Goal: Task Accomplishment & Management: Manage account settings

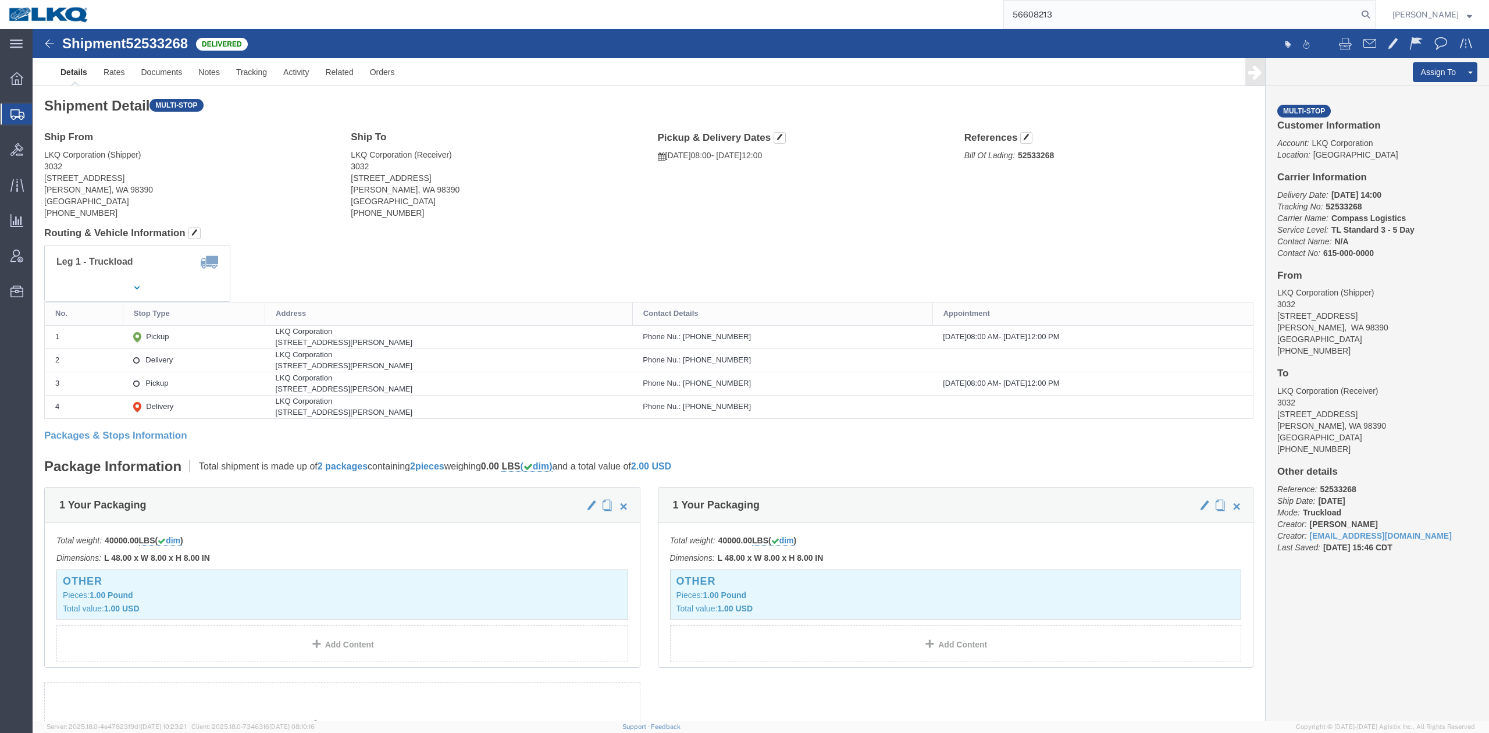
scroll to position [775, 0]
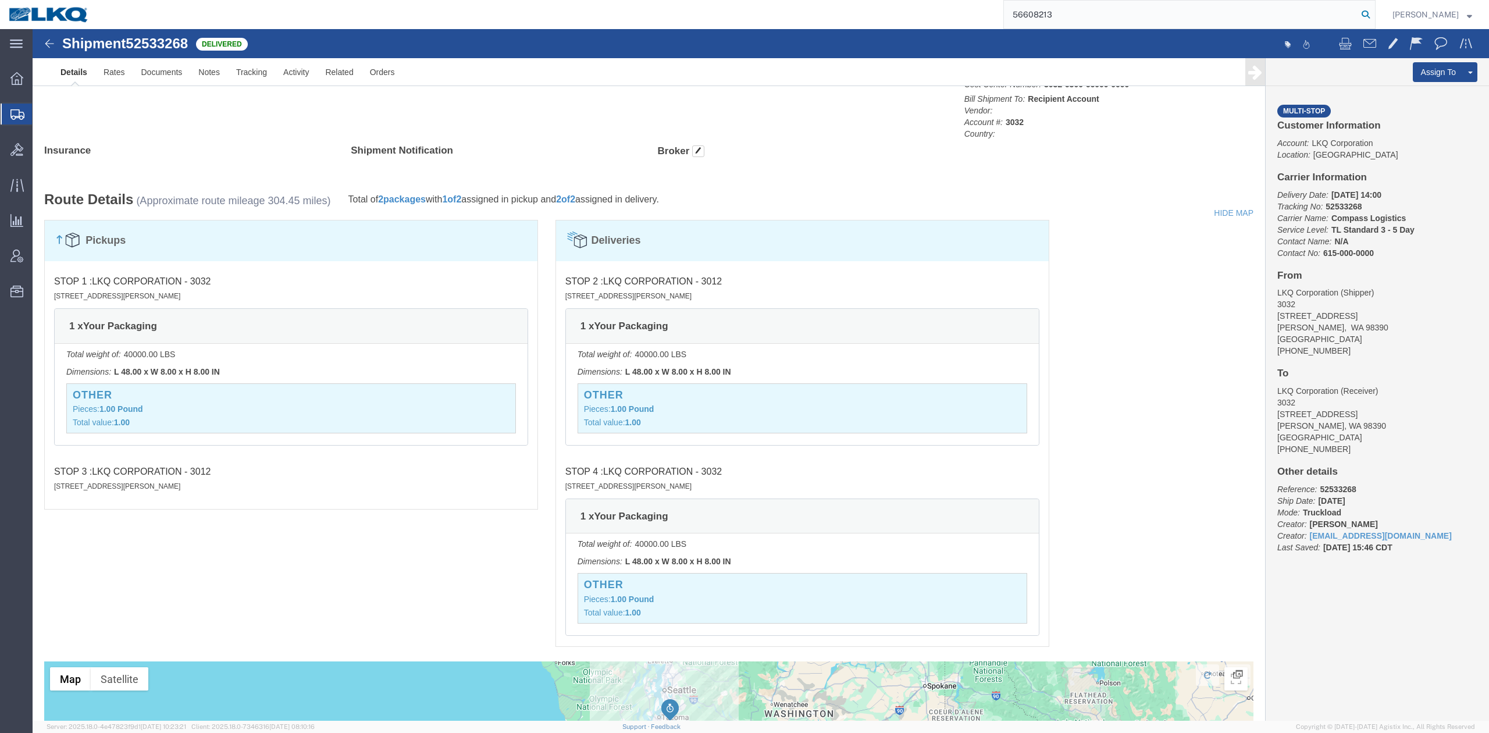
drag, startPoint x: 1383, startPoint y: 12, endPoint x: 1242, endPoint y: 74, distance: 153.9
click at [1374, 12] on icon at bounding box center [1365, 14] width 16 height 16
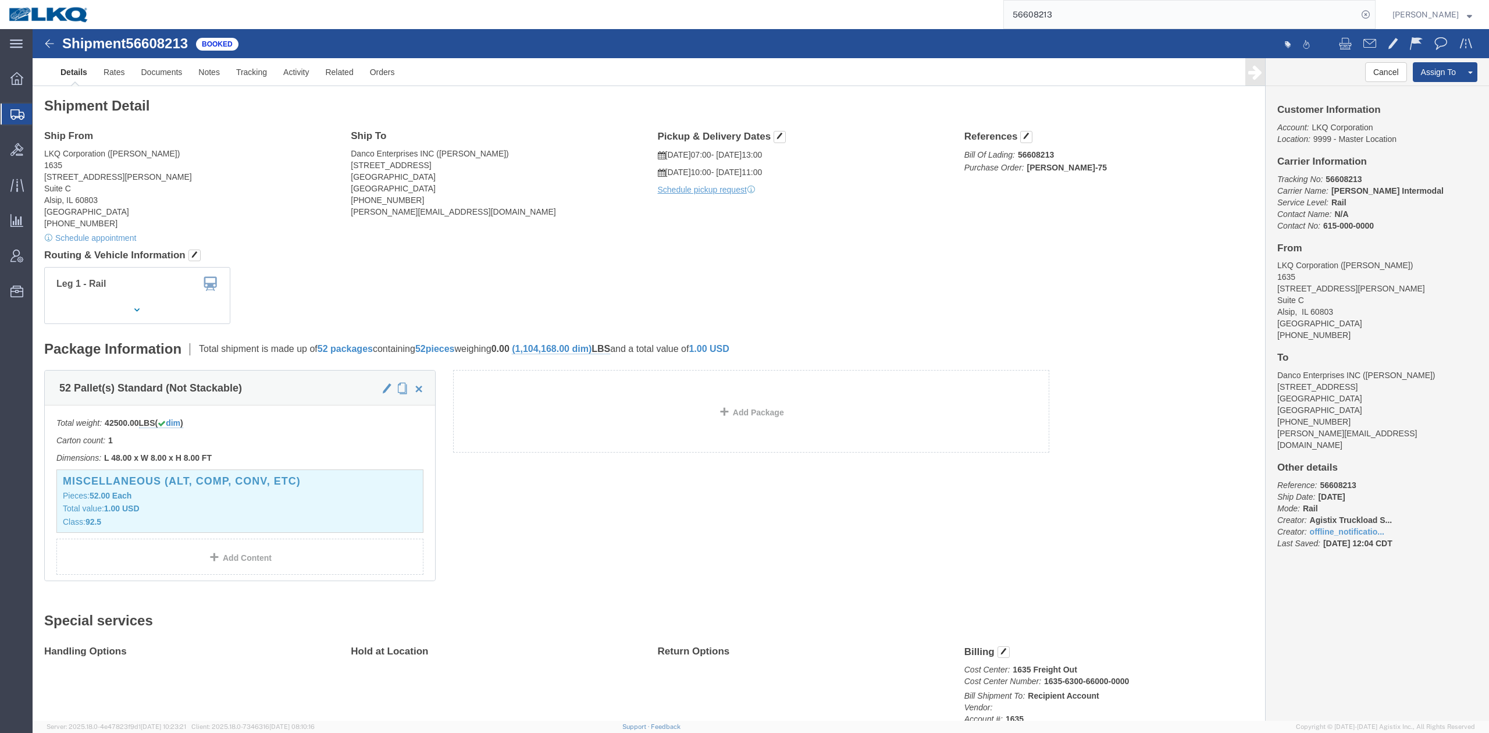
click at [1090, 8] on input "56608213" at bounding box center [1181, 15] width 354 height 28
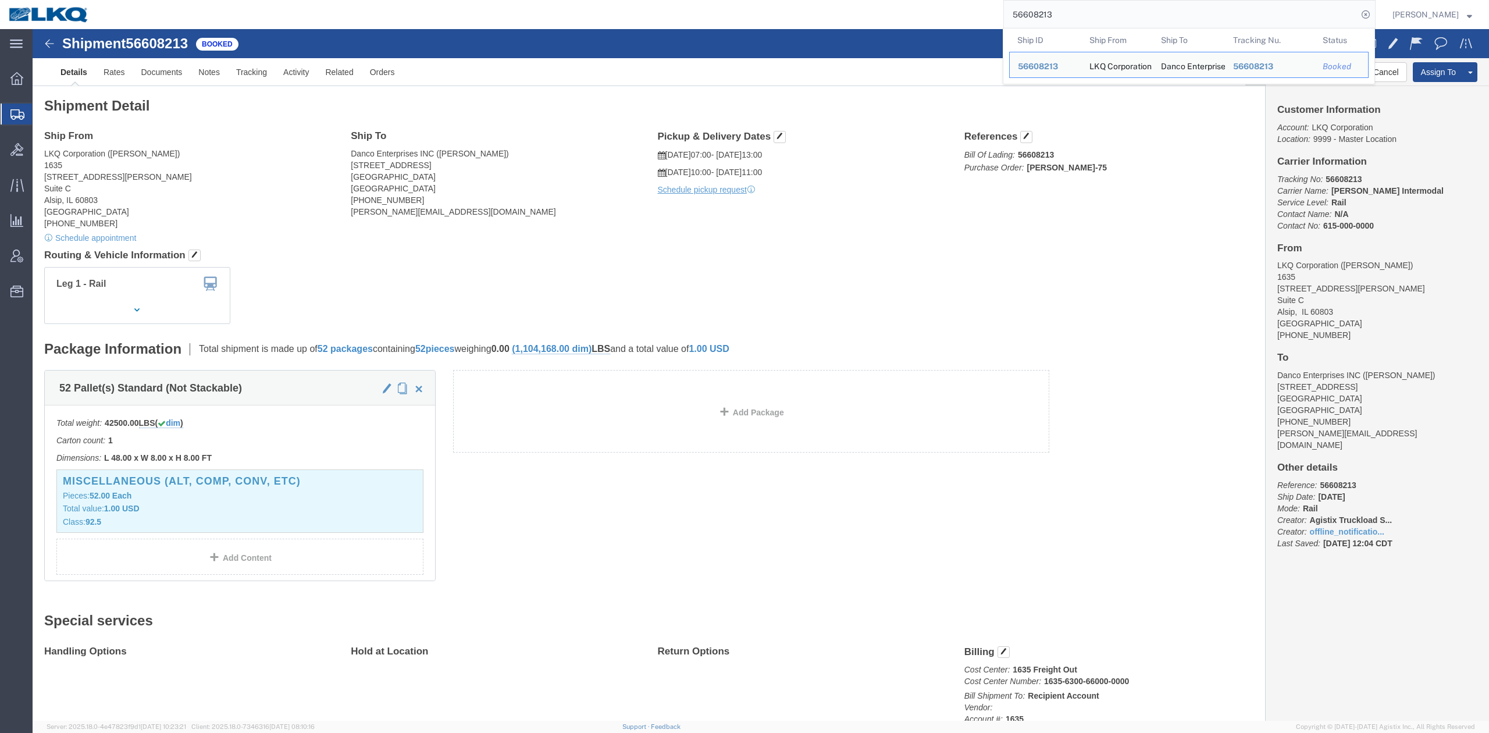
click at [1090, 8] on input "56608213" at bounding box center [1181, 15] width 354 height 28
paste input "72587"
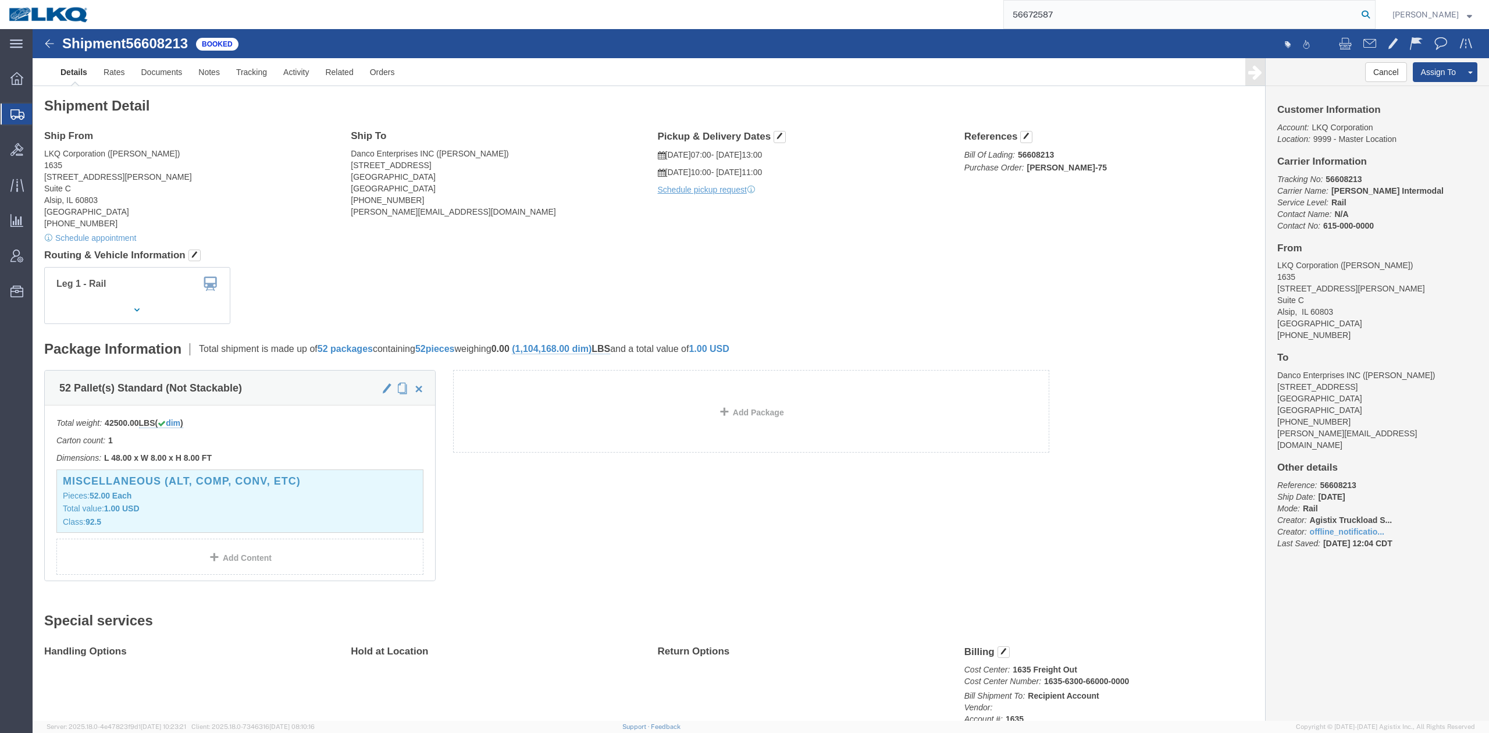
click at [1374, 14] on icon at bounding box center [1365, 14] width 16 height 16
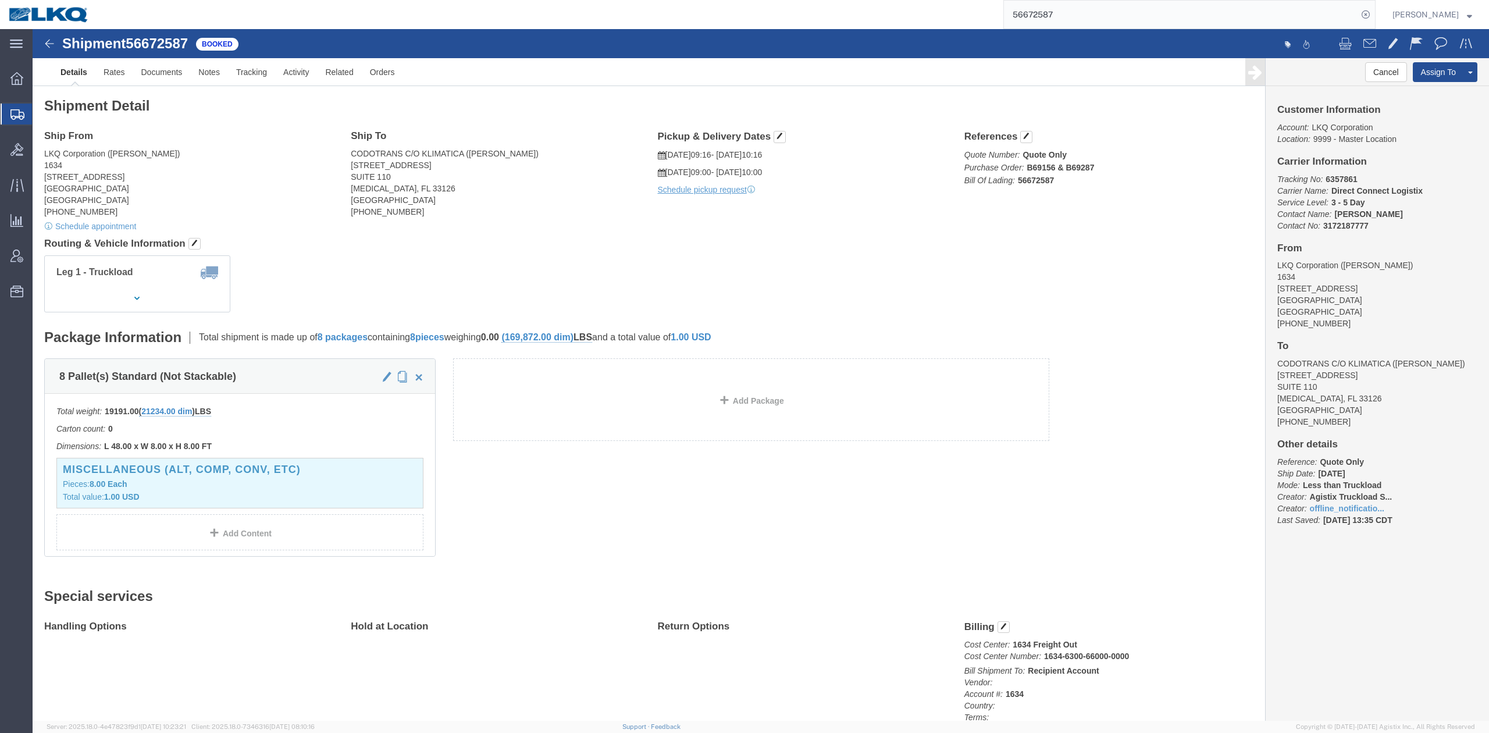
click at [1054, 21] on input "56672587" at bounding box center [1181, 15] width 354 height 28
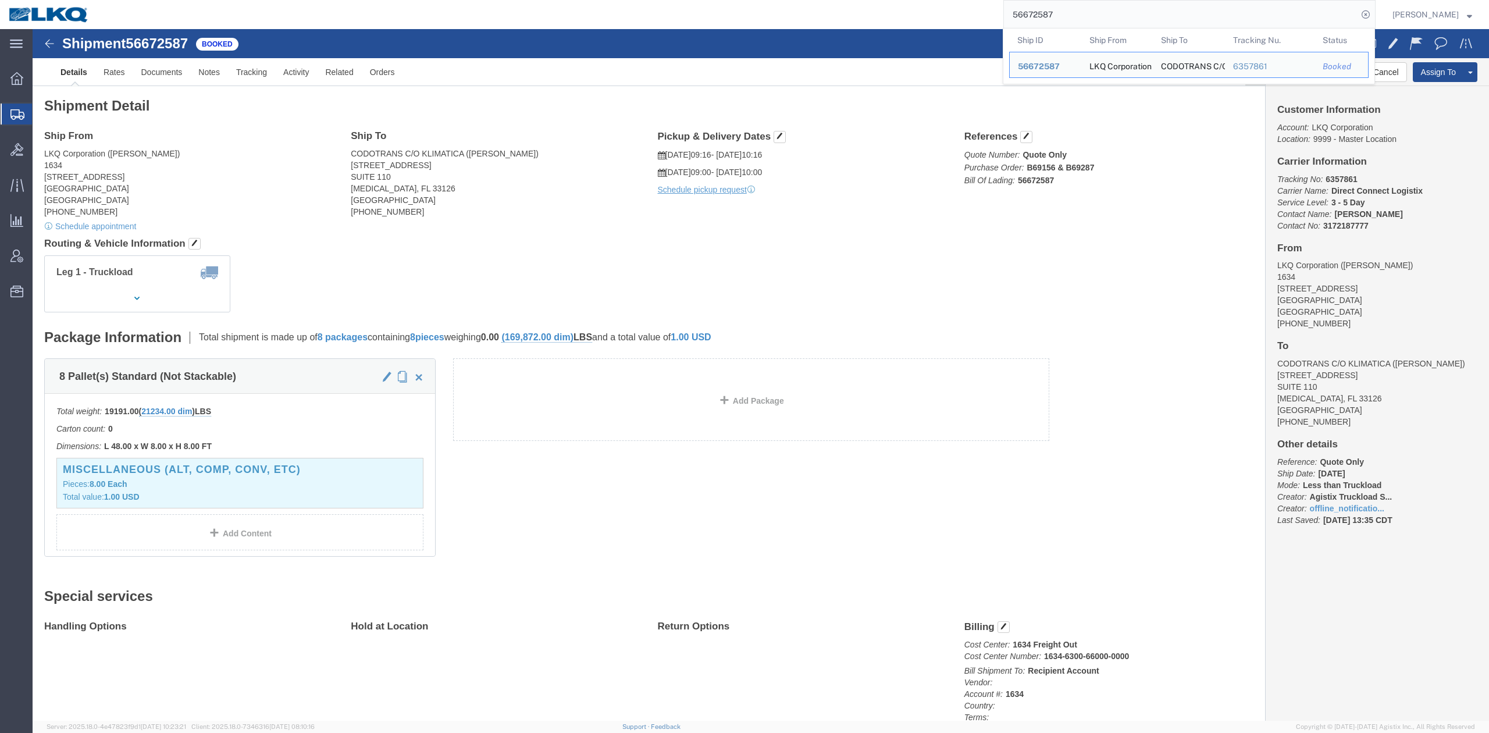
paste input "521"
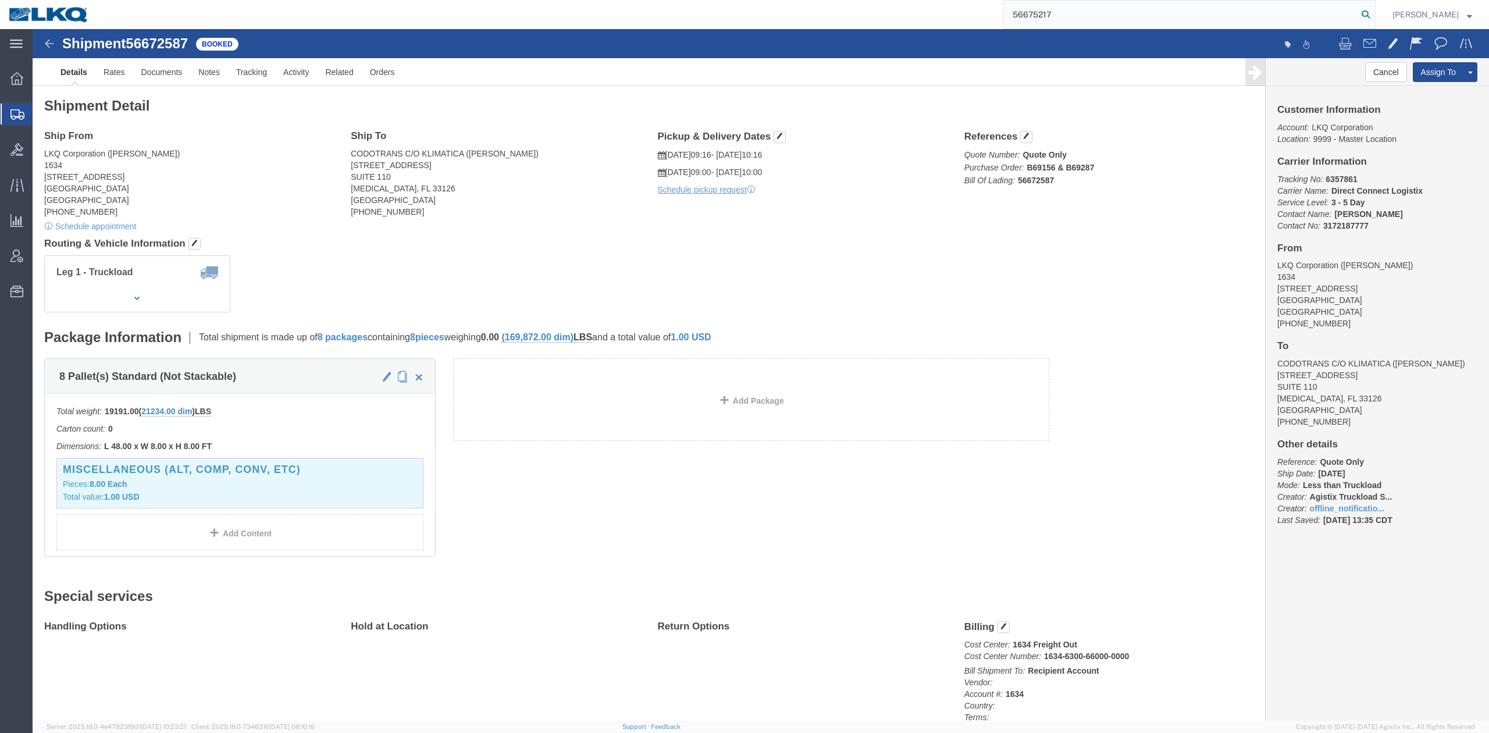
type input "56675217"
drag, startPoint x: 1382, startPoint y: 19, endPoint x: 1306, endPoint y: 26, distance: 75.9
click at [1374, 19] on icon at bounding box center [1365, 14] width 16 height 16
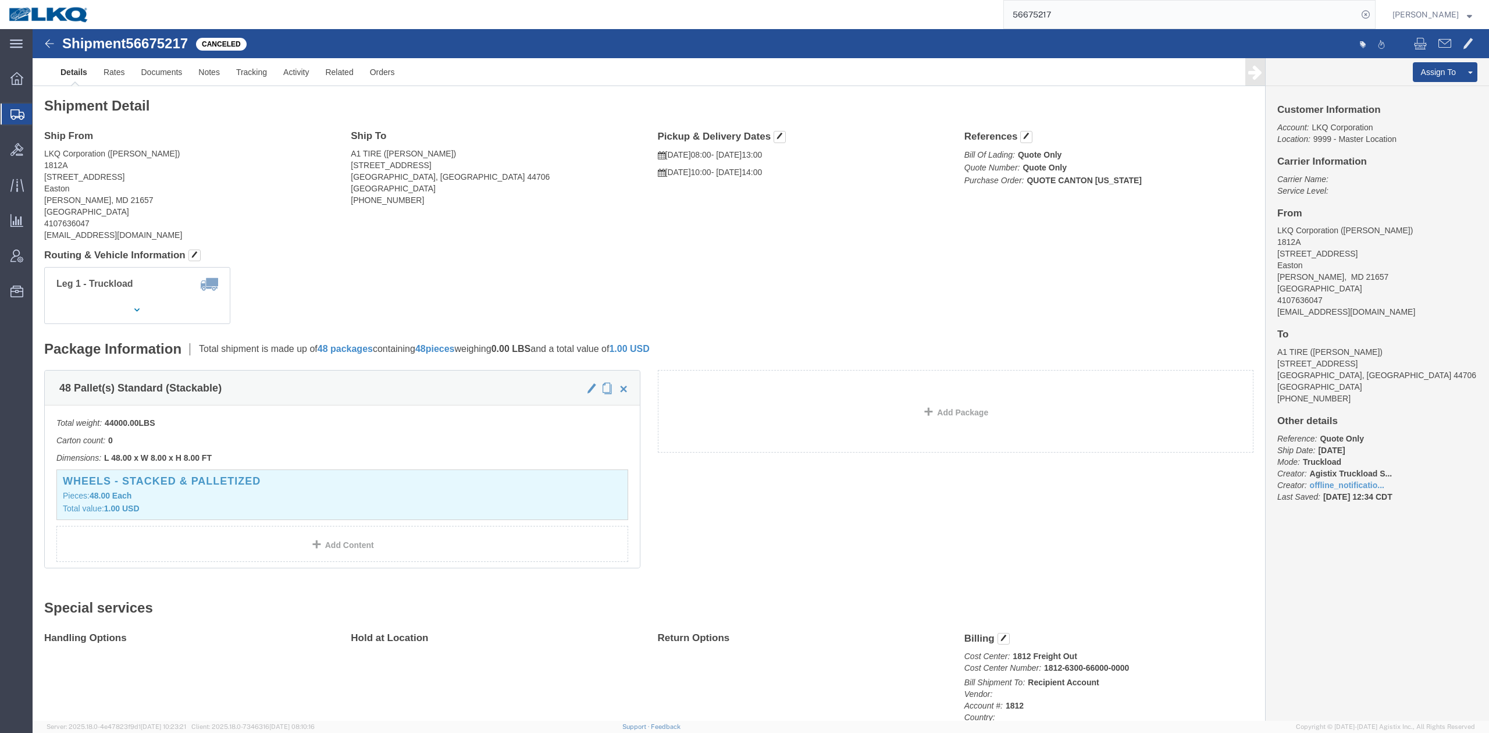
click div "Shipment Detail Ship From LKQ Corporation (April Harton) 1812A 32603 Main Stree…"
drag, startPoint x: 1373, startPoint y: 95, endPoint x: 1341, endPoint y: 109, distance: 34.6
click link "Uncancel Shipment"
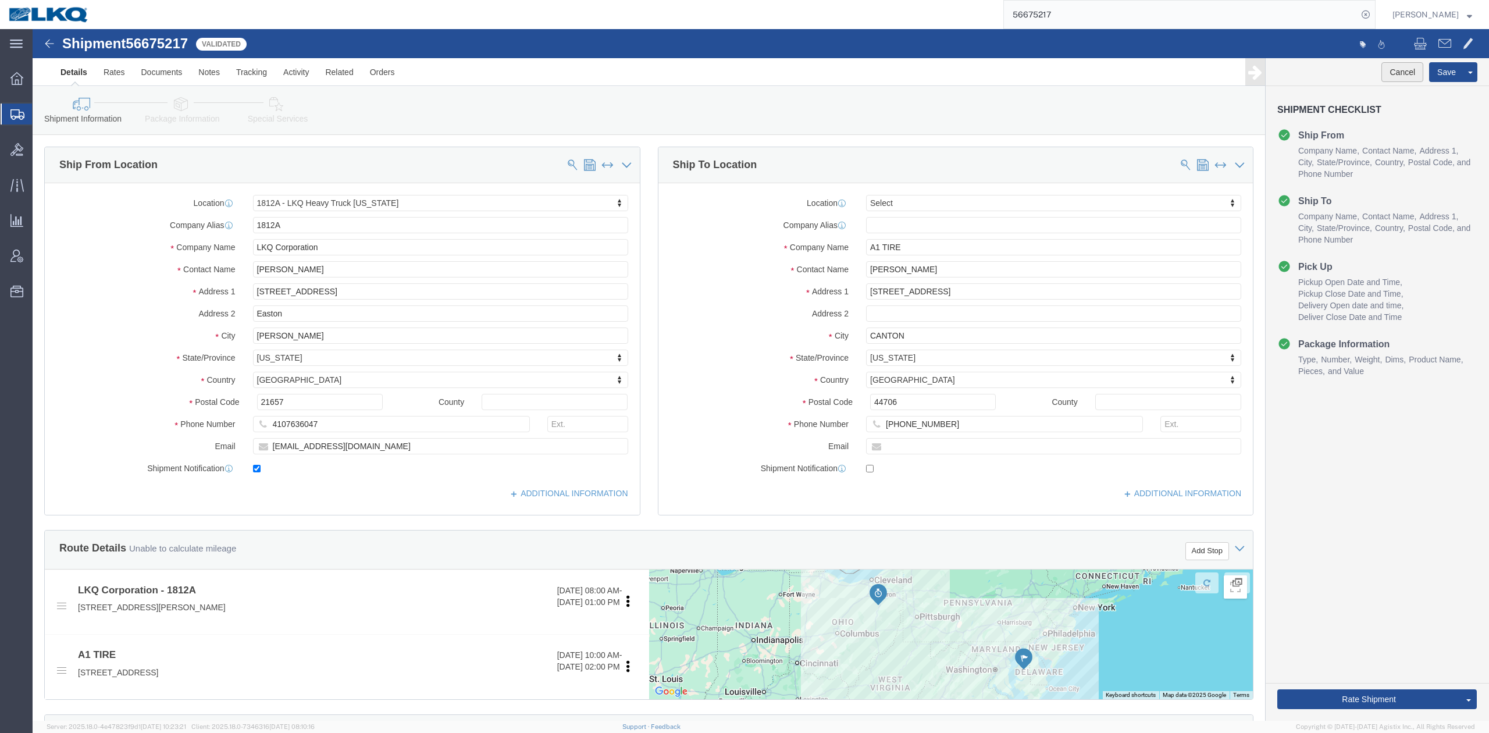
click button "Cancel"
select select "27666"
select select
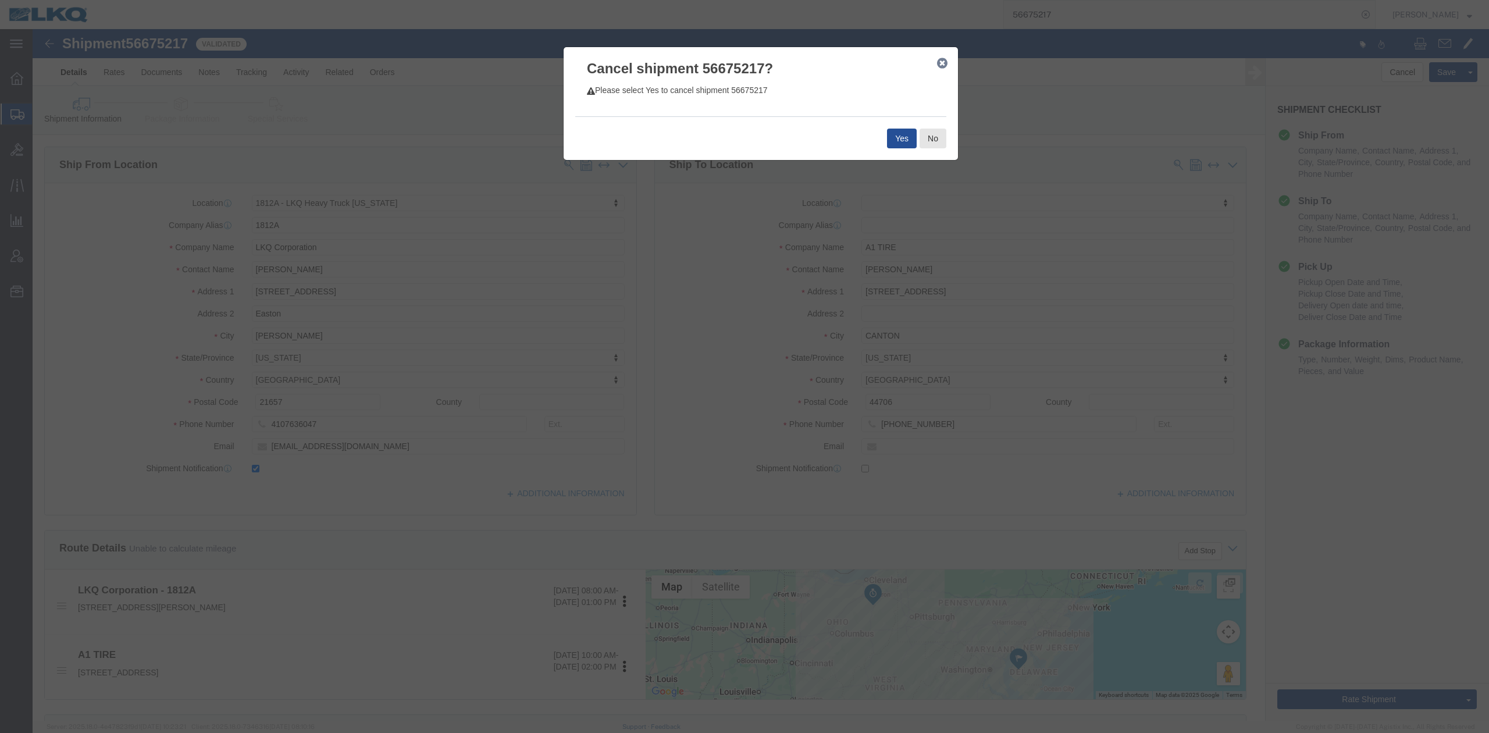
click div "Yes No"
click button "Yes"
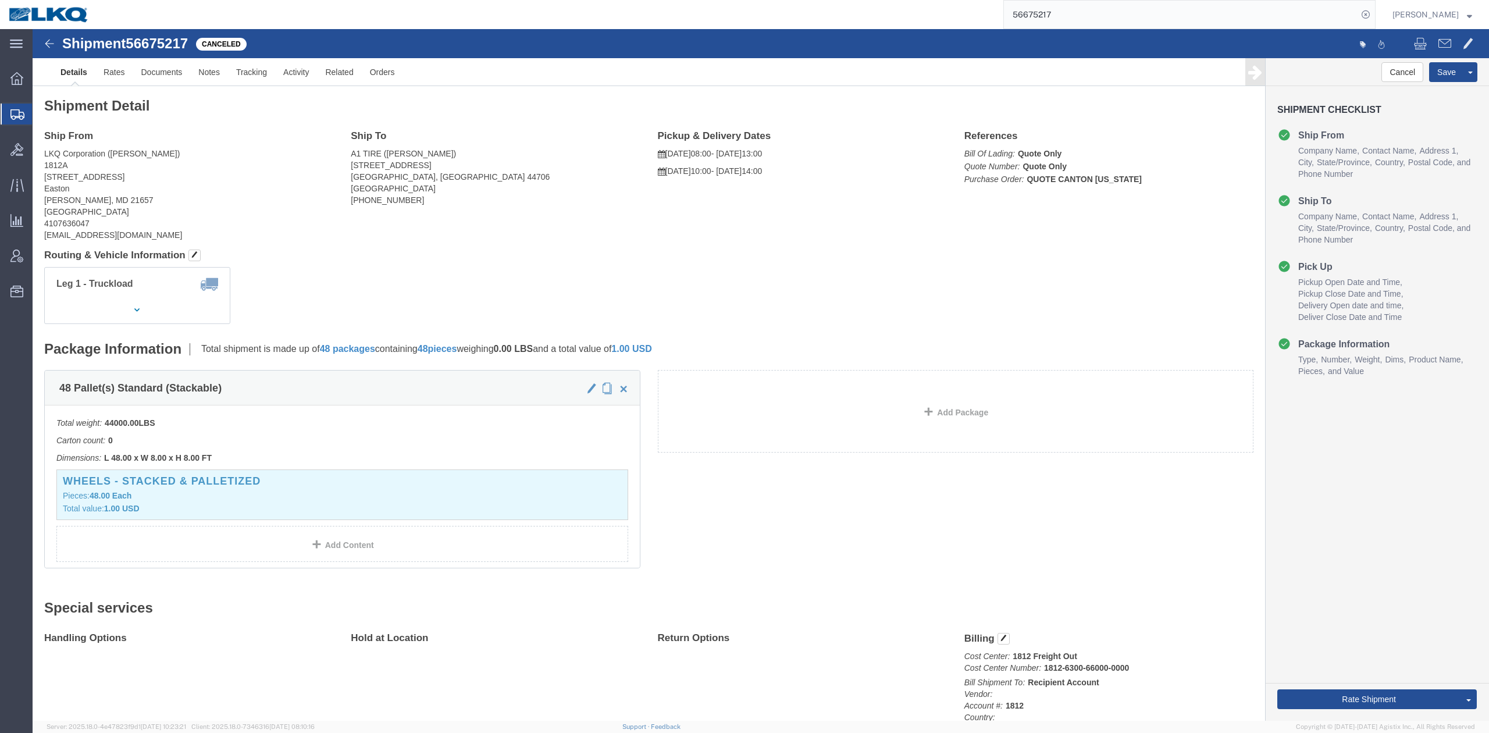
click at [1068, 10] on input "56675217" at bounding box center [1181, 15] width 354 height 28
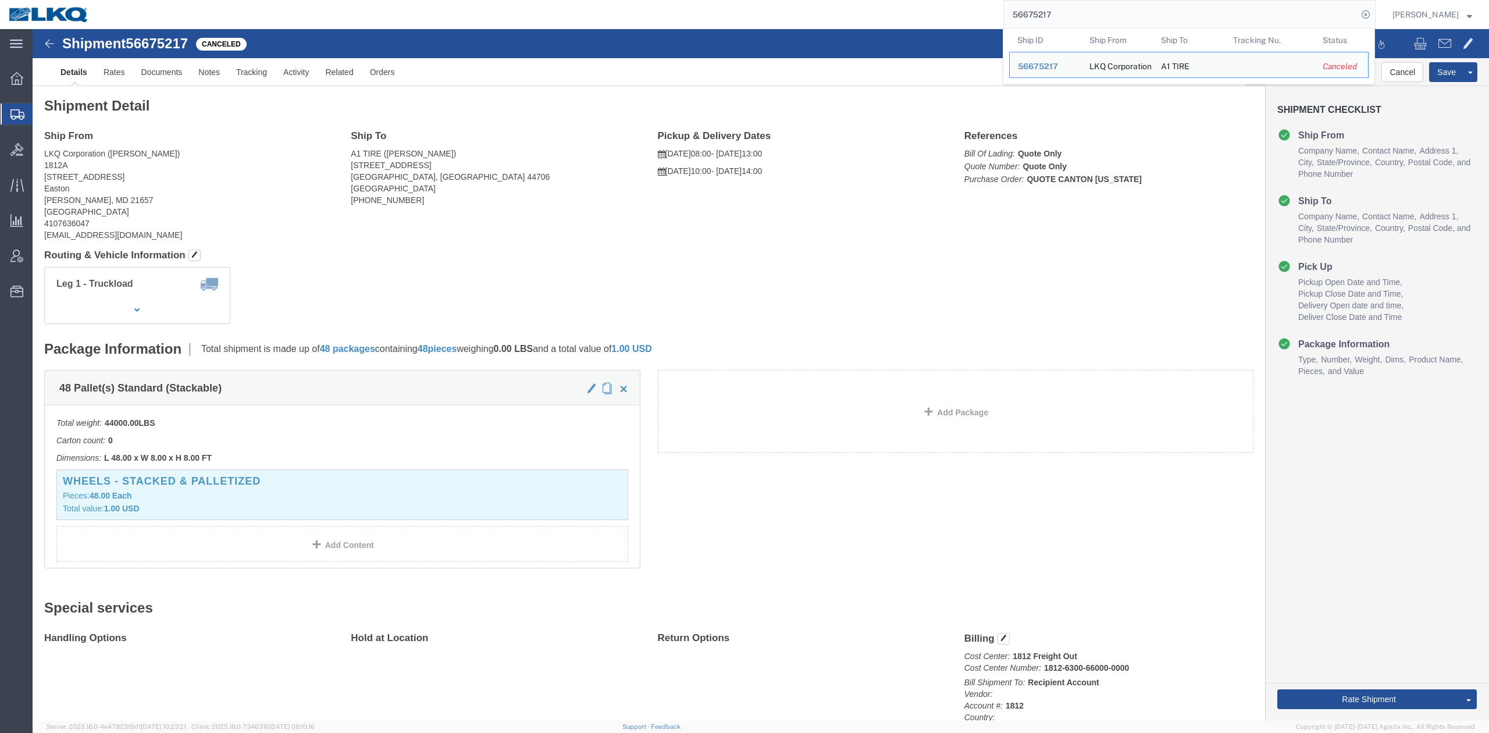
click at [1068, 10] on input "56675217" at bounding box center [1181, 15] width 354 height 28
paste input "42840"
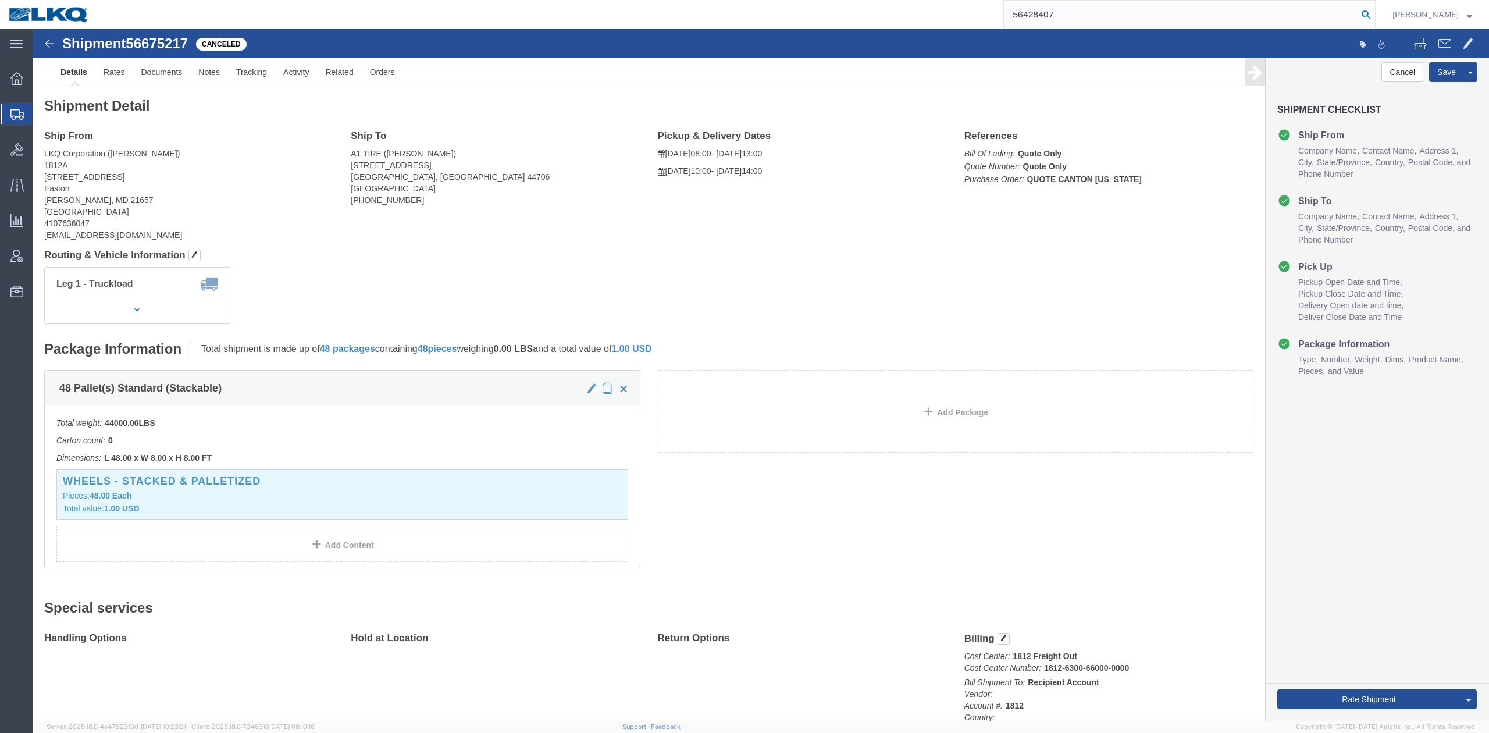
type input "56428407"
click at [1374, 21] on icon at bounding box center [1365, 14] width 16 height 16
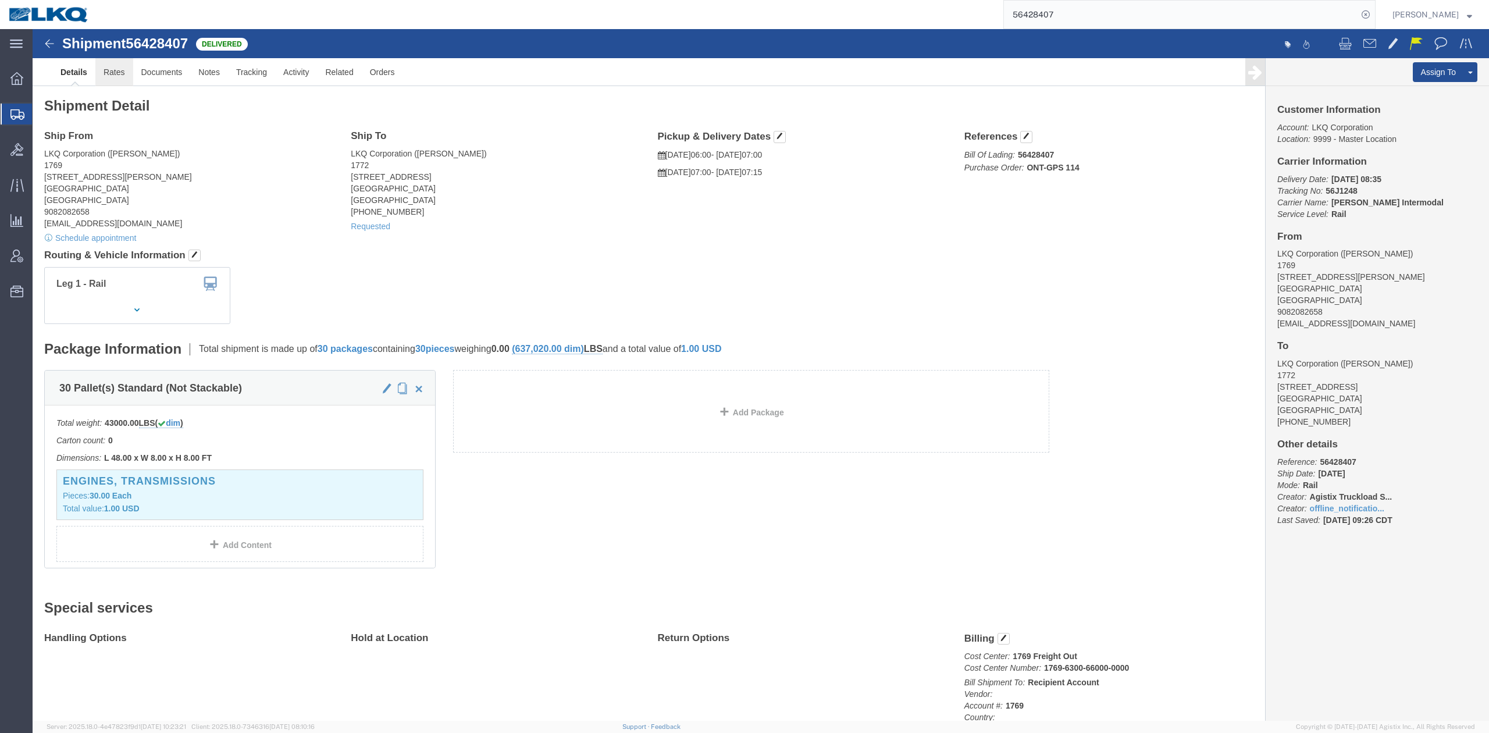
click link "Rates"
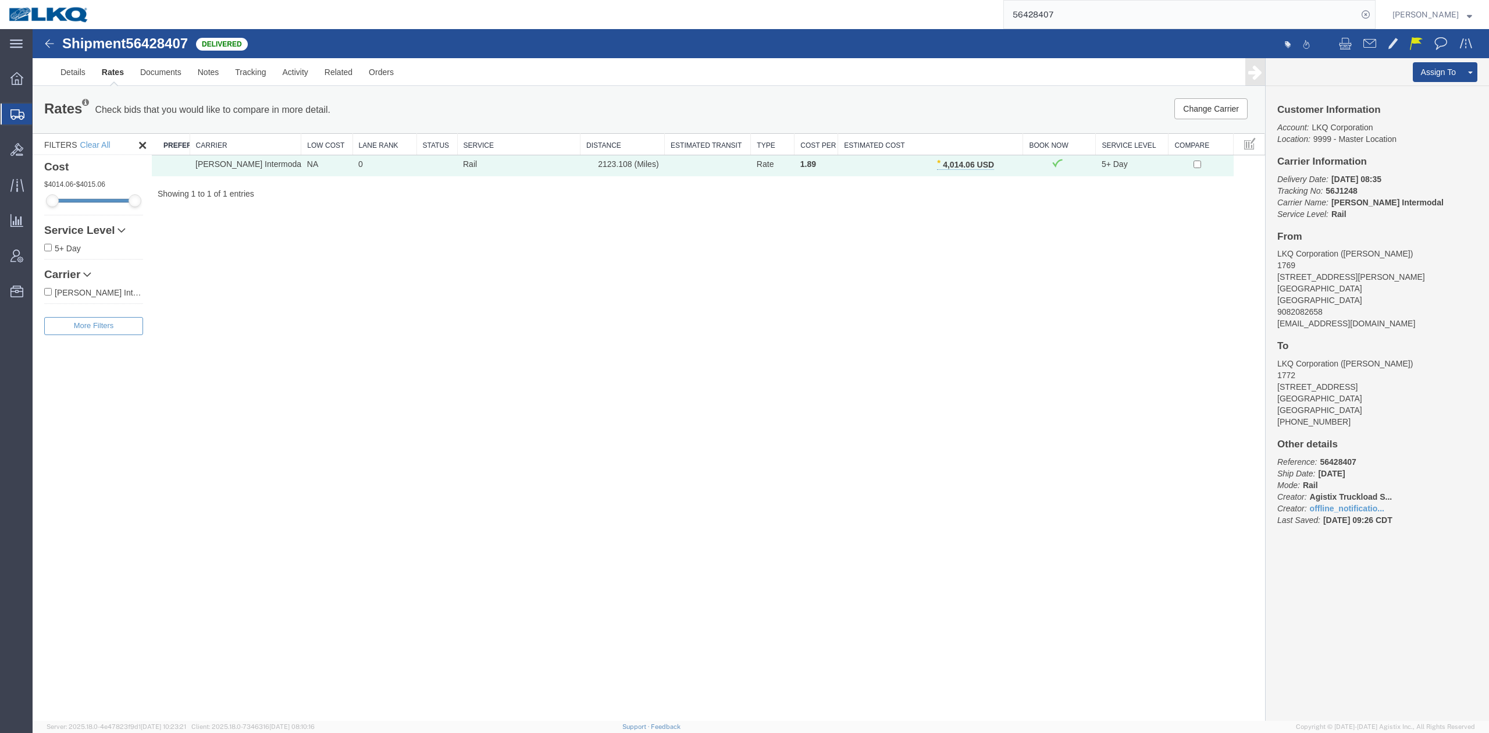
drag, startPoint x: 71, startPoint y: 131, endPoint x: 372, endPoint y: 12, distance: 324.2
click at [0, 0] on span "Shipment Manager" at bounding box center [0, 0] width 0 height 0
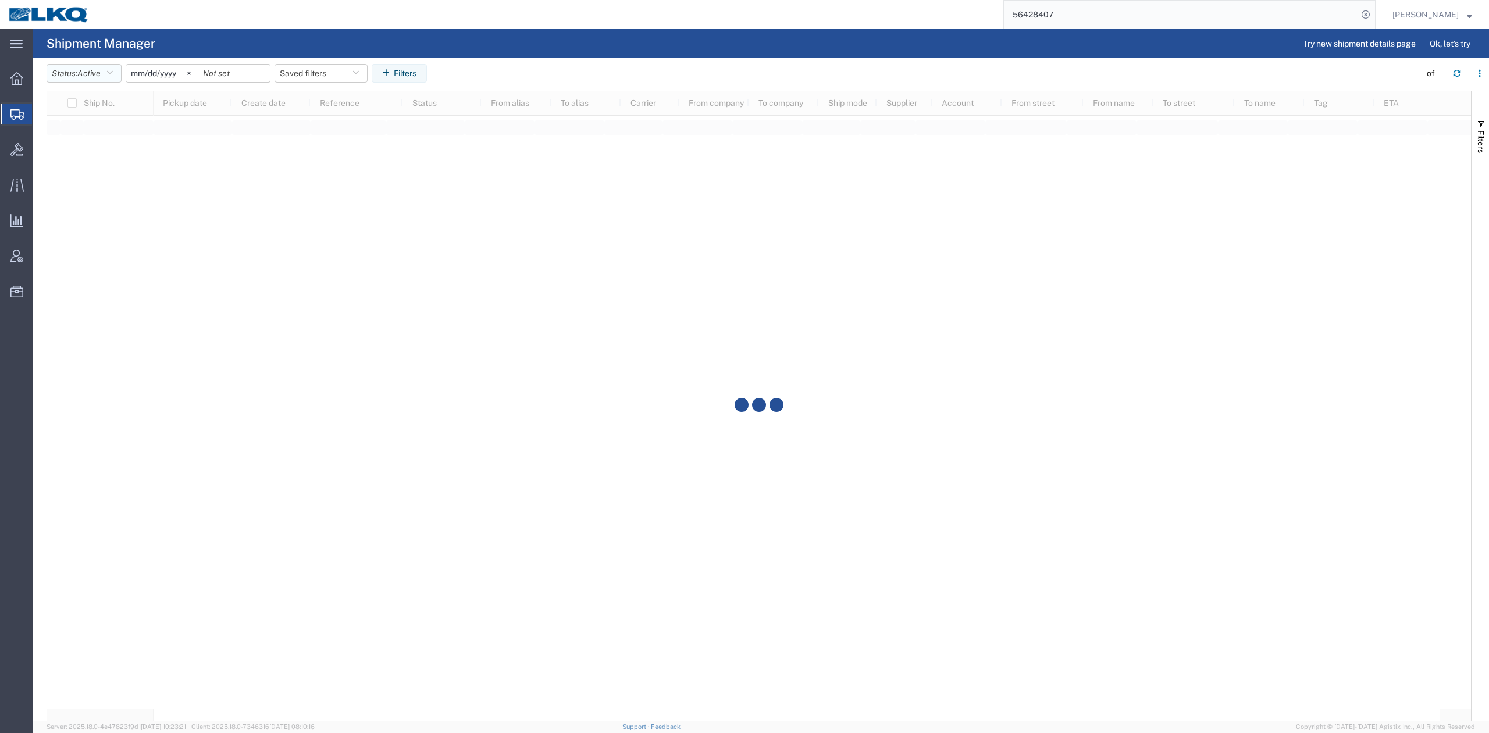
drag, startPoint x: 107, startPoint y: 74, endPoint x: 109, endPoint y: 104, distance: 29.2
click at [107, 73] on button "Status: Active" at bounding box center [84, 73] width 75 height 19
click at [77, 136] on span "All" at bounding box center [115, 135] width 136 height 18
click at [149, 70] on input "[DATE]" at bounding box center [149, 73] width 72 height 17
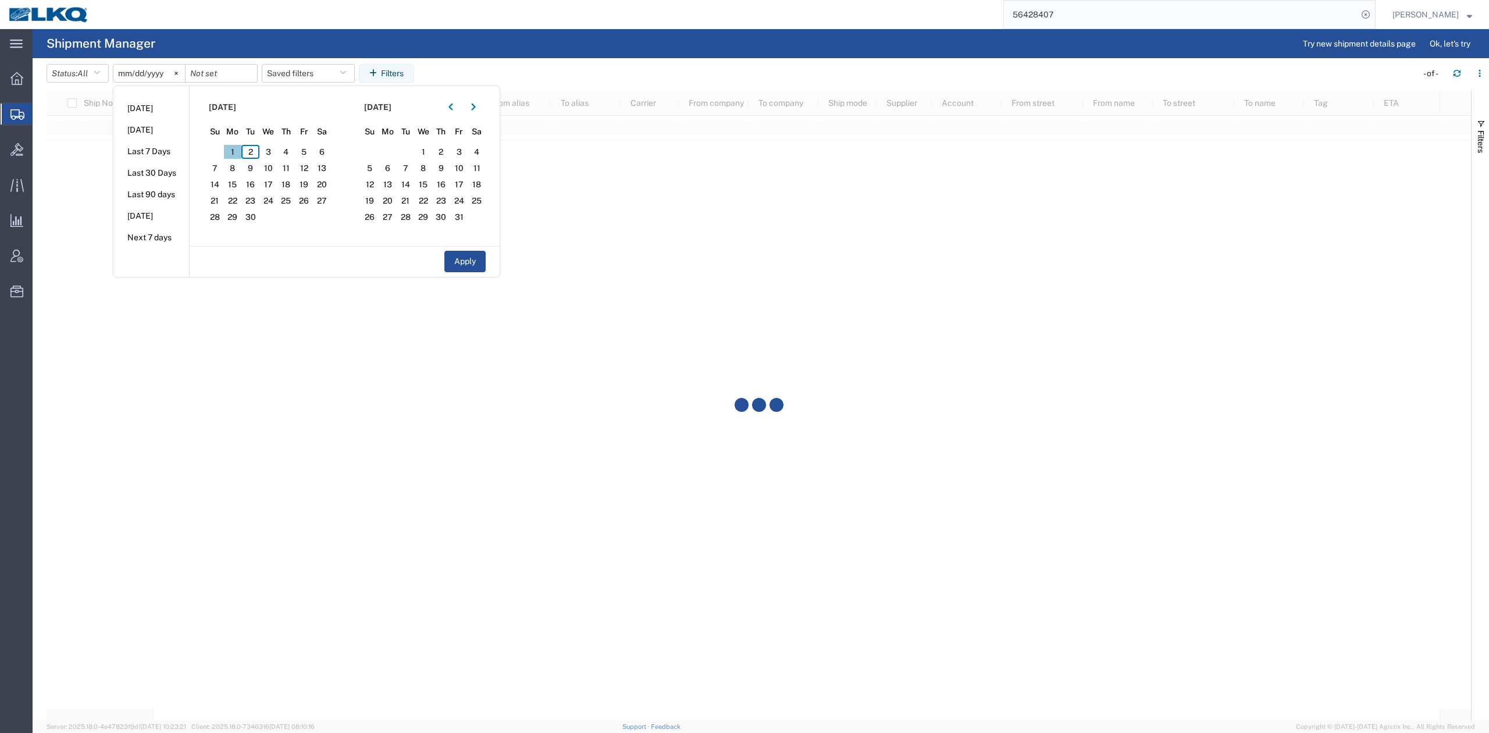
click at [236, 156] on span "1" at bounding box center [233, 152] width 18 height 14
click at [254, 218] on span "30" at bounding box center [250, 217] width 18 height 14
click at [478, 258] on button "Apply" at bounding box center [464, 262] width 41 height 22
type input "2025-09-01"
type input "2025-09-30"
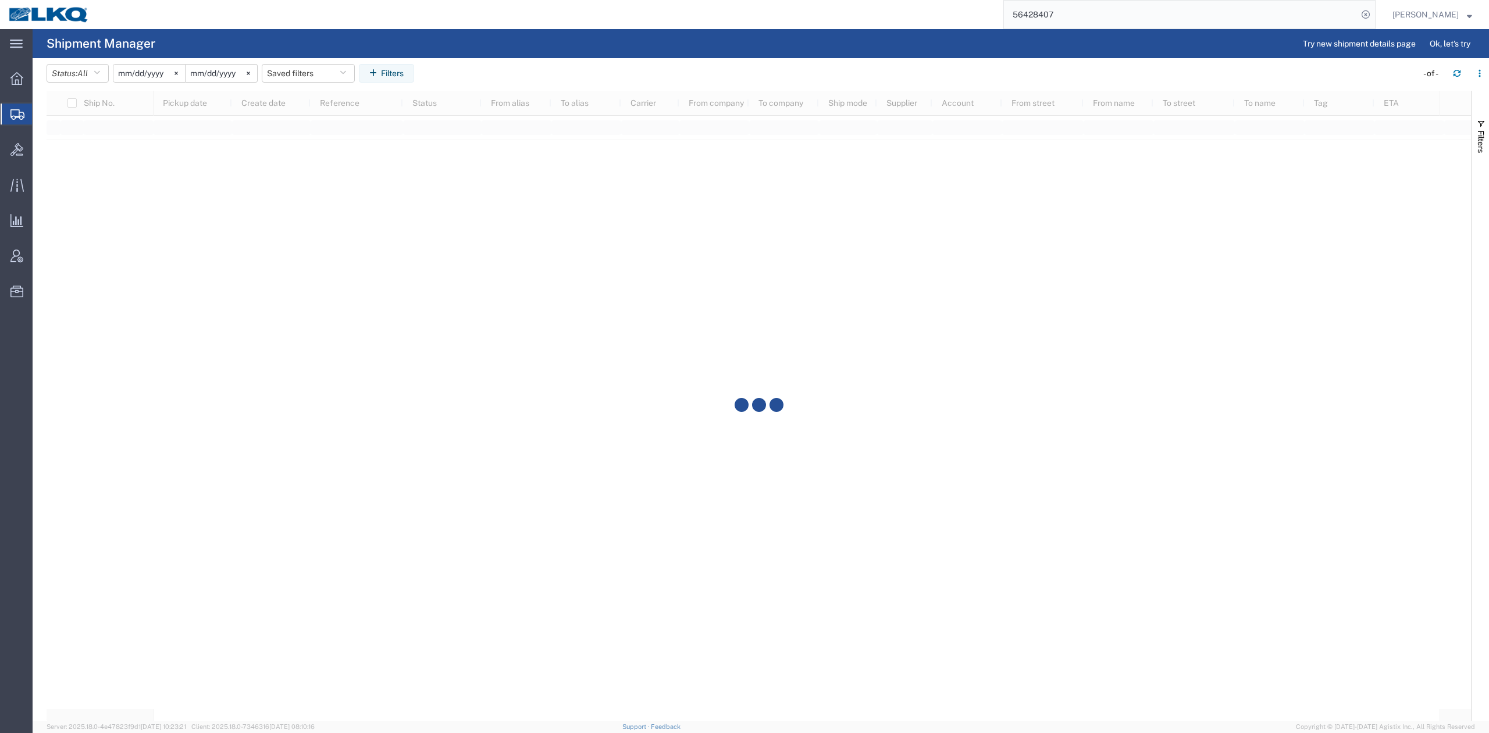
drag, startPoint x: 1480, startPoint y: 138, endPoint x: 1456, endPoint y: 259, distance: 123.2
click at [1480, 138] on span "Filters" at bounding box center [1480, 141] width 9 height 23
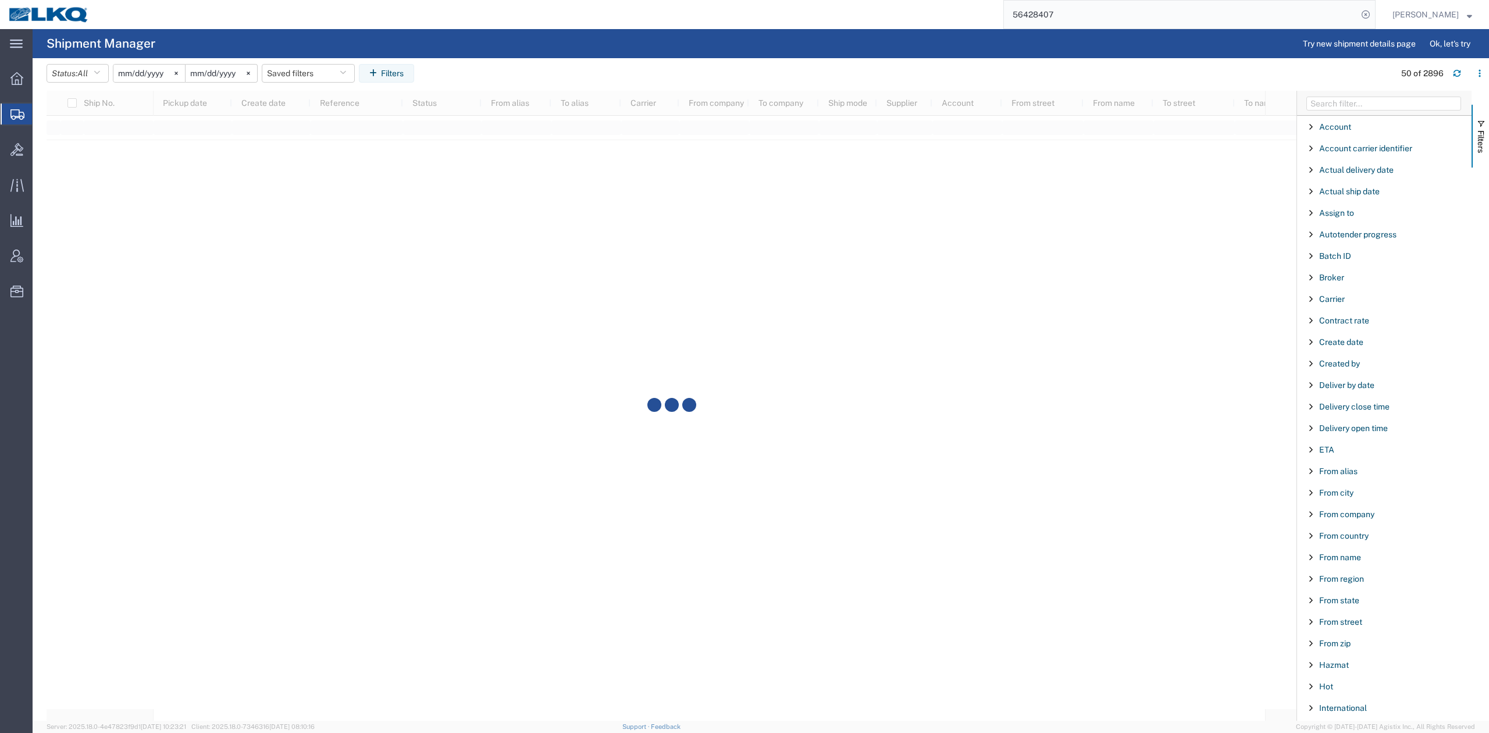
click at [1338, 479] on div "From alias" at bounding box center [1384, 471] width 174 height 21
type input "1131"
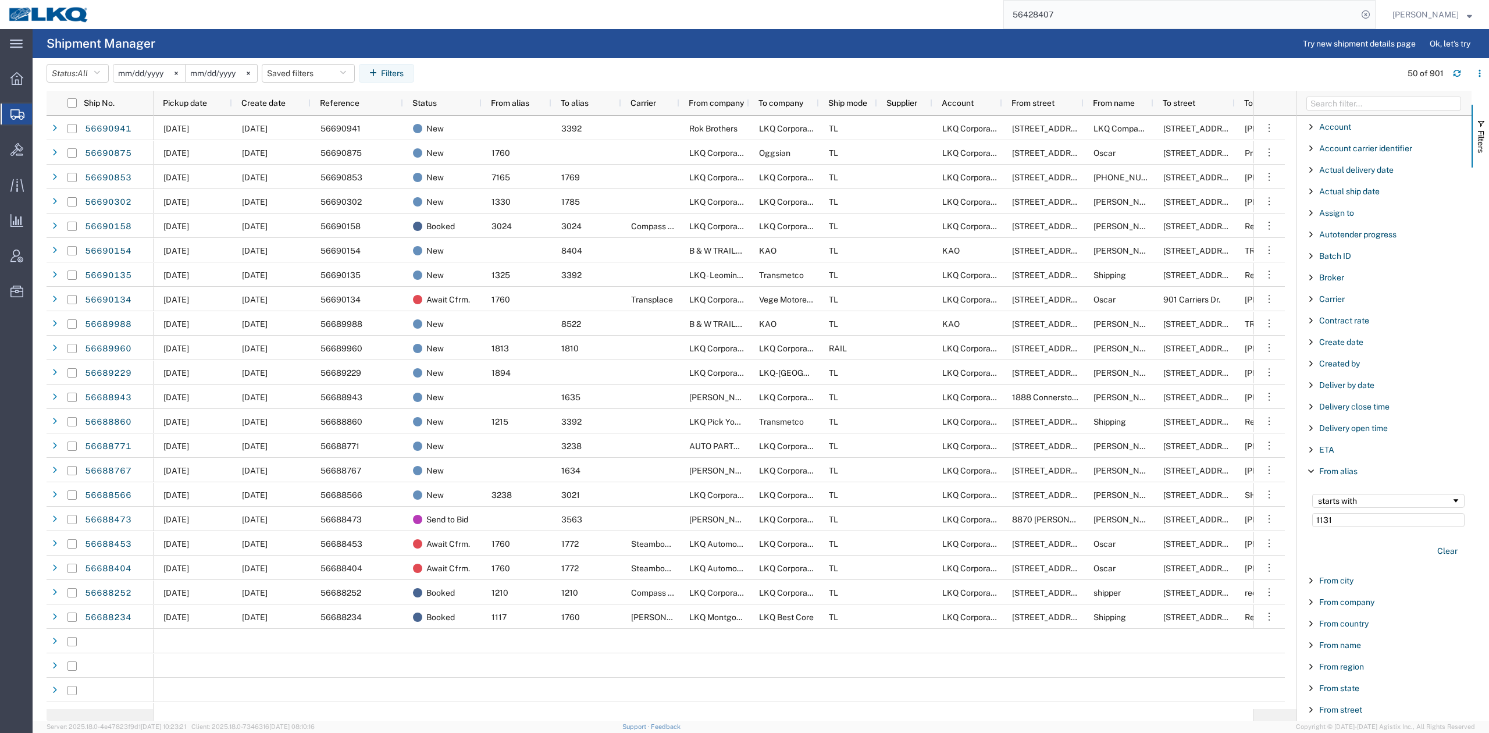
click at [1478, 119] on span "button" at bounding box center [1480, 123] width 9 height 9
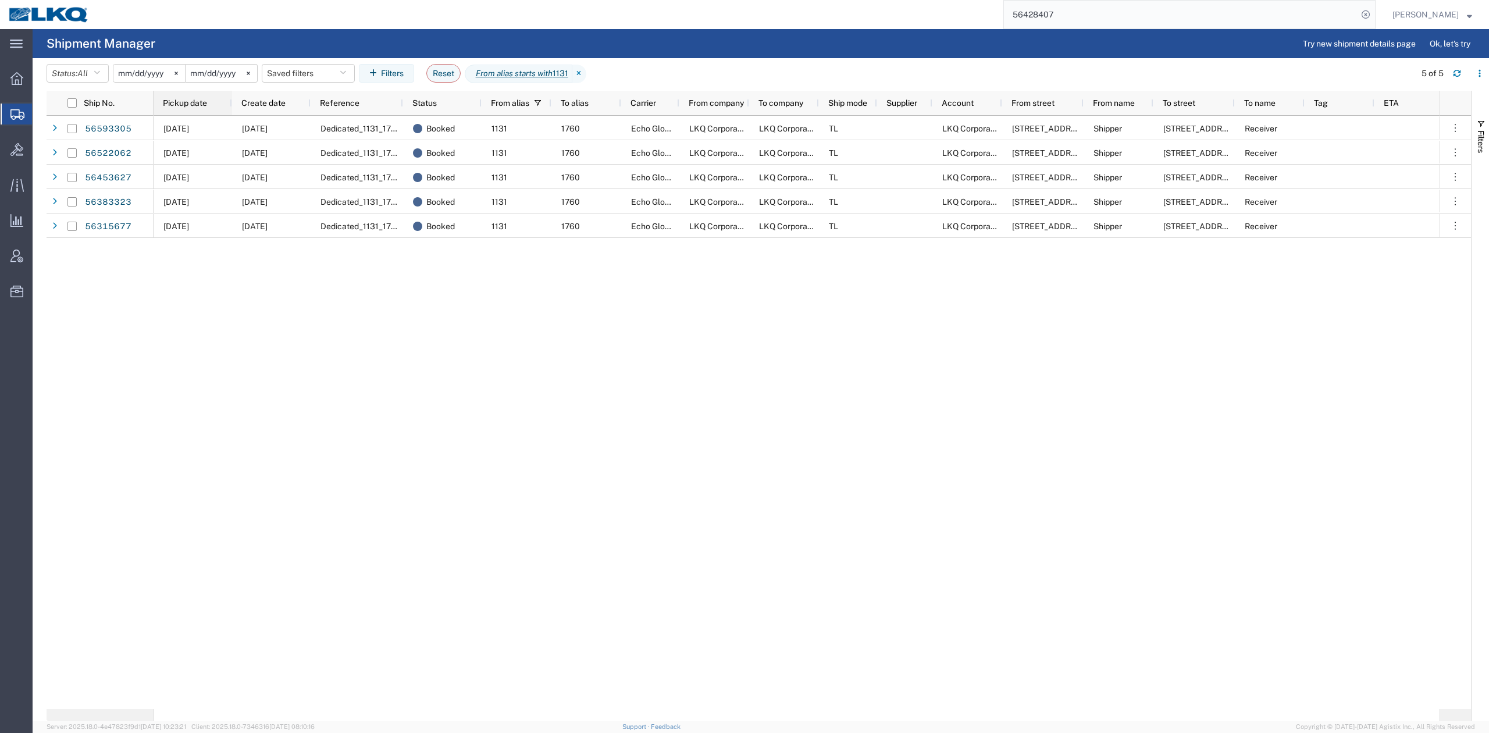
click at [208, 101] on div "Pickup date" at bounding box center [195, 103] width 65 height 19
click at [342, 422] on div "09/02/2025 07/28/2025 Dedicated_1131_1760_Eng Trans Booked 1131 1760 Echo Globa…" at bounding box center [797, 412] width 1286 height 593
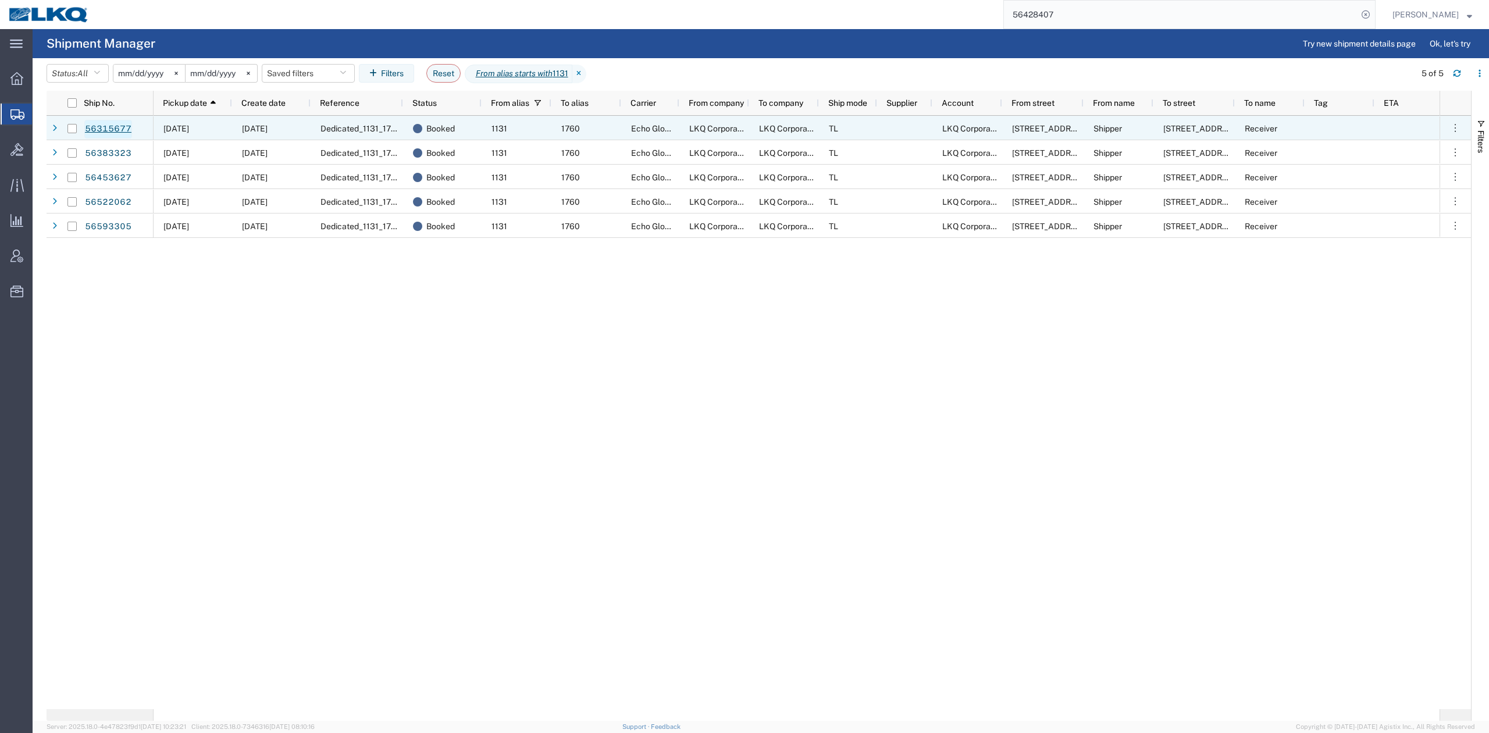
click at [107, 126] on link "56315677" at bounding box center [108, 129] width 48 height 19
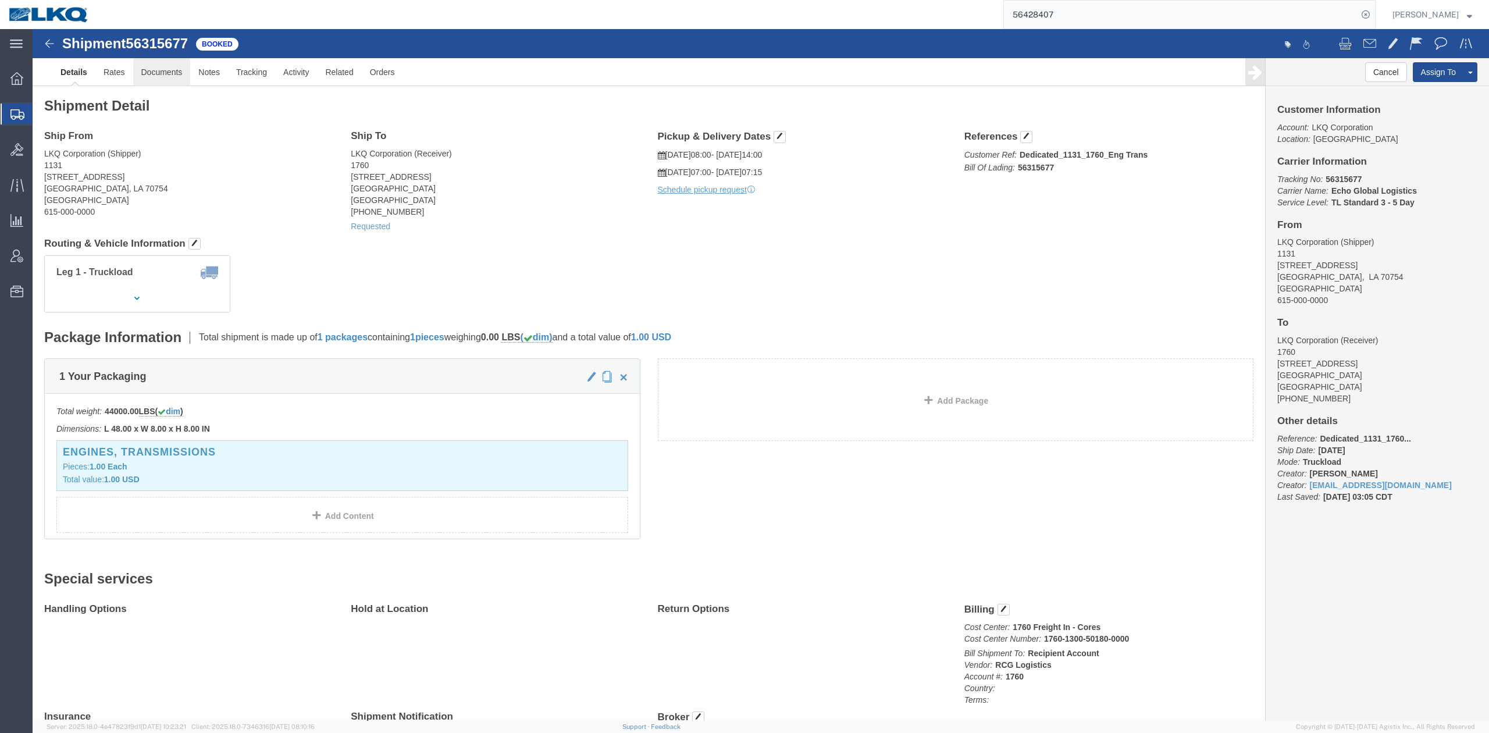
click link "Documents"
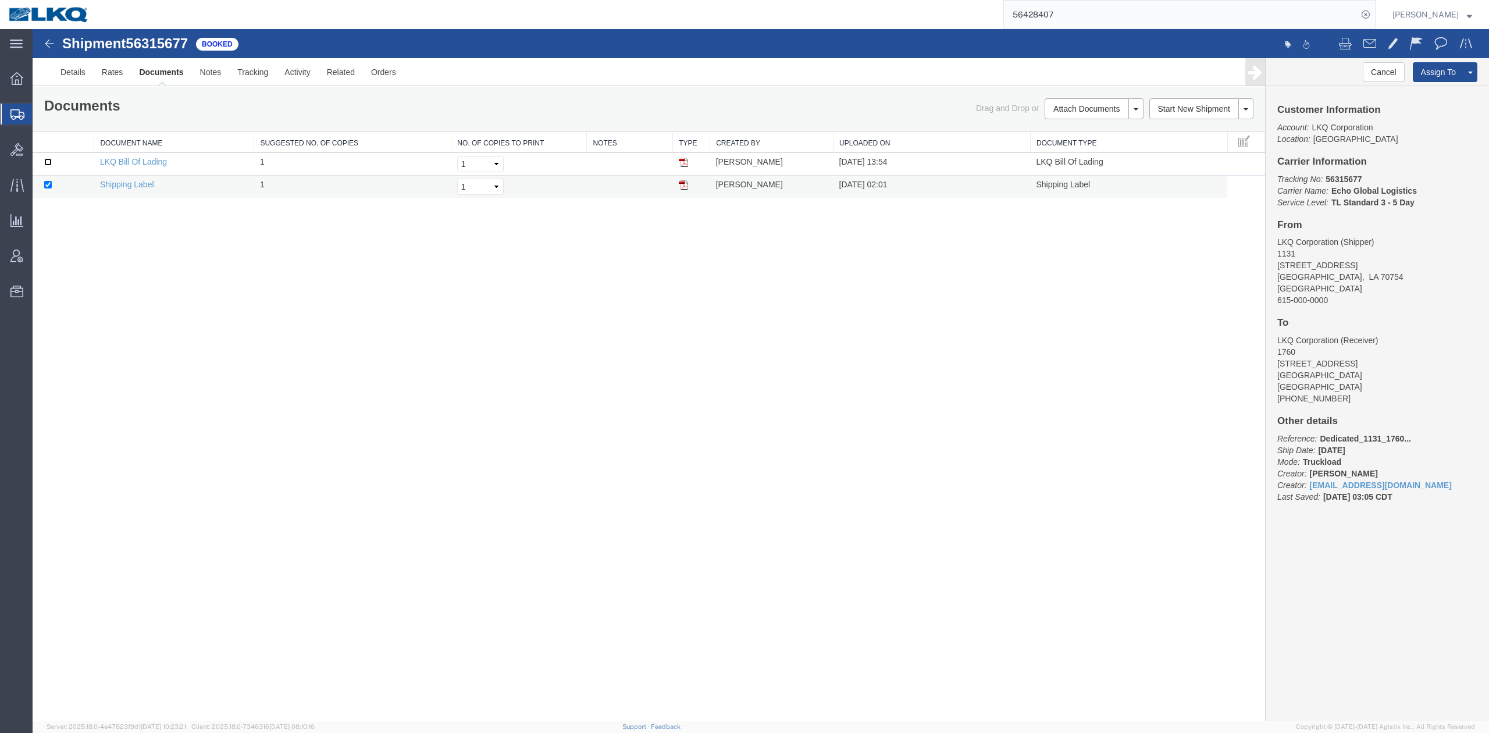
drag, startPoint x: 47, startPoint y: 162, endPoint x: 219, endPoint y: 182, distance: 173.3
click at [47, 163] on input "checkbox" at bounding box center [48, 162] width 8 height 8
checkbox input "true"
drag, startPoint x: 924, startPoint y: 391, endPoint x: 870, endPoint y: 394, distance: 53.6
click at [922, 391] on div "Shipment 56315677 2 of 2 Booked Details Rates Documents Notes Tracking Activity…" at bounding box center [761, 374] width 1456 height 691
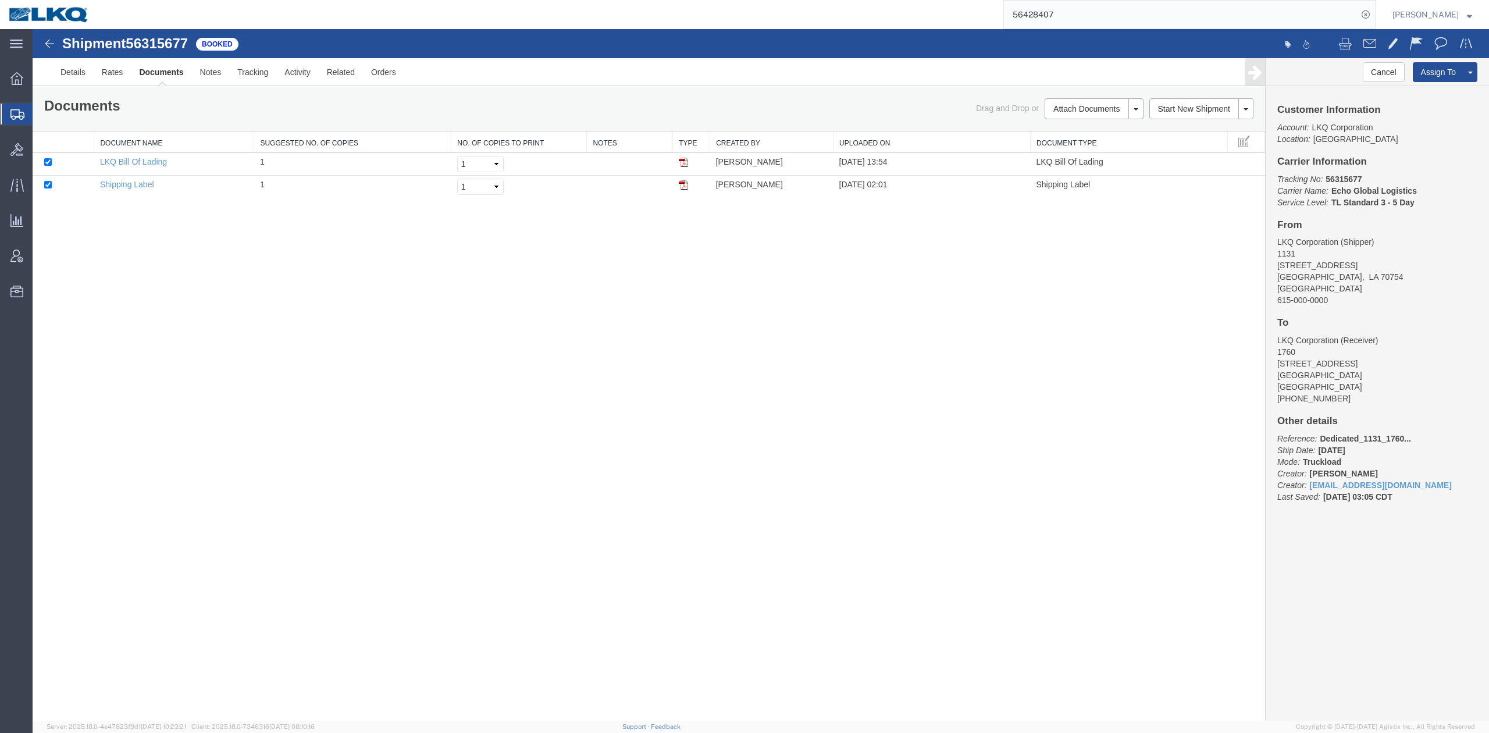
click at [1058, 16] on input "56428407" at bounding box center [1181, 15] width 354 height 28
click at [1058, 15] on input "56428407" at bounding box center [1181, 15] width 354 height 28
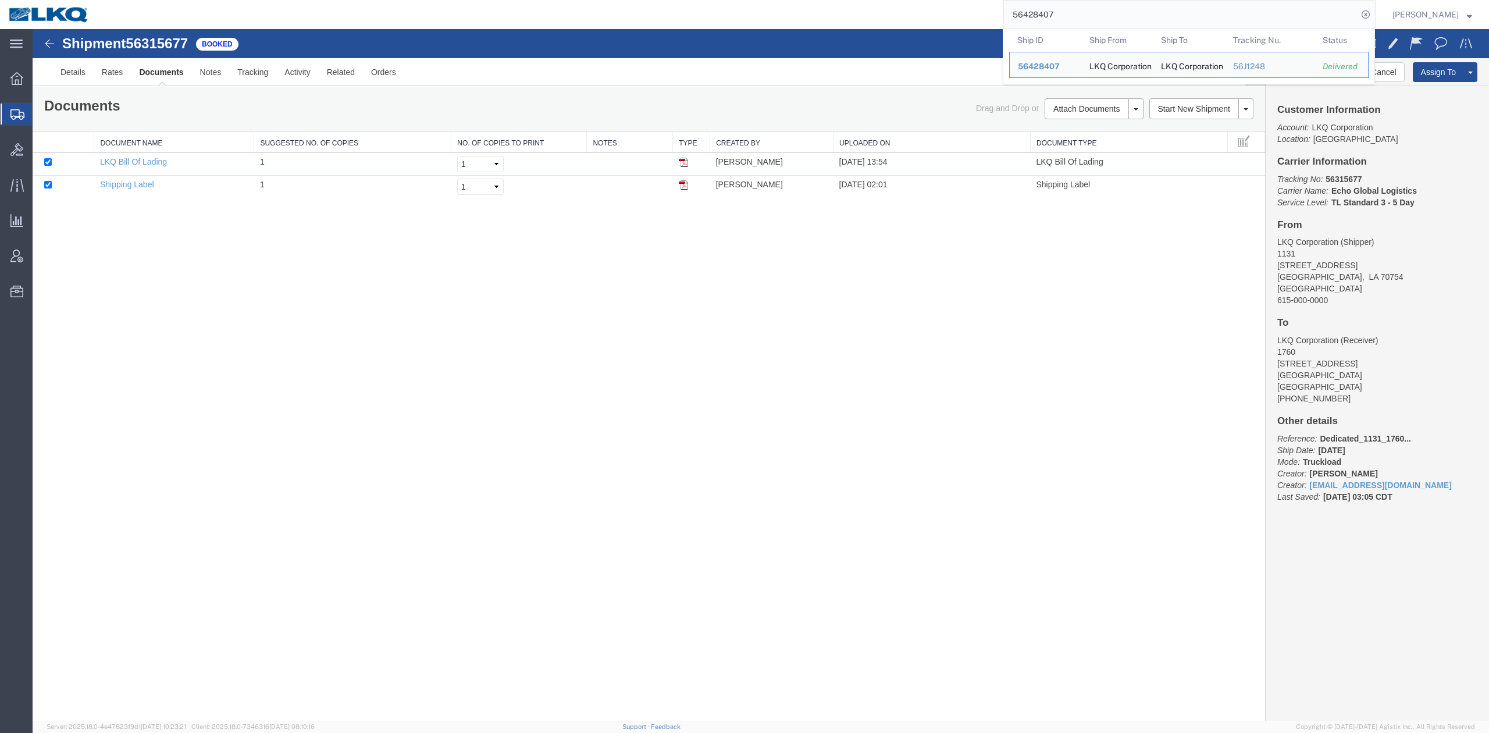
paste input "598794"
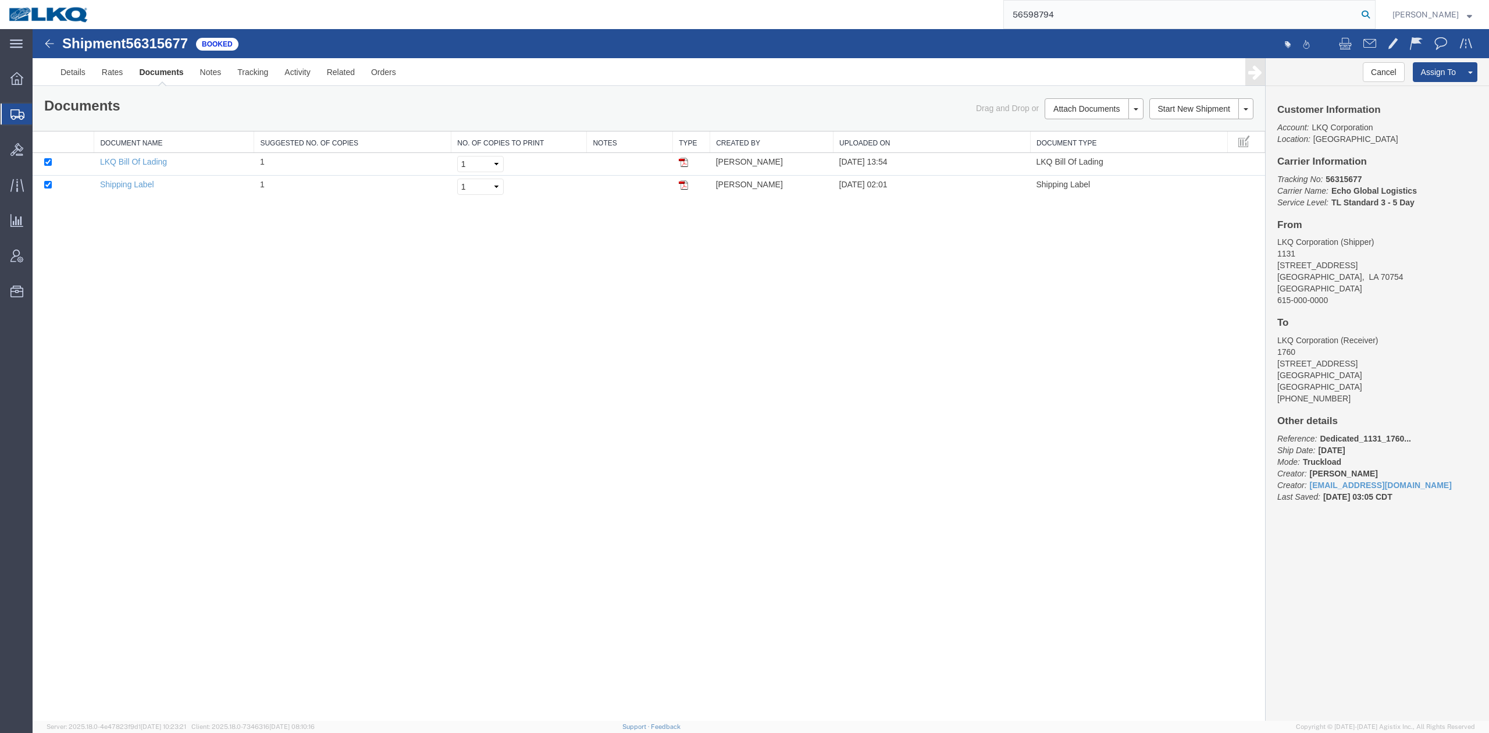
click at [1374, 12] on icon at bounding box center [1365, 14] width 16 height 16
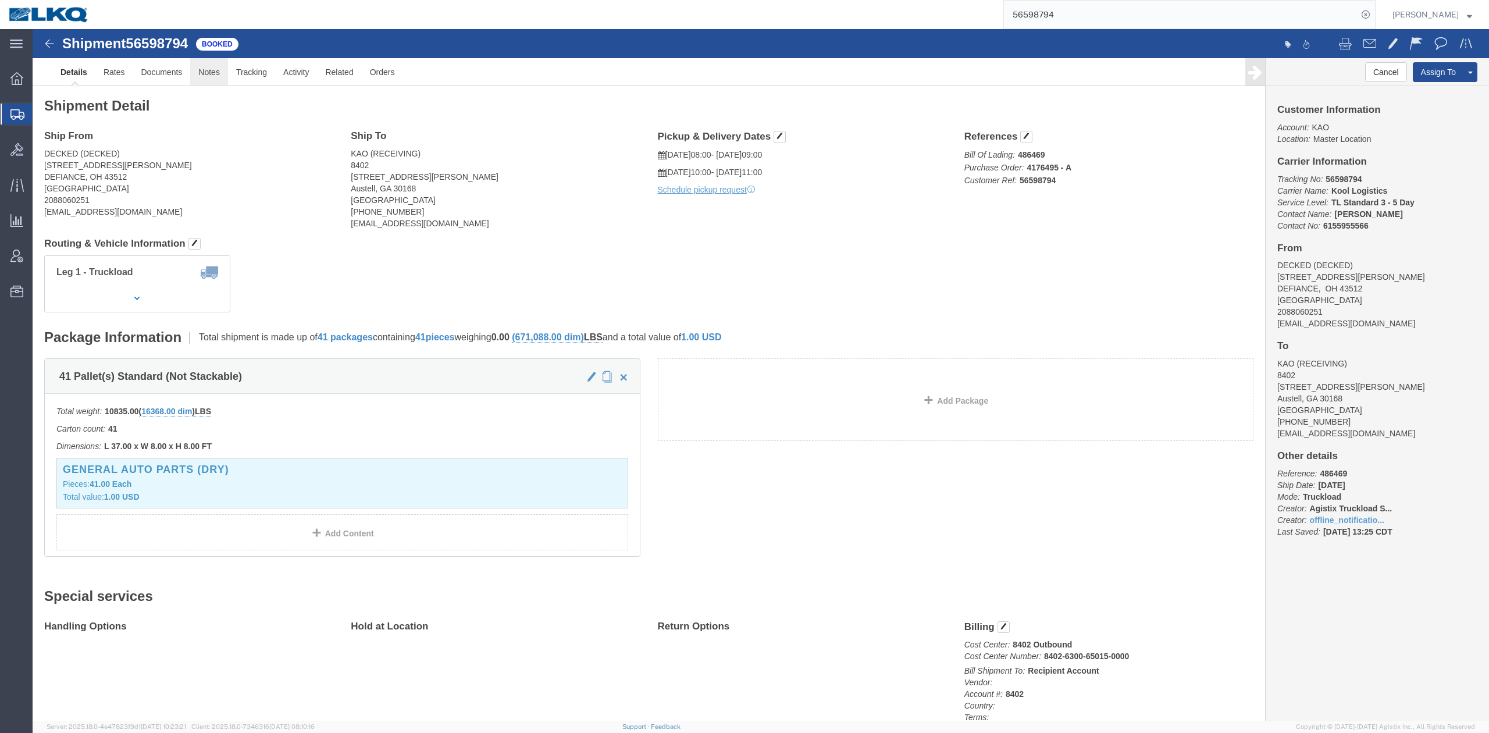
click link "Notes"
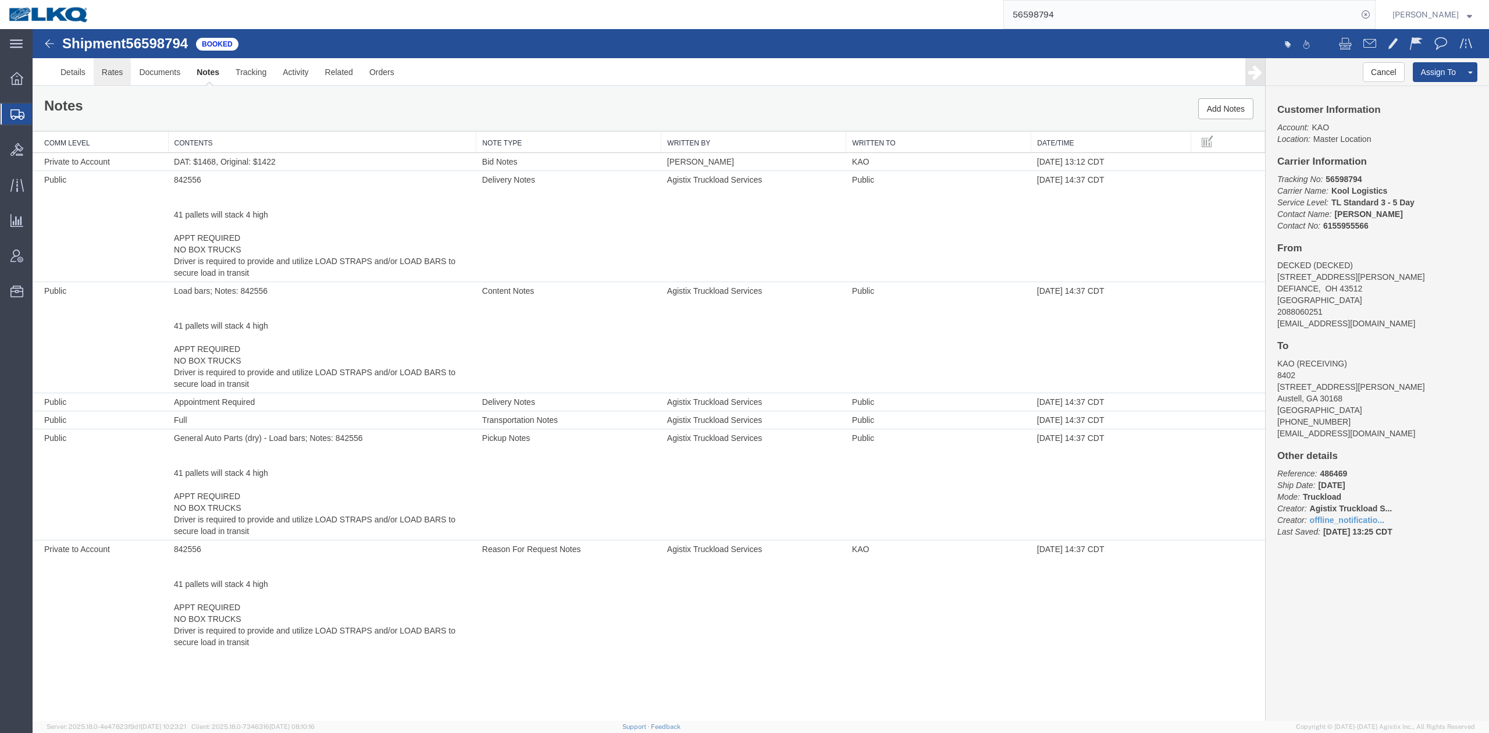
click at [104, 73] on link "Rates" at bounding box center [113, 72] width 38 height 28
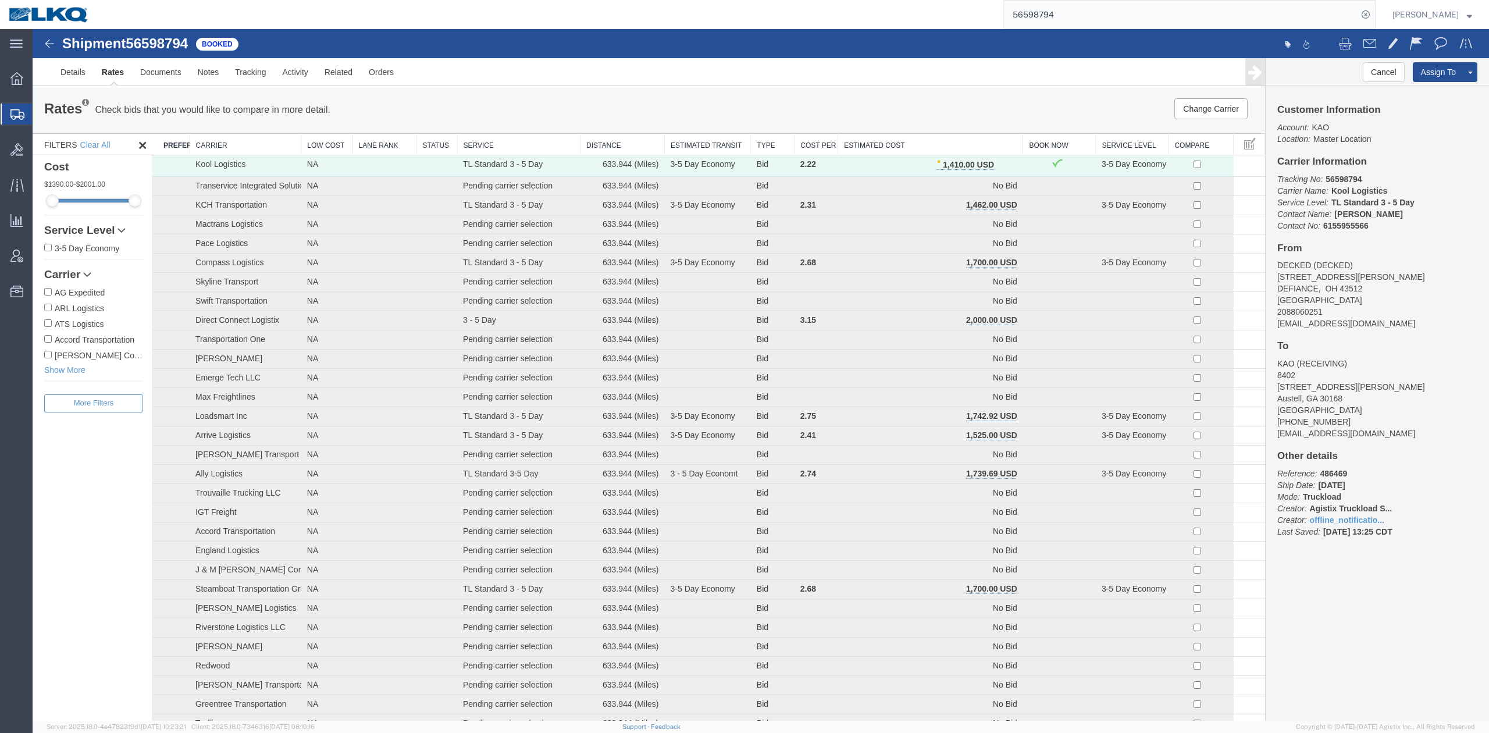
click at [1050, 9] on input "56598794" at bounding box center [1181, 15] width 354 height 28
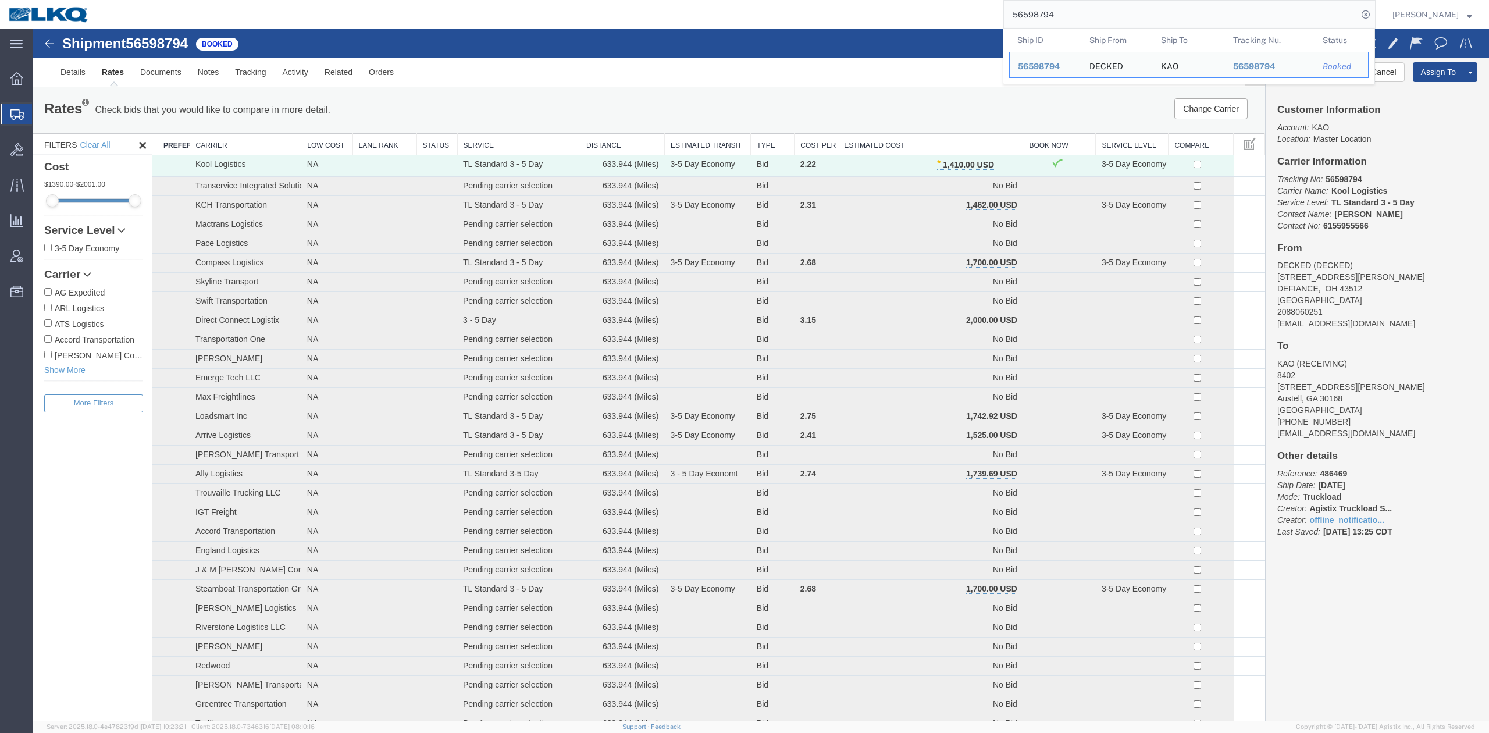
paste input "608837"
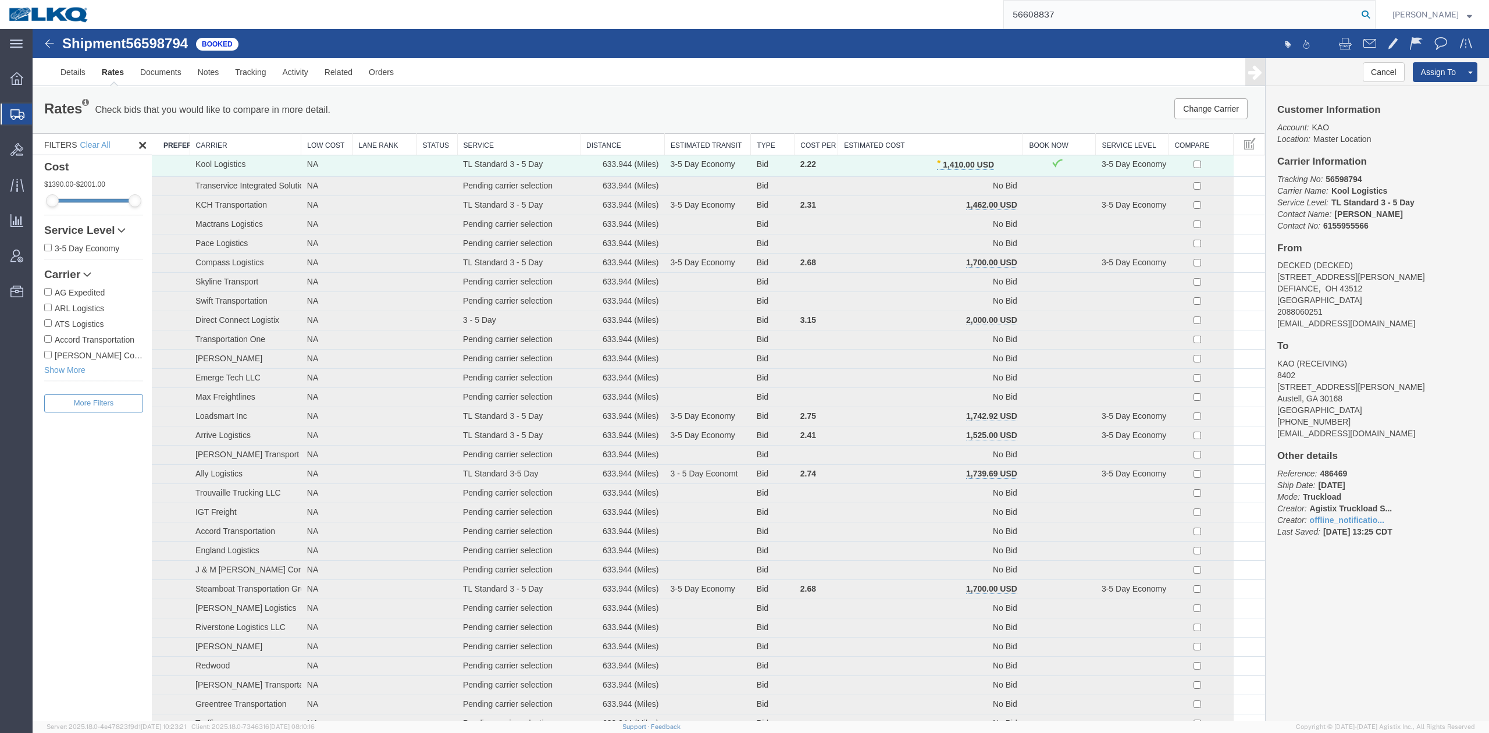
click at [1375, 15] on form "56608837" at bounding box center [1189, 14] width 372 height 29
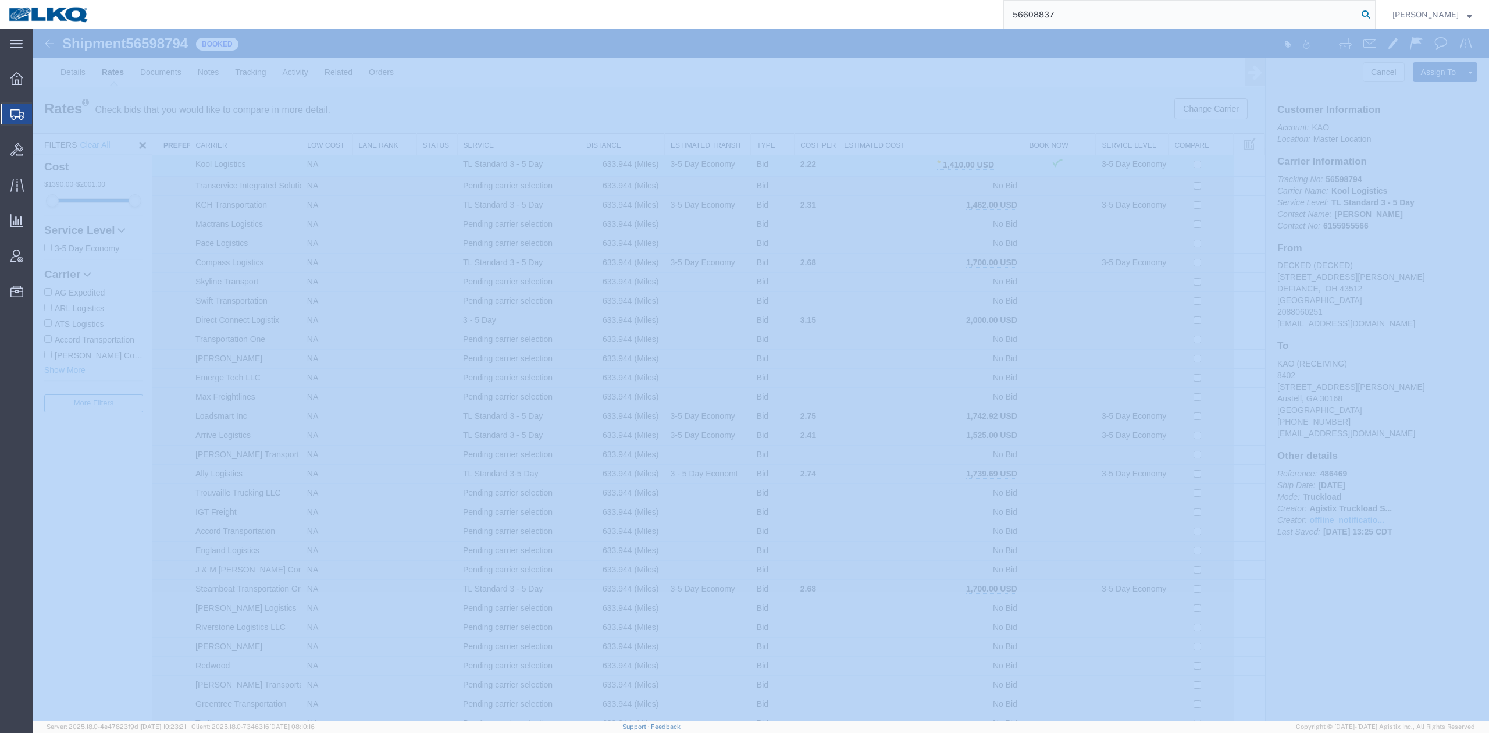
click at [1374, 15] on icon at bounding box center [1365, 14] width 16 height 16
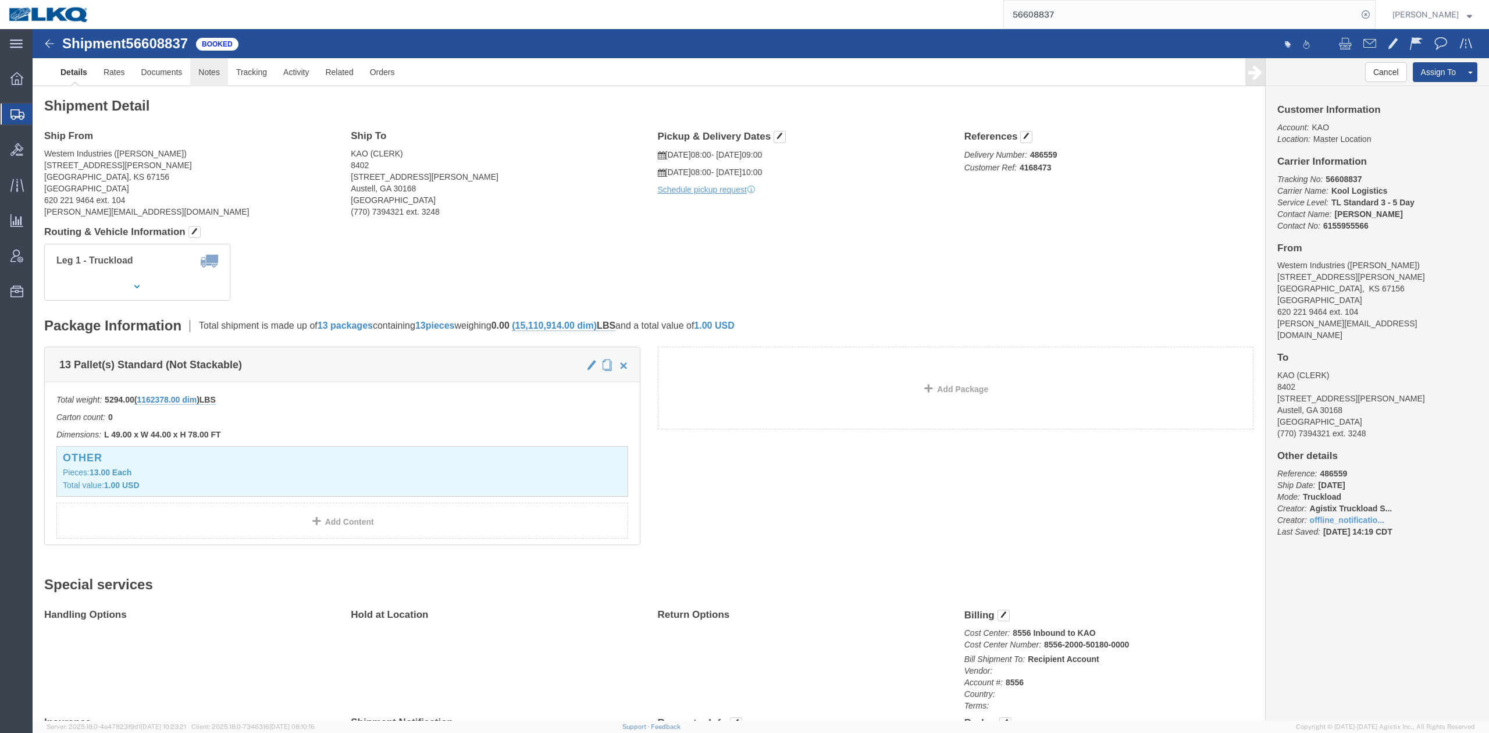
click link "Notes"
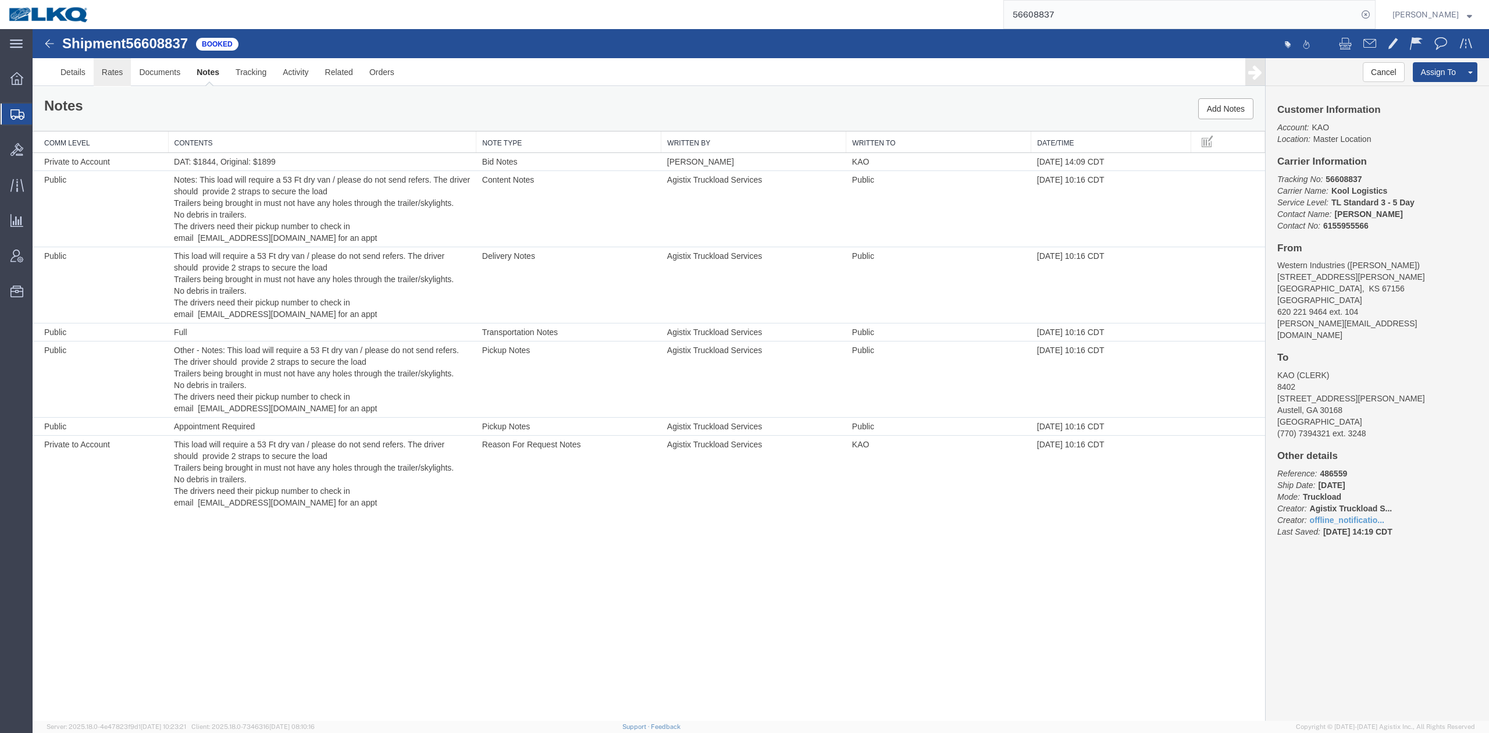
click at [116, 74] on link "Rates" at bounding box center [113, 72] width 38 height 28
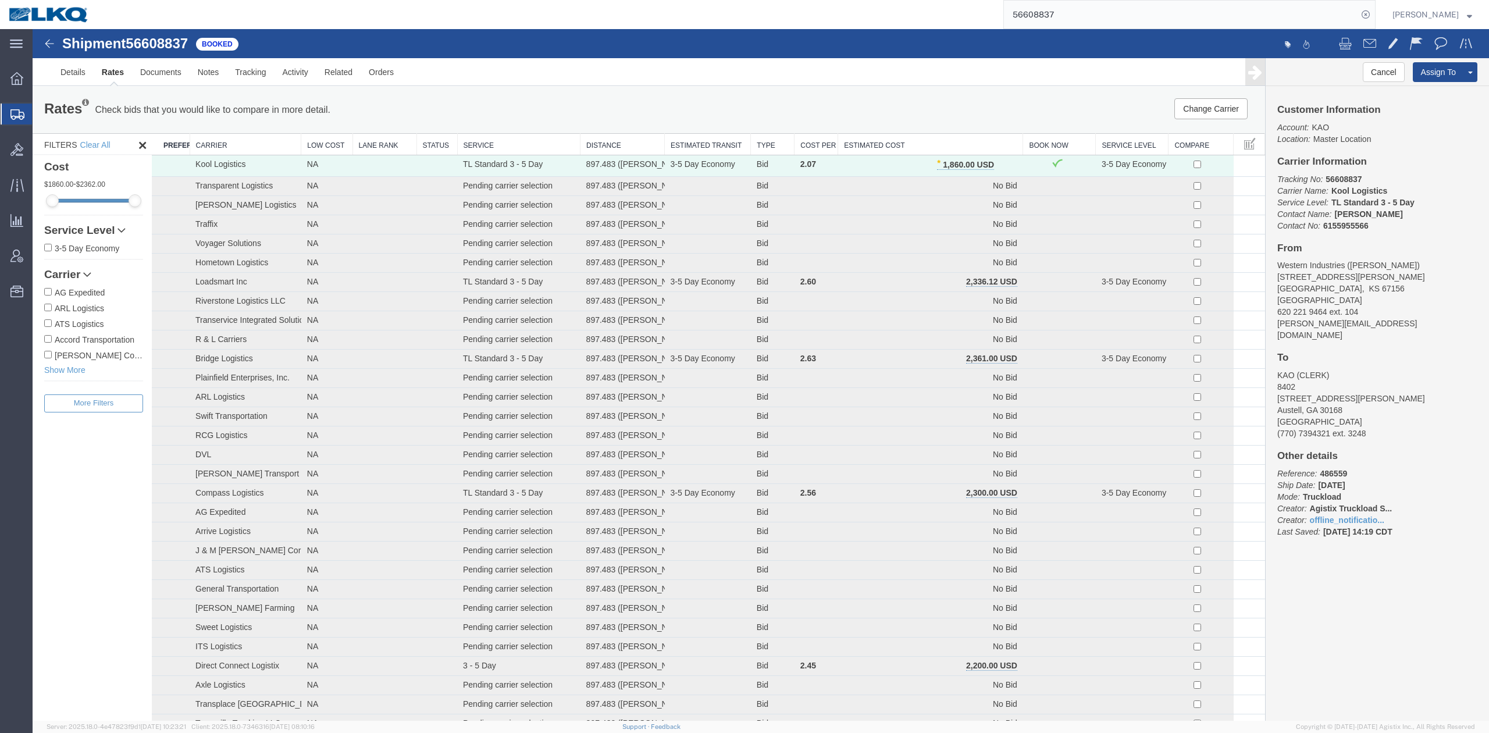
click at [1061, 7] on input "56608837" at bounding box center [1181, 15] width 354 height 28
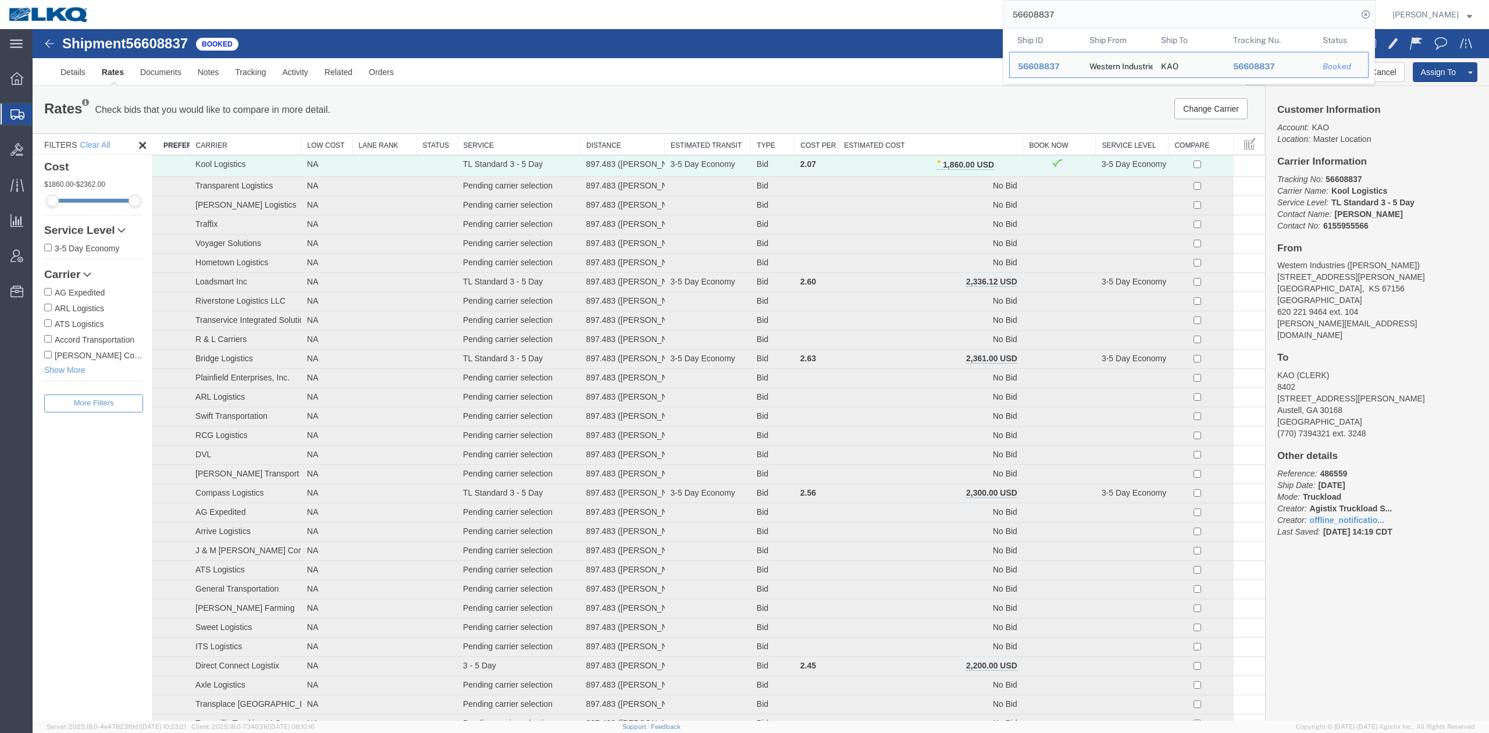
paste input "25771"
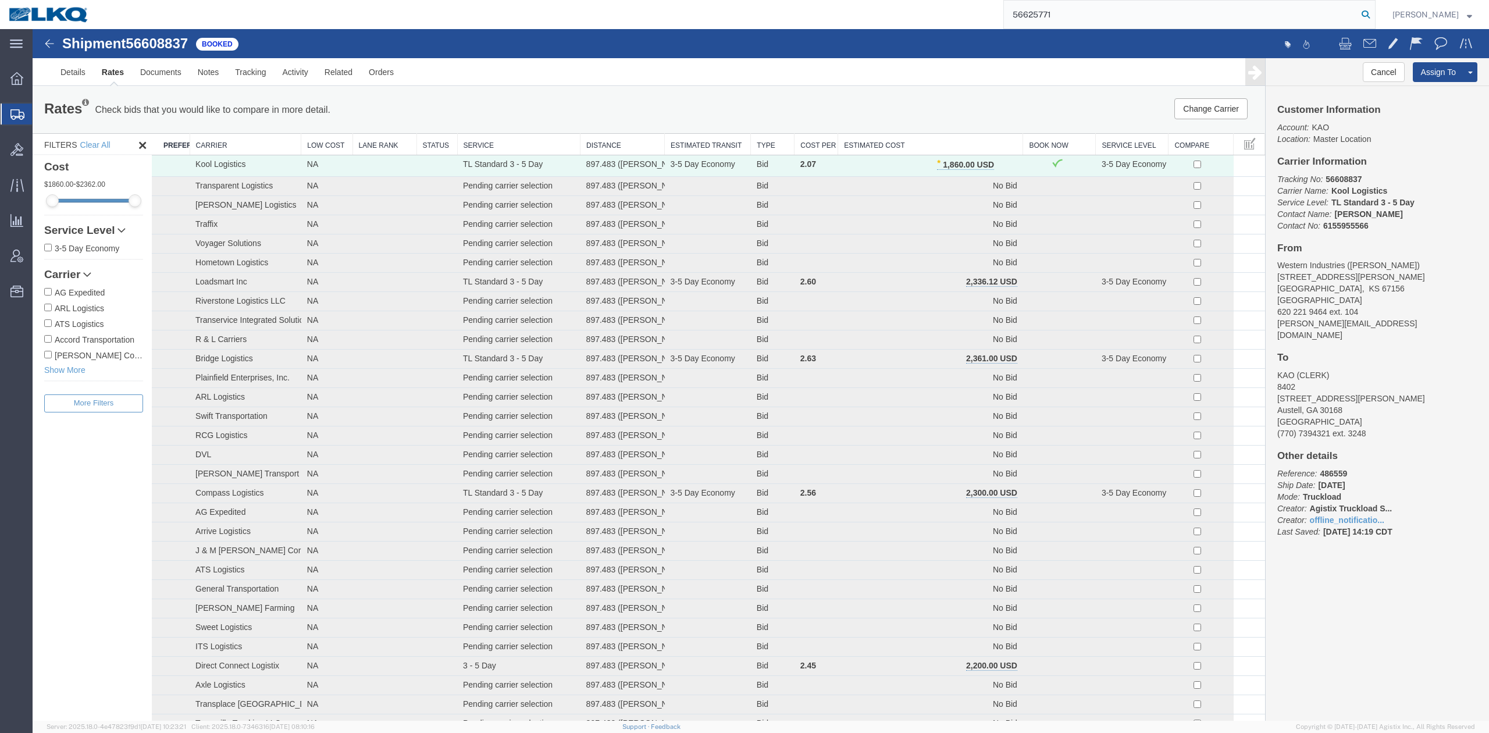
type input "56625771"
click at [1374, 19] on icon at bounding box center [1365, 14] width 16 height 16
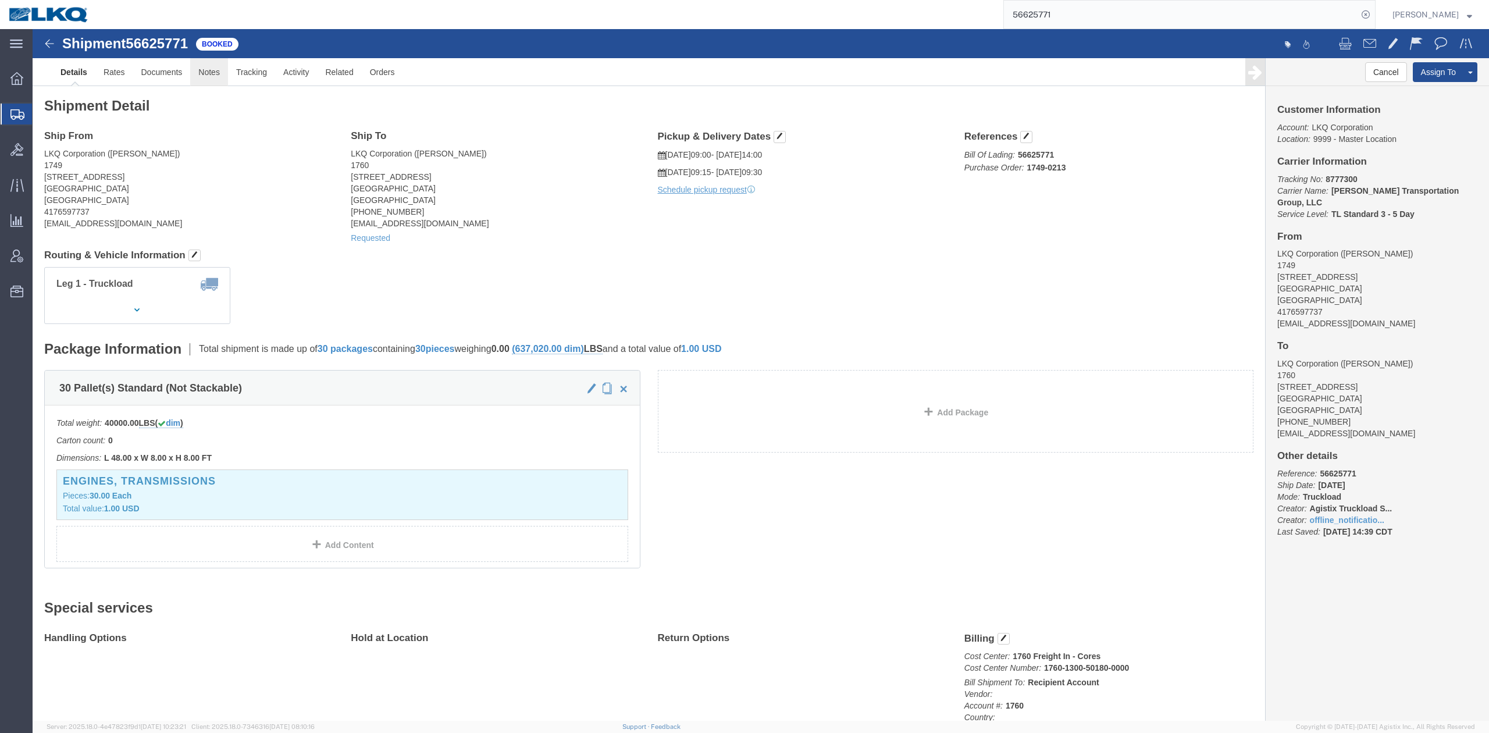
click link "Notes"
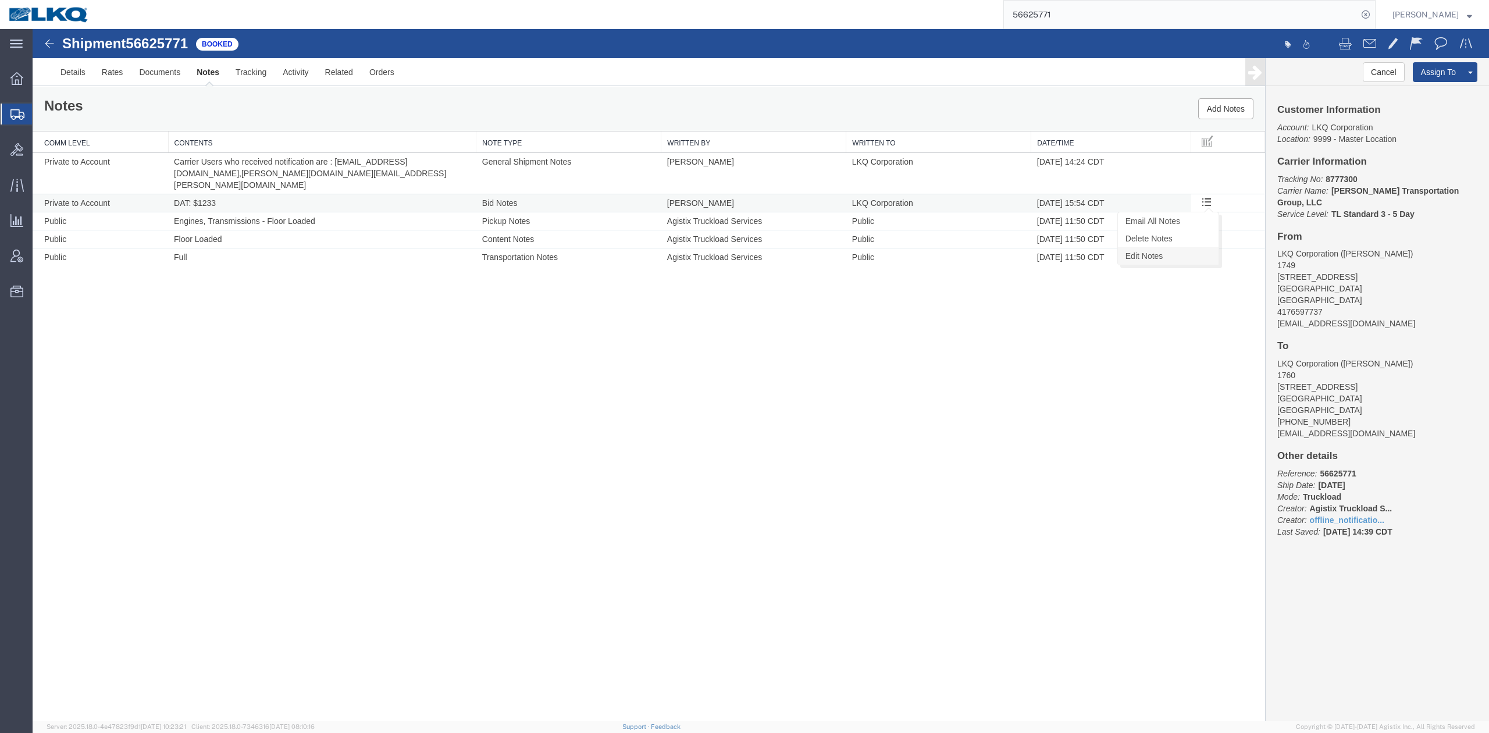
drag, startPoint x: 41, startPoint y: 356, endPoint x: 1169, endPoint y: 249, distance: 1133.3
click at [1169, 249] on link "Edit Notes" at bounding box center [1168, 255] width 101 height 17
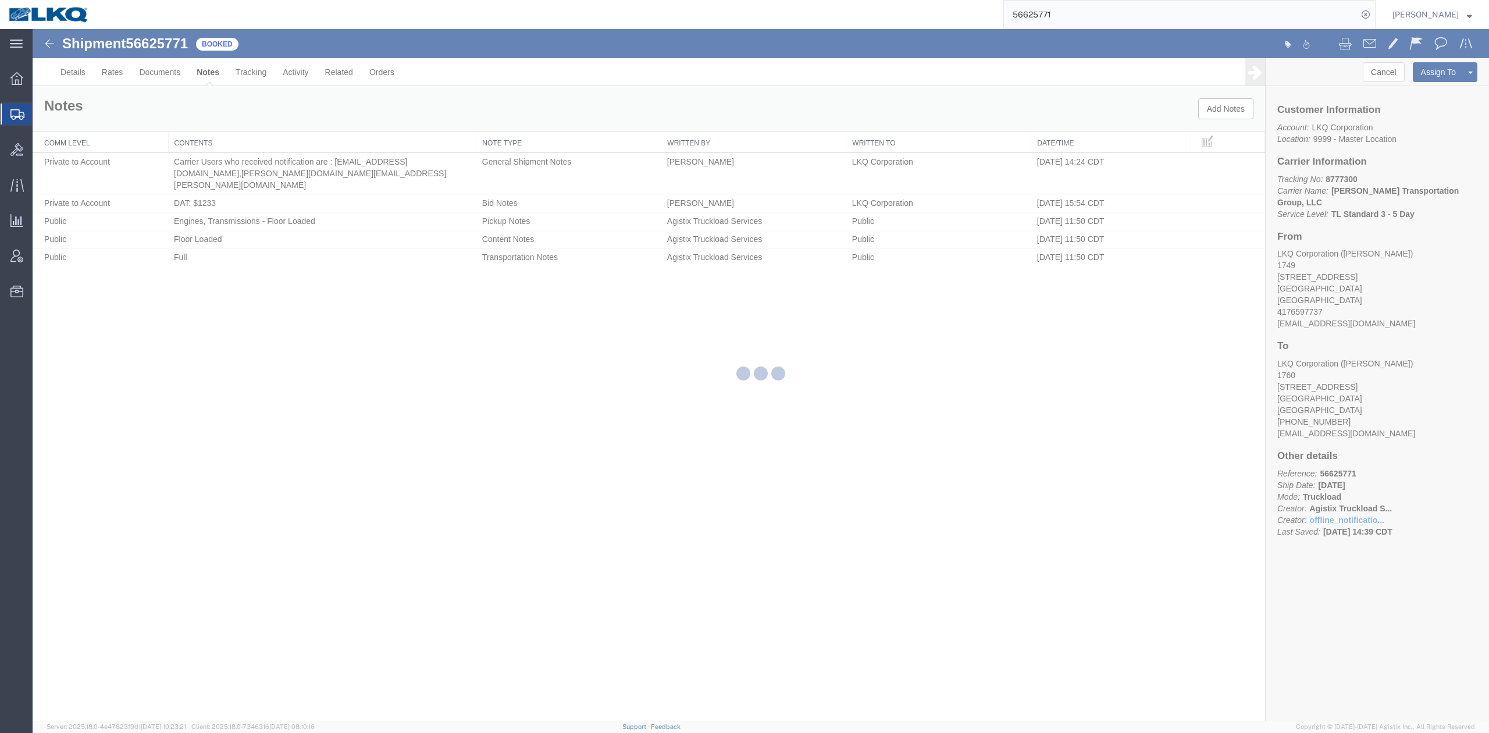
select select "BID_NOTES"
select select "PRIVATE_TO_ACCOUNT"
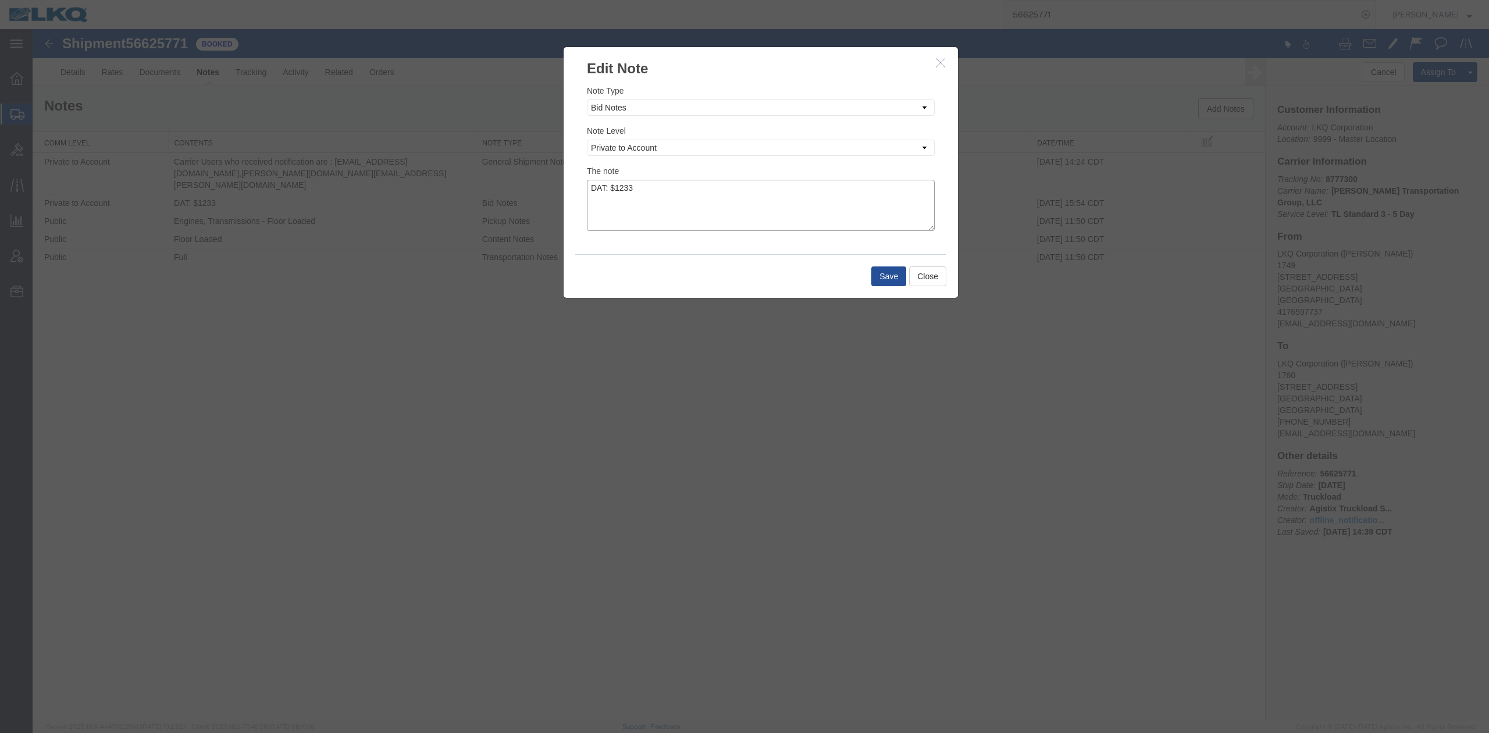
click at [669, 191] on textarea "DAT: $1233" at bounding box center [761, 205] width 348 height 51
type textarea "DAT: $1233, Original: $1188"
click at [872, 279] on button "Save" at bounding box center [888, 276] width 35 height 20
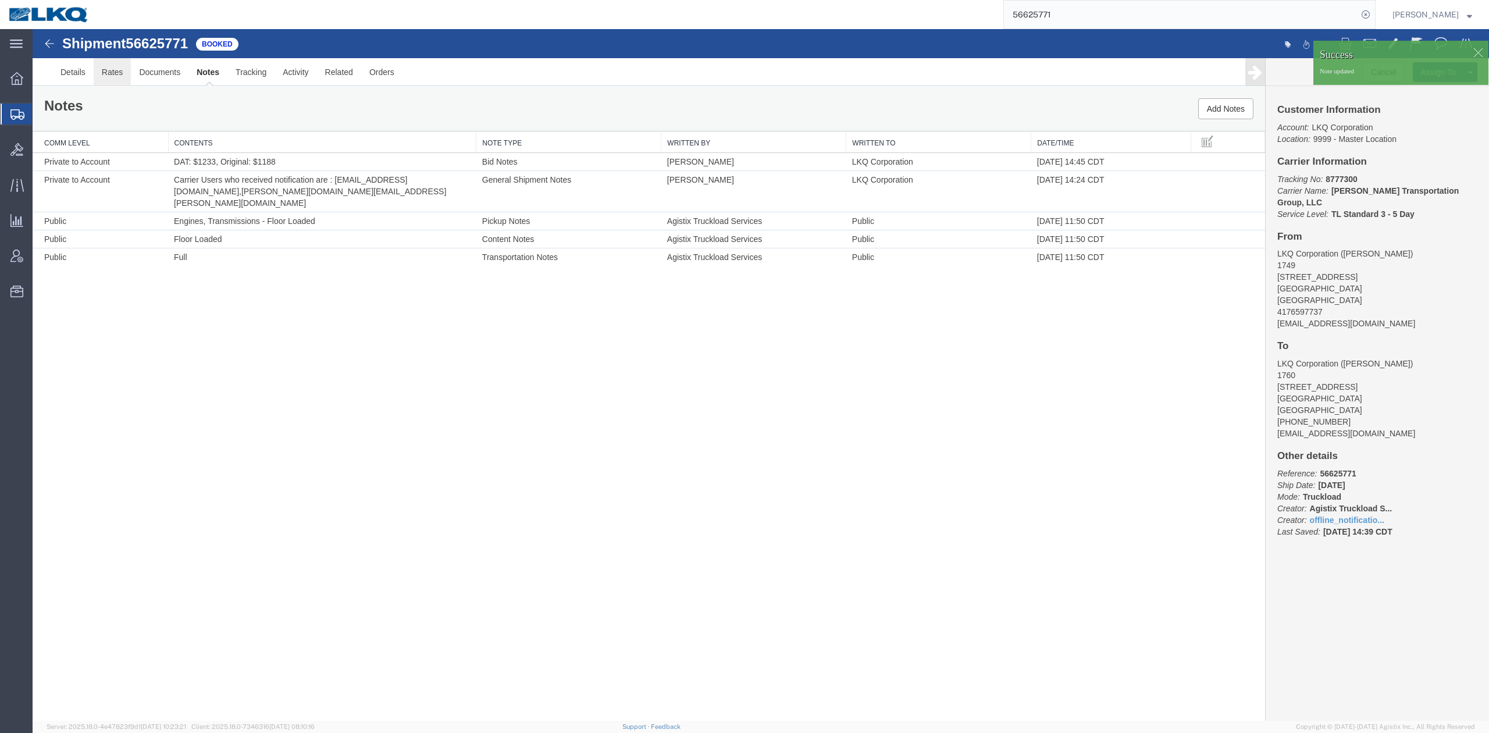
drag, startPoint x: 143, startPoint y: 106, endPoint x: 110, endPoint y: 77, distance: 43.7
click at [110, 77] on link "Rates" at bounding box center [113, 72] width 38 height 28
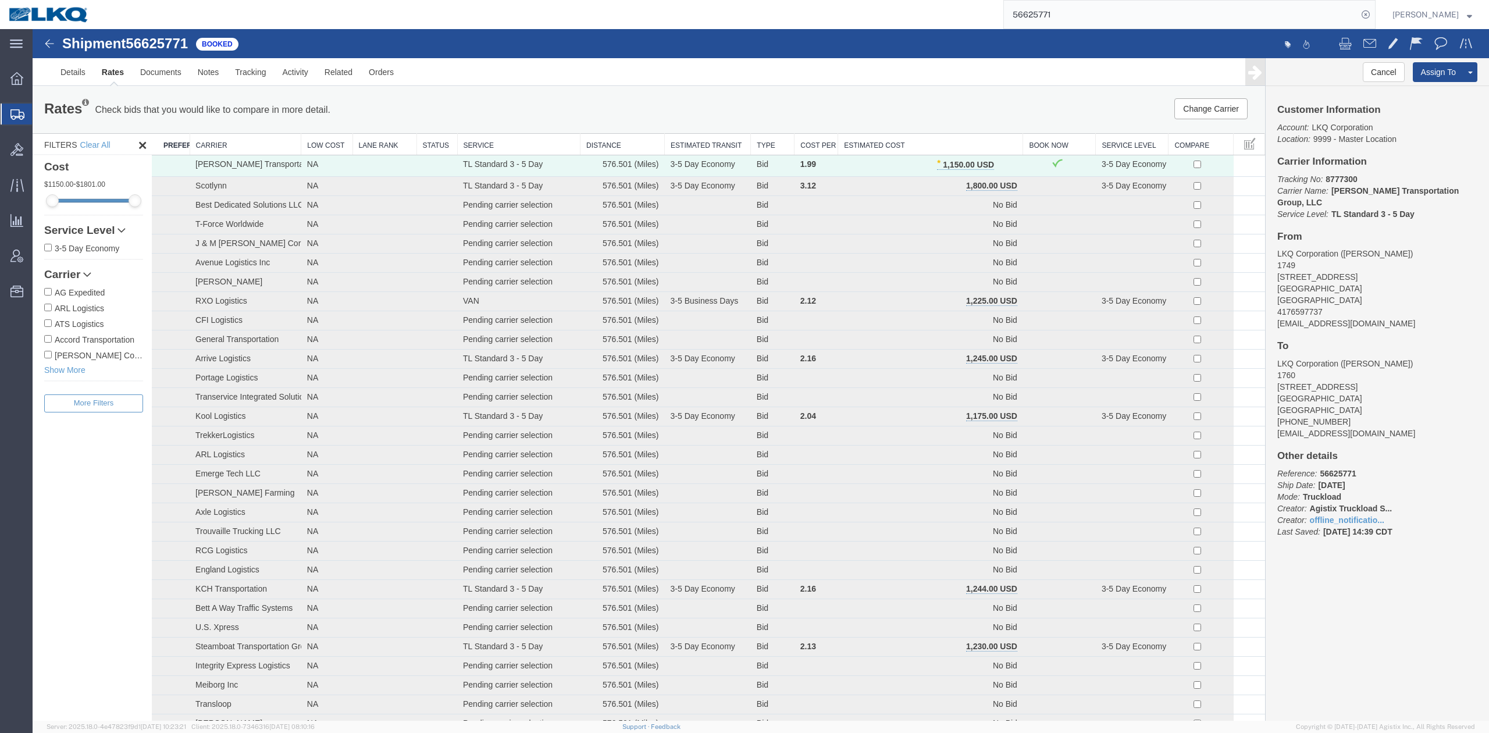
click at [1113, 13] on input "56625771" at bounding box center [1181, 15] width 354 height 28
click at [1375, 13] on form "56649188" at bounding box center [1189, 14] width 372 height 29
type input "56649188"
drag, startPoint x: 1380, startPoint y: 13, endPoint x: 812, endPoint y: 160, distance: 586.9
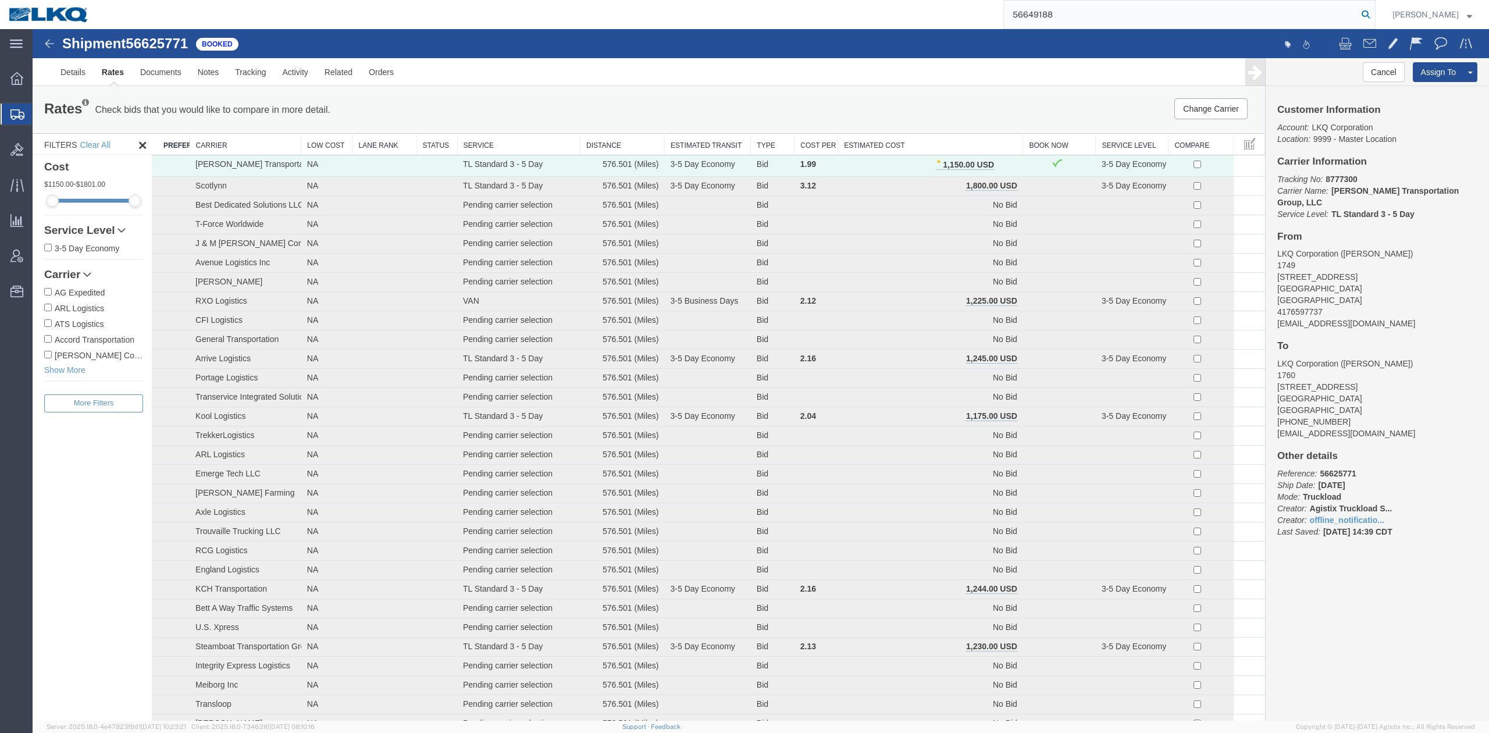
click at [1374, 13] on icon at bounding box center [1365, 14] width 16 height 16
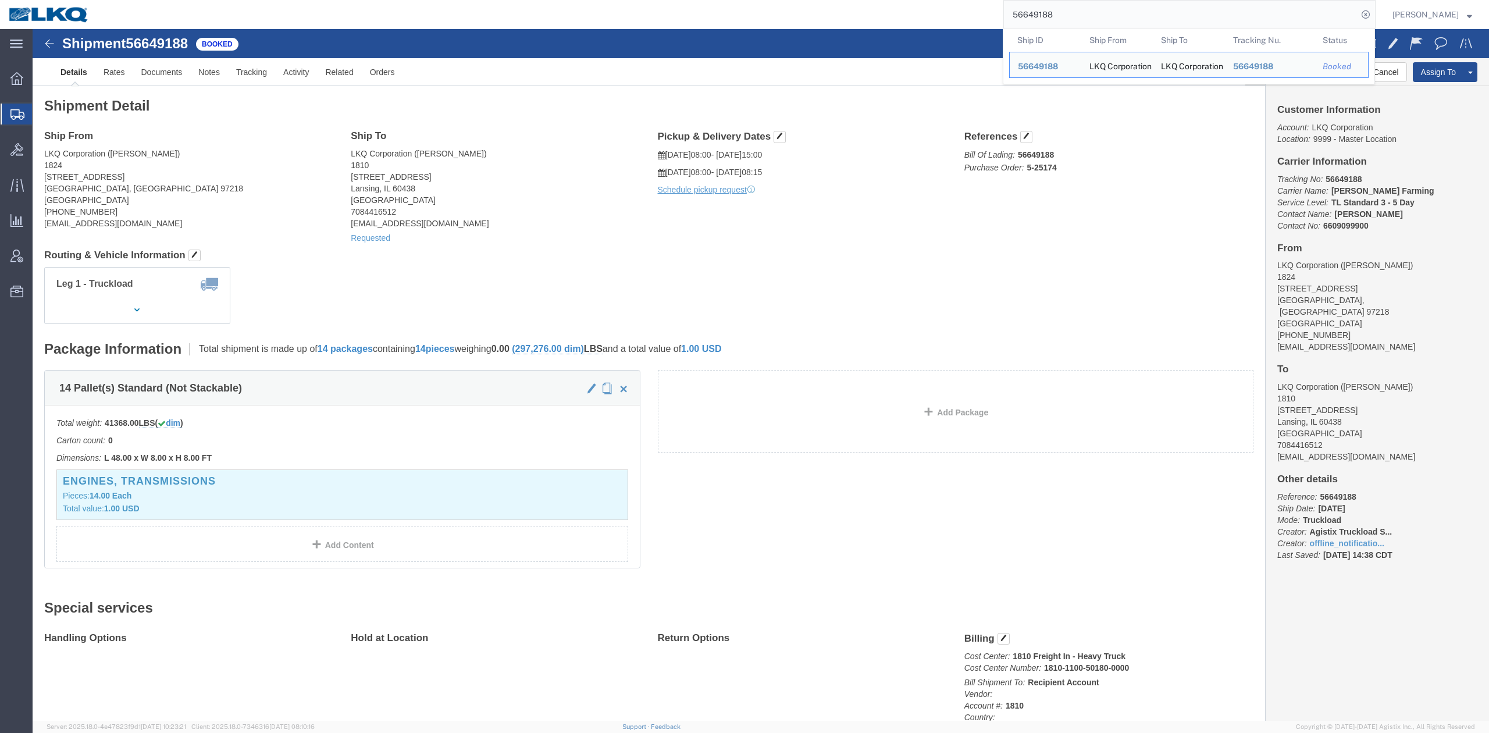
drag, startPoint x: 73, startPoint y: 156, endPoint x: 44, endPoint y: 163, distance: 29.3
click at [0, 0] on span "Create Shipment" at bounding box center [0, 0] width 0 height 0
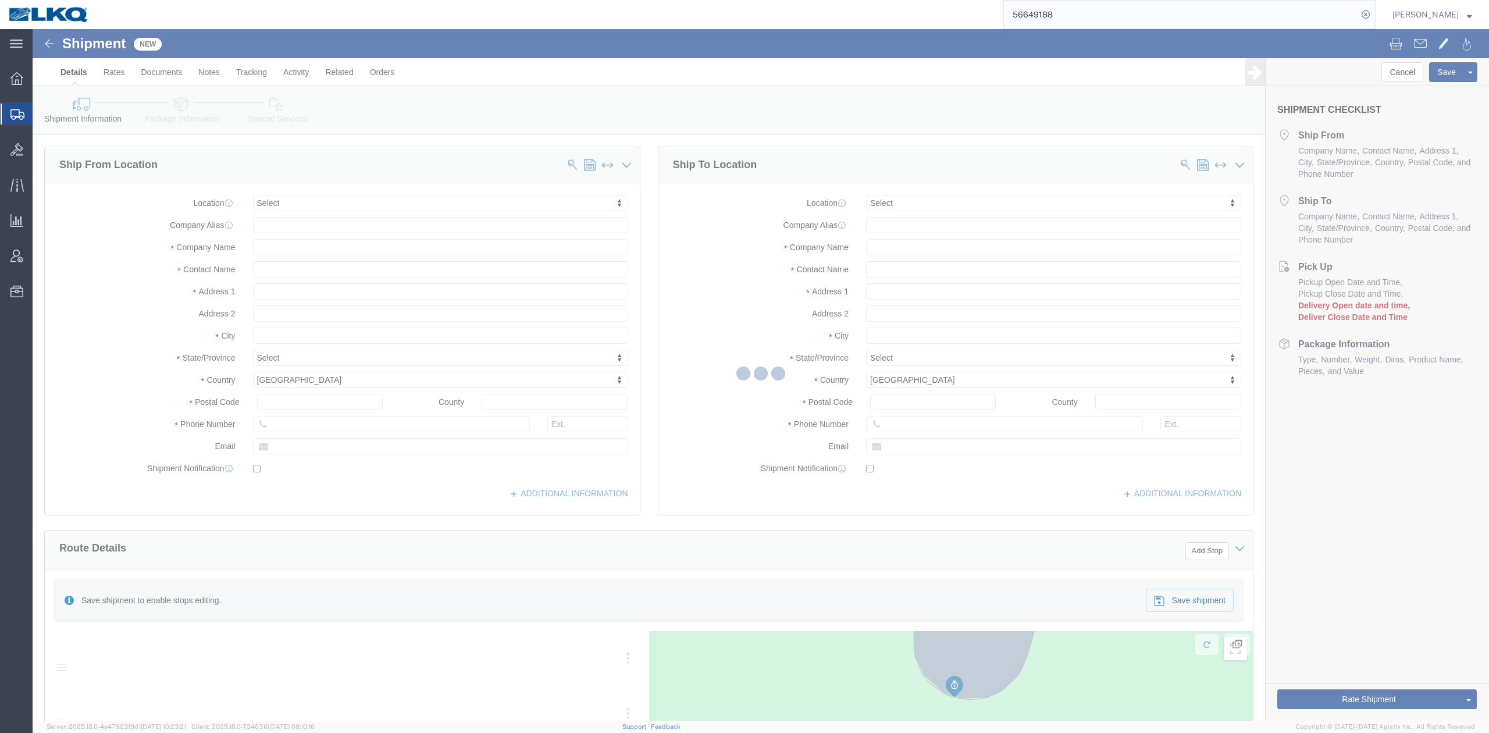
select select
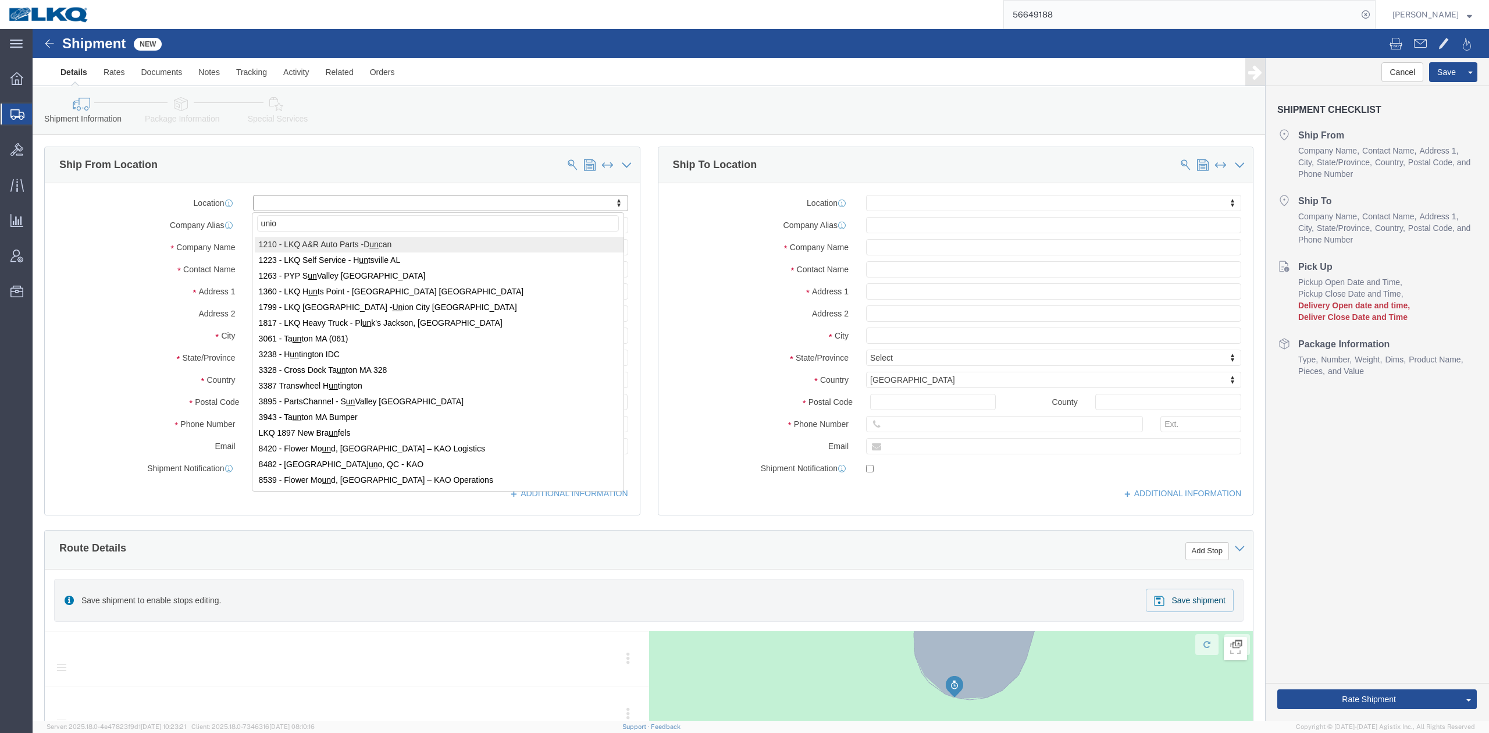
type input "union"
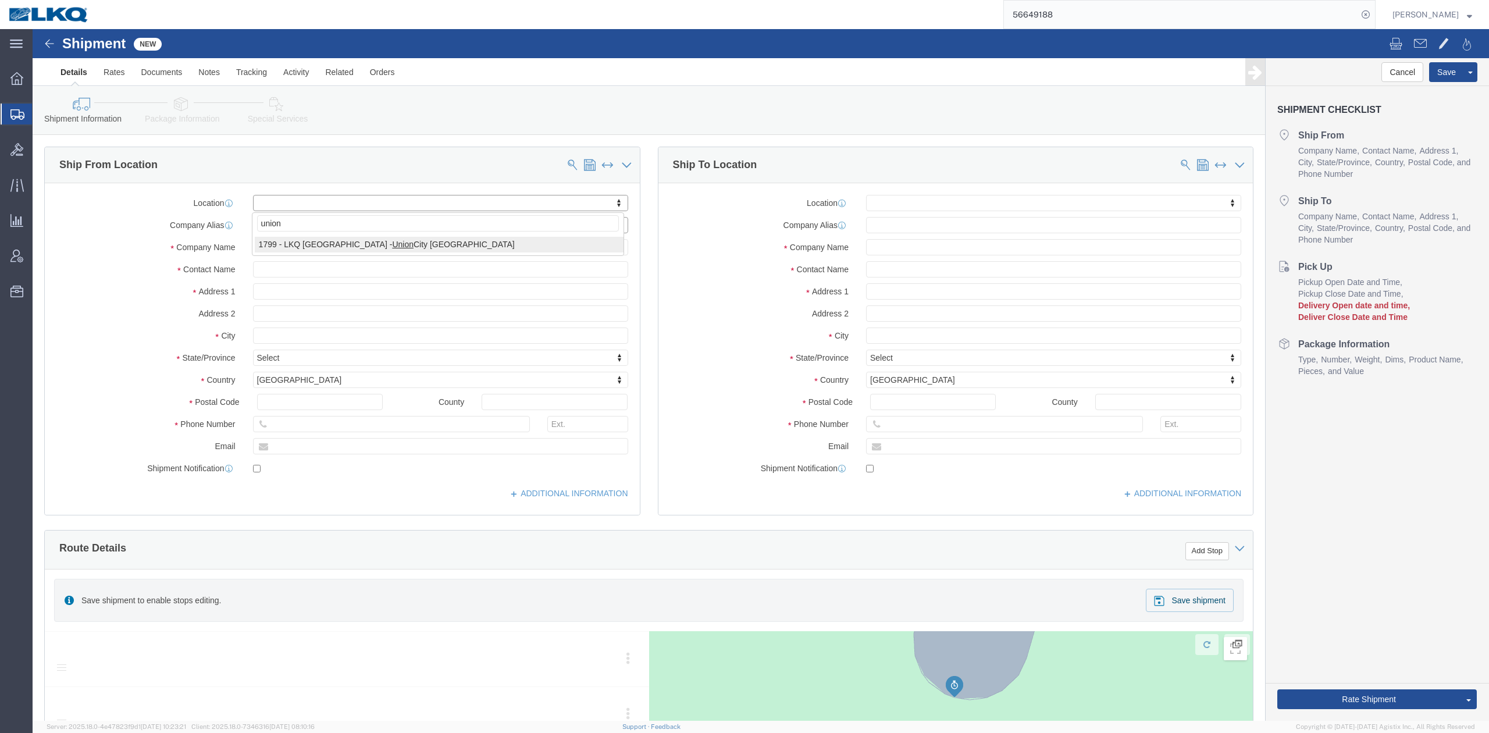
select select "27654"
select select "CA"
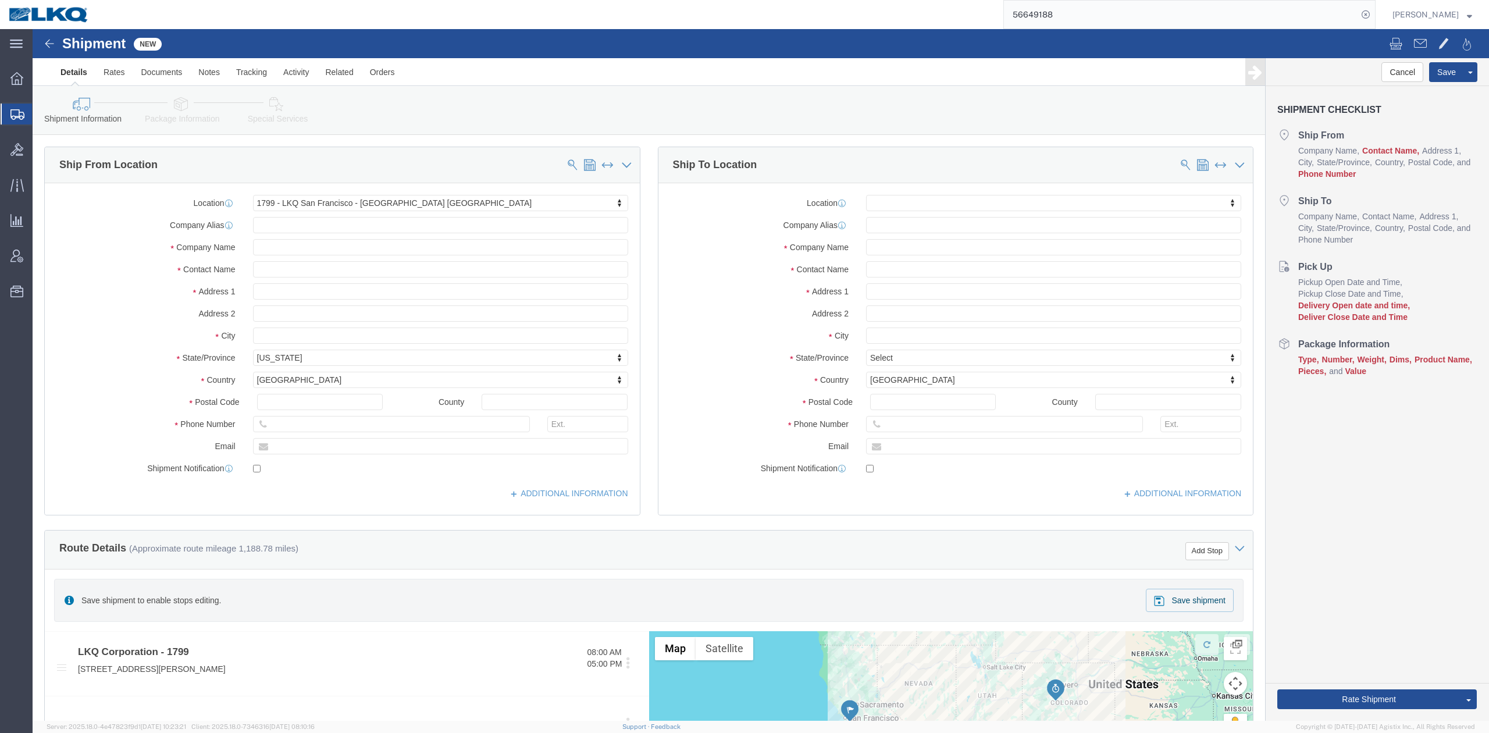
click div "Location 1799 - LKQ San Francisco - Union City CA My Profile Location 1100 - LK…"
click input "text"
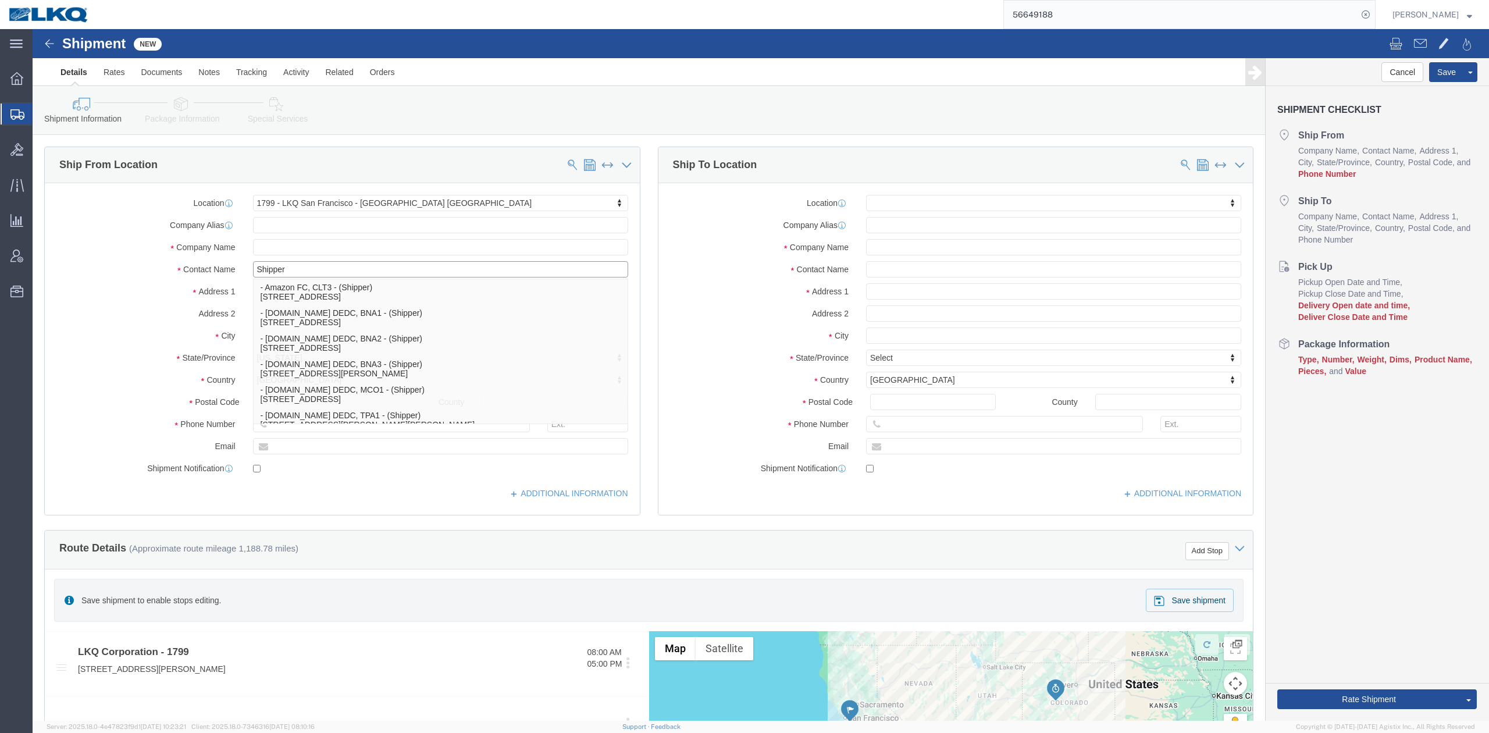
type input "Shipper"
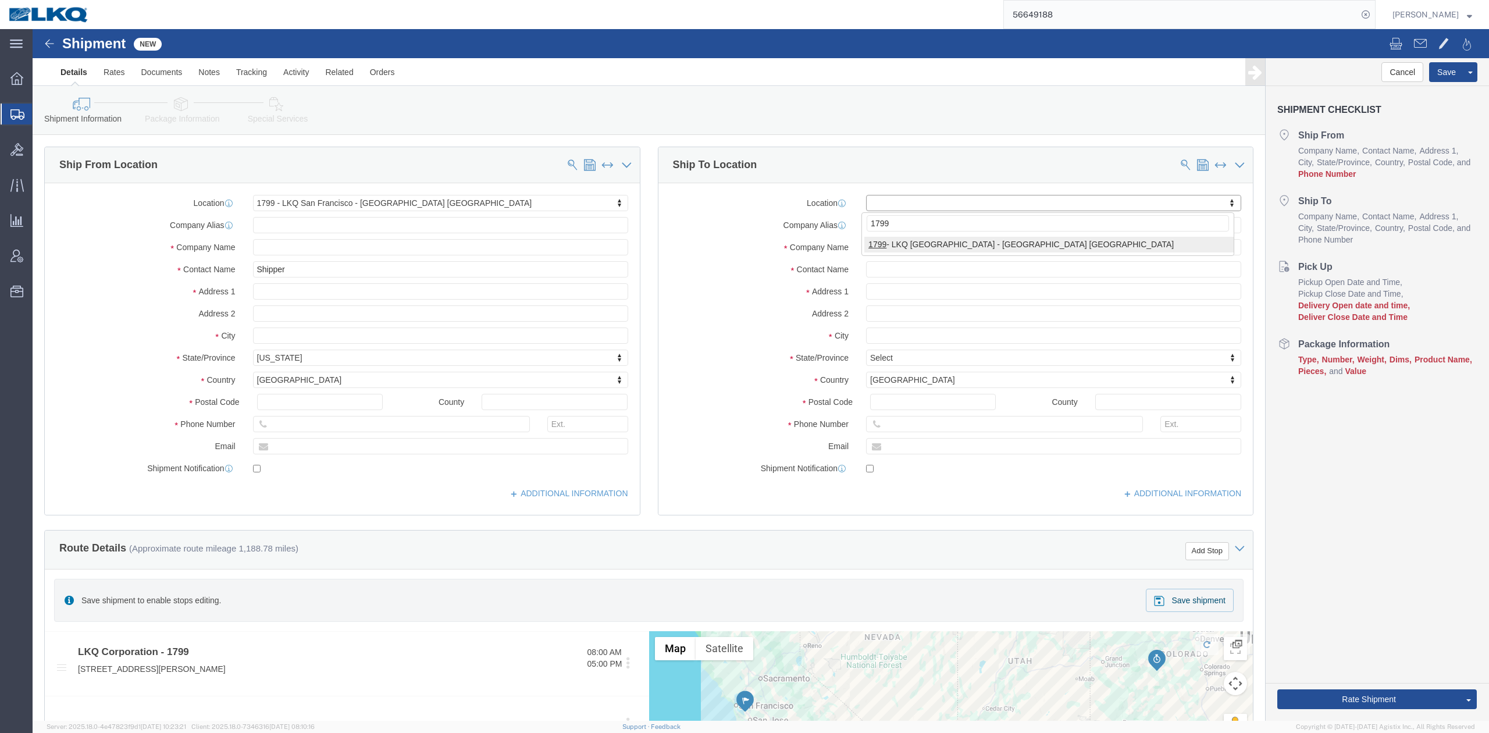
type input "1799"
click div "1799 1799 - LKQ San Francisco - Union City CA"
select select "27654"
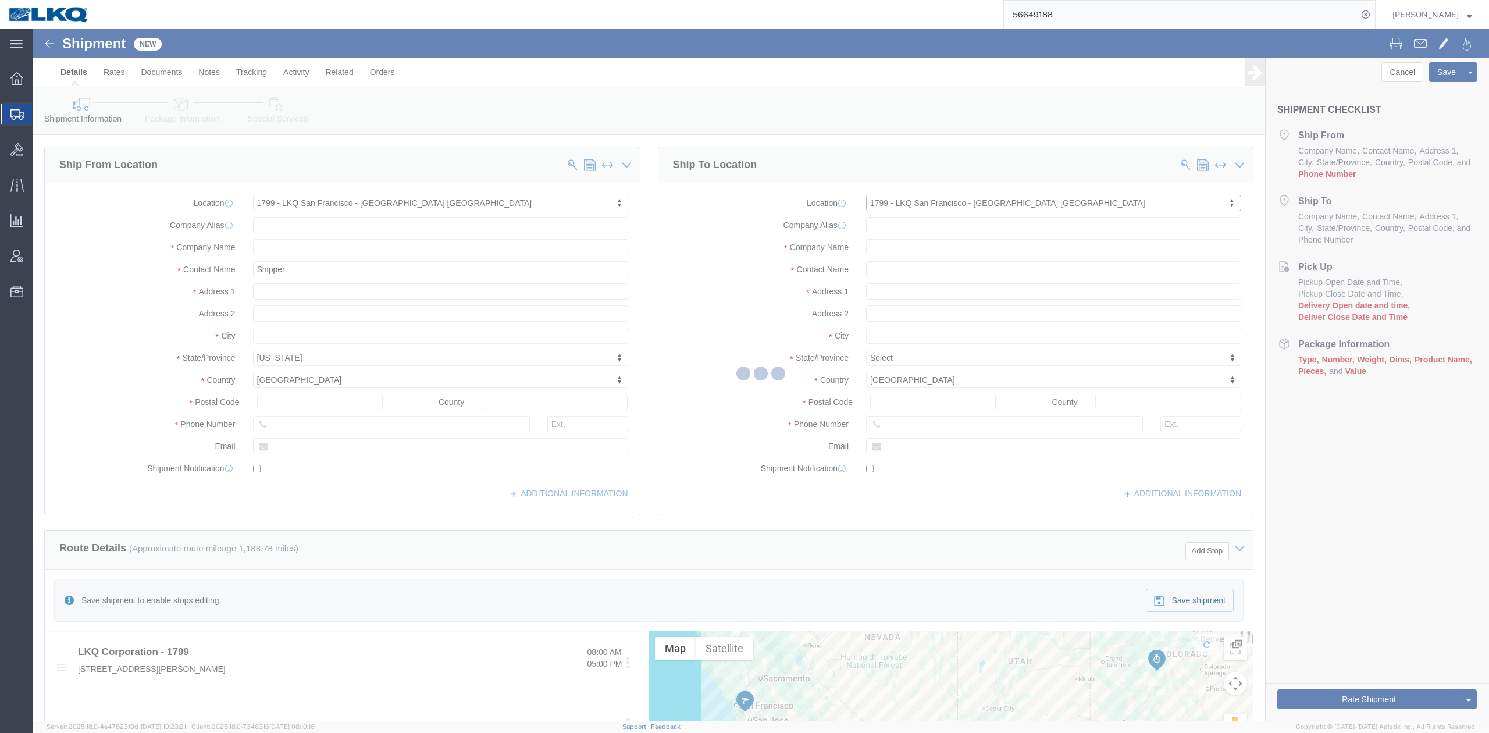
select select "CA"
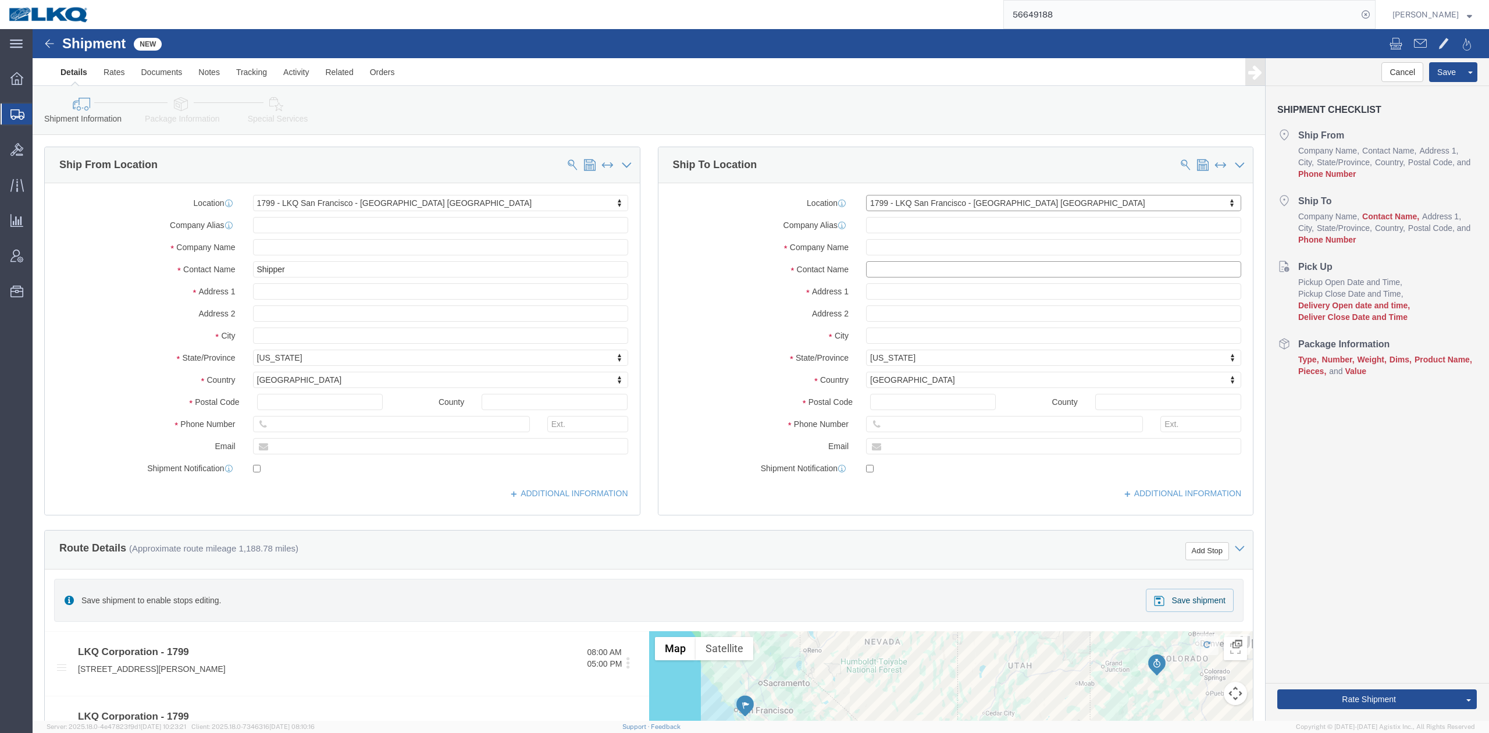
drag, startPoint x: 898, startPoint y: 275, endPoint x: 865, endPoint y: 244, distance: 44.4
click input "text"
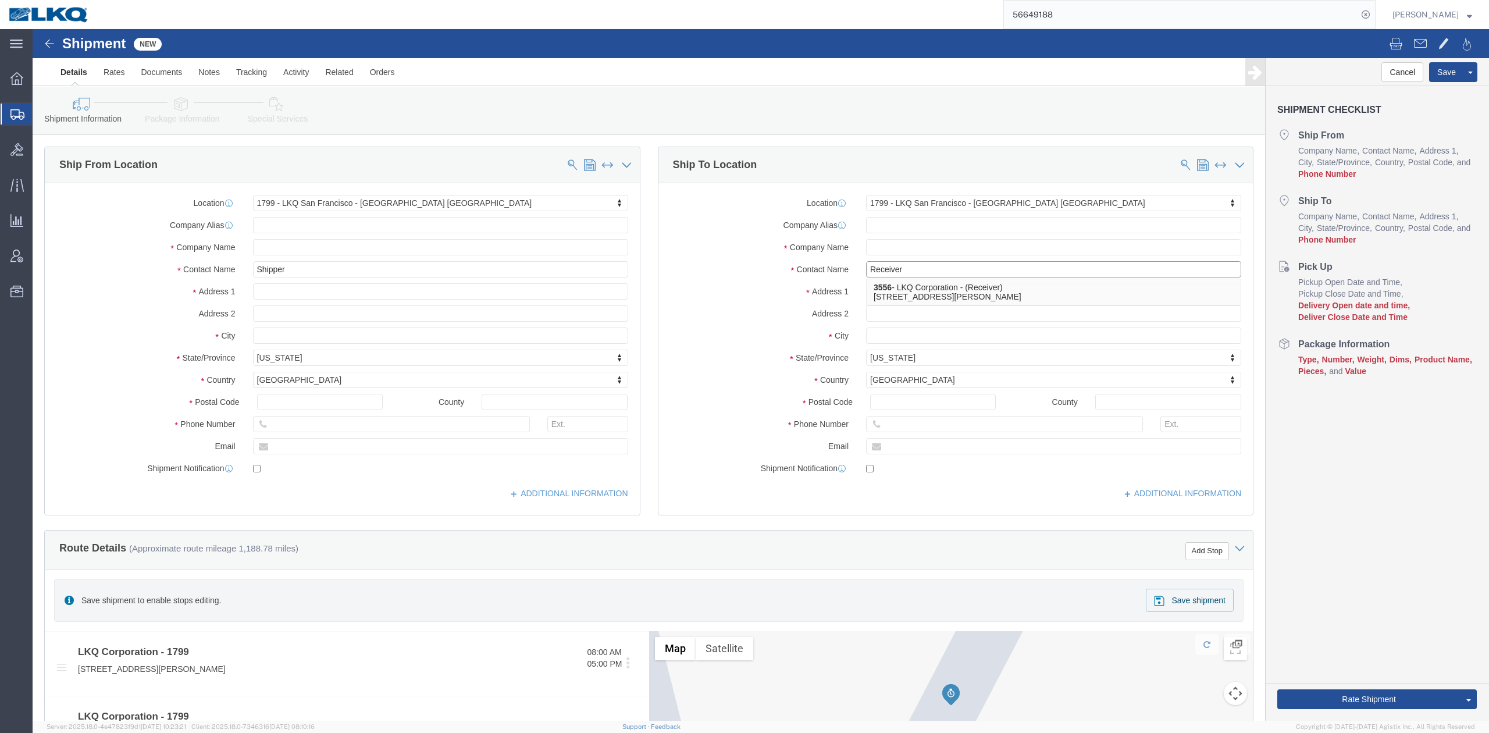
type input "Receiver"
click label "Address 1"
click input "text"
type input "6150000000"
click input "text"
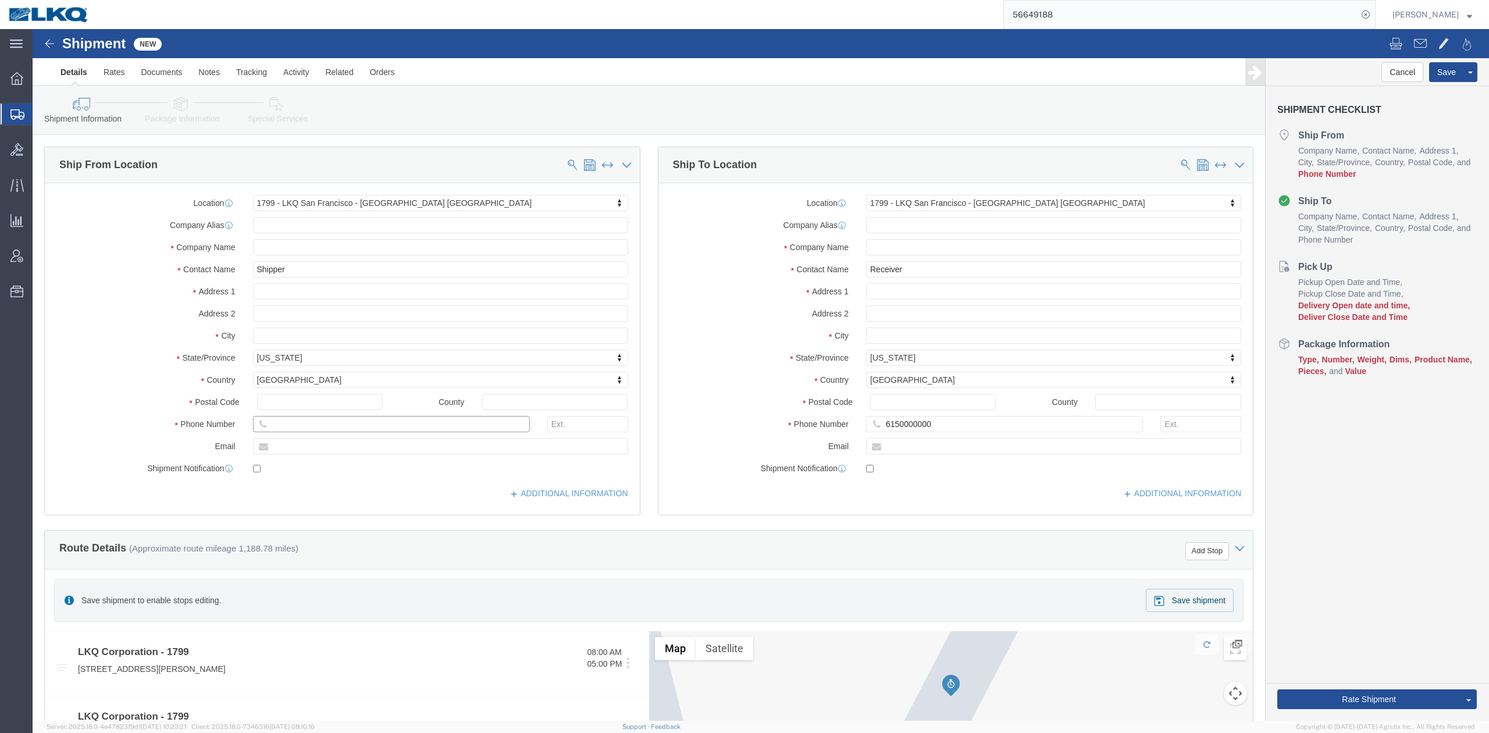
type input "6150000000"
click label "City"
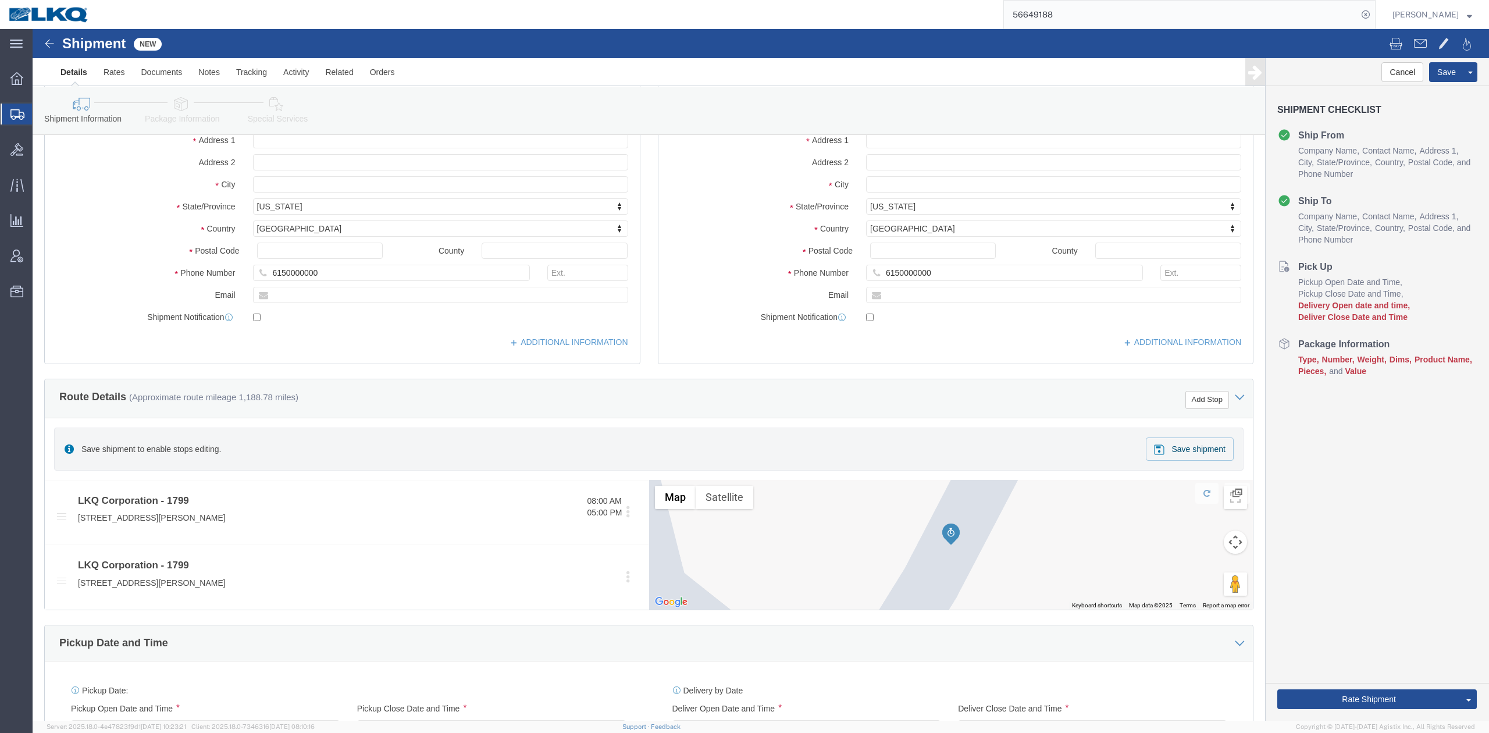
scroll to position [155, 0]
click button "Add Stop"
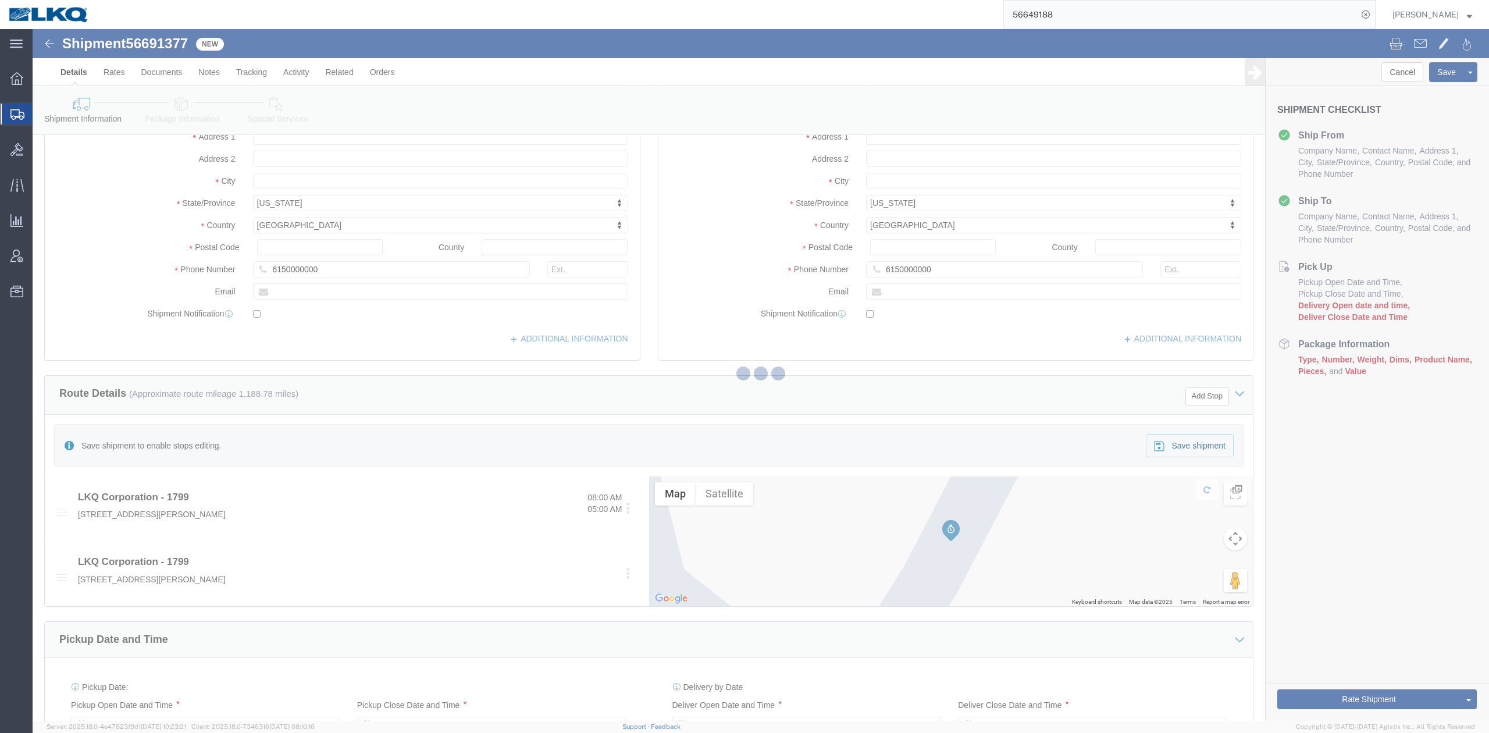
select select "27654"
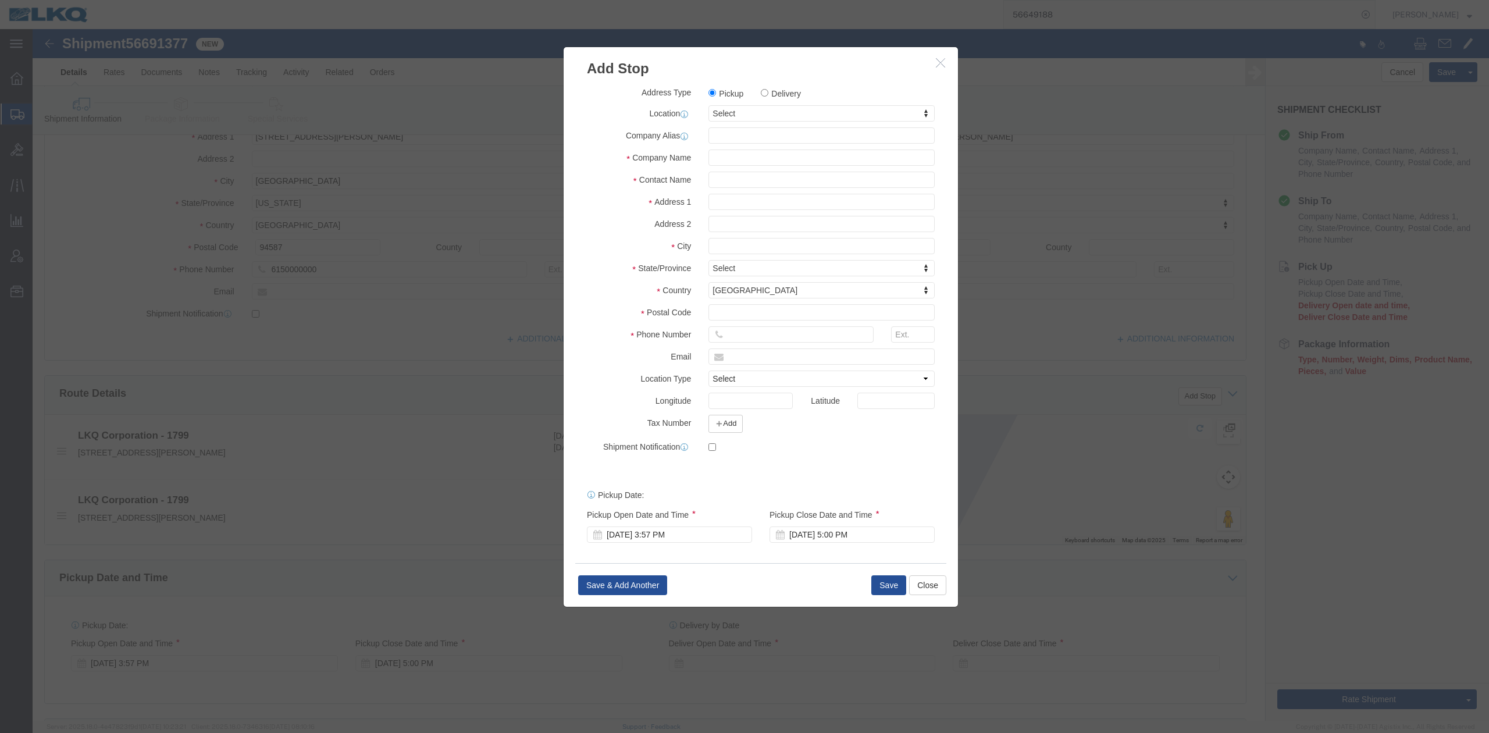
click label "Delivery"
click input "Delivery"
radio input "true"
select select
type input "wes"
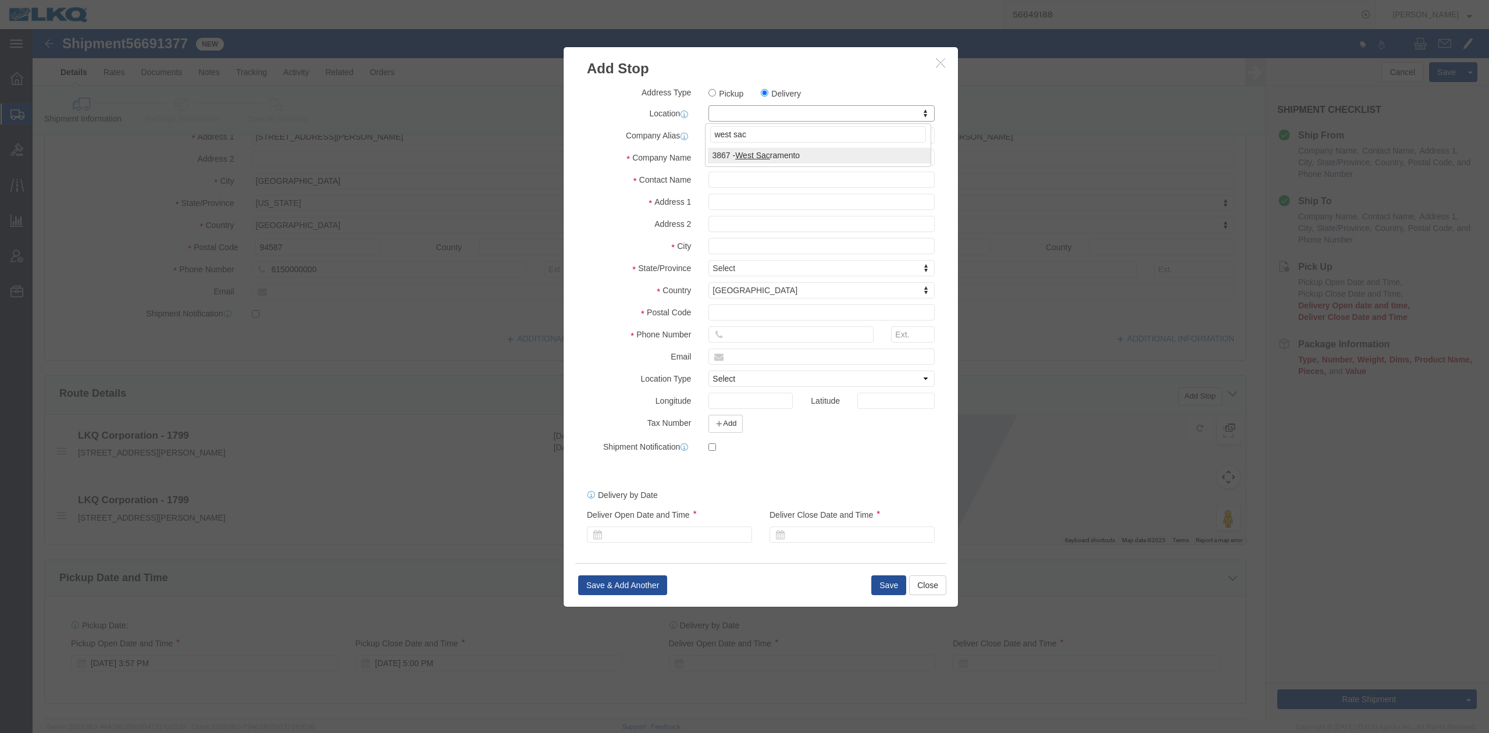
type input "west sac"
select select "57631"
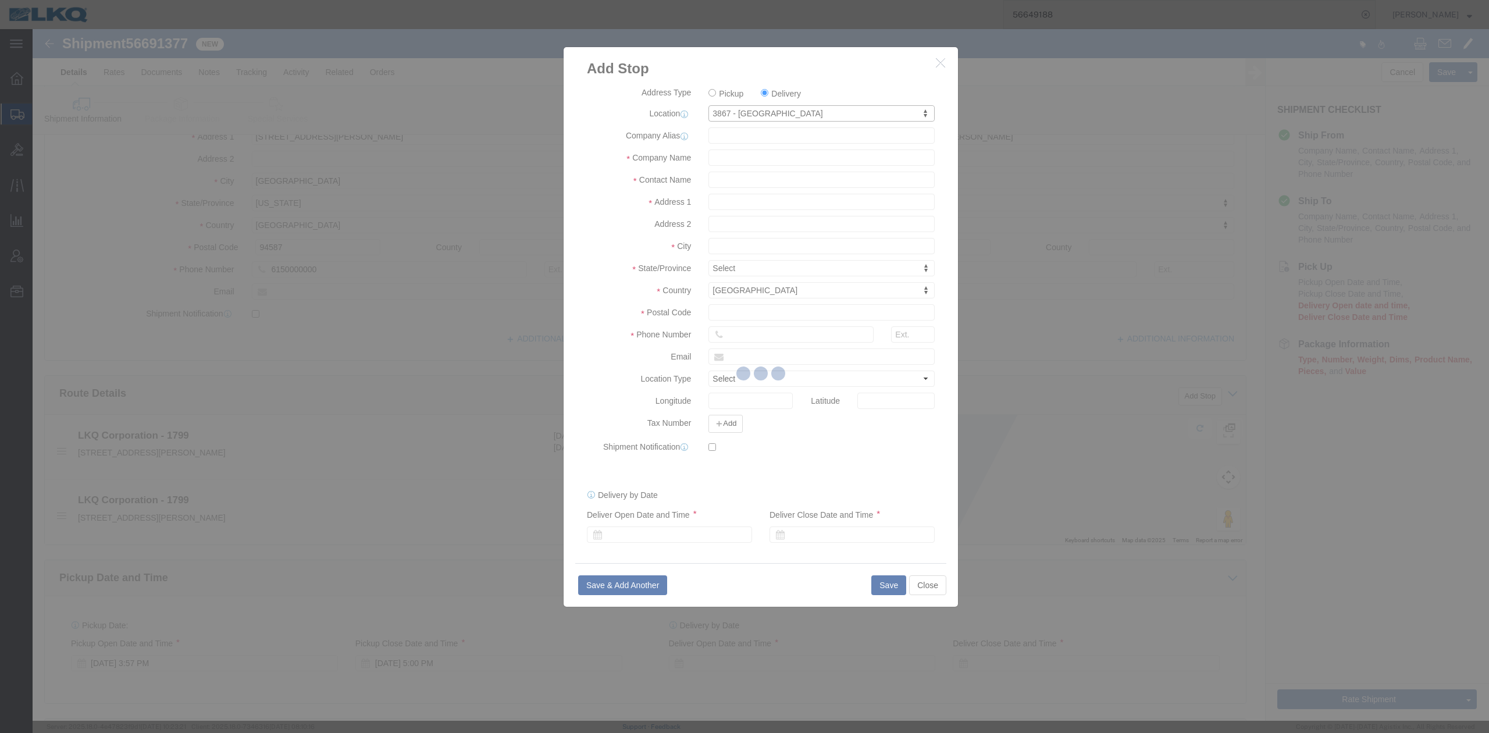
type input "3867"
type input "3867 West Sacramento"
type input "3520 Carlin Drive"
type input "Suite 110"
type input "West Sacramento"
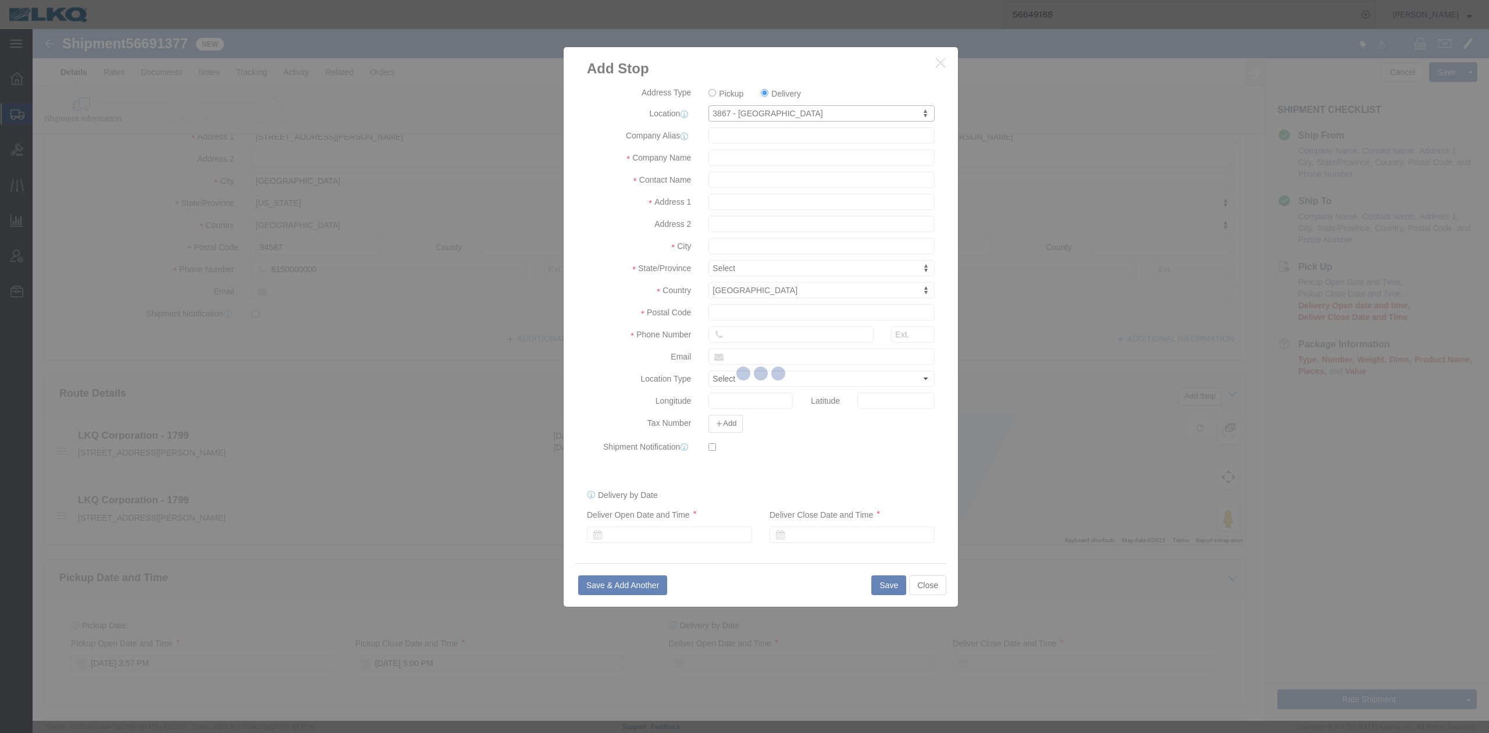
type input "95691"
type input "615-000-0000"
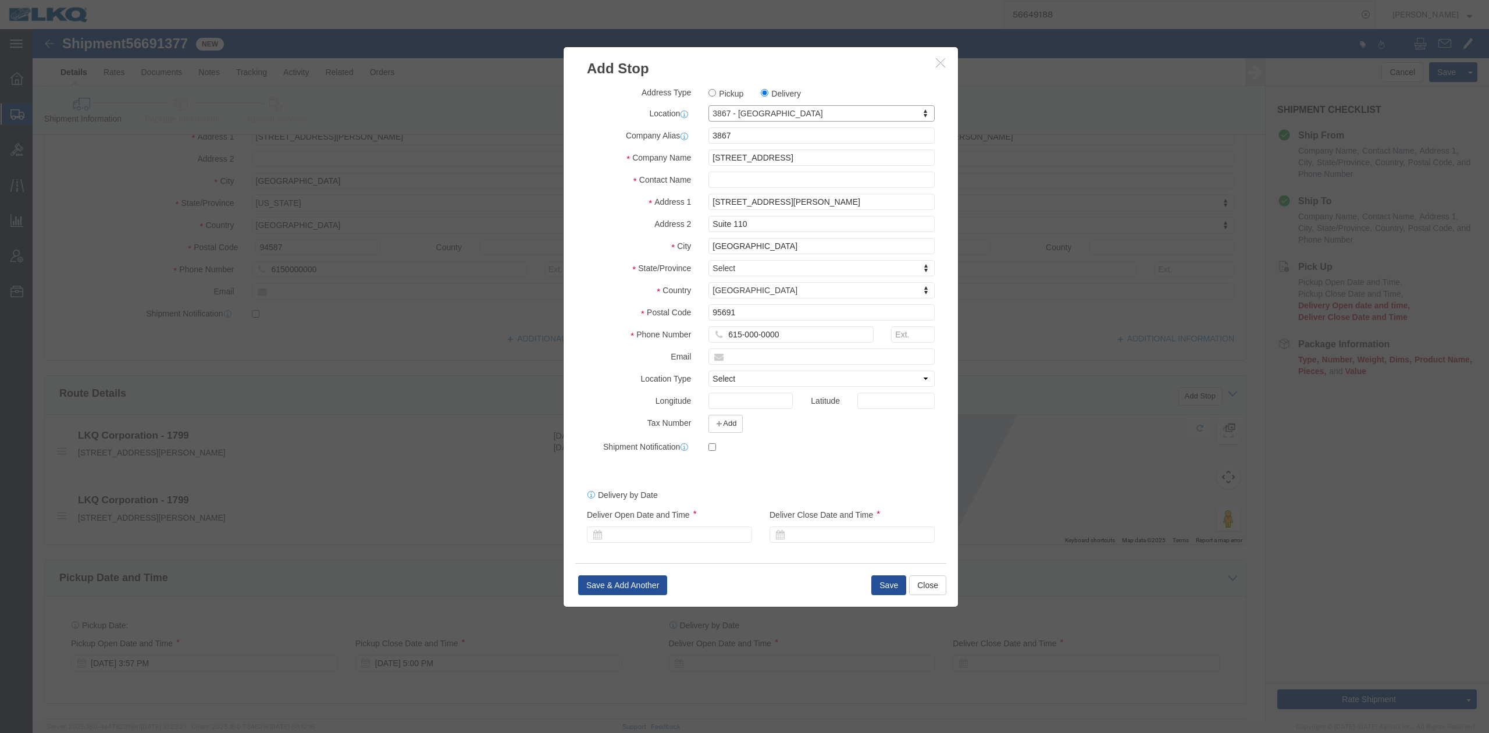
select select "CA"
click input "text"
type input "Receiver"
click label "Address 2"
click button "Save"
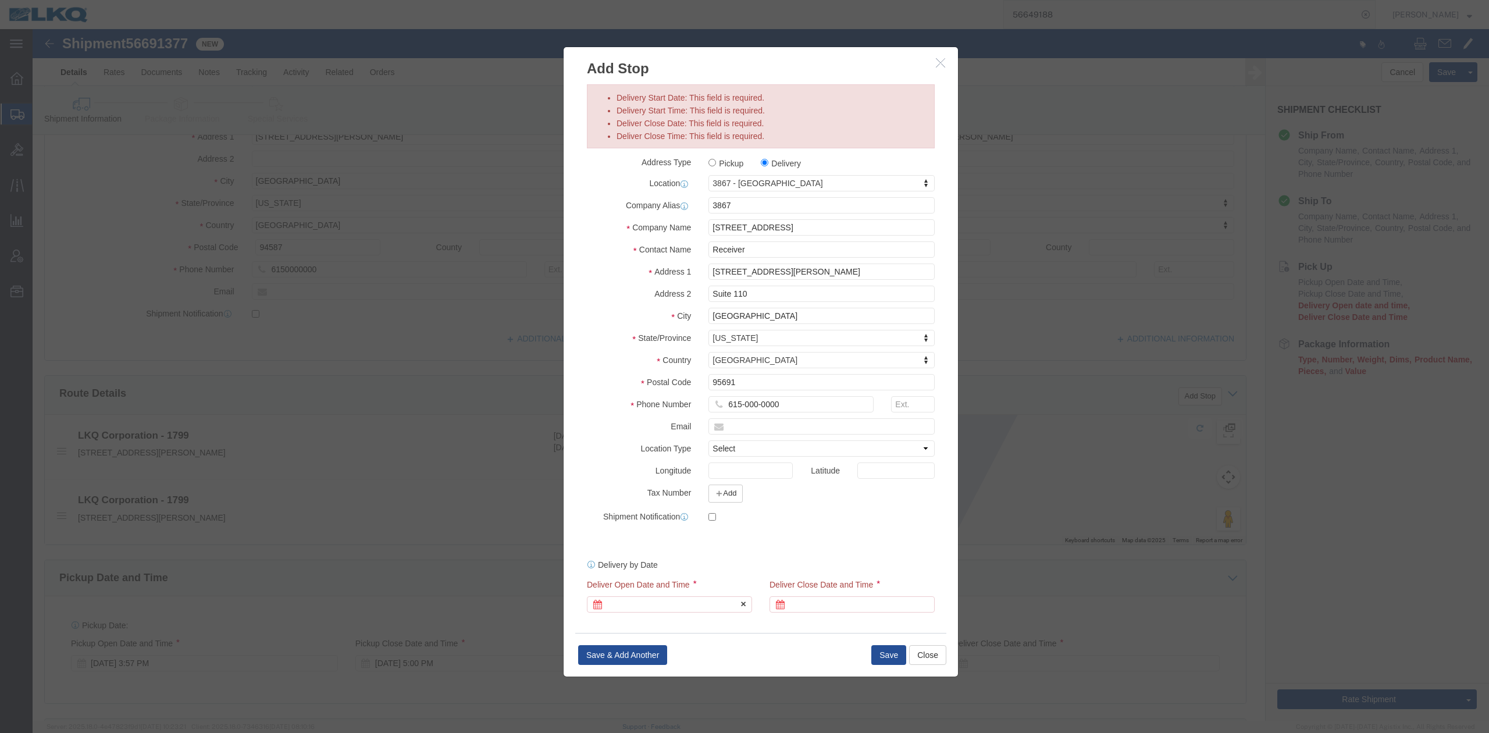
click div "Delivery Start Date Delivery Start Time Deliver Open Date and Time Deliver Clos…"
click div
click button "Apply"
click div
click button "Apply"
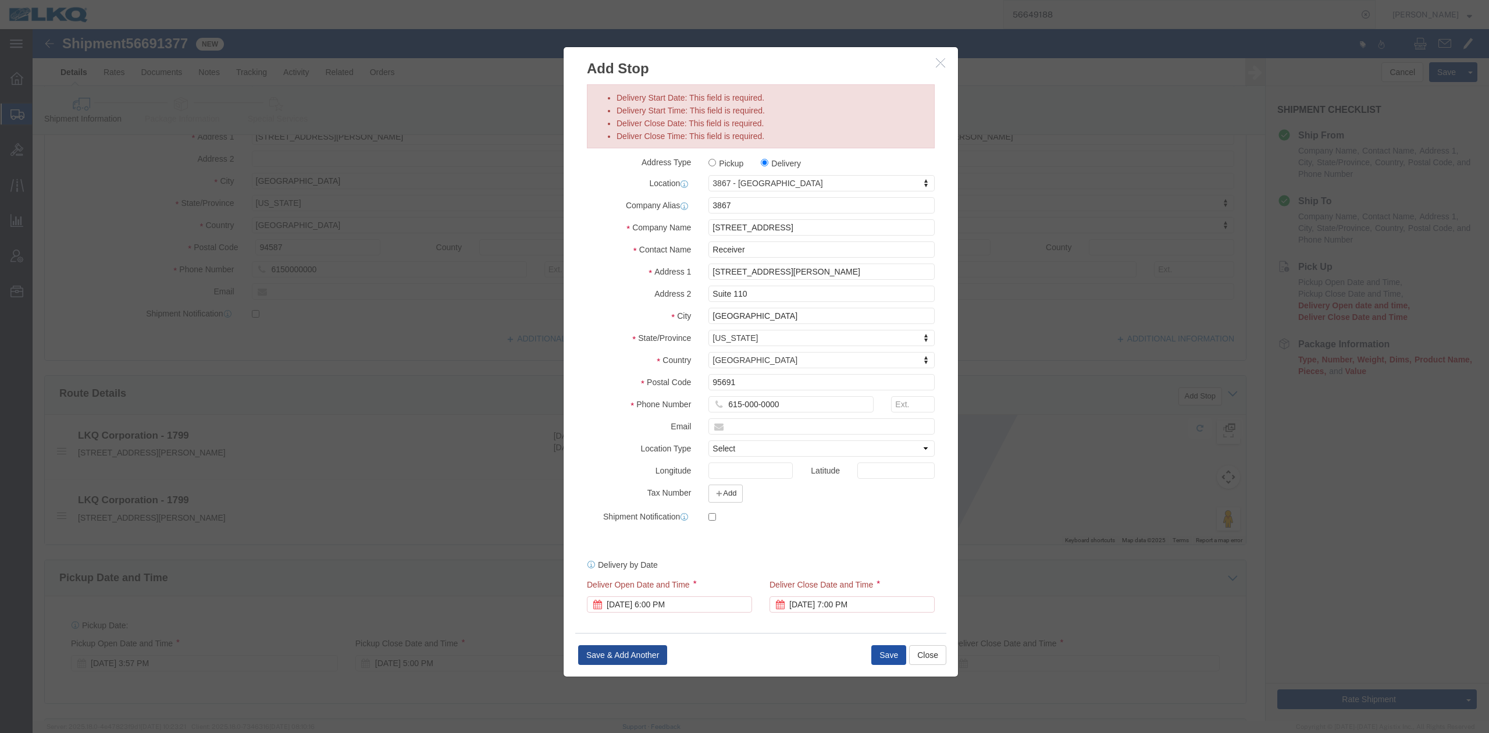
click button "Save"
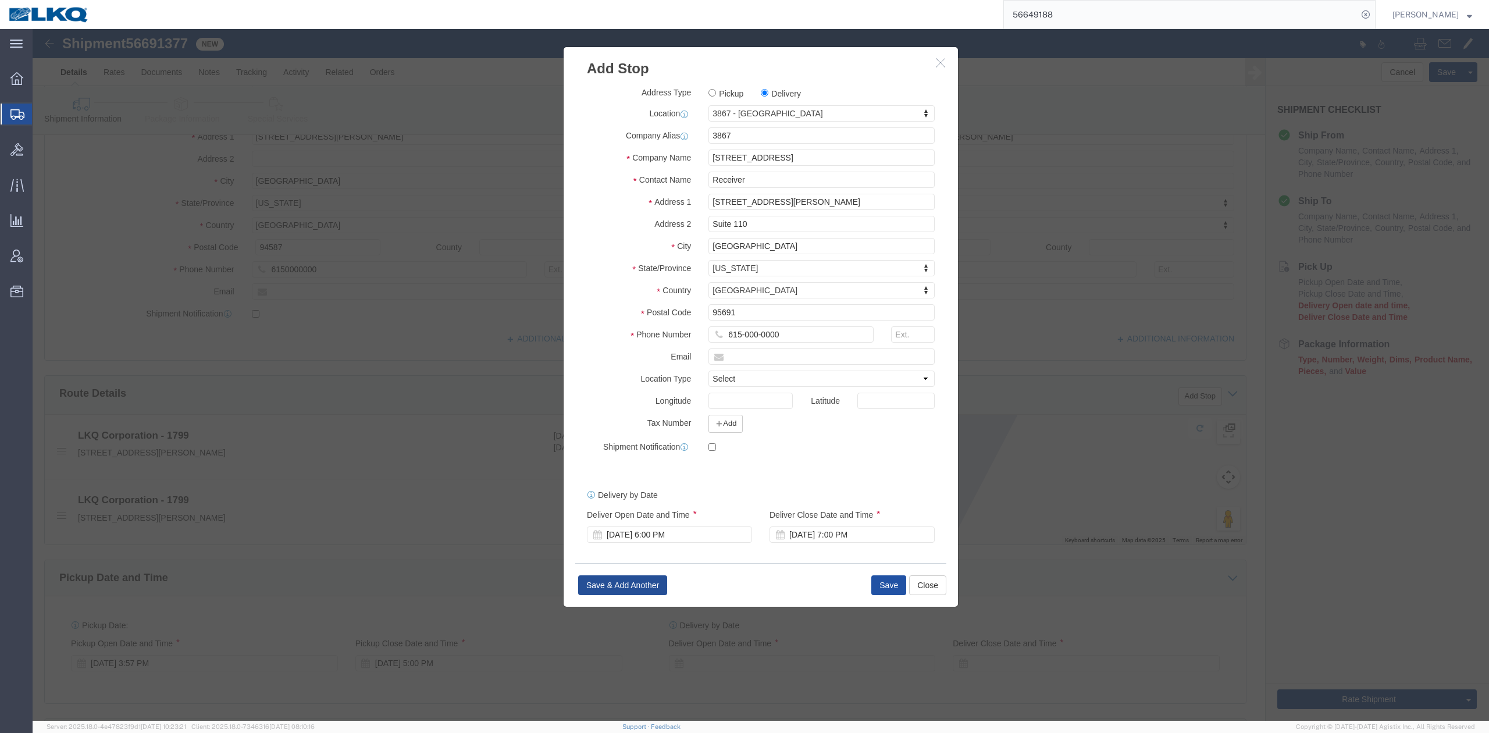
select select "D"
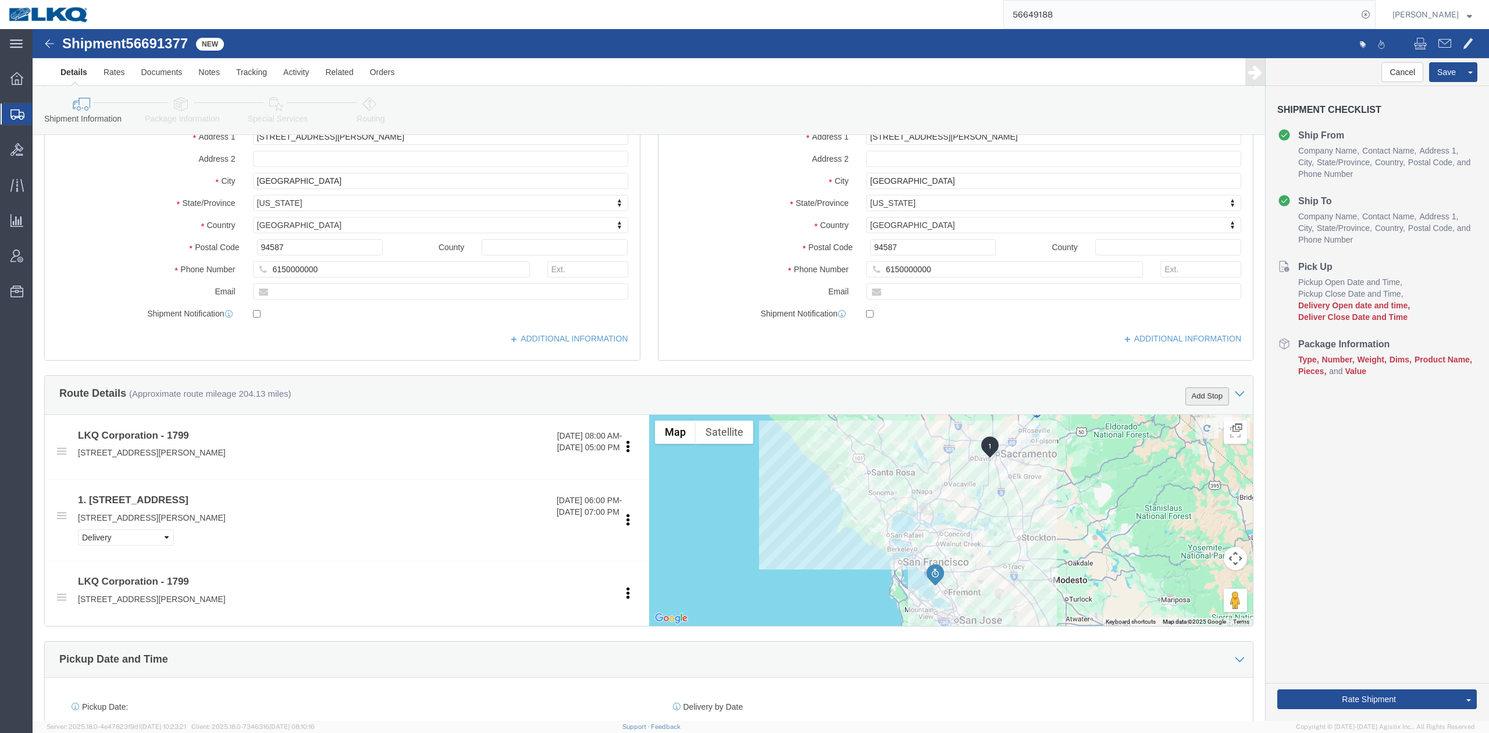
drag, startPoint x: 1155, startPoint y: 367, endPoint x: 1140, endPoint y: 323, distance: 46.0
click button "Add Stop"
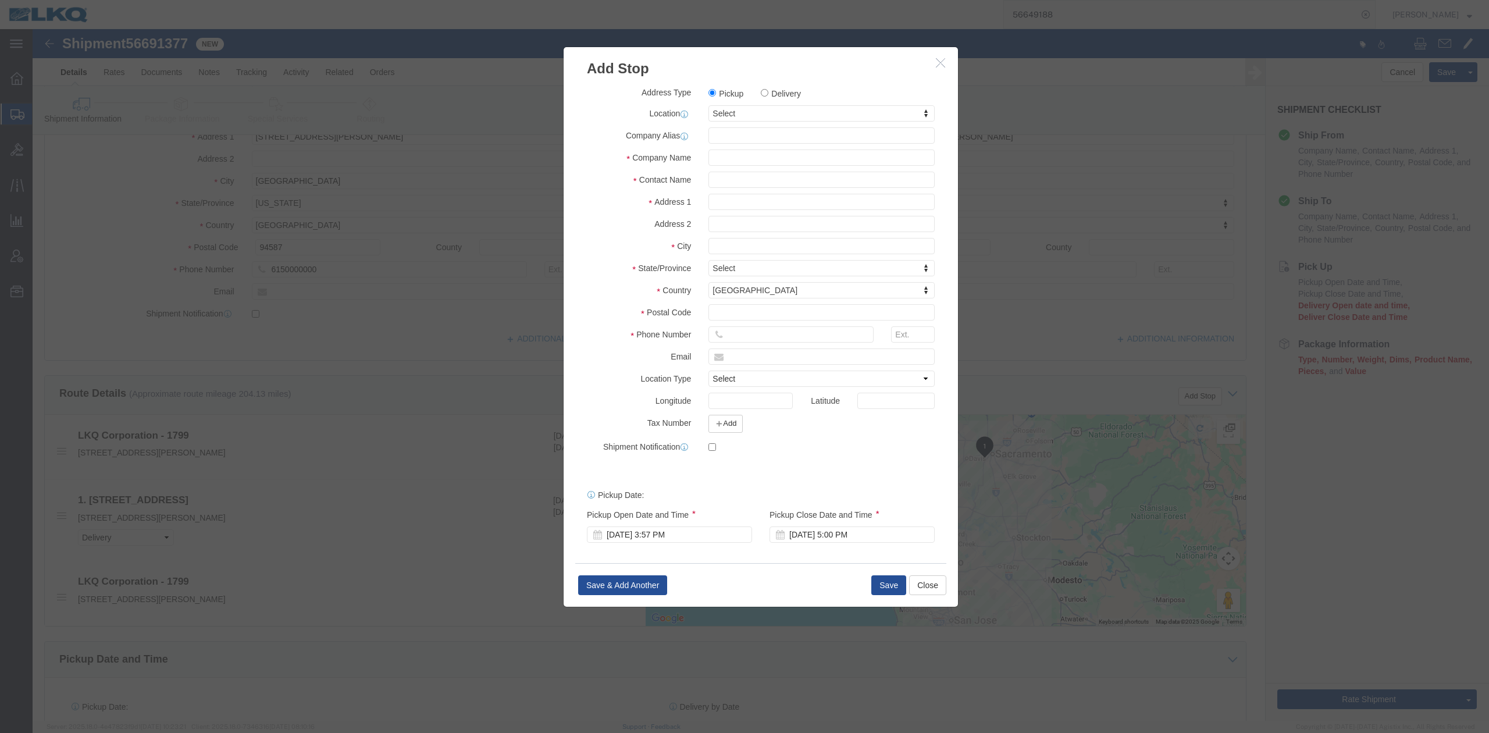
type input "1799"
select select "27654"
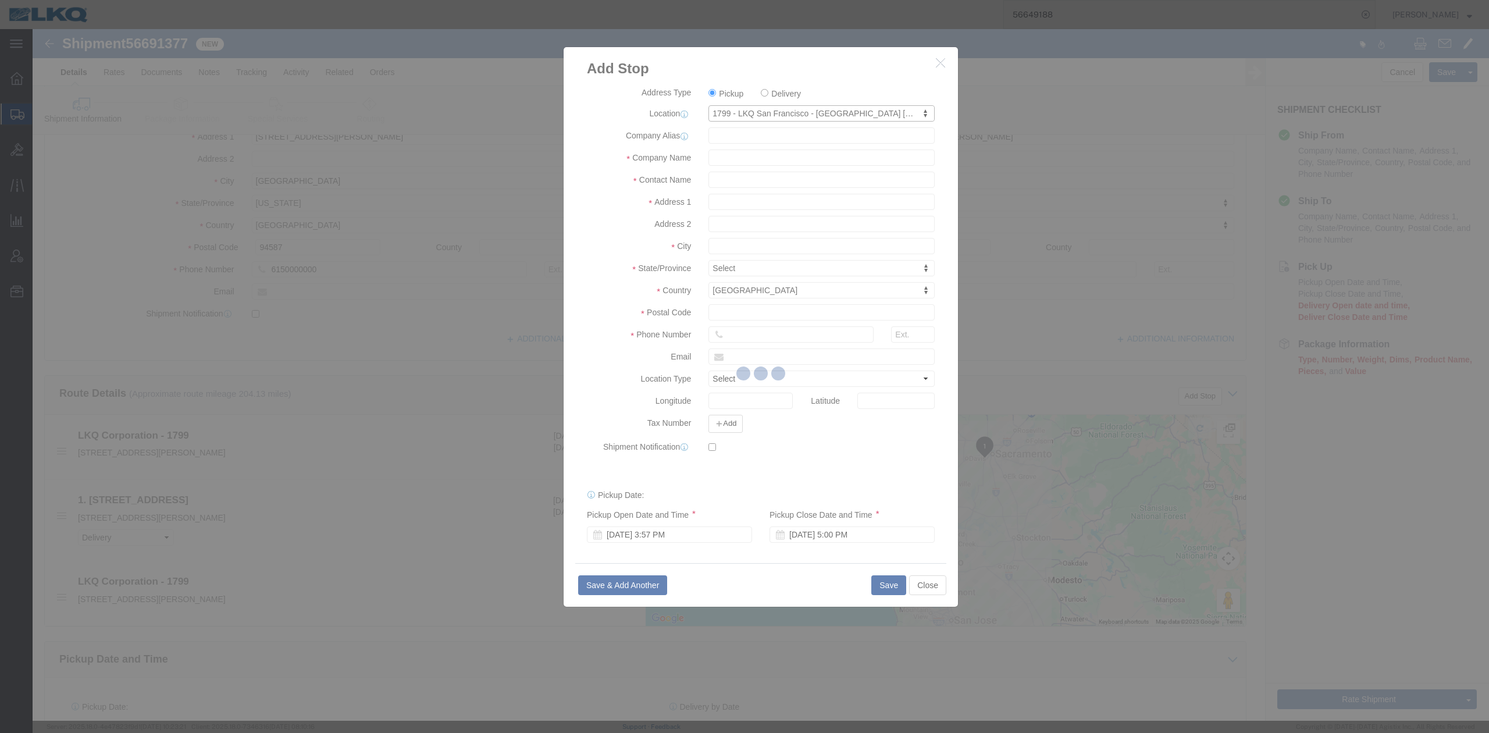
type input "1799"
type input "LKQ Corporation"
type input "30336 Whipple Rd STE B"
type input "[GEOGRAPHIC_DATA]"
type input "94587"
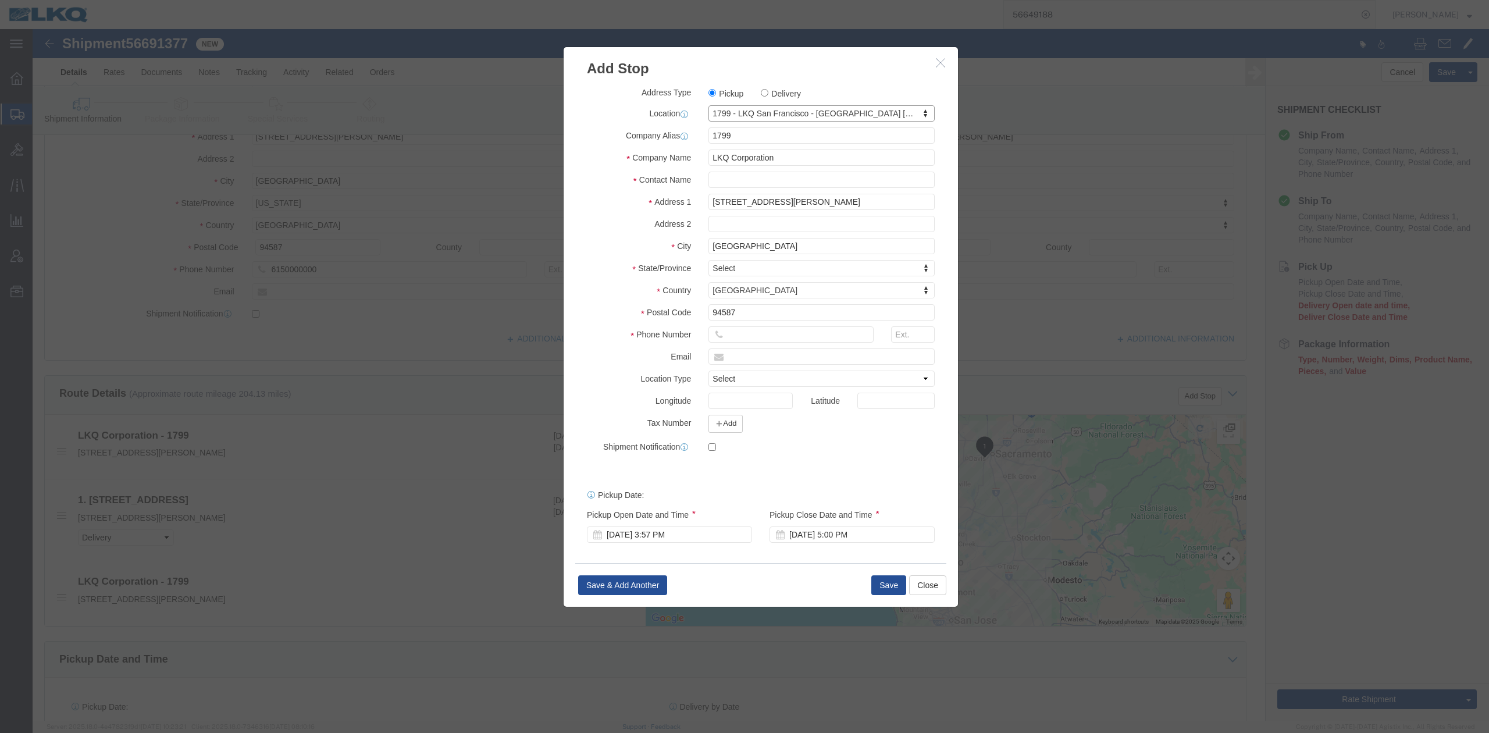
select select "CA"
click icon "button"
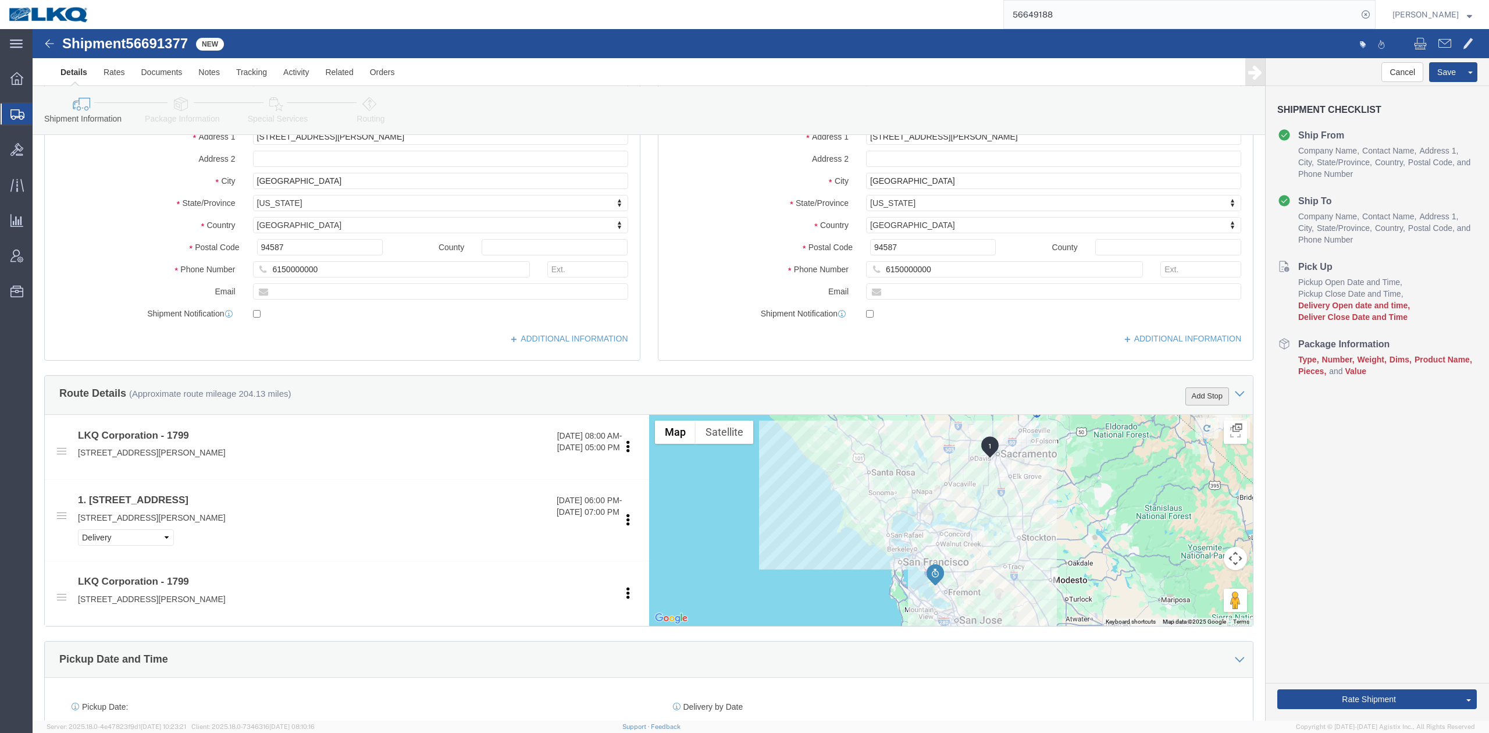
click button "Add Stop"
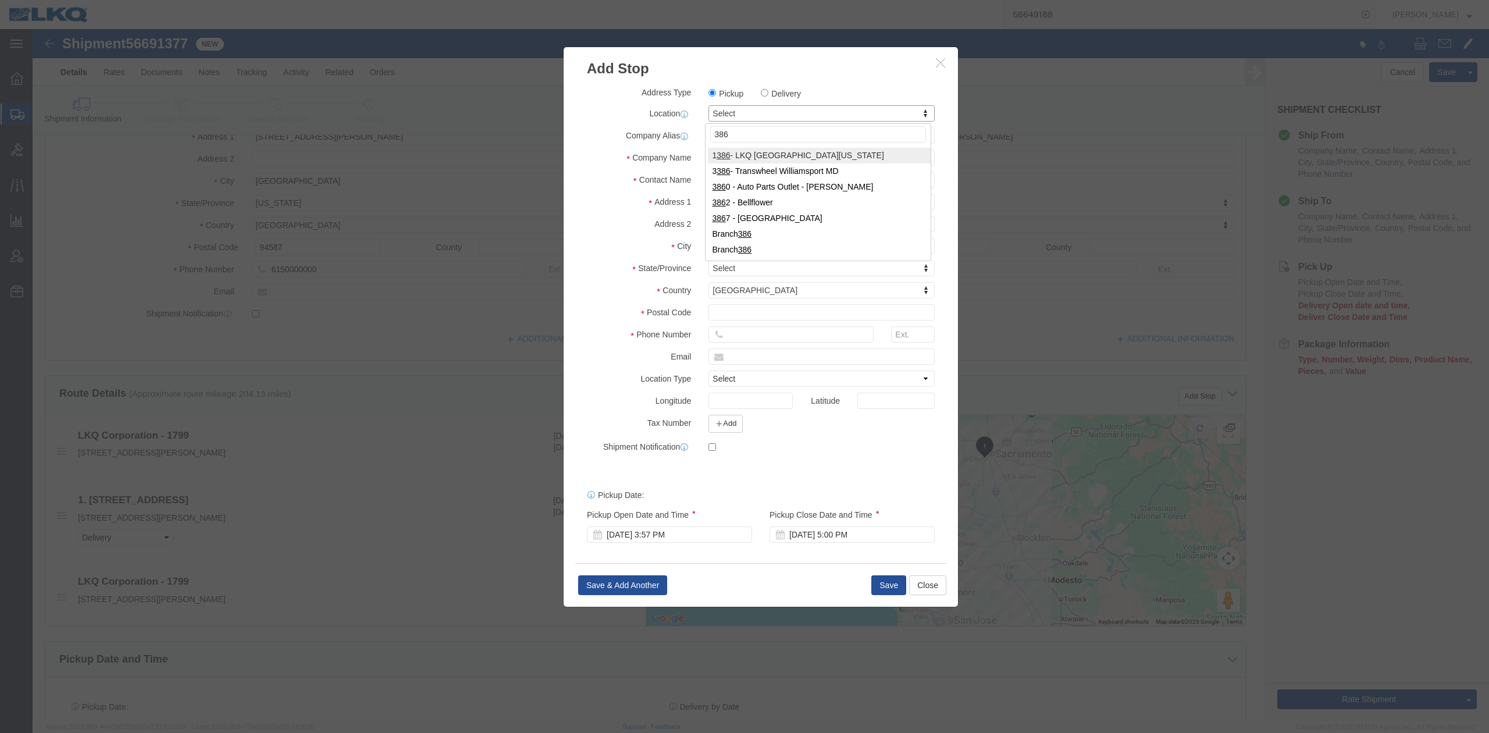
type input "3867"
select select "57631"
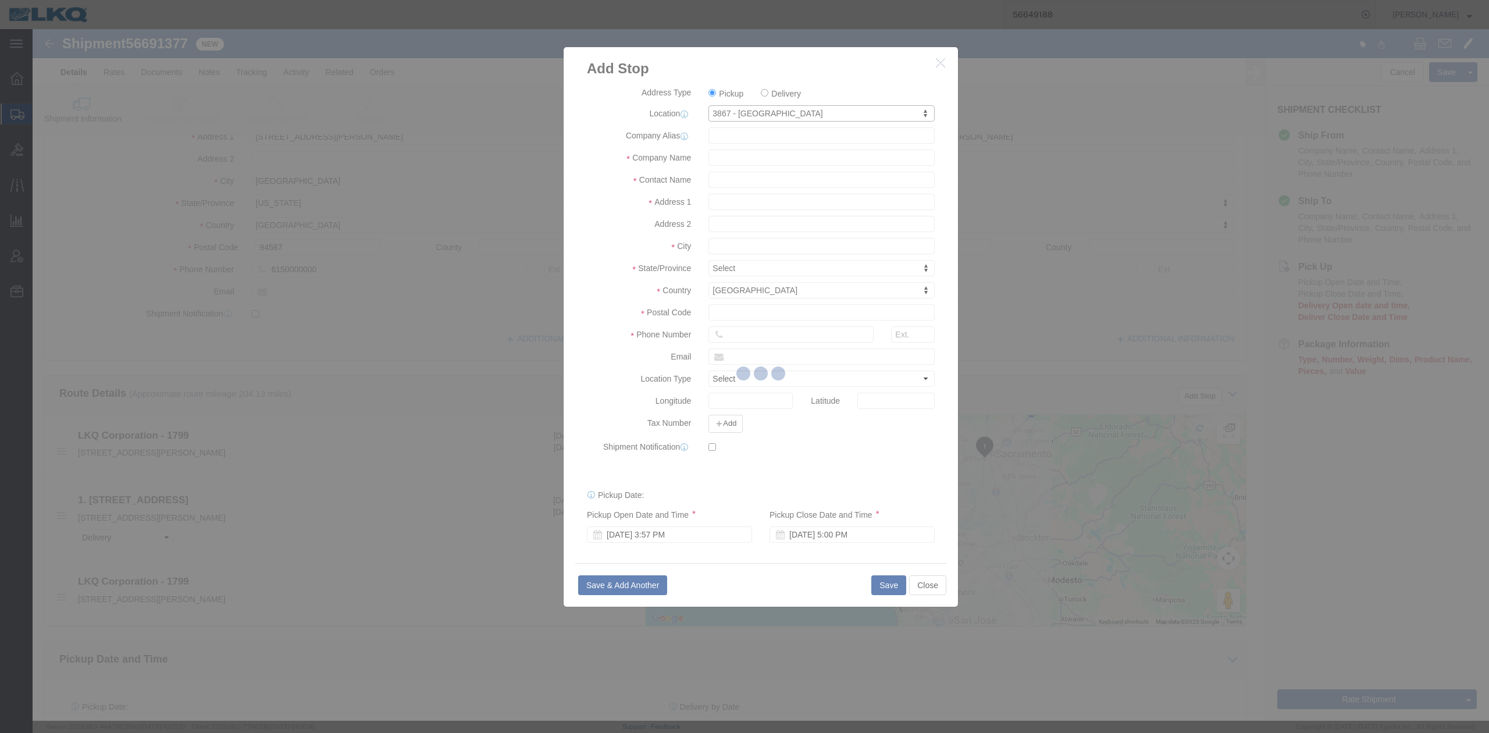
type input "3867"
type input "3867 West Sacramento"
type input "3520 Carlin Drive"
type input "Suite 110"
type input "West Sacramento"
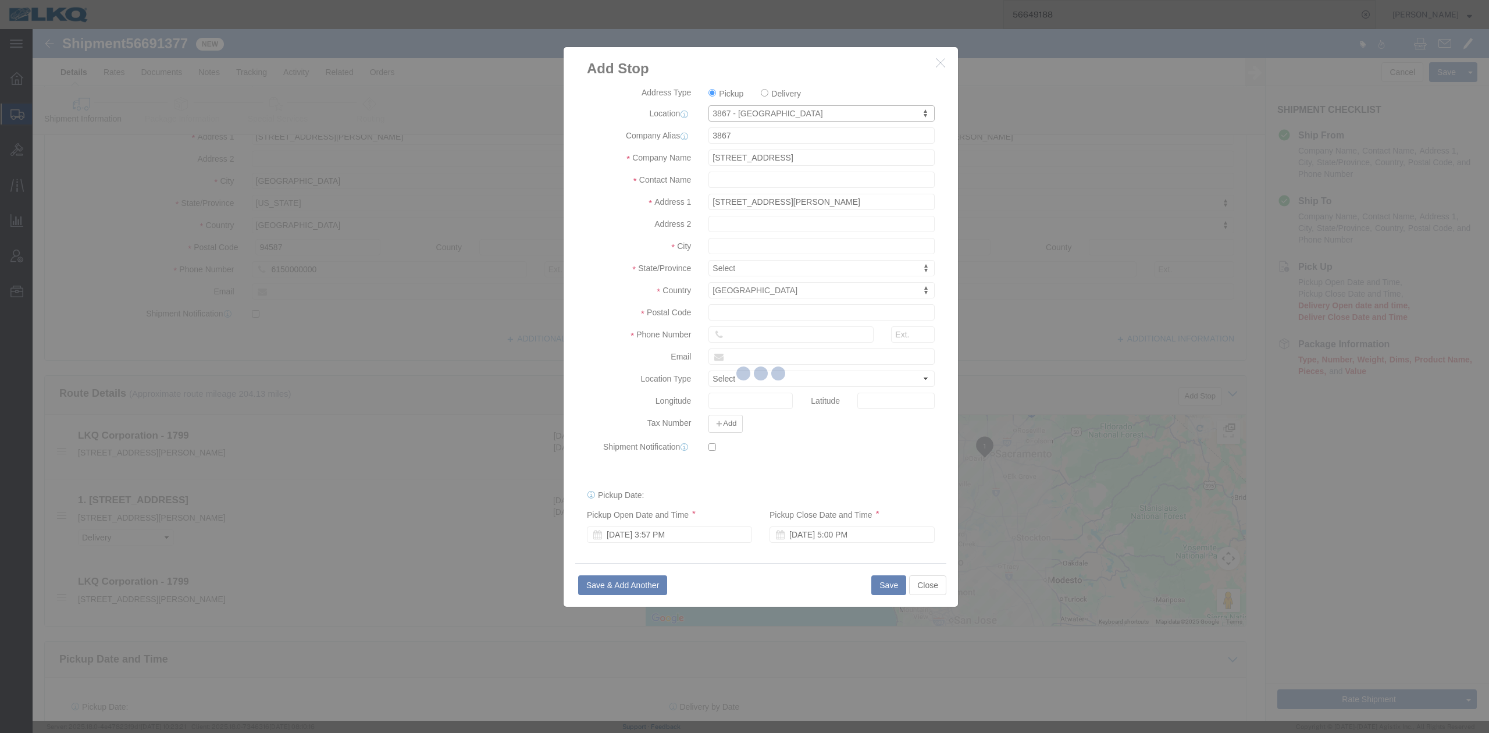
type input "95691"
type input "615-000-0000"
select select "CA"
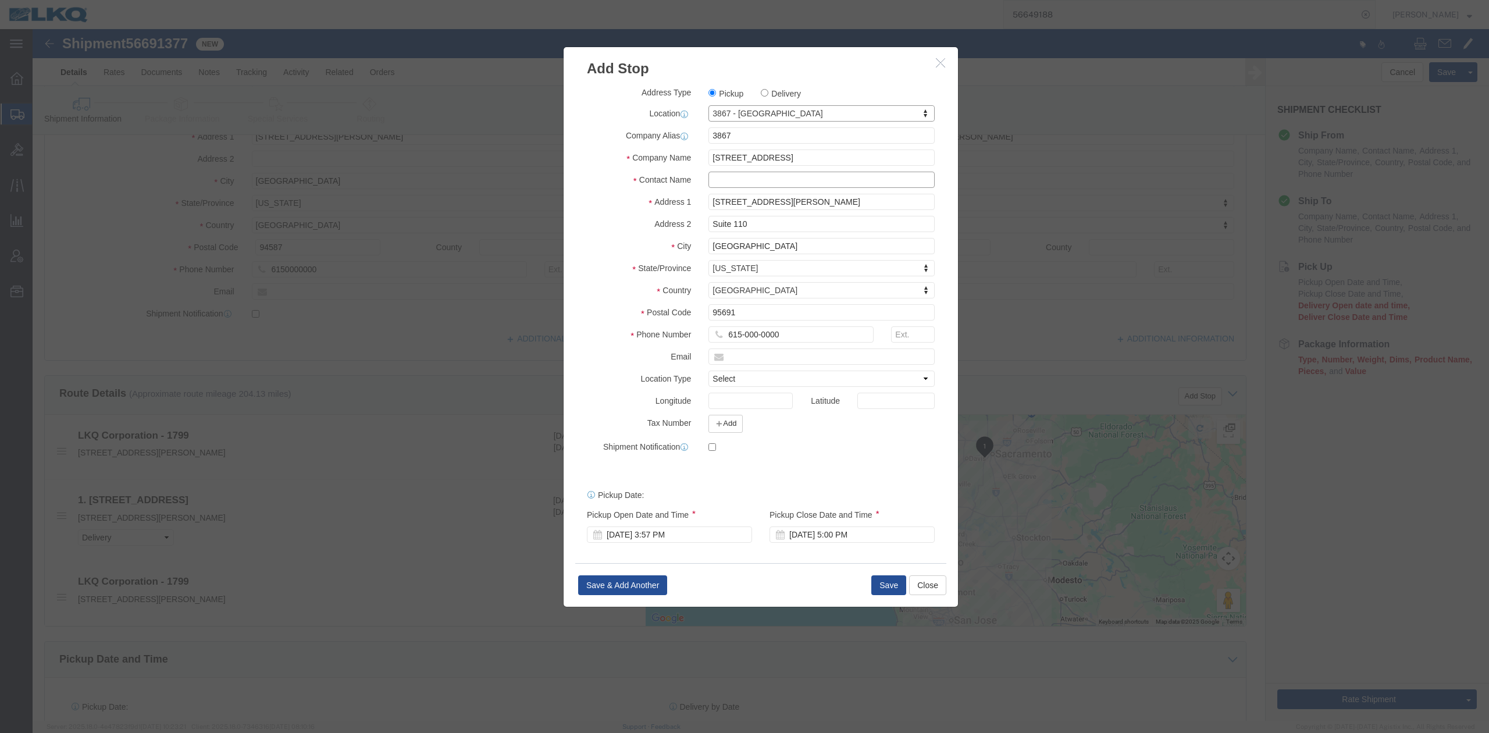
drag, startPoint x: 726, startPoint y: 176, endPoint x: 694, endPoint y: 147, distance: 43.2
click input "text"
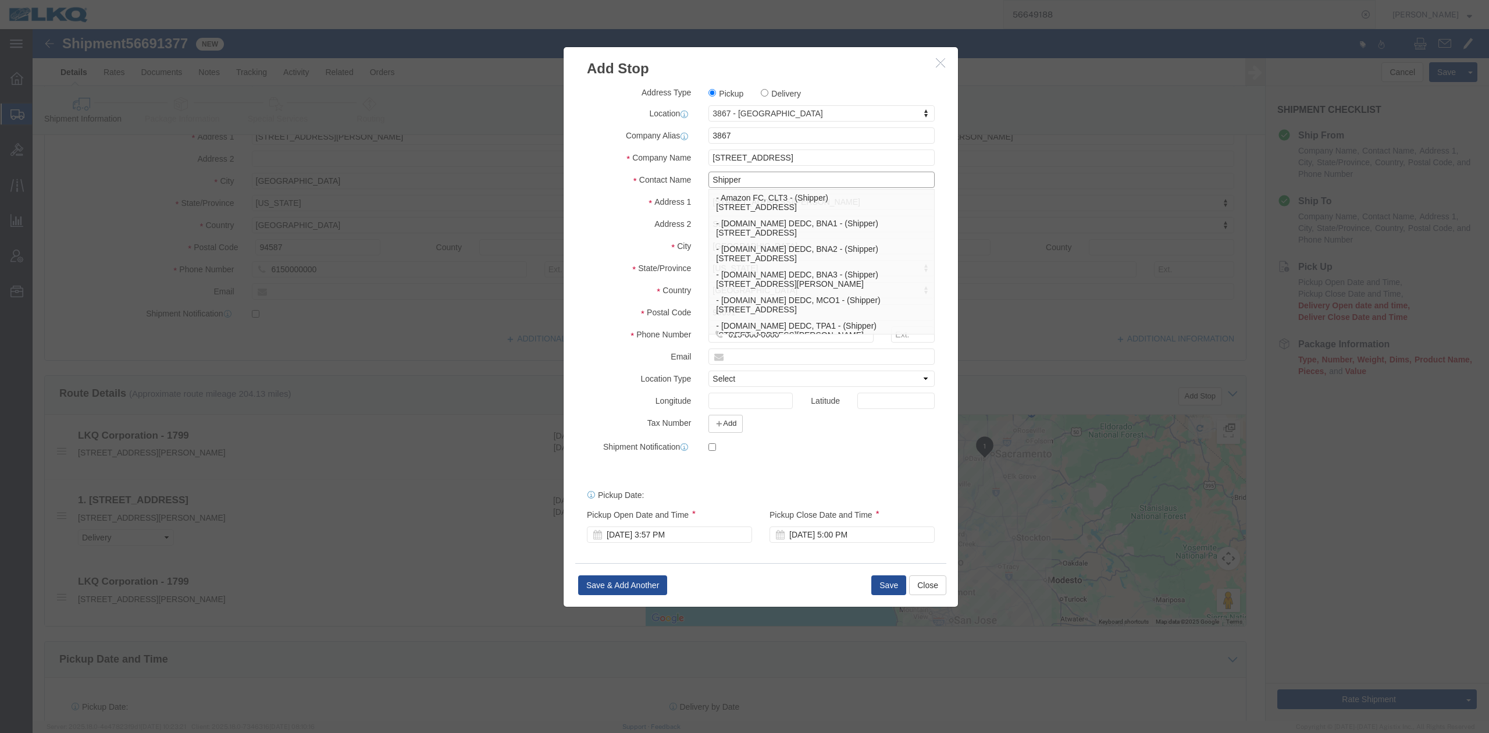
type input "Shipper"
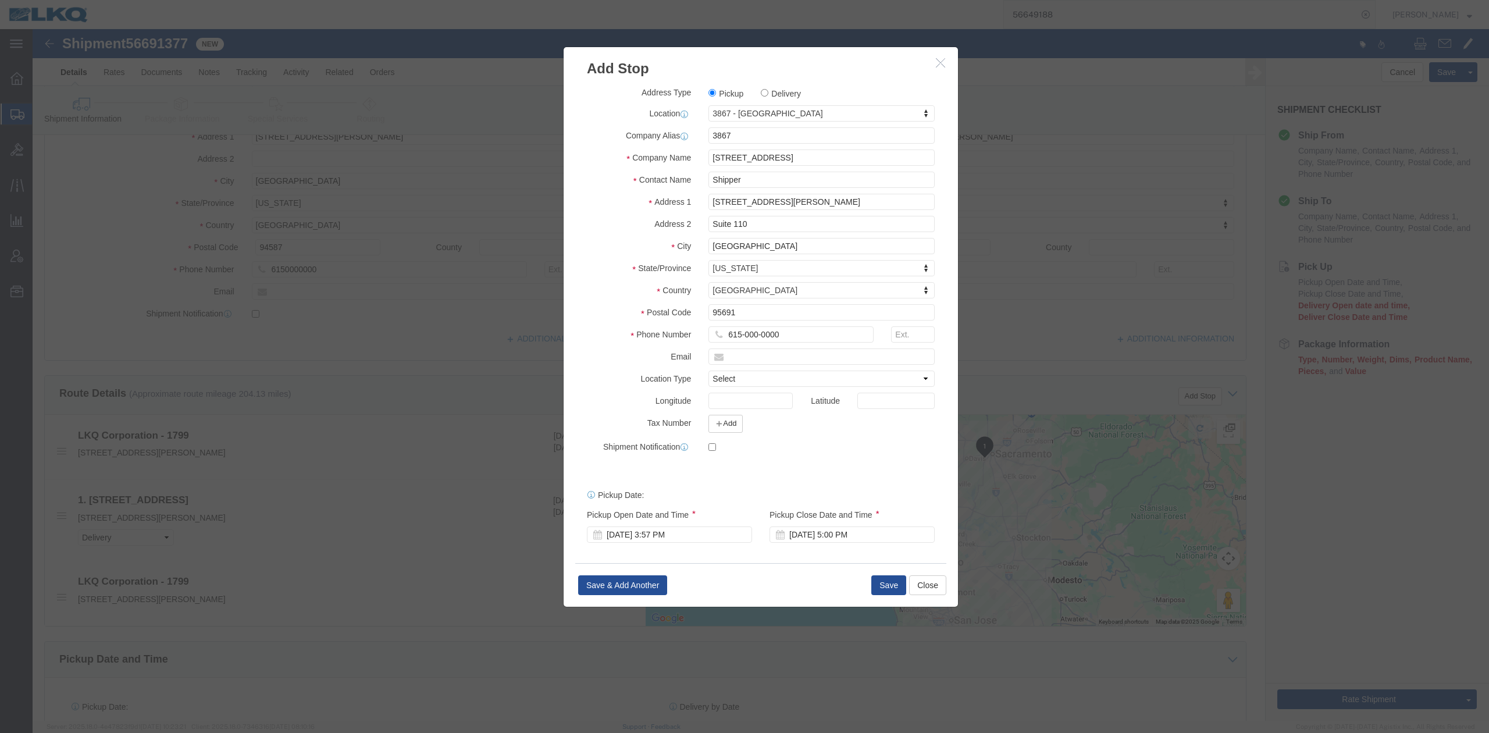
click div "Address 1 3520 Carlin Drive"
click button "Save"
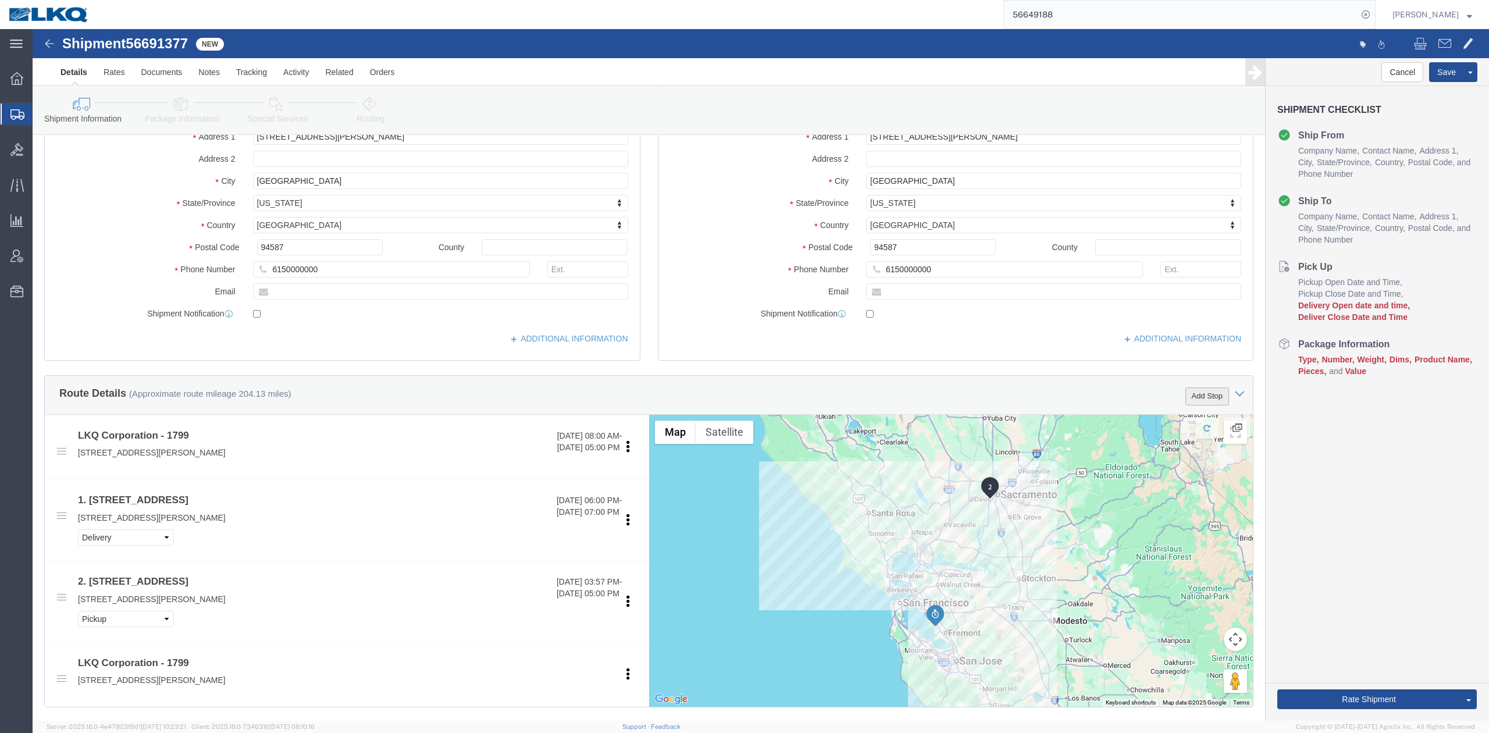
click button "Add Stop"
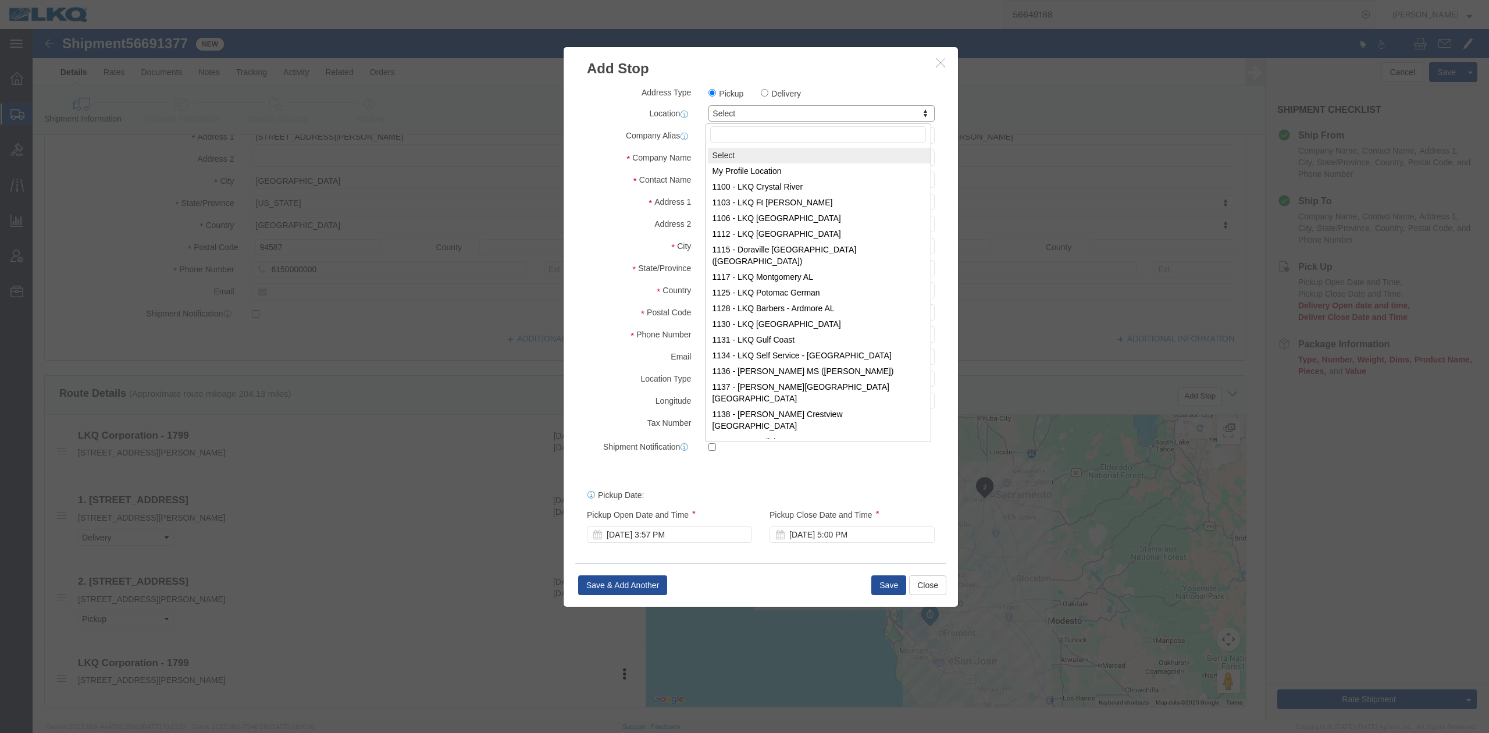
drag, startPoint x: 729, startPoint y: 65, endPoint x: 728, endPoint y: 76, distance: 11.6
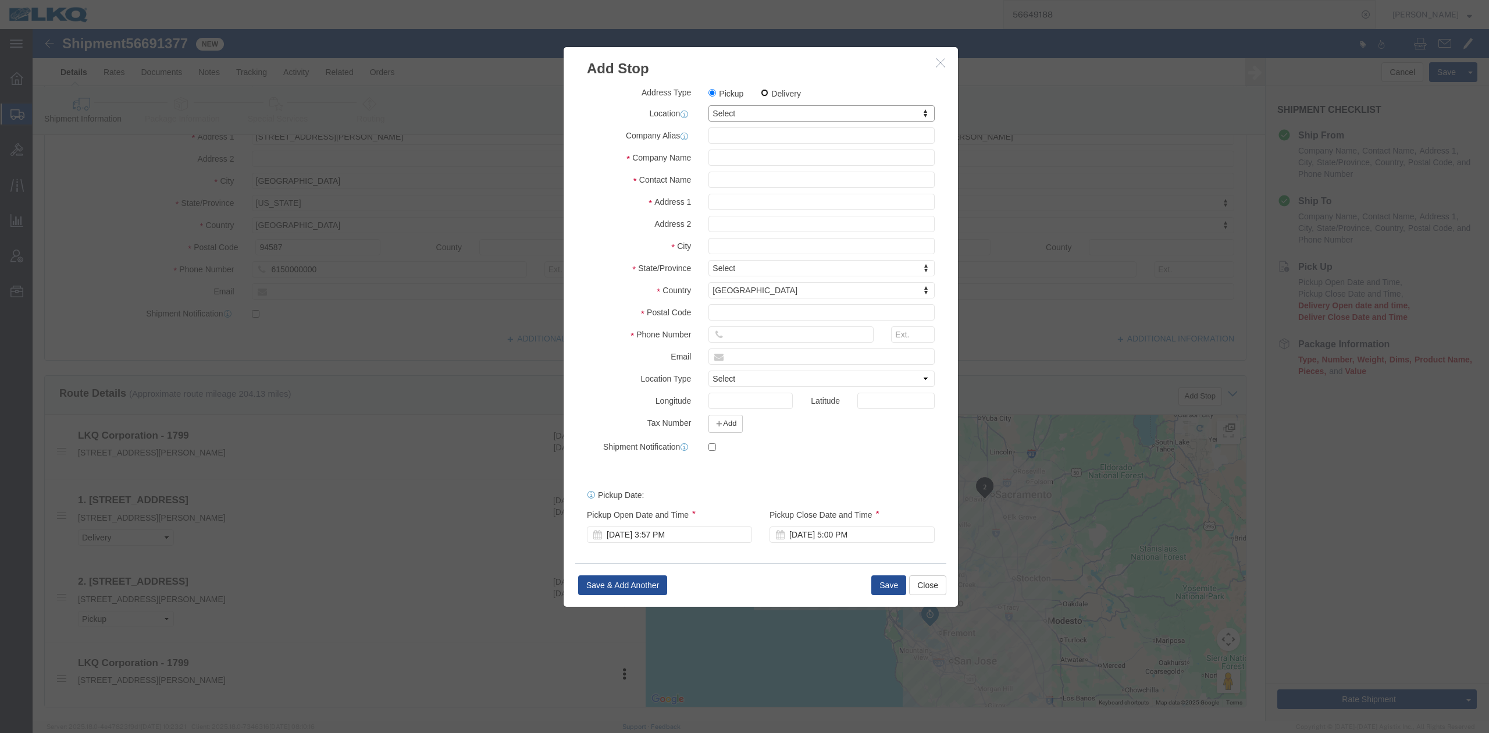
click input "Delivery"
radio input "true"
select select
type input "1799"
select select "27654"
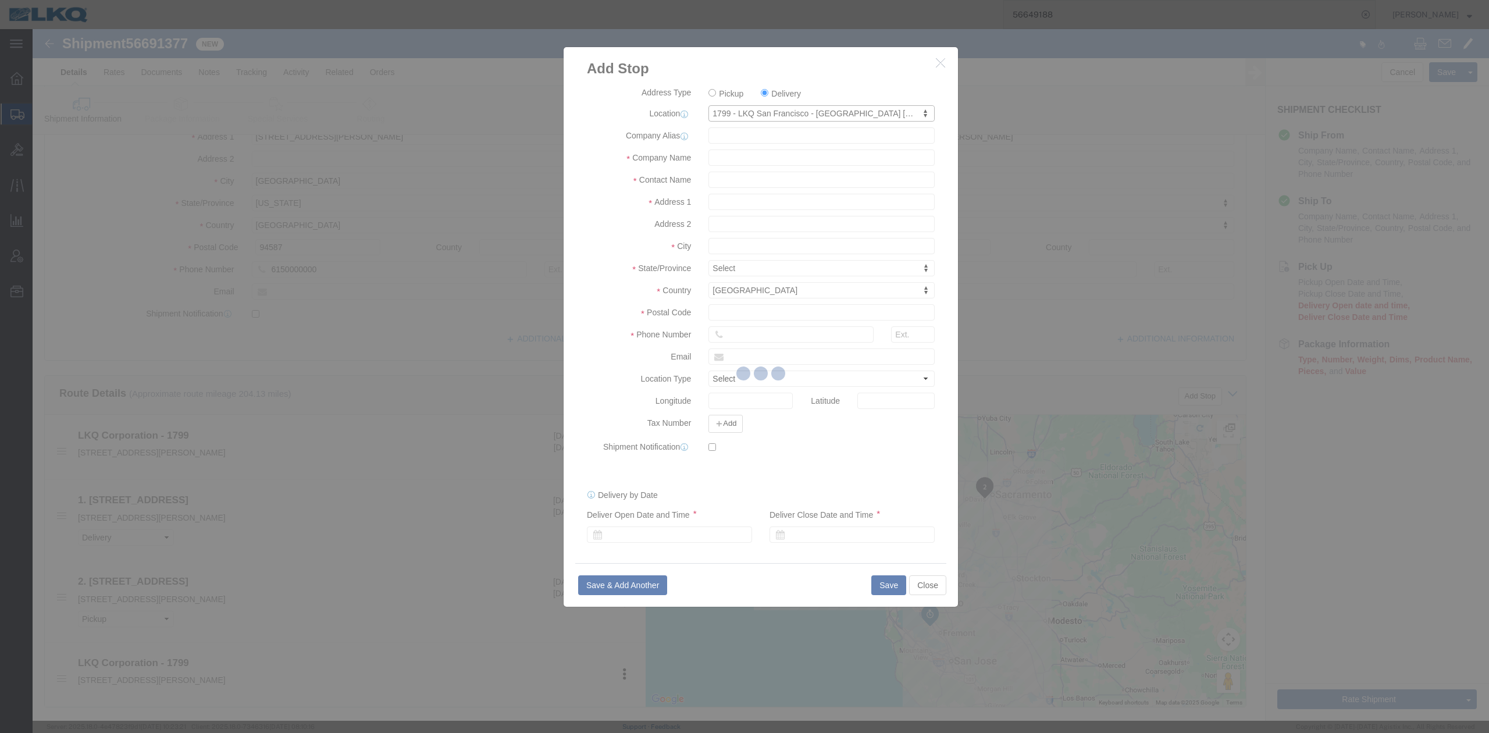
type input "1799"
type input "LKQ Corporation"
type input "30336 Whipple Rd STE B"
type input "Union City"
type input "94587"
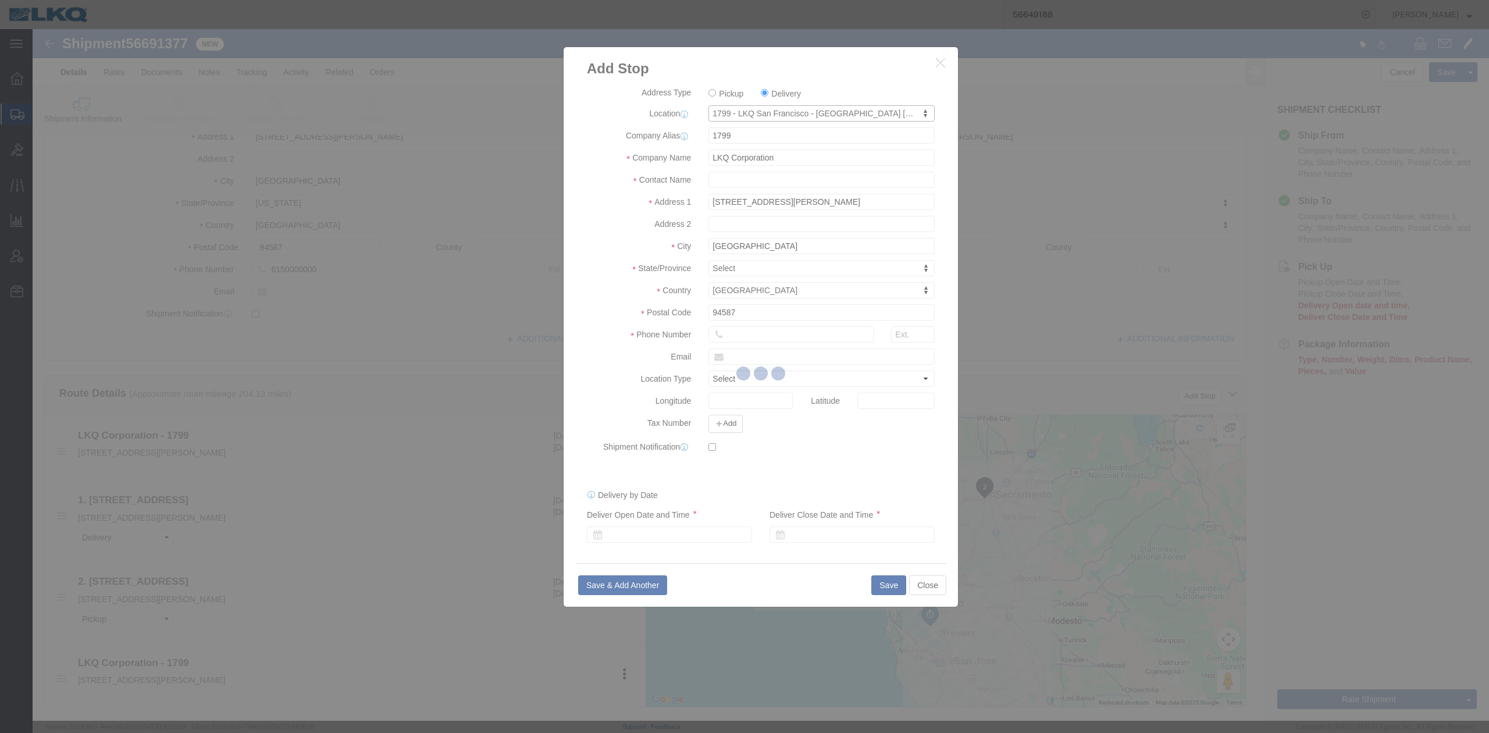
select select "CA"
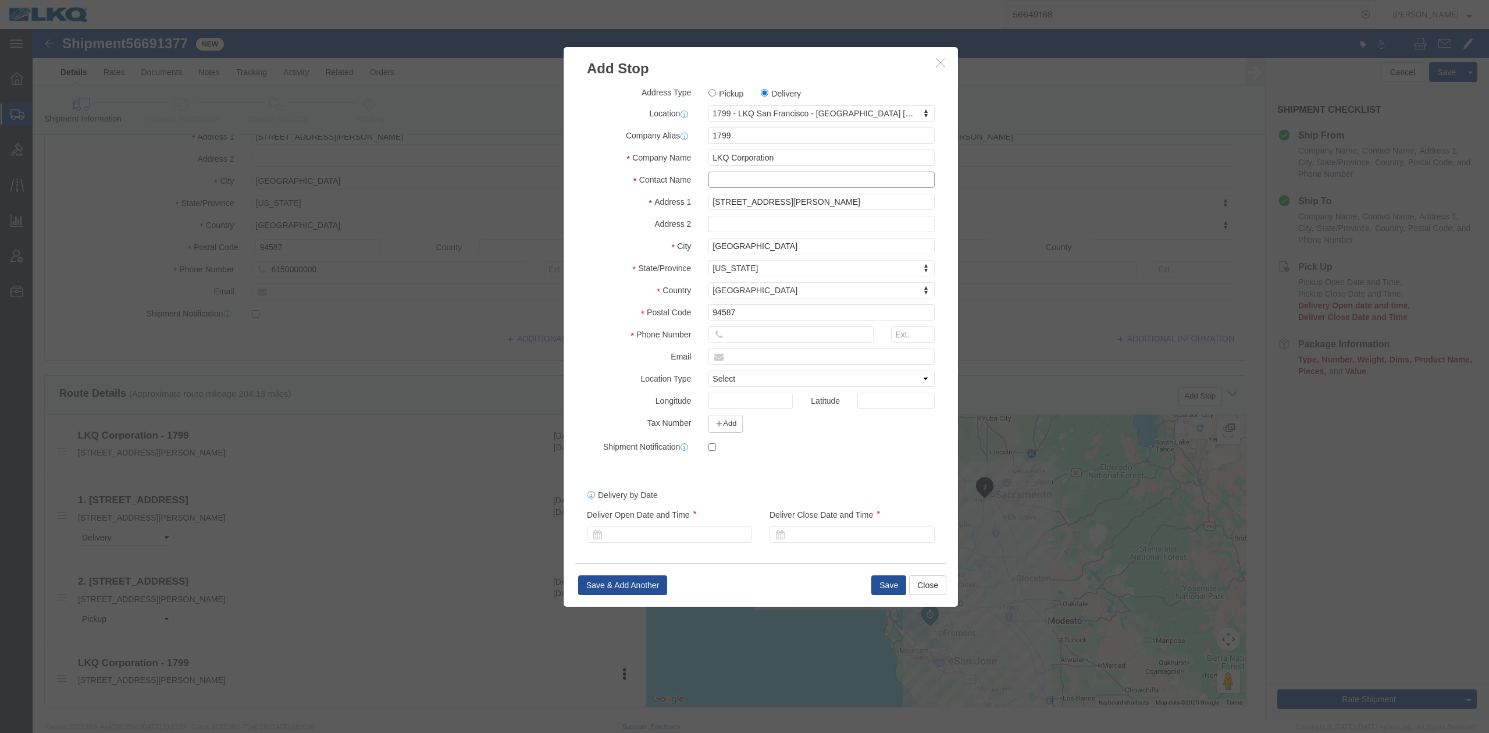
drag, startPoint x: 754, startPoint y: 176, endPoint x: 720, endPoint y: 147, distance: 44.5
click input "text"
type input "r"
type input "Receiver"
click input "text"
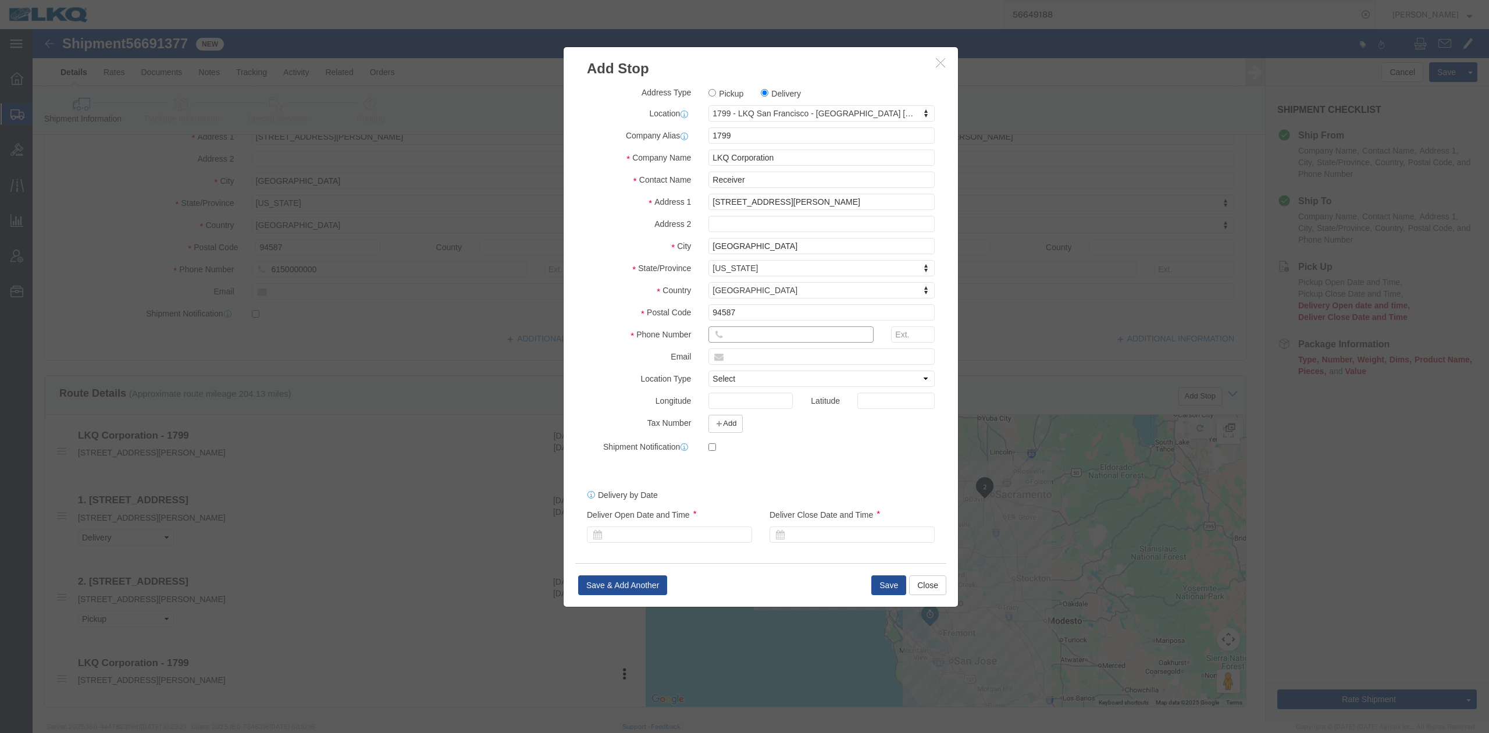
type input "6150000000"
click div
click button "Apply"
click div
drag, startPoint x: 864, startPoint y: 465, endPoint x: 859, endPoint y: 483, distance: 18.6
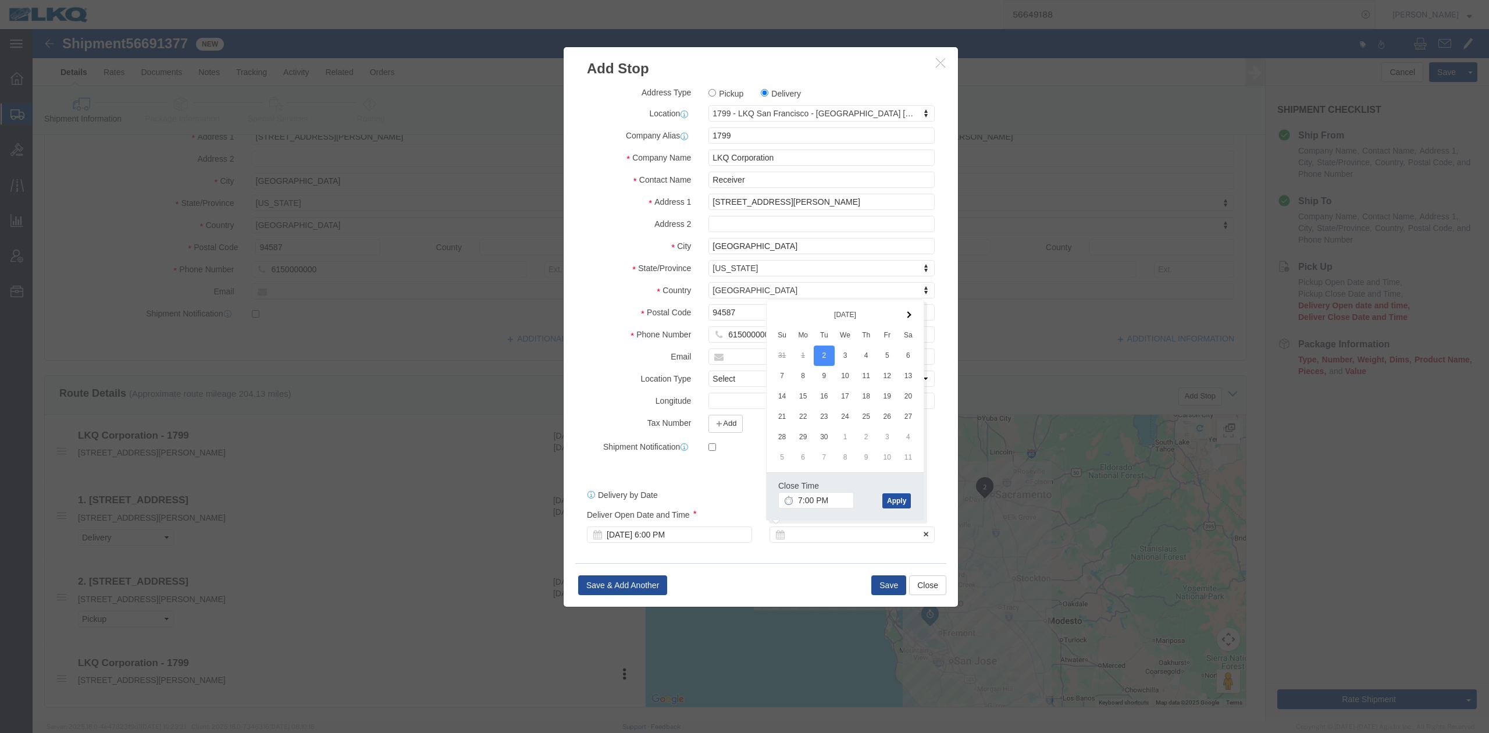
click button "Apply"
click button "Save"
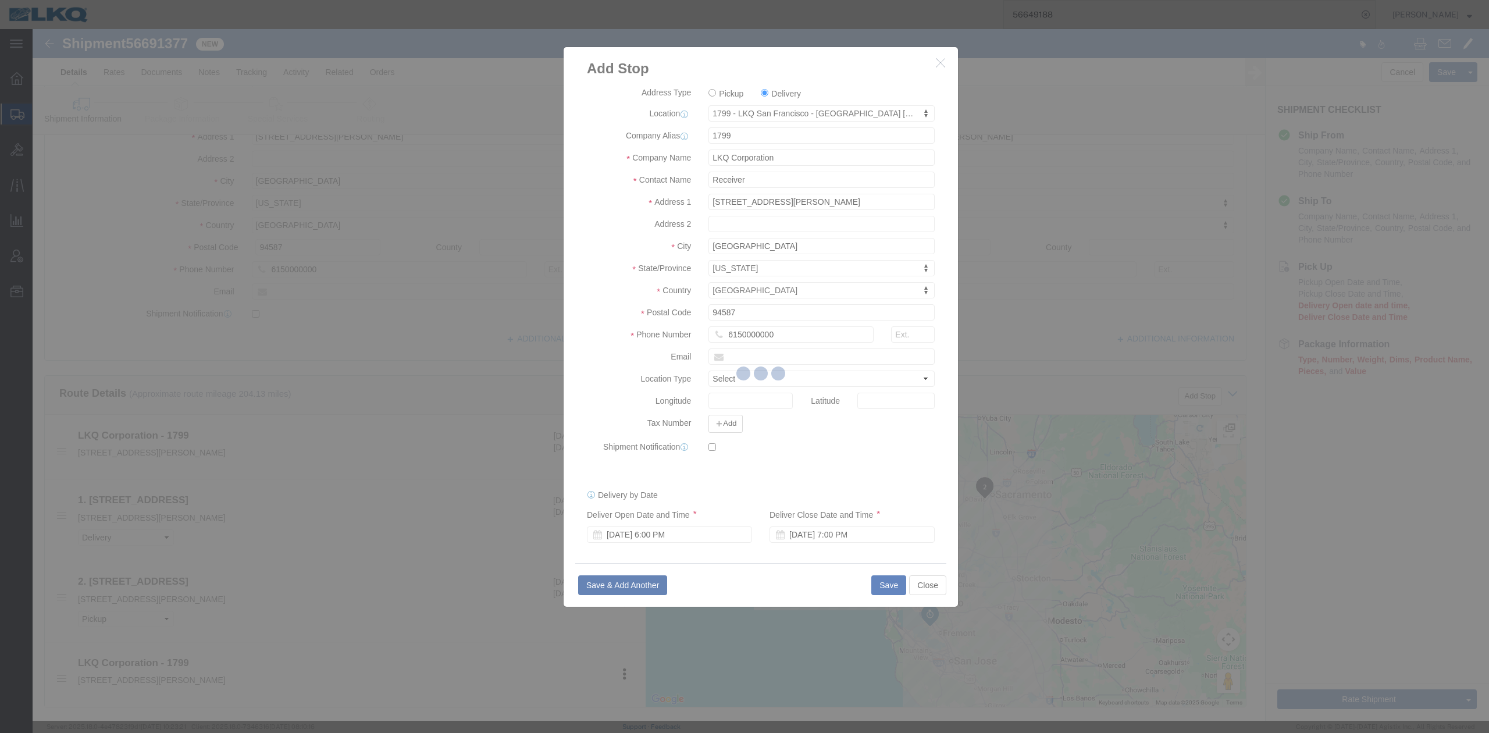
select select "D"
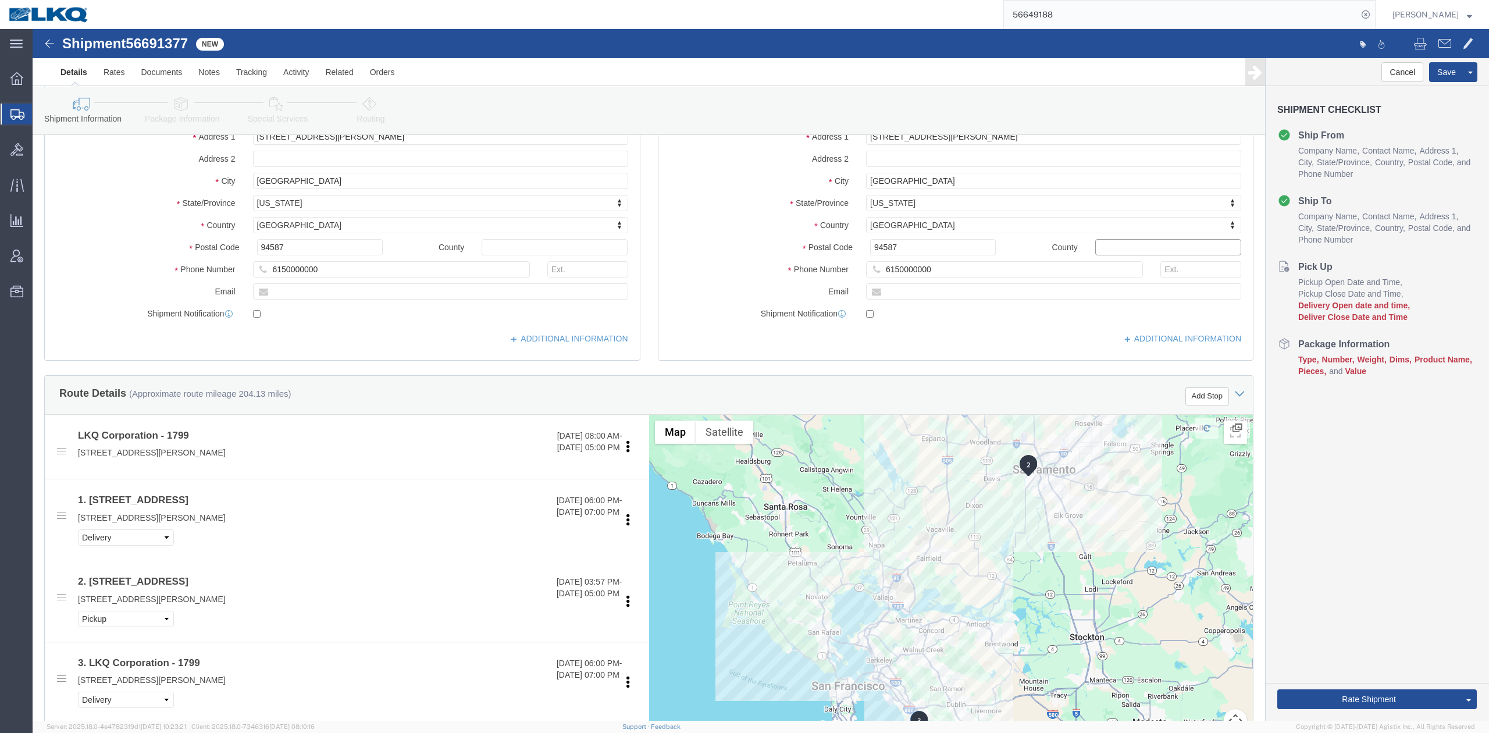
click input "text"
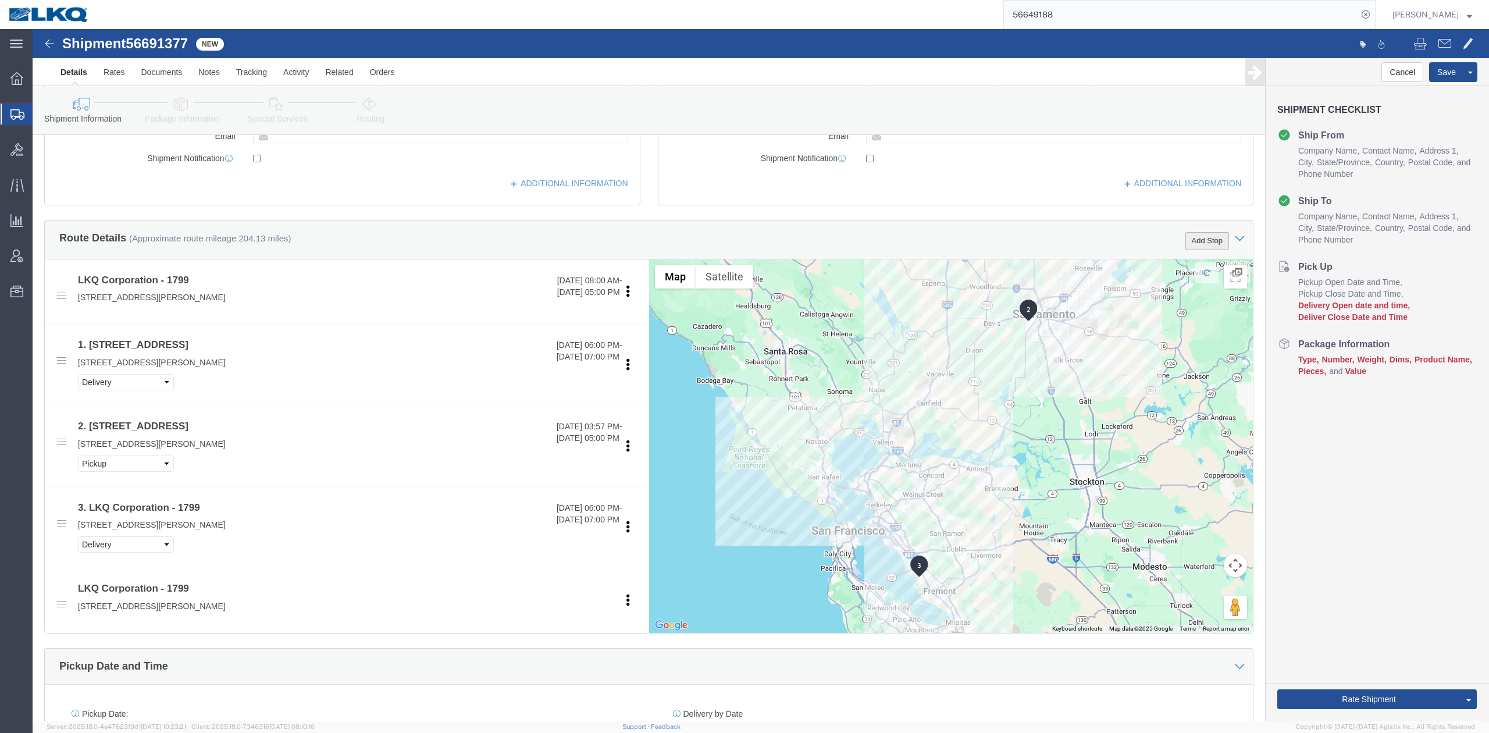
click button "Add Stop"
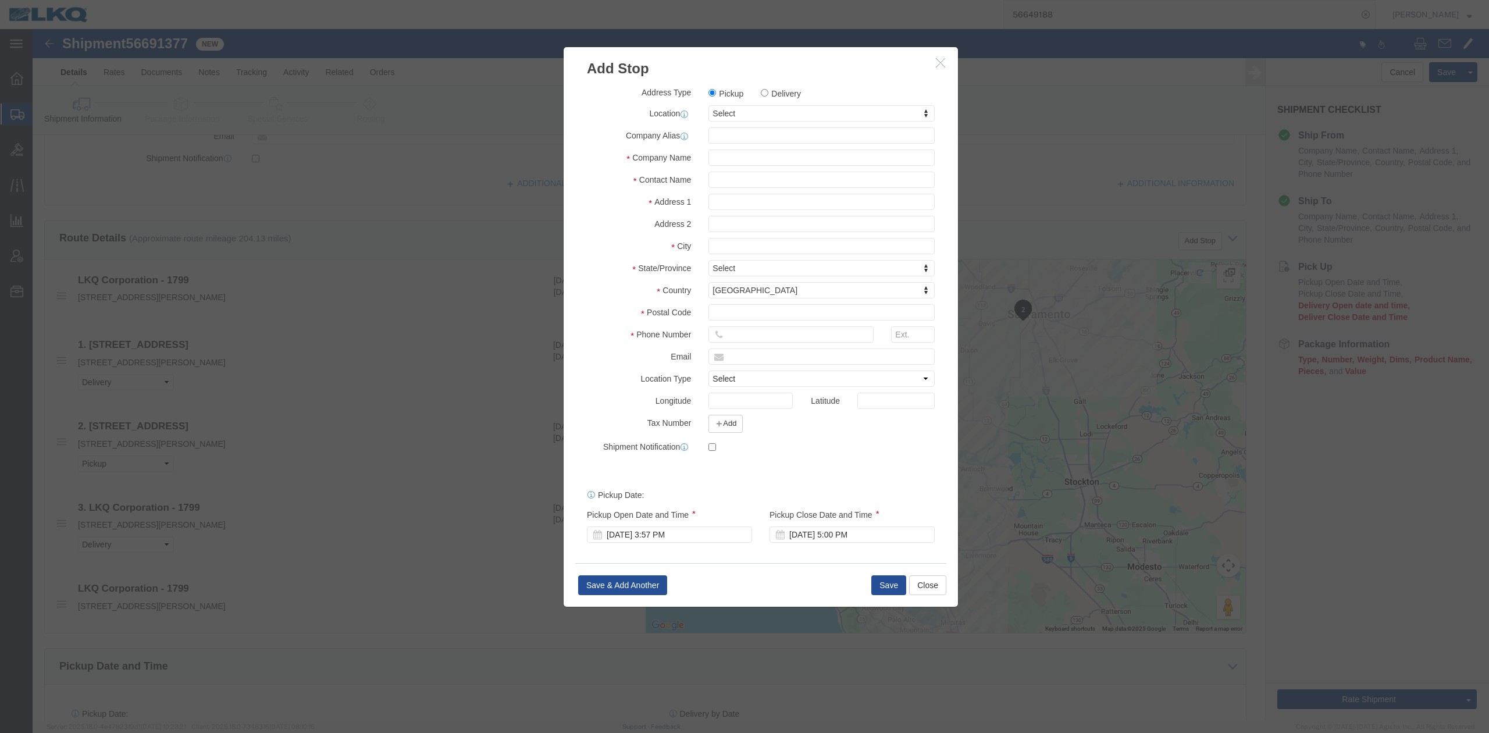
click div "Address Type Pickup Delivery Location Select Select My Profile Location 1100 - …"
type input "1799"
select select "27654"
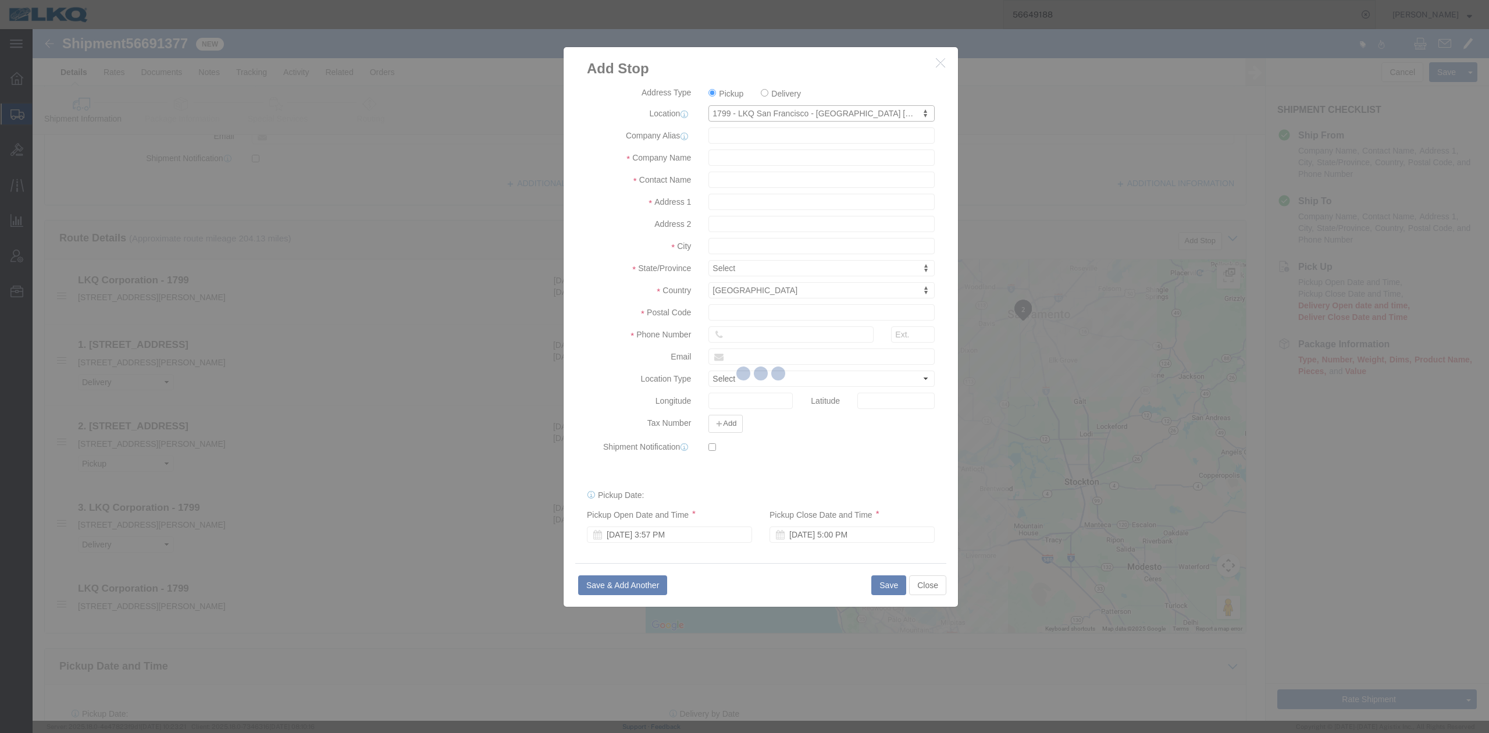
type input "1799"
type input "LKQ Corporation"
type input "30336 Whipple Rd STE B"
type input "Union City"
type input "94587"
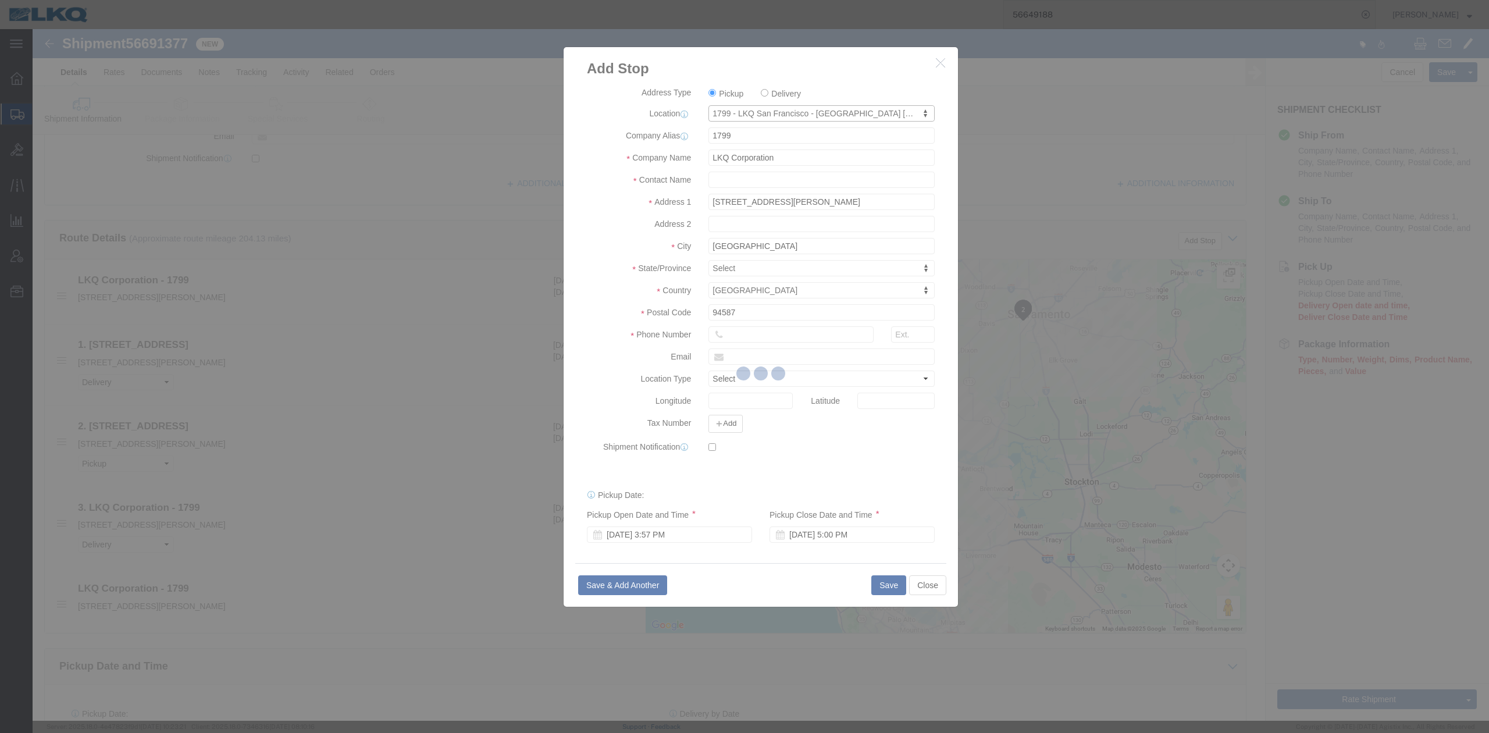
select select "CA"
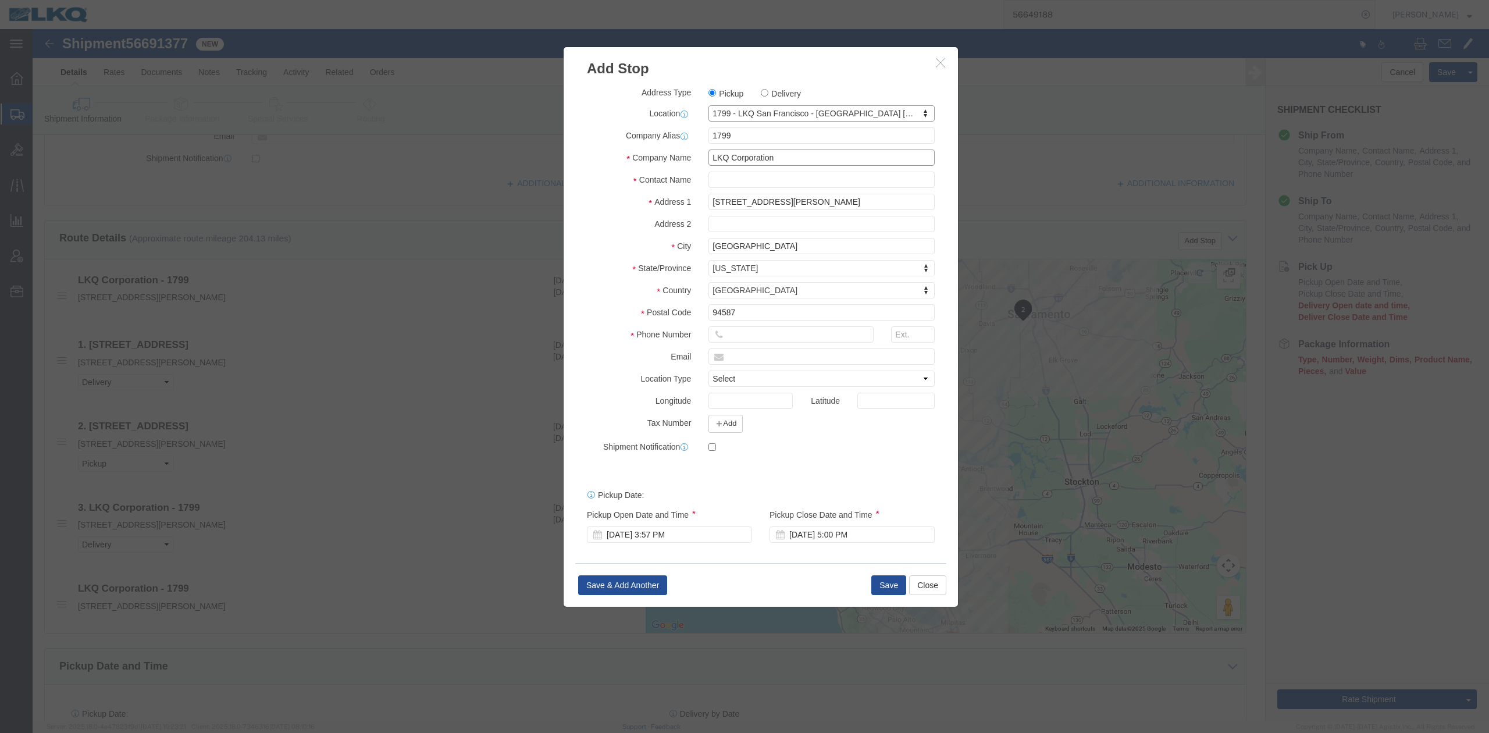
click input "LKQ Corporation"
click input "text"
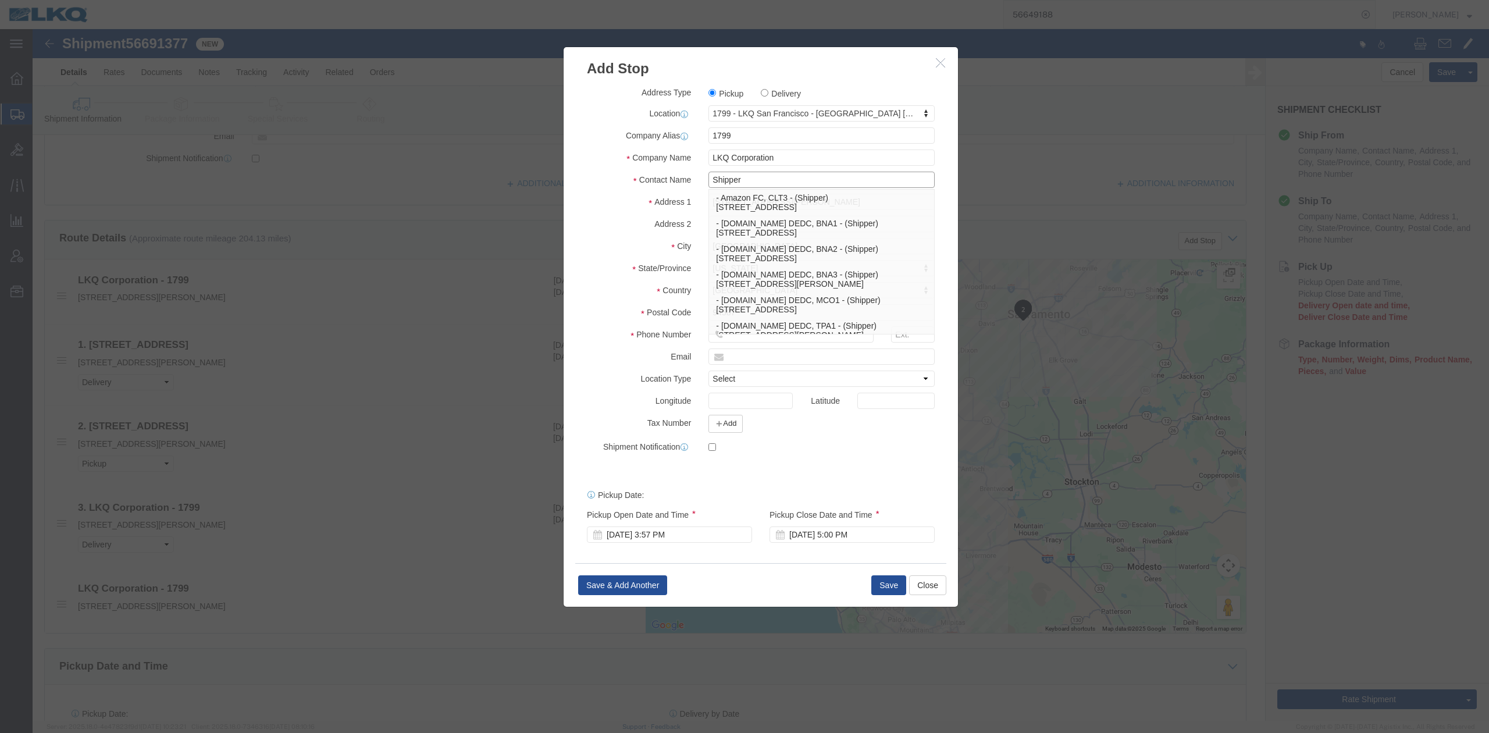
type input "Shipper"
click div "Address 1 30336 Whipple Rd STE B"
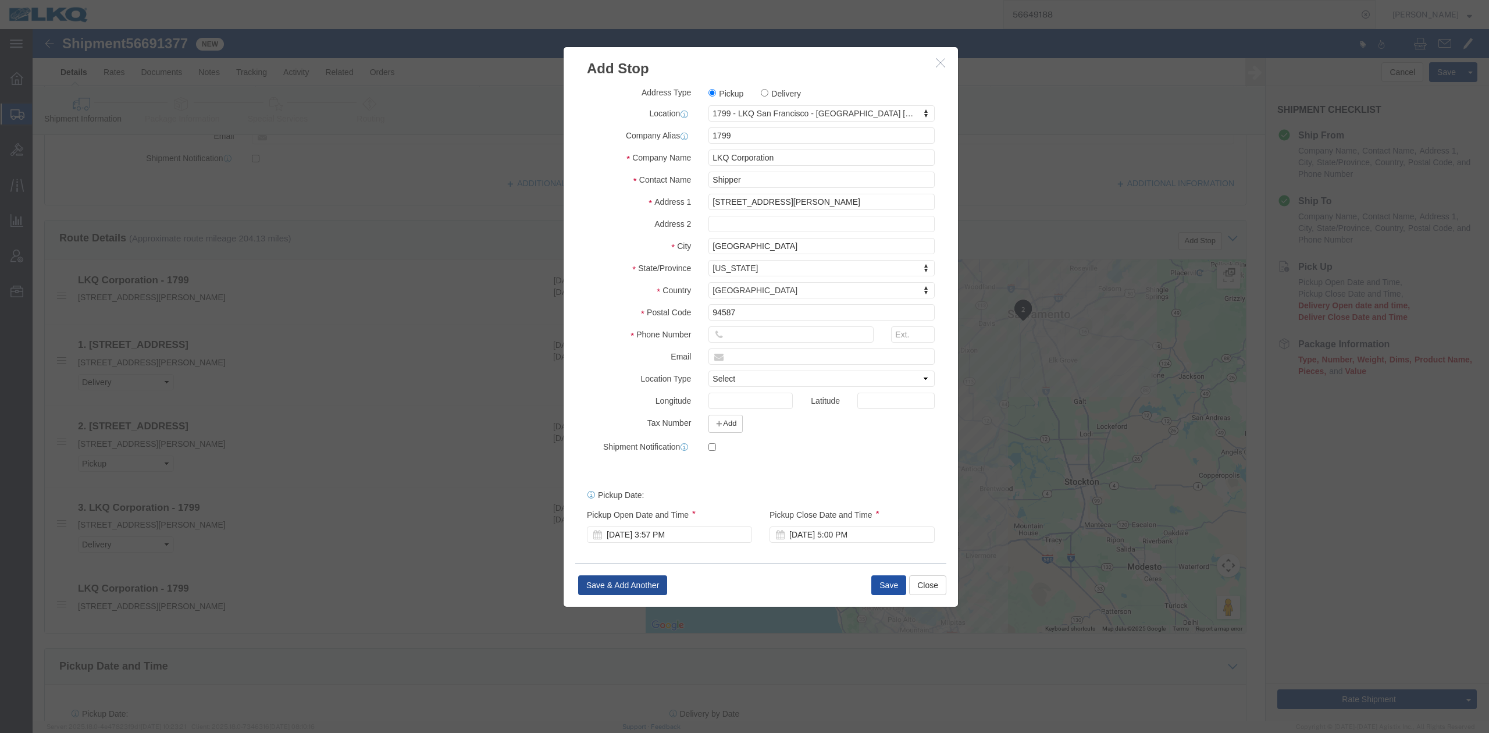
click button "Save"
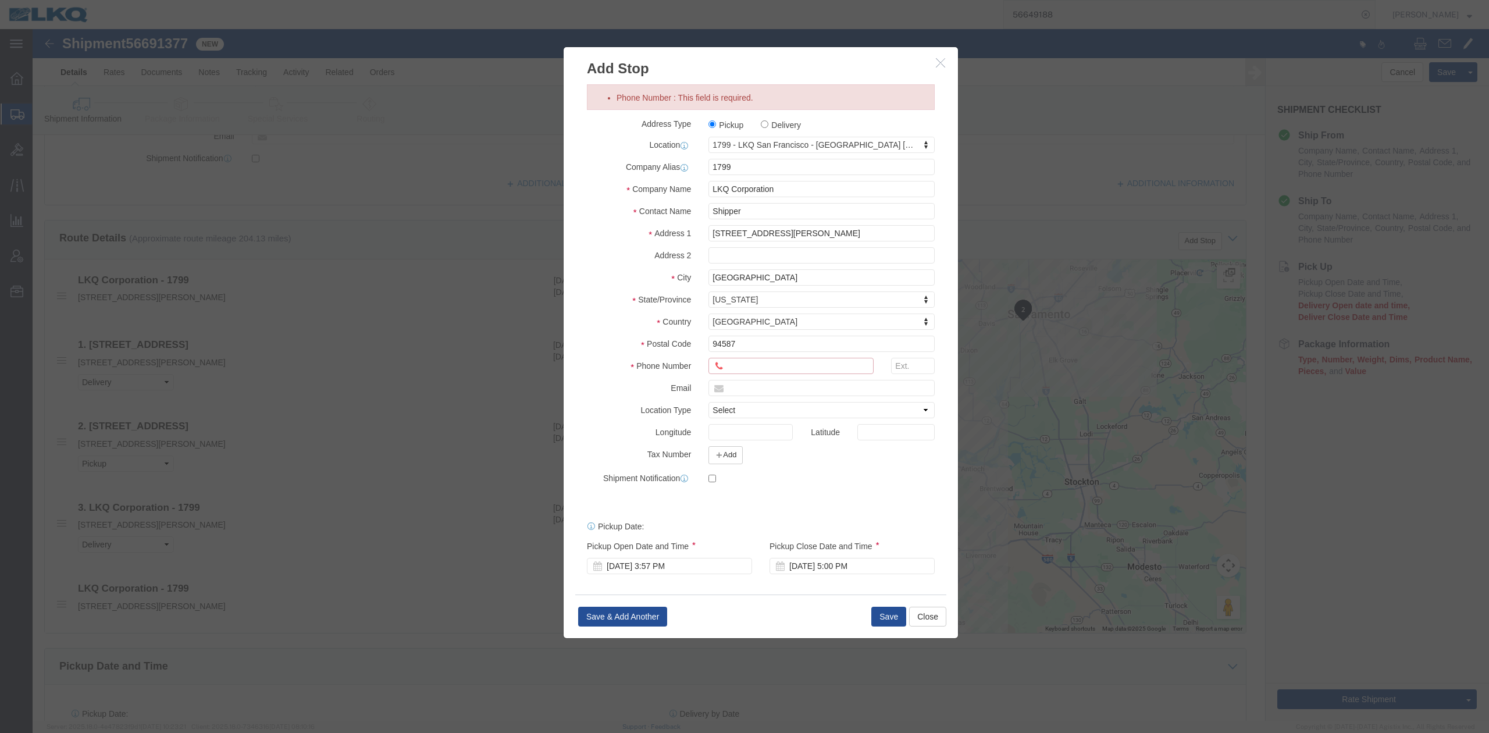
drag, startPoint x: 708, startPoint y: 340, endPoint x: 718, endPoint y: 347, distance: 11.6
click input "Phone Number : This field is required."
type input "6150000000"
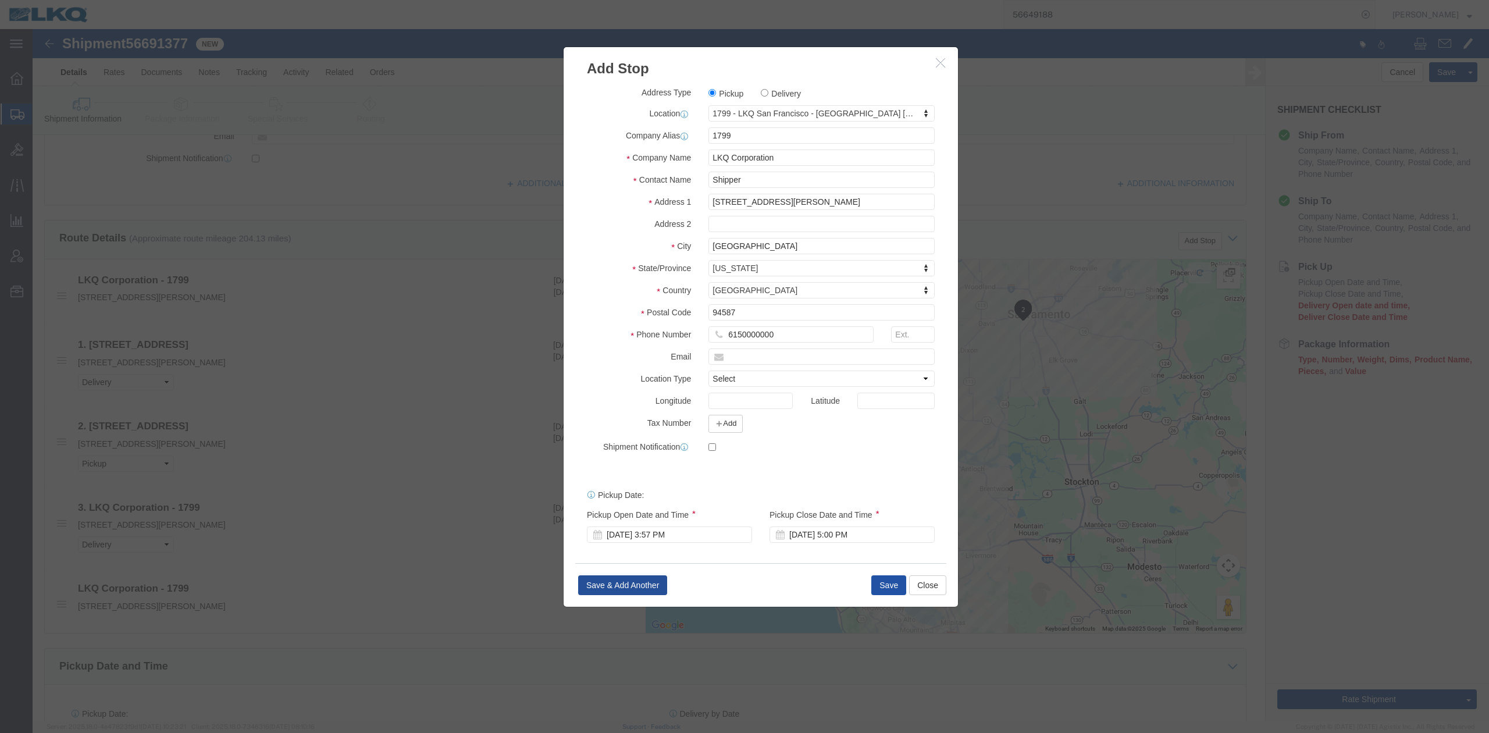
click button "Save"
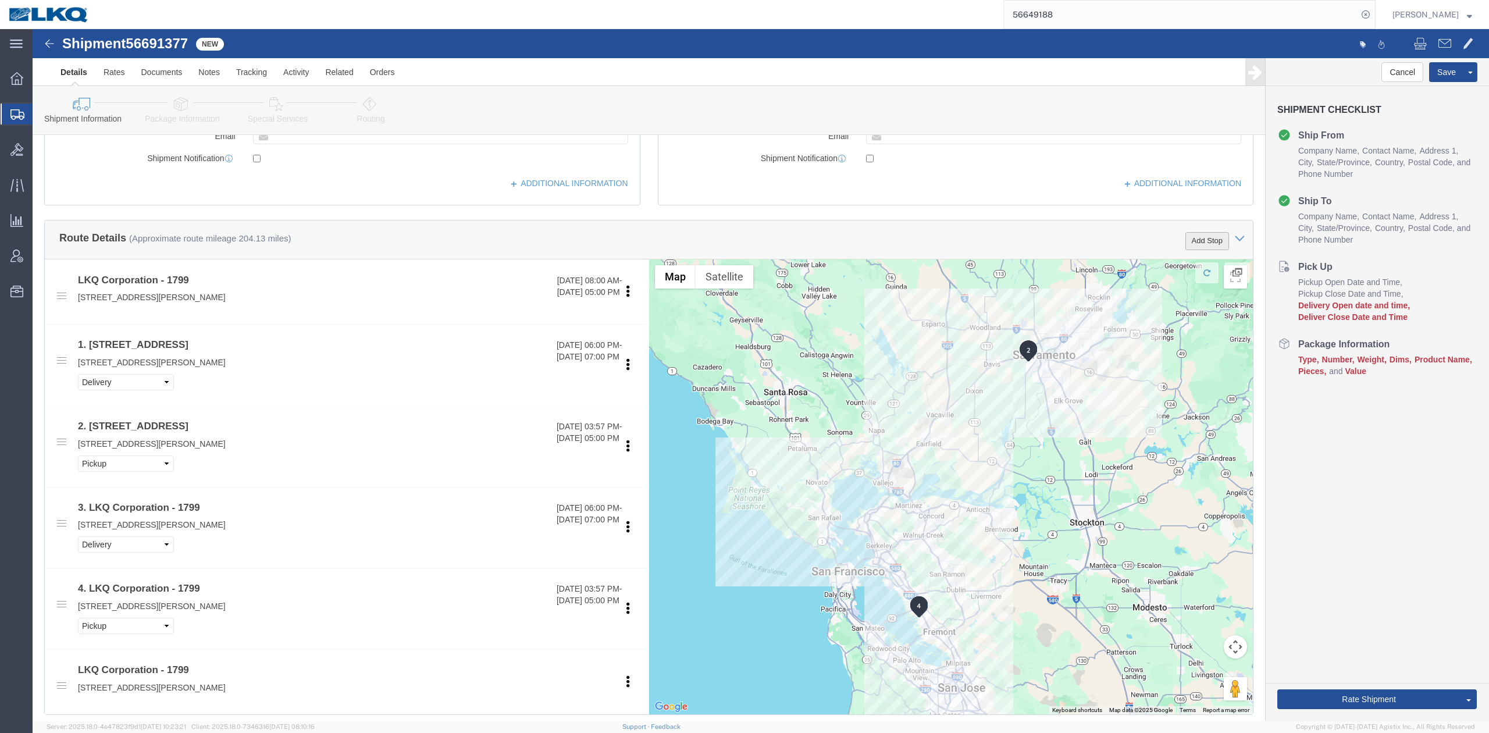
click button "Add Stop"
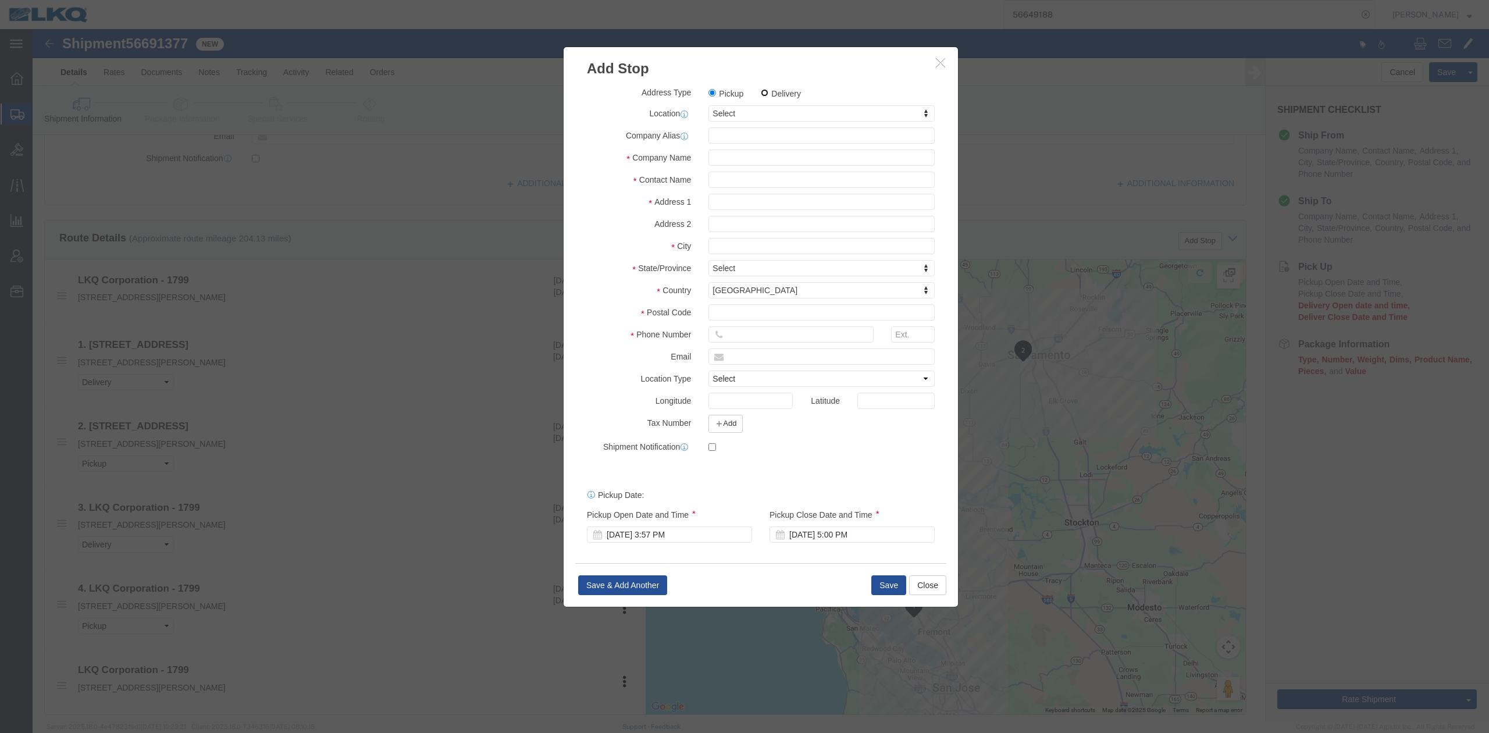
click input "Delivery"
radio input "true"
select select
type input "3867"
select select "57631"
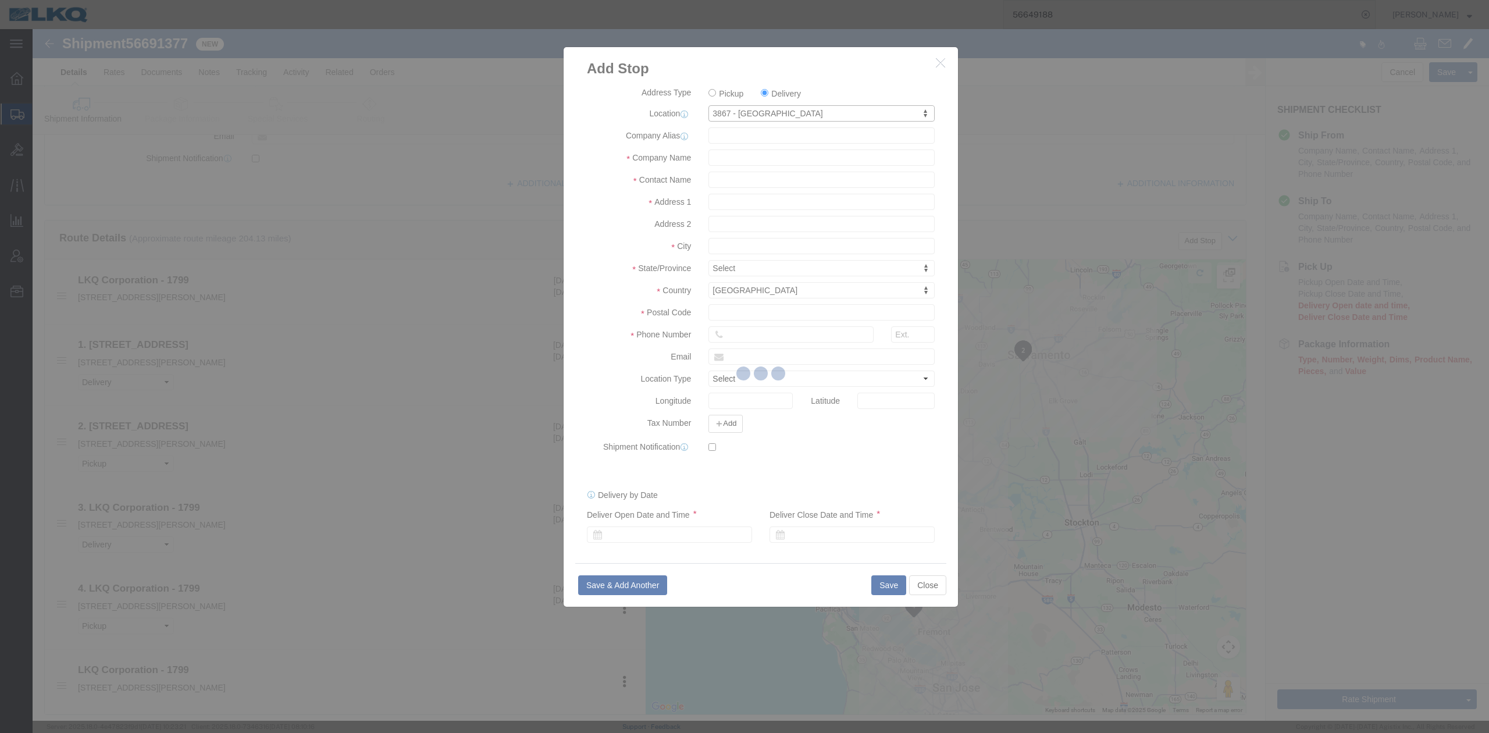
type input "3867"
type input "3867 West Sacramento"
type input "3520 Carlin Drive"
type input "Suite 110"
type input "West Sacramento"
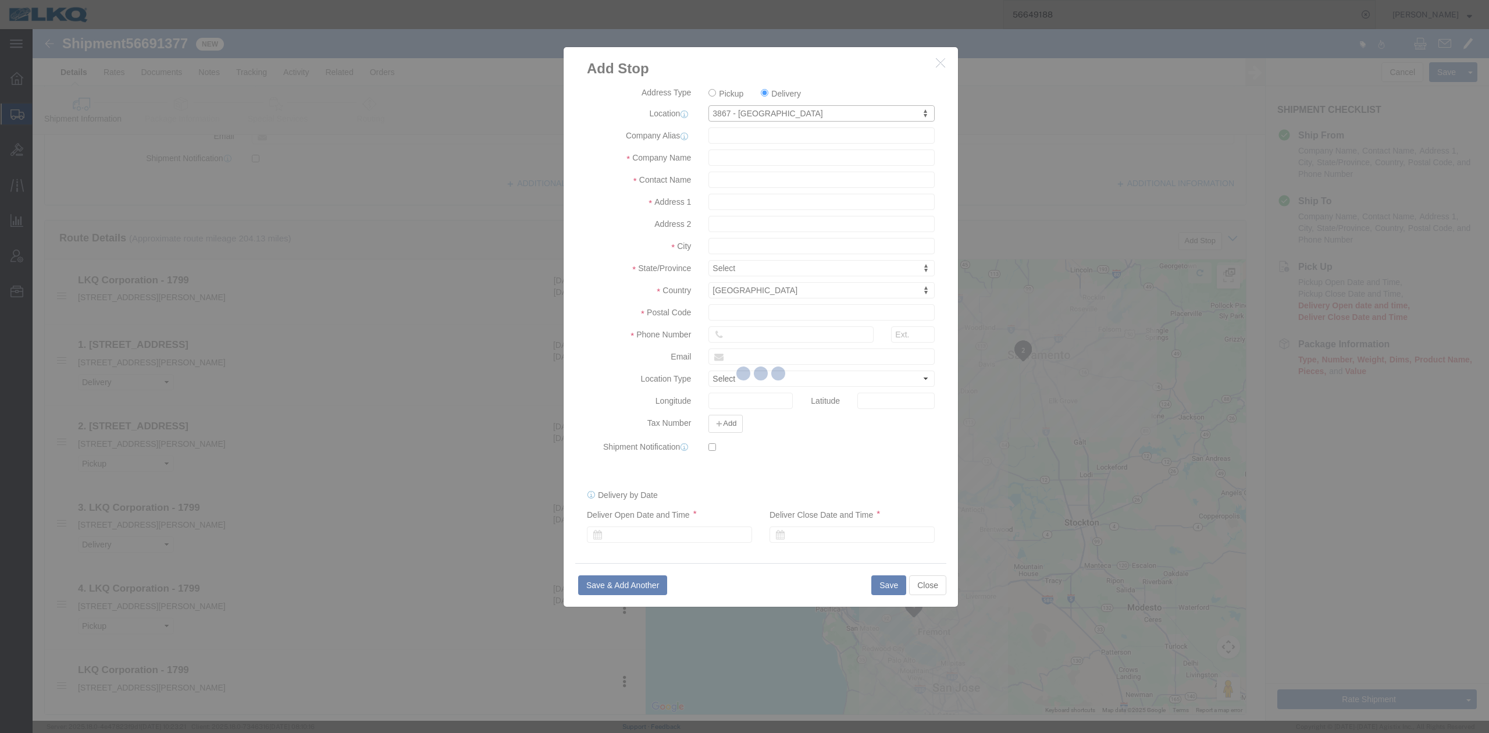
type input "95691"
type input "615-000-0000"
select select "CA"
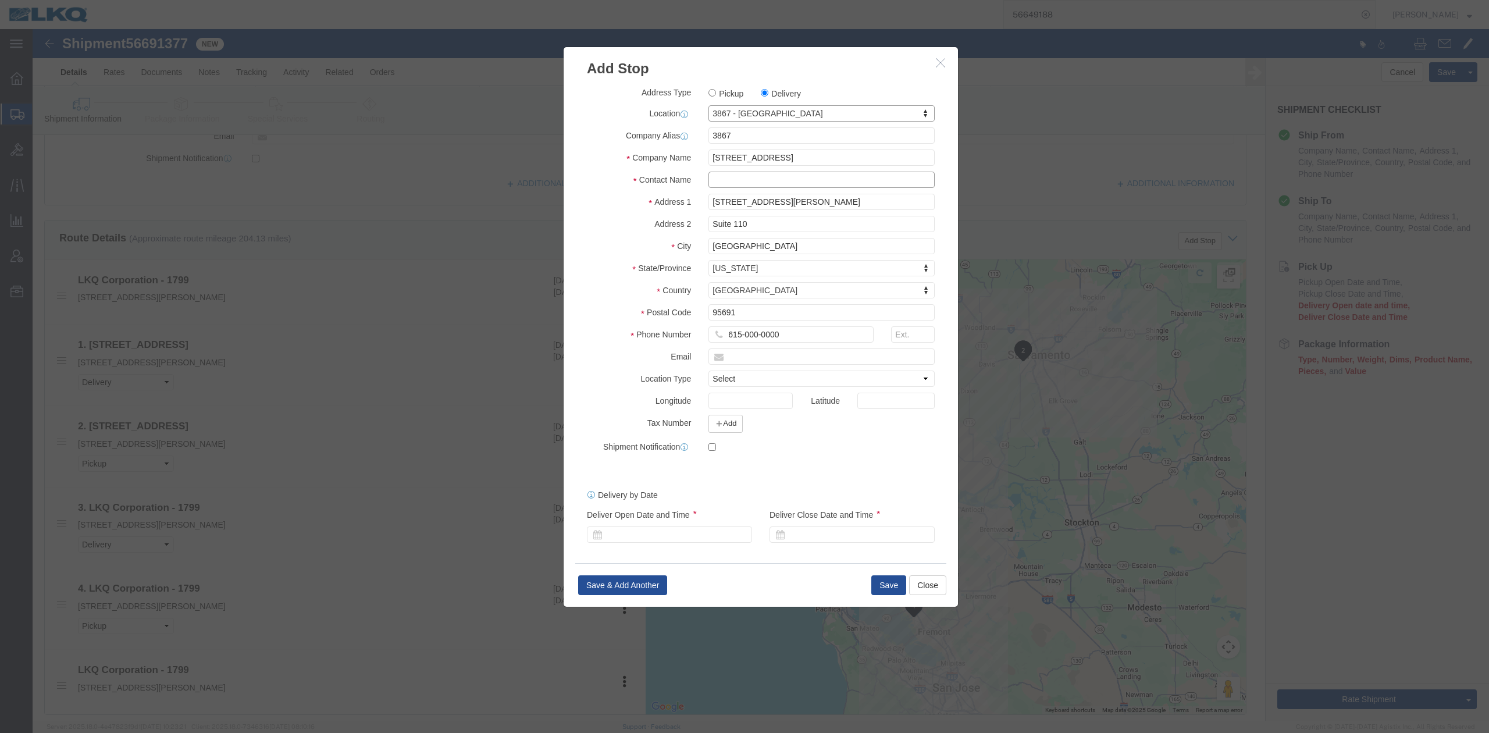
drag, startPoint x: 734, startPoint y: 182, endPoint x: 701, endPoint y: 153, distance: 43.7
click input "text"
type input "Receiver"
click label "City"
click div
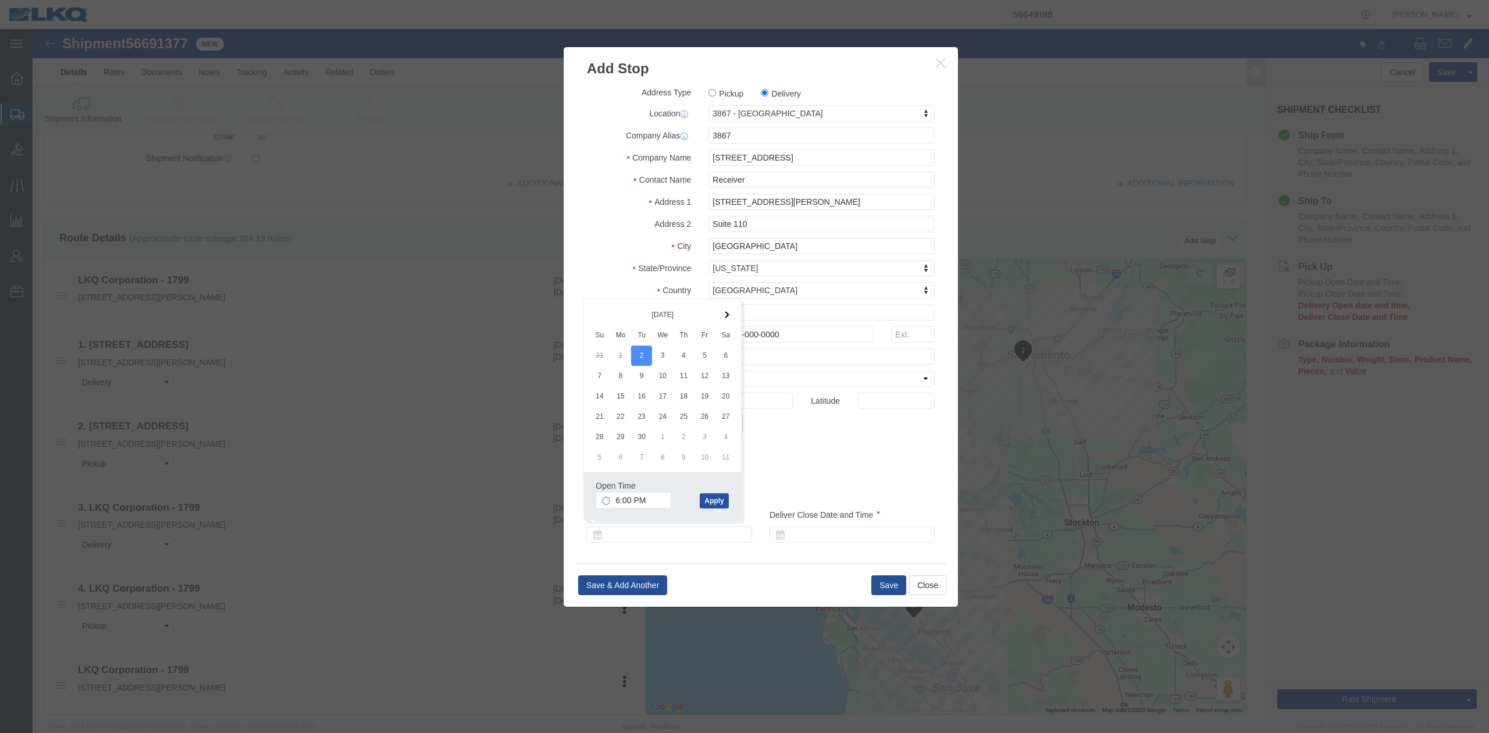
click button "Apply"
drag, startPoint x: 803, startPoint y: 497, endPoint x: 805, endPoint y: 507, distance: 10.7
click div "Deliver Close Date Deliver Close Time Deliver Close Date and Time"
drag, startPoint x: 805, startPoint y: 507, endPoint x: 824, endPoint y: 475, distance: 37.8
click div
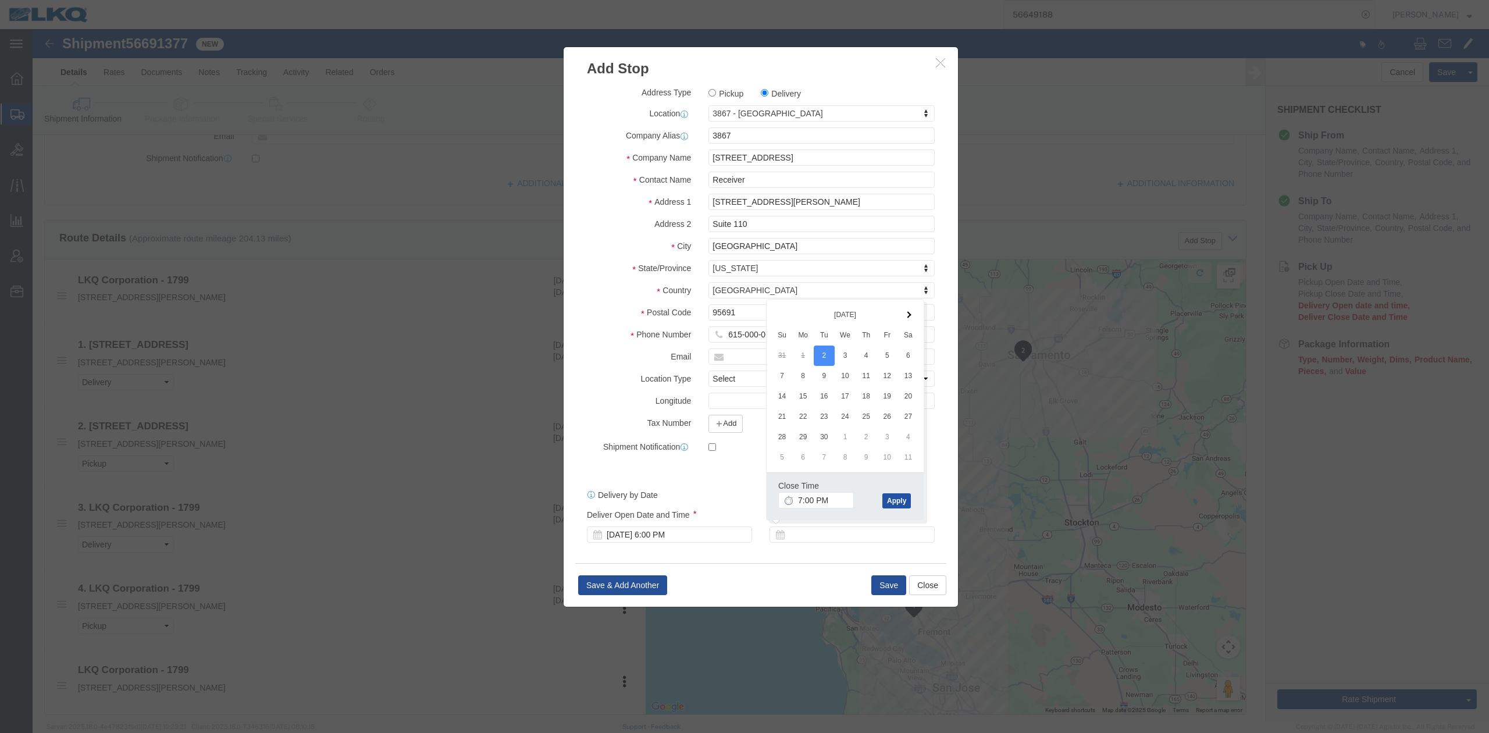
click button "Apply"
click button "Save"
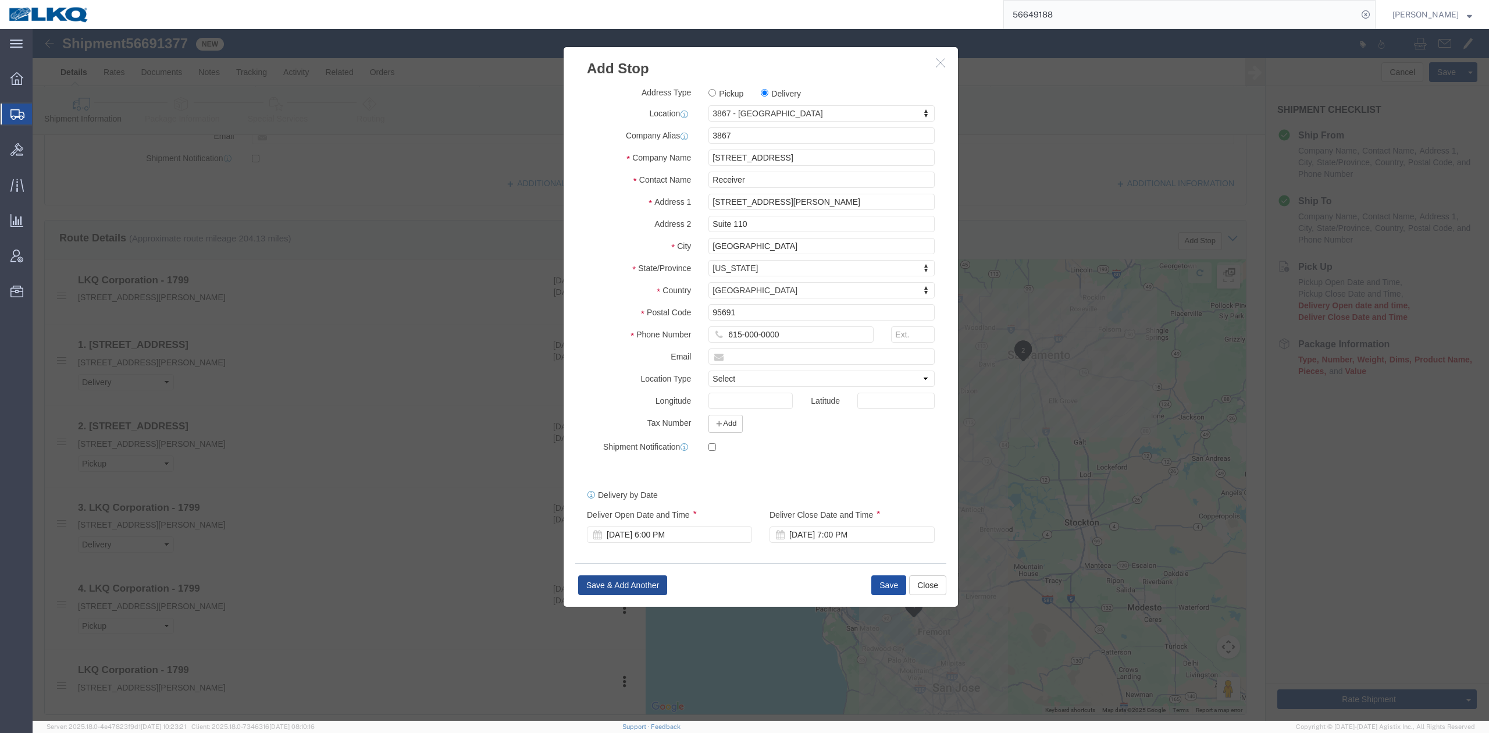
select select "D"
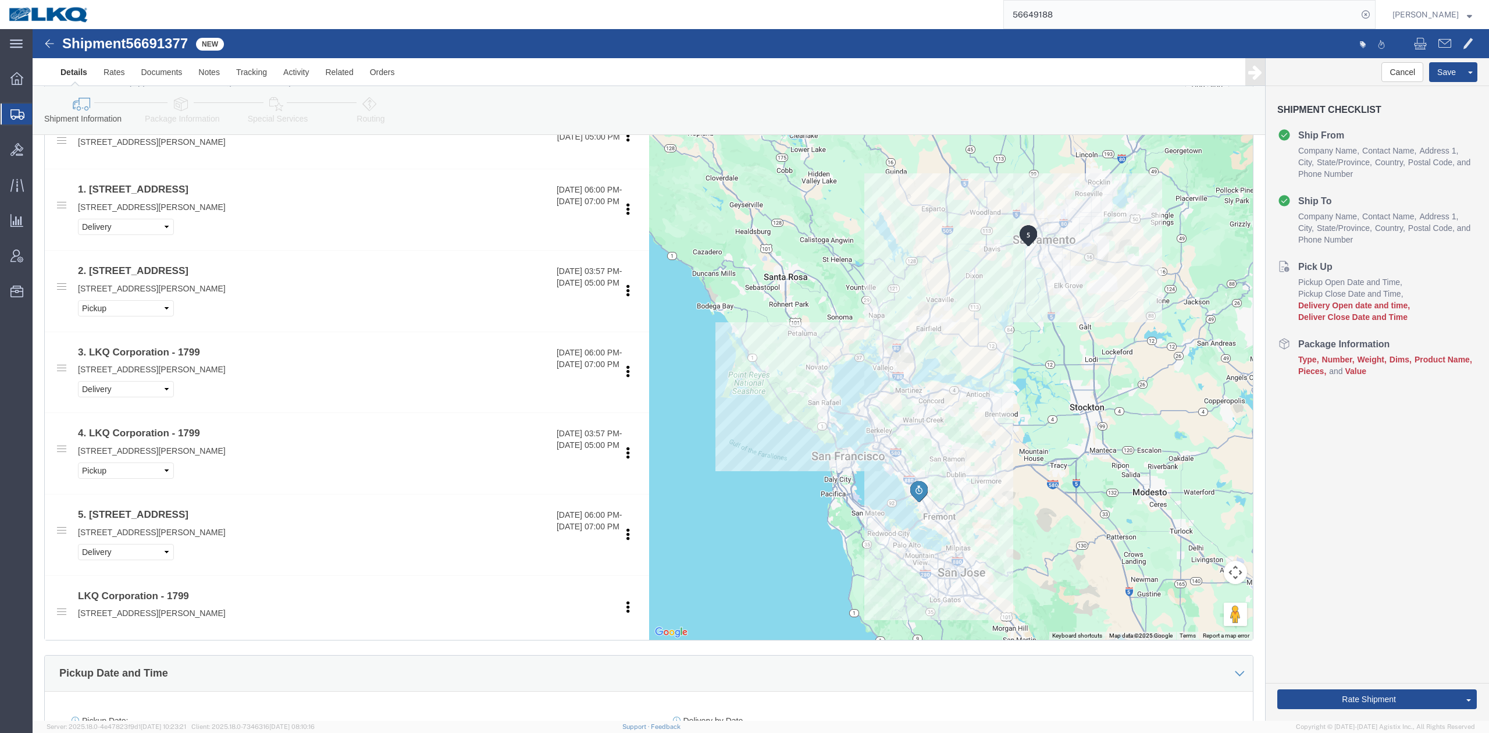
scroll to position [387, 0]
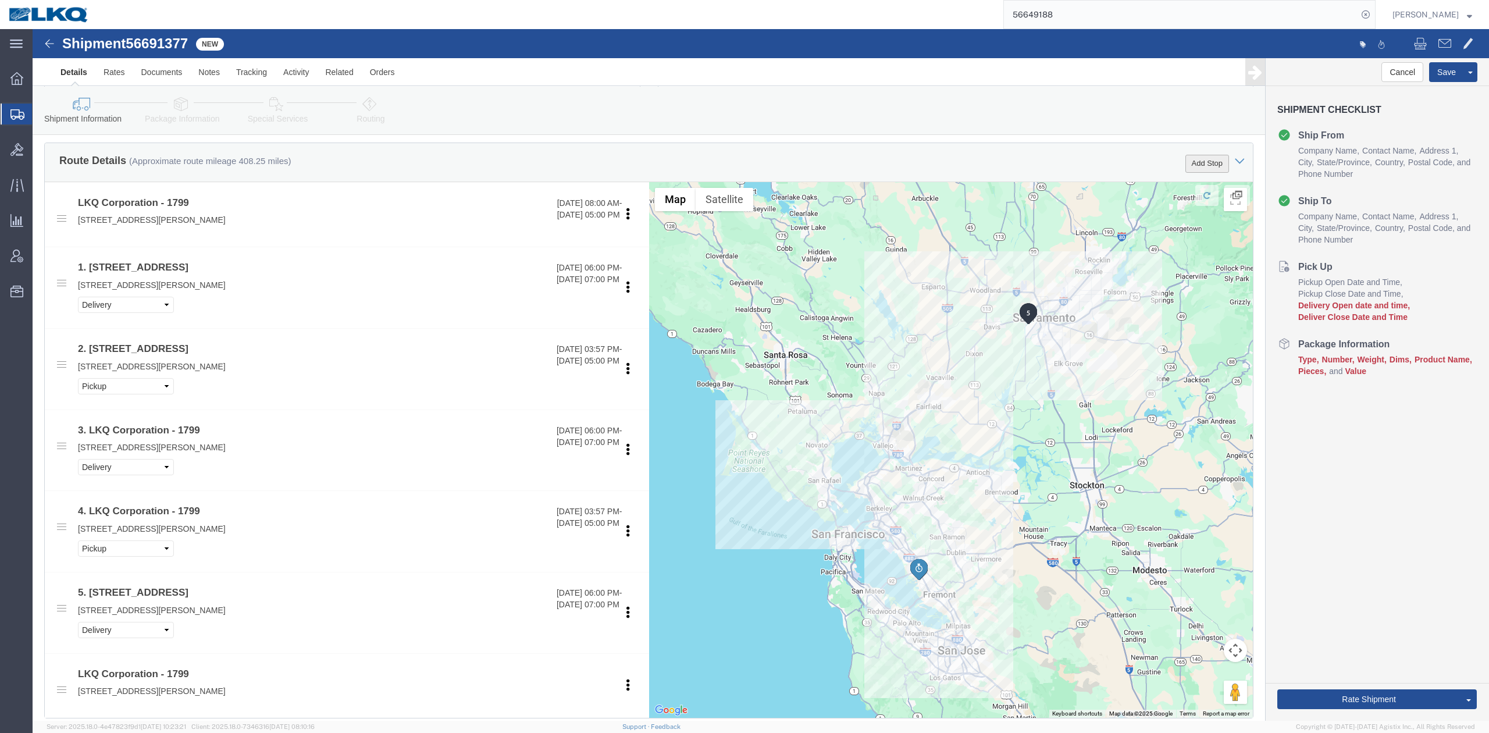
click button "Add Stop"
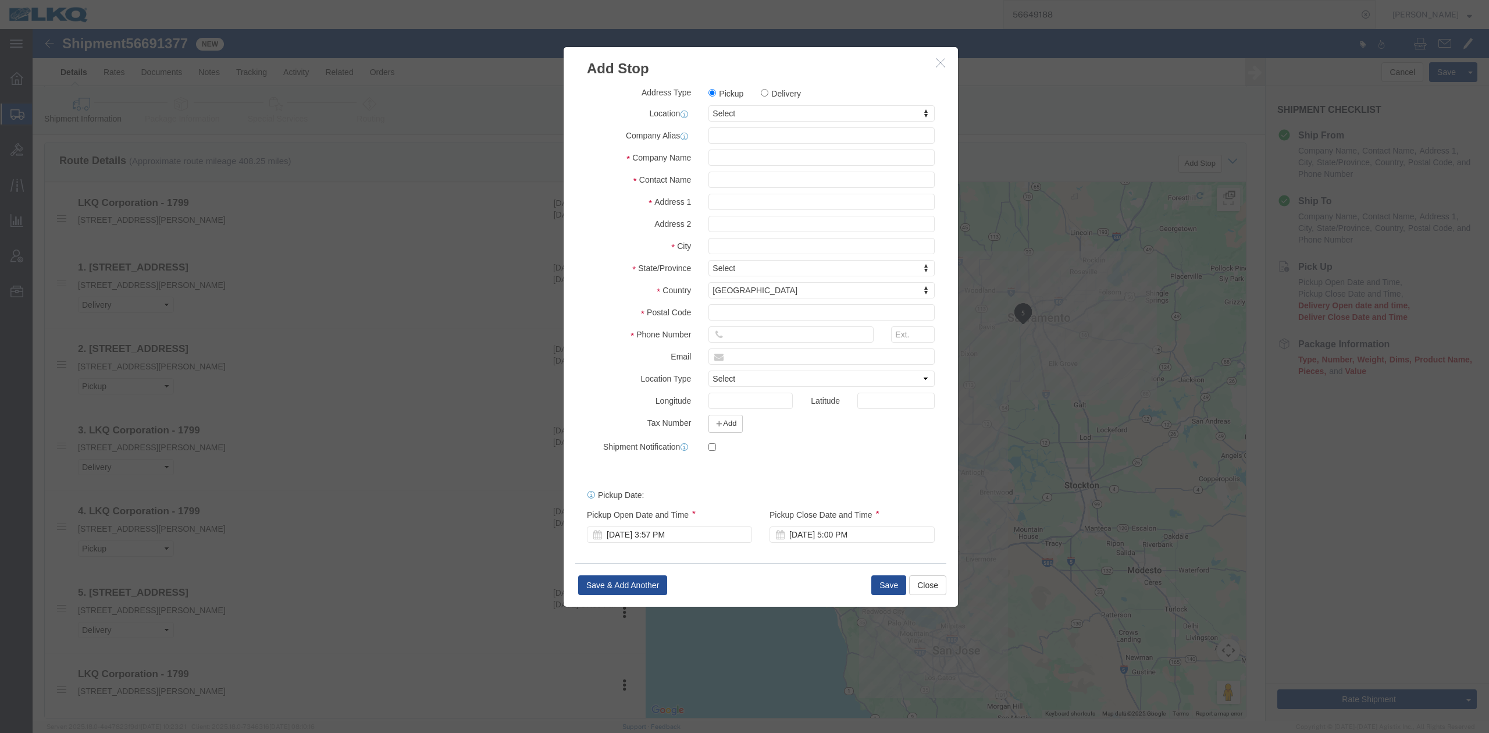
drag, startPoint x: 710, startPoint y: 83, endPoint x: 701, endPoint y: 85, distance: 8.5
type input "3867"
click div "3867 3867 - West Sacramento"
select select "57631"
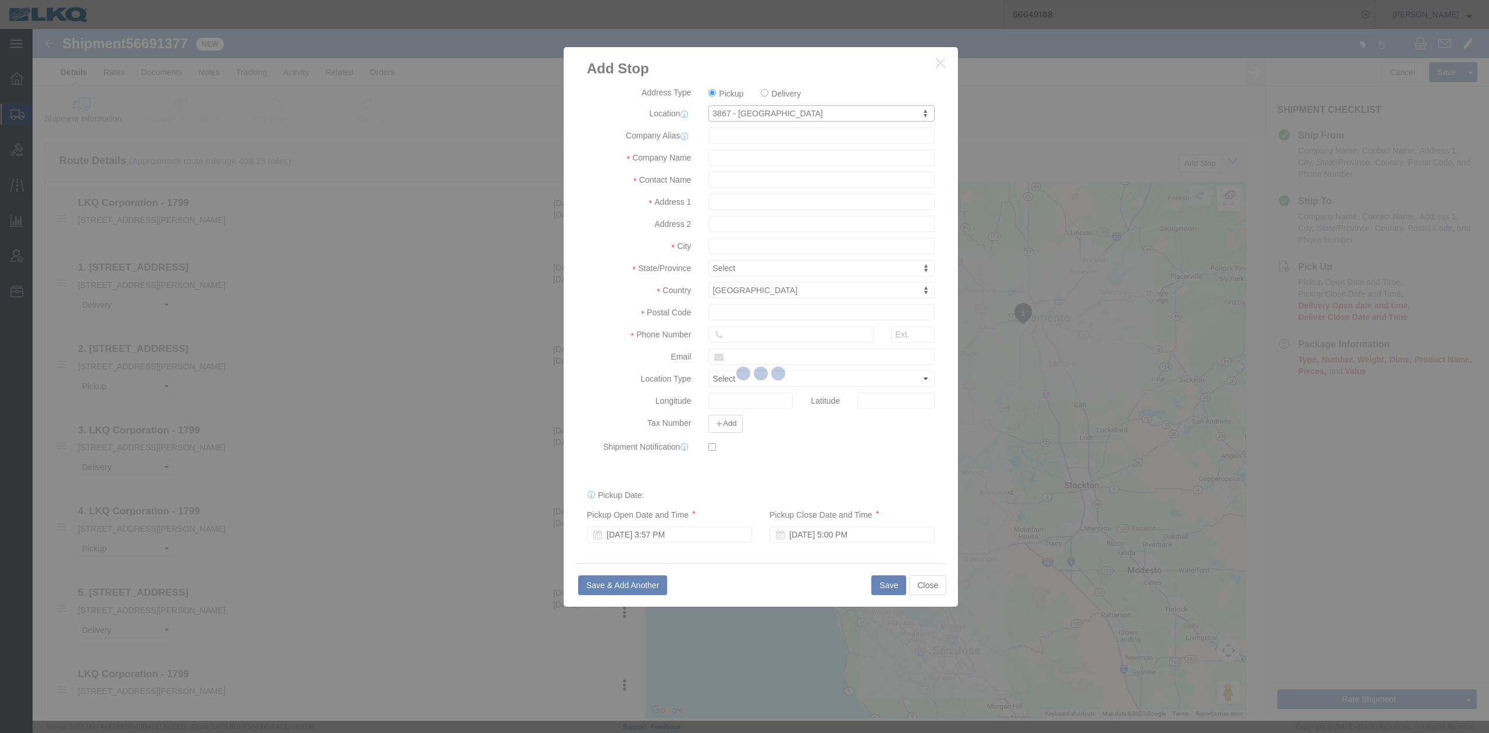
type input "3867"
type input "3867 West Sacramento"
type input "3520 Carlin Drive"
type input "Suite 110"
type input "West Sacramento"
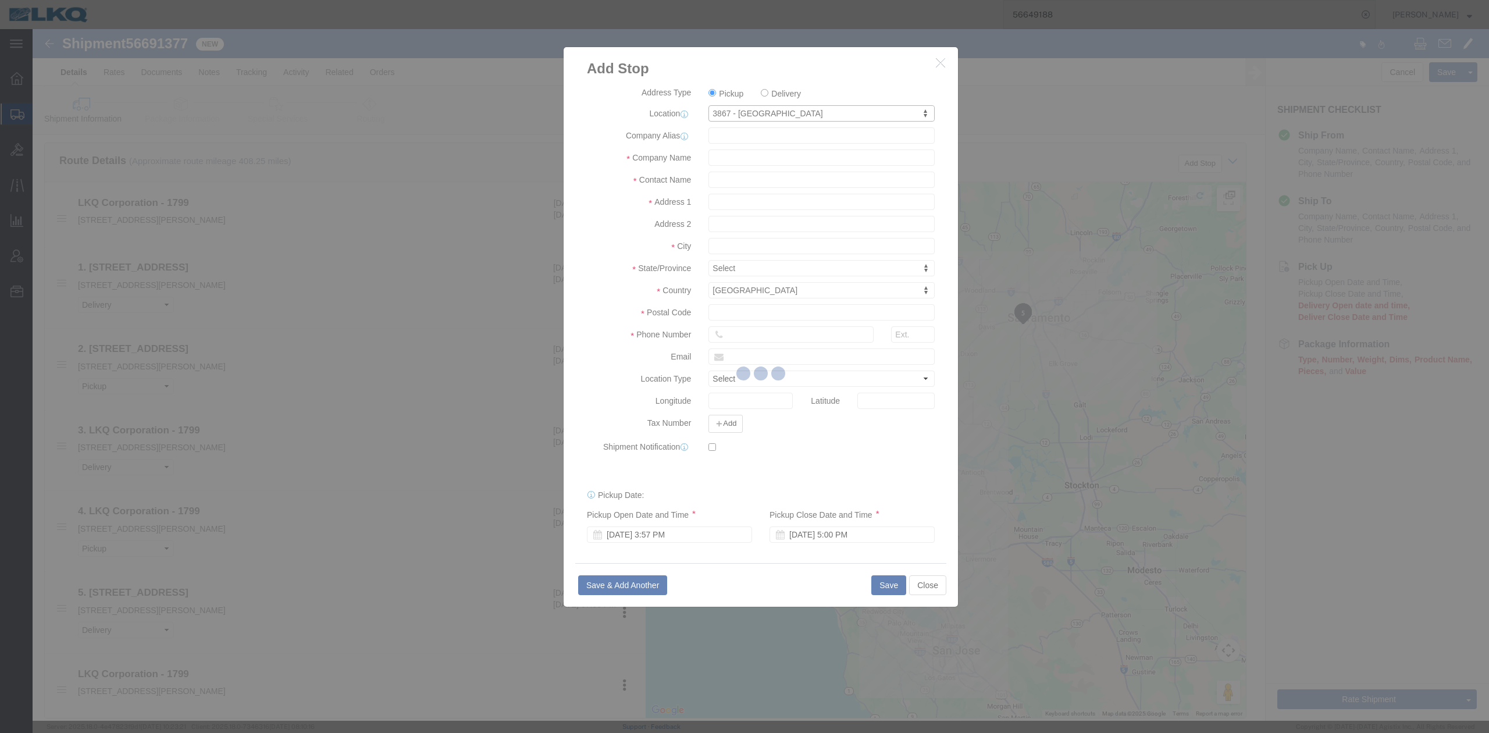
type input "95691"
type input "615-000-0000"
click at [734, 159] on div at bounding box center [761, 374] width 1456 height 691
select select "CA"
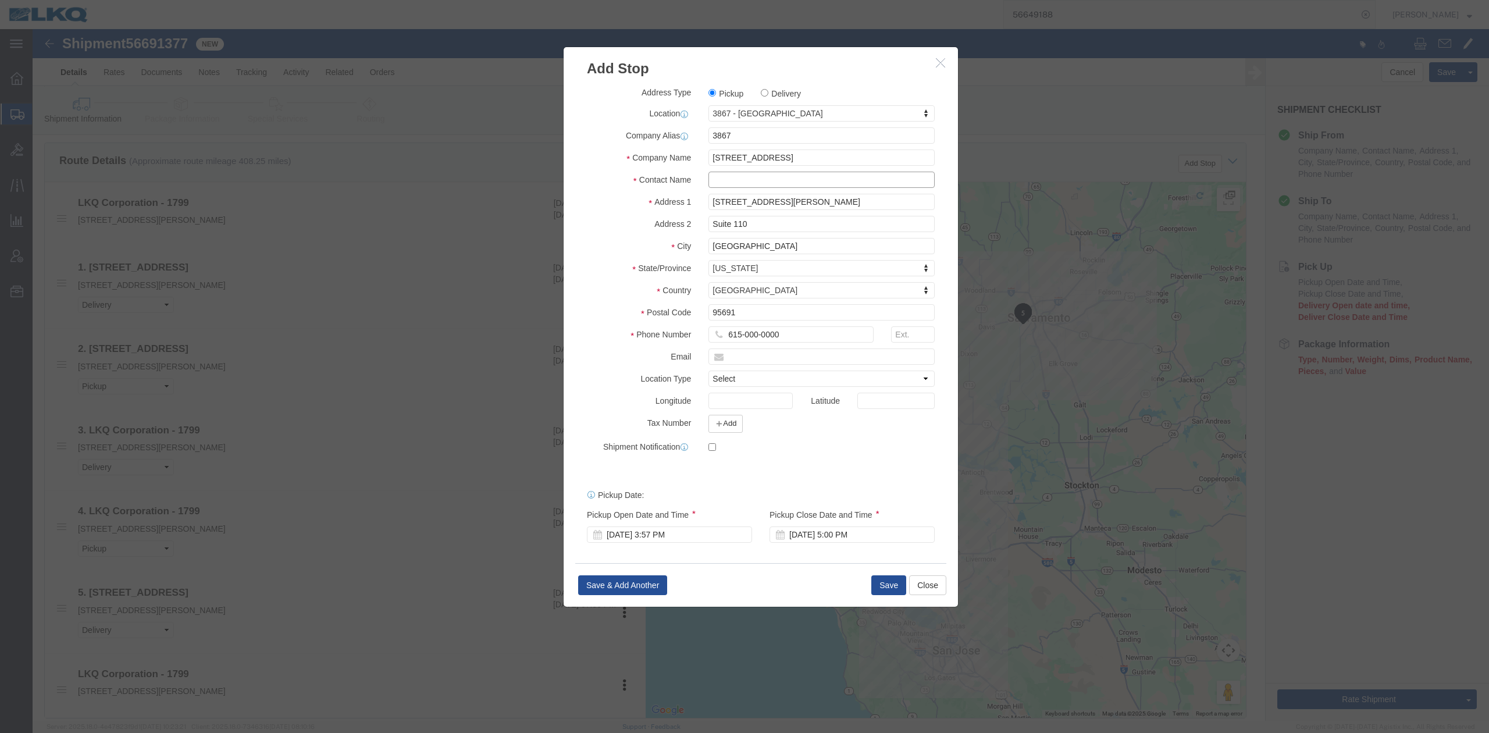
click input "text"
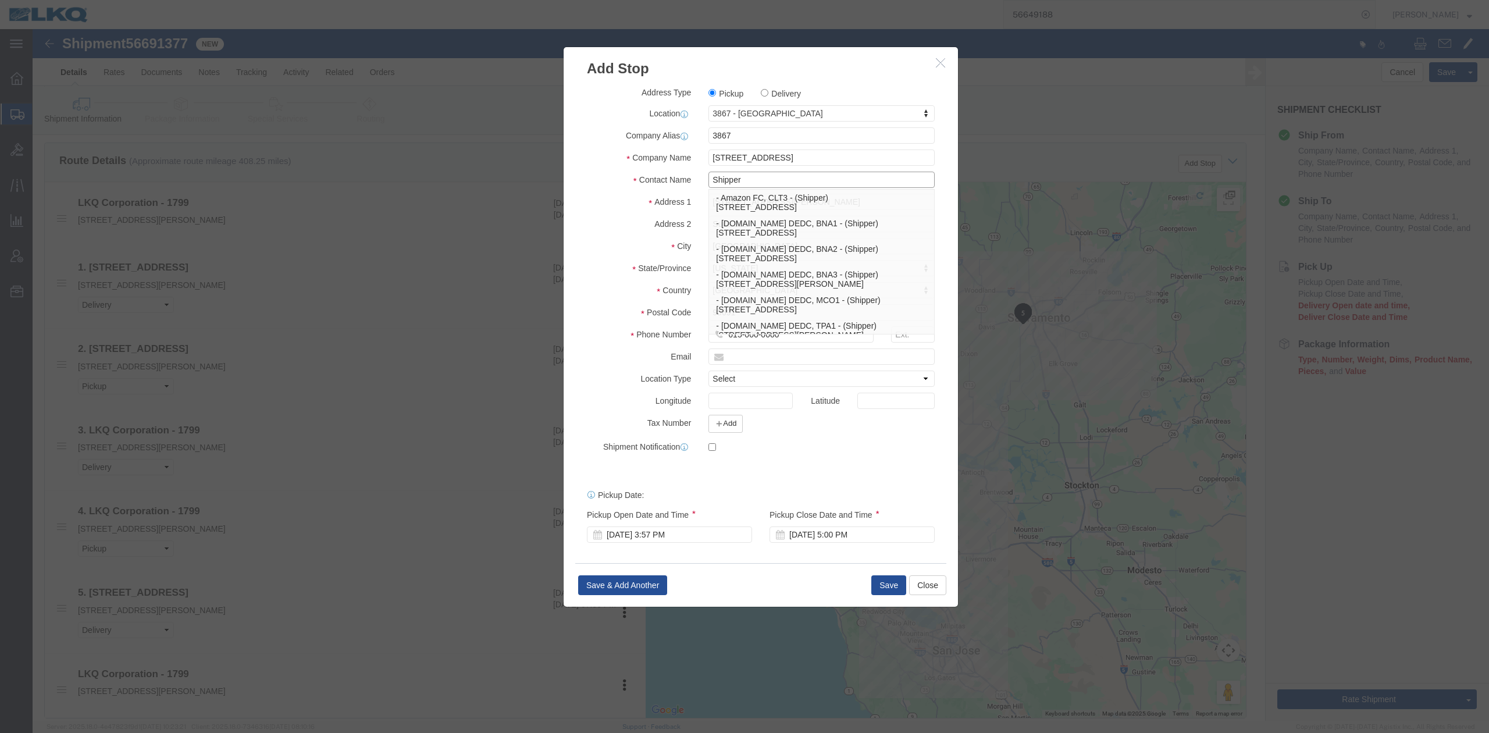
type input "Shipper"
click div "Address 1 3520 Carlin Drive"
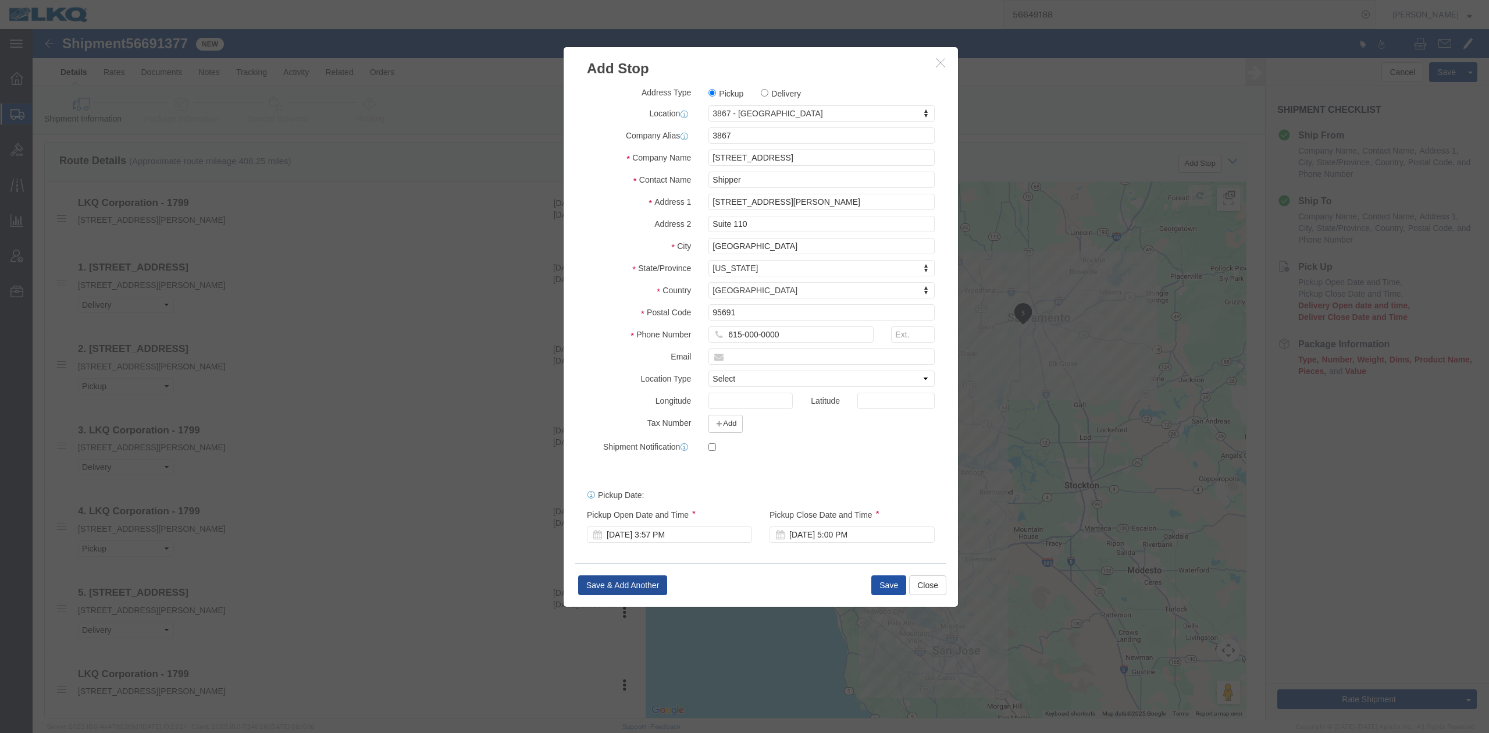
click button "Save"
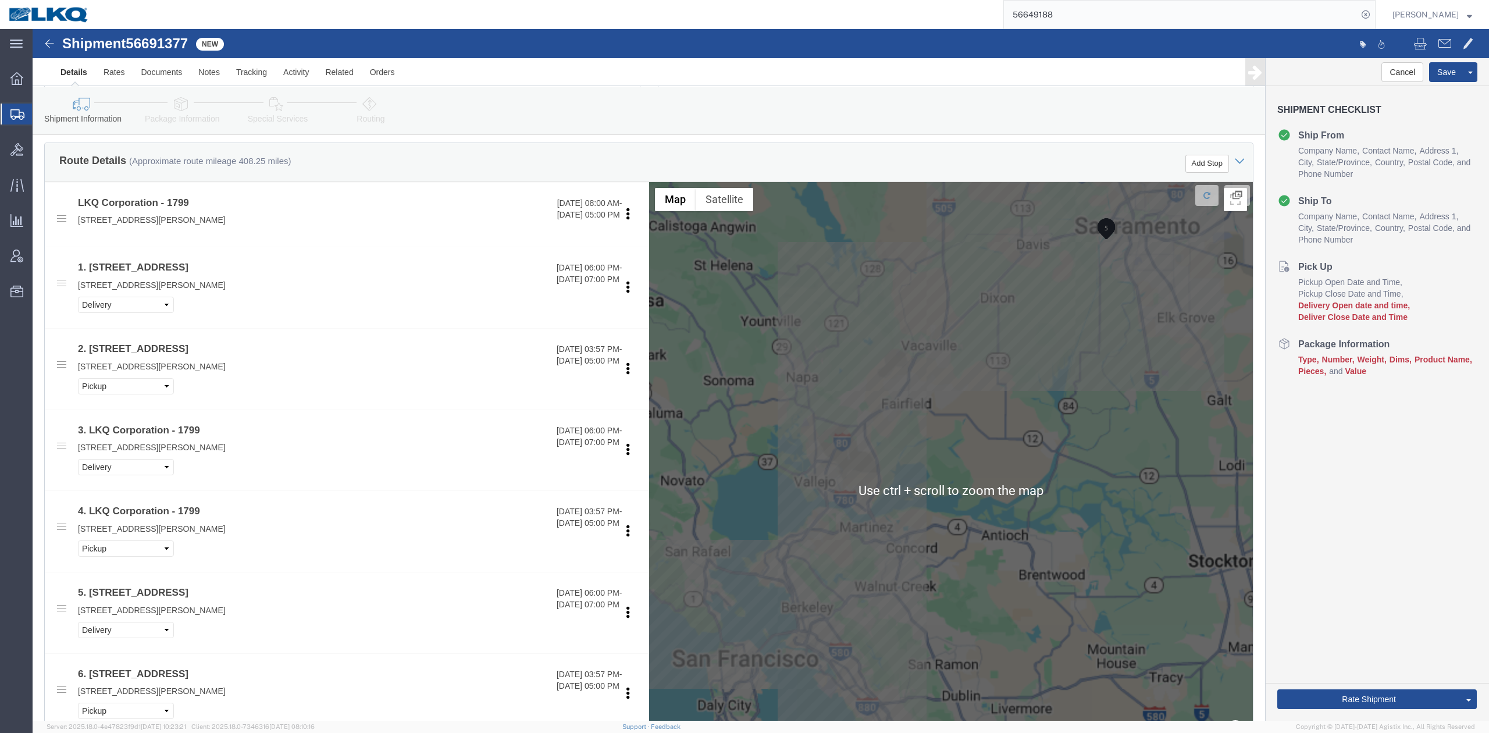
scroll to position [853, 0]
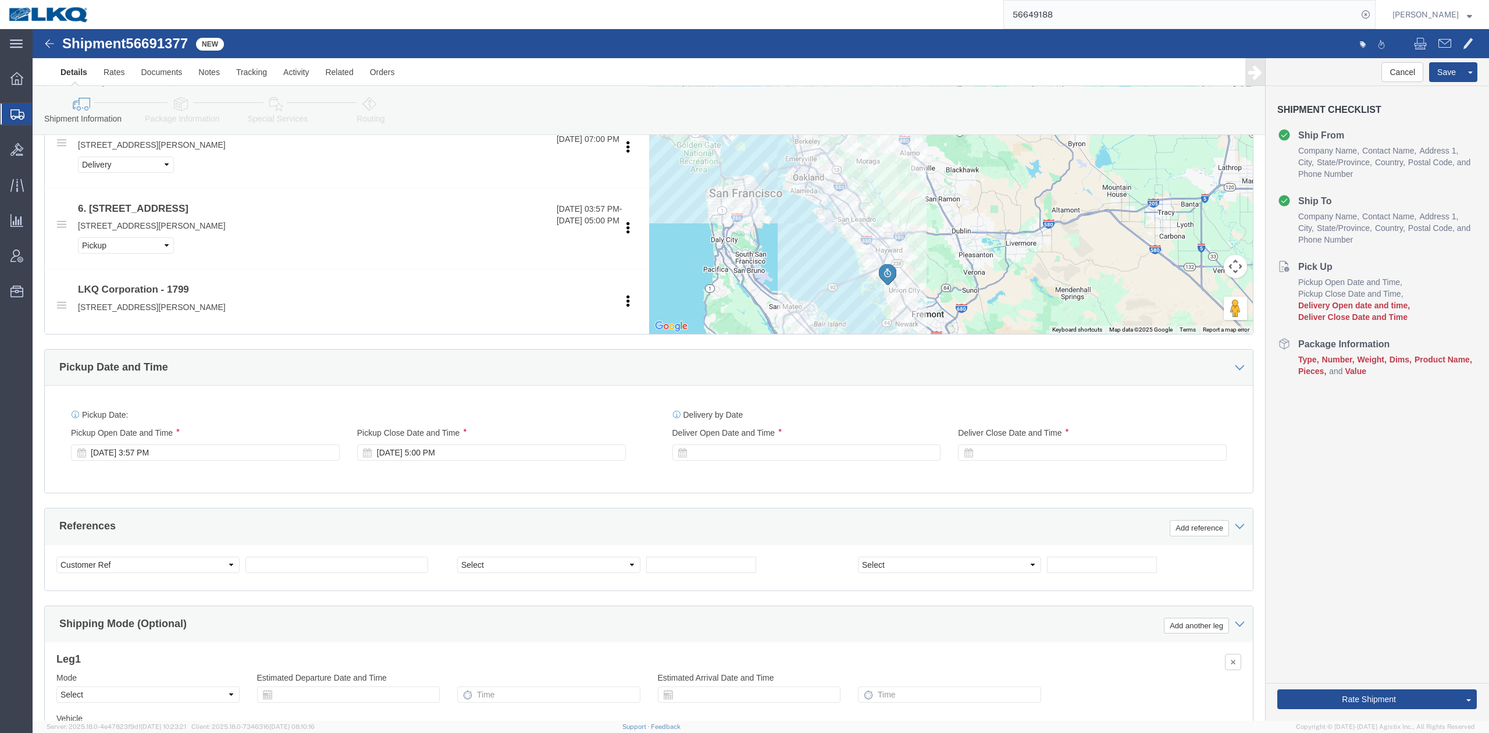
click span "56691377"
copy span "56691377"
click select "Select Account Type Activity ID Airline Appointment Number ASN Batch Request # …"
select select "BOL"
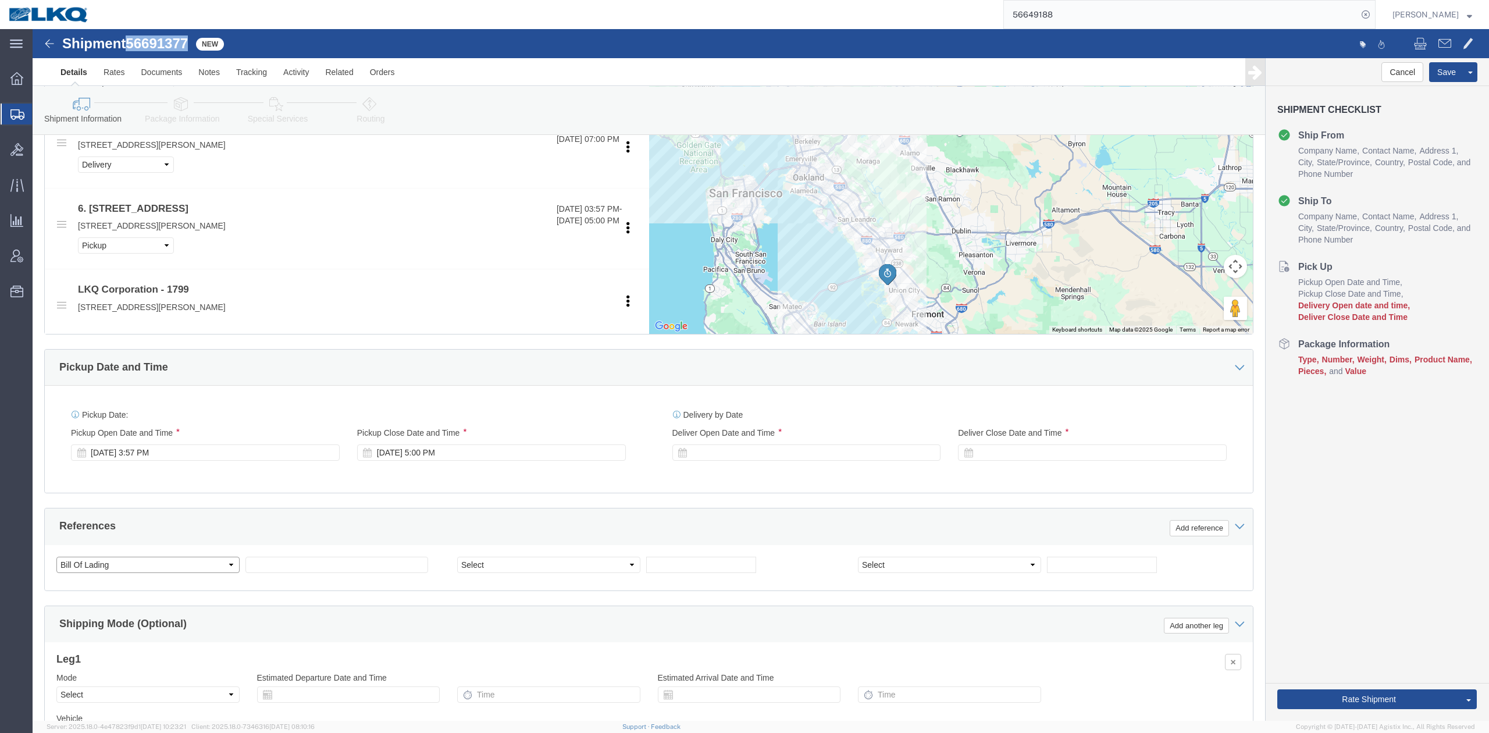
click select "Select Account Type Activity ID Airline Appointment Number ASN Batch Request # …"
paste input "56691377"
type input "56691377"
click div "Pickup Date: Pickup Start Date Pickup Start Time Pickup Open Date and Time Sep …"
click div "Sep 02 2025 3:57 PM"
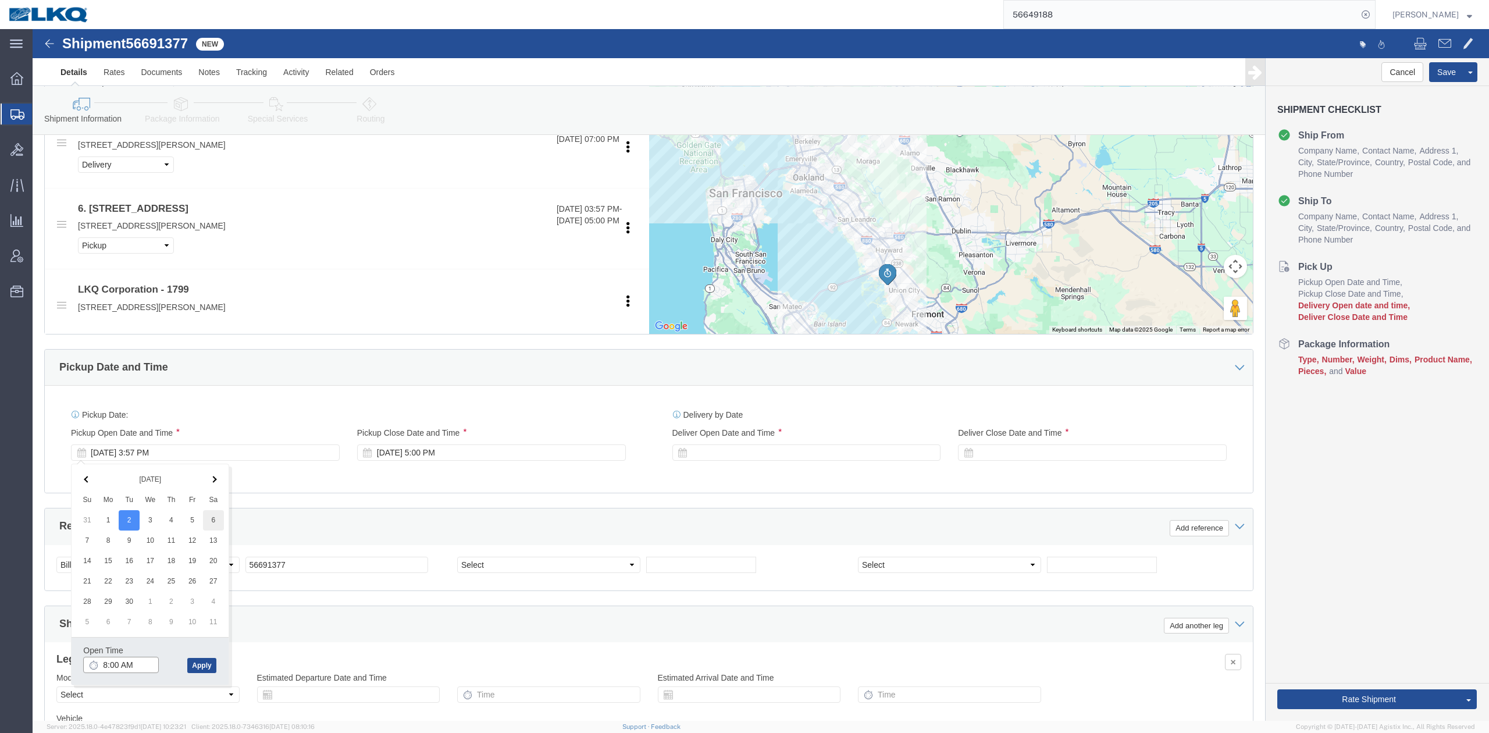
type input "8:00 AM"
click div "Pickup Date: Pickup Start Date Pickup Start Time Pickup Open Date and Time Sep …"
click div "Sep 06 2025 9:00 AM"
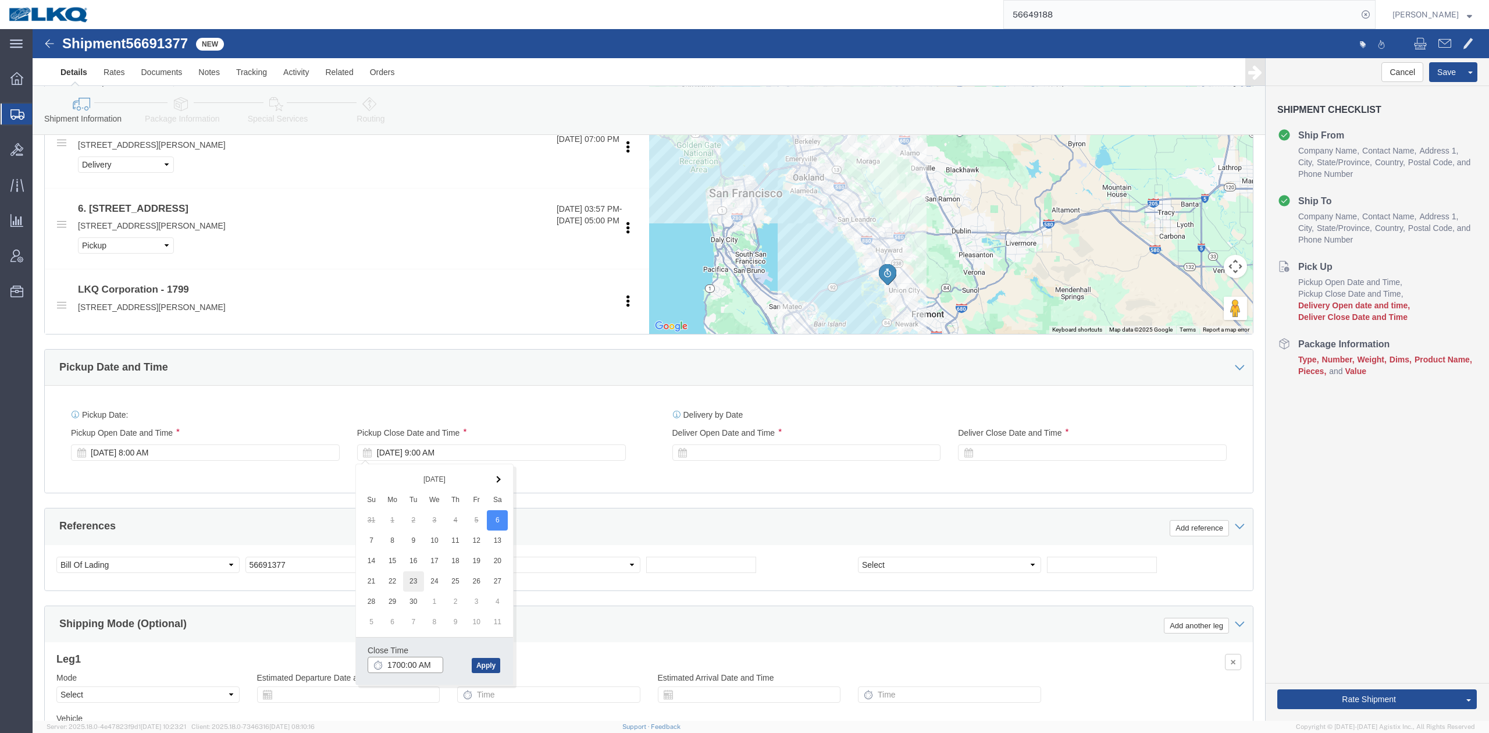
type input "5:00 PM"
click button "Apply"
click div "References Add reference"
drag, startPoint x: 708, startPoint y: 415, endPoint x: 729, endPoint y: 400, distance: 26.3
click div
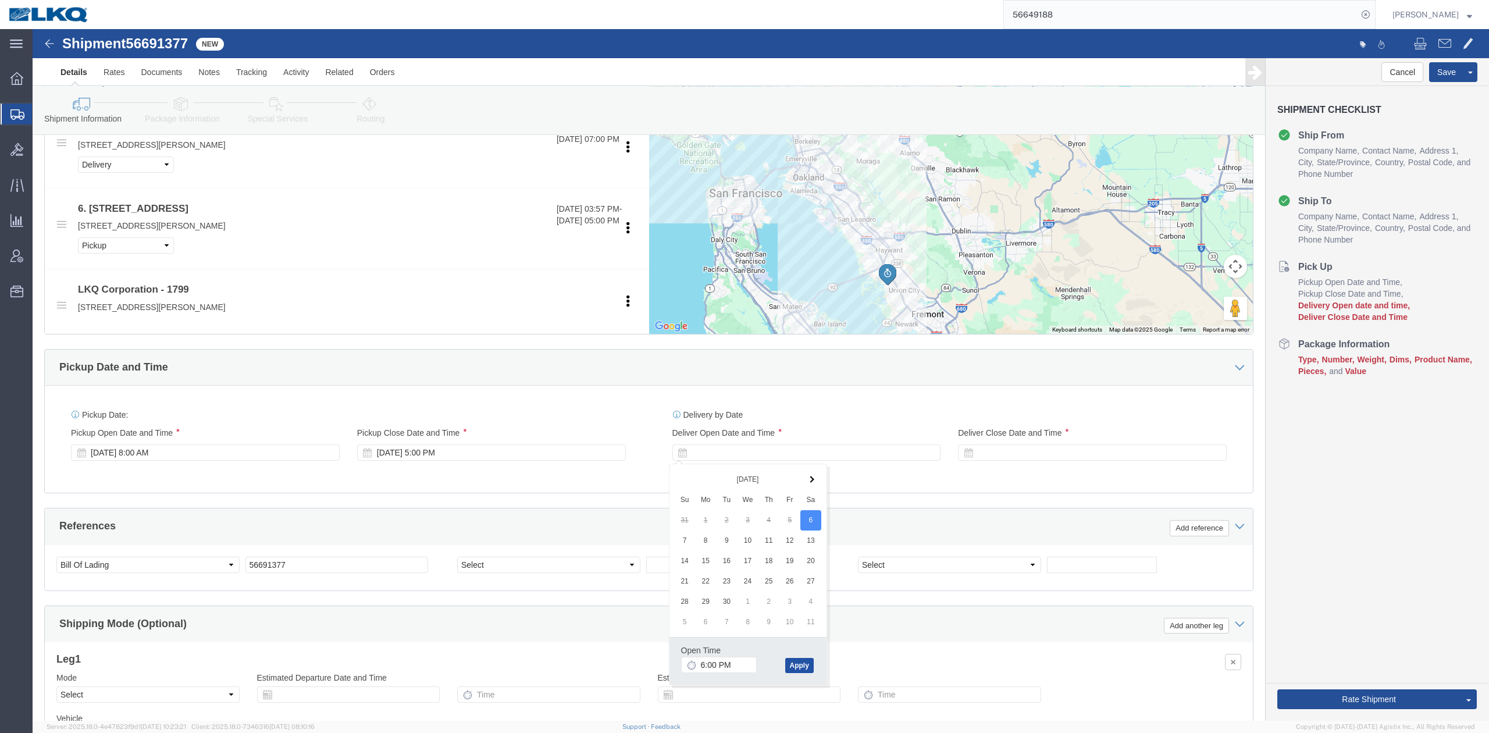
click button "Apply"
click div "Deliver Close Date Deliver Close Time Deliver Close Date and Time"
click div
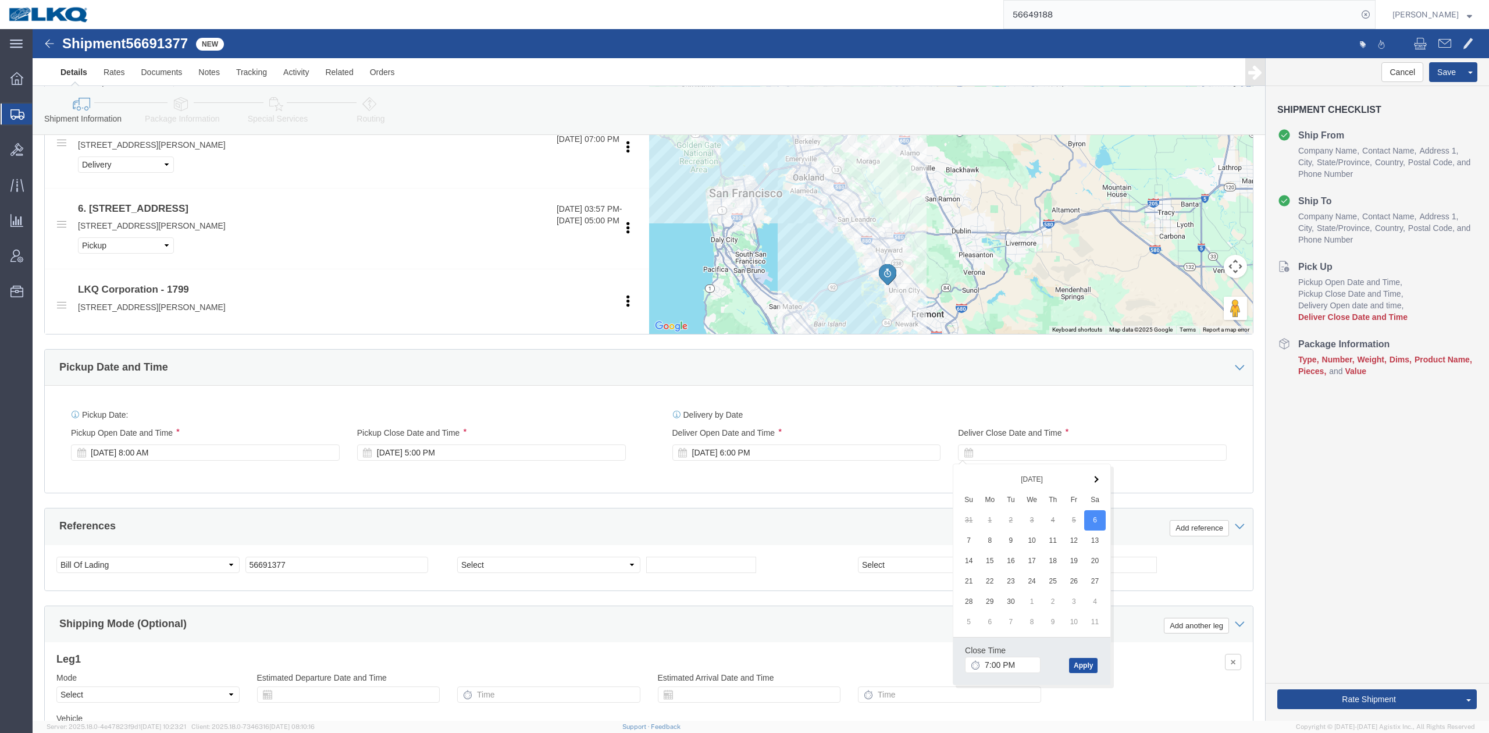
click button "Apply"
click div "Select Account Type Activity ID Airline Appointment Number ASN Batch Request # …"
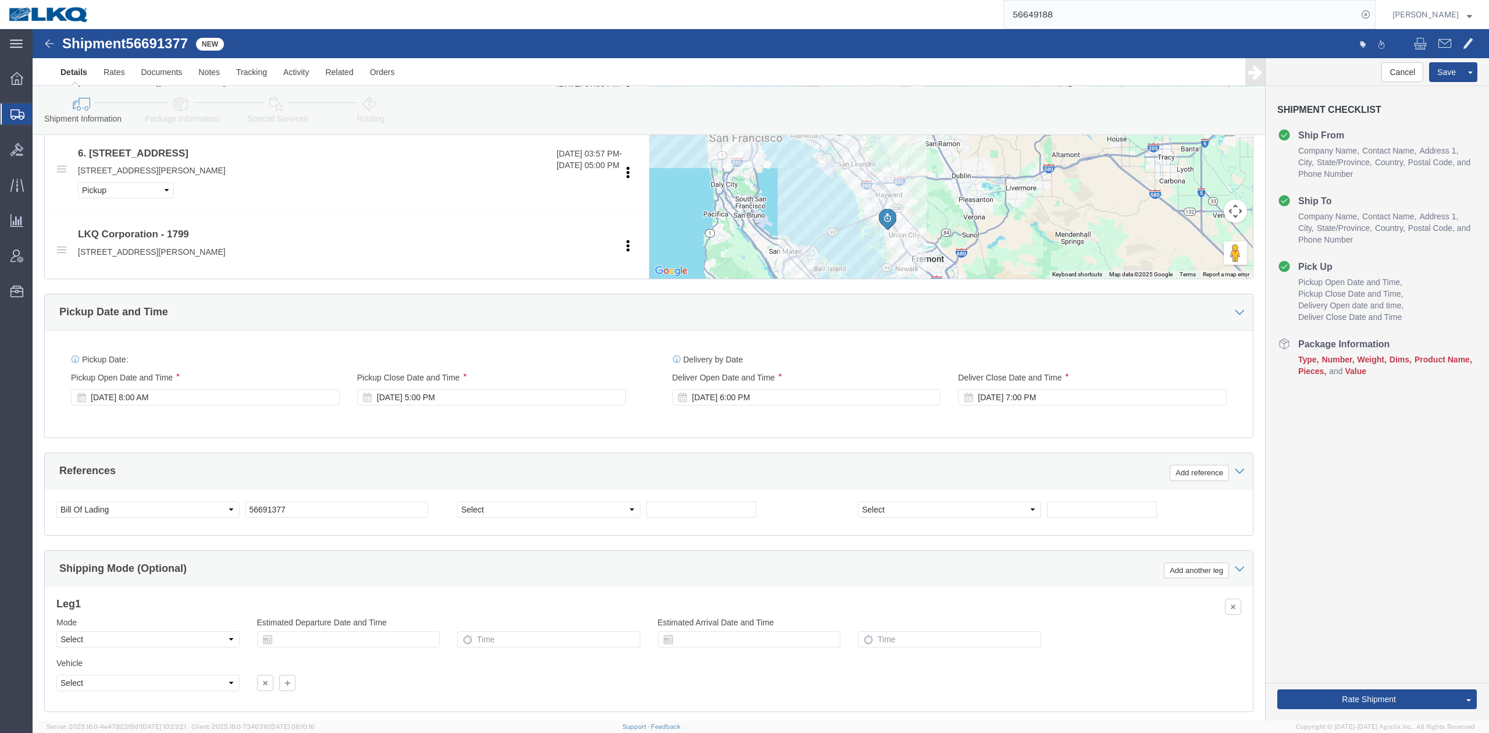
scroll to position [983, 0]
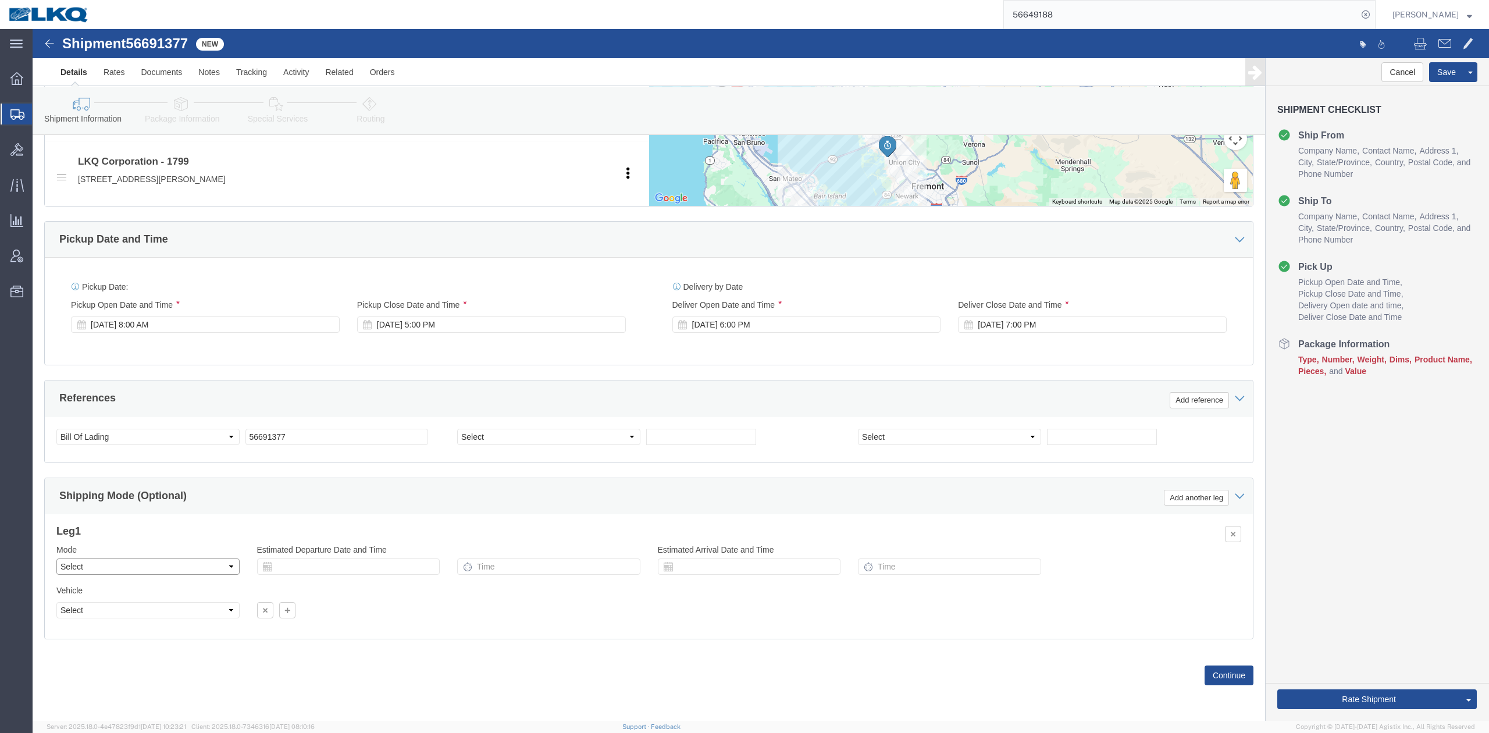
drag, startPoint x: 106, startPoint y: 539, endPoint x: 99, endPoint y: 544, distance: 9.1
click select "Select Air Less than Truckload Multi-Leg Ocean Freight Rail Small Parcel Truckl…"
select select "TL"
click select "Select Air Less than Truckload Multi-Leg Ocean Freight Rail Small Parcel Truckl…"
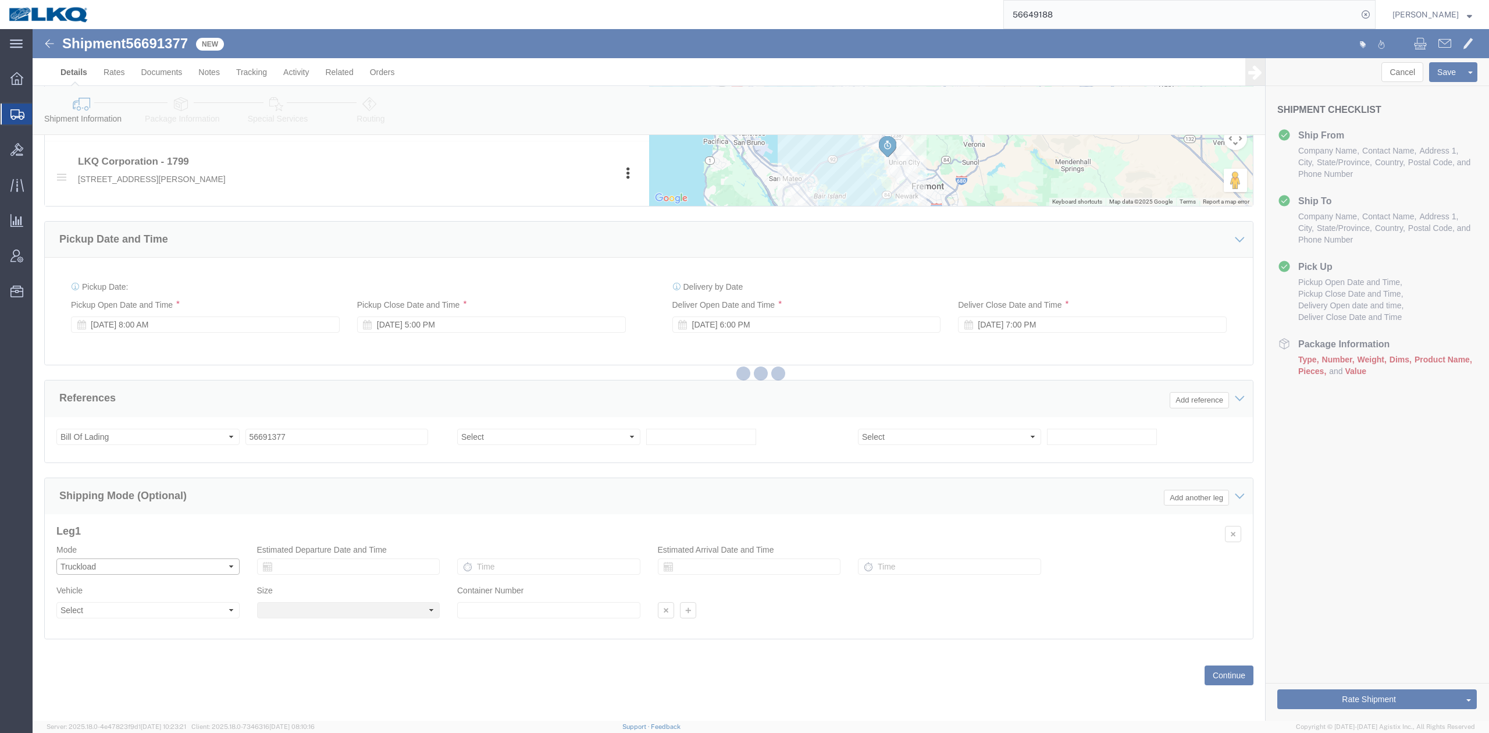
scroll to position [0, 0]
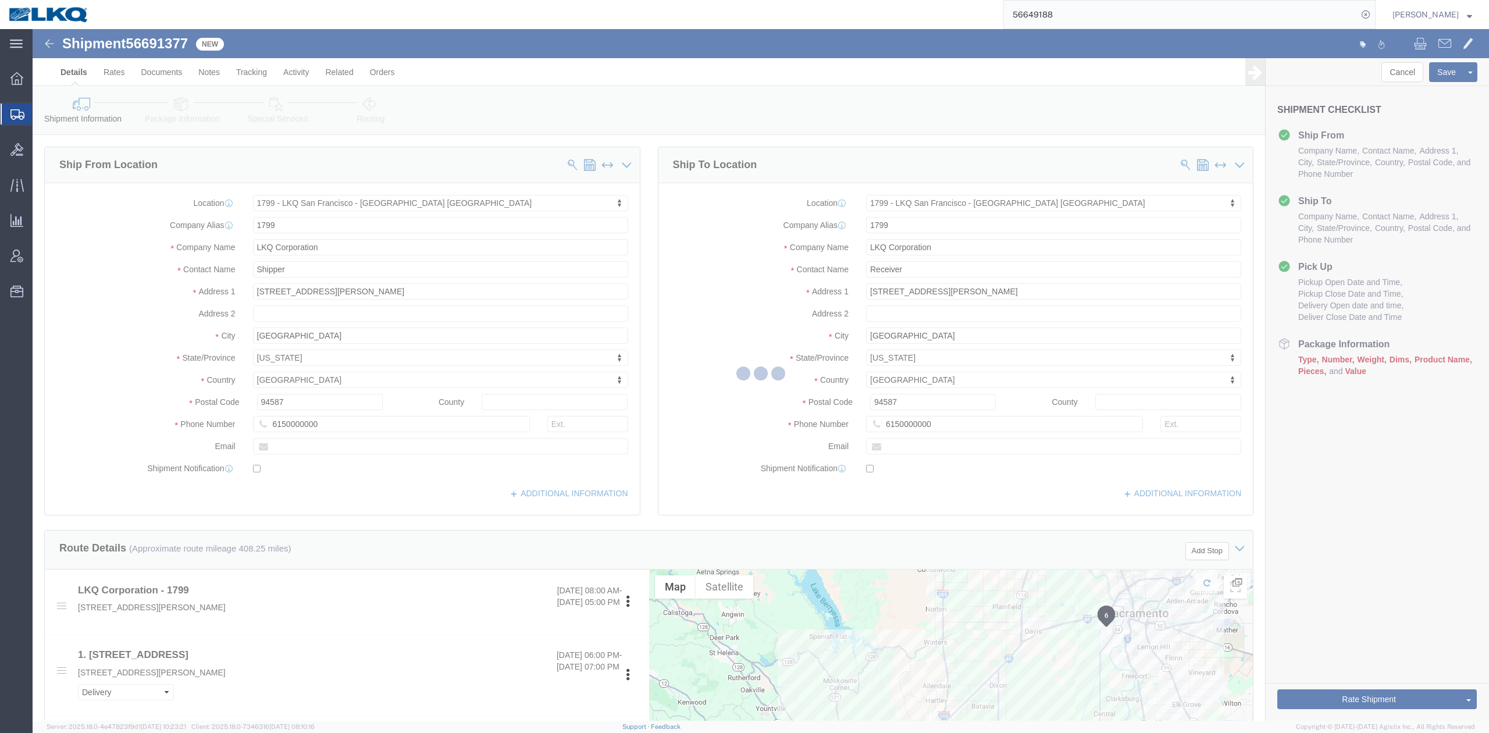
select select
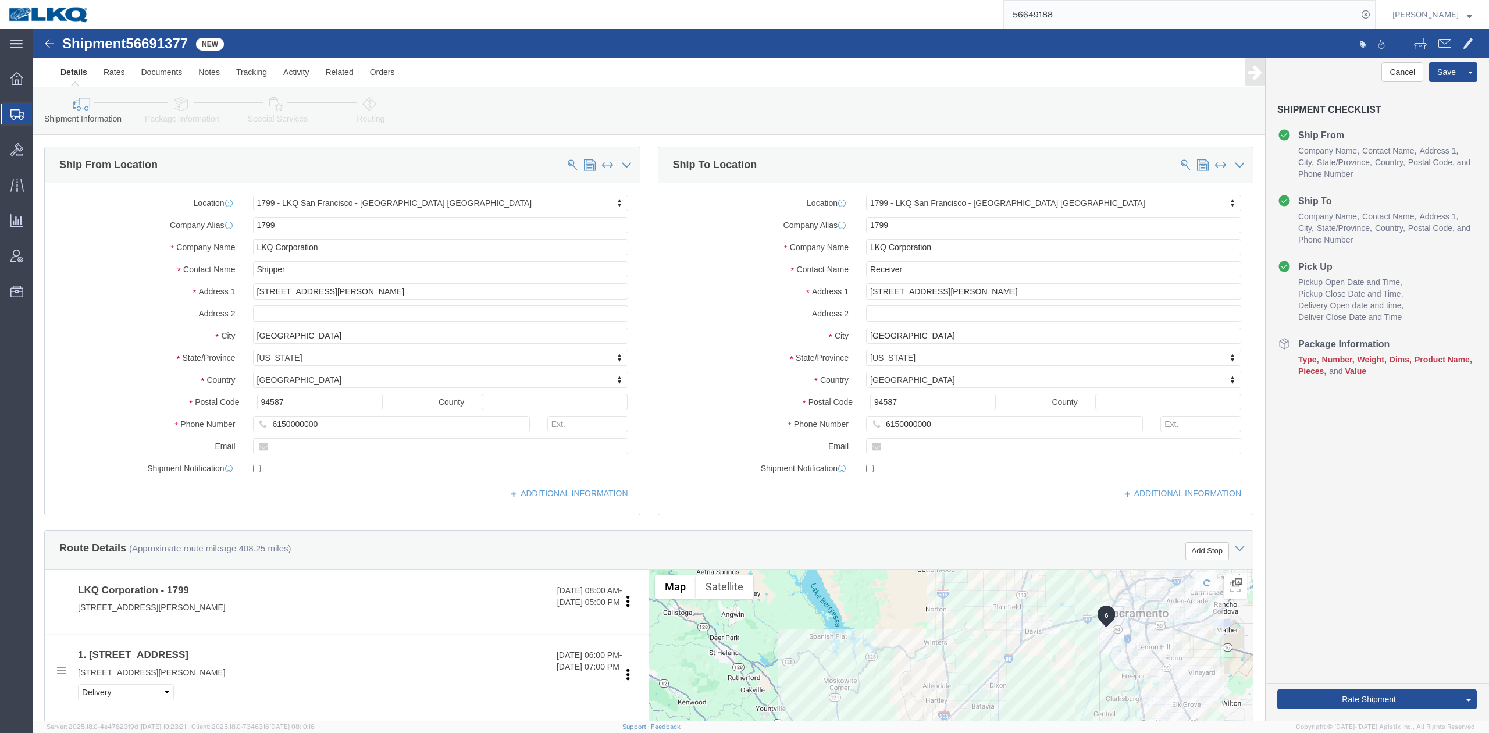
click link "Routing"
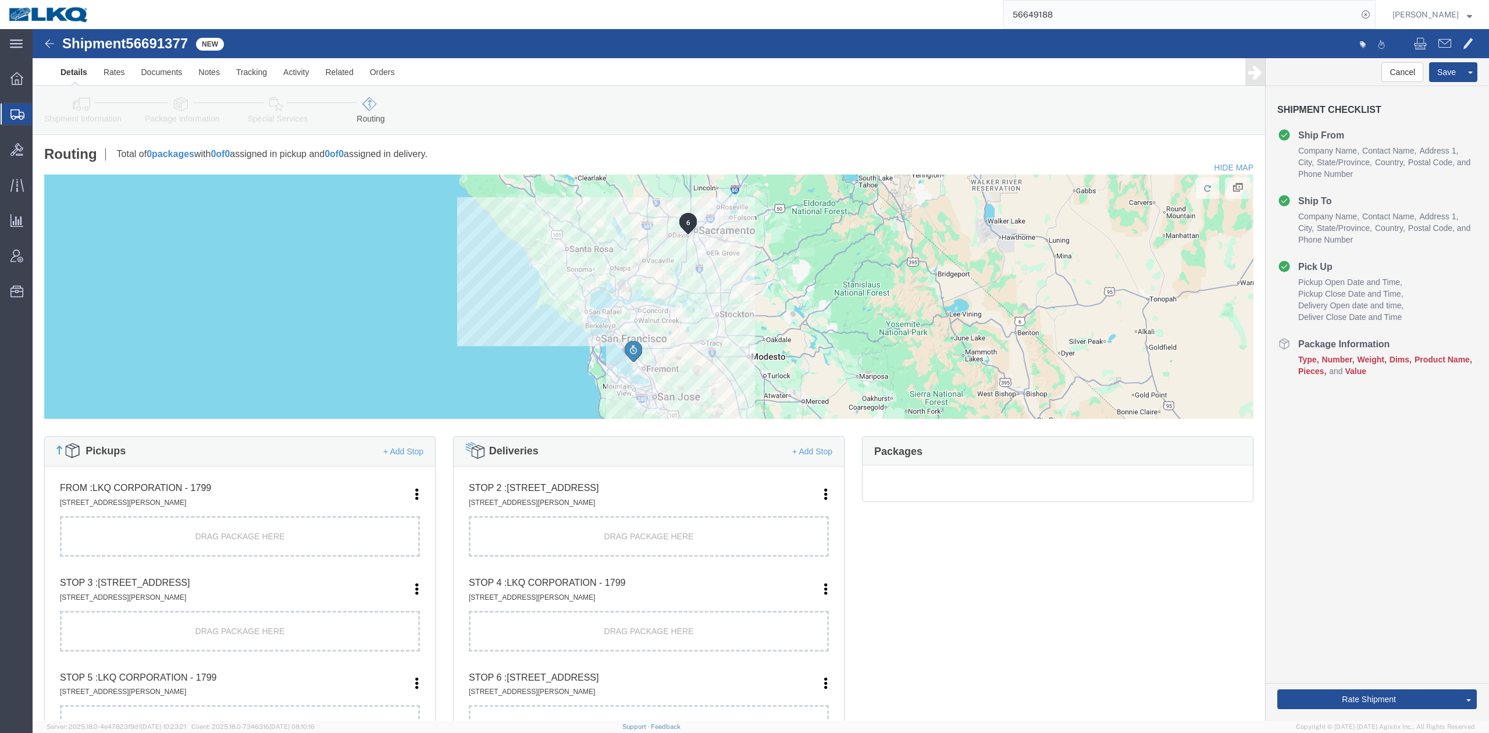
click link "Special Services"
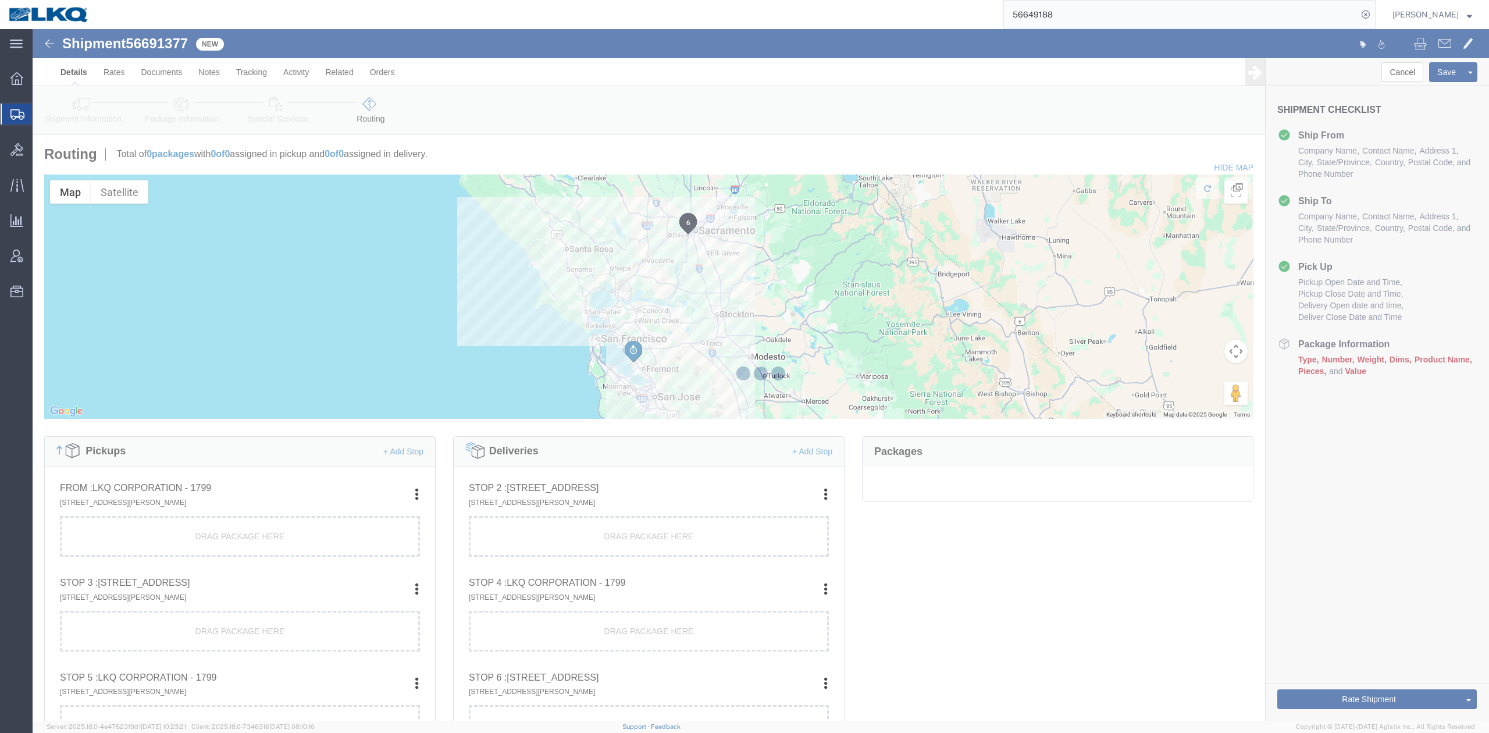
select select
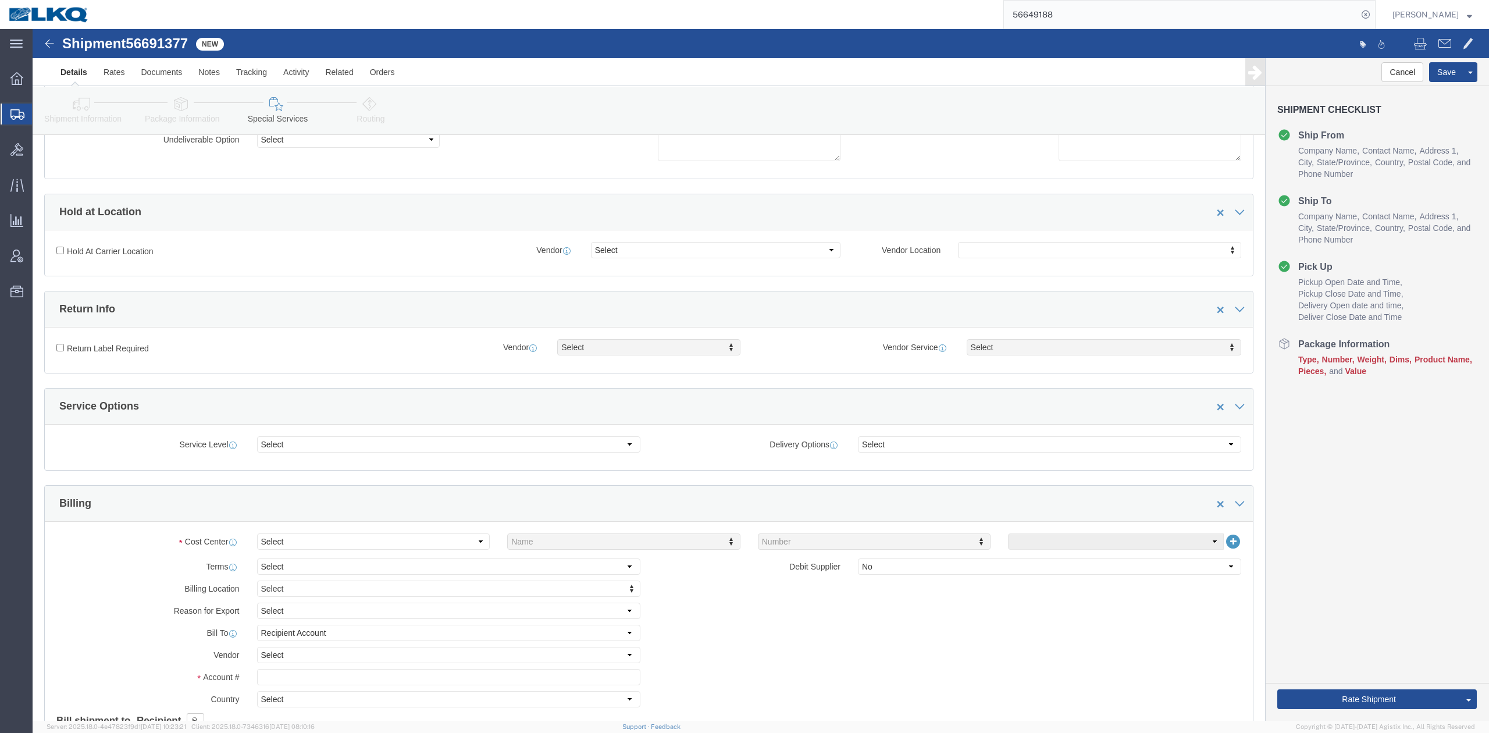
scroll to position [310, 0]
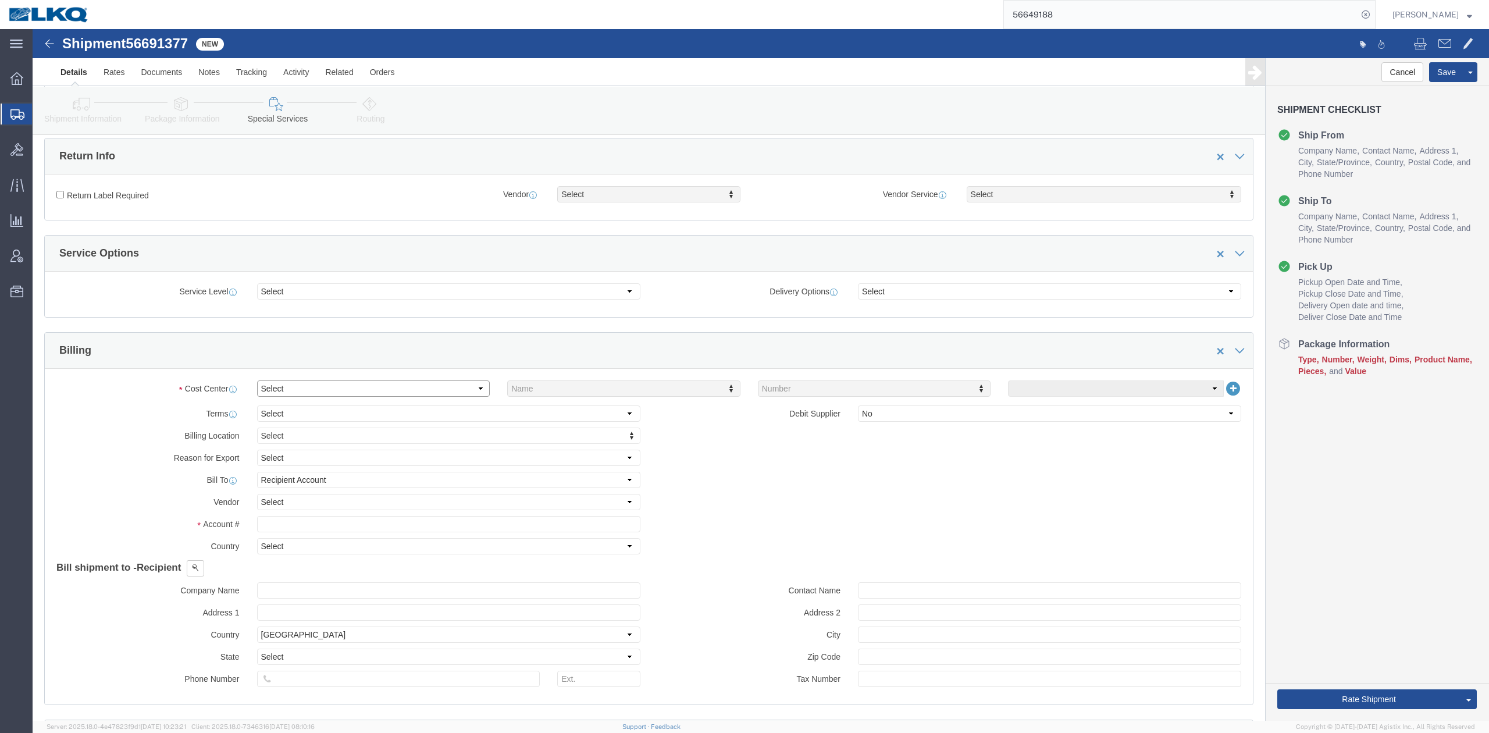
click select "Select Buyer Cost Center Department Operations Number Order Number Sales Person"
select select "COSTCENTER"
click select "Select Buyer Cost Center Department Operations Number Order Number Sales Person"
type input "1799"
drag, startPoint x: 561, startPoint y: 429, endPoint x: 424, endPoint y: 501, distance: 155.0
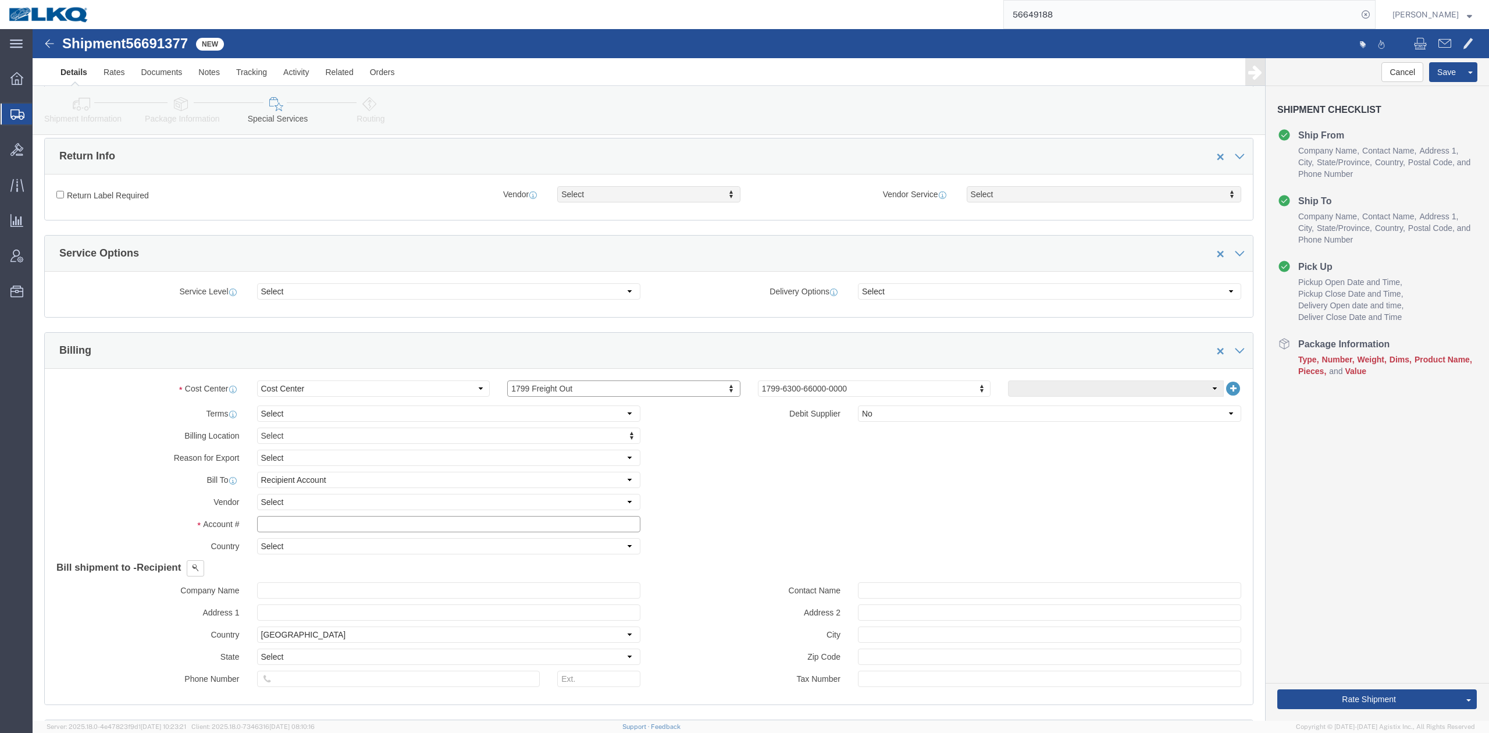
click input "text"
type input "1799"
click link "Package Information"
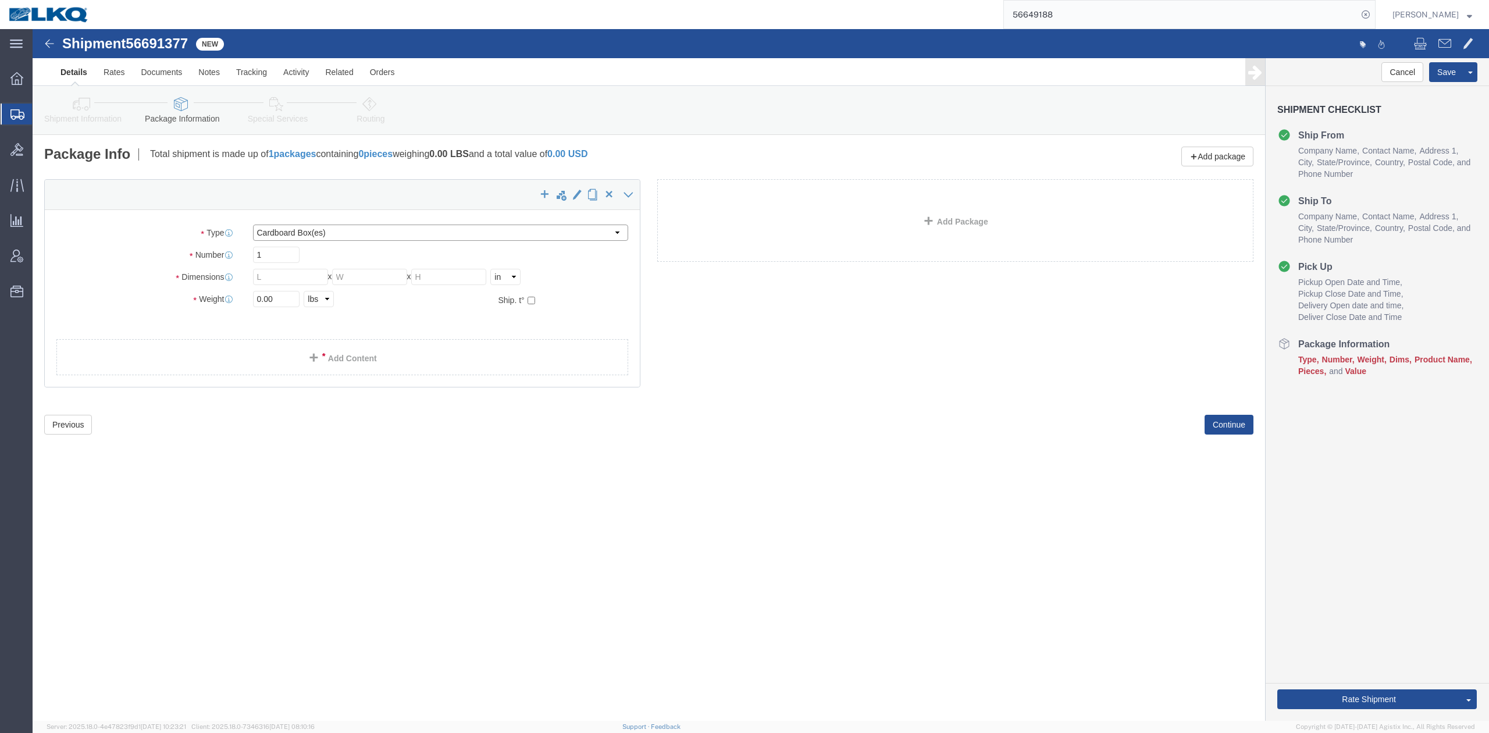
click select "Select Bale(s) Basket(s) Bolt(s) Bottle(s) Buckets Bulk Bundle(s) Can(s) Cardbo…"
select select "YRPK"
click select "Select Bale(s) Basket(s) Bolt(s) Bottle(s) Buckets Bulk Bundle(s) Can(s) Cardbo…"
type input "48"
type input "8"
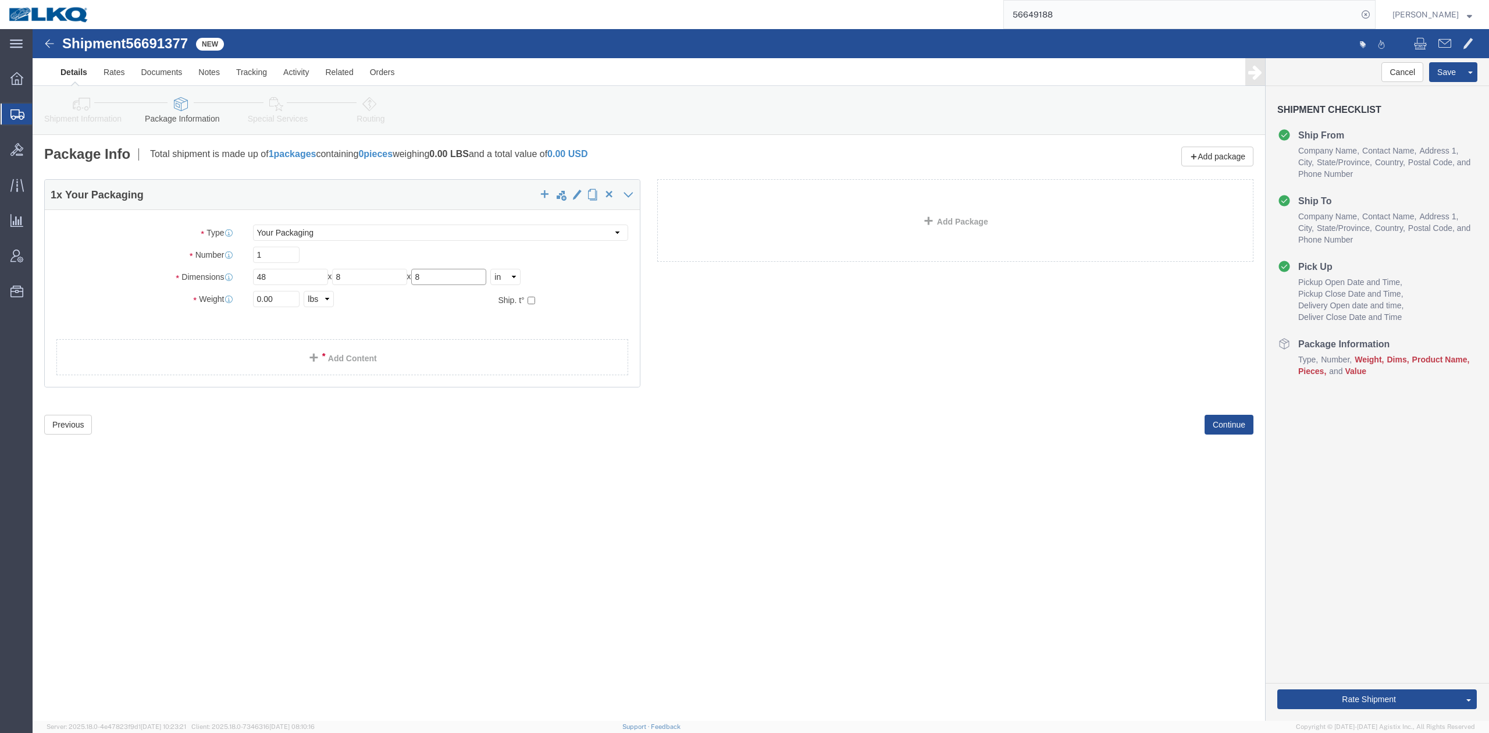
type input "8"
type input "0"
type input "10000"
click link "Add Content"
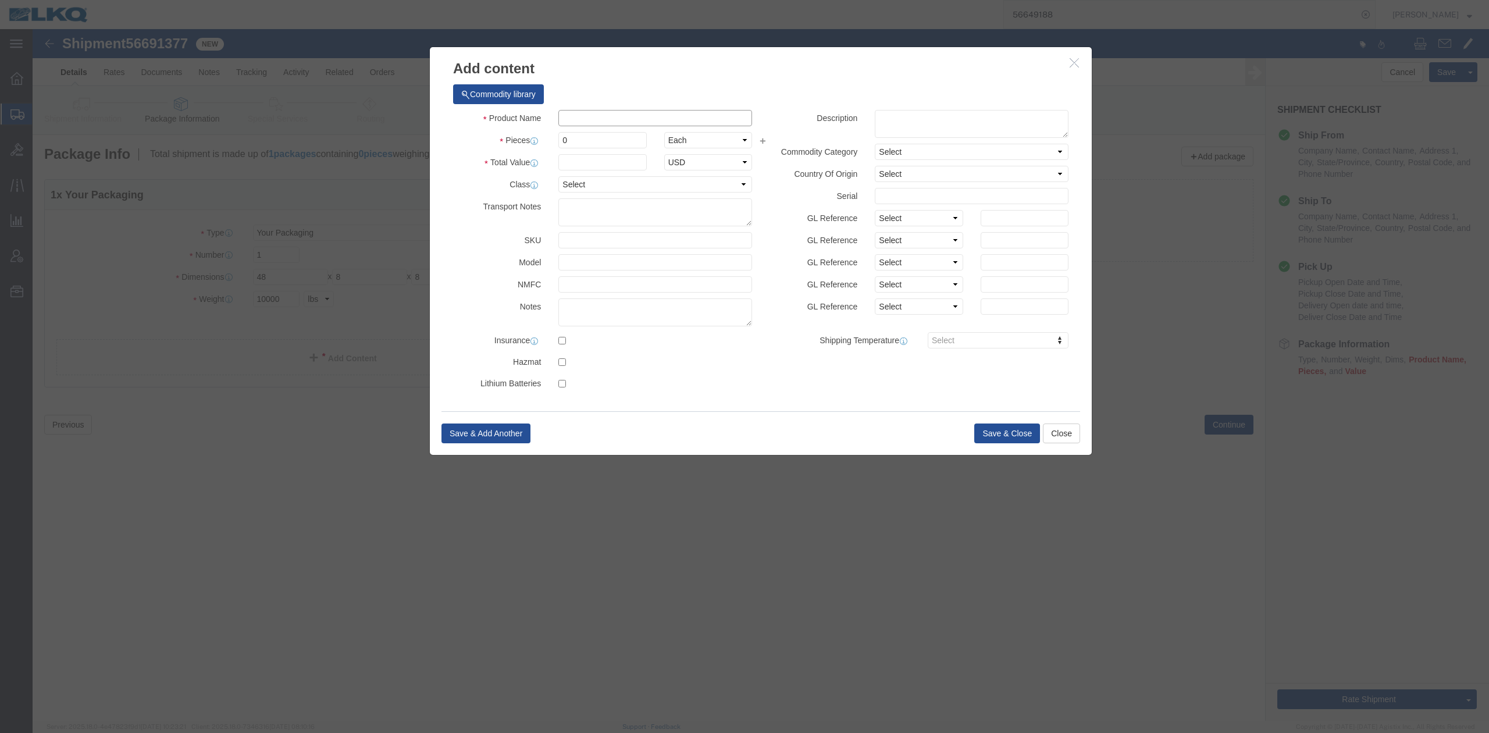
click input "text"
type input "other"
click td "Model:"
select select "LBS"
select select "USD"
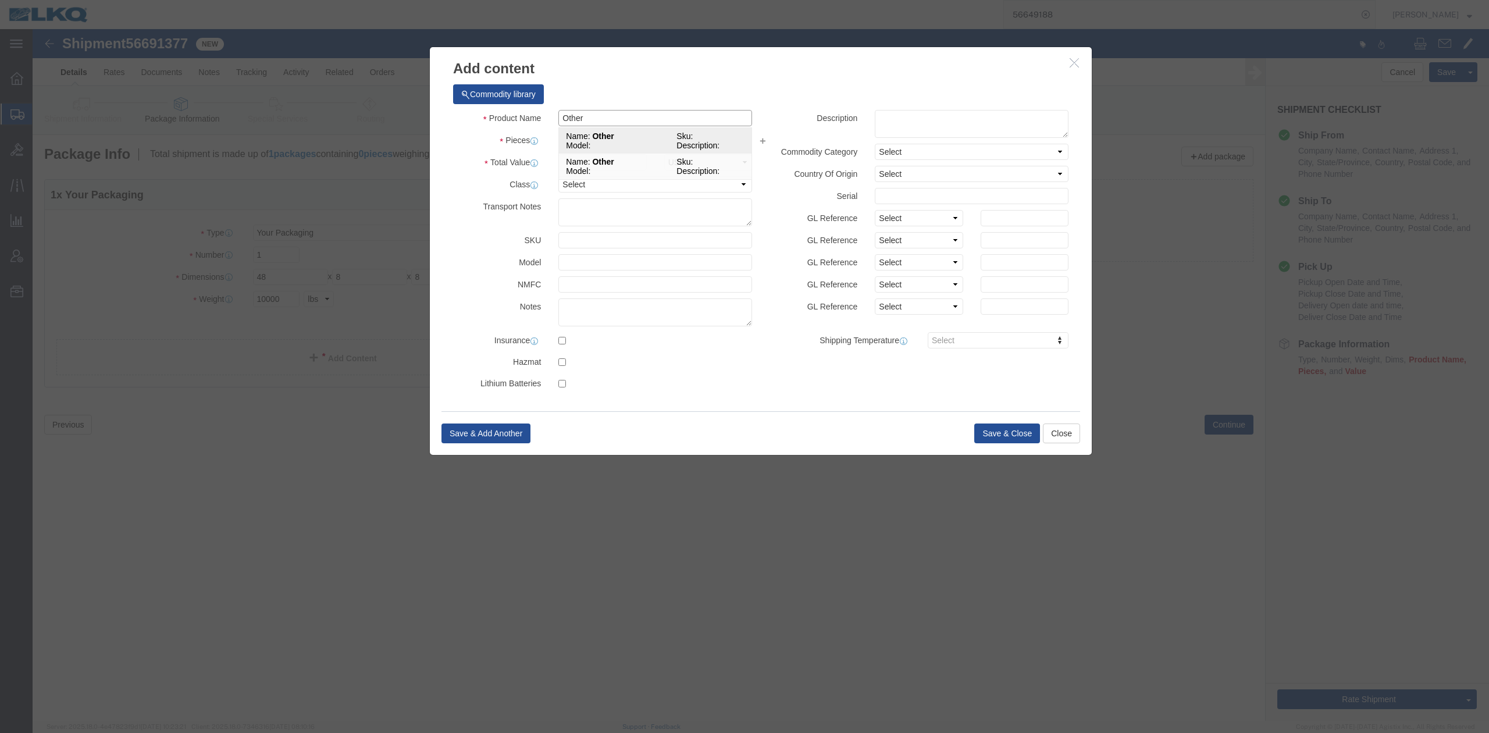
type input "Other"
click input "text"
type input "1"
click button "Save & Close"
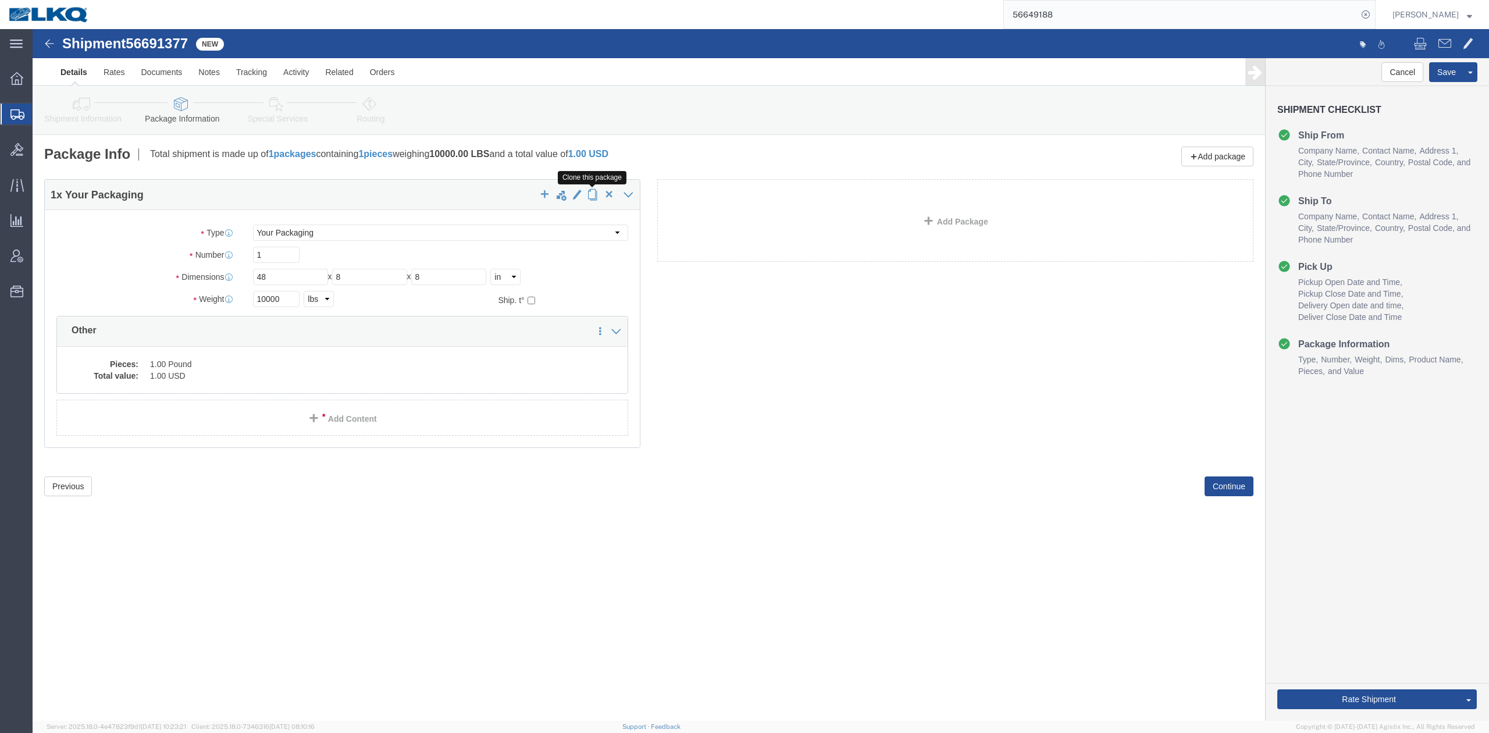
click span "button"
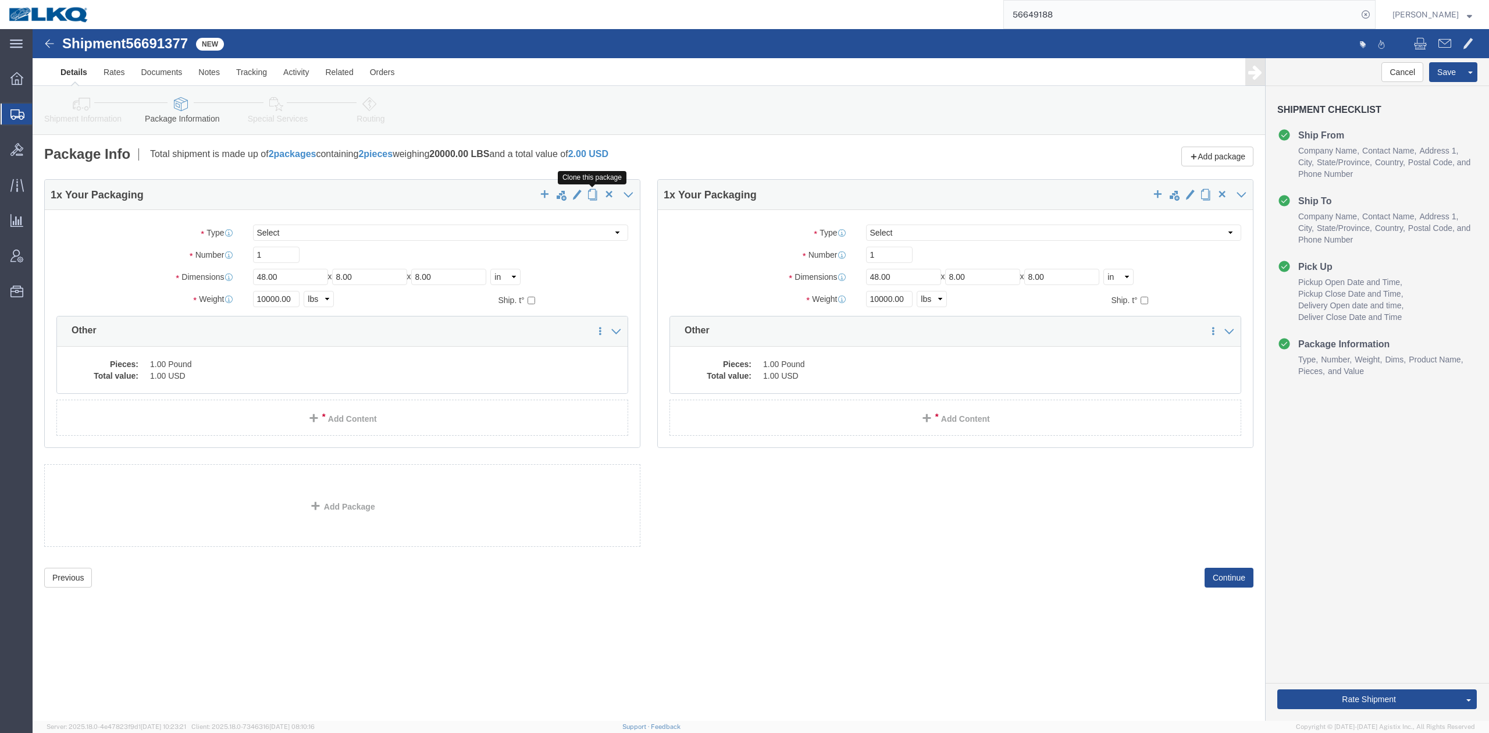
click span "button"
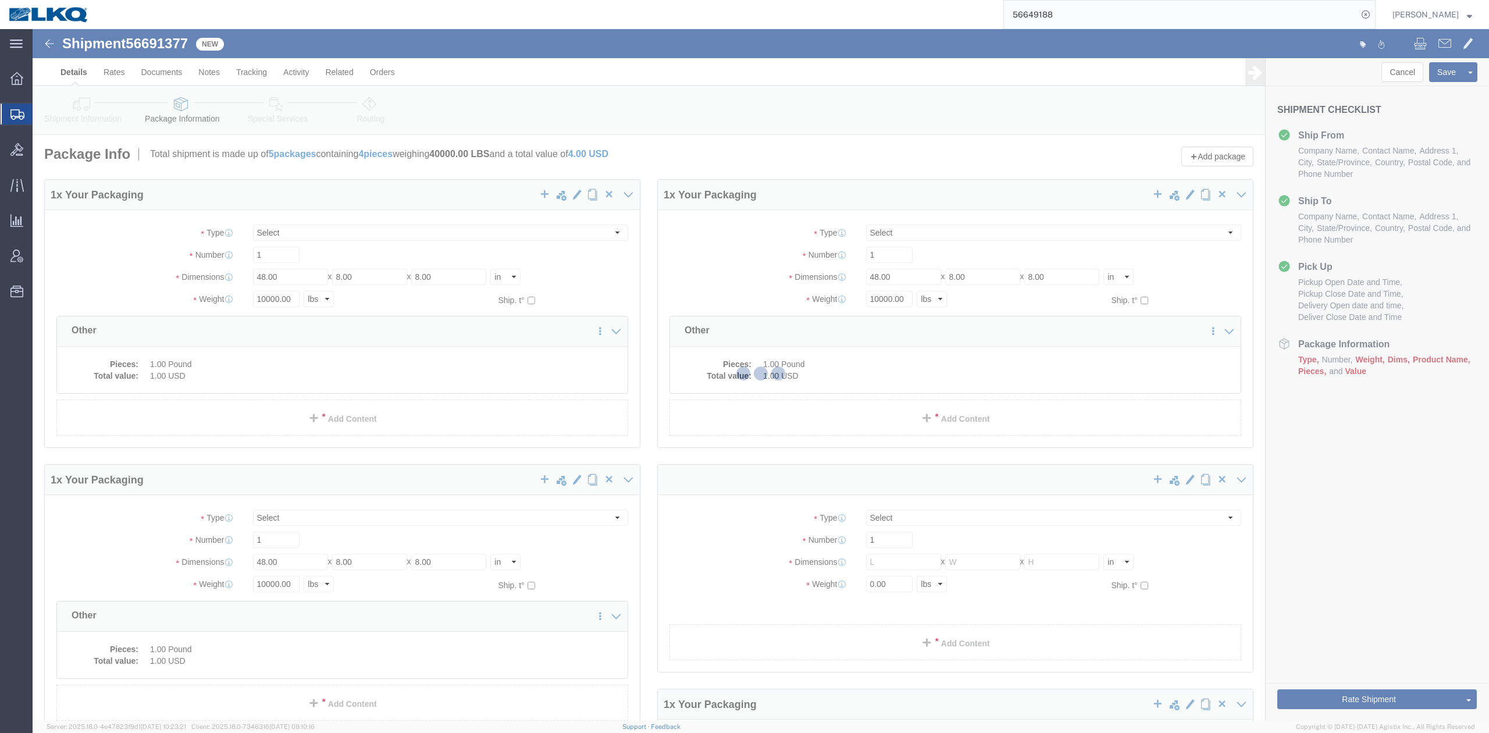
select select "CBOX"
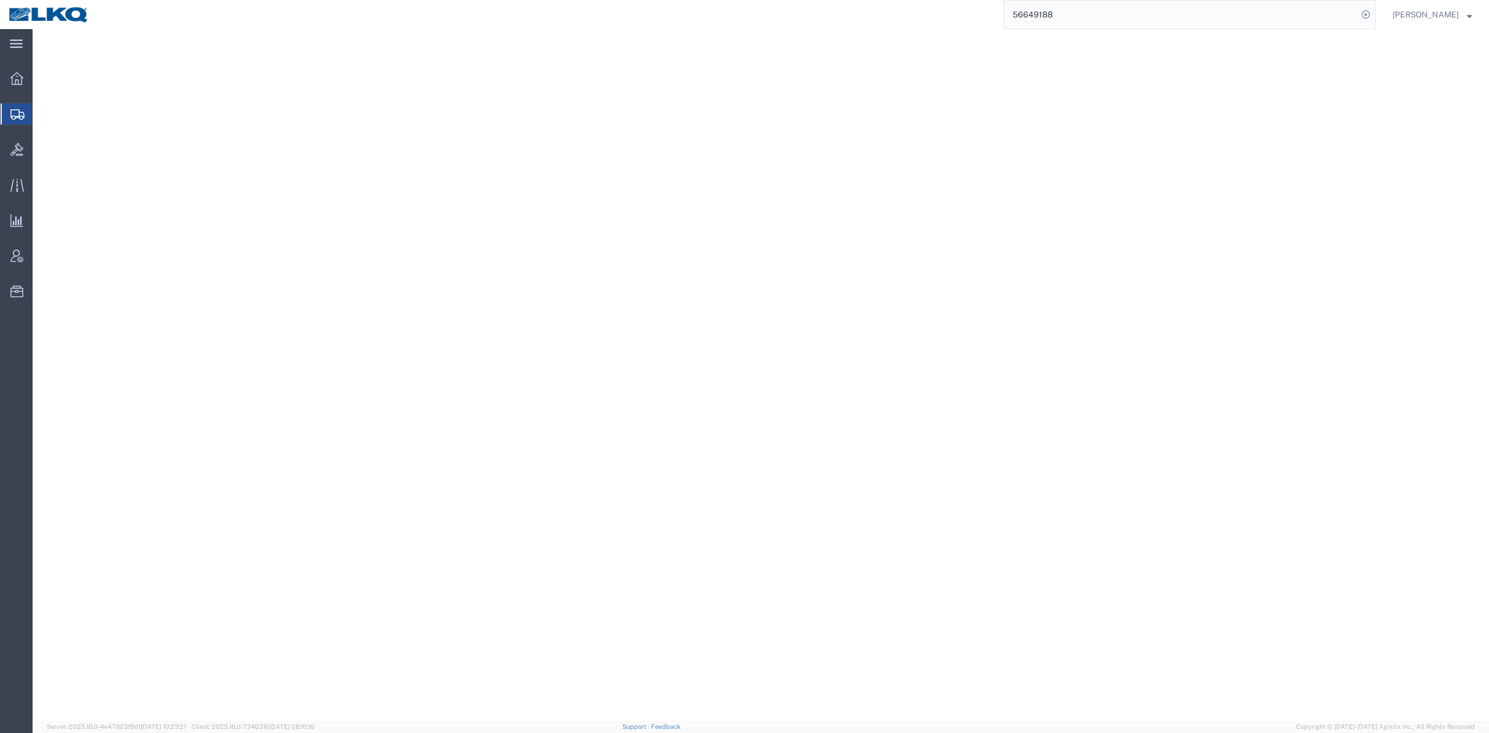
select select "YRPK"
select select "CBOX"
select select "YRPK"
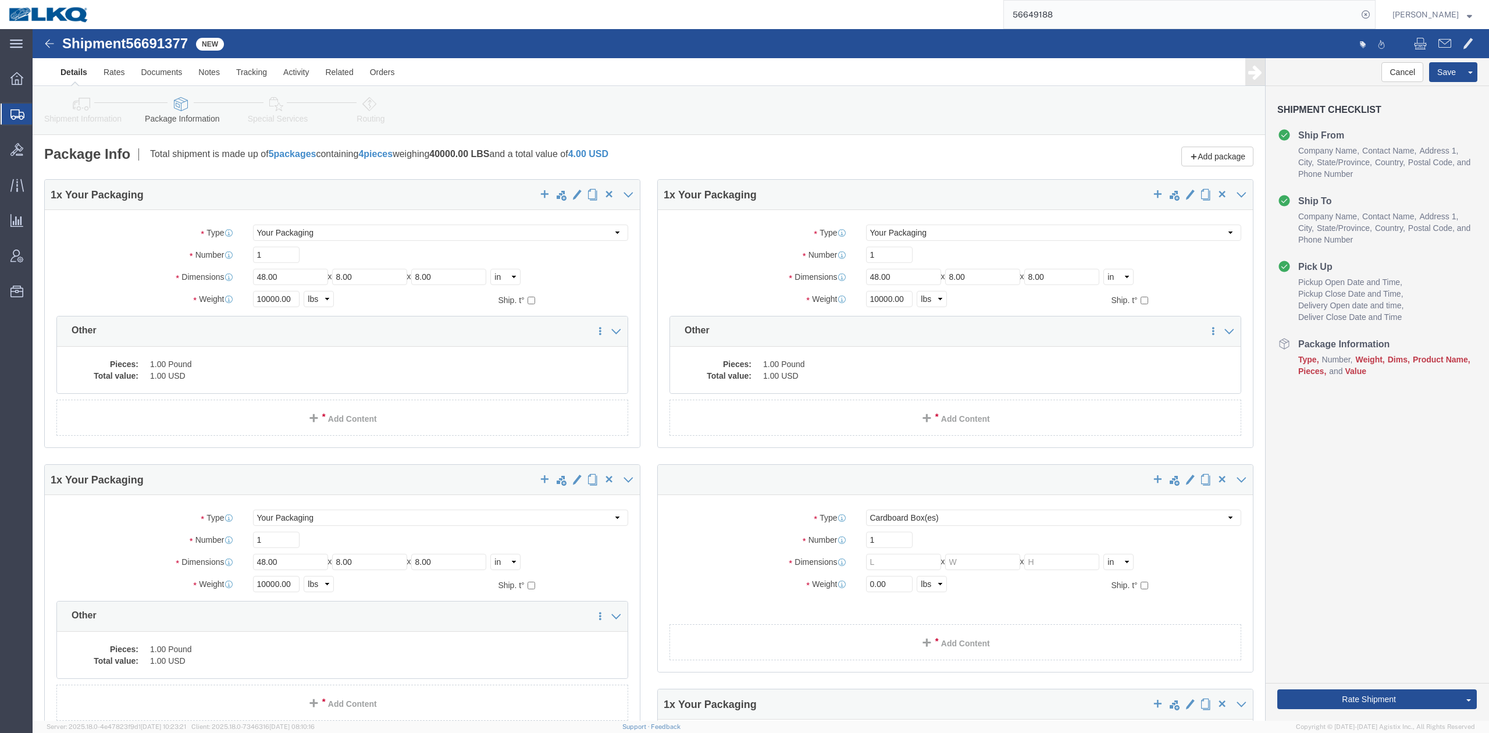
scroll to position [77, 0]
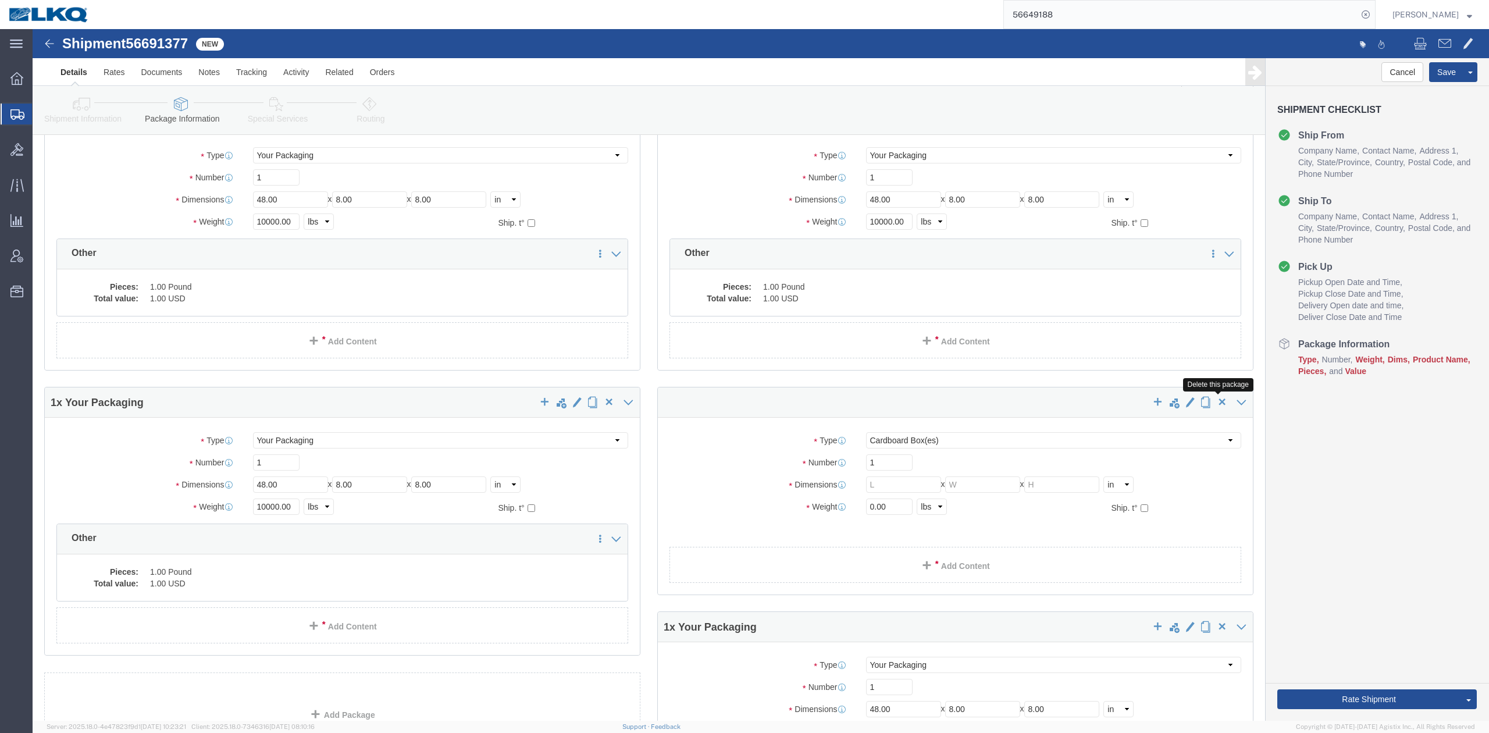
click span "button"
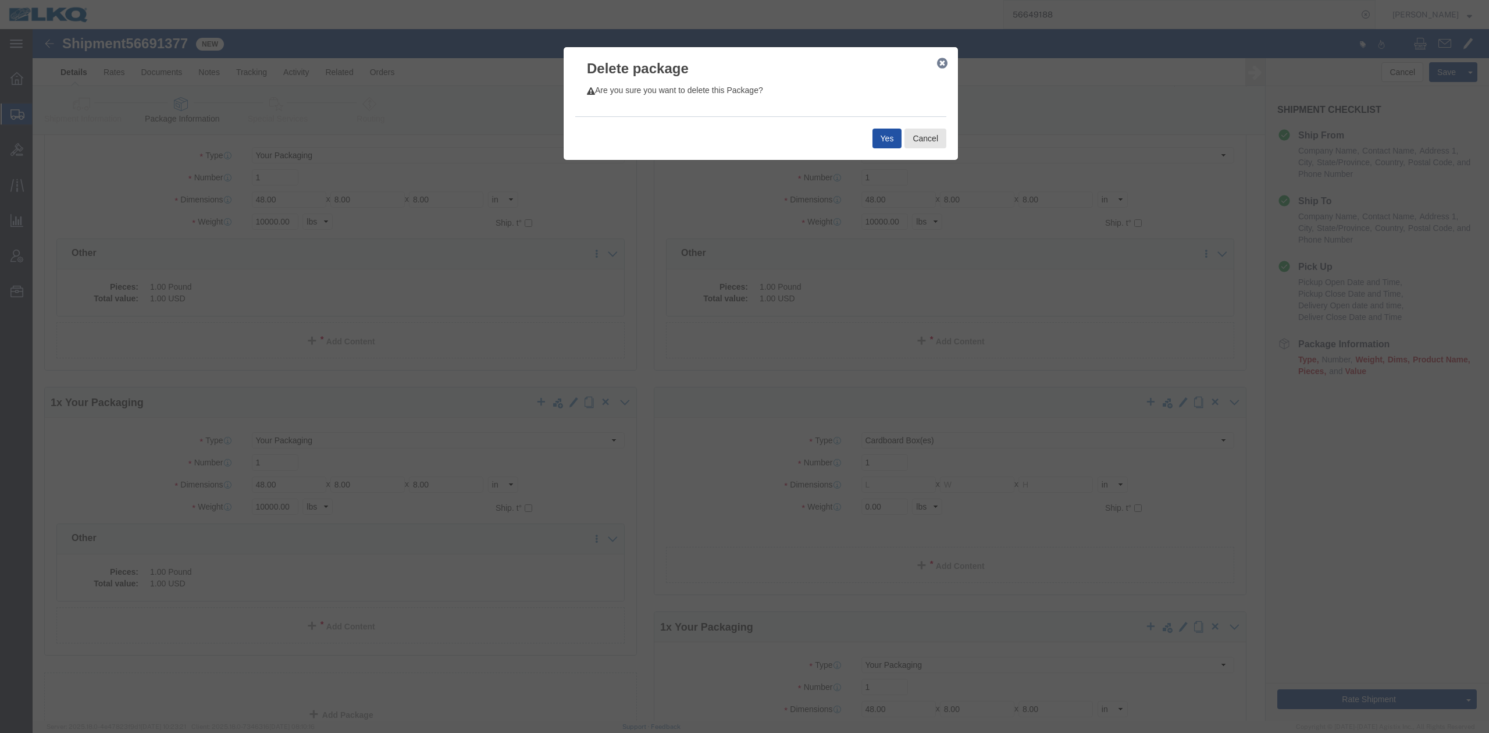
click button "Yes"
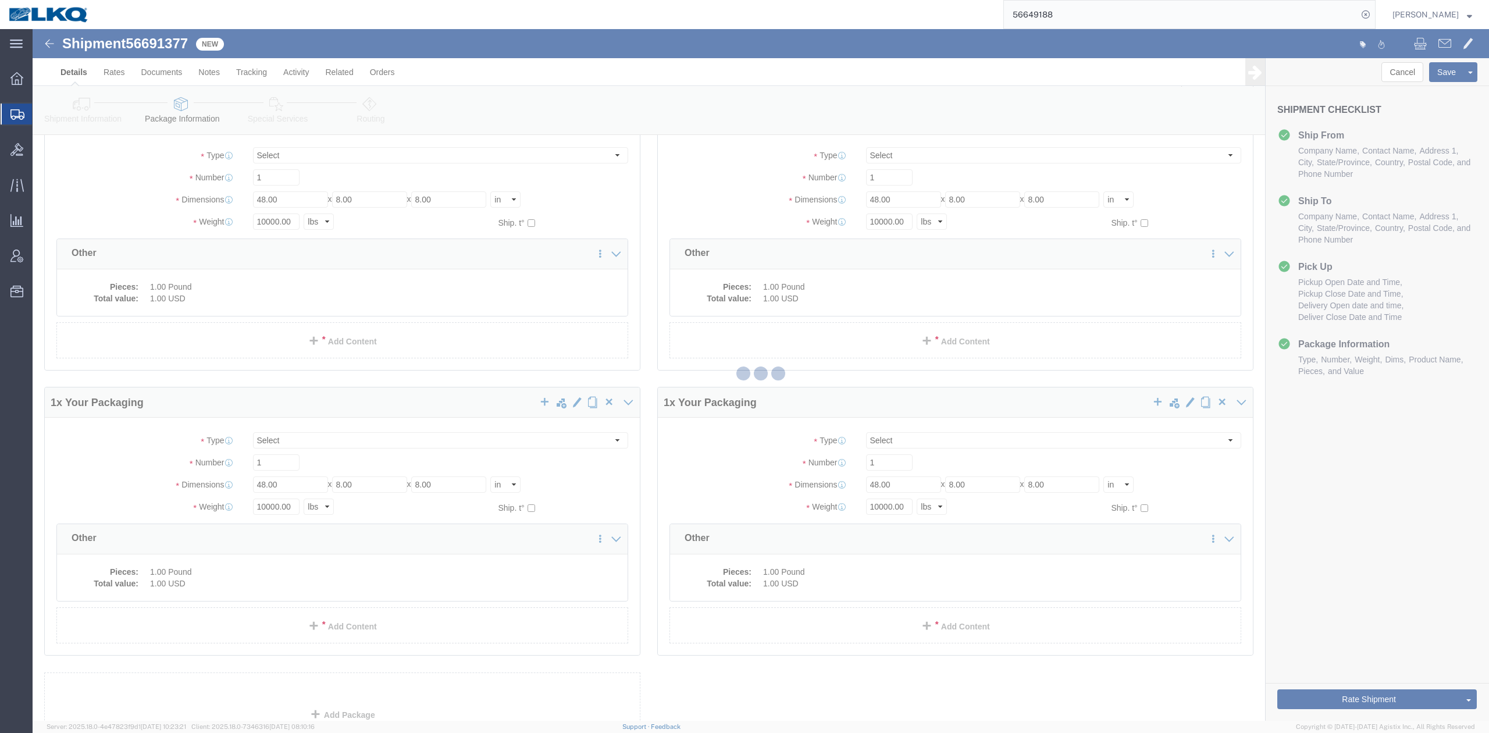
scroll to position [0, 0]
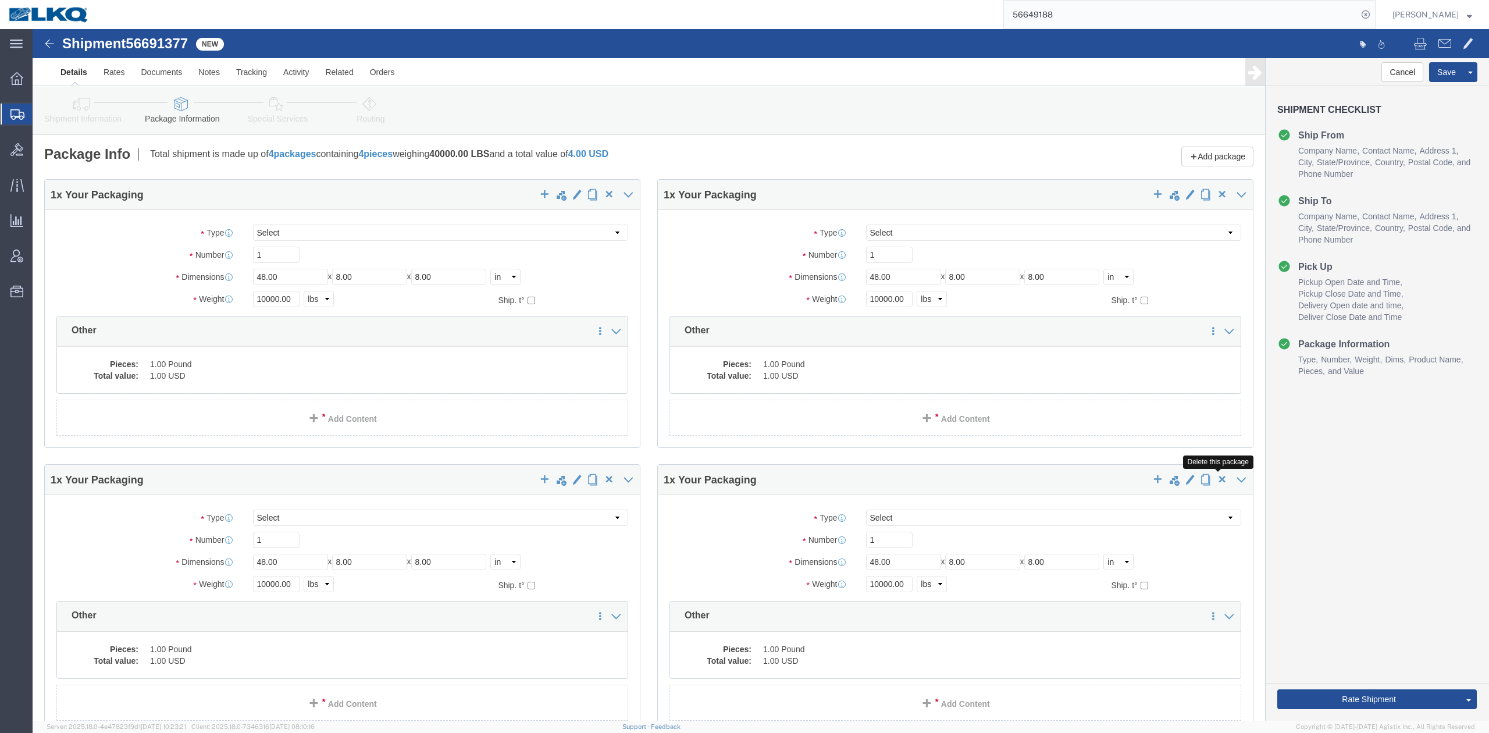
click button "button"
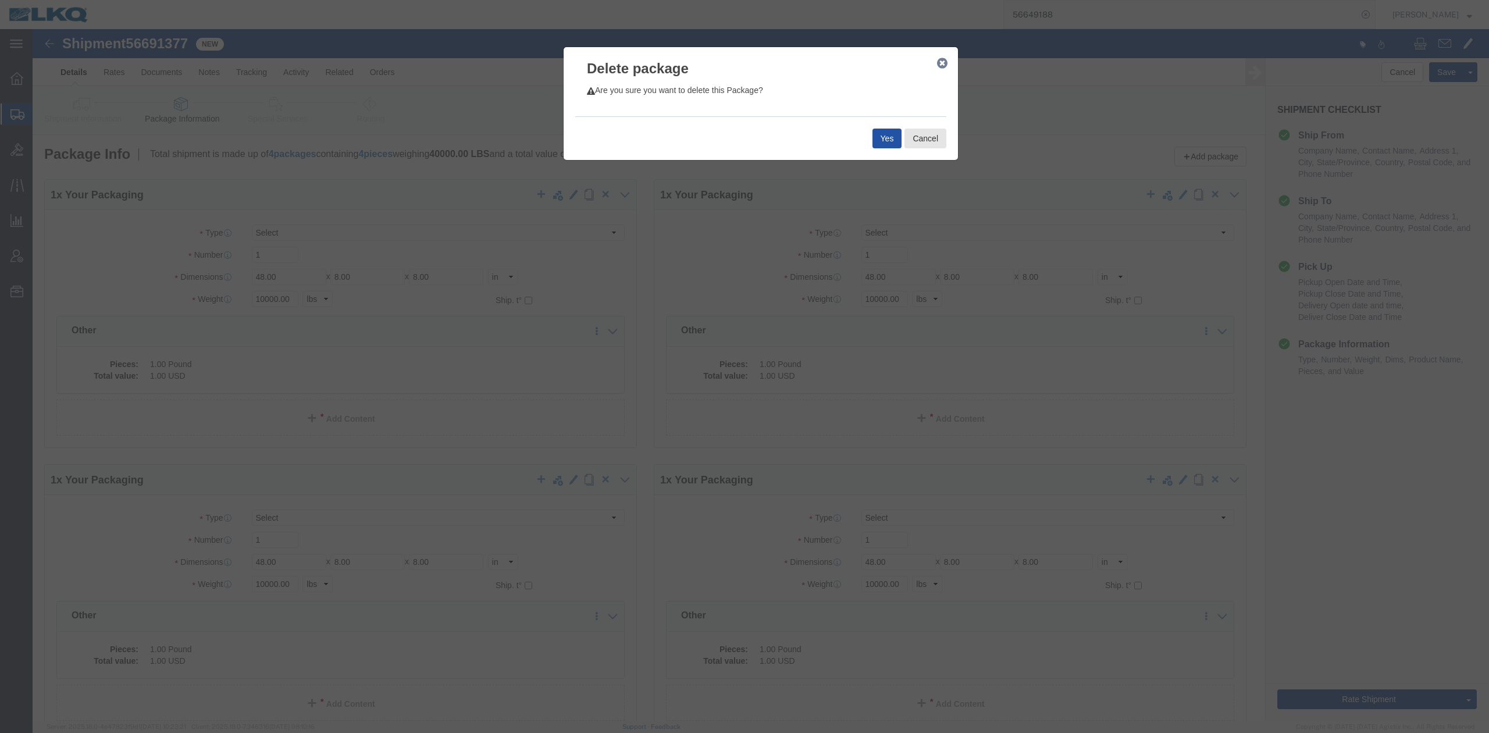
click button "Yes"
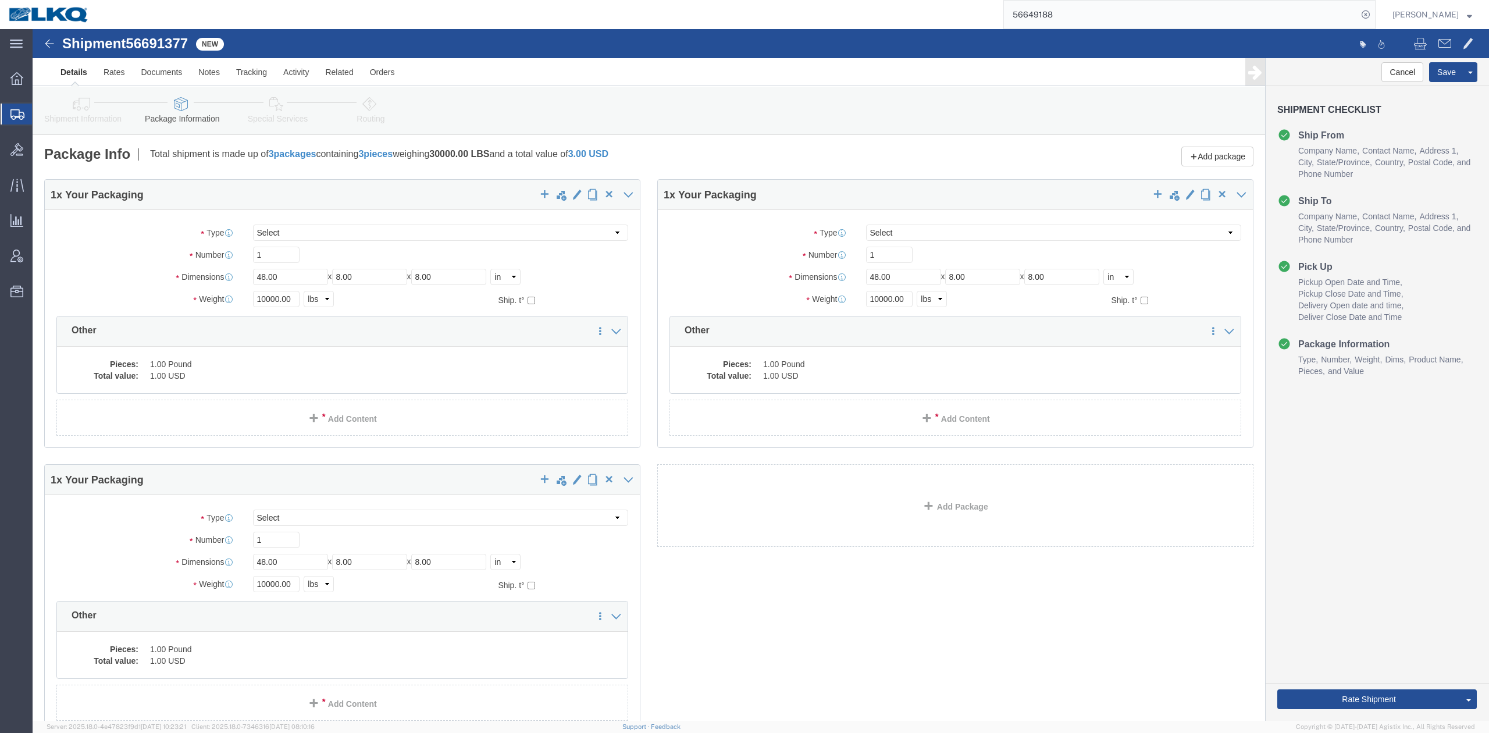
click icon
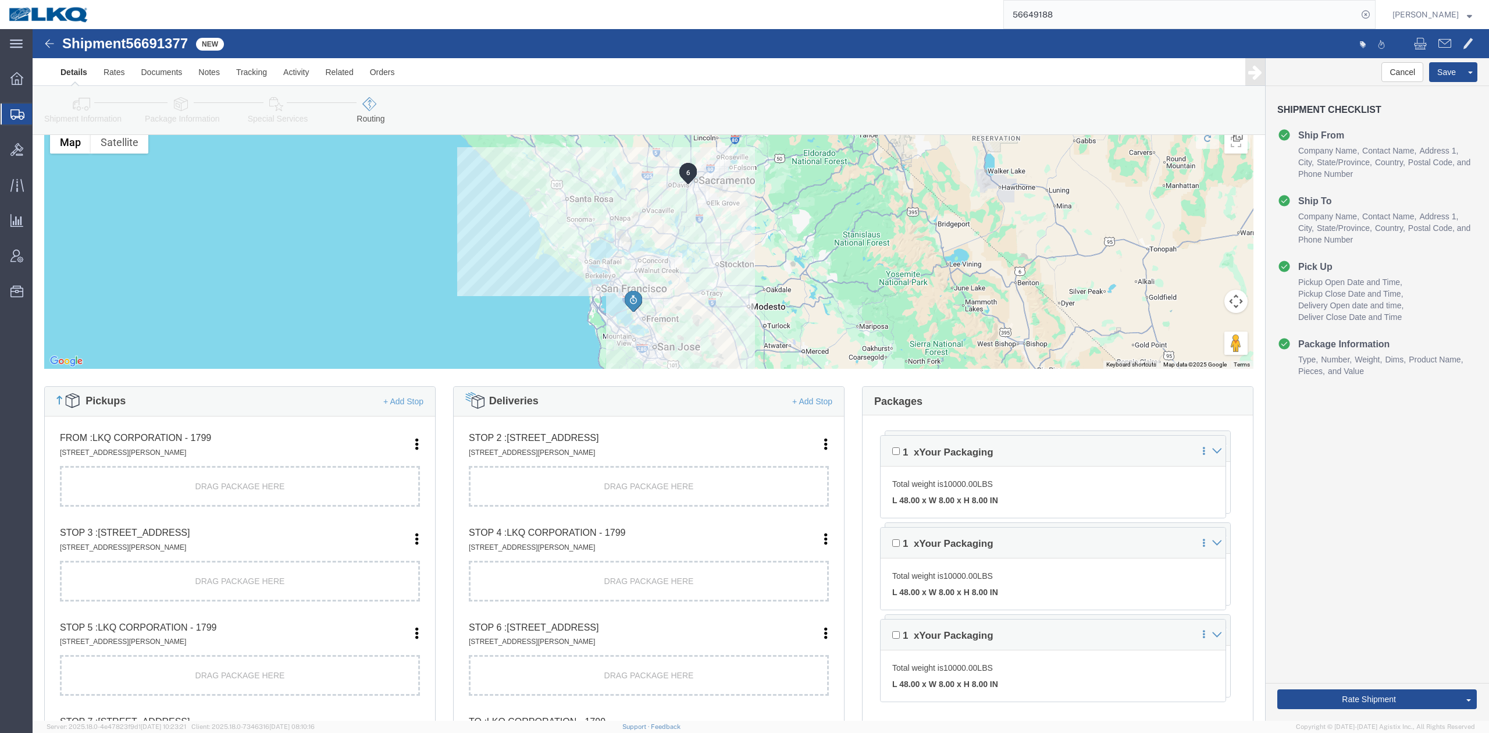
scroll to position [77, 0]
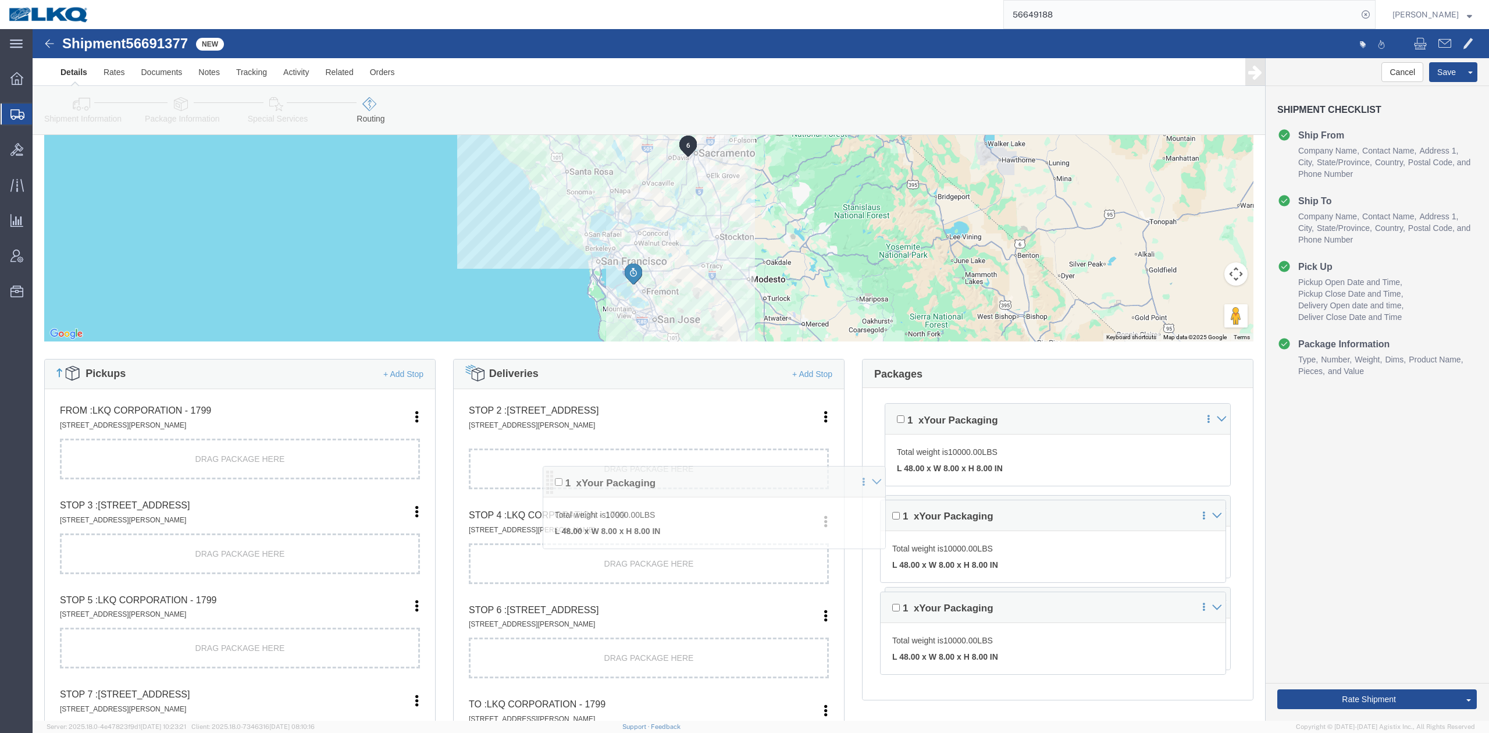
drag, startPoint x: 852, startPoint y: 395, endPoint x: 514, endPoint y: 448, distance: 342.0
click div "Pickups + Add Stop From : LKQ Corporation - 1799 30336 Whipple Rd STE B, Union …"
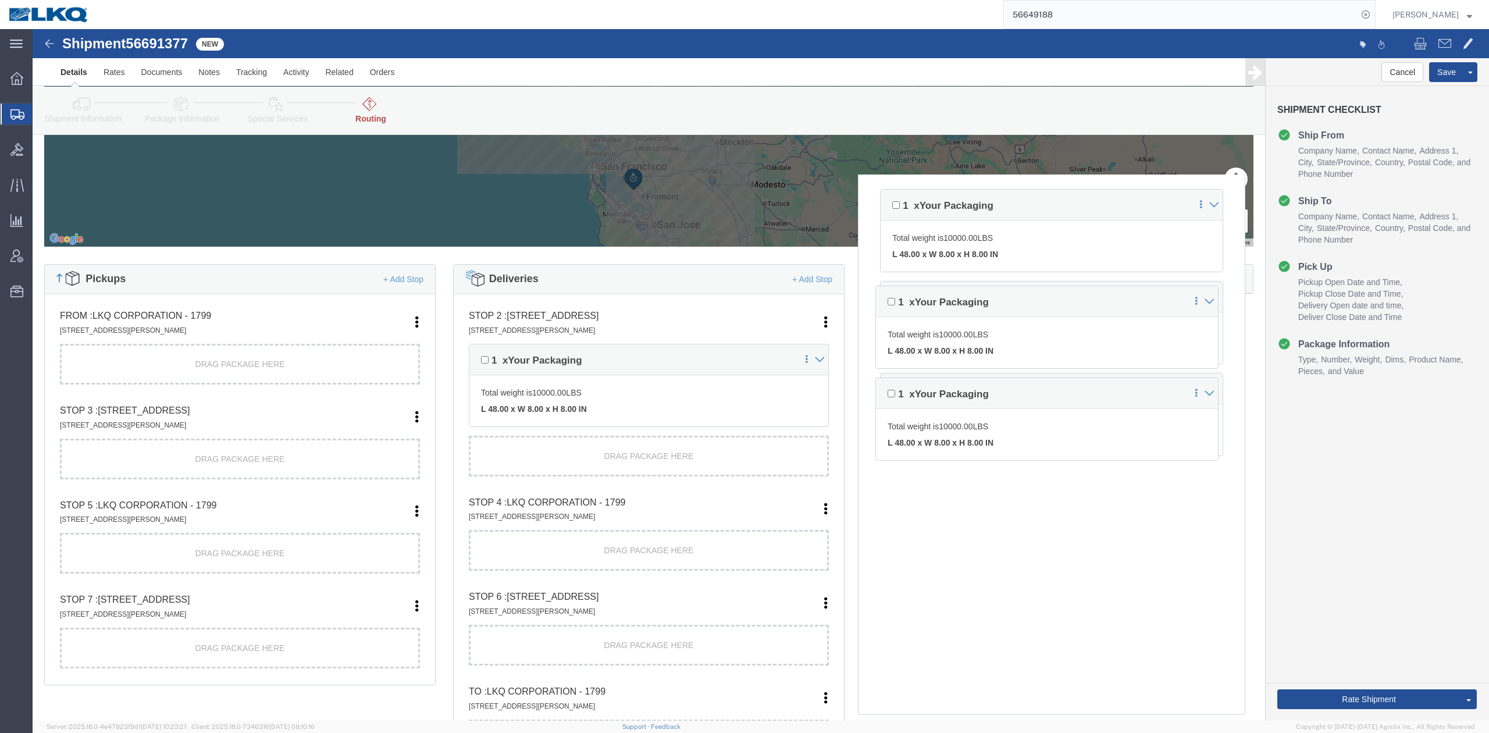
scroll to position [312, 0]
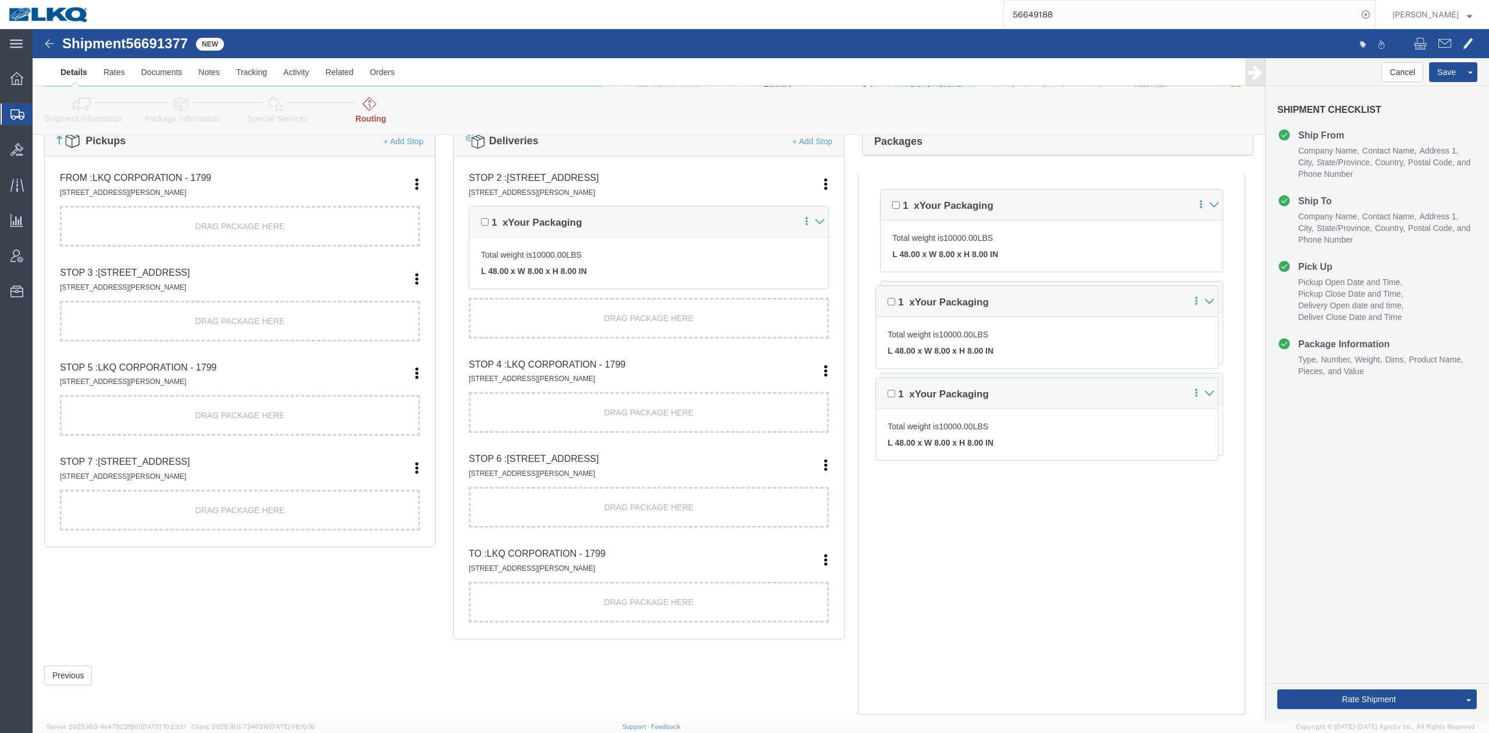
drag, startPoint x: 850, startPoint y: 174, endPoint x: 913, endPoint y: 152, distance: 67.1
click div "Pickups + Add Stop From : LKQ Corporation - 1799 30336 Whipple Rd STE B, Union …"
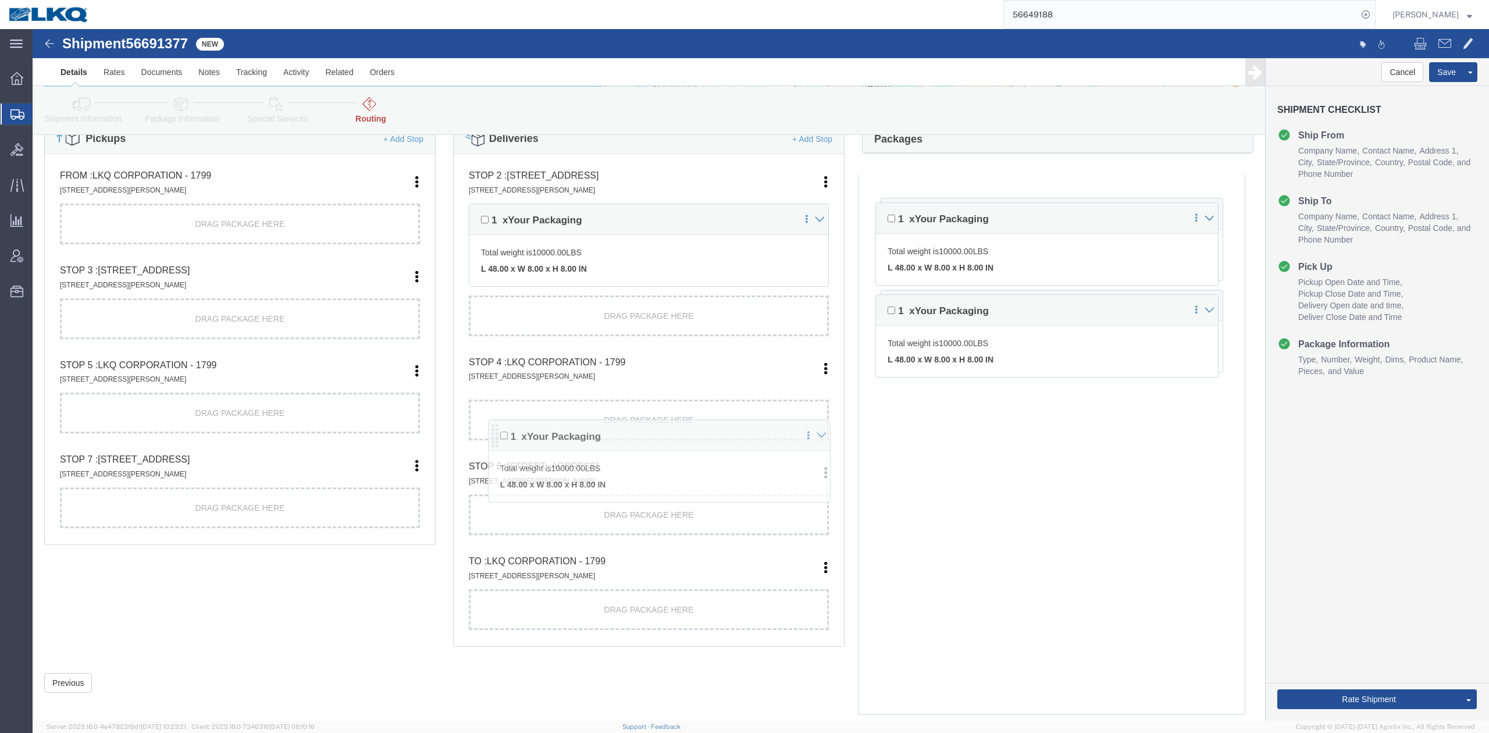
drag, startPoint x: 854, startPoint y: 173, endPoint x: 457, endPoint y: 397, distance: 455.7
click div "Pickups + Add Stop From : LKQ Corporation - 1799 30336 Whipple Rd STE B, Union …"
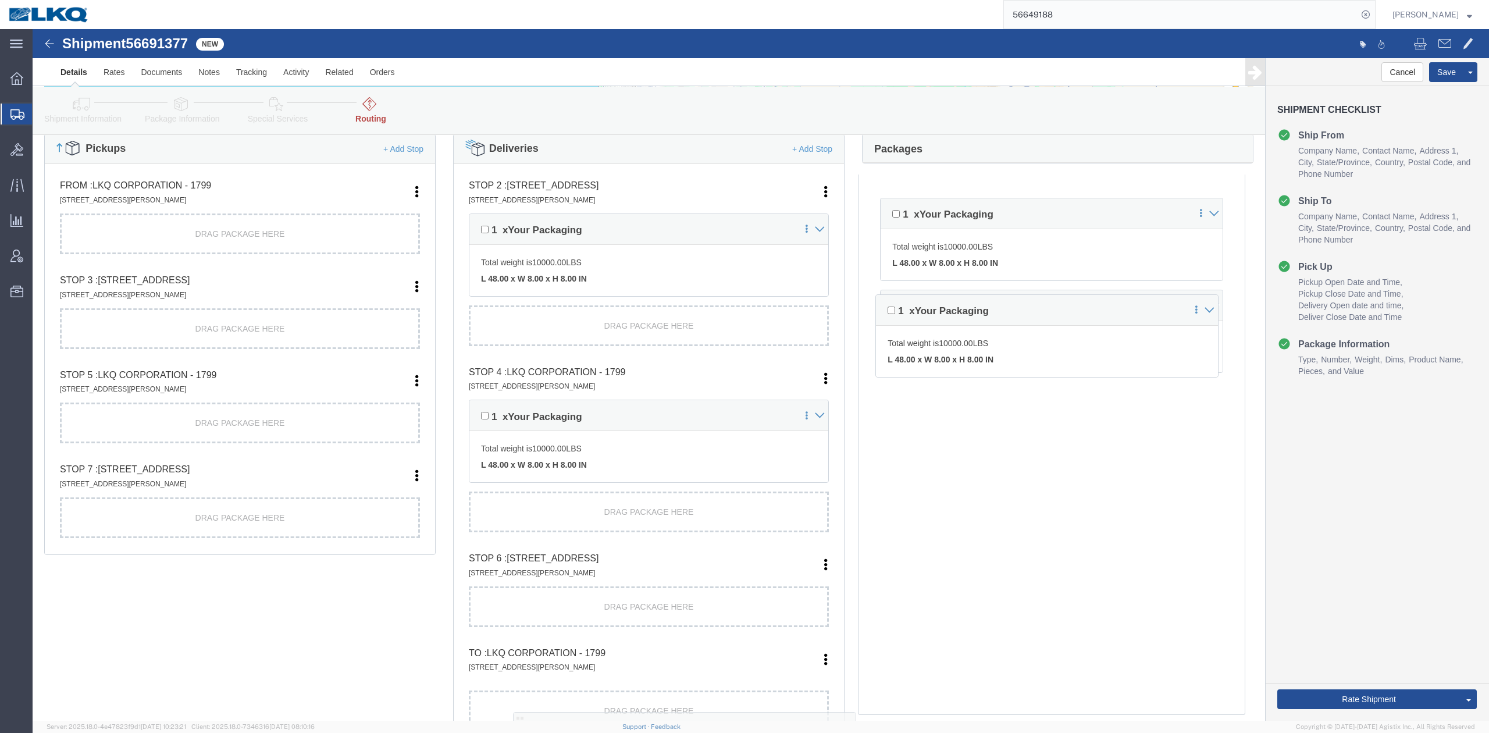
scroll to position [337, 0]
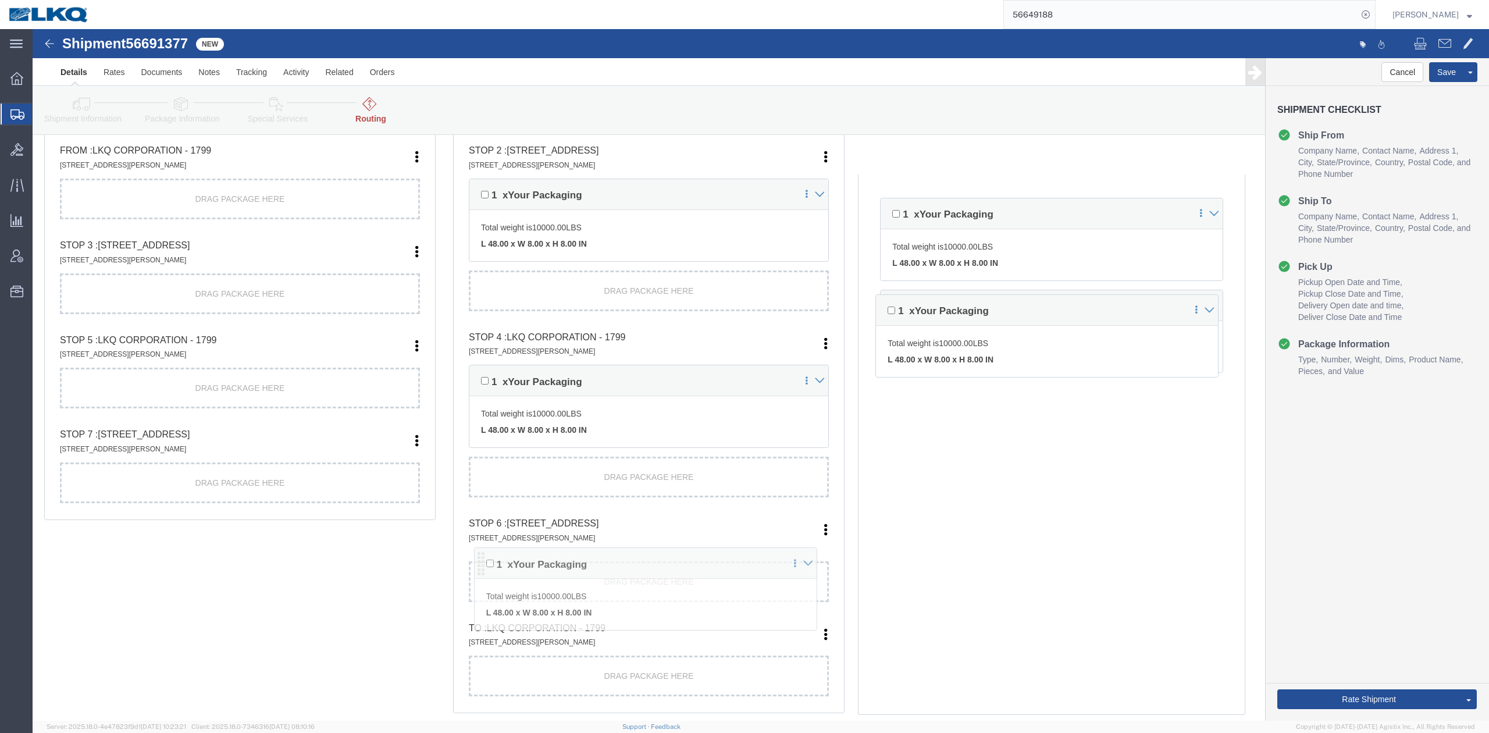
drag, startPoint x: 847, startPoint y: 256, endPoint x: 445, endPoint y: 541, distance: 493.0
click div "Pickups + Add Stop From : LKQ Corporation - 1799 30336 Whipple Rd STE B, Union …"
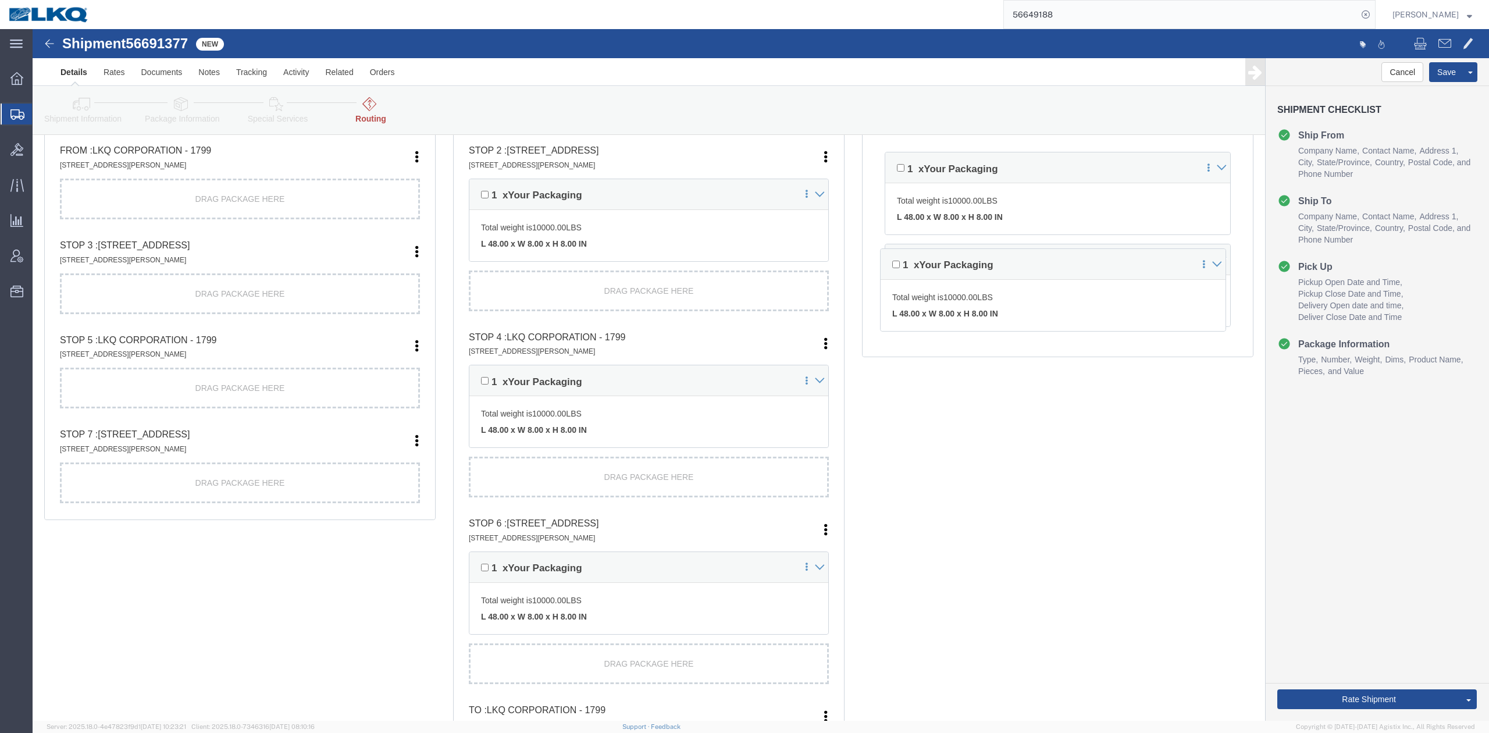
scroll to position [0, 0]
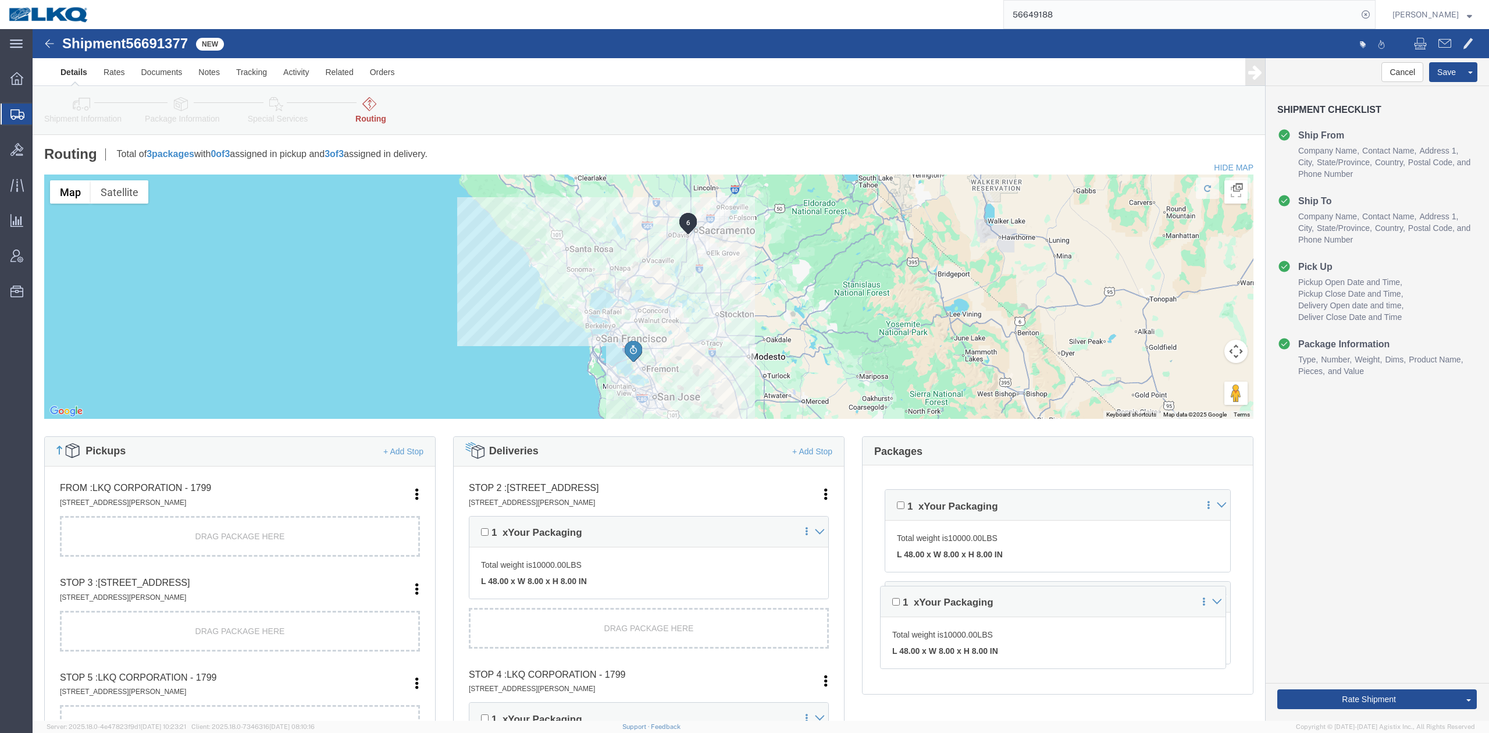
click icon
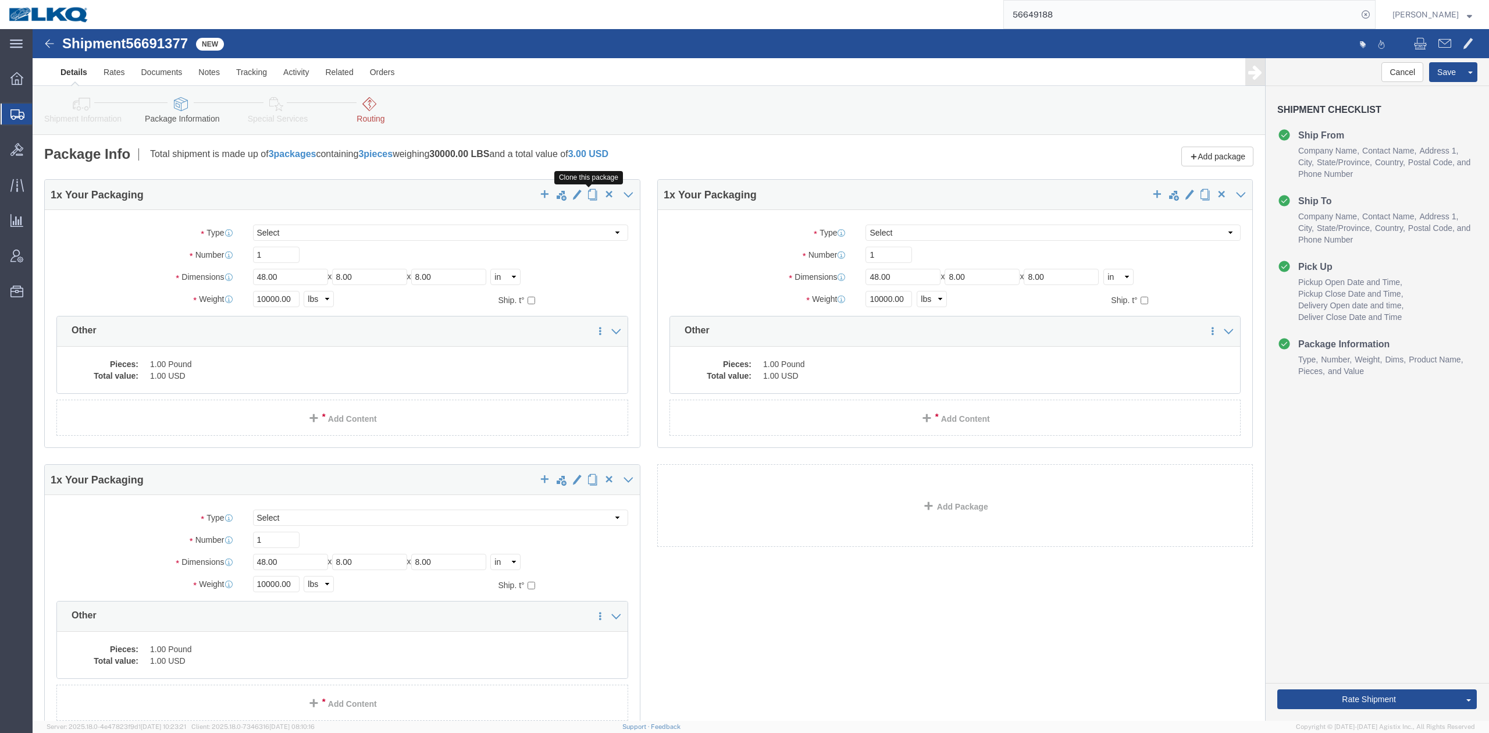
click span "button"
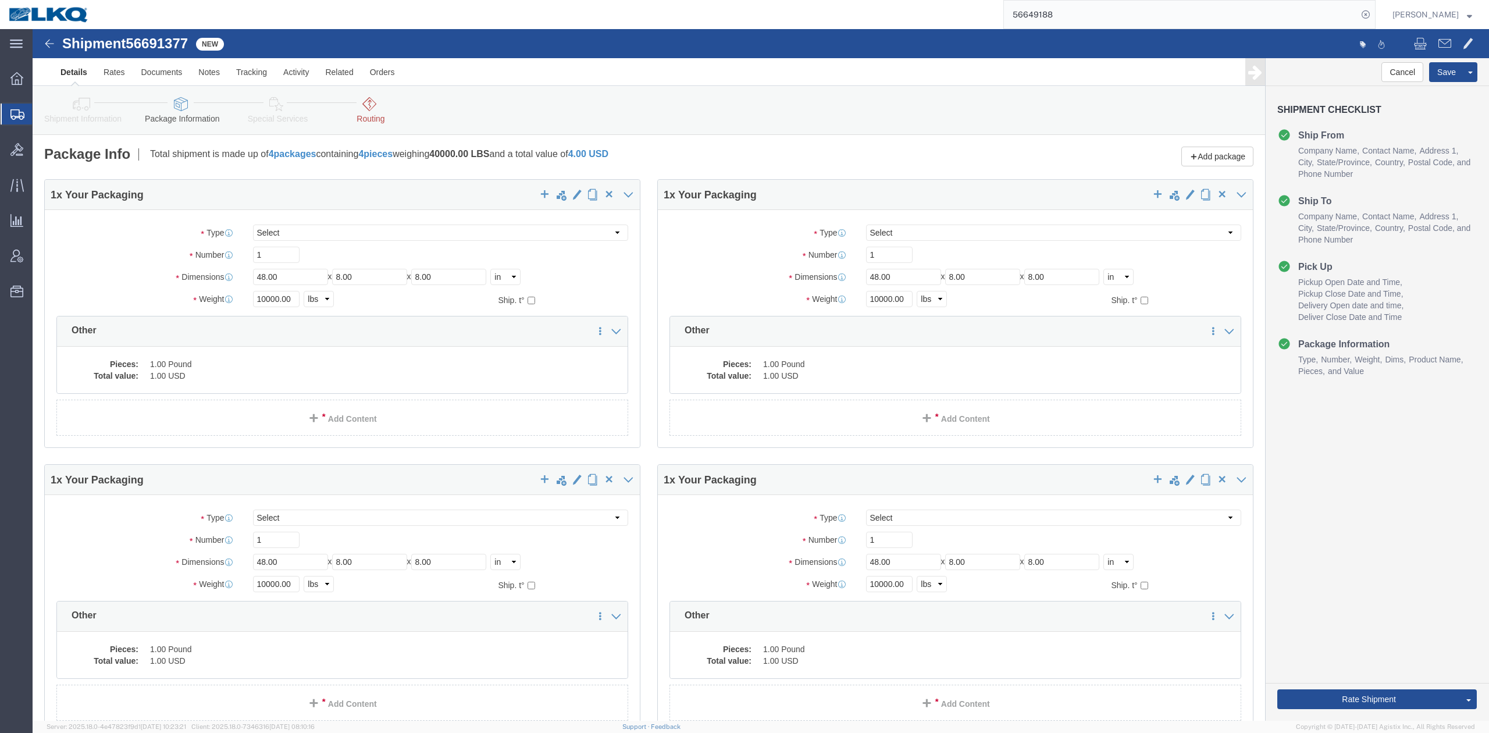
drag, startPoint x: 344, startPoint y: 83, endPoint x: 501, endPoint y: 260, distance: 236.5
click link "Routing"
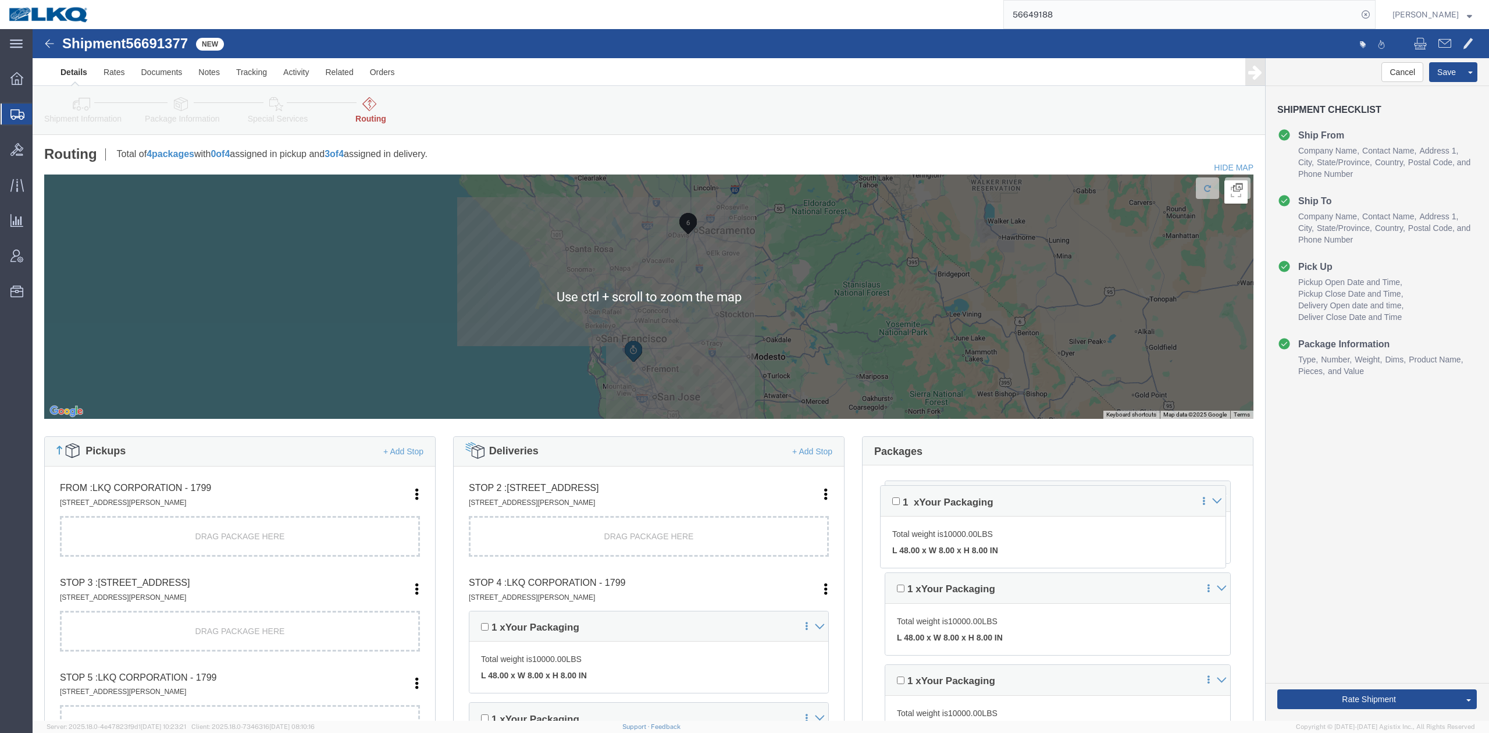
scroll to position [155, 0]
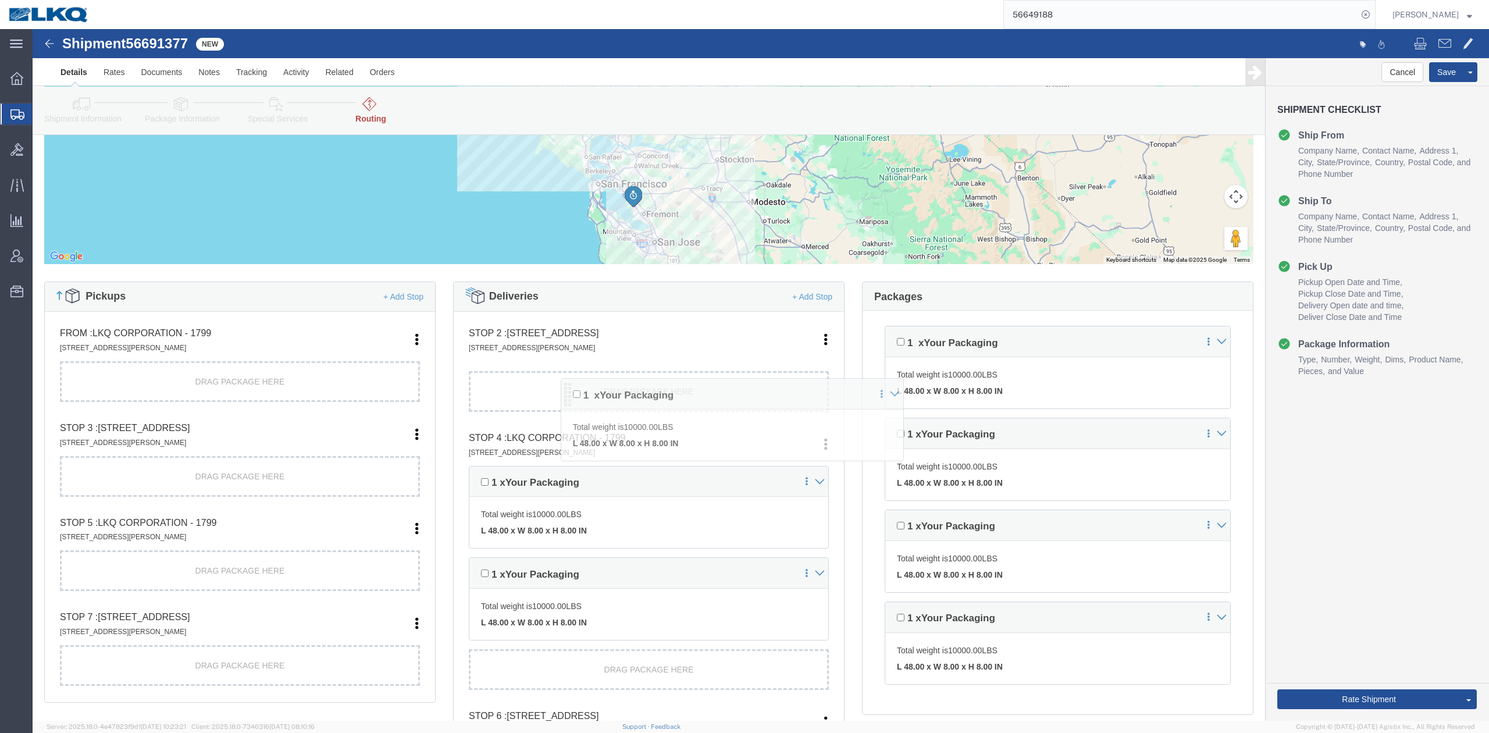
drag, startPoint x: 851, startPoint y: 316, endPoint x: 535, endPoint y: 365, distance: 320.0
click div "Pickups + Add Stop From : LKQ Corporation - 1799 30336 Whipple Rd STE B, Union …"
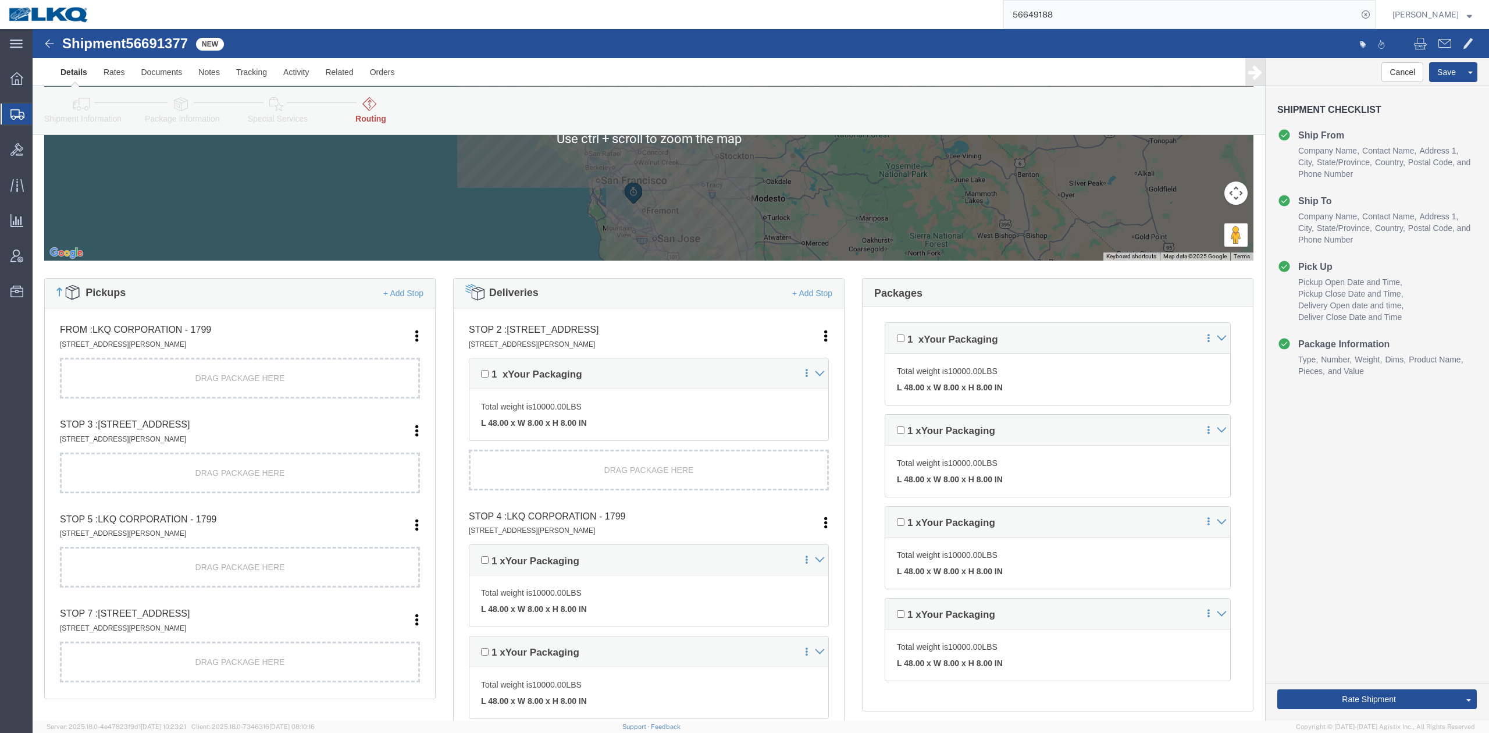
scroll to position [233, 0]
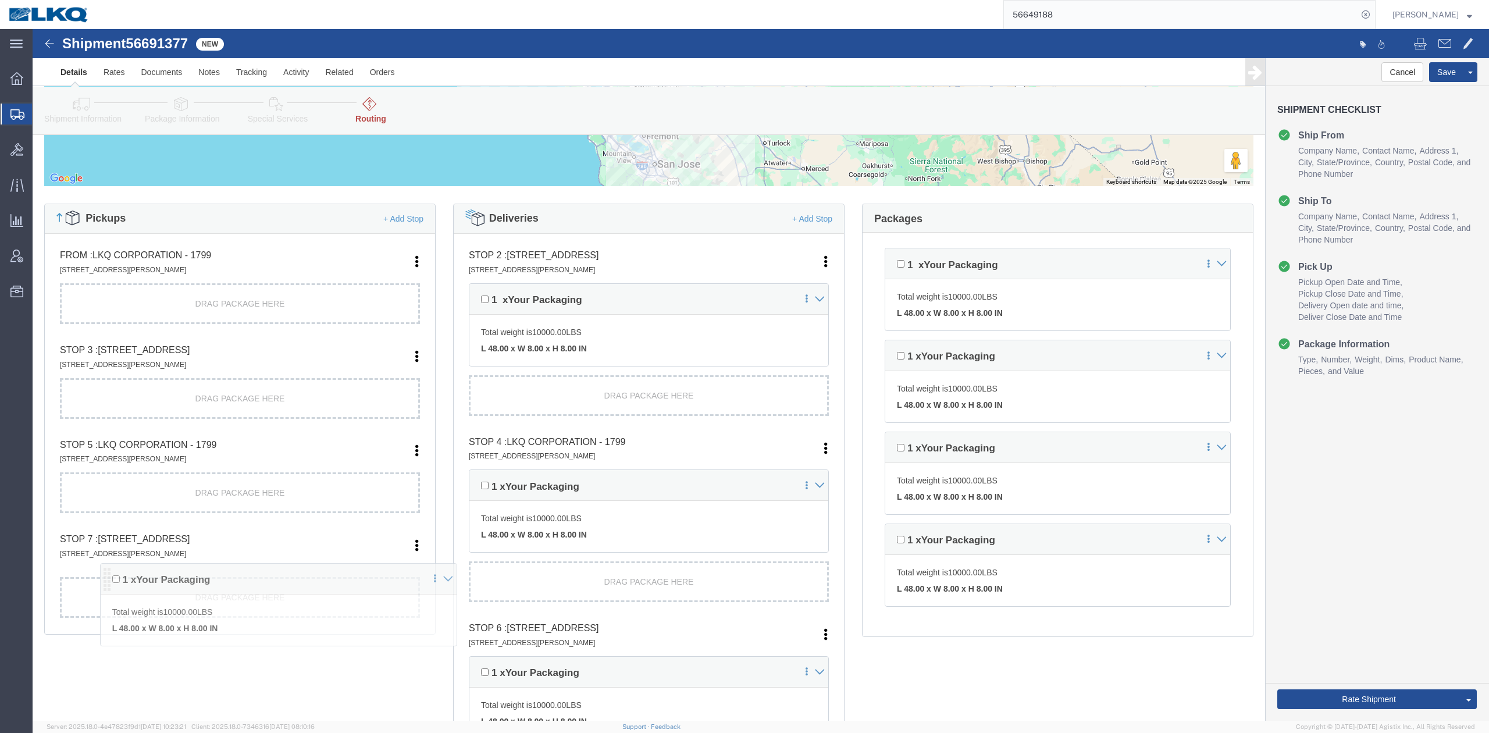
drag, startPoint x: 438, startPoint y: 452, endPoint x: 71, endPoint y: 544, distance: 378.3
click div "Pickups + Add Stop From : LKQ Corporation - 1799 30336 Whipple Rd STE B, Union …"
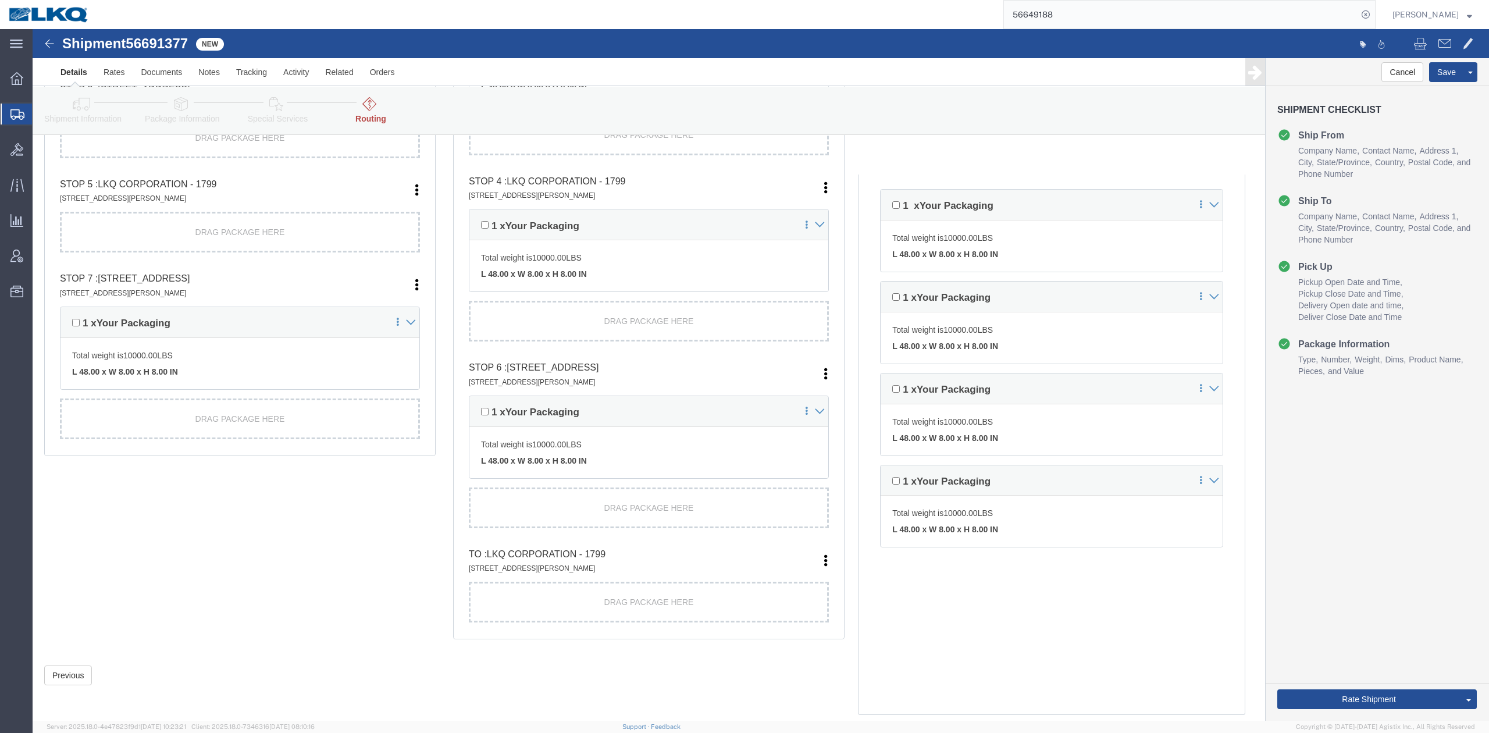
scroll to position [498, 0]
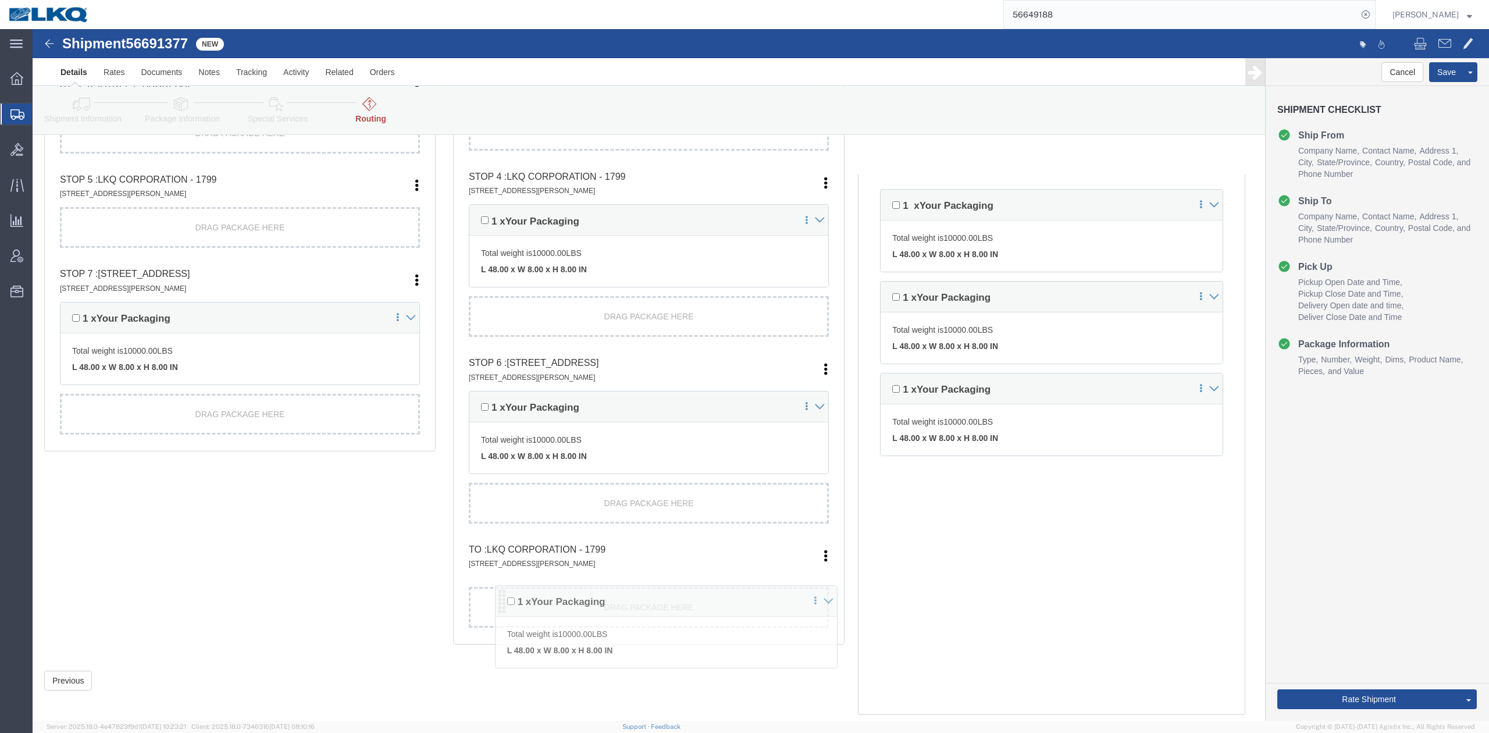
drag, startPoint x: 851, startPoint y: 450, endPoint x: 466, endPoint y: 569, distance: 403.4
click div "Pickups + Add Stop From : LKQ Corporation - 1799 30336 Whipple Rd STE B, Union …"
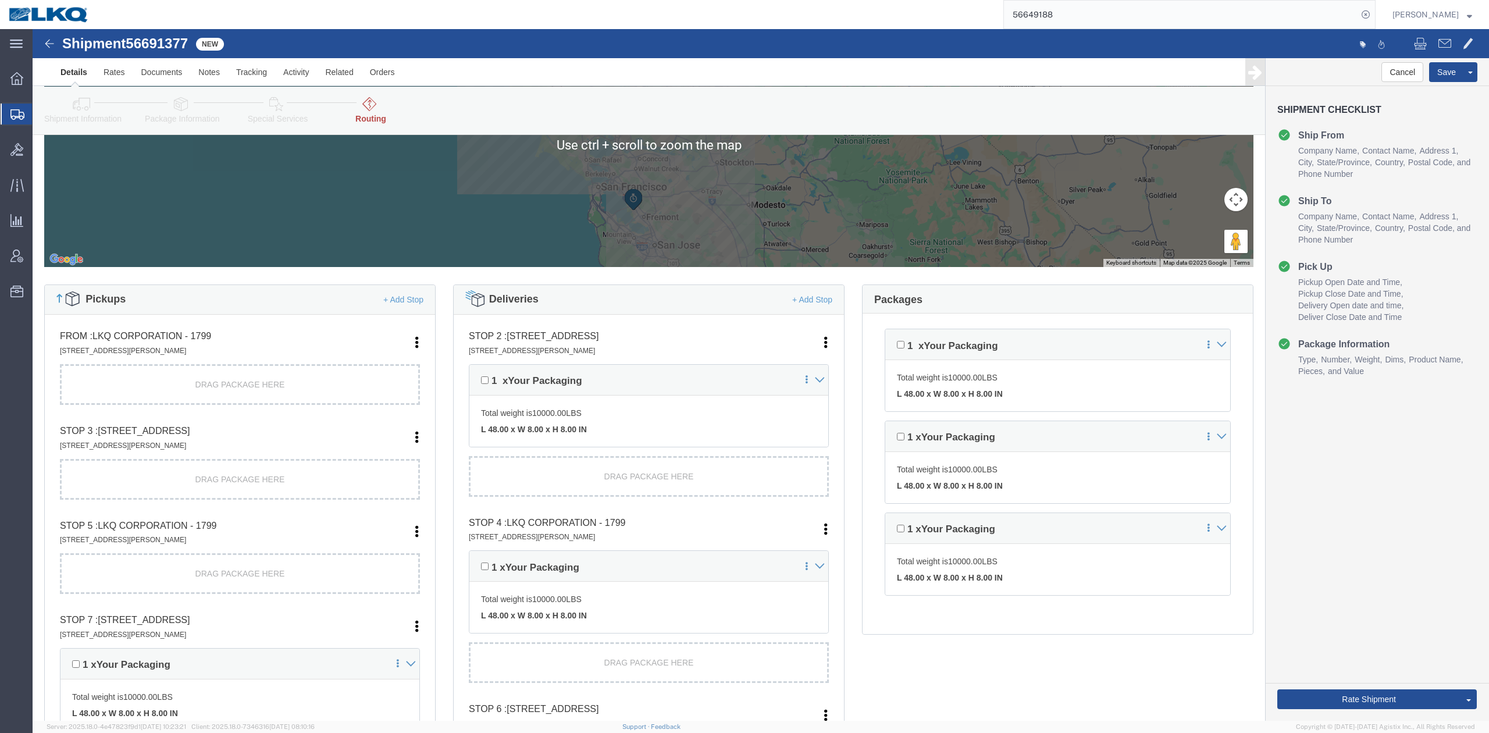
scroll to position [310, 0]
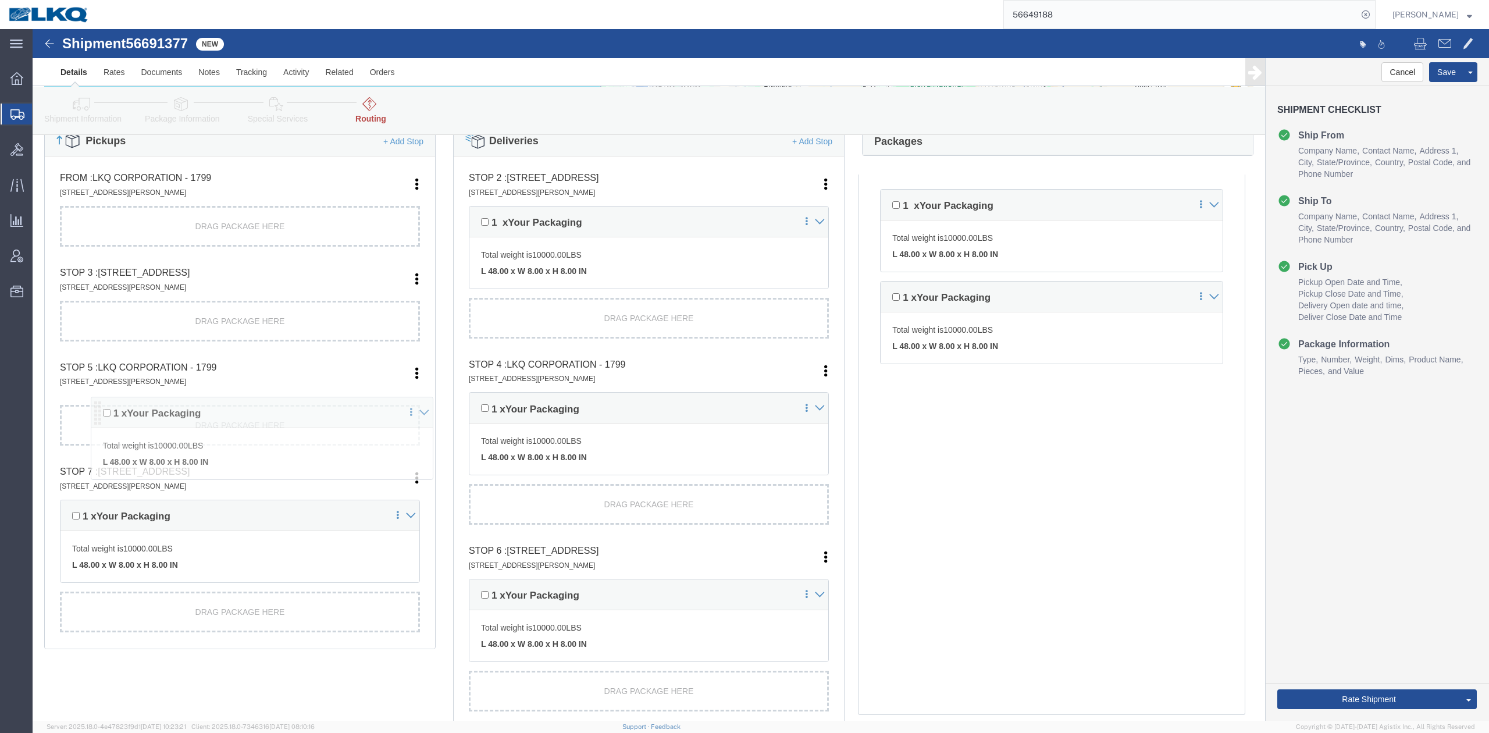
drag, startPoint x: 854, startPoint y: 355, endPoint x: 64, endPoint y: 378, distance: 790.1
click div "Pickups + Add Stop From : LKQ Corporation - 1799 30336 Whipple Rd STE B, Union …"
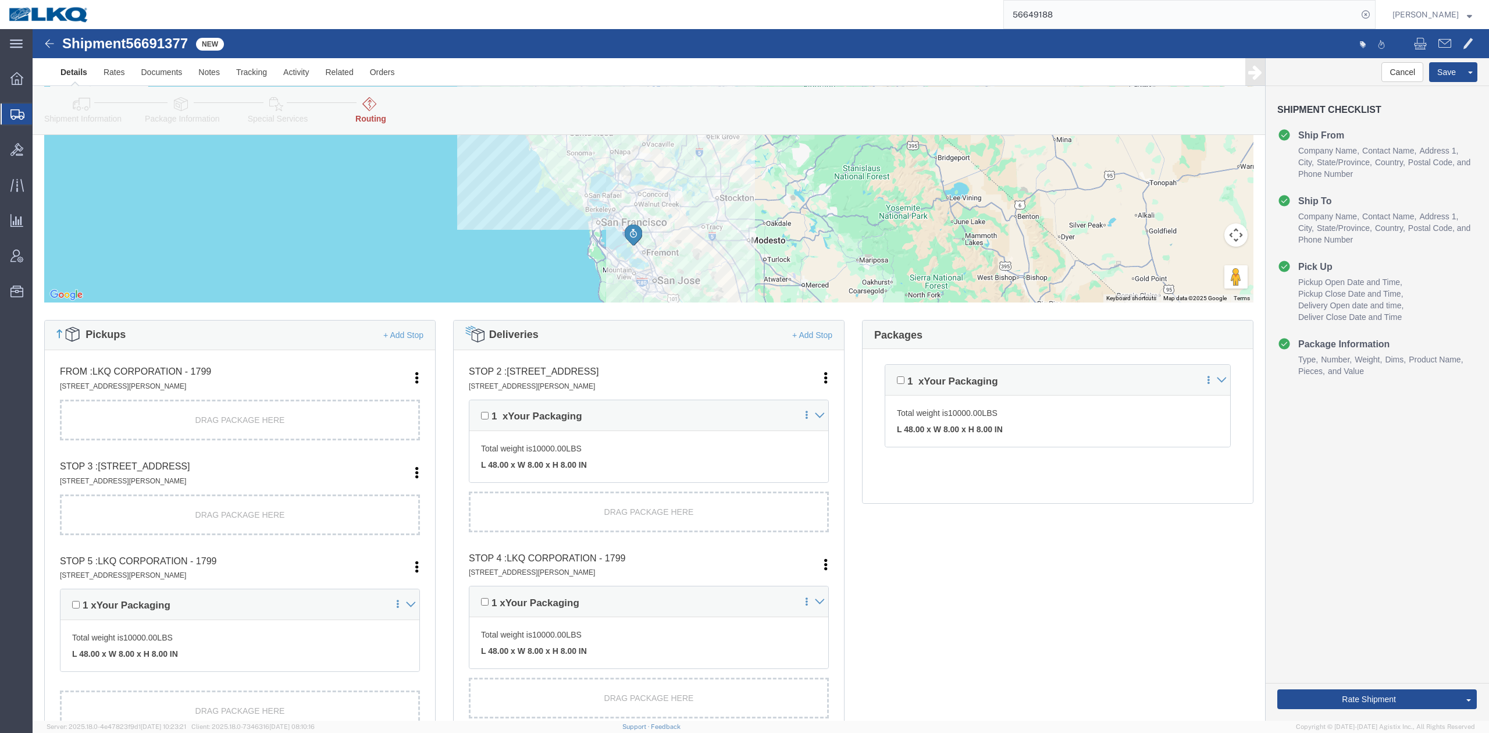
scroll to position [198, 0]
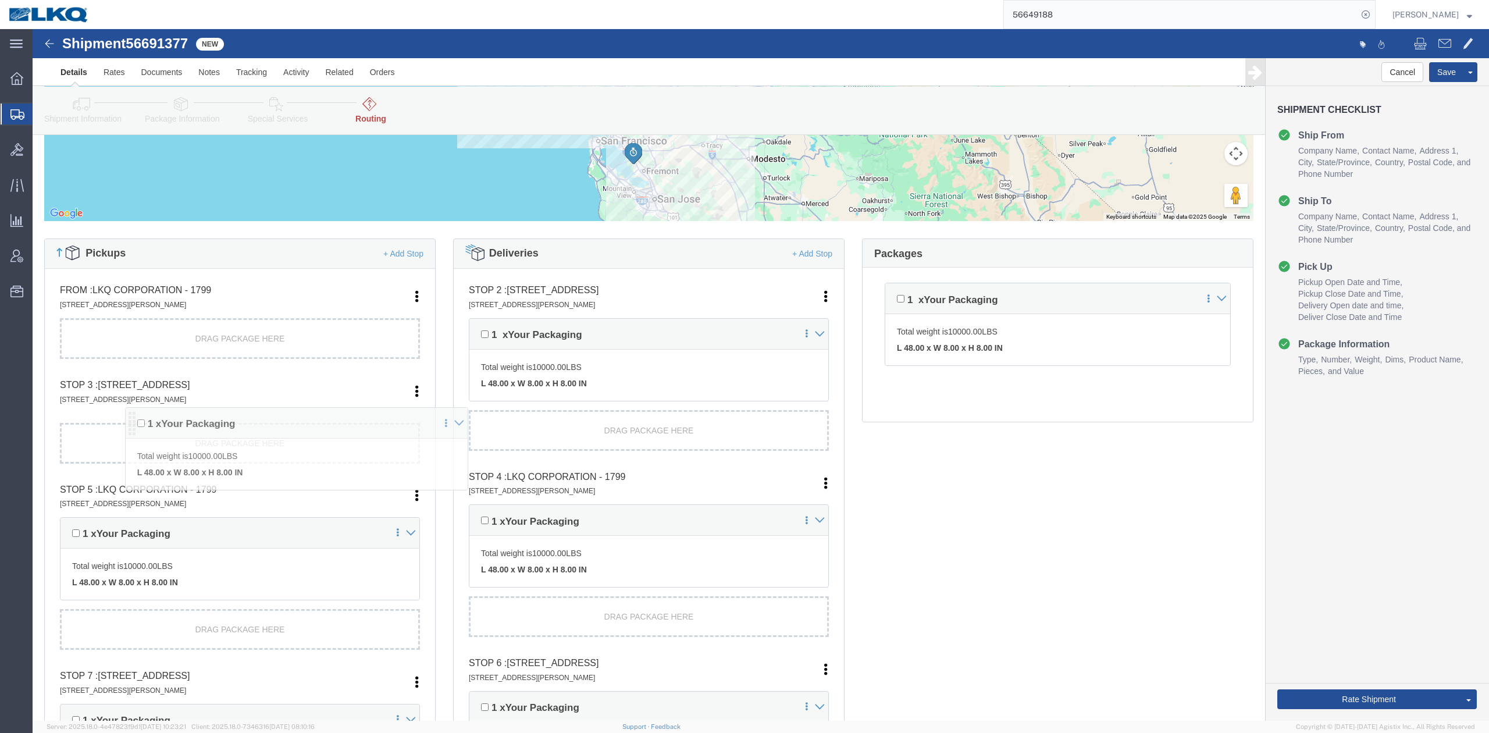
drag, startPoint x: 851, startPoint y: 555, endPoint x: 91, endPoint y: 392, distance: 777.5
click div "Pickups + Add Stop From : LKQ Corporation - 1799 30336 Whipple Rd STE B, Union …"
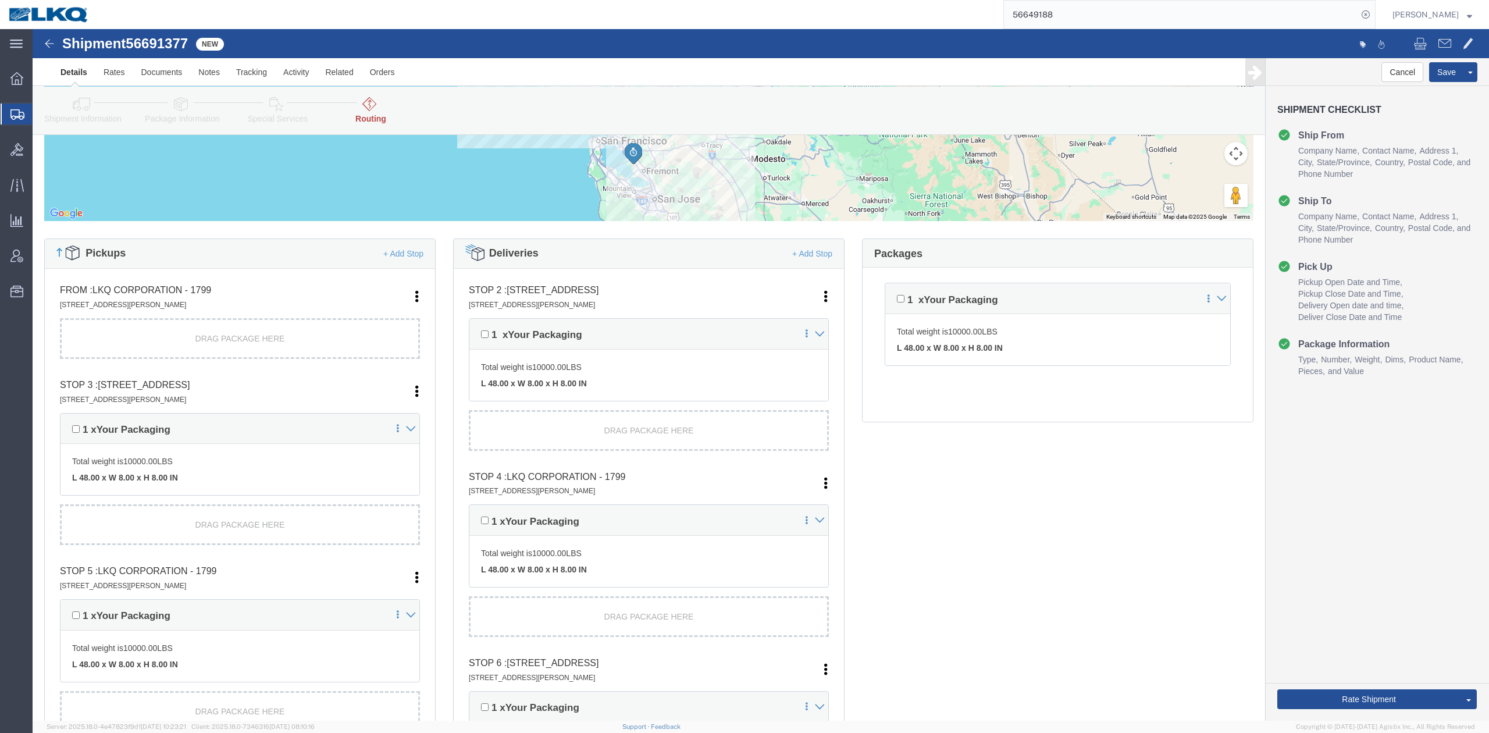
scroll to position [0, 0]
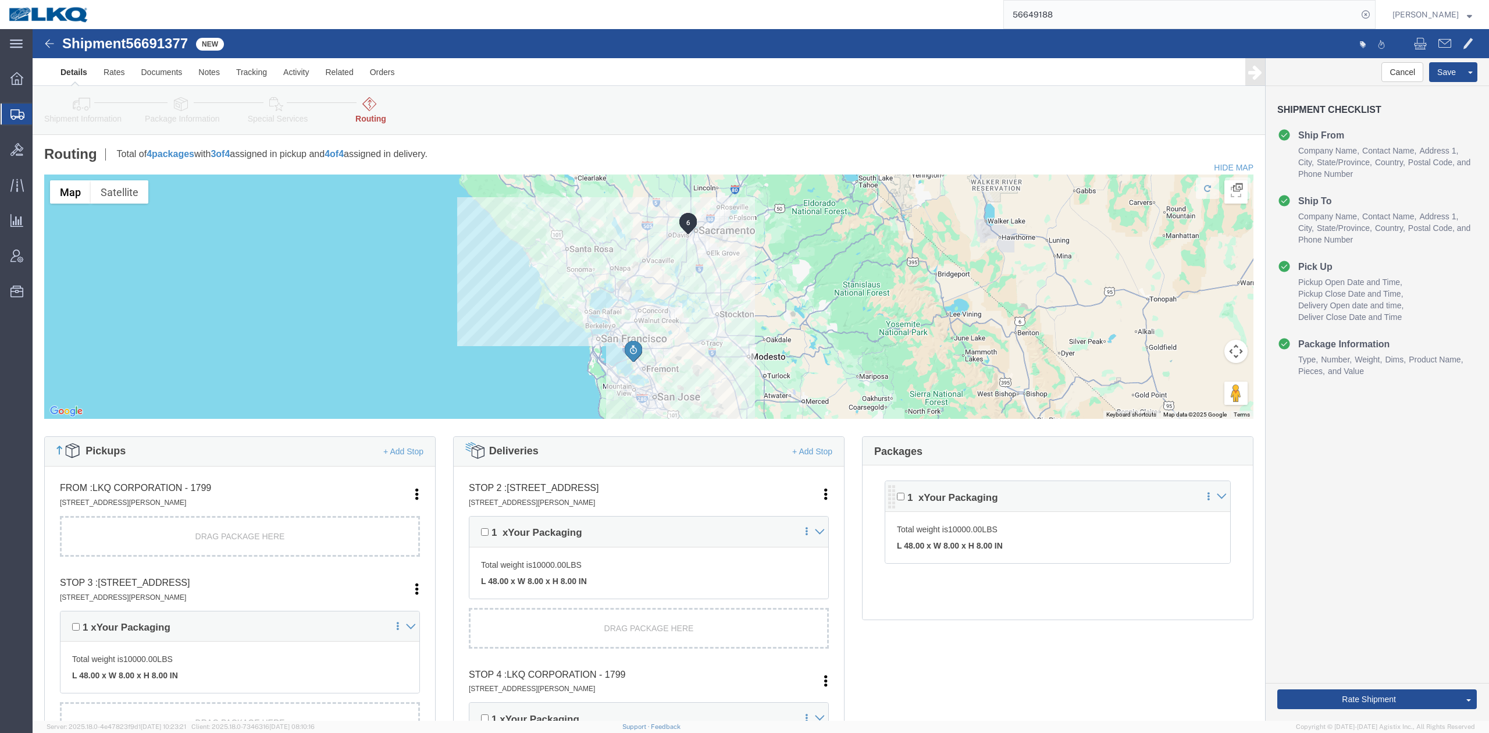
click div "Pickups + Add Stop From : LKQ Corporation - 1799 30336 Whipple Rd STE B, Union …"
drag, startPoint x: 856, startPoint y: 472, endPoint x: 818, endPoint y: 451, distance: 43.4
click div "Packages Pickup Stops Delivery Stops 1 x Your Packaging Total weight is 10000.0…"
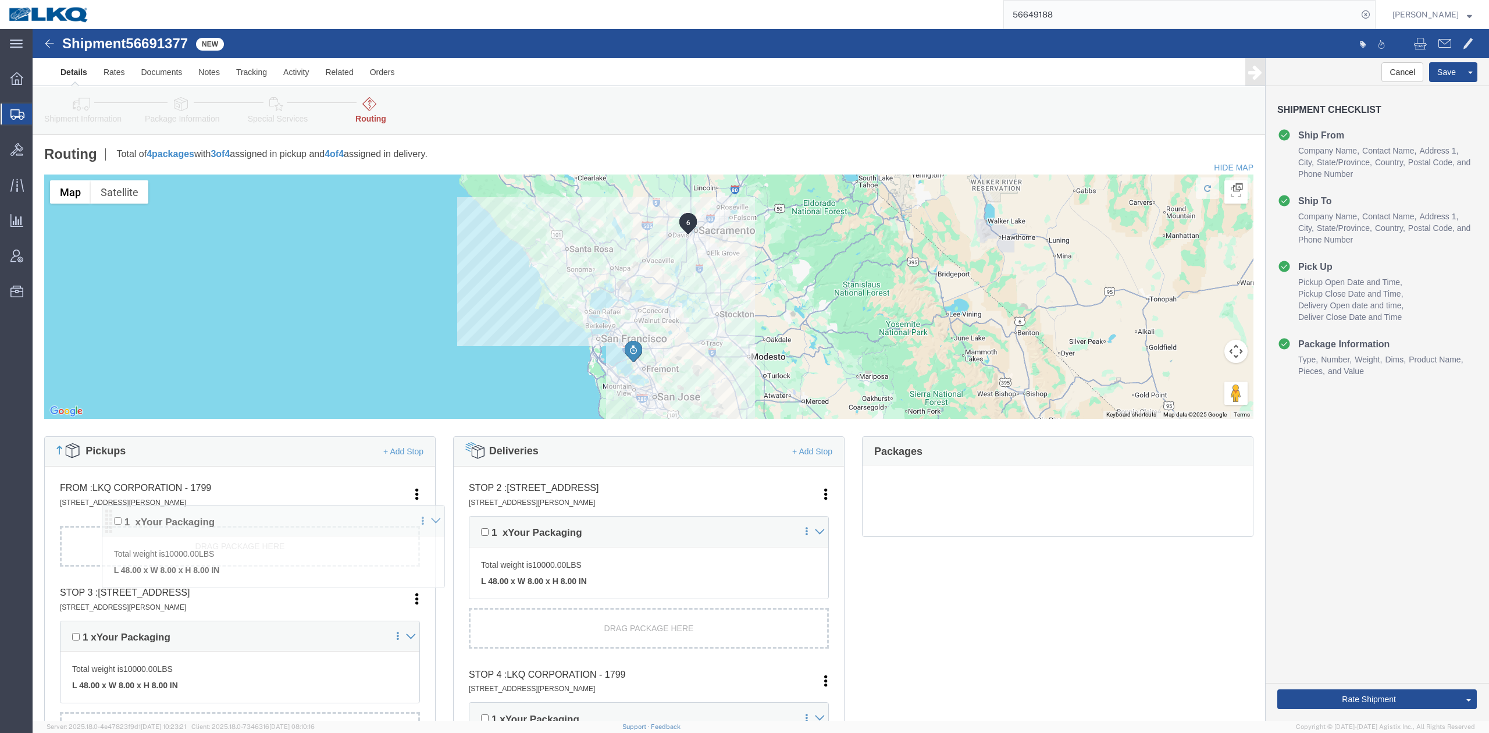
drag, startPoint x: 854, startPoint y: 472, endPoint x: 75, endPoint y: 496, distance: 779.1
click div "Pickups + Add Stop From : LKQ Corporation - 1799 30336 Whipple Rd STE B, Union …"
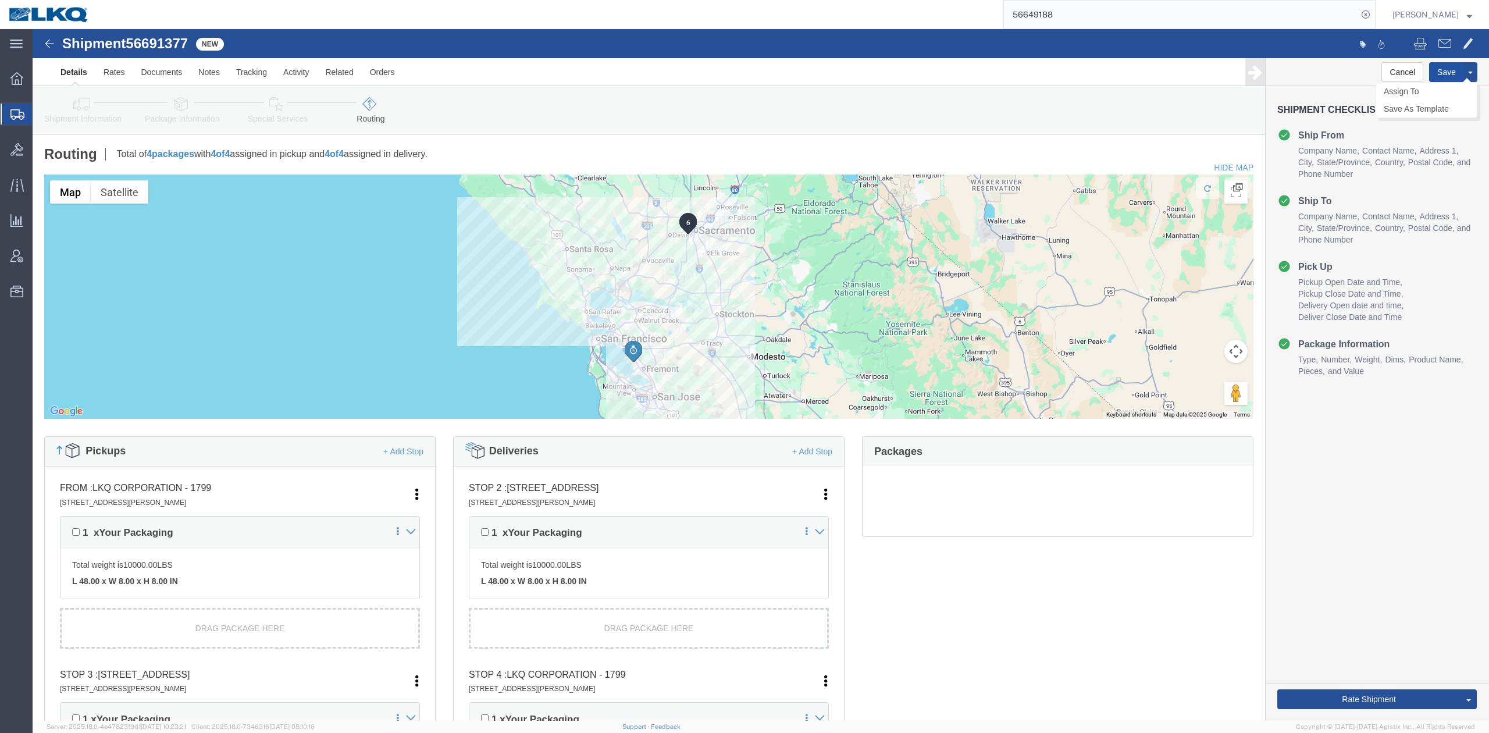
click button "Save"
click link "Send To Bid"
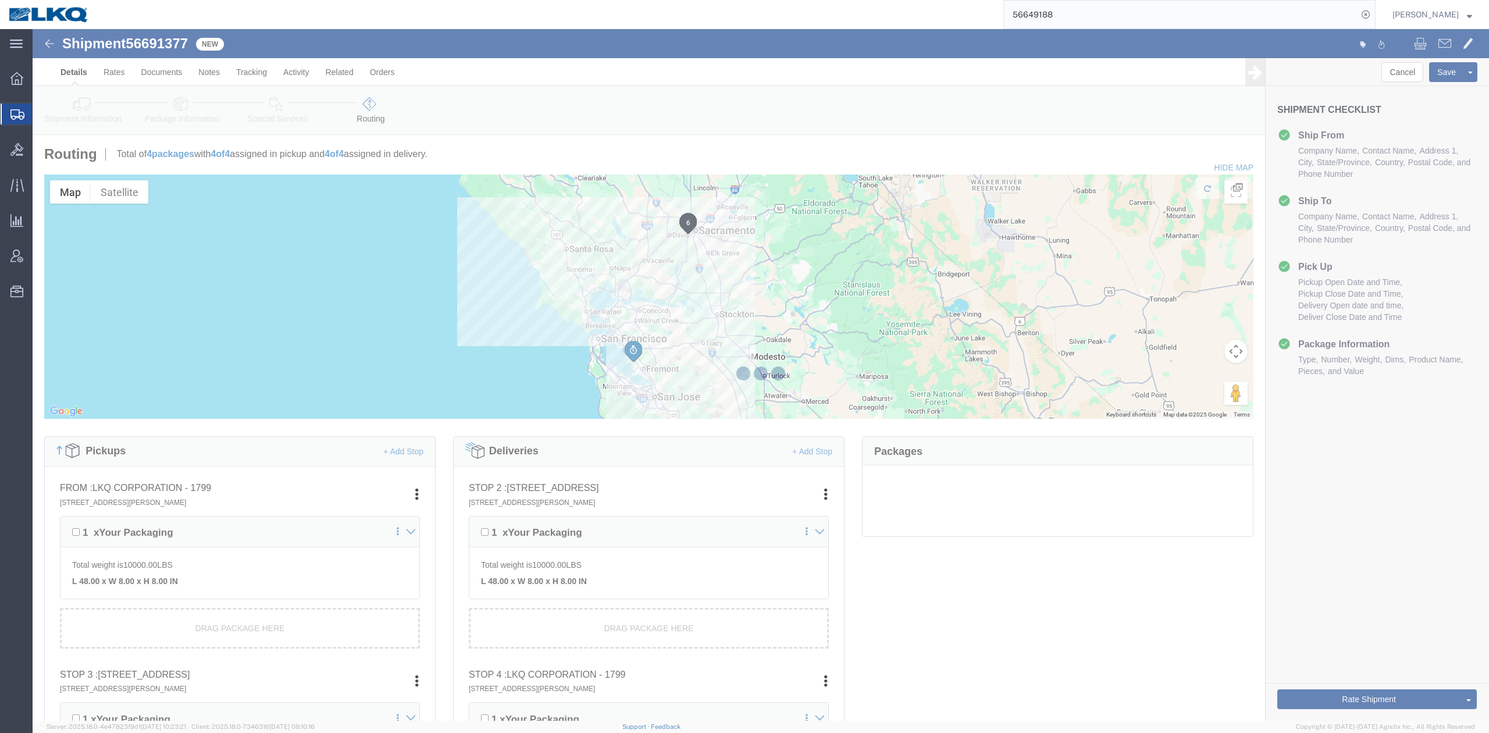
select select "TL"
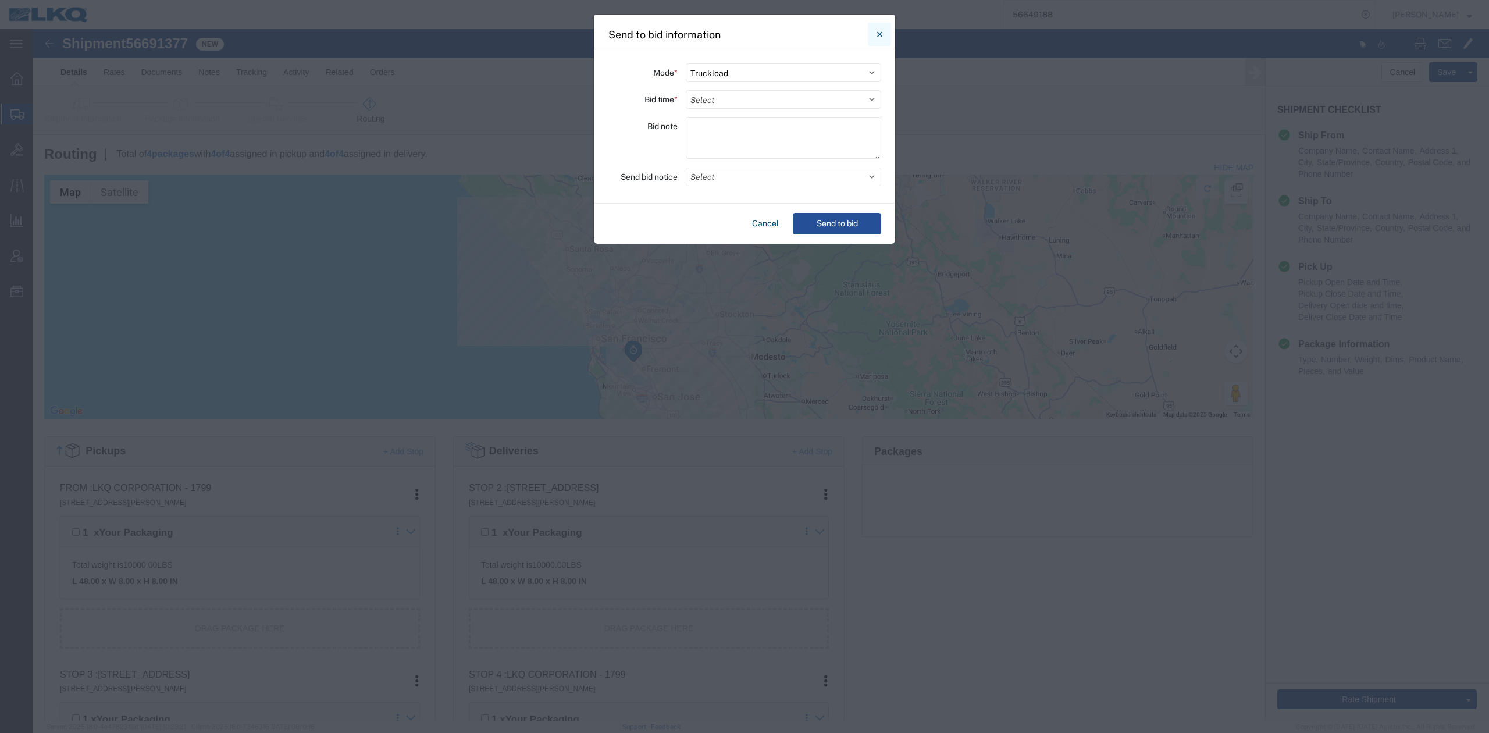
click at [872, 35] on button "Close" at bounding box center [879, 34] width 23 height 23
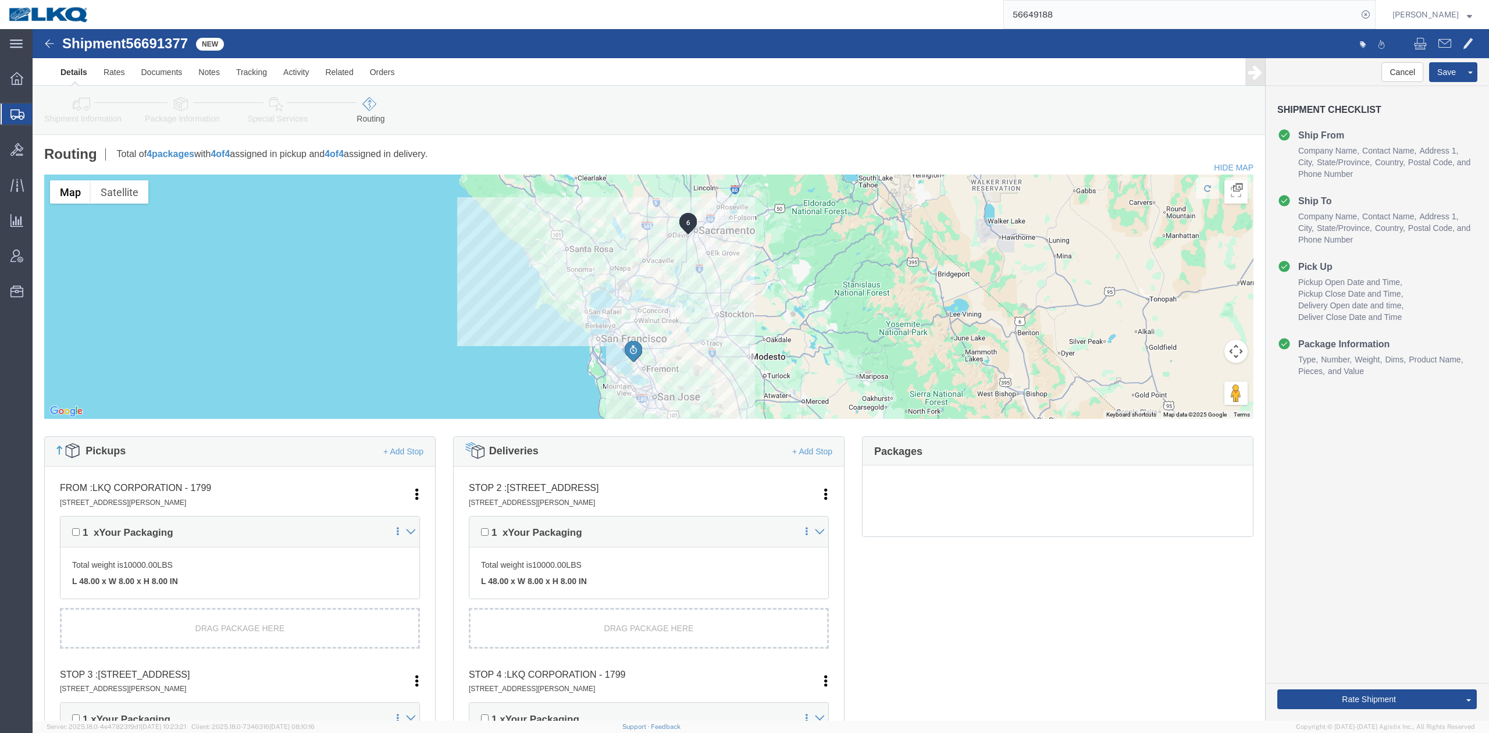
click link "Shipment Information"
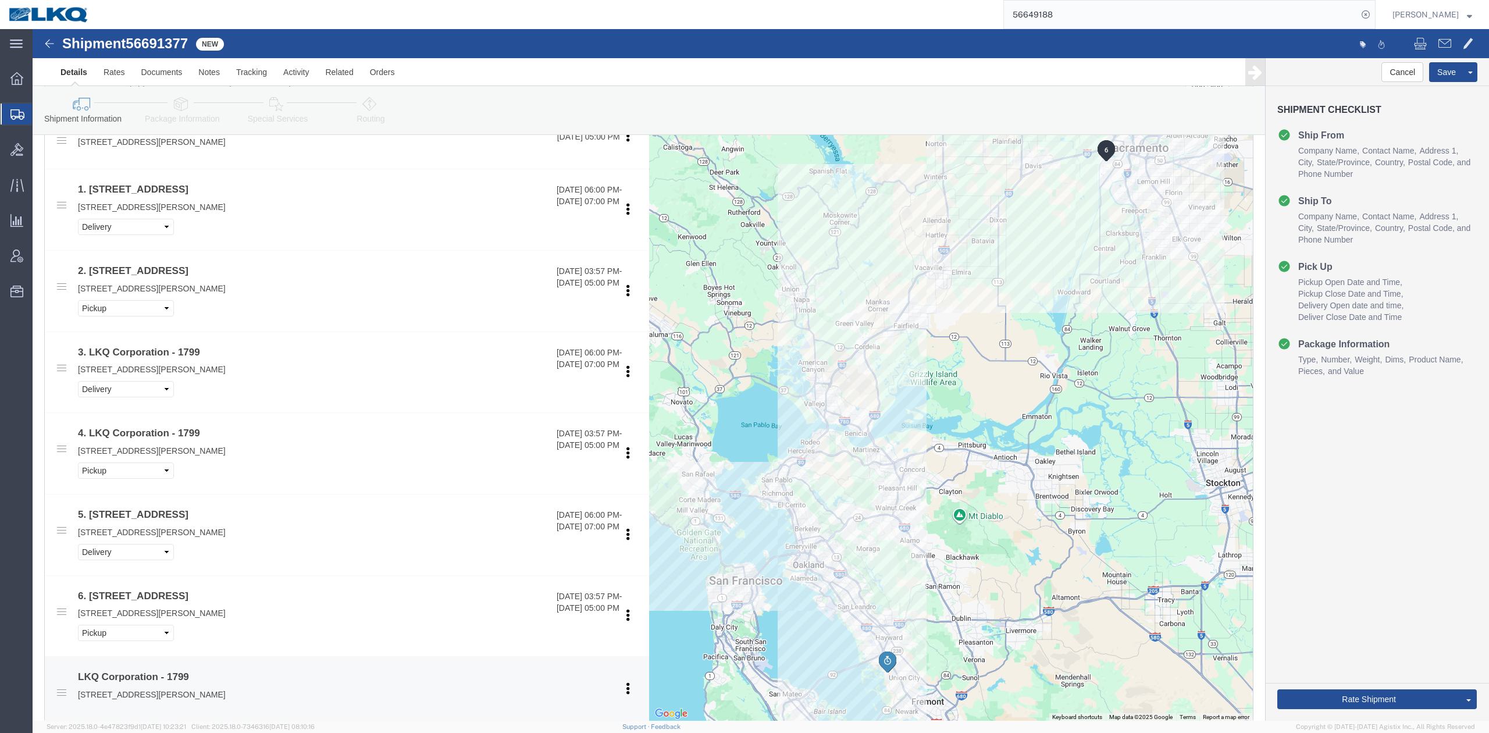
scroll to position [931, 0]
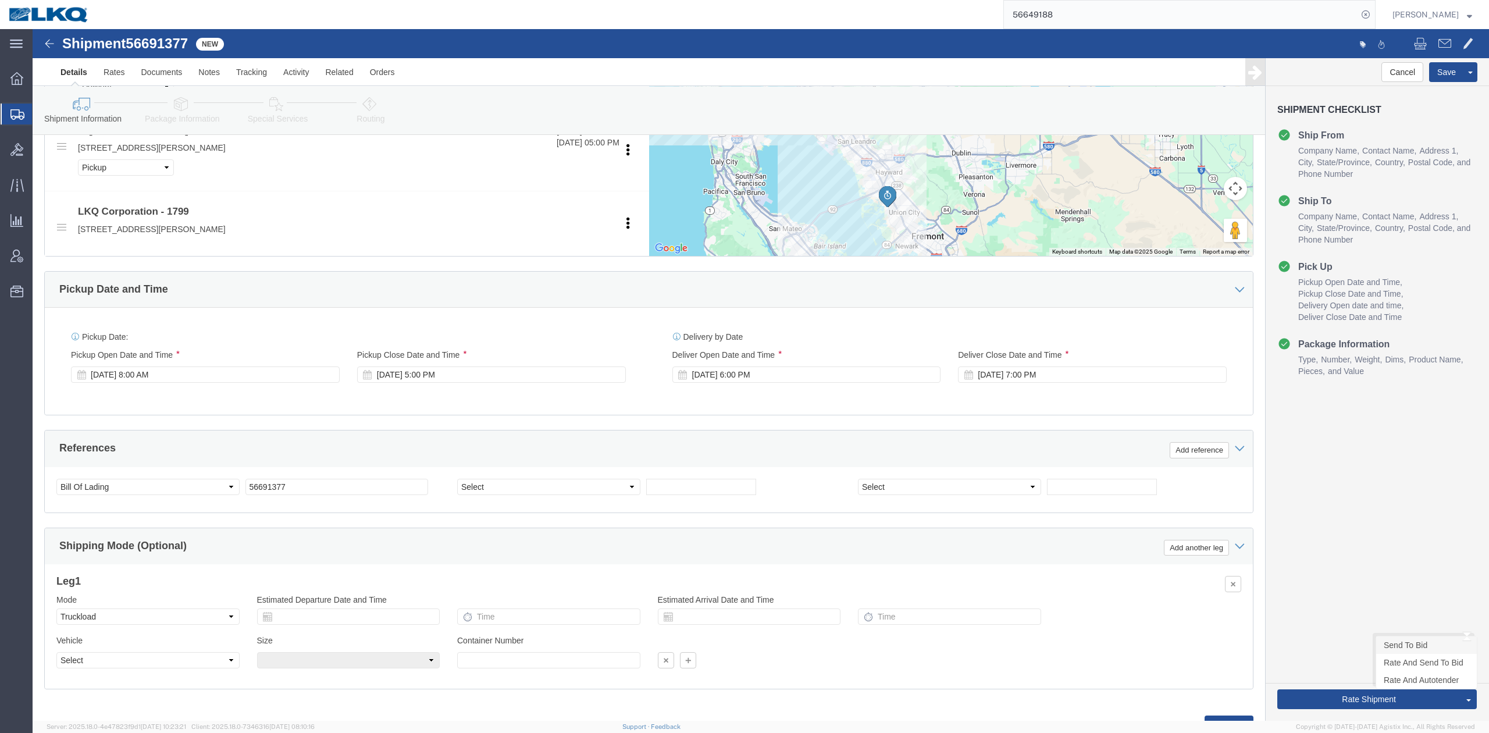
click link "Send To Bid"
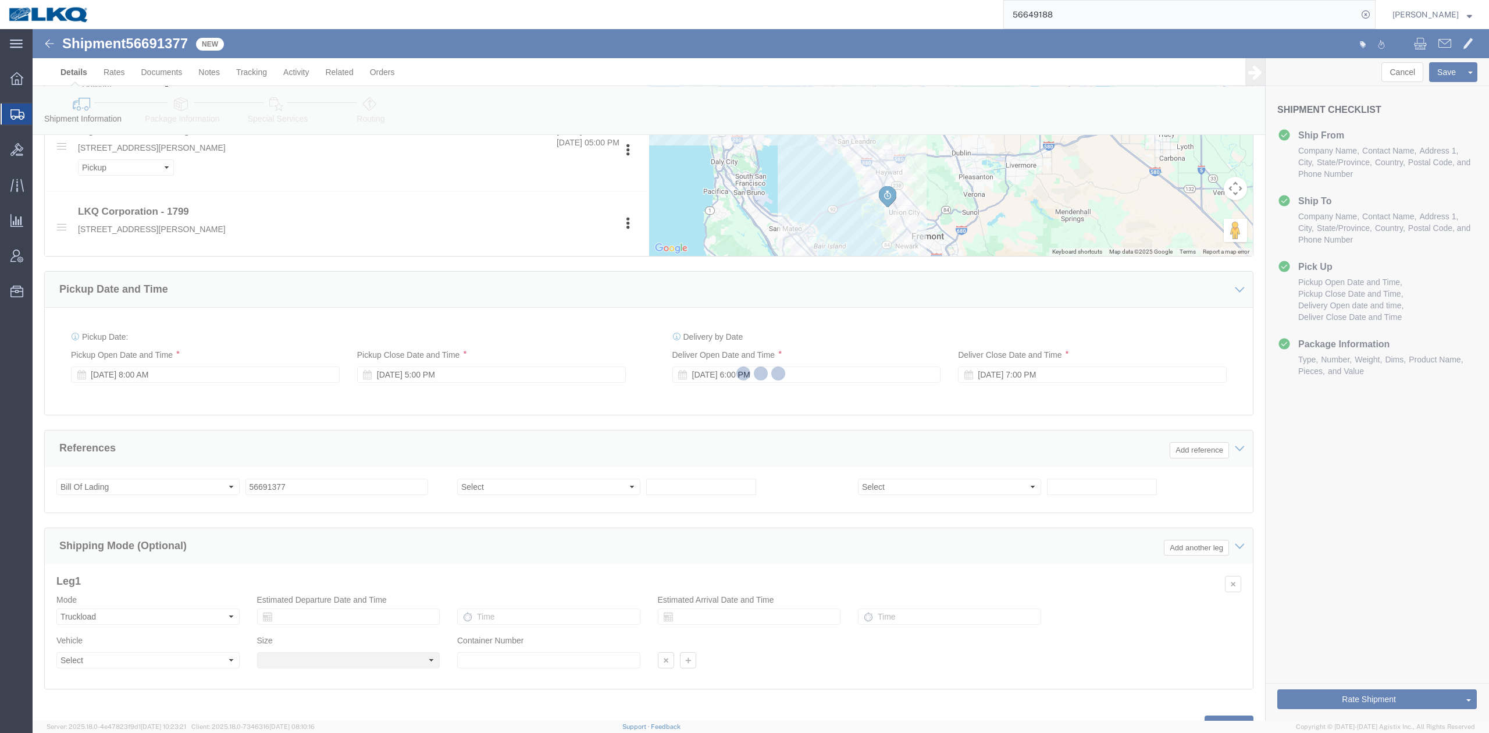
select select "27654"
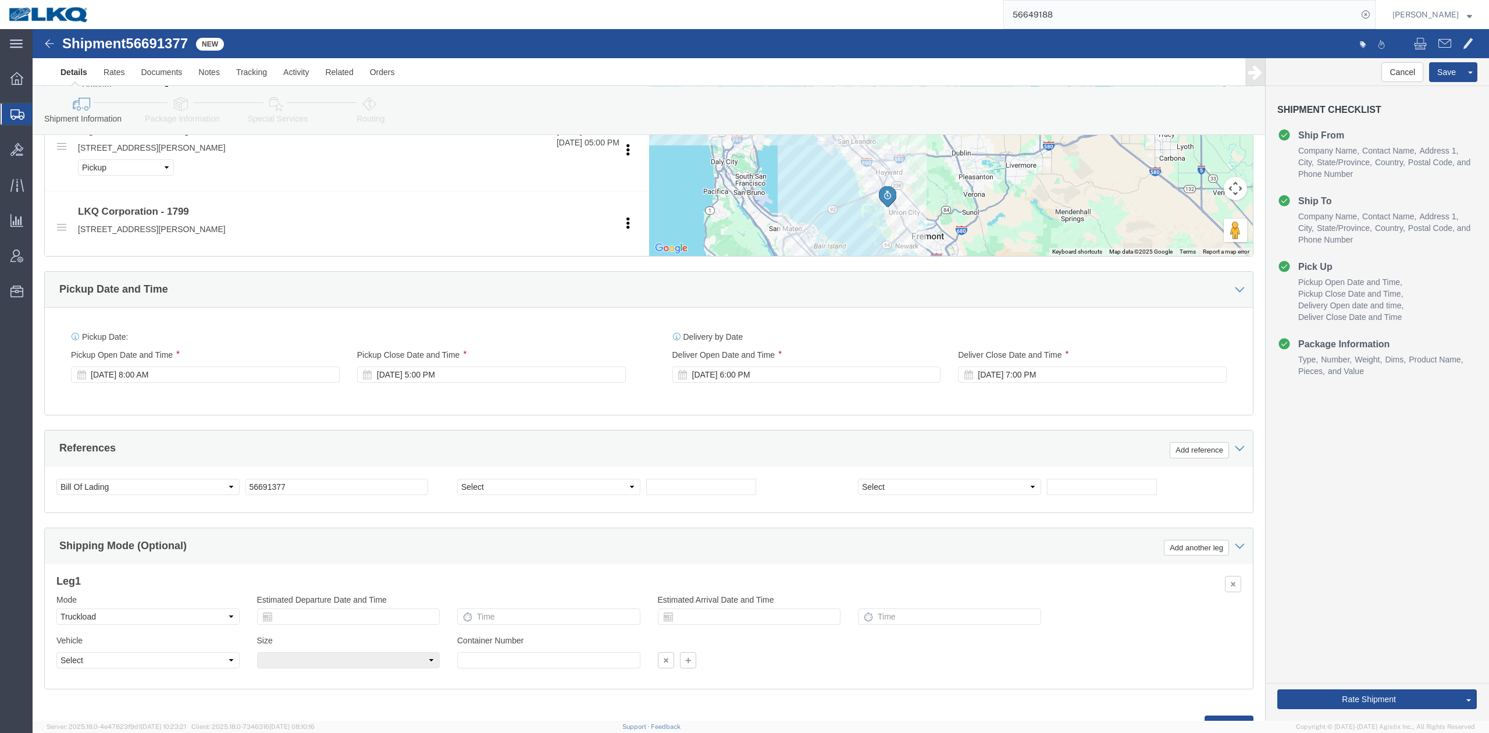
select select "TL"
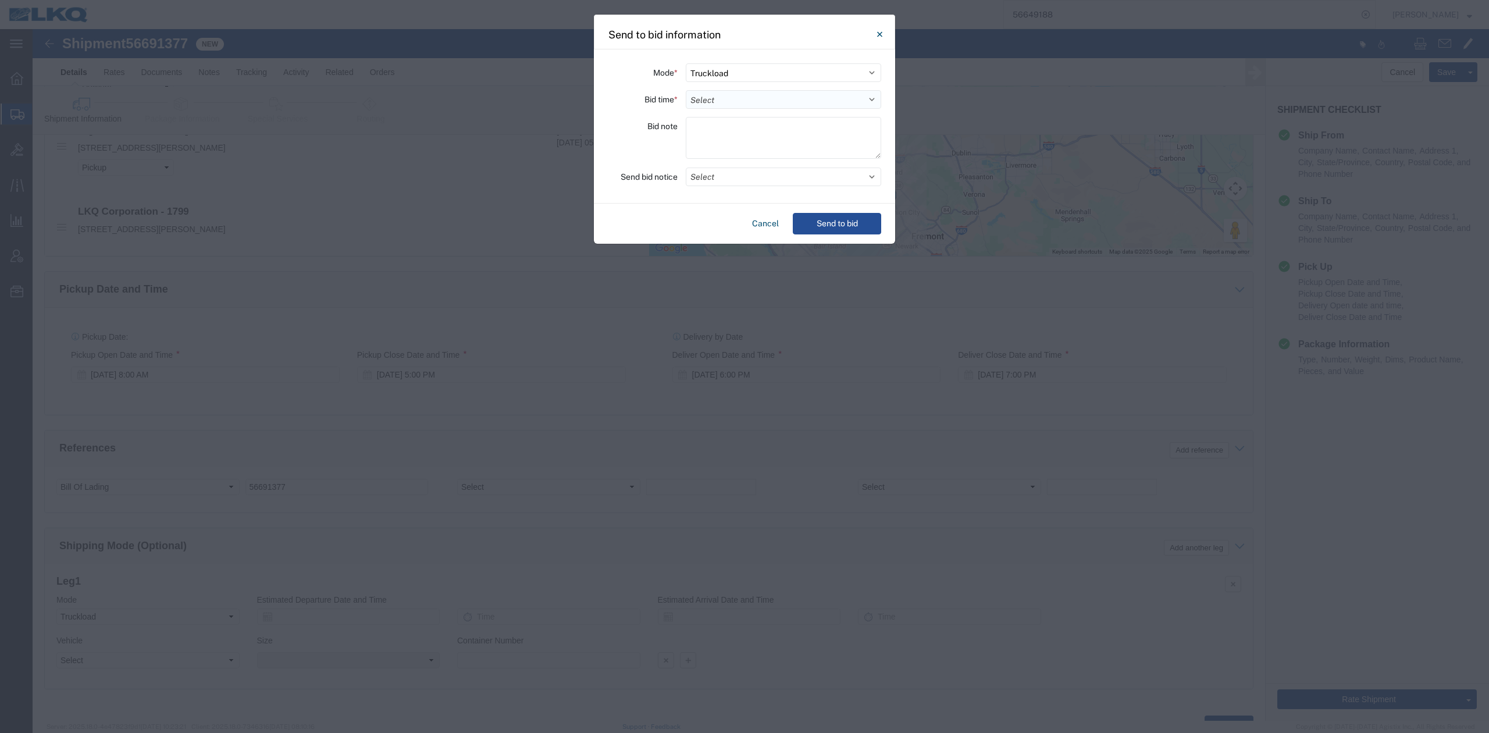
click at [729, 98] on select "Select 30 Min (Rush) 1 Hour (Rush) 2 Hours (Rush) 4 Hours (Rush) 8 Hours (Rush)…" at bounding box center [783, 99] width 195 height 19
select select "24"
click at [686, 90] on select "Select 30 Min (Rush) 1 Hour (Rush) 2 Hours (Rush) 4 Hours (Rush) 8 Hours (Rush)…" at bounding box center [783, 99] width 195 height 19
click at [731, 180] on button "Select" at bounding box center [783, 176] width 195 height 19
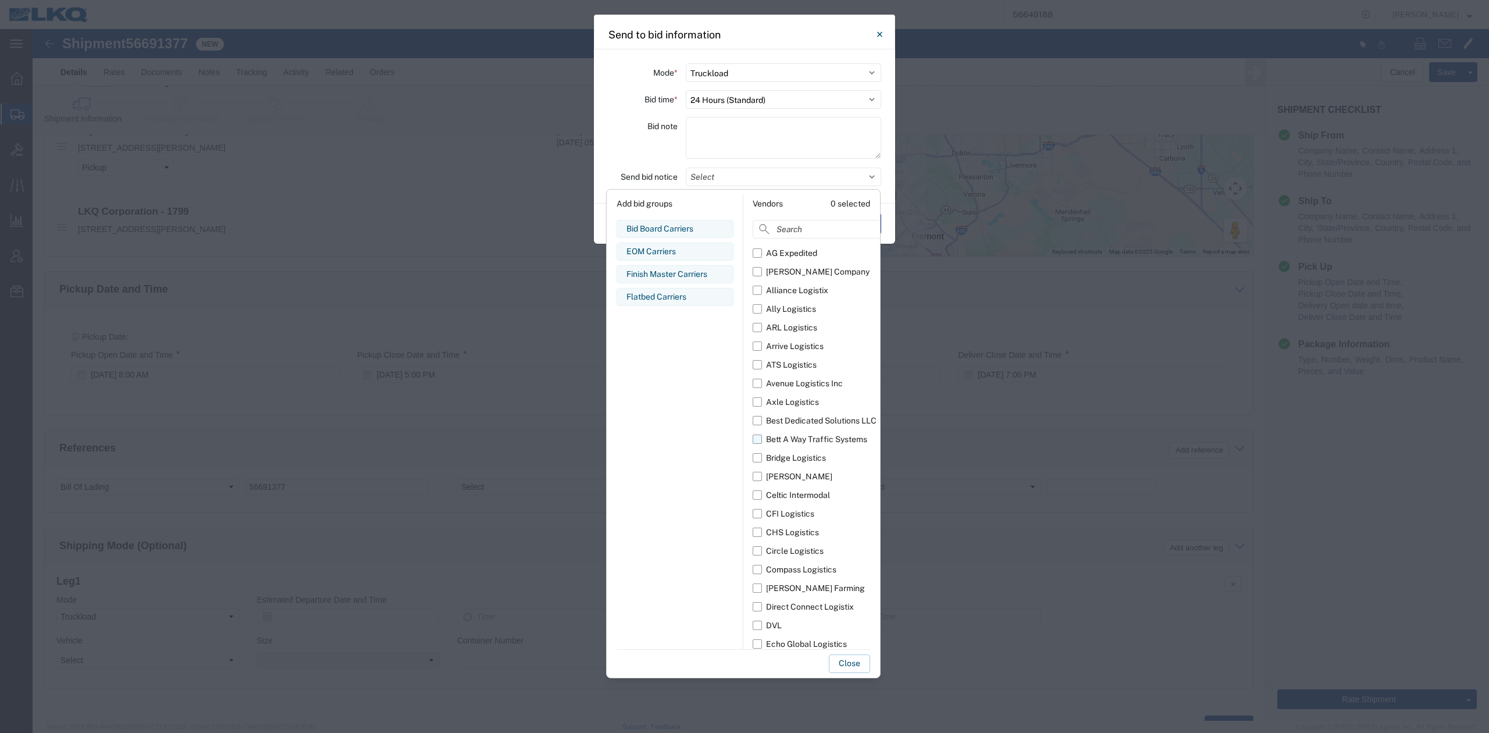
scroll to position [21, 0]
click at [758, 566] on label "Compass Logistics" at bounding box center [842, 565] width 179 height 19
click at [0, 0] on input "Compass Logistics" at bounding box center [0, 0] width 0 height 0
click at [847, 664] on button "Close" at bounding box center [849, 663] width 41 height 19
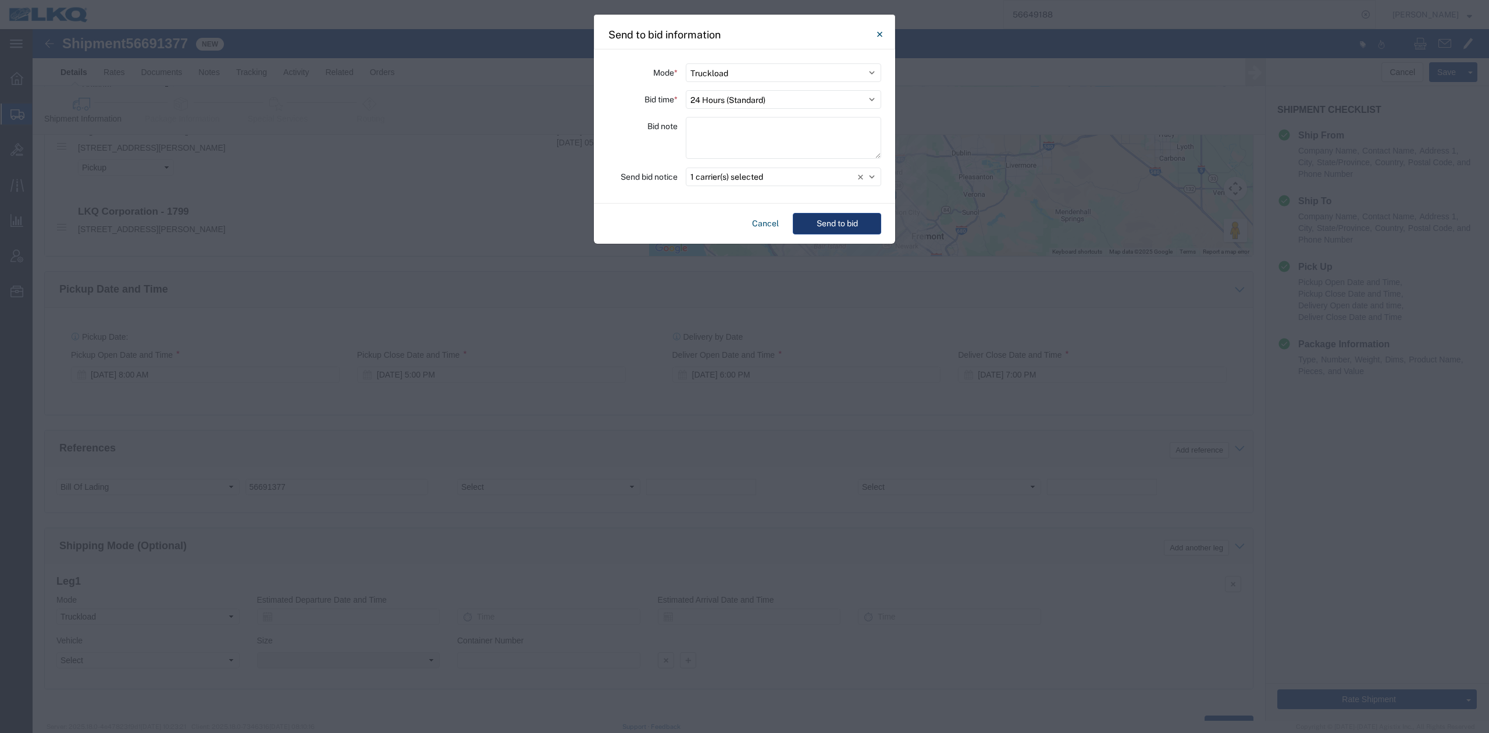
click at [858, 230] on button "Send to bid" at bounding box center [837, 224] width 88 height 22
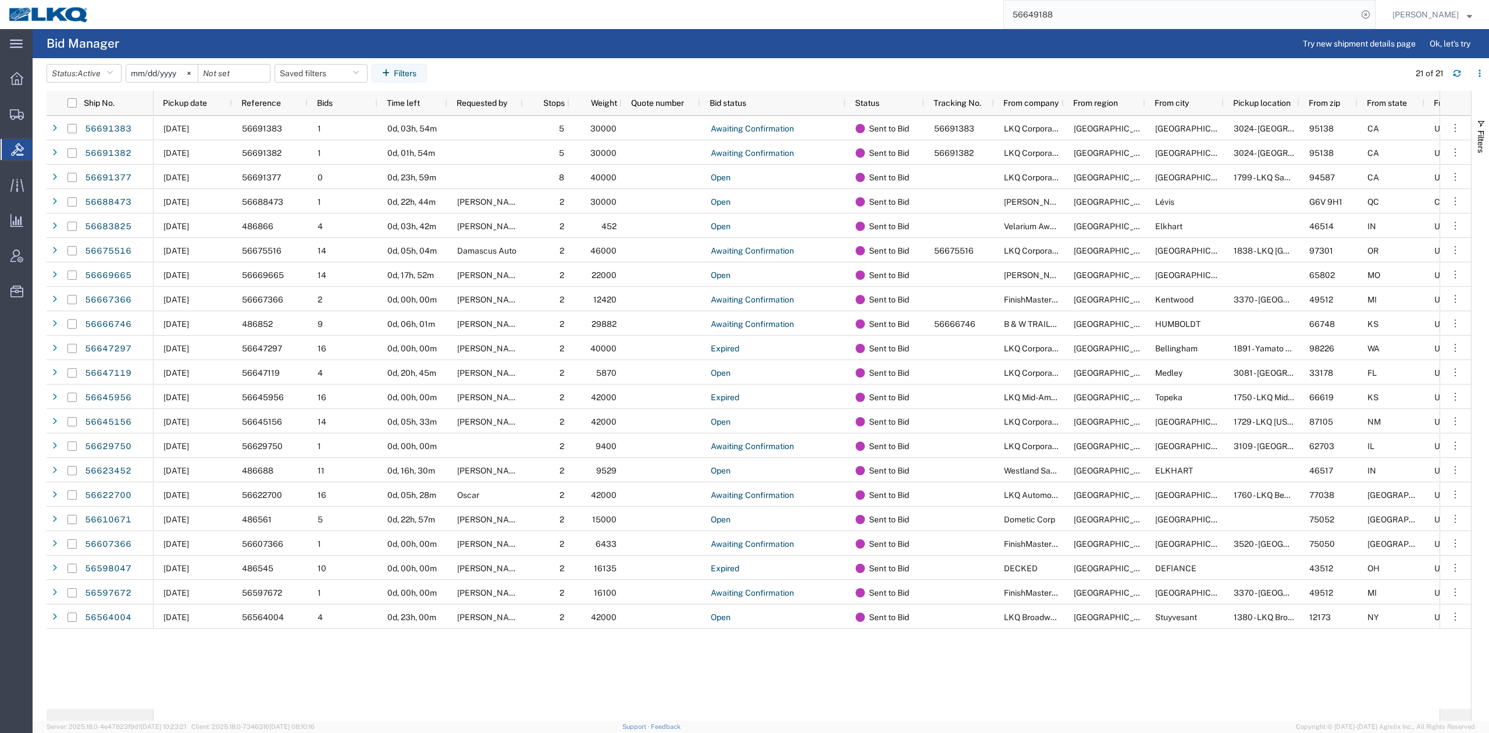
click at [1029, 16] on input "56649188" at bounding box center [1181, 15] width 354 height 28
click at [1029, 15] on input "56649188" at bounding box center [1181, 15] width 354 height 28
paste input "86914"
click at [1374, 19] on icon at bounding box center [1365, 14] width 16 height 16
type input "56686914"
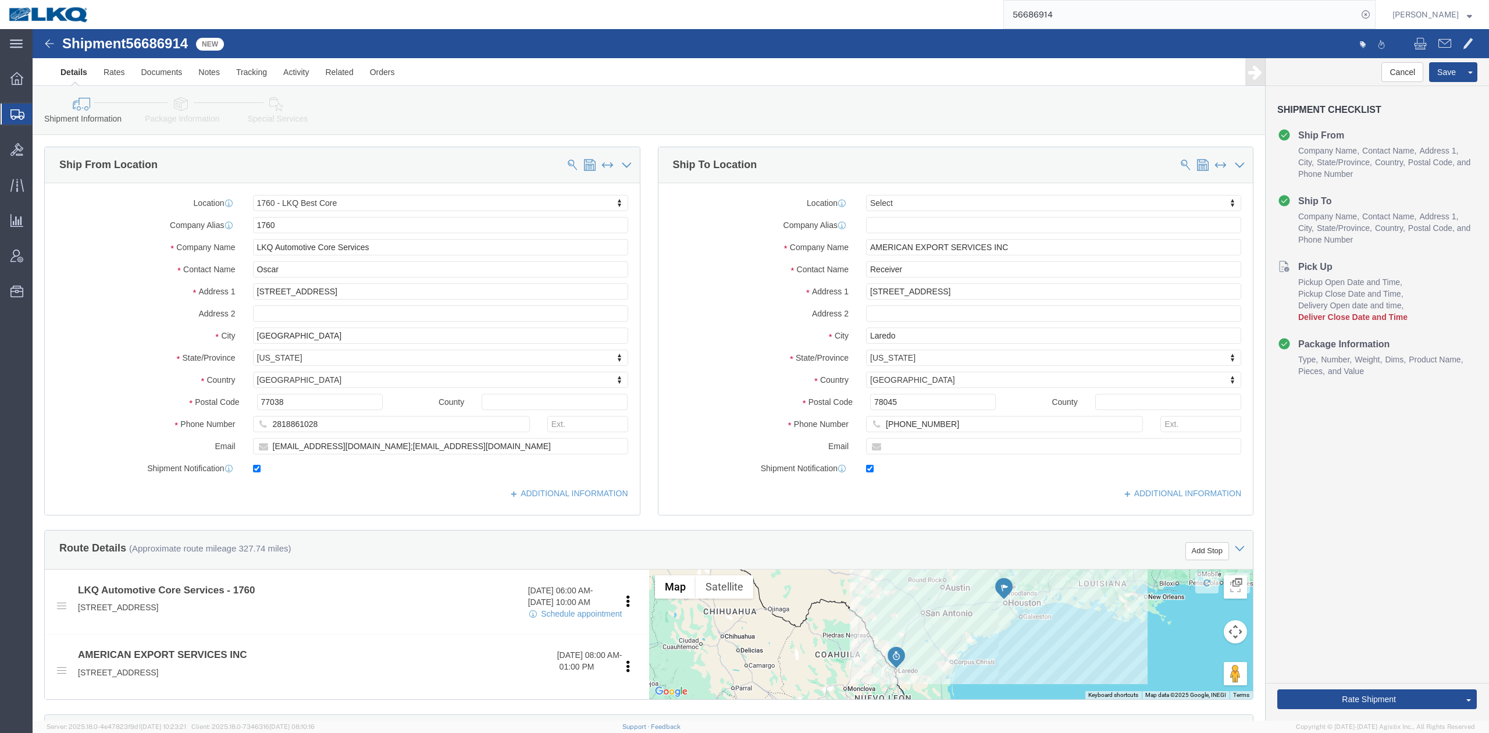
select select "27634"
select select
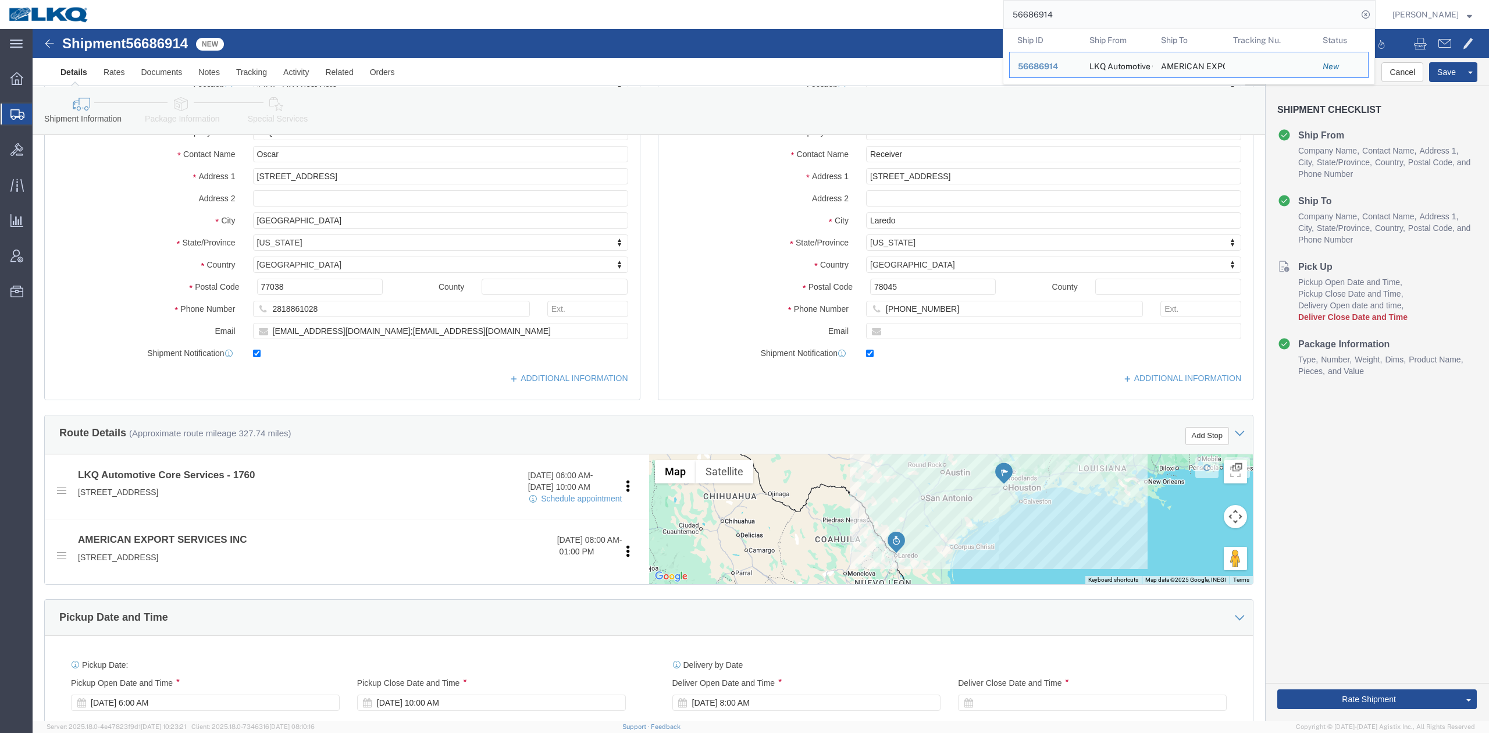
scroll to position [310, 0]
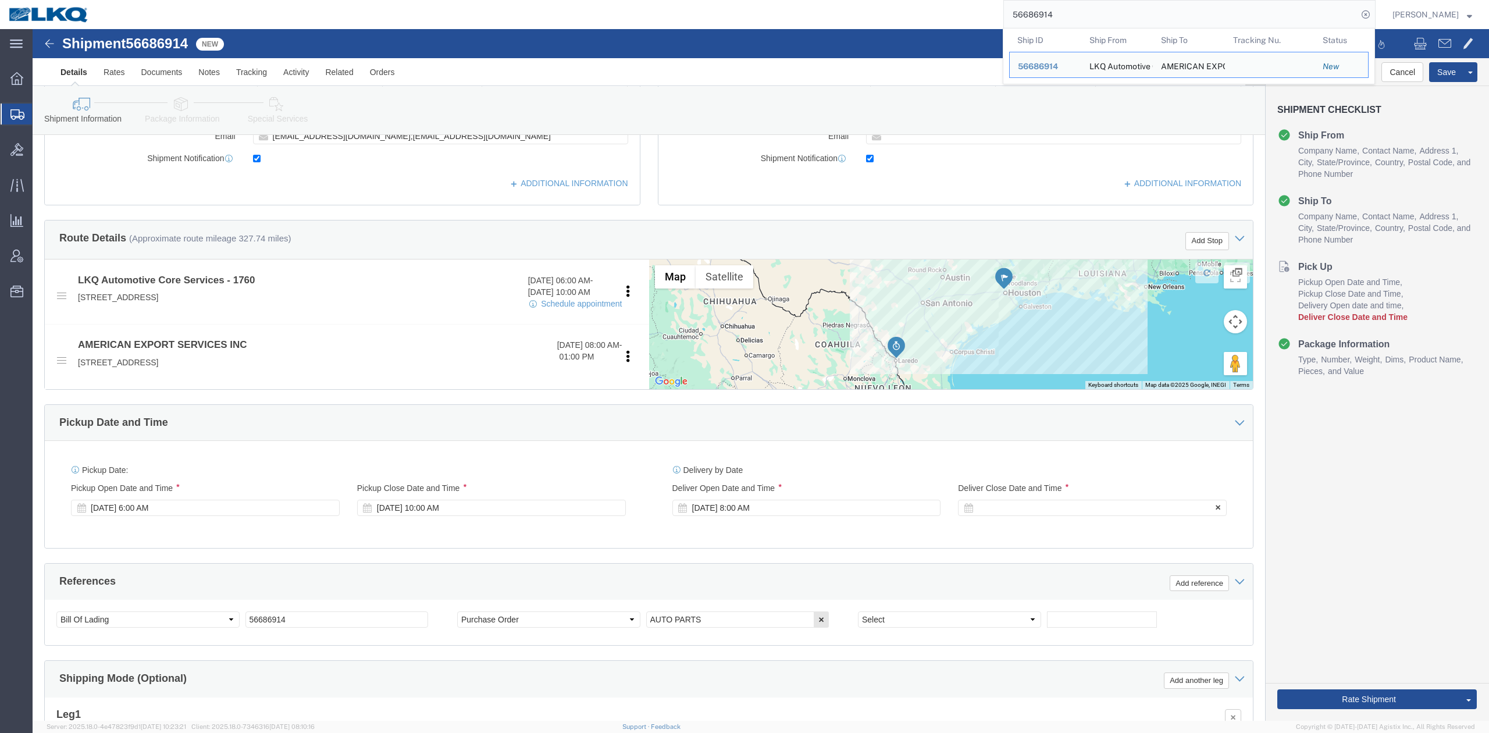
click div
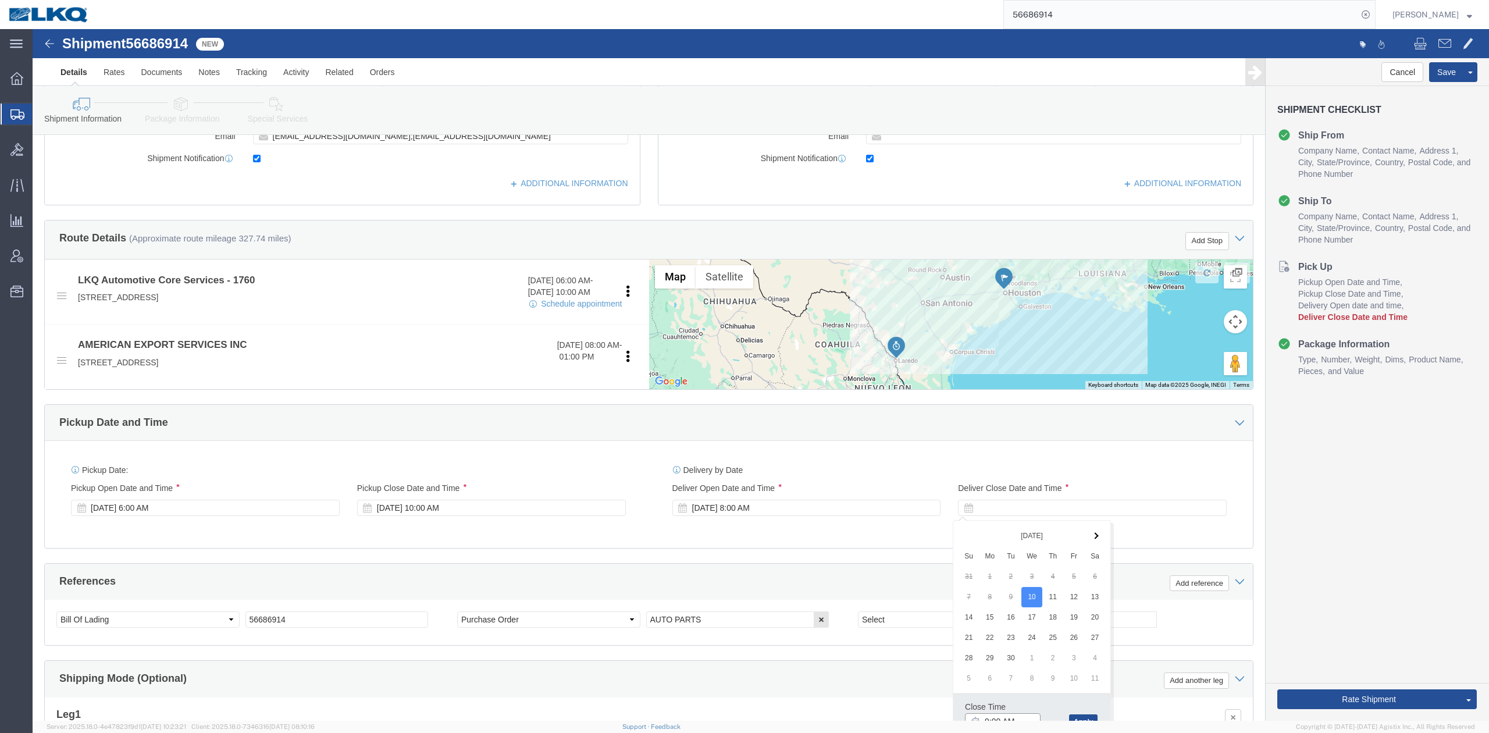
scroll to position [321, 0]
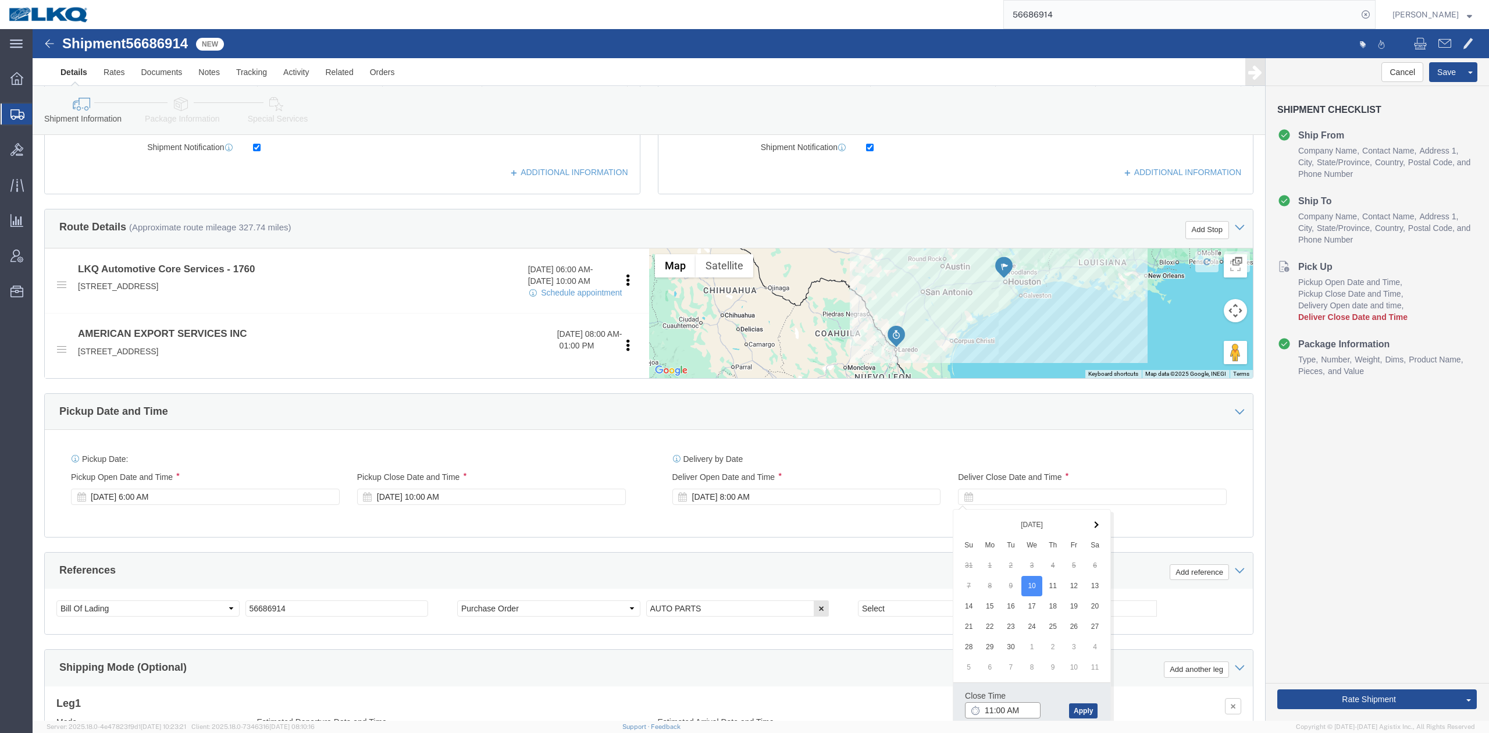
type input "12:00 PM"
click button "Apply"
click button "Save"
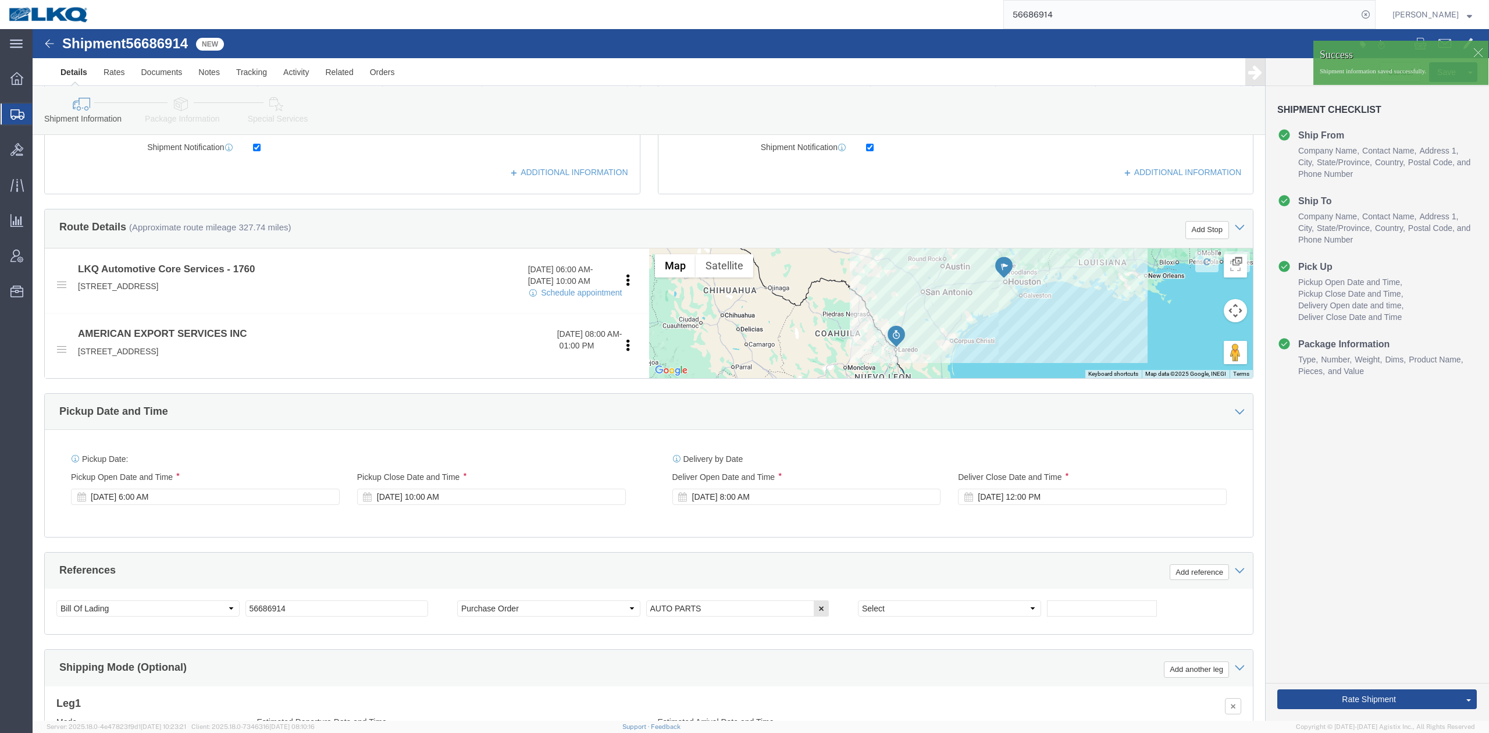
click div
click span
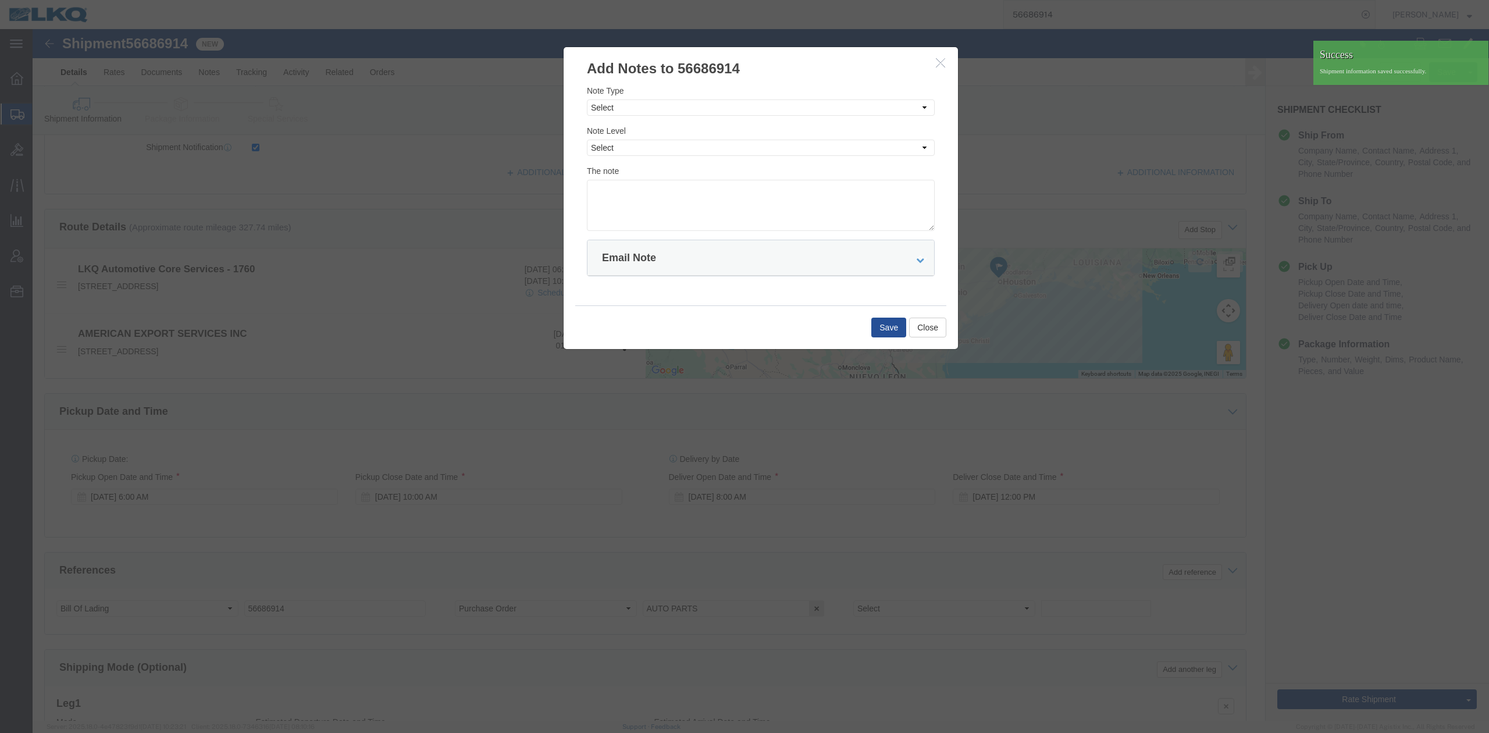
drag, startPoint x: 589, startPoint y: 67, endPoint x: 584, endPoint y: 72, distance: 6.2
click div "Note Type Select Approval Bid Notes Carrier Change Notes Claim Notes Content Ha…"
click select "Select Approval Bid Notes Carrier Change Notes Claim Notes Content Hazmat Notes…"
select select "BID_NOTES"
click select "Select Approval Bid Notes Carrier Change Notes Claim Notes Content Hazmat Notes…"
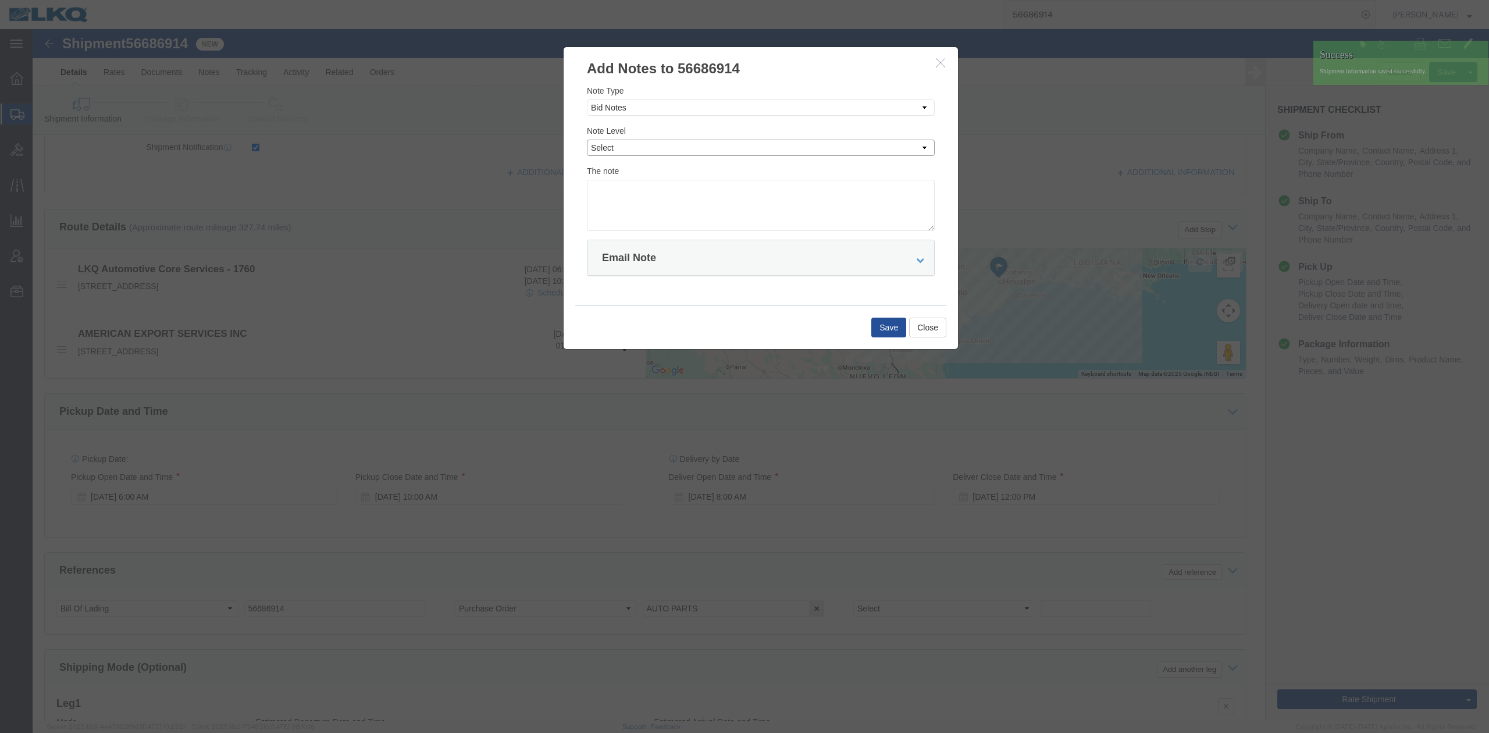
click select "Select Private to Account Private to Vendor Public"
select select "PRIVATE_TO_ACCOUNT"
click select "Select Private to Account Private to Vendor Public"
click textarea
type textarea "DAT: $519"
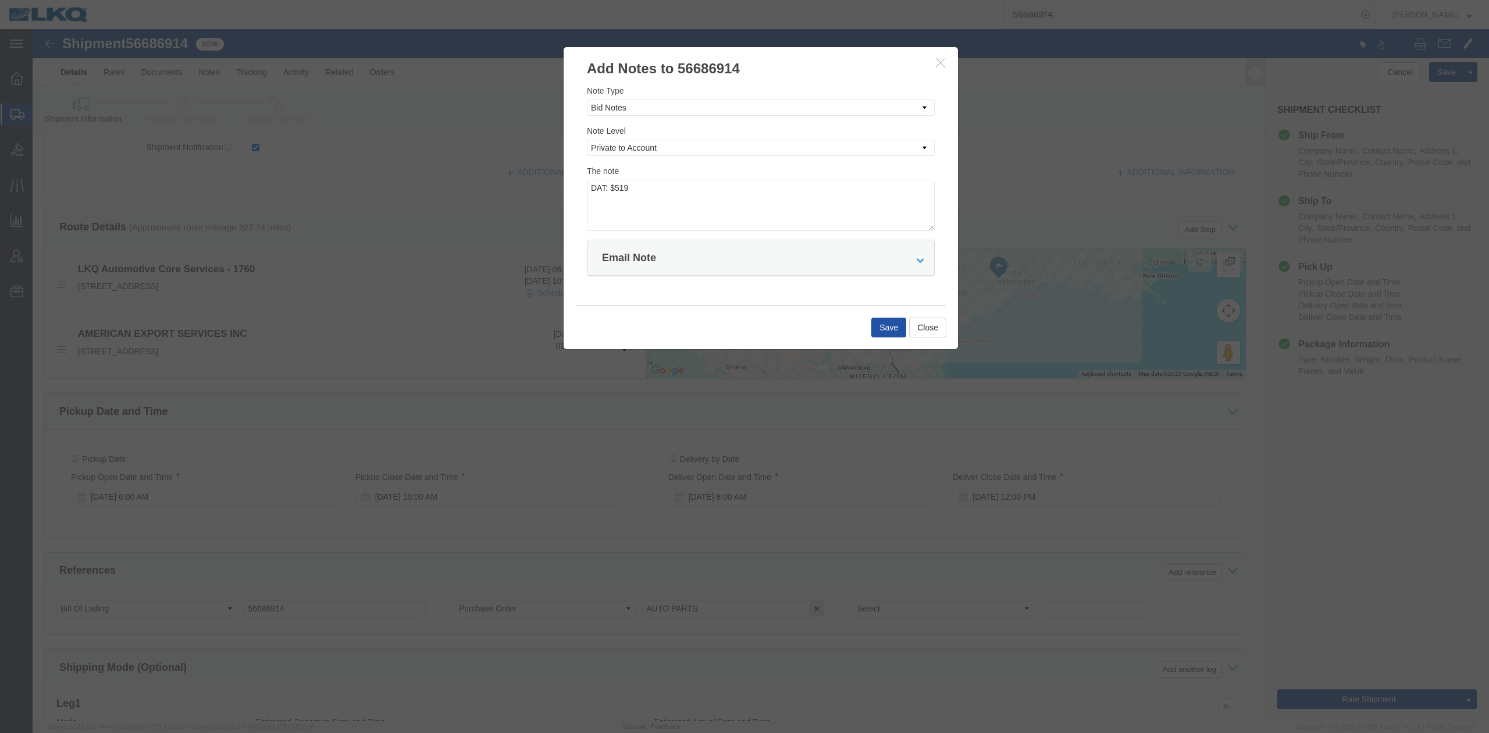
drag, startPoint x: 857, startPoint y: 304, endPoint x: 794, endPoint y: 337, distance: 71.0
click button "Save"
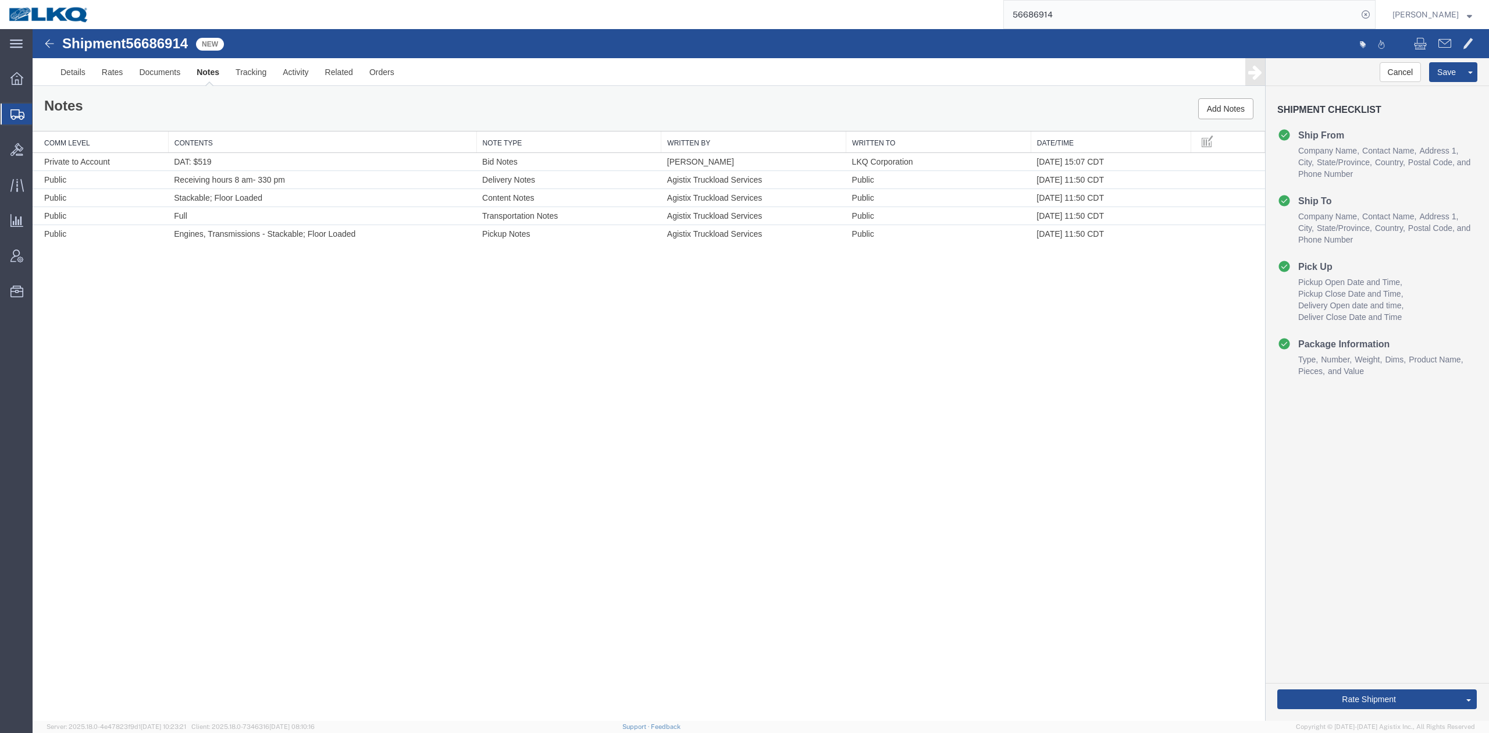
drag, startPoint x: 1413, startPoint y: 643, endPoint x: 1080, endPoint y: 326, distance: 459.5
click at [33, 29] on link "Send To Bid" at bounding box center [33, 29] width 0 height 0
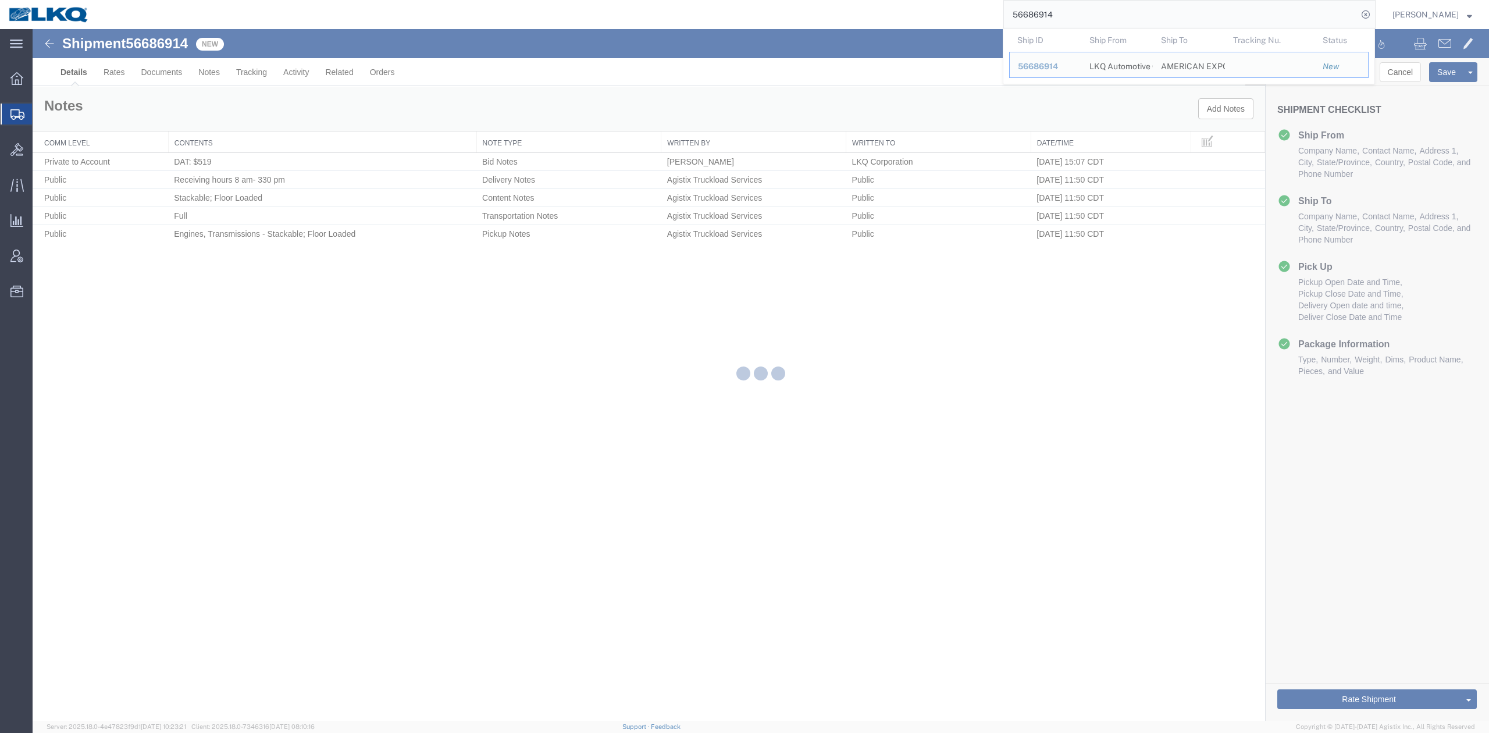
click at [1061, 19] on input "56686914" at bounding box center [1181, 15] width 354 height 28
click at [1061, 20] on input "56686914" at bounding box center [1181, 15] width 354 height 28
paste input "25771"
type input "56625771"
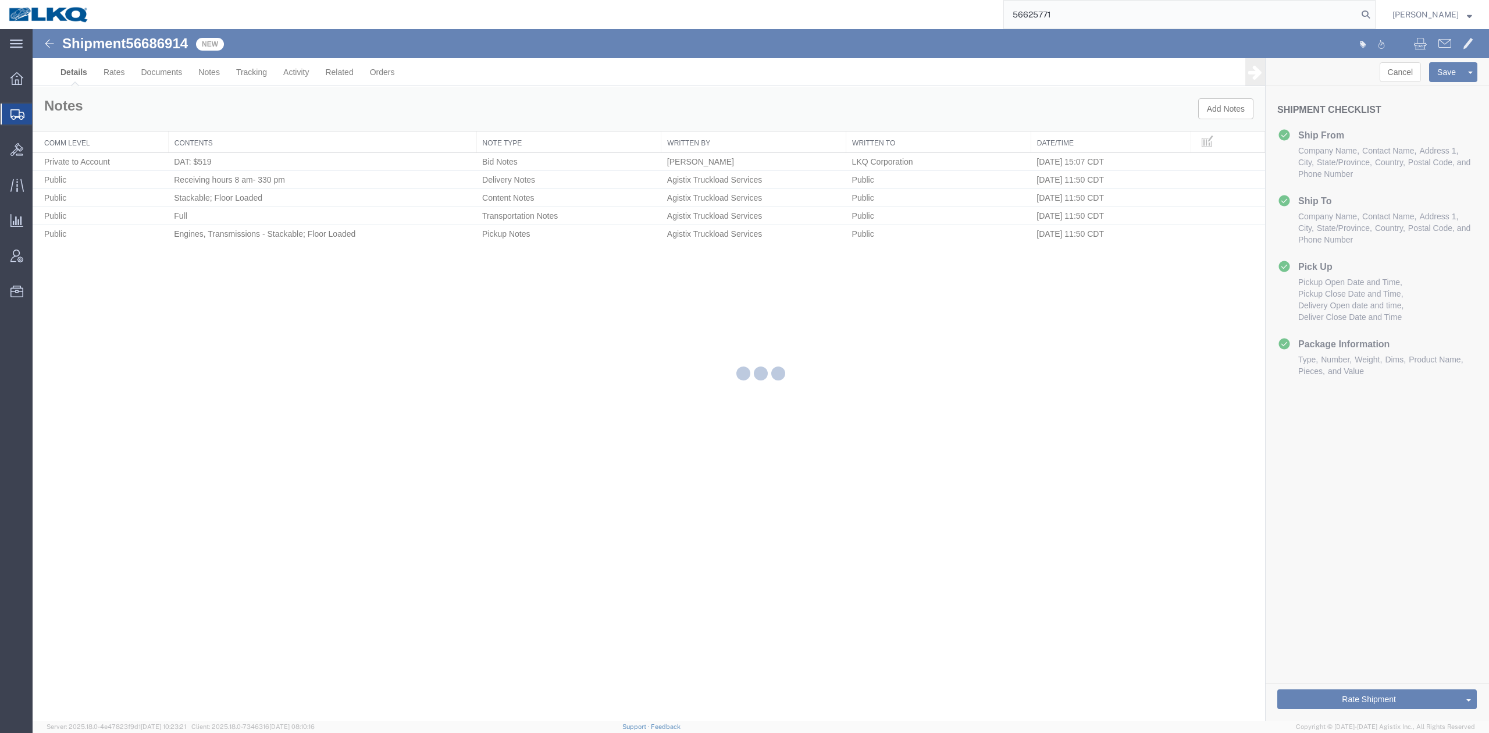
select select "27634"
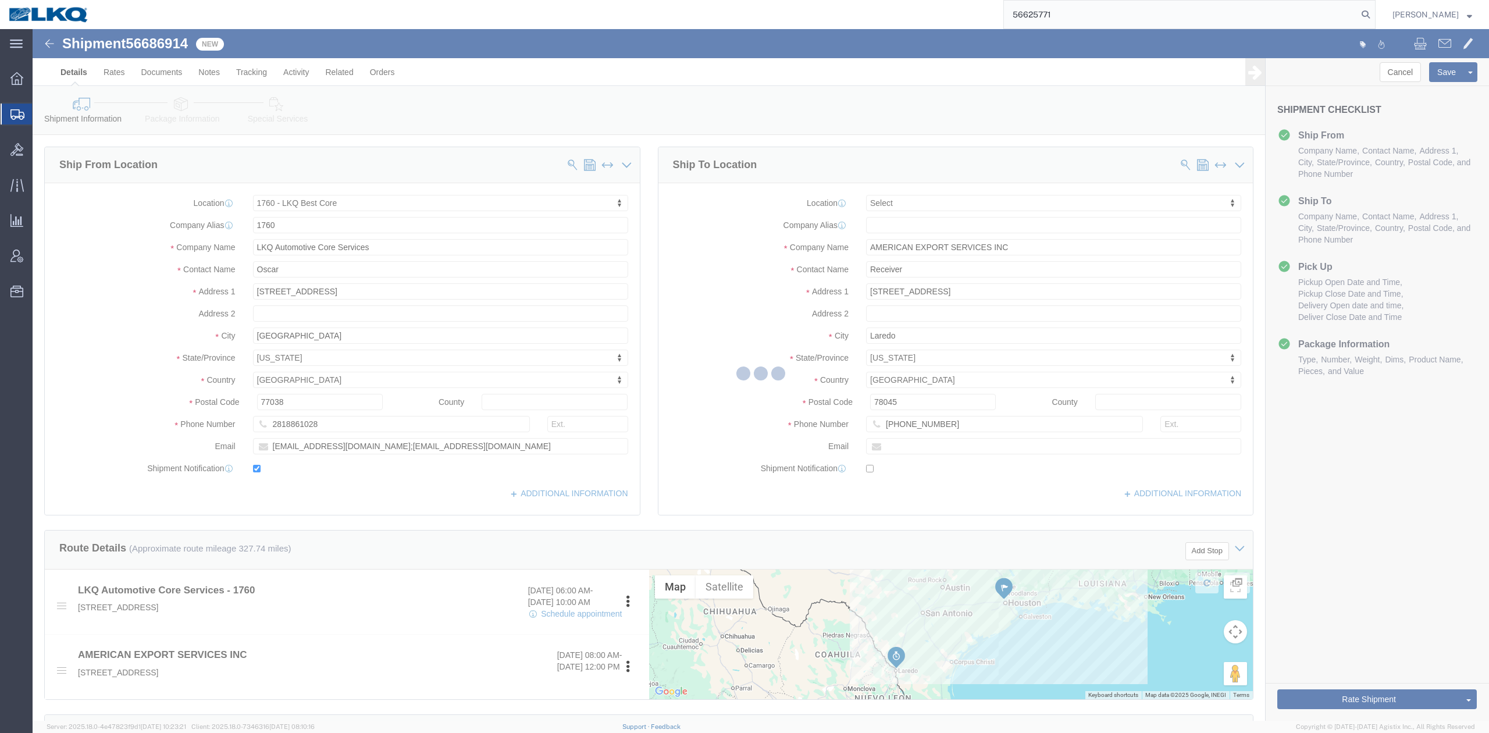
select select "TL"
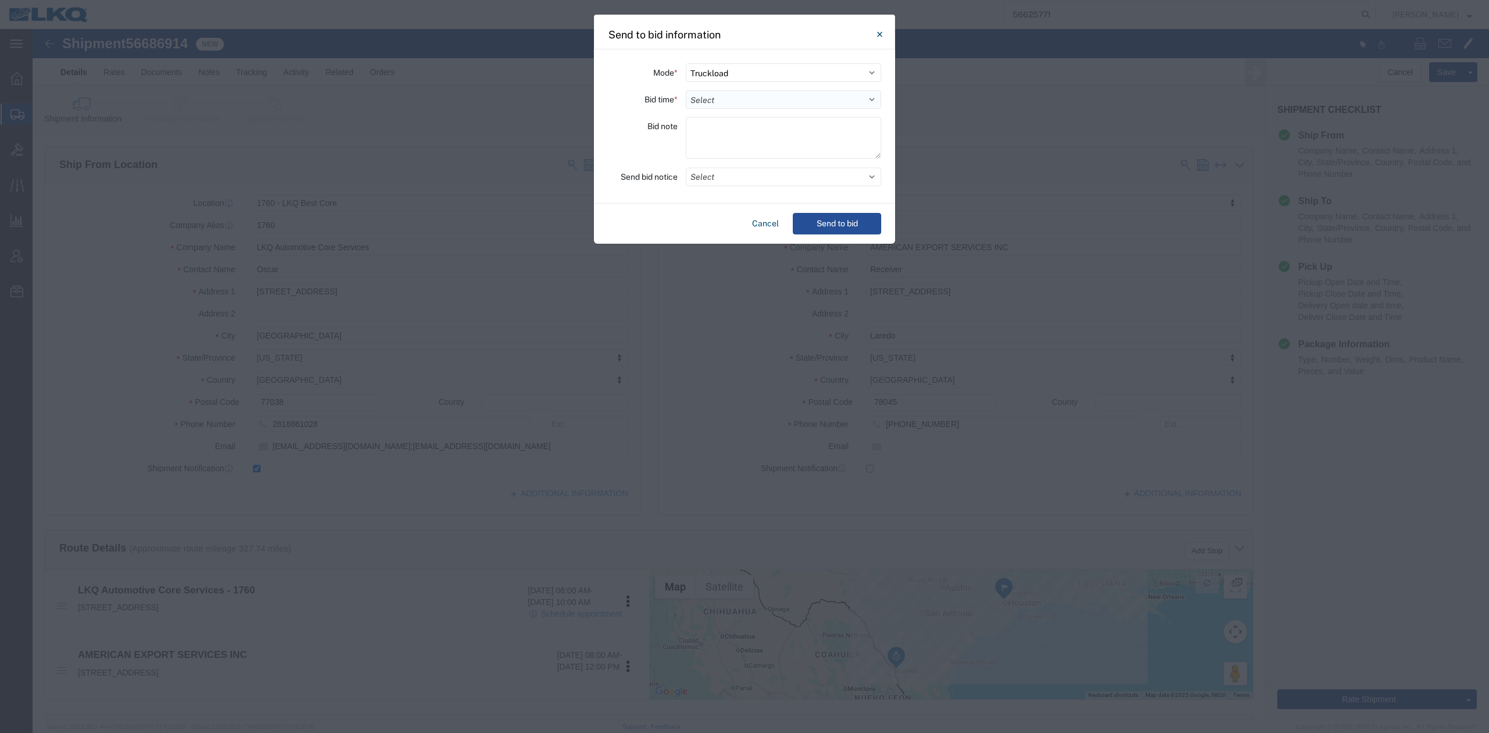
type input "56625771"
click at [757, 101] on select "Select 30 Min (Rush) 1 Hour (Rush) 2 Hours (Rush) 4 Hours (Rush) 8 Hours (Rush)…" at bounding box center [783, 99] width 195 height 19
select select "24"
click at [686, 90] on select "Select 30 Min (Rush) 1 Hour (Rush) 2 Hours (Rush) 4 Hours (Rush) 8 Hours (Rush)…" at bounding box center [783, 99] width 195 height 19
click at [740, 172] on button "Select" at bounding box center [783, 176] width 195 height 19
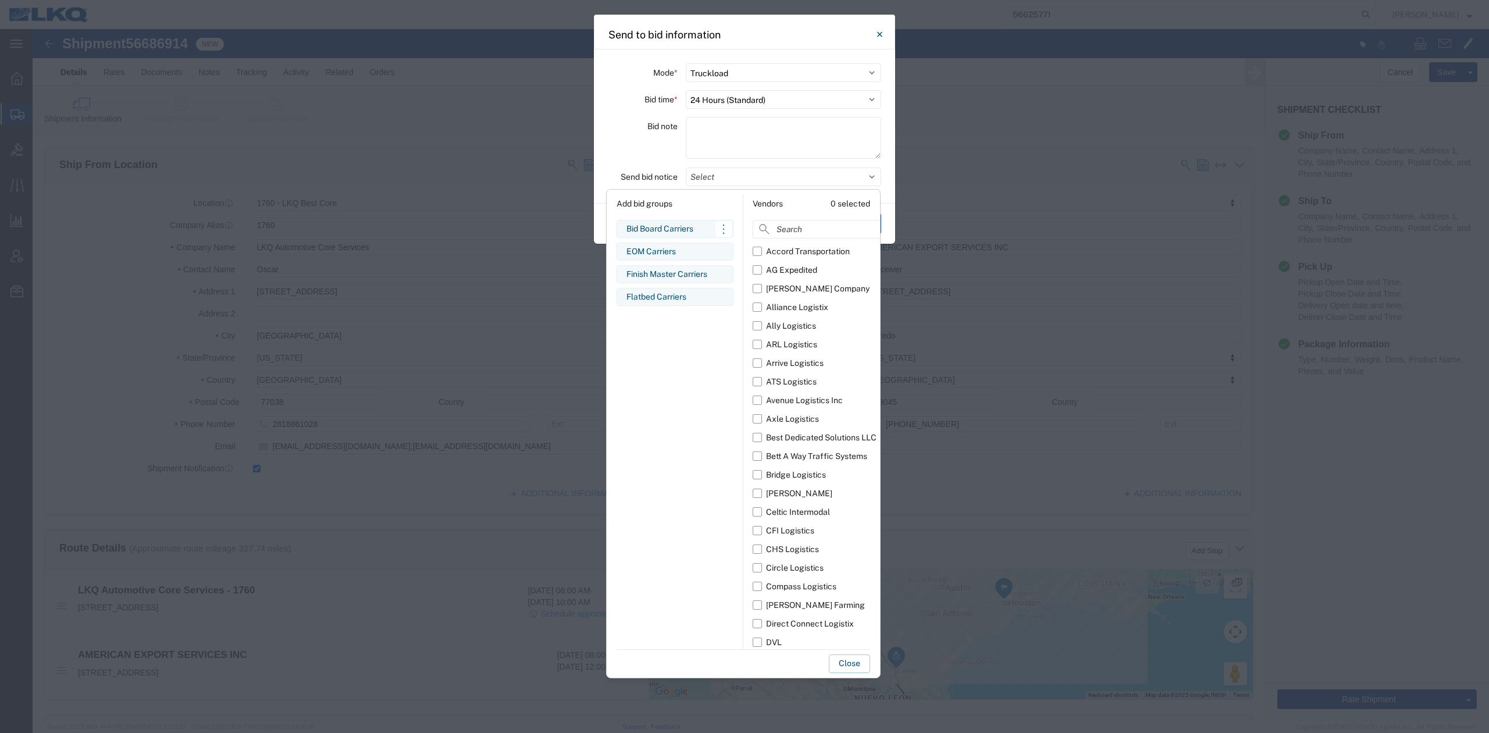
click at [654, 221] on div "Bid Board Carriers Edit bid group Remove bid group" at bounding box center [674, 229] width 117 height 18
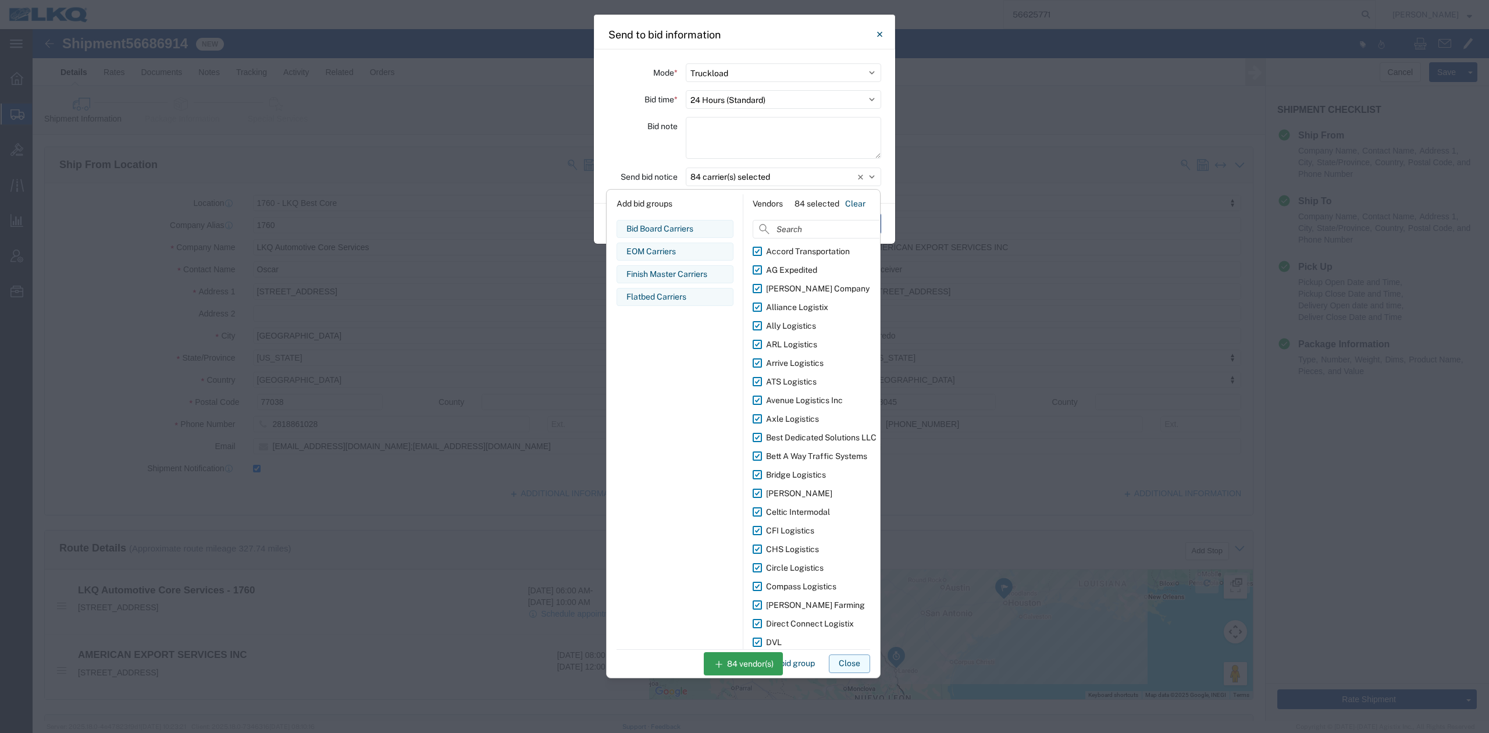
click at [850, 660] on button "Close" at bounding box center [849, 663] width 41 height 19
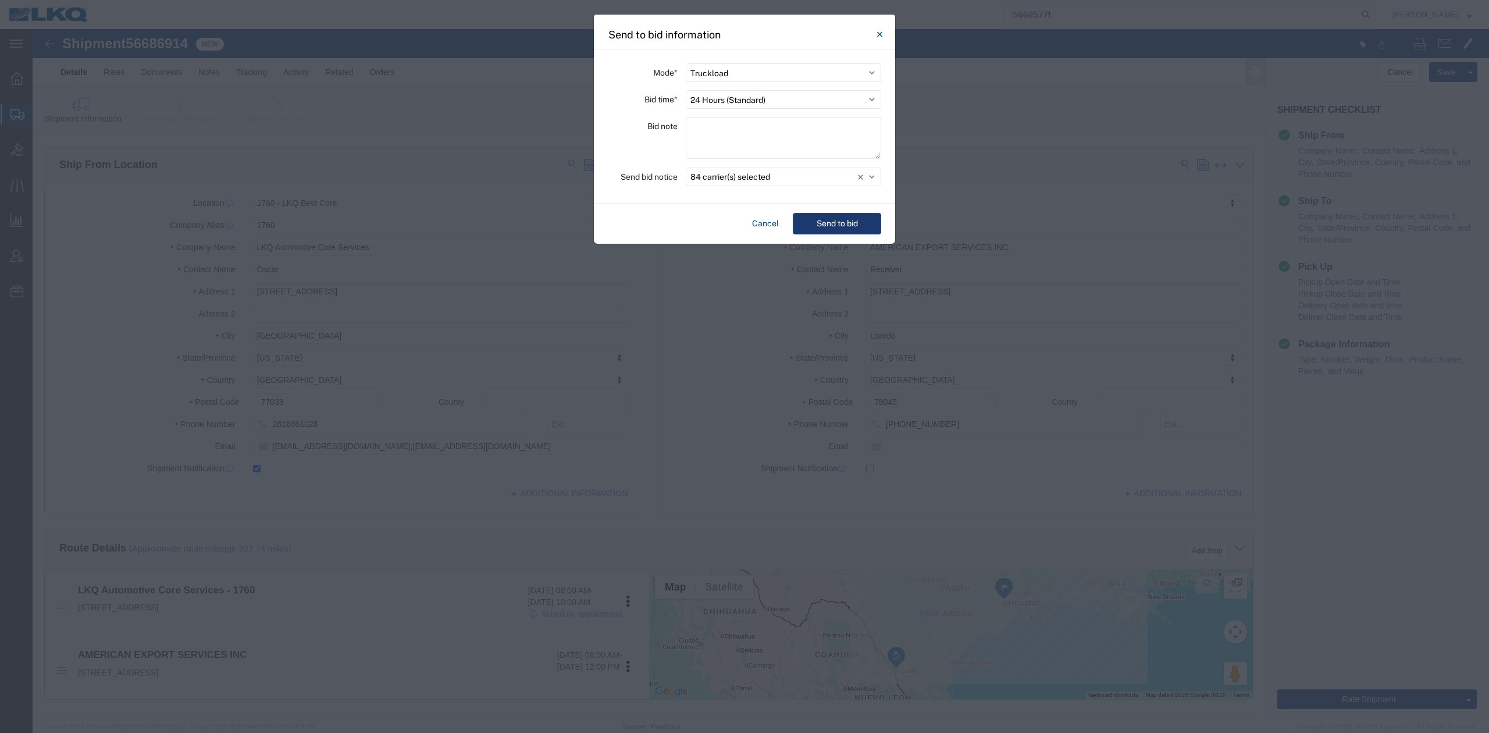
click at [827, 222] on button "Send to bid" at bounding box center [837, 224] width 88 height 22
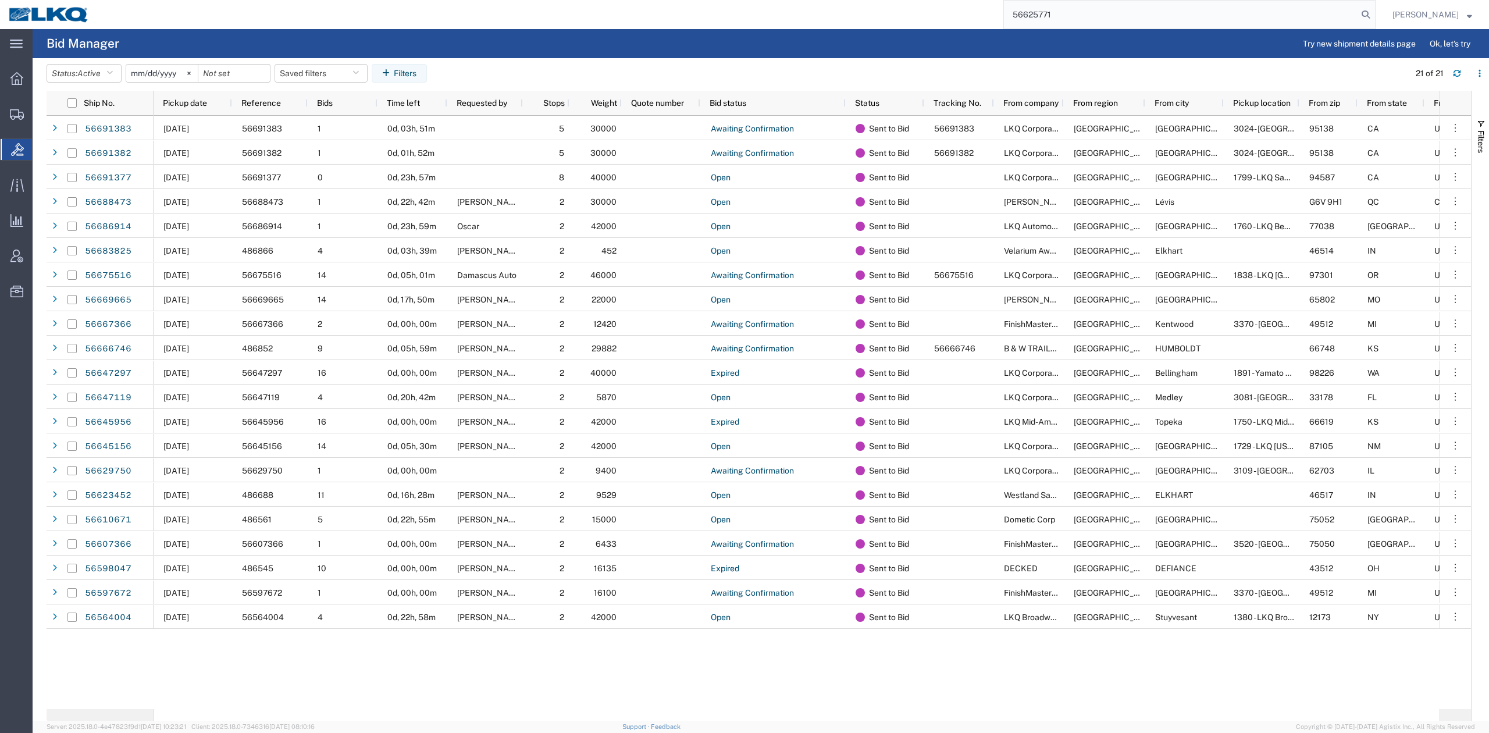
click at [1050, 12] on input "56625771" at bounding box center [1181, 15] width 354 height 28
click at [1374, 20] on icon at bounding box center [1365, 14] width 16 height 16
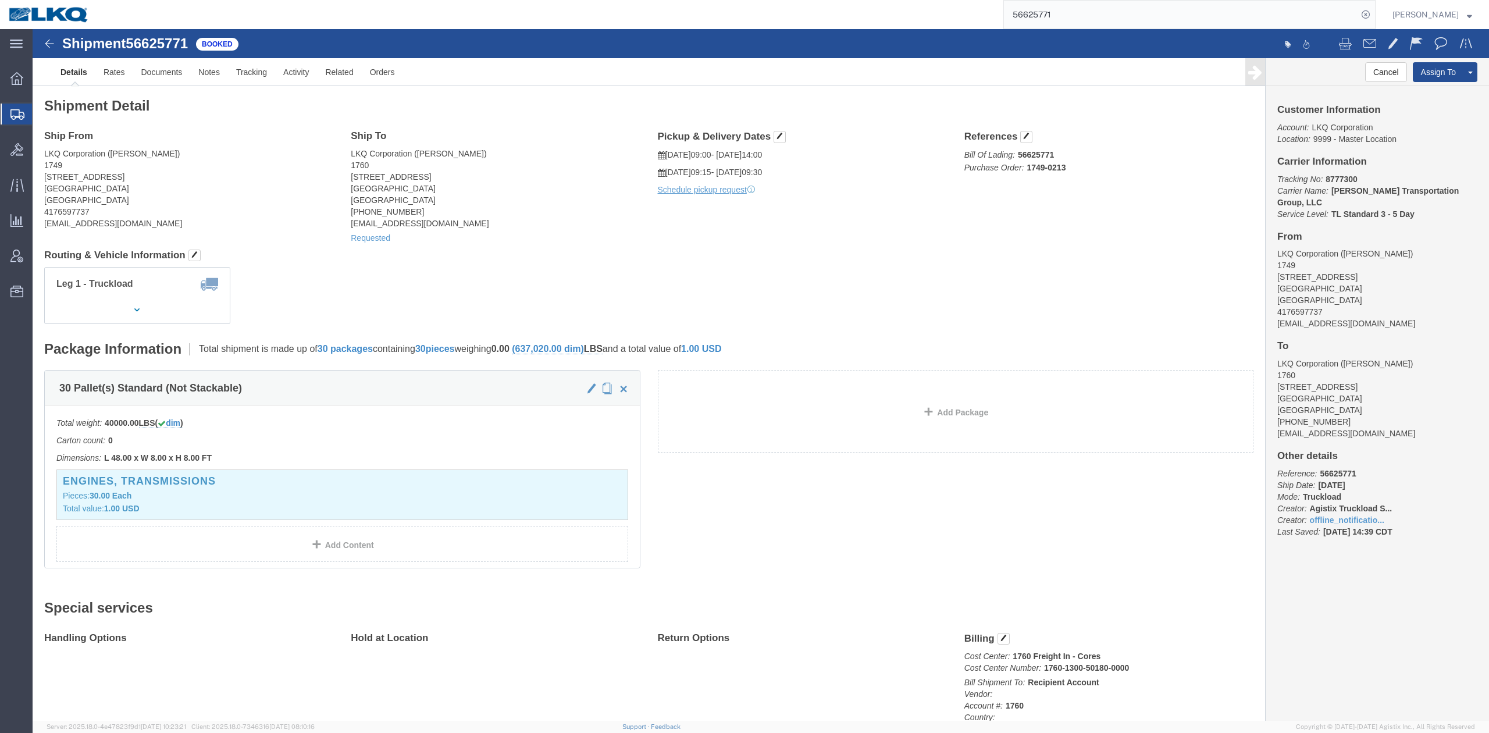
click at [1070, 1] on input "56625771" at bounding box center [1181, 15] width 354 height 28
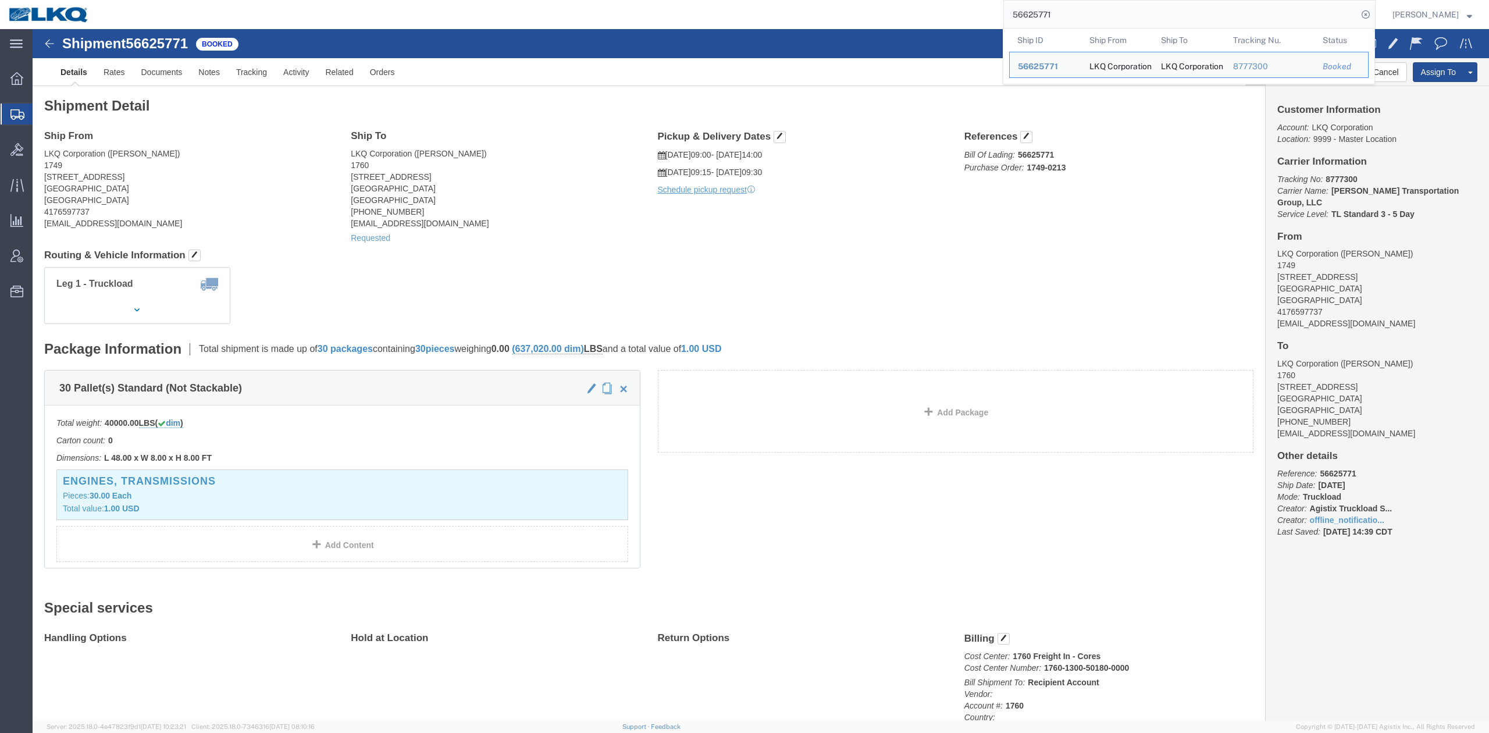
click at [1070, 1] on input "56625771" at bounding box center [1181, 15] width 354 height 28
paste input "87008"
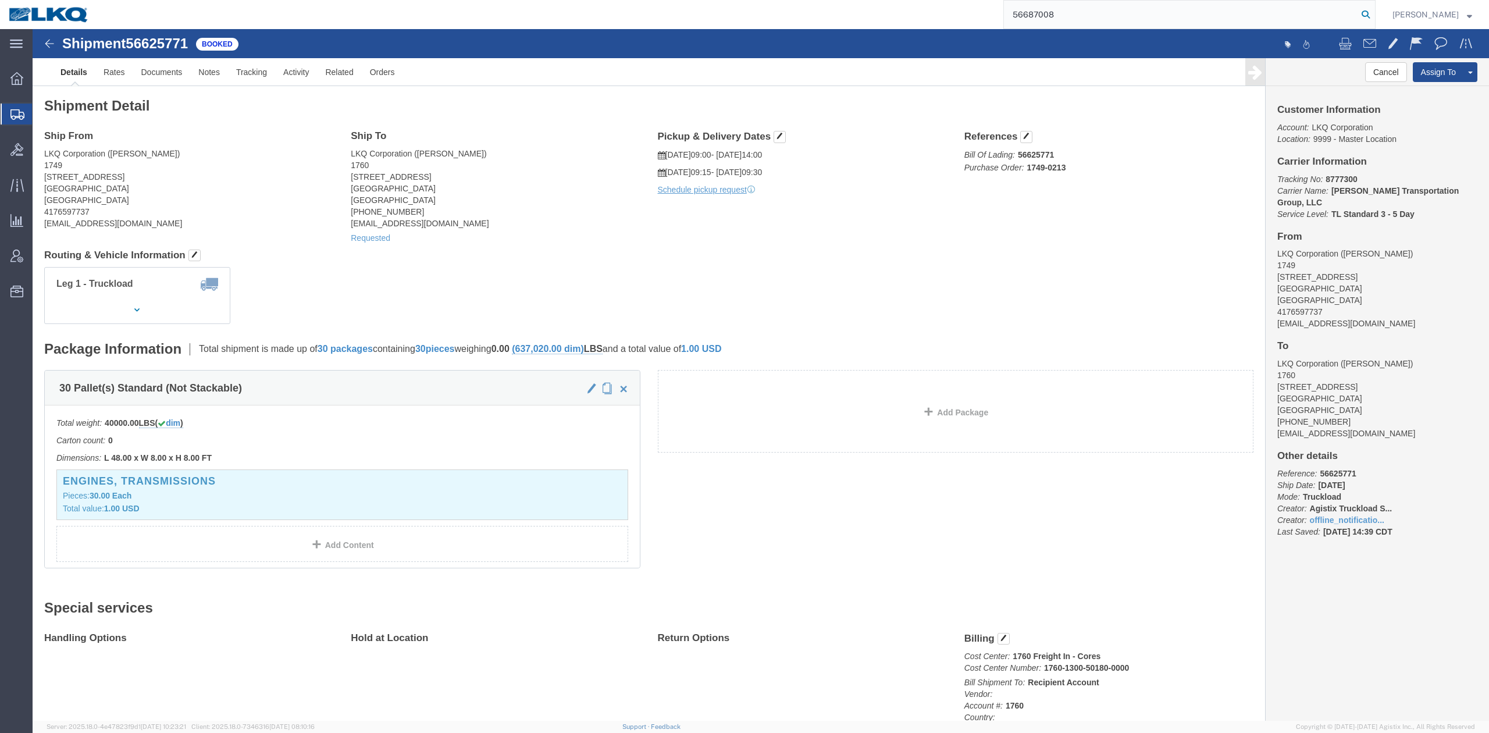
drag, startPoint x: 1385, startPoint y: 3, endPoint x: 1380, endPoint y: 8, distance: 7.0
click at [1375, 7] on form "56687008" at bounding box center [1189, 14] width 372 height 29
click at [1374, 8] on icon at bounding box center [1365, 14] width 16 height 16
type input "56687008"
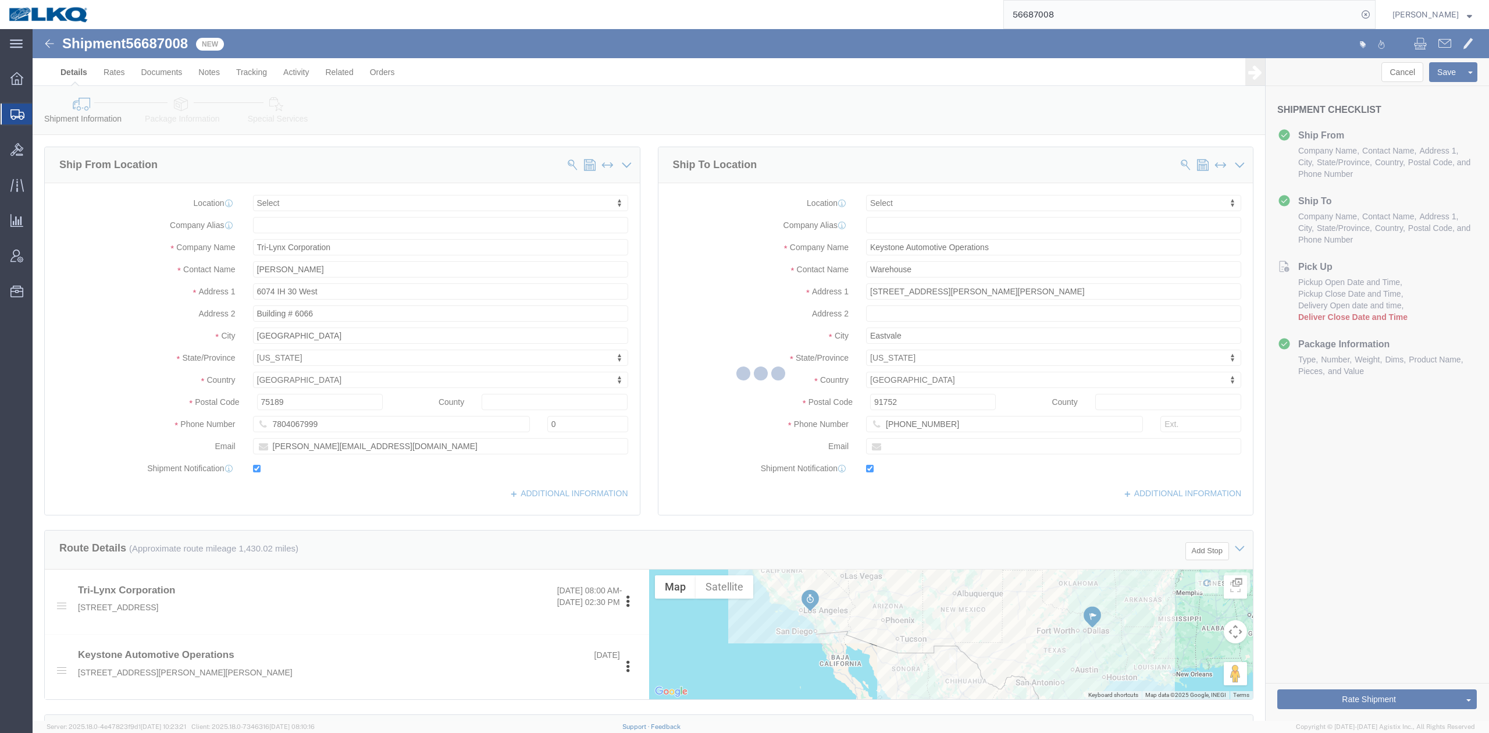
select select
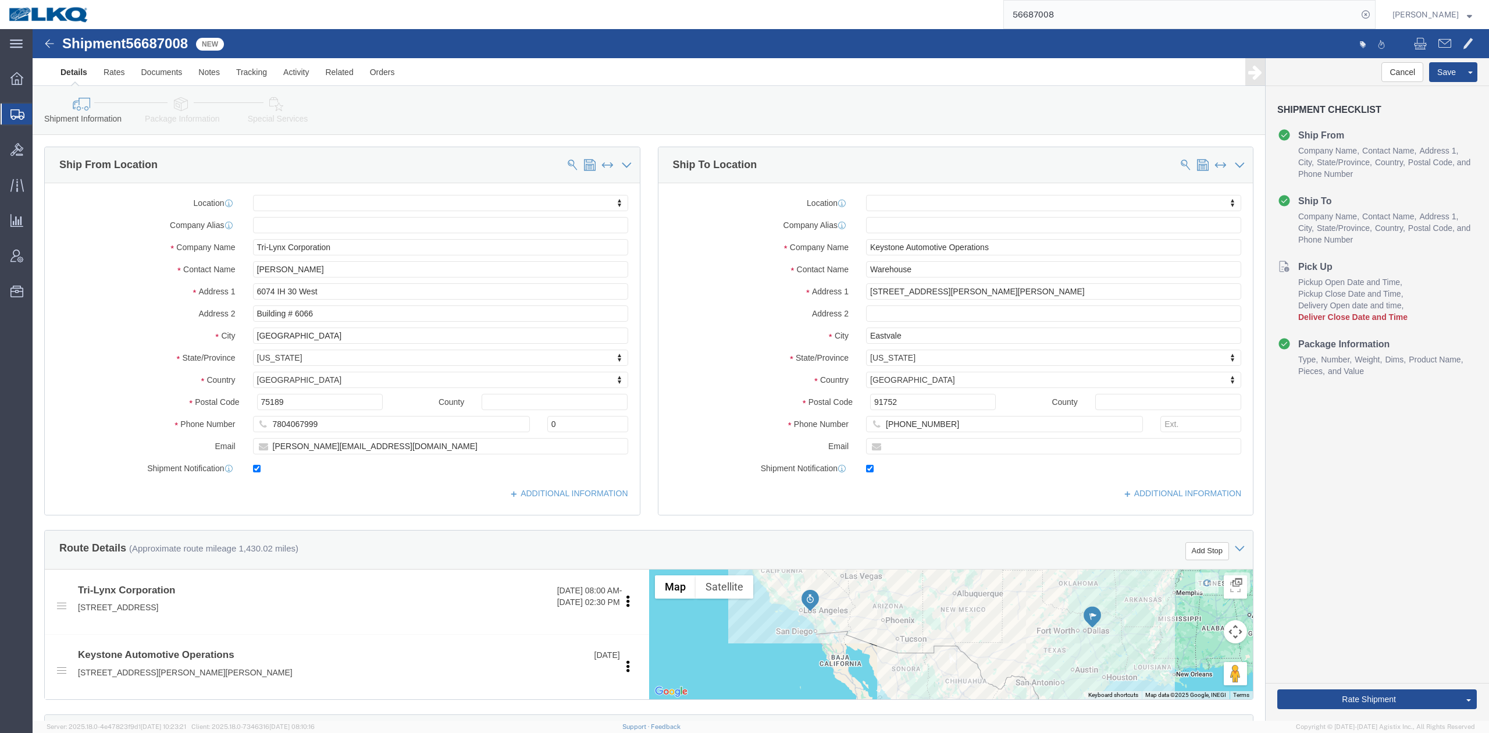
type input "eastva"
select select "30605"
select select "CA"
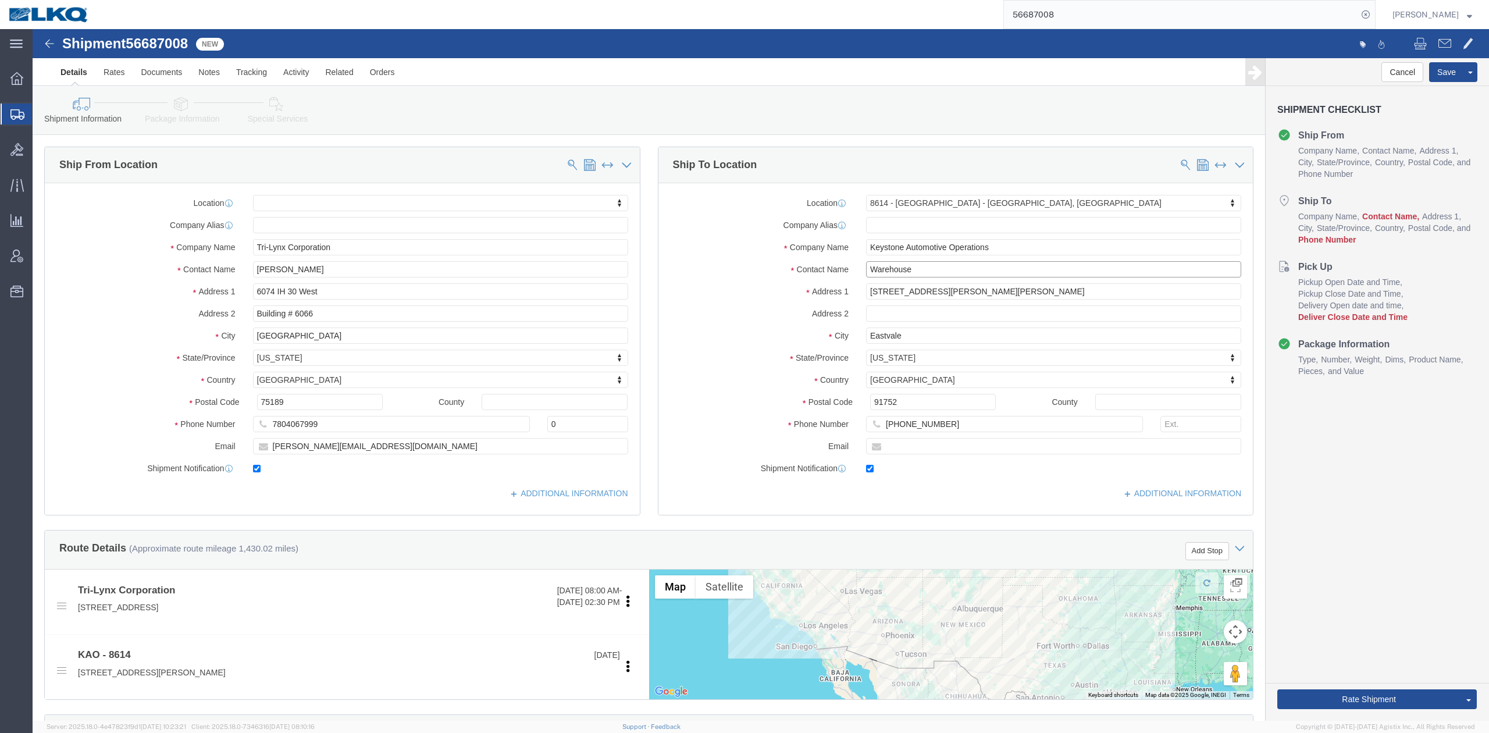
click input "Warehouse"
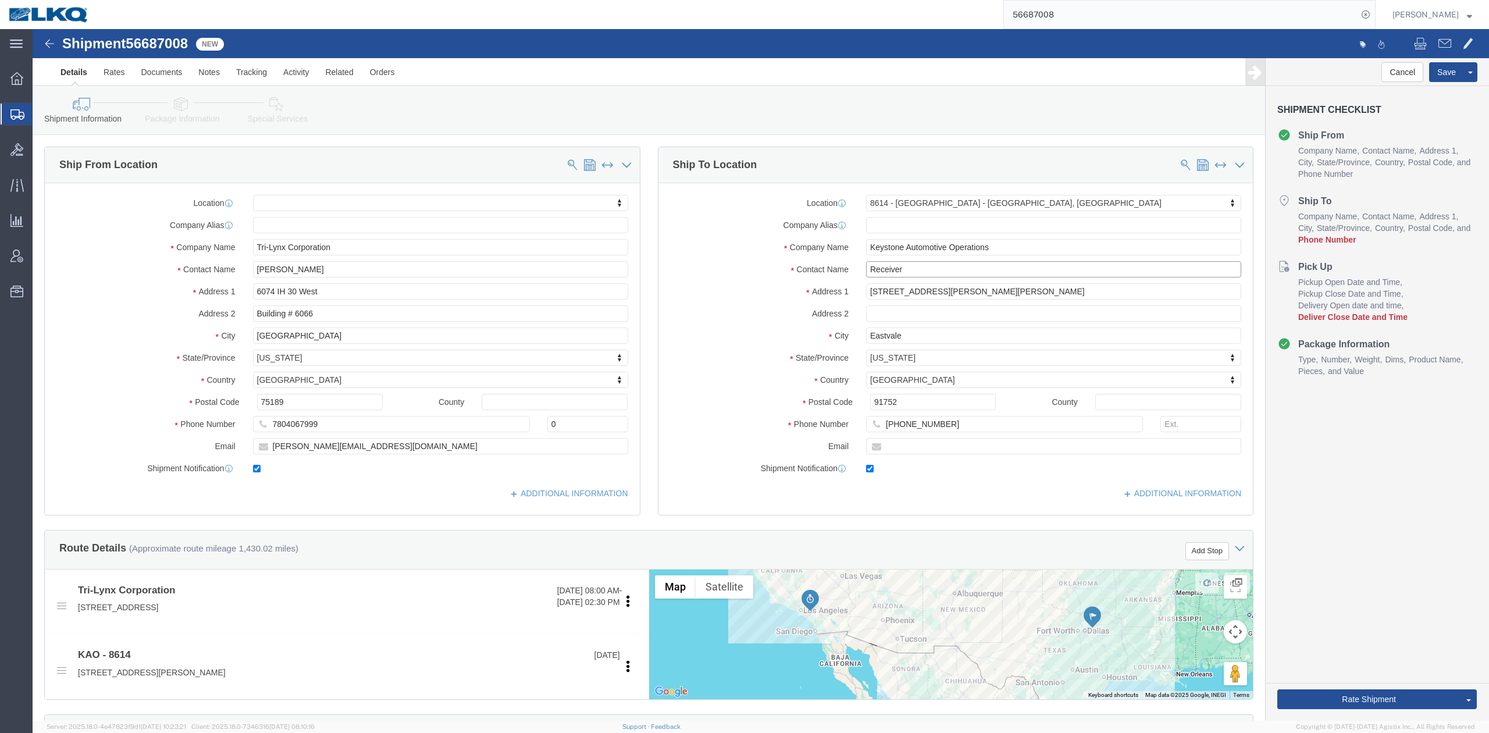
type input "Receiver"
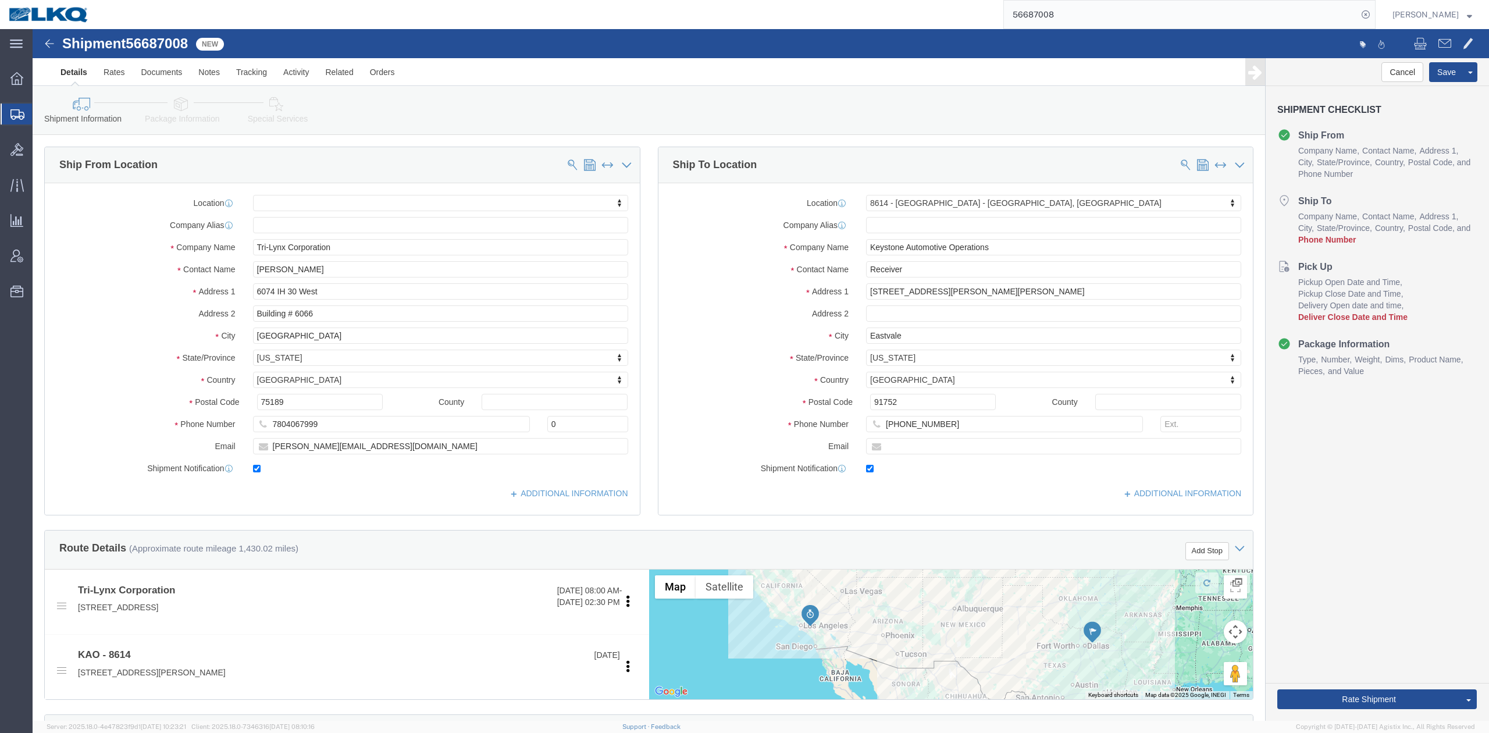
click label "Company Name"
click input "951-277-5237"
type input "6150000000"
click label "Contact Name"
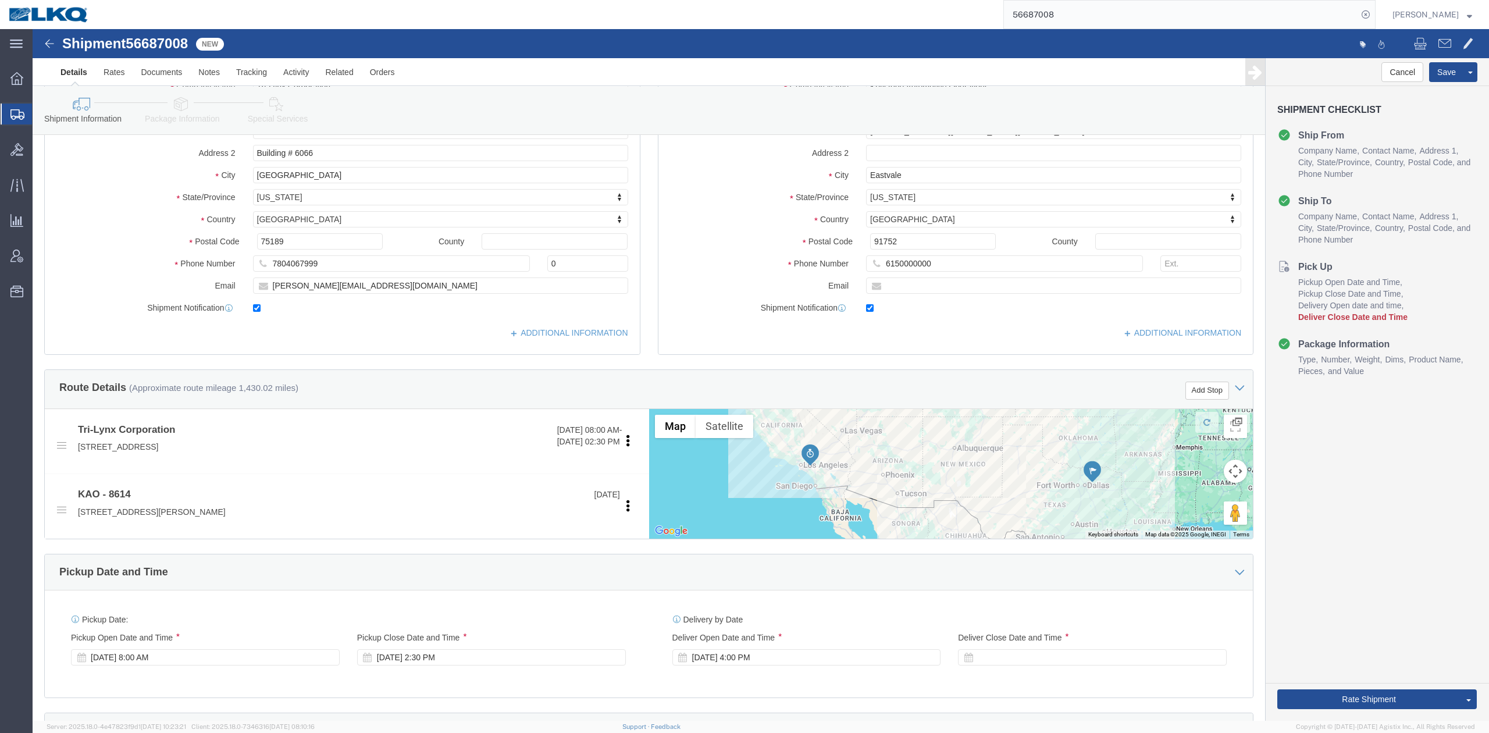
scroll to position [310, 0]
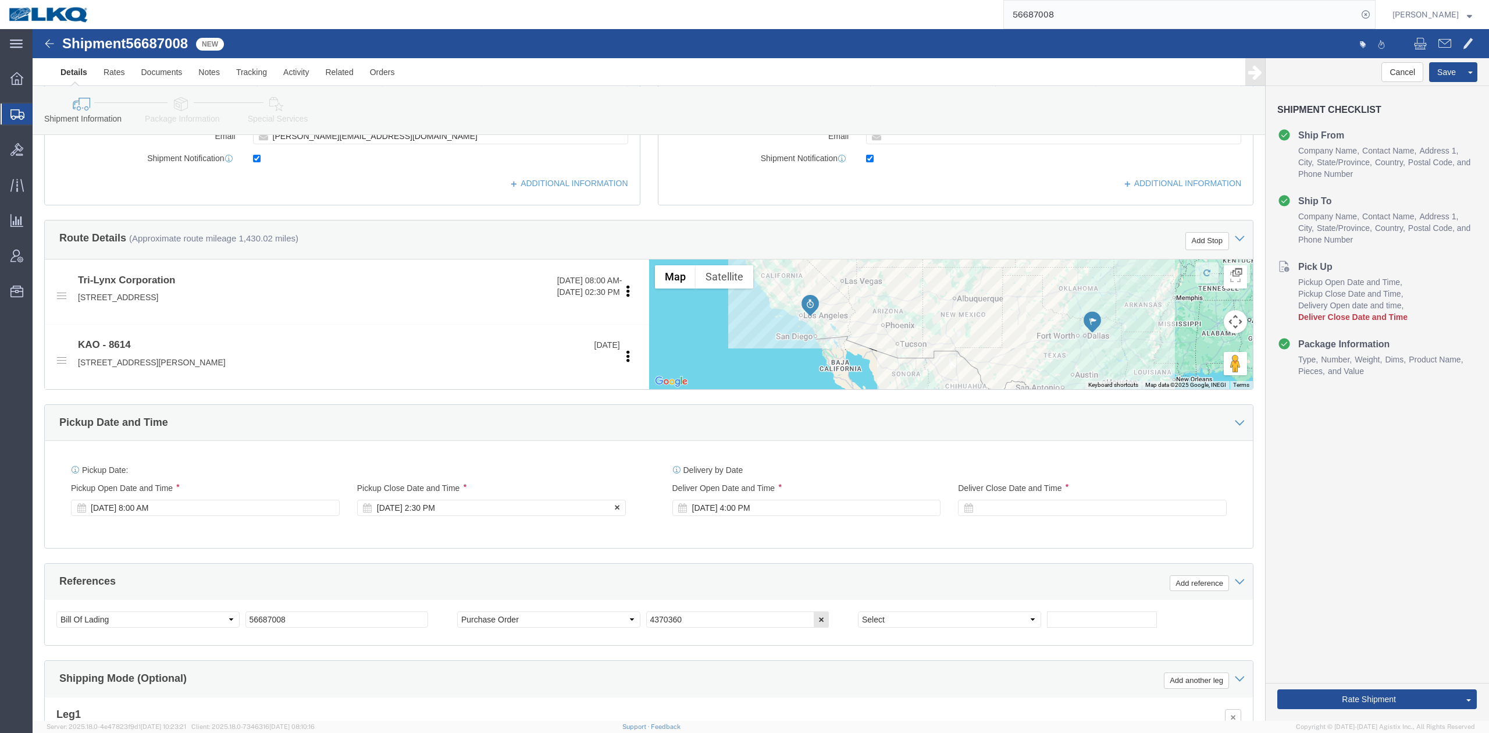
drag, startPoint x: 451, startPoint y: 480, endPoint x: 409, endPoint y: 466, distance: 44.1
click div "Sep 11 2025 2:30 PM"
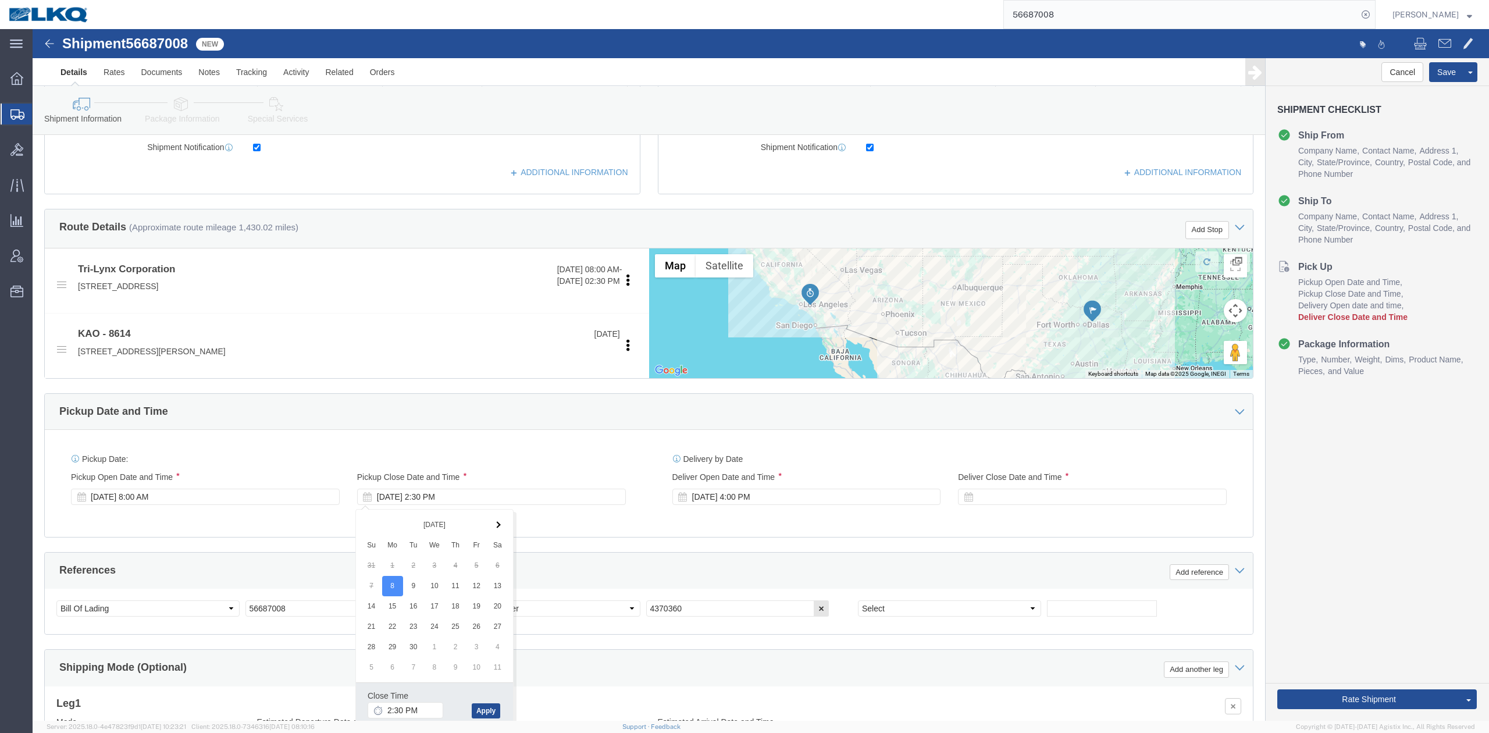
click div "References Add reference"
click button
click select "Select Account Type Activity ID Airline Appointment Number ASN Batch Request # …"
select select "DELNUM"
click select "Select Account Type Activity ID Airline Appointment Number ASN Batch Request # …"
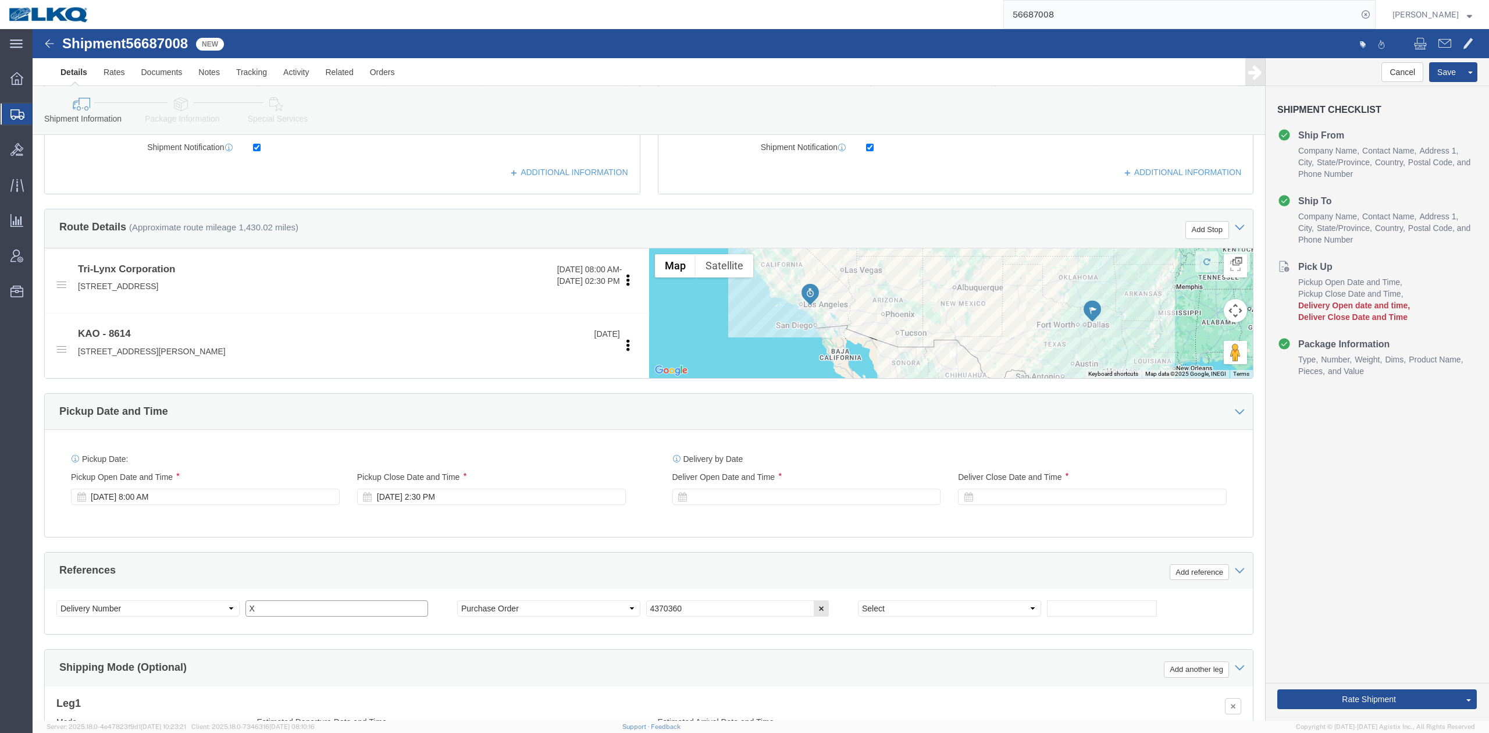
type input "X"
type input "x"
select select "BOL"
paste input "56687008"
type input "56687008"
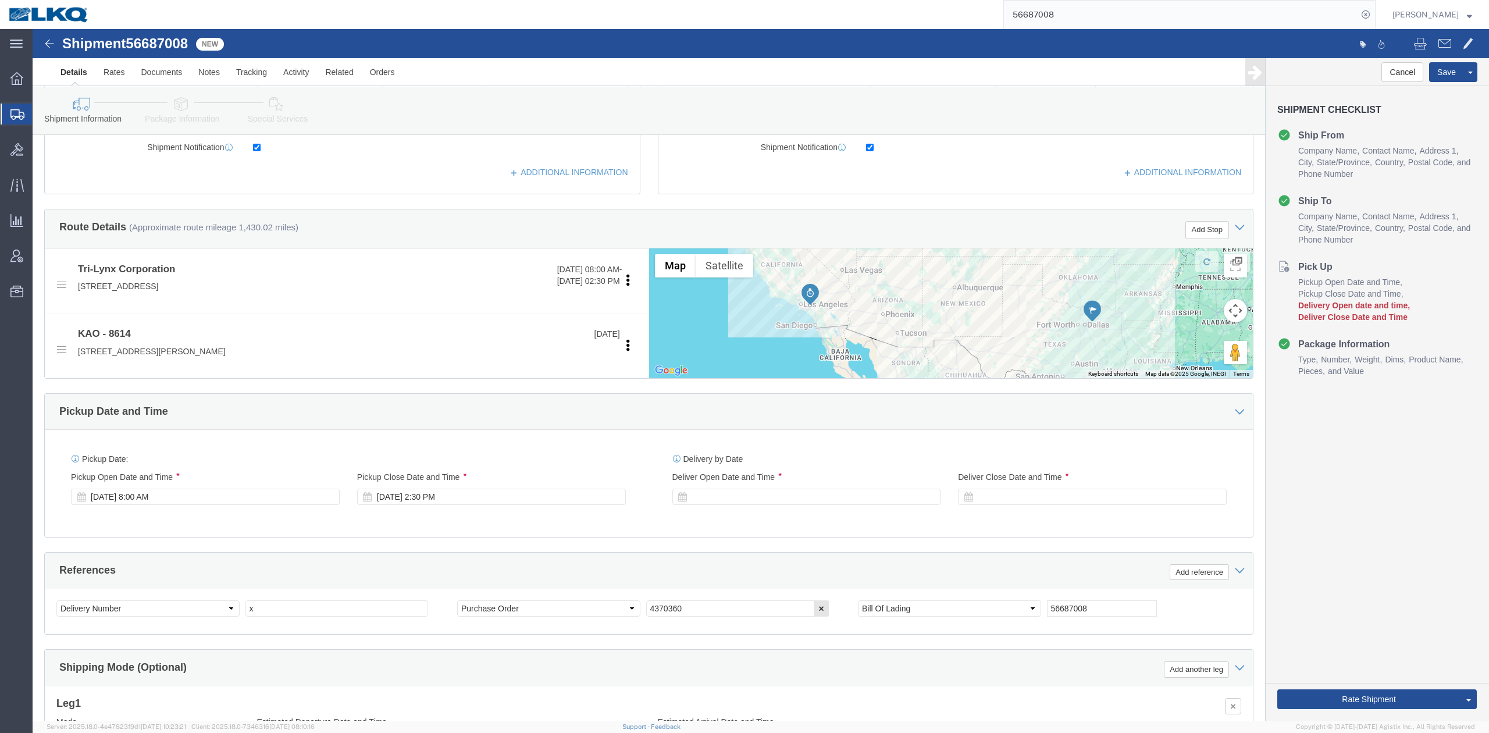
click icon
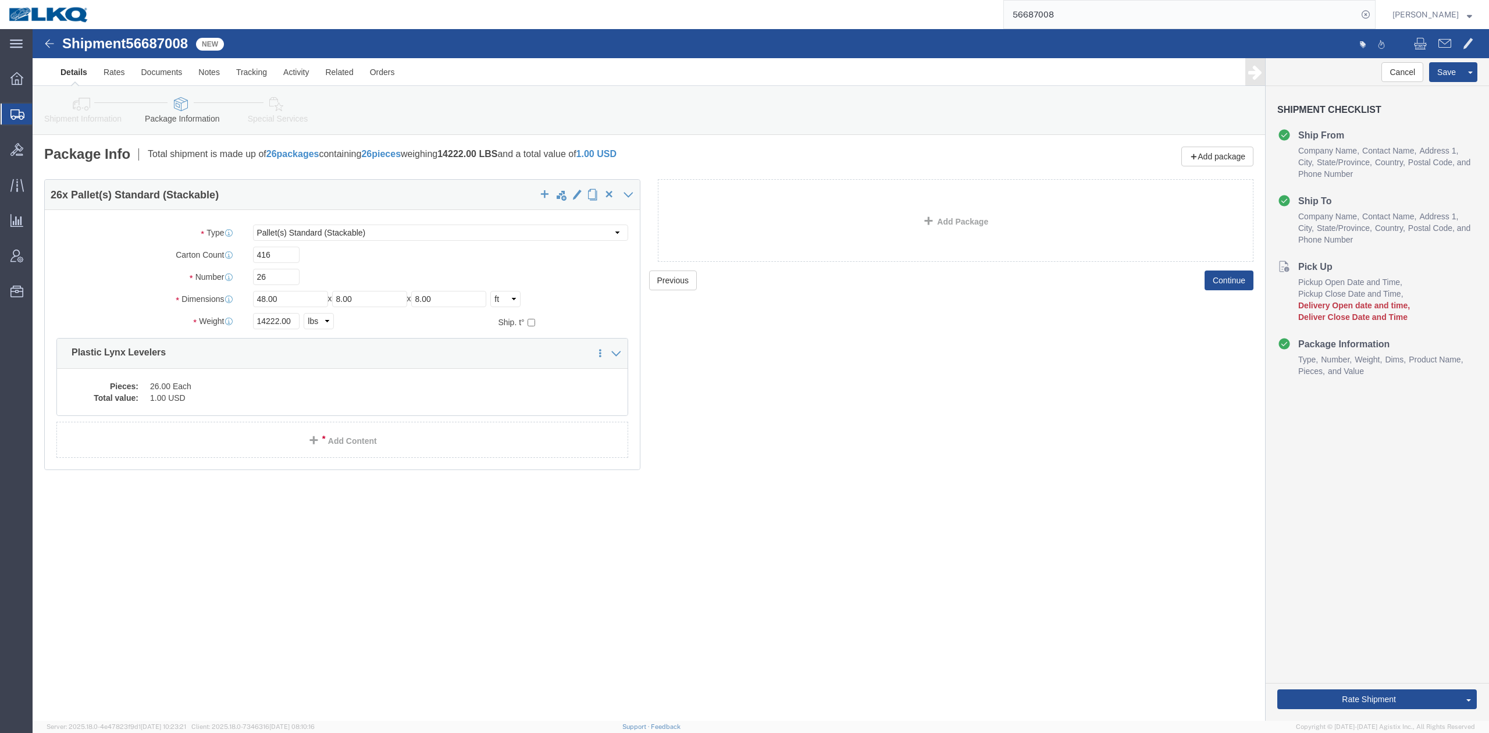
drag, startPoint x: 1090, startPoint y: 14, endPoint x: 1096, endPoint y: 16, distance: 6.8
click at [1090, 13] on input "56687008" at bounding box center [1181, 15] width 354 height 28
click at [1090, 12] on input "56687008" at bounding box center [1181, 15] width 354 height 28
paste input "75217"
click at [1374, 10] on icon at bounding box center [1365, 14] width 16 height 16
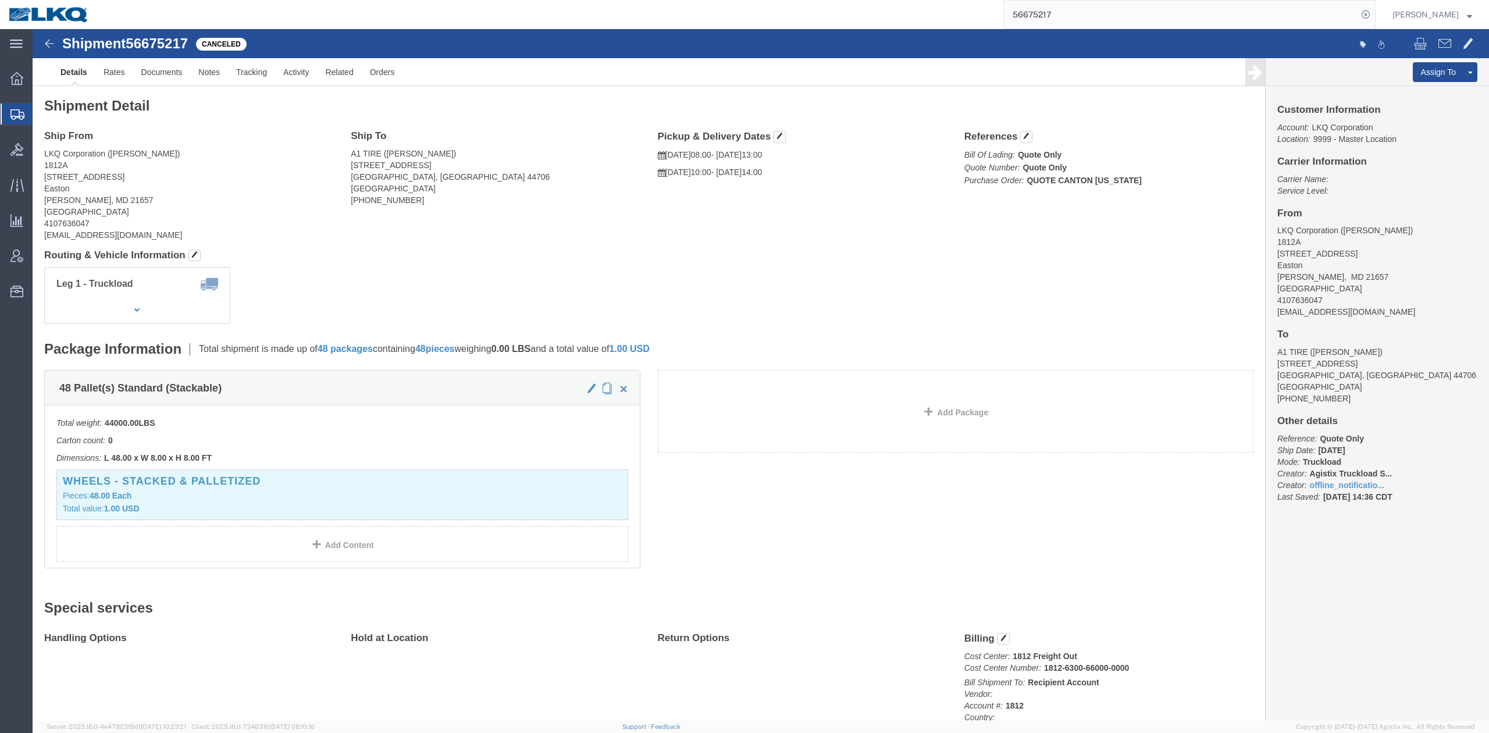
click at [1071, 26] on input "56675217" at bounding box center [1181, 15] width 354 height 28
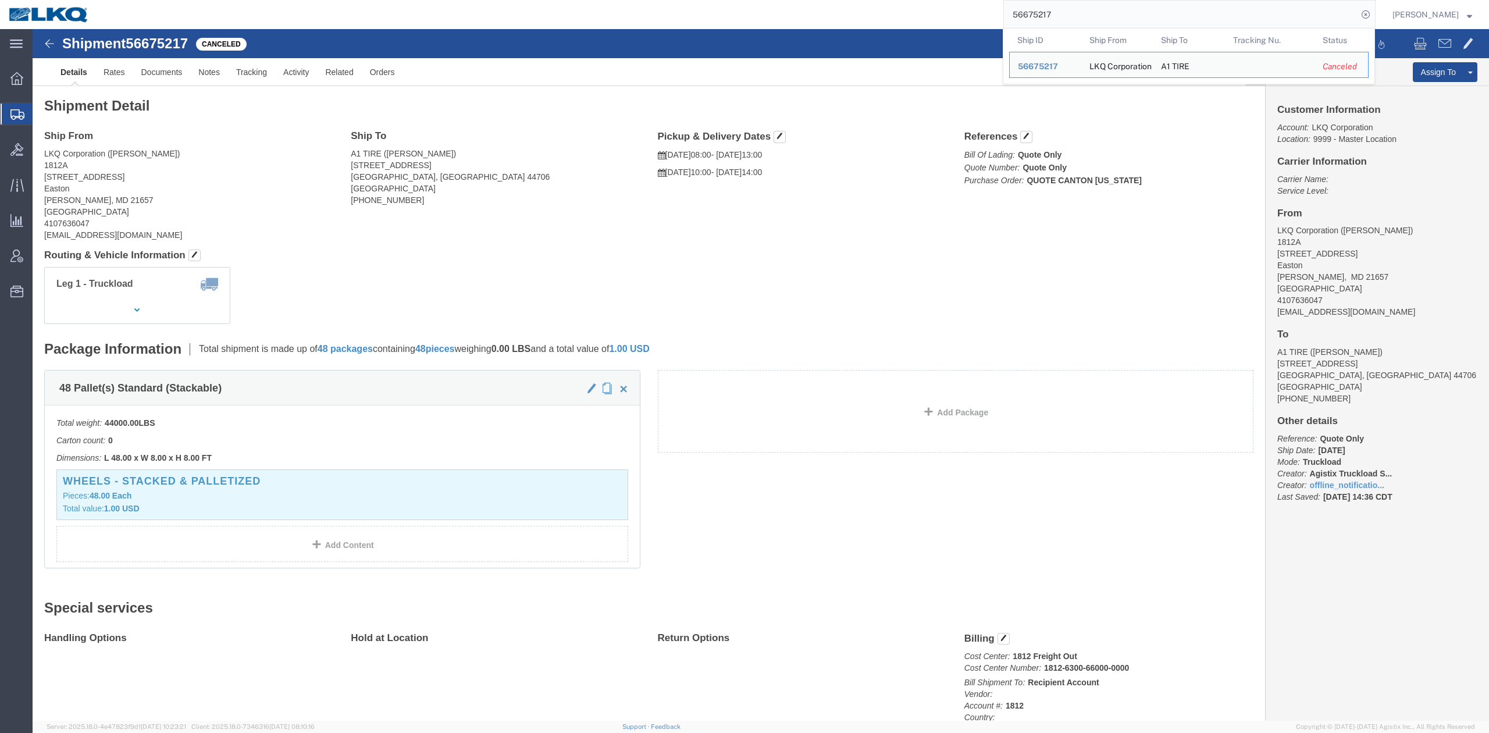
click at [1071, 26] on input "56675217" at bounding box center [1181, 15] width 354 height 28
paste input "88404"
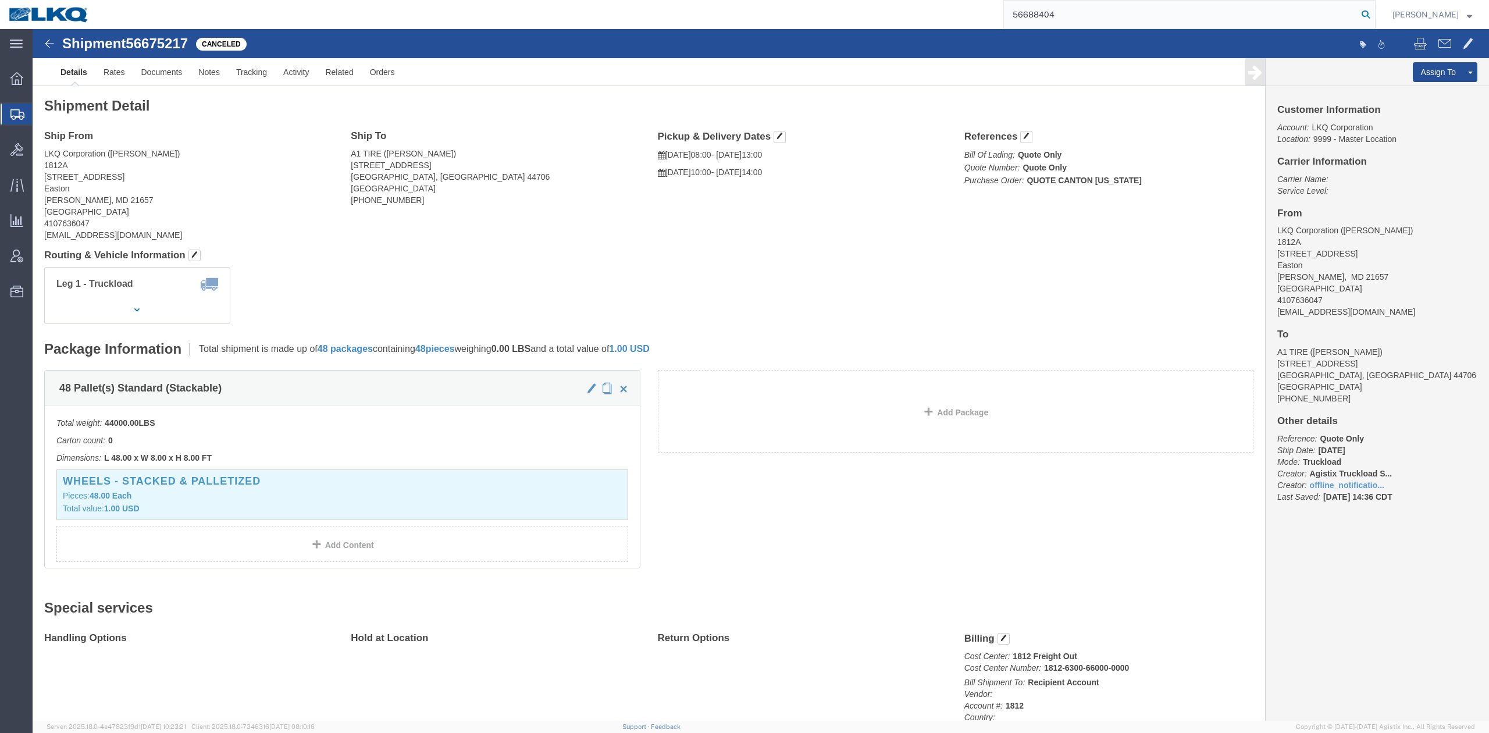
click at [1374, 12] on icon at bounding box center [1365, 14] width 16 height 16
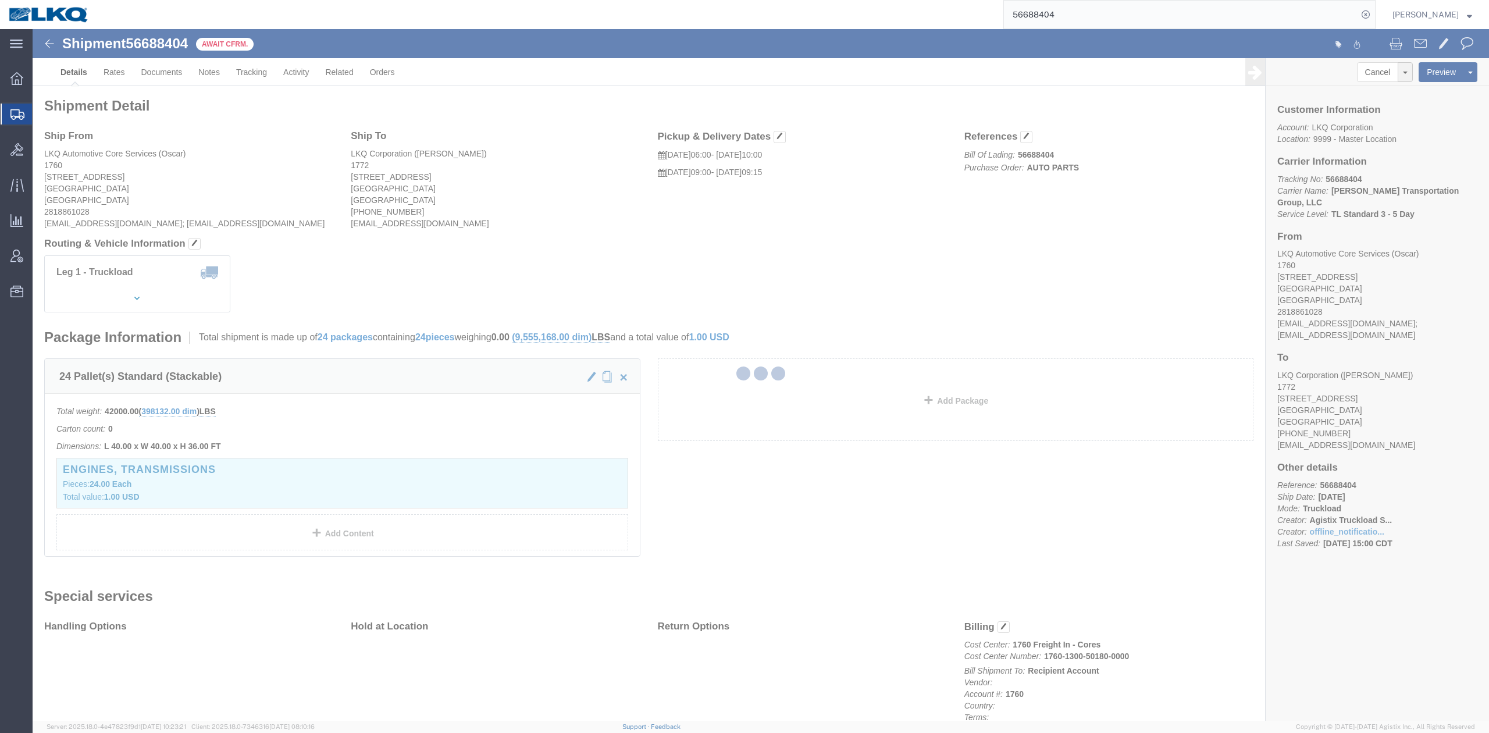
click at [1061, 17] on input "56688404" at bounding box center [1181, 15] width 354 height 28
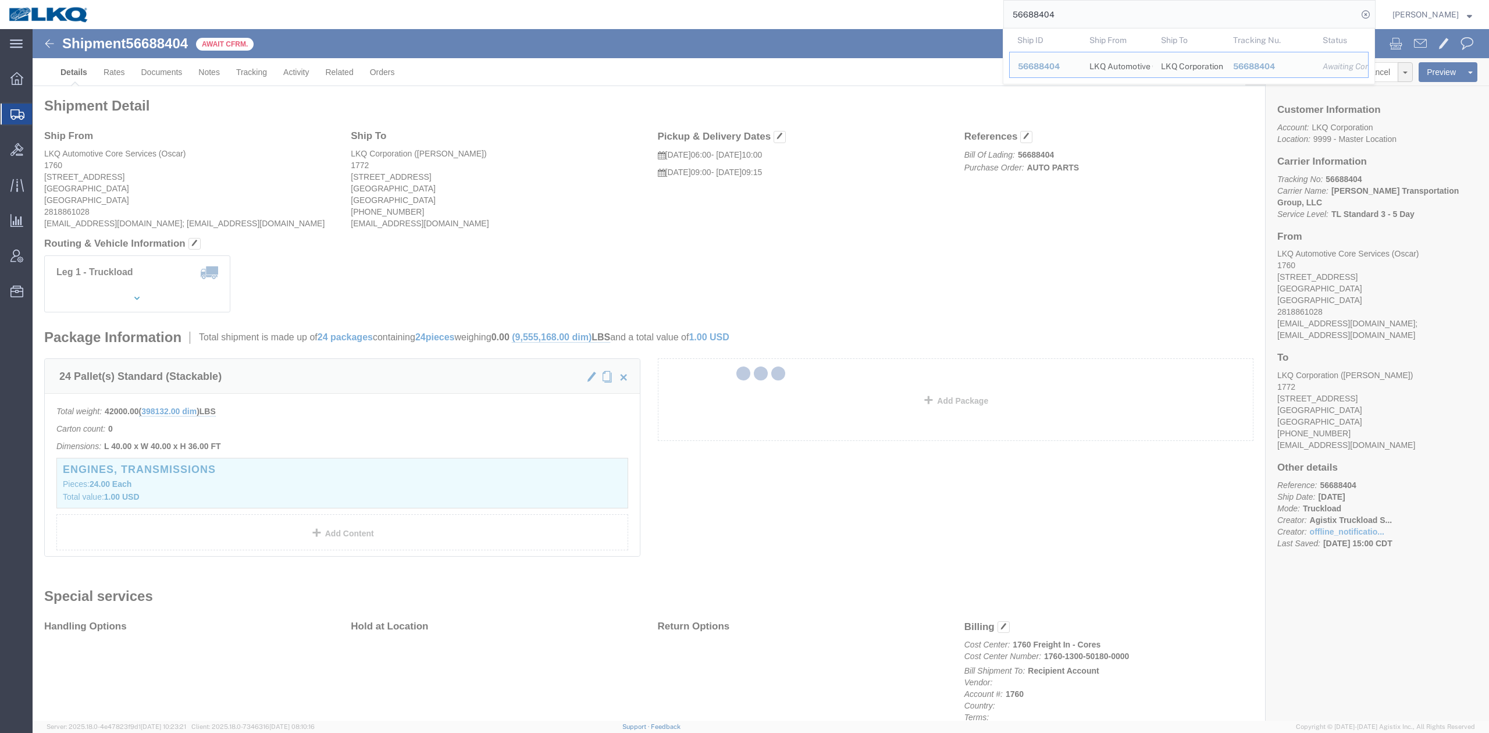
paste input "53"
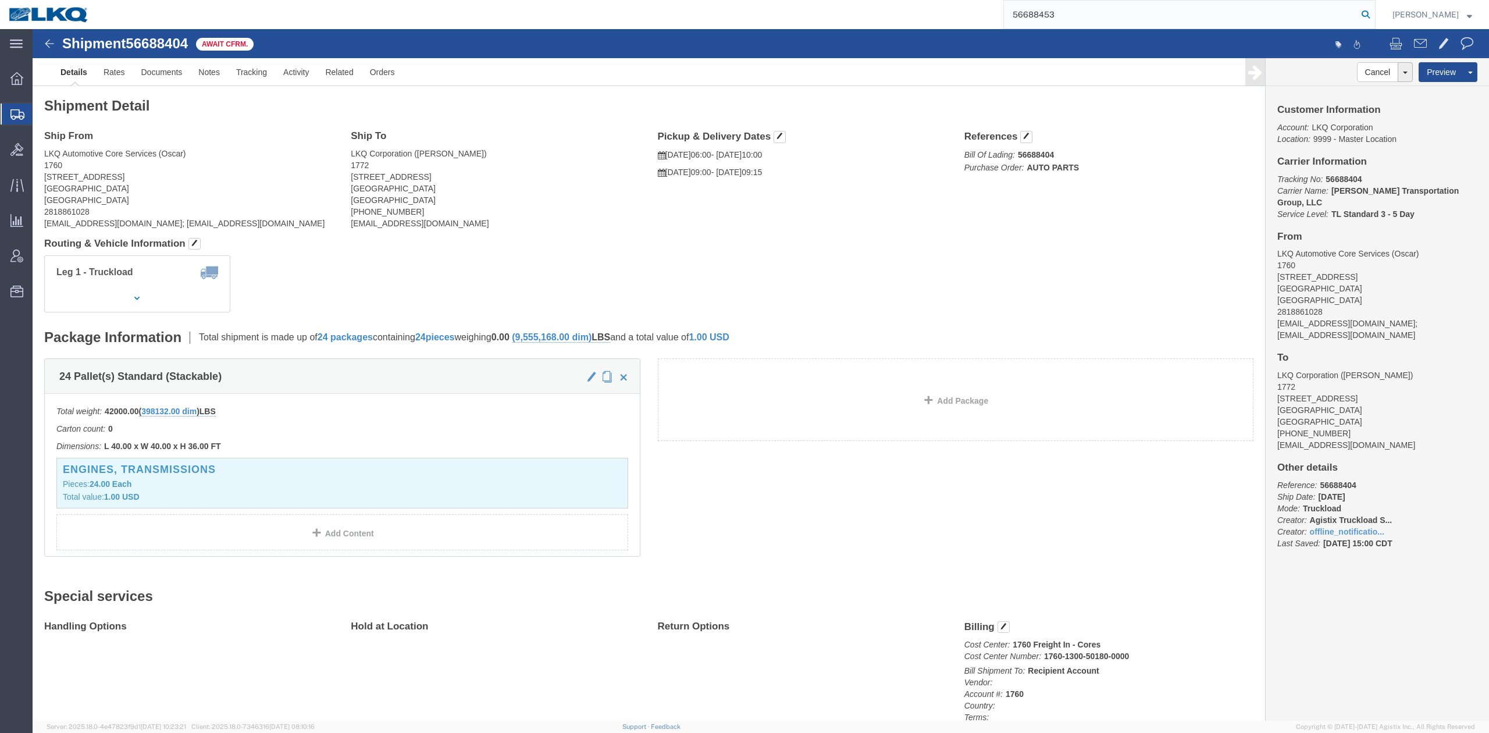
click at [1374, 10] on icon at bounding box center [1365, 14] width 16 height 16
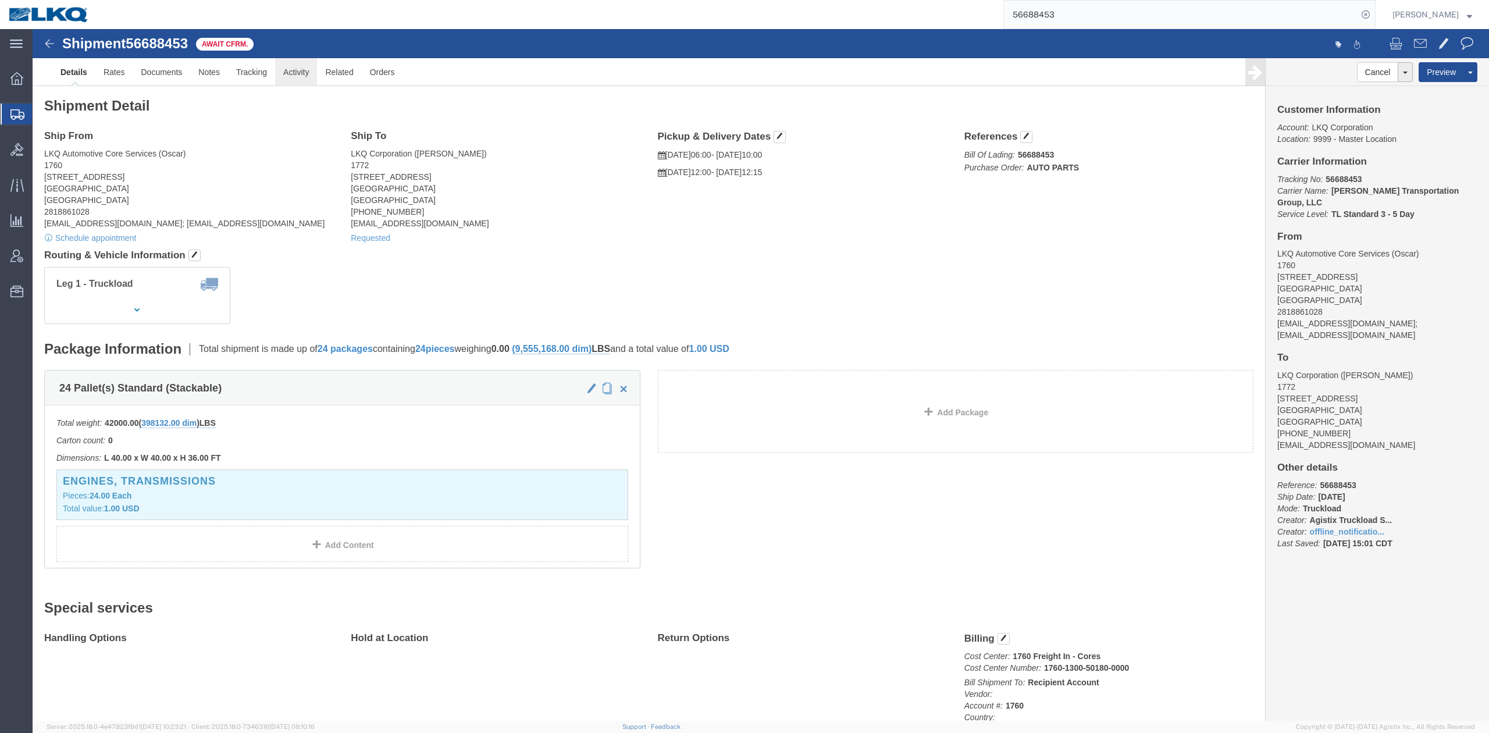
click link "Activity"
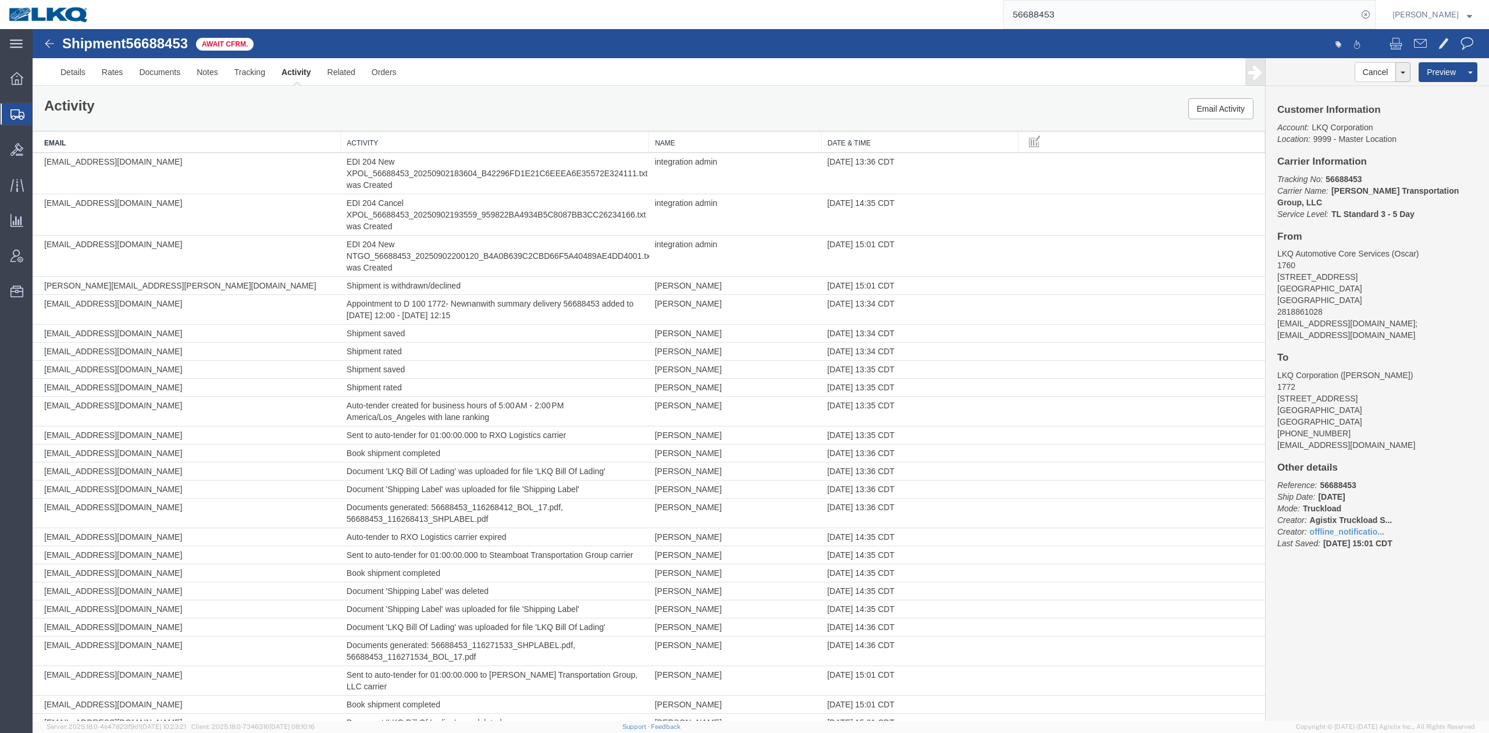
click at [882, 148] on th "Date & Time" at bounding box center [919, 142] width 197 height 22
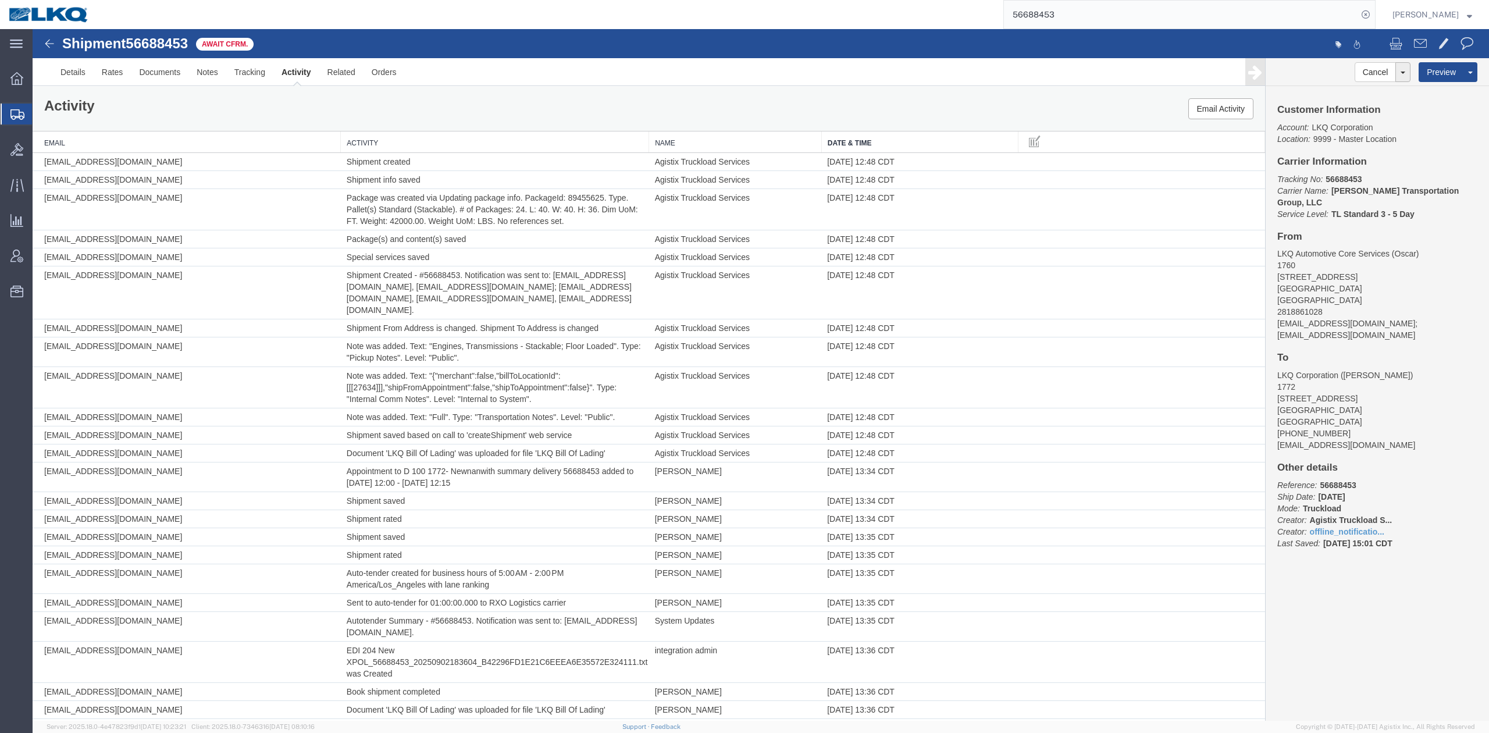
click at [881, 148] on th "Date & Time" at bounding box center [919, 142] width 197 height 22
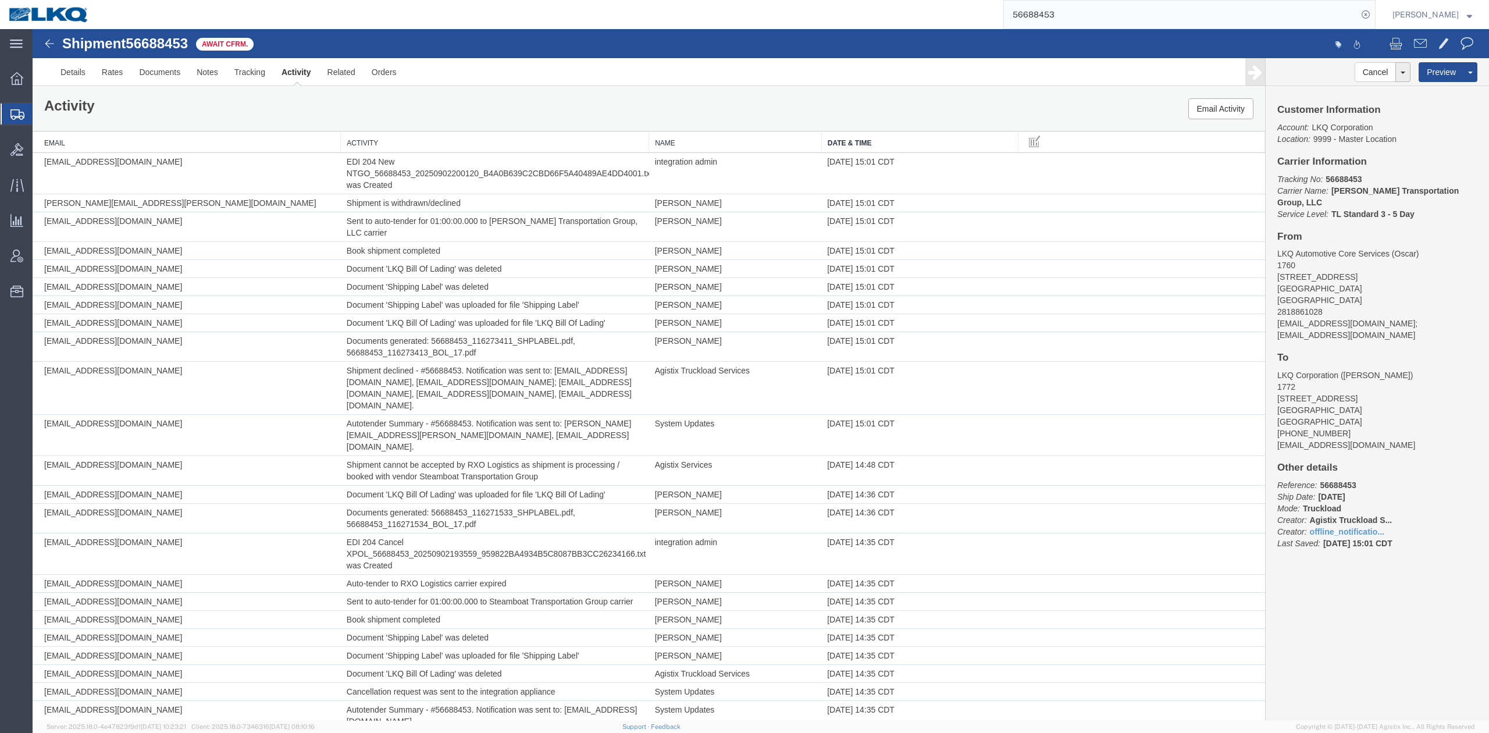
click at [1111, 16] on input "56688453" at bounding box center [1181, 15] width 354 height 28
paste input "3825"
click at [1357, 10] on input "56683825" at bounding box center [1181, 15] width 354 height 28
drag, startPoint x: 1381, startPoint y: 14, endPoint x: 1260, endPoint y: 258, distance: 272.6
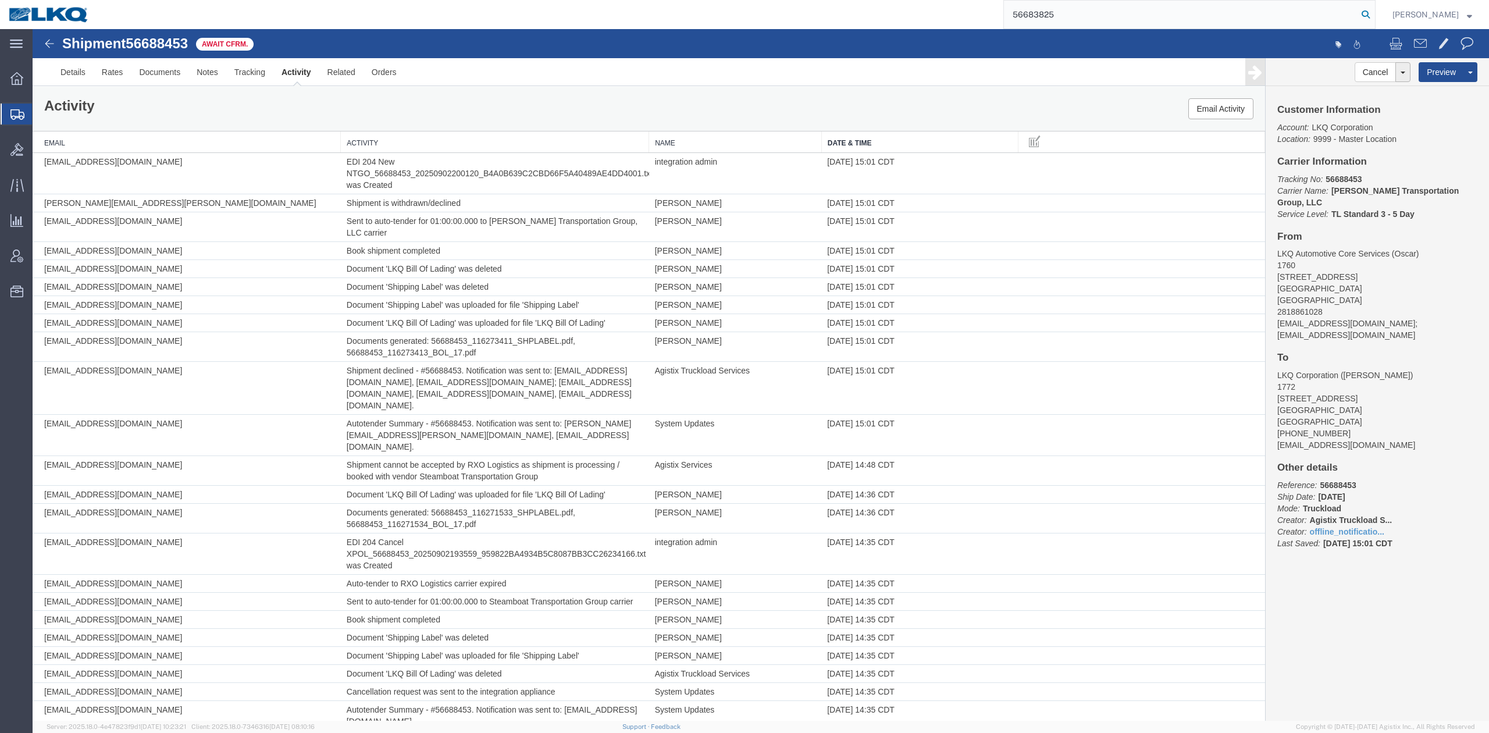
click at [1374, 14] on icon at bounding box center [1365, 14] width 16 height 16
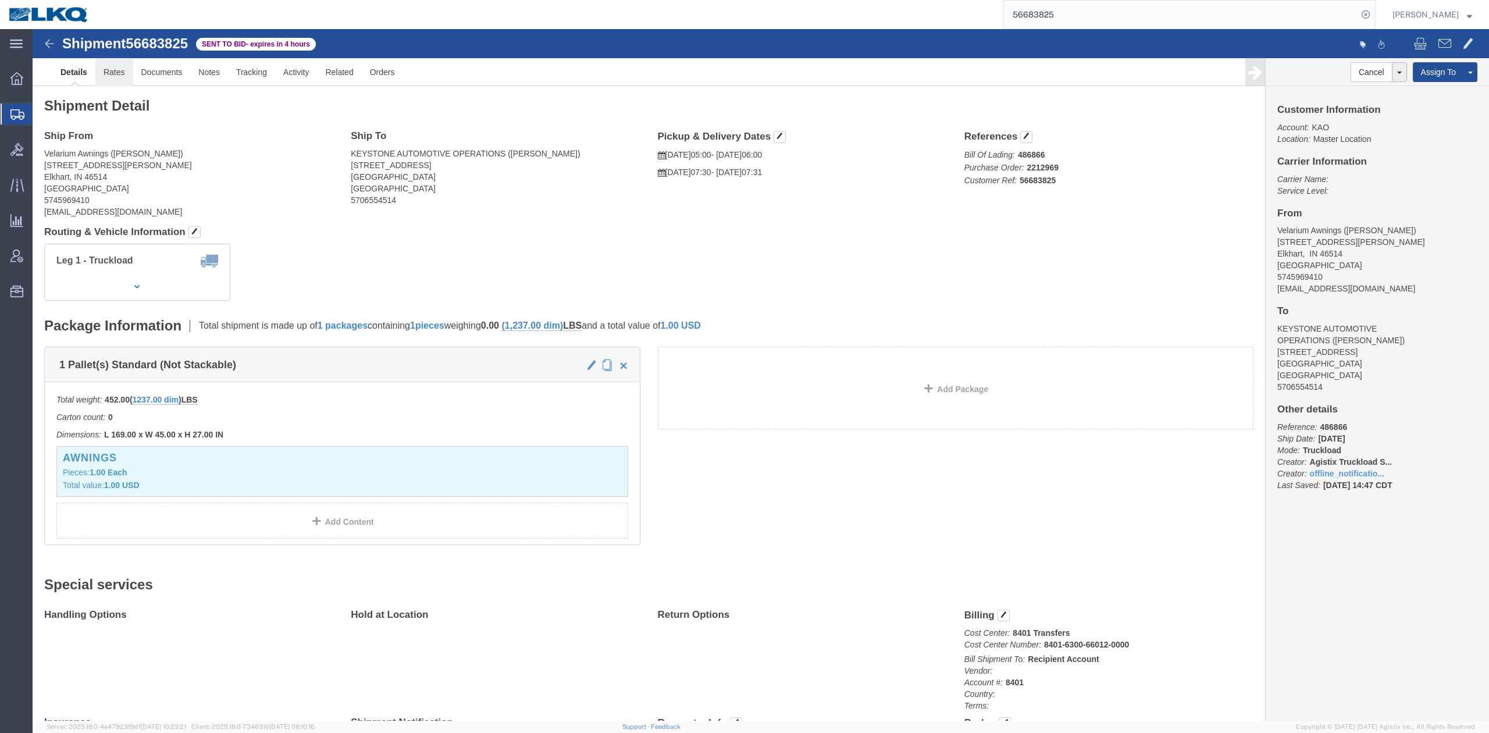
click link "Rates"
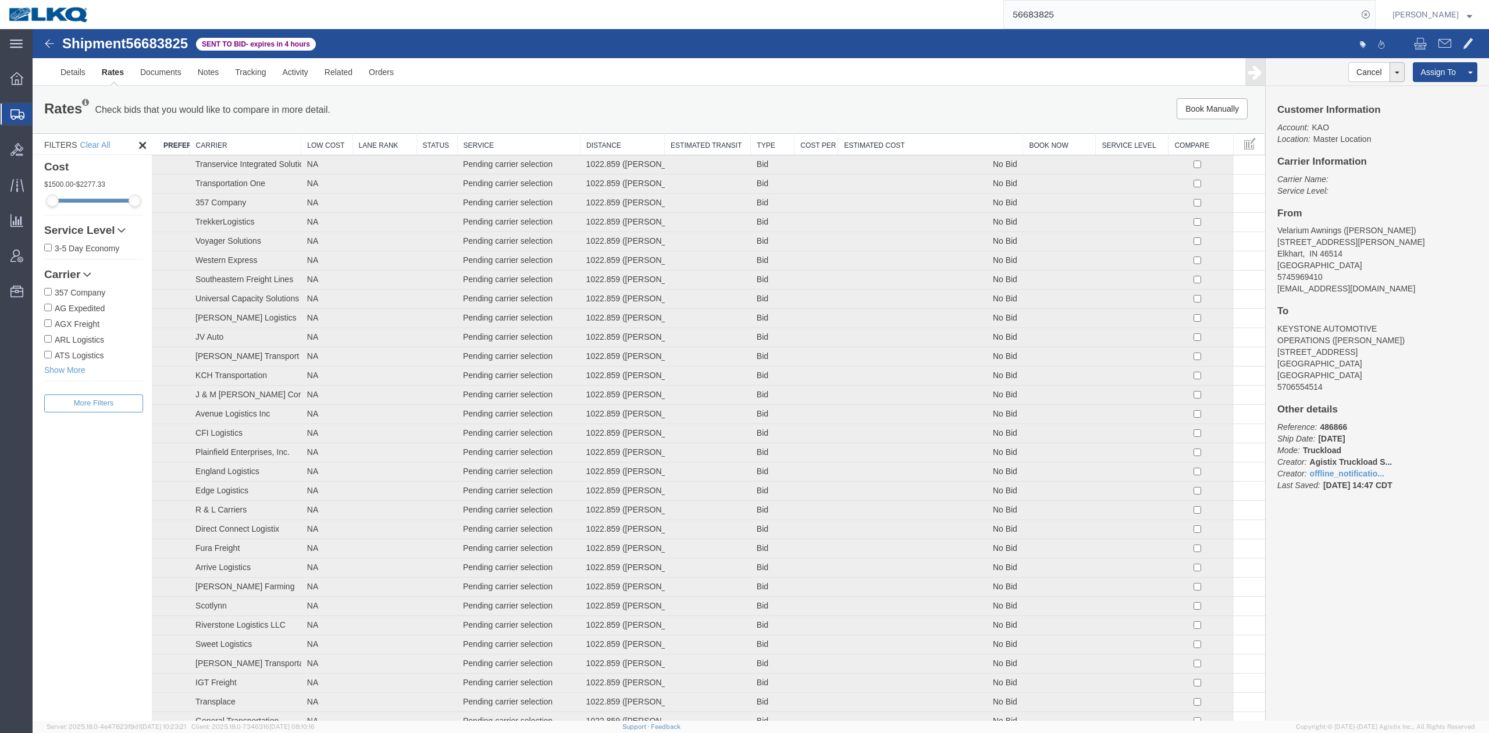
click at [948, 137] on th "Estimated Cost" at bounding box center [930, 145] width 185 height 22
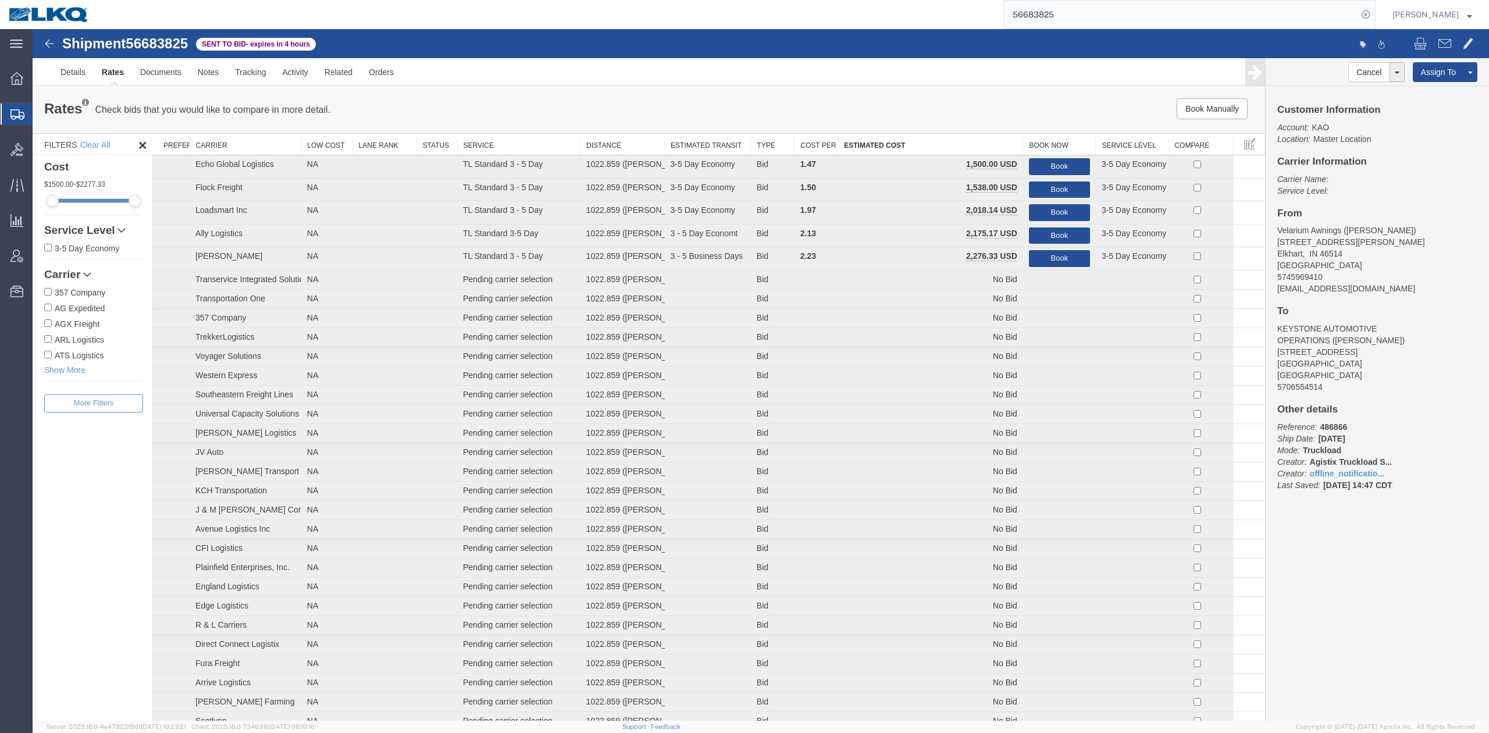
click at [1058, 9] on input "56683825" at bounding box center [1181, 15] width 354 height 28
click at [1058, 8] on input "56683825" at bounding box center [1181, 15] width 354 height 28
paste input "8771"
type input "56688771"
click at [1374, 15] on icon at bounding box center [1365, 14] width 16 height 16
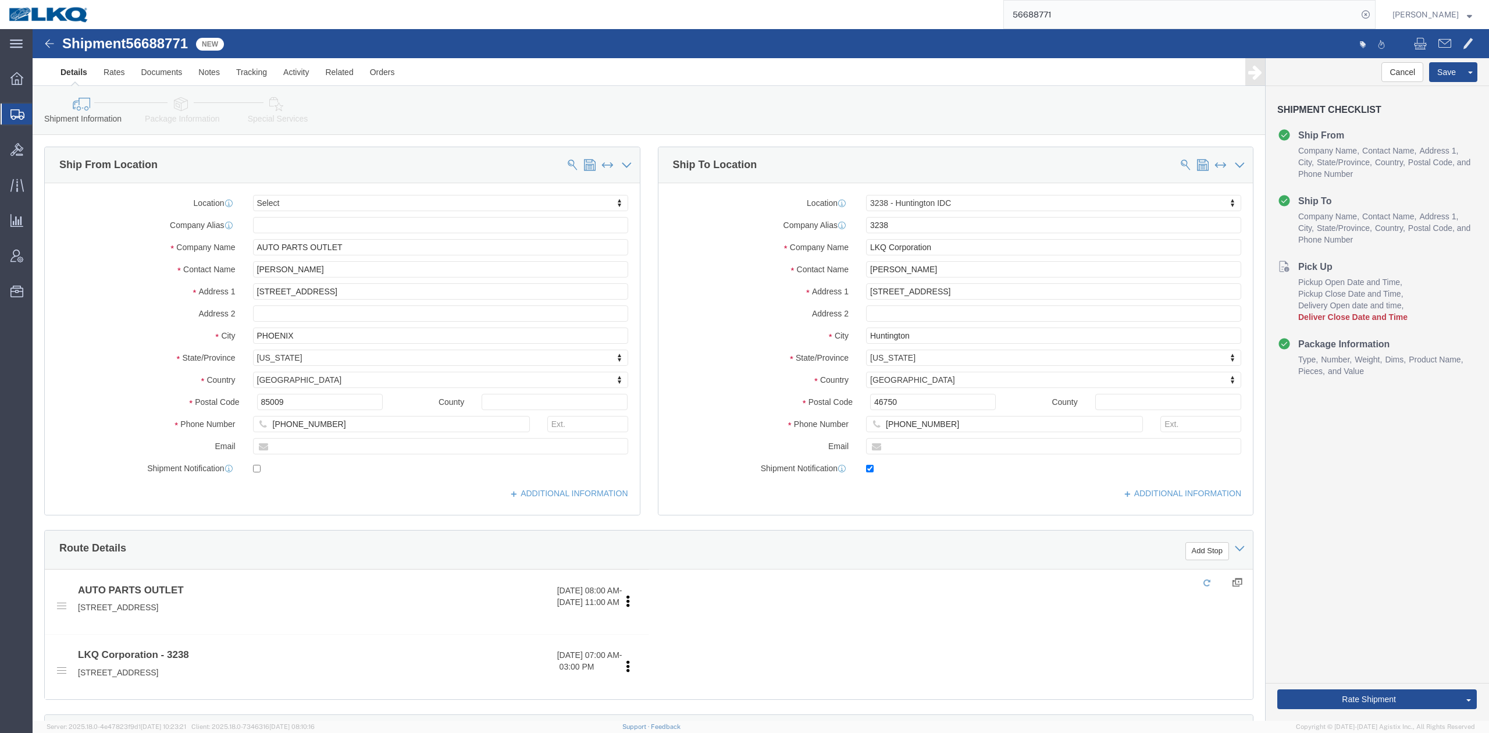
select select "27940"
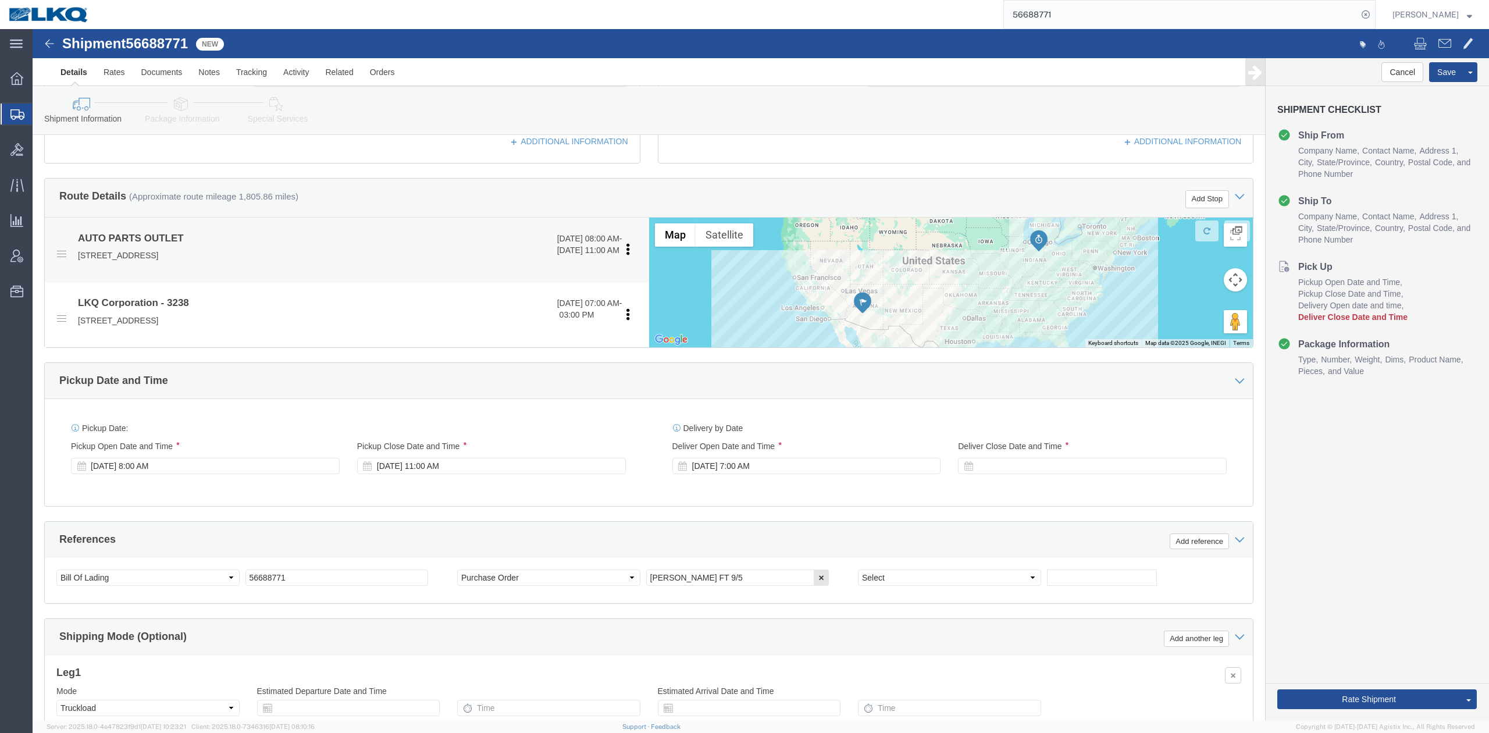
scroll to position [387, 0]
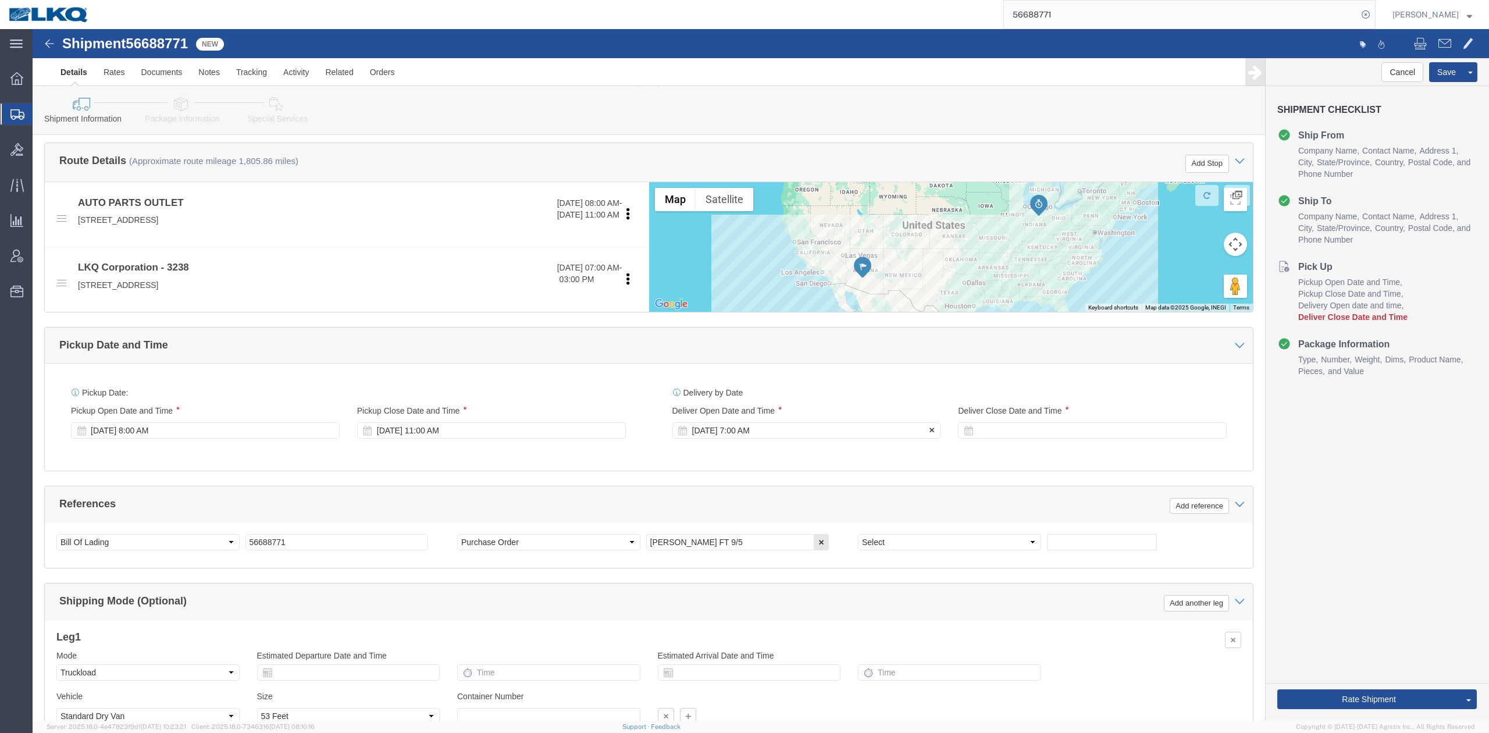
drag, startPoint x: 771, startPoint y: 407, endPoint x: 761, endPoint y: 400, distance: 12.6
click div "Sep 09 2025 7:00 AM"
click div
type input "10:00 AM"
drag, startPoint x: 1052, startPoint y: 616, endPoint x: 777, endPoint y: 476, distance: 308.7
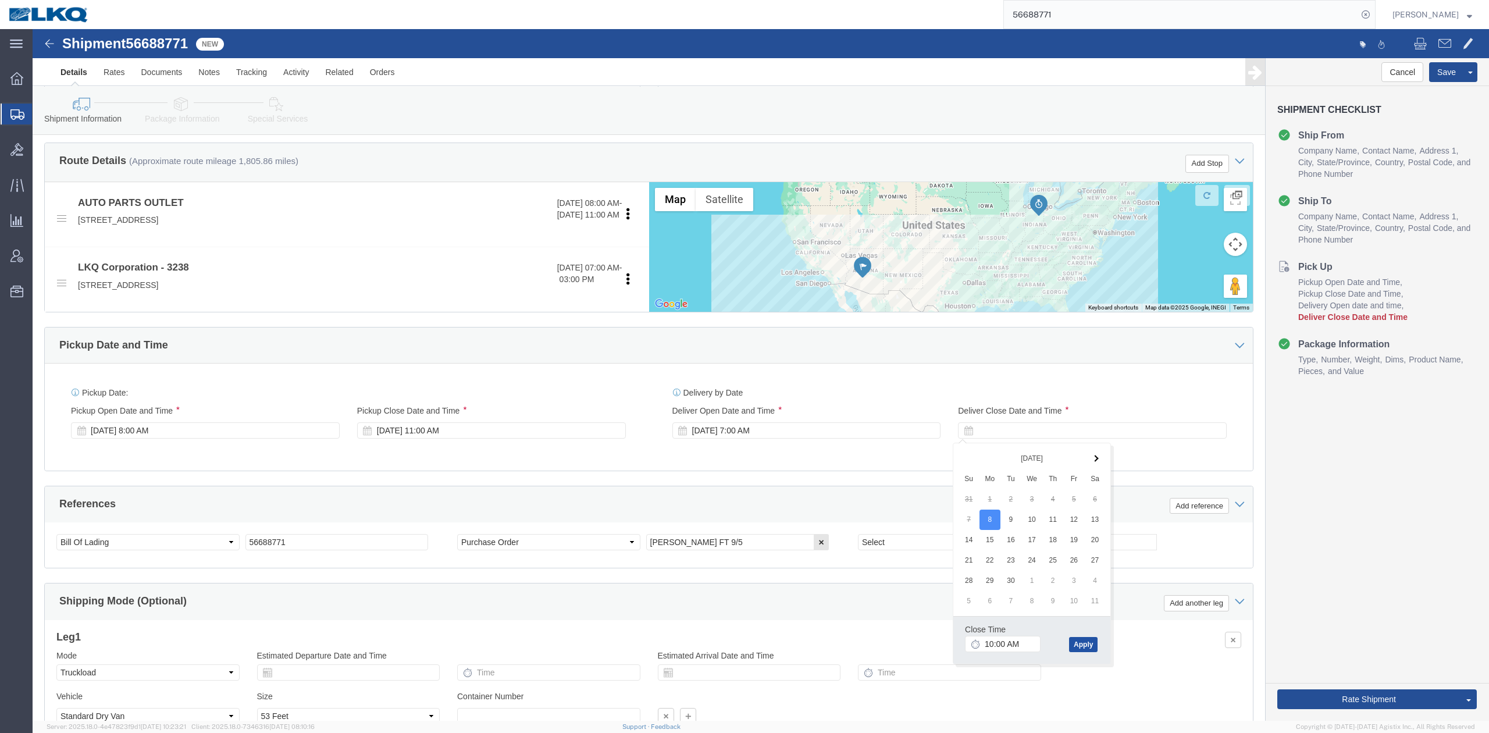
click button "Apply"
click div "Sep 08 2025 7:00 AM"
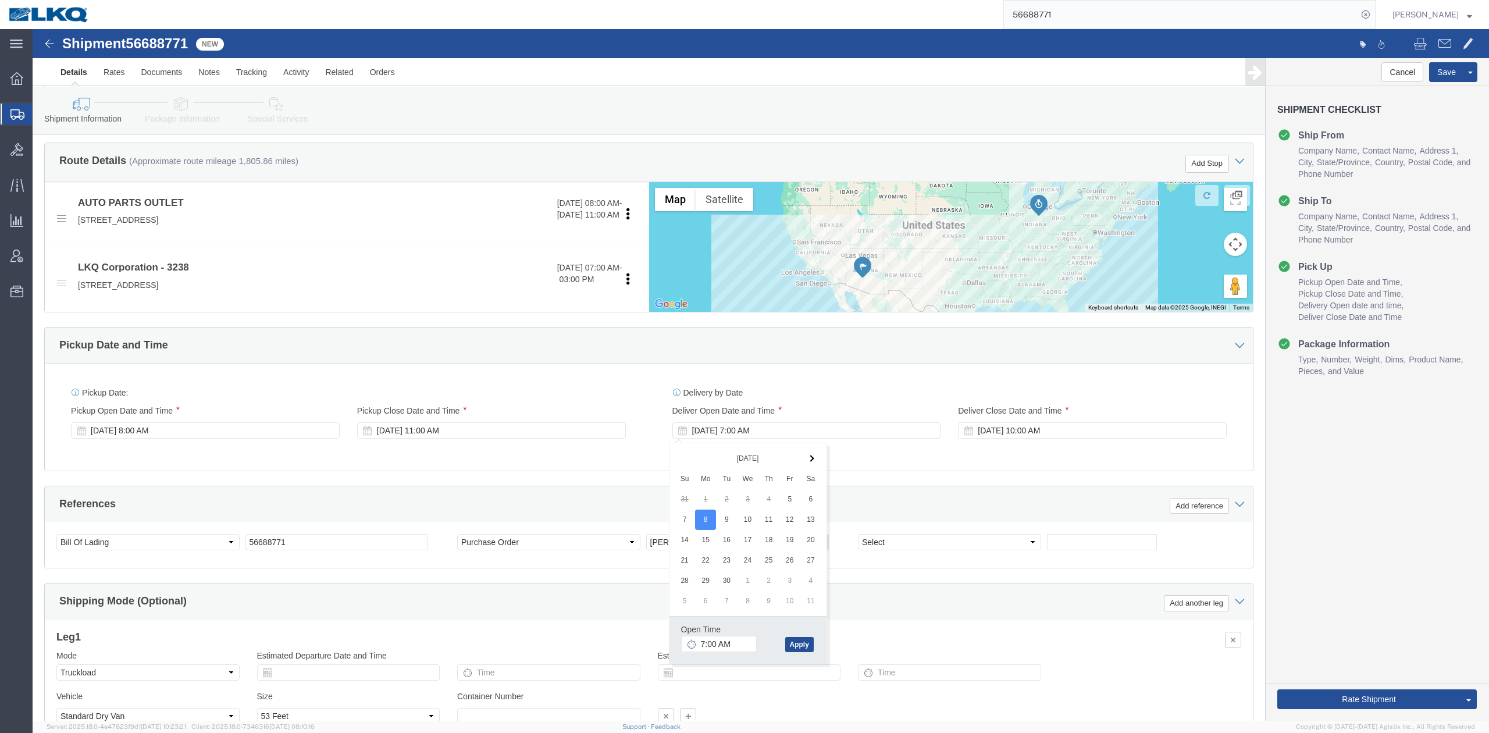
click div "Ship From Location Location Select Select My Profile Location 1100 - LKQ Crysta…"
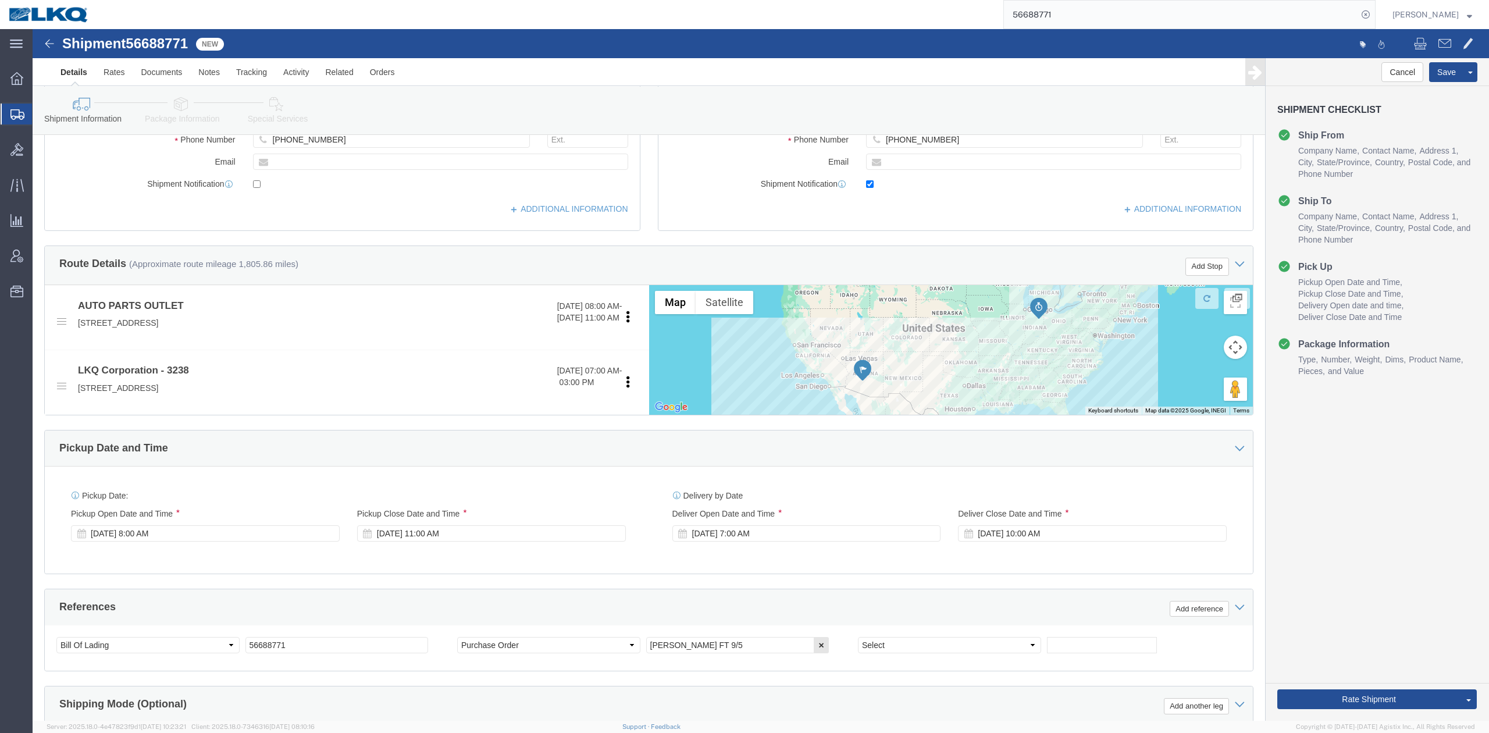
scroll to position [264, 0]
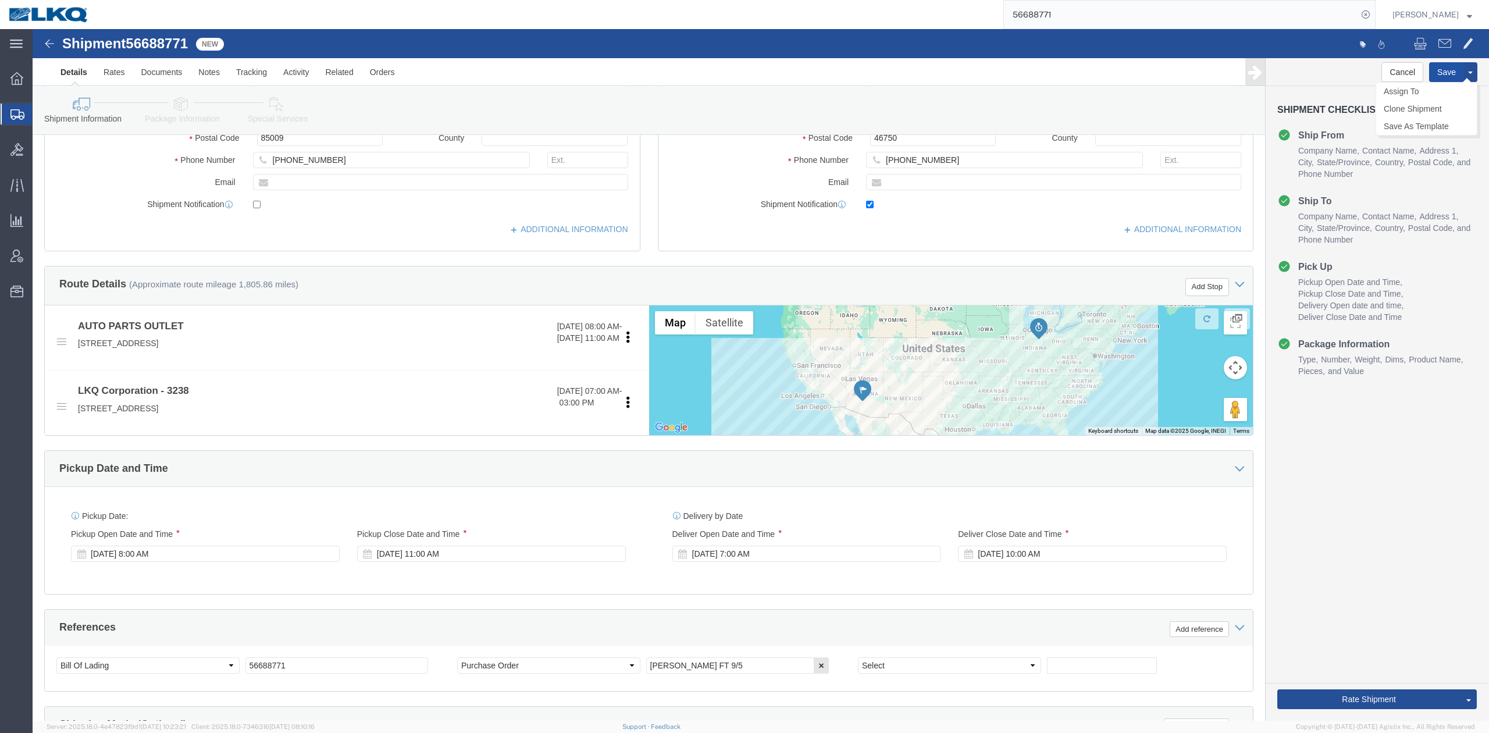
click button "Save"
click button "Rate Shipment"
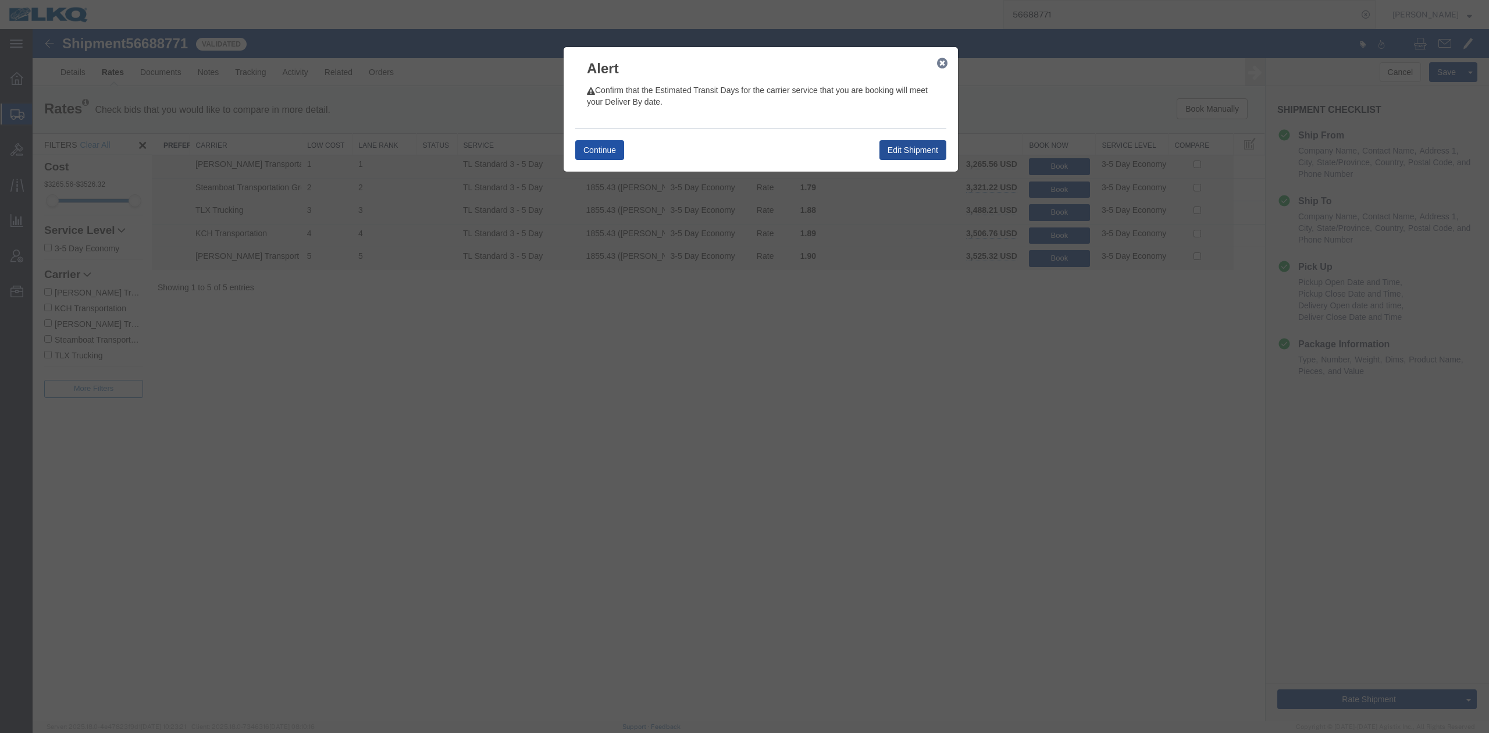
click at [608, 151] on button "Continue" at bounding box center [599, 150] width 49 height 20
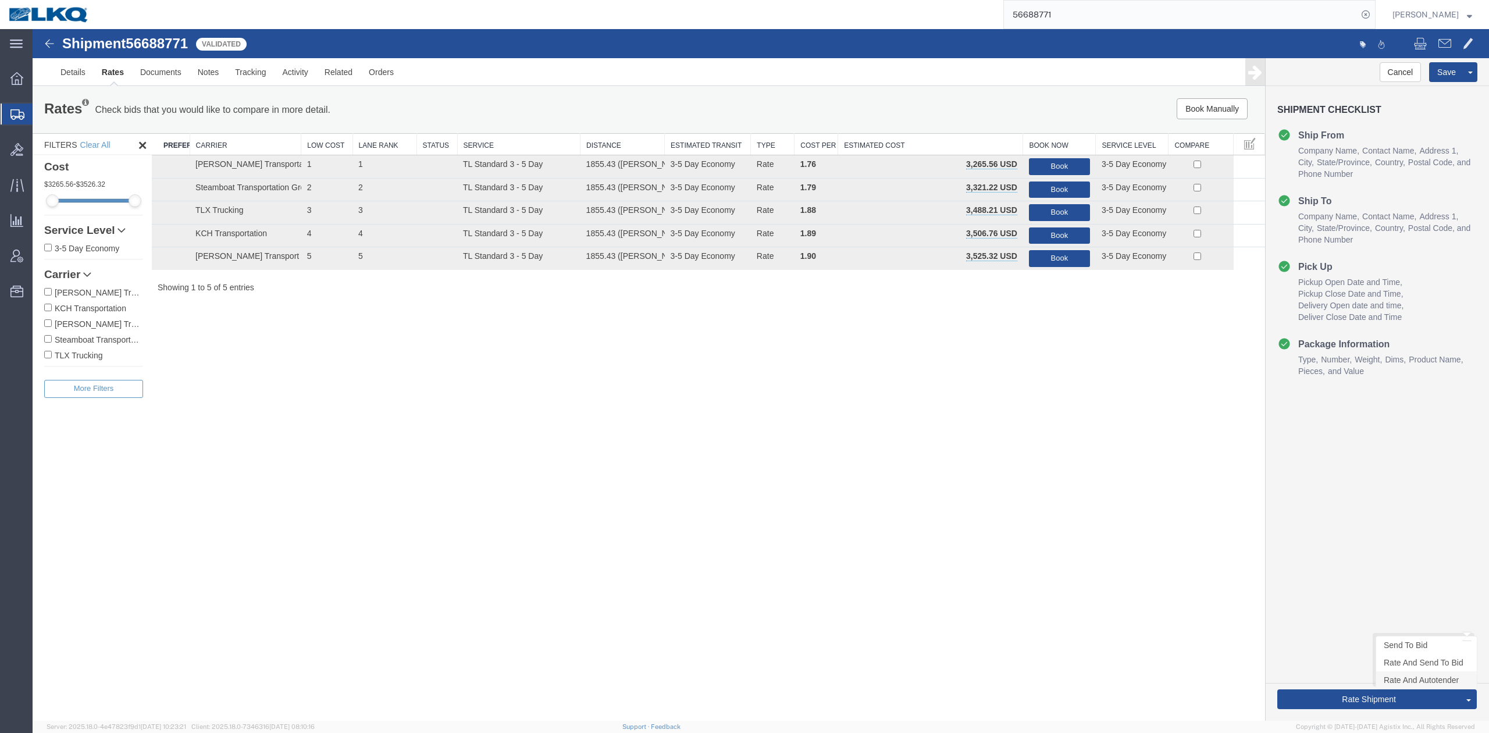
click at [1401, 680] on link "Rate And Autotender" at bounding box center [1426, 679] width 101 height 17
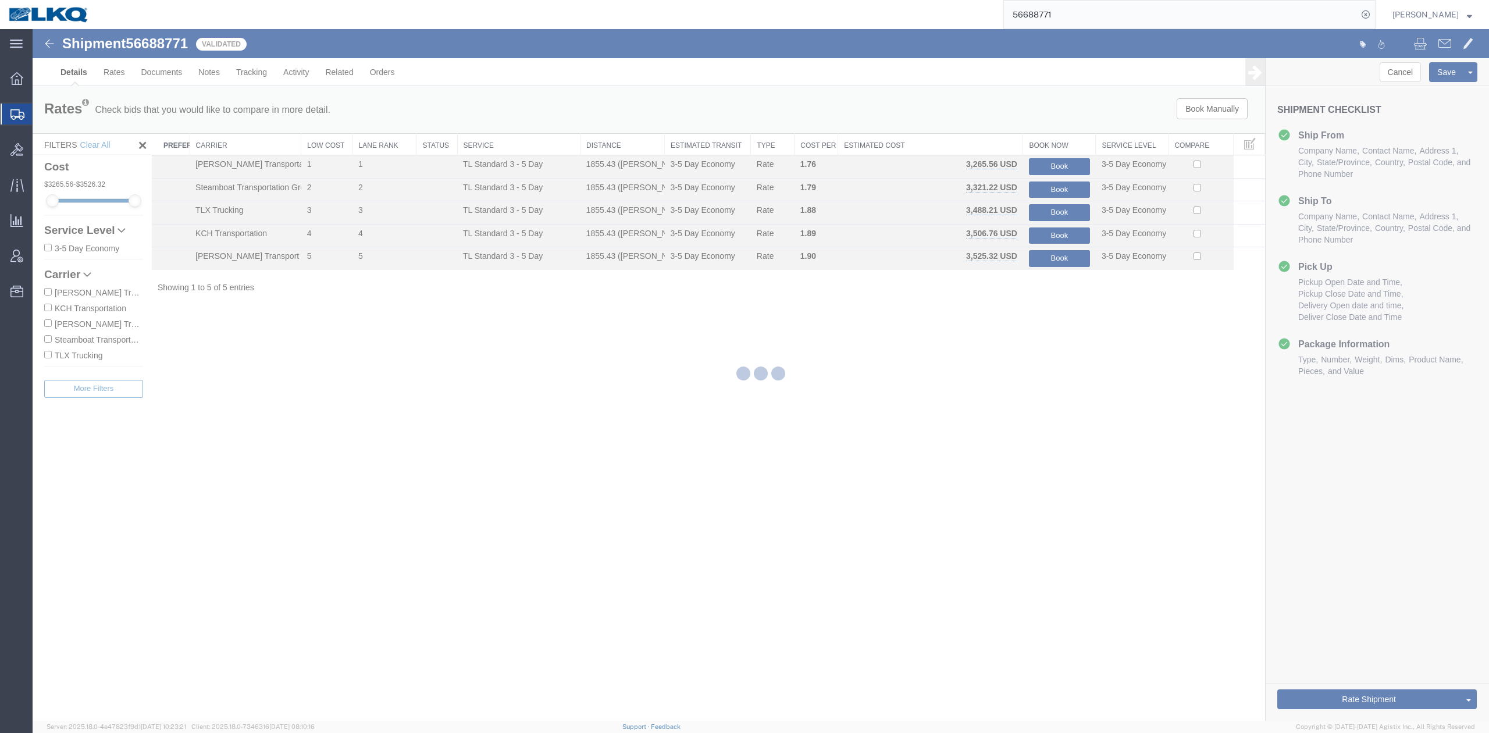
click at [1058, 12] on input "56688771" at bounding box center [1181, 15] width 354 height 28
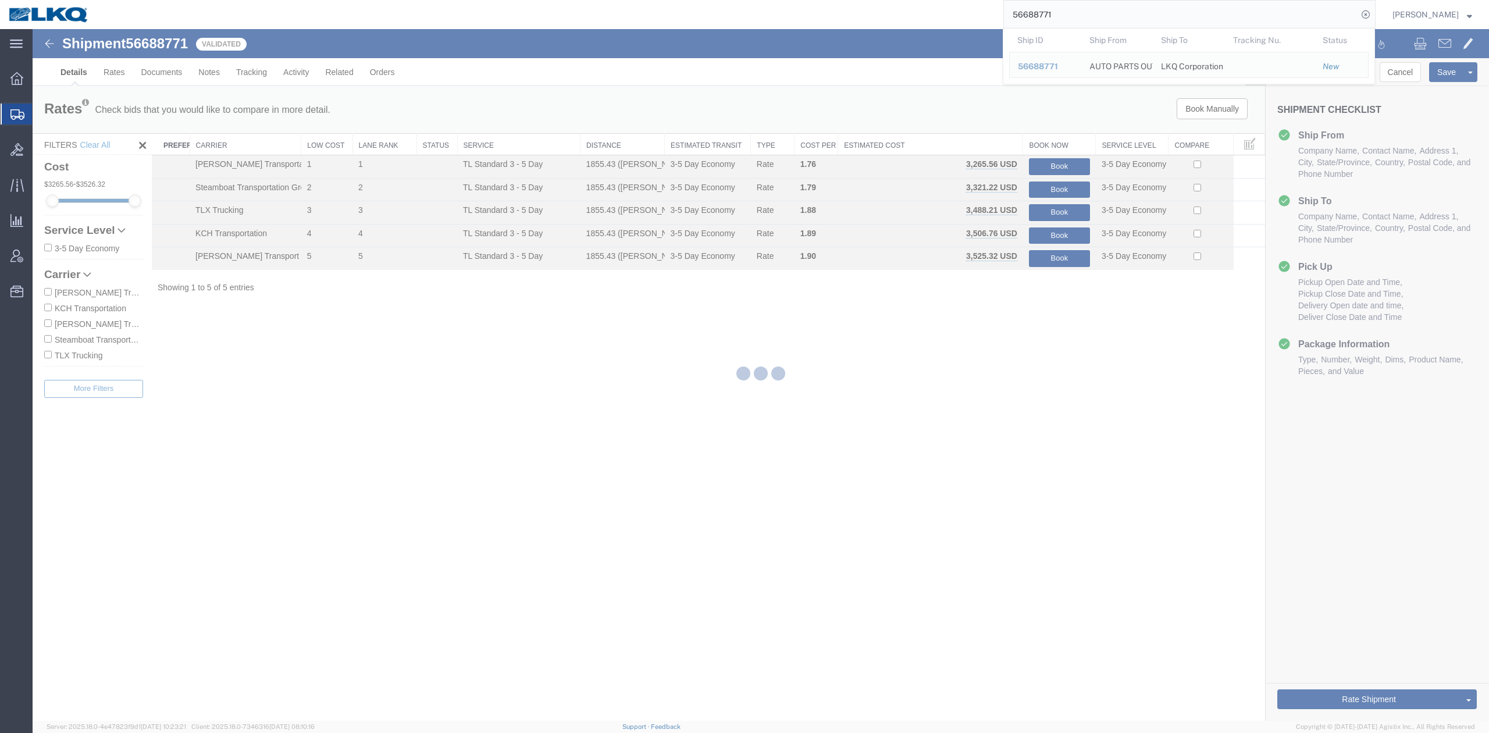
select select "27940"
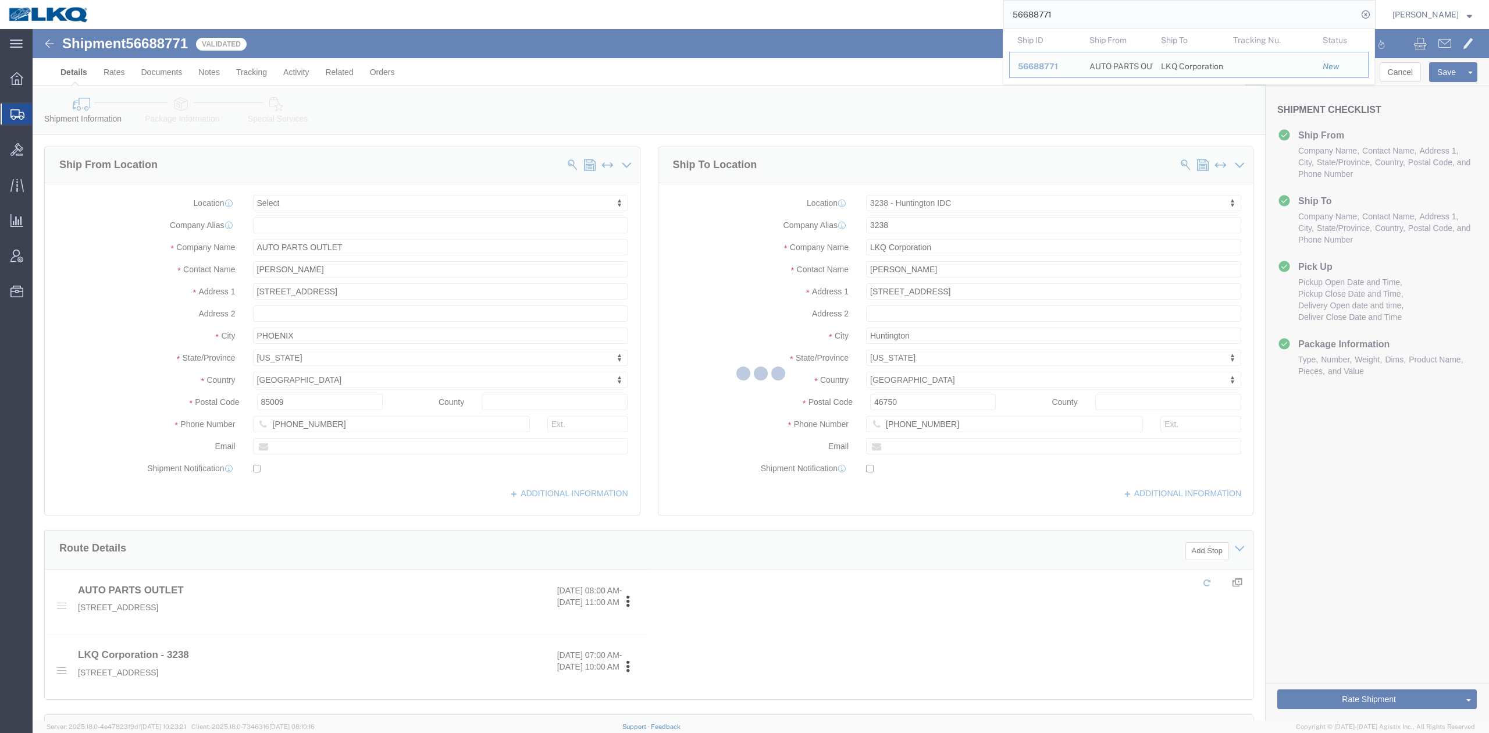
paste input "66746"
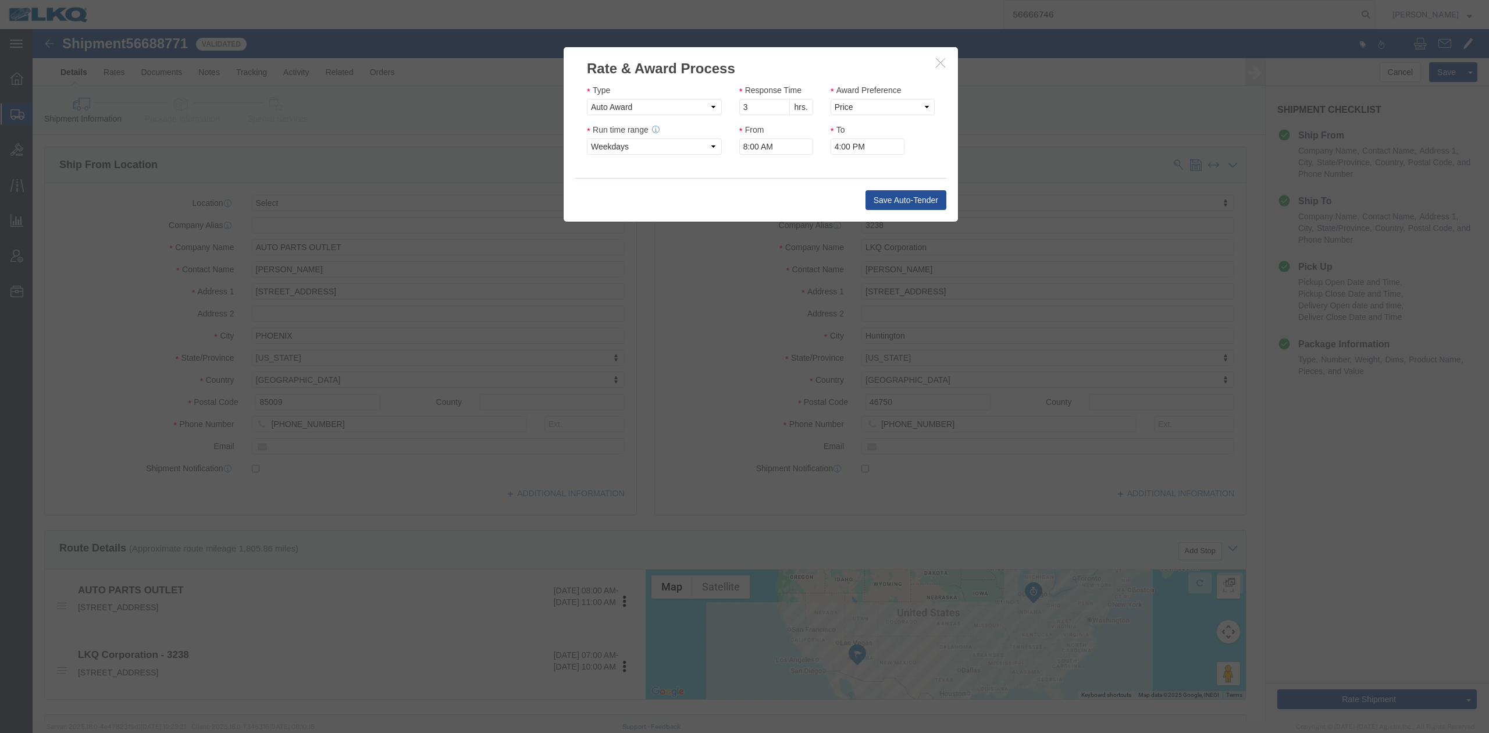
type input "56666746"
type input "2"
click input "2"
click select "Price Carrier Rank"
select select "LANE_RANK"
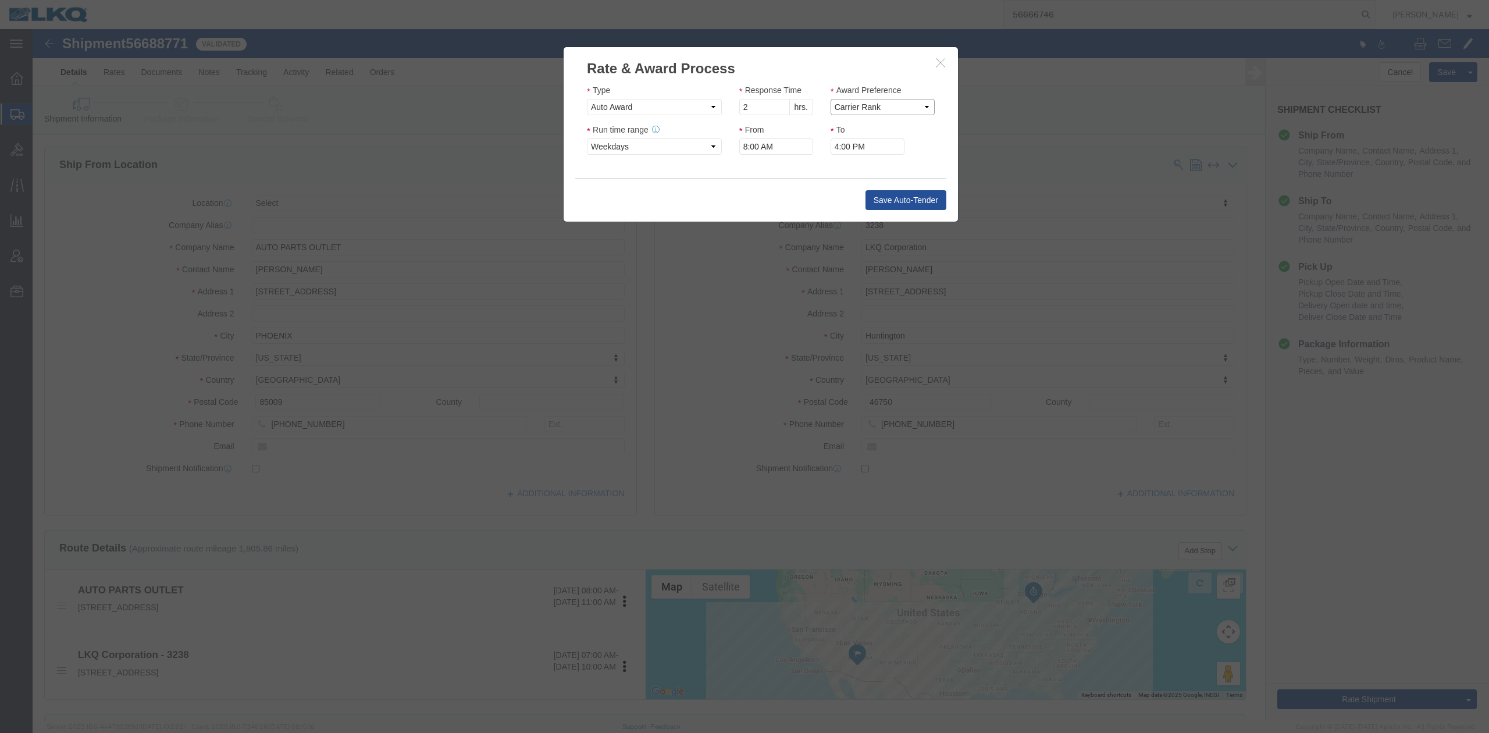
click select "Price Carrier Rank"
click div "Rate & Award Process Type Auto Award Response Time 2 hrs. min. Award Preference…"
click button "Save Auto-Tender"
click div
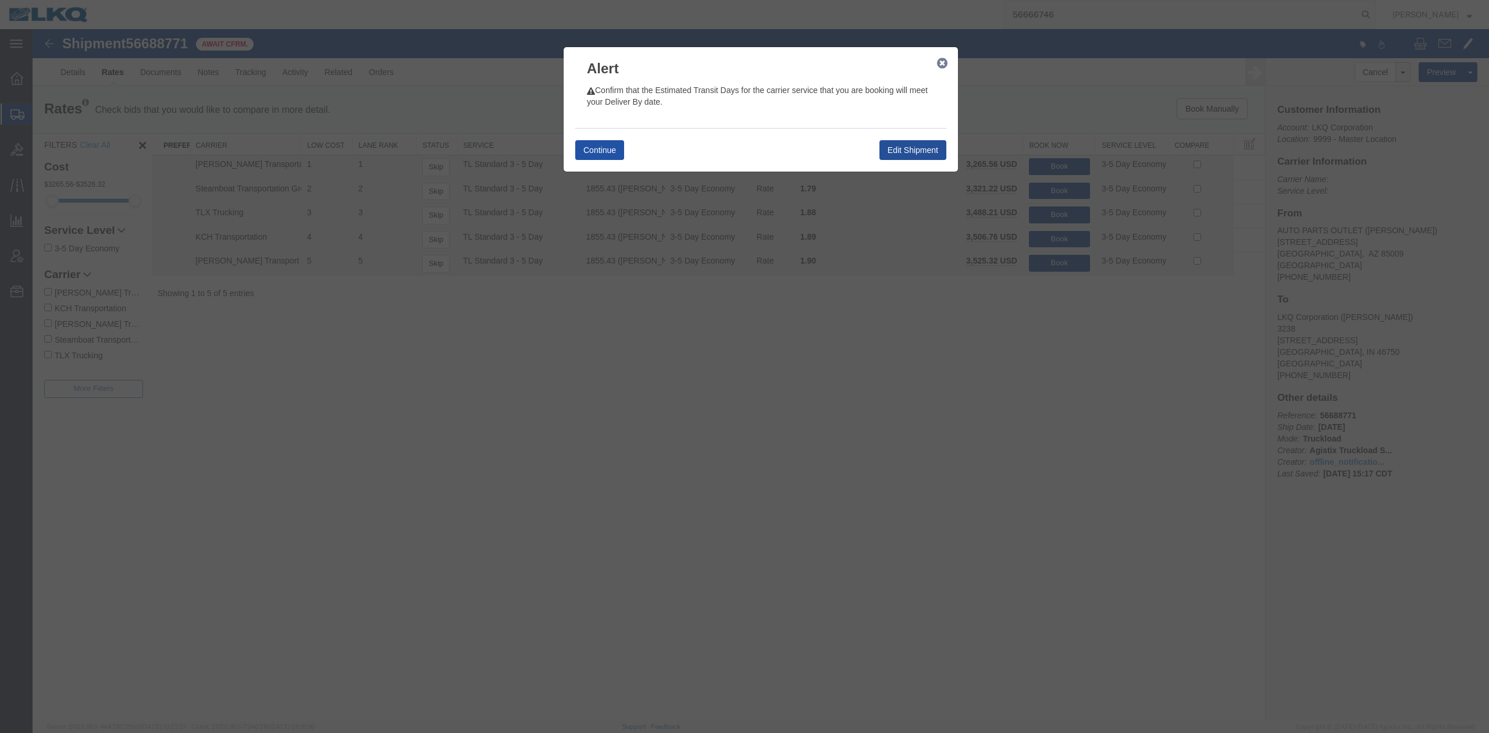
click at [612, 148] on button "Continue" at bounding box center [599, 150] width 49 height 20
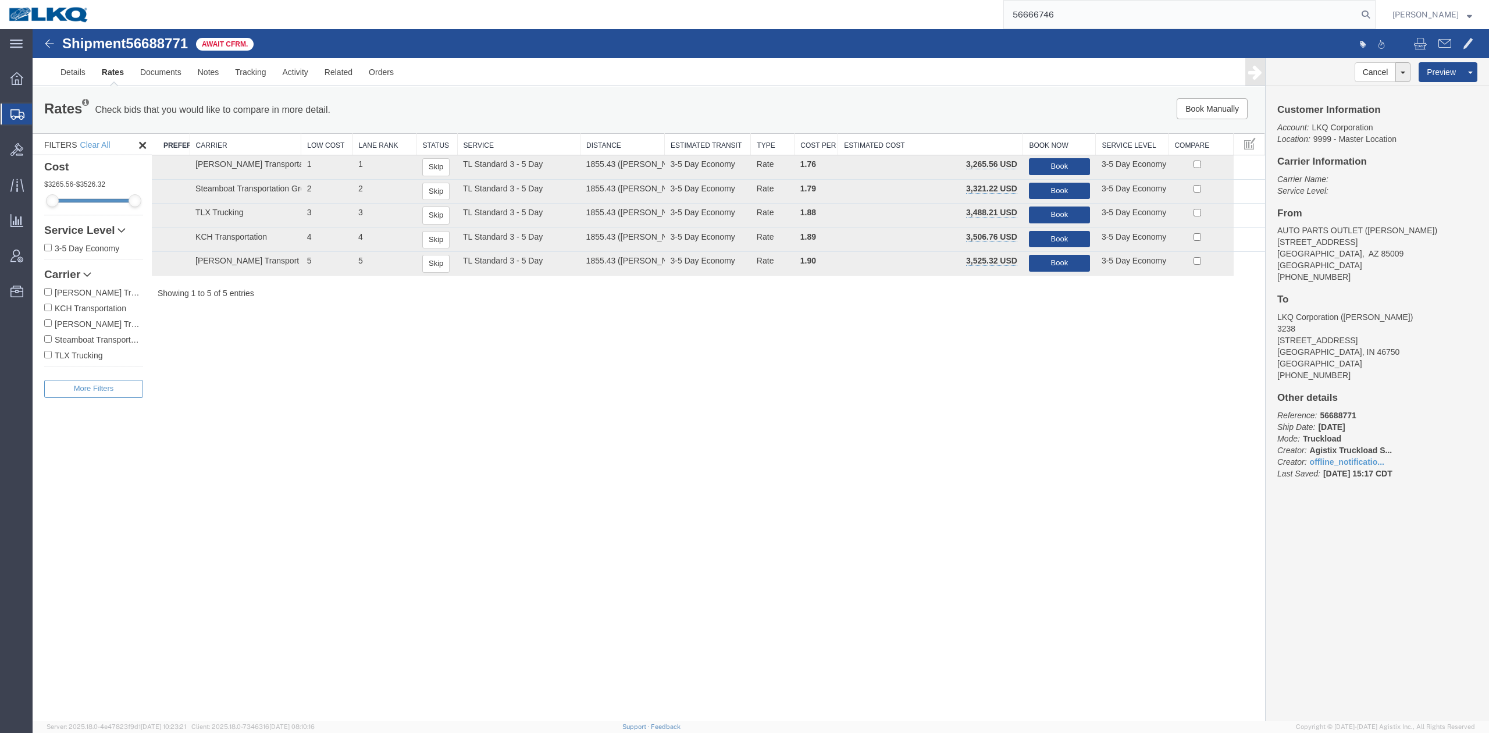
click at [1047, 17] on input "56666746" at bounding box center [1181, 15] width 354 height 28
click at [1374, 12] on icon at bounding box center [1365, 14] width 16 height 16
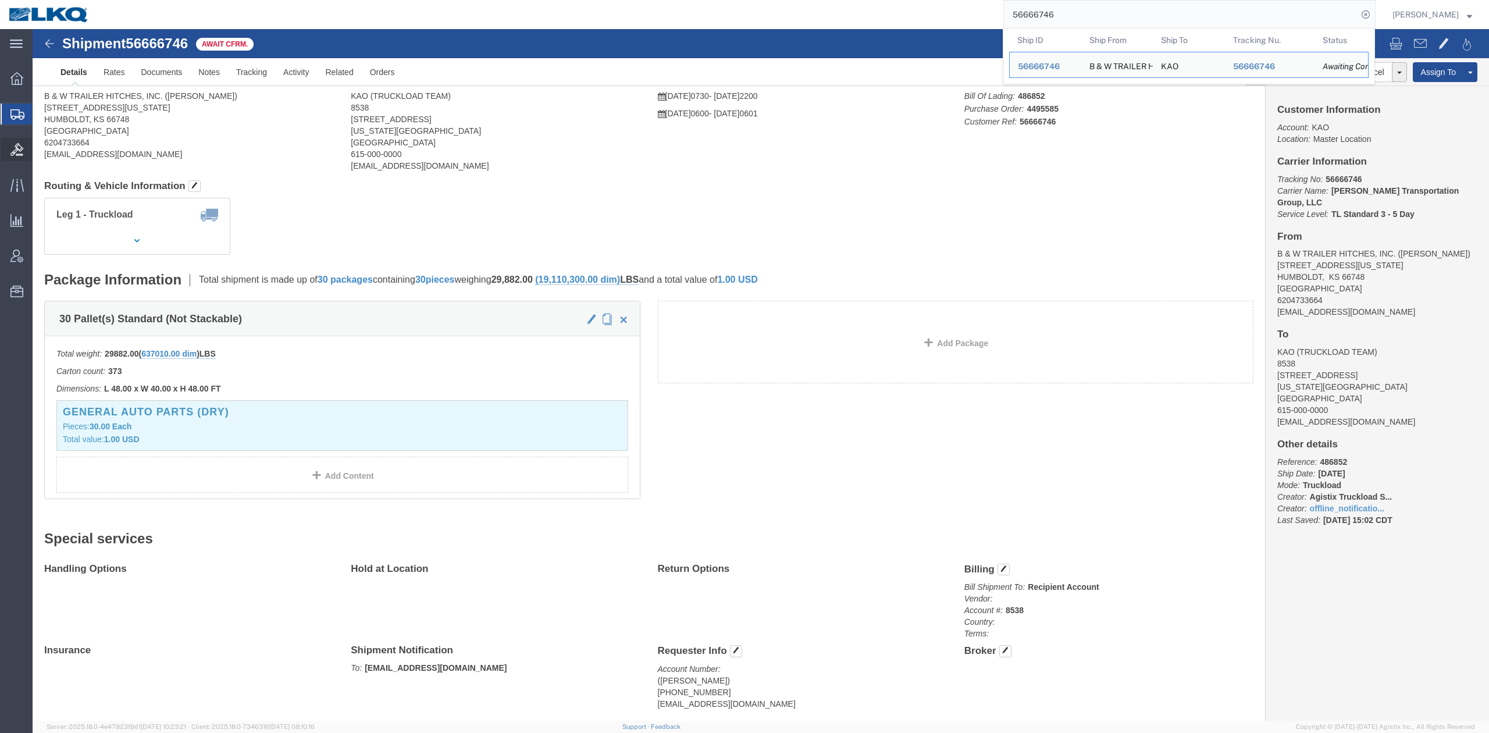
drag, startPoint x: 245, startPoint y: 313, endPoint x: 16, endPoint y: 147, distance: 282.7
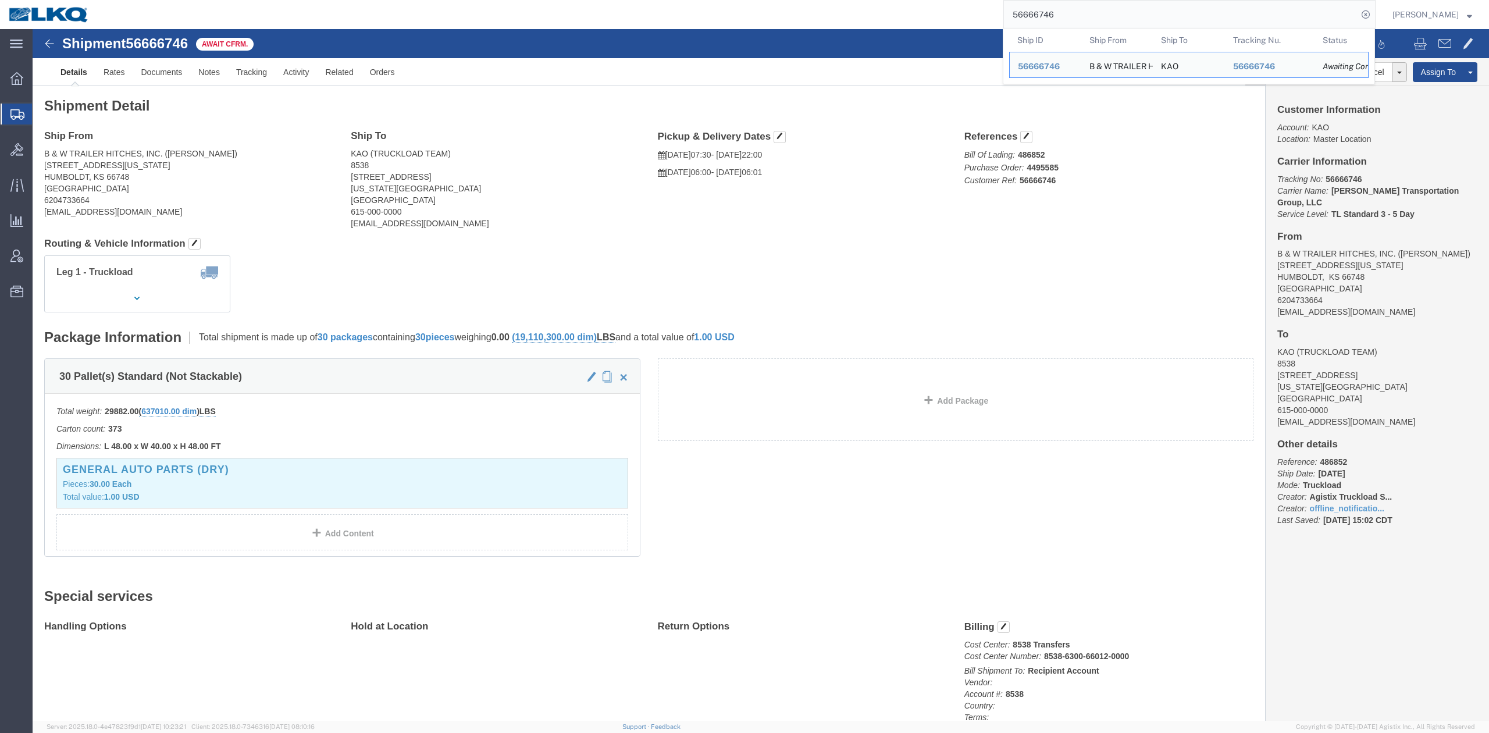
click div "Shipment Detail Ship From B & W TRAILER HITCHES, INC. (BILL GUTIERREZ) 1216 HAW…"
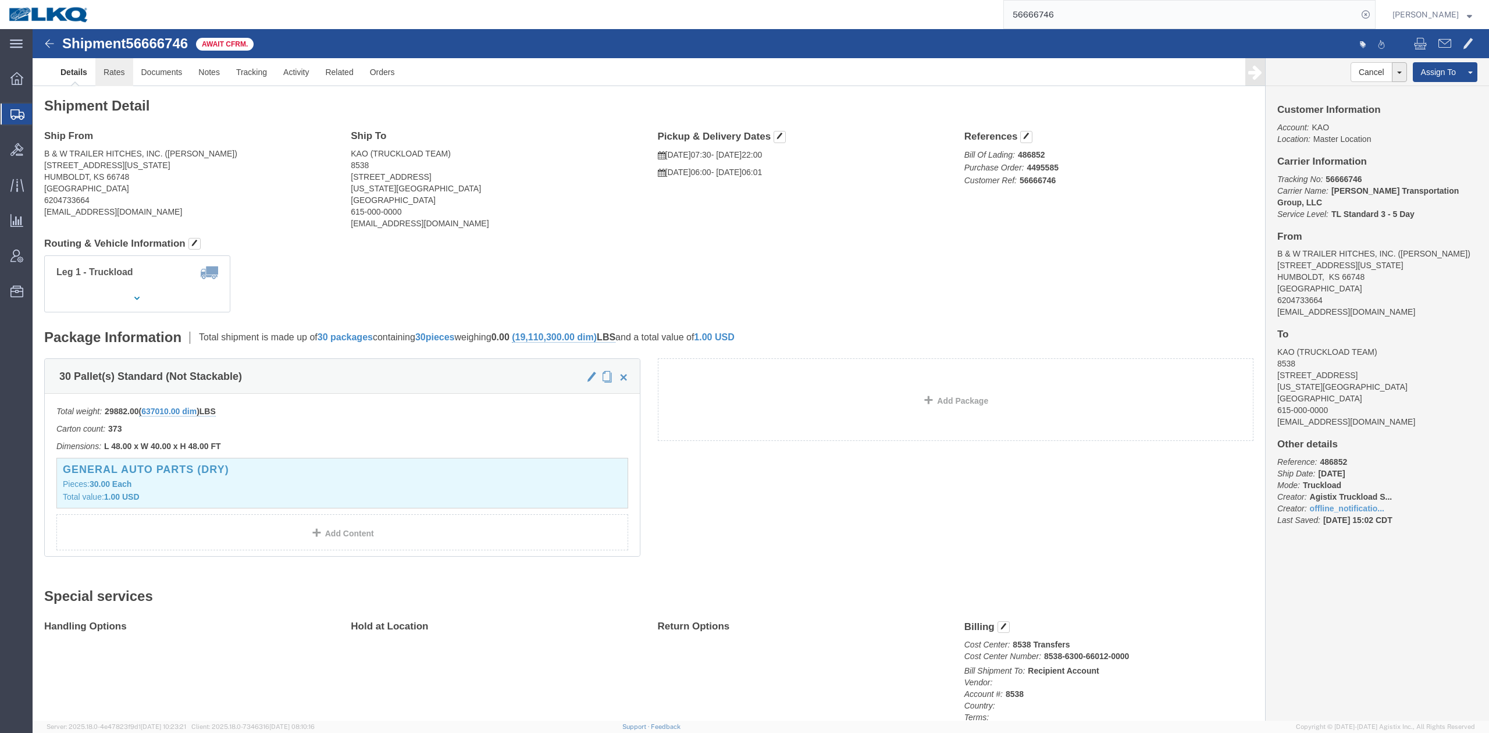
drag, startPoint x: 87, startPoint y: 40, endPoint x: 1, endPoint y: 55, distance: 87.4
click link "Rates"
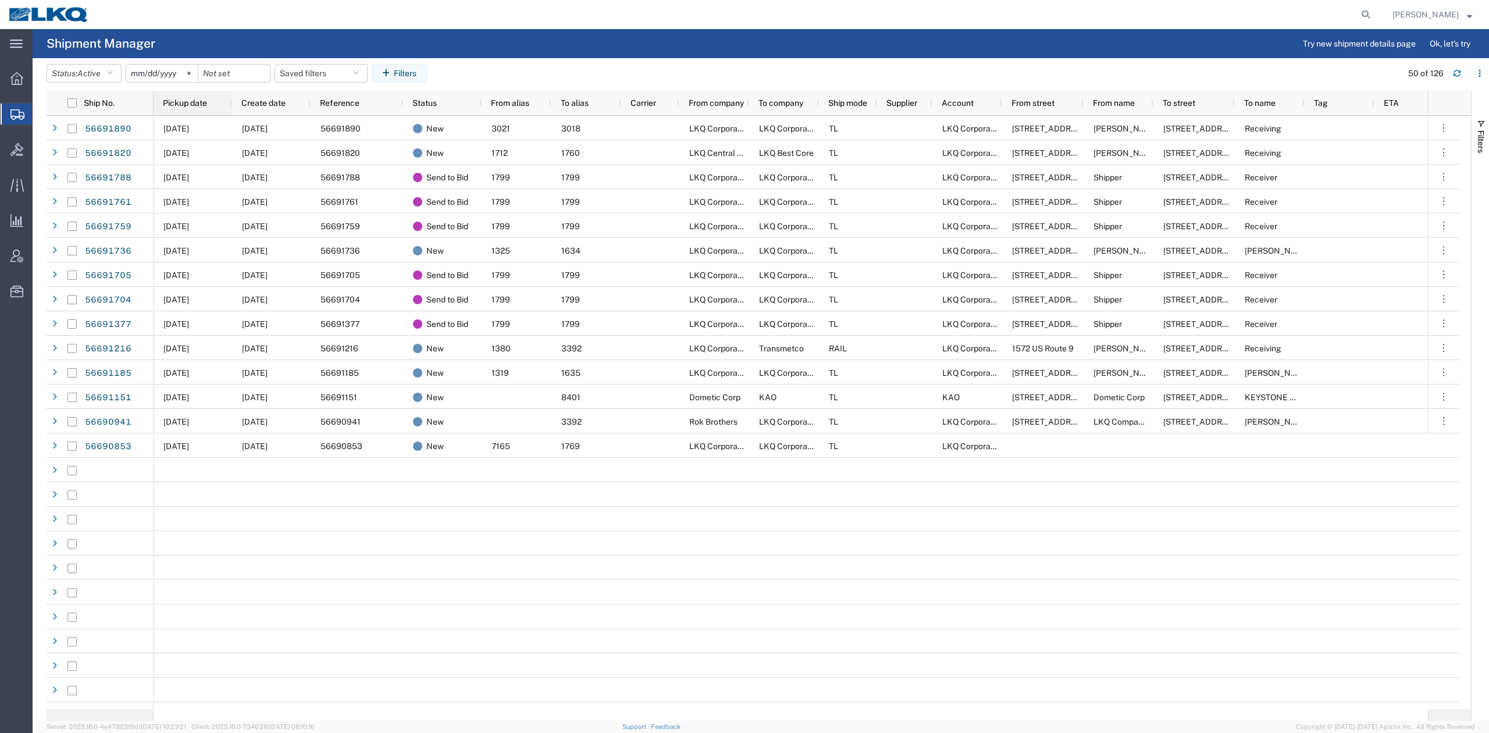
click at [209, 103] on div "Pickup date" at bounding box center [195, 103] width 65 height 19
click at [319, 71] on button "Saved filters" at bounding box center [321, 73] width 93 height 19
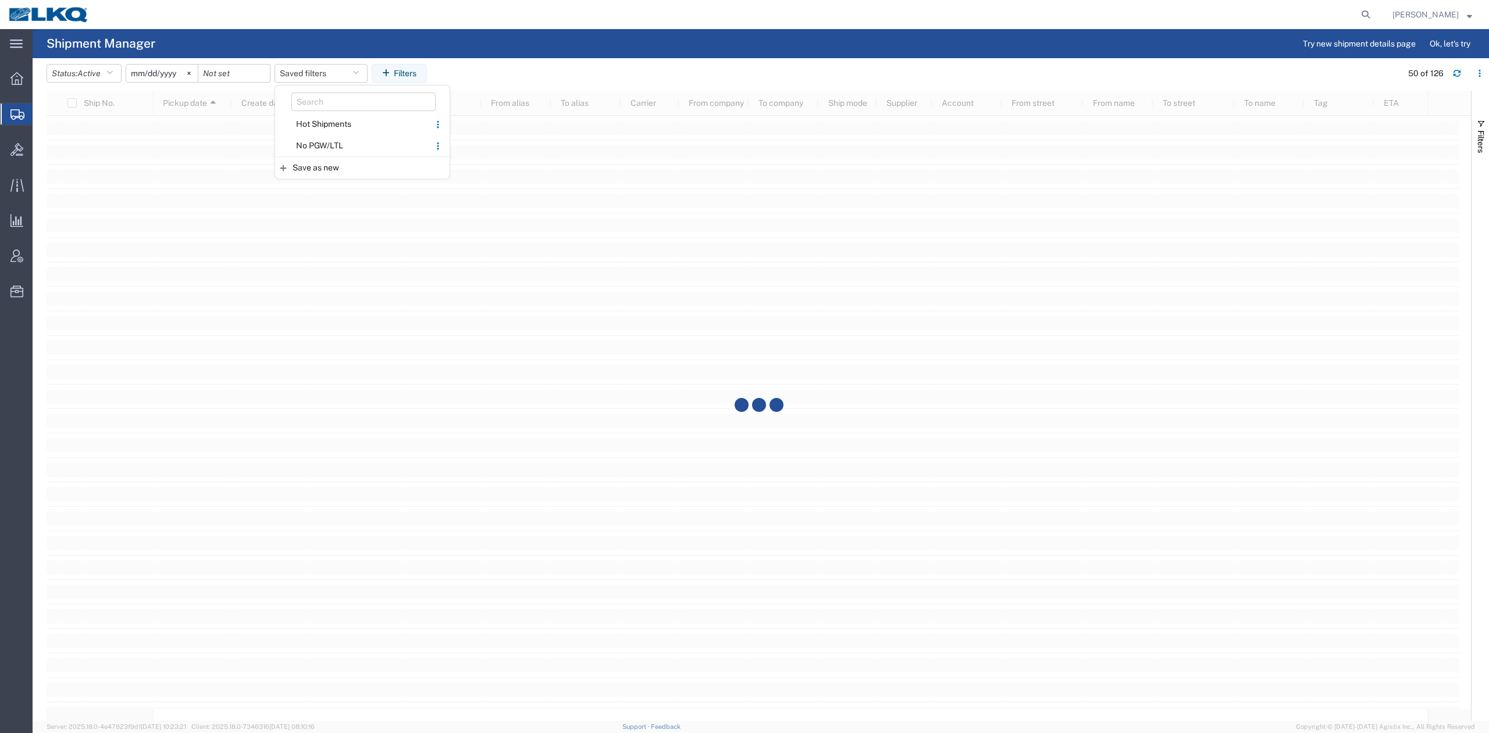
click at [340, 148] on span "No PGW/LTL" at bounding box center [352, 146] width 152 height 22
type input "2025-01-01"
type input "2025-12-31"
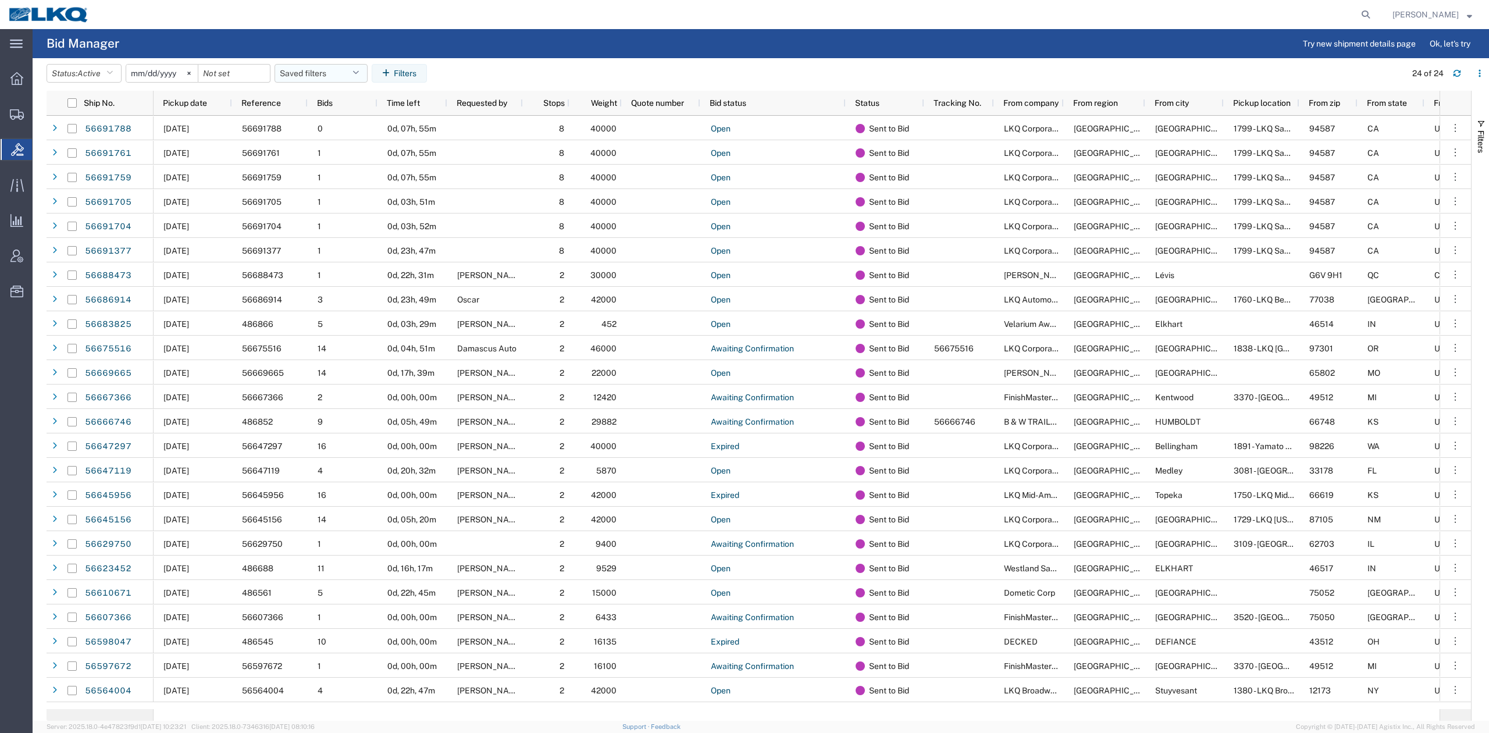
click at [189, 103] on span "Pickup date" at bounding box center [185, 102] width 44 height 9
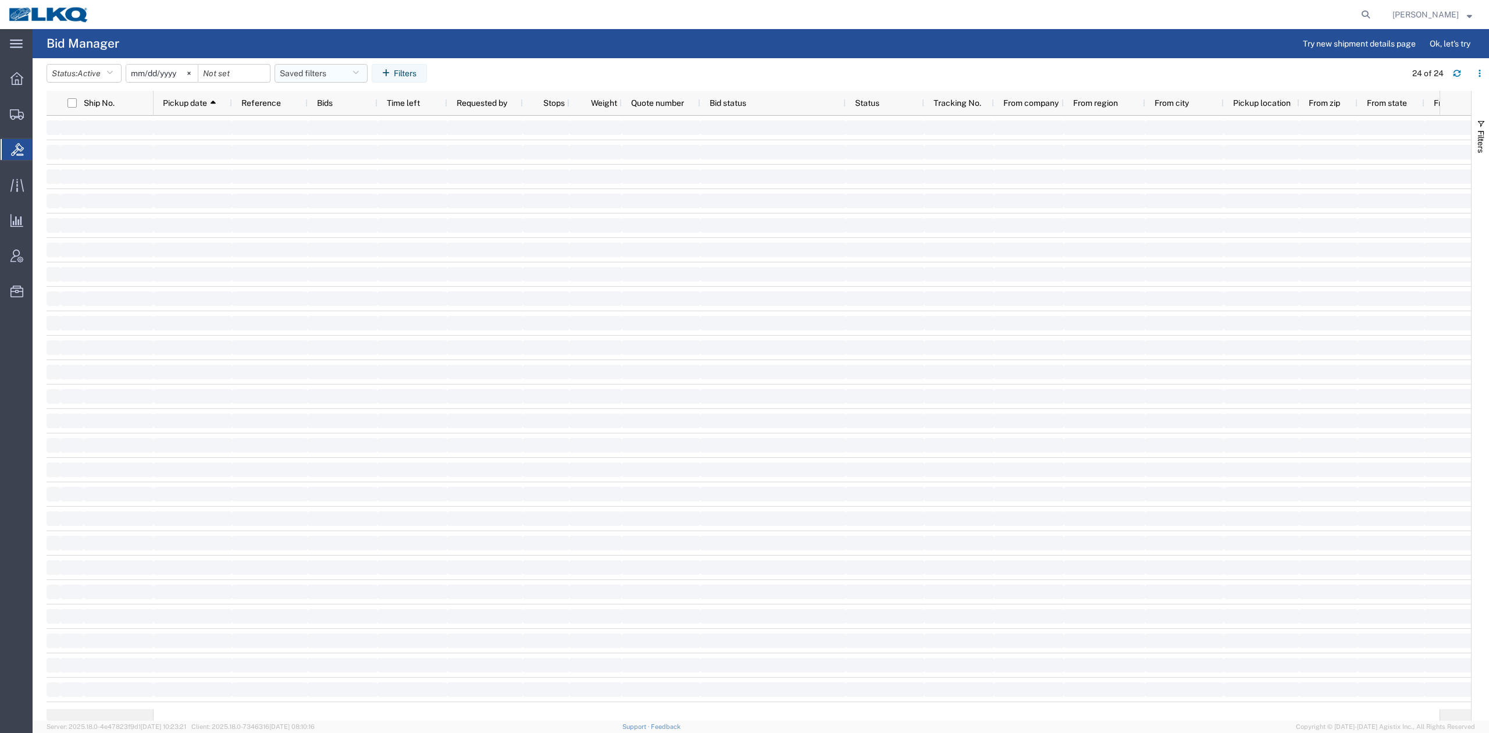
drag, startPoint x: 337, startPoint y: 73, endPoint x: 340, endPoint y: 95, distance: 22.9
click at [337, 72] on button "Saved filters" at bounding box center [321, 73] width 93 height 19
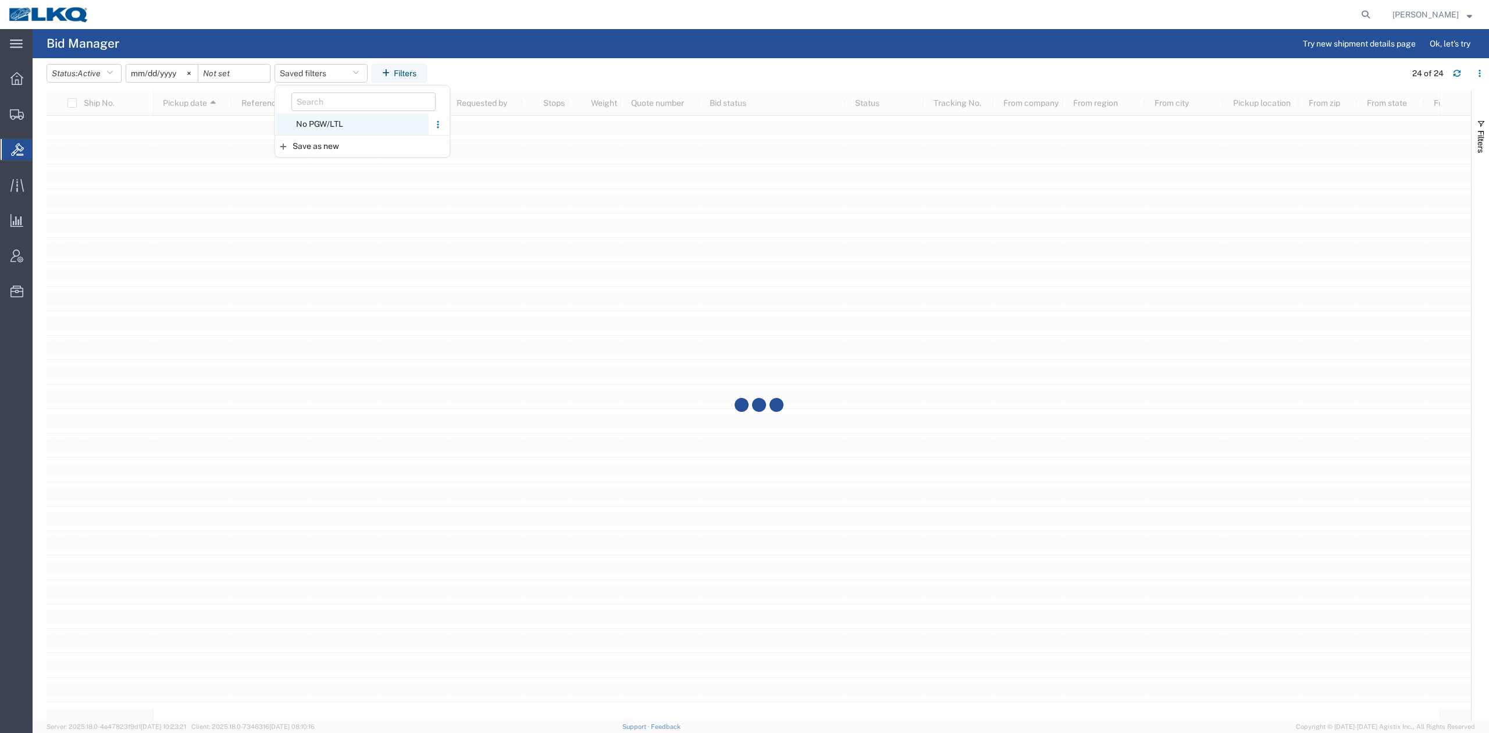
click at [330, 124] on span "No PGW/LTL" at bounding box center [352, 124] width 152 height 22
type input "2025-01-01"
type input "2025-12-31"
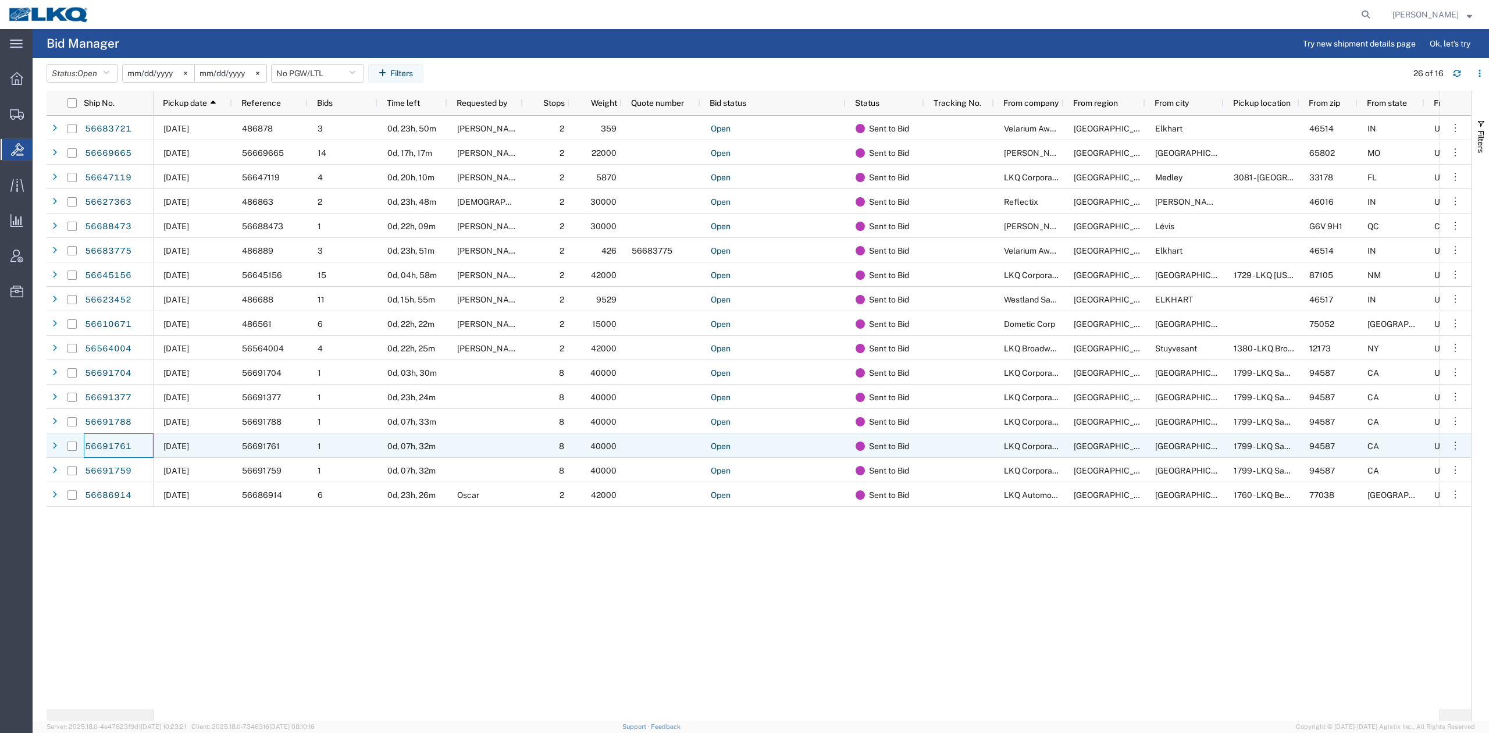
drag, startPoint x: 108, startPoint y: 448, endPoint x: 152, endPoint y: 457, distance: 45.1
click at [152, 457] on div "56691761" at bounding box center [119, 445] width 70 height 24
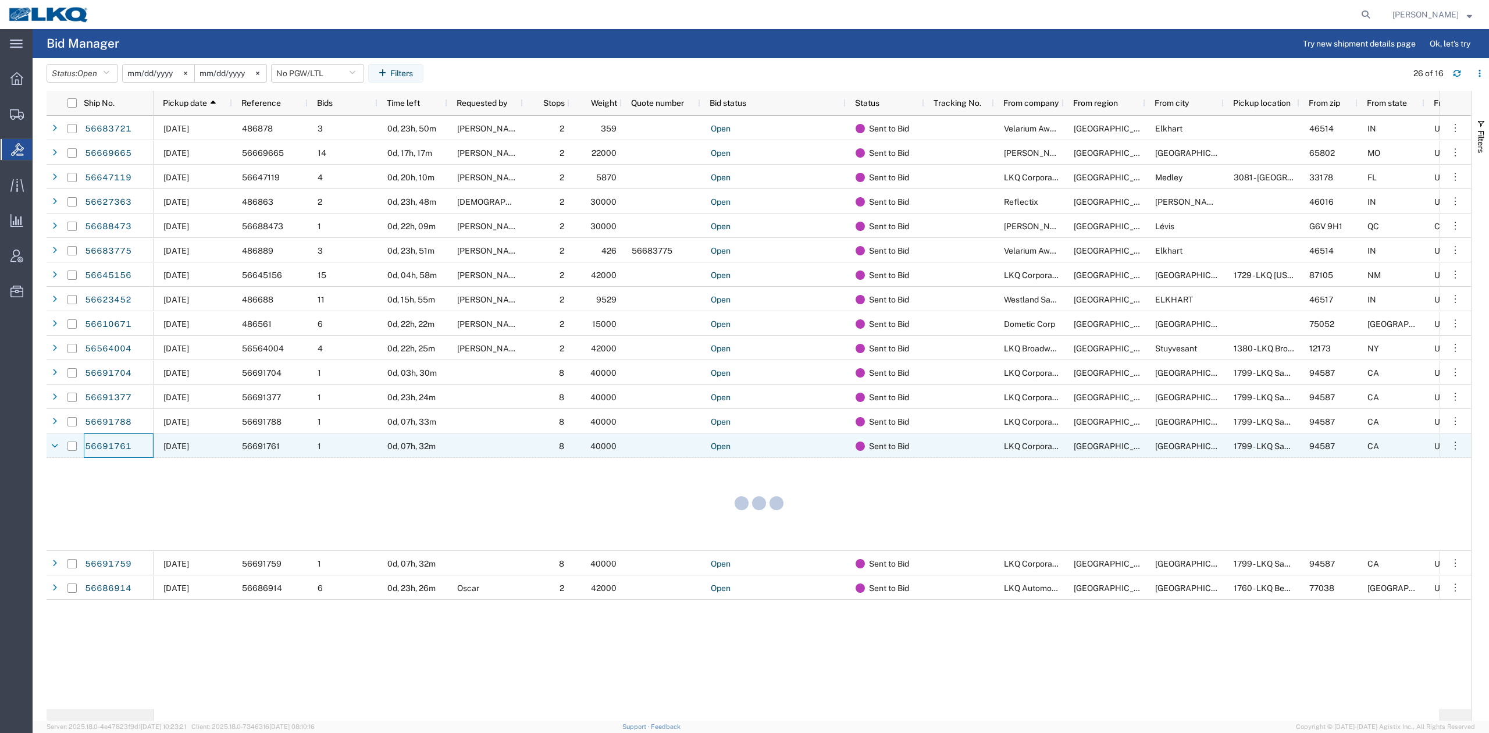
click at [163, 443] on div "[DATE]" at bounding box center [193, 445] width 79 height 24
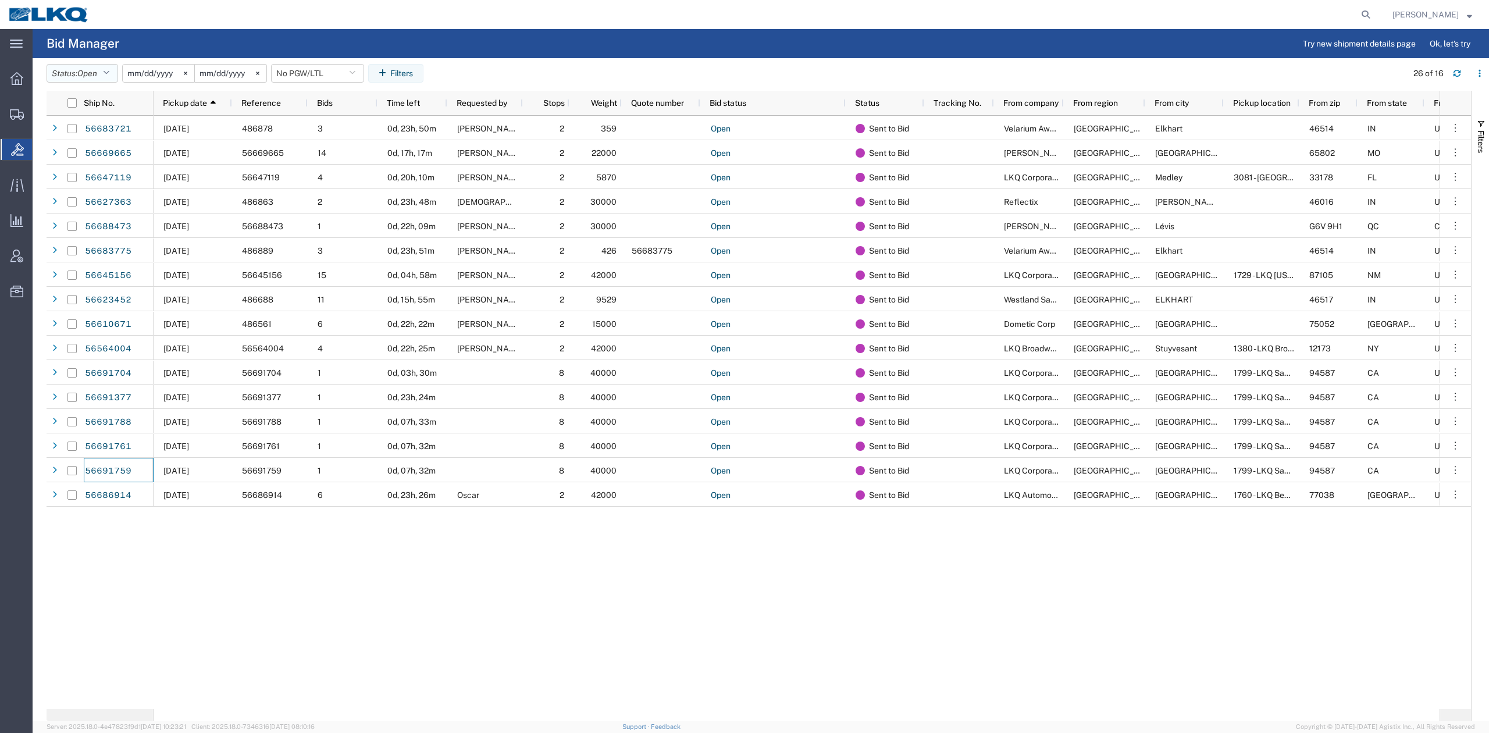
click at [92, 77] on span "Open" at bounding box center [87, 73] width 20 height 9
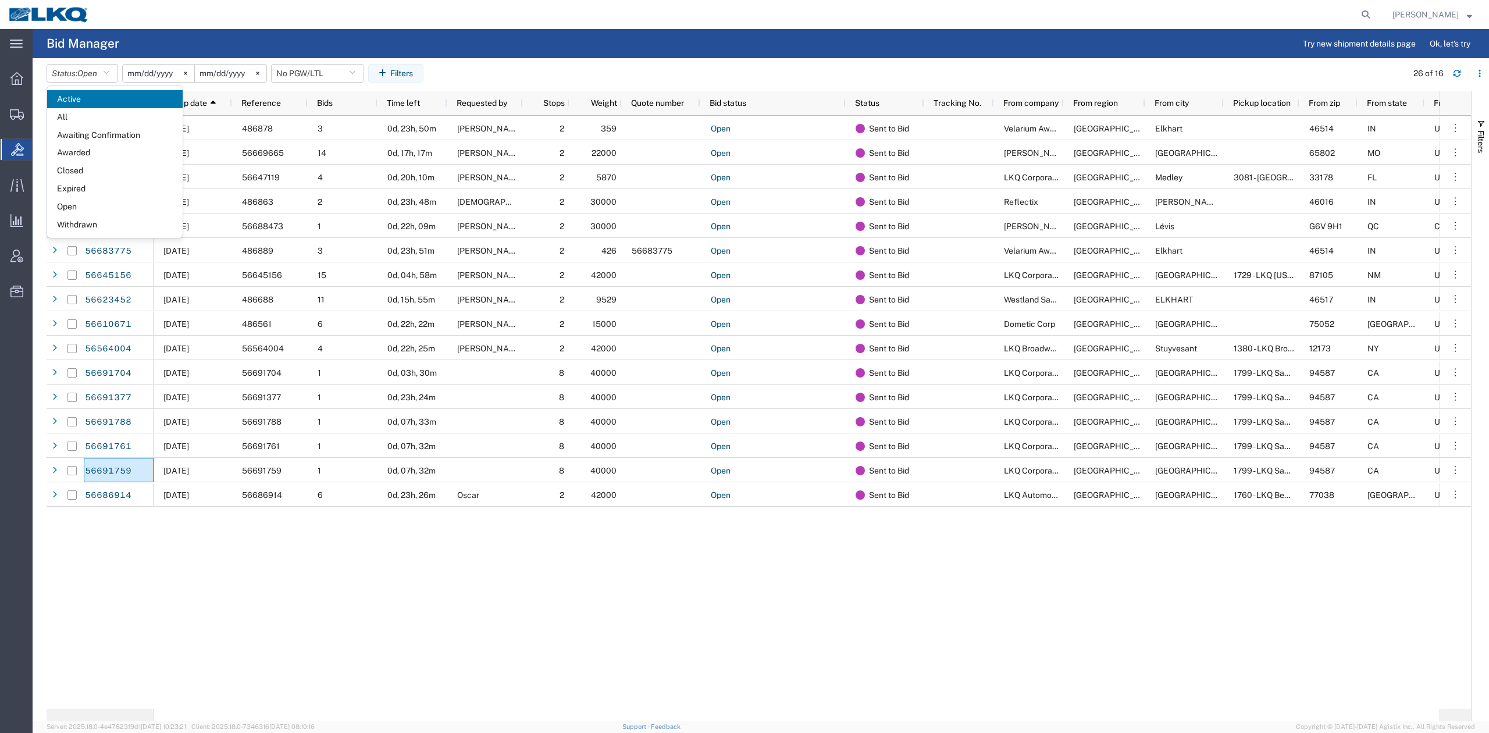
click at [91, 192] on span "Expired" at bounding box center [115, 189] width 136 height 18
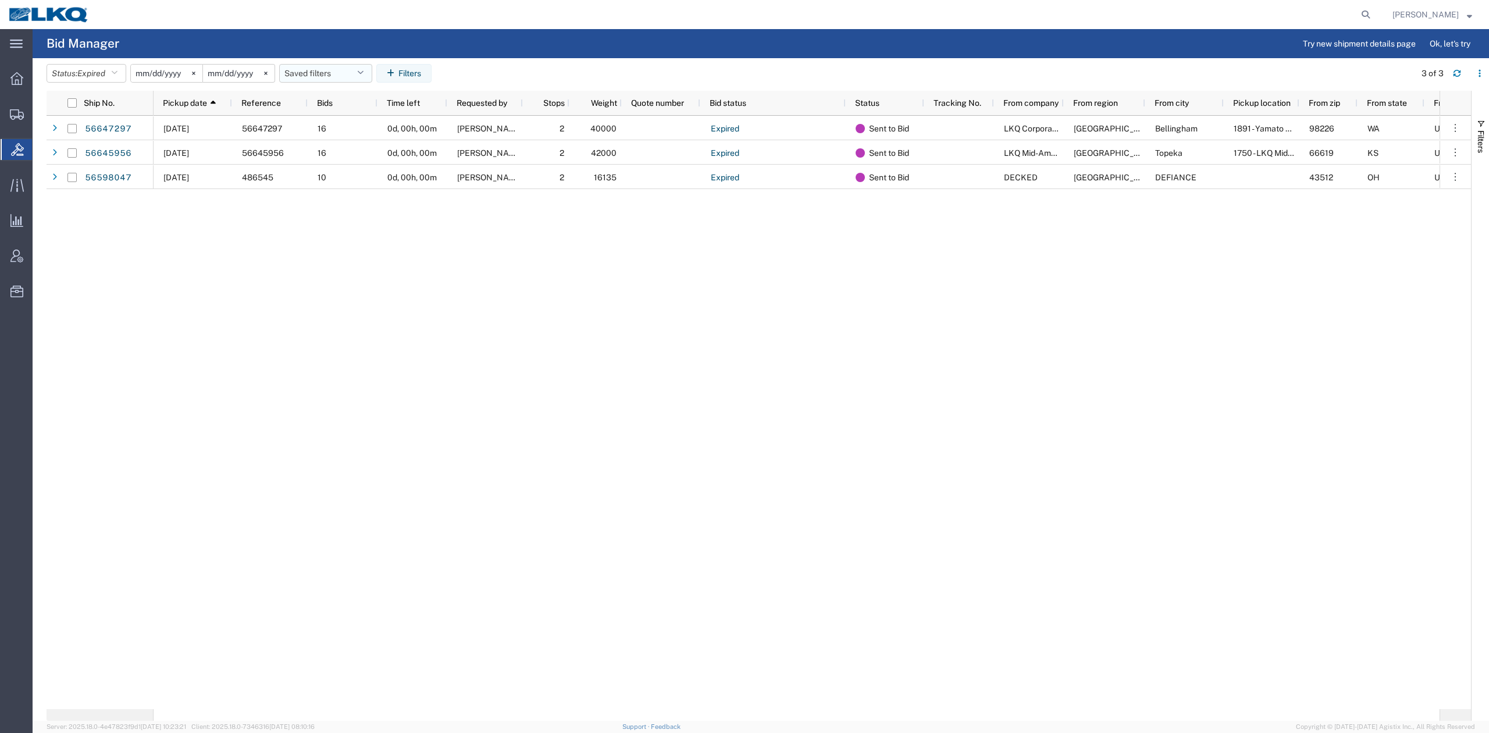
click at [310, 75] on button "Saved filters" at bounding box center [325, 73] width 93 height 19
click at [340, 122] on span "No PGW/LTL" at bounding box center [357, 124] width 152 height 22
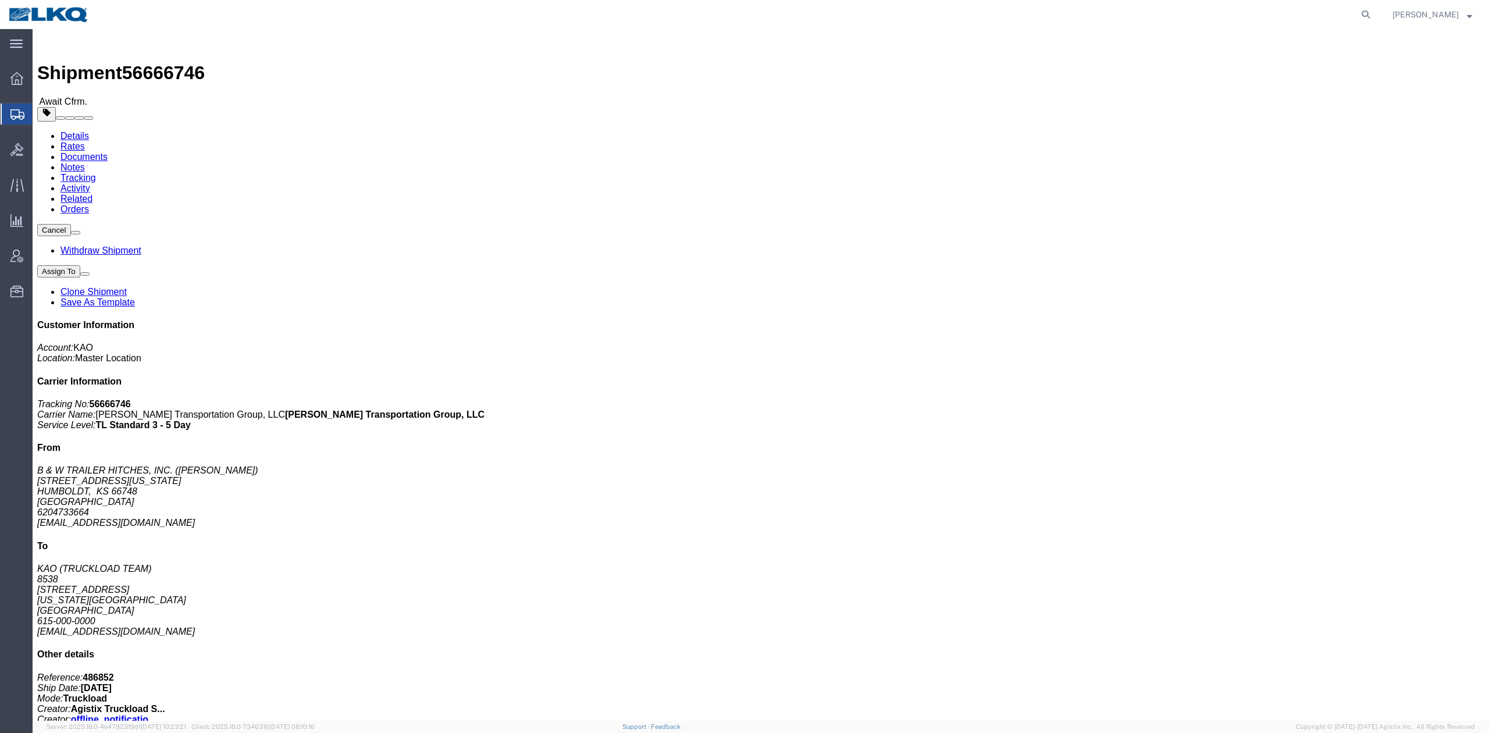
drag, startPoint x: 578, startPoint y: 90, endPoint x: 730, endPoint y: 88, distance: 153.0
click div "Shipment Detail Ship From B & W TRAILER HITCHES, INC. ([PERSON_NAME]) [STREET_A…"
click span "button"
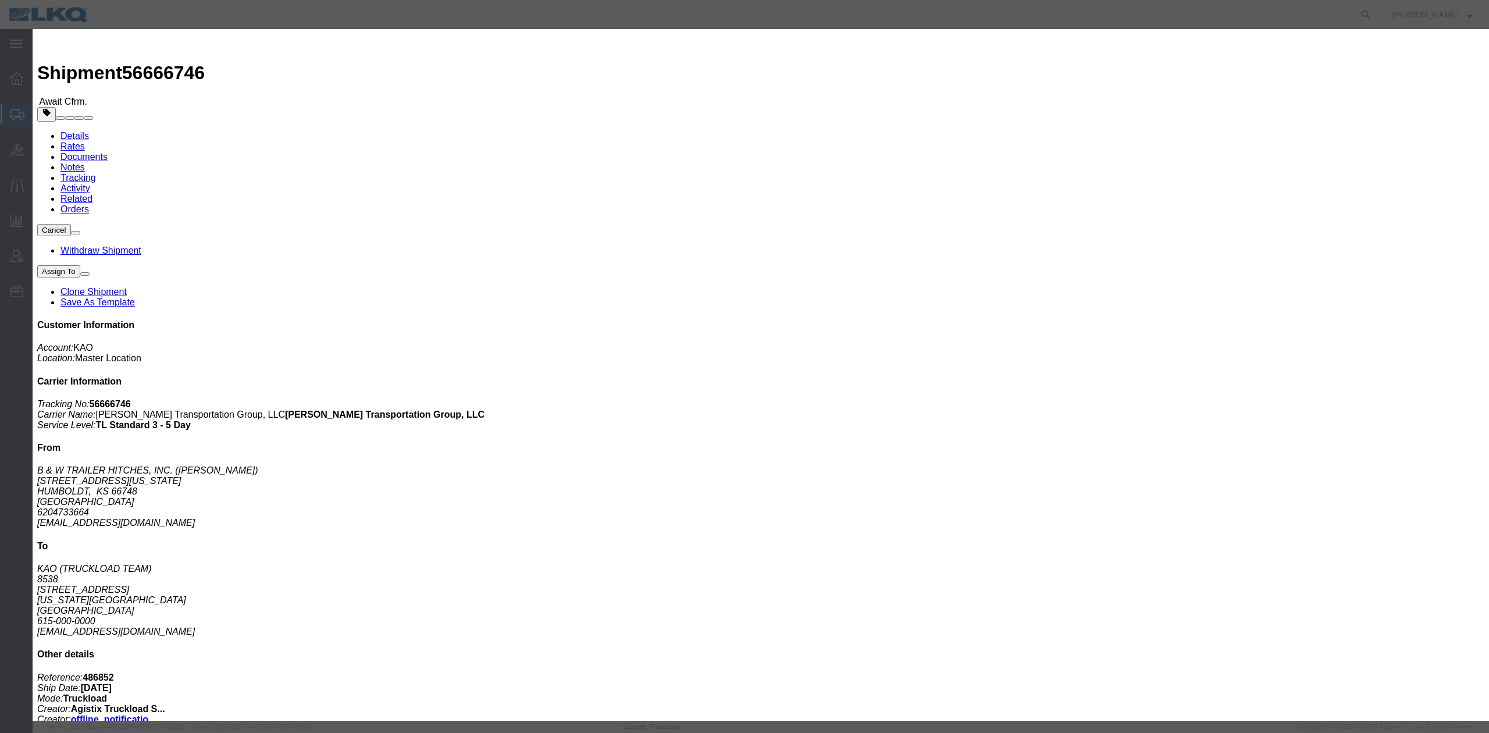
click div "[DATE] 10:00 PM"
click div "Pickup Start Date Pickup Start Time Pickup Open Date and Time [DATE] 7:30 AM Pi…"
drag, startPoint x: 496, startPoint y: 101, endPoint x: 497, endPoint y: 108, distance: 7.1
click div "Pickup Start Date Pickup Start Time Pickup Open Date and Time [DATE] 7:30 AM"
click div "[DATE] 7:30 AM"
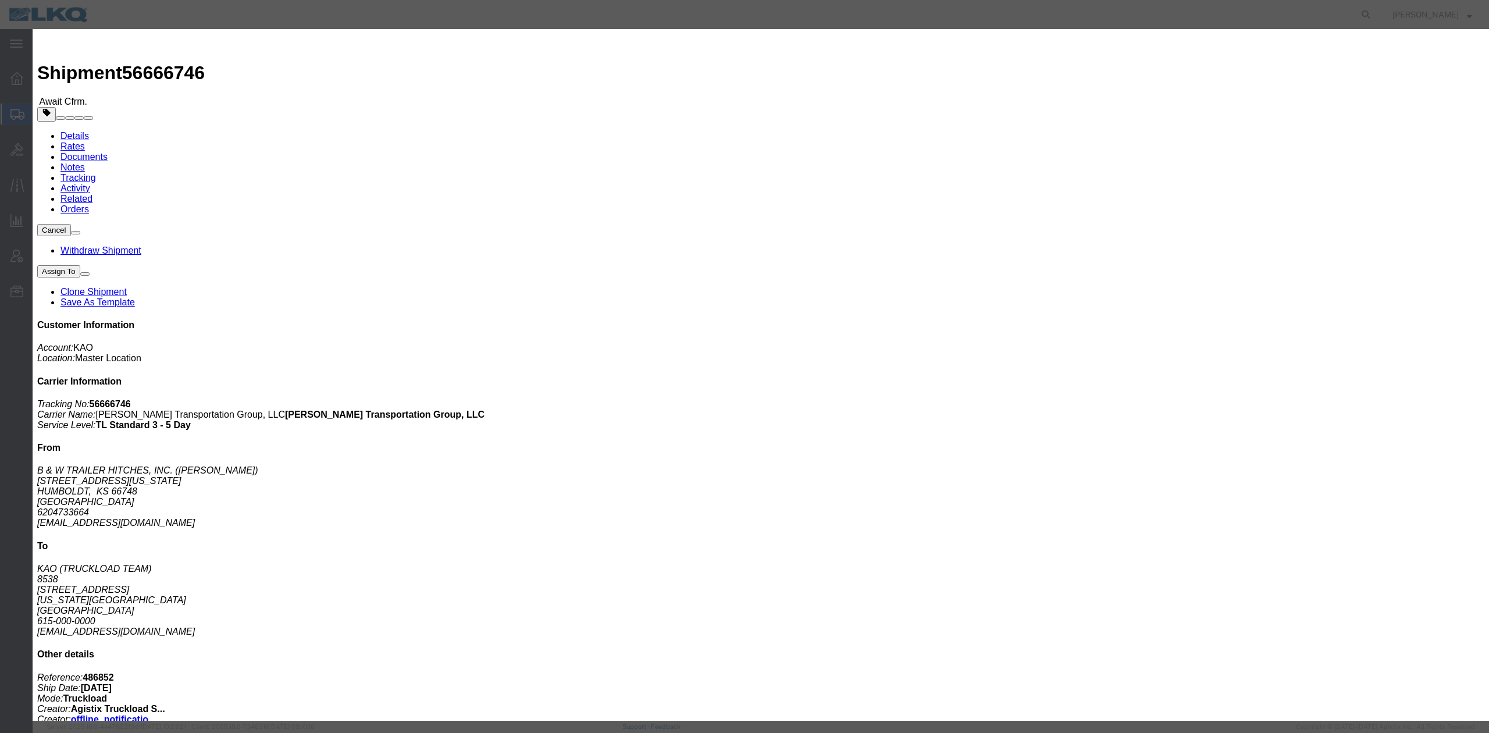
click div "Open Time 7:30 AM [DATE] 7:30 AM - [DATE] 7:30 AM Cancel Apply"
click button "Apply"
click button "Save"
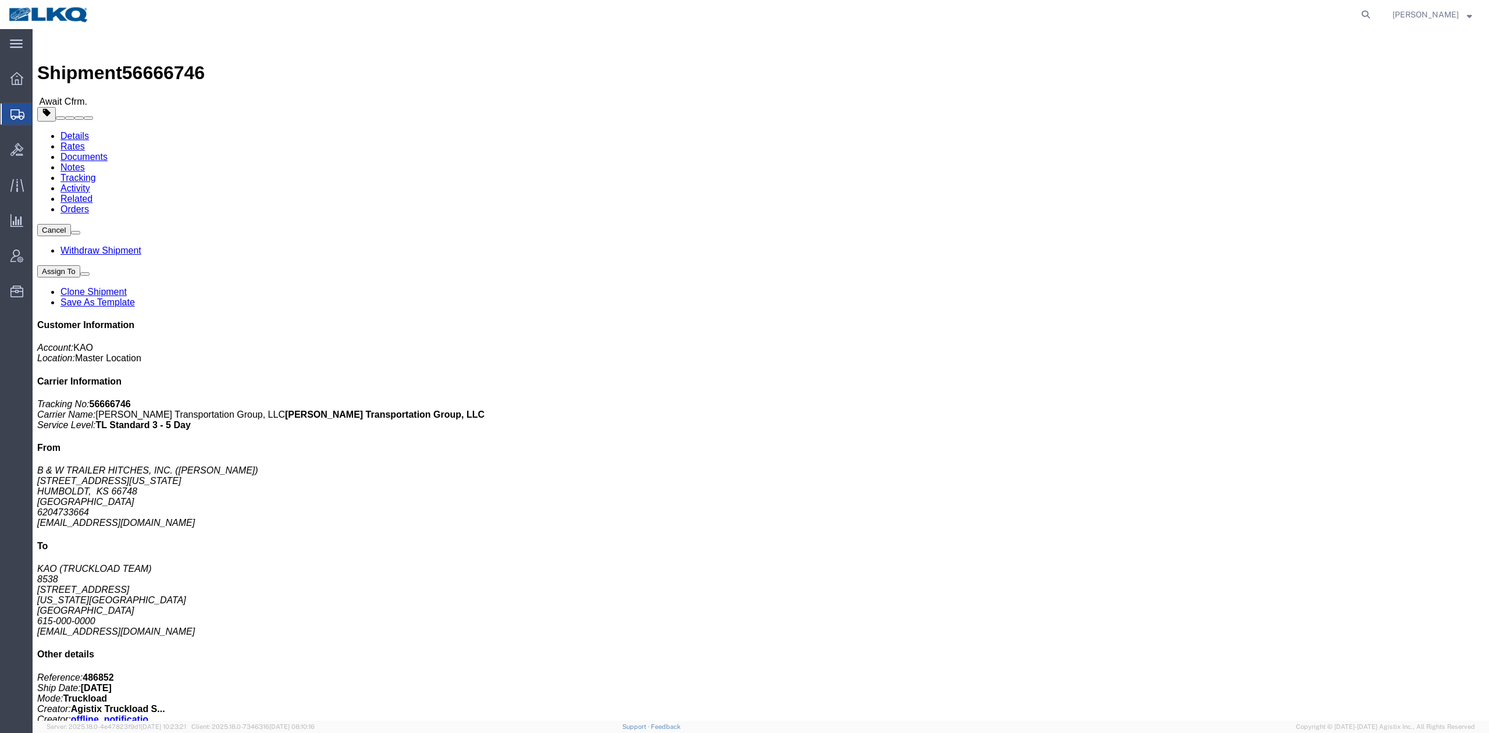
click div "Close"
click button "Close"
click at [1374, 13] on icon at bounding box center [1365, 14] width 16 height 16
paste input "56397692"
type input "56397692"
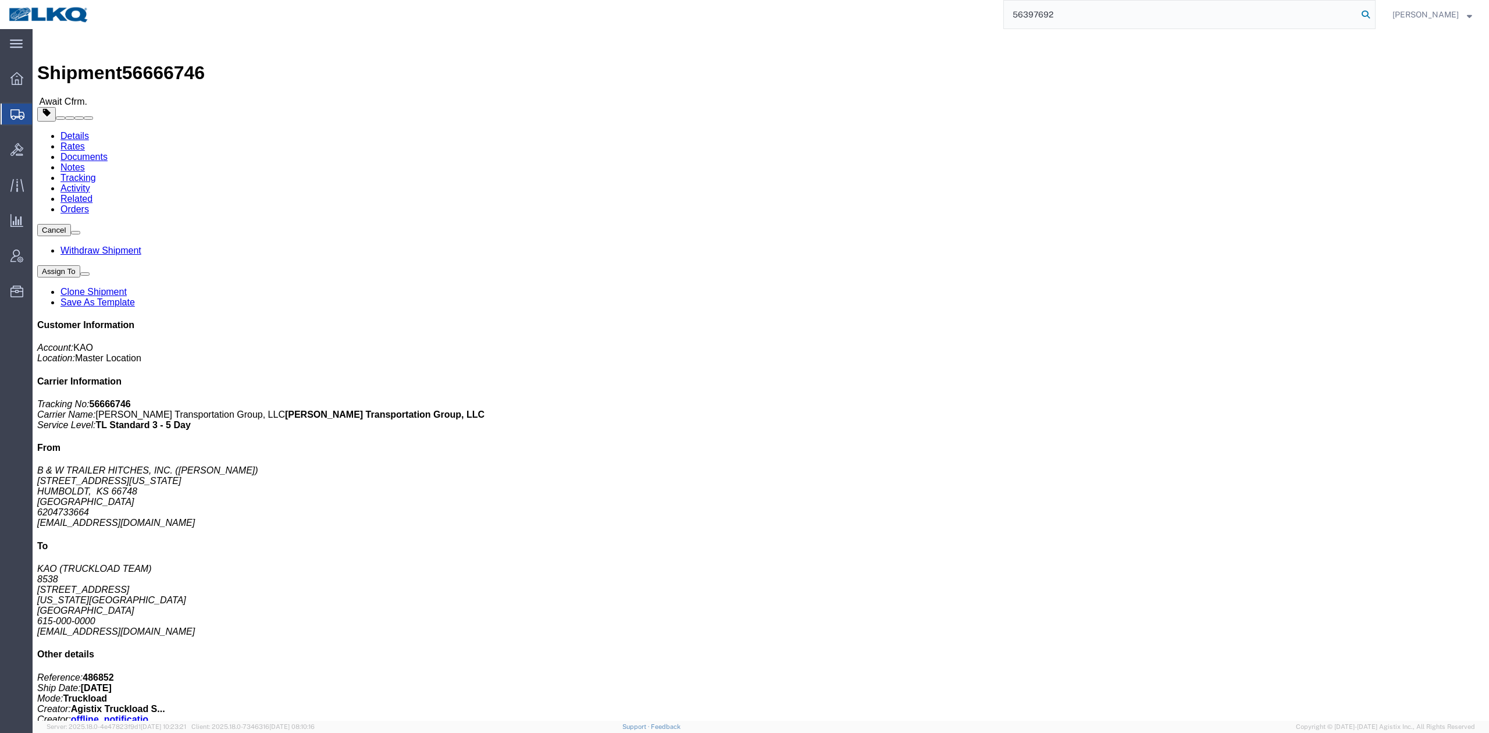
click at [1374, 14] on icon at bounding box center [1365, 14] width 16 height 16
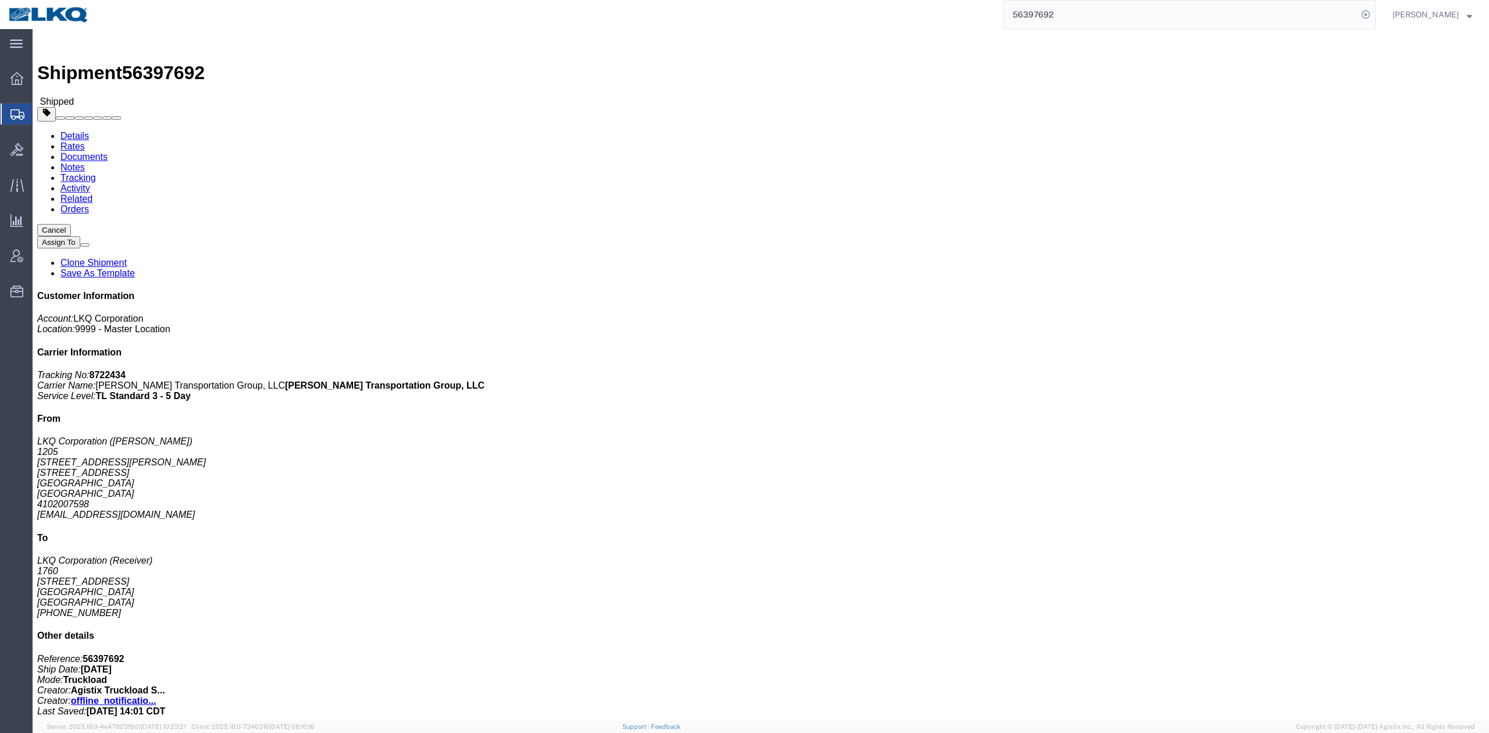
click h4 "Routing & Vehicle Information"
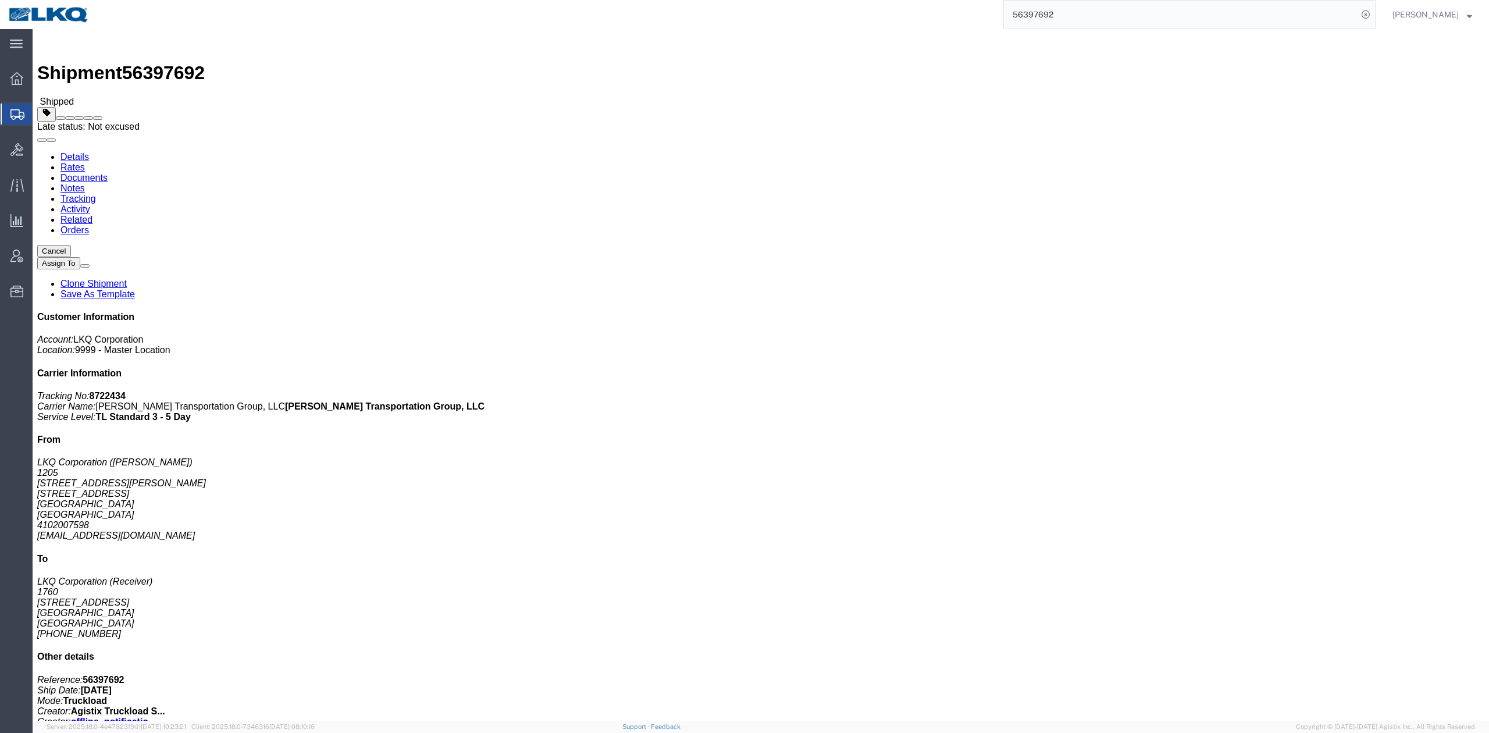
click span
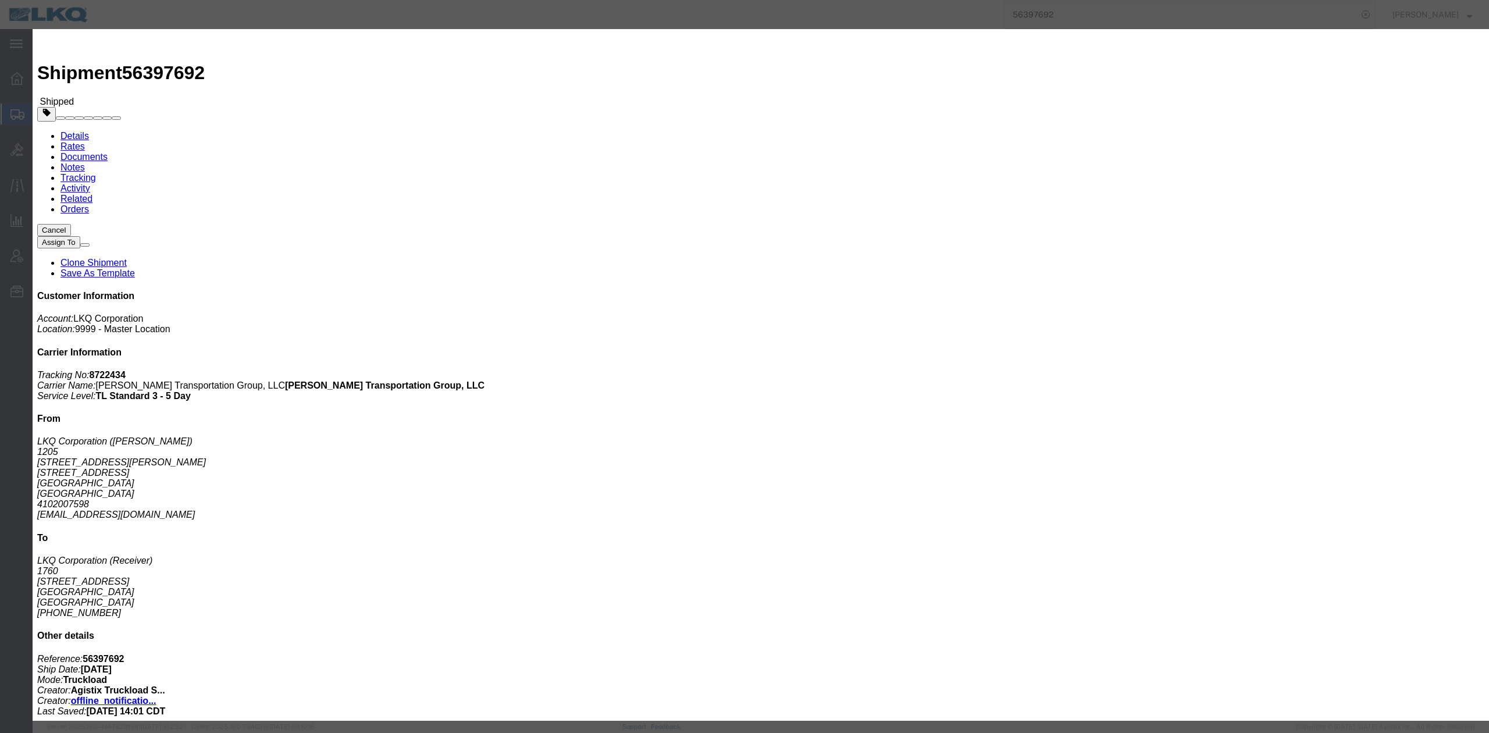
click select "Select Bad Carrier Data Carrier Admin Error Delay Accident Driver Error Lack of…"
select select "DRIVER_ERROR"
click select "Select Bad Carrier Data Carrier Admin Error Delay Accident Driver Error Lack of…"
click textarea
type textarea "Delivery 9/2"
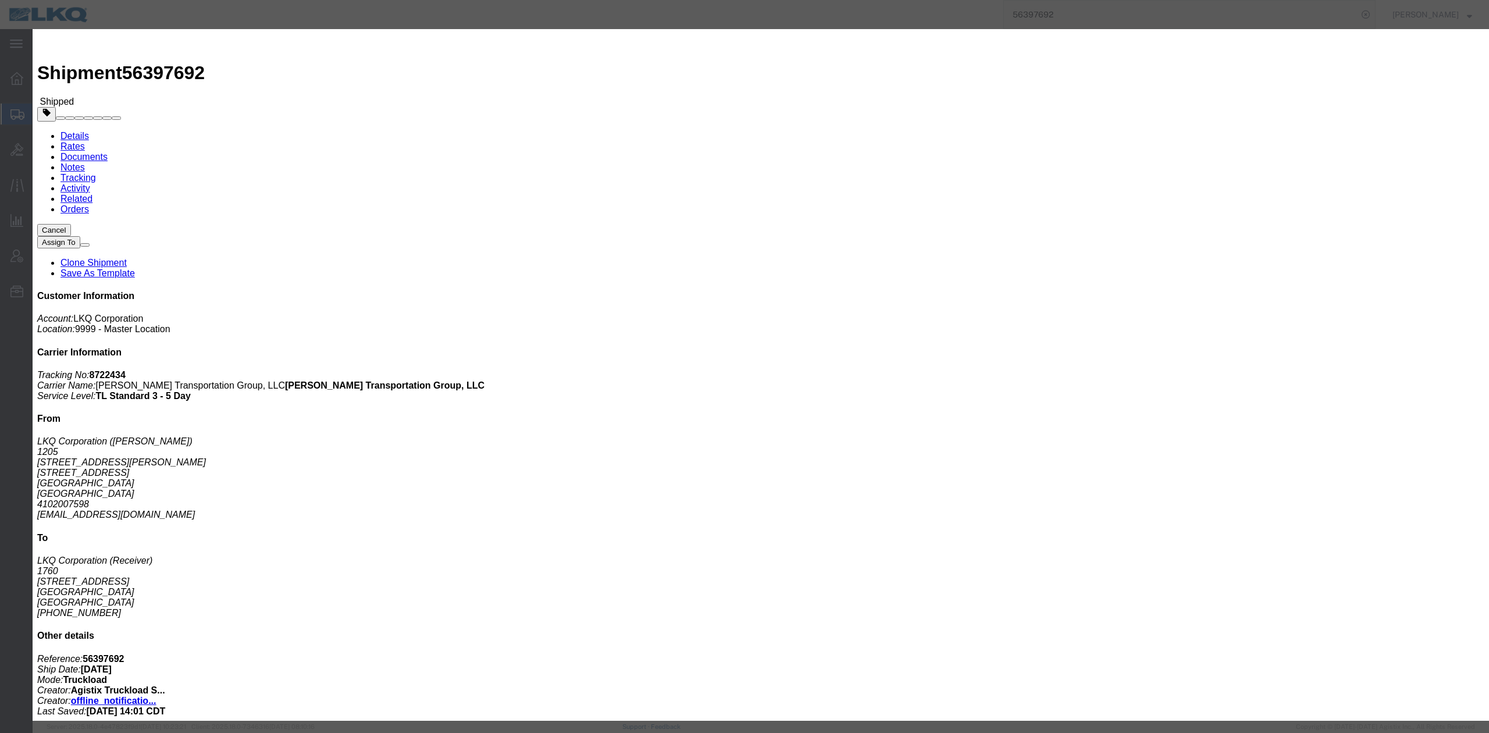
click button "Save"
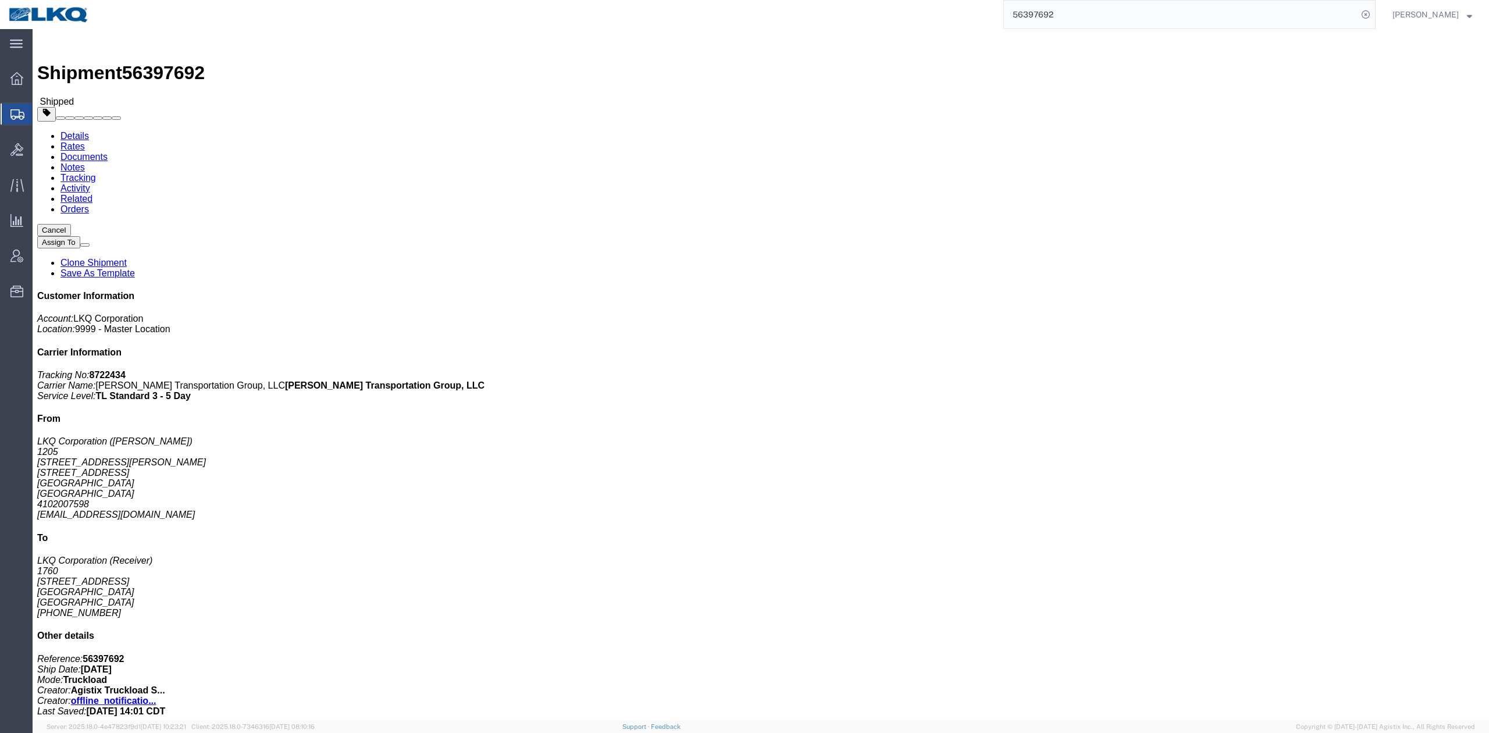
click at [1038, 17] on input "56397692" at bounding box center [1181, 15] width 354 height 28
paste input "15654"
click at [1375, 17] on form "56315654" at bounding box center [1189, 14] width 372 height 29
type input "56315654"
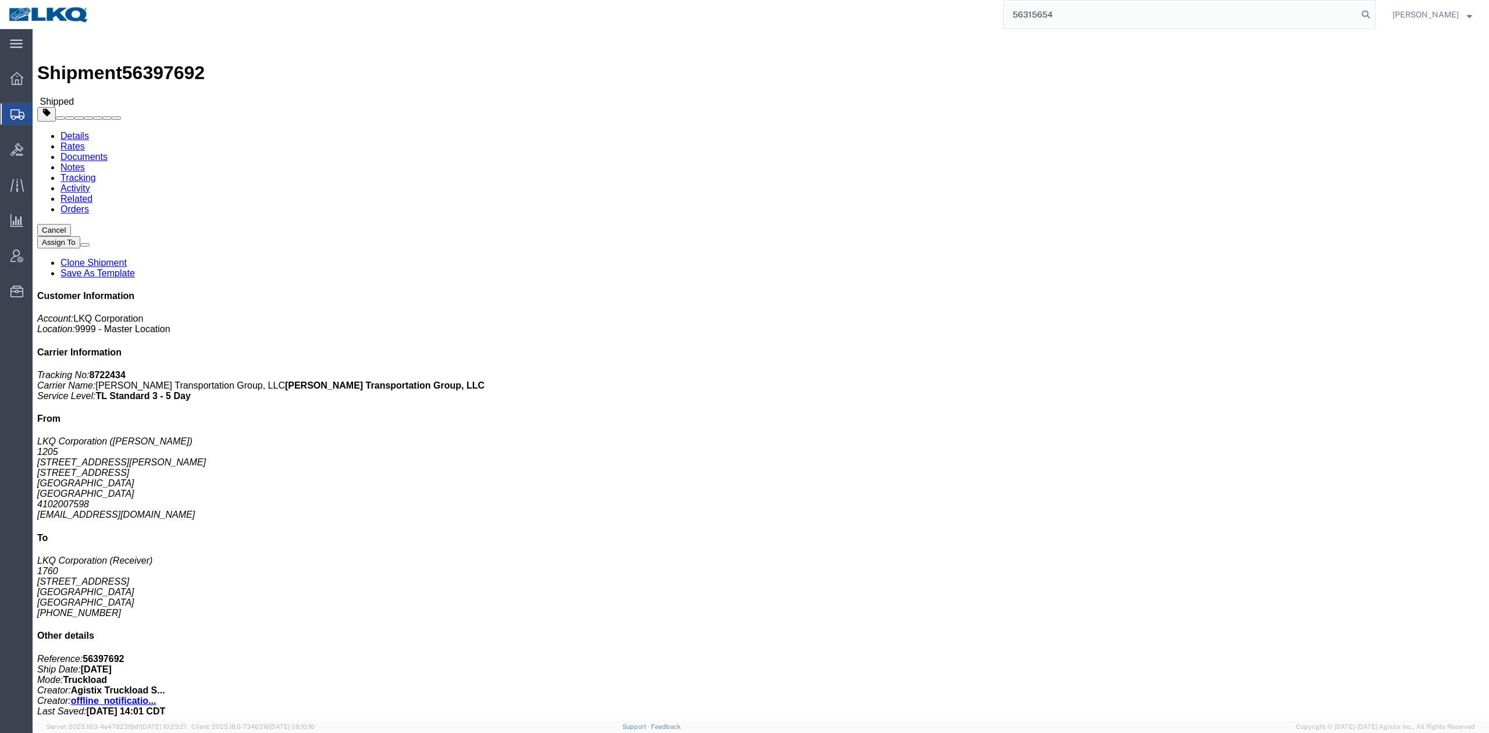
drag, startPoint x: 1380, startPoint y: 16, endPoint x: 1376, endPoint y: 22, distance: 6.3
click at [1374, 16] on icon at bounding box center [1365, 14] width 16 height 16
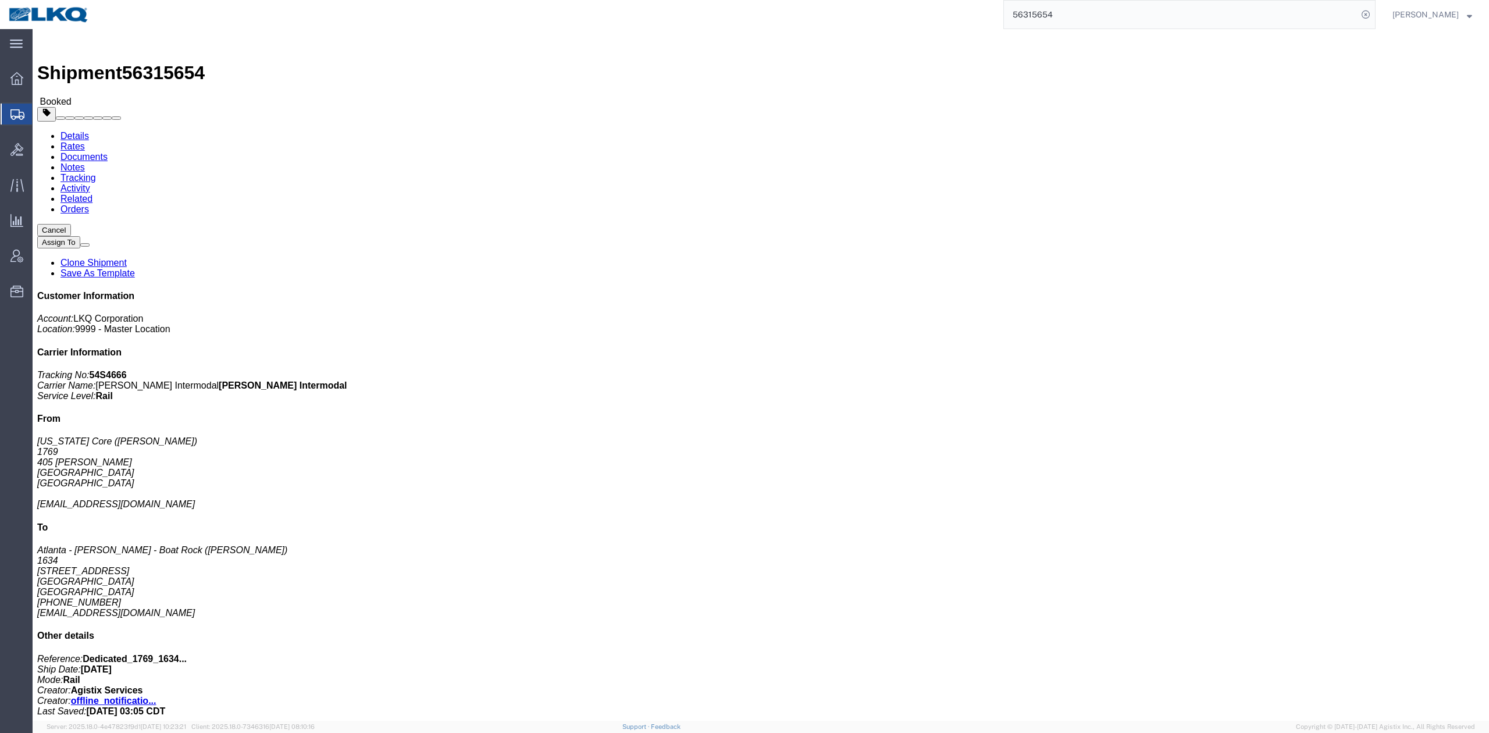
drag, startPoint x: 748, startPoint y: 109, endPoint x: 615, endPoint y: 118, distance: 132.9
click span "button"
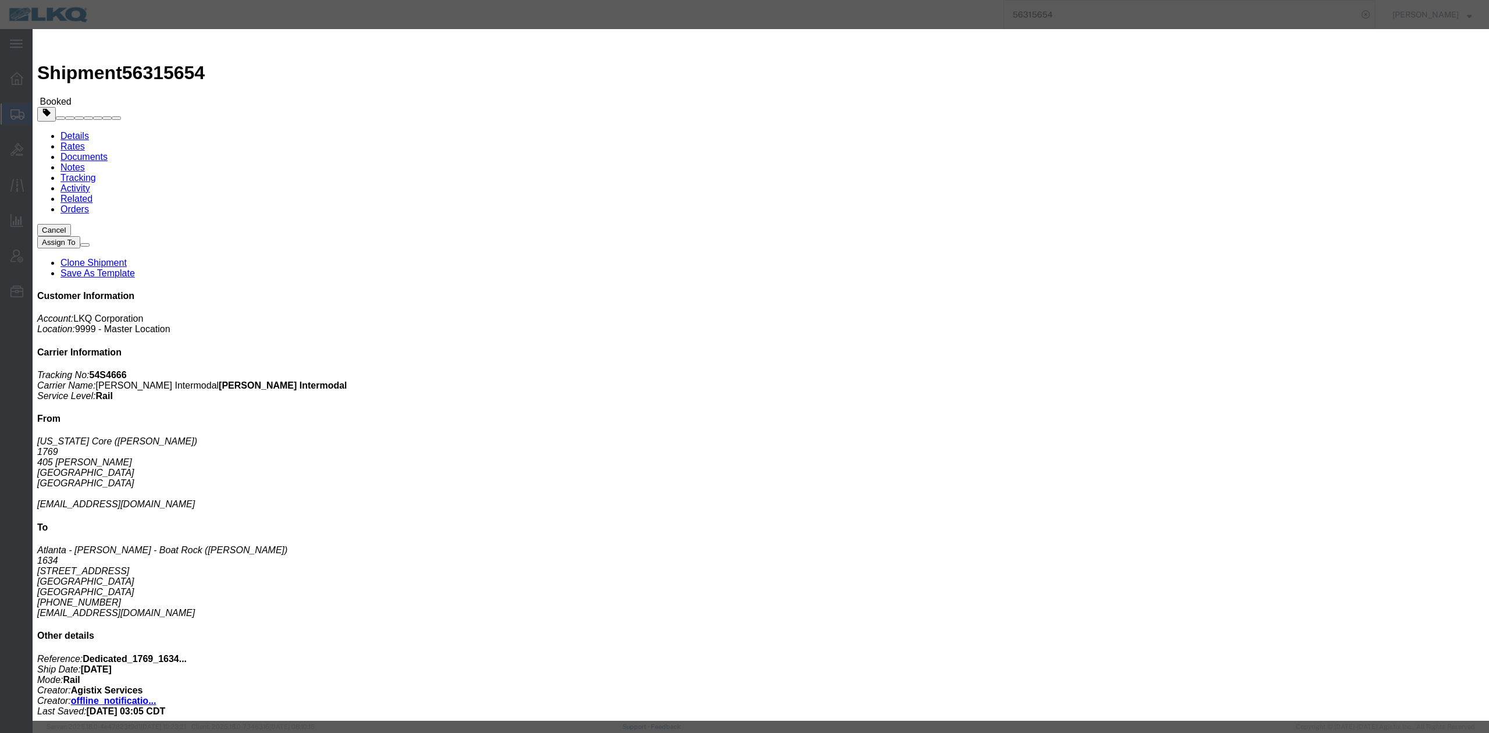
click div "Sep 02 2025 7:00 AM"
drag, startPoint x: 673, startPoint y: 177, endPoint x: 857, endPoint y: 192, distance: 183.8
click div "Notify carrier of changes Cancel Save"
click button "Save"
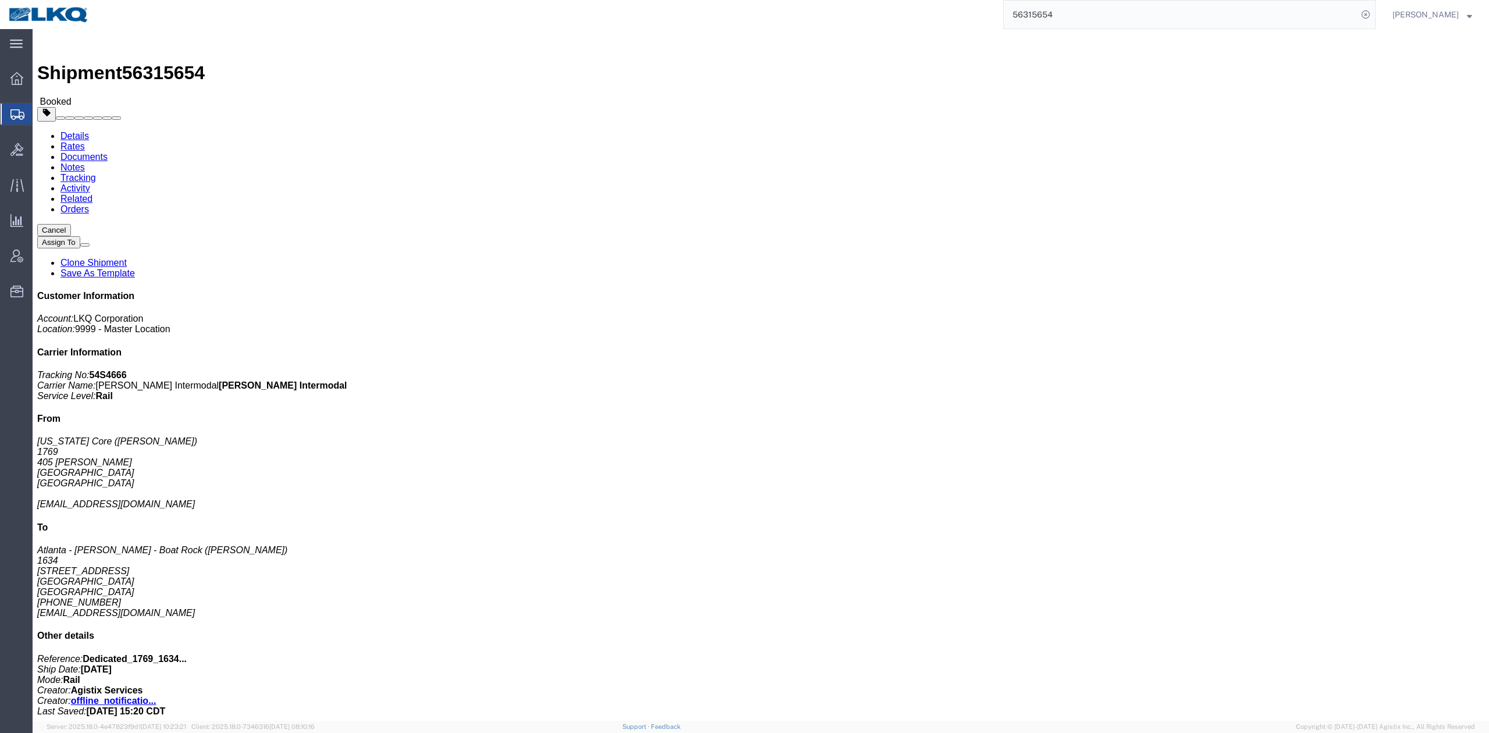
drag, startPoint x: 919, startPoint y: 133, endPoint x: 892, endPoint y: 100, distance: 43.3
click button "Close"
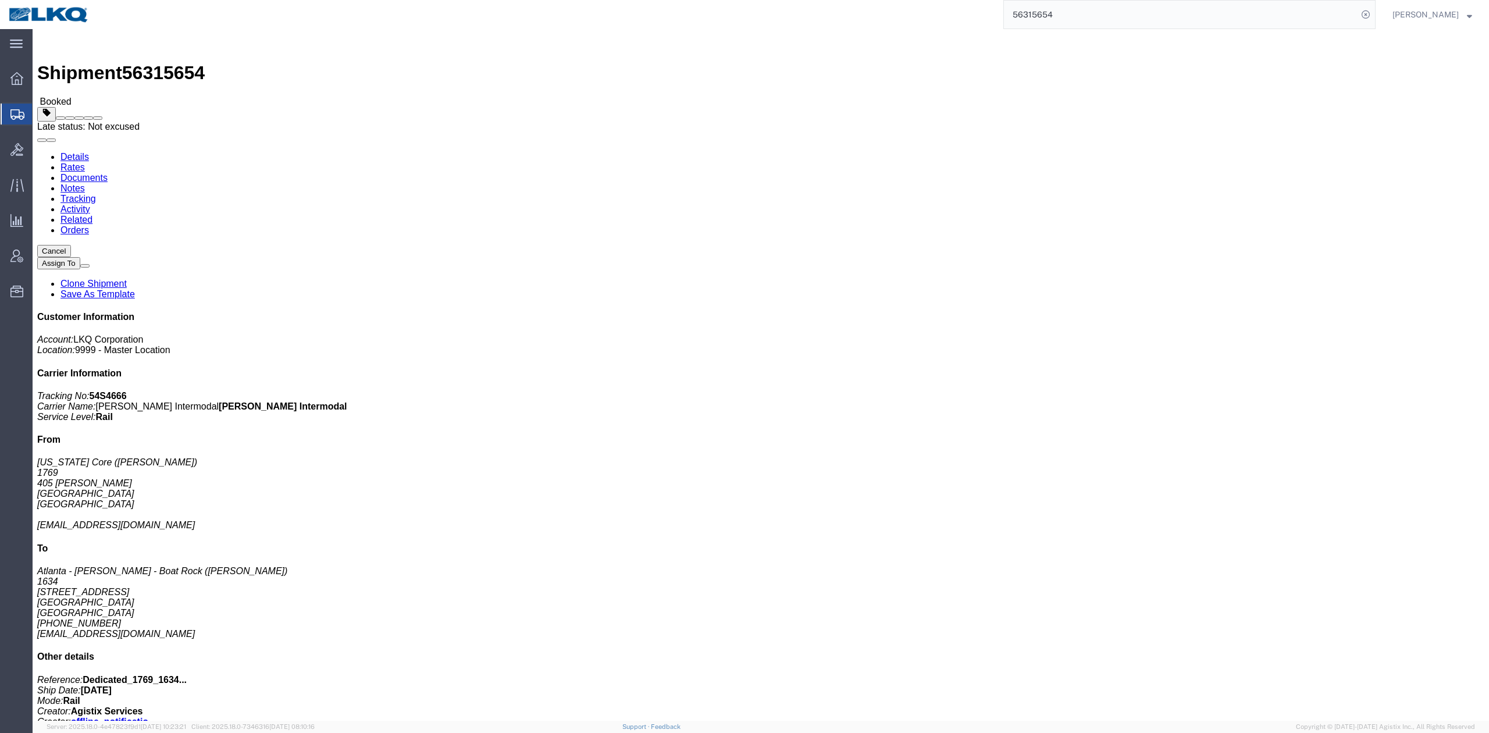
click button
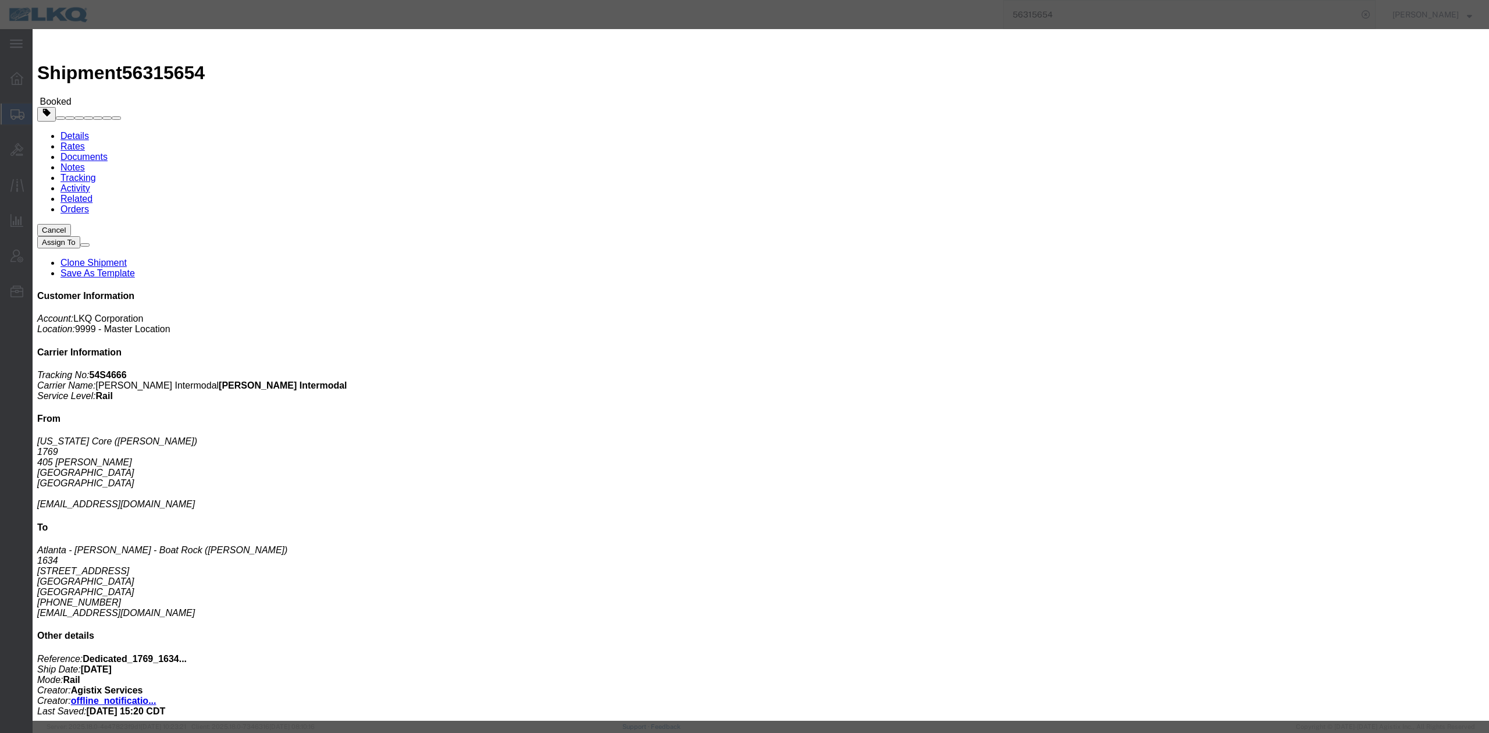
drag, startPoint x: 726, startPoint y: 83, endPoint x: 718, endPoint y: 94, distance: 14.5
click select "Select Bad Carrier Data Carrier Admin Error Delay Accident Driver Error Lack of…"
select select "DELAY_ACCIDENT"
click select "Select Bad Carrier Data Carrier Admin Error Delay Accident Driver Error Lack of…"
drag, startPoint x: 701, startPoint y: 123, endPoint x: 708, endPoint y: 122, distance: 6.5
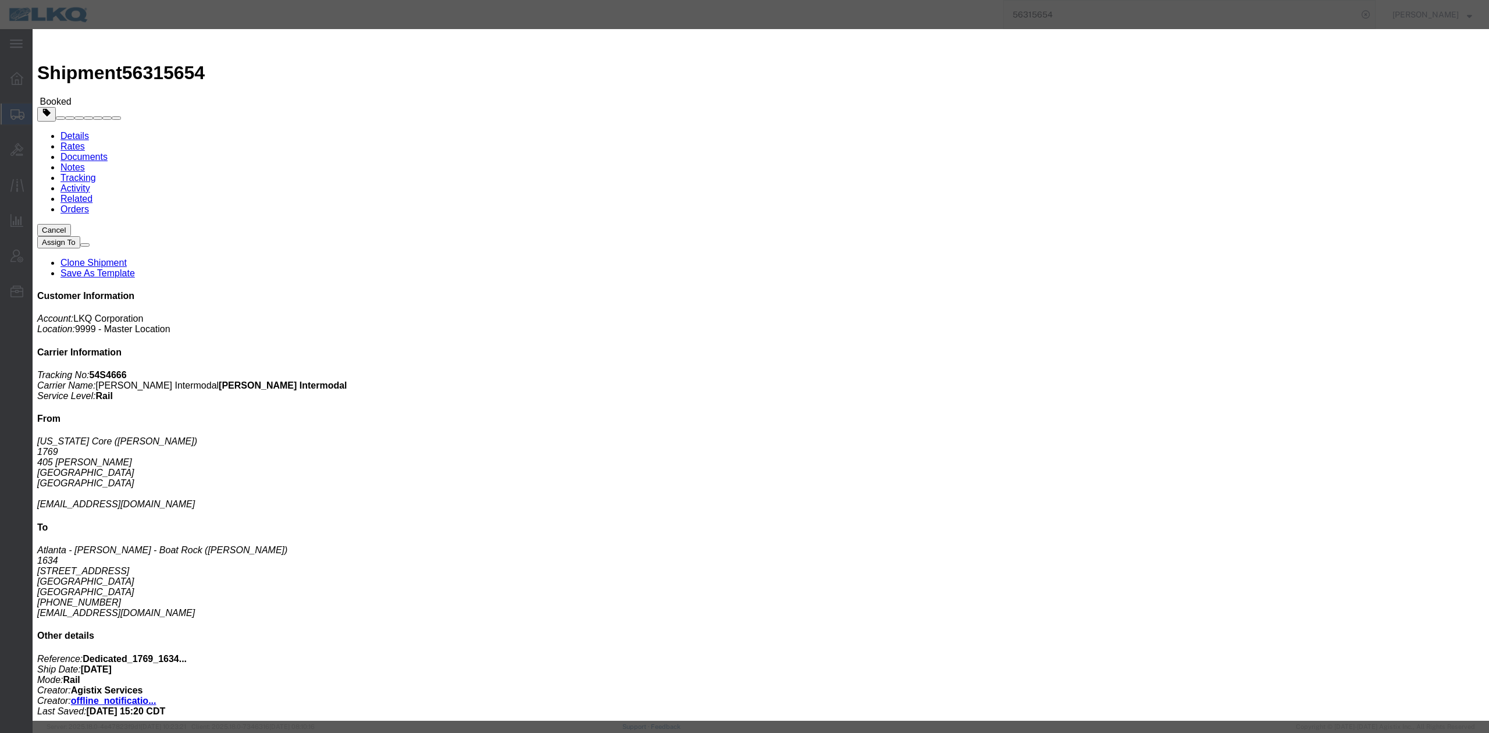
click textarea
type textarea "Pickup 9/2"
drag, startPoint x: 857, startPoint y: 226, endPoint x: 59, endPoint y: 299, distance: 800.7
click button "Save"
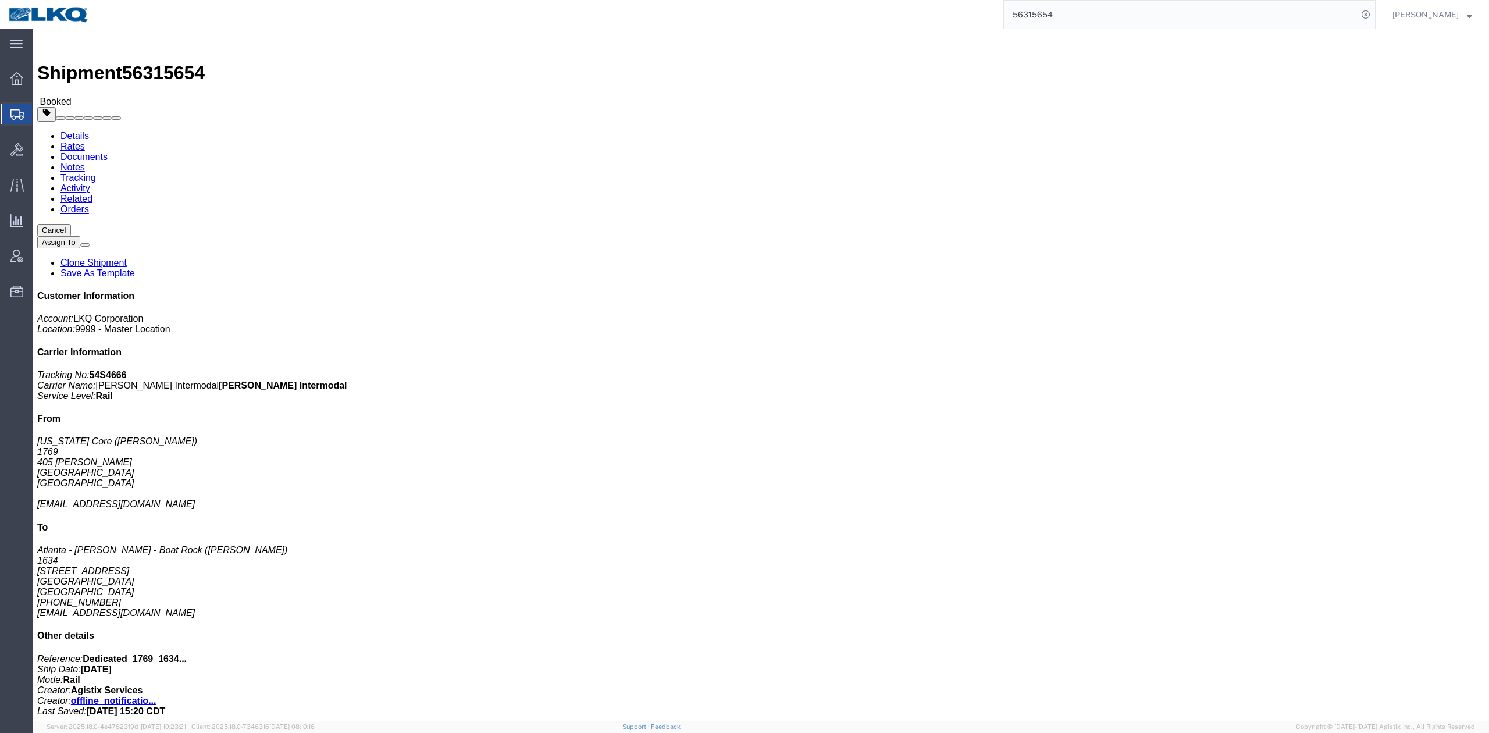
click at [1059, 19] on input "56315654" at bounding box center [1181, 15] width 354 height 28
paste input "601712"
type input "56601712"
drag, startPoint x: 1380, startPoint y: 17, endPoint x: 557, endPoint y: 62, distance: 823.6
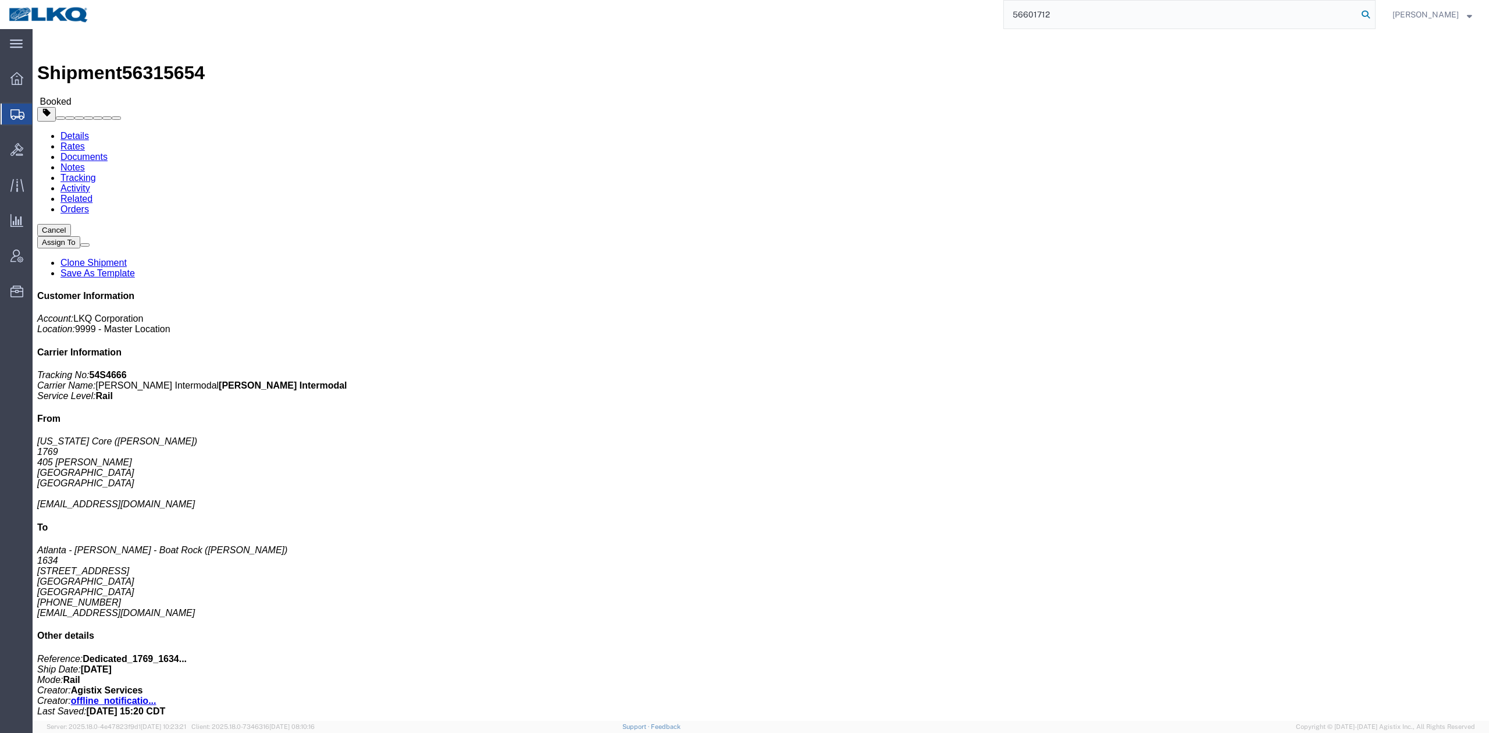
click at [1374, 17] on icon at bounding box center [1365, 14] width 16 height 16
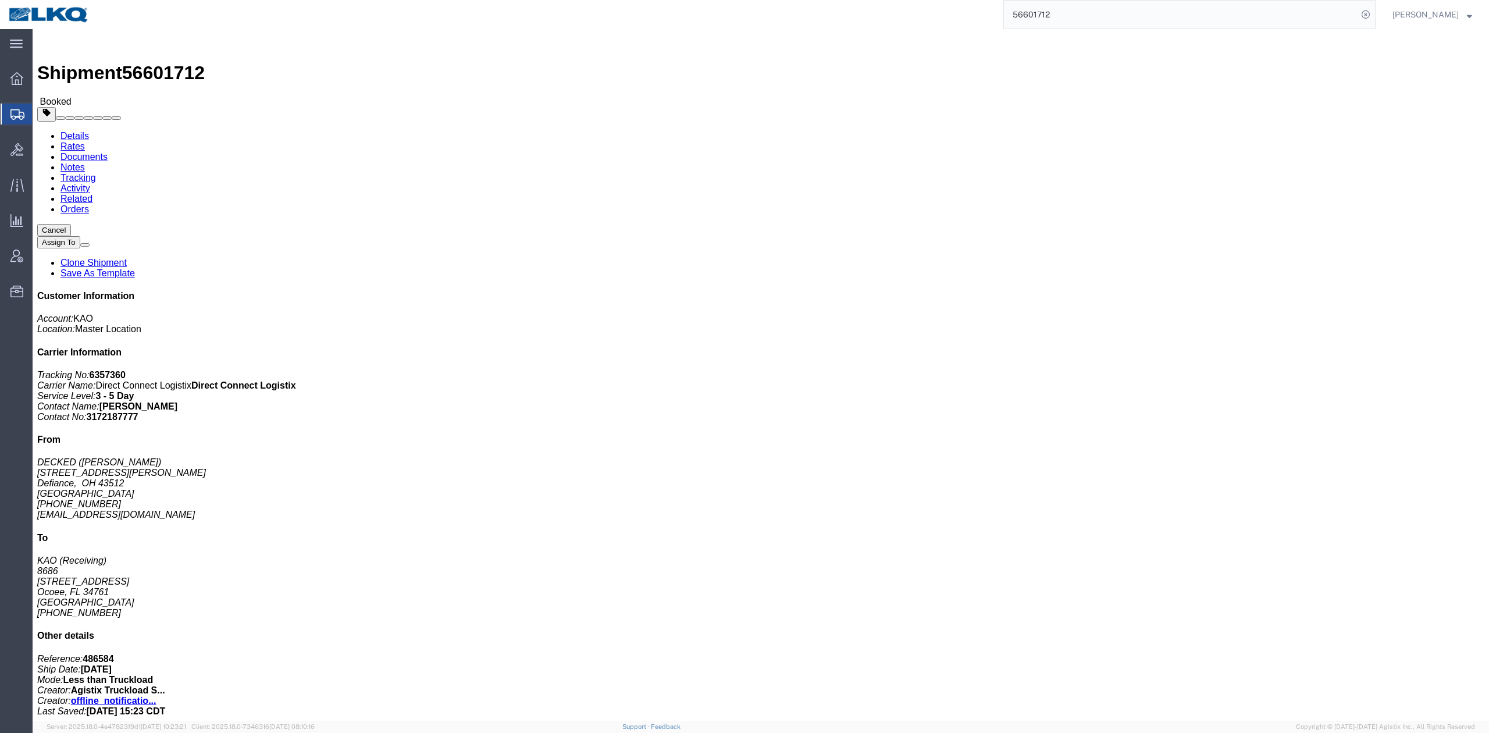
click button
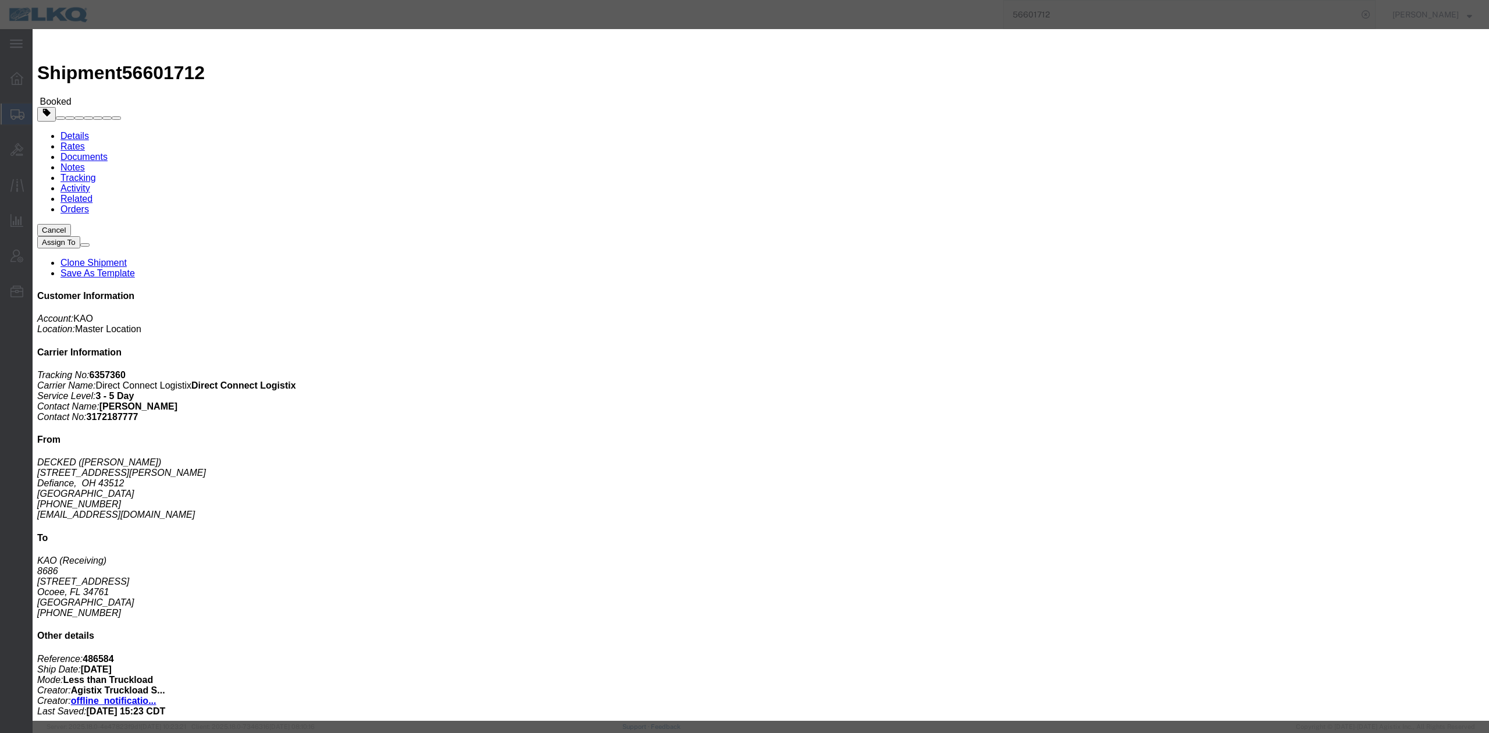
drag, startPoint x: 696, startPoint y: 59, endPoint x: 689, endPoint y: 72, distance: 14.3
click select "Select Excused Not Excused"
select select "NOT_EXCUSED"
click select "Select Excused Not Excused"
click select "Select Bad Carrier Data Carrier Admin Error Delay Accident Driver Error Lack of…"
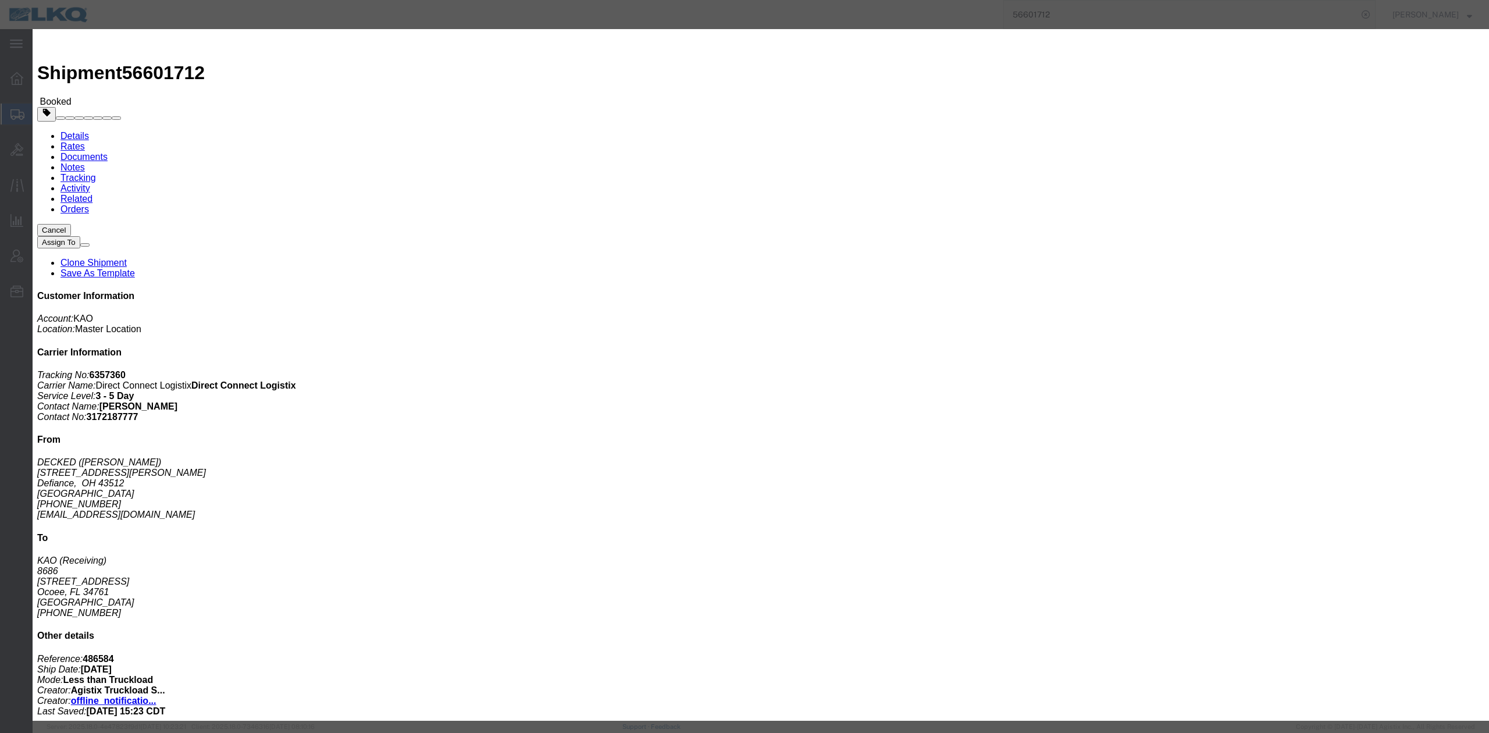
select select "DELAY_ACCIDENT"
click select "Select Bad Carrier Data Carrier Admin Error Delay Accident Driver Error Lack of…"
click textarea
type textarea "Pickup 9/2"
click button "Save"
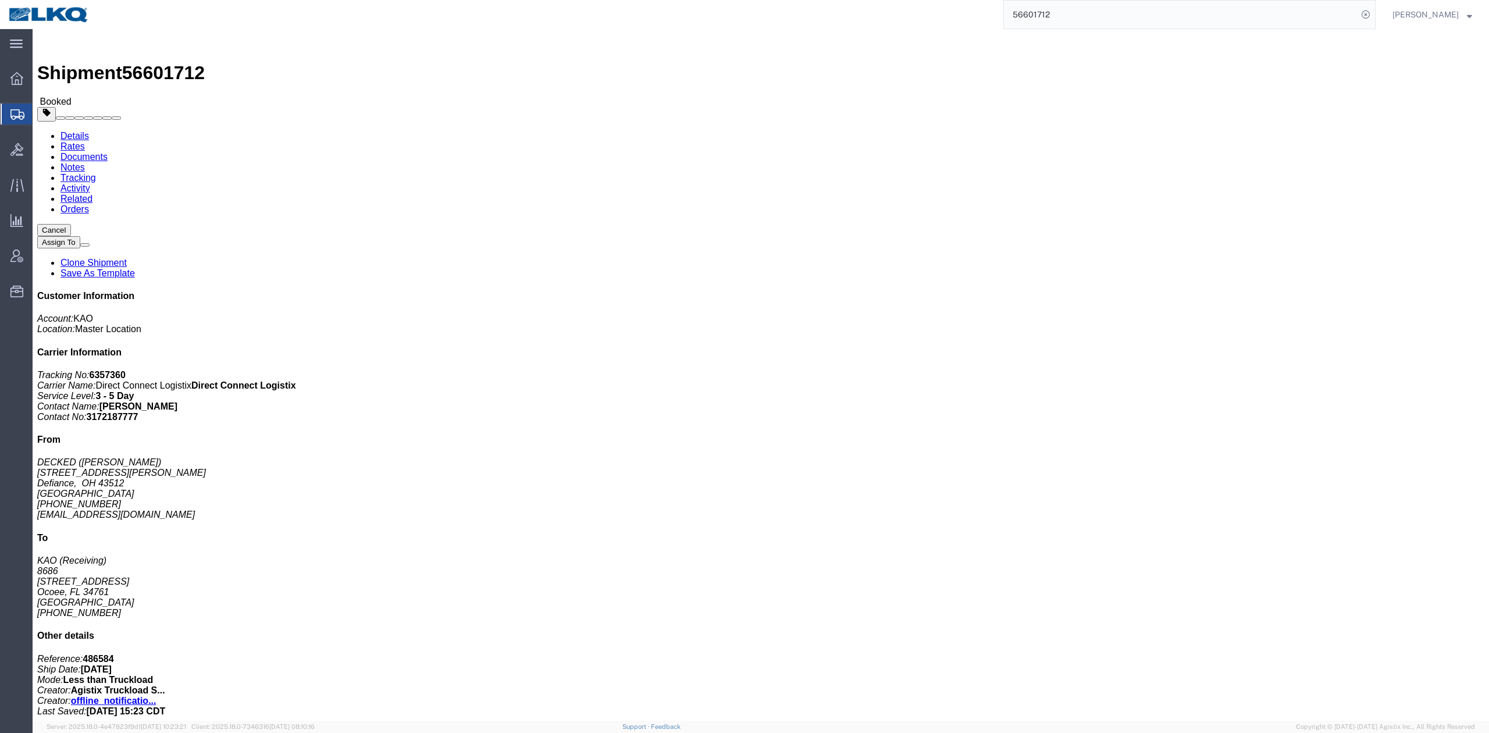
click at [1058, 6] on input "56601712" at bounding box center [1181, 15] width 354 height 28
paste input "87261"
click at [1374, 13] on icon at bounding box center [1365, 14] width 16 height 16
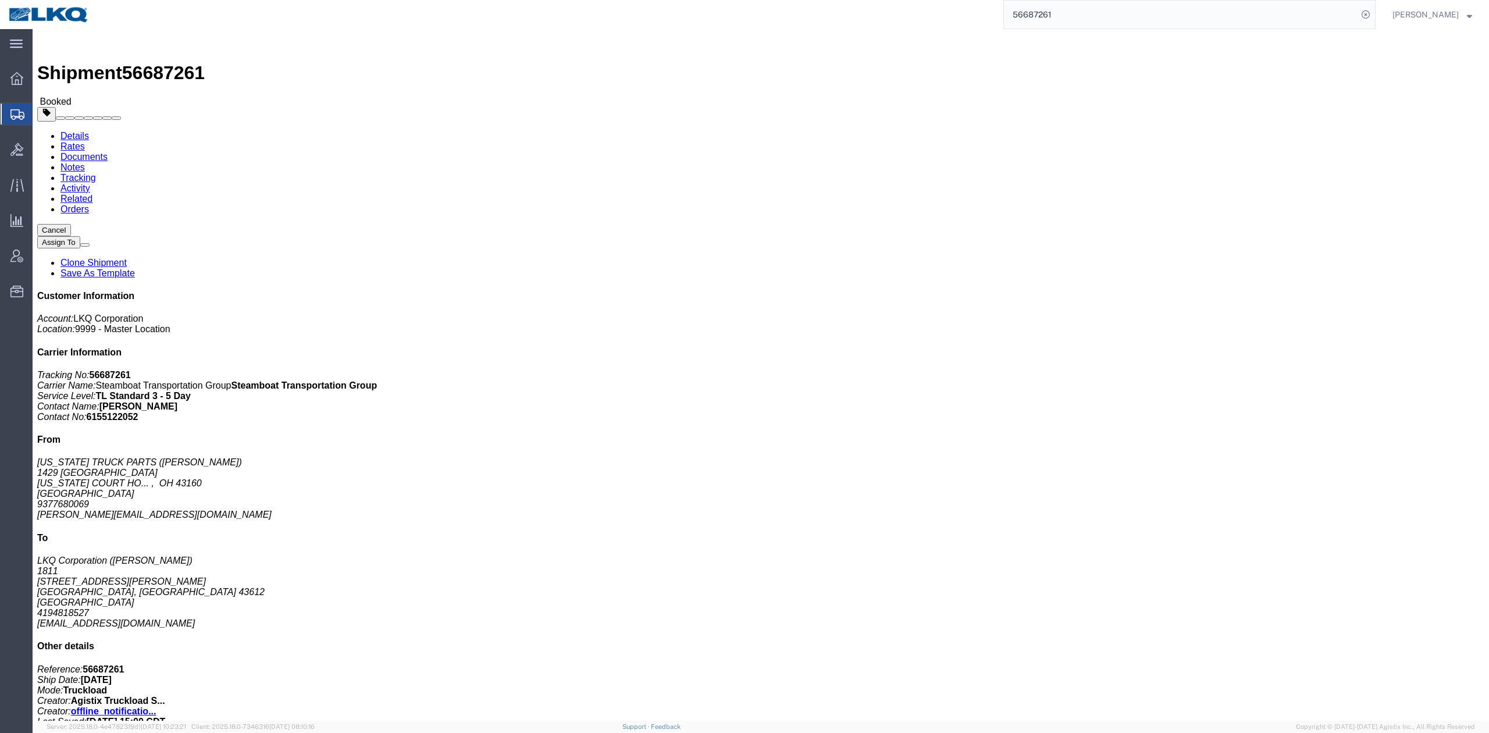
drag, startPoint x: 80, startPoint y: 36, endPoint x: 5, endPoint y: 52, distance: 76.8
click link "Rates"
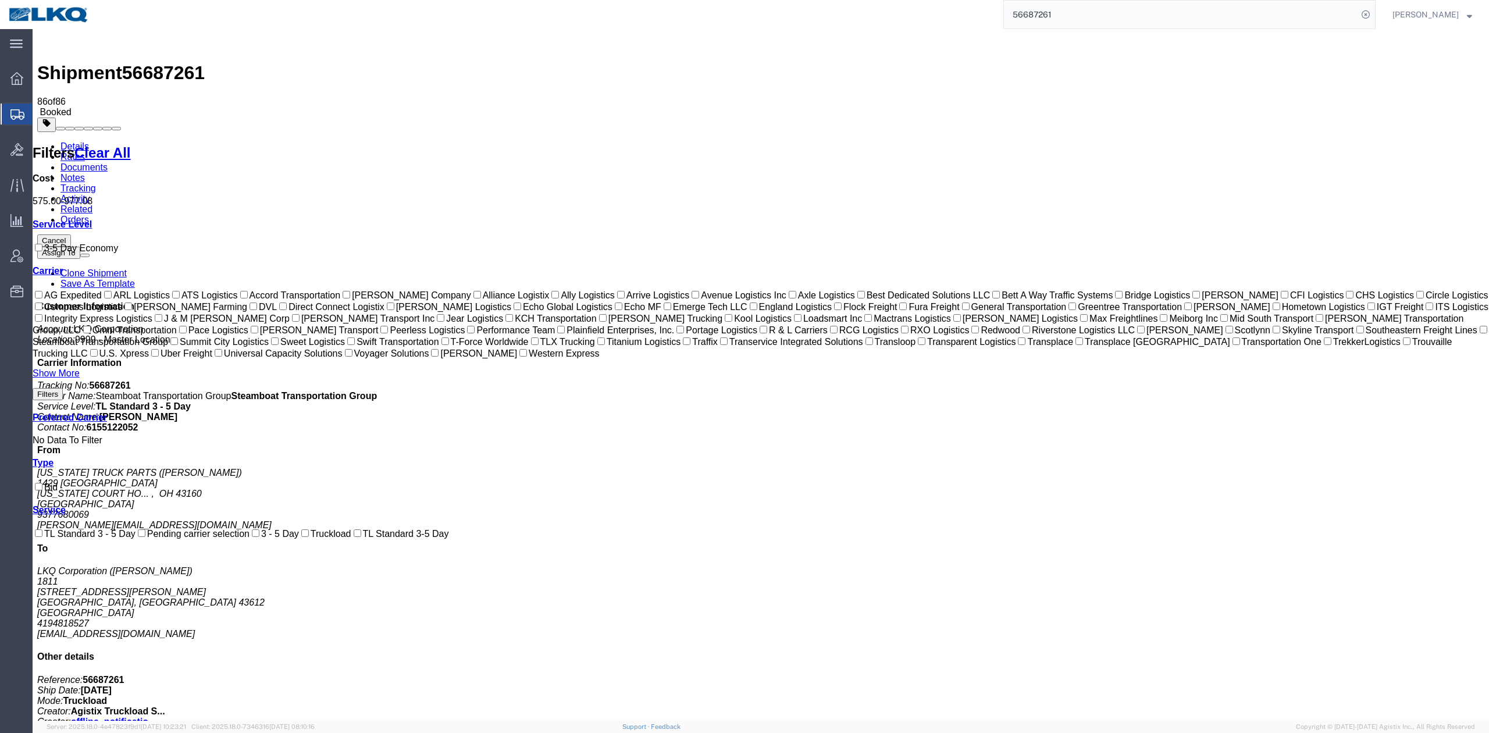
click at [1064, 7] on input "56687261" at bounding box center [1181, 15] width 354 height 28
click at [1374, 17] on icon at bounding box center [1365, 14] width 16 height 16
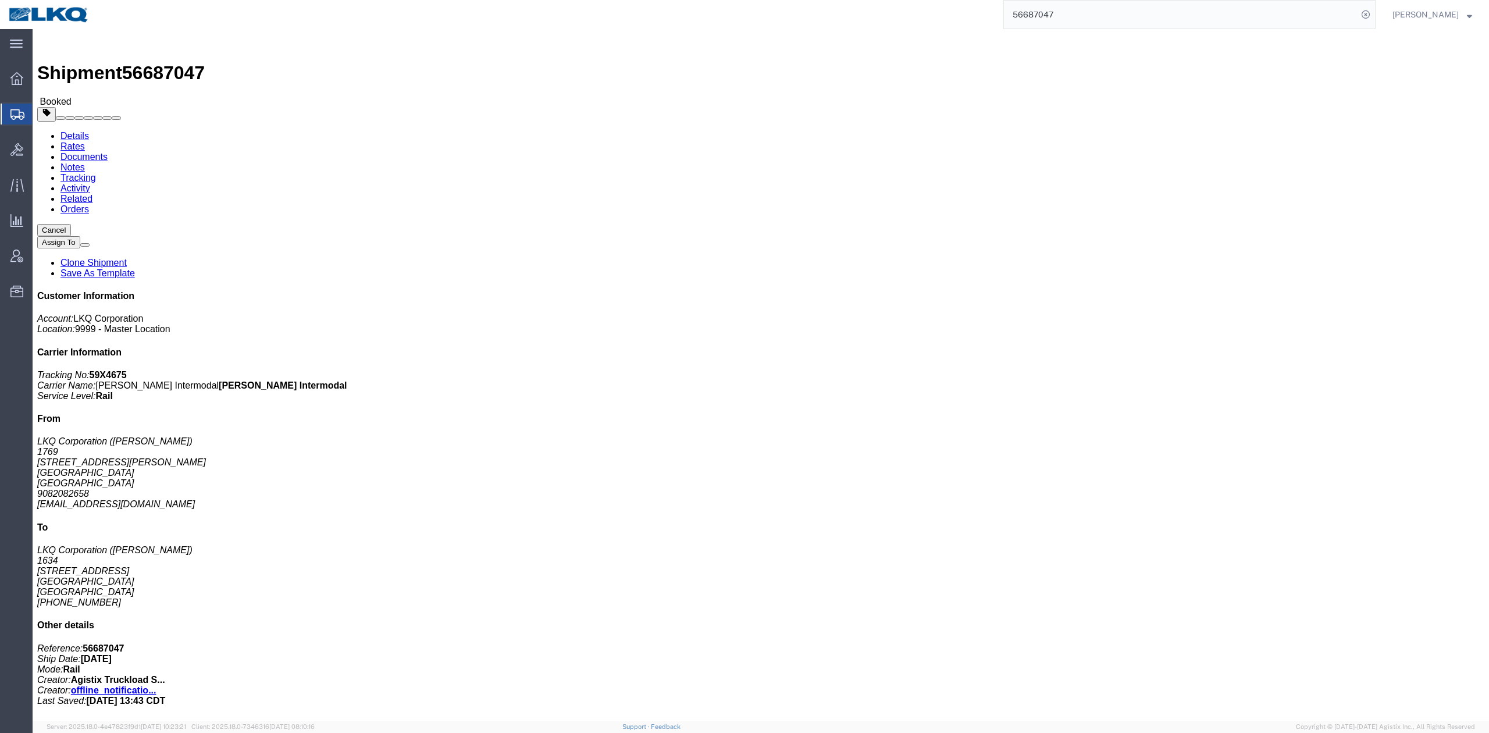
click at [1071, 23] on input "56687047" at bounding box center [1181, 15] width 354 height 28
paste input "3692"
type input "56683692"
click at [1374, 20] on icon at bounding box center [1365, 14] width 16 height 16
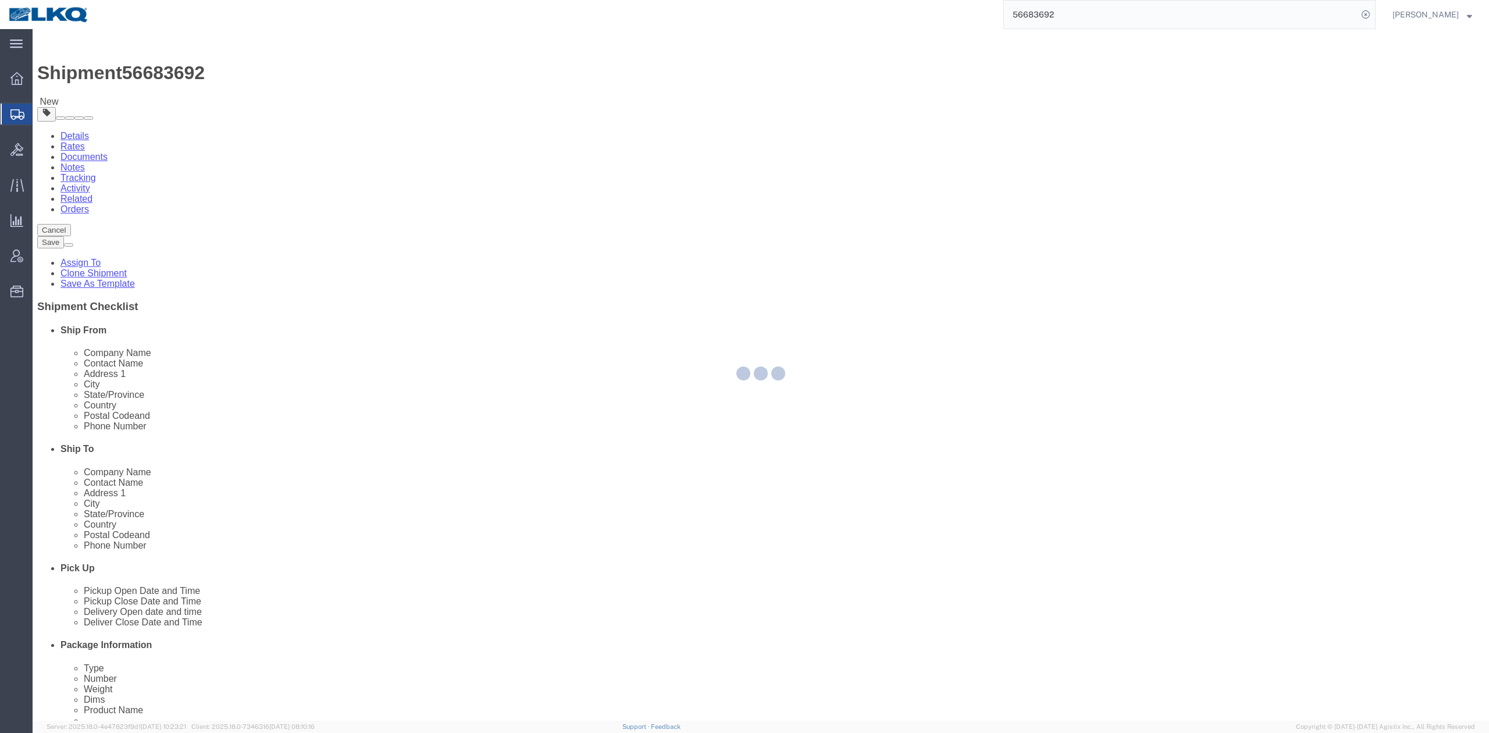
select select
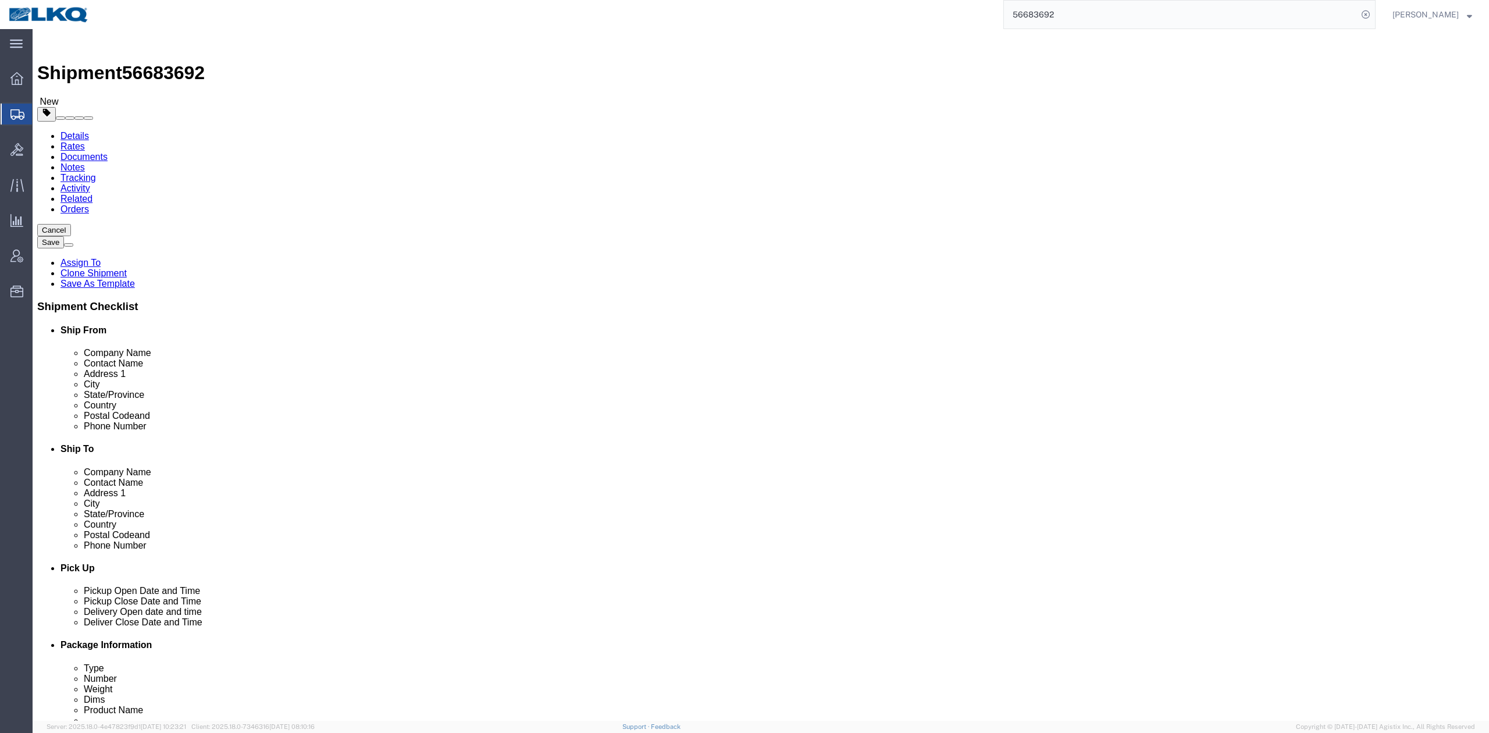
type input "k"
type input "austell"
select select "30523"
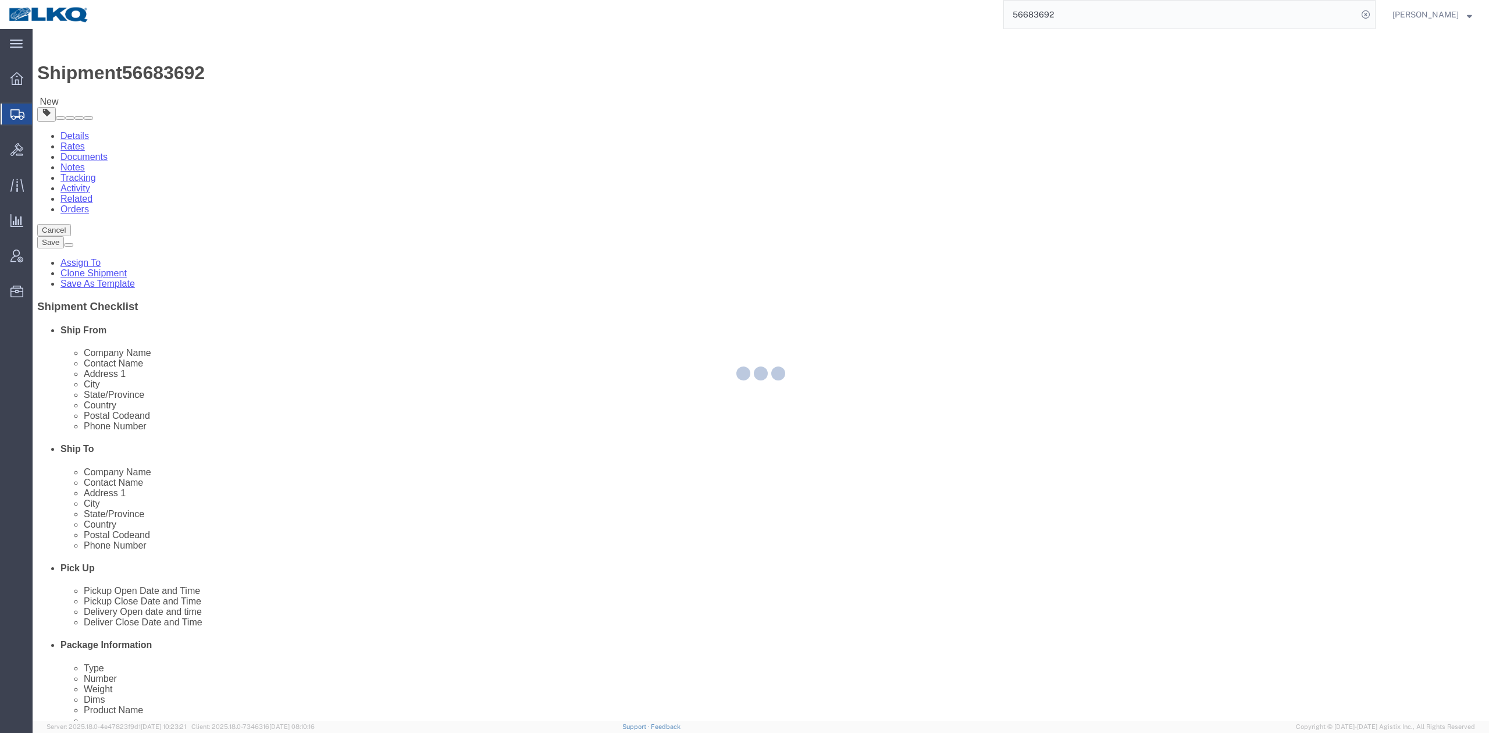
select select "GA"
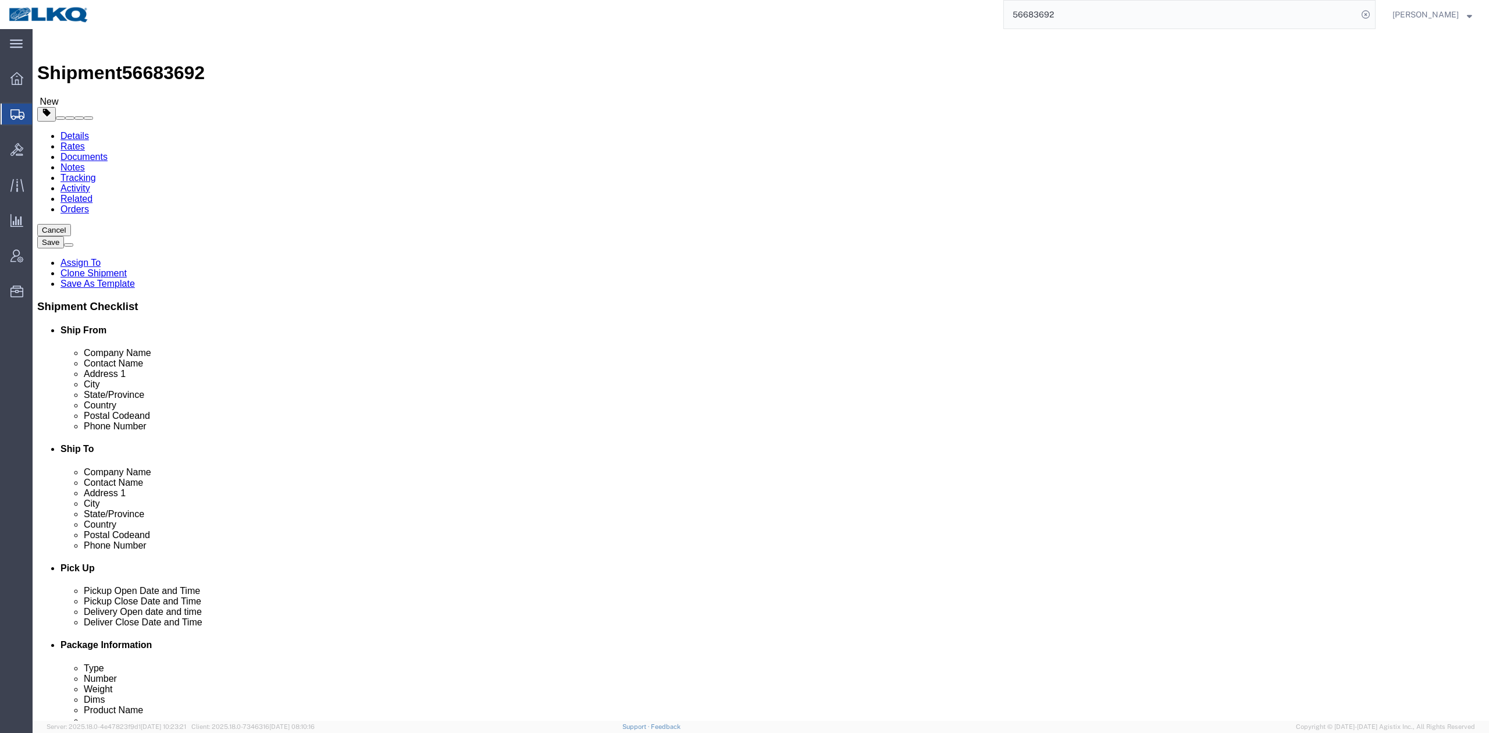
type input "8402"
type input "KAO"
type input "Receiver"
drag, startPoint x: 796, startPoint y: 220, endPoint x: 836, endPoint y: 281, distance: 73.1
click label "Company Name"
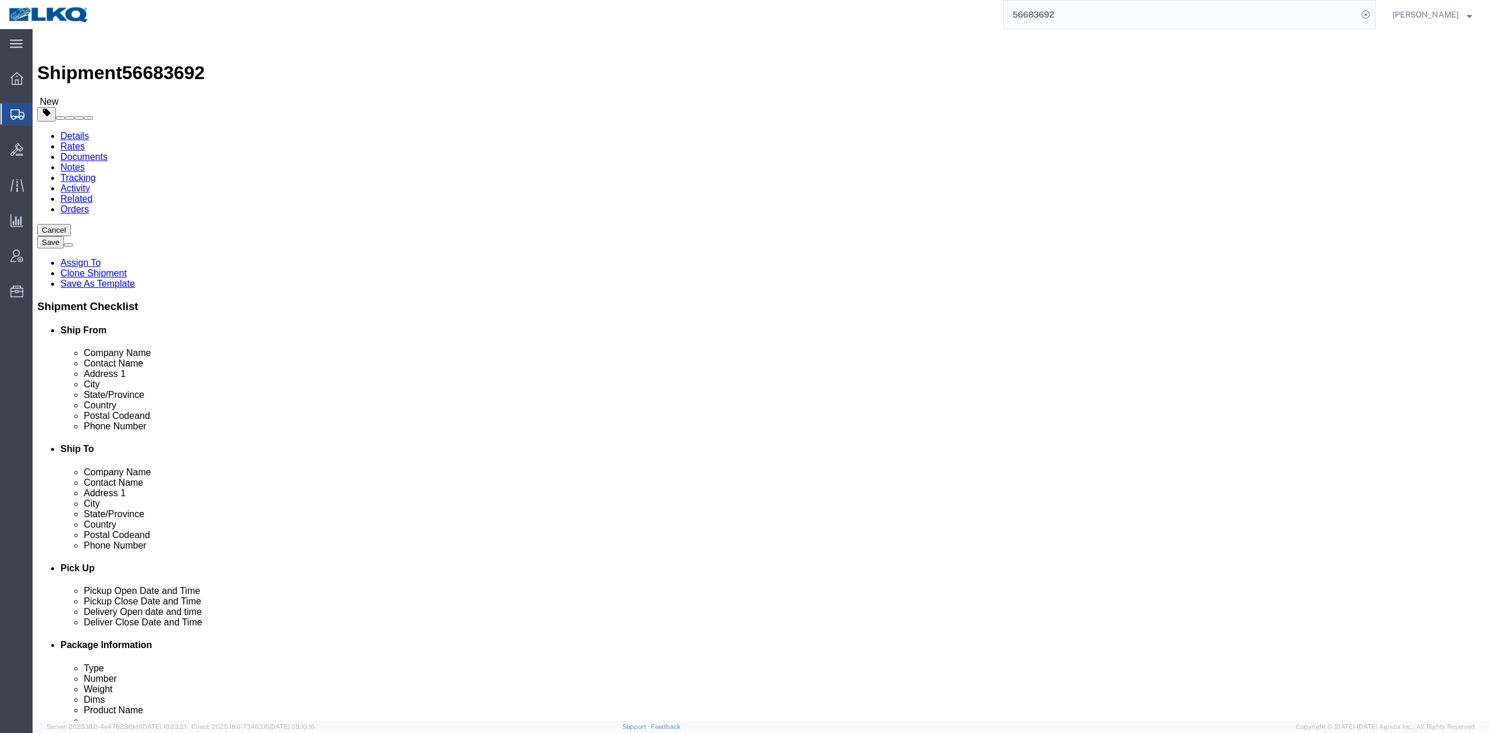
click input "5706554514"
type input "6150000000"
click label "Address 1"
click button "Save"
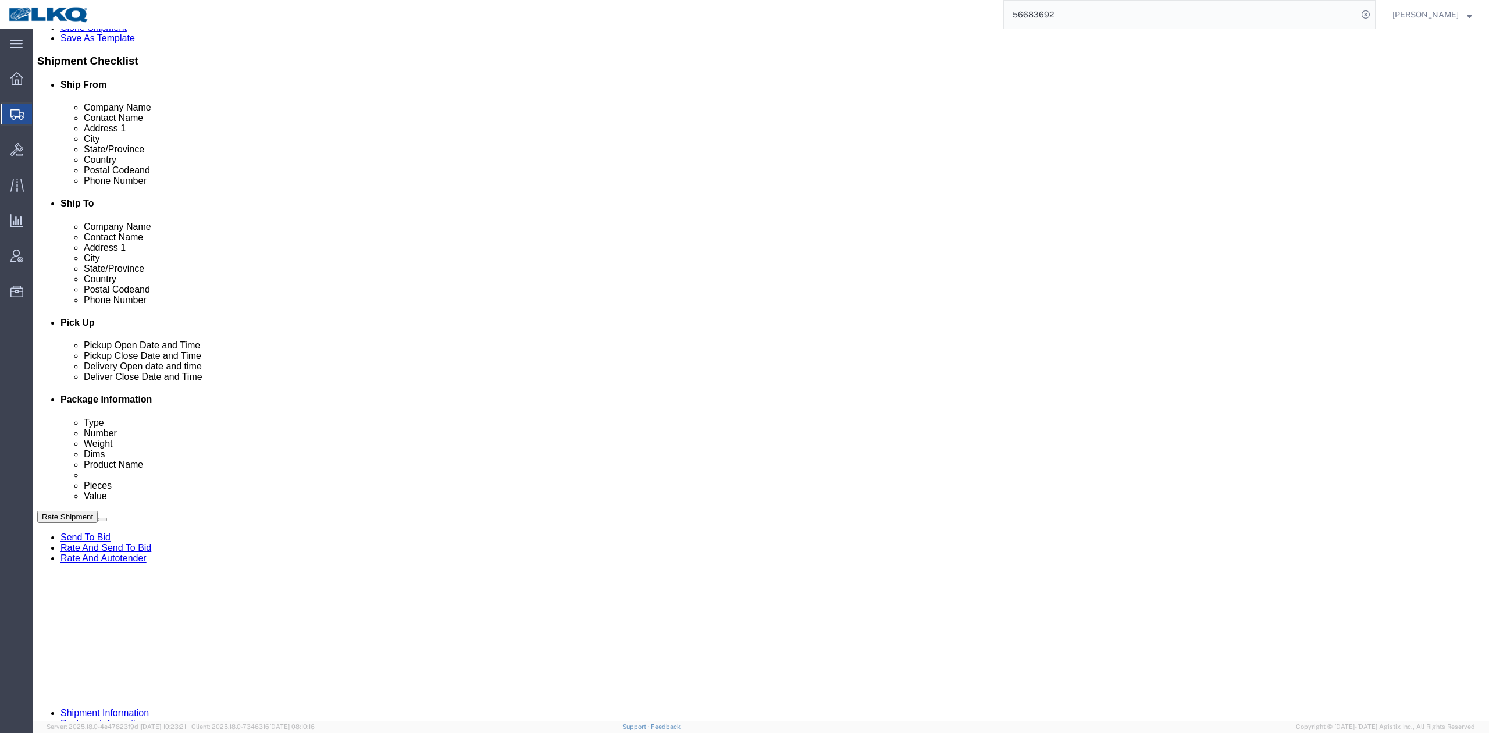
scroll to position [387, 0]
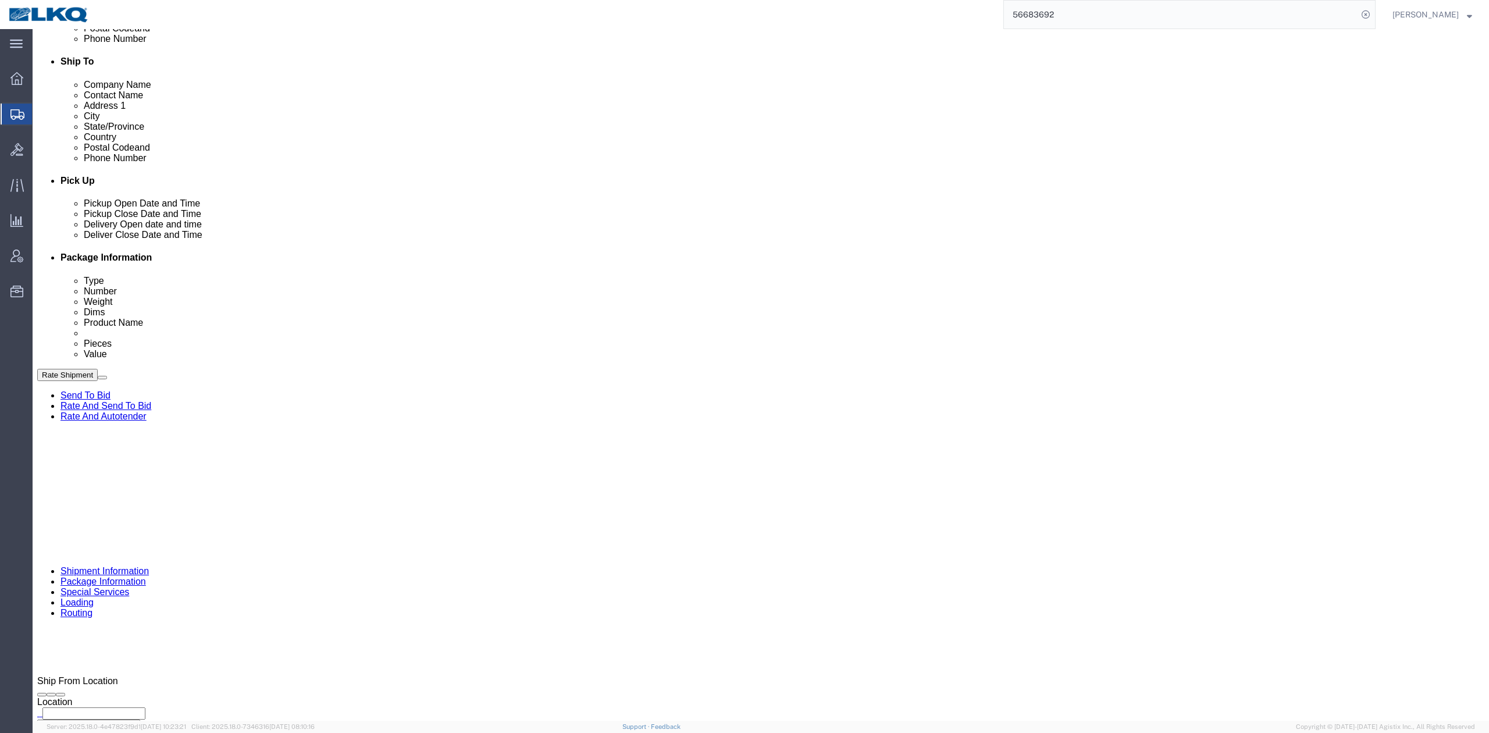
click div "[DATE] 7:00 AM"
click div "Ship From Location Location My Profile Location 1100 - LKQ Crystal River 1103 -…"
click input "486856"
type input "x"
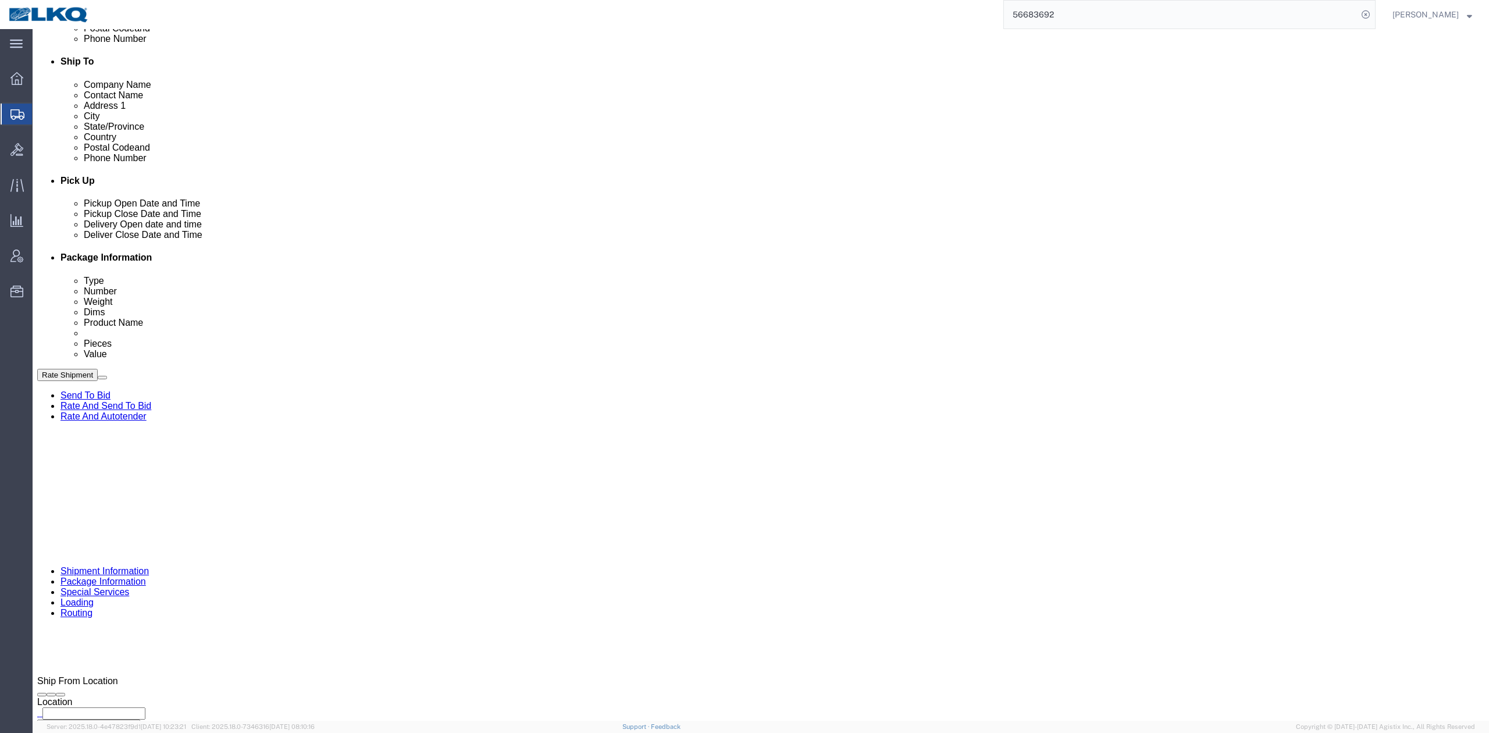
click div "References Add reference"
drag, startPoint x: 889, startPoint y: 402, endPoint x: 1033, endPoint y: 411, distance: 144.5
click icon
click button "Save"
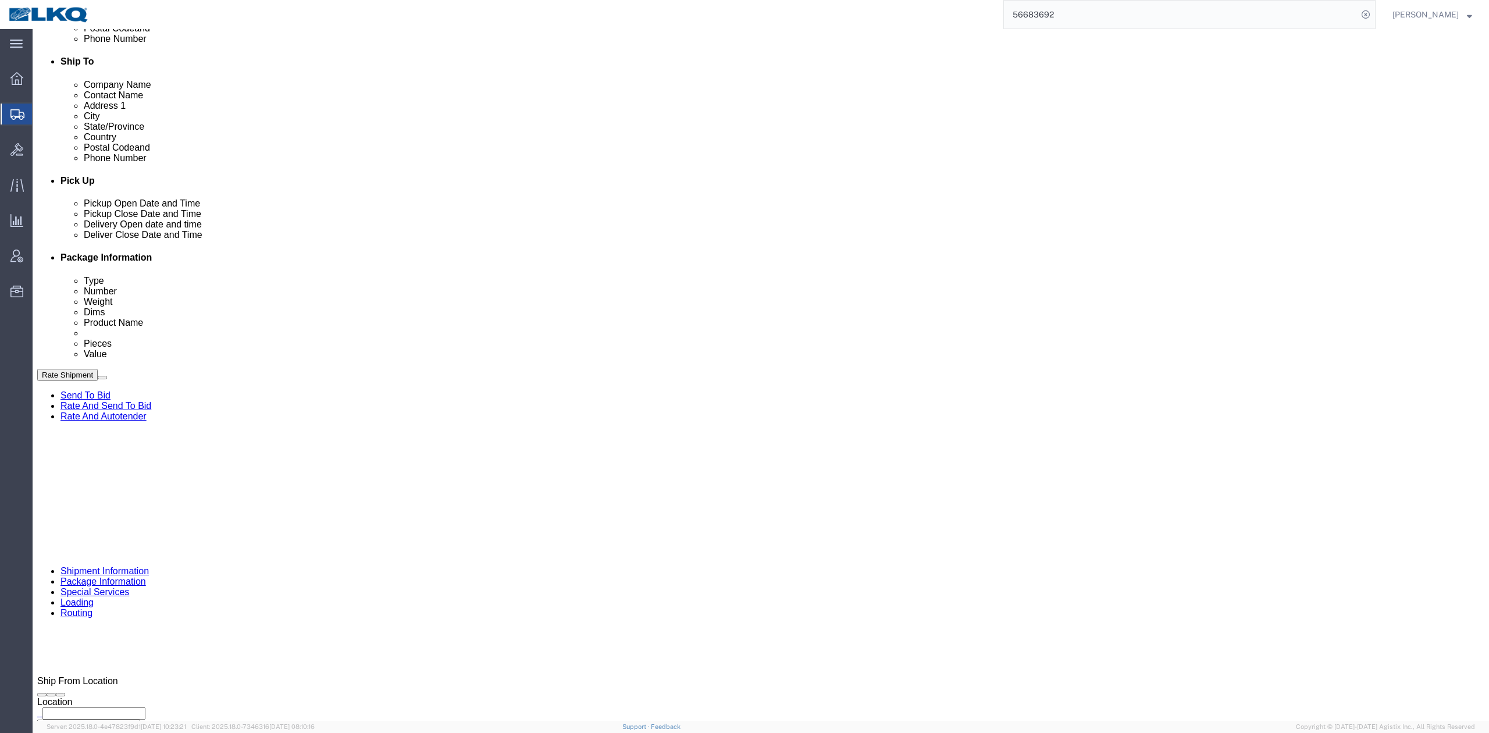
drag, startPoint x: 1152, startPoint y: 12, endPoint x: 1402, endPoint y: 36, distance: 251.2
click button "Save"
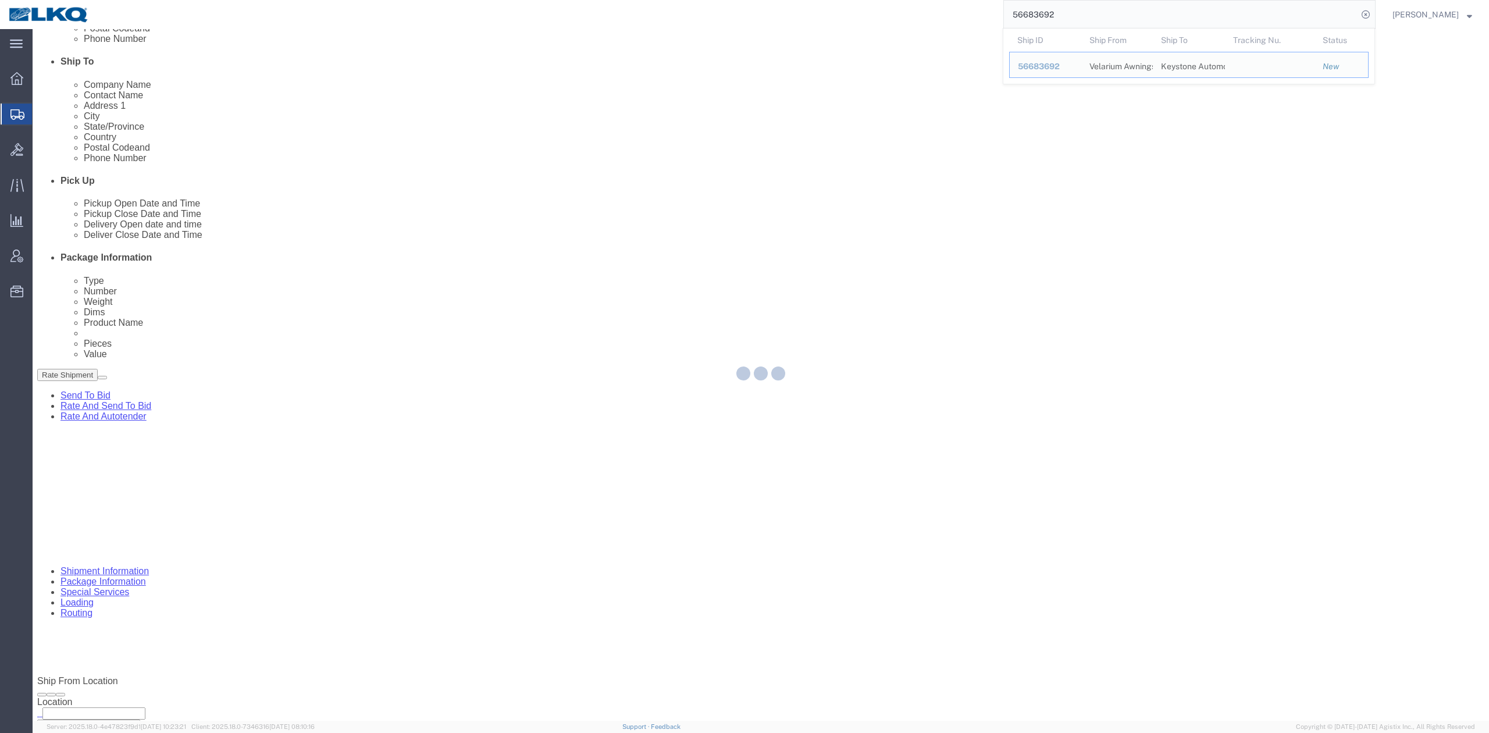
click at [1047, 19] on input "56683692" at bounding box center [1181, 15] width 354 height 28
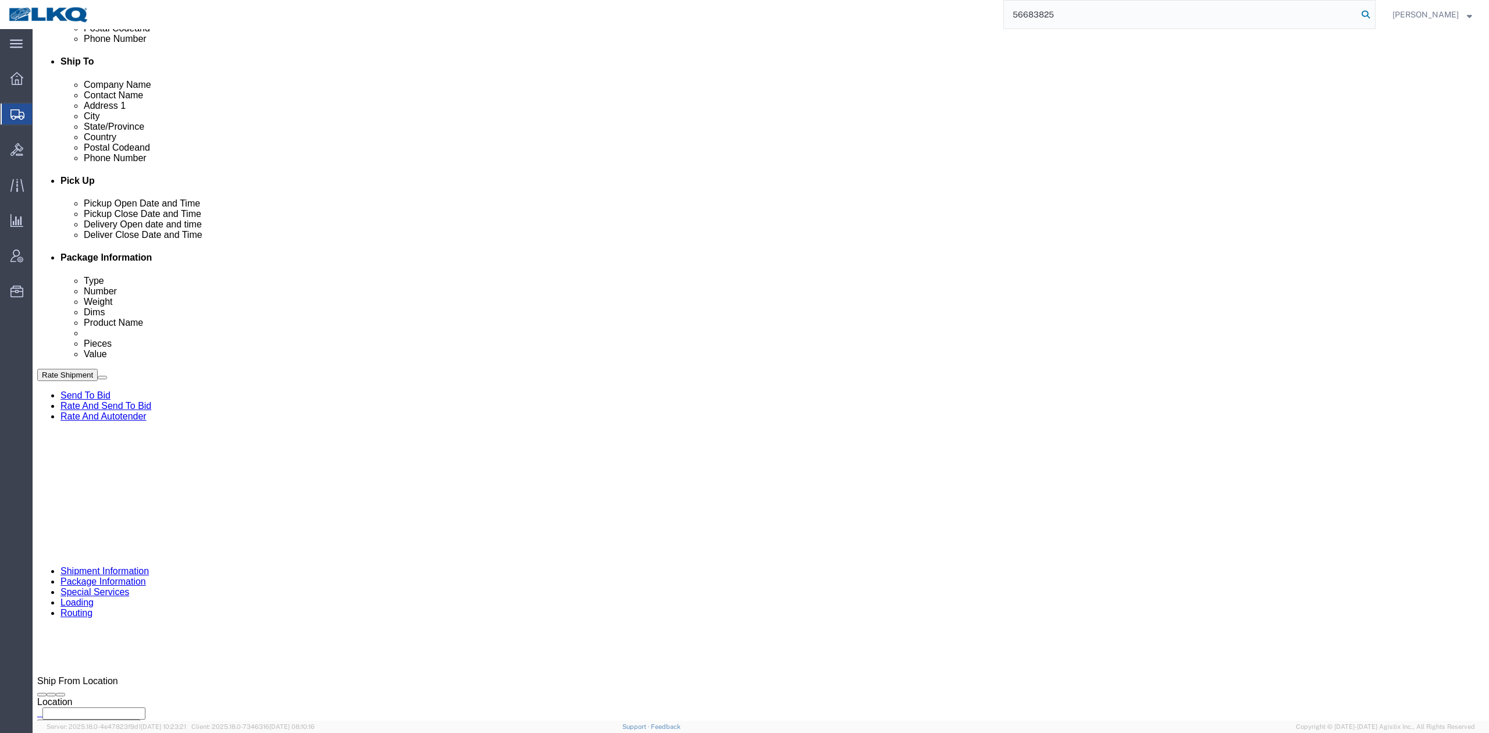
type input "56683825"
click at [1374, 10] on icon at bounding box center [1365, 14] width 16 height 16
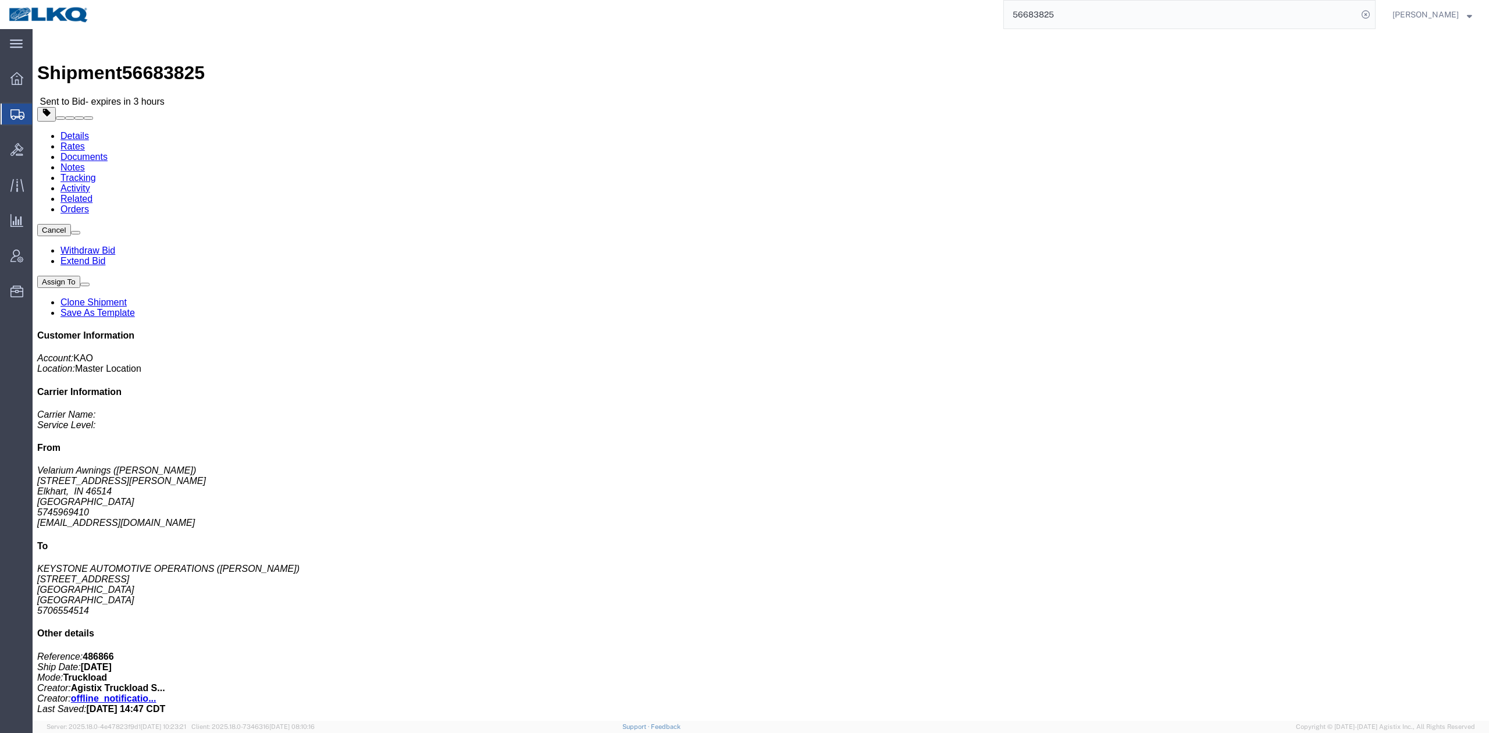
click link "Withdraw Bid"
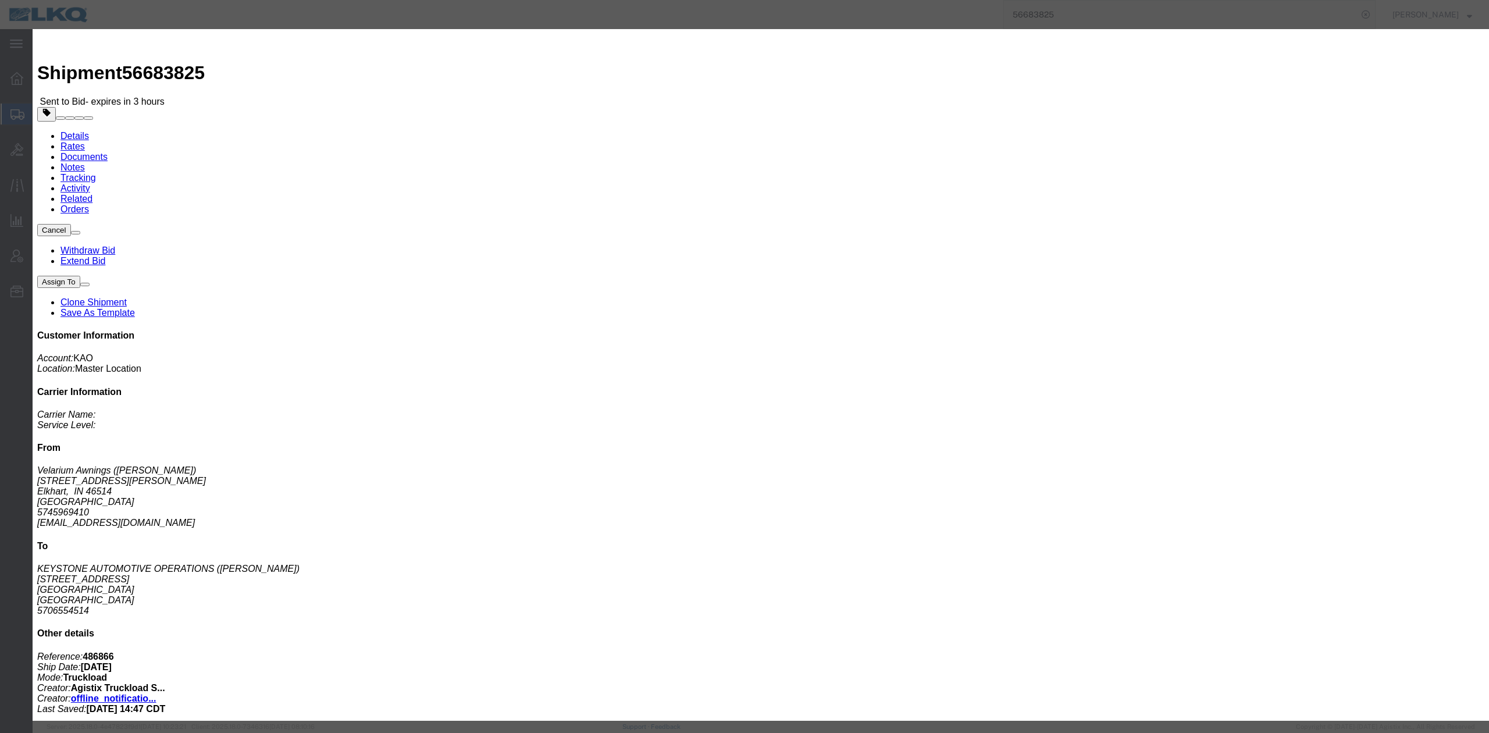
click button "Withdraw"
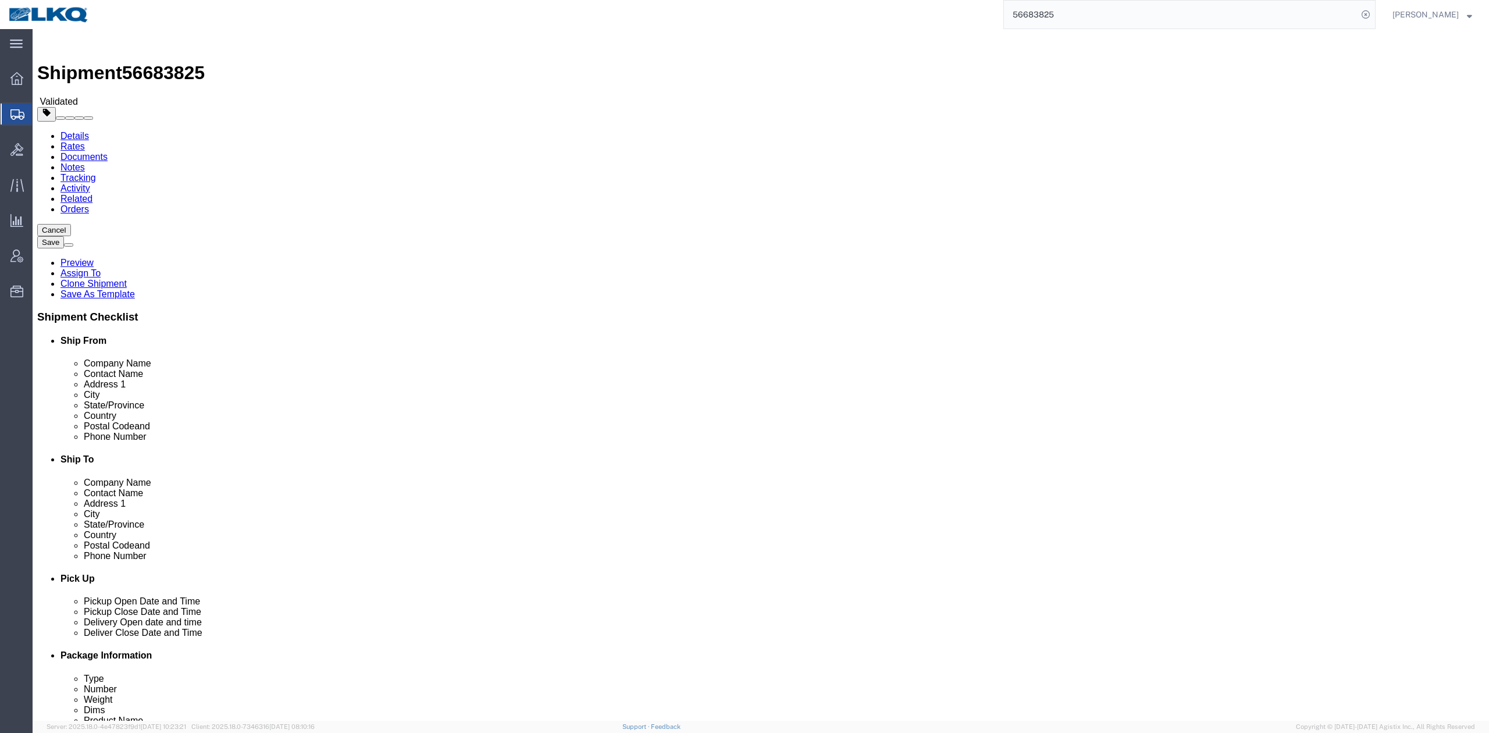
type input "irving"
select select "65991"
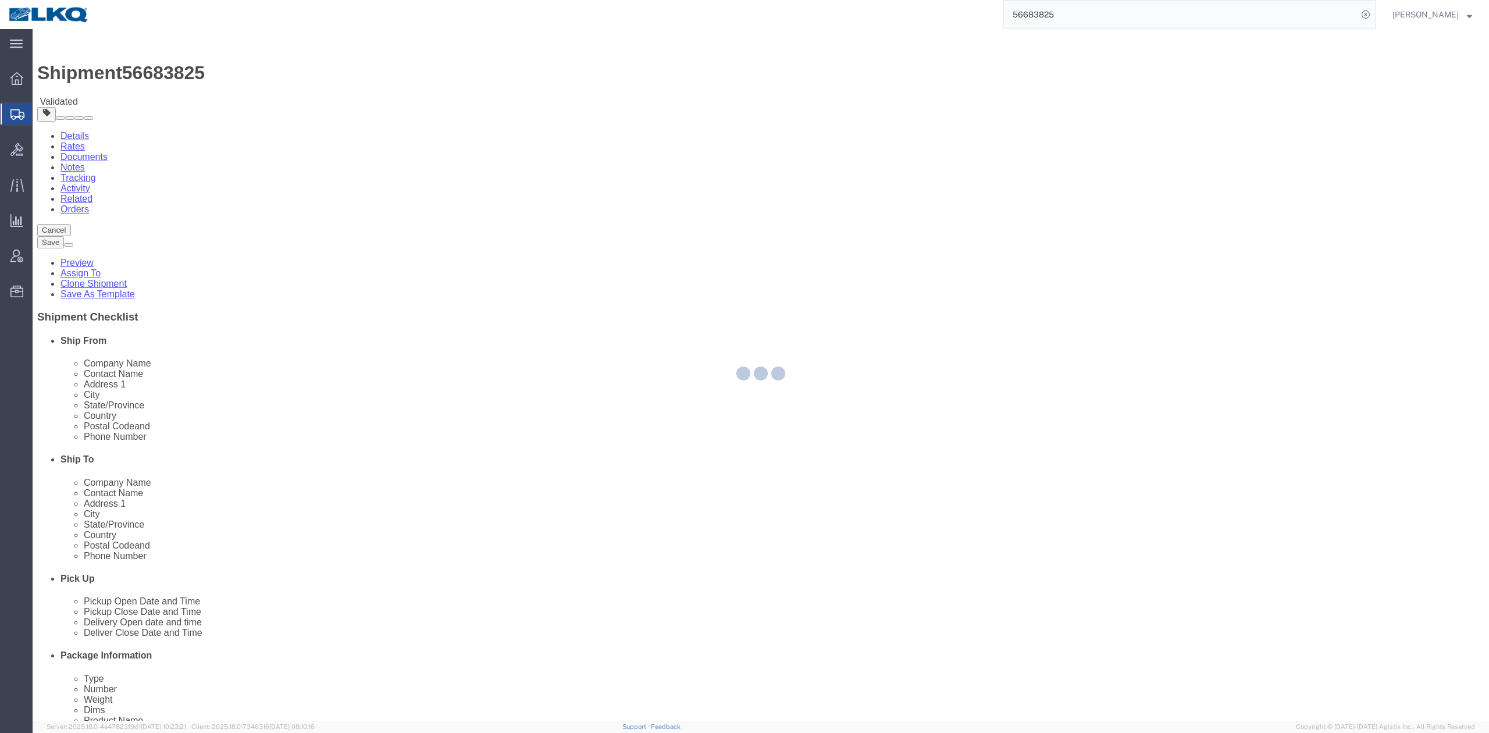
type input "8404"
select select "TX"
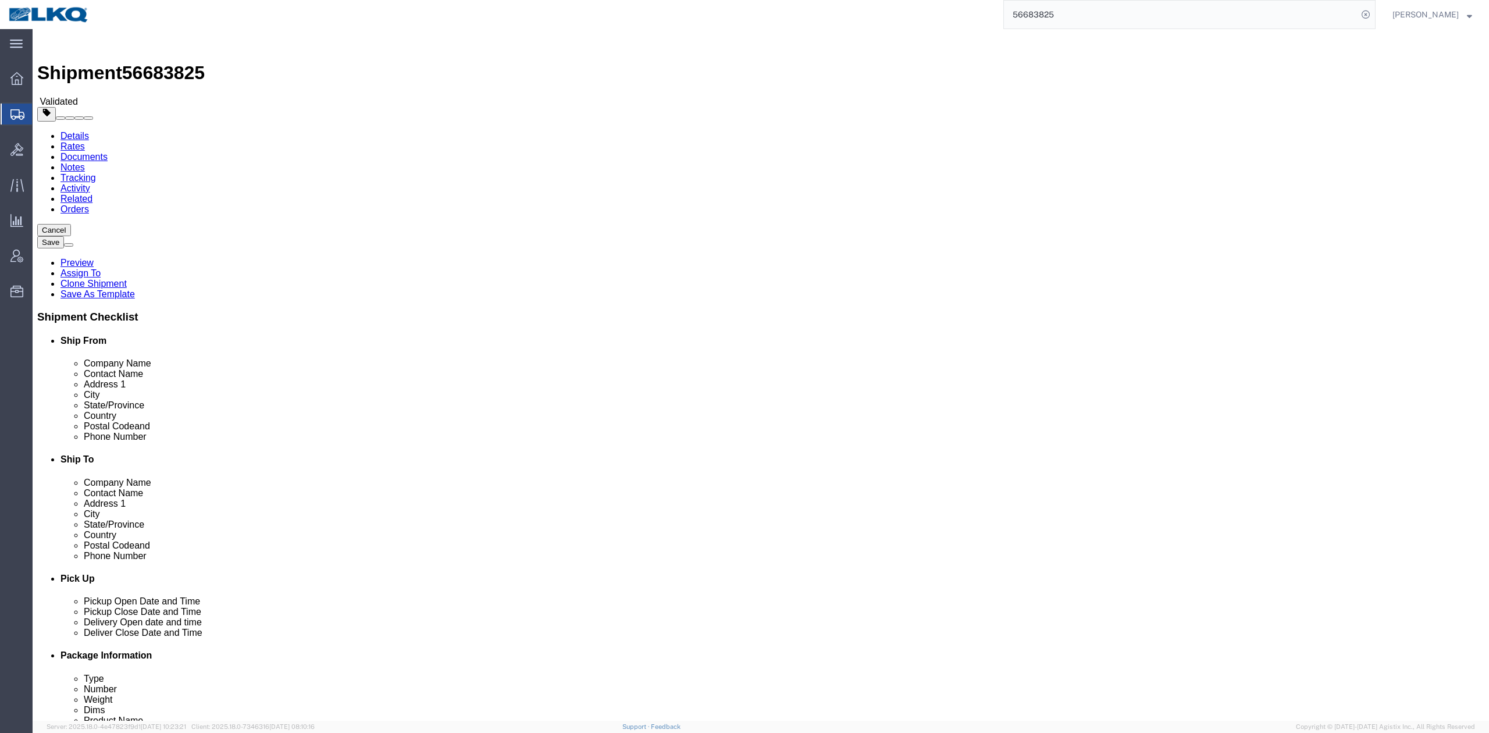
click input "Shawn Chenowith"
type input "Receiver"
click label "Address 1"
click input "text"
type input "6150000000"
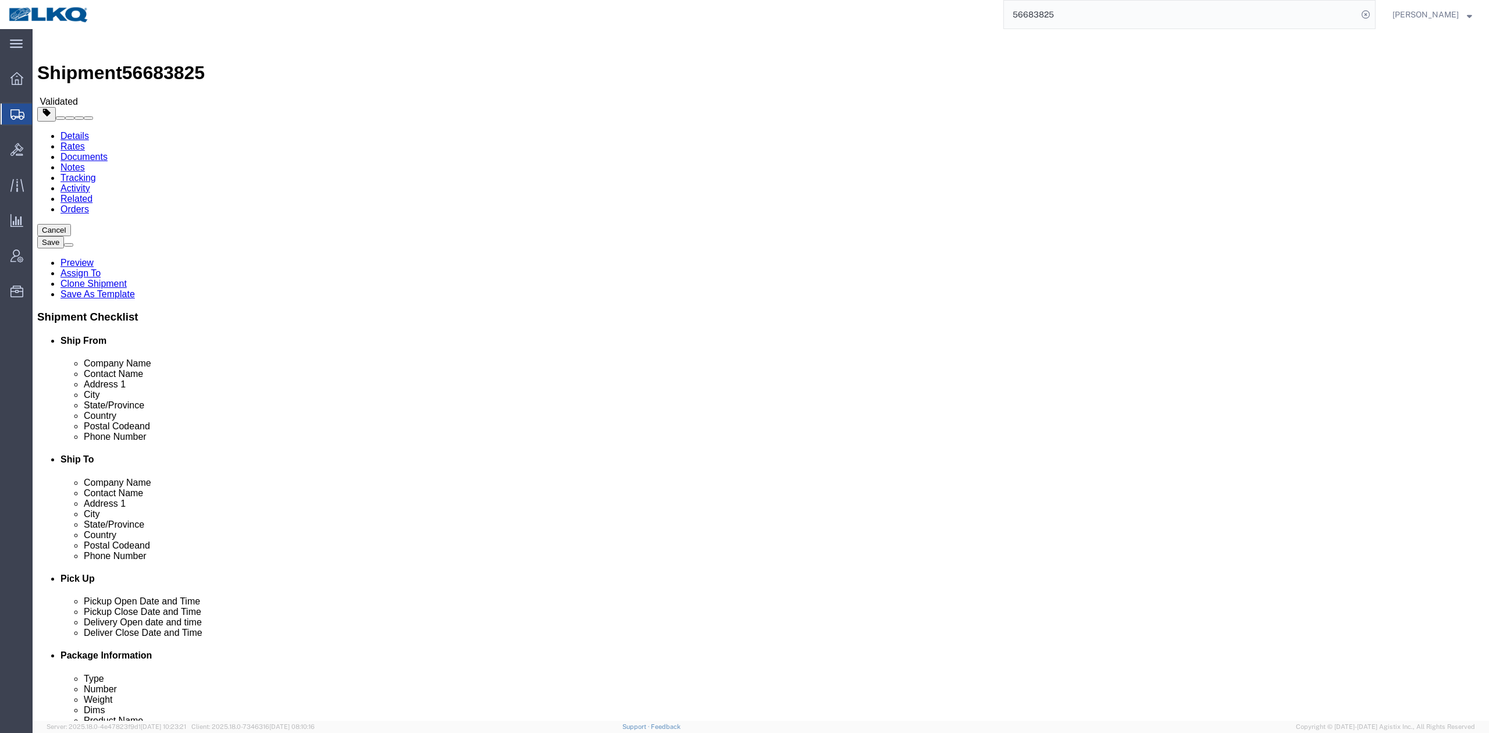
click label "Address 2"
click button "Save"
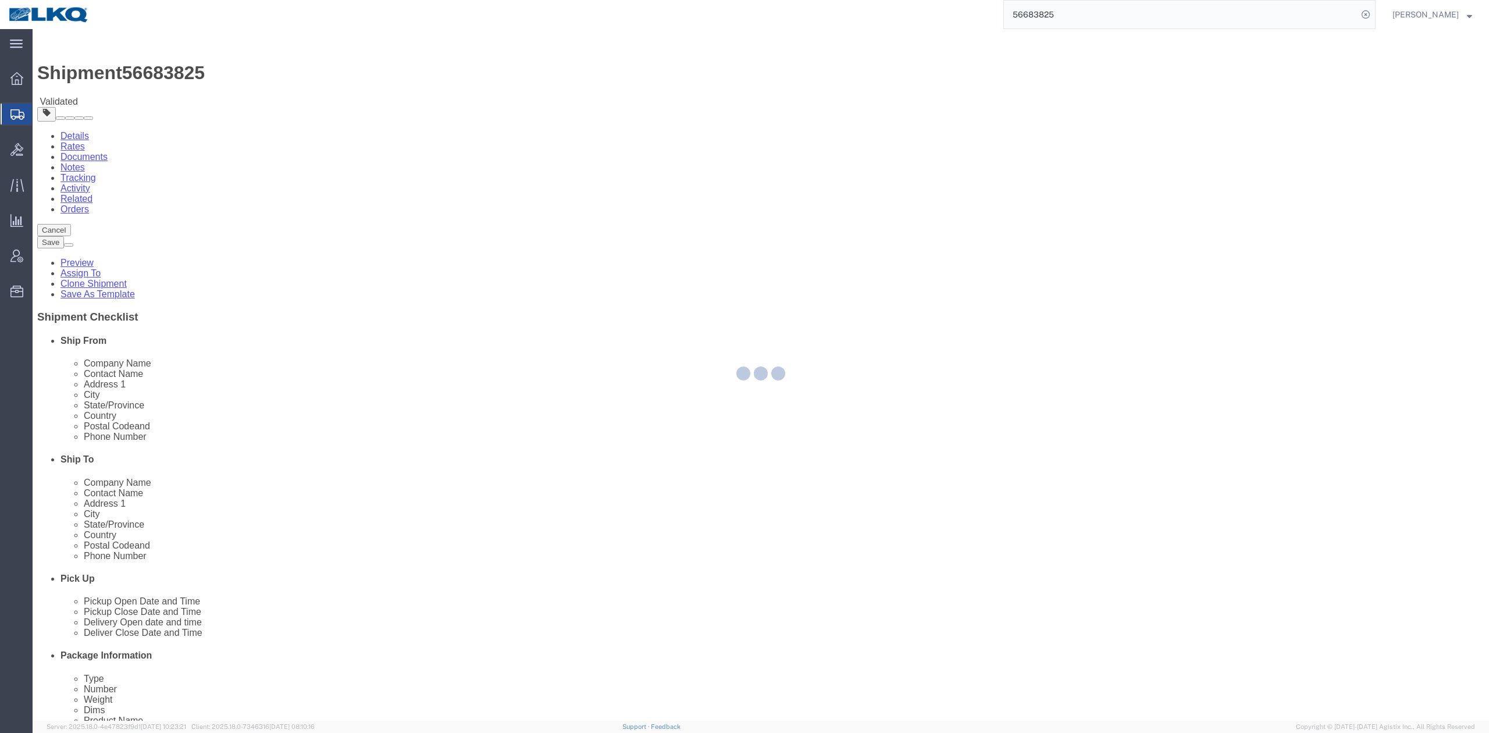
type button "Save"
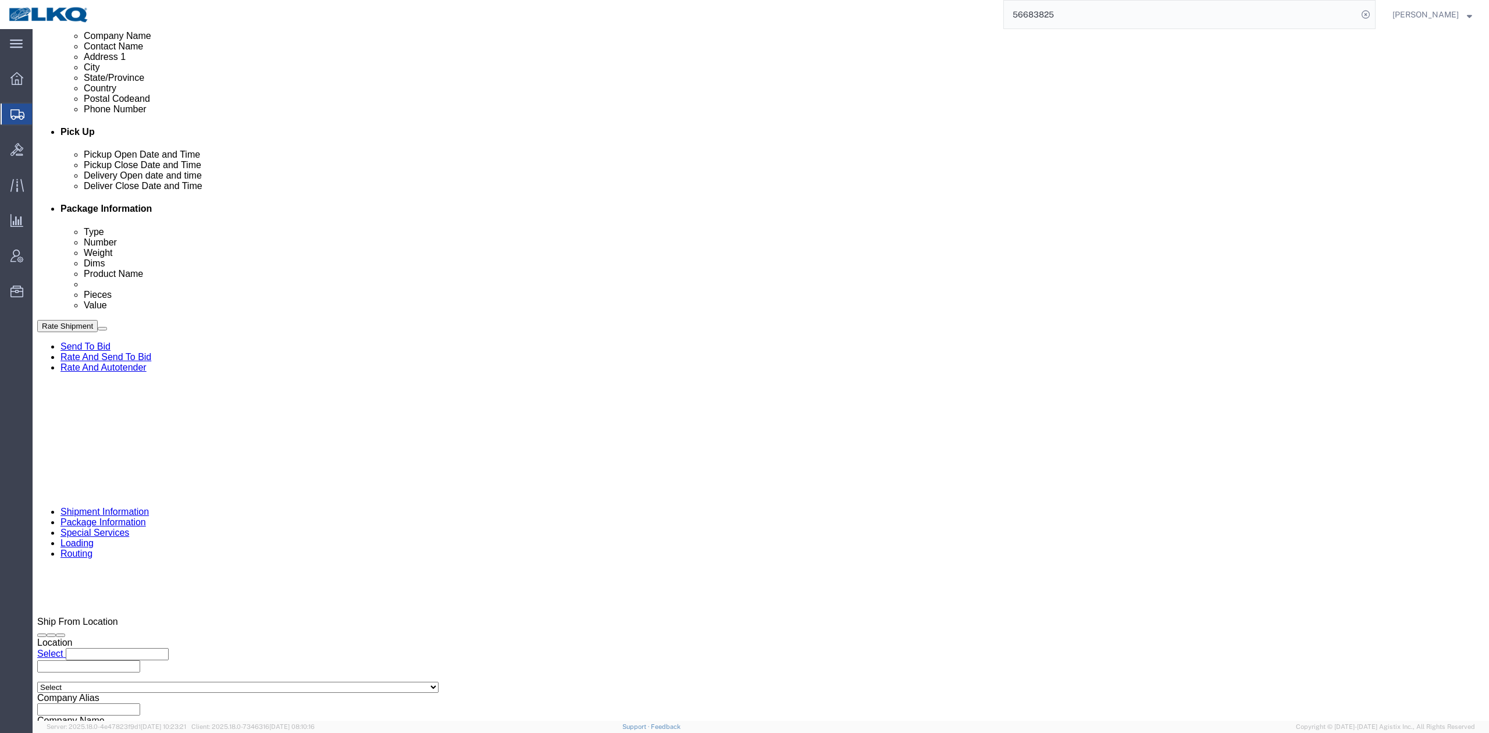
scroll to position [419, 0]
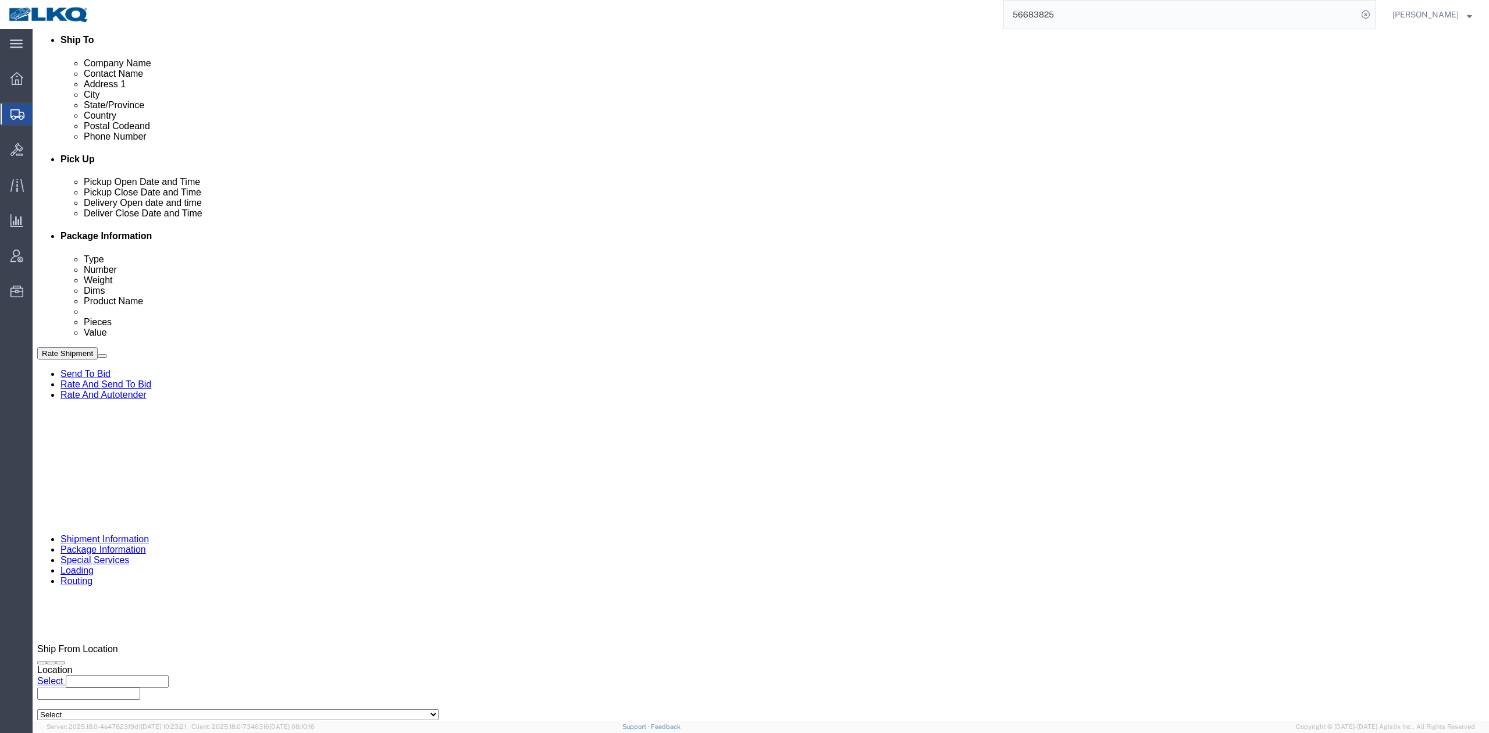
click link "Send To Bid"
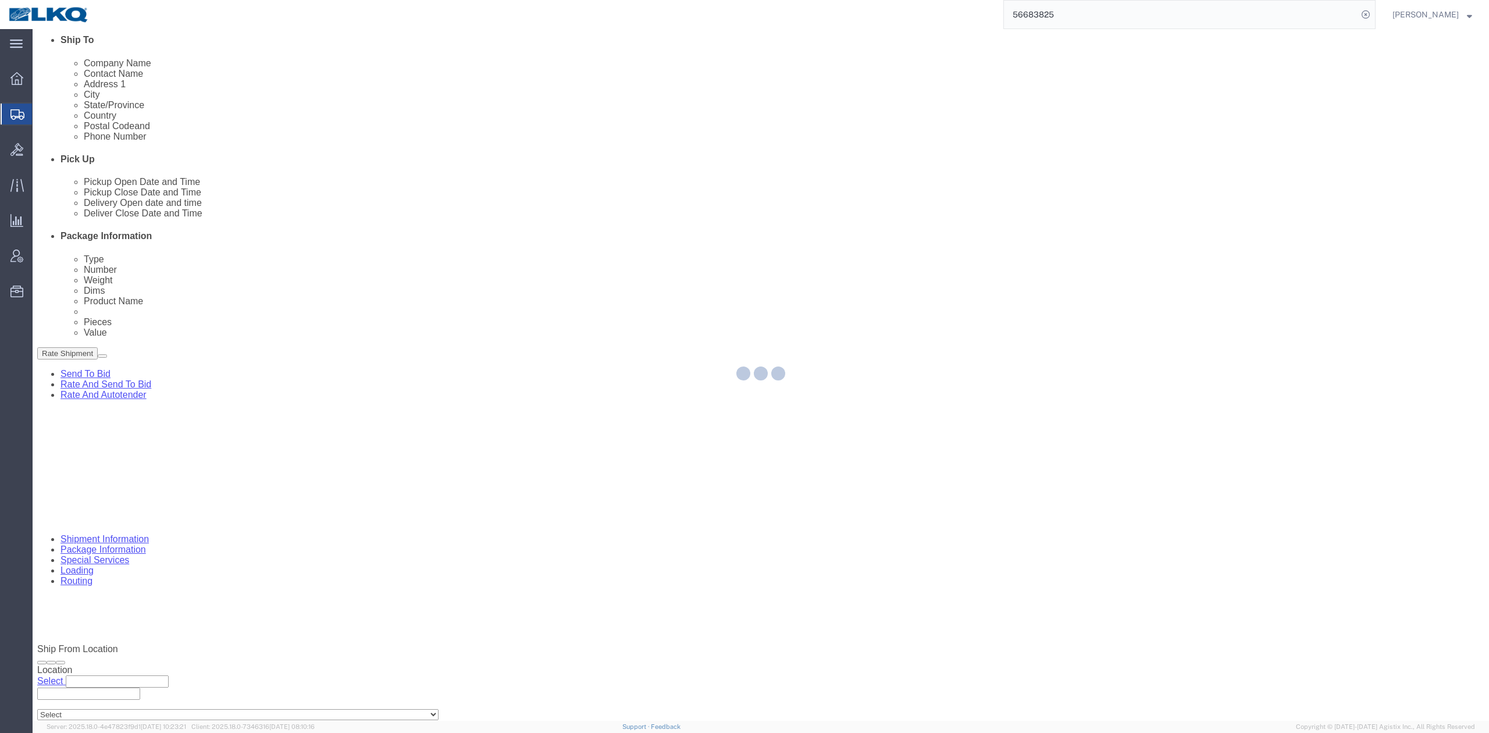
select select "TL"
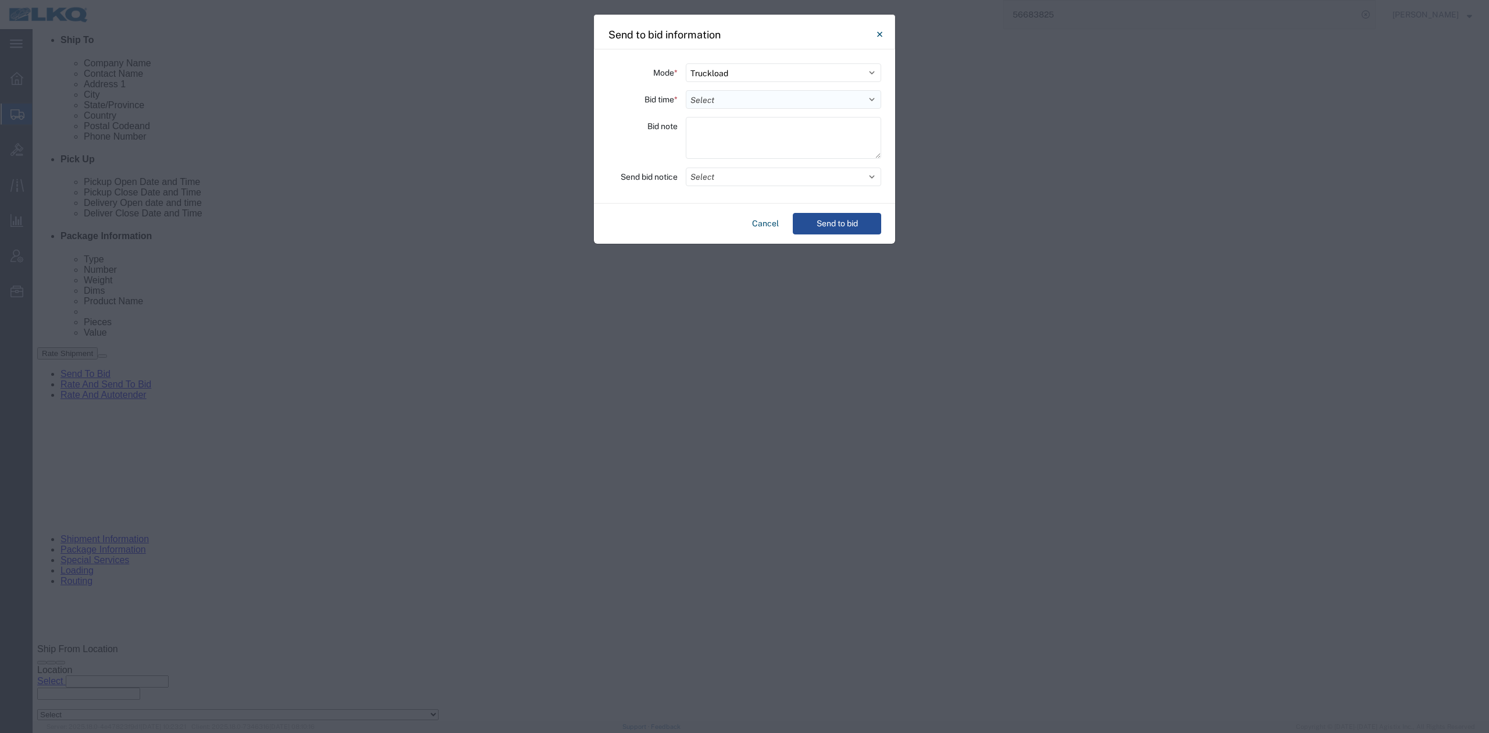
click at [710, 95] on select "Select 30 Min (Rush) 1 Hour (Rush) 2 Hours (Rush) 4 Hours (Rush) 8 Hours (Rush)…" at bounding box center [783, 99] width 195 height 19
select select "24"
click at [686, 90] on select "Select 30 Min (Rush) 1 Hour (Rush) 2 Hours (Rush) 4 Hours (Rush) 8 Hours (Rush)…" at bounding box center [783, 99] width 195 height 19
click at [707, 173] on button "Select" at bounding box center [783, 176] width 195 height 19
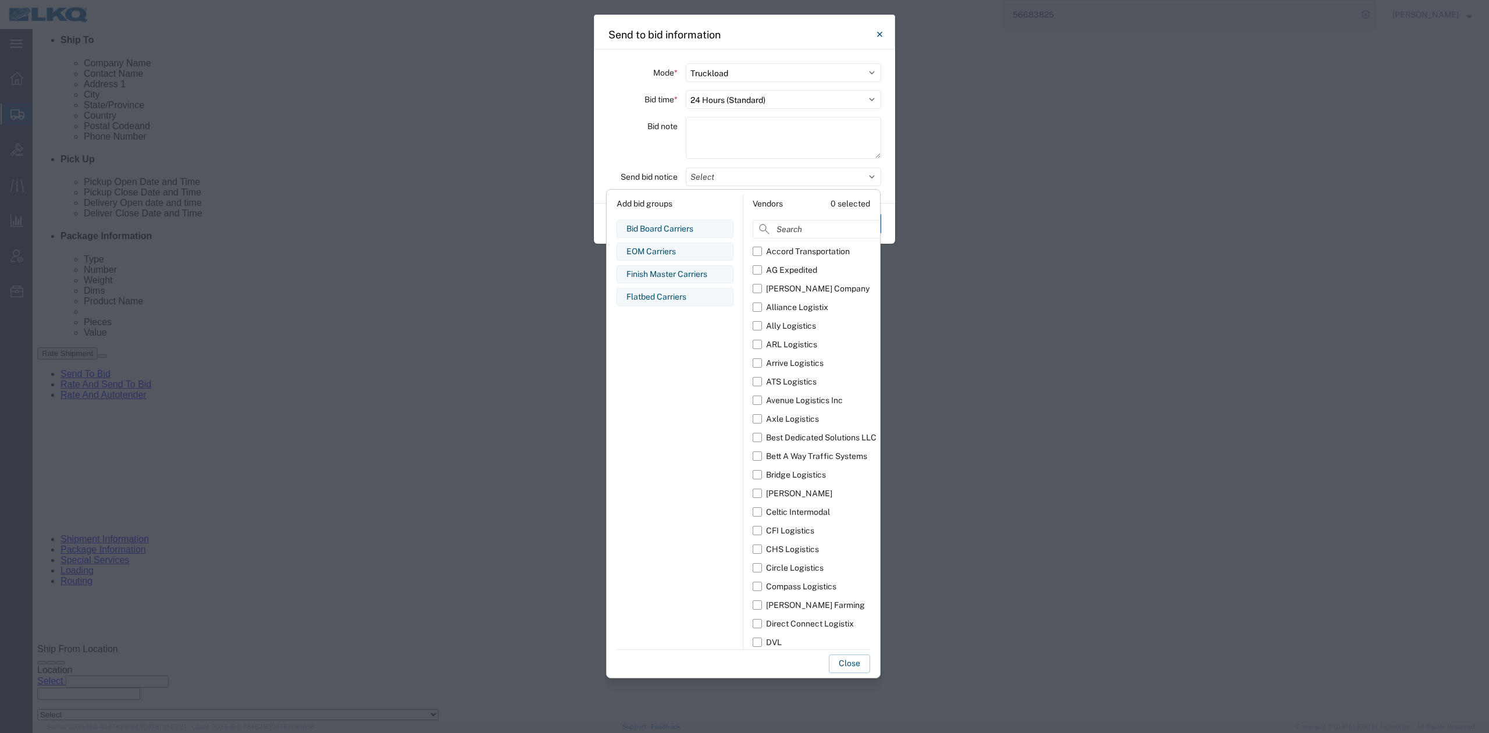
click at [666, 217] on div "Add bid groups Bid Board Carriers Edit bid group Remove bid group EOM Carriers …" at bounding box center [675, 421] width 136 height 454
click at [665, 220] on div "Bid Board Carriers Edit bid group Remove bid group" at bounding box center [674, 229] width 117 height 18
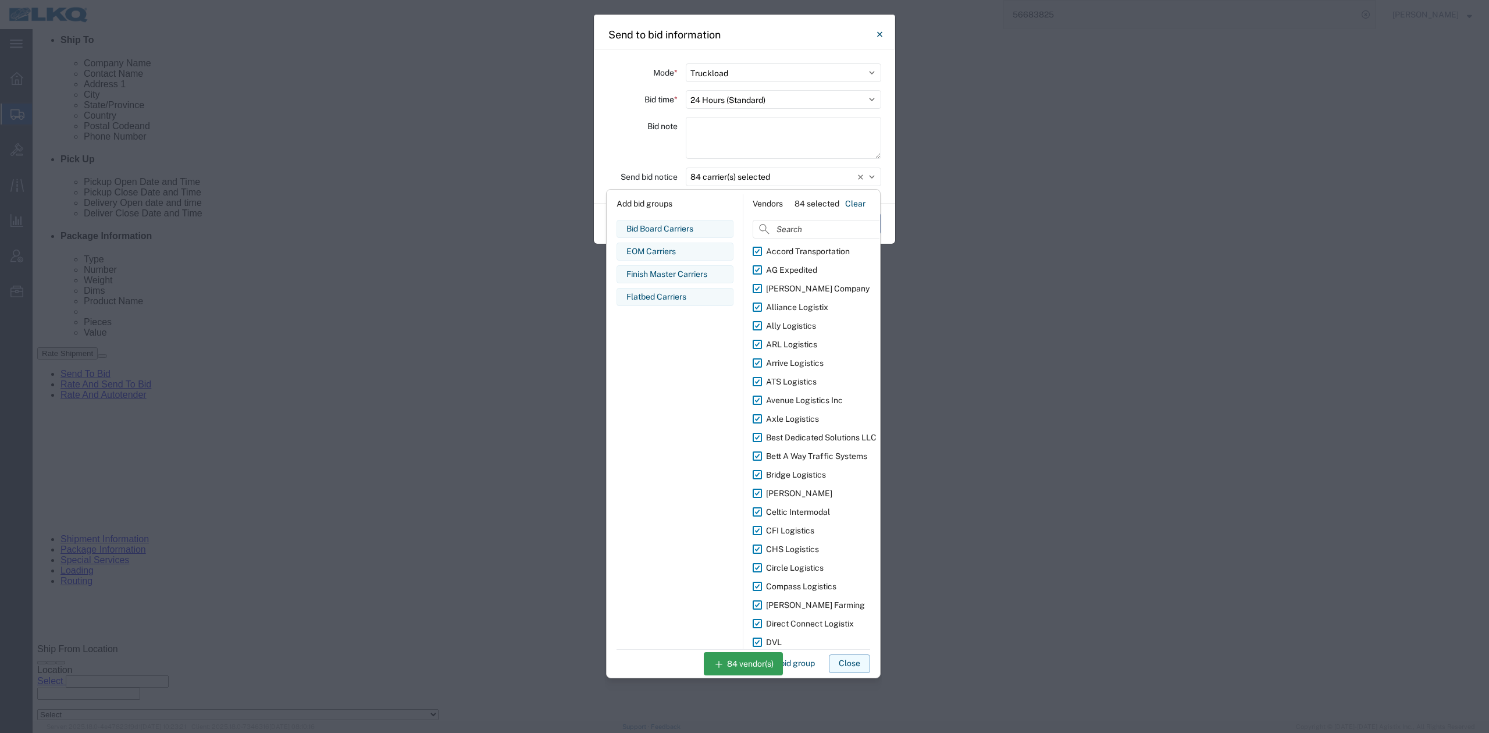
click at [856, 664] on button "Close" at bounding box center [849, 663] width 41 height 19
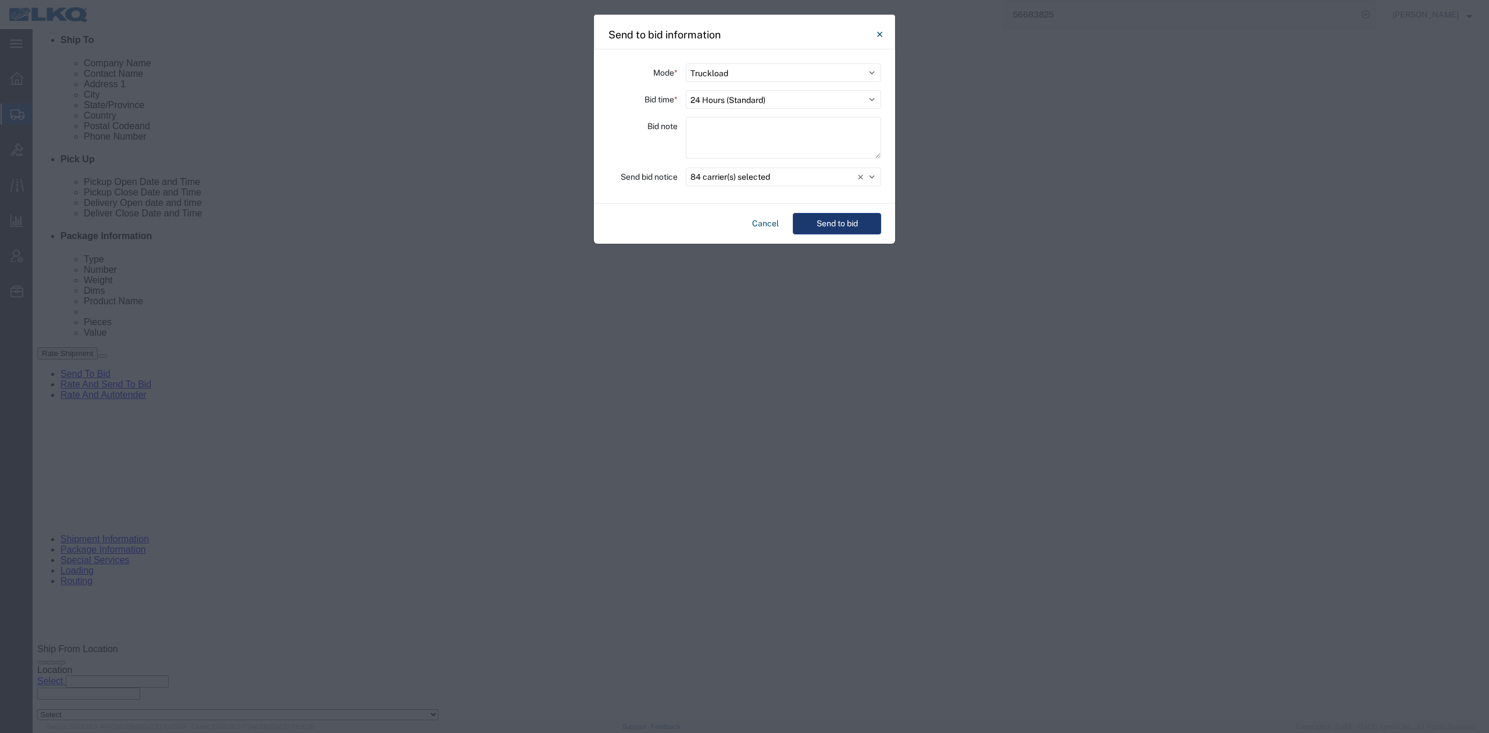
click at [837, 227] on button "Send to bid" at bounding box center [837, 224] width 88 height 22
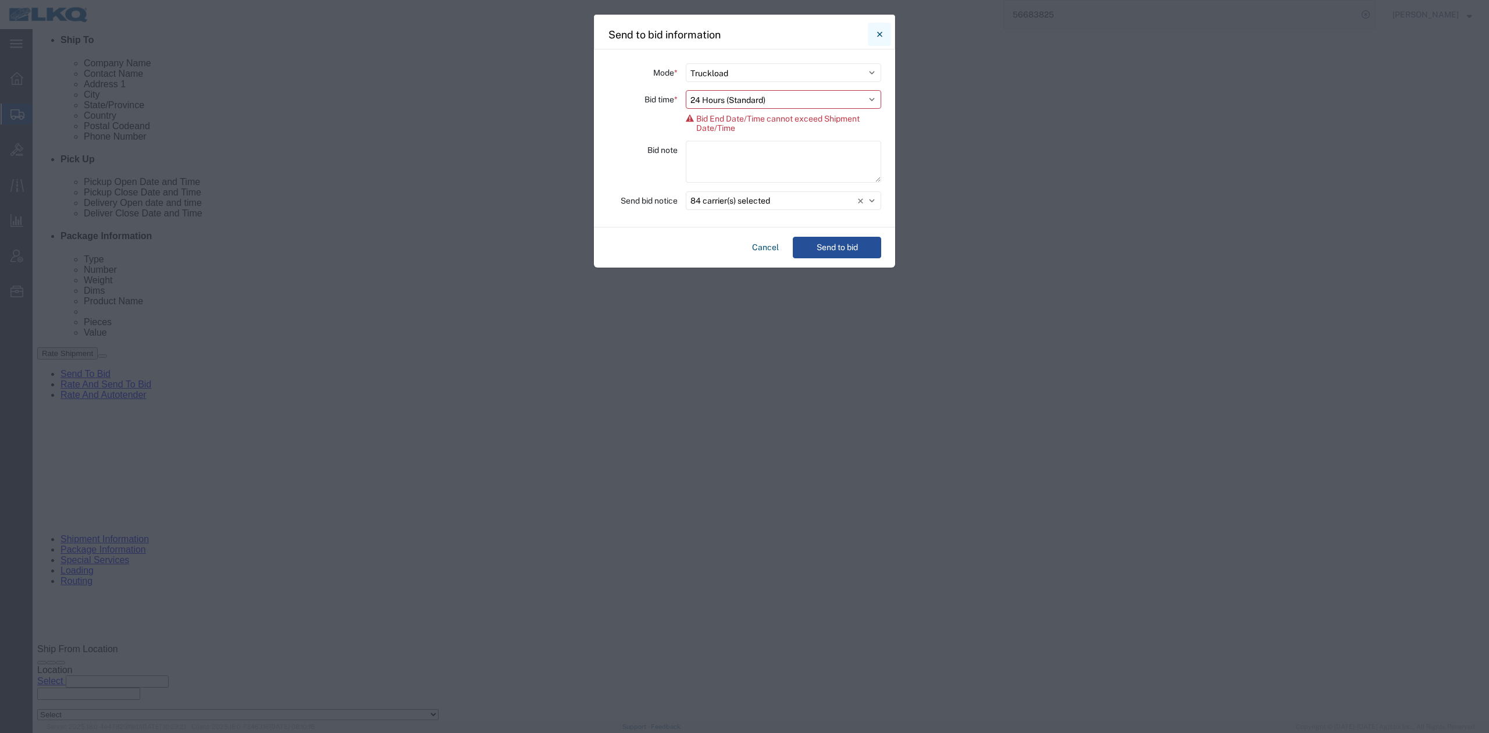
click at [880, 42] on button "Close" at bounding box center [879, 34] width 23 height 23
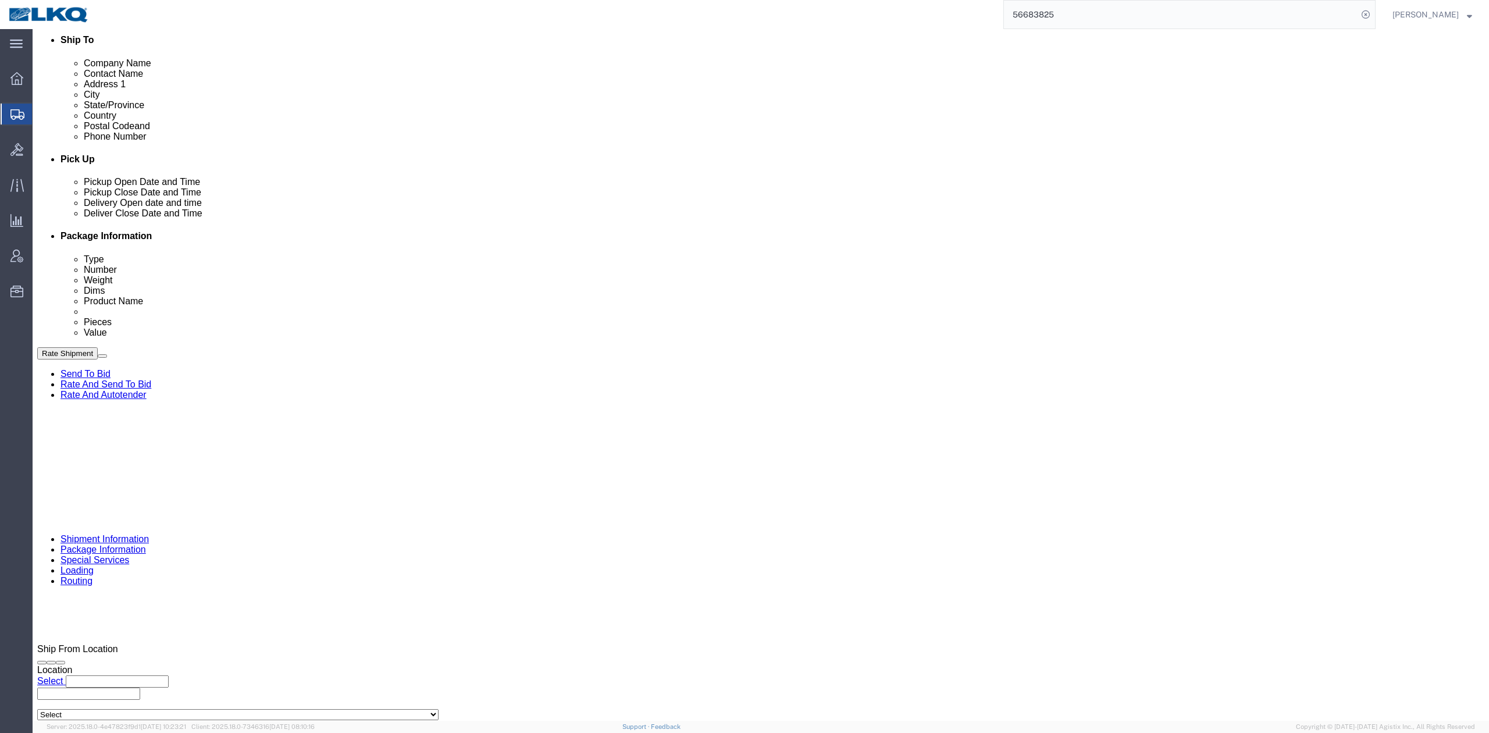
click link "Send To Bid"
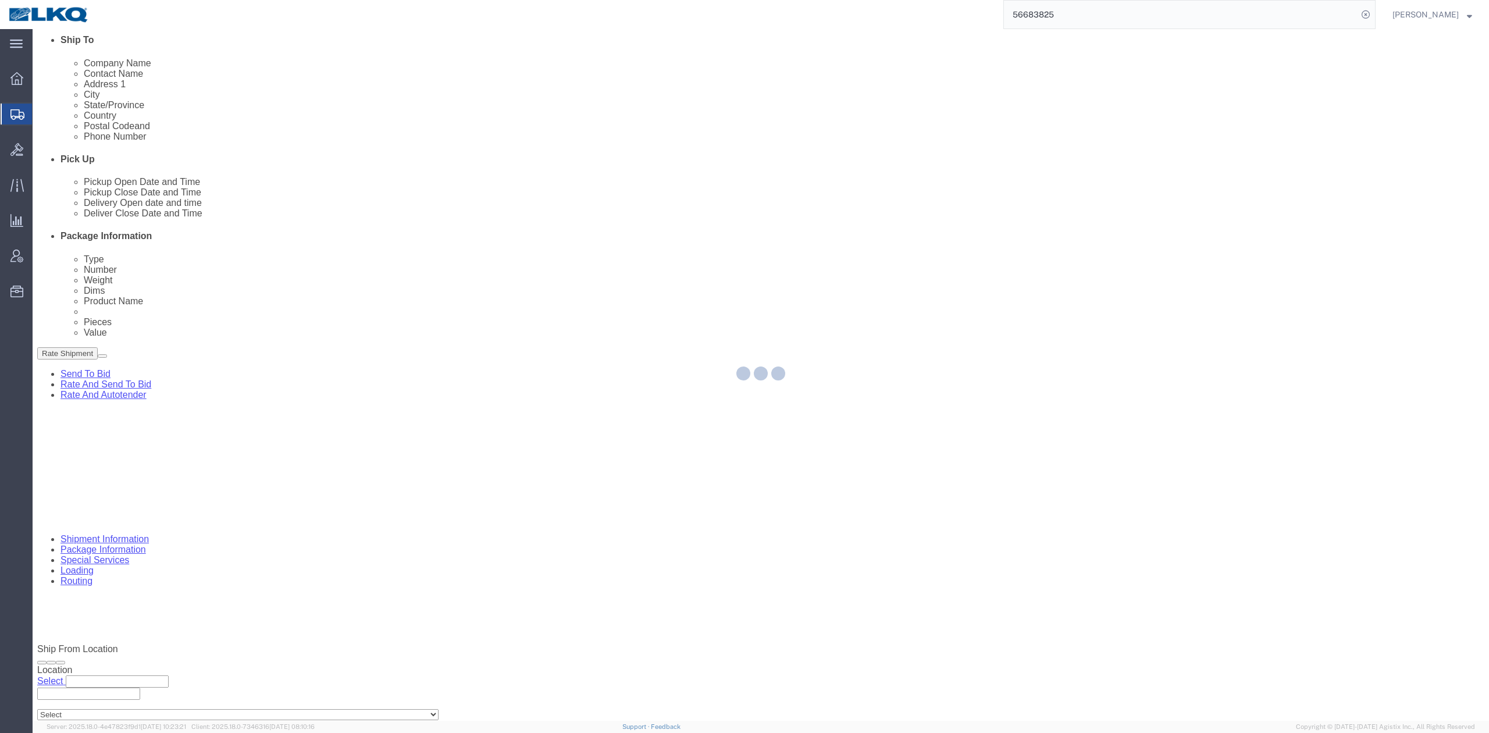
select select "TL"
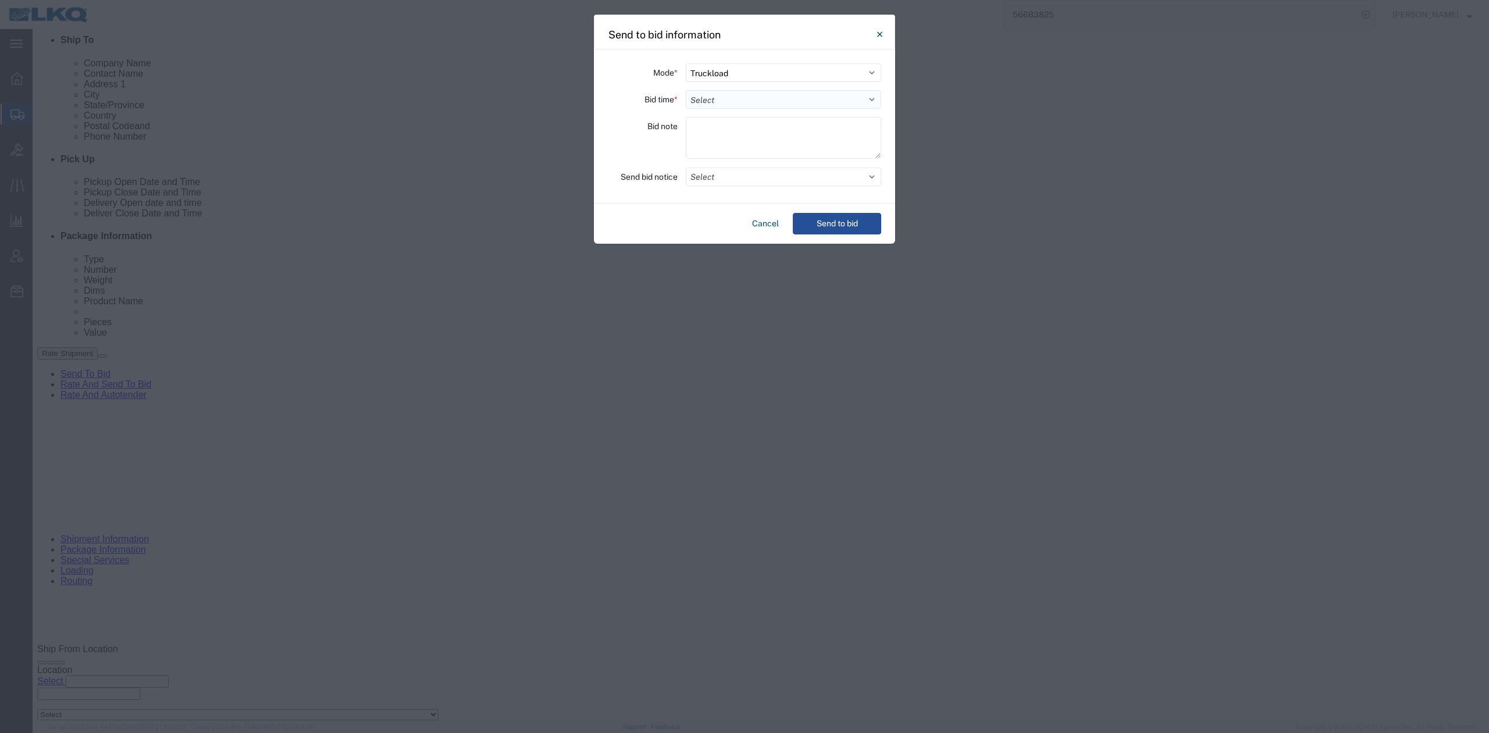
click at [722, 97] on select "Select 30 Min (Rush) 1 Hour (Rush) 2 Hours (Rush) 4 Hours (Rush) 8 Hours (Rush)…" at bounding box center [783, 99] width 195 height 19
select select "4"
click at [686, 90] on select "Select 30 Min (Rush) 1 Hour (Rush) 2 Hours (Rush) 4 Hours (Rush) 8 Hours (Rush)…" at bounding box center [783, 99] width 195 height 19
click at [713, 177] on button "Select" at bounding box center [783, 176] width 195 height 19
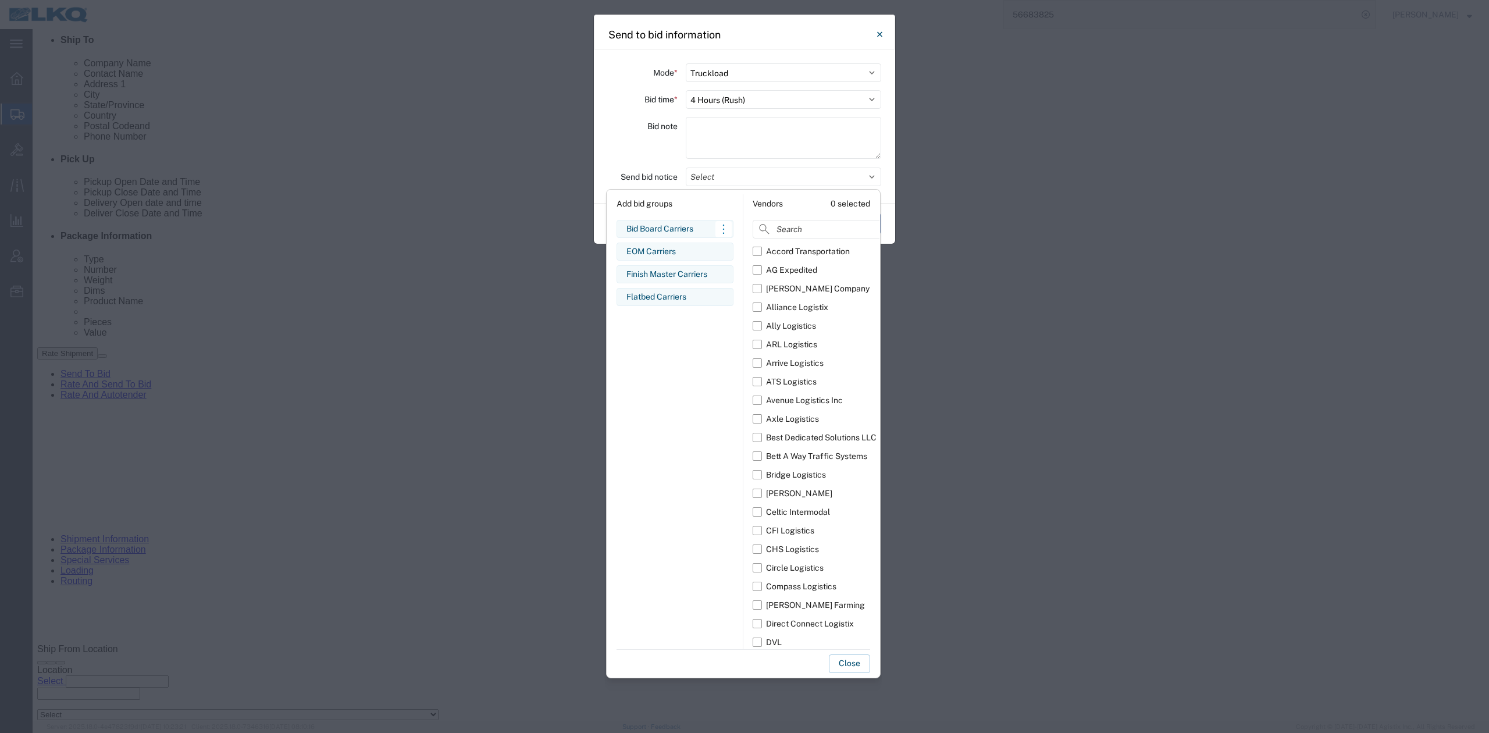
click at [661, 231] on div "Bid Board Carriers" at bounding box center [674, 229] width 97 height 12
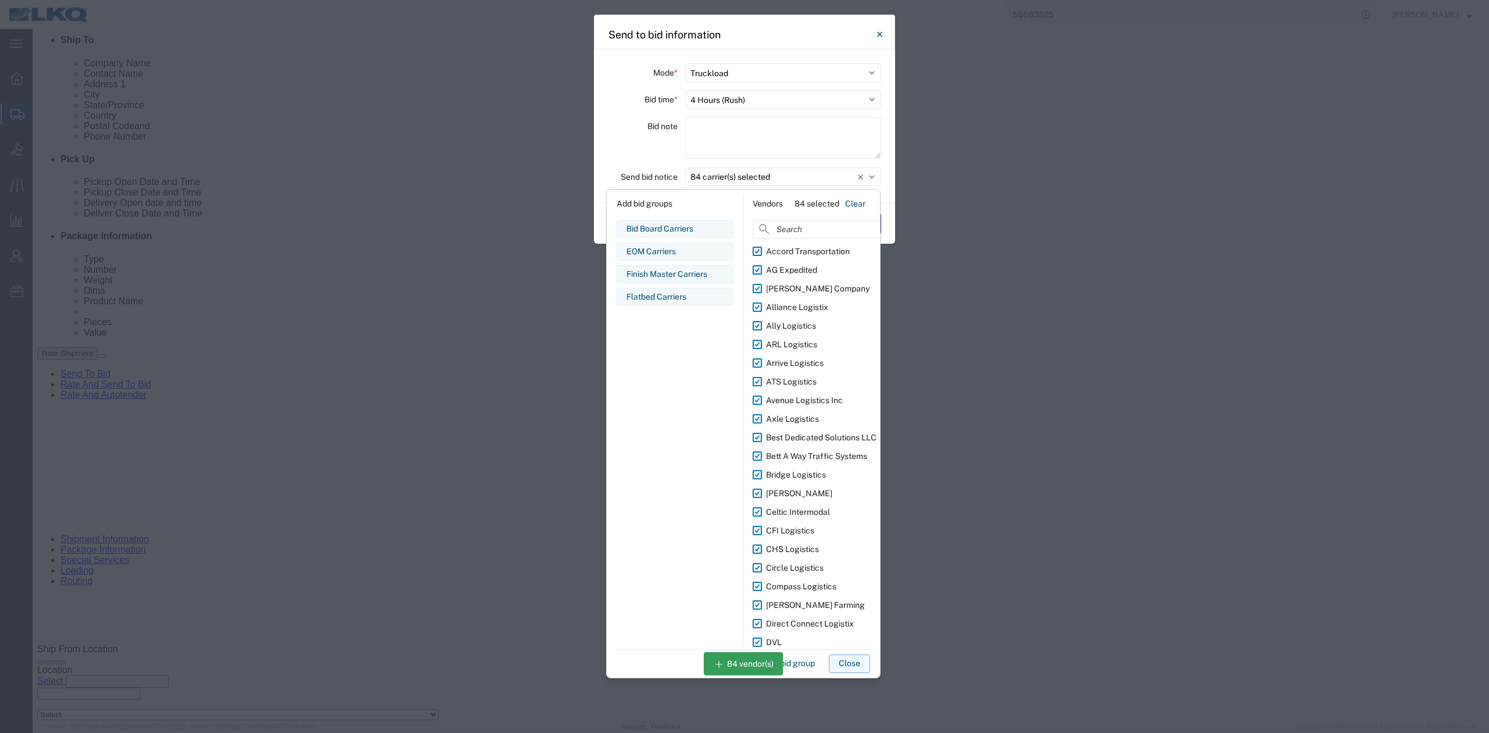
click at [849, 668] on button "Close" at bounding box center [849, 663] width 41 height 19
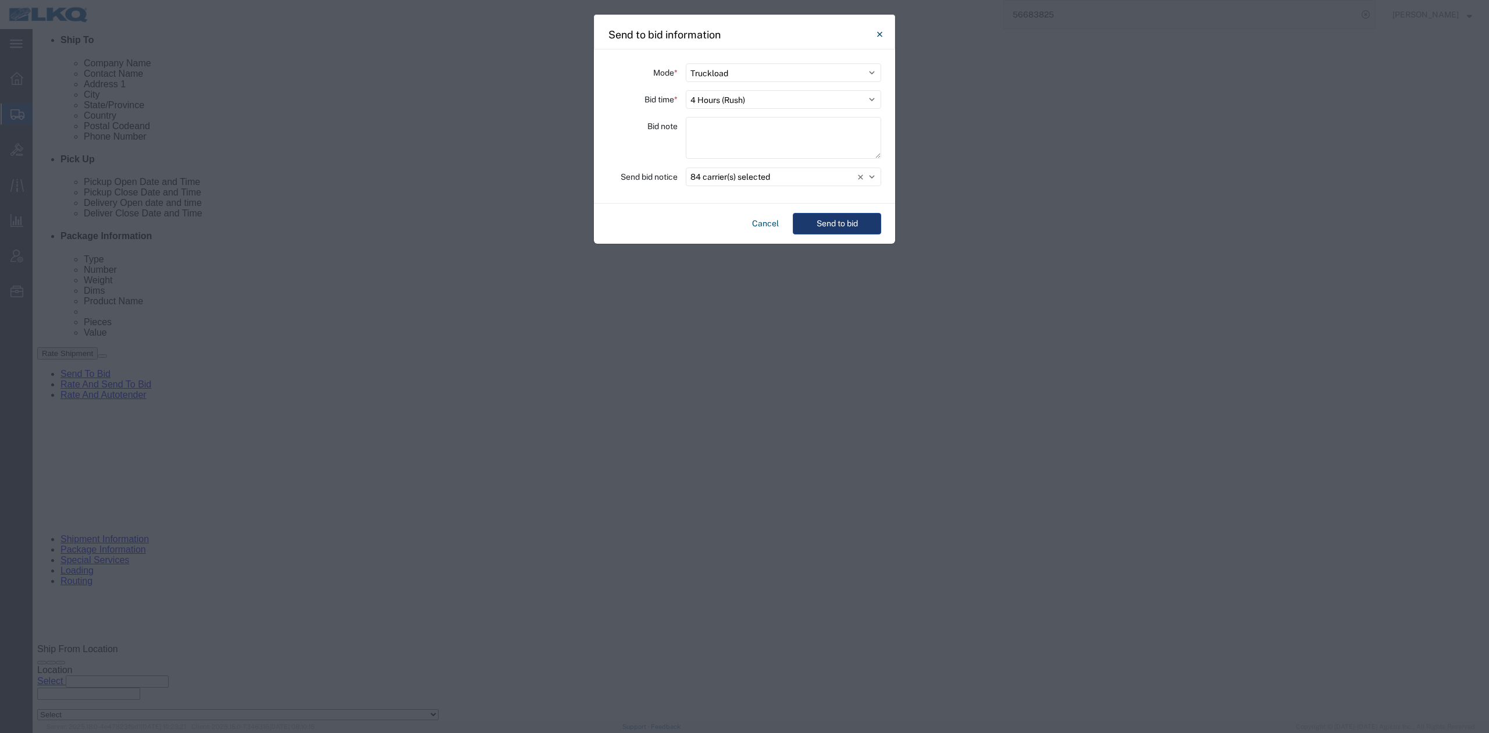
click at [876, 227] on button "Send to bid" at bounding box center [837, 224] width 88 height 22
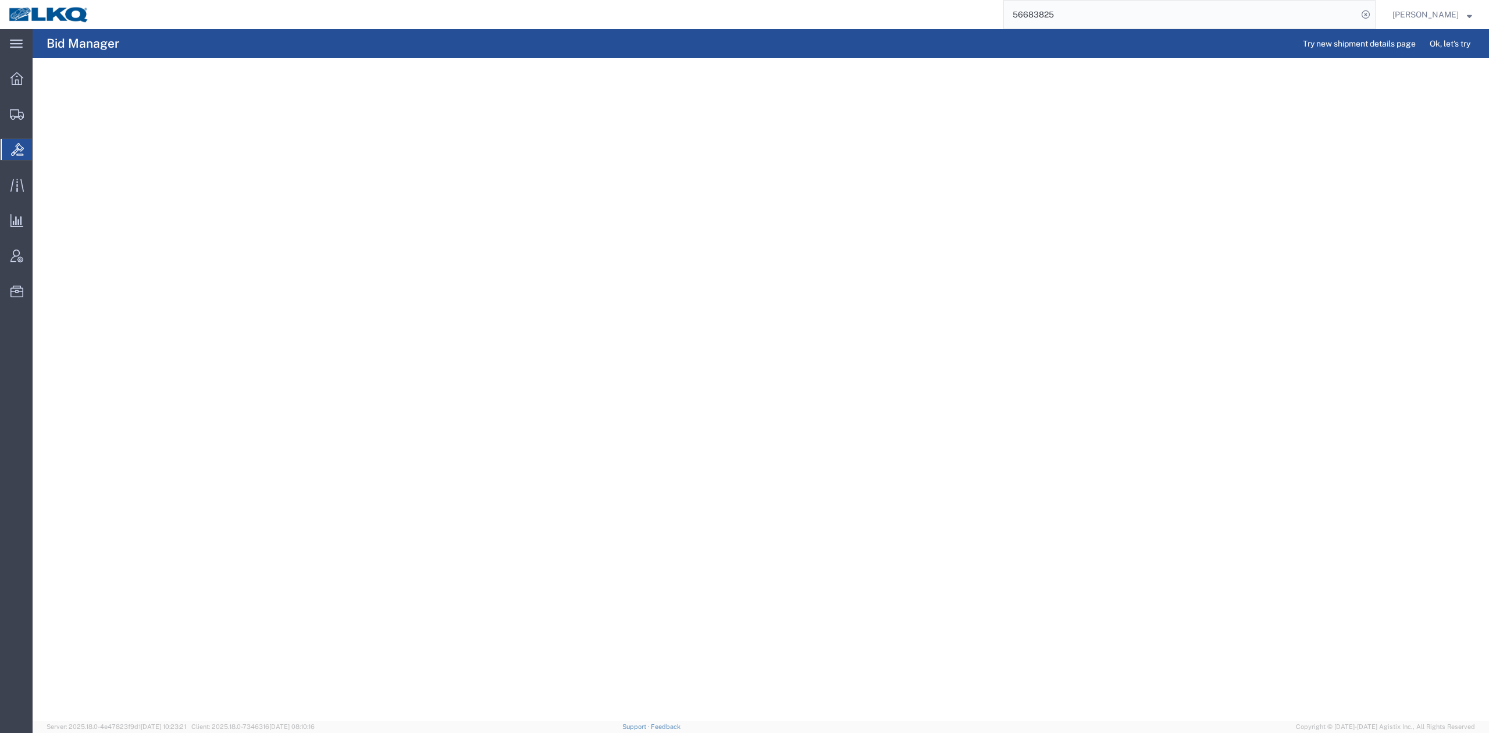
click at [1061, 12] on input "56683825" at bounding box center [1181, 15] width 354 height 28
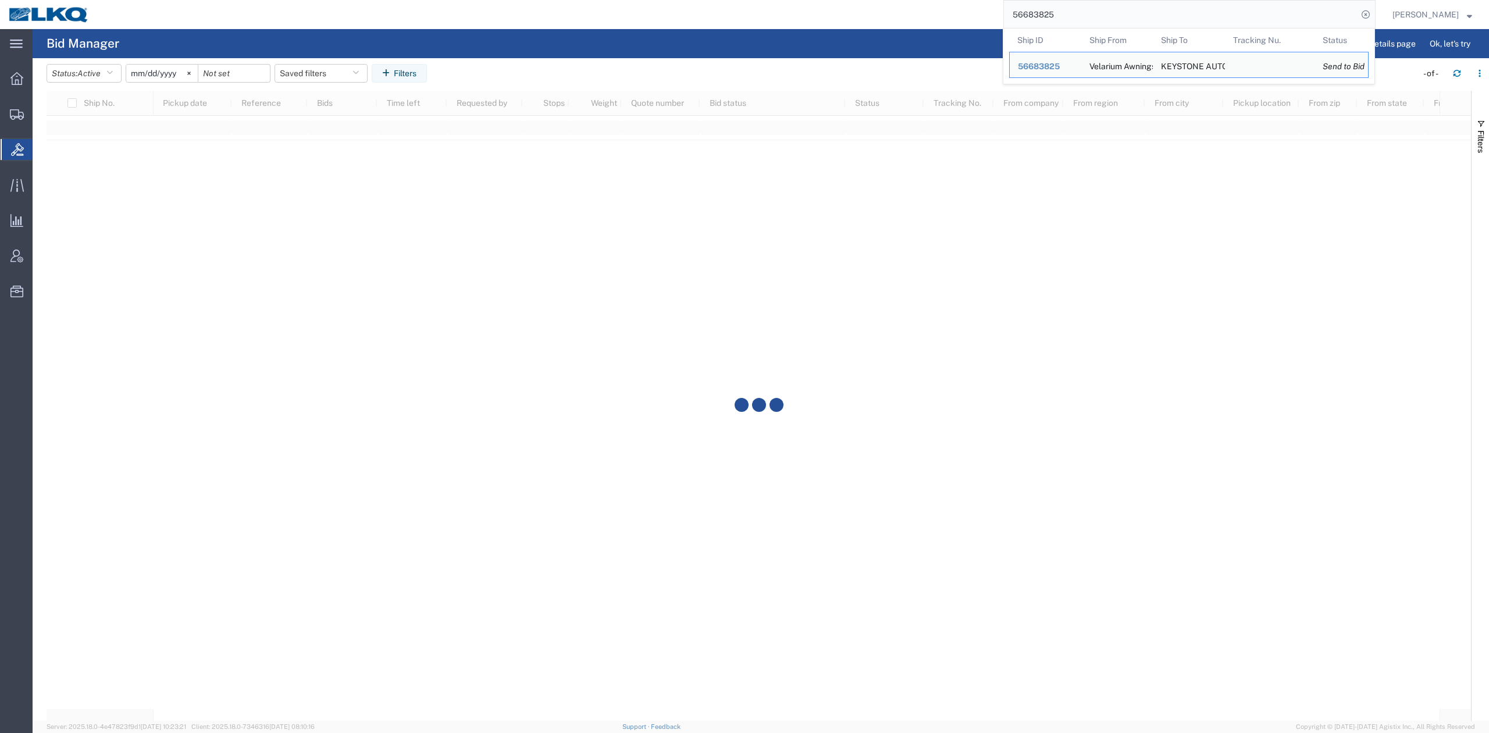
paste input "27363"
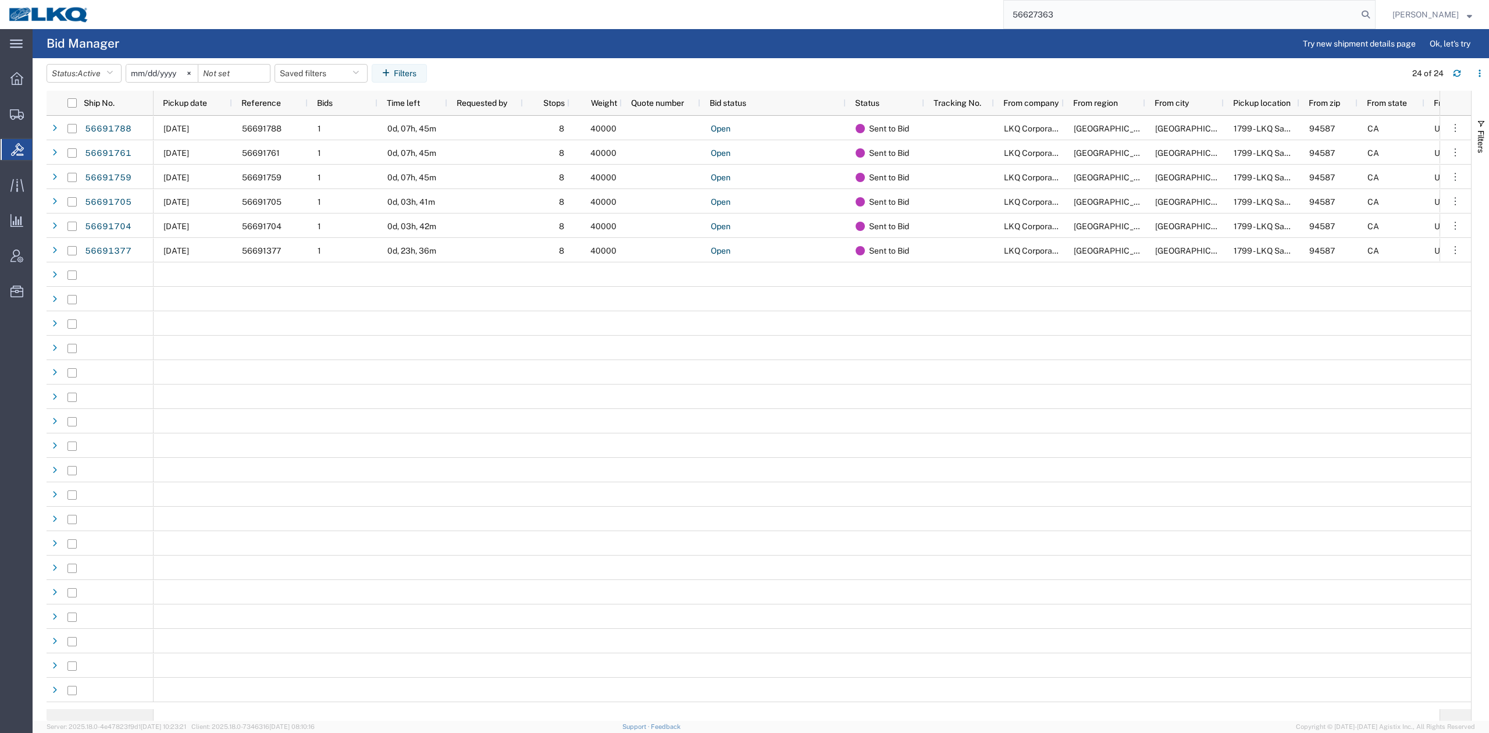
click at [1357, 19] on input "56627363" at bounding box center [1181, 15] width 354 height 28
type input "56627363"
click at [1374, 16] on icon at bounding box center [1365, 14] width 16 height 16
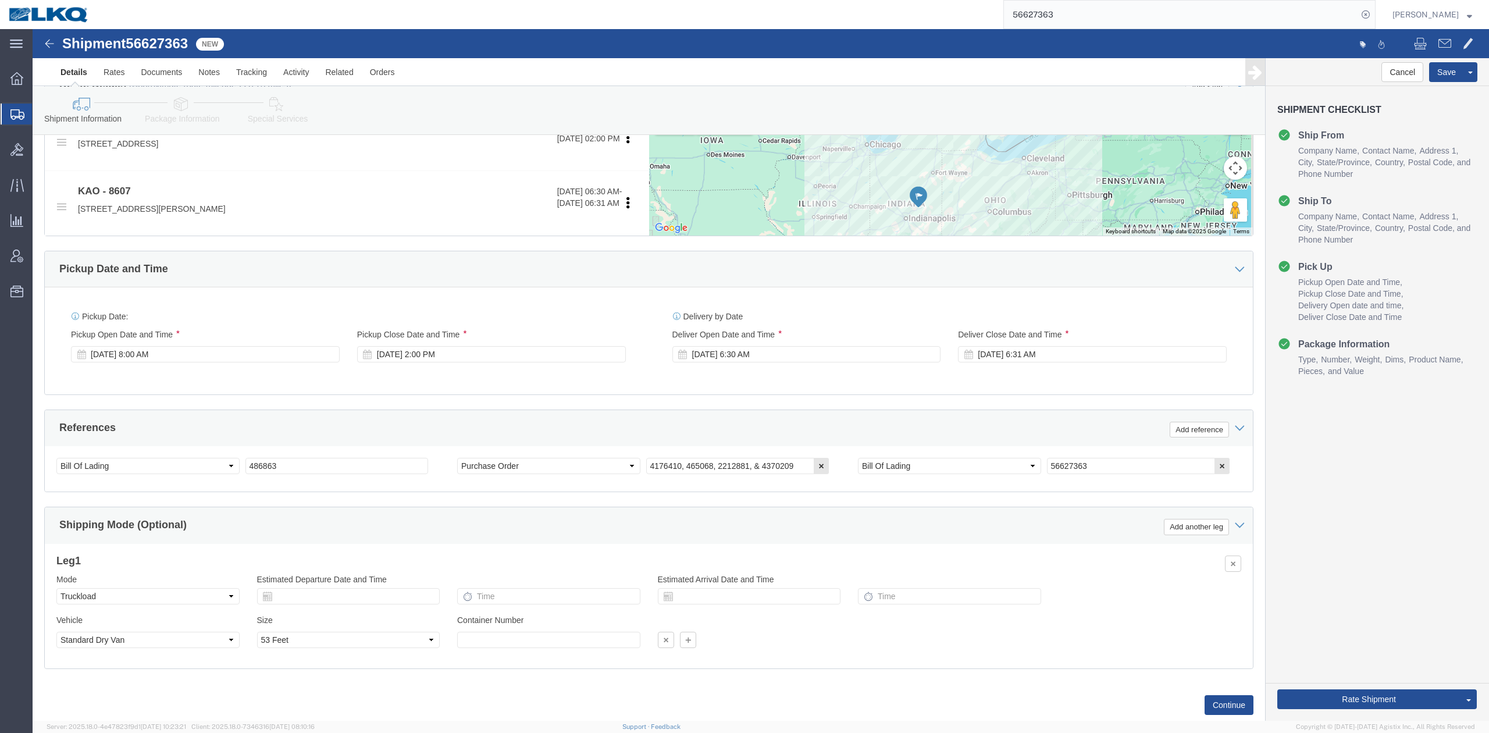
scroll to position [497, 0]
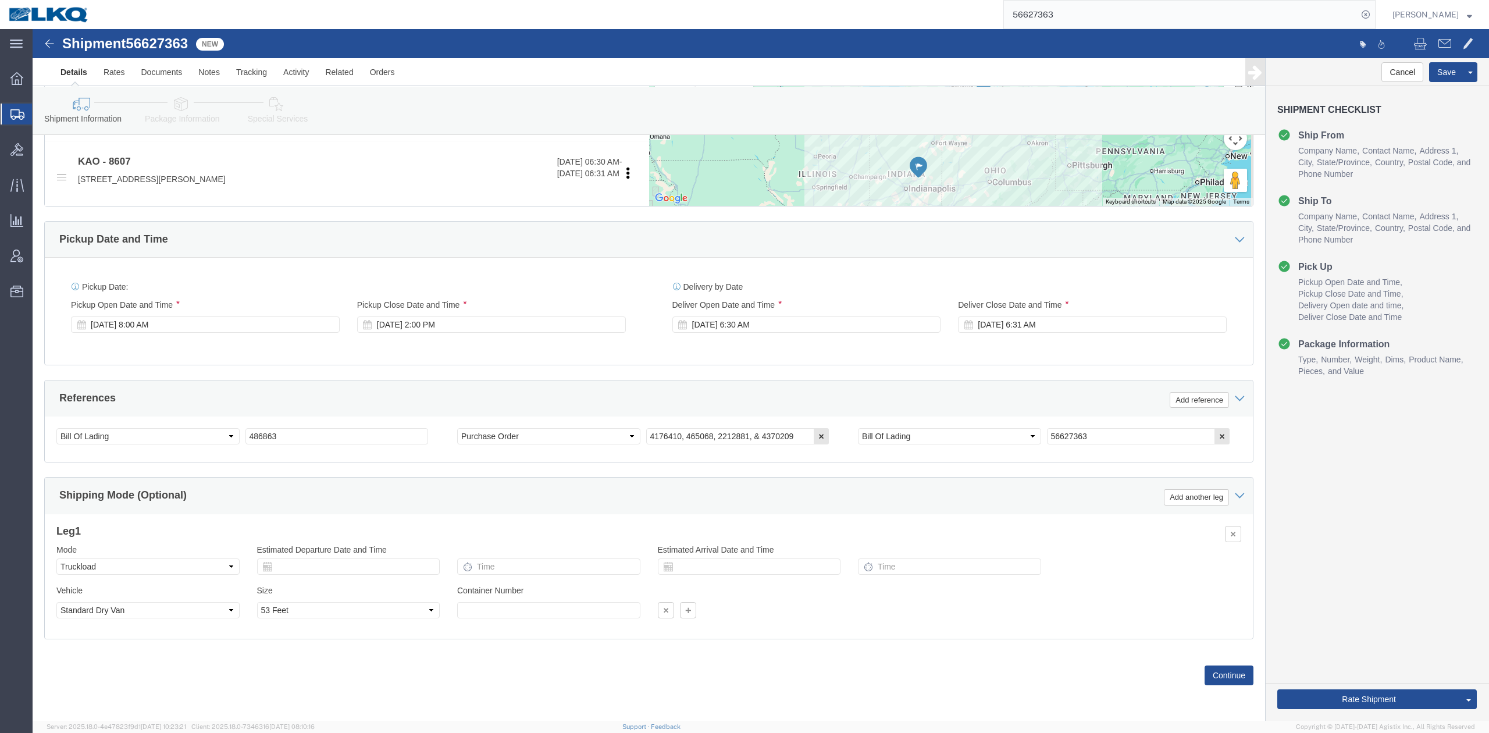
select select
select select "30604"
click link "Notes"
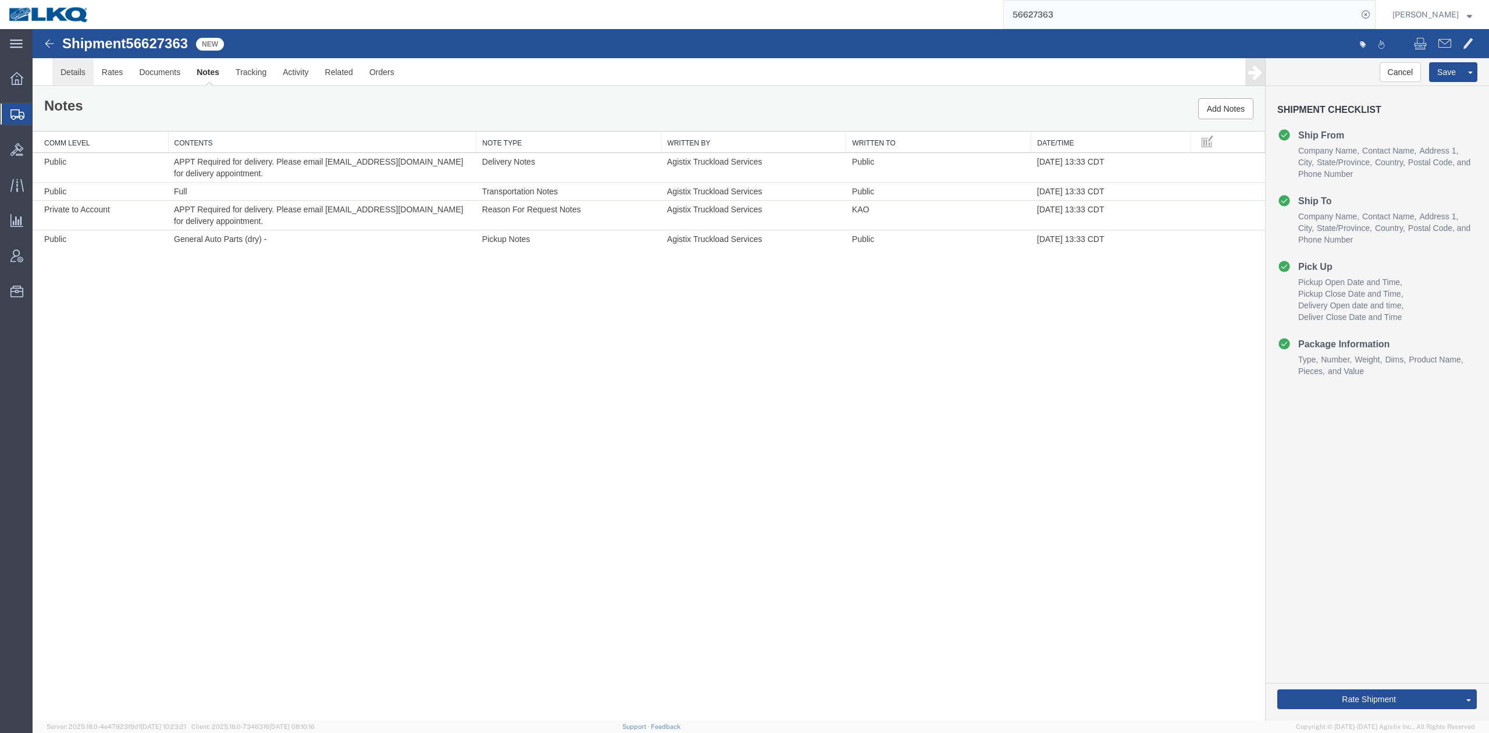
click at [62, 72] on link "Details" at bounding box center [72, 72] width 41 height 28
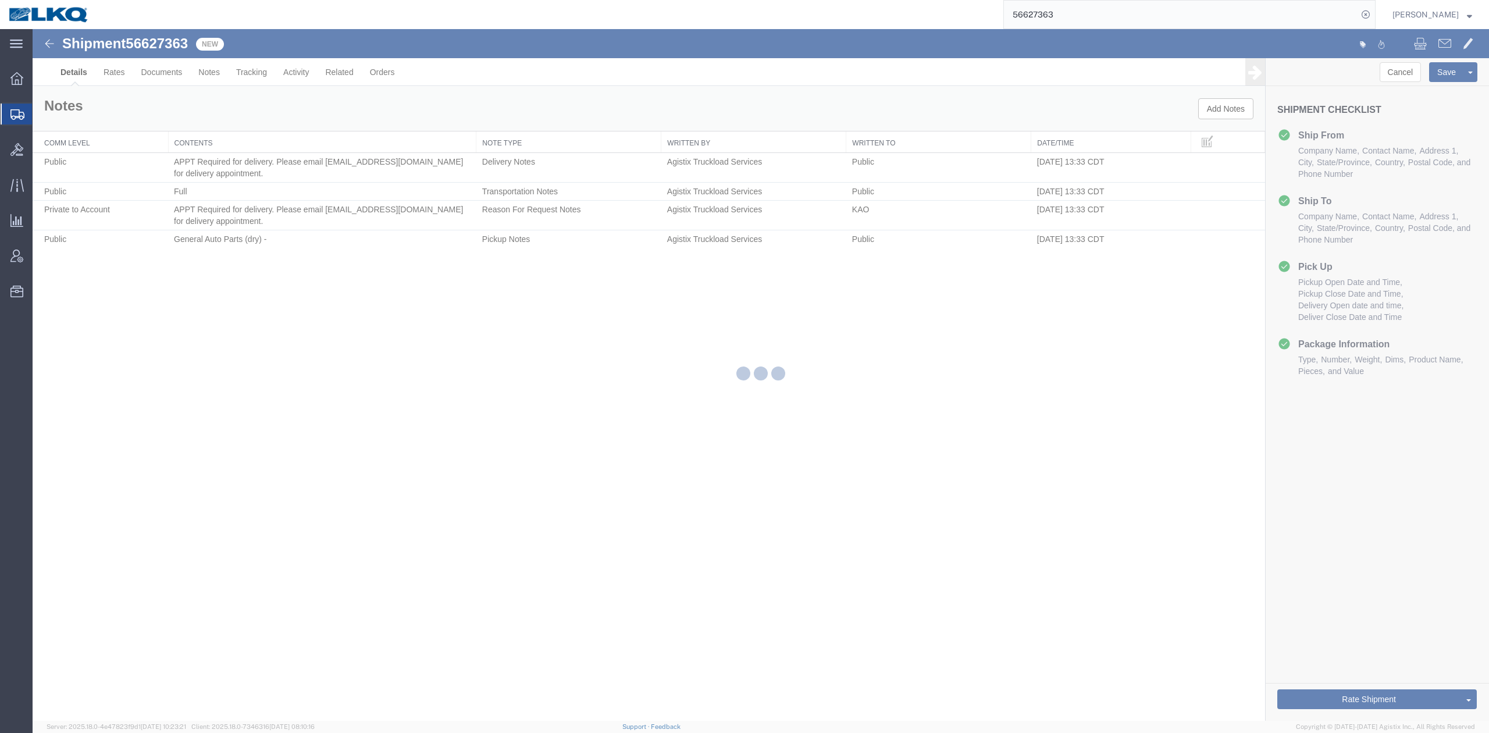
select select "30604"
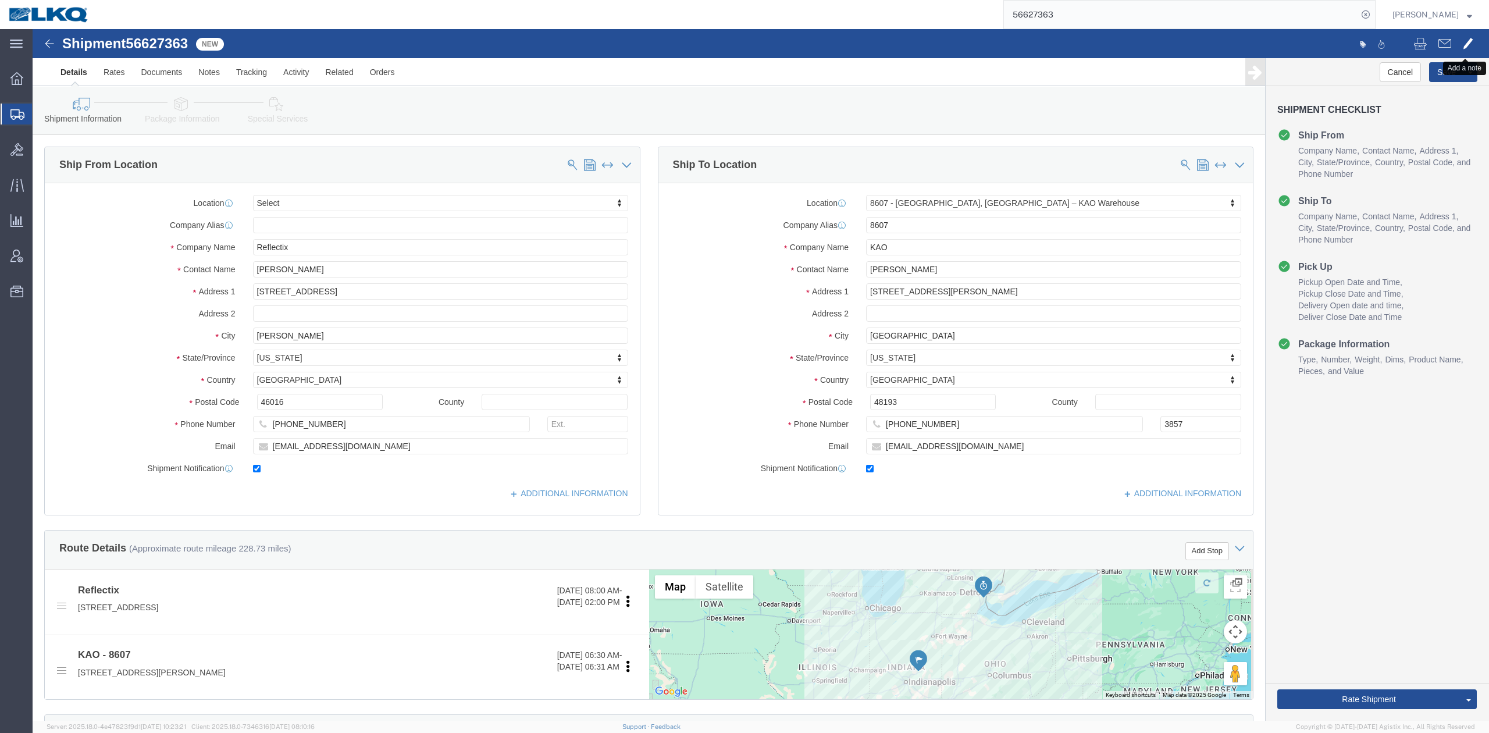
click button
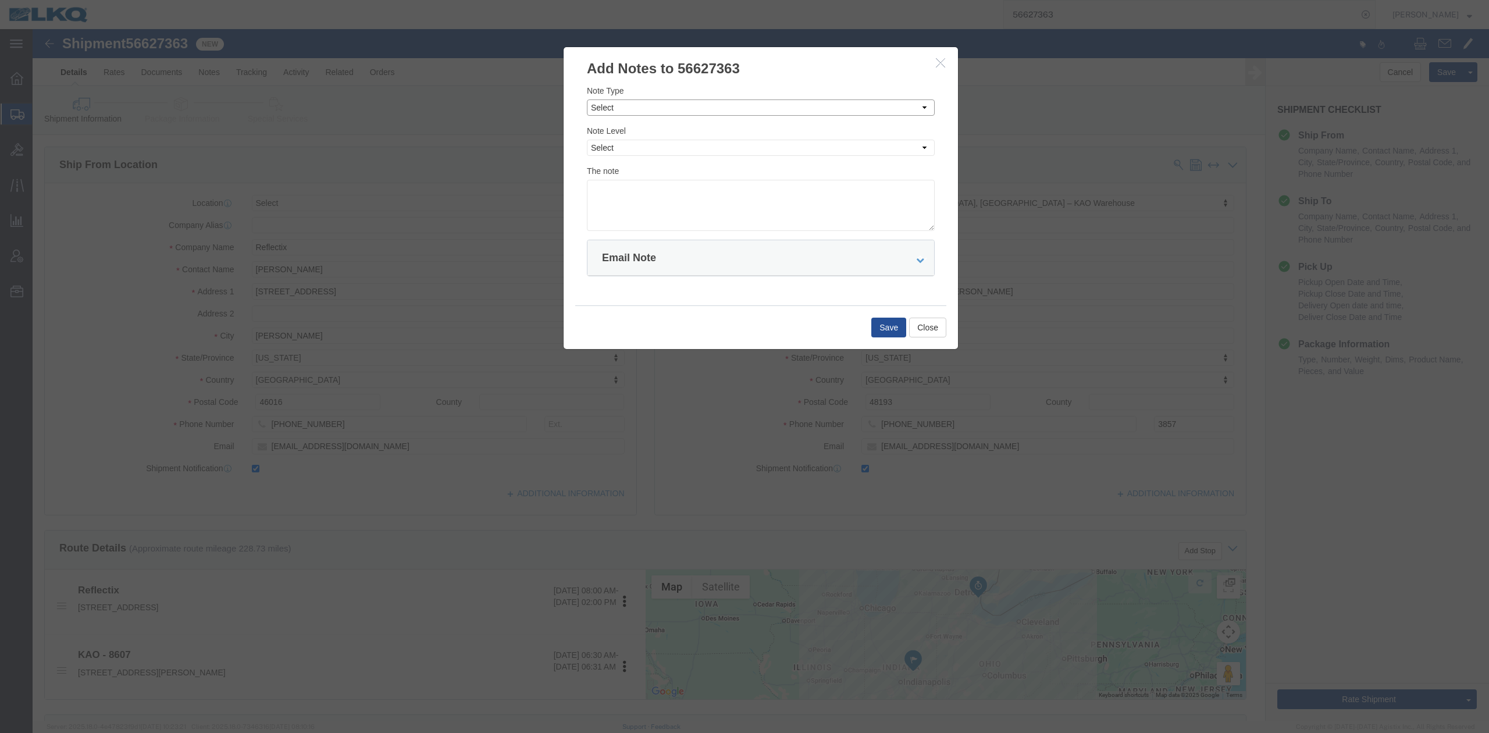
click select "Select Approval Bid Notes Carrier Change Notes Claim Notes Content Hazmat Notes…"
select select "BID_NOTES"
click select "Select Approval Bid Notes Carrier Change Notes Claim Notes Content Hazmat Notes…"
click select "Select Private to Account Private to Vendor Public"
select select "PRIVATE_TO_ACCOUNT"
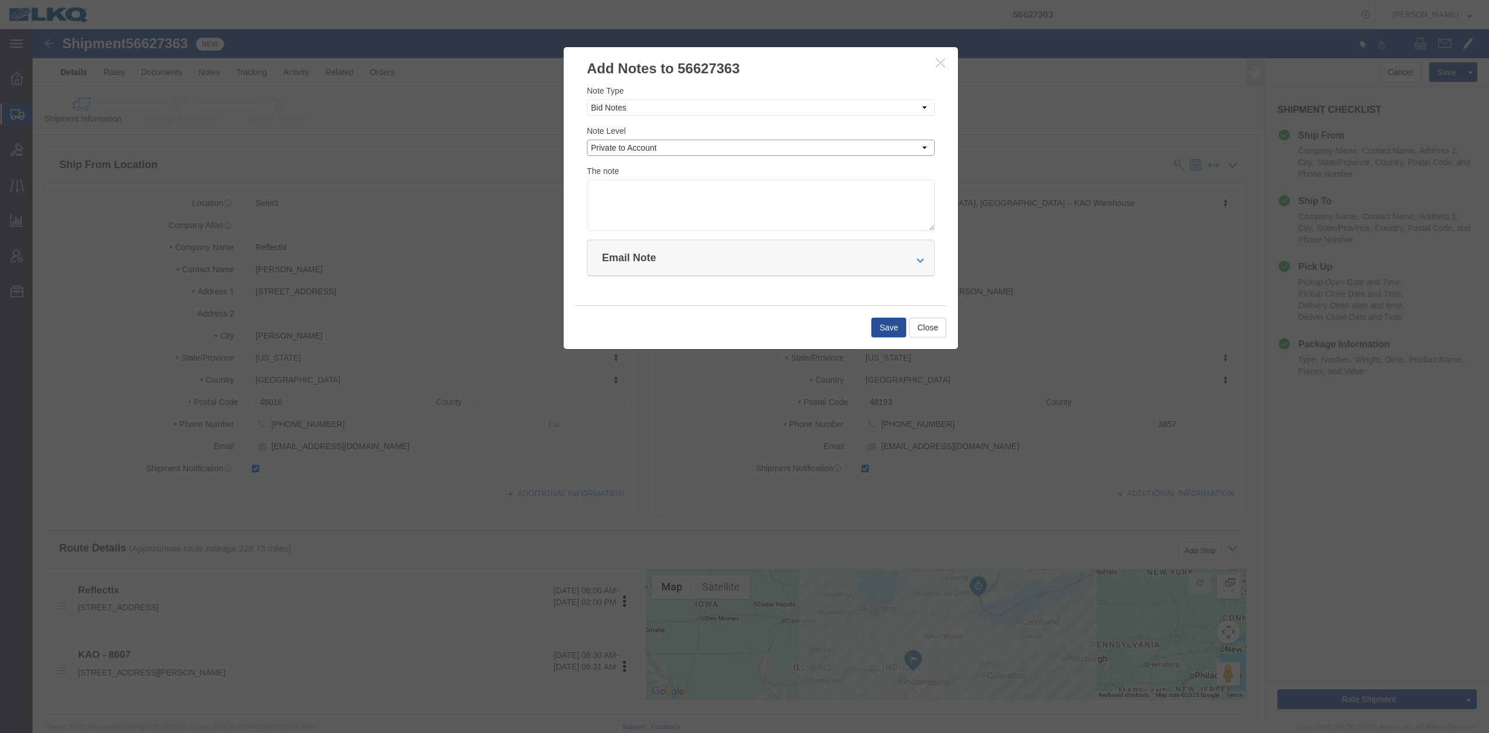
click select "Select Private to Account Private to Vendor Public"
click textarea
drag, startPoint x: 585, startPoint y: 161, endPoint x: 608, endPoint y: 216, distance: 60.5
click textarea "DAT: $%765"
type textarea "DAT: $765"
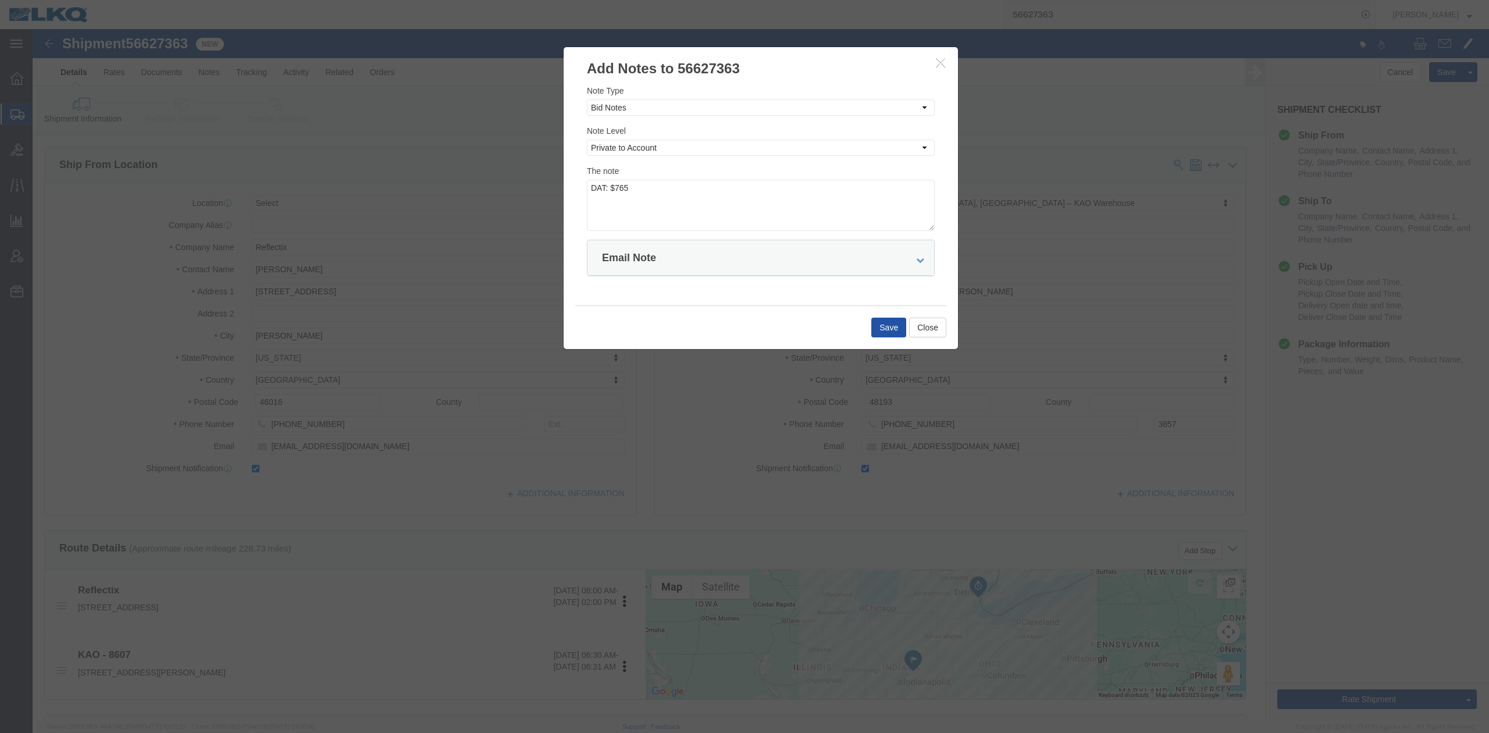
click button "Save"
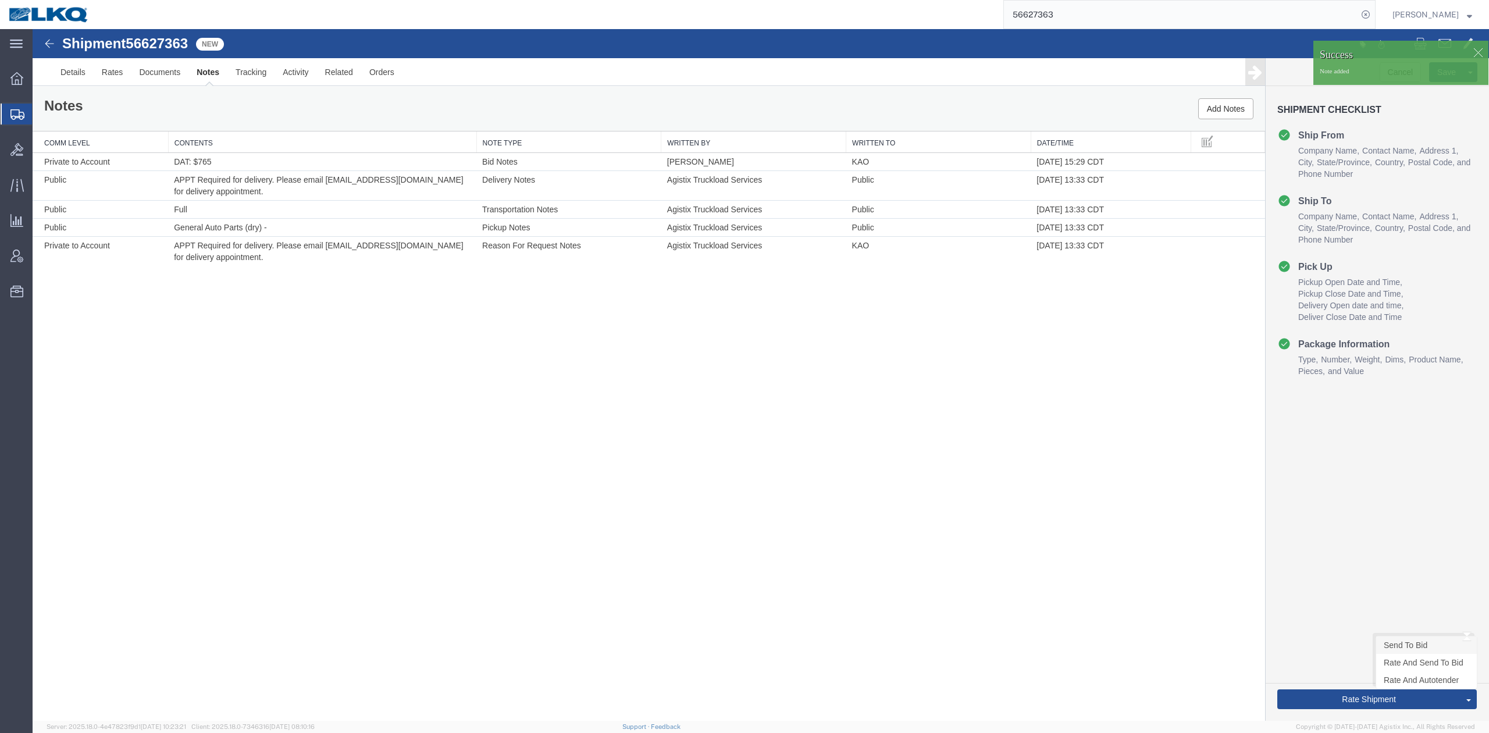
click at [1405, 645] on link "Send To Bid" at bounding box center [1426, 644] width 101 height 17
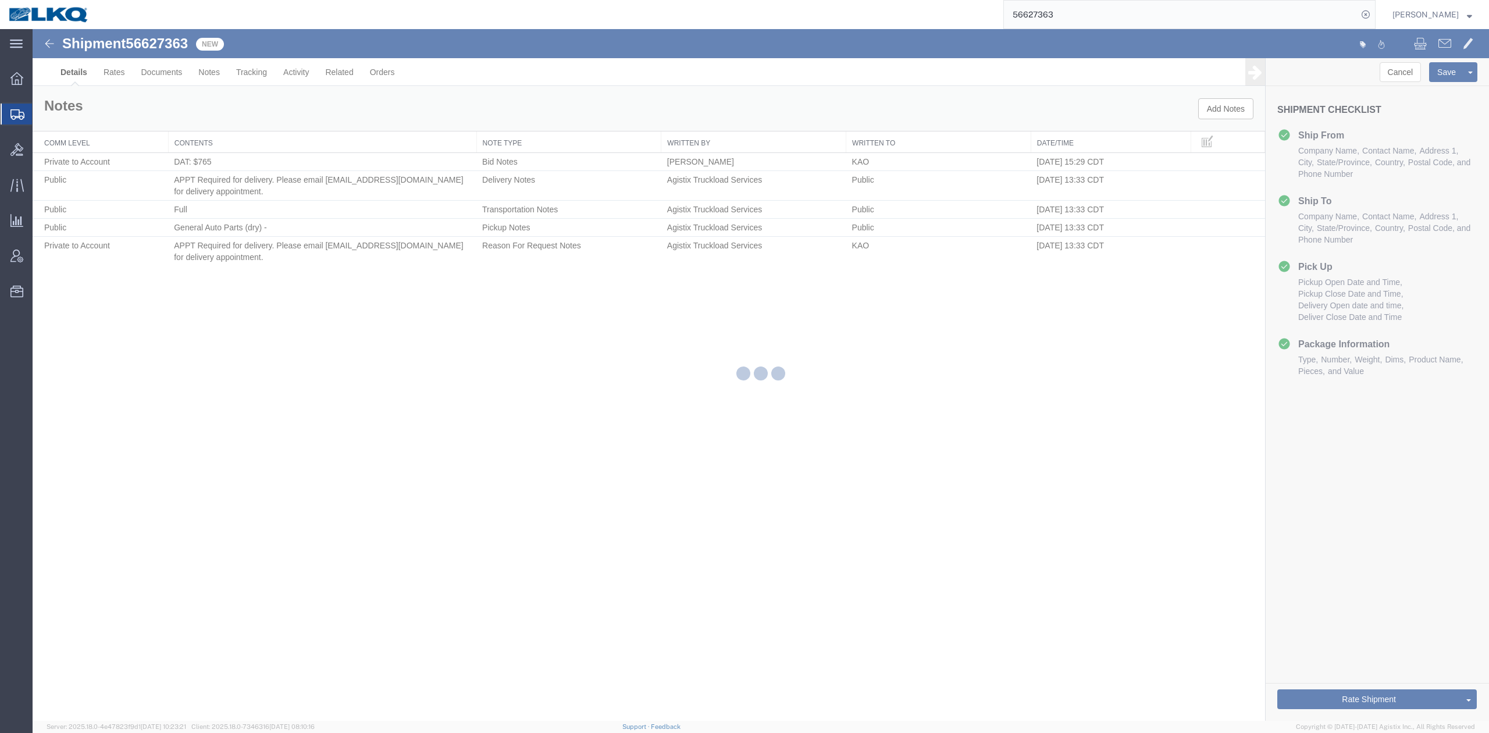
select select "30604"
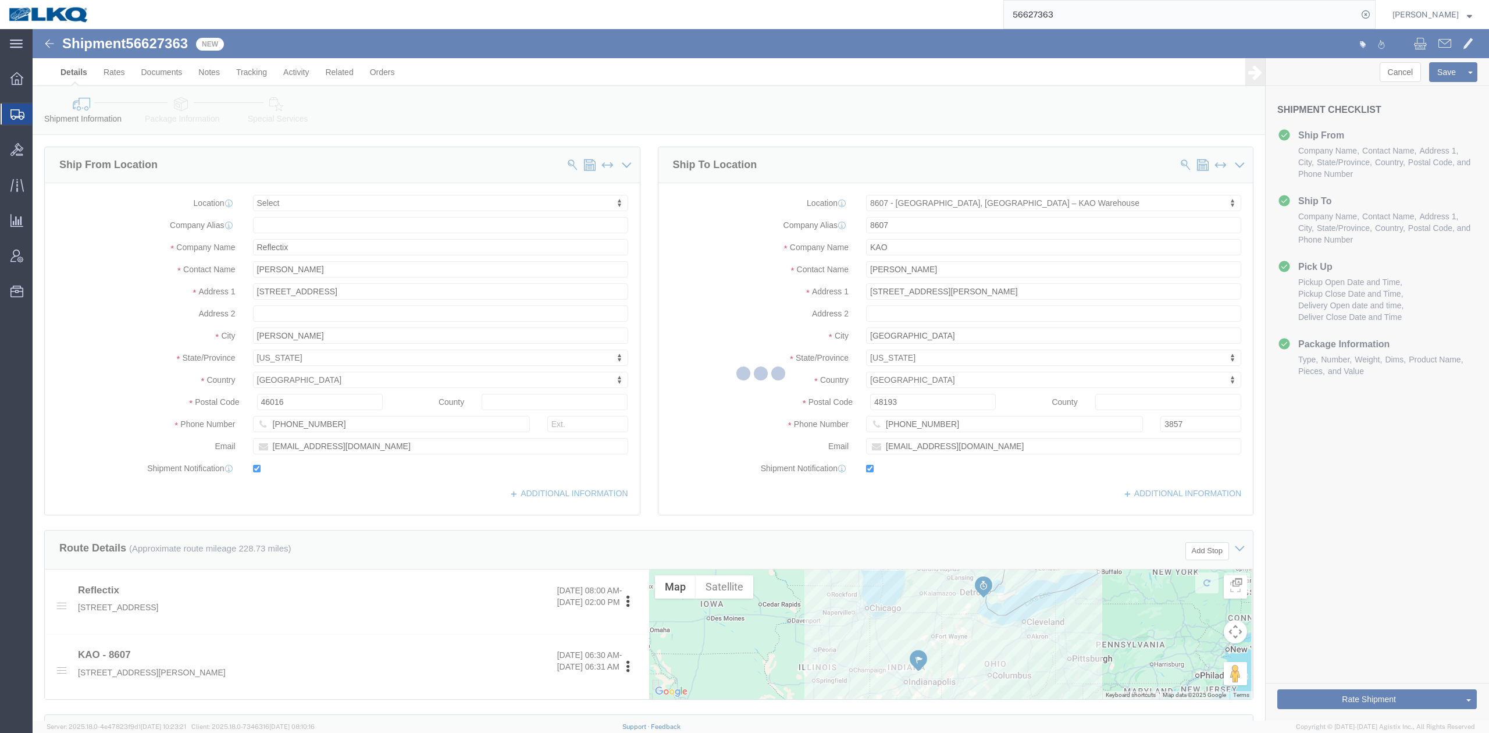
select select "TL"
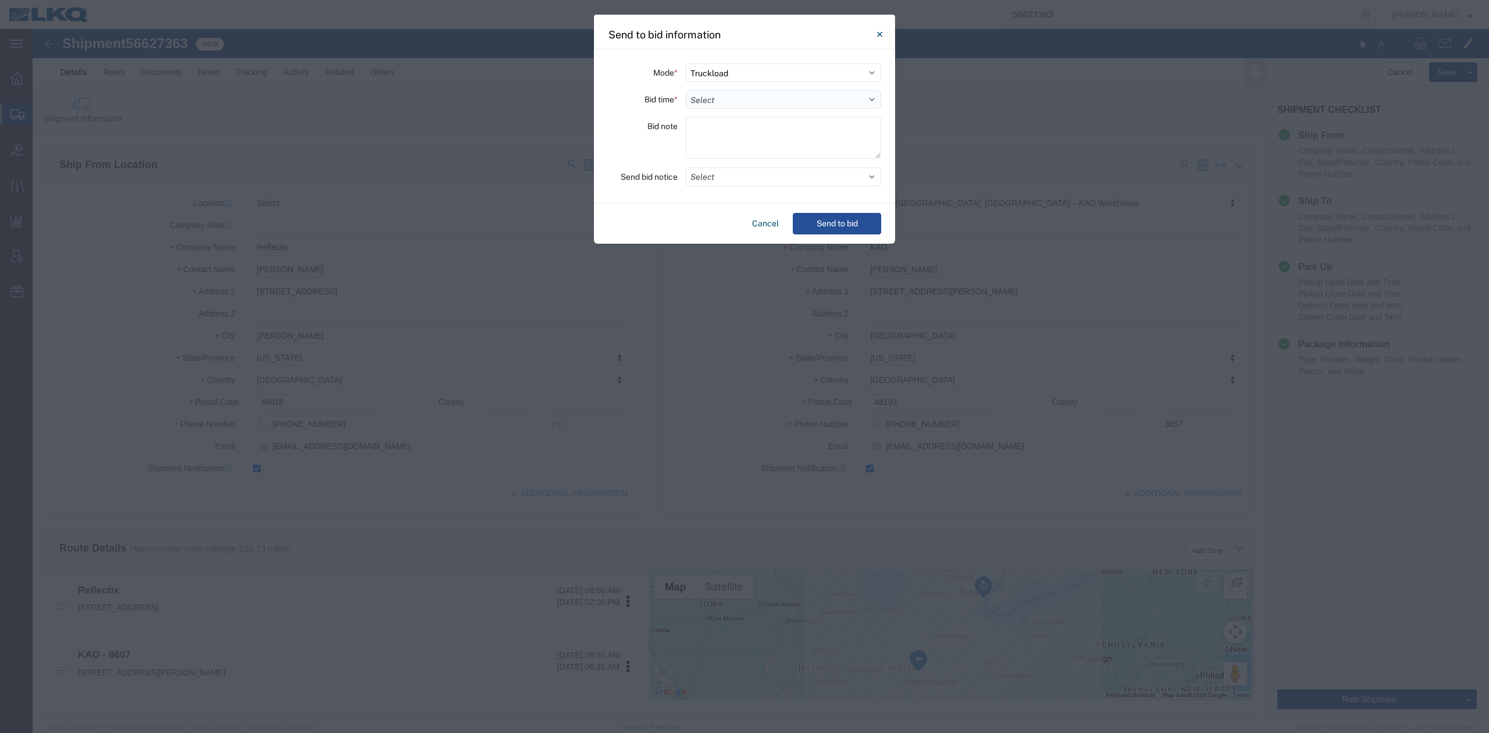
click at [722, 105] on select "Select 30 Min (Rush) 1 Hour (Rush) 2 Hours (Rush) 4 Hours (Rush) 8 Hours (Rush)…" at bounding box center [783, 99] width 195 height 19
select select "24"
click at [686, 90] on select "Select 30 Min (Rush) 1 Hour (Rush) 2 Hours (Rush) 4 Hours (Rush) 8 Hours (Rush)…" at bounding box center [783, 99] width 195 height 19
click at [717, 172] on button "Select" at bounding box center [783, 176] width 195 height 19
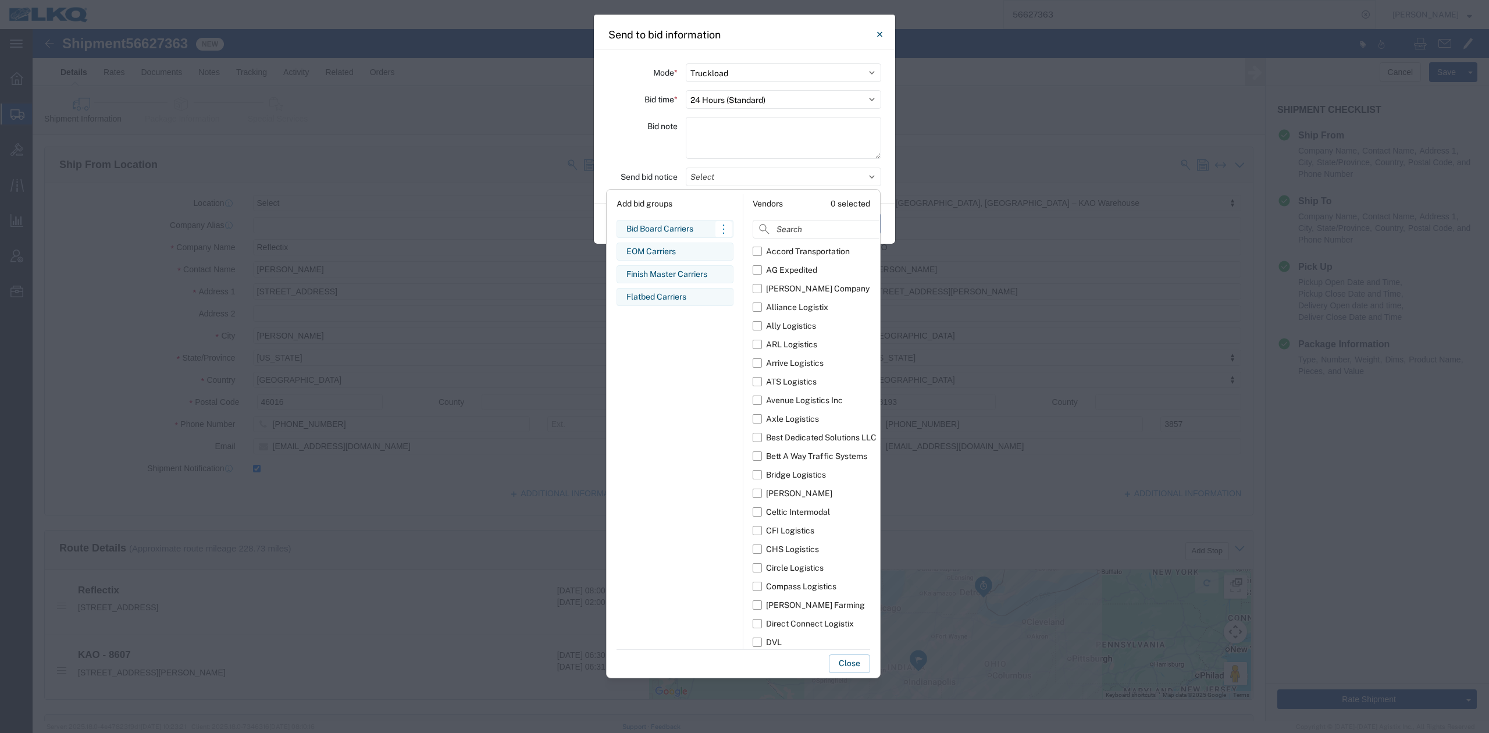
click at [655, 226] on div "Bid Board Carriers" at bounding box center [674, 229] width 97 height 12
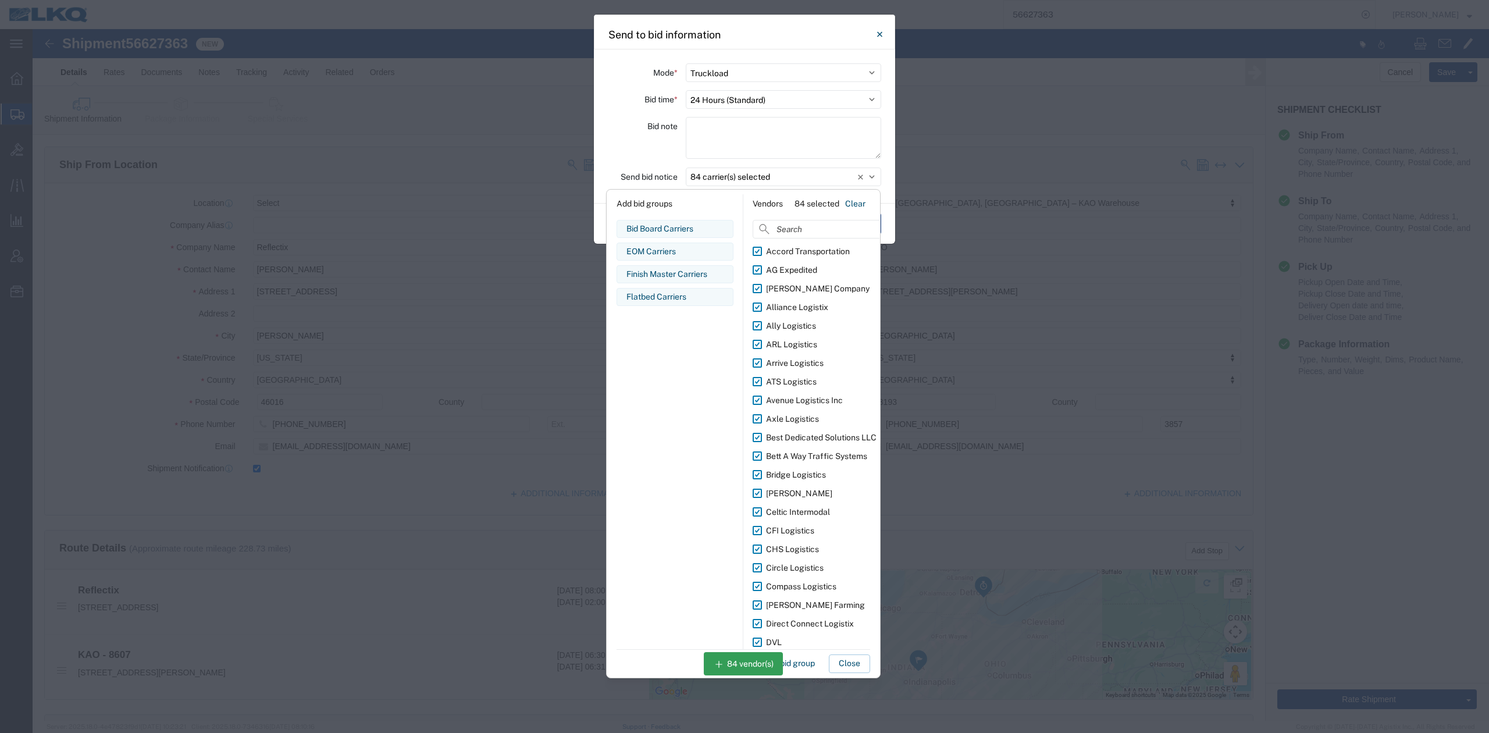
drag, startPoint x: 856, startPoint y: 669, endPoint x: 851, endPoint y: 664, distance: 7.0
click at [854, 669] on button "Close" at bounding box center [849, 663] width 41 height 19
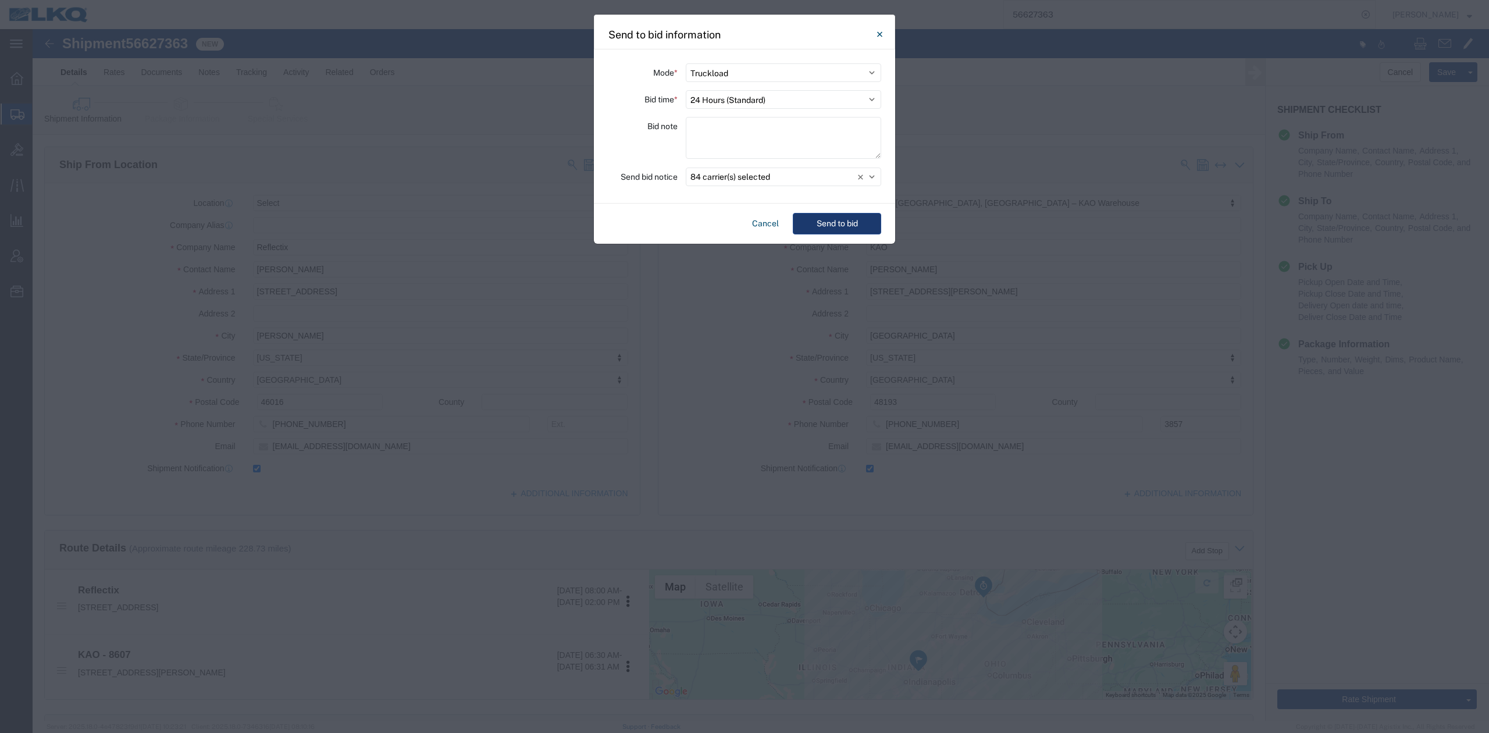
click at [861, 221] on button "Send to bid" at bounding box center [837, 224] width 88 height 22
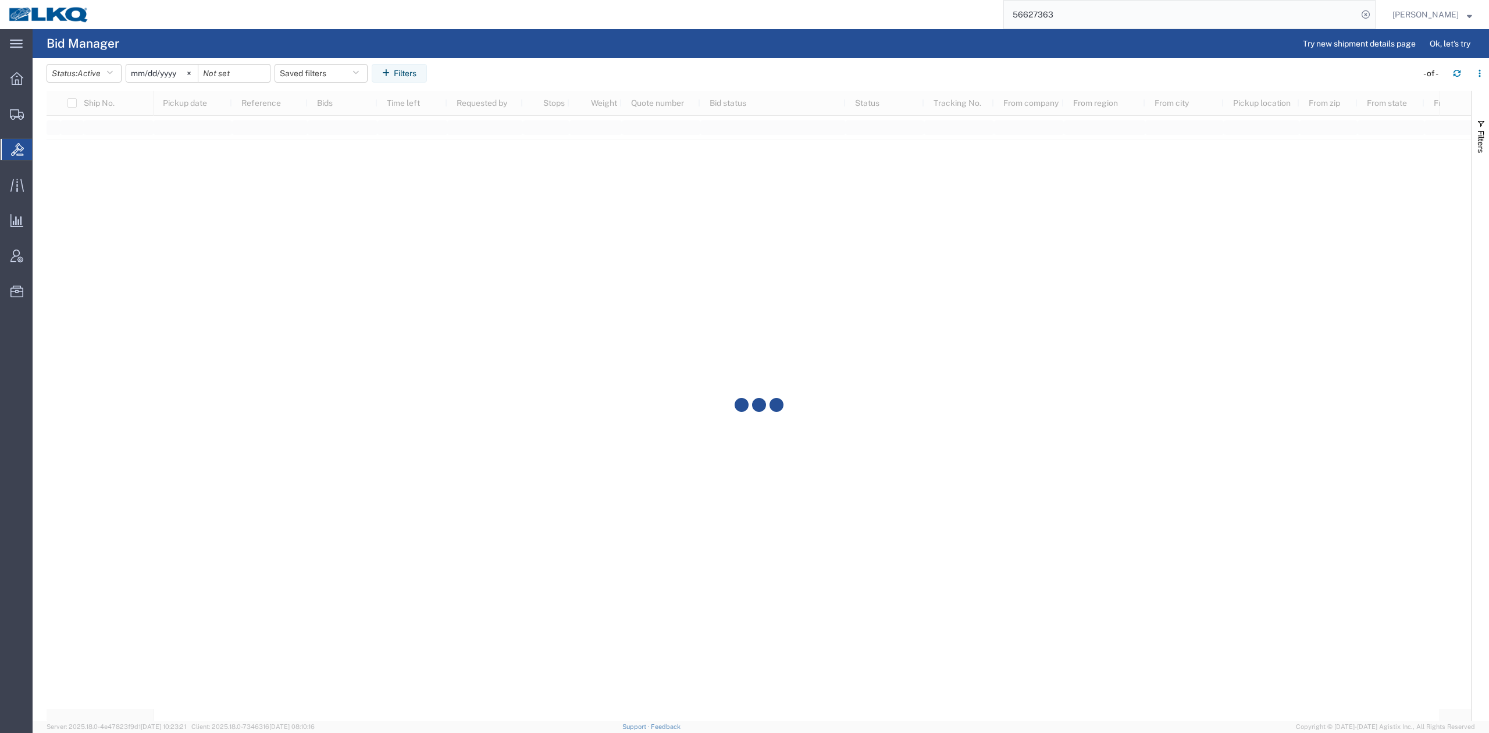
click at [1050, 14] on input "56627363" at bounding box center [1181, 15] width 354 height 28
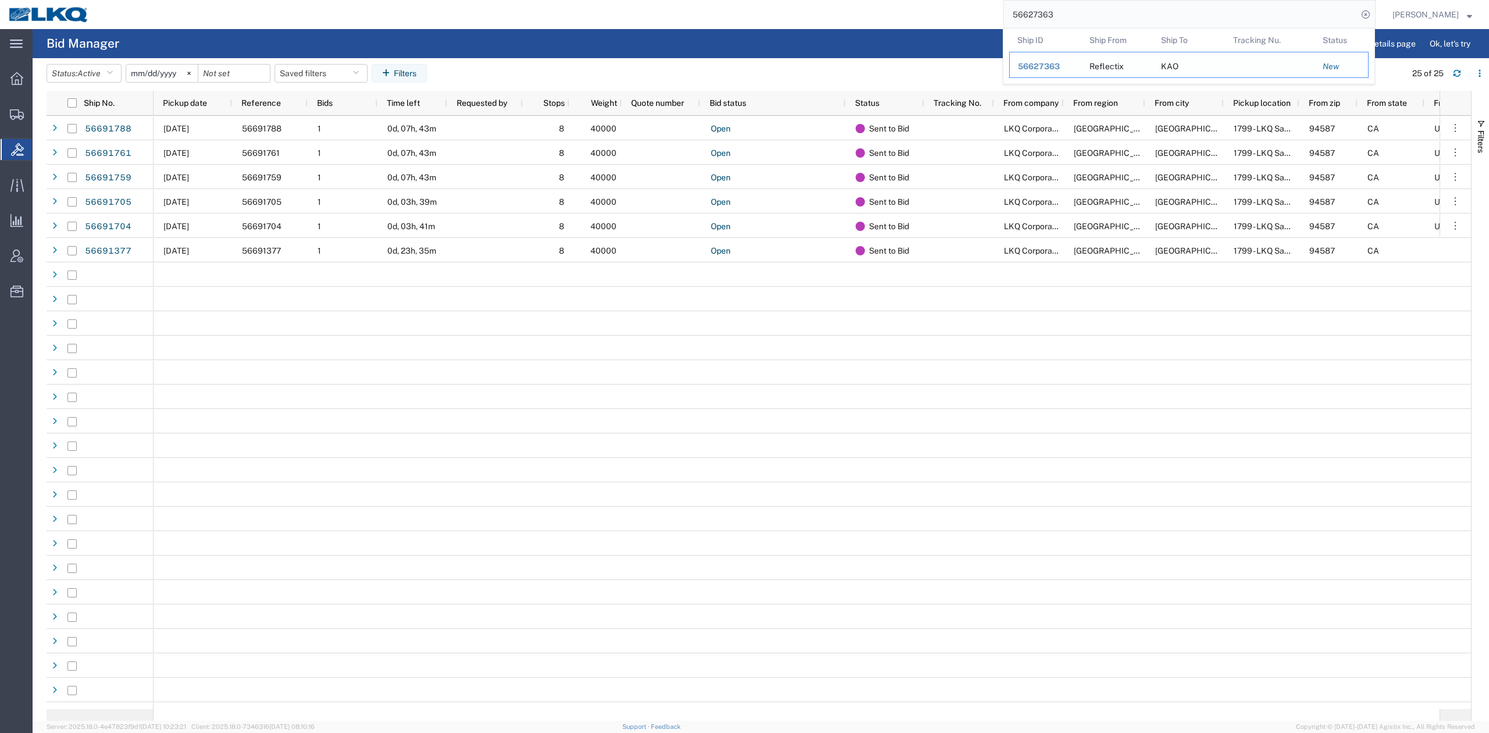
paste input "83721"
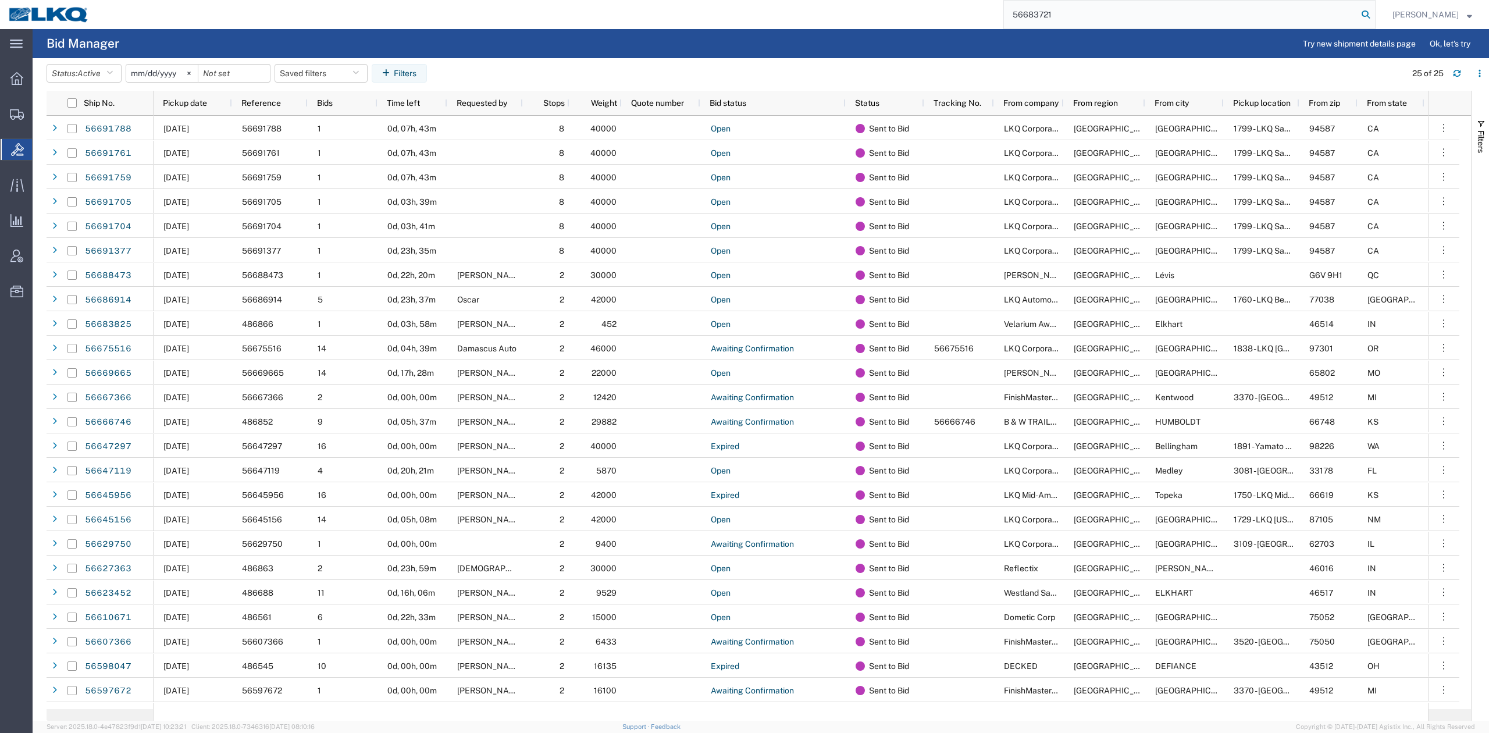
type input "56683721"
drag, startPoint x: 1378, startPoint y: 15, endPoint x: 1155, endPoint y: 59, distance: 227.8
click at [1374, 15] on icon at bounding box center [1365, 14] width 16 height 16
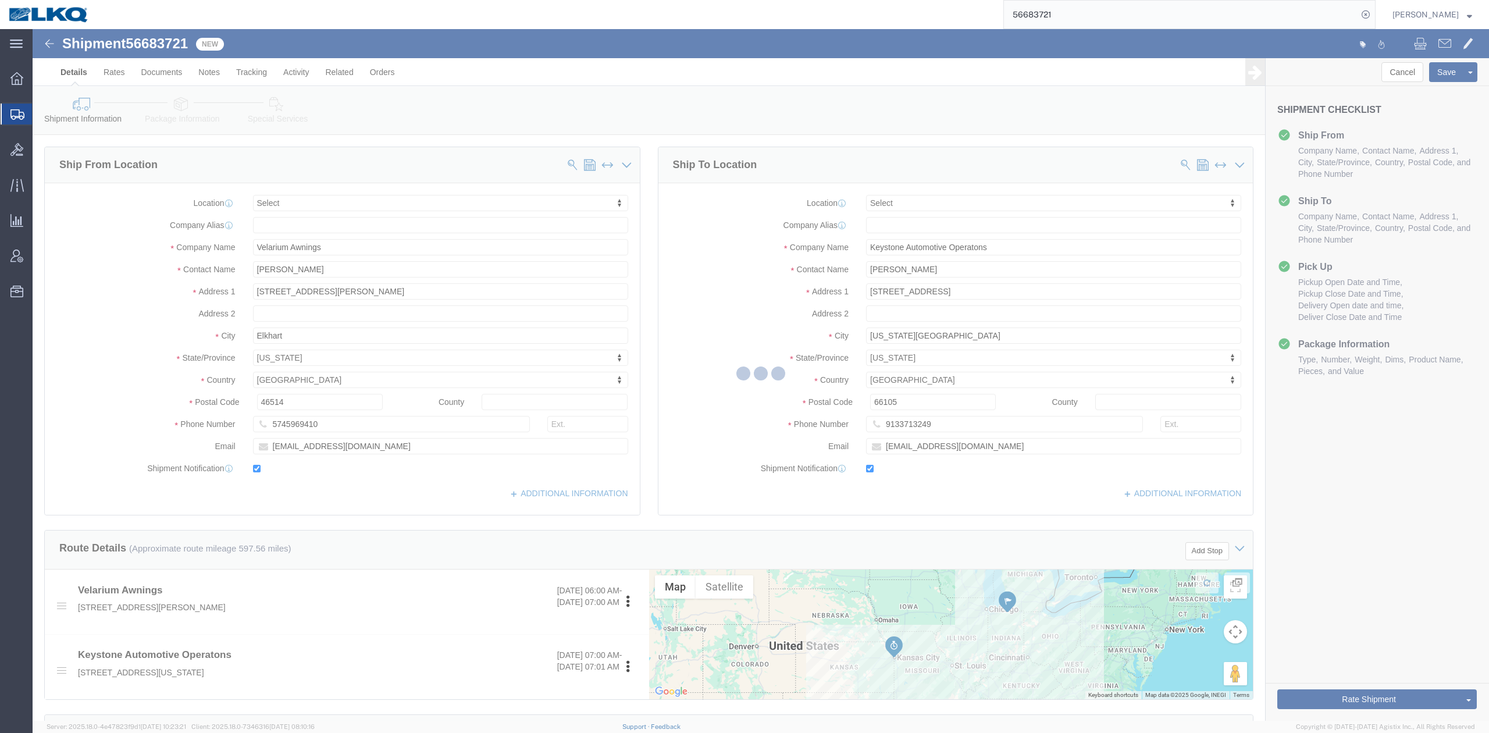
select select
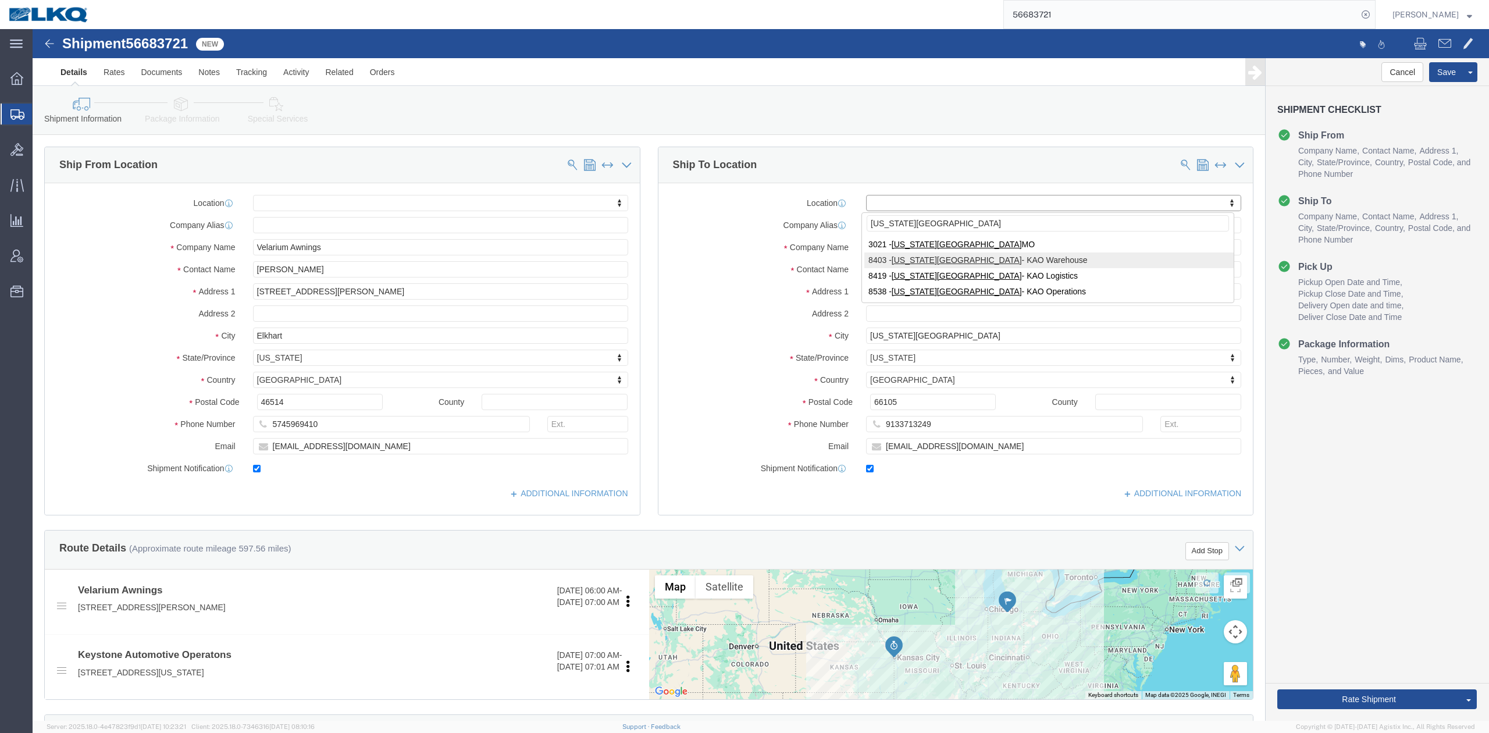
type input "KANSAS CITY"
select select "30524"
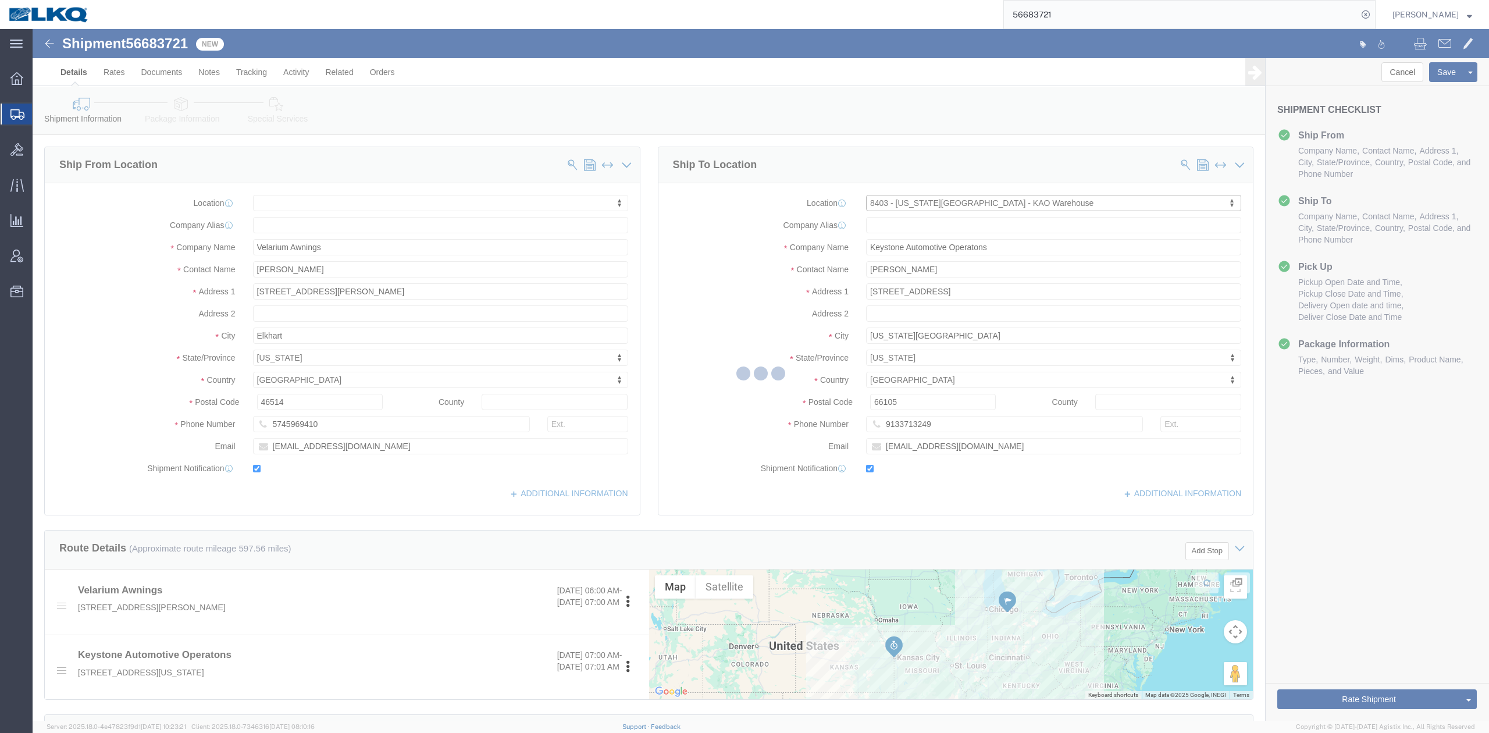
select select "KS"
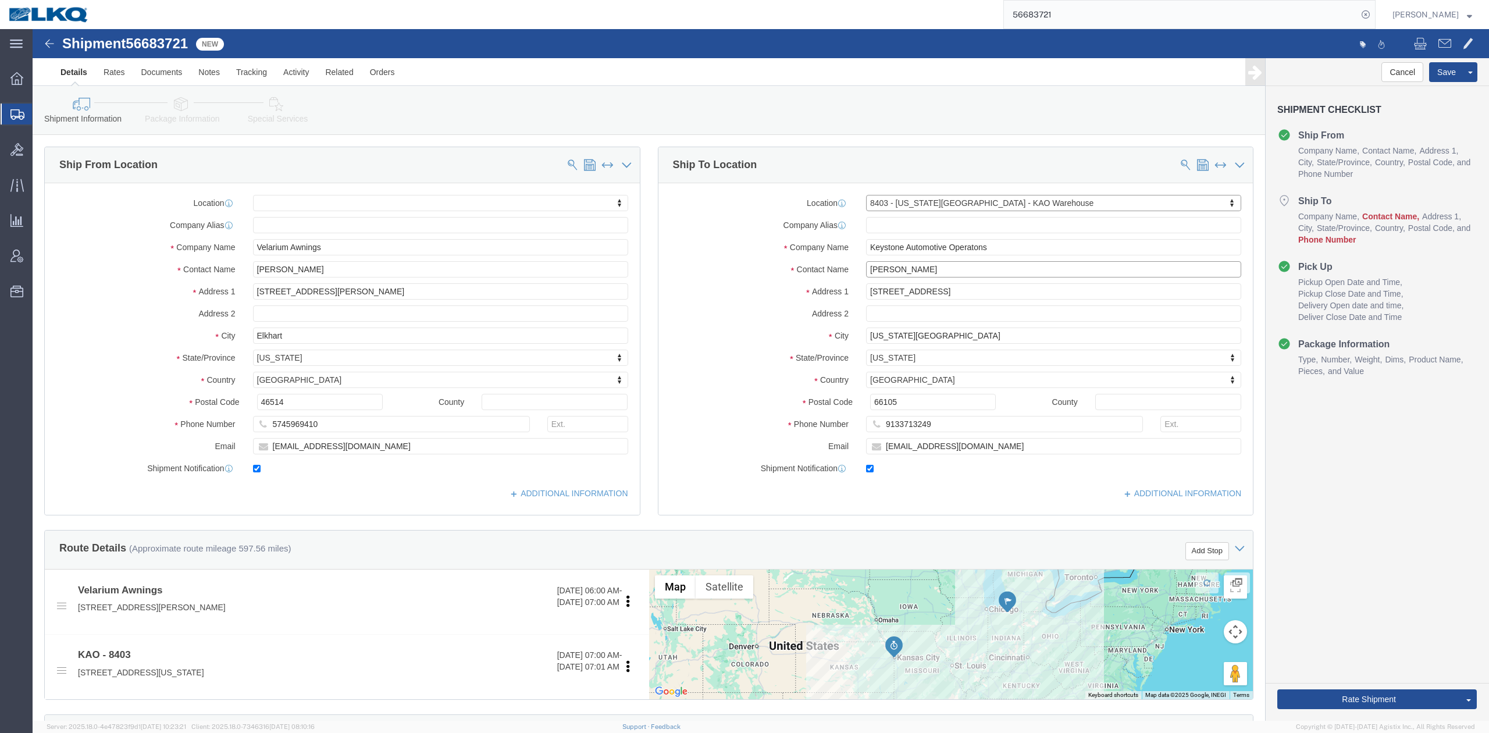
click input "Dave Beynon"
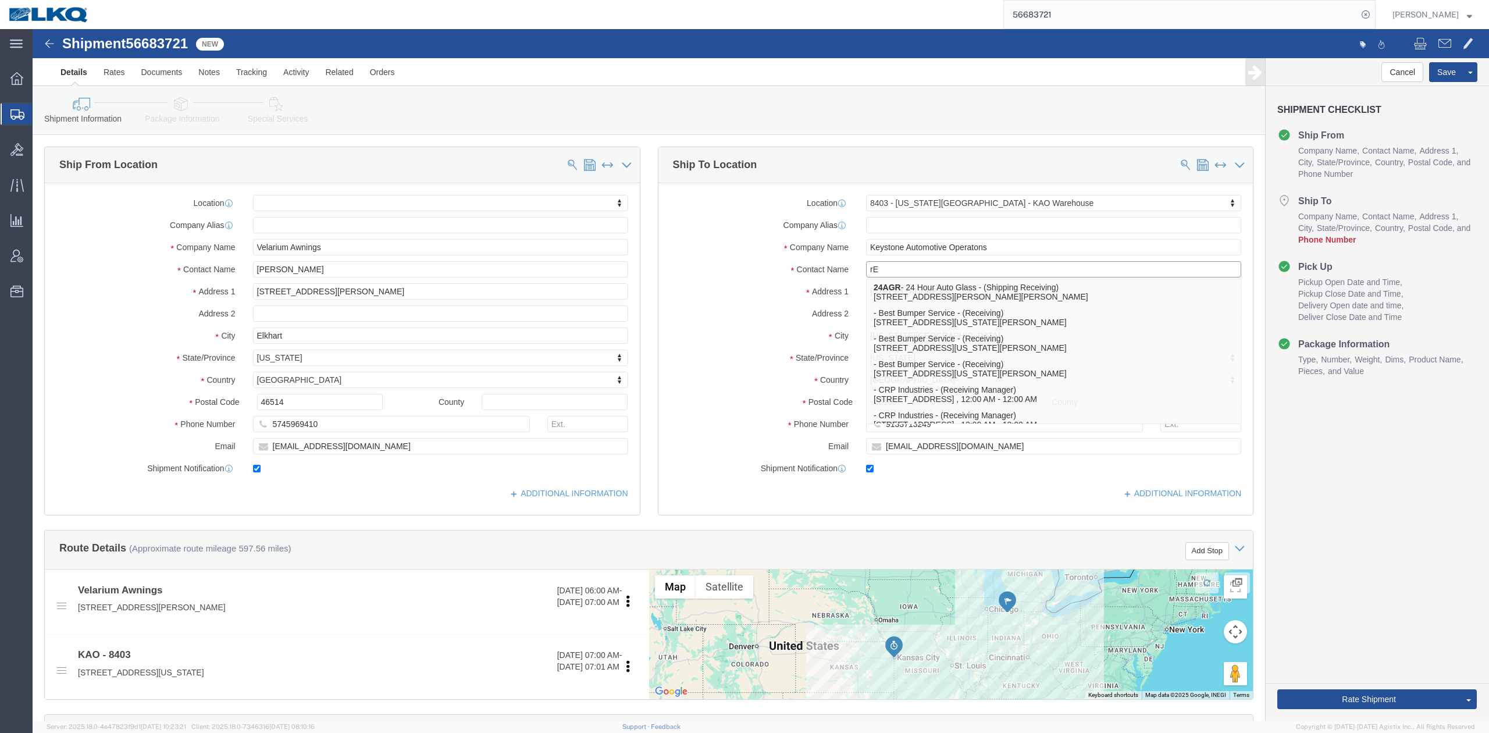
type input "r"
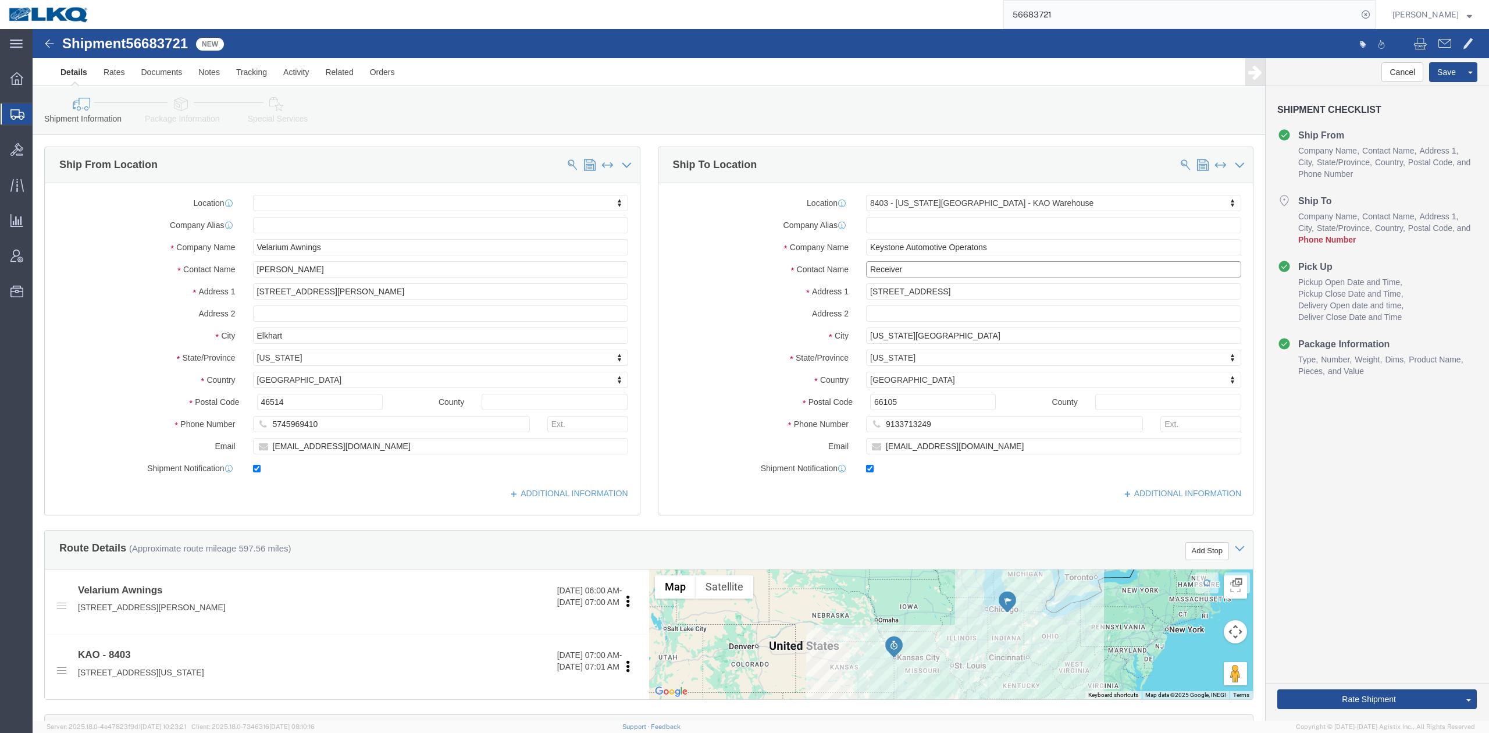
type input "Receiver"
click label "Company Alias"
click input "9133713249"
type input "6150000000"
click button "Save"
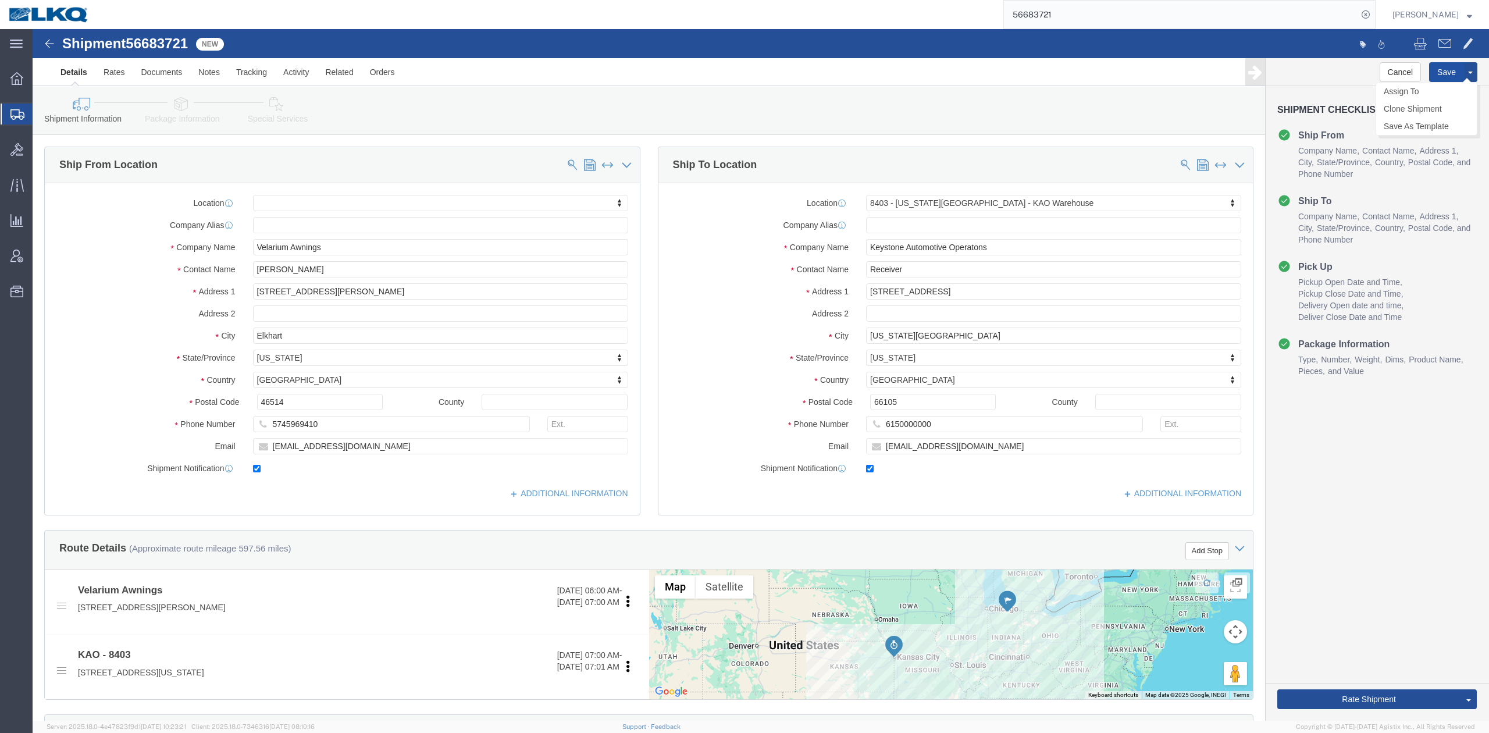
click button "Save"
click link "Notes"
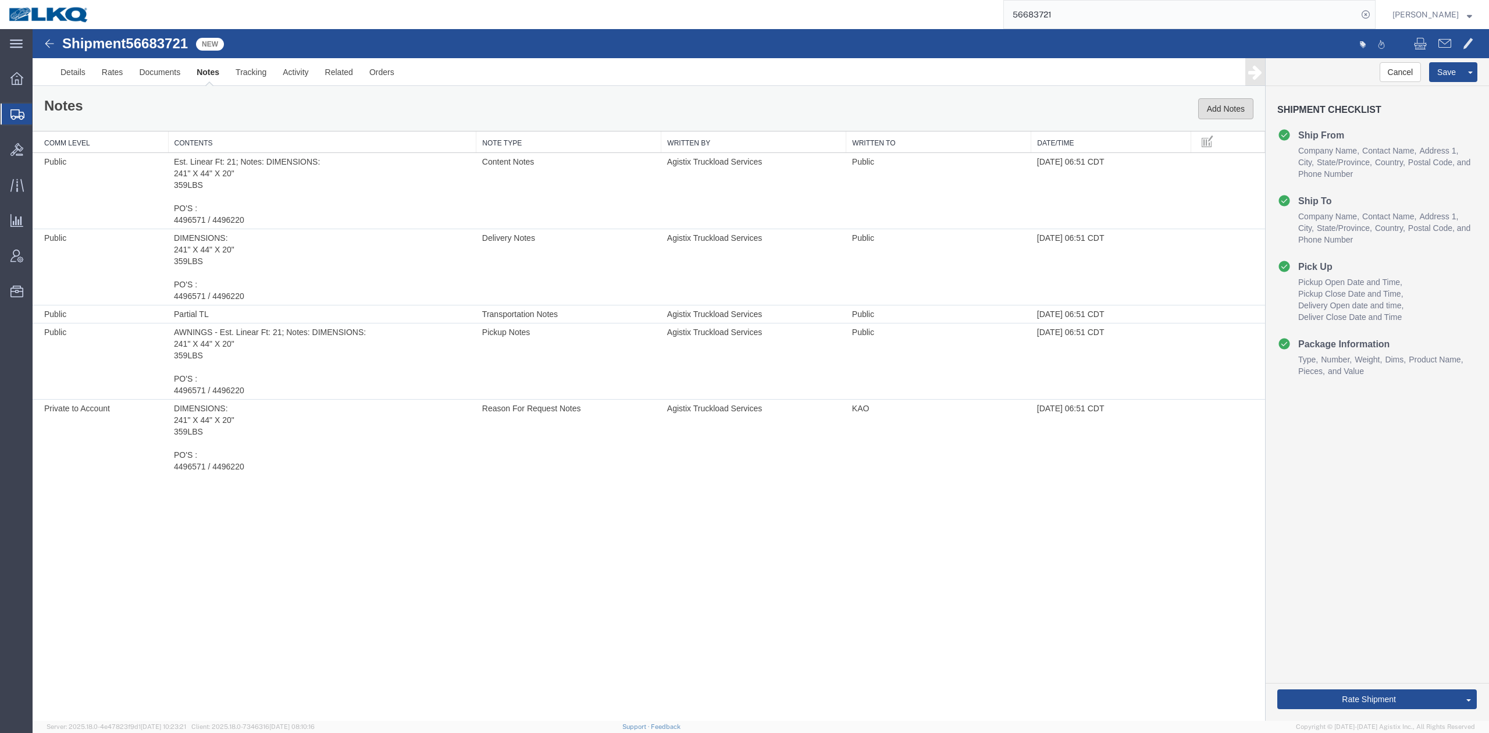
click at [1228, 115] on button "Add Notes" at bounding box center [1225, 108] width 55 height 21
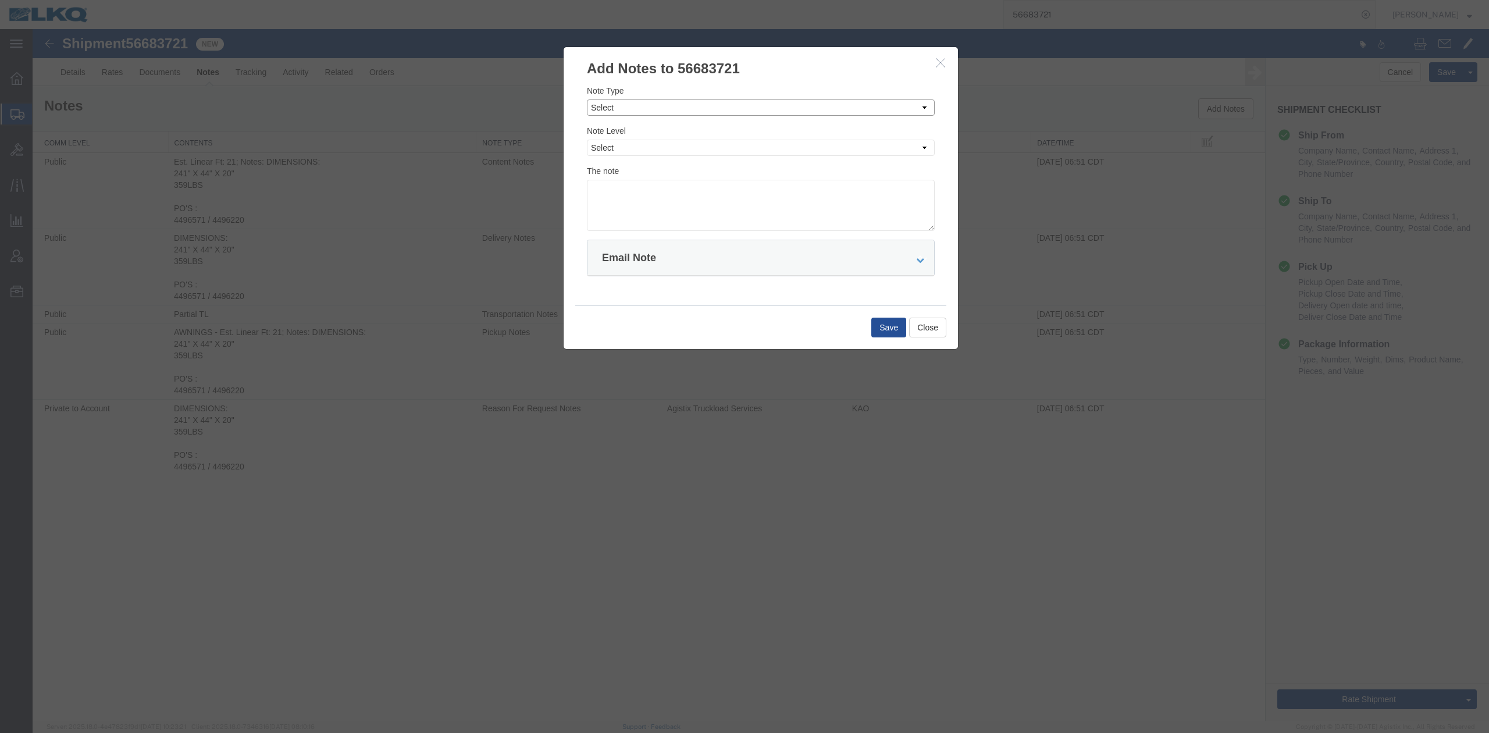
drag, startPoint x: 601, startPoint y: 103, endPoint x: 603, endPoint y: 116, distance: 13.5
click at [601, 107] on select "Select Approval Bid Notes Carrier Change Notes Claim Notes Content Hazmat Notes…" at bounding box center [761, 107] width 348 height 16
select select "BID_NOTES"
click at [587, 99] on select "Select Approval Bid Notes Carrier Change Notes Claim Notes Content Hazmat Notes…" at bounding box center [761, 107] width 348 height 16
drag, startPoint x: 611, startPoint y: 147, endPoint x: 611, endPoint y: 156, distance: 8.7
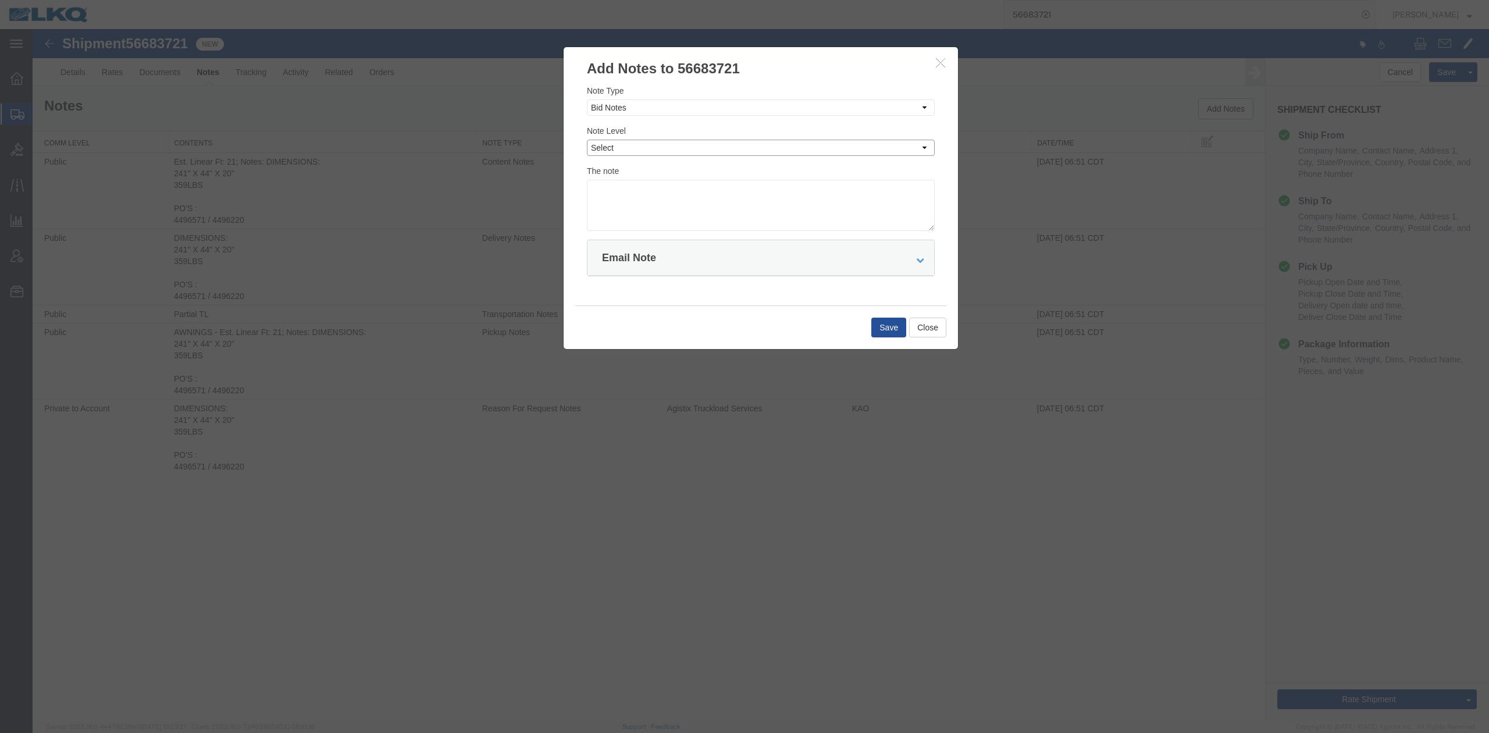
click at [611, 147] on select "Select Private to Account Private to Vendor Public" at bounding box center [761, 148] width 348 height 16
select select "PRIVATE_TO_ACCOUNT"
click at [587, 140] on select "Select Private to Account Private to Vendor Public" at bounding box center [761, 148] width 348 height 16
click at [621, 194] on textarea at bounding box center [761, 205] width 348 height 51
type textarea "DAT: $1497"
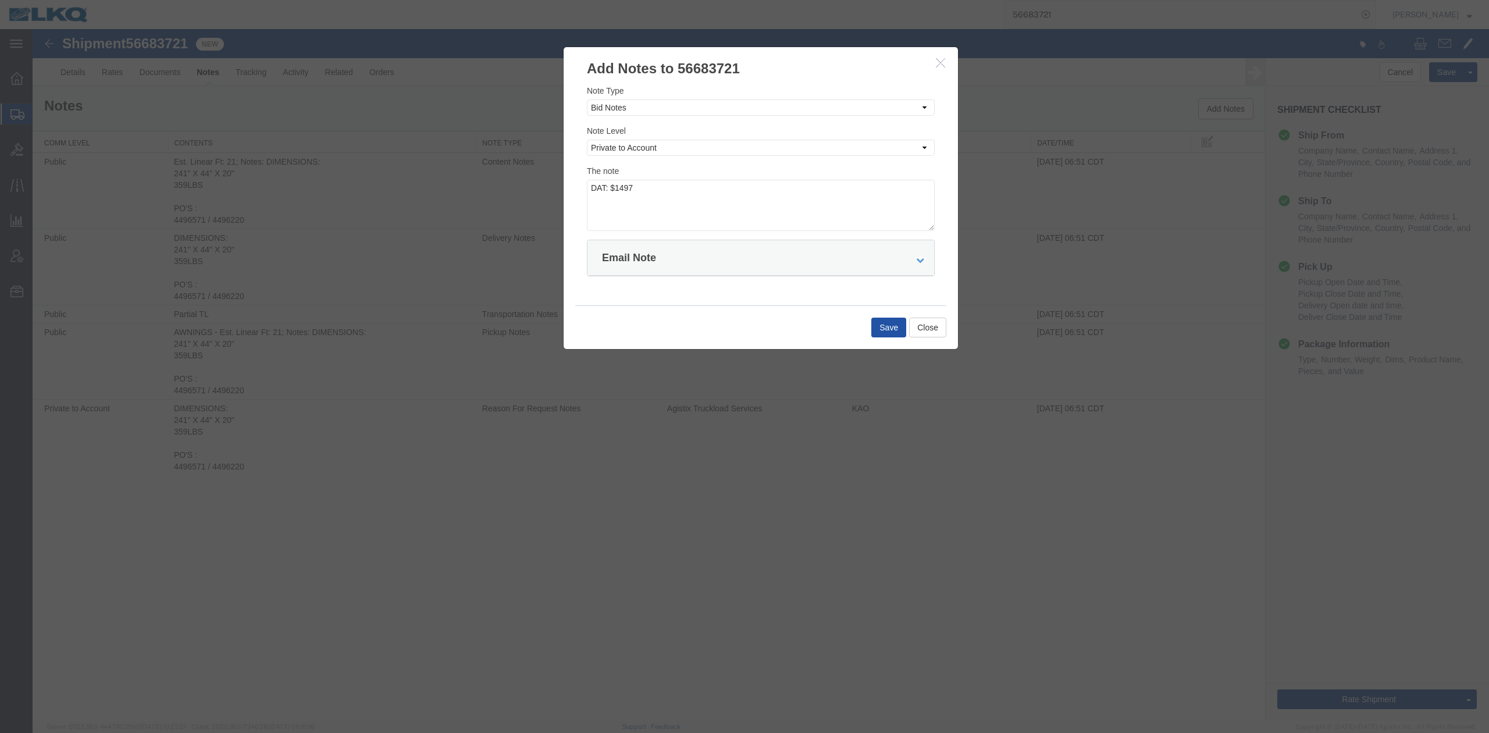
click at [881, 325] on button "Save" at bounding box center [888, 328] width 35 height 20
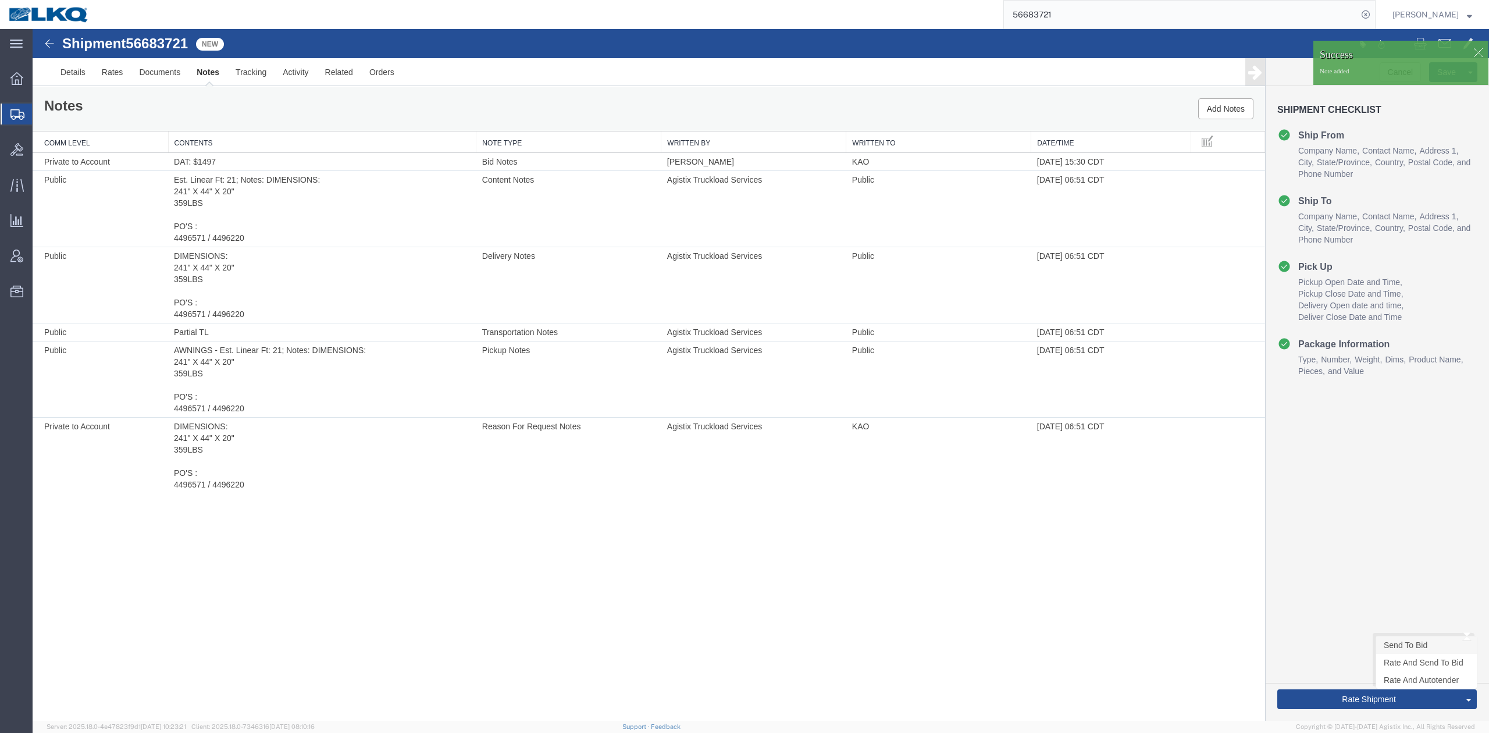
click at [1398, 650] on link "Send To Bid" at bounding box center [1426, 644] width 101 height 17
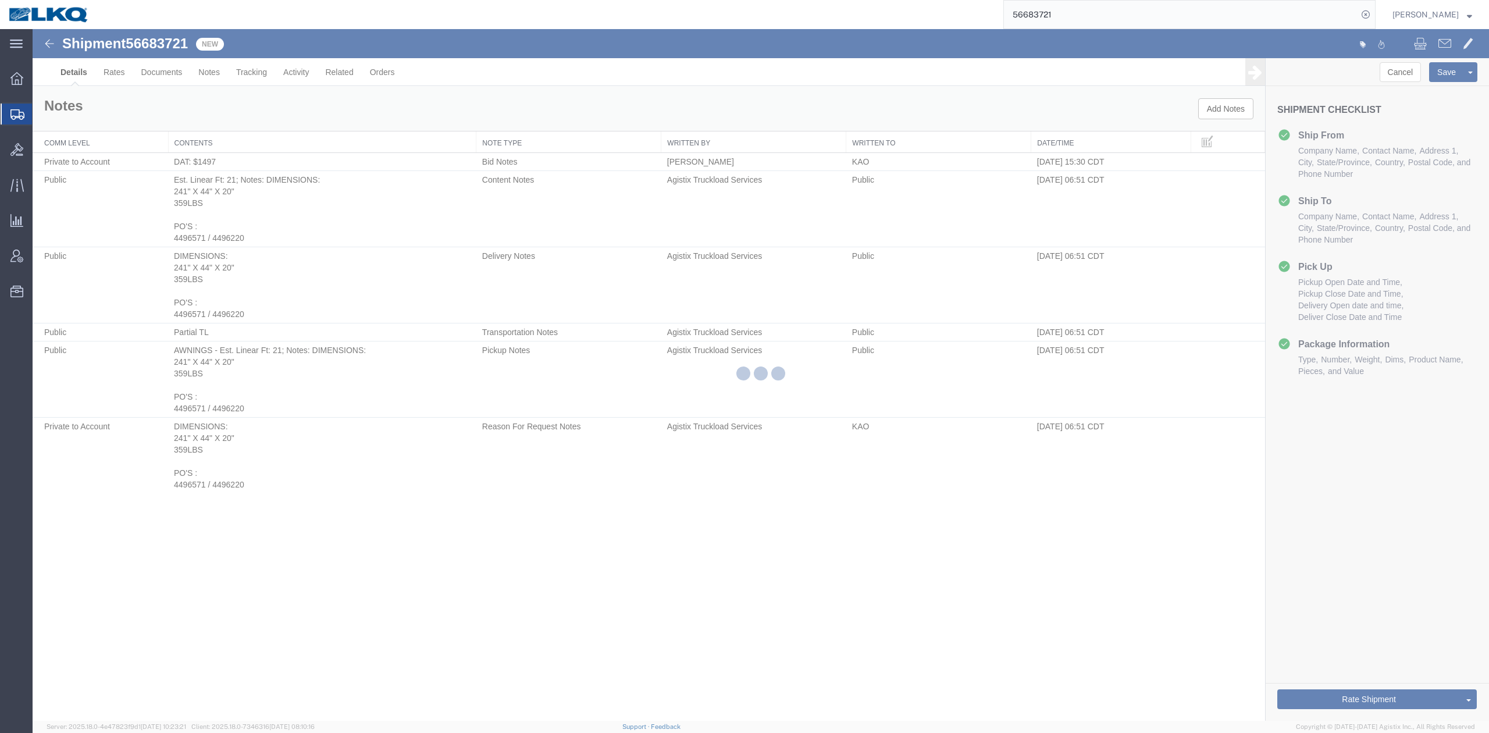
select select "30524"
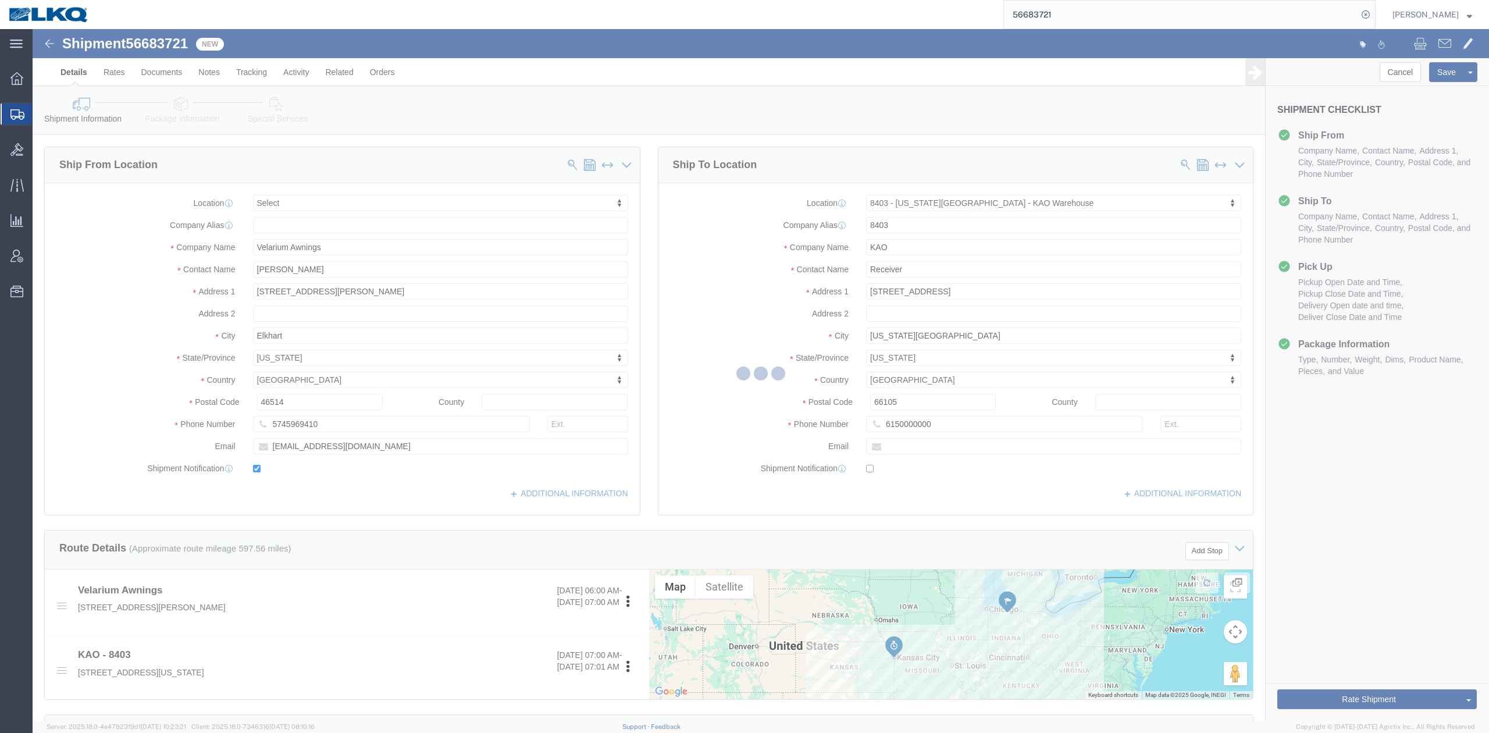
select select "TL"
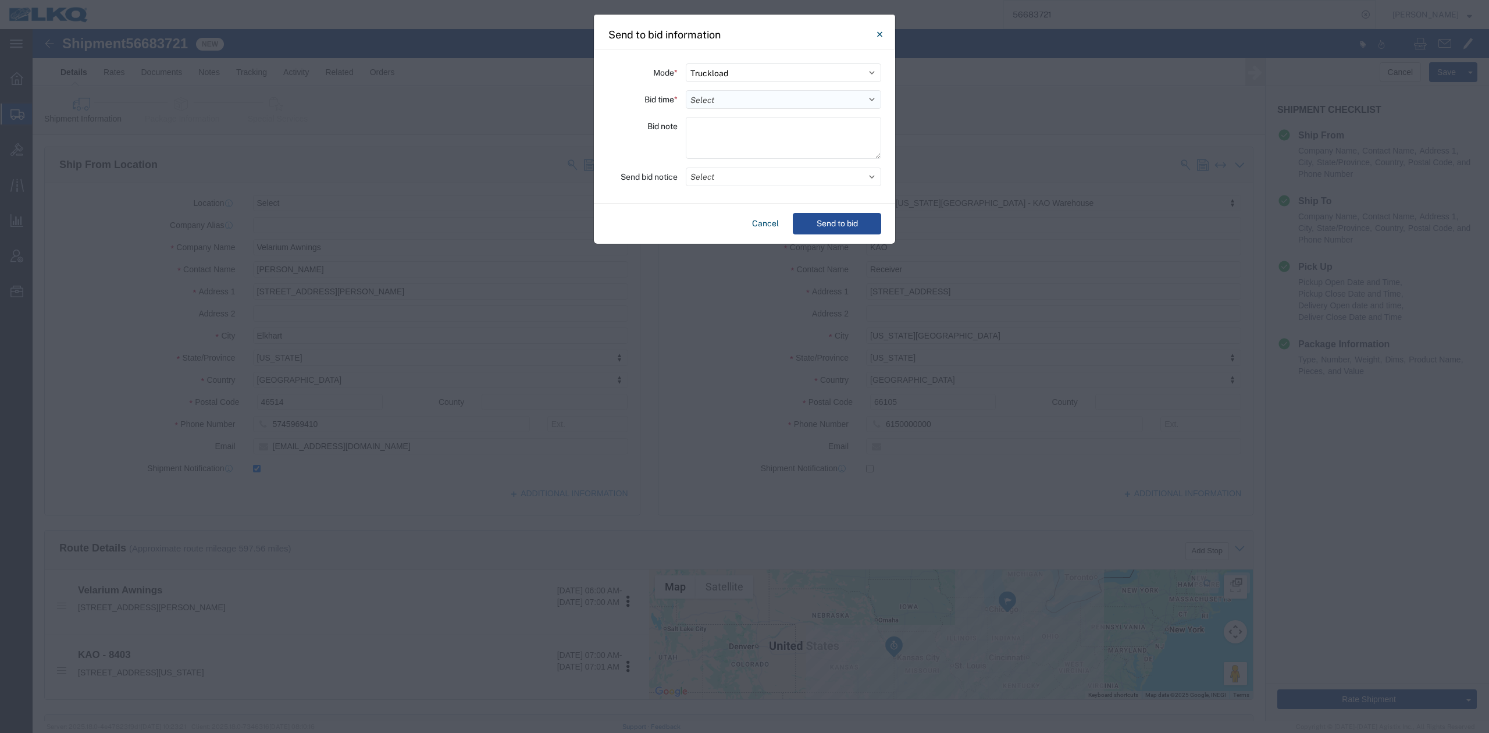
click at [696, 104] on select "Select 30 Min (Rush) 1 Hour (Rush) 2 Hours (Rush) 4 Hours (Rush) 8 Hours (Rush)…" at bounding box center [783, 99] width 195 height 19
select select "24"
click at [686, 90] on select "Select 30 Min (Rush) 1 Hour (Rush) 2 Hours (Rush) 4 Hours (Rush) 8 Hours (Rush)…" at bounding box center [783, 99] width 195 height 19
click at [721, 170] on button "Select" at bounding box center [783, 176] width 195 height 19
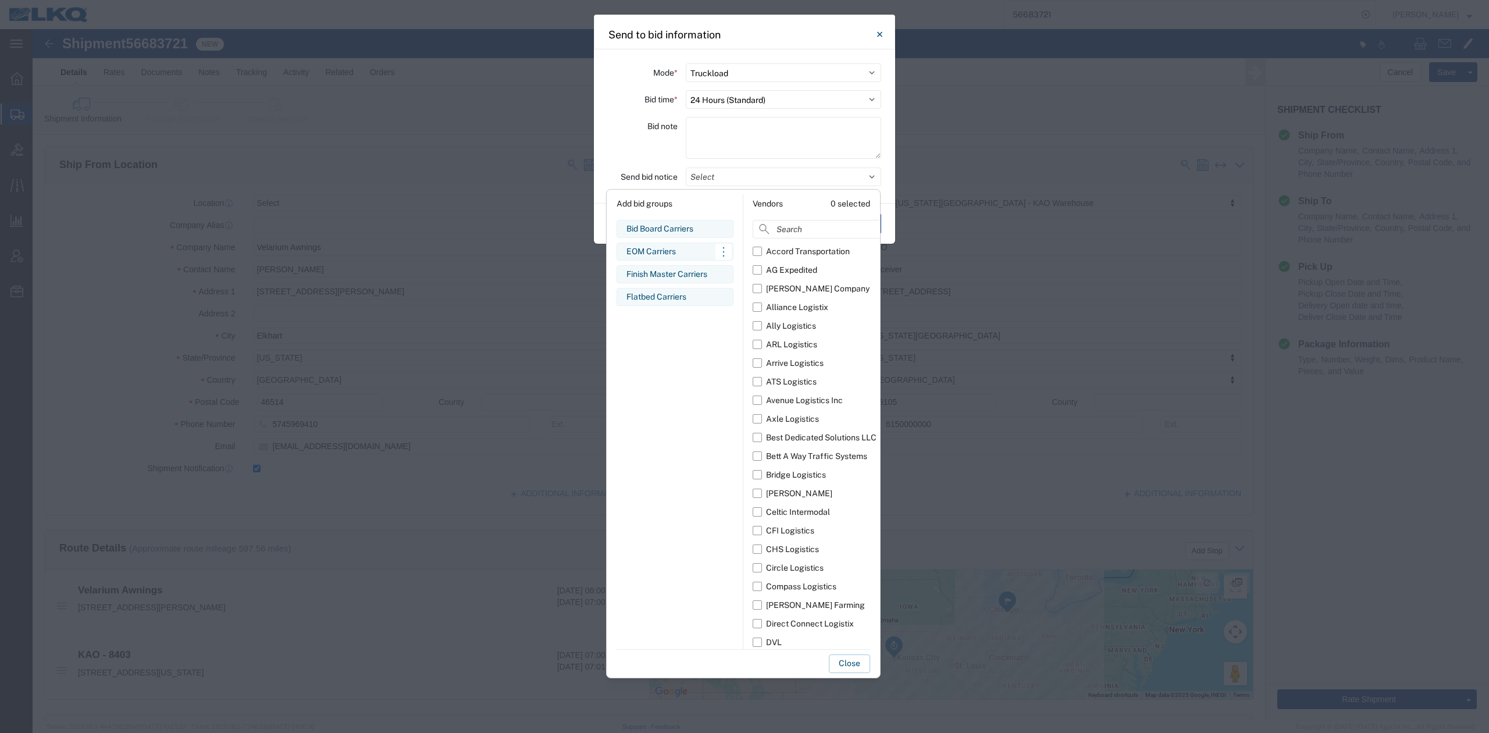
click at [686, 222] on div "Bid Board Carriers Edit bid group Remove bid group" at bounding box center [674, 229] width 117 height 18
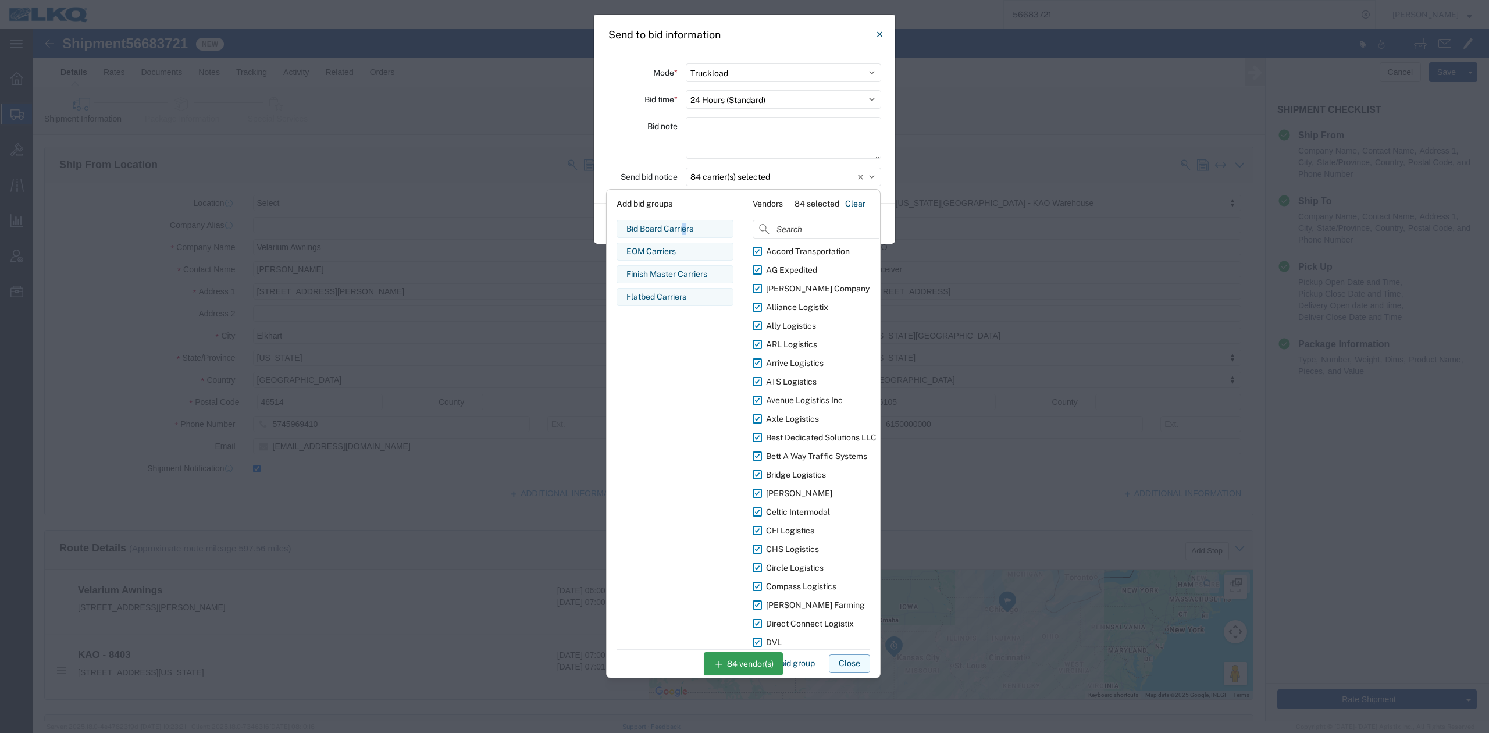
click at [850, 661] on button "Close" at bounding box center [849, 663] width 41 height 19
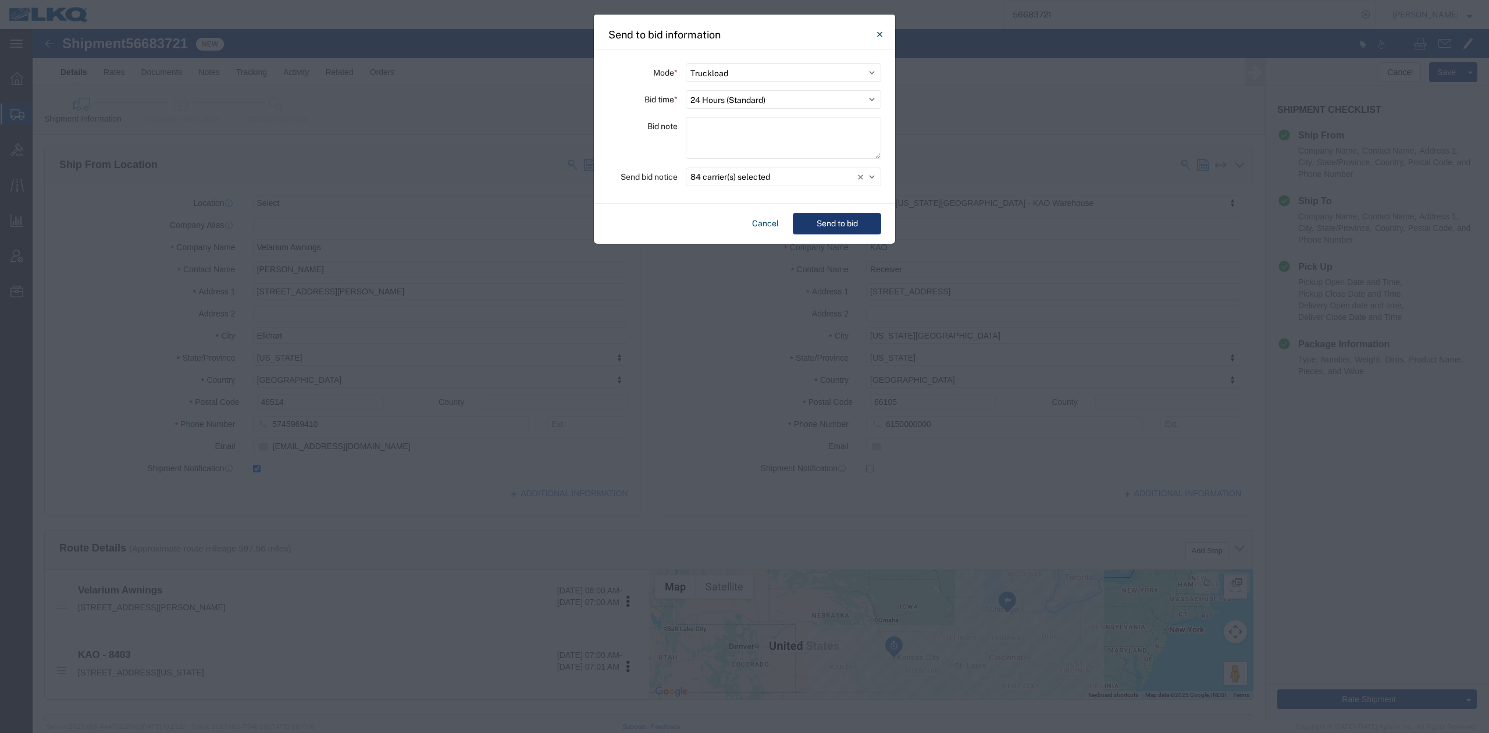
click at [835, 231] on button "Send to bid" at bounding box center [837, 224] width 88 height 22
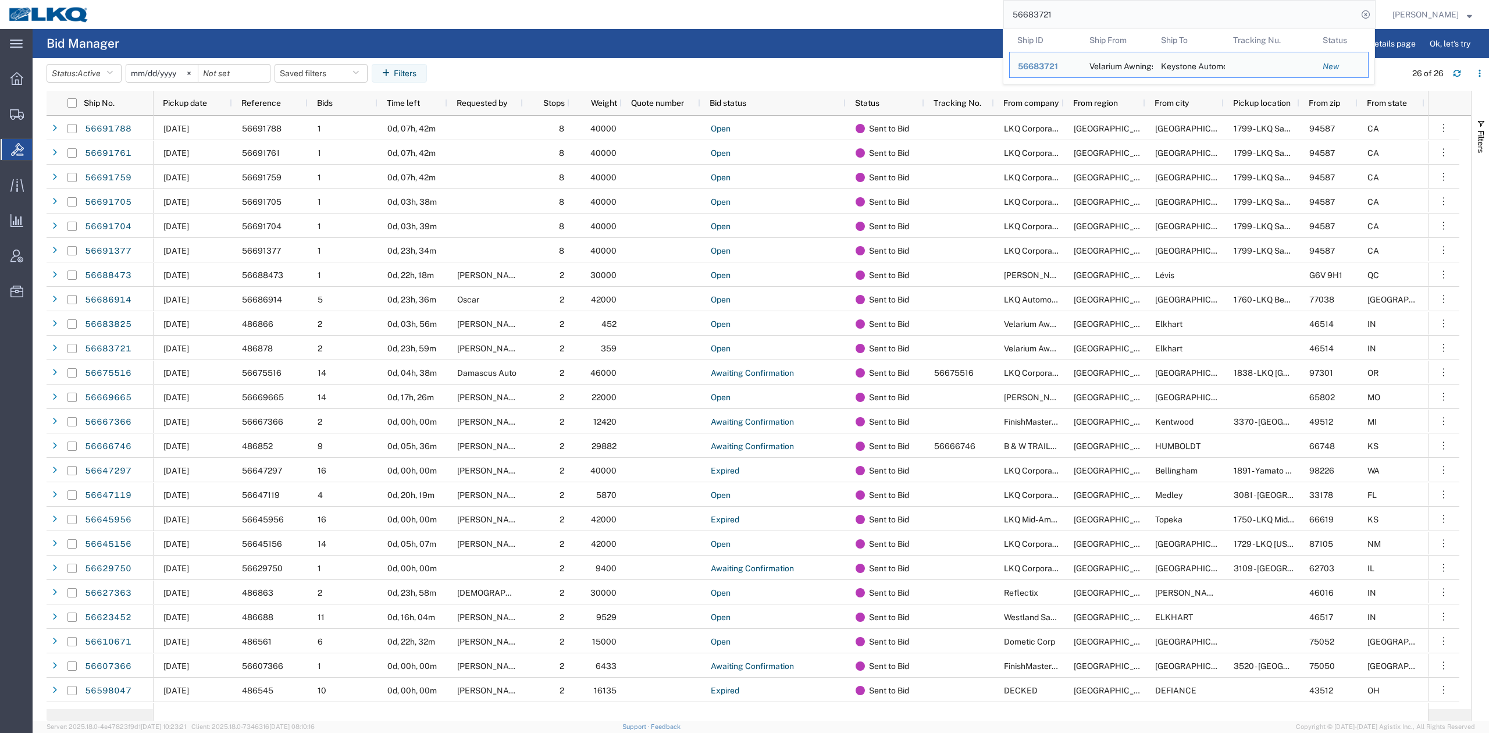
click at [1045, 14] on input "56683721" at bounding box center [1181, 15] width 354 height 28
paste input "75"
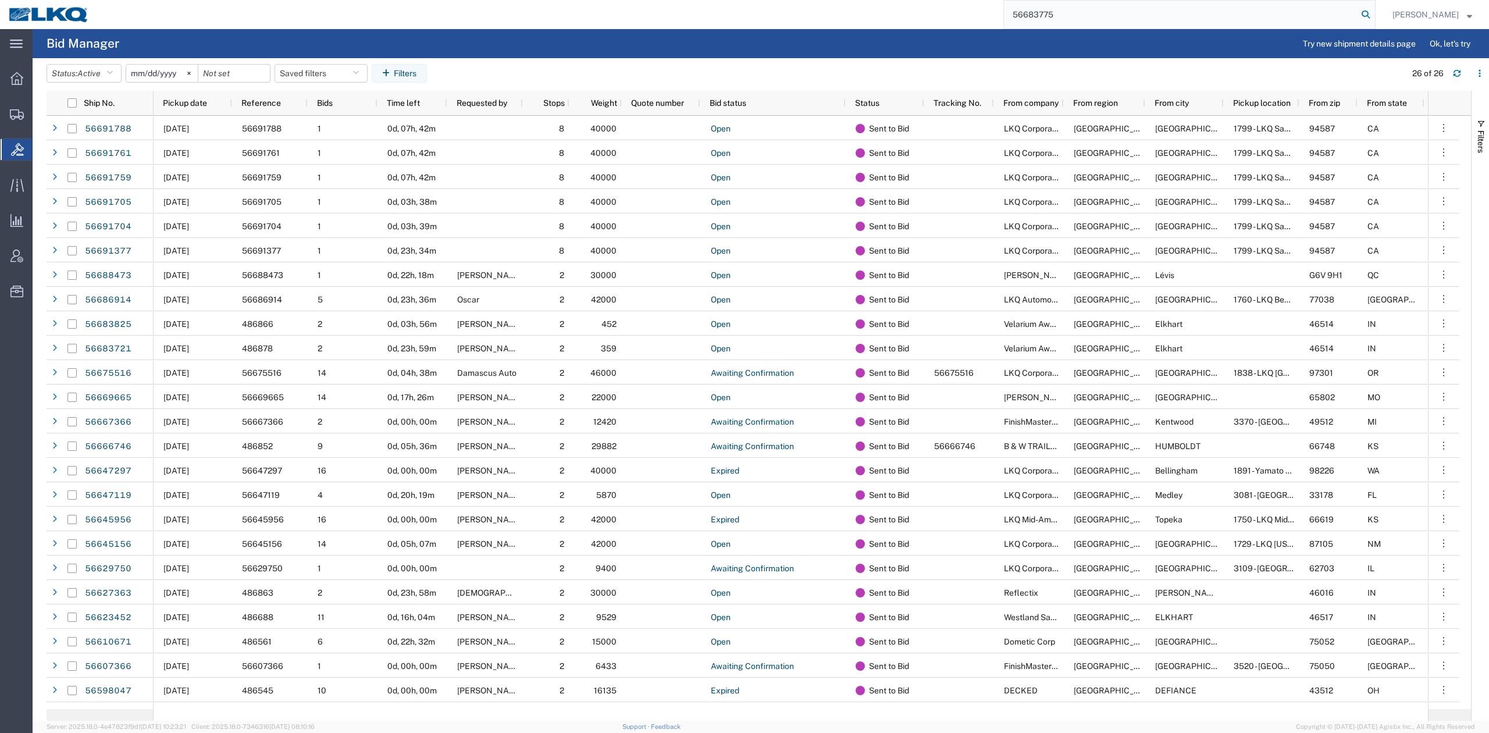
type input "56683775"
click at [1374, 21] on icon at bounding box center [1365, 14] width 16 height 16
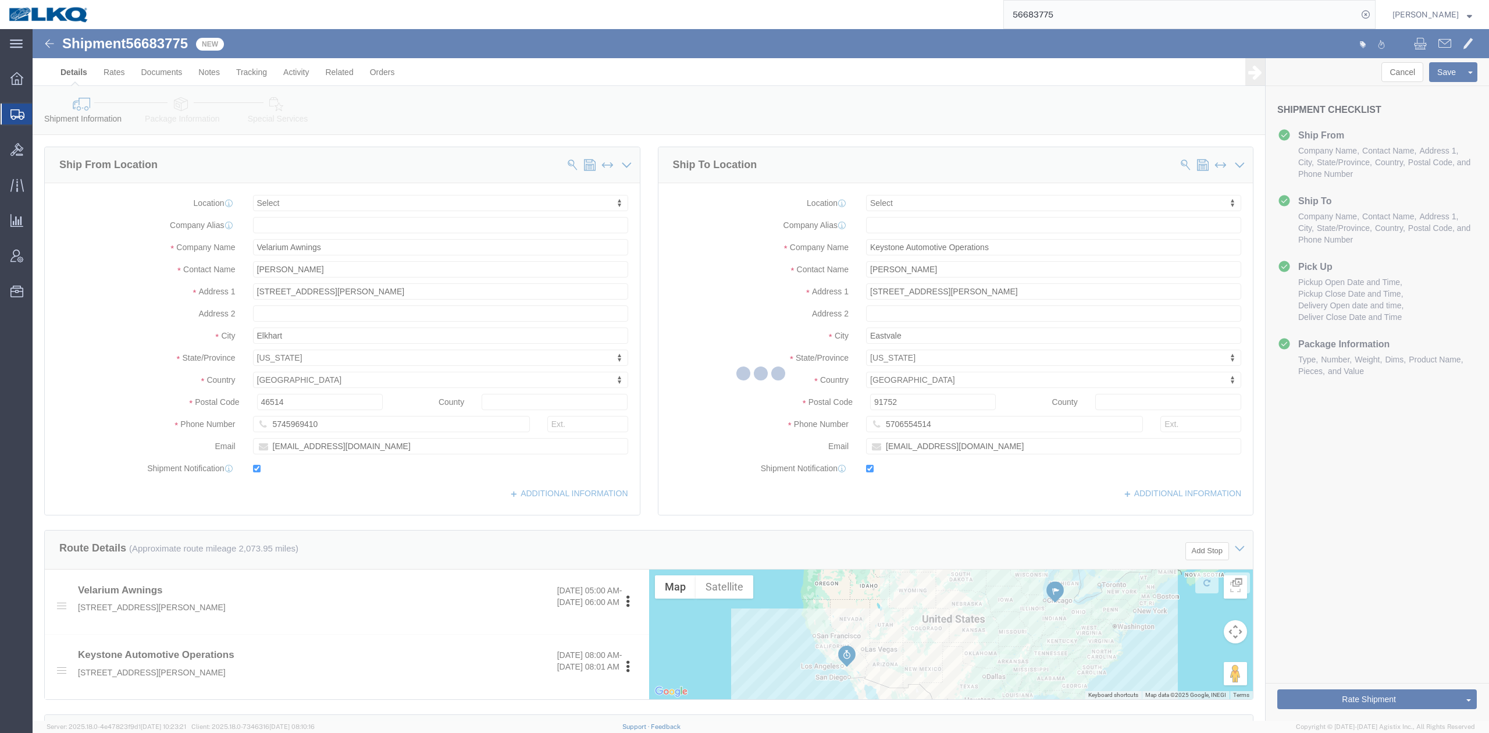
select select
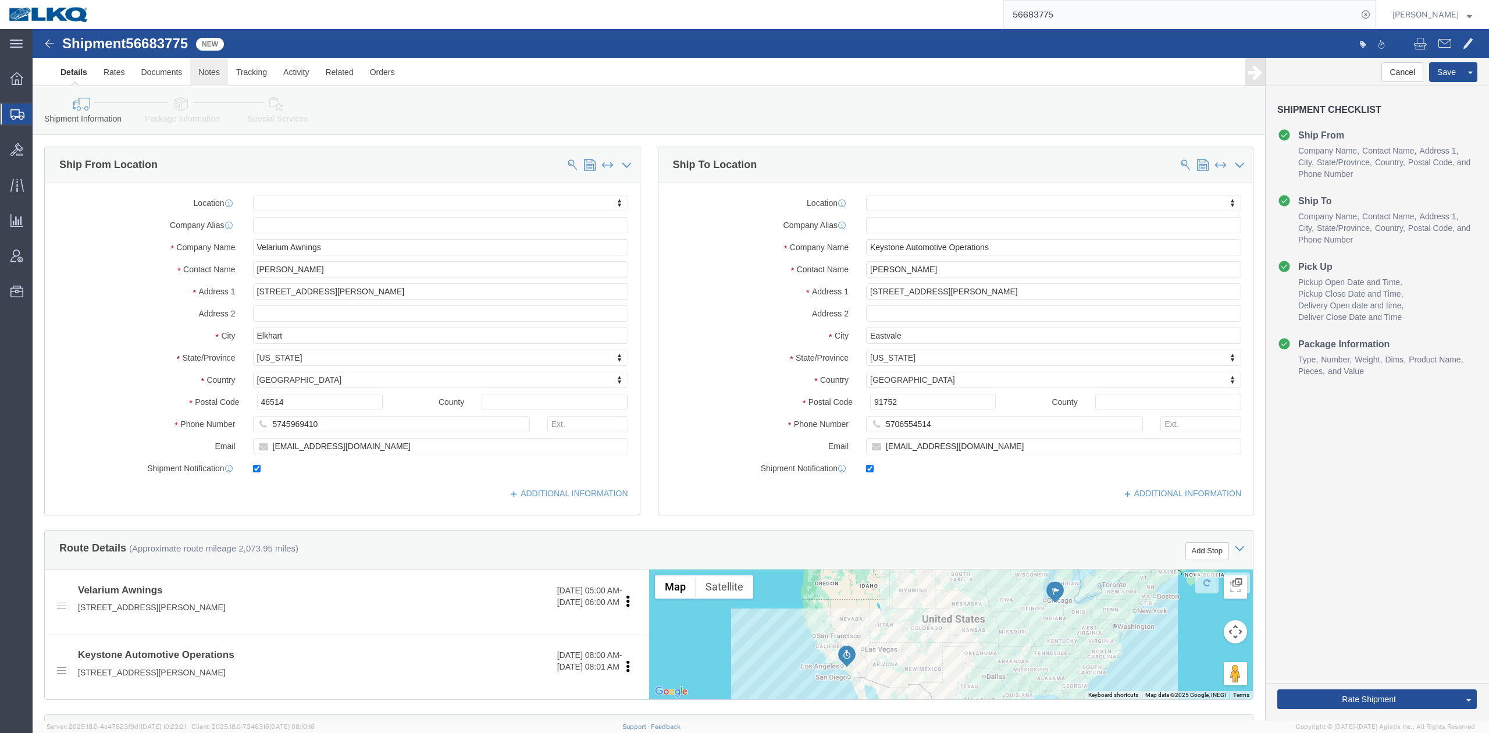
click link "Notes"
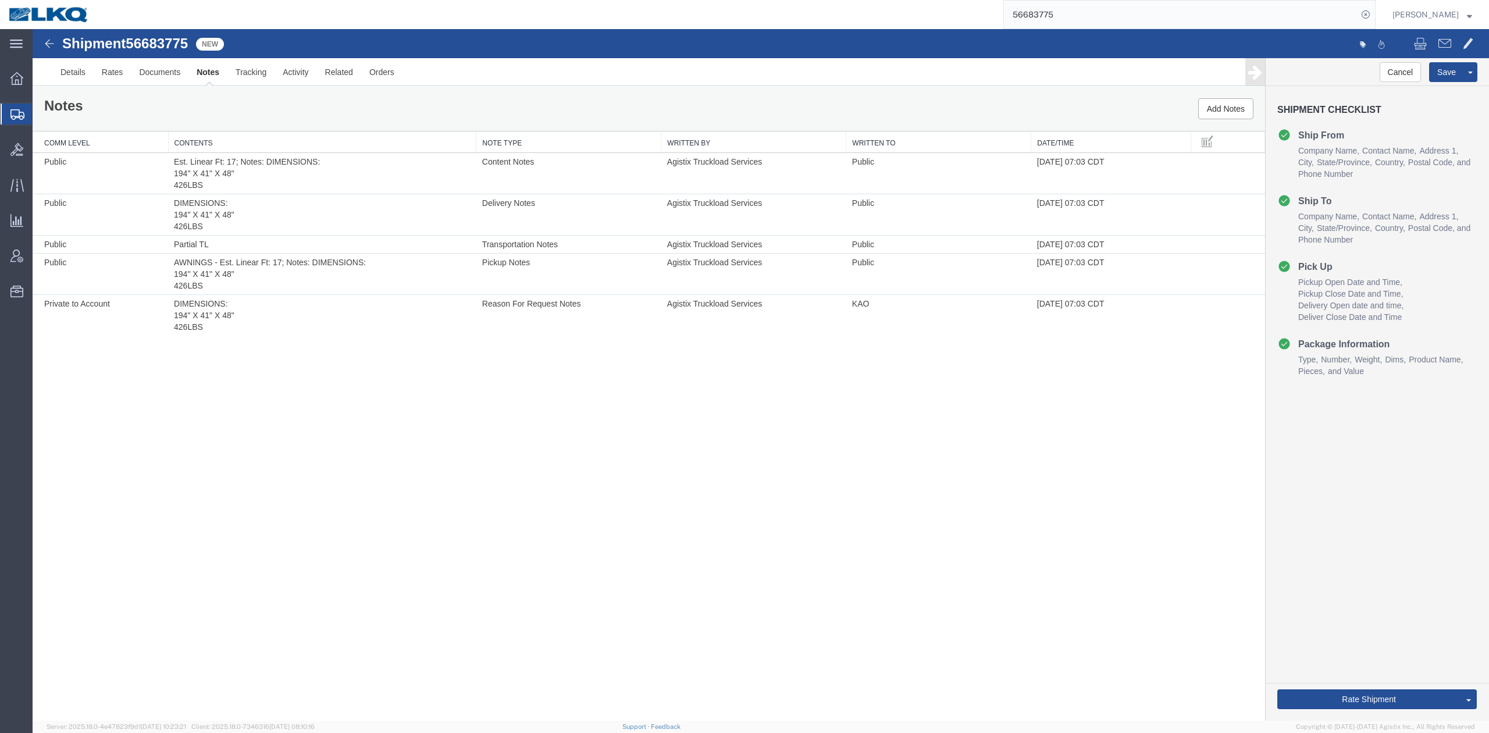
click at [1208, 122] on div "Notes Add Notes" at bounding box center [649, 109] width 1232 height 44
click at [1213, 113] on button "Add Notes" at bounding box center [1225, 108] width 55 height 21
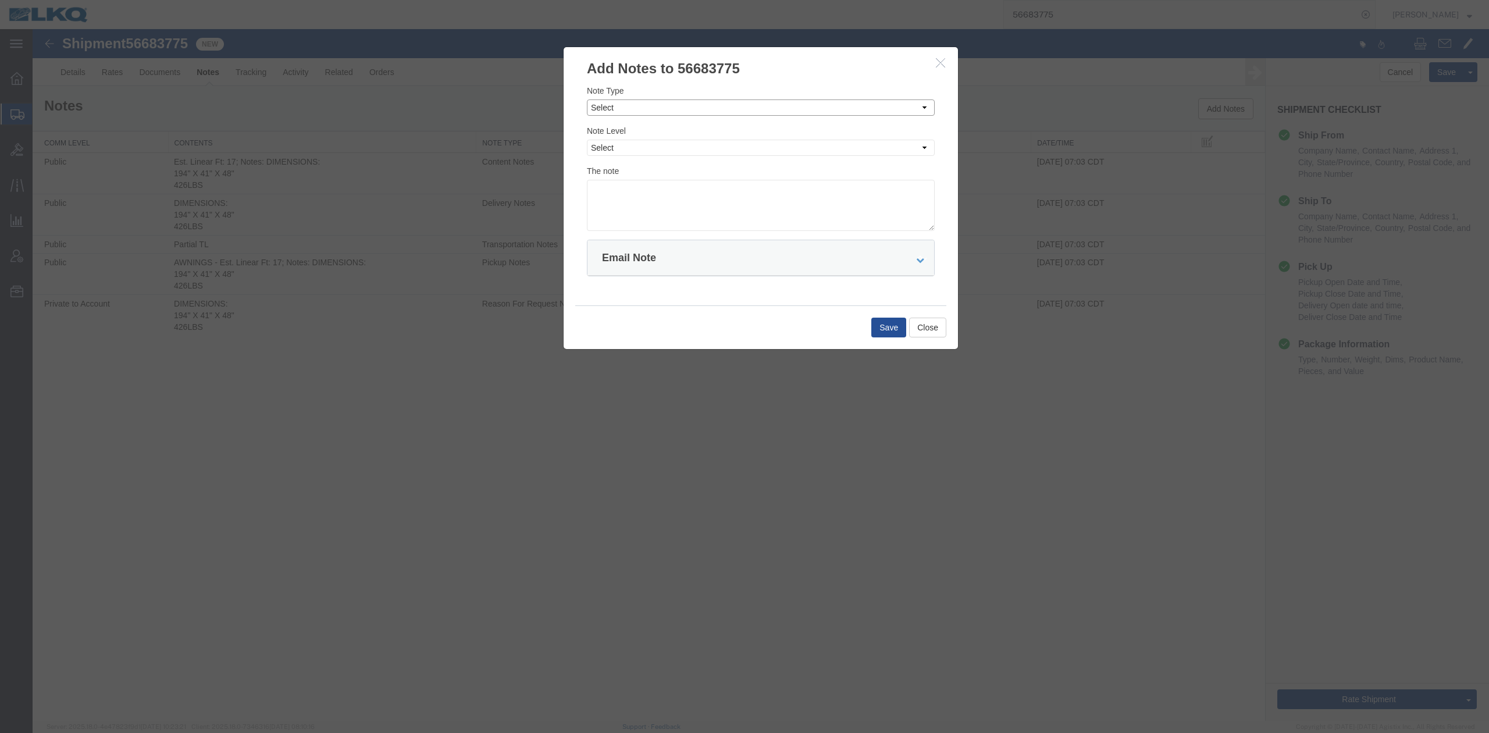
drag, startPoint x: 645, startPoint y: 108, endPoint x: 641, endPoint y: 116, distance: 9.1
click at [645, 108] on select "Select Approval Bid Notes Carrier Change Notes Claim Notes Content Hazmat Notes…" at bounding box center [761, 107] width 348 height 16
select select "BID_NOTES"
click at [587, 99] on select "Select Approval Bid Notes Carrier Change Notes Claim Notes Content Hazmat Notes…" at bounding box center [761, 107] width 348 height 16
click at [615, 151] on select "Select Private to Account Private to Vendor Public" at bounding box center [761, 148] width 348 height 16
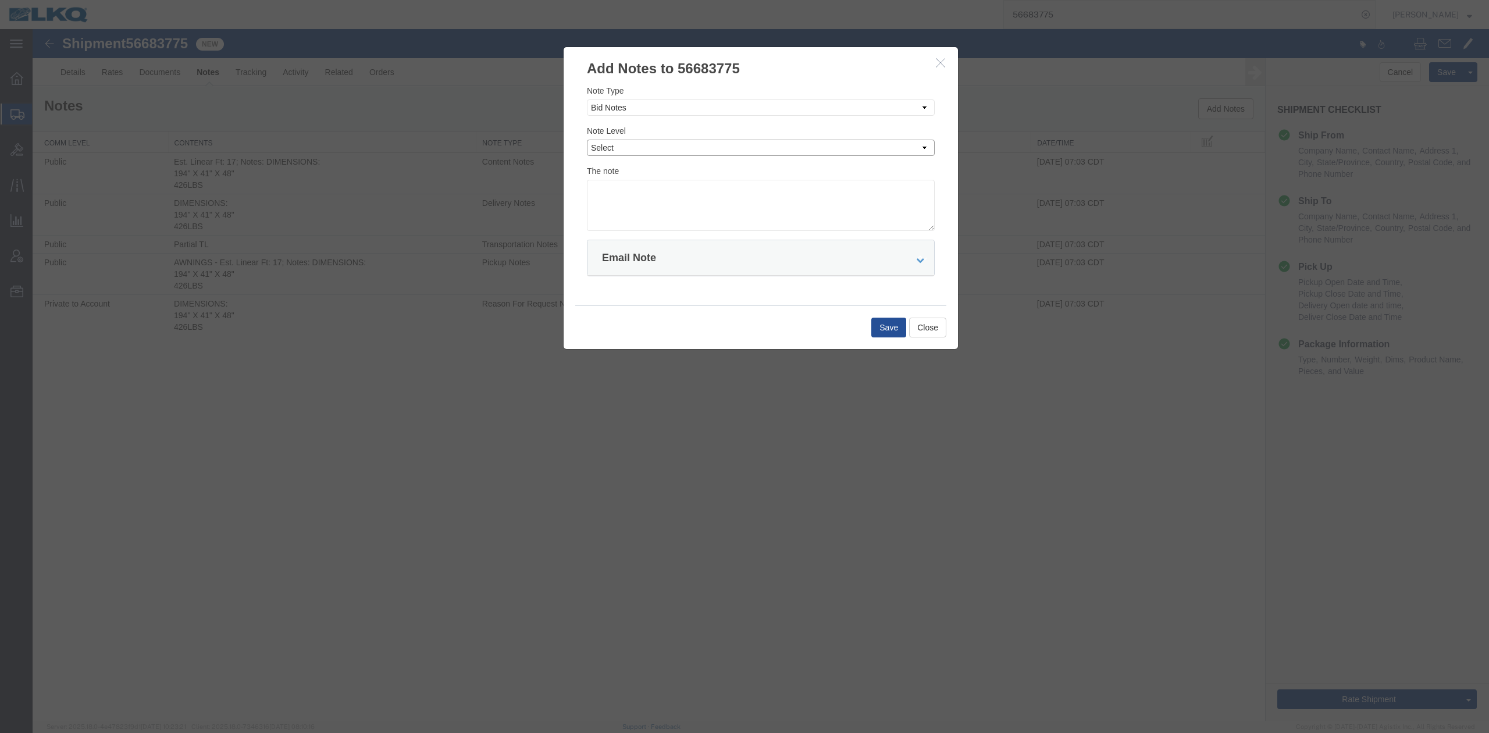
select select "PRIVATE_TO_ACCOUNT"
click at [587, 140] on select "Select Private to Account Private to Vendor Public" at bounding box center [761, 148] width 348 height 16
type textarea "DAT: $2822"
click at [872, 331] on button "Save" at bounding box center [888, 328] width 35 height 20
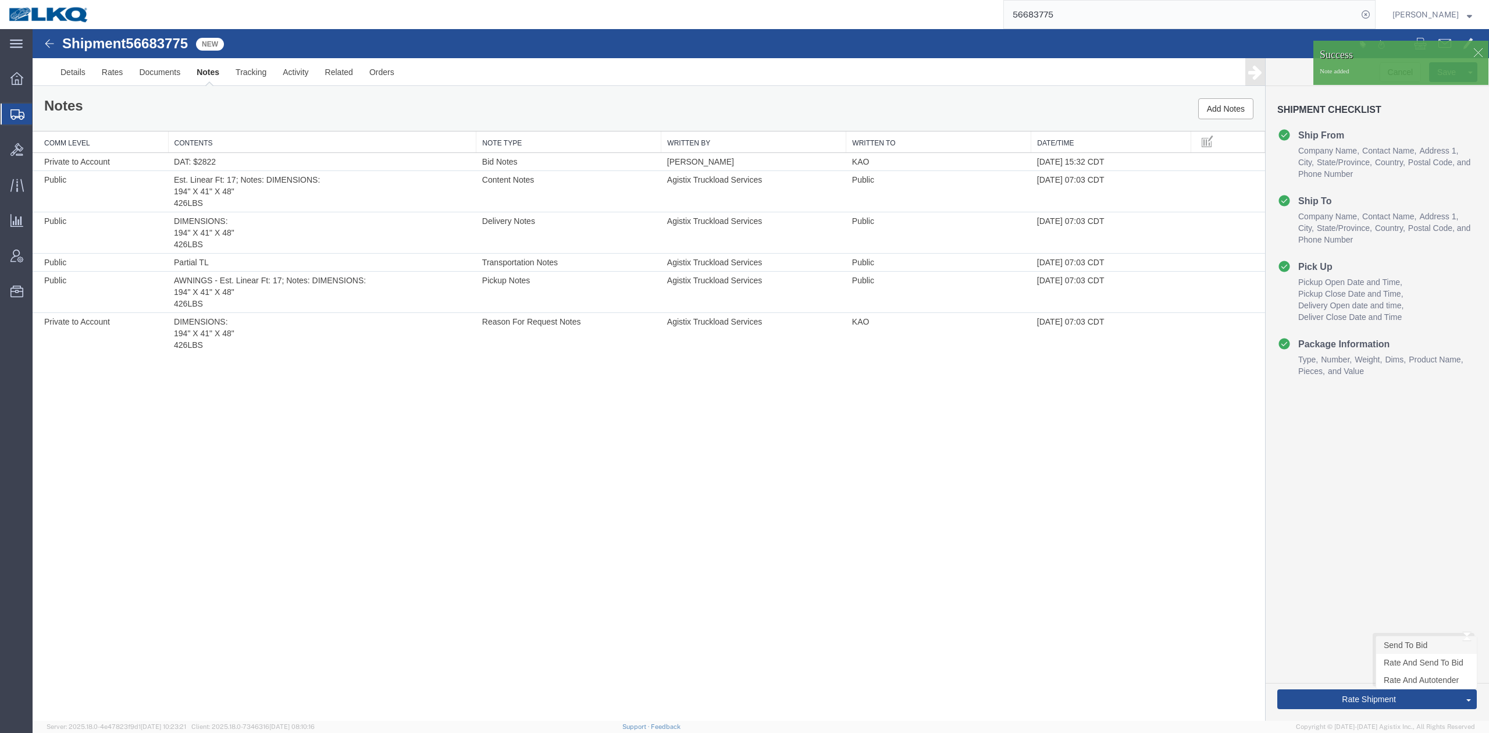
click at [1403, 644] on link "Send To Bid" at bounding box center [1426, 644] width 101 height 17
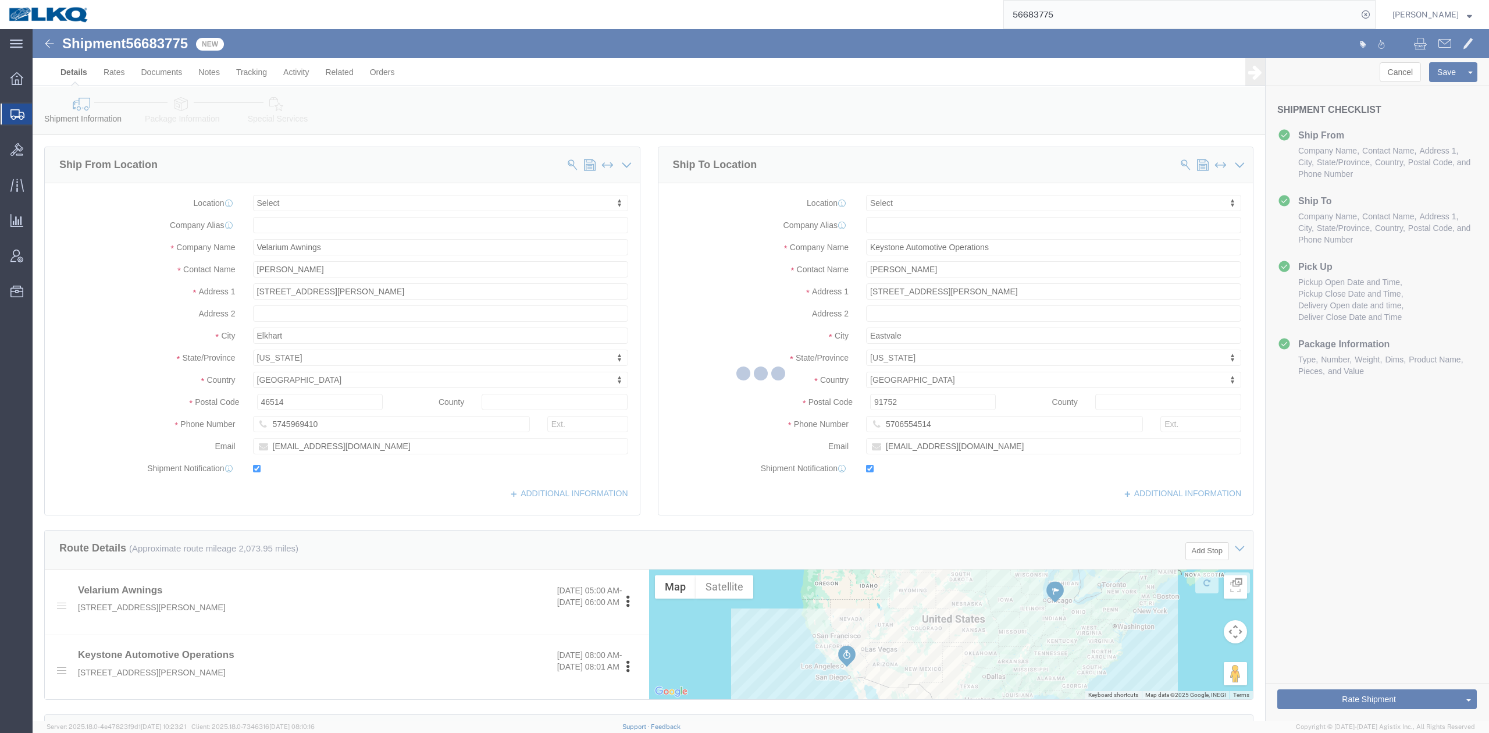
select select "TL"
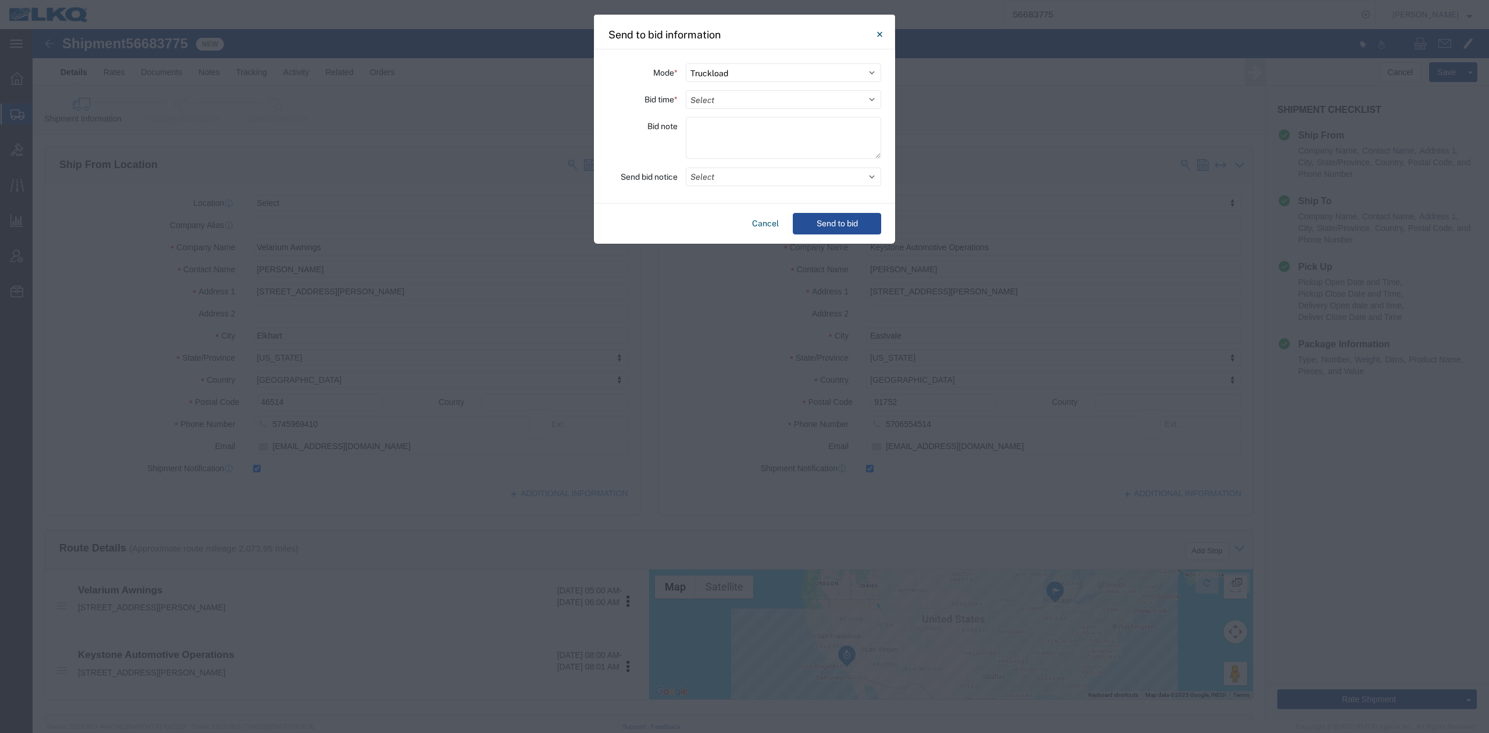
click at [712, 109] on div "Mode * Select Small Parcel Truckload Air Rail Less than Truckload Ocean Freight…" at bounding box center [744, 126] width 301 height 154
select select "24"
click at [686, 90] on select "Select 30 Min (Rush) 1 Hour (Rush) 2 Hours (Rush) 4 Hours (Rush) 8 Hours (Rush)…" at bounding box center [783, 99] width 195 height 19
click at [703, 169] on button "Select" at bounding box center [783, 176] width 195 height 19
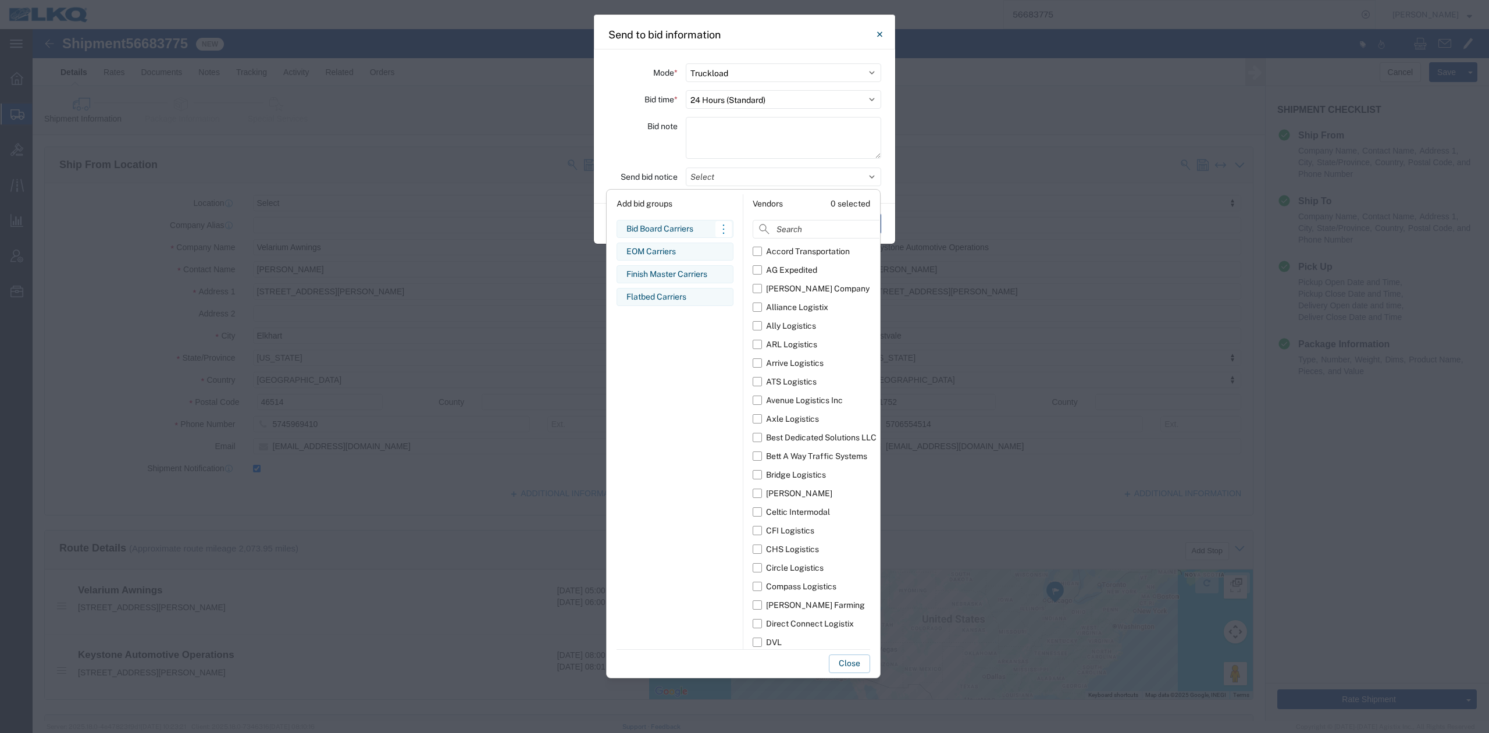
click at [650, 235] on div "Bid Board Carriers" at bounding box center [674, 229] width 97 height 12
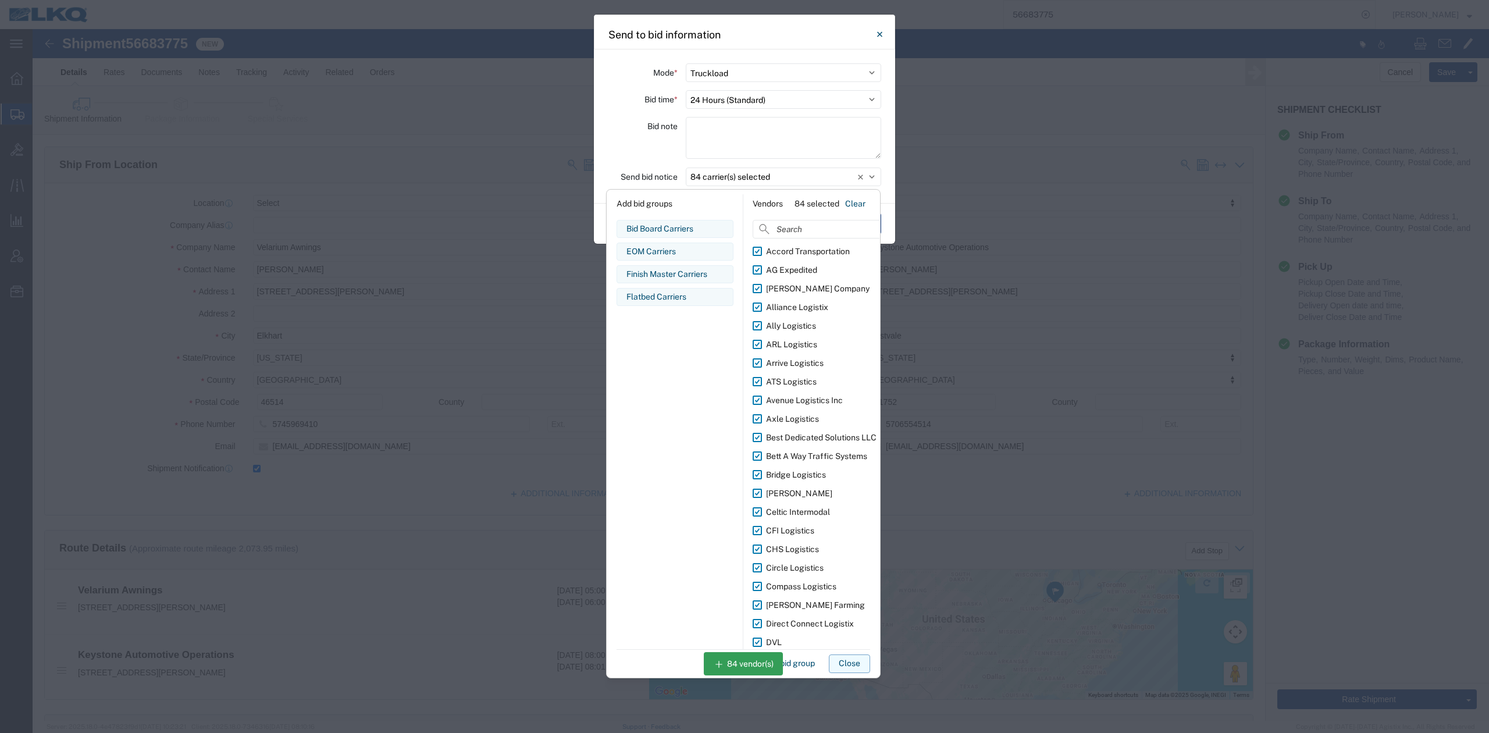
click at [859, 662] on button "Close" at bounding box center [849, 663] width 41 height 19
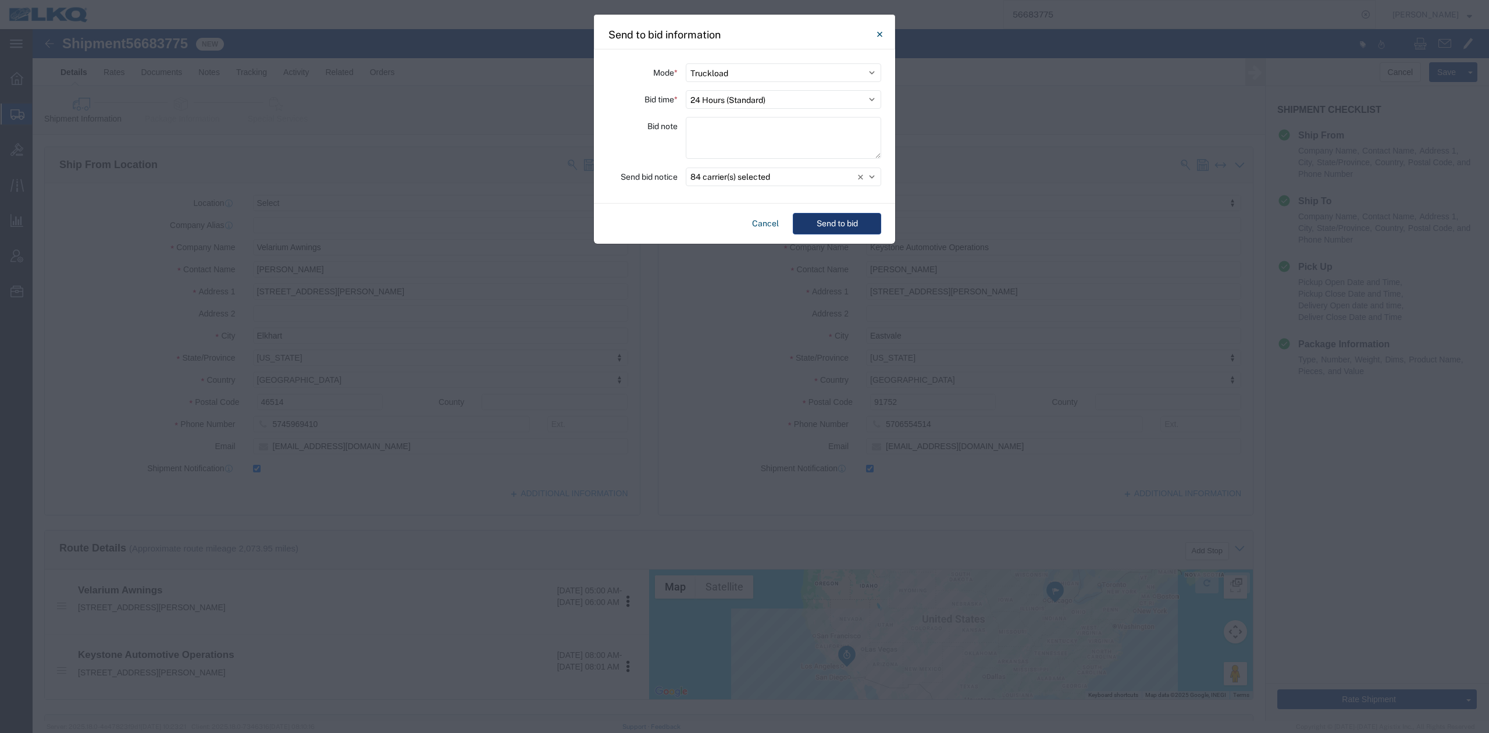
click at [843, 223] on button "Send to bid" at bounding box center [837, 224] width 88 height 22
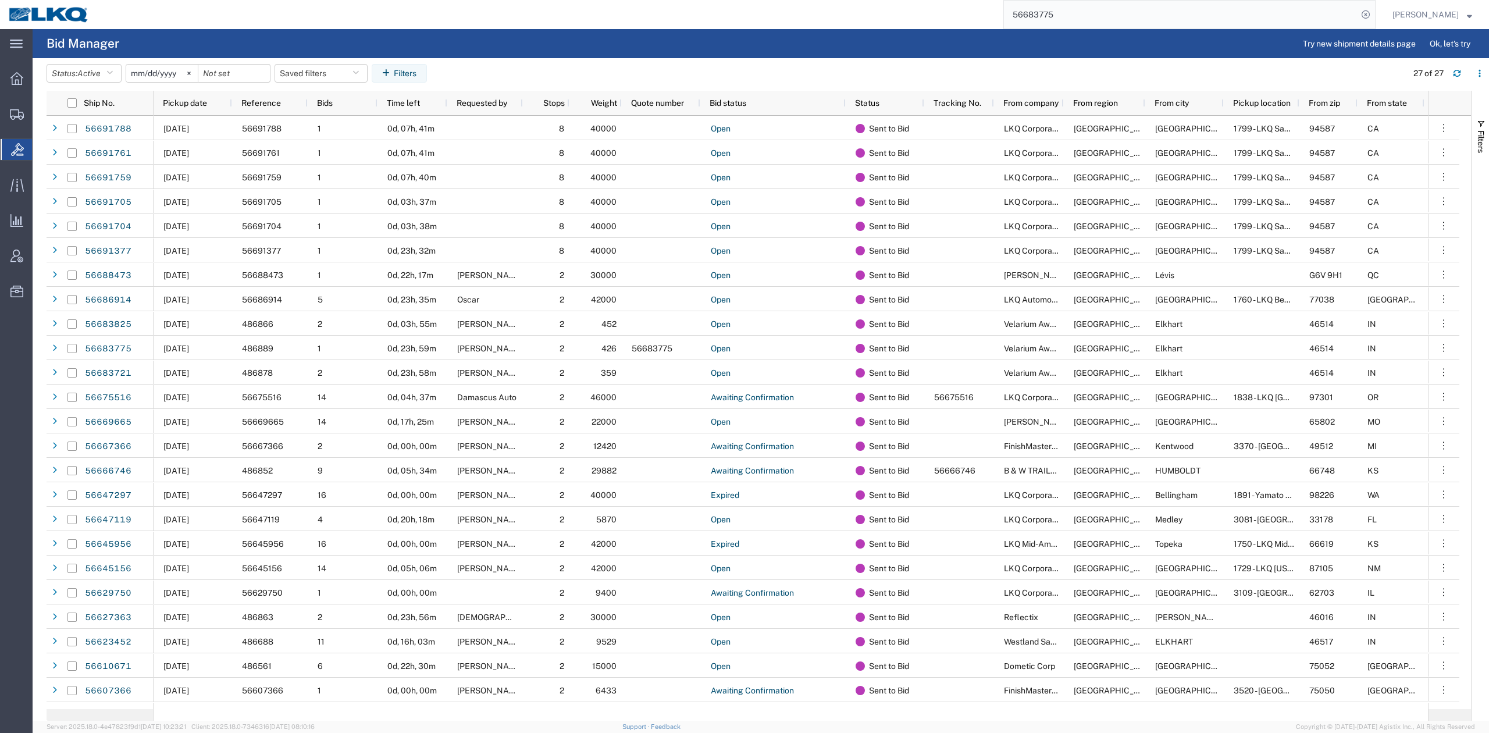
click at [1047, 8] on input "56683775" at bounding box center [1181, 15] width 354 height 28
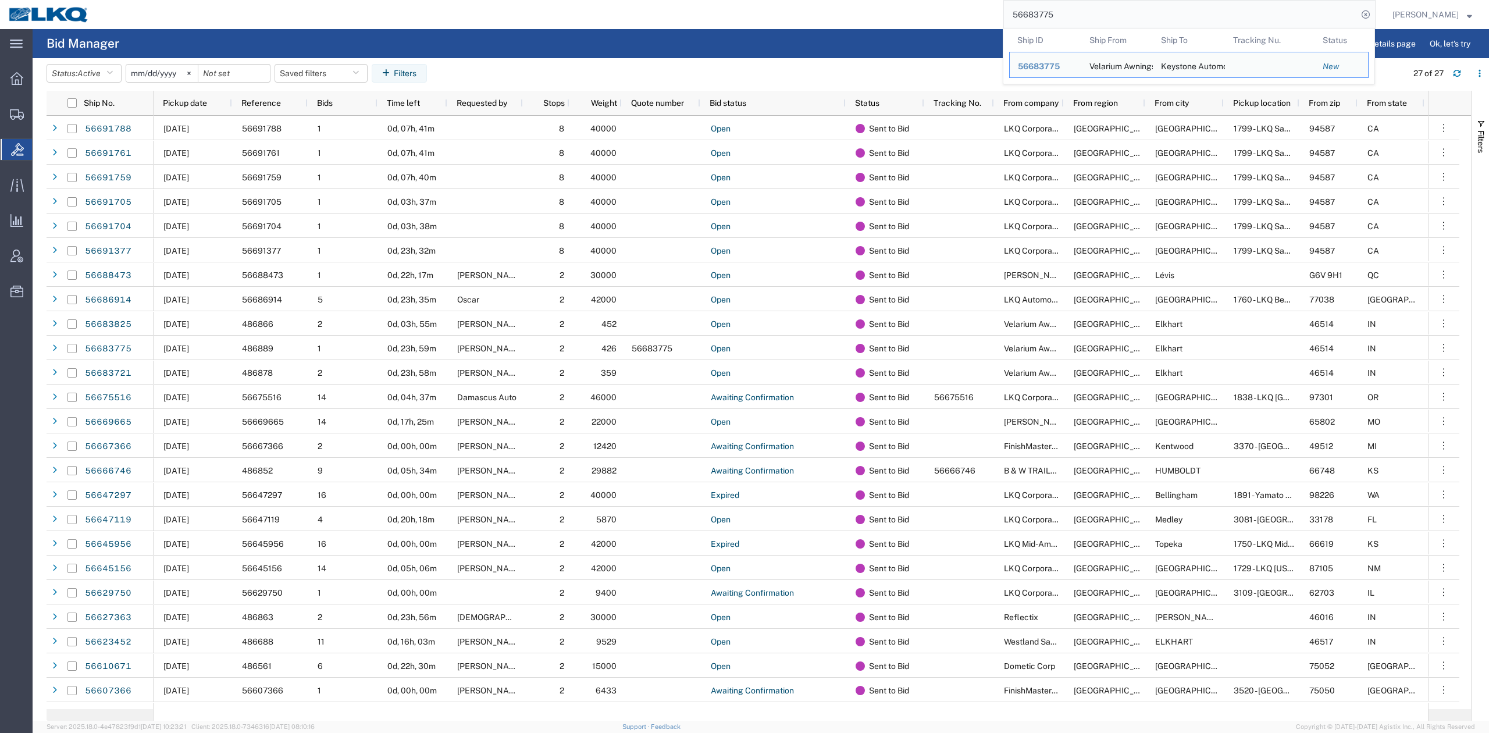
paste input "01791"
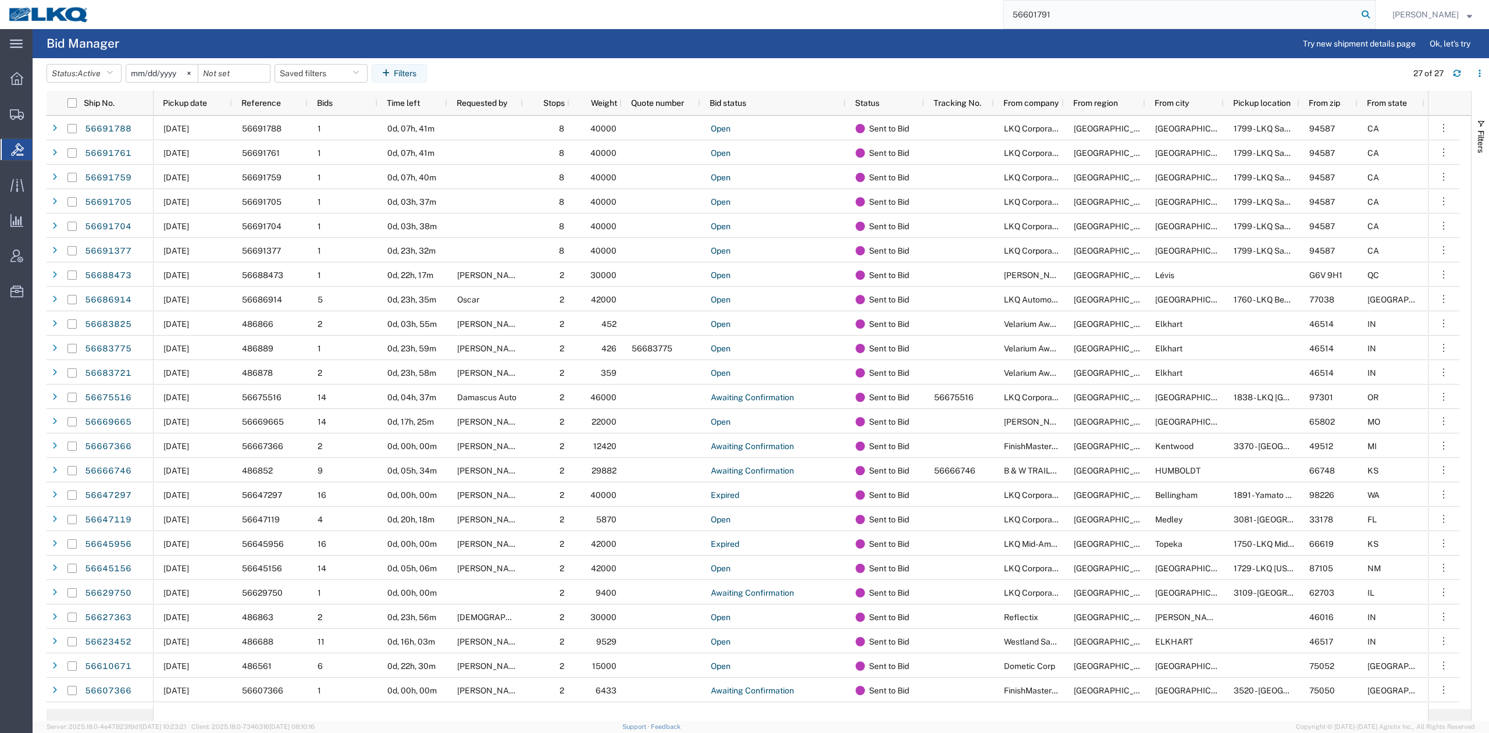
click at [1374, 13] on icon at bounding box center [1365, 14] width 16 height 16
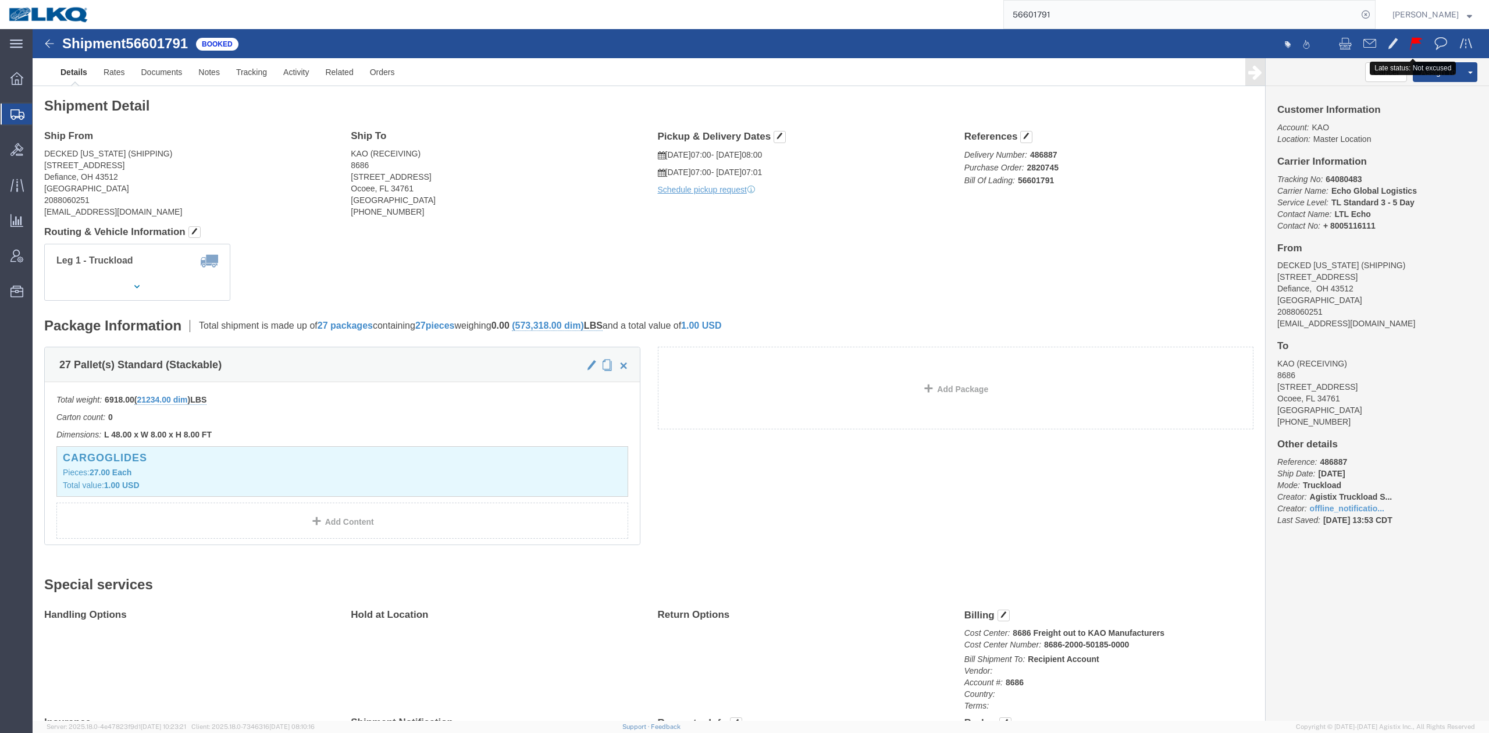
click span
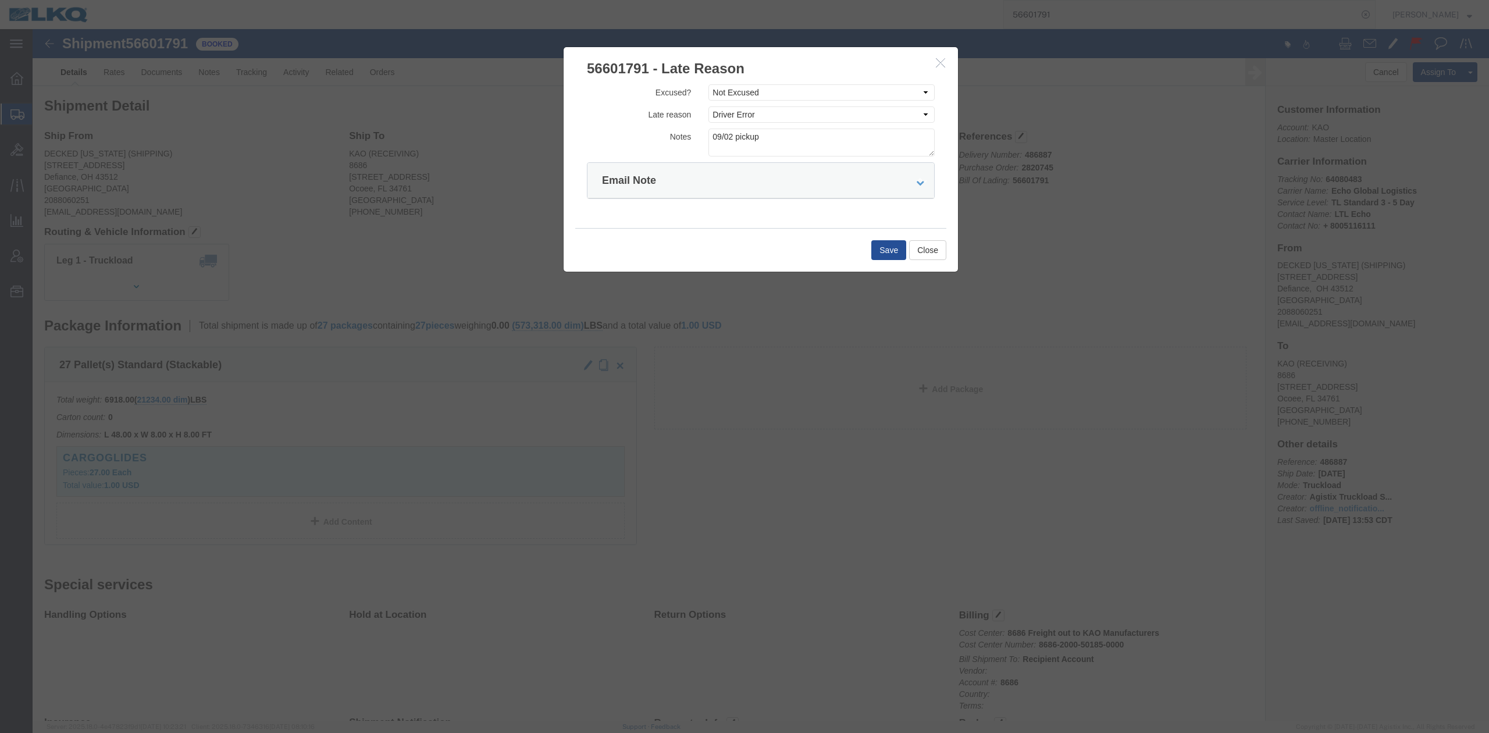
click icon "button"
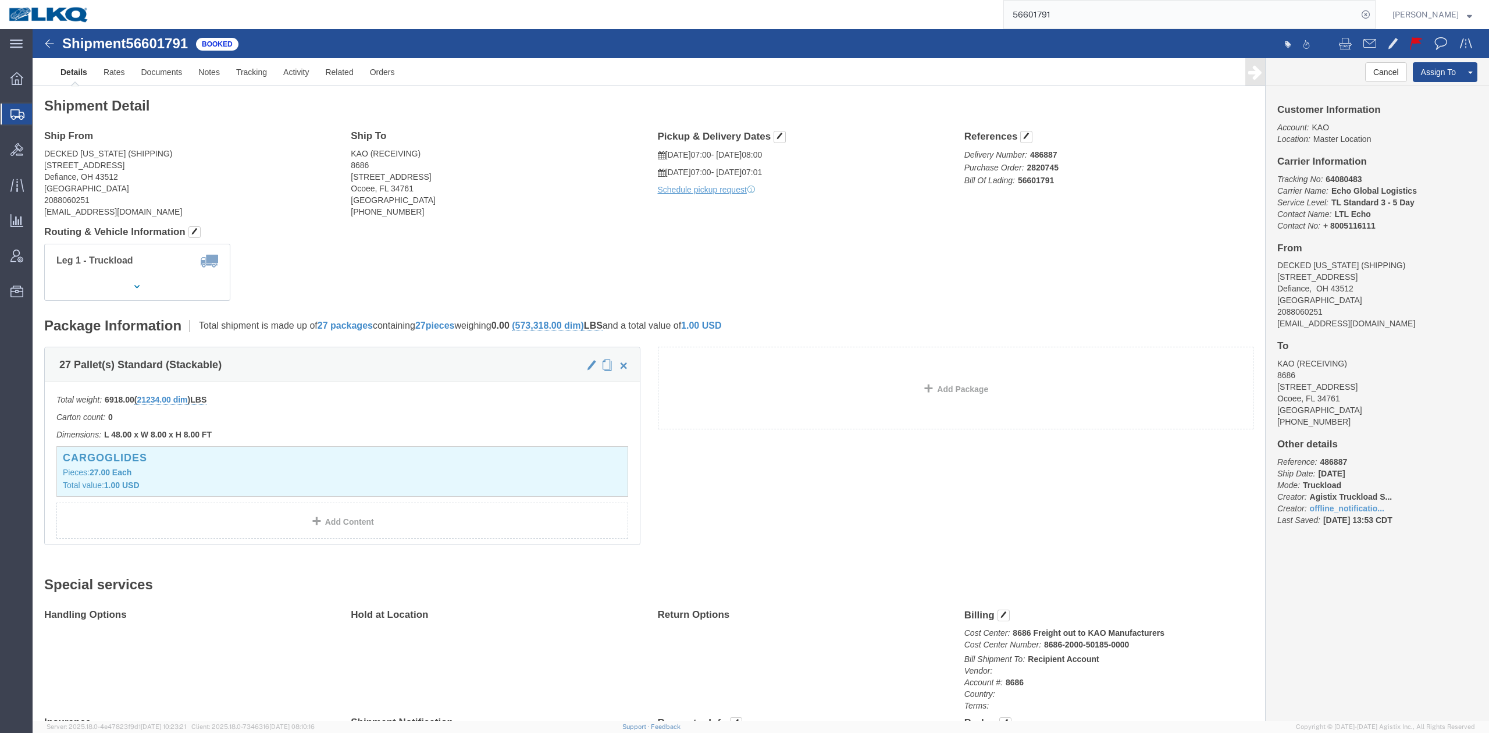
click at [1047, 9] on input "56601791" at bounding box center [1181, 15] width 354 height 28
click at [1047, 8] on input "56601791" at bounding box center [1181, 15] width 354 height 28
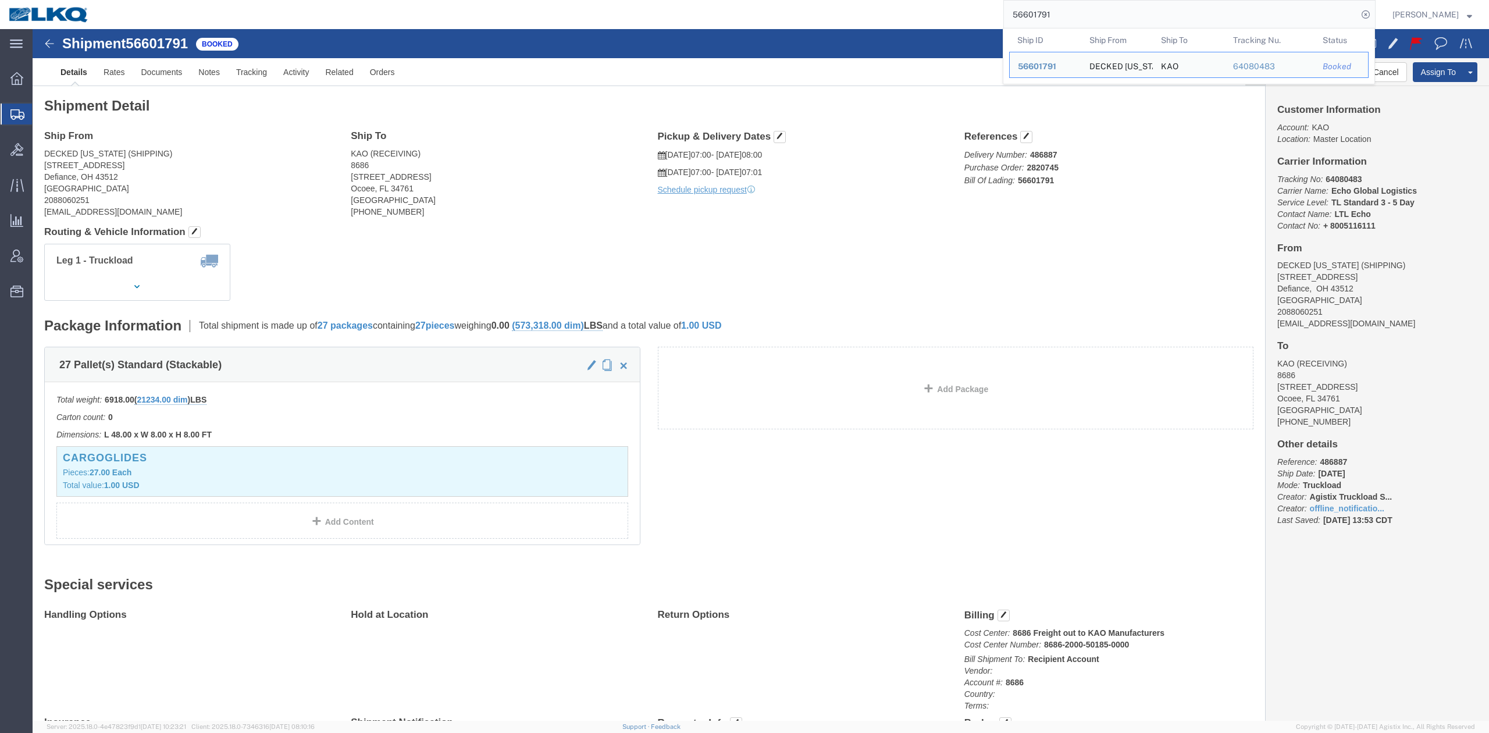
paste input "397692"
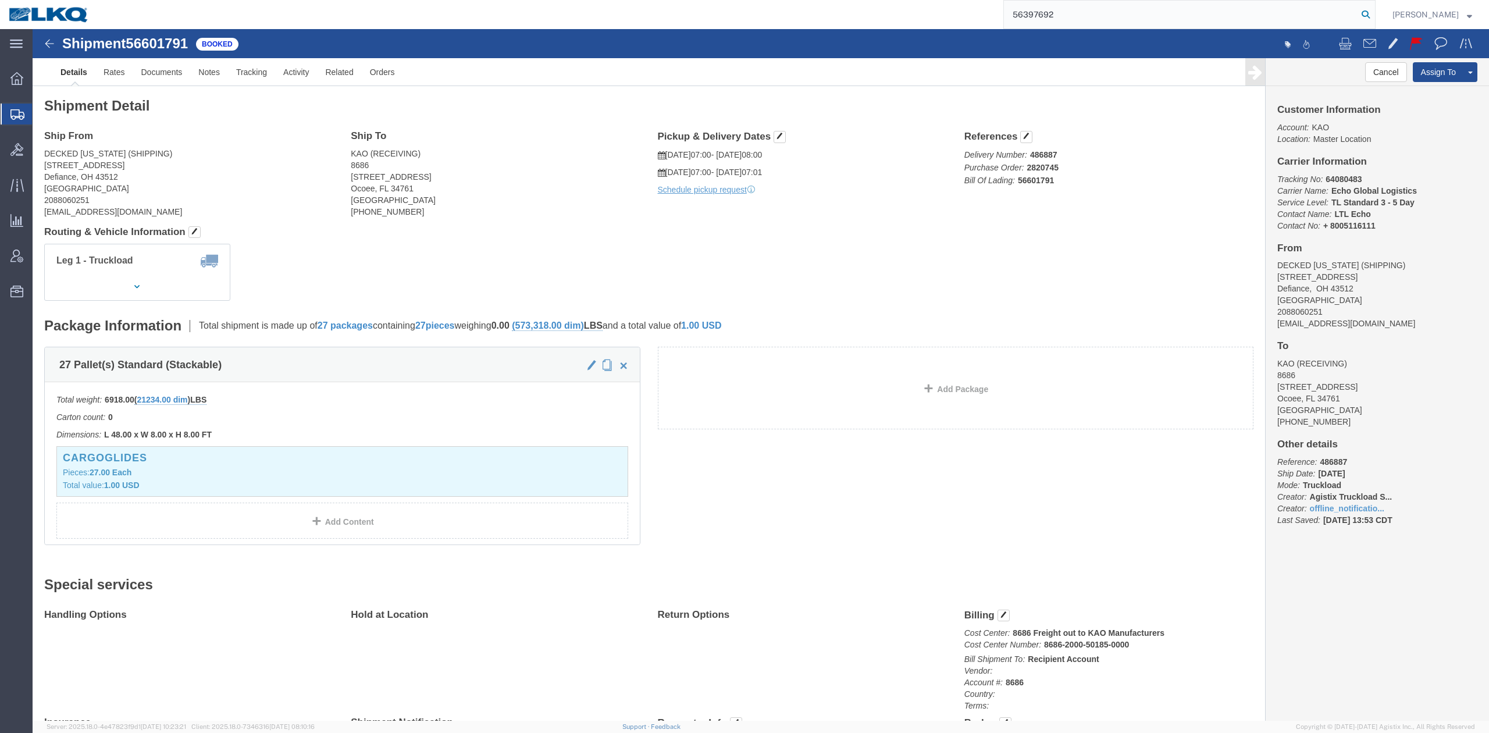
click at [1374, 12] on icon at bounding box center [1365, 14] width 16 height 16
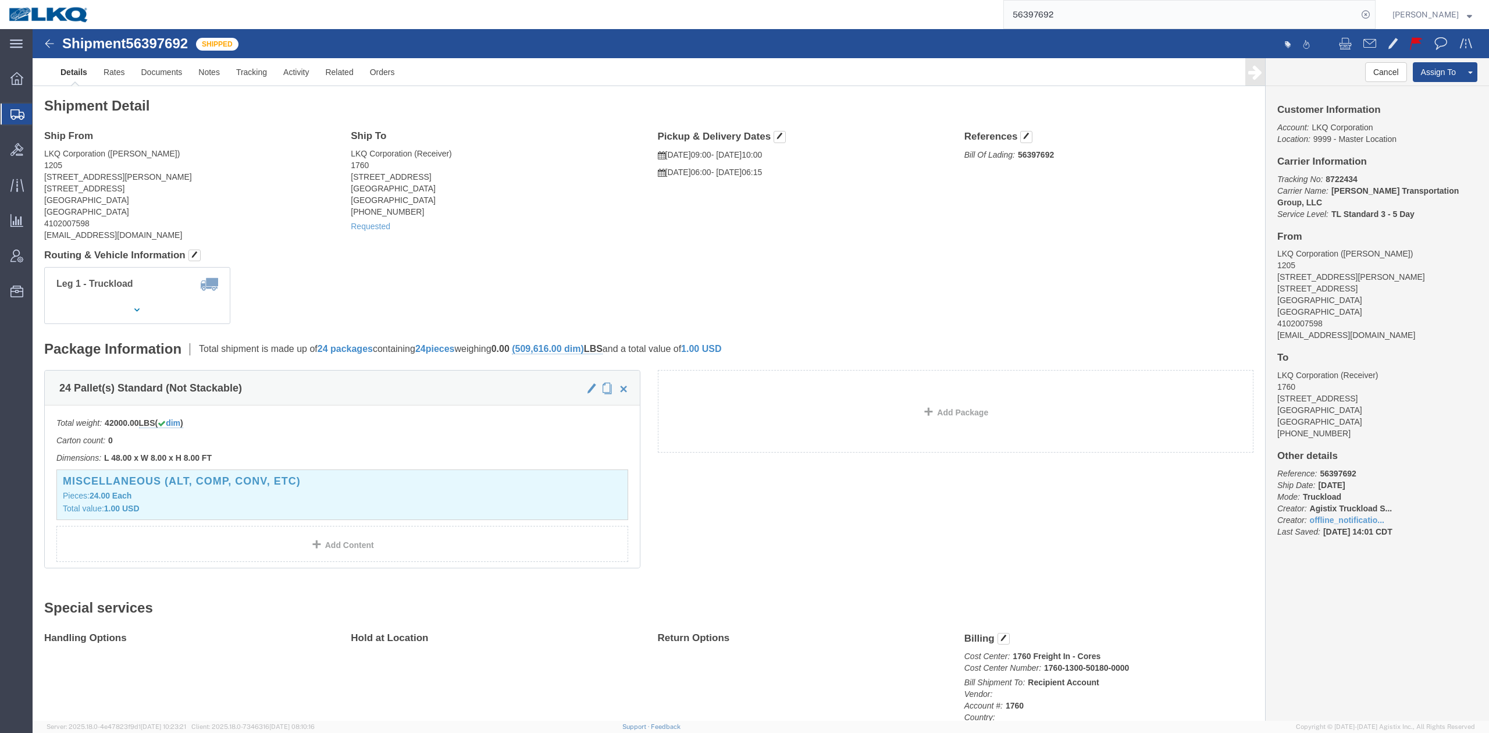
click button
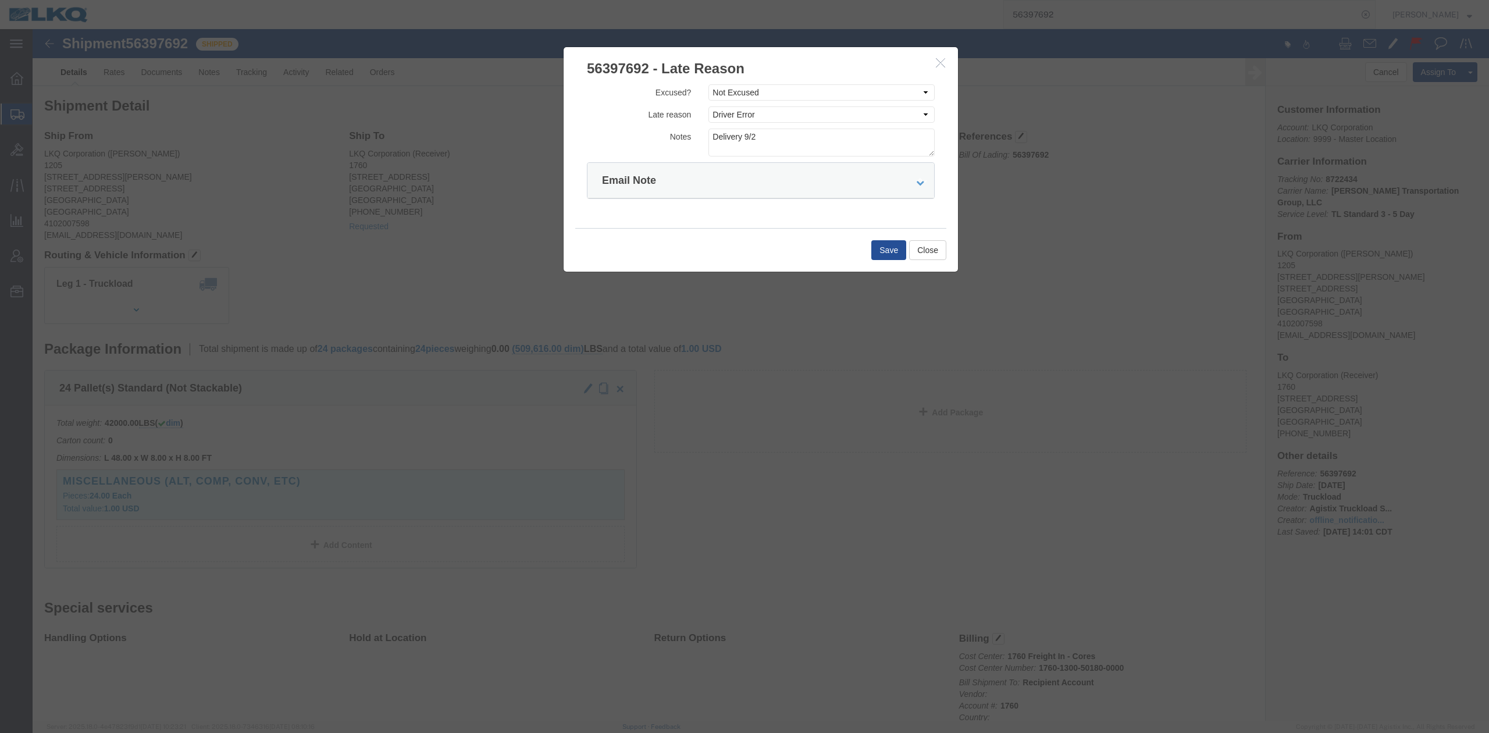
click icon "button"
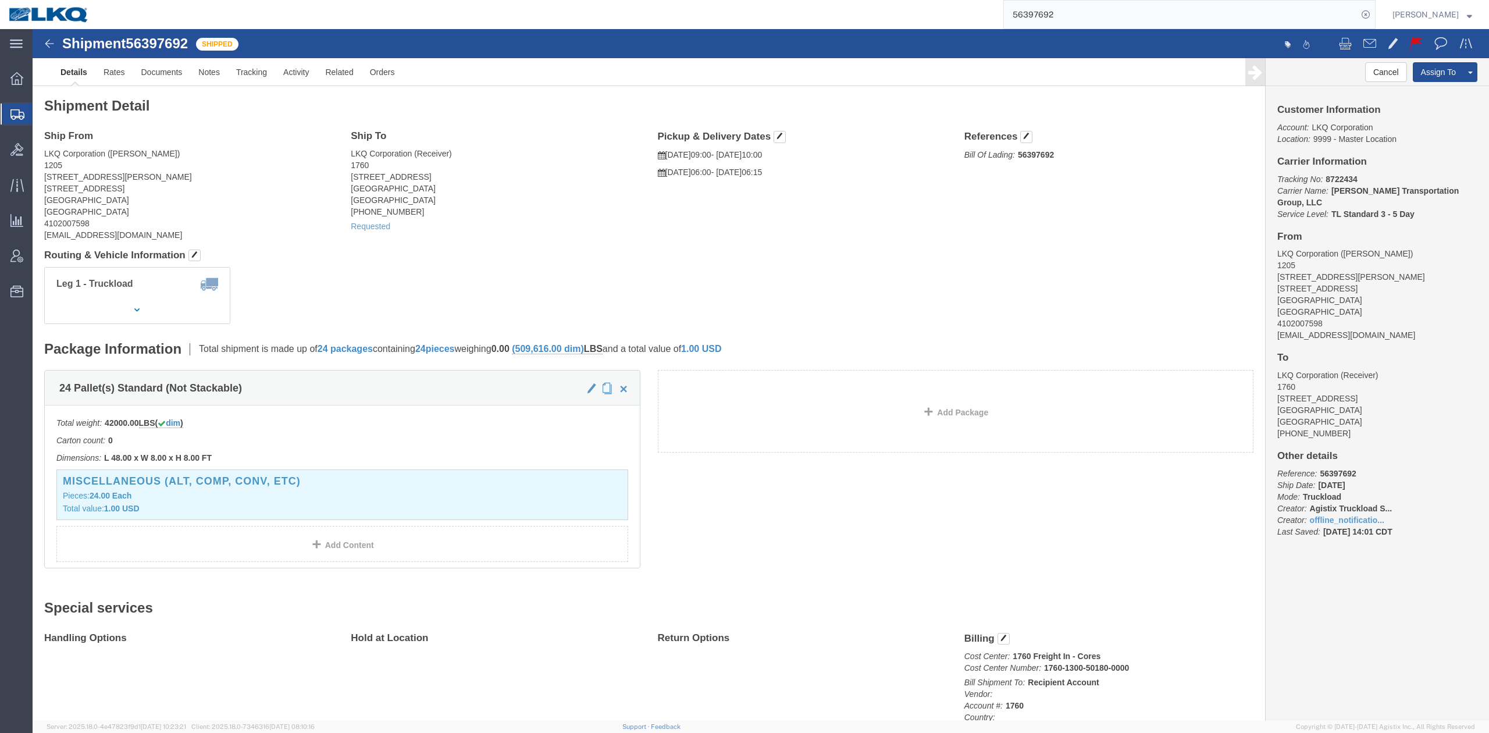
click at [1050, 14] on input "56397692" at bounding box center [1181, 15] width 354 height 28
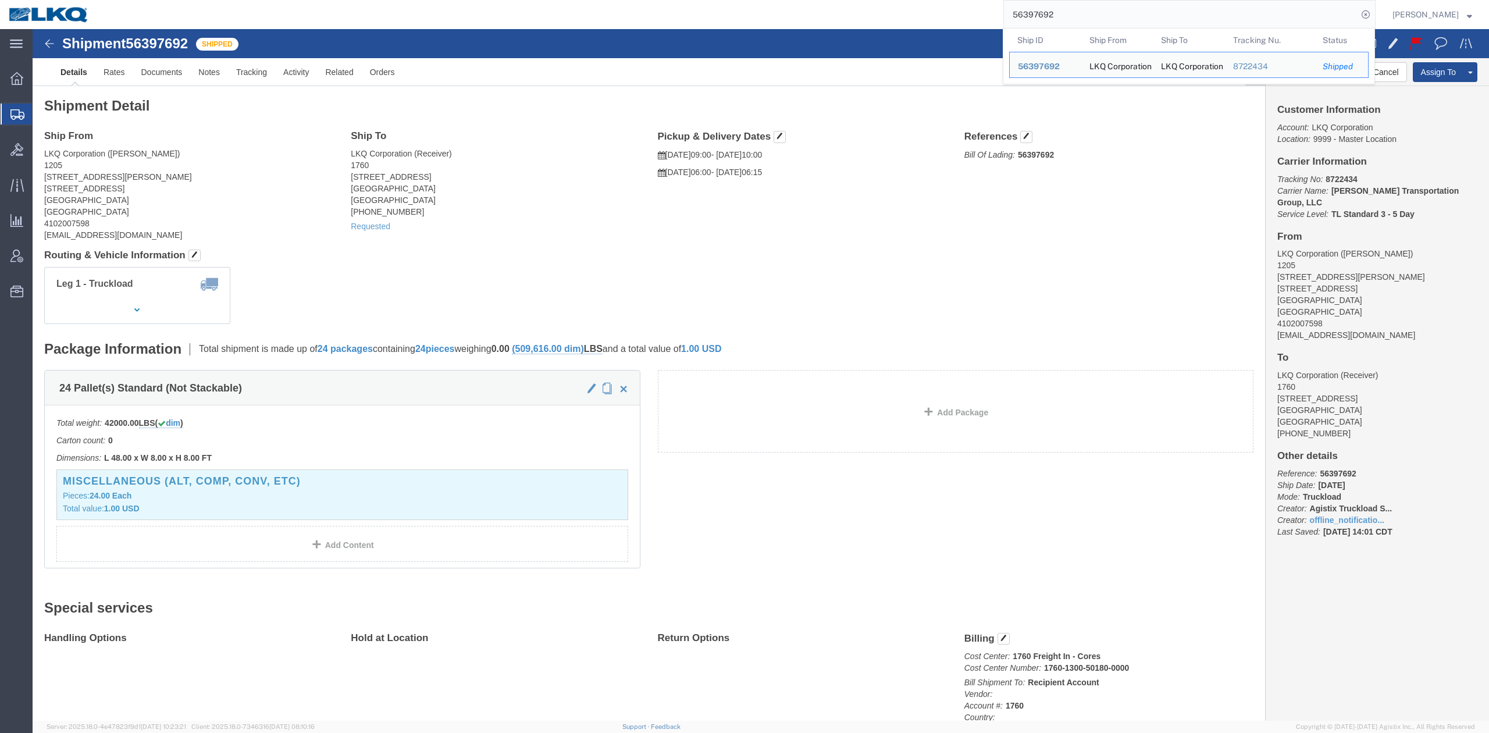
click at [1050, 14] on input "56397692" at bounding box center [1181, 15] width 354 height 28
paste input "288248"
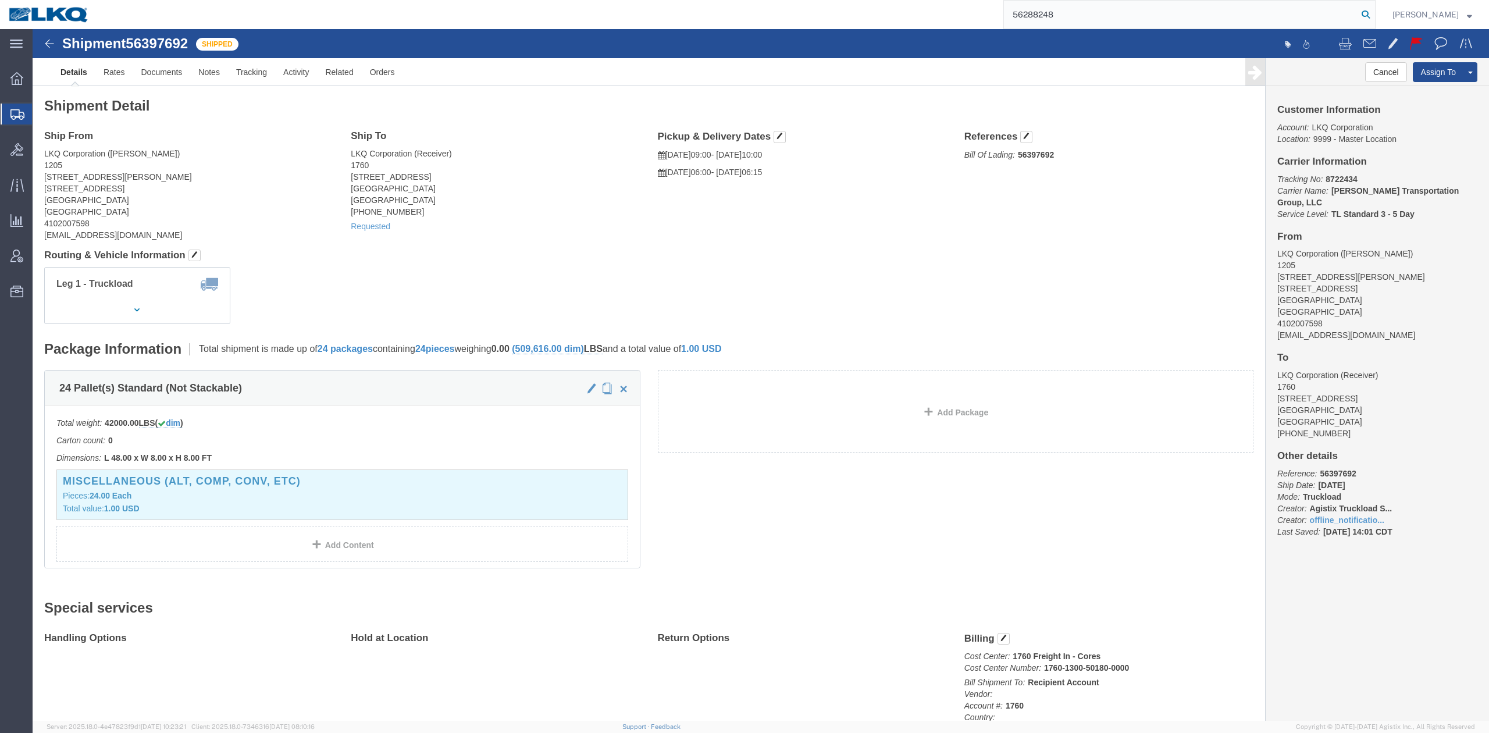
click at [1357, 16] on input "56288248" at bounding box center [1181, 15] width 354 height 28
click at [1374, 16] on icon at bounding box center [1365, 14] width 16 height 16
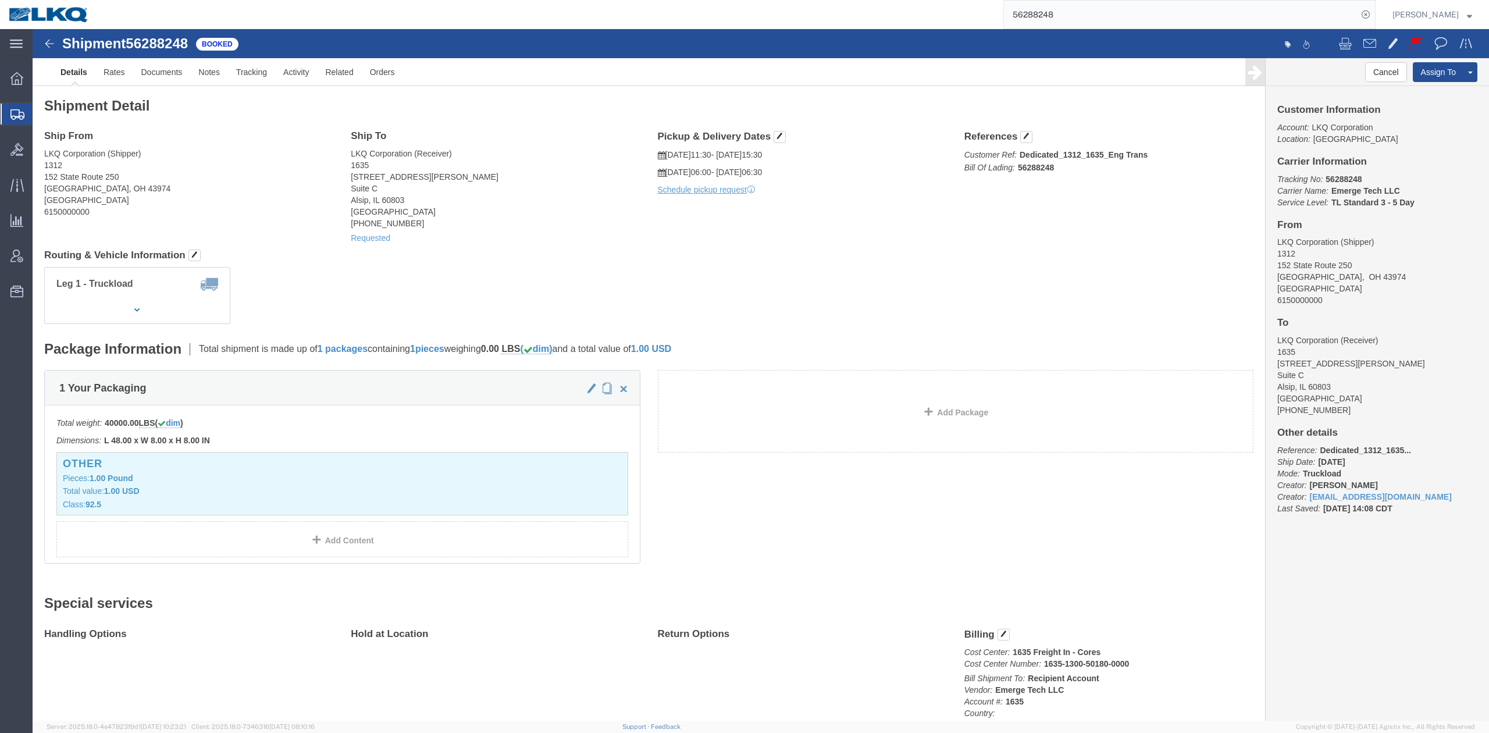
click at [1060, 9] on input "56288248" at bounding box center [1181, 15] width 354 height 28
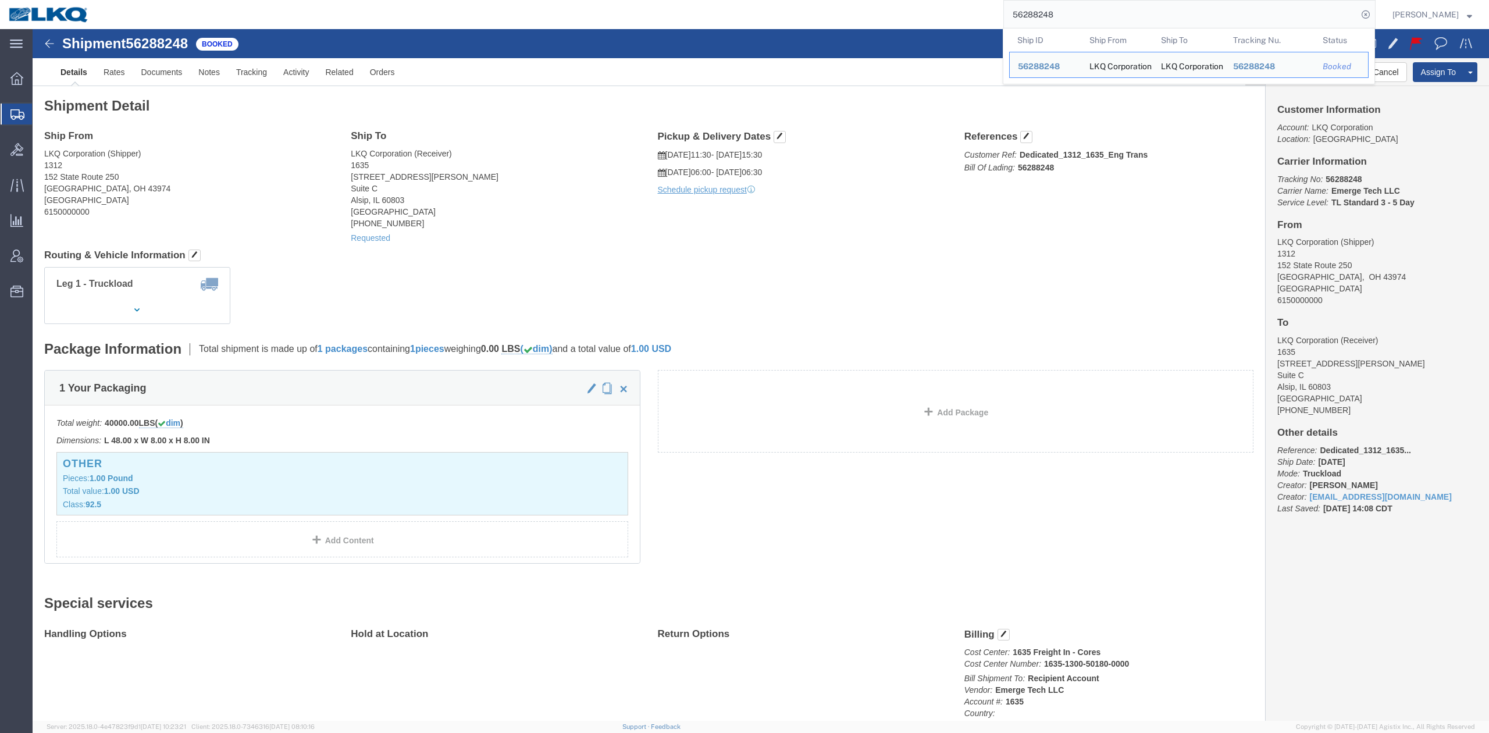
click at [1060, 9] on input "56288248" at bounding box center [1181, 15] width 354 height 28
paste input "• 56315672"
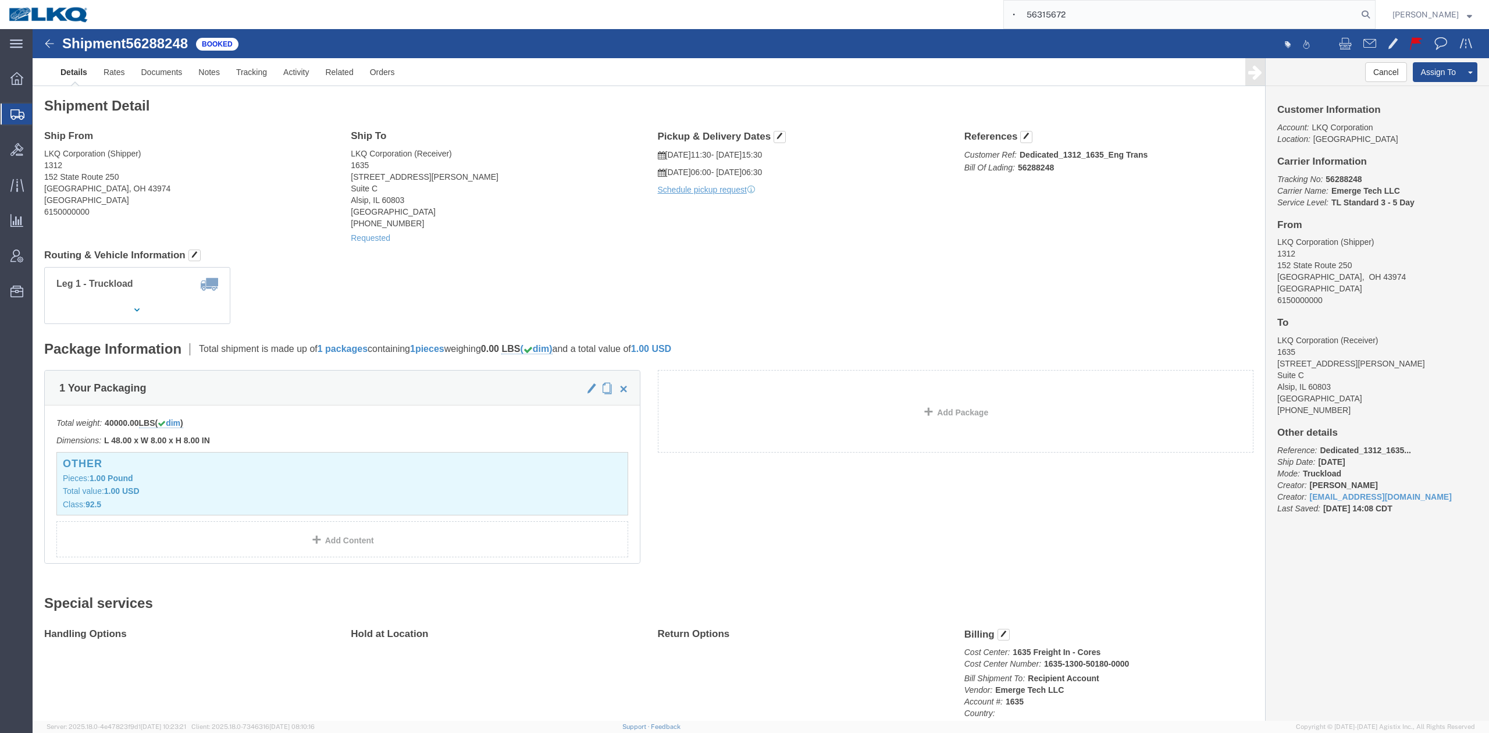
click at [1047, 22] on input "• 56315672" at bounding box center [1181, 15] width 354 height 28
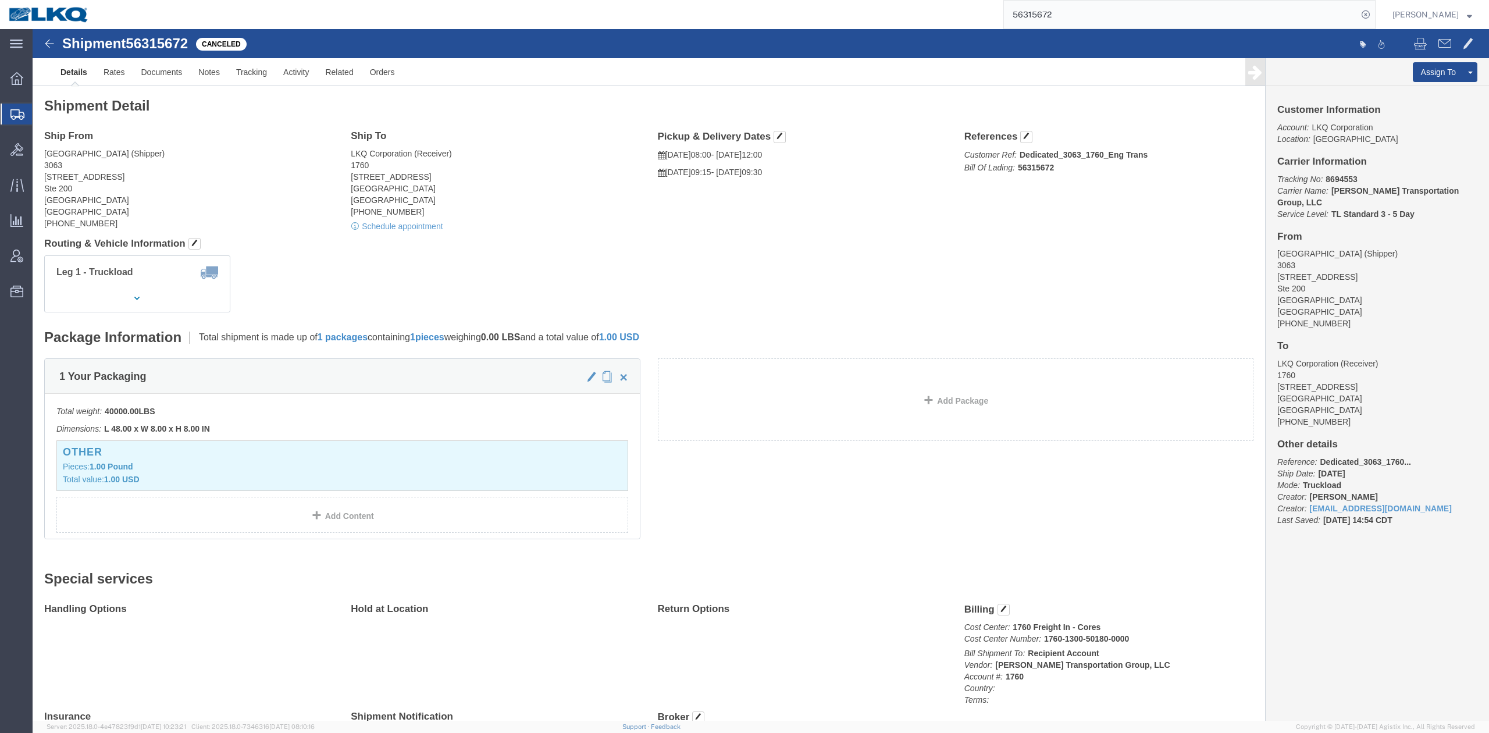
click at [1088, 12] on input "56315672" at bounding box center [1181, 15] width 354 height 28
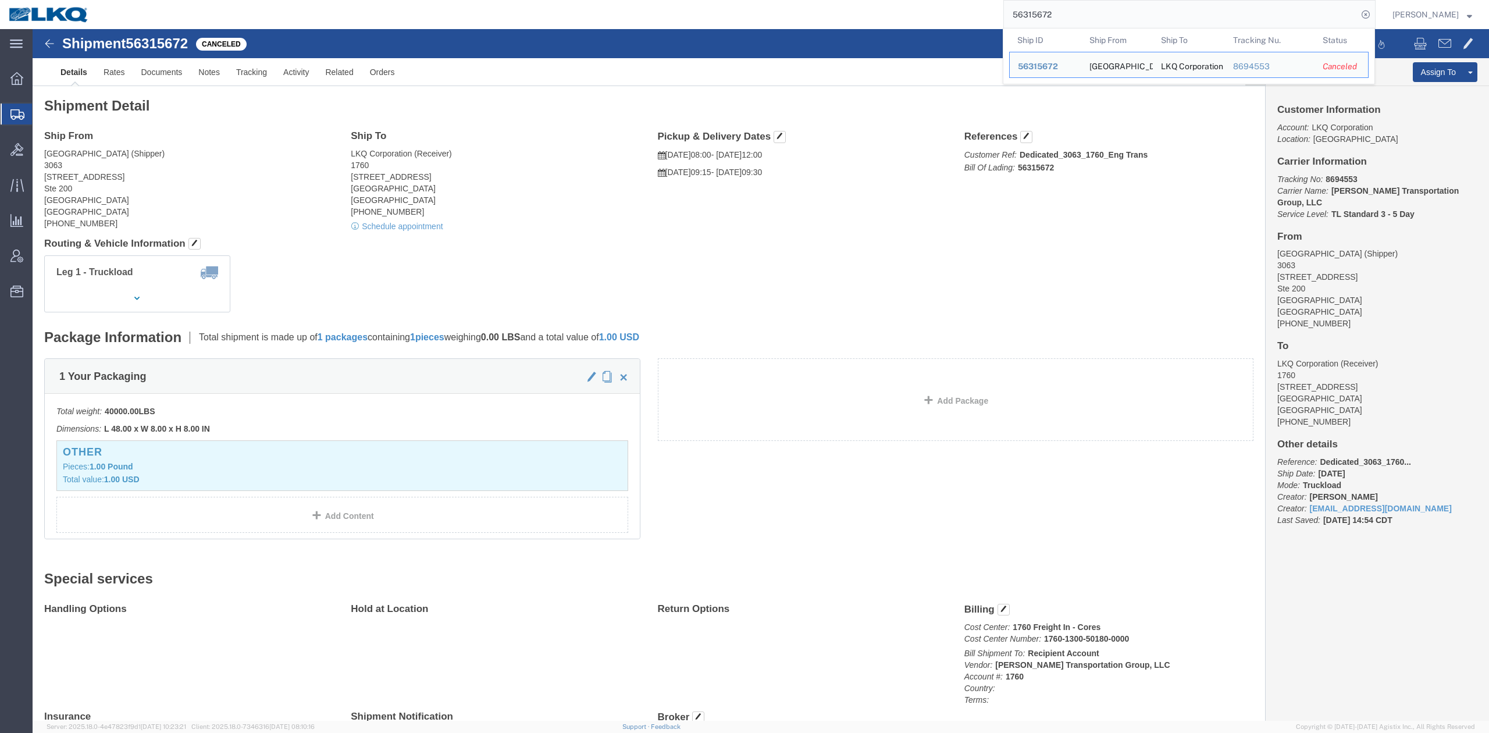
click at [1088, 12] on input "56315672" at bounding box center [1181, 15] width 354 height 28
paste input "• 56429978"
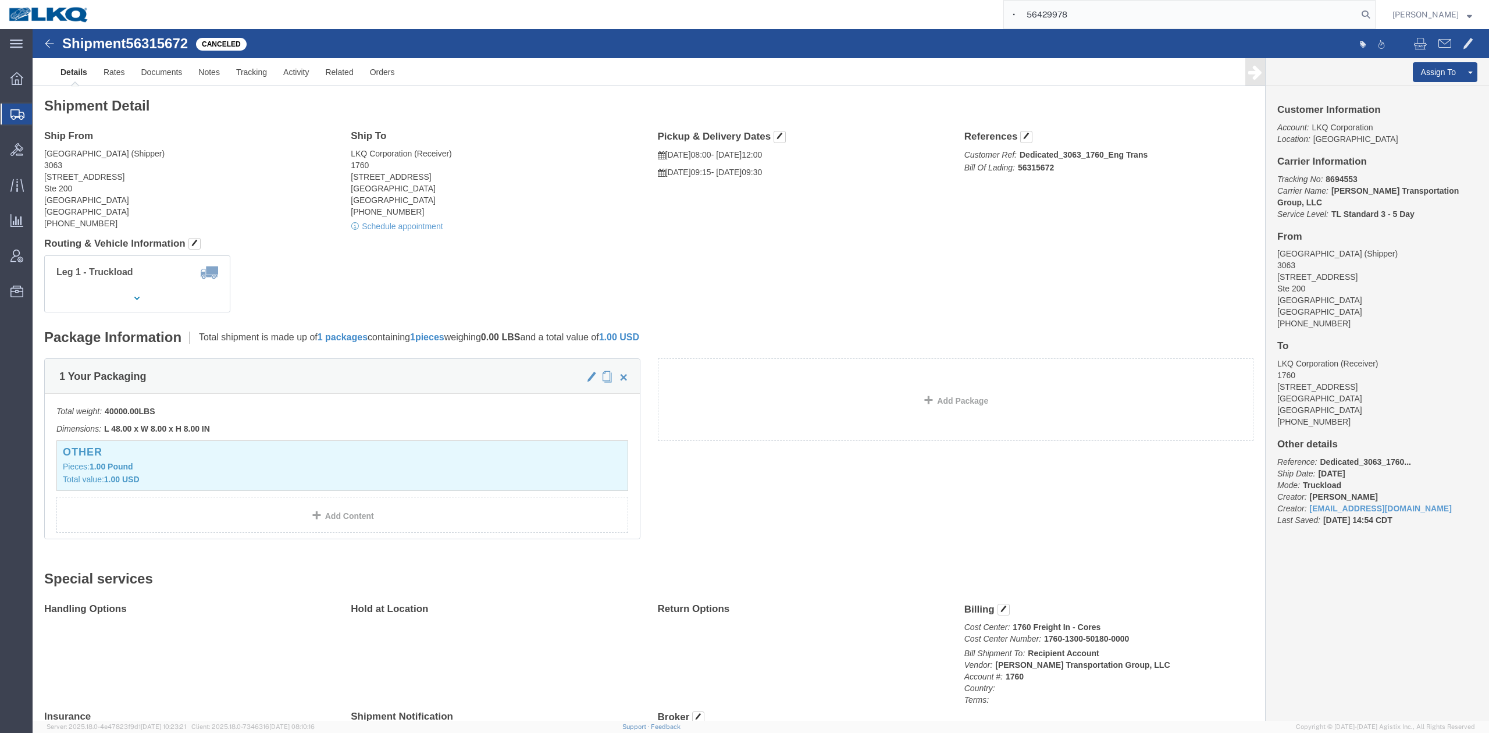
drag, startPoint x: 1050, startPoint y: 15, endPoint x: 1050, endPoint y: 21, distance: 5.8
click at [1049, 16] on input "• 56429978" at bounding box center [1181, 15] width 354 height 28
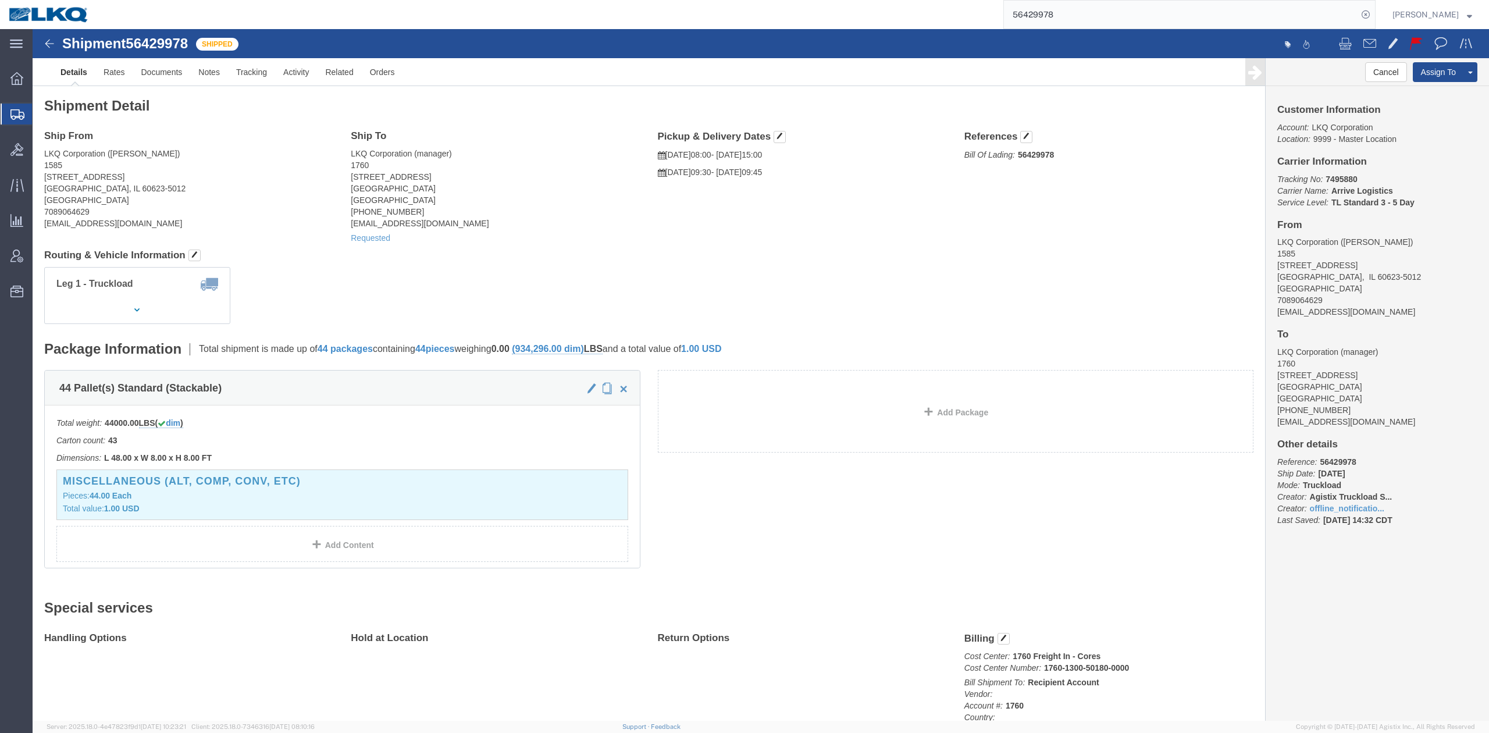
click span "56429978"
copy span "56429978"
click at [1102, 22] on input "56429978" at bounding box center [1181, 15] width 354 height 28
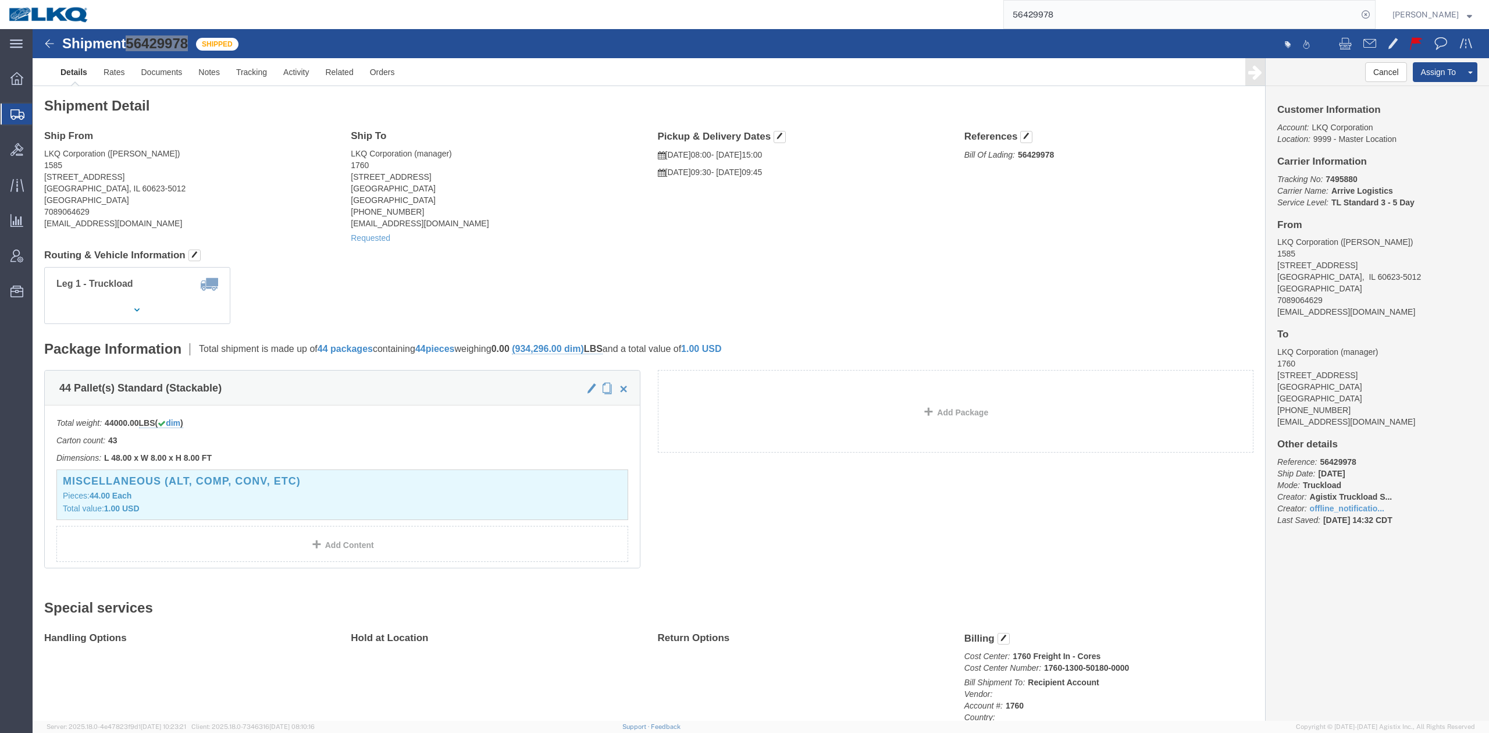
paste input "60095"
type input "56600958"
click at [1374, 17] on icon at bounding box center [1365, 14] width 16 height 16
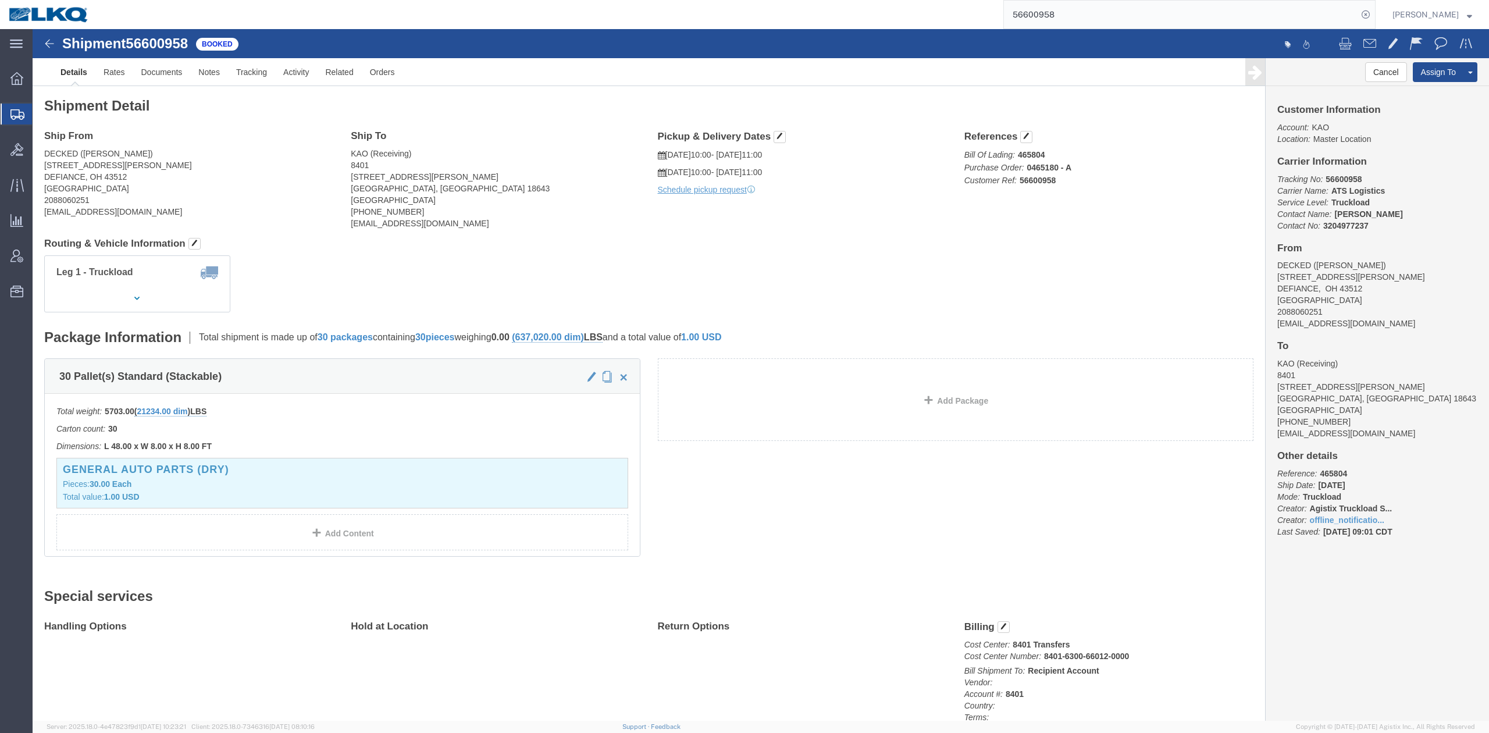
drag, startPoint x: 782, startPoint y: 268, endPoint x: 648, endPoint y: 249, distance: 135.6
click div "Leg 1 - Truckload Vehicle 1: Standard Dry Van (53 Feet) Number of trucks: 1"
click span
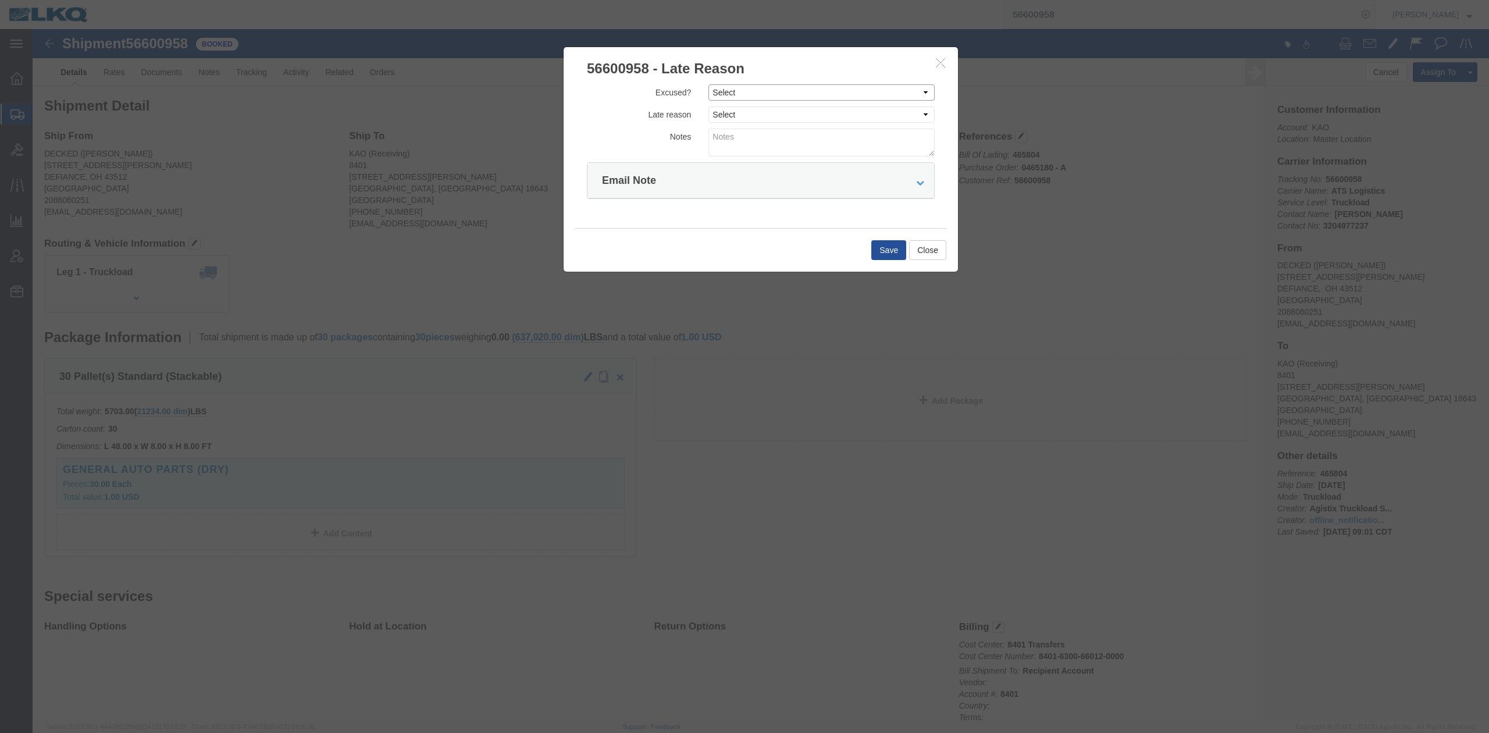
click select "Select Excused Not Excused"
select select "NOT_EXCUSED"
click select "Select Excused Not Excused"
click div "Excused? Select Excused Not Excused Late reason Select Bad Carrier Data Carrier…"
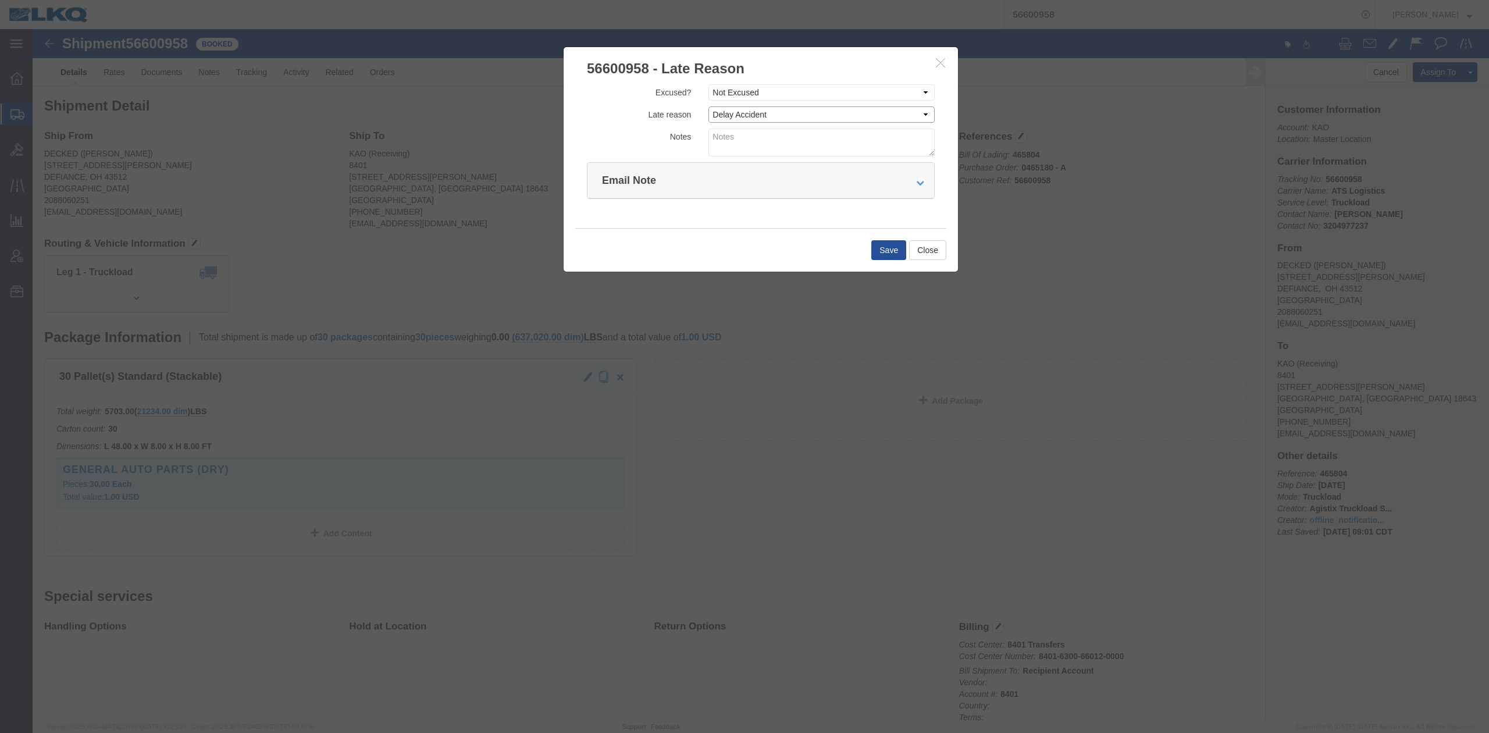
click select "Select Bad Carrier Data Carrier Admin Error Delay Accident Driver Error Lack of…"
select select "DRIVER_ERROR"
click textarea
type textarea "Pickup 9/2"
click button "Save"
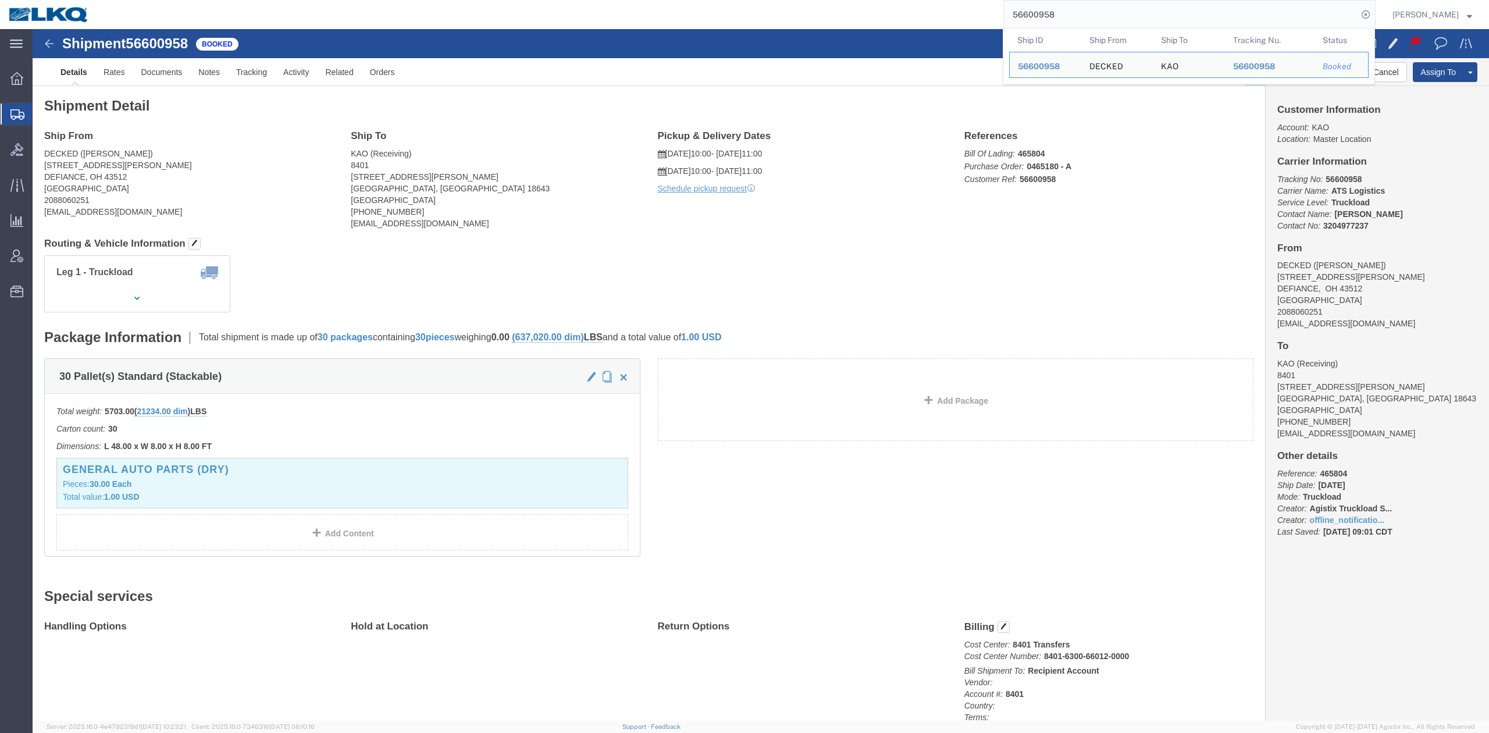
click at [1047, 17] on input "56600958" at bounding box center [1181, 15] width 354 height 28
paste input "87047"
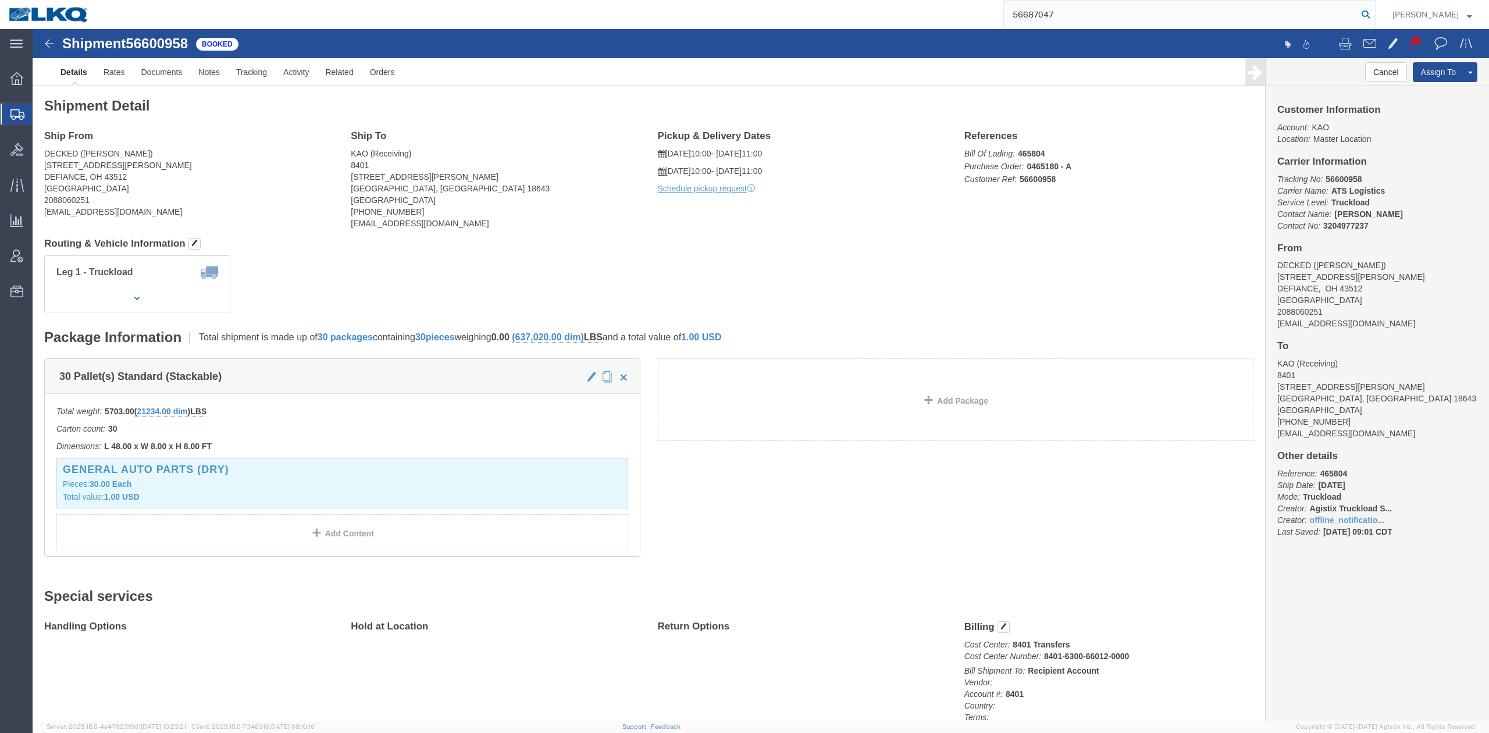
drag, startPoint x: 1387, startPoint y: 13, endPoint x: 589, endPoint y: 81, distance: 801.4
click at [1374, 13] on icon at bounding box center [1365, 14] width 16 height 16
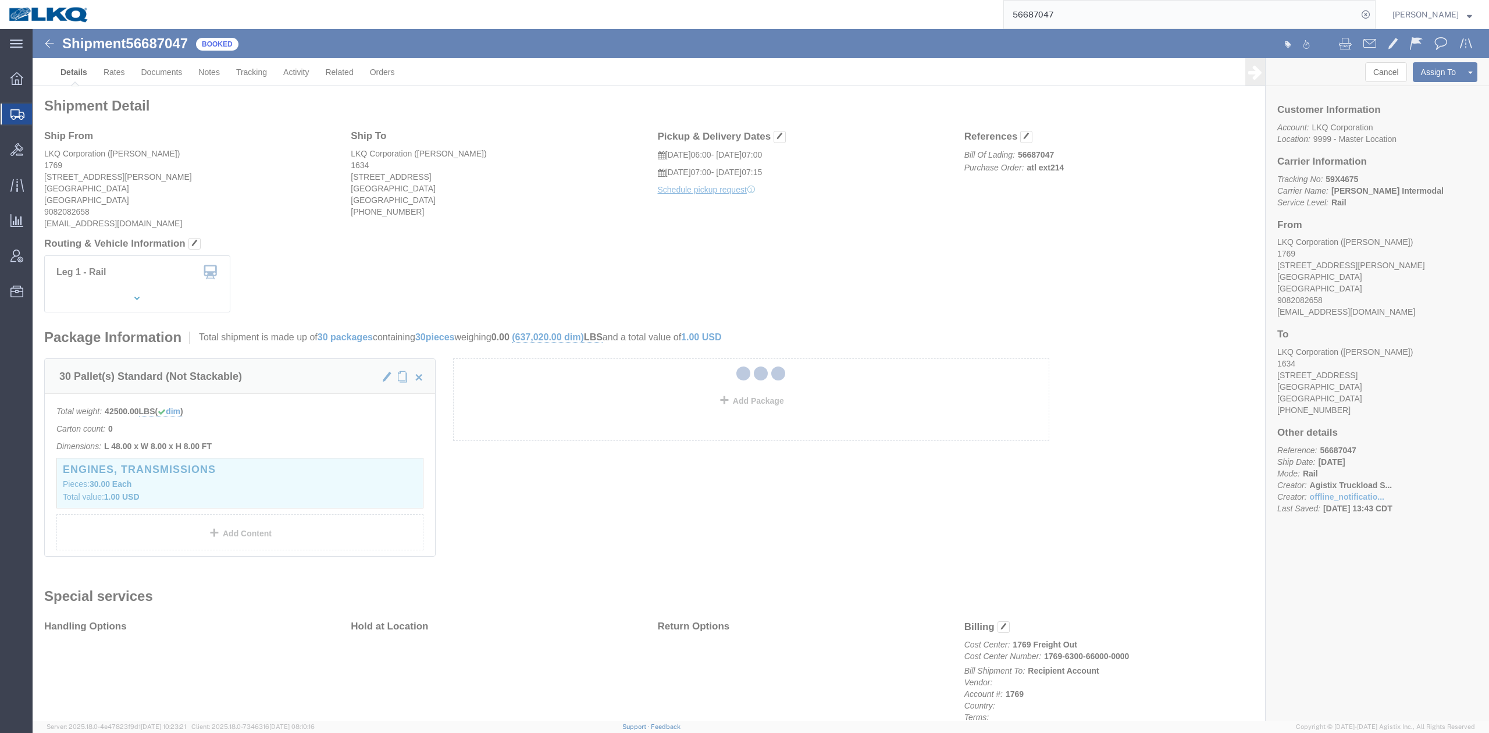
click at [483, 238] on div at bounding box center [761, 374] width 1456 height 691
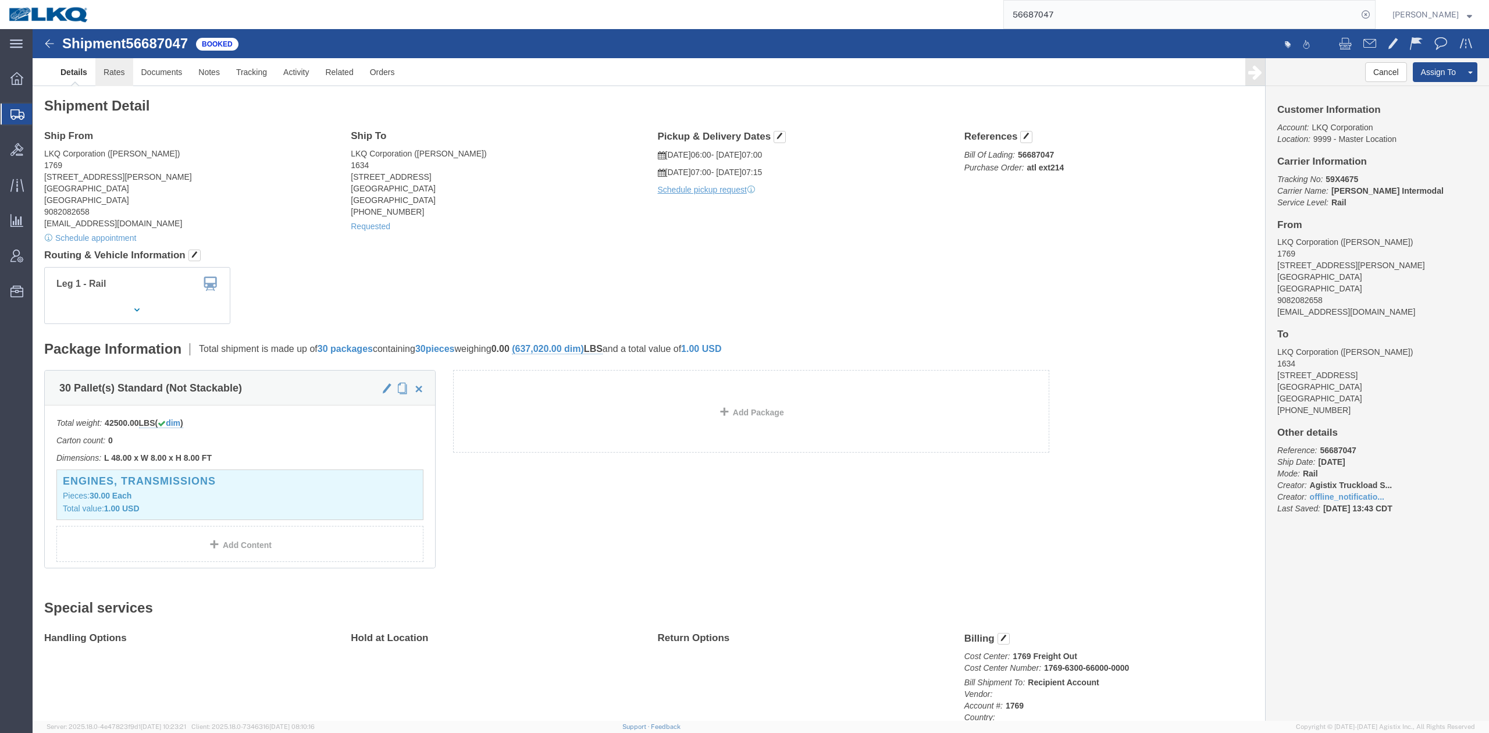
click link "Rates"
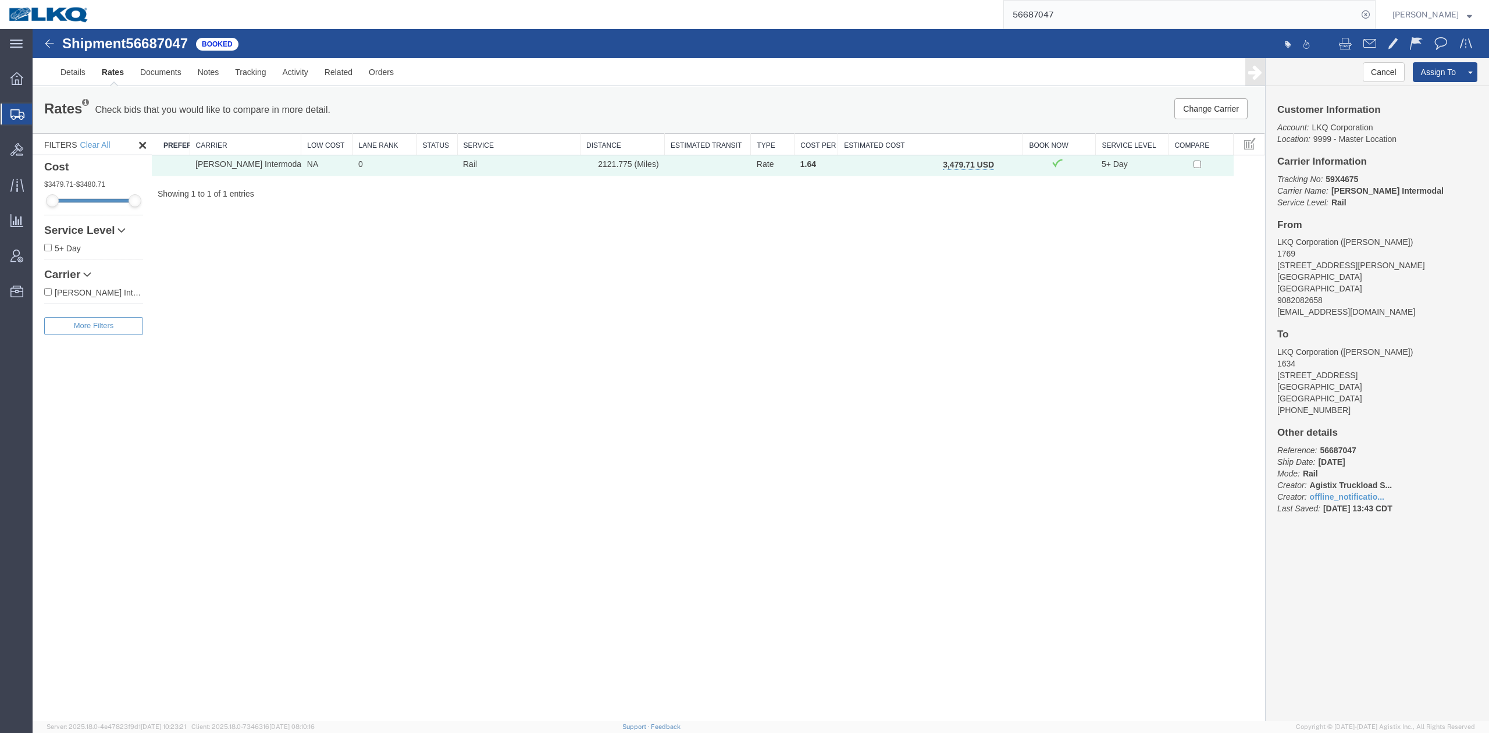
click at [691, 73] on ul "Details Rates Documents Notes Tracking Activity Related Orders" at bounding box center [760, 71] width 1417 height 27
click at [63, 60] on link "Details" at bounding box center [72, 72] width 41 height 28
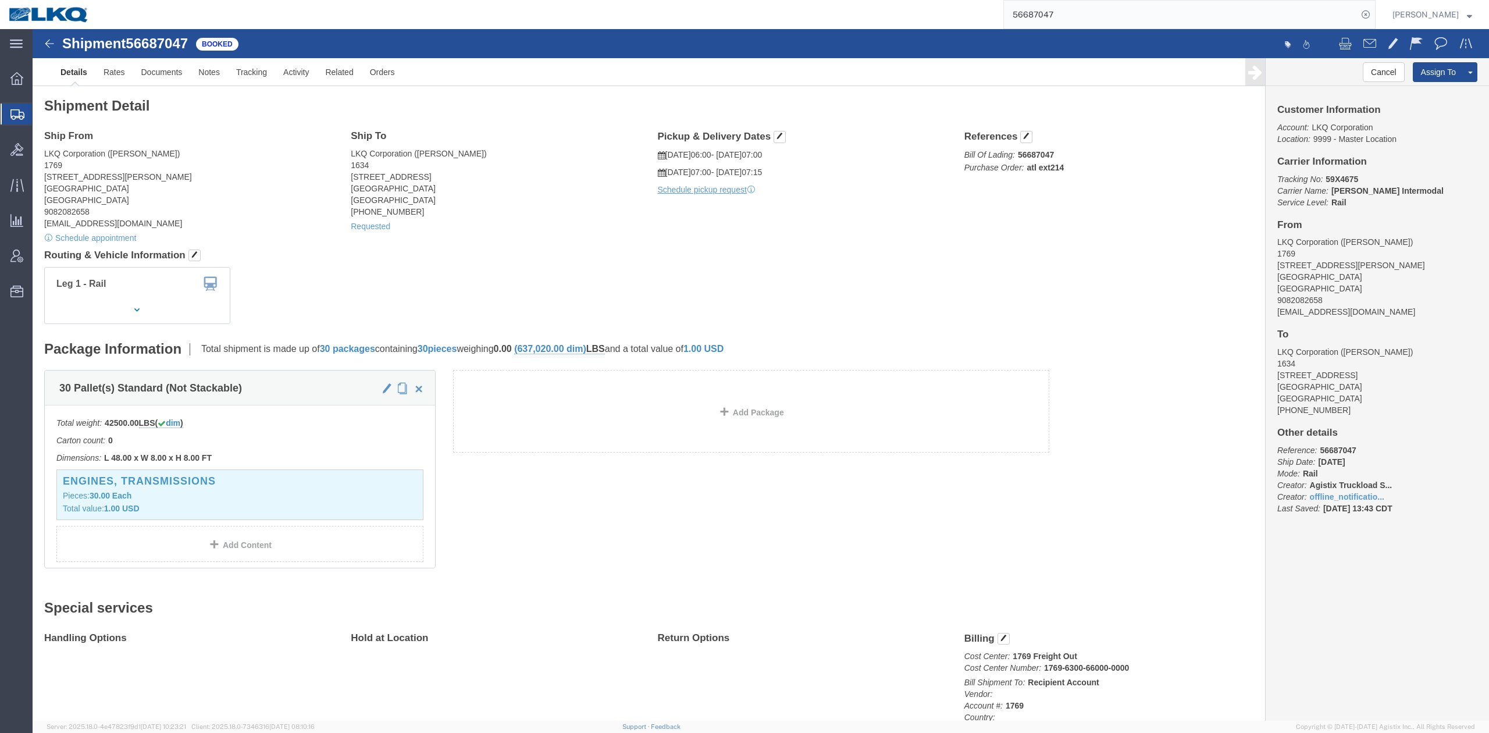
click at [1163, 10] on input "56687047" at bounding box center [1181, 15] width 354 height 28
click at [1162, 10] on input "56687047" at bounding box center [1181, 15] width 354 height 28
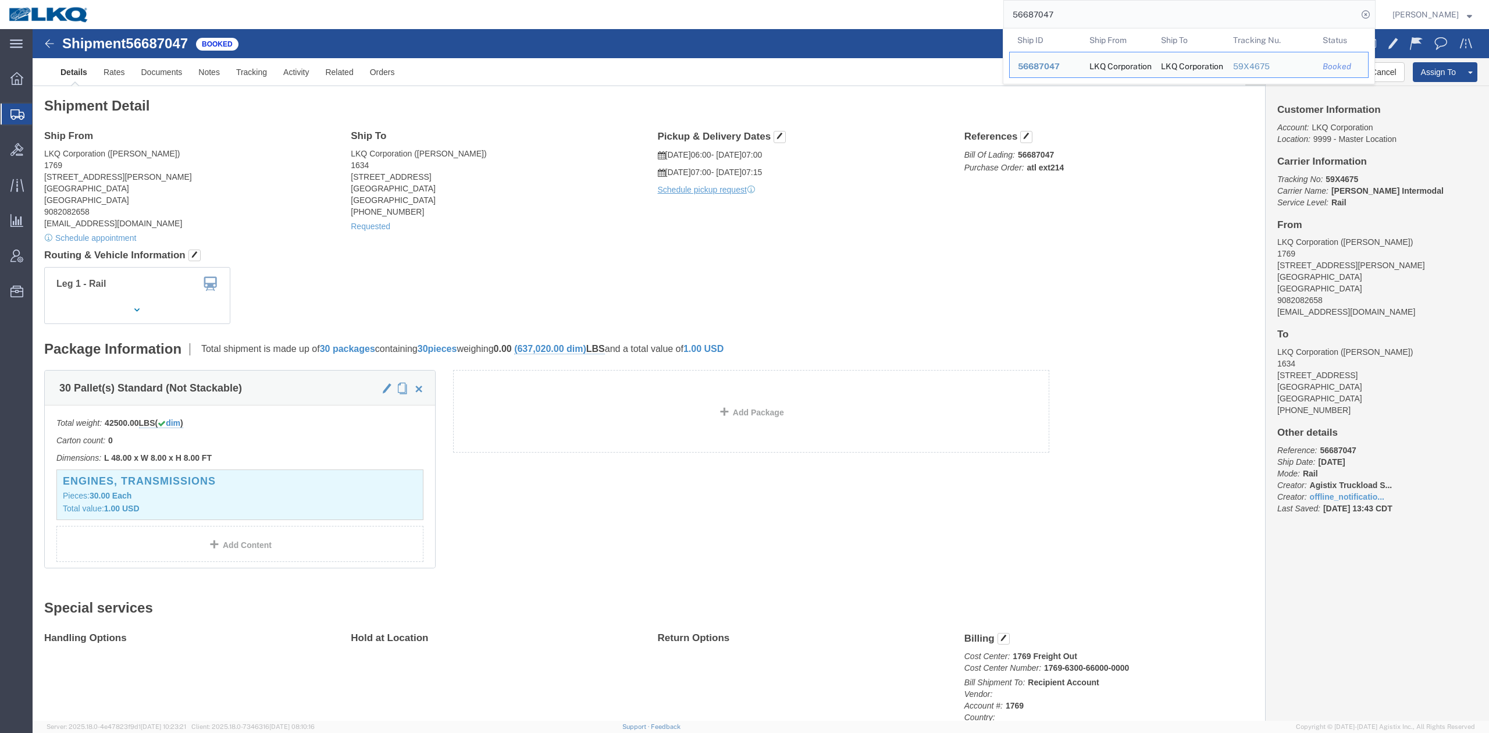
paste input "70388"
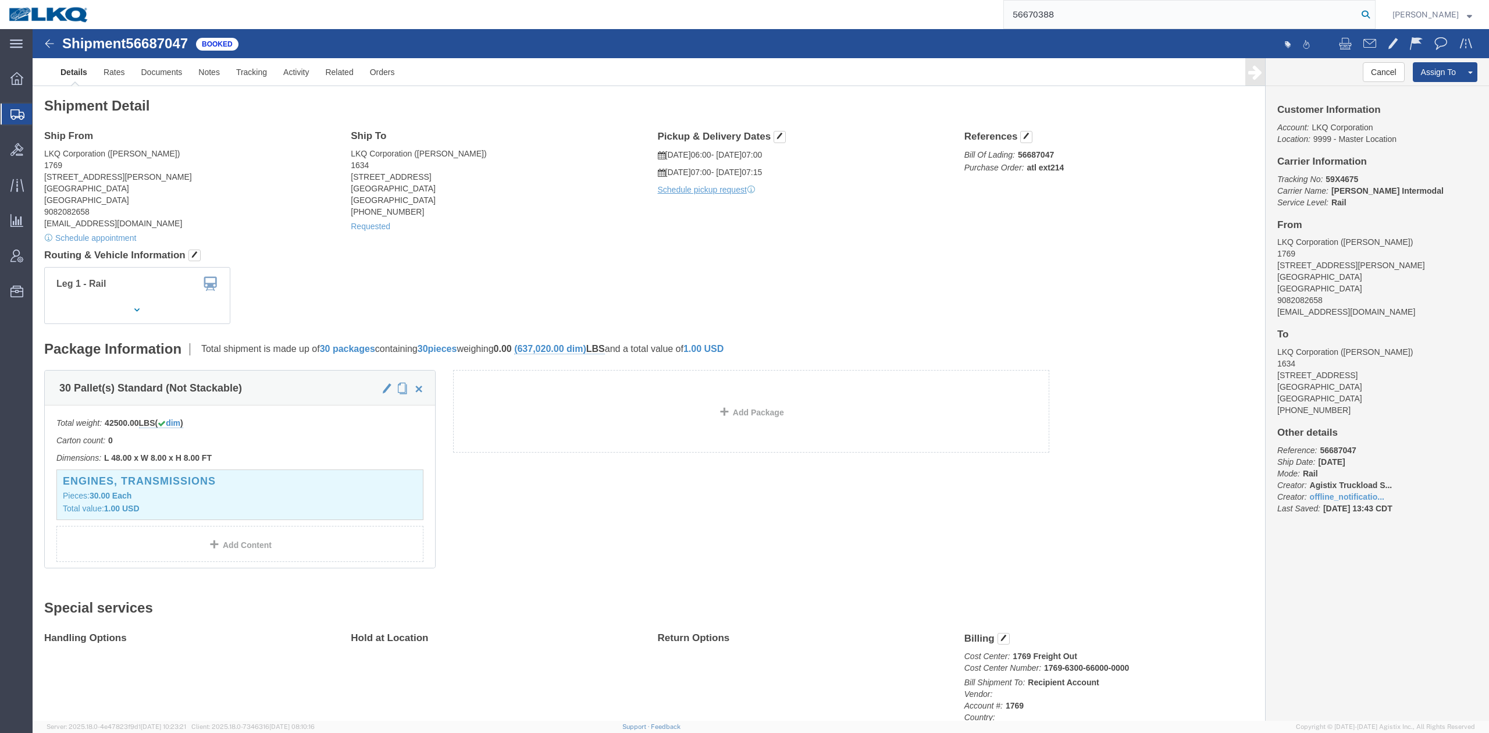
type input "56670388"
click at [1374, 15] on icon at bounding box center [1365, 14] width 16 height 16
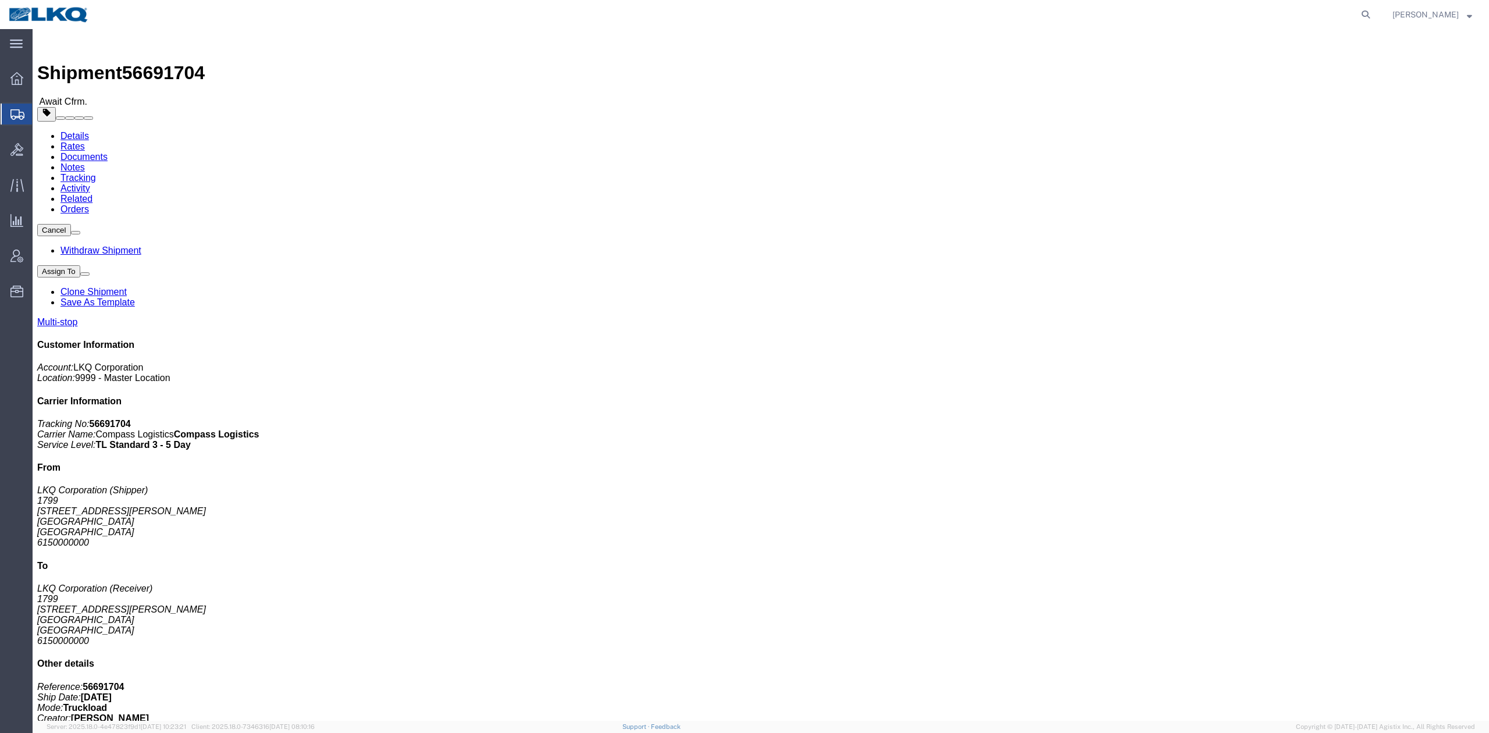
click link "Rates"
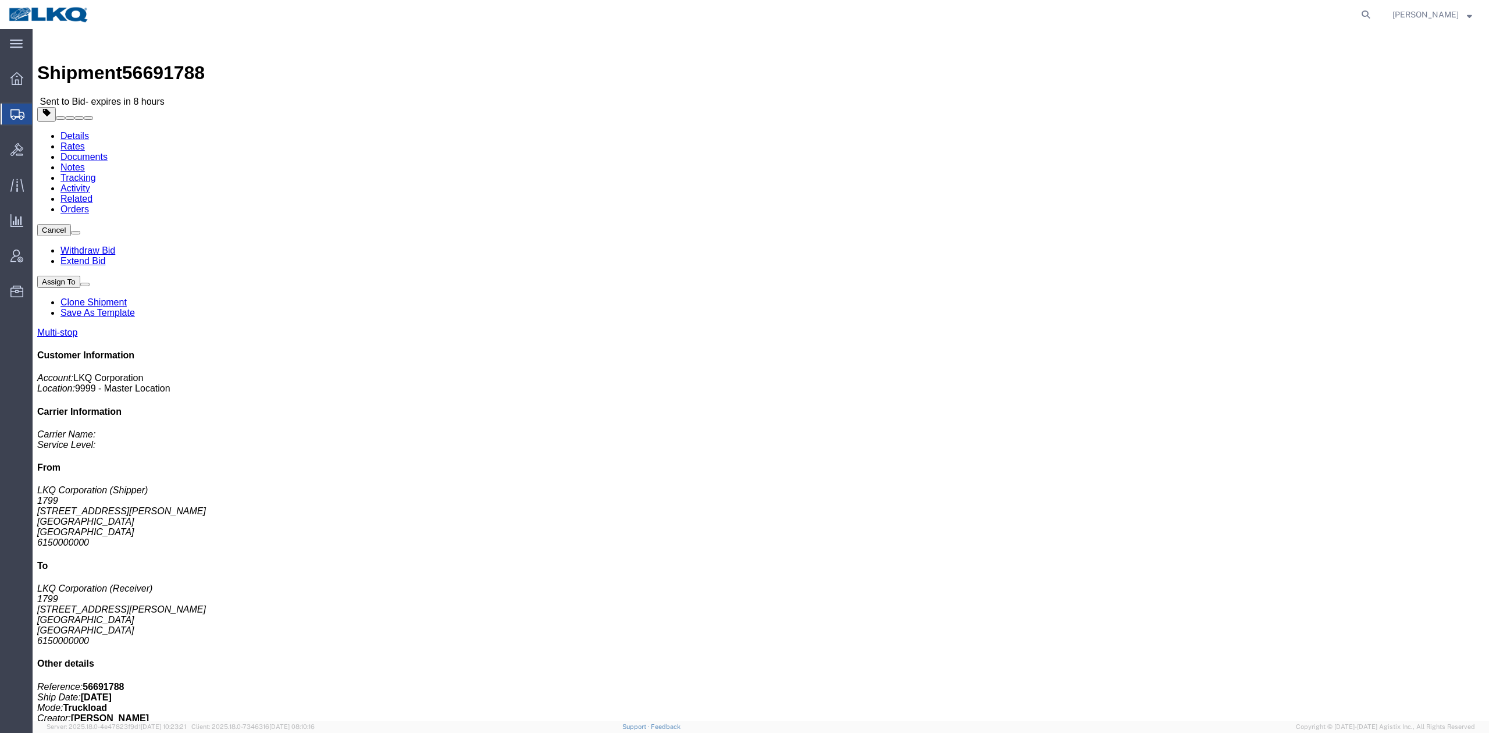
click link "Rates"
drag, startPoint x: 81, startPoint y: 41, endPoint x: 104, endPoint y: 73, distance: 38.9
click link "Rates"
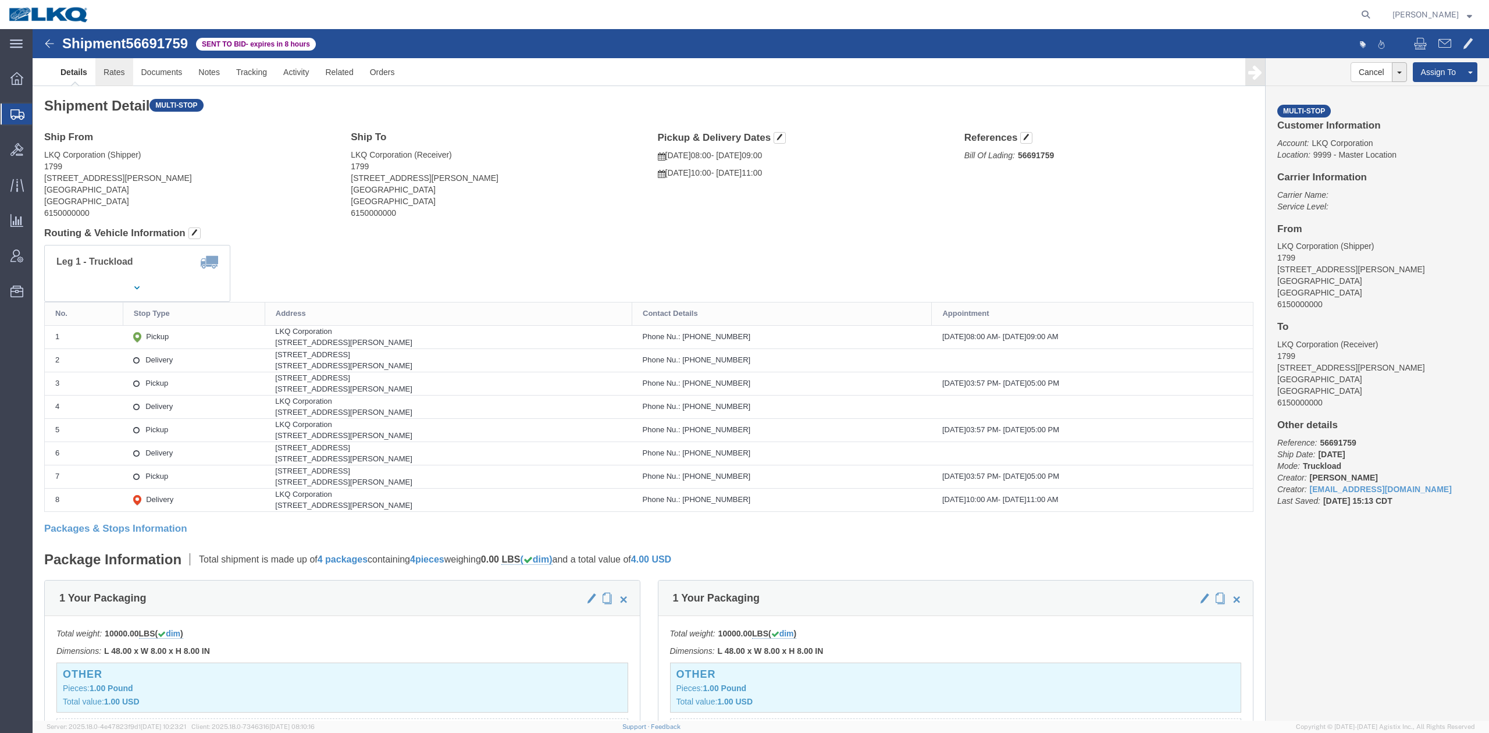
click link "Rates"
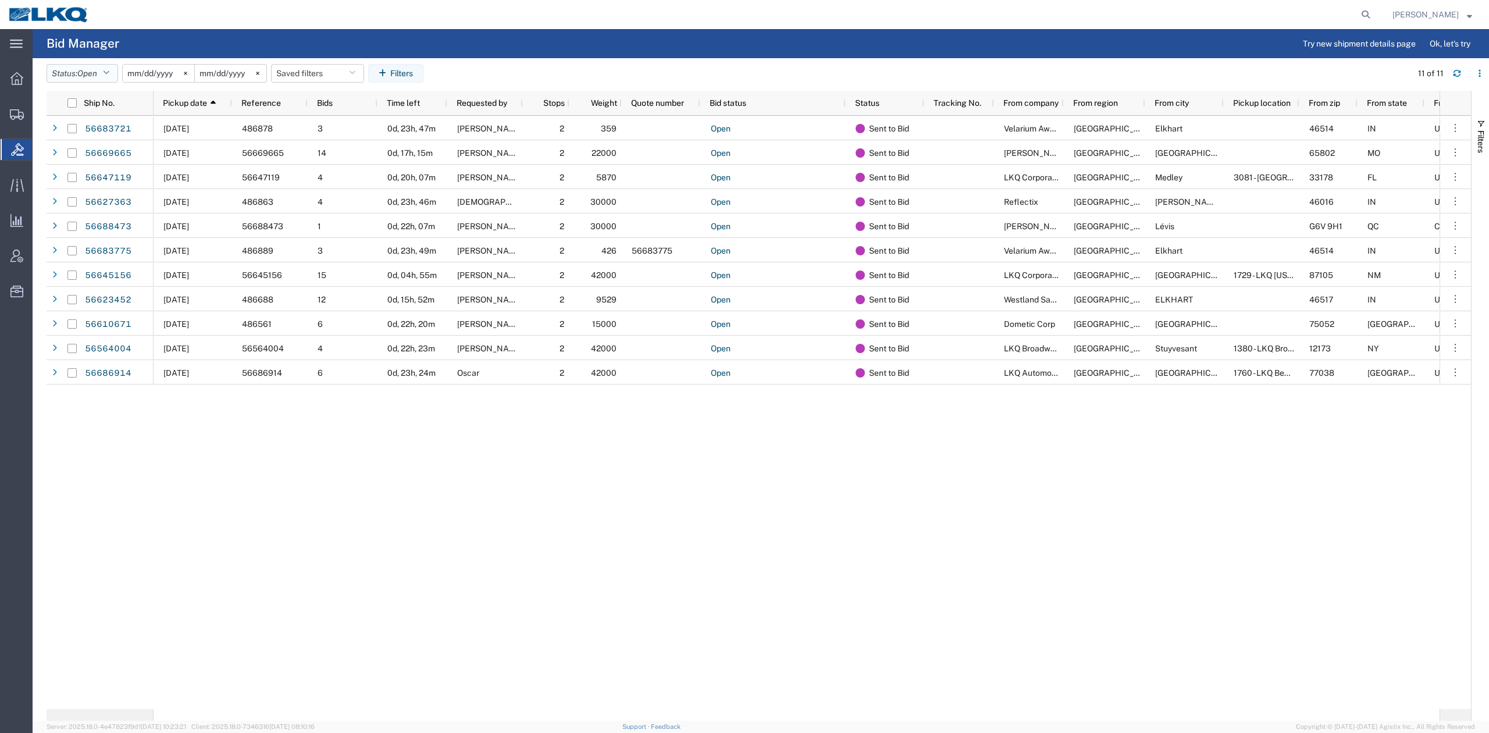
click at [97, 70] on span "Open" at bounding box center [87, 73] width 20 height 9
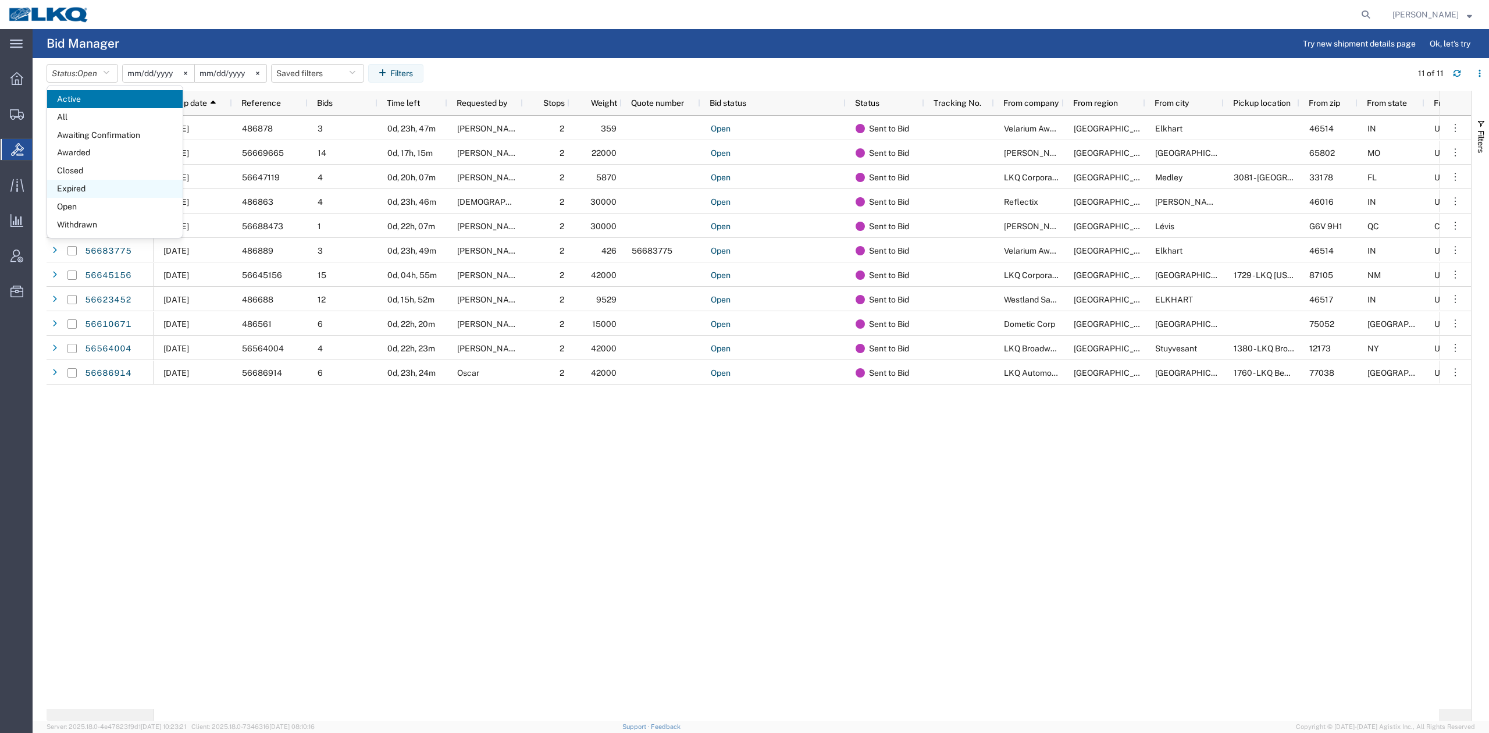
click at [90, 189] on span "Expired" at bounding box center [115, 189] width 136 height 18
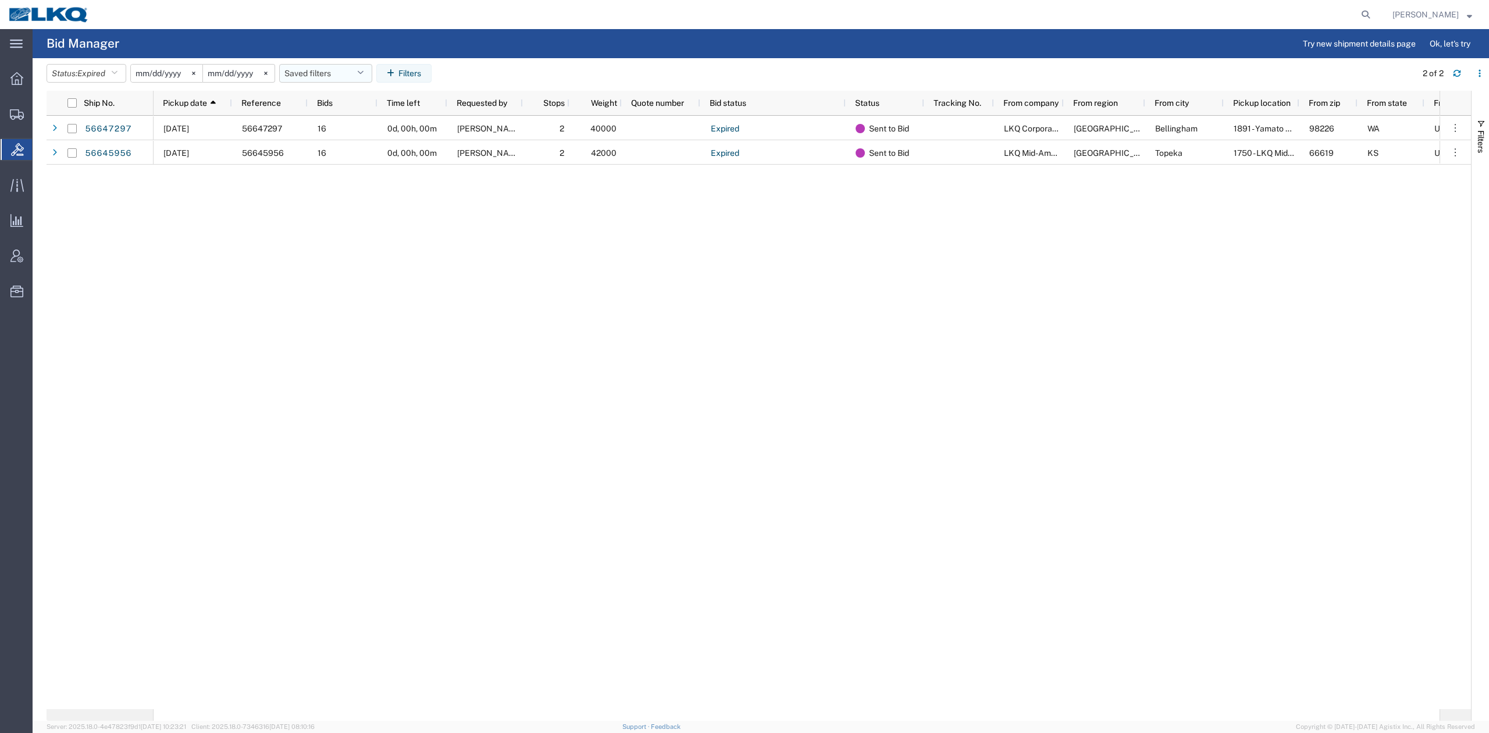
click at [328, 77] on button "Saved filters" at bounding box center [325, 73] width 93 height 19
click at [357, 128] on span "No PGW/LTL" at bounding box center [357, 124] width 152 height 22
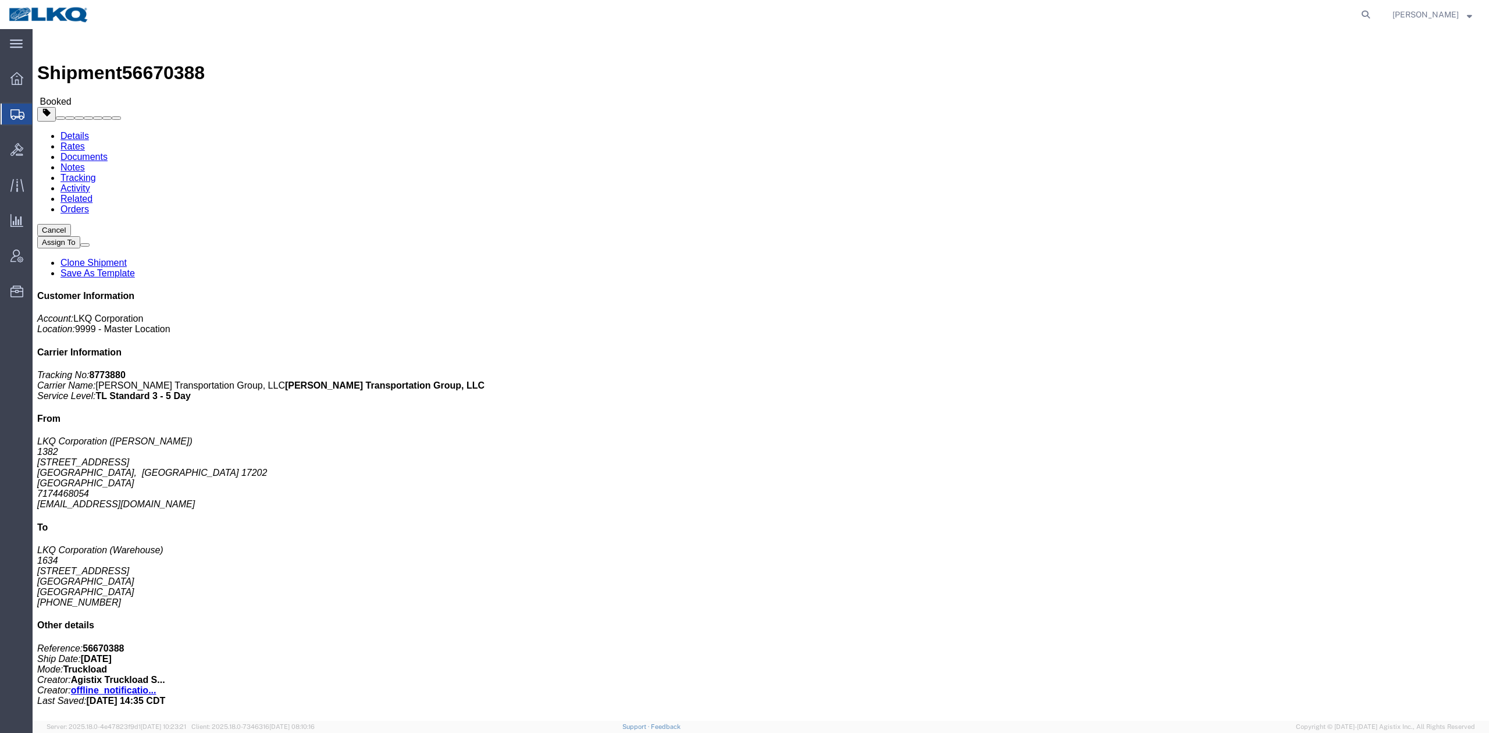
click address "LKQ Corporation (Warehouse) 1634 [STREET_ADDRESS] [PHONE_NUMBER]"
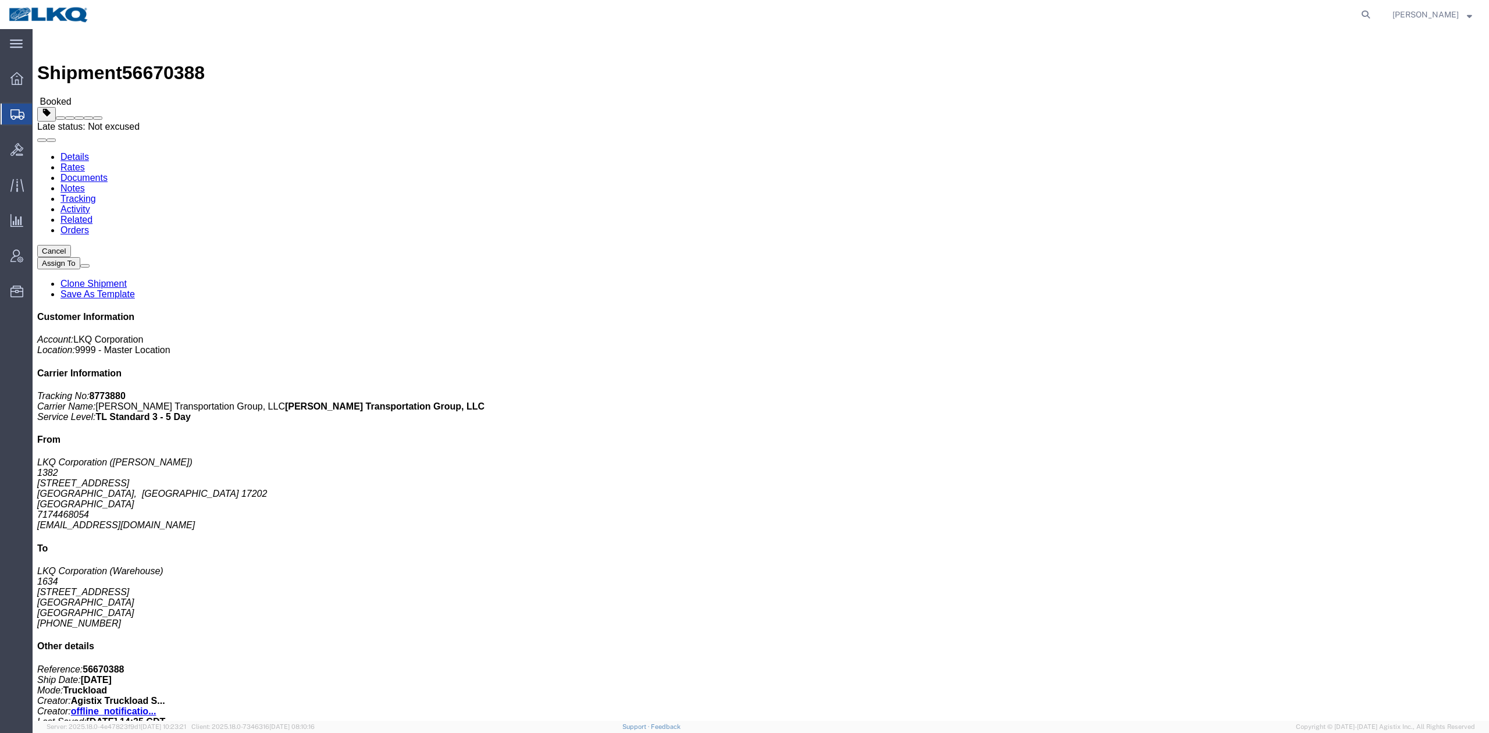
click button
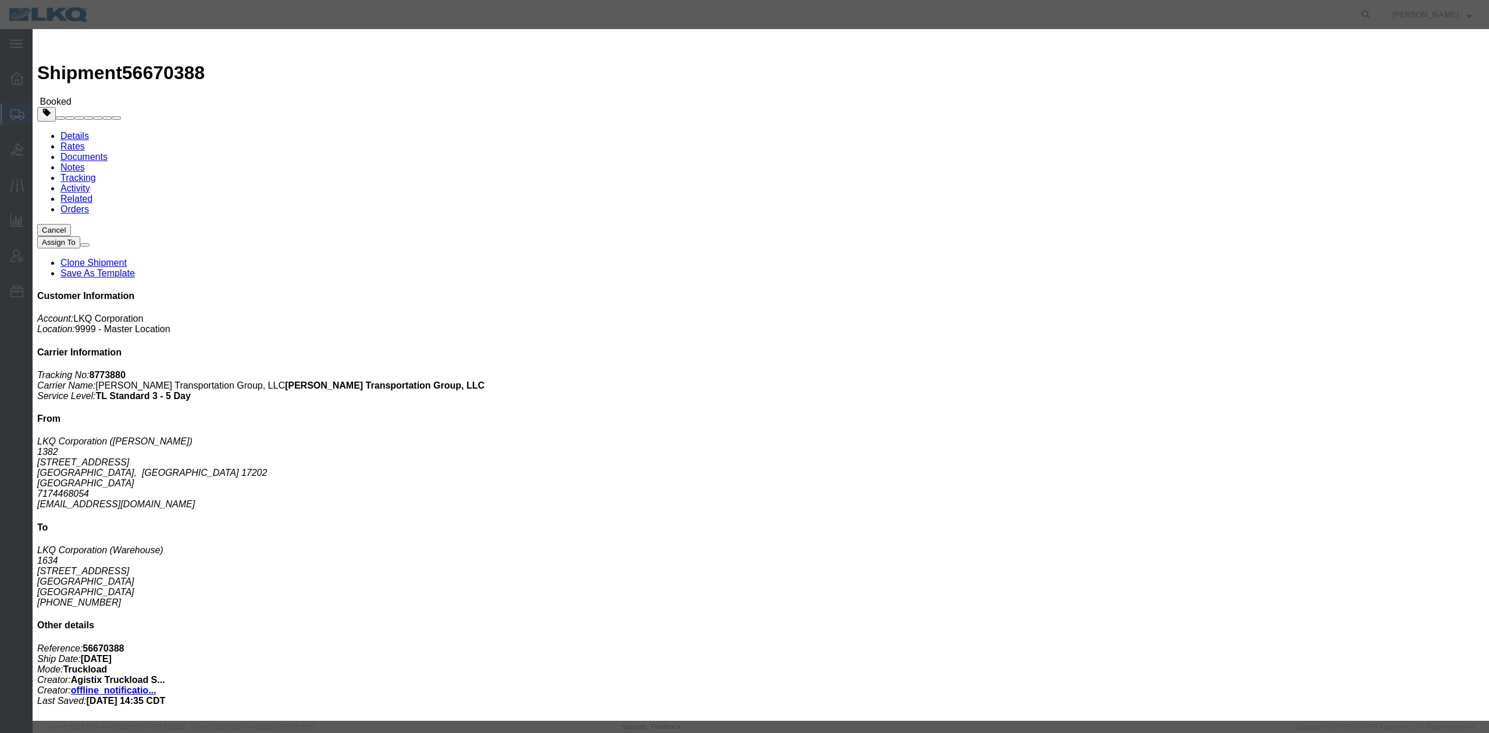
click h3 "56670388 - Late Reason"
drag, startPoint x: 903, startPoint y: 33, endPoint x: 777, endPoint y: 45, distance: 126.3
click icon "button"
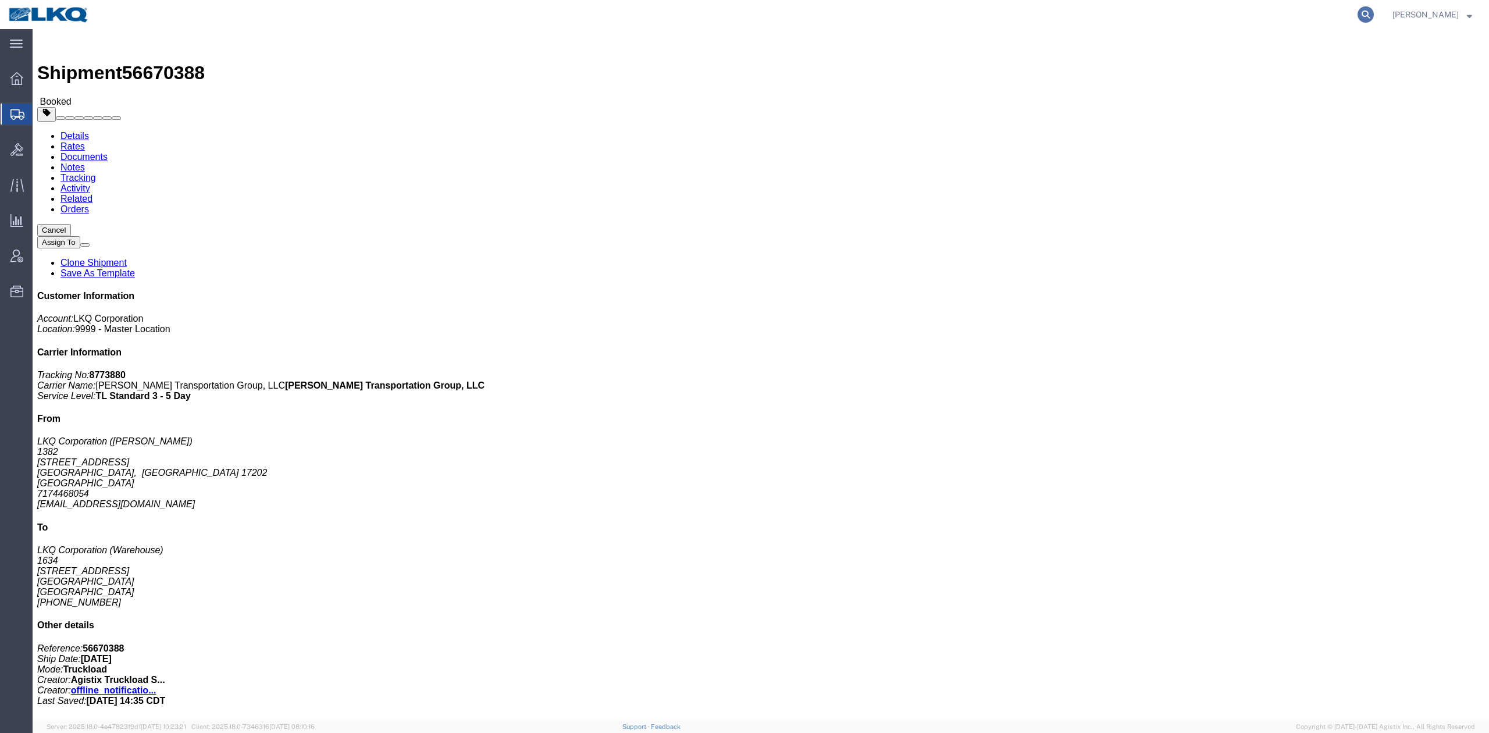
click at [1374, 17] on icon at bounding box center [1365, 14] width 16 height 16
paste input "56690875"
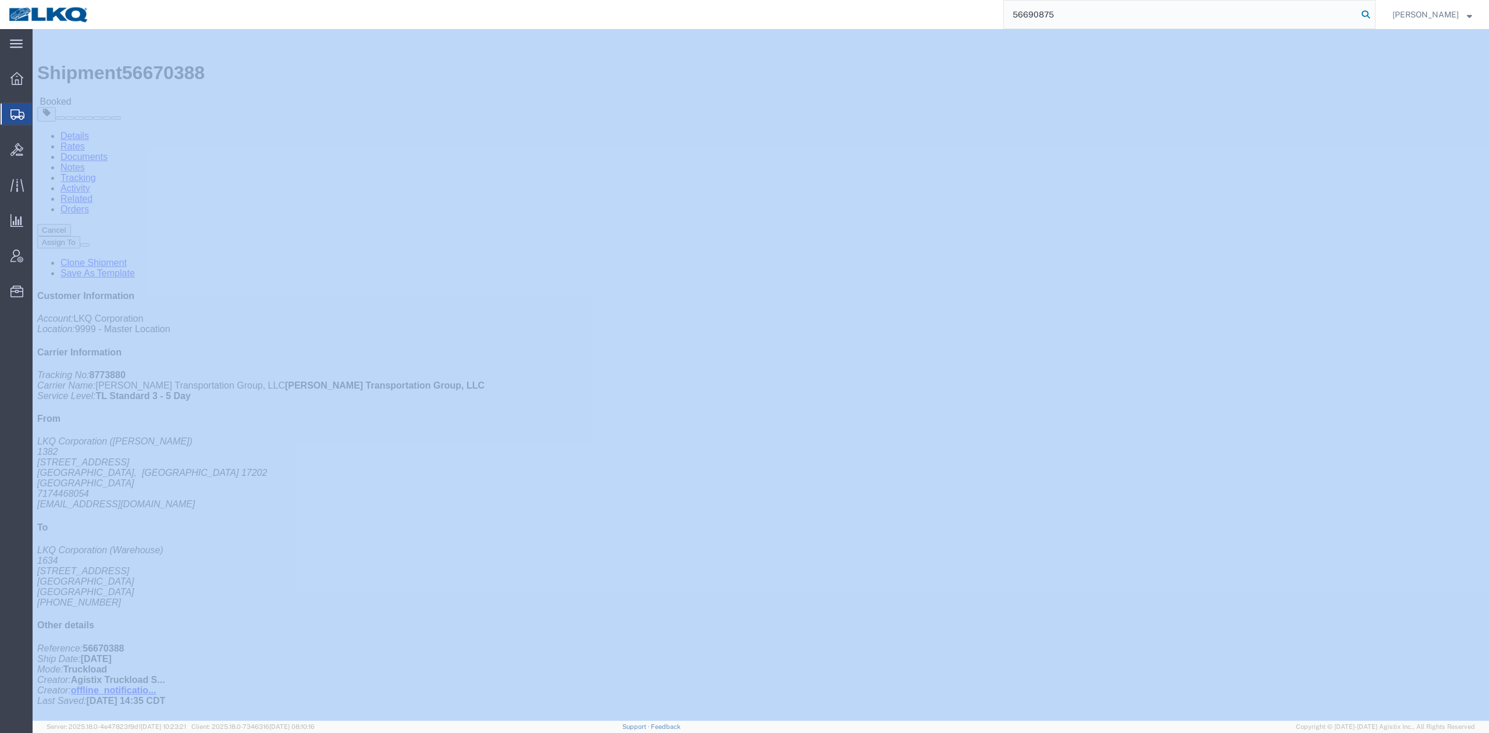
click at [1374, 17] on icon at bounding box center [1365, 14] width 16 height 16
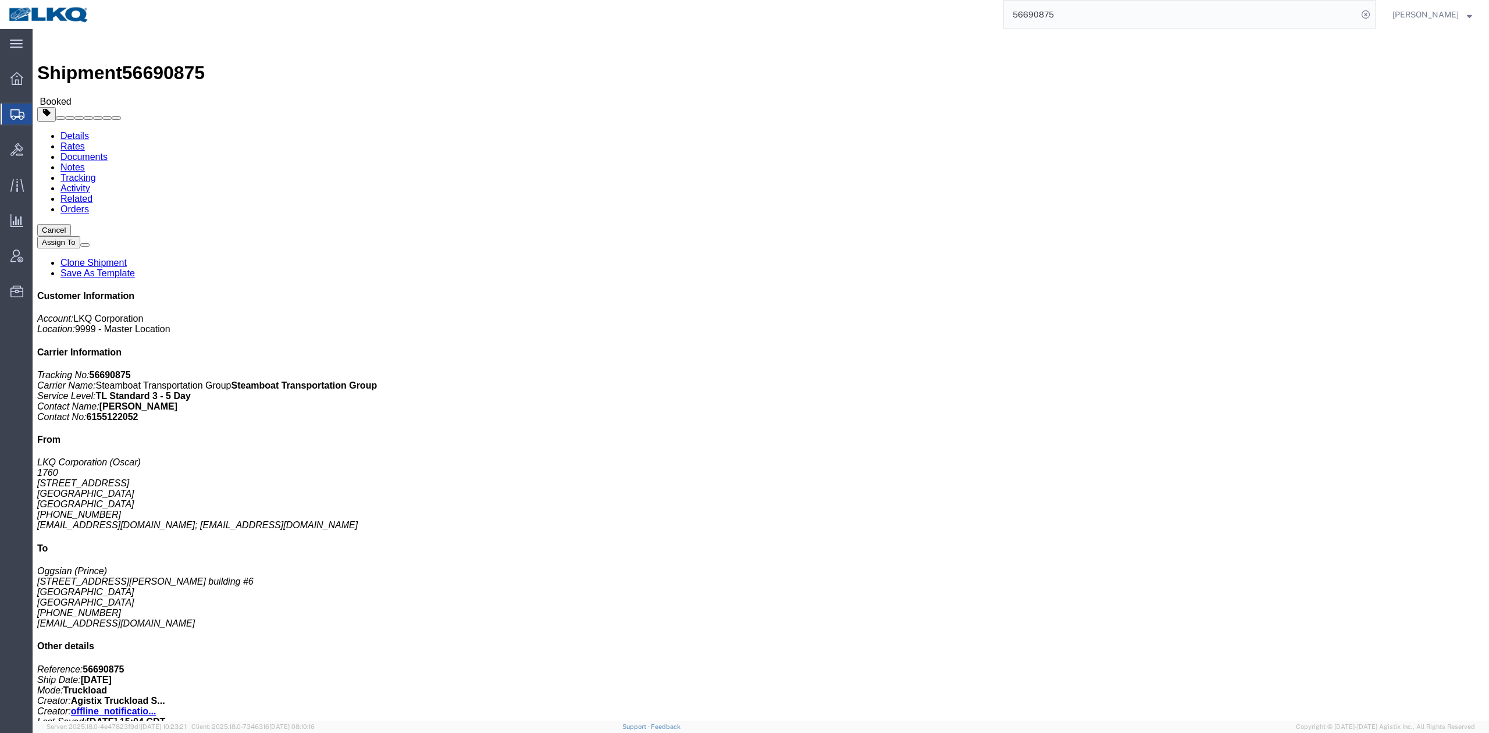
click div "Leg 1 - Truckload Vehicle 1: Flat Bed Number of trucks: 1"
click button "button"
drag, startPoint x: 90, startPoint y: 38, endPoint x: 123, endPoint y: 47, distance: 34.7
click link "Rates"
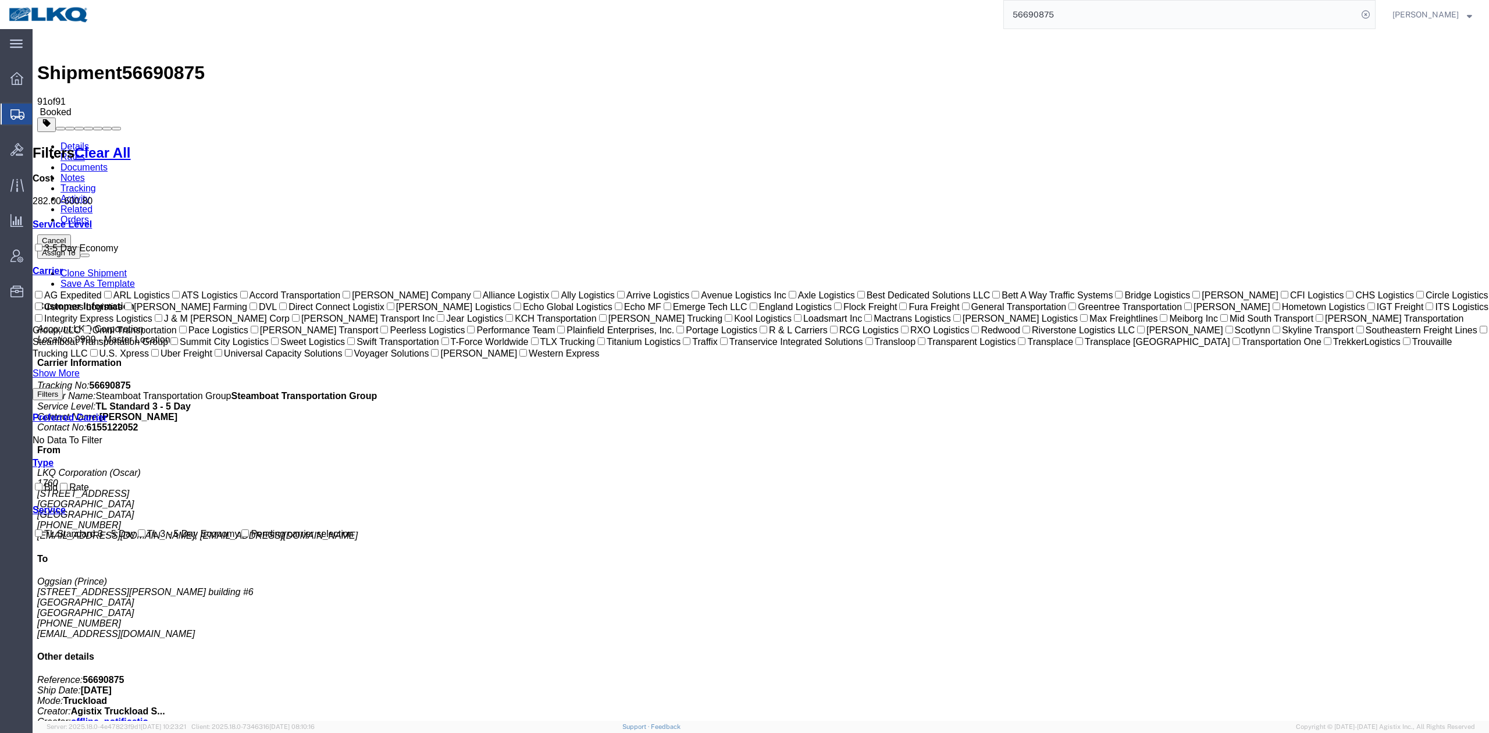
click at [108, 162] on link "Documents" at bounding box center [83, 167] width 47 height 10
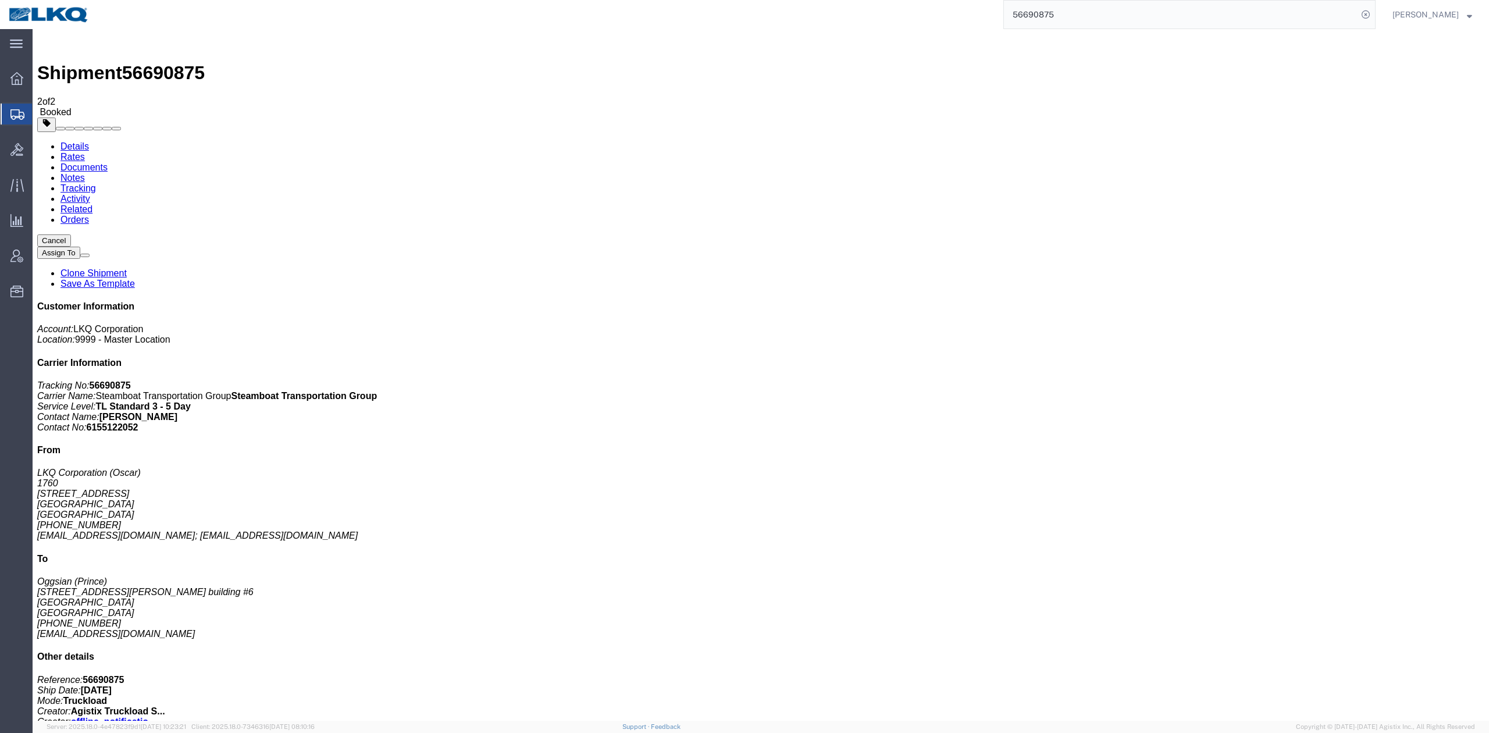
drag, startPoint x: 1136, startPoint y: 22, endPoint x: 1166, endPoint y: 26, distance: 30.0
click at [1136, 22] on input "56690875" at bounding box center [1181, 15] width 354 height 28
paste input "486292"
click at [1136, 21] on input "56690875" at bounding box center [1181, 15] width 354 height 28
type input "486292"
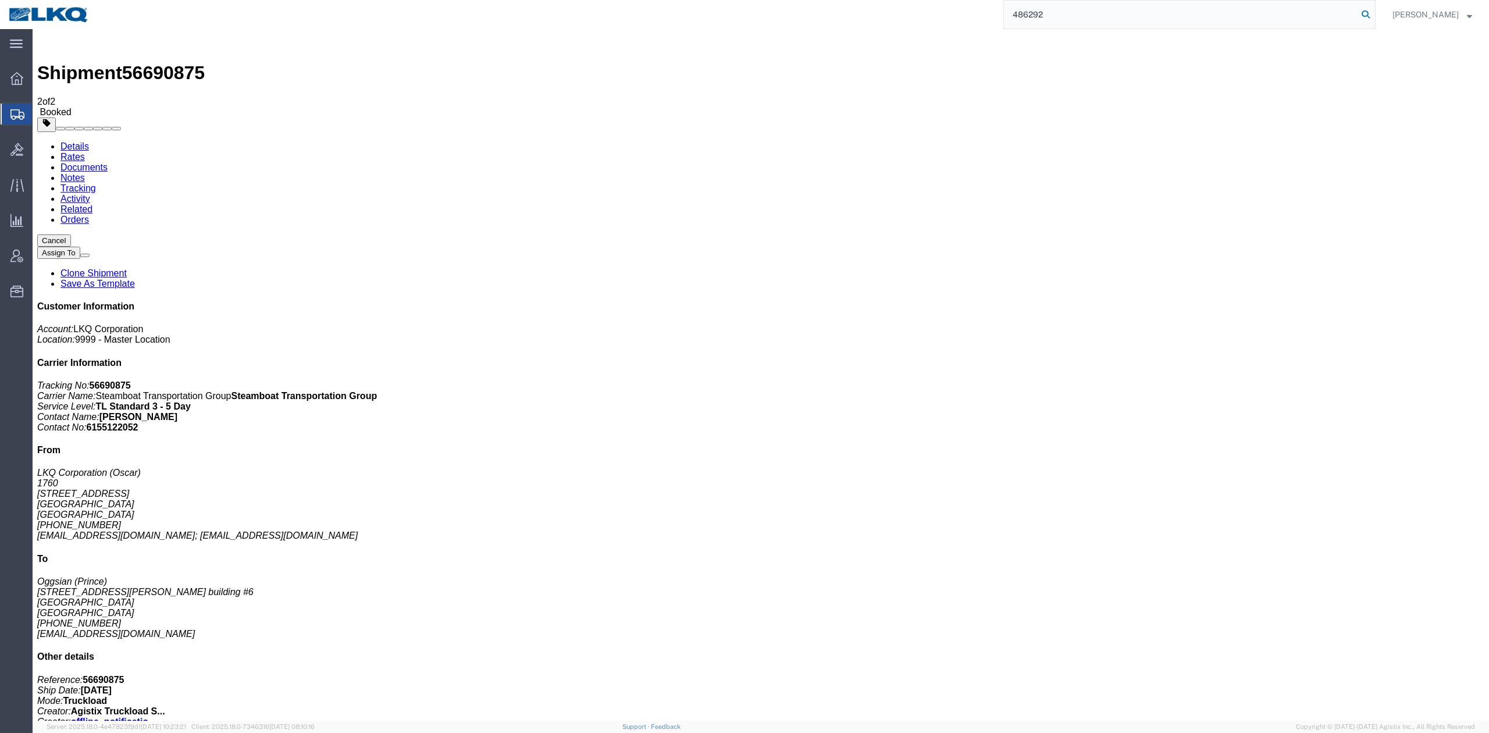
click at [1374, 19] on icon at bounding box center [1365, 14] width 16 height 16
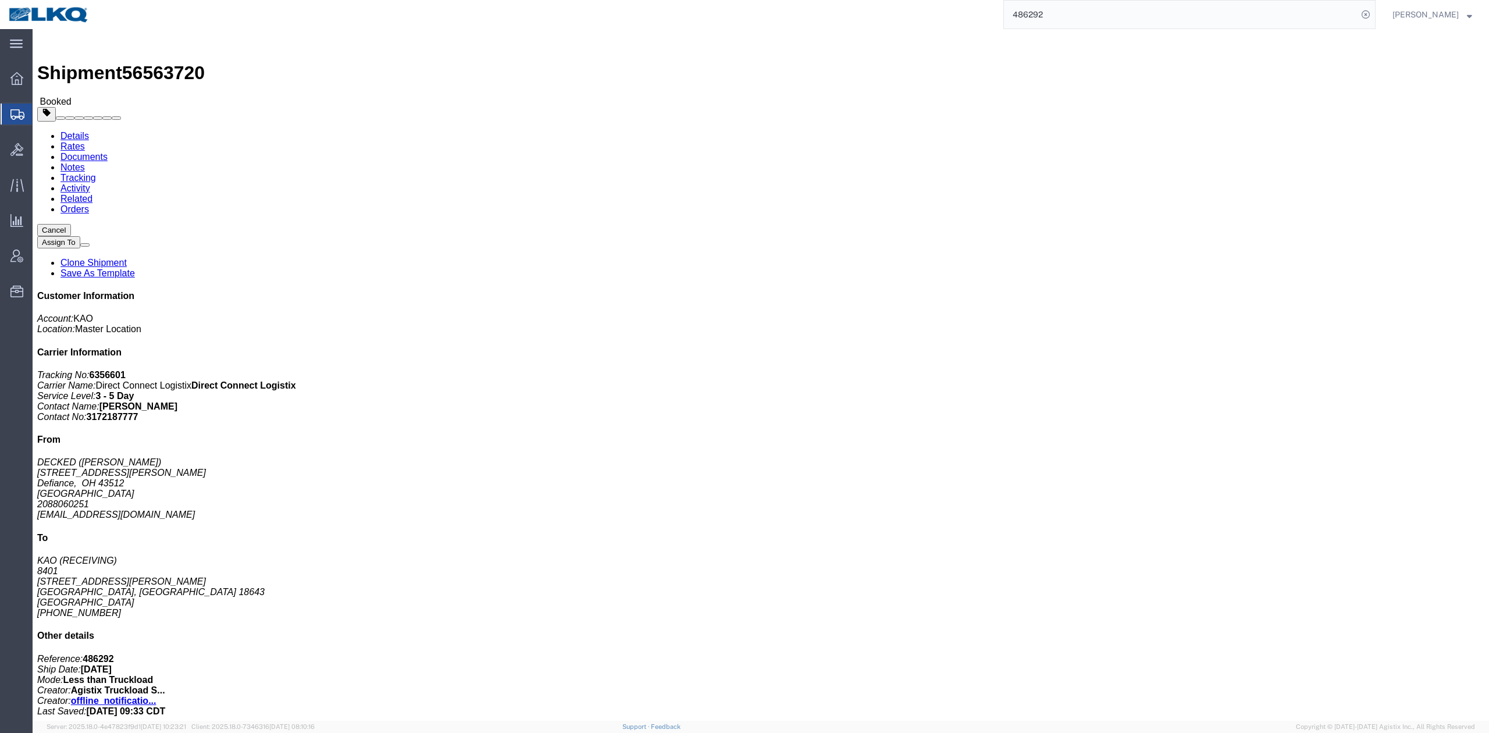
click span "56563720"
copy span "56563720"
click div "Leg 1 - Truckload Vehicle 1: Standard Dry Van (53 Feet) Number of trucks: 1"
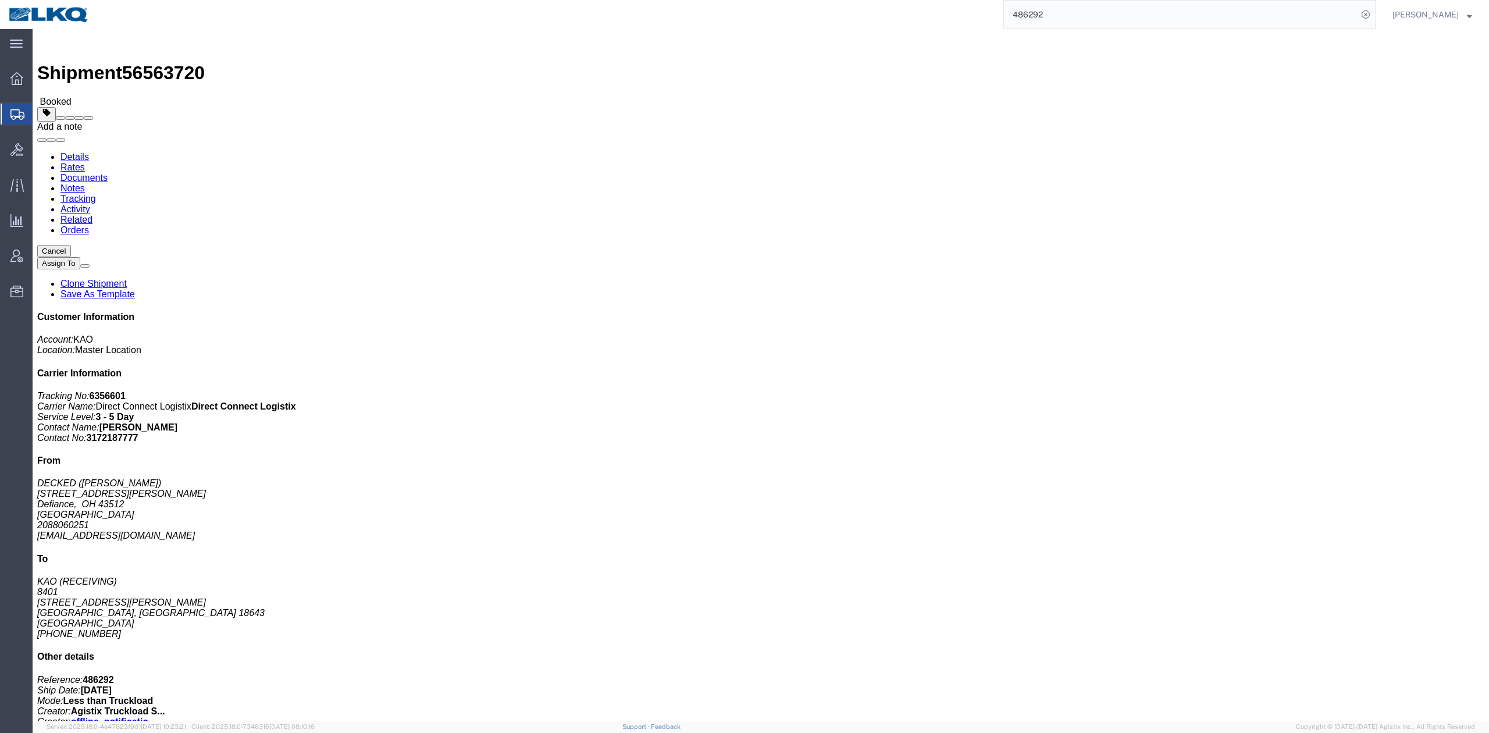
click span
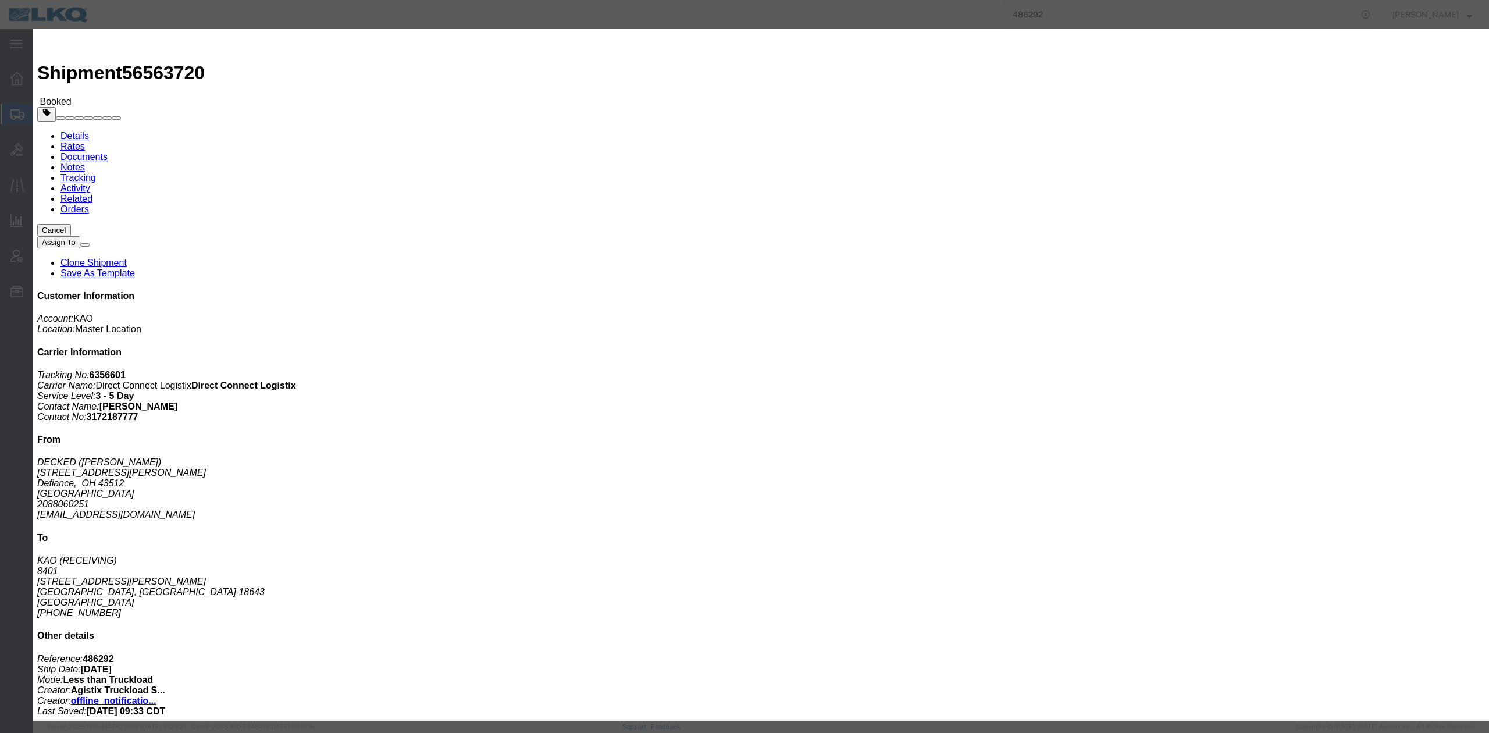
click select "Select Approval Bid Notes Carrier Change Notes Claim Notes Content Hazmat Notes…"
select select "BID_NOTES"
click select "Select Approval Bid Notes Carrier Change Notes Claim Notes Content Hazmat Notes…"
click select "Select Private to Account Private to Vendor Public"
select select "PUBLIC"
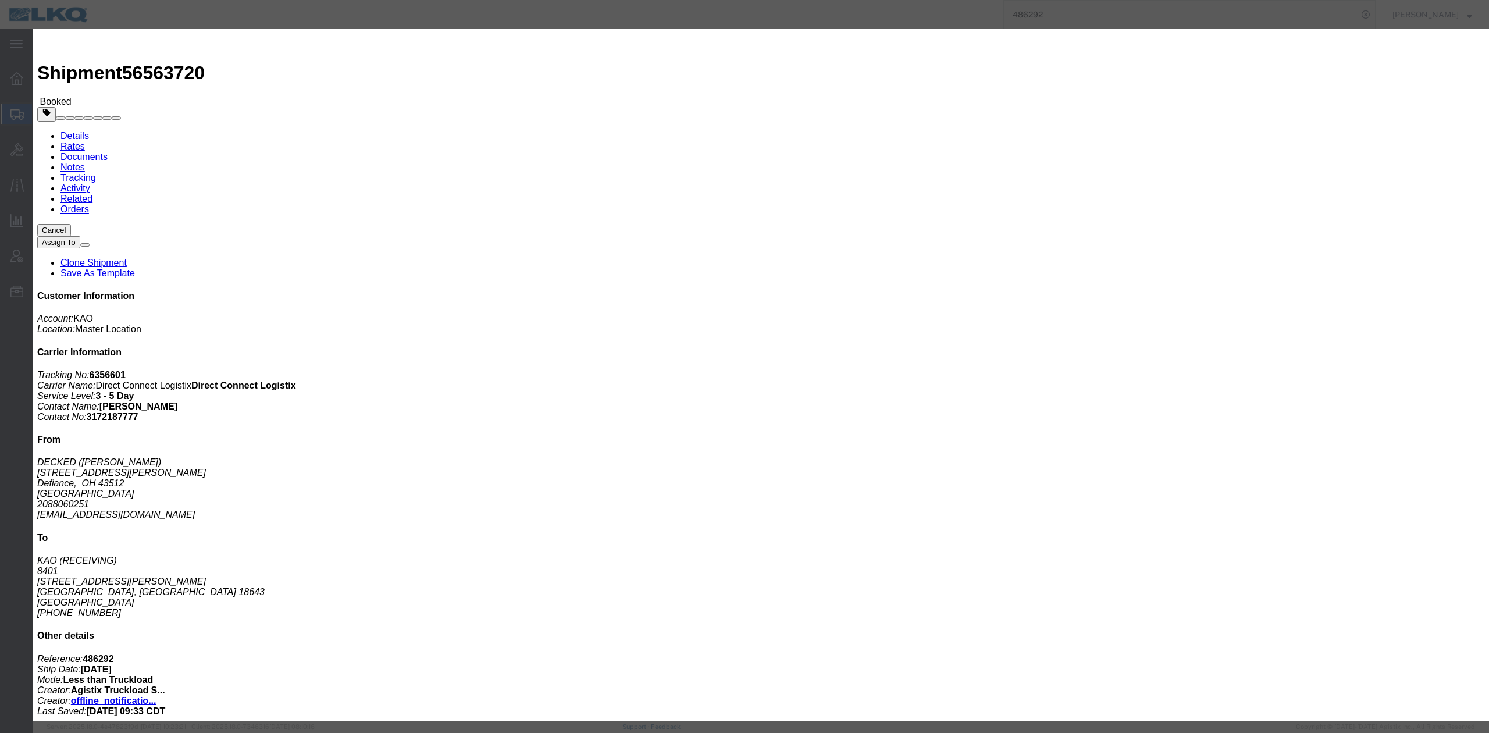
click select "Select Private to Account Private to Vendor Public"
click textarea
type textarea "Missed 9/2"
click button "Save"
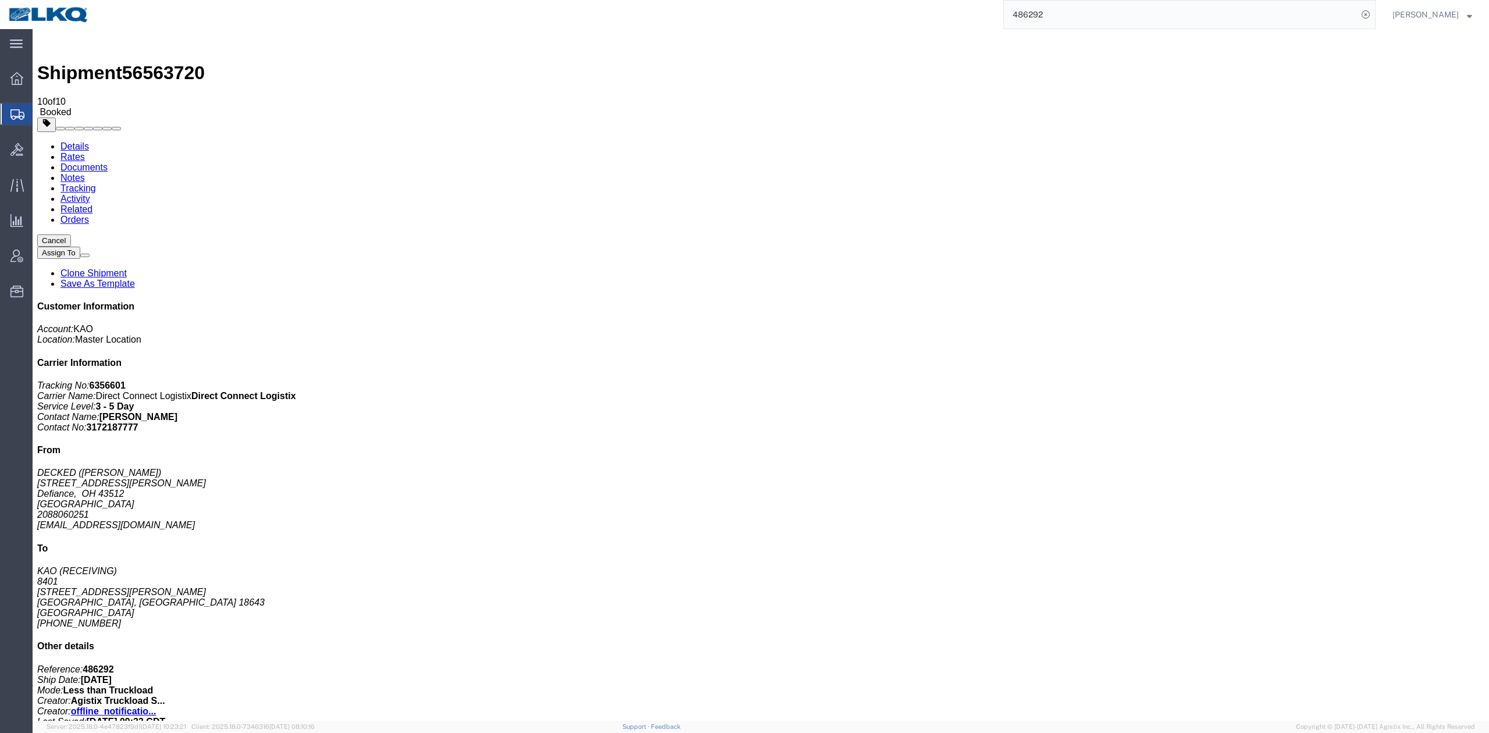
click at [71, 234] on button "Cancel" at bounding box center [54, 240] width 34 height 12
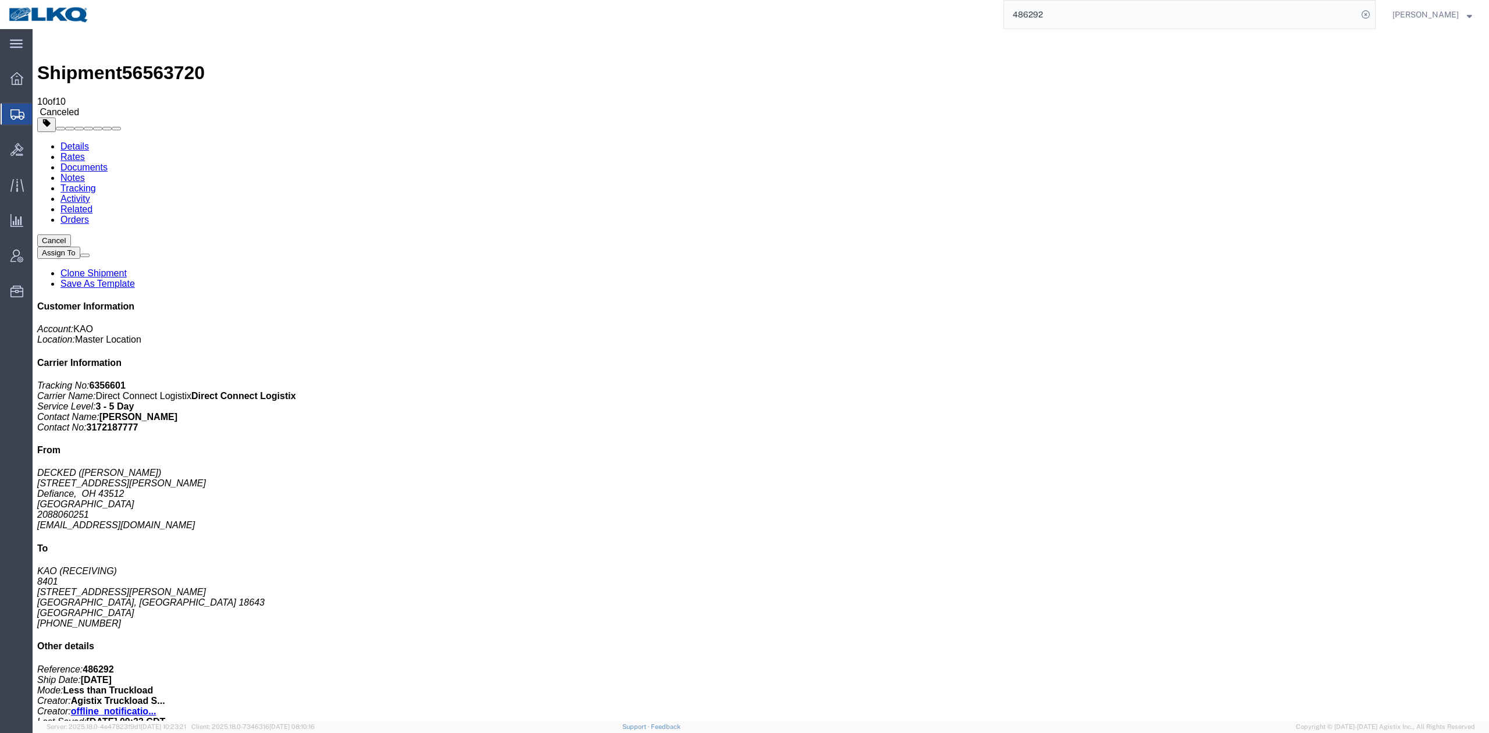
click div "Leg 1 - Truckload Vehicle 1: Standard Dry Van (53 Feet) Number of trucks: 1"
click div
click link "Clone Shipment"
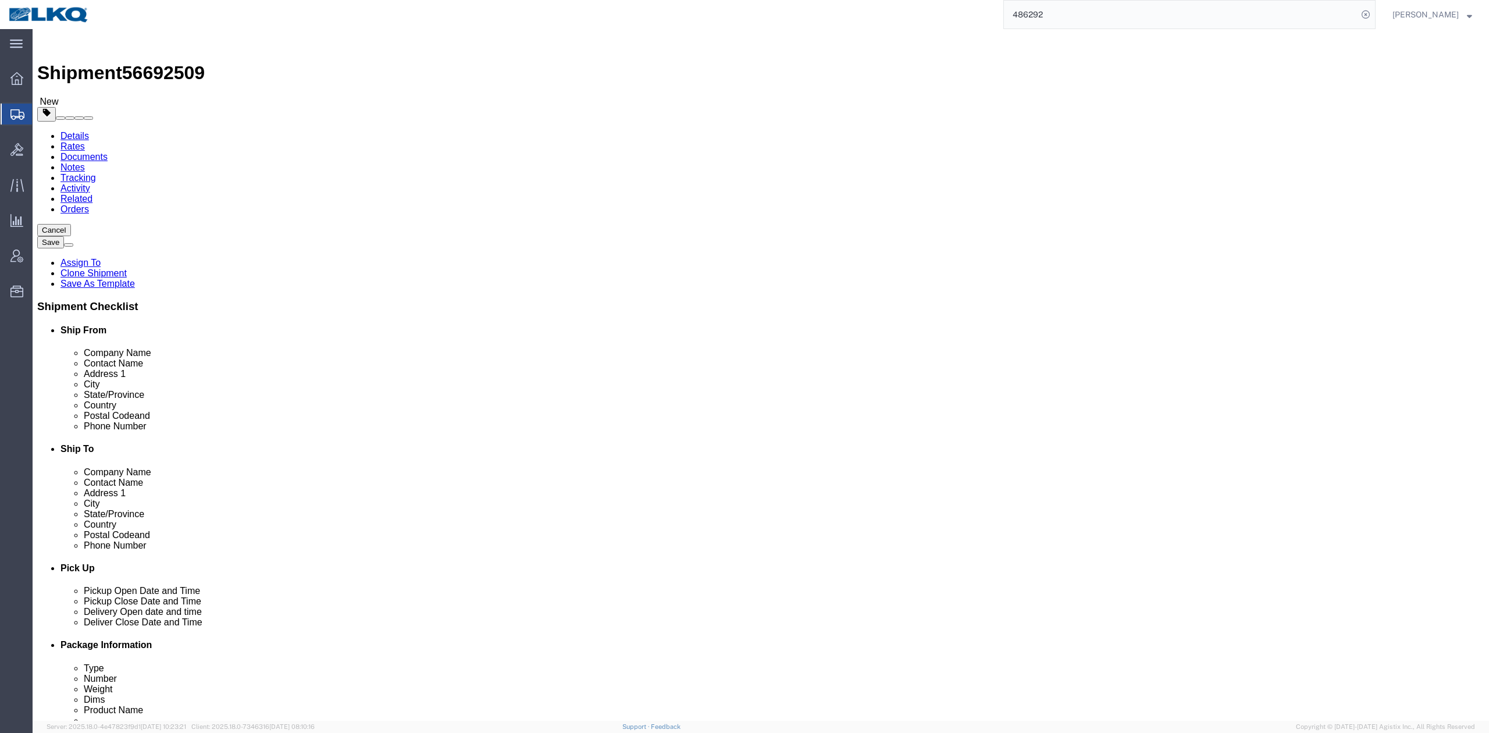
select select
select select "30522"
click span "56692509"
drag, startPoint x: 124, startPoint y: 15, endPoint x: 106, endPoint y: 53, distance: 41.9
click span "56692509"
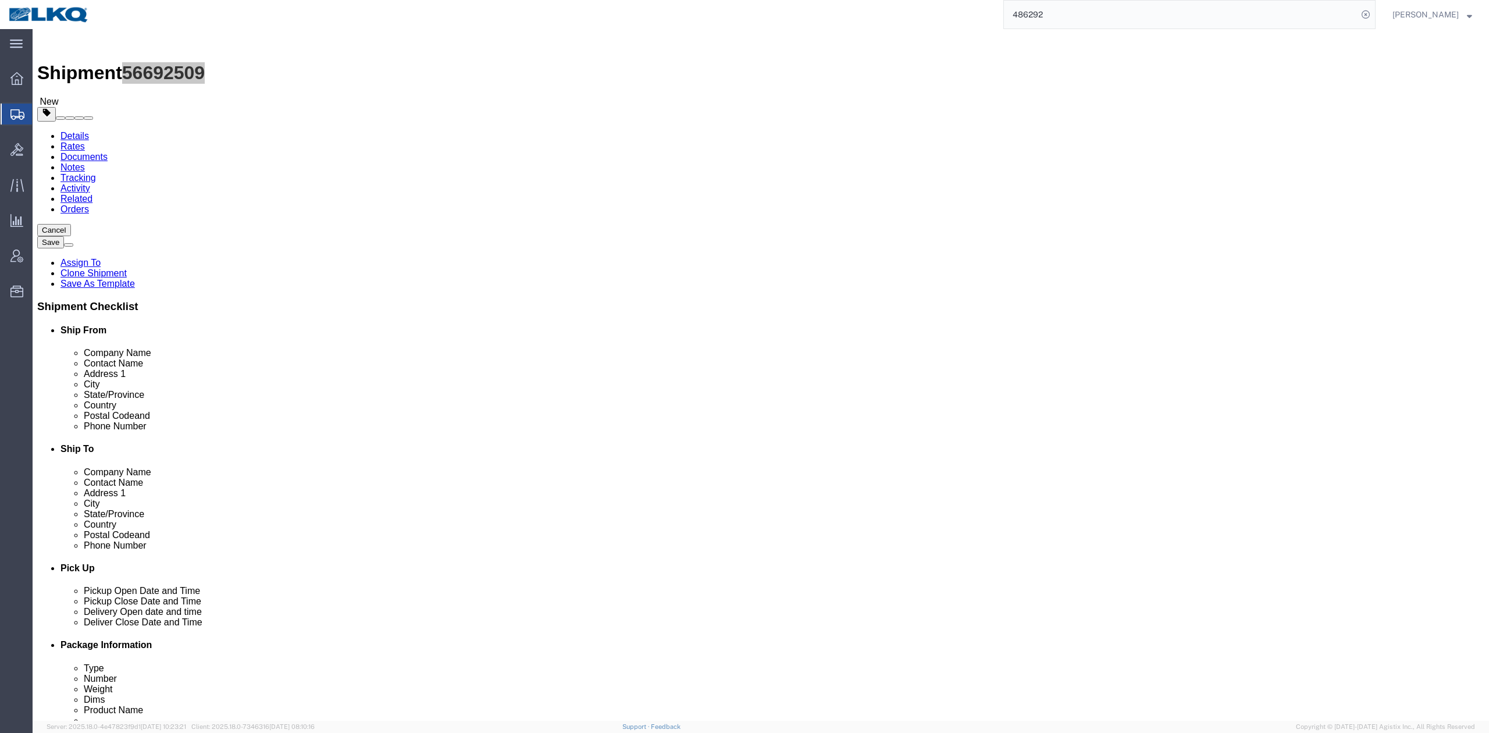
scroll to position [387, 0]
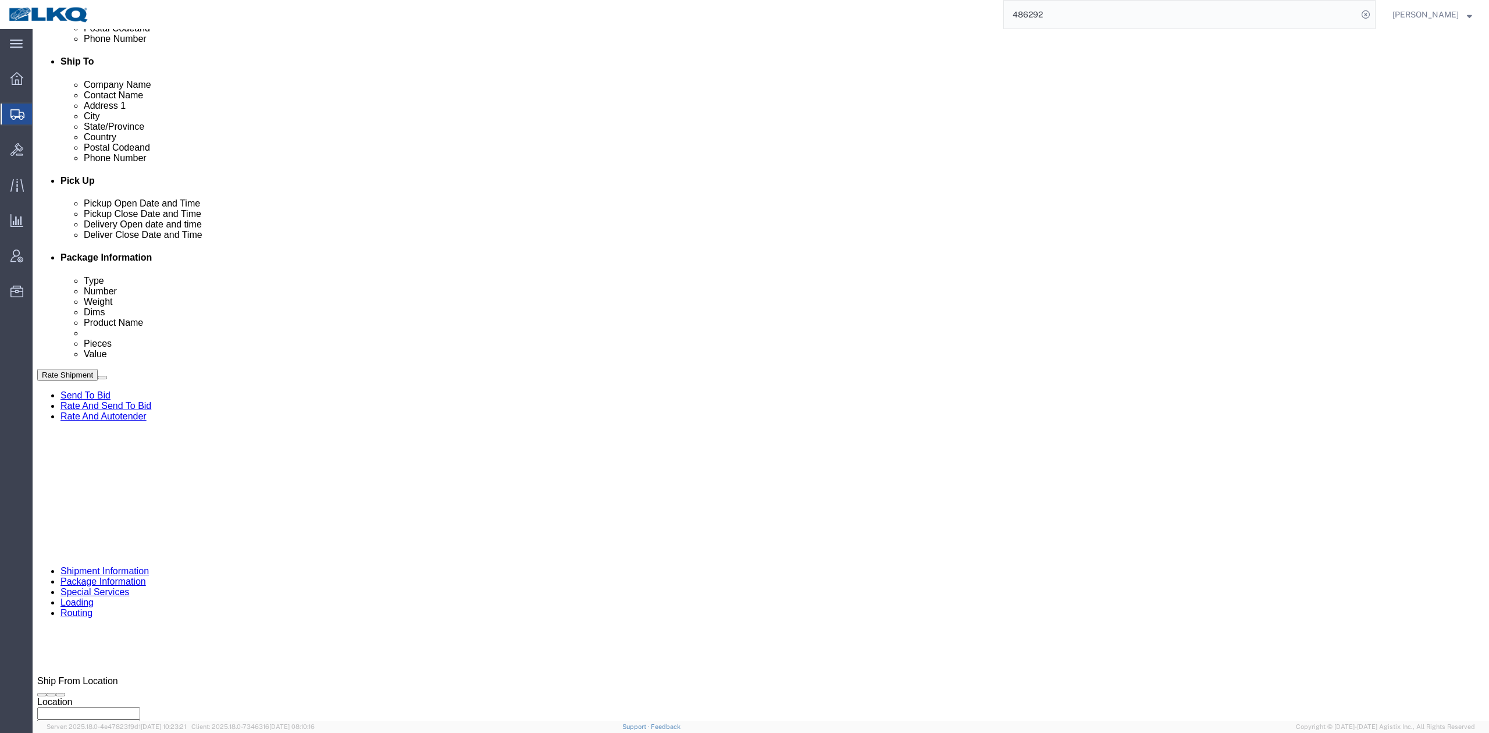
drag, startPoint x: 1073, startPoint y: 514, endPoint x: 1058, endPoint y: 516, distance: 14.6
click input "56563720"
paste input "692509"
type input "56692509"
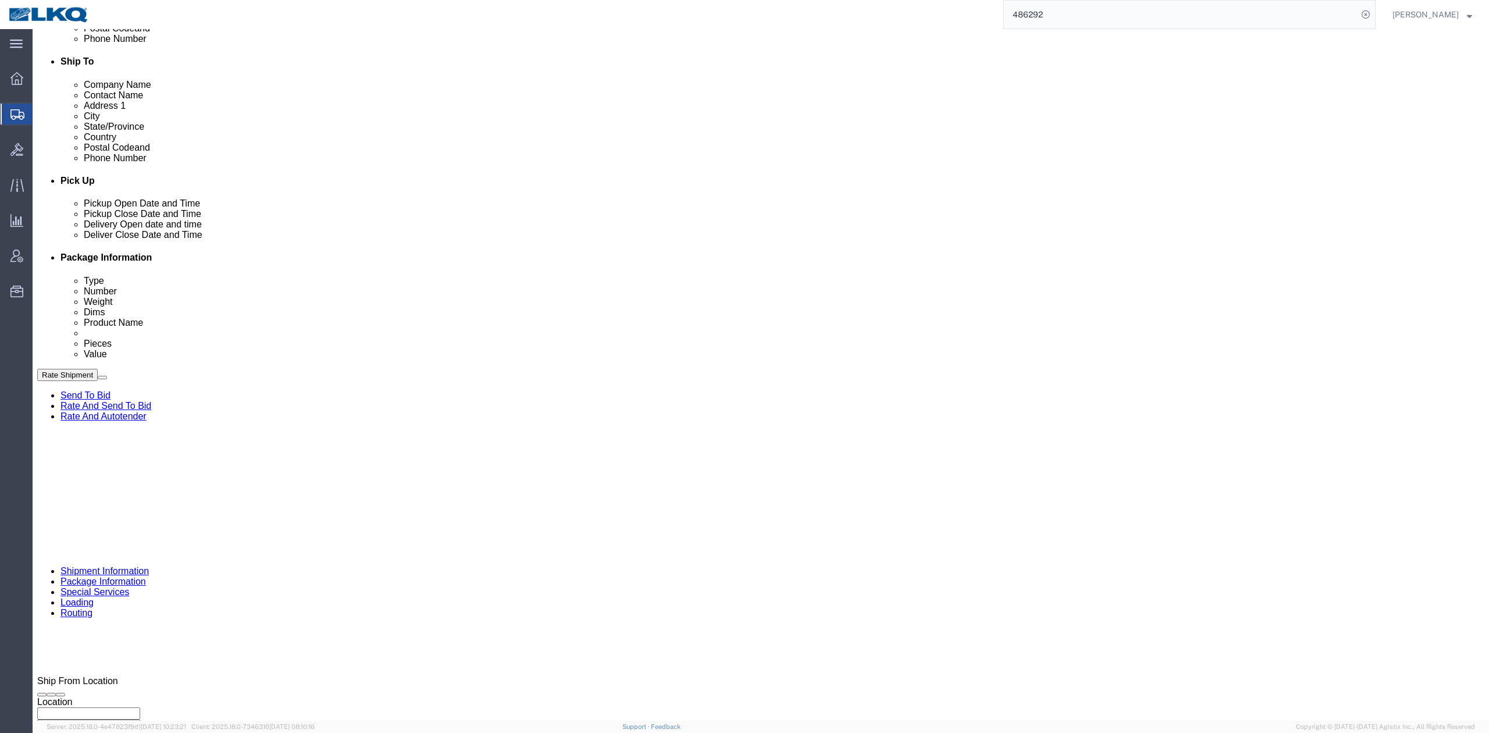
click input "486292"
type input "x"
click div "[DATE] 5:46 PM"
type input "8:00 AM"
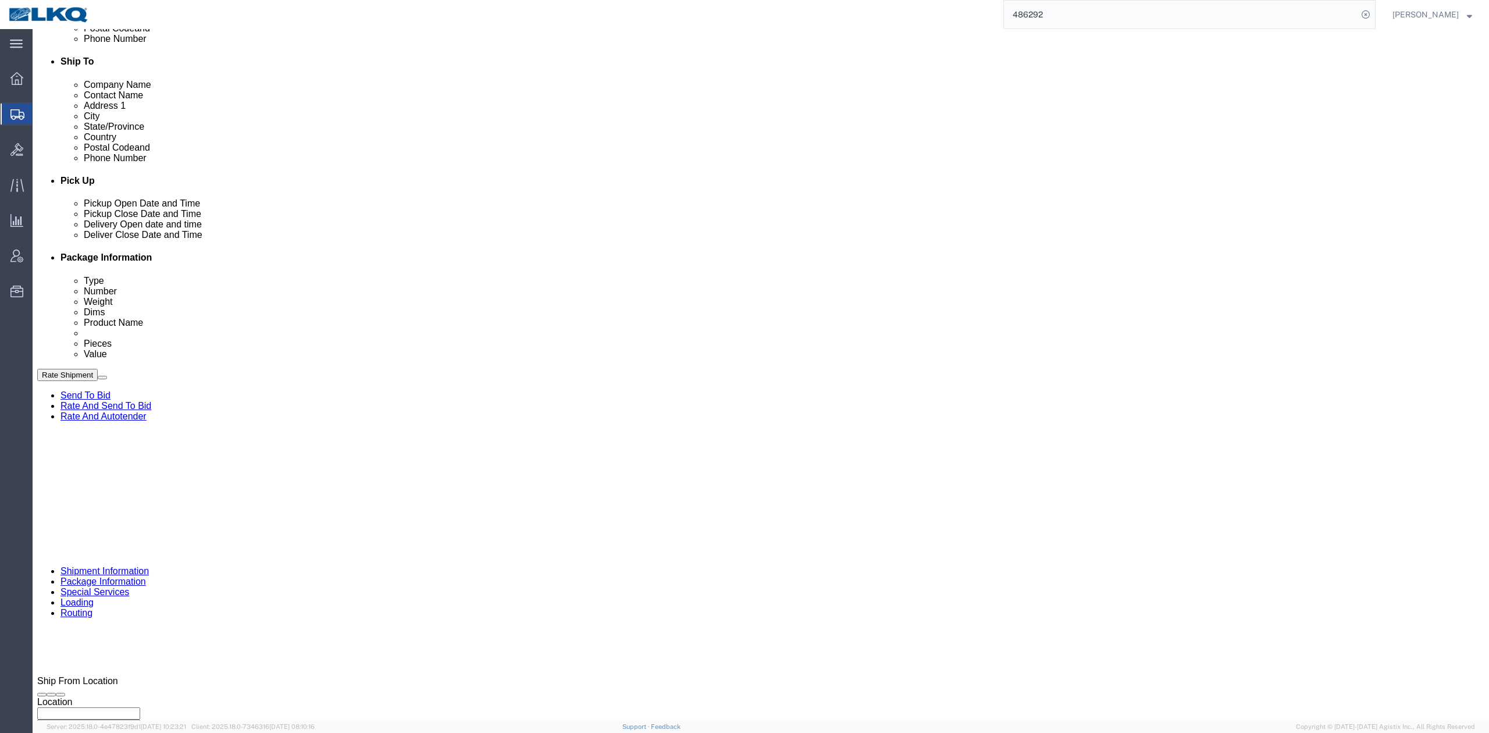
click button "Apply"
click div "Sep 02 2025 4:46 PM"
type input "7:00 AM"
click div "References Add reference"
click icon
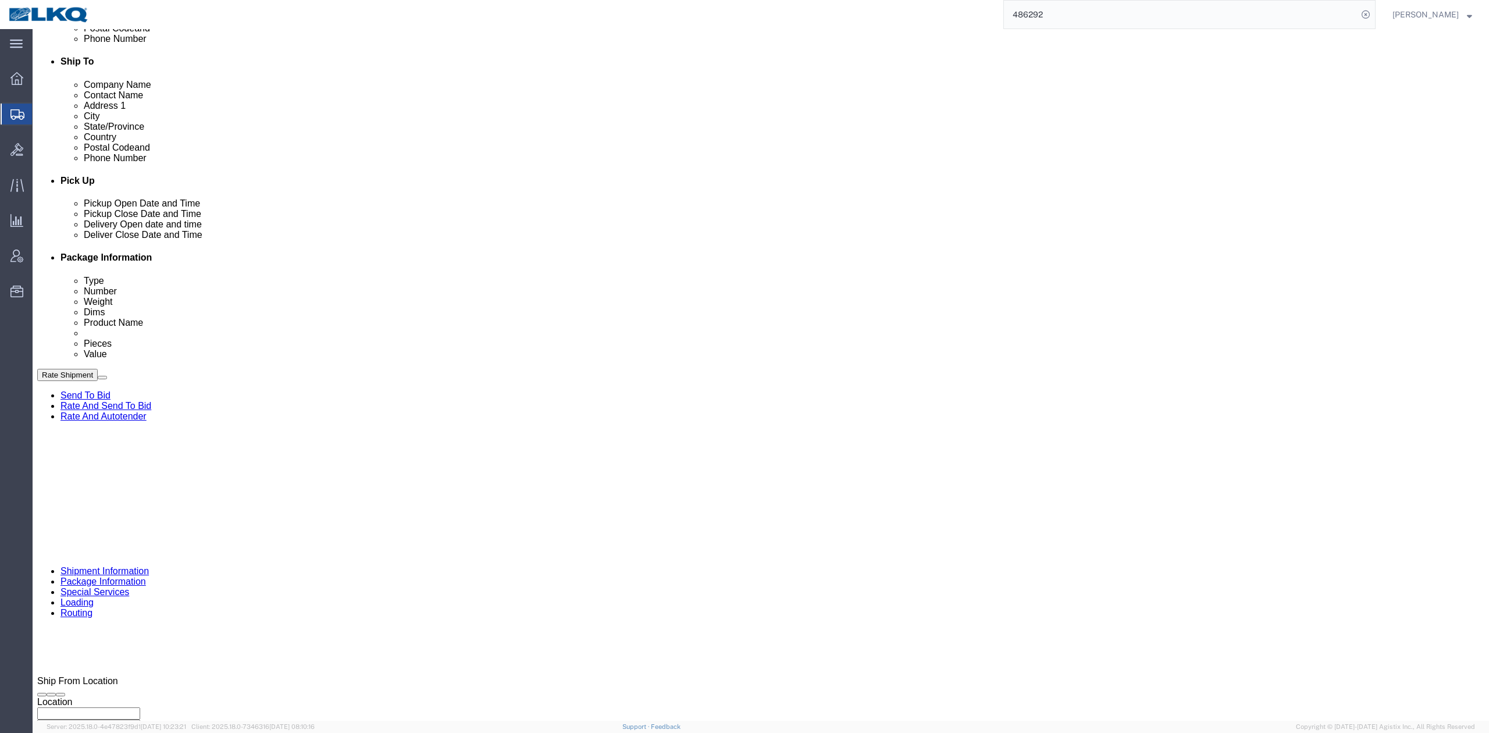
click div "Delivery Start Date Delivery Start Time Deliver Open Date and Time Deliver Clos…"
click div "Sep 04 2025 10:00 AM"
click button "Save"
click at [1122, 1] on input "486292" at bounding box center [1181, 15] width 354 height 28
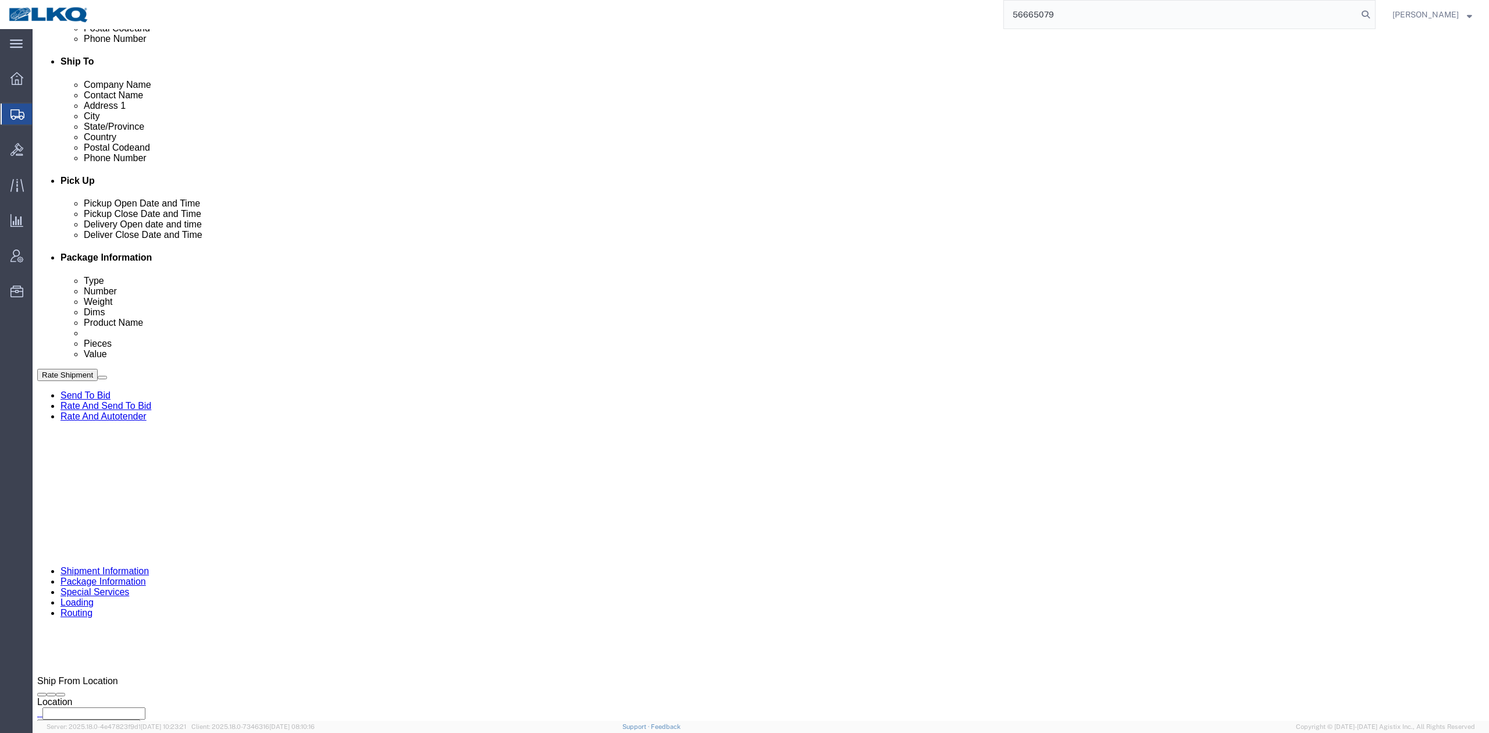
click button "Save"
click at [1374, 10] on icon at bounding box center [1365, 14] width 16 height 16
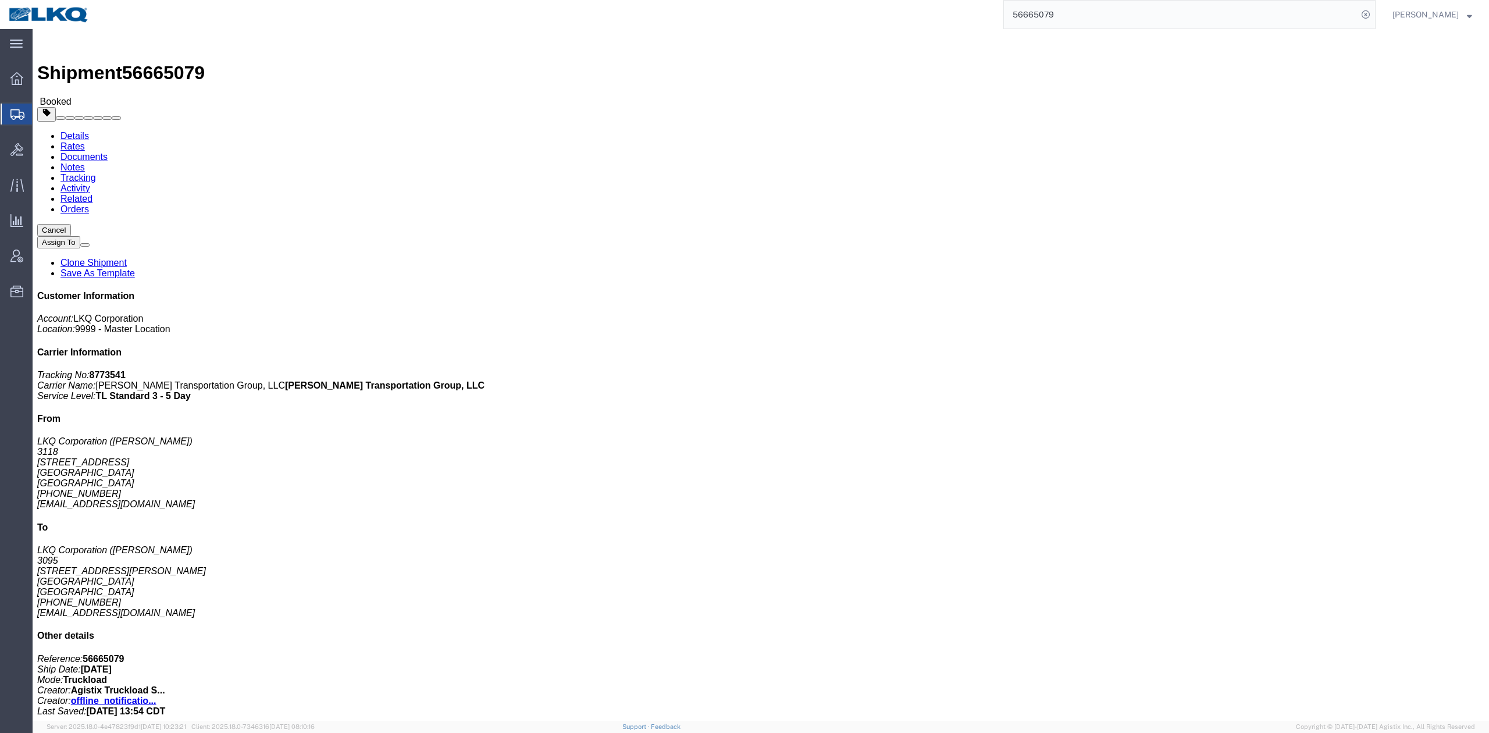
drag, startPoint x: 747, startPoint y: 104, endPoint x: 729, endPoint y: 121, distance: 25.1
click span "button"
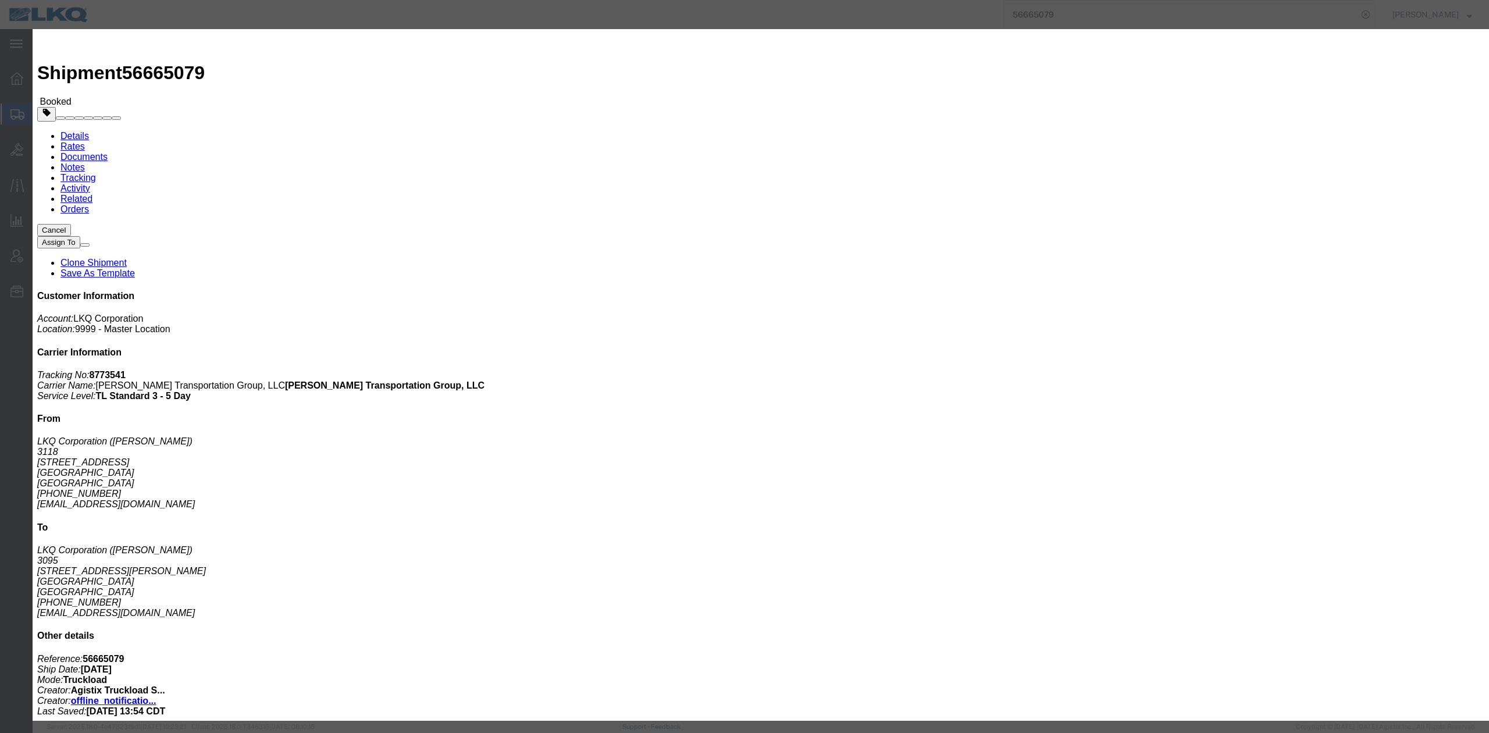
click div "Sep 02 2025 1:30 PM"
click div "Sep 02 2025 7:00 AM"
drag, startPoint x: 761, startPoint y: 174, endPoint x: 1008, endPoint y: 208, distance: 250.1
click div "Notify carrier of changes Cancel Save"
click button "Save"
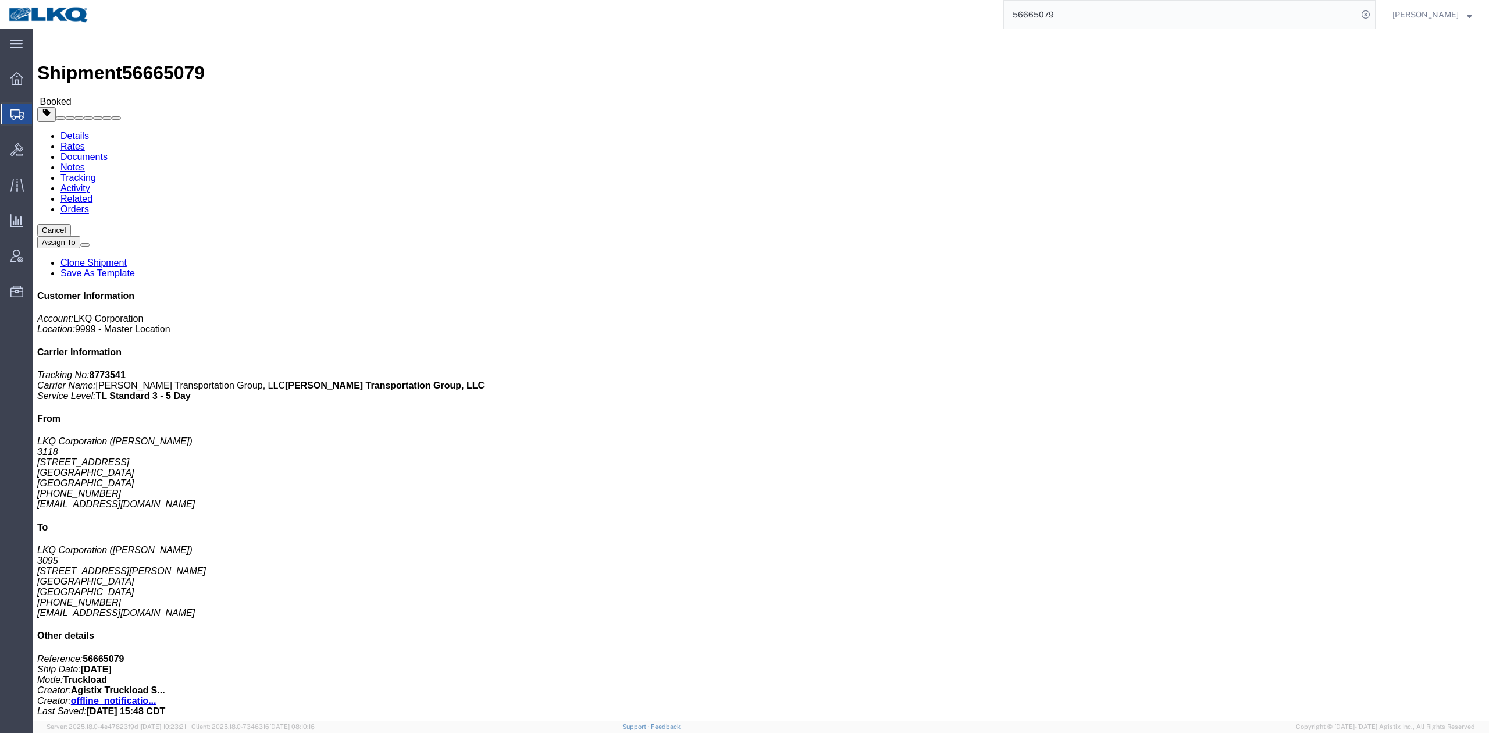
click button "Close"
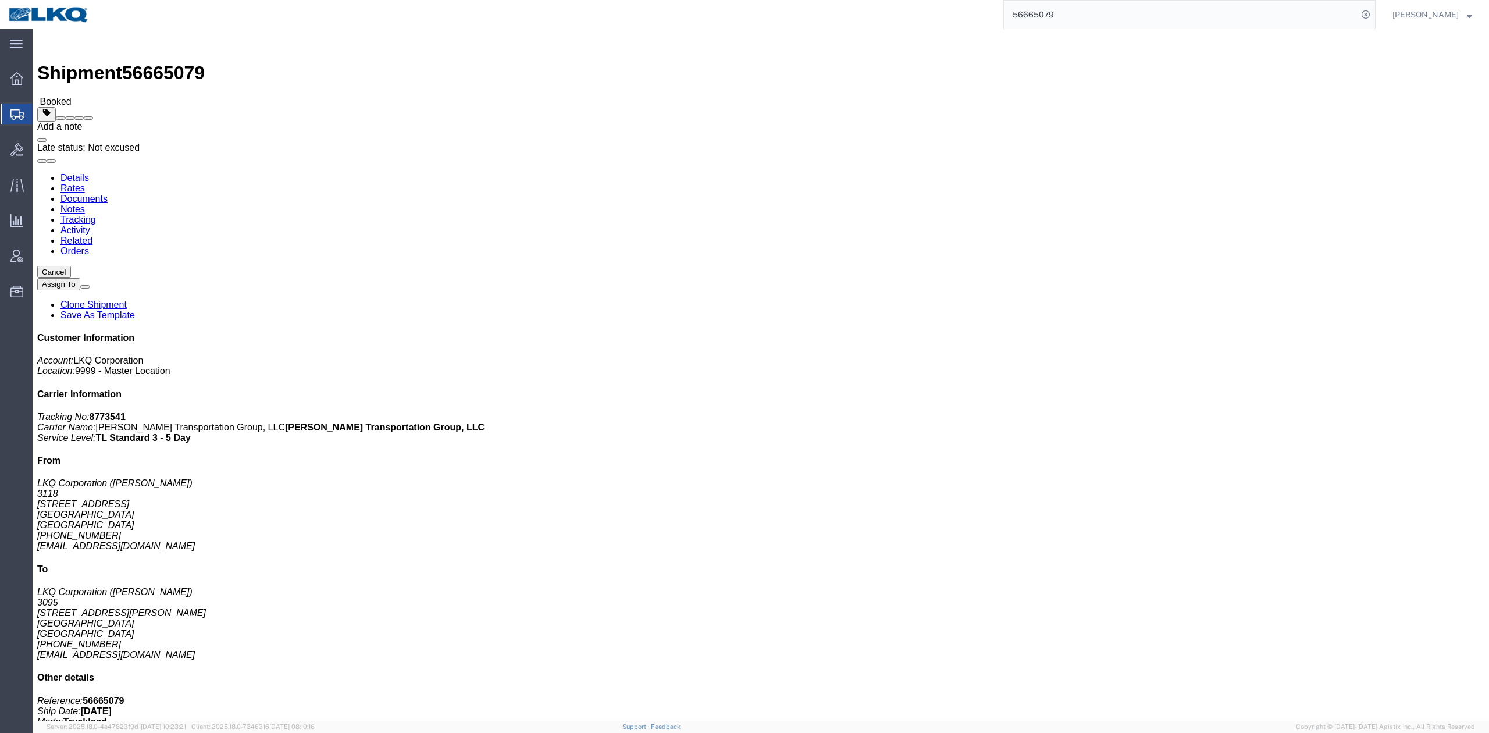
click span
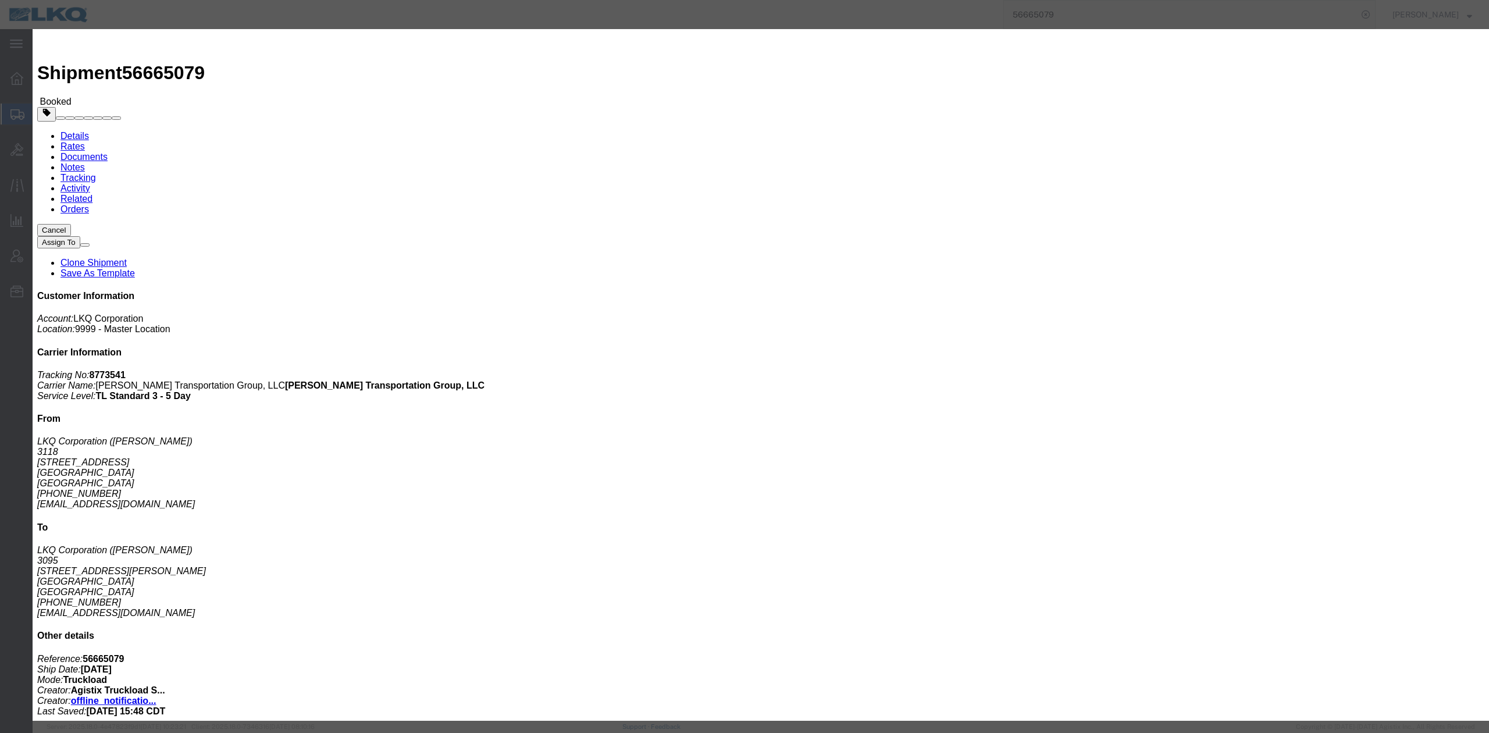
click icon "button"
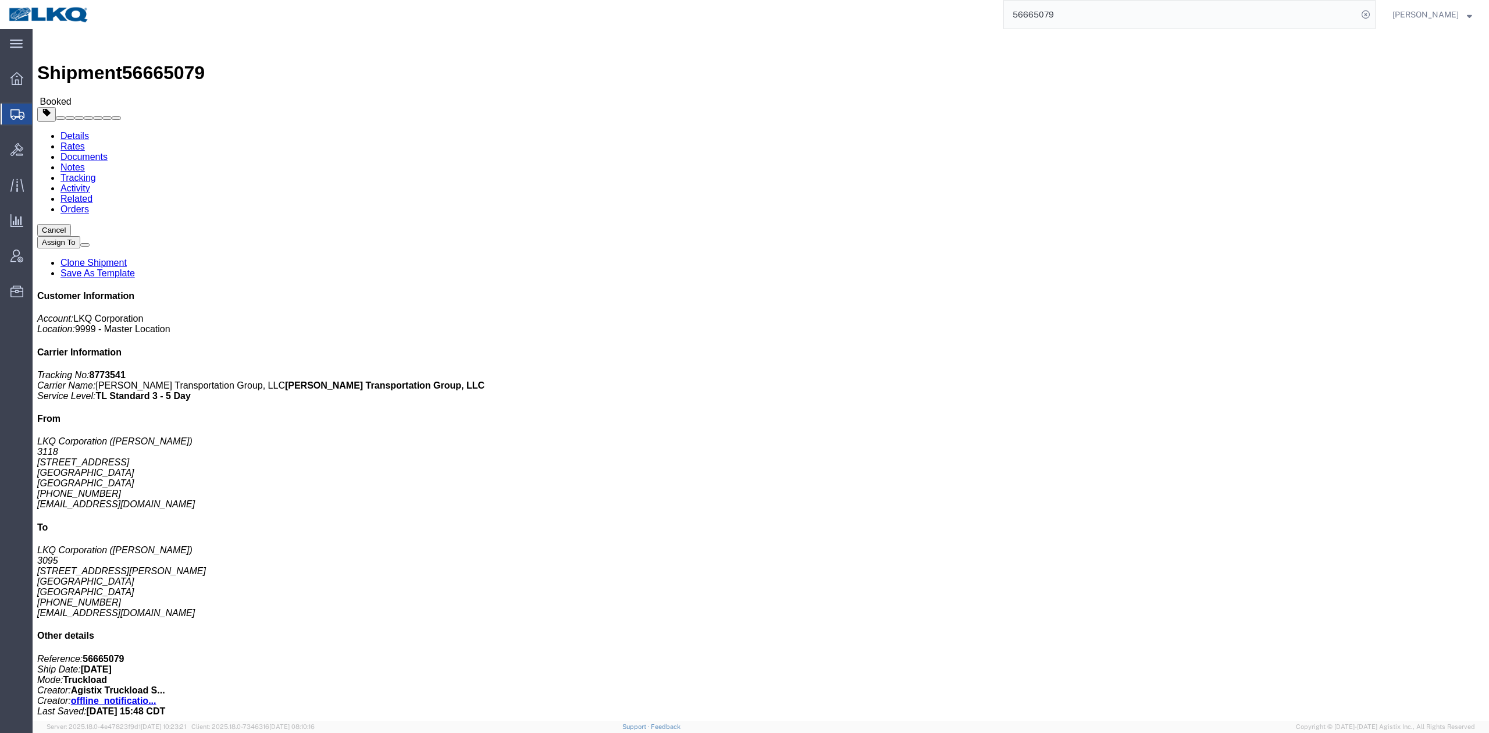
click at [1059, 17] on input "56665079" at bounding box center [1181, 15] width 354 height 28
click at [1059, 19] on input "56665079" at bounding box center [1181, 15] width 354 height 28
paste input "22700"
type input "56622700"
click at [1374, 19] on icon at bounding box center [1365, 14] width 16 height 16
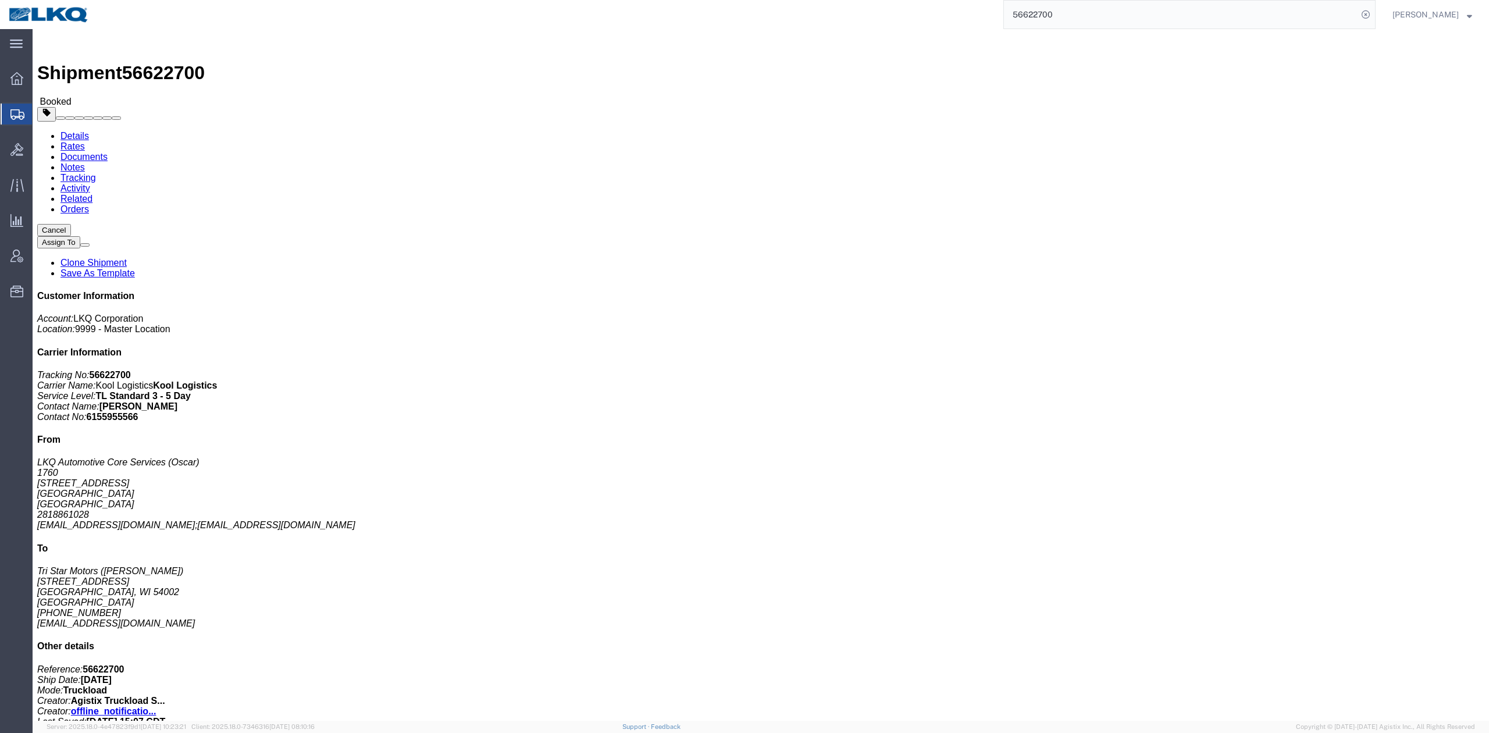
click link "Notes"
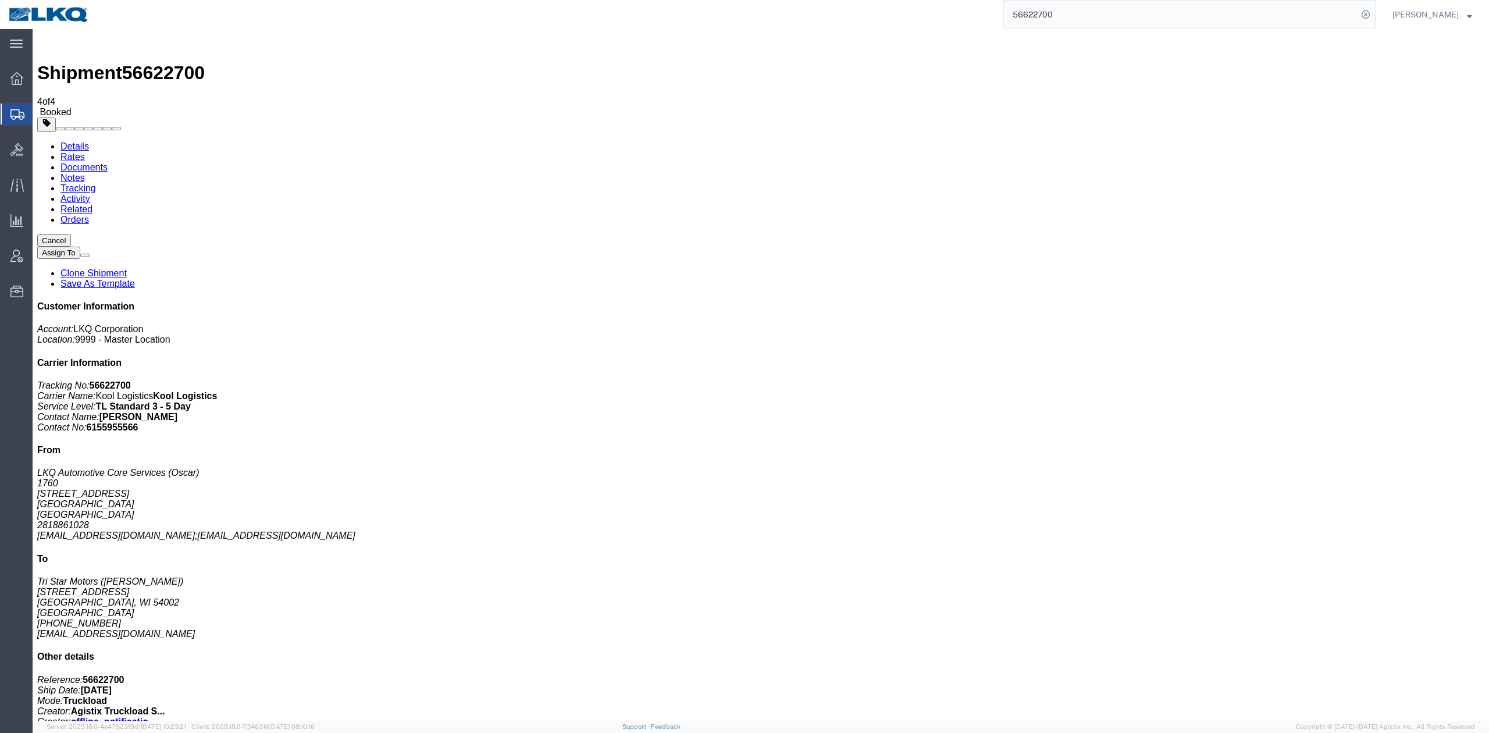
drag, startPoint x: 138, startPoint y: 98, endPoint x: 106, endPoint y: 68, distance: 44.1
click at [85, 152] on link "Rates" at bounding box center [72, 157] width 24 height 10
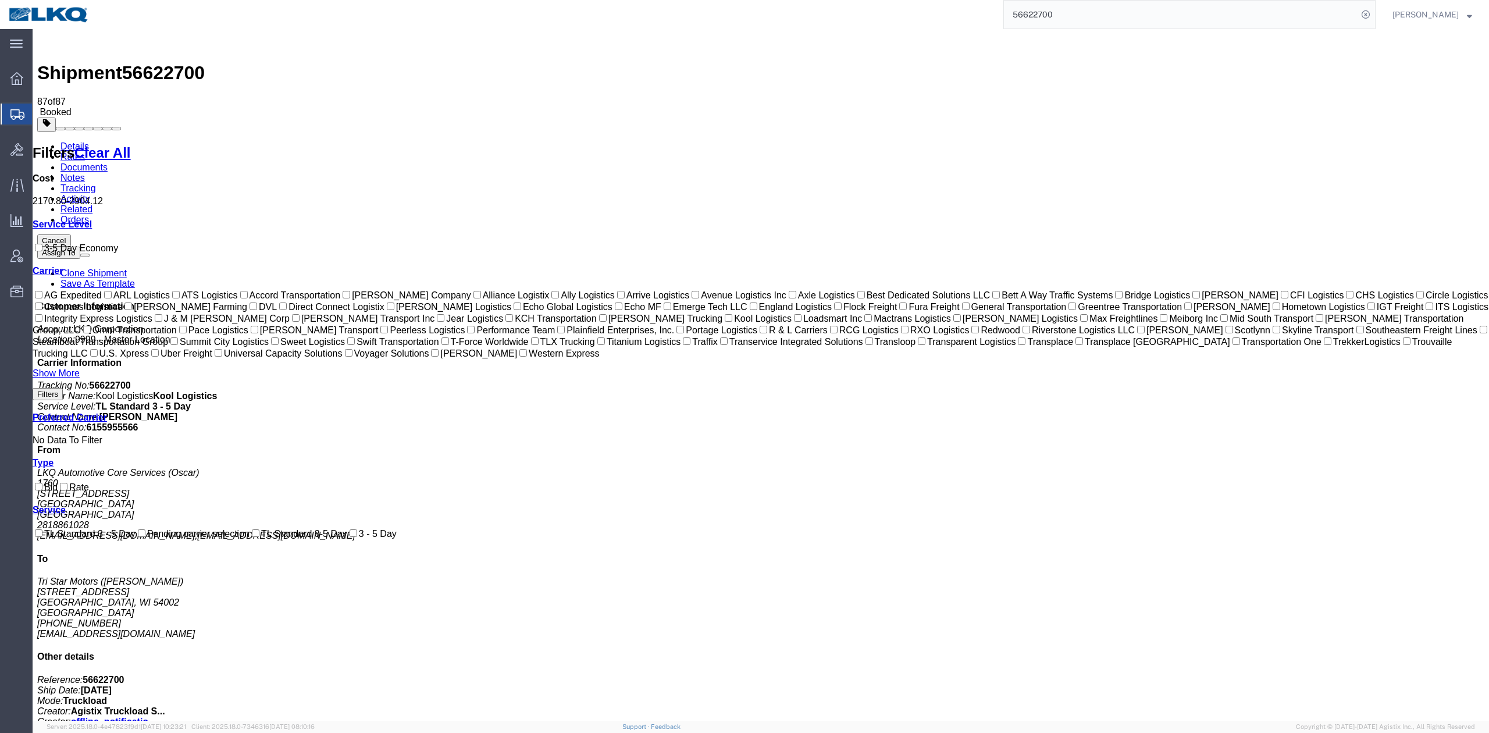
drag, startPoint x: 212, startPoint y: 67, endPoint x: 62, endPoint y: 164, distance: 178.4
click at [85, 173] on link "Notes" at bounding box center [72, 178] width 24 height 10
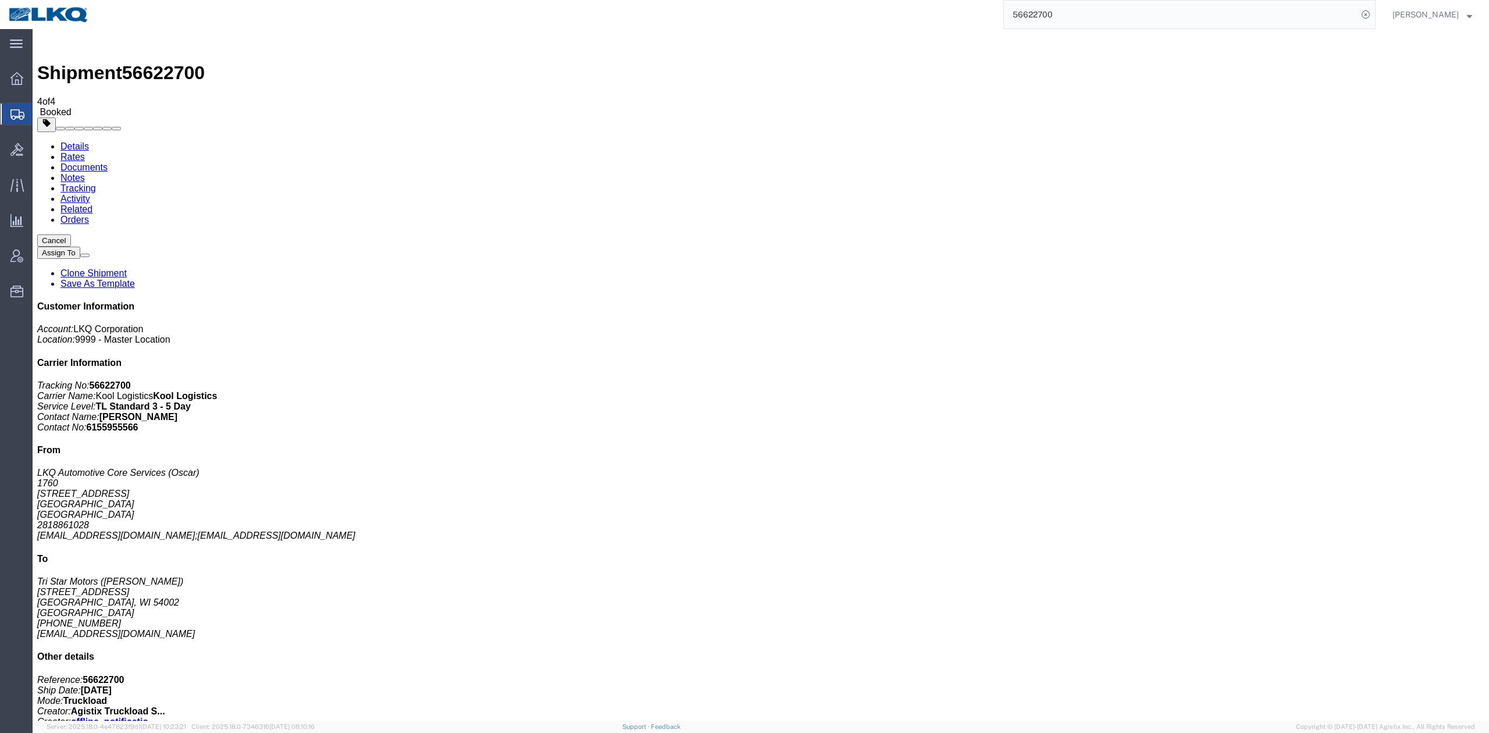
drag, startPoint x: 1177, startPoint y: 212, endPoint x: 880, endPoint y: 251, distance: 299.8
select select "BID_NOTES"
select select "PRIVATE_TO_ACCOUNT"
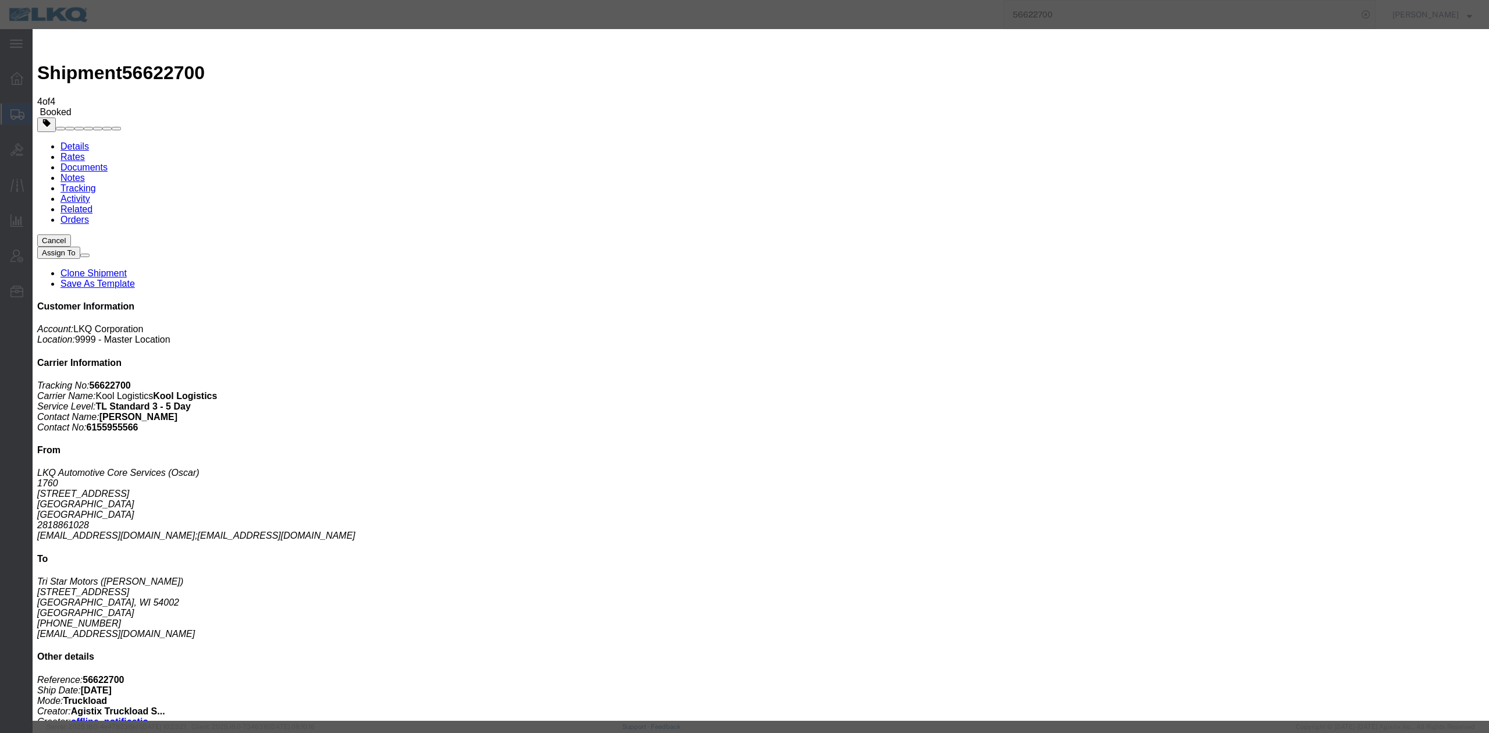
type textarea "DAT: $2323, Original: $2400"
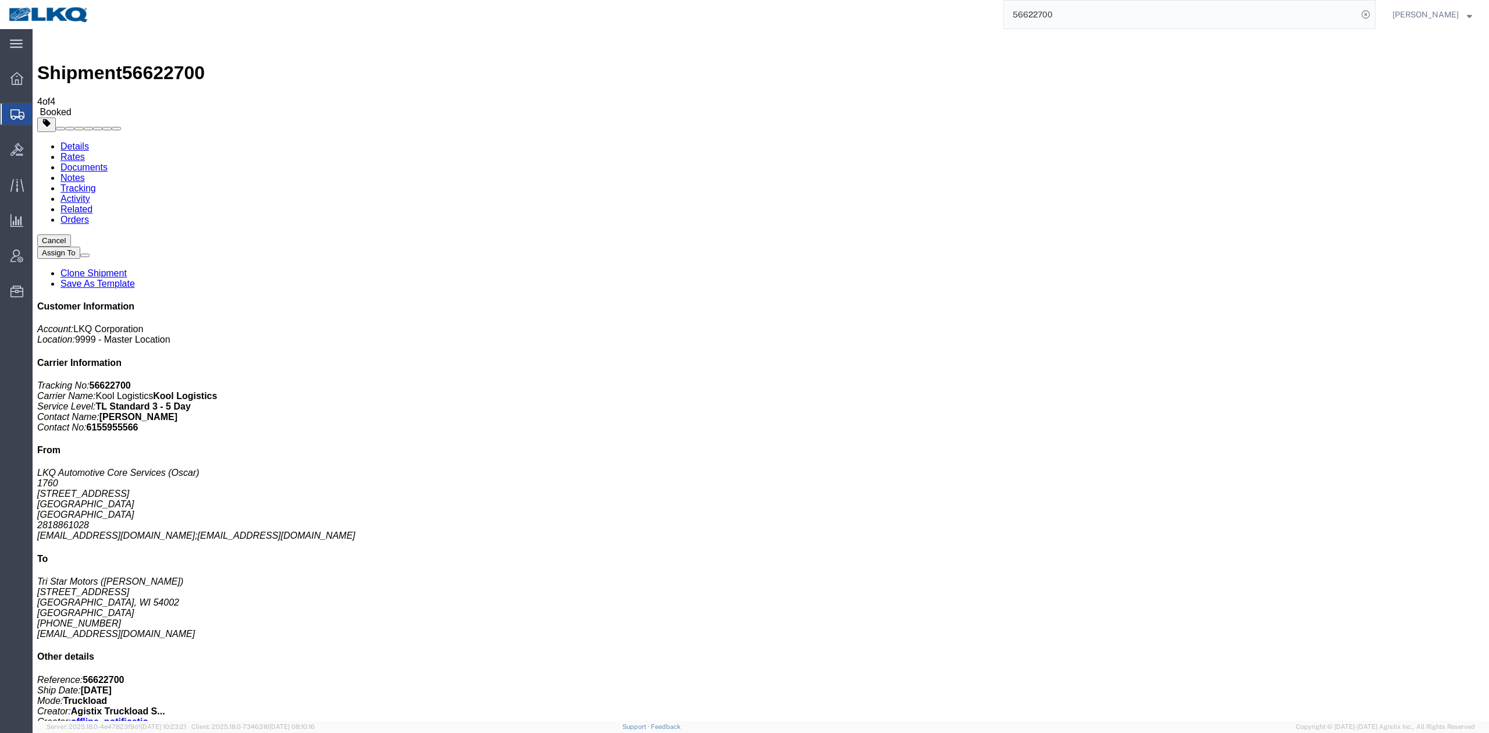
click at [1045, 17] on input "56622700" at bounding box center [1181, 15] width 354 height 28
paste input "87169"
type input "56687169"
click at [1375, 22] on form "56687169" at bounding box center [1189, 14] width 372 height 29
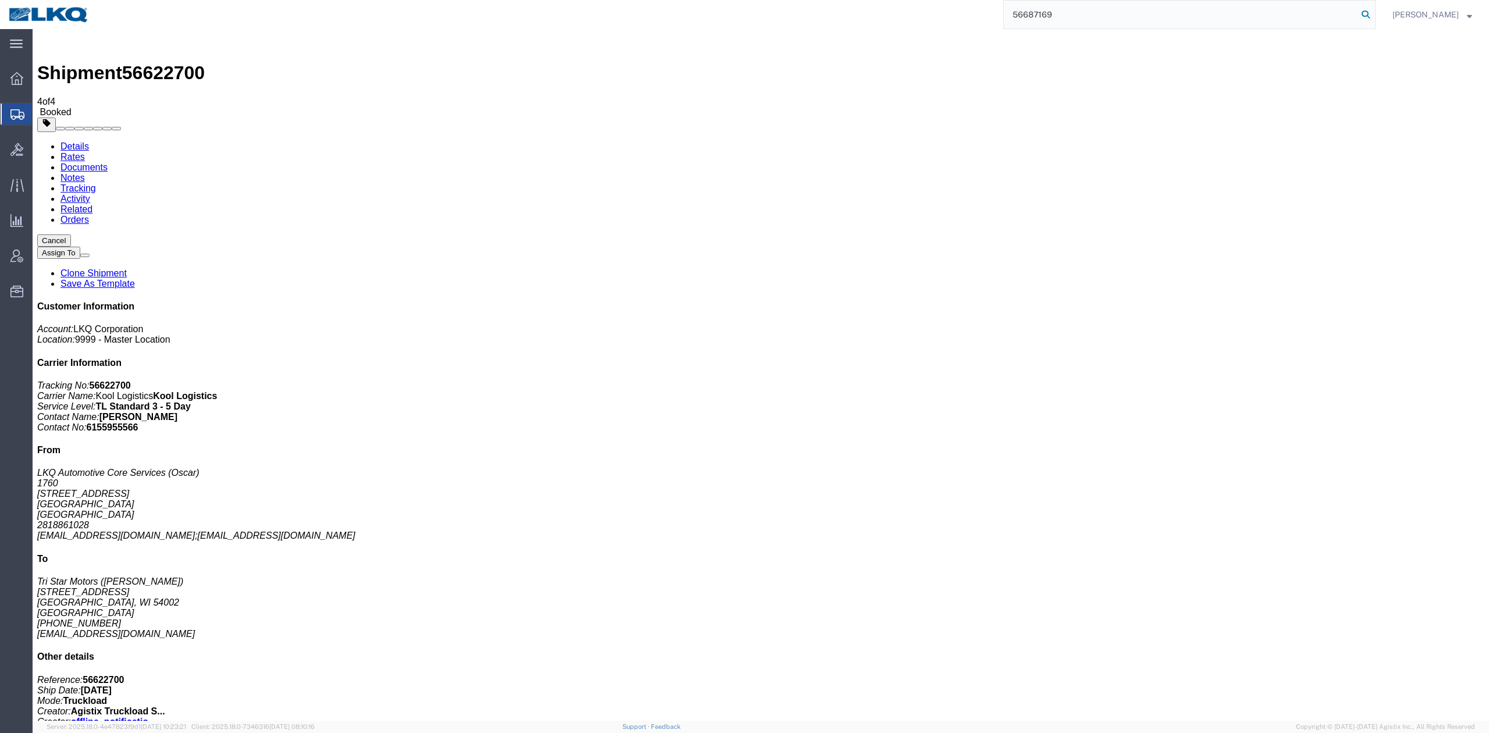
click at [1374, 15] on icon at bounding box center [1365, 14] width 16 height 16
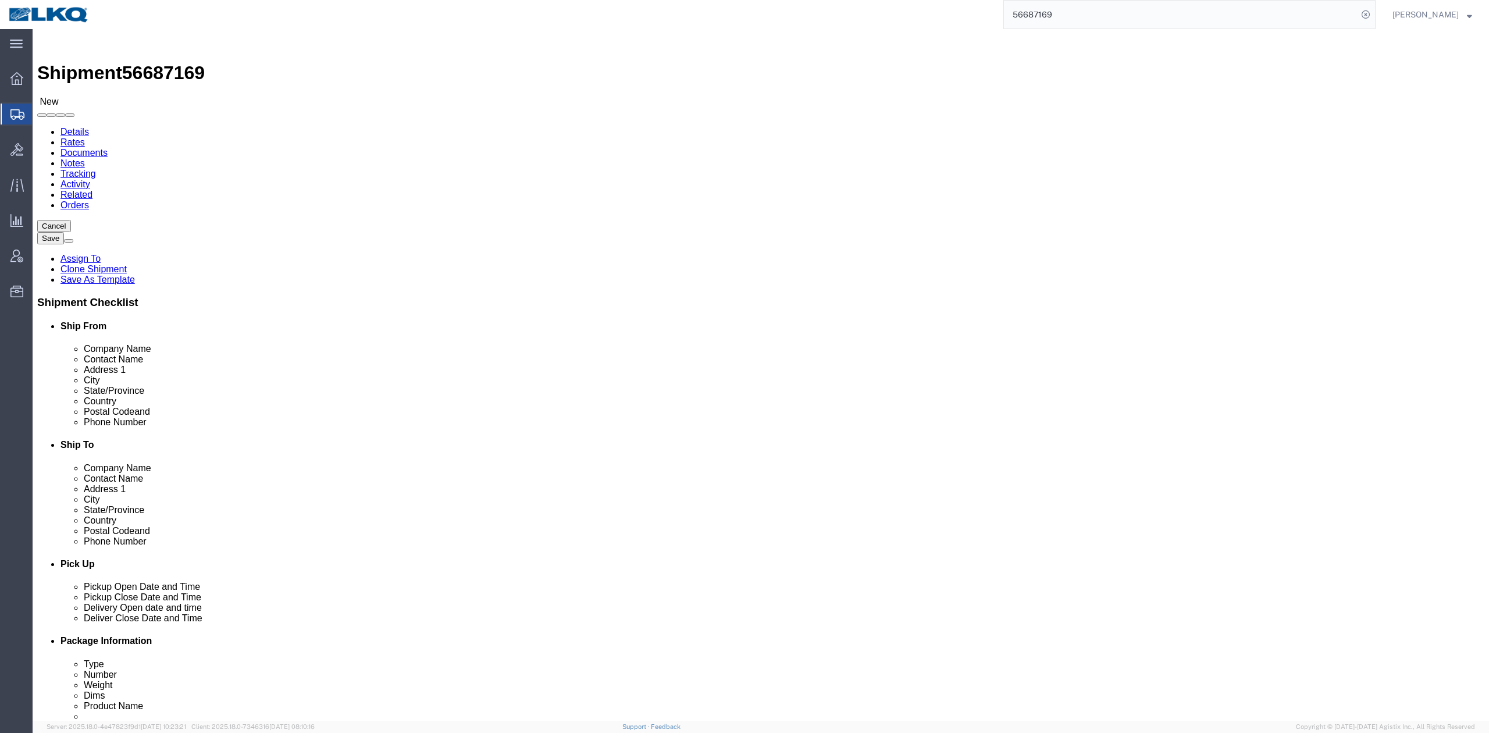
select select "65991"
click button "Save"
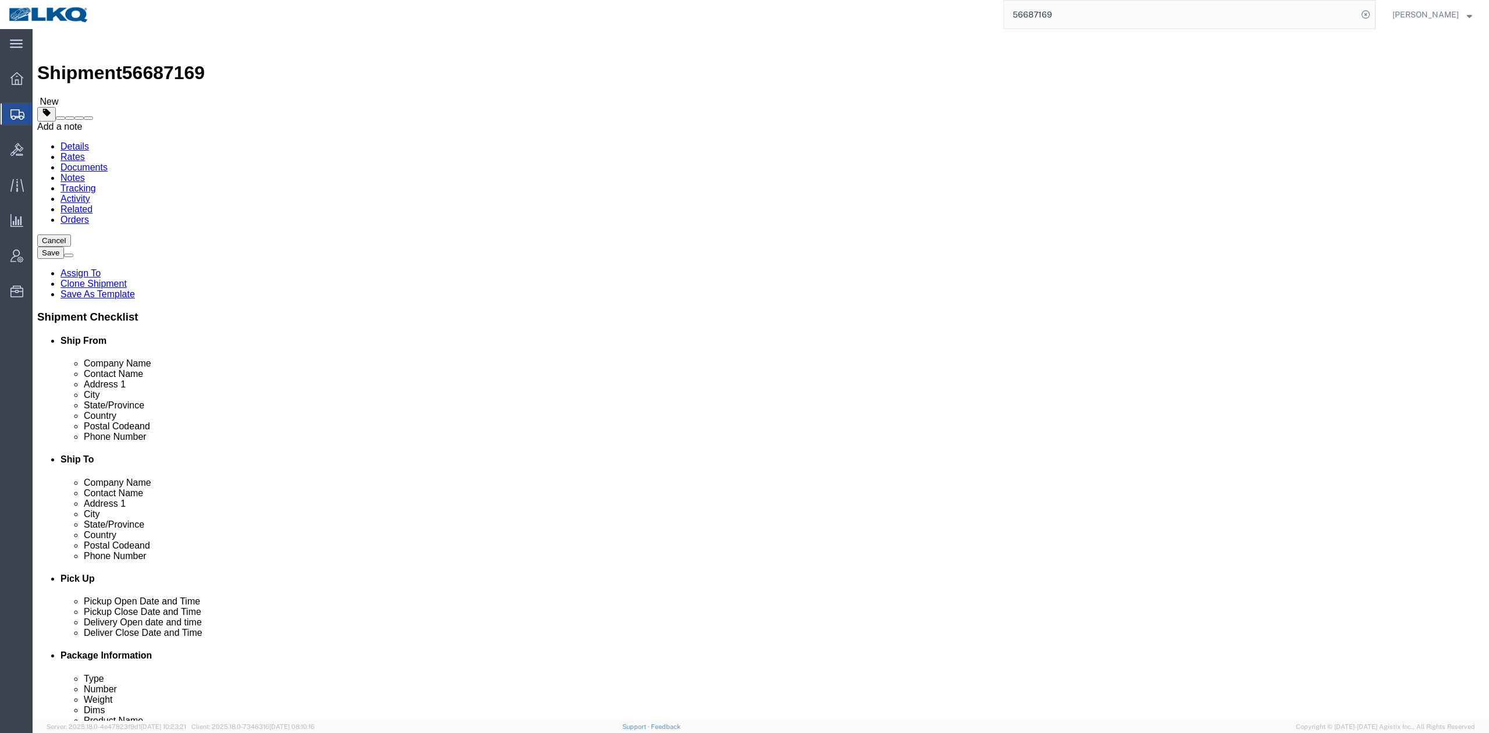
click button
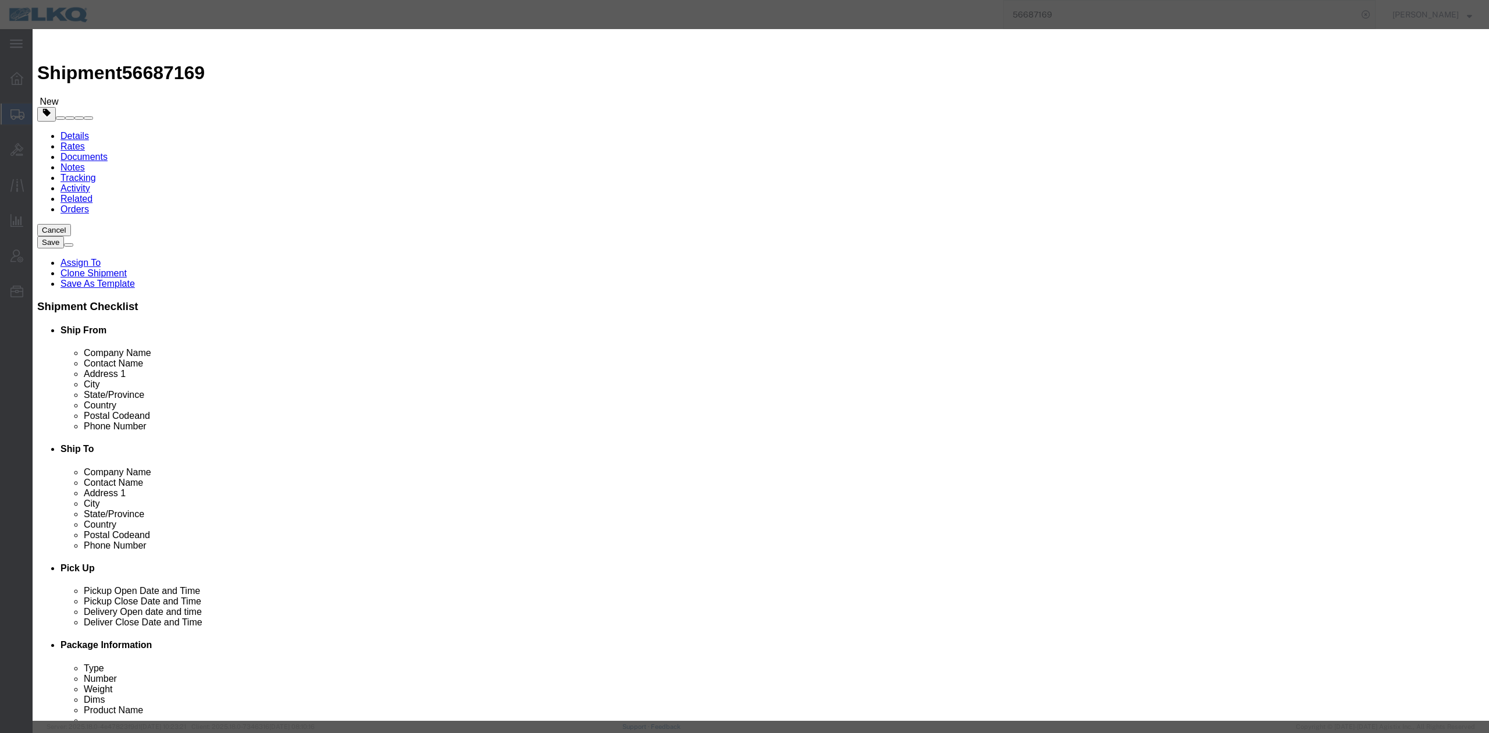
drag, startPoint x: 645, startPoint y: 76, endPoint x: 637, endPoint y: 83, distance: 10.3
click select "Select Approval Bid Notes Carrier Change Notes Claim Notes Content Hazmat Notes…"
drag, startPoint x: 565, startPoint y: 77, endPoint x: 571, endPoint y: 85, distance: 10.2
click select "Select Approval Bid Notes Carrier Change Notes Claim Notes Content Hazmat Notes…"
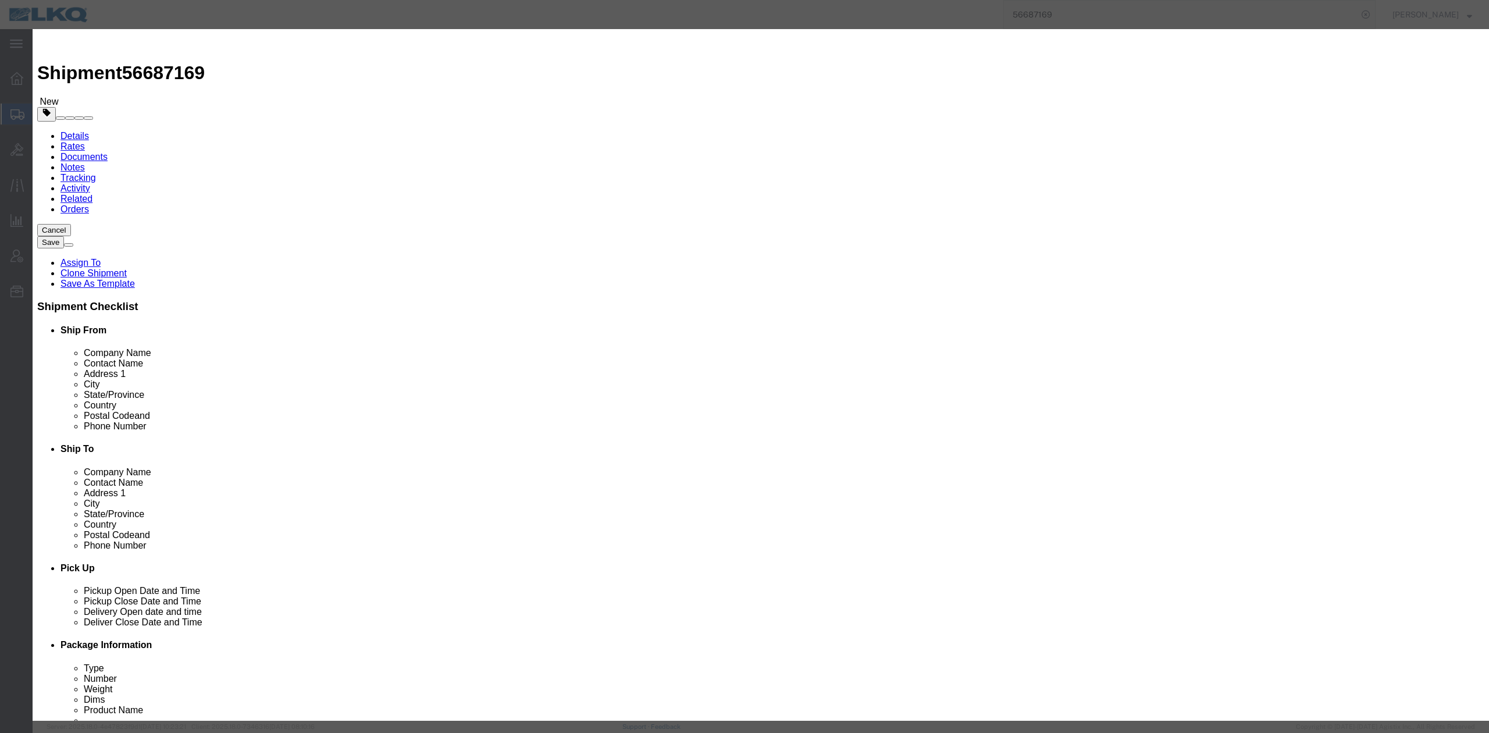
select select "BID_NOTES"
click select "Select Approval Bid Notes Carrier Change Notes Claim Notes Content Hazmat Notes…"
drag, startPoint x: 573, startPoint y: 119, endPoint x: 578, endPoint y: 126, distance: 8.4
click select "Select Private to Account Private to Vendor Public"
select select "PRIVATE_TO_ACCOUNT"
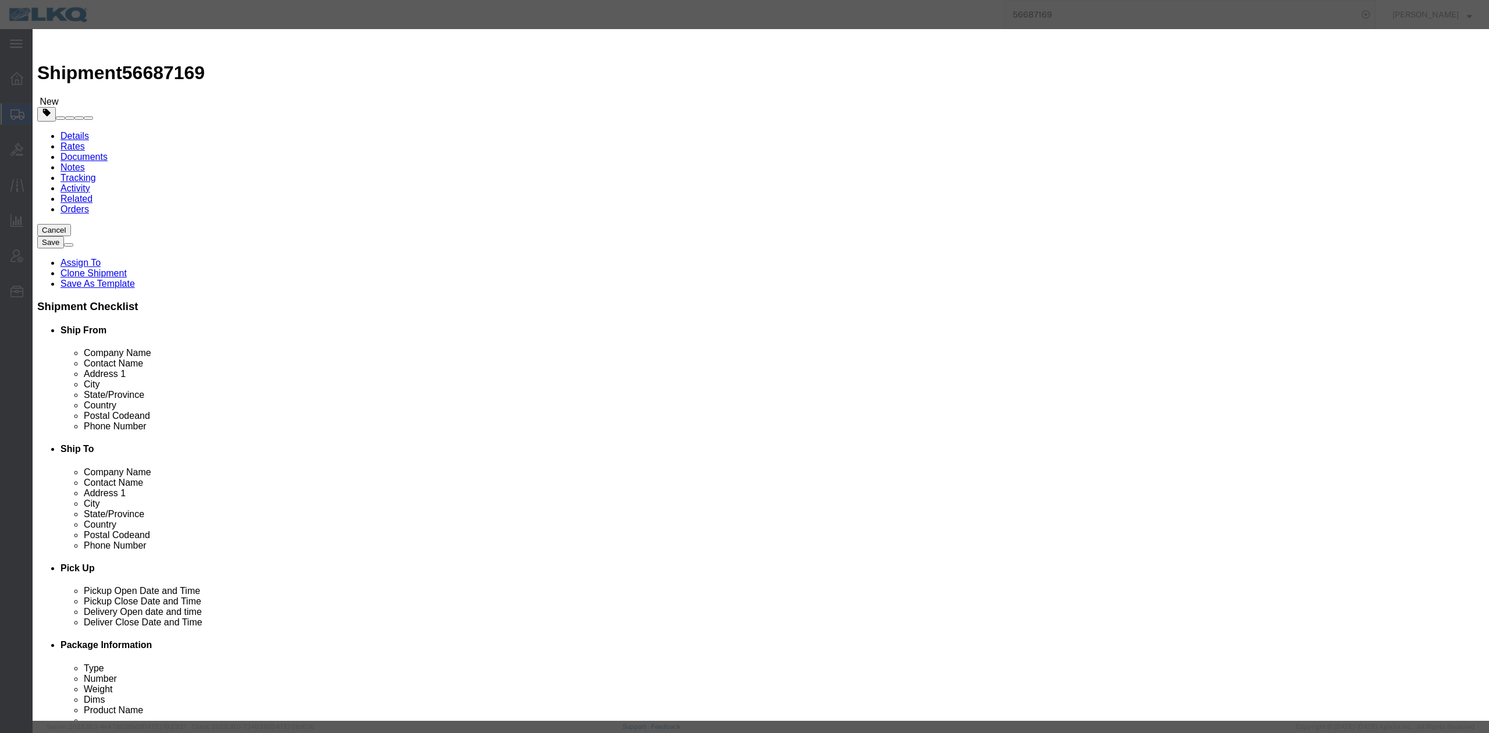
click select "Select Private to Account Private to Vendor Public"
click textarea
type textarea "DAT: $2319"
click button "Save"
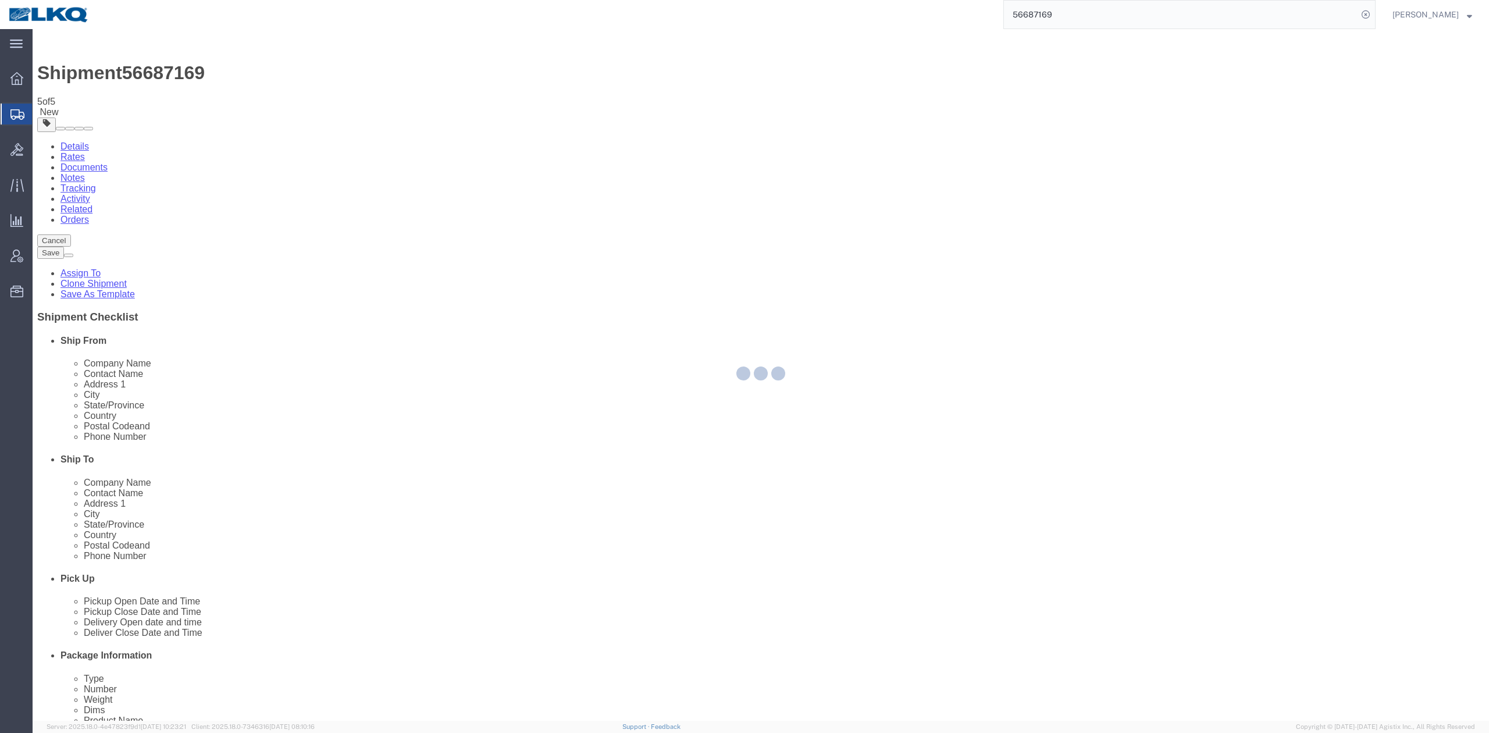
select select "65991"
select select "TL"
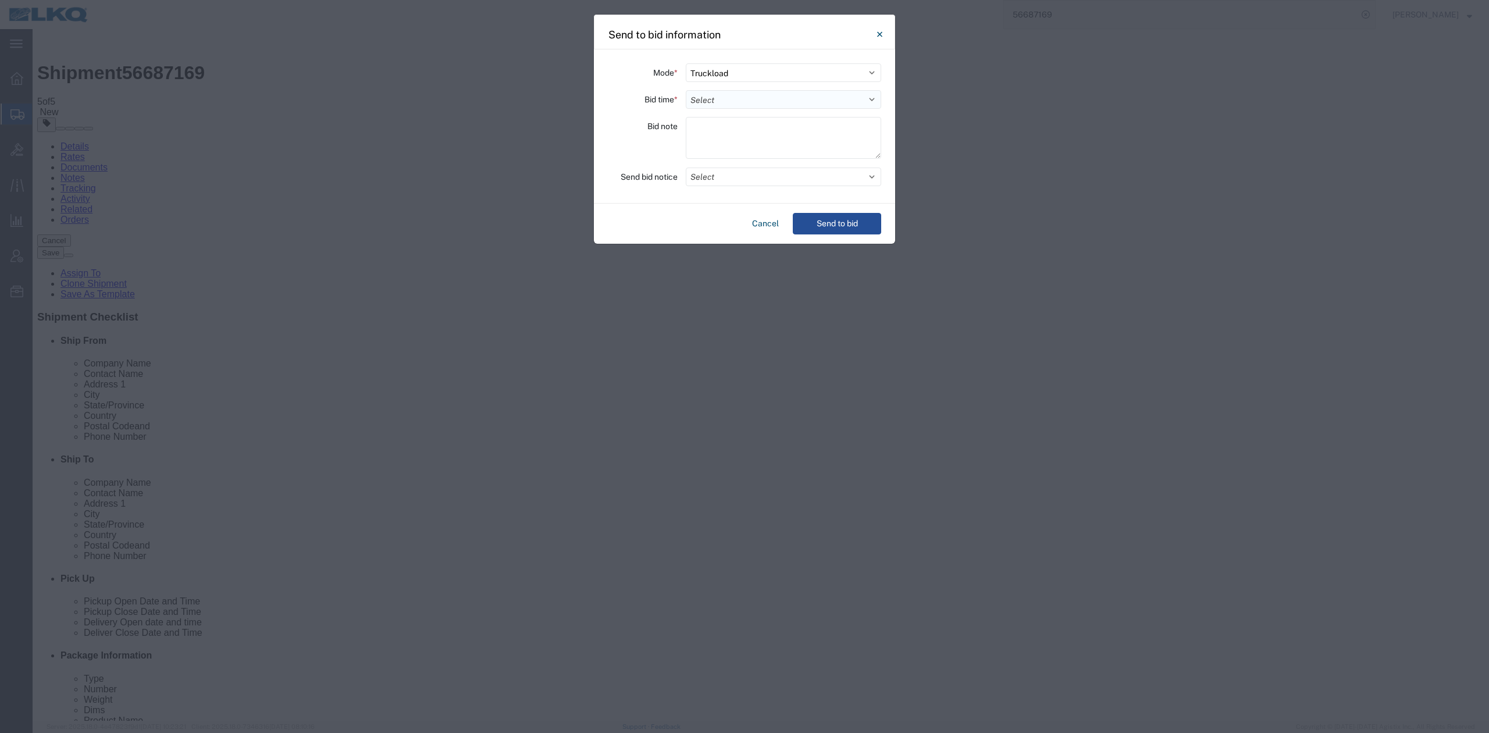
click at [710, 105] on select "Select 30 Min (Rush) 1 Hour (Rush) 2 Hours (Rush) 4 Hours (Rush) 8 Hours (Rush)…" at bounding box center [783, 99] width 195 height 19
select select "24"
click at [686, 90] on select "Select 30 Min (Rush) 1 Hour (Rush) 2 Hours (Rush) 4 Hours (Rush) 8 Hours (Rush)…" at bounding box center [783, 99] width 195 height 19
drag, startPoint x: 712, startPoint y: 166, endPoint x: 712, endPoint y: 175, distance: 8.7
click at [712, 167] on div "Mode * Select Small Parcel Truckload Air Rail Less than Truckload Ocean Freight…" at bounding box center [744, 126] width 301 height 154
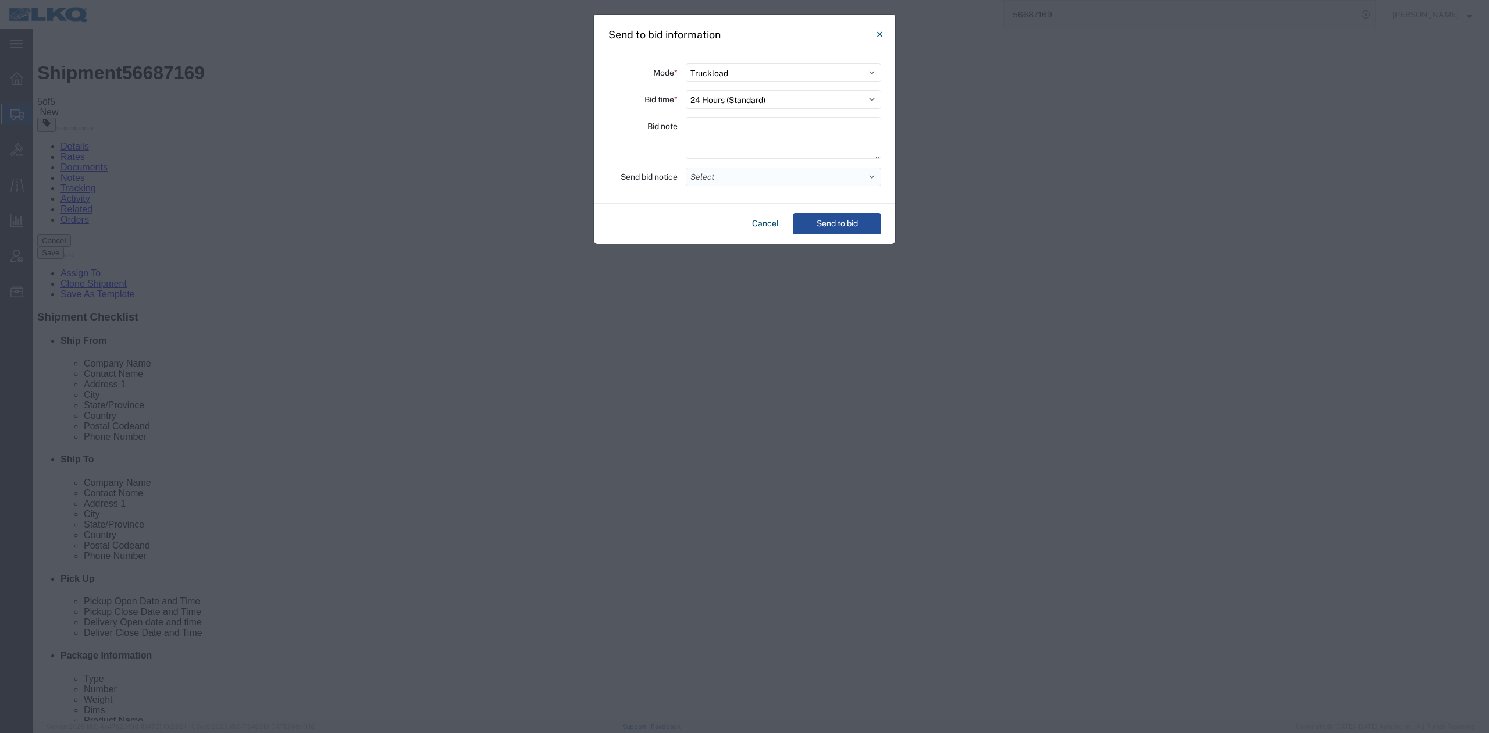
click at [712, 175] on button "Select" at bounding box center [783, 176] width 195 height 19
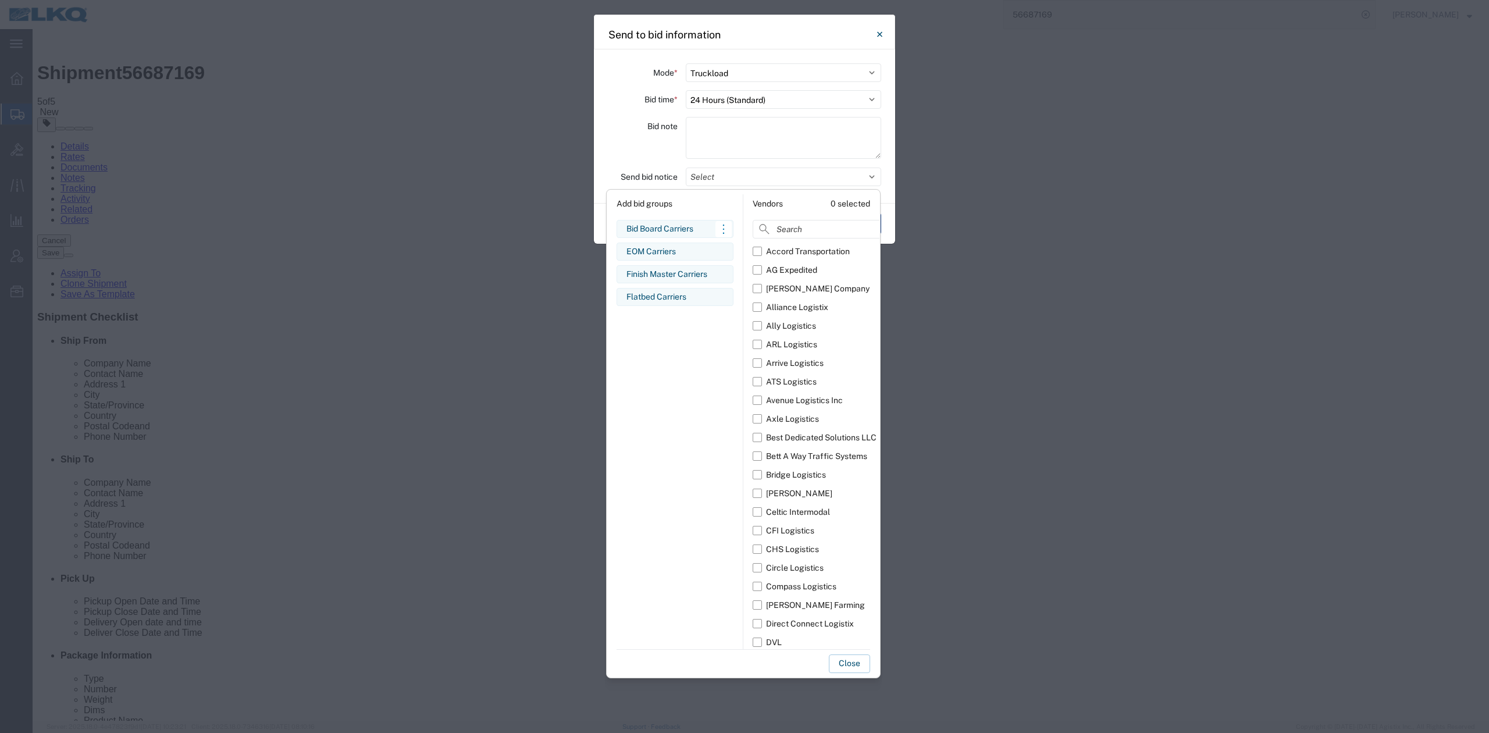
click at [677, 224] on div "Bid Board Carriers" at bounding box center [674, 229] width 97 height 12
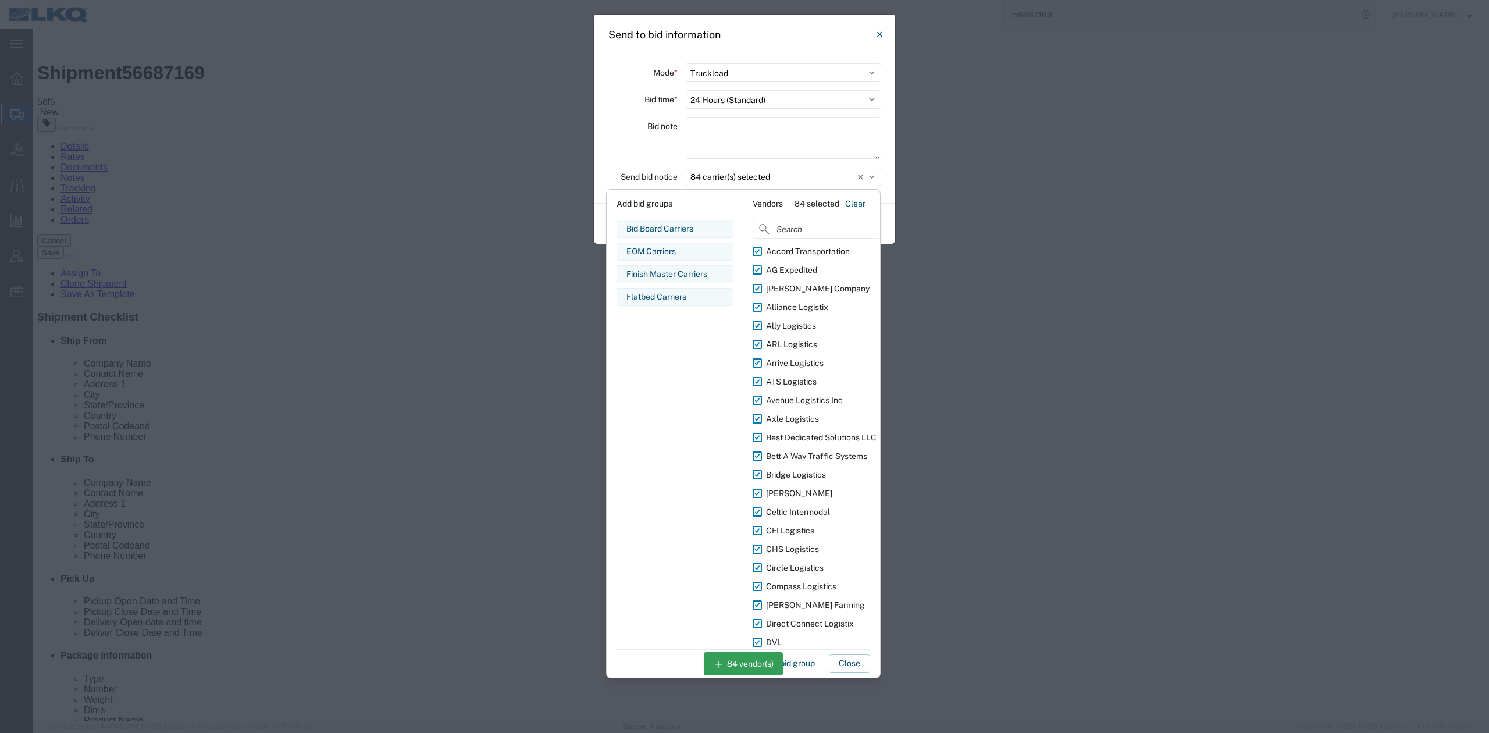
drag, startPoint x: 843, startPoint y: 663, endPoint x: 829, endPoint y: 497, distance: 166.9
click at [842, 662] on button "Close" at bounding box center [849, 663] width 41 height 19
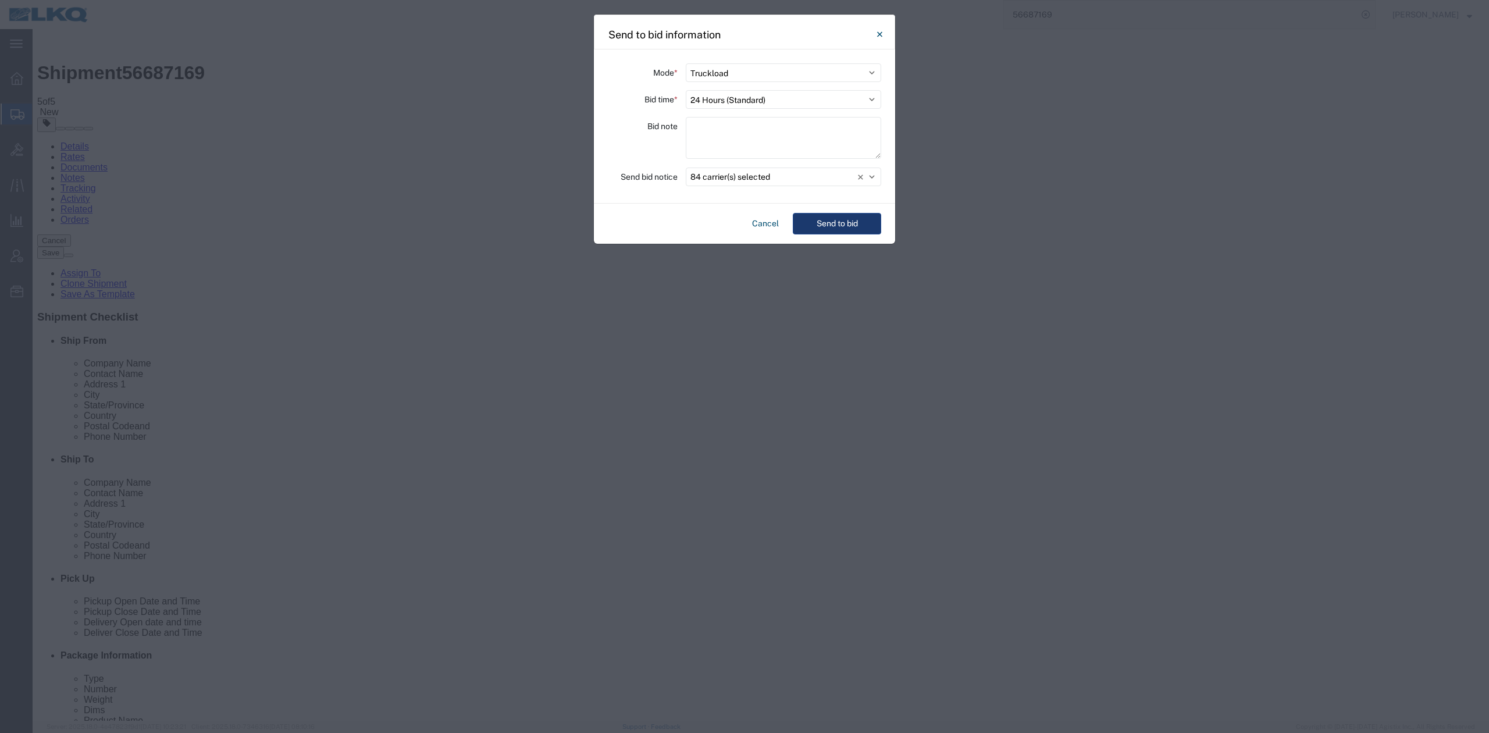
click at [818, 229] on button "Send to bid" at bounding box center [837, 224] width 88 height 22
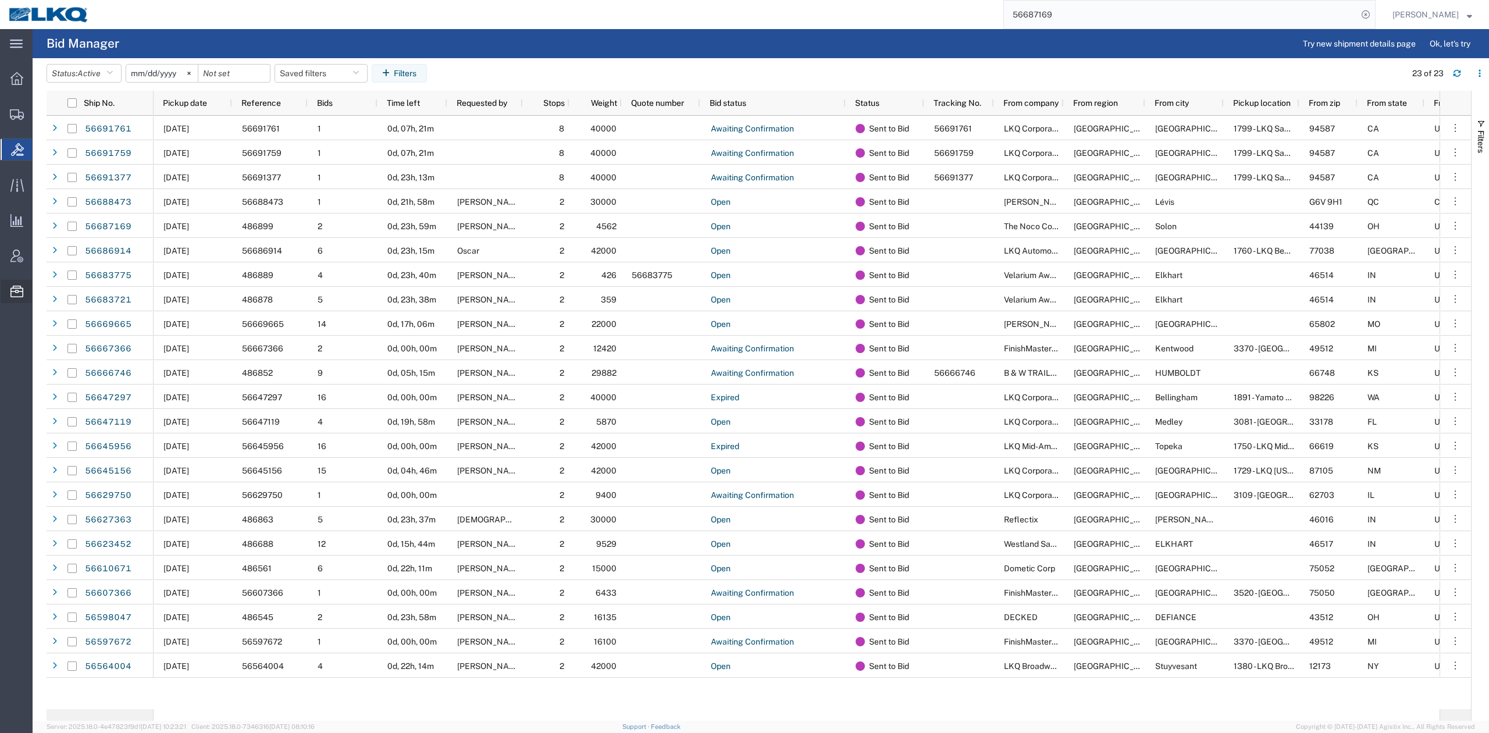
click at [0, 0] on span "Location Appointment" at bounding box center [0, 0] width 0 height 0
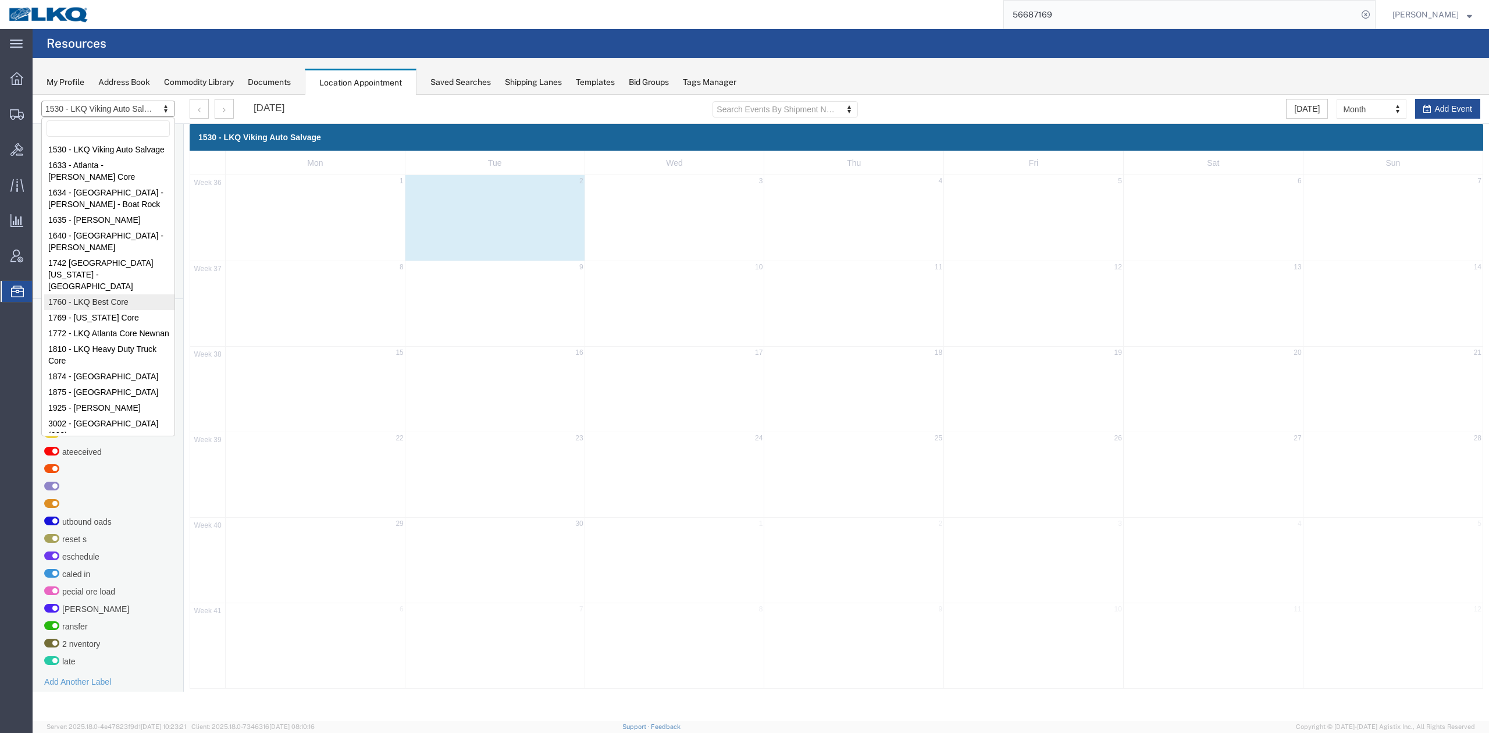
select select "27634"
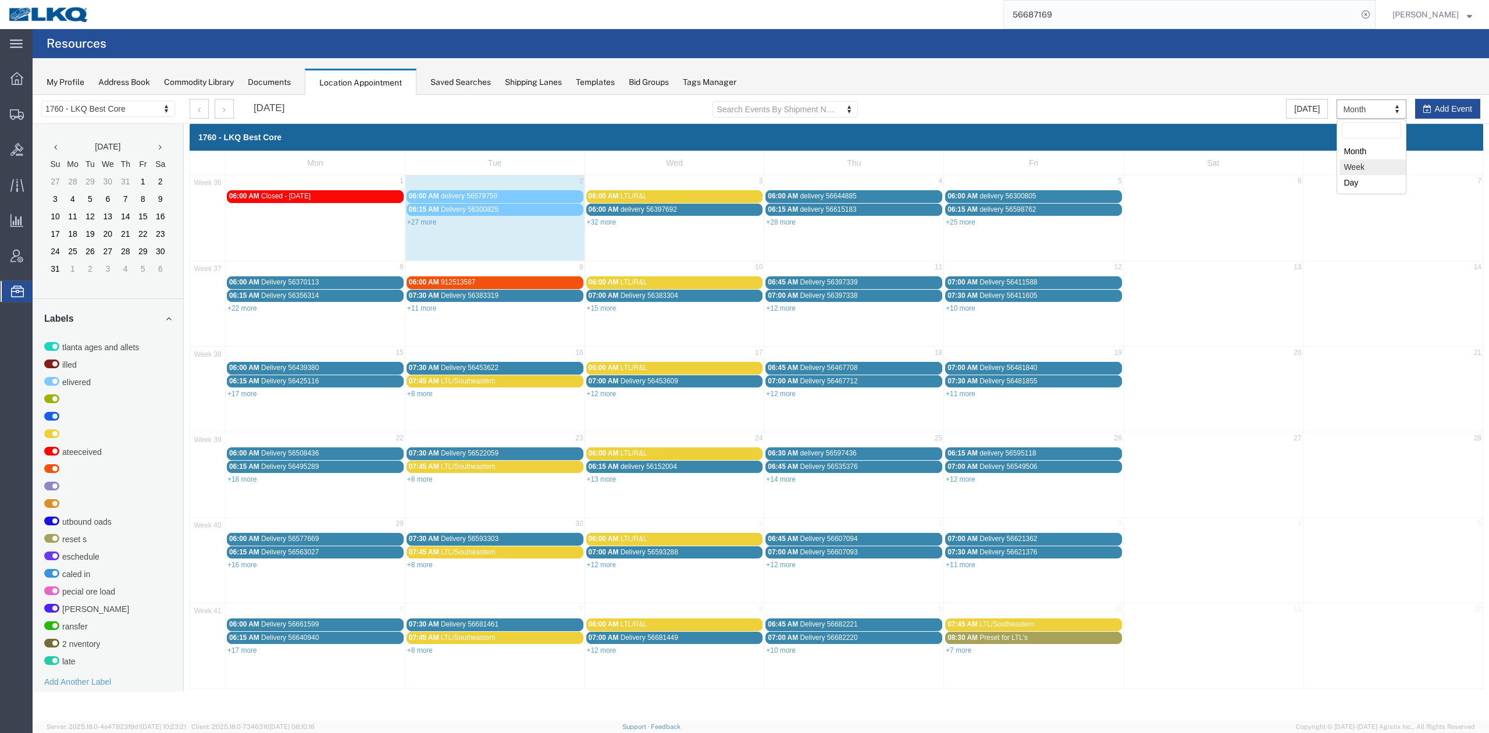
drag, startPoint x: 1361, startPoint y: 169, endPoint x: 344, endPoint y: 158, distance: 1016.7
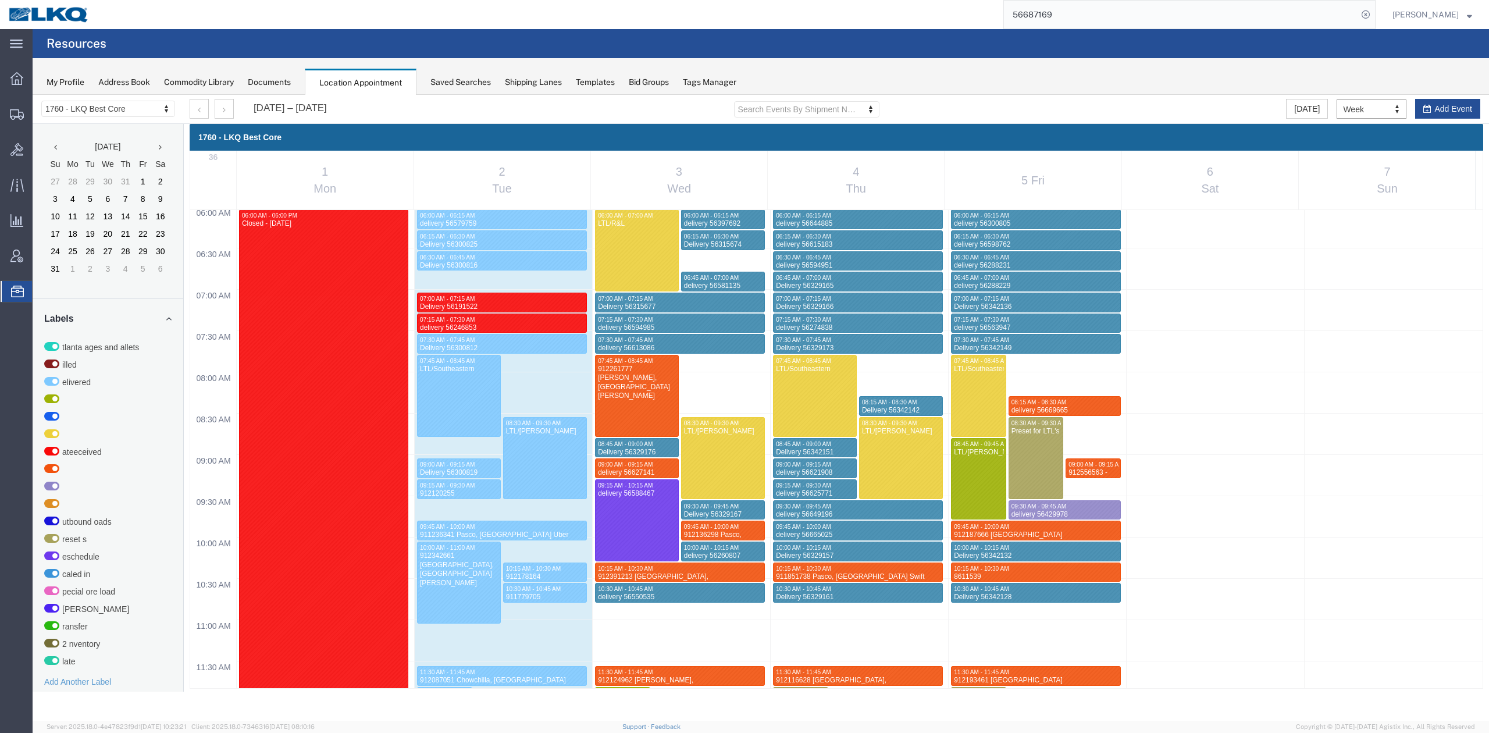
scroll to position [576, 0]
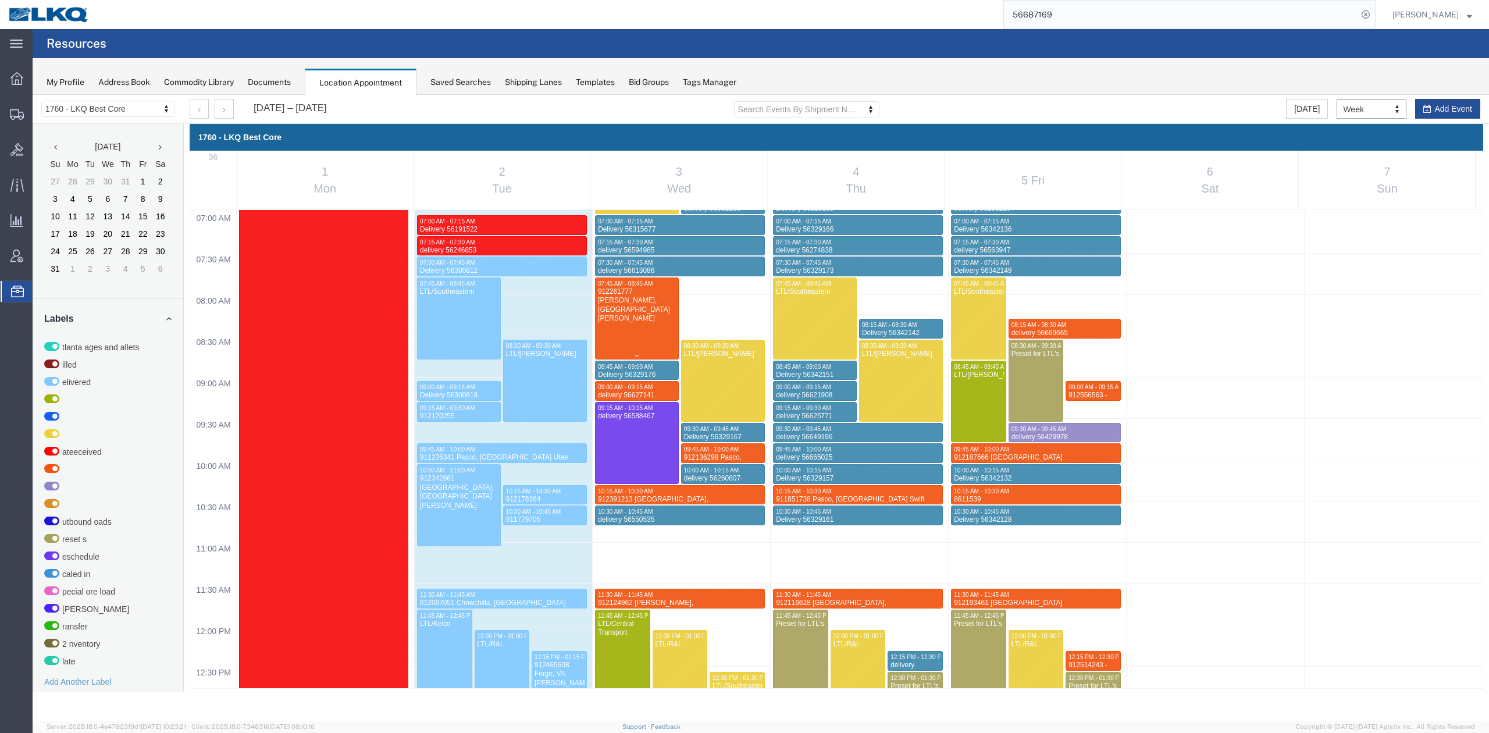
click at [613, 301] on div "912261777 Lavonia, GA Rudolph Freight" at bounding box center [636, 305] width 79 height 36
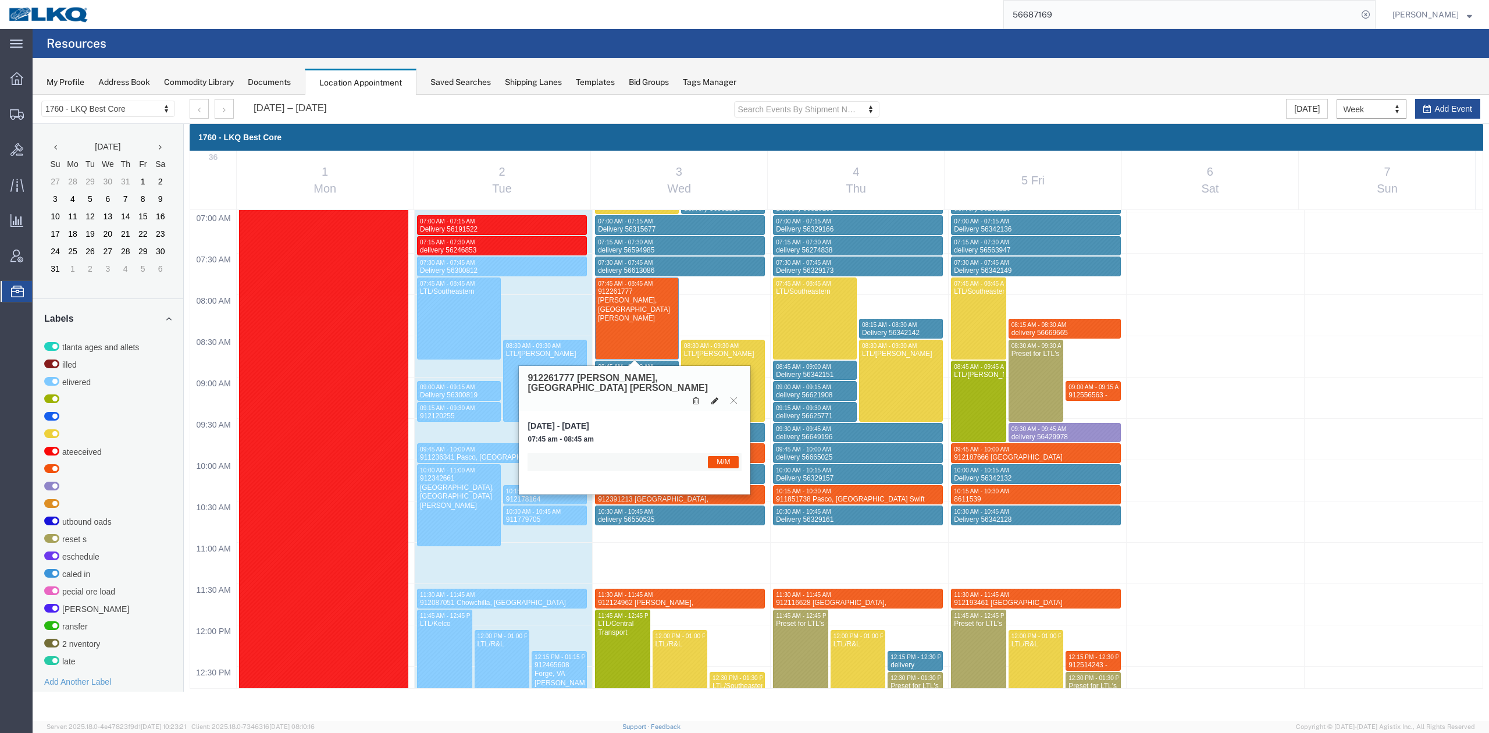
click at [714, 394] on button at bounding box center [715, 400] width 16 height 12
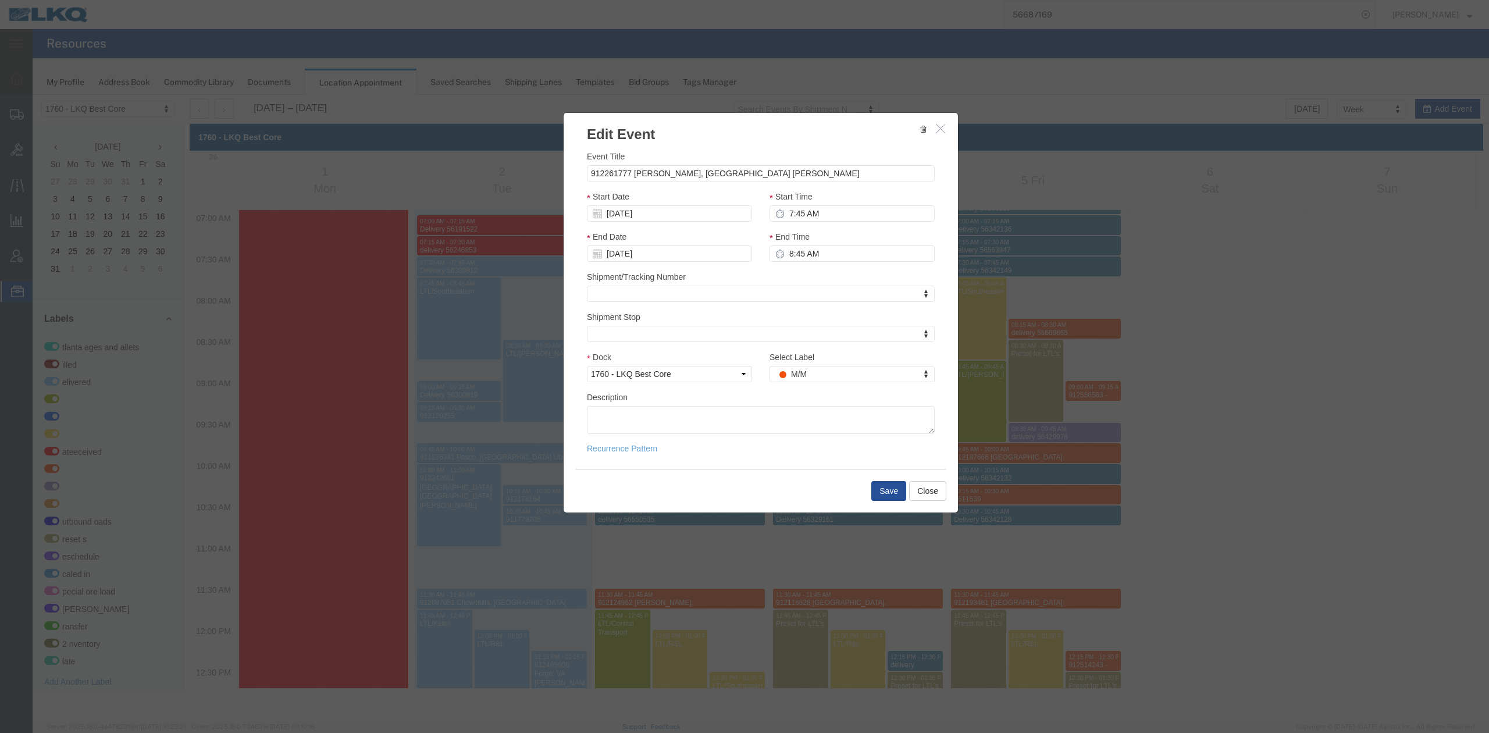
click at [819, 244] on div "End Time 8:45 AM" at bounding box center [851, 245] width 165 height 31
click at [815, 249] on input "8:45 AM" at bounding box center [851, 253] width 165 height 16
type input "8:00 AM"
click at [900, 487] on button "Save" at bounding box center [888, 491] width 35 height 20
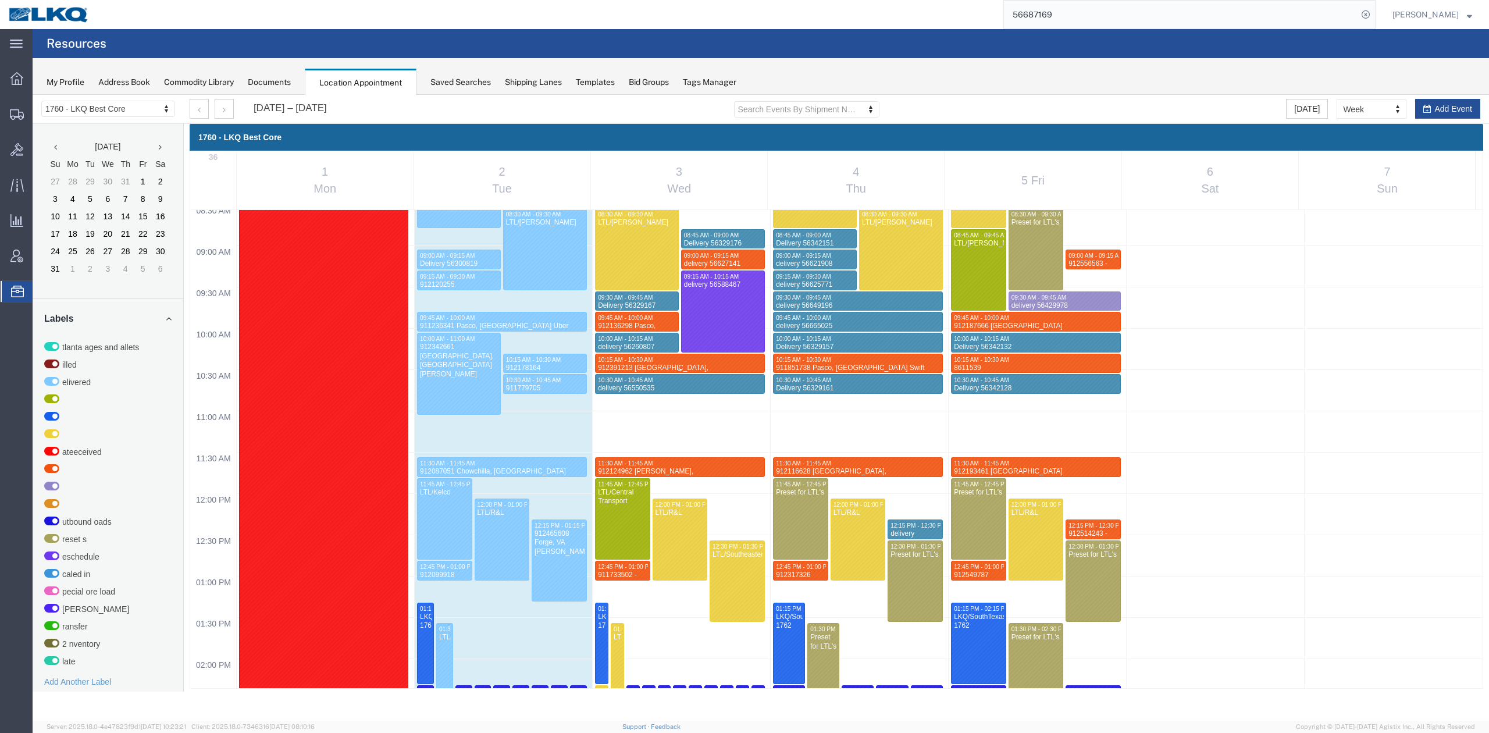
scroll to position [731, 0]
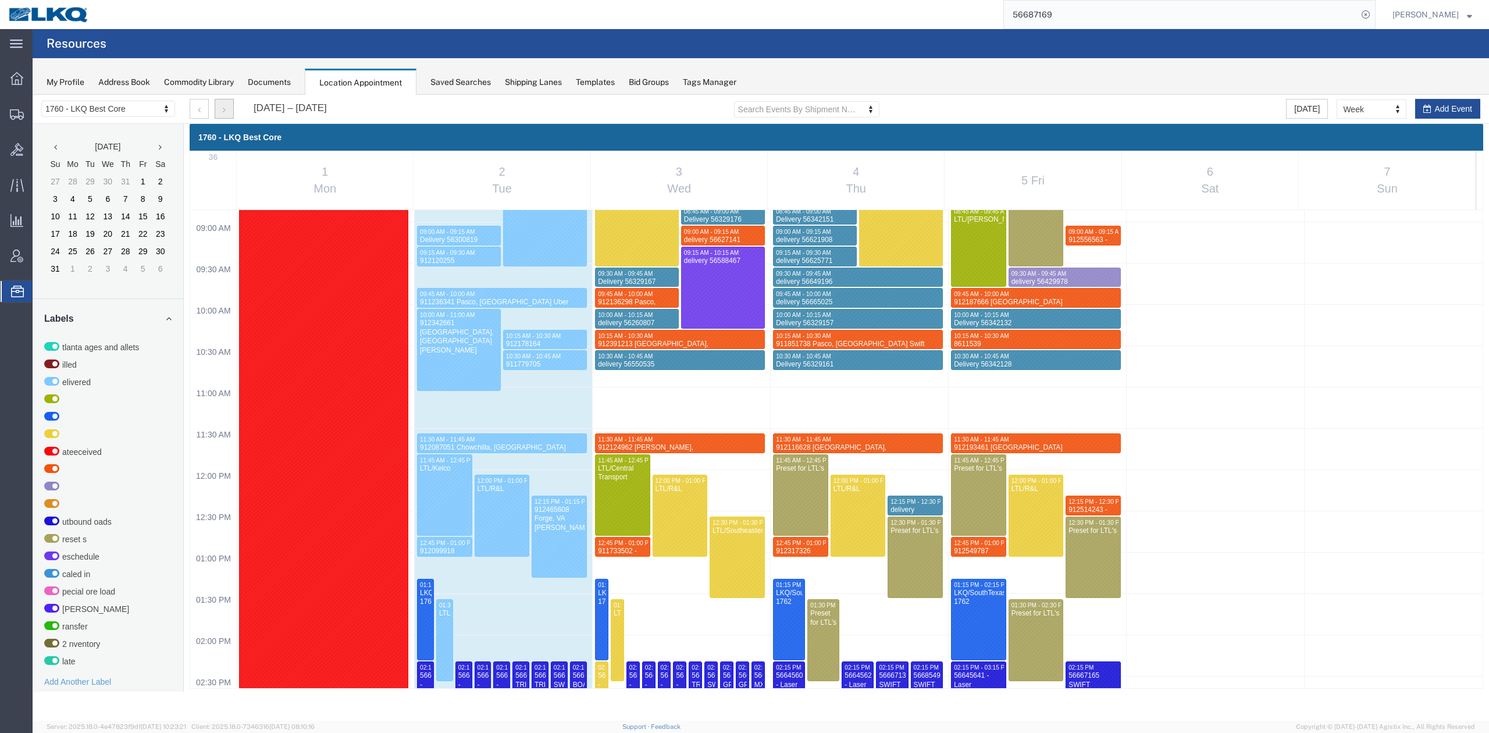
click at [219, 108] on button "button" at bounding box center [224, 109] width 19 height 20
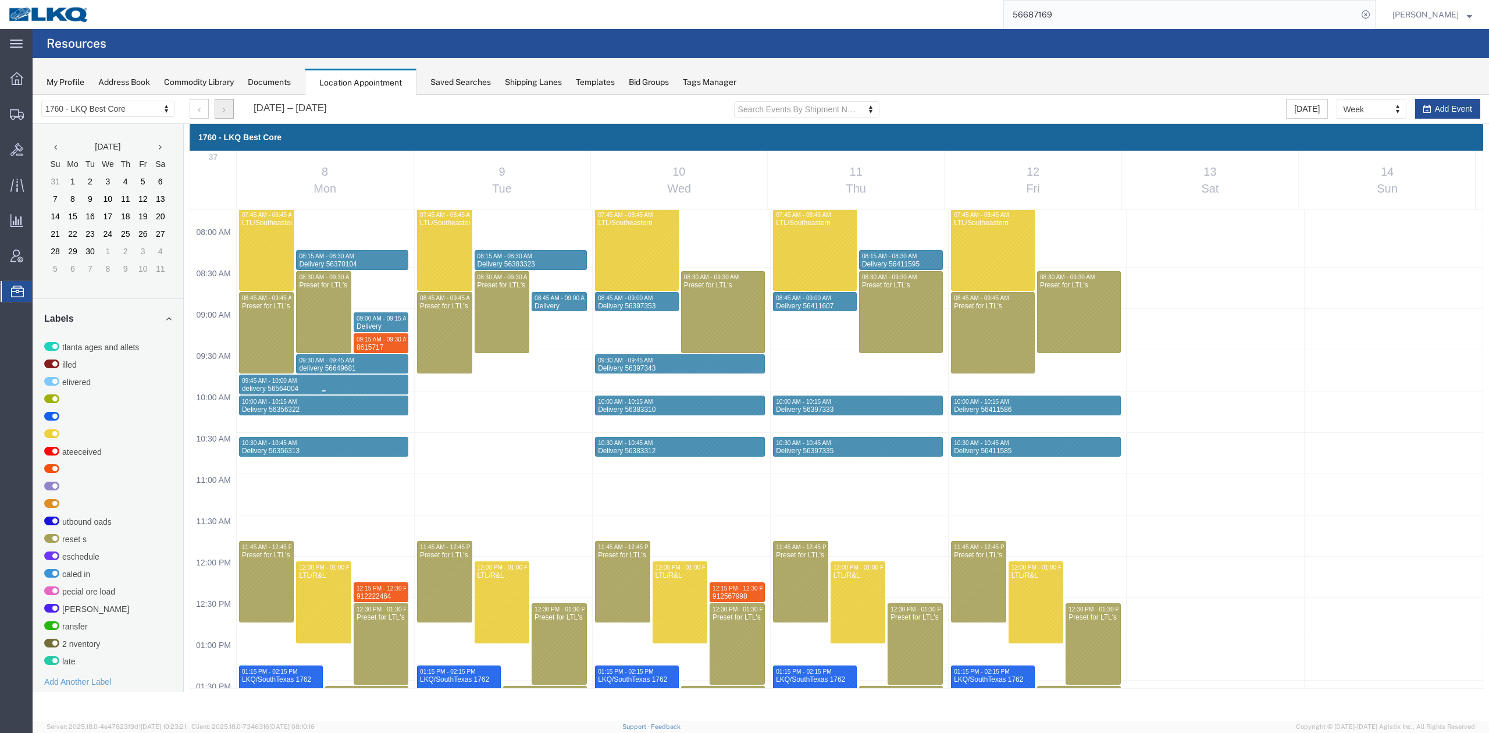
scroll to position [654, 0]
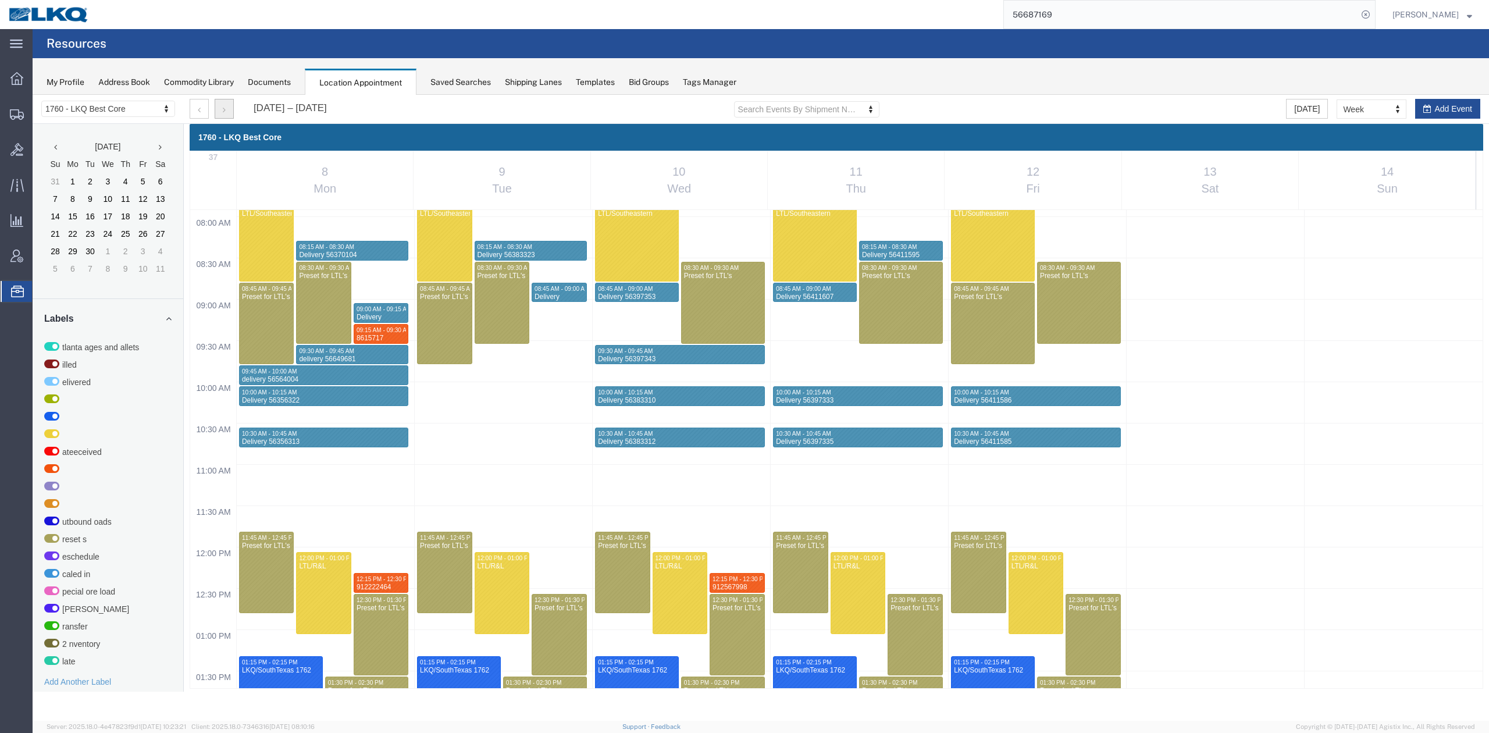
click at [330, 518] on div "12:00 AM 12:30 AM 01:00 AM 01:30 AM 02:00 AM 02:30 AM 03:00 AM 03:30 AM 04:00 A…" at bounding box center [836, 546] width 1292 height 1981
select select "1"
select select
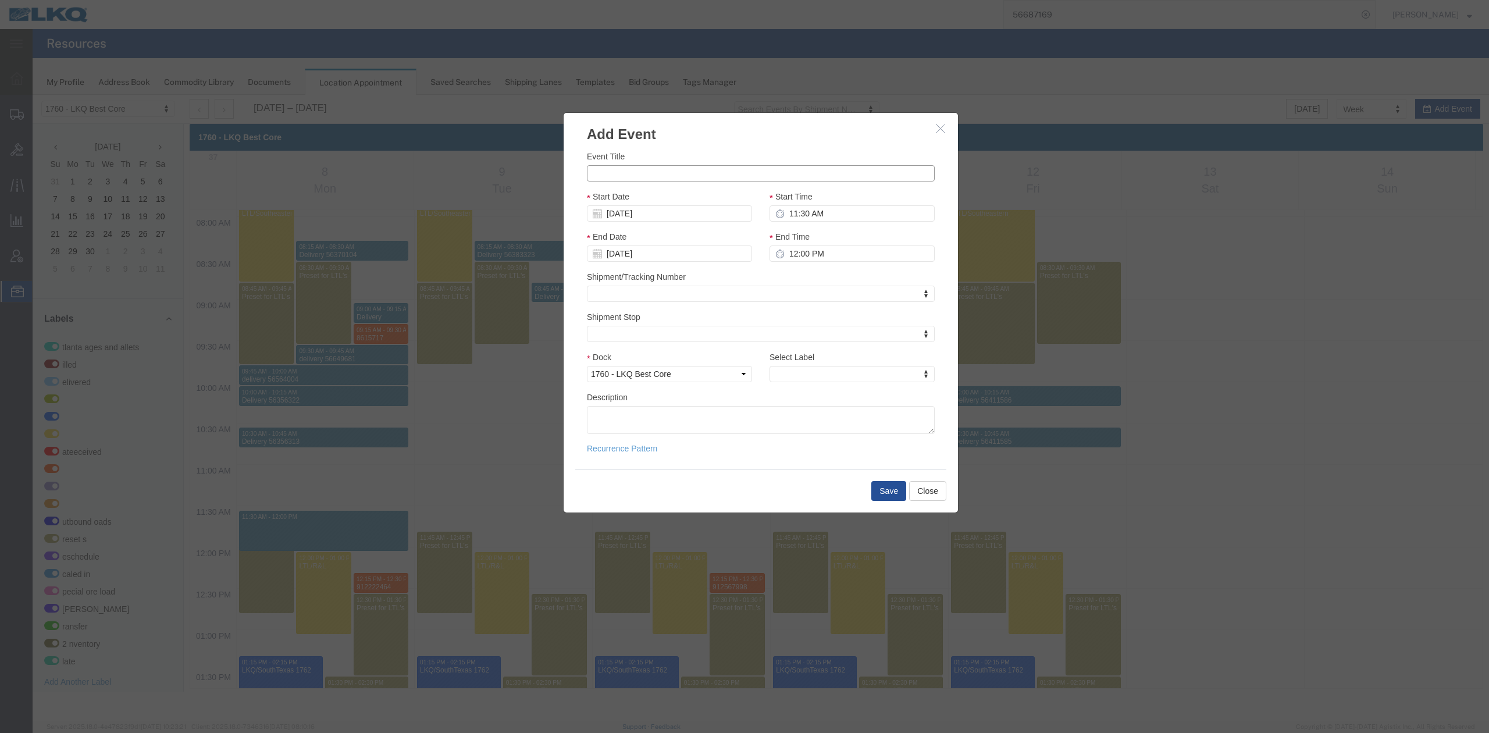
click at [665, 173] on input "Event Title" at bounding box center [761, 173] width 348 height 16
paste input "912588359"
type input "912588359 Tolleson, AZ Rudolph Freight"
type input "11:45 AM"
type input "m"
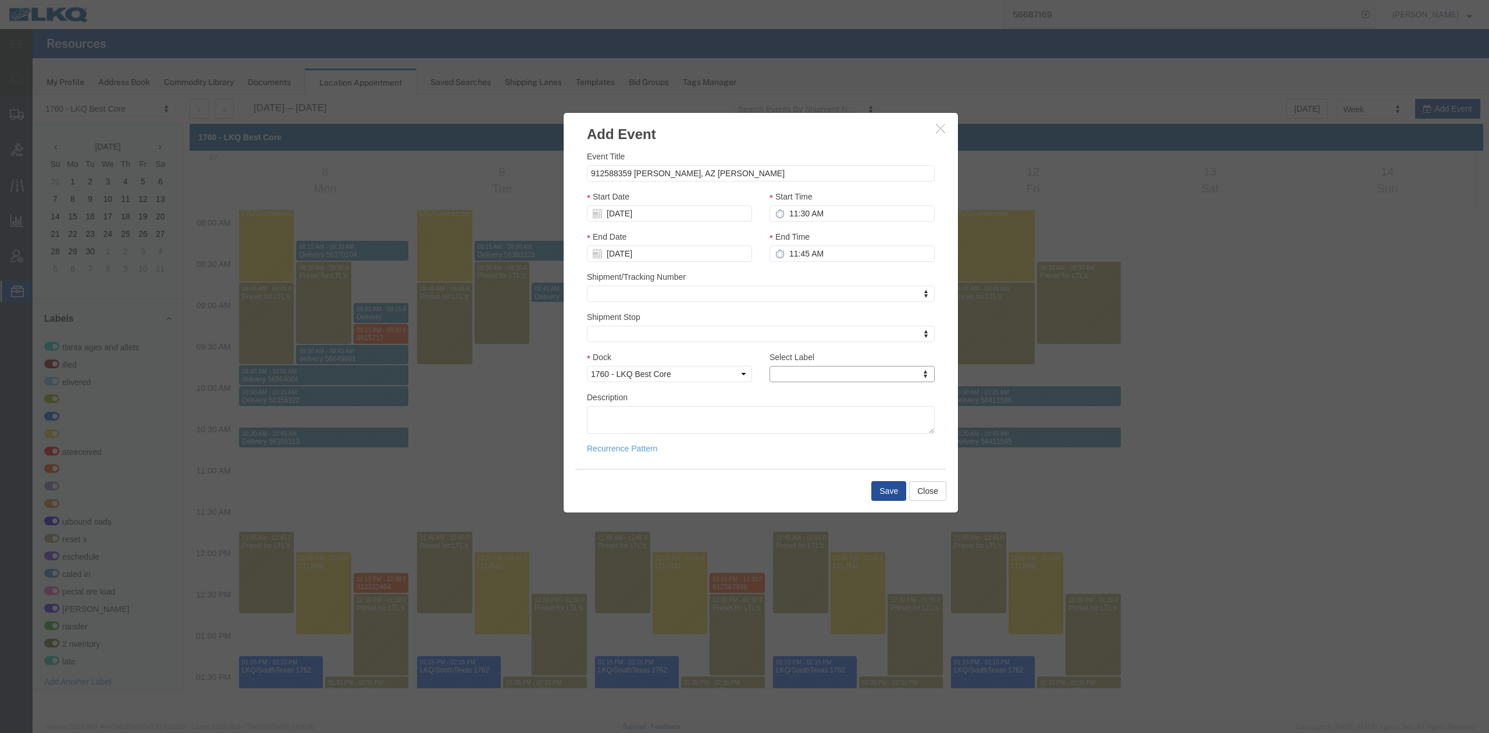
type input "m"
select select "24"
drag, startPoint x: 894, startPoint y: 489, endPoint x: 808, endPoint y: 479, distance: 86.6
click at [894, 489] on button "Save" at bounding box center [888, 491] width 35 height 20
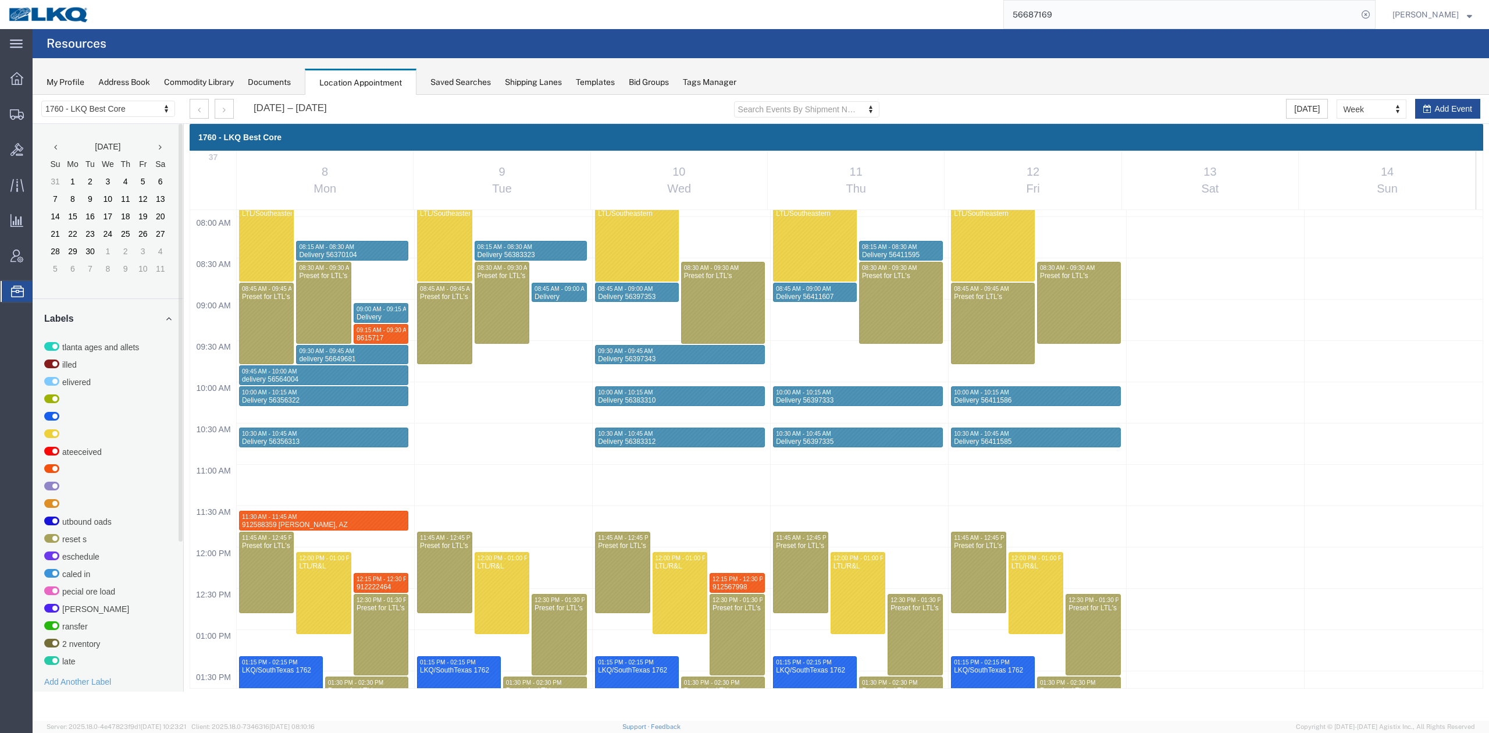
click at [1060, 27] on input "56687169" at bounding box center [1181, 15] width 354 height 28
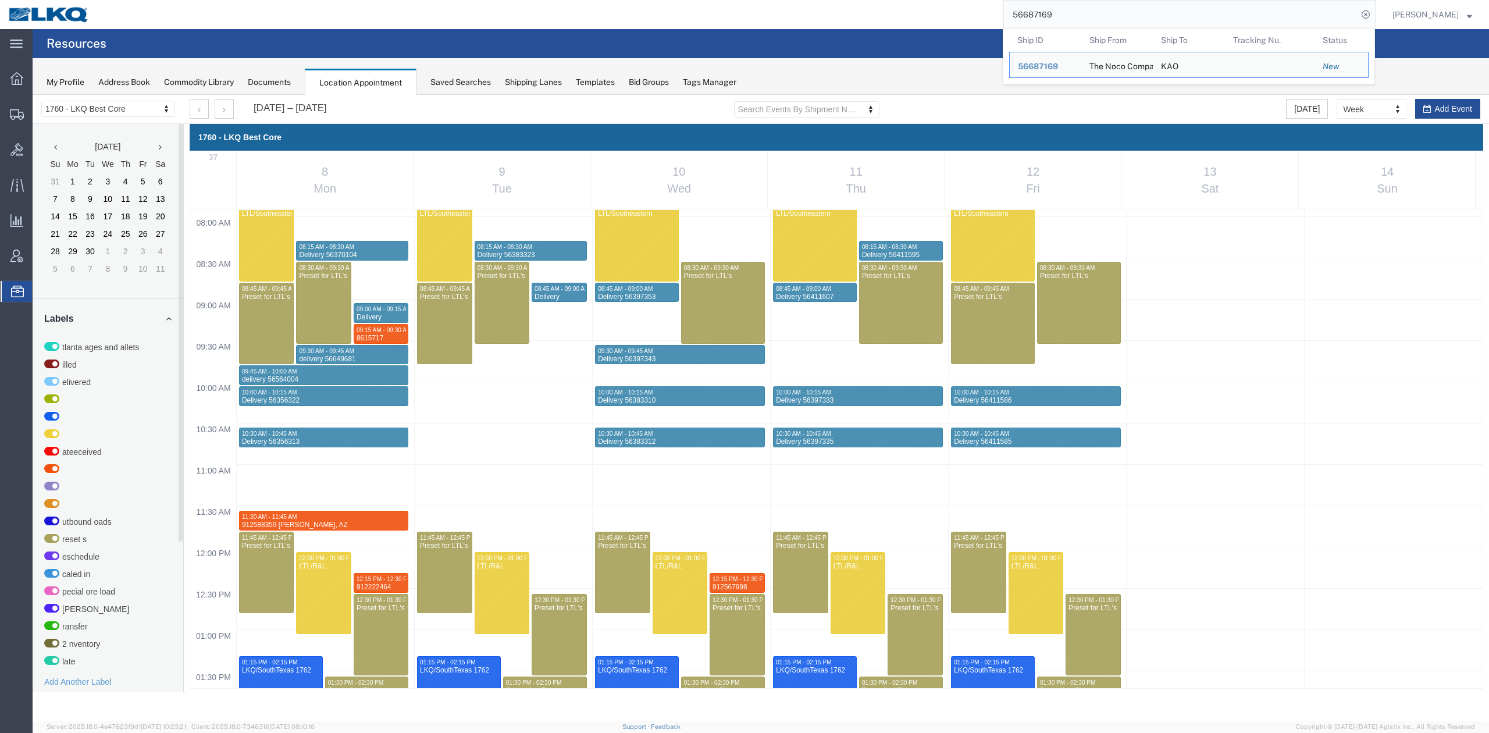
click at [1060, 27] on input "56687169" at bounding box center [1181, 15] width 354 height 28
drag, startPoint x: 1061, startPoint y: 28, endPoint x: 1056, endPoint y: 15, distance: 13.6
click at [1056, 15] on input "56687169" at bounding box center [1181, 15] width 354 height 28
paste input "008"
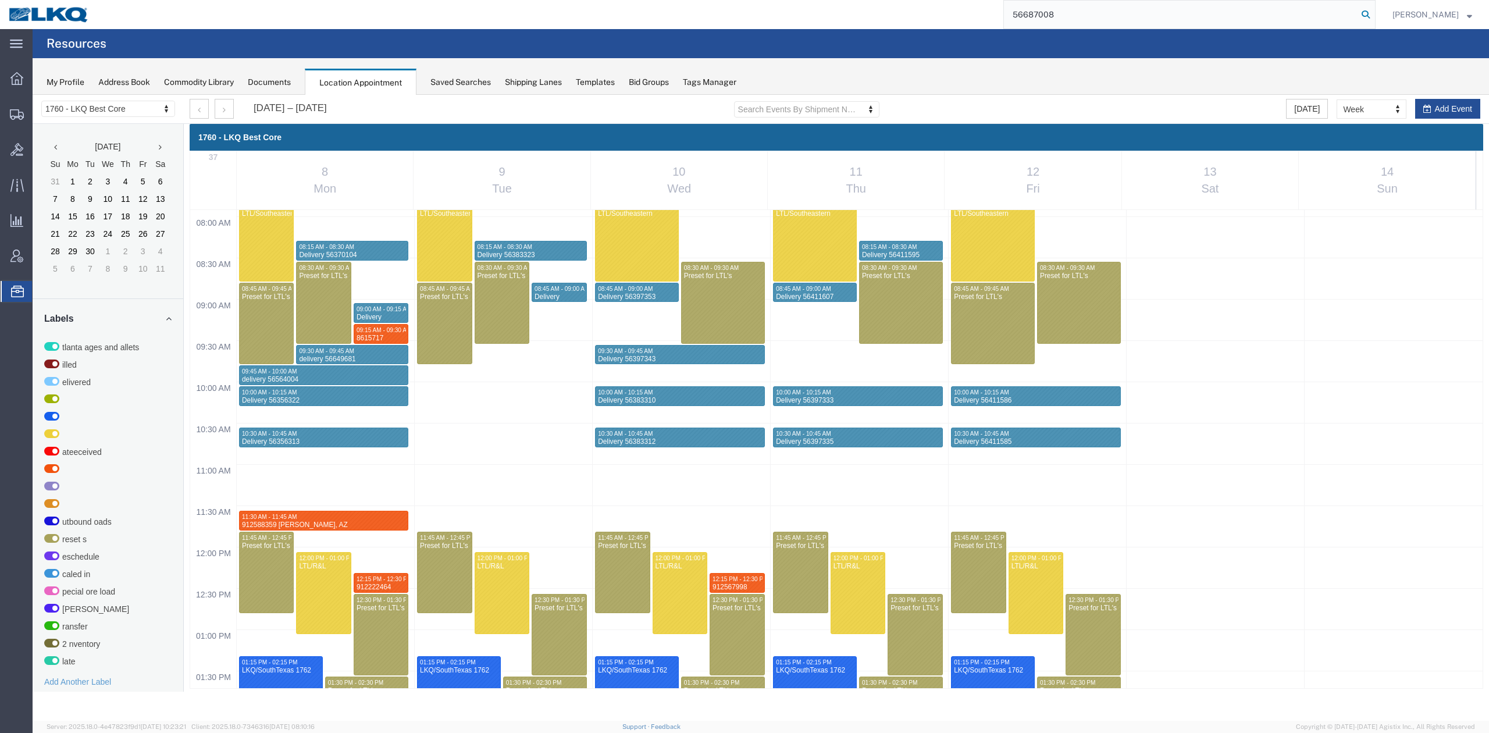
click at [1374, 15] on icon at bounding box center [1365, 14] width 16 height 16
type input "56687008"
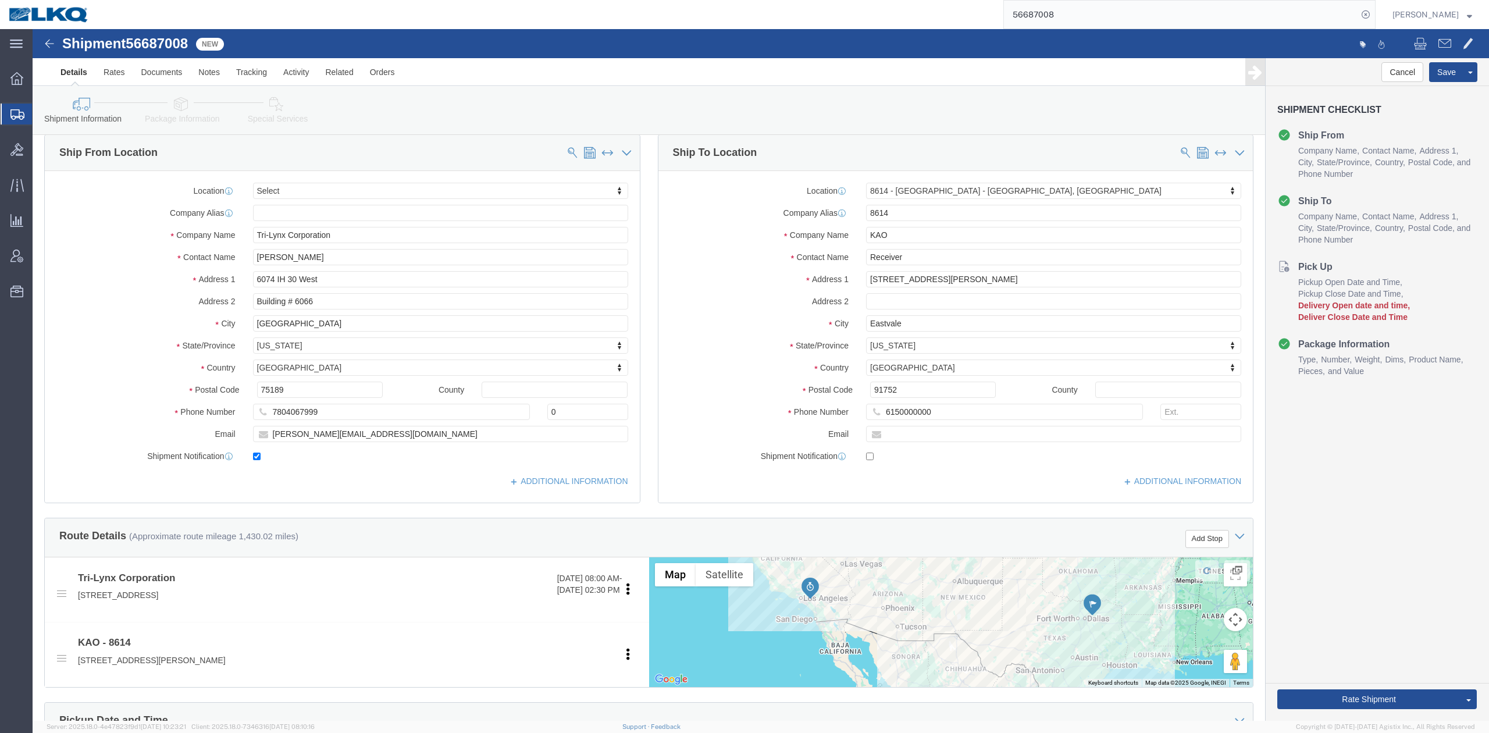
scroll to position [310, 0]
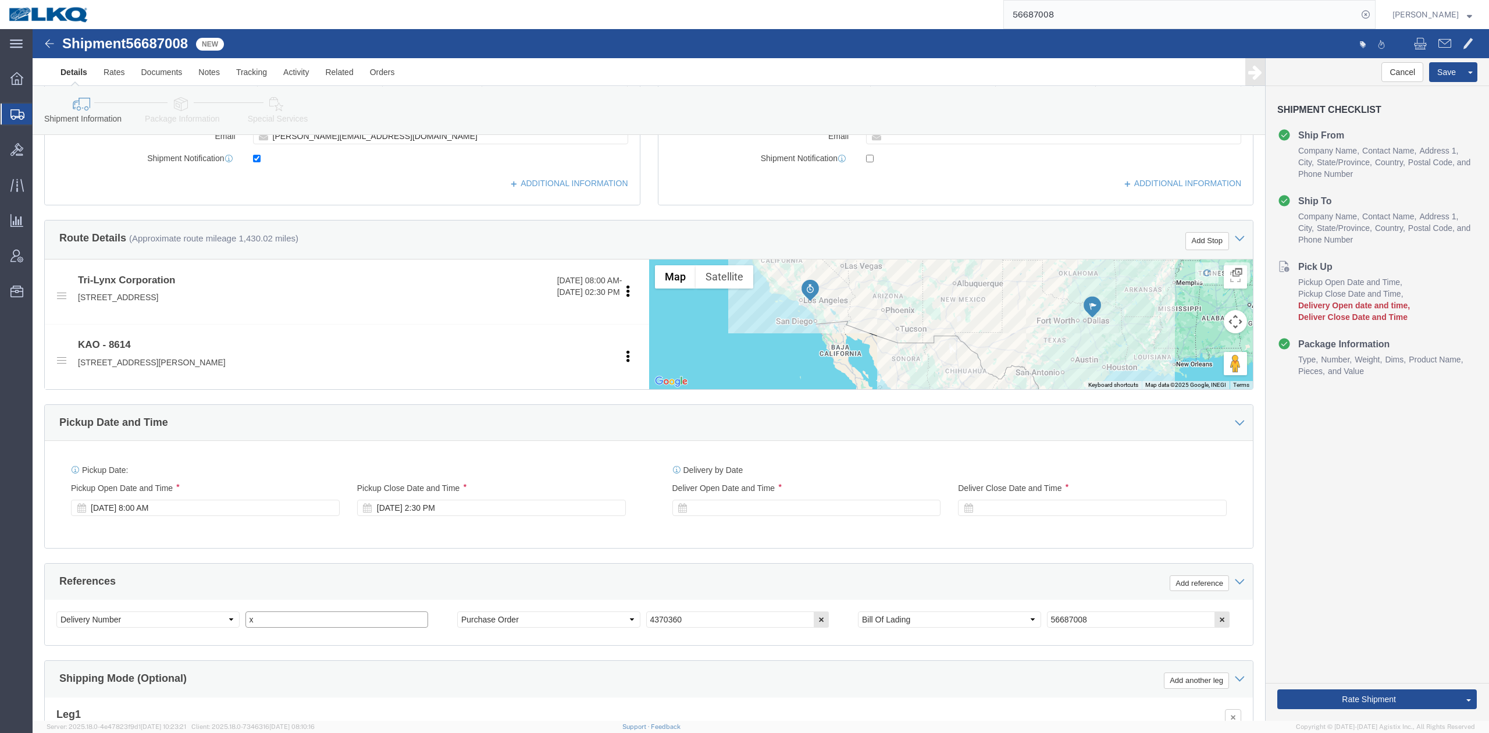
drag, startPoint x: 315, startPoint y: 592, endPoint x: 570, endPoint y: 565, distance: 256.8
click input "x"
paste input "486901"
type input "486901"
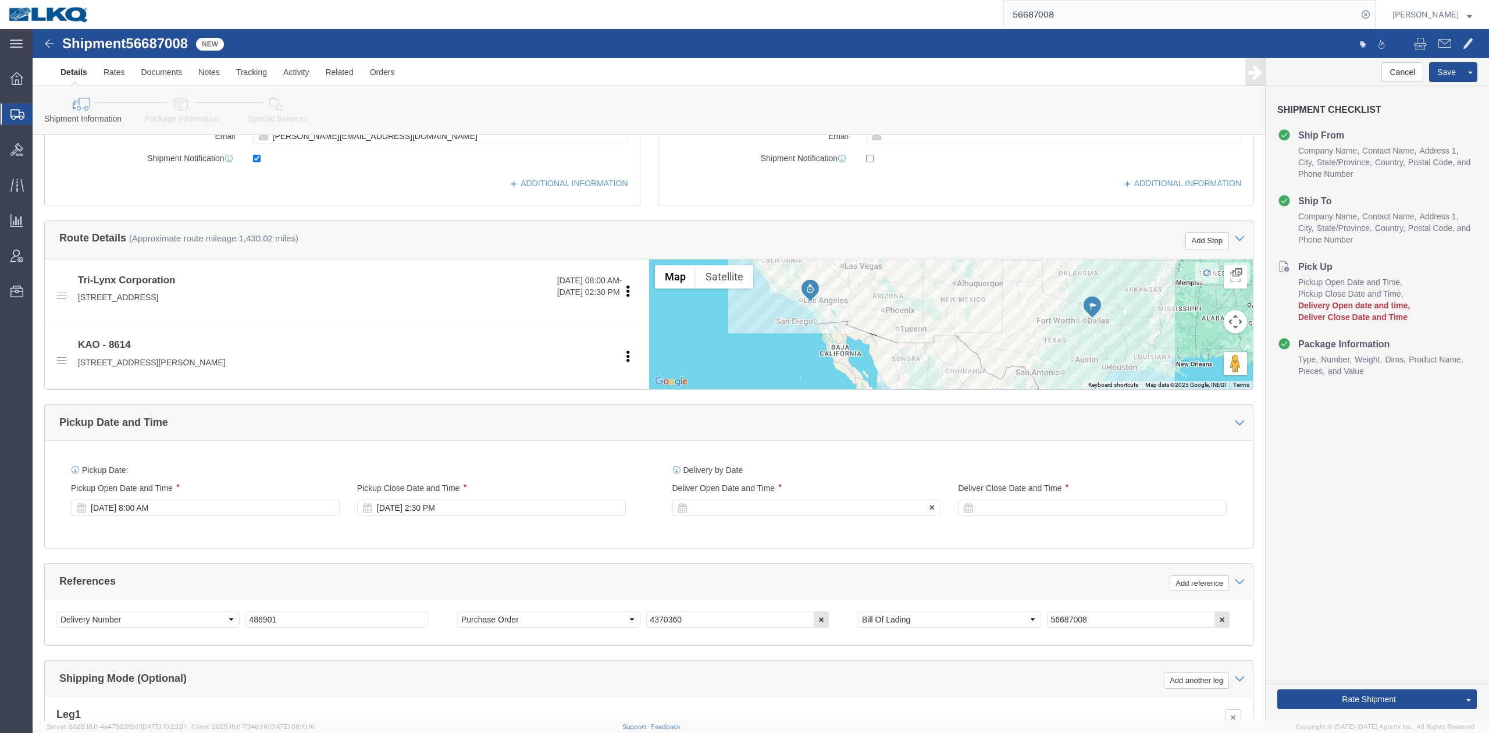
click div
select select
select select "30605"
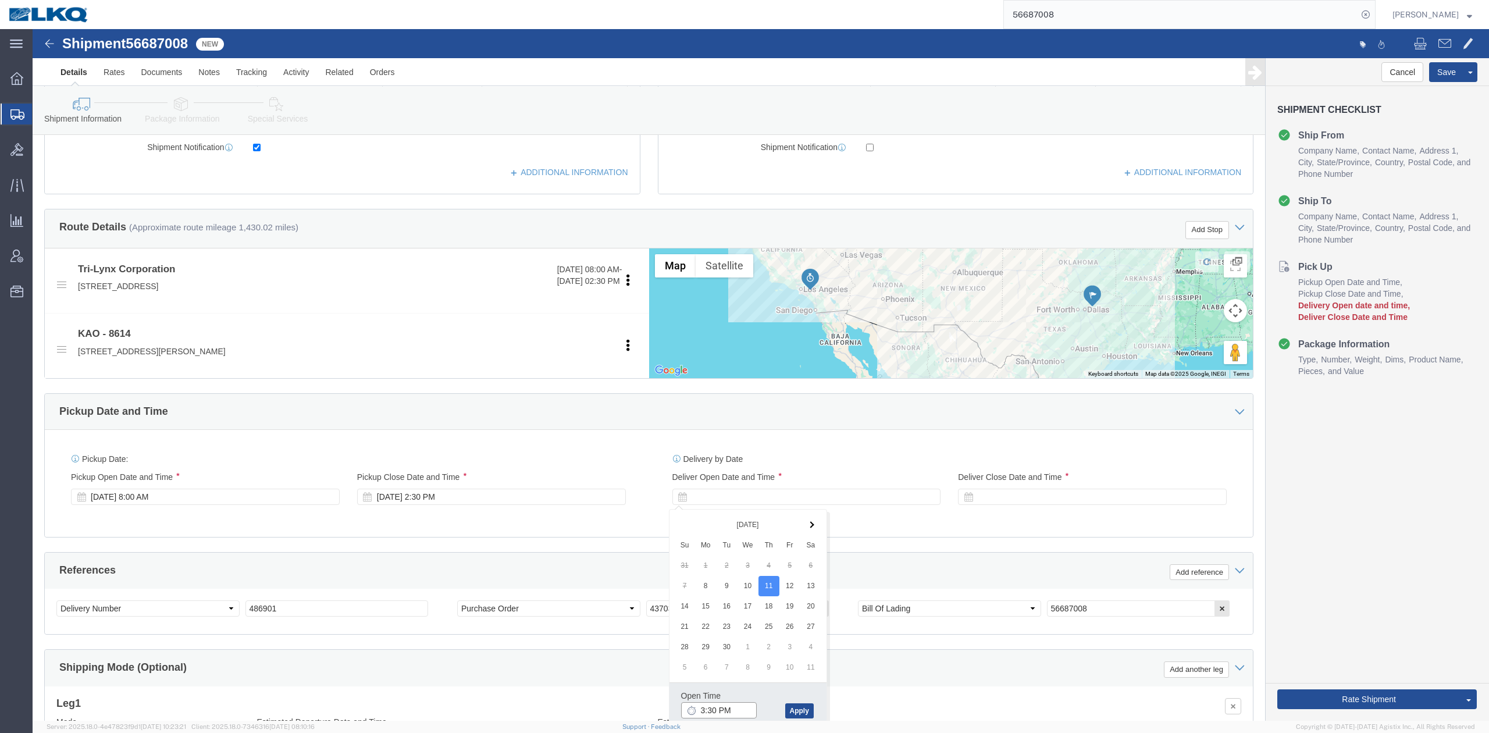
click input "3:30 PM"
type input "7:00 AM"
click button "Apply"
click div "References Add reference"
click div
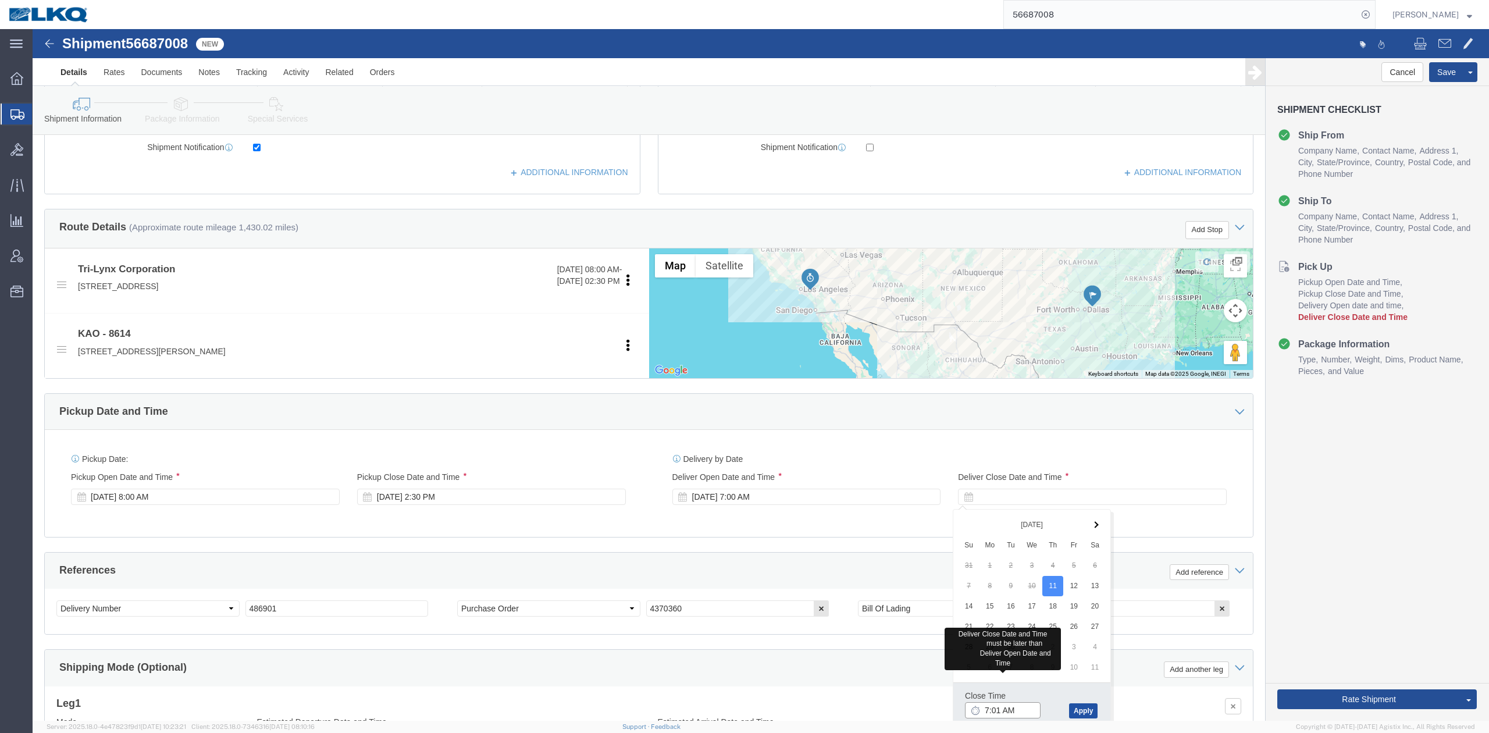
type input "7:01 AM"
drag, startPoint x: 1053, startPoint y: 683, endPoint x: 990, endPoint y: 648, distance: 71.9
click button "Apply"
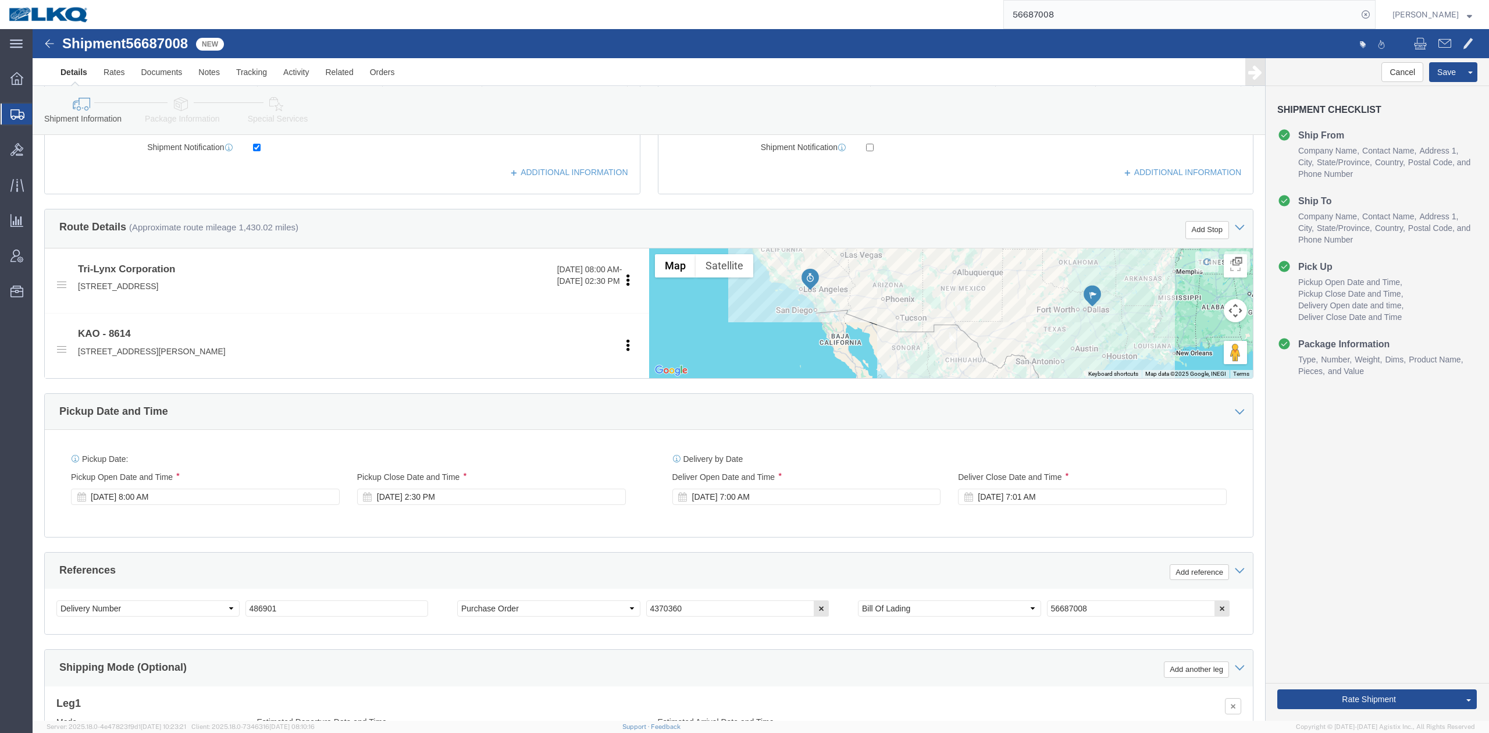
click div "Pickup Date: Pickup Start Date Pickup Start Time Pickup Open Date and Time Sep …"
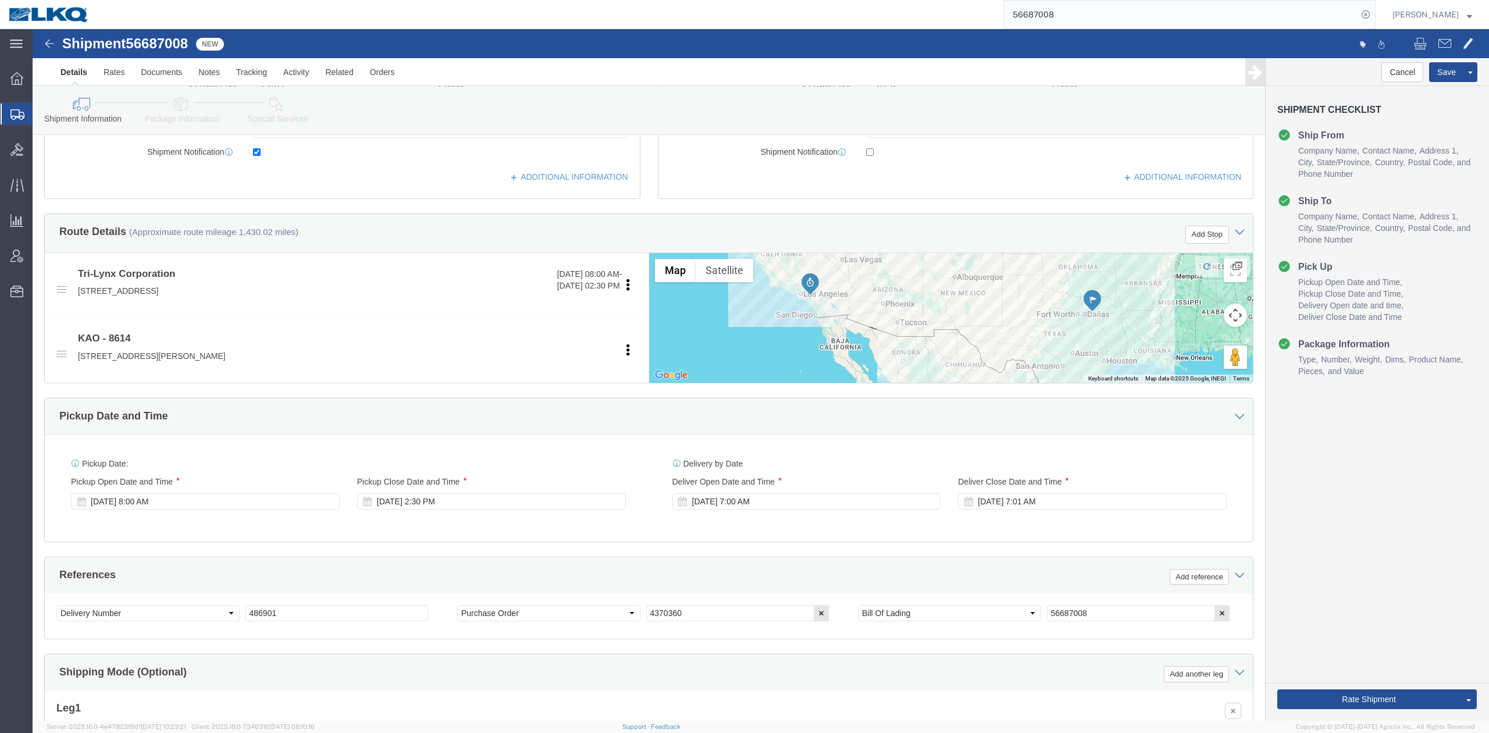
scroll to position [243, 0]
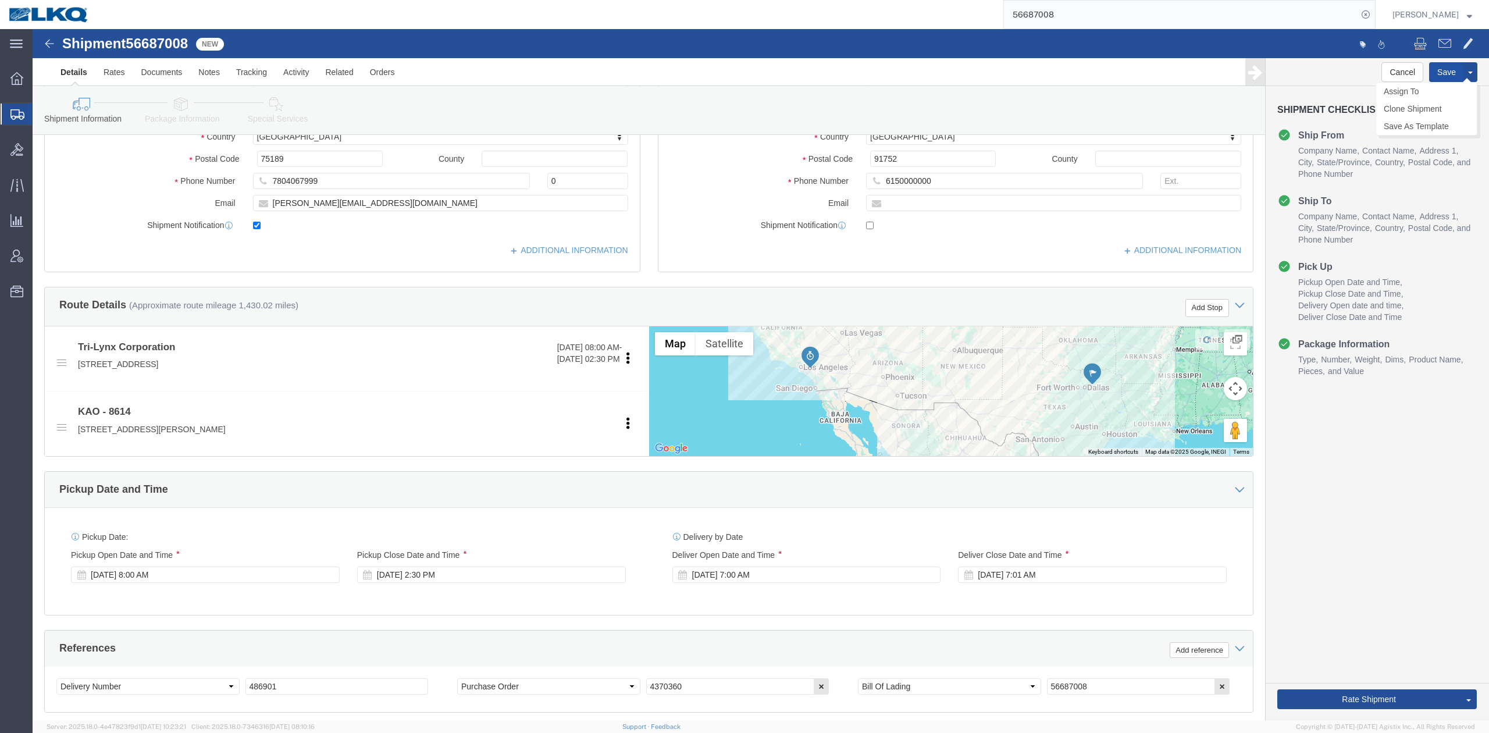
click button "Save"
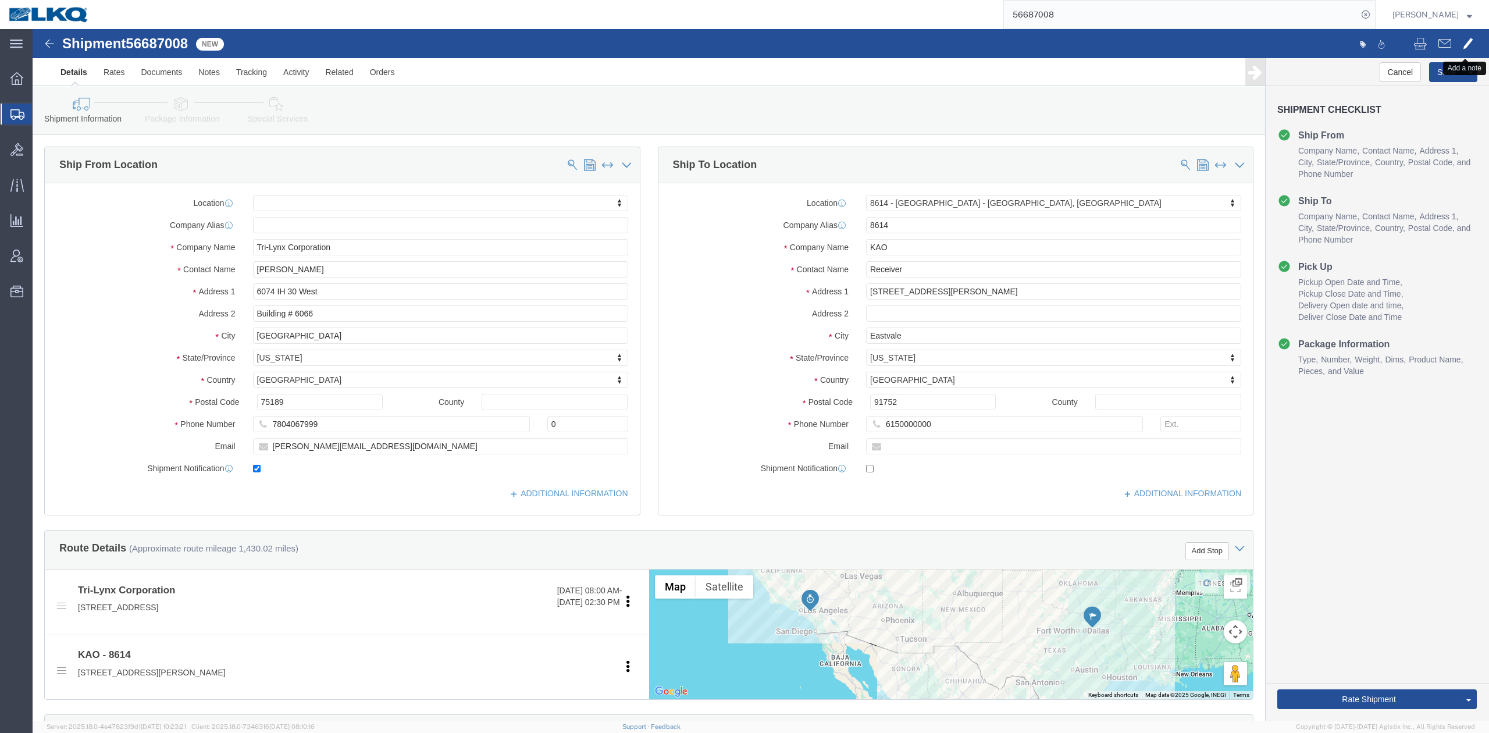
click span
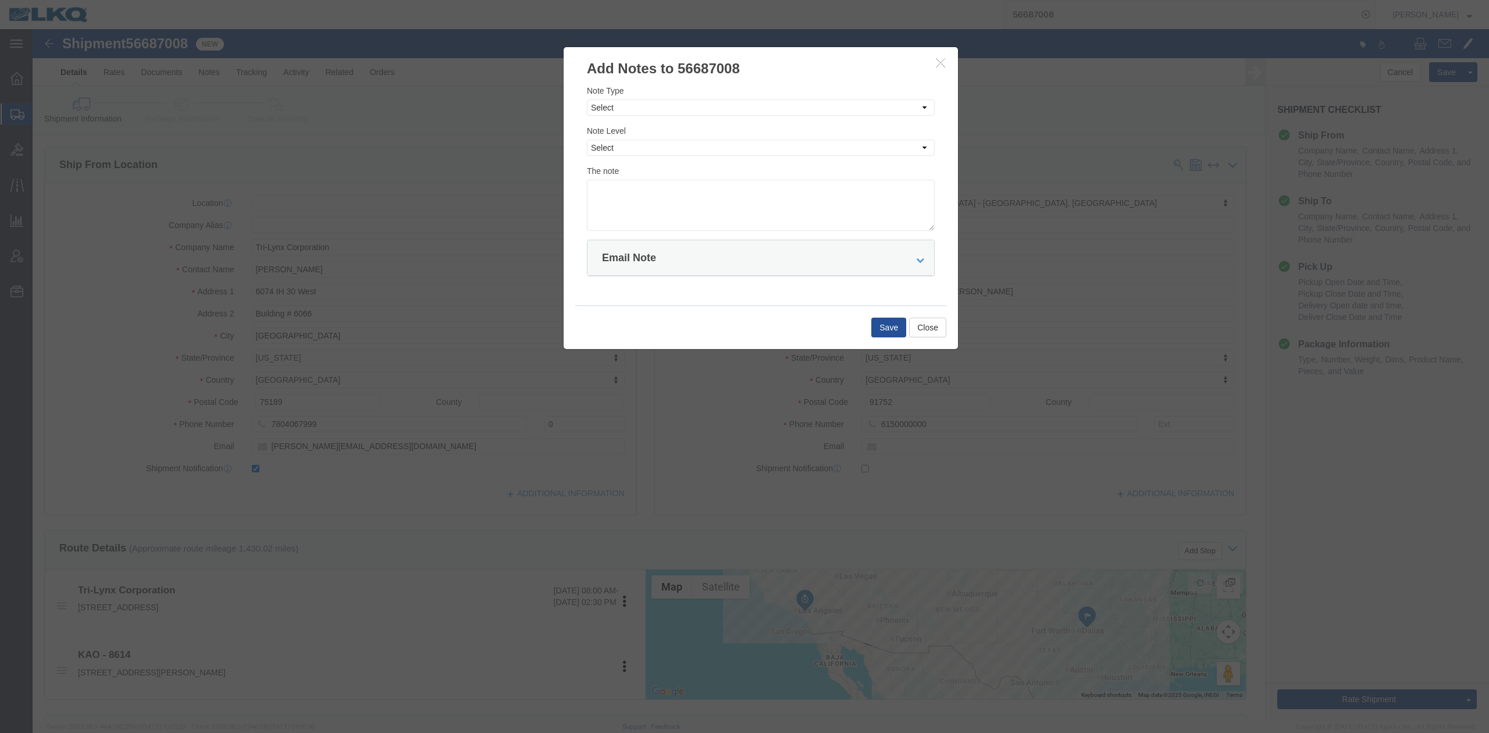
drag, startPoint x: 901, startPoint y: 31, endPoint x: 979, endPoint y: 48, distance: 79.7
click icon "button"
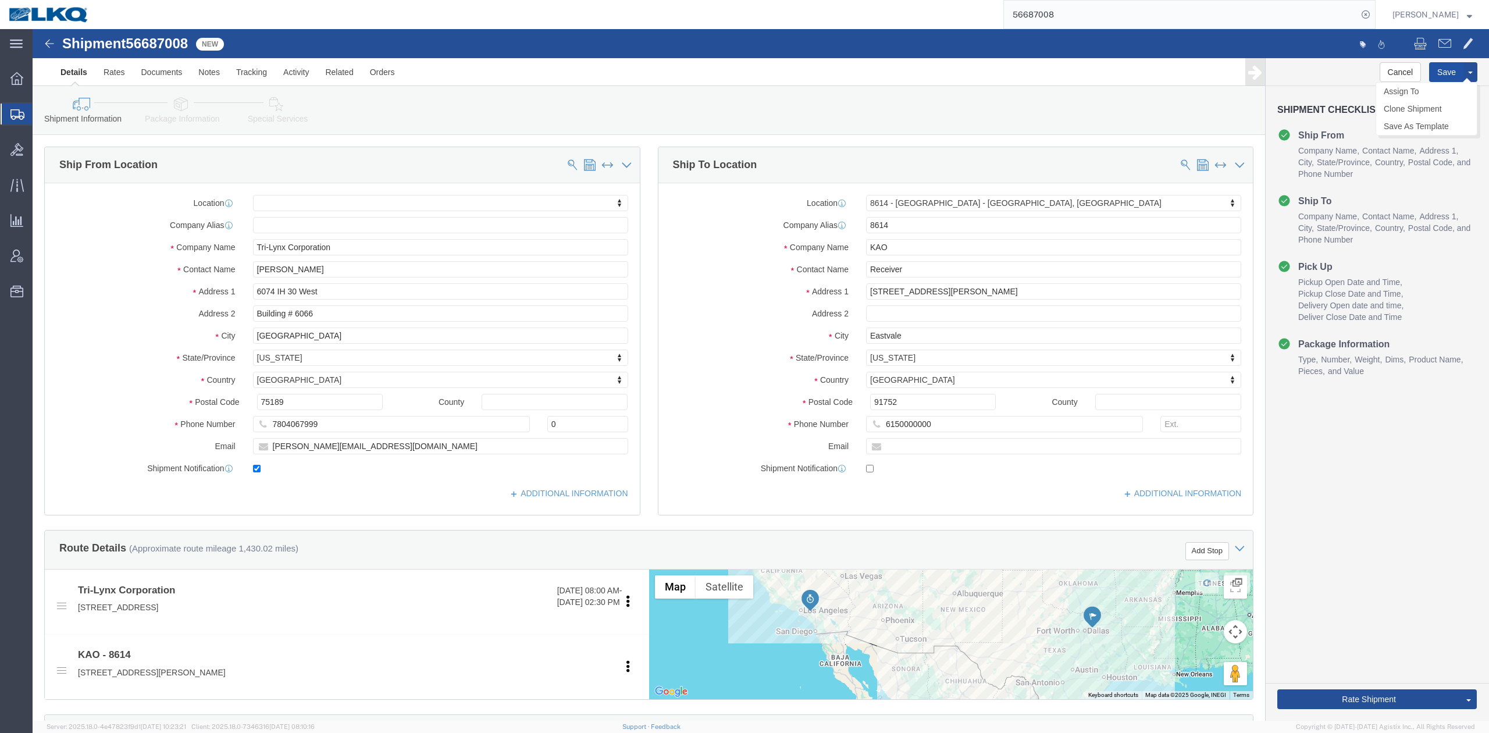
click button "Save"
click span
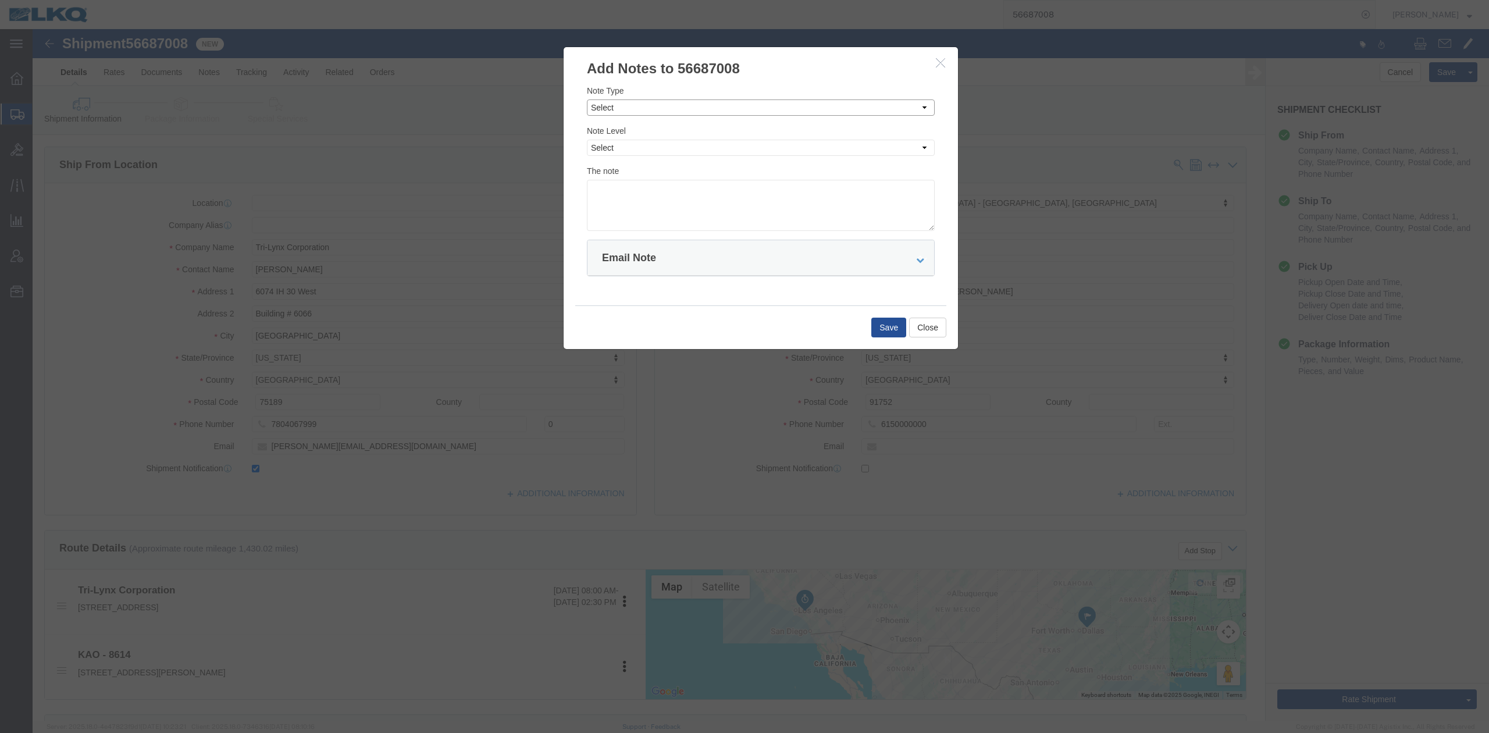
click select "Select Approval Bid Notes Carrier Change Notes Claim Notes Content Hazmat Notes…"
select select "BID_NOTES"
click select "Select Approval Bid Notes Carrier Change Notes Claim Notes Content Hazmat Notes…"
drag, startPoint x: 578, startPoint y: 119, endPoint x: 577, endPoint y: 127, distance: 8.7
click select "Select Private to Account Private to Vendor Public"
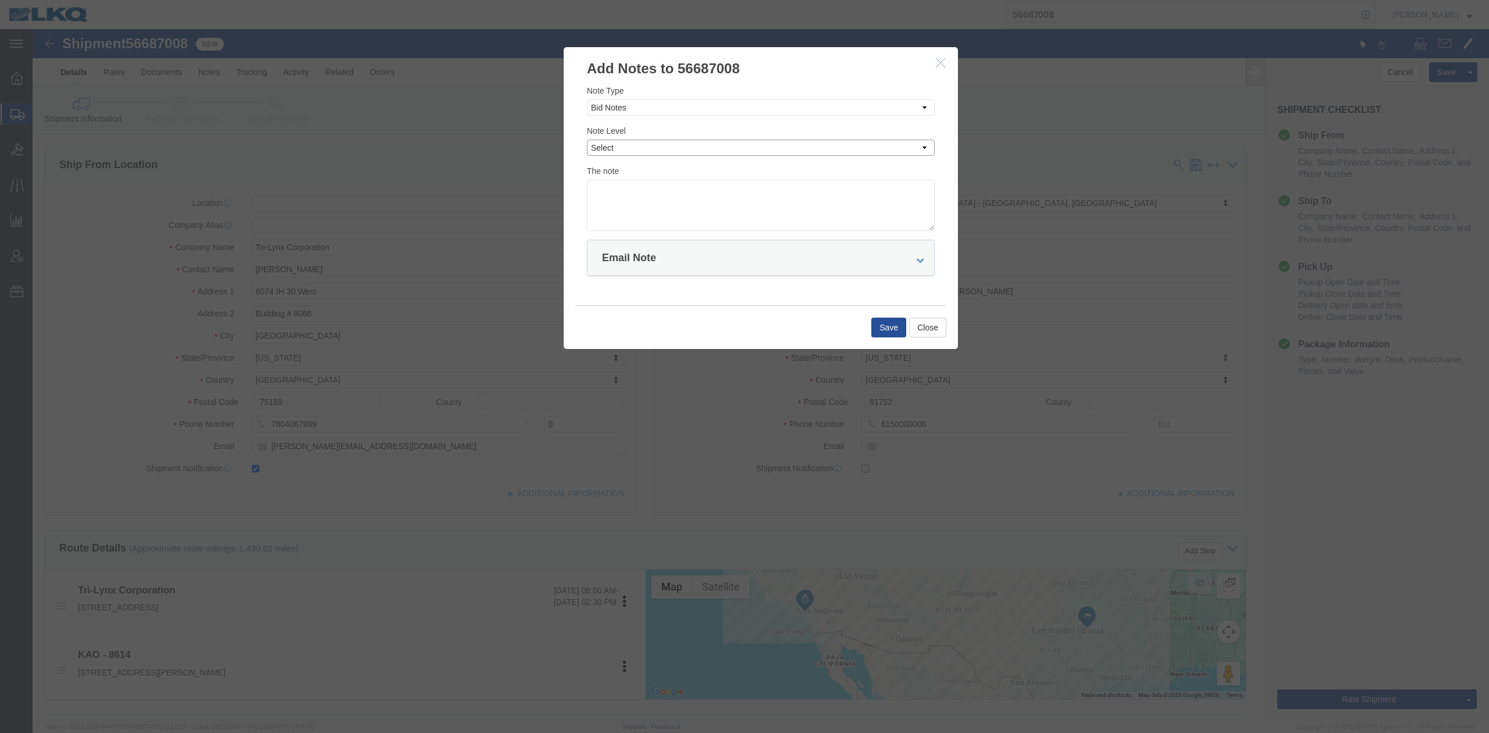
select select "PRIVATE_TO_ACCOUNT"
click select "Select Private to Account Private to Vendor Public"
click textarea
type textarea "DAT: $1549"
click button "Save"
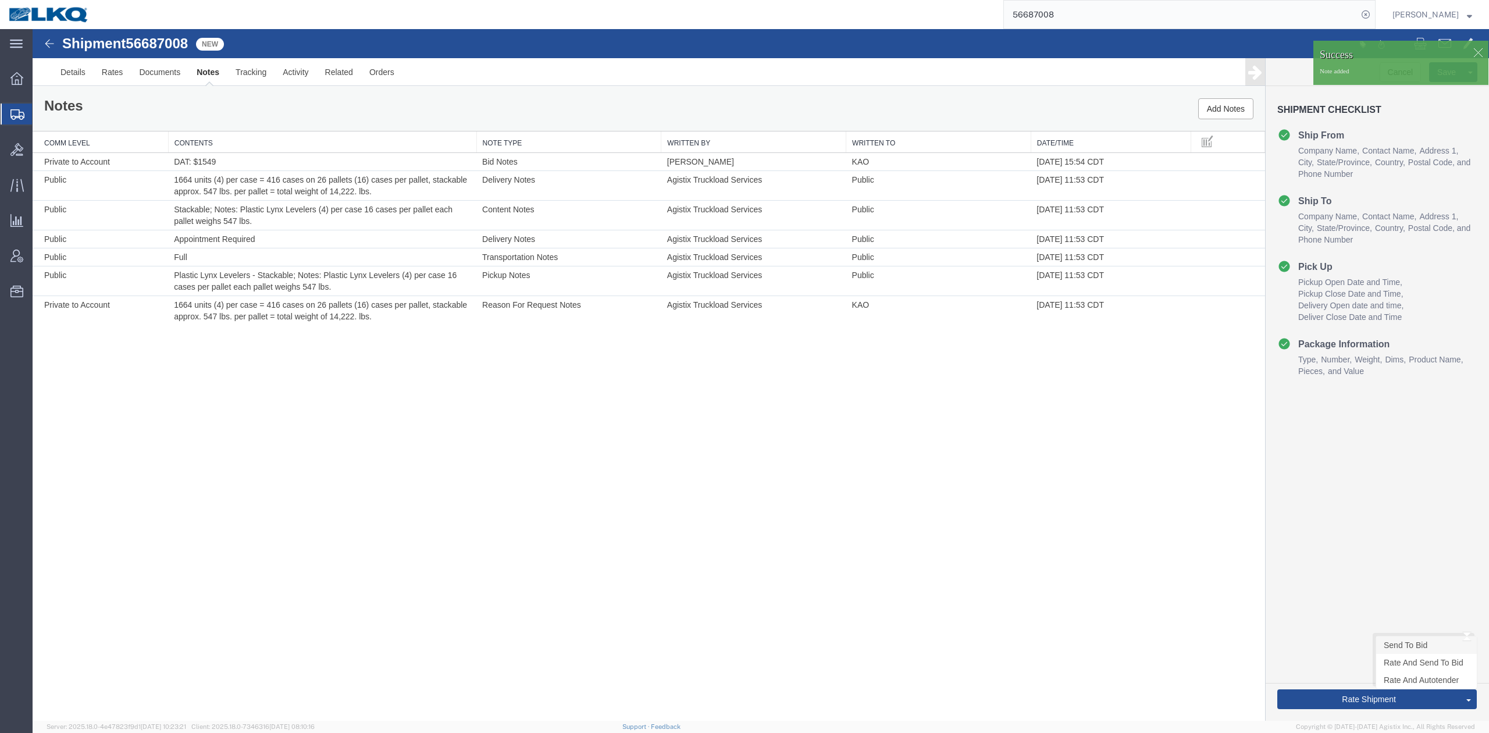
click at [1400, 639] on link "Send To Bid" at bounding box center [1426, 644] width 101 height 17
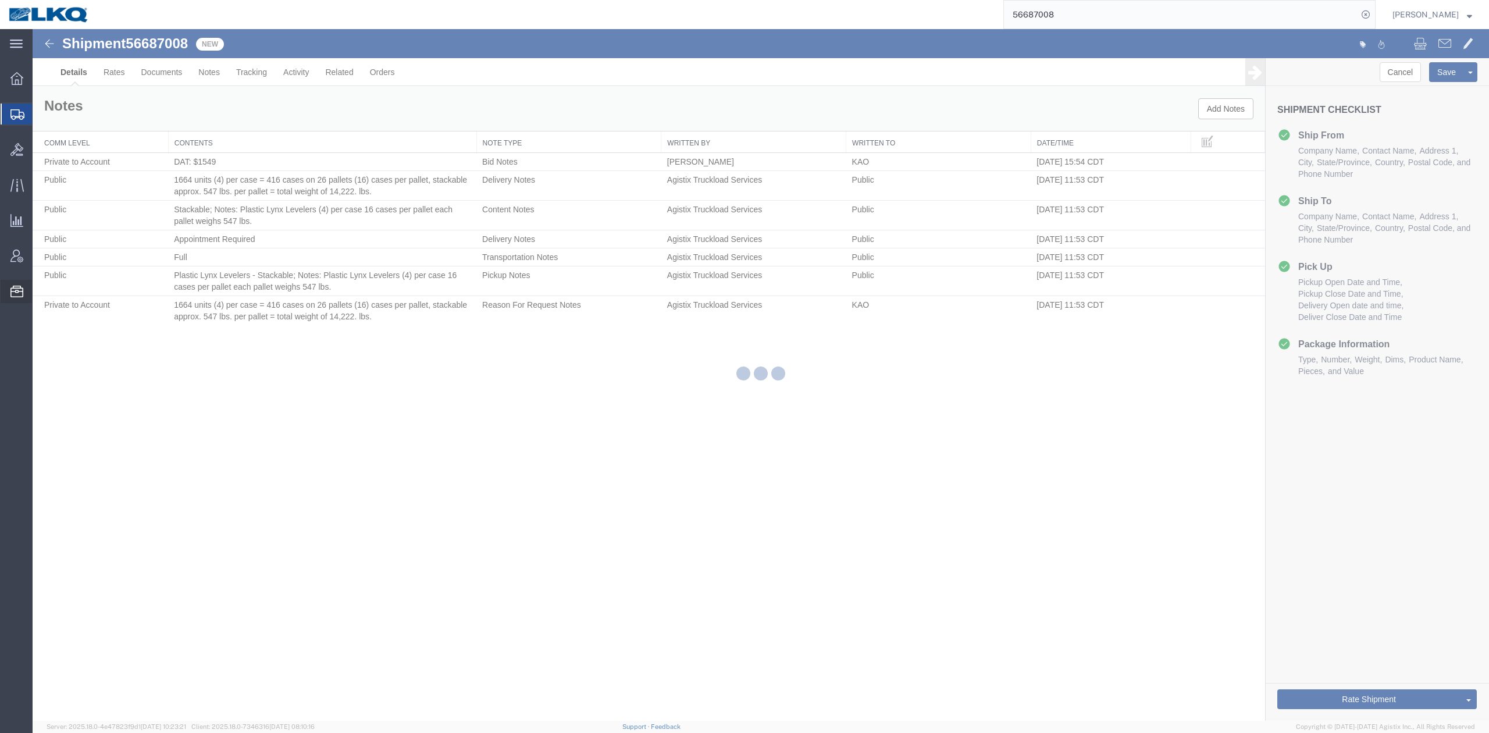
select select "30605"
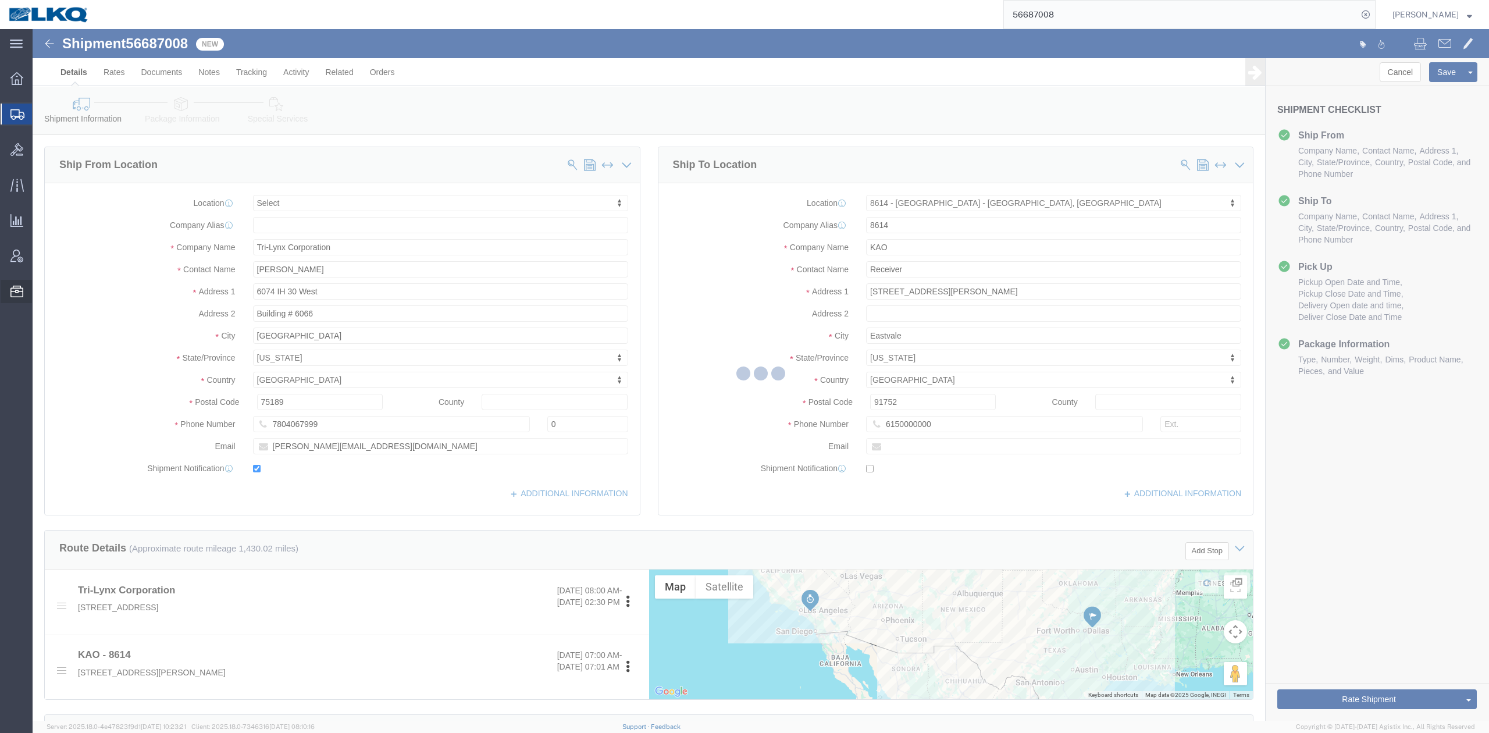
select select "TL"
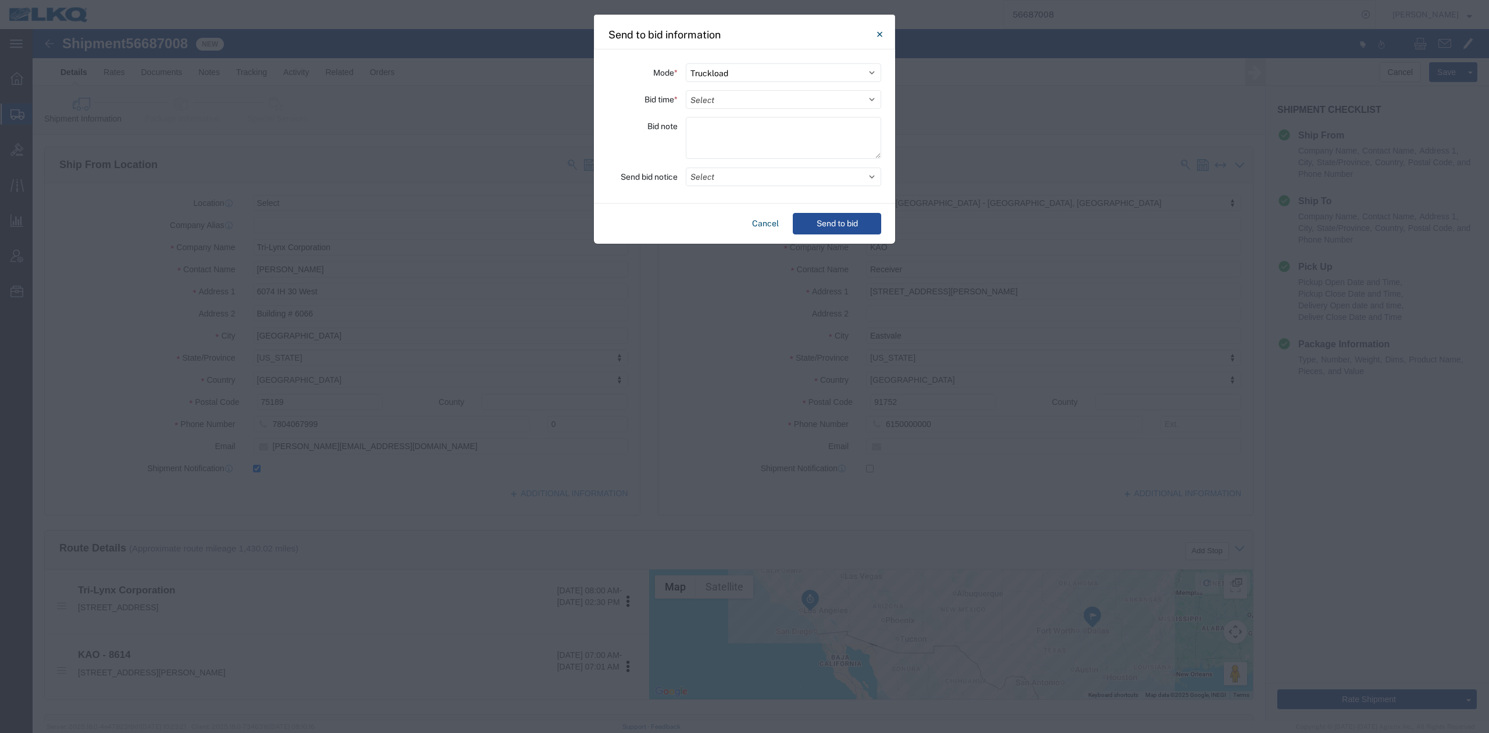
click at [723, 102] on select "Select 30 Min (Rush) 1 Hour (Rush) 2 Hours (Rush) 4 Hours (Rush) 8 Hours (Rush)…" at bounding box center [783, 99] width 195 height 19
select select "24"
click at [686, 90] on select "Select 30 Min (Rush) 1 Hour (Rush) 2 Hours (Rush) 4 Hours (Rush) 8 Hours (Rush)…" at bounding box center [783, 99] width 195 height 19
click at [707, 180] on button "Select" at bounding box center [783, 176] width 195 height 19
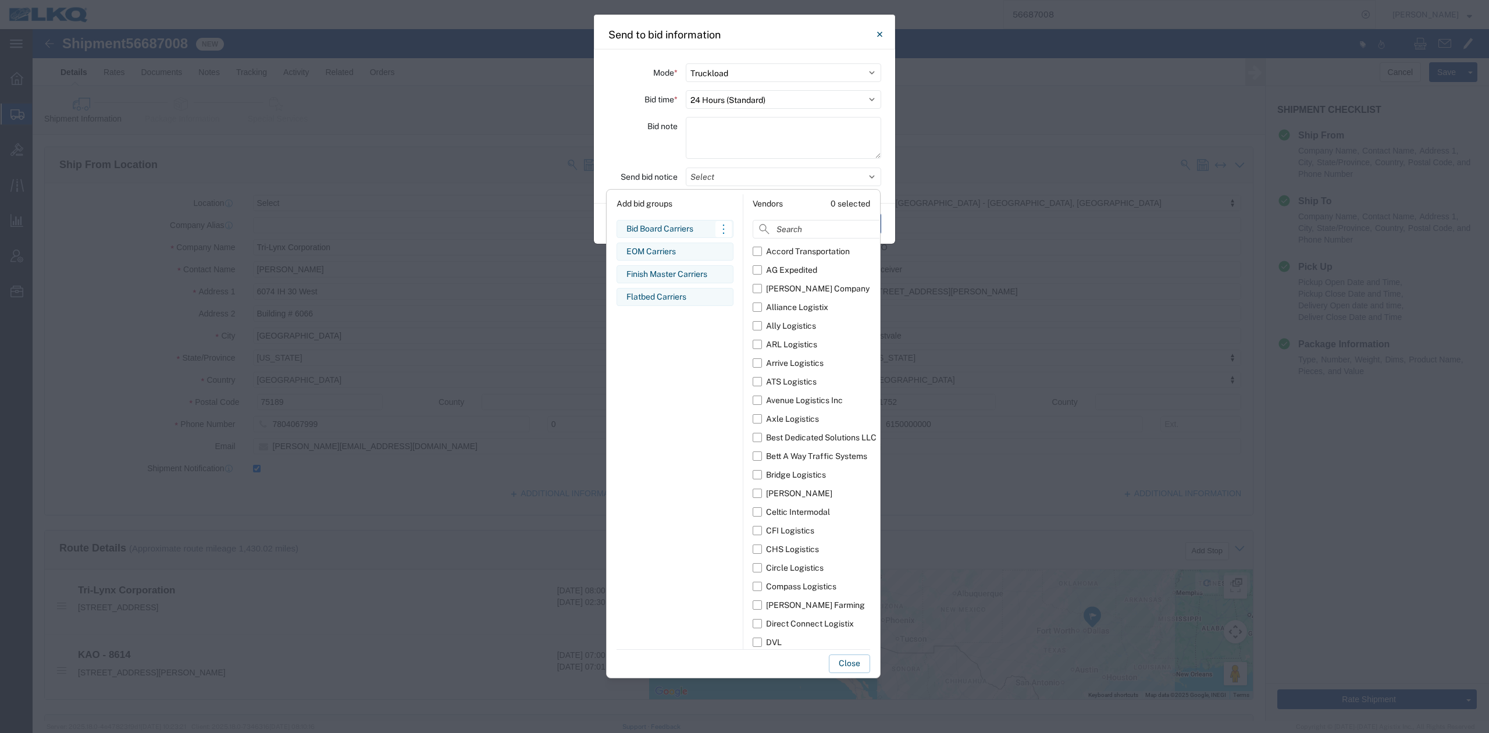
click at [665, 233] on div "Bid Board Carriers" at bounding box center [674, 229] width 97 height 12
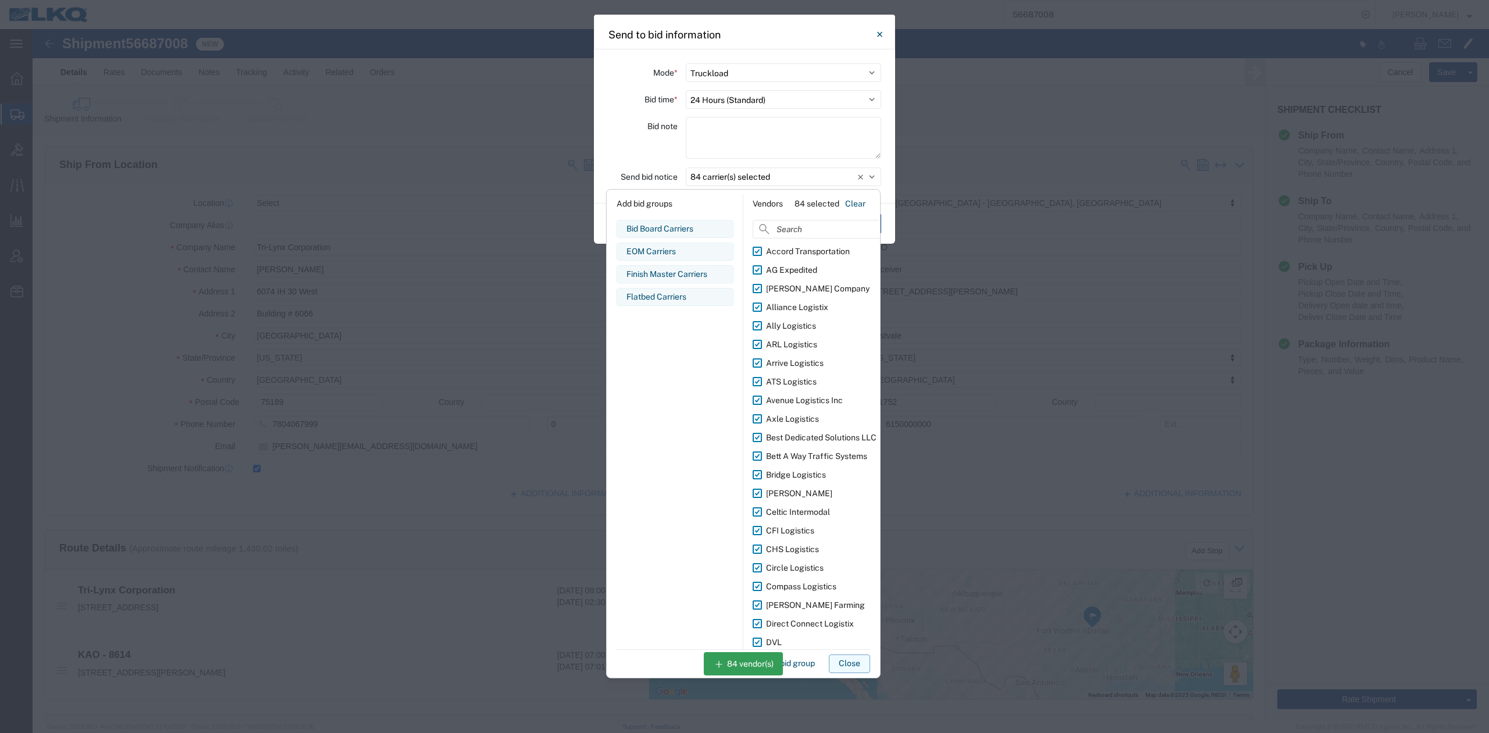
click at [854, 659] on button "Close" at bounding box center [849, 663] width 41 height 19
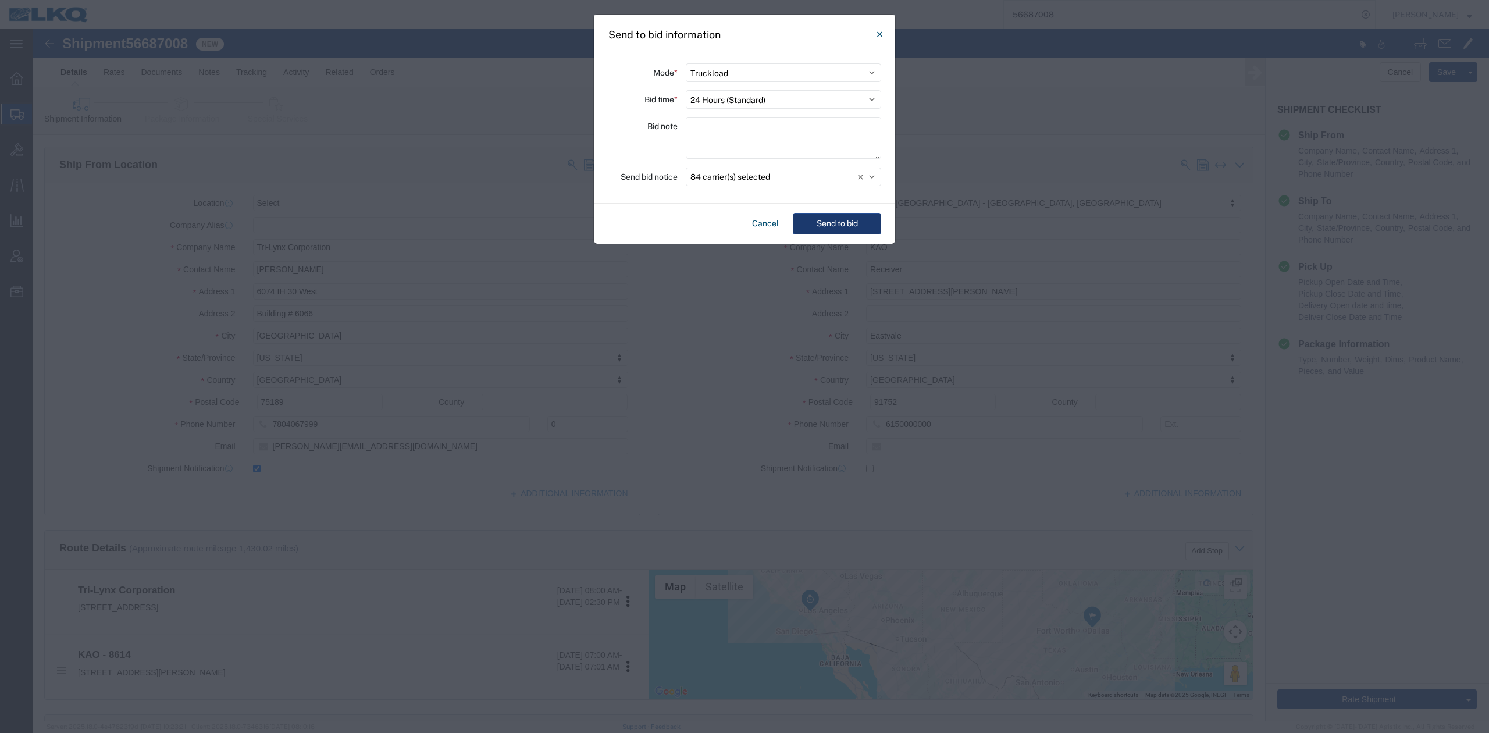
click at [833, 224] on button "Send to bid" at bounding box center [837, 224] width 88 height 22
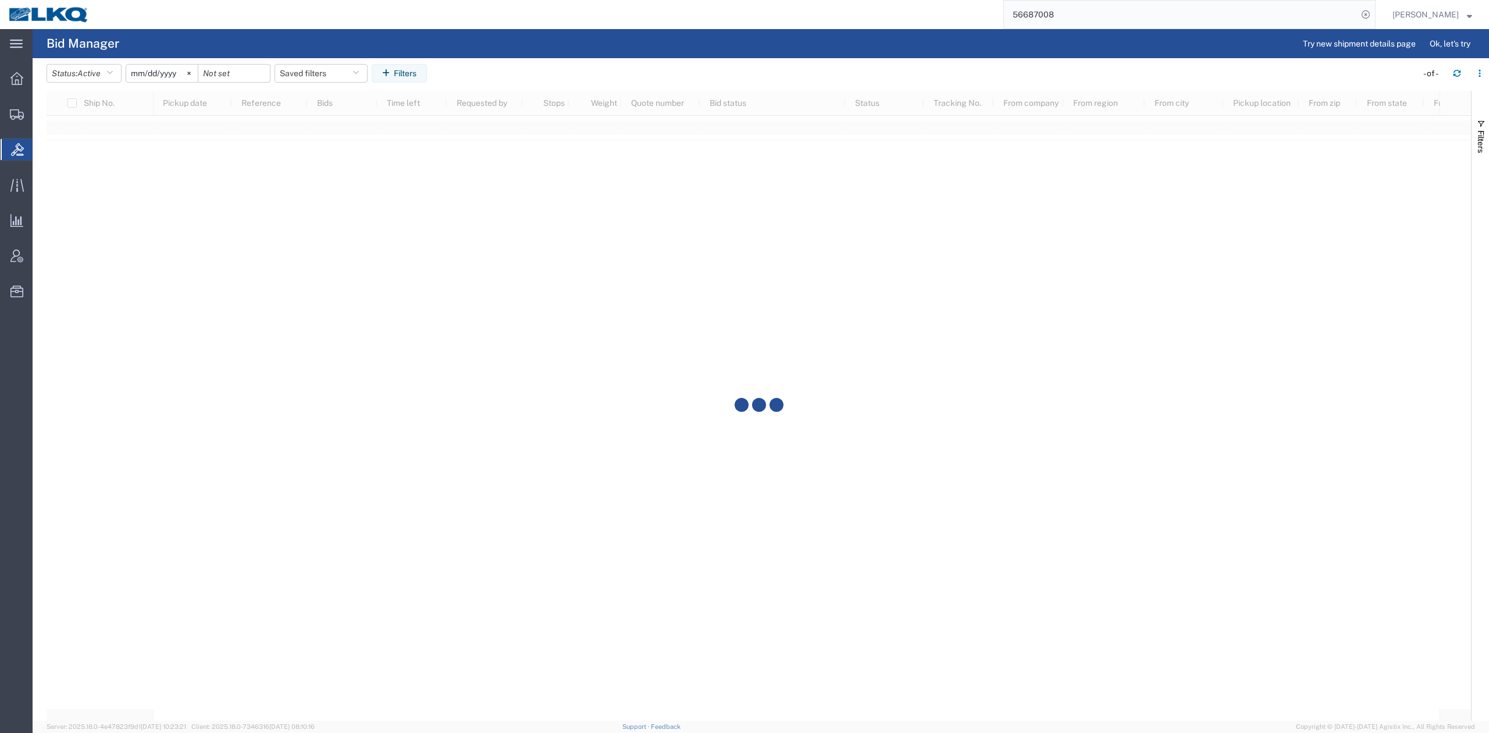
click at [1065, 26] on input "56687008" at bounding box center [1181, 15] width 354 height 28
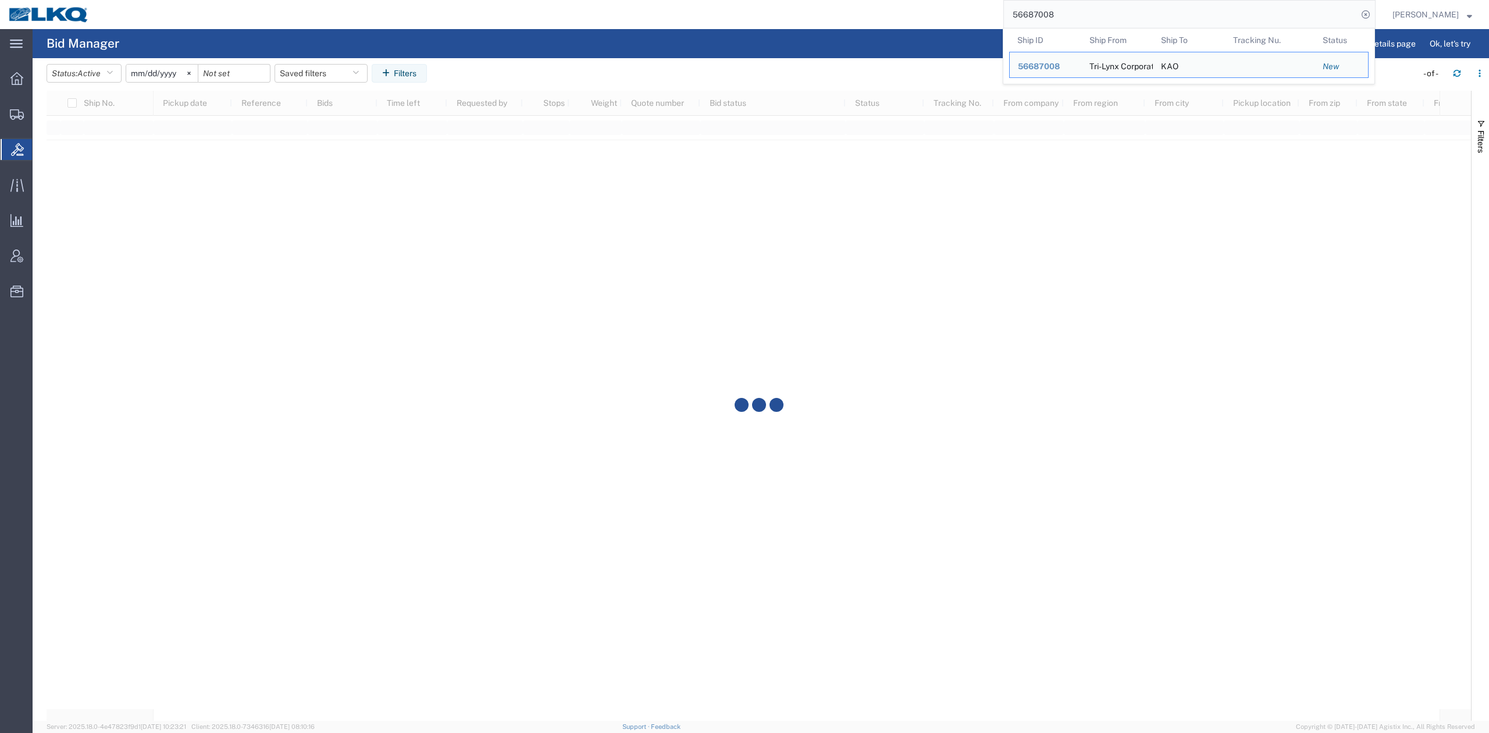
paste input "44885"
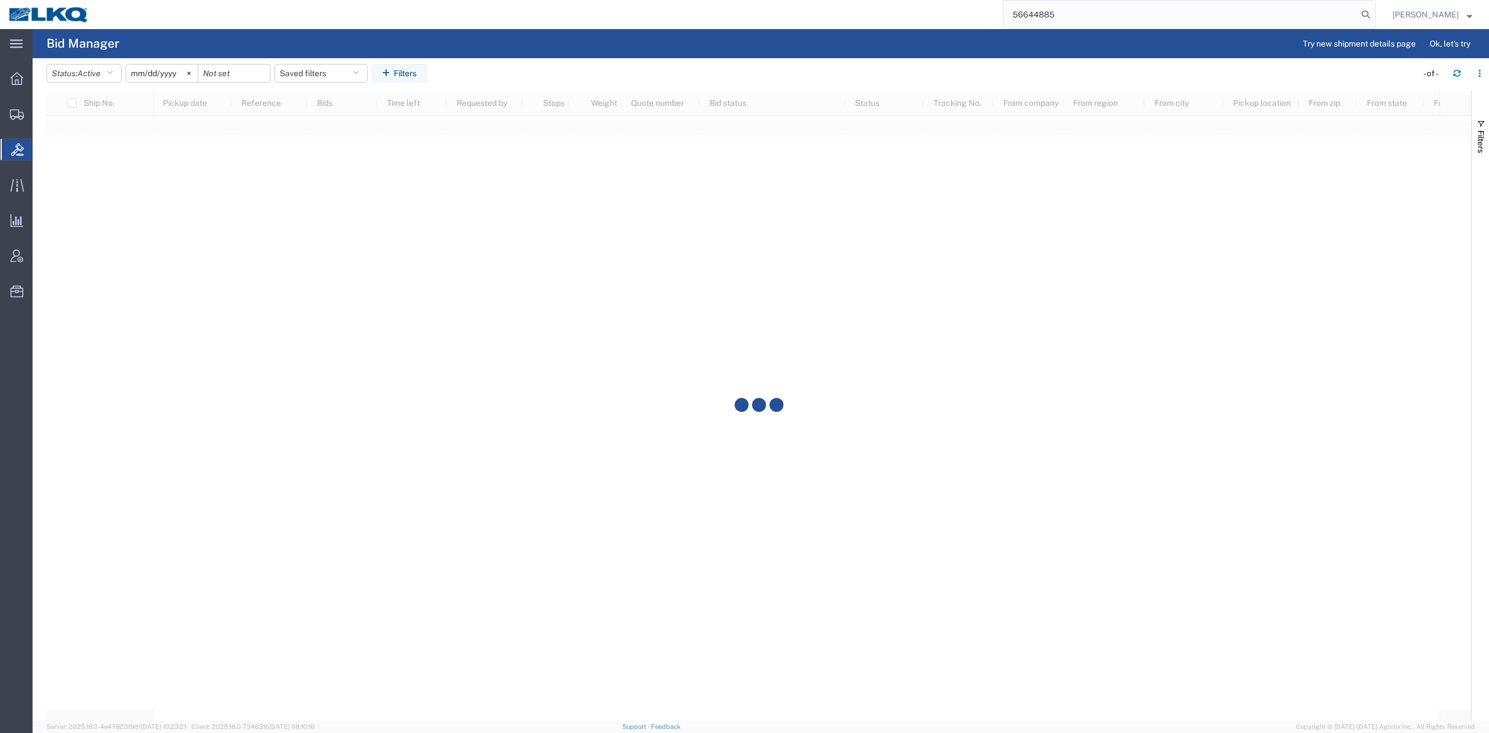
type input "56644885"
click at [1374, 16] on icon at bounding box center [1365, 14] width 16 height 16
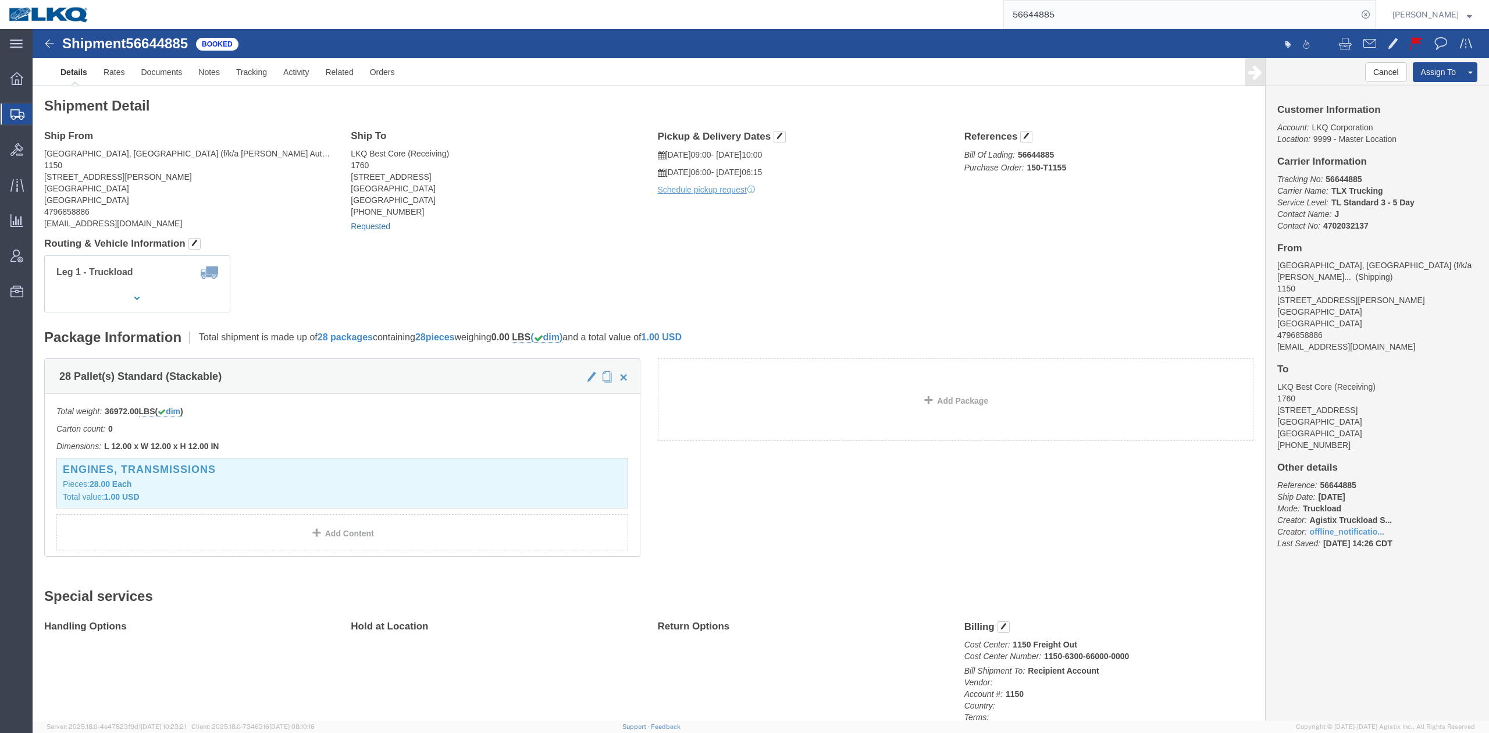
click link "Requested"
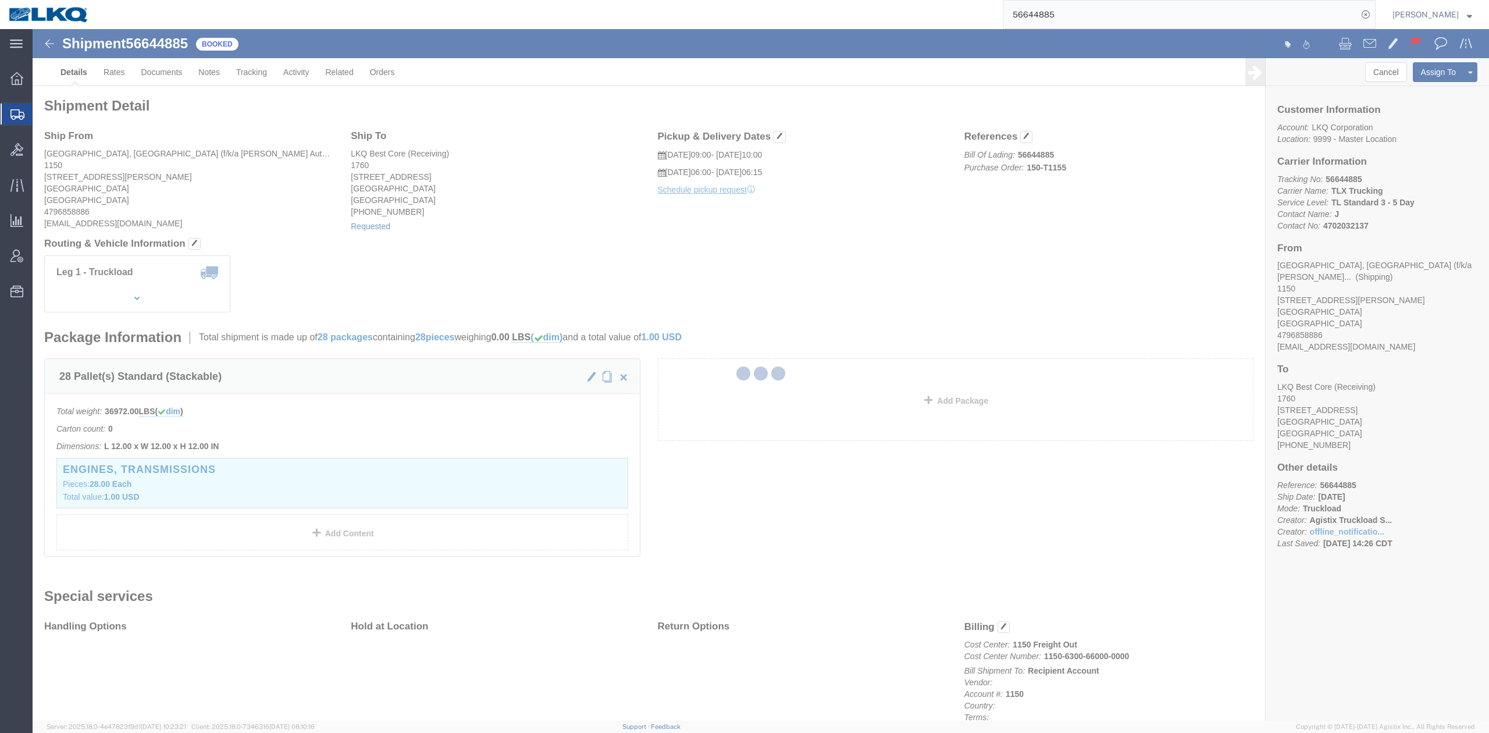
select select "1"
select select
select select "15"
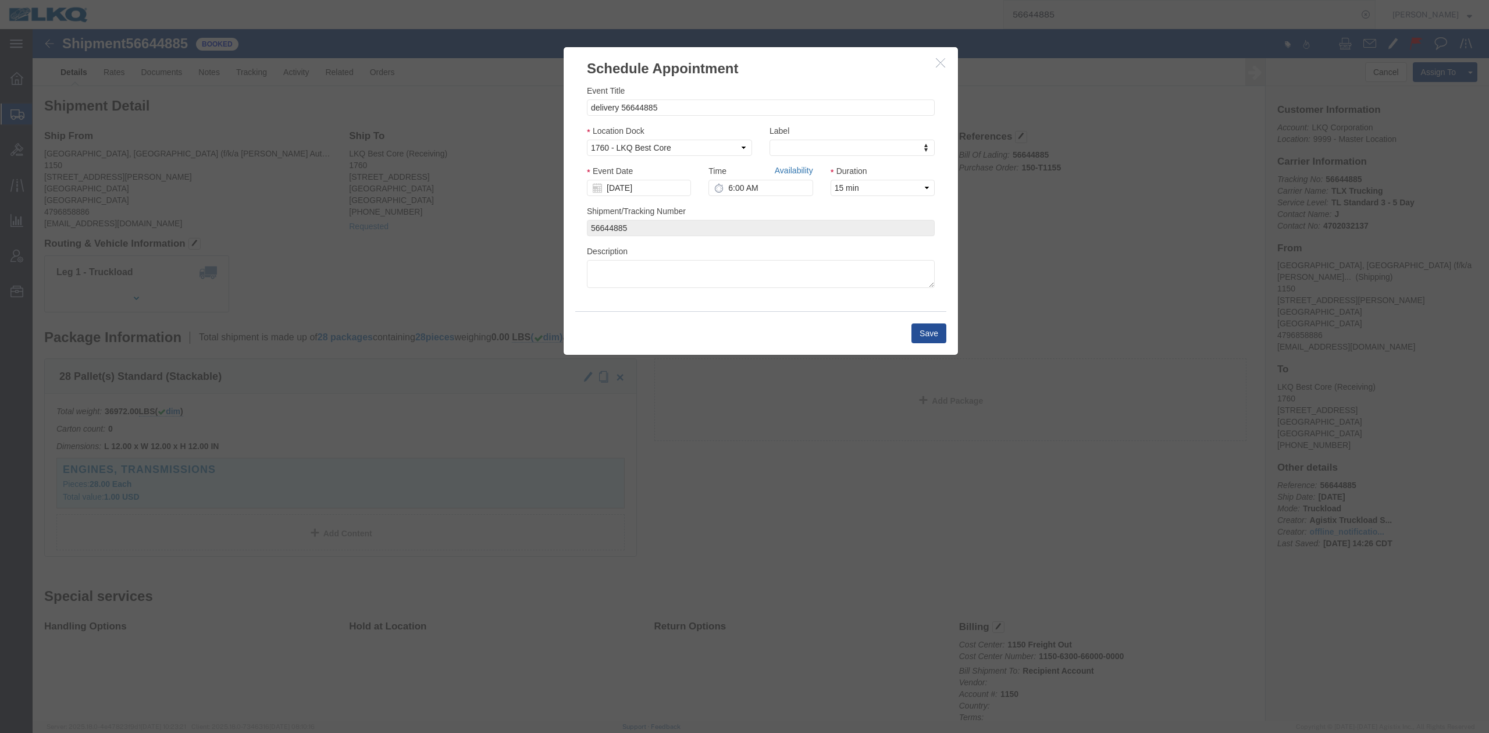
drag, startPoint x: 735, startPoint y: 147, endPoint x: 754, endPoint y: 141, distance: 19.9
click div "Time Availability 6:00 AM"
click link "Availability"
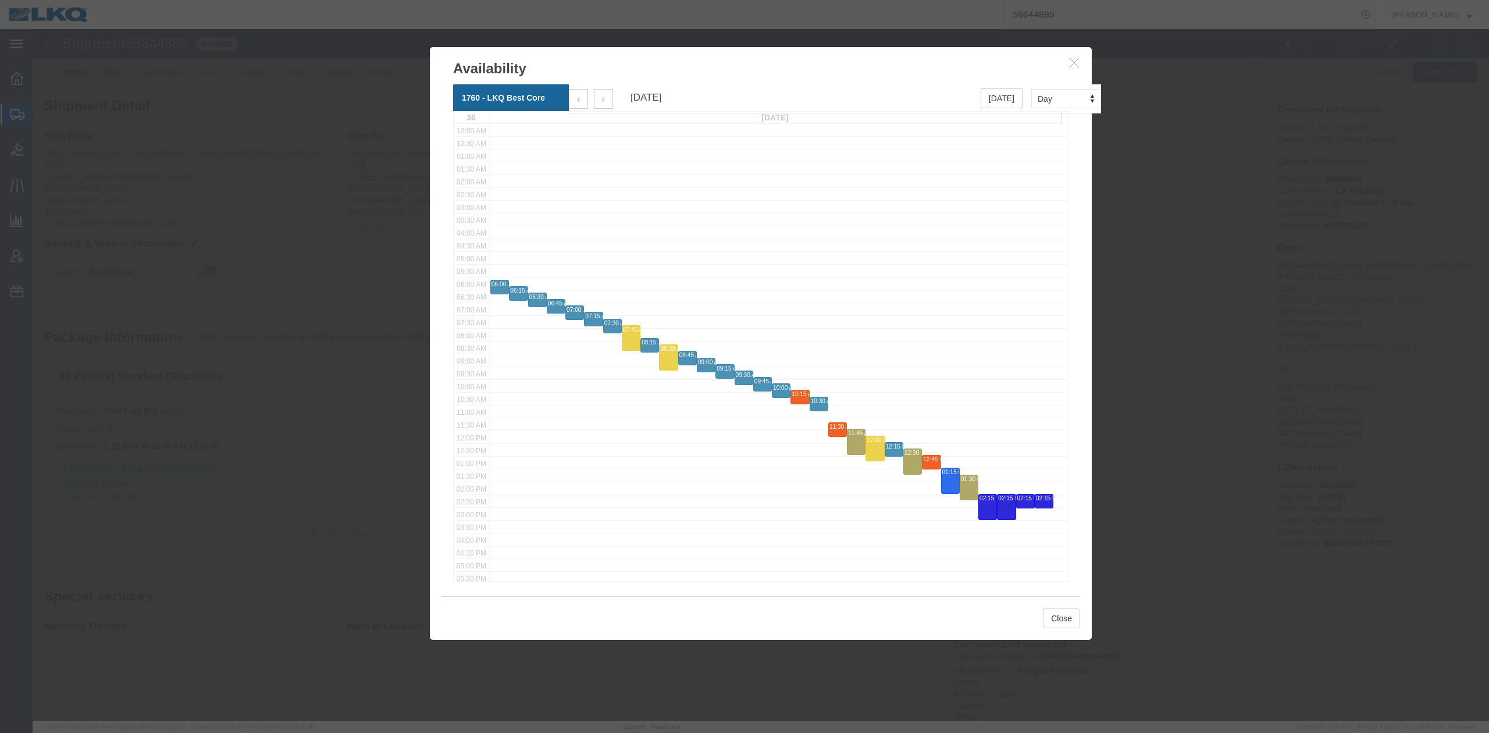
click icon "button"
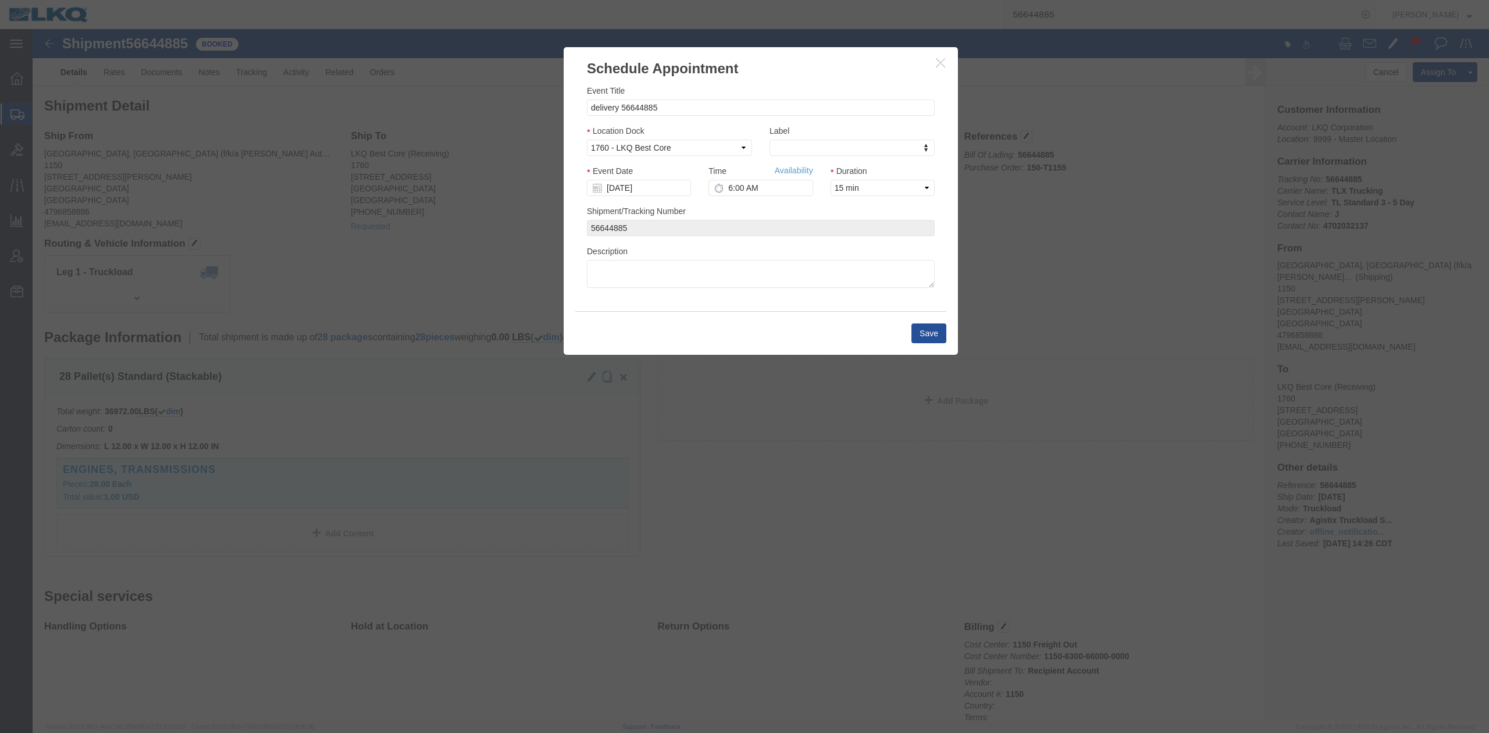
click icon "button"
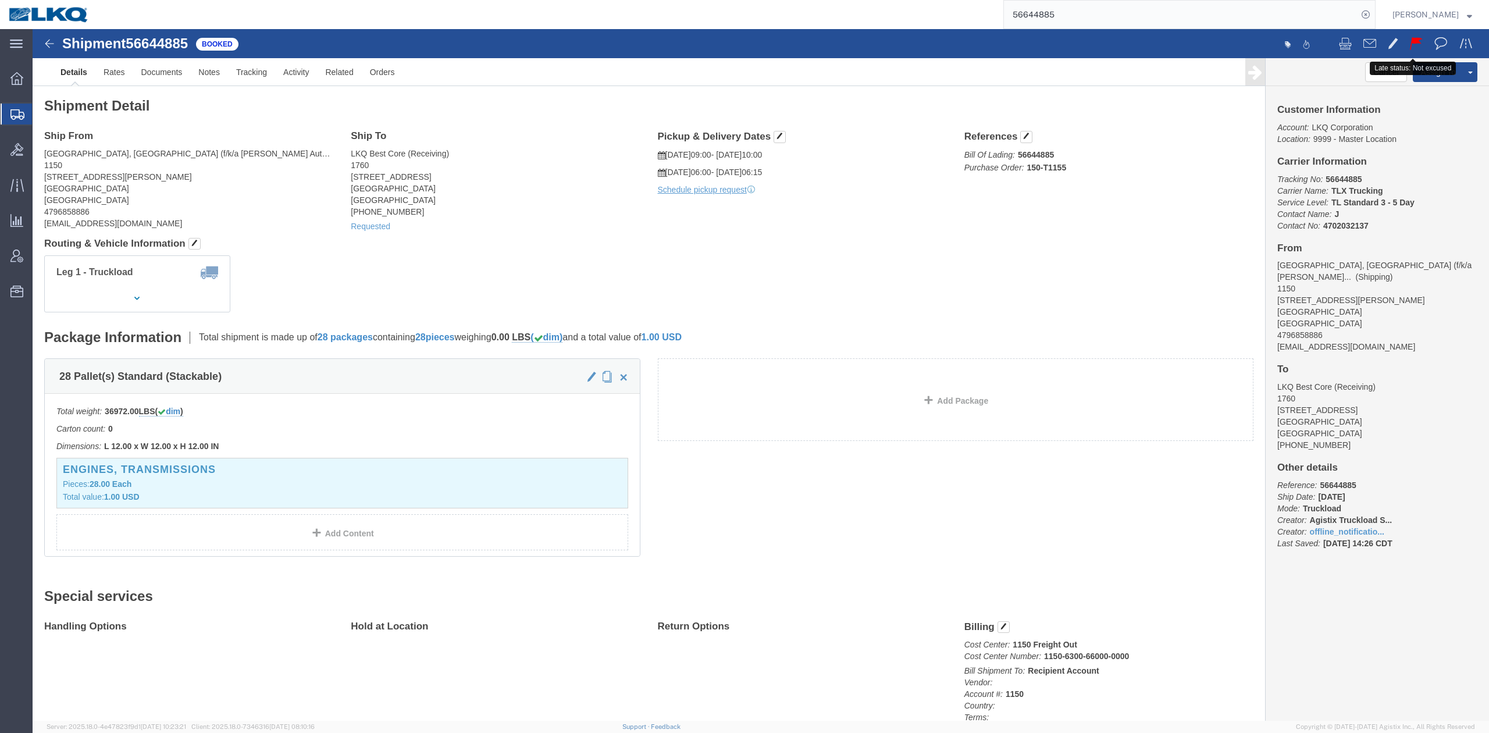
click span
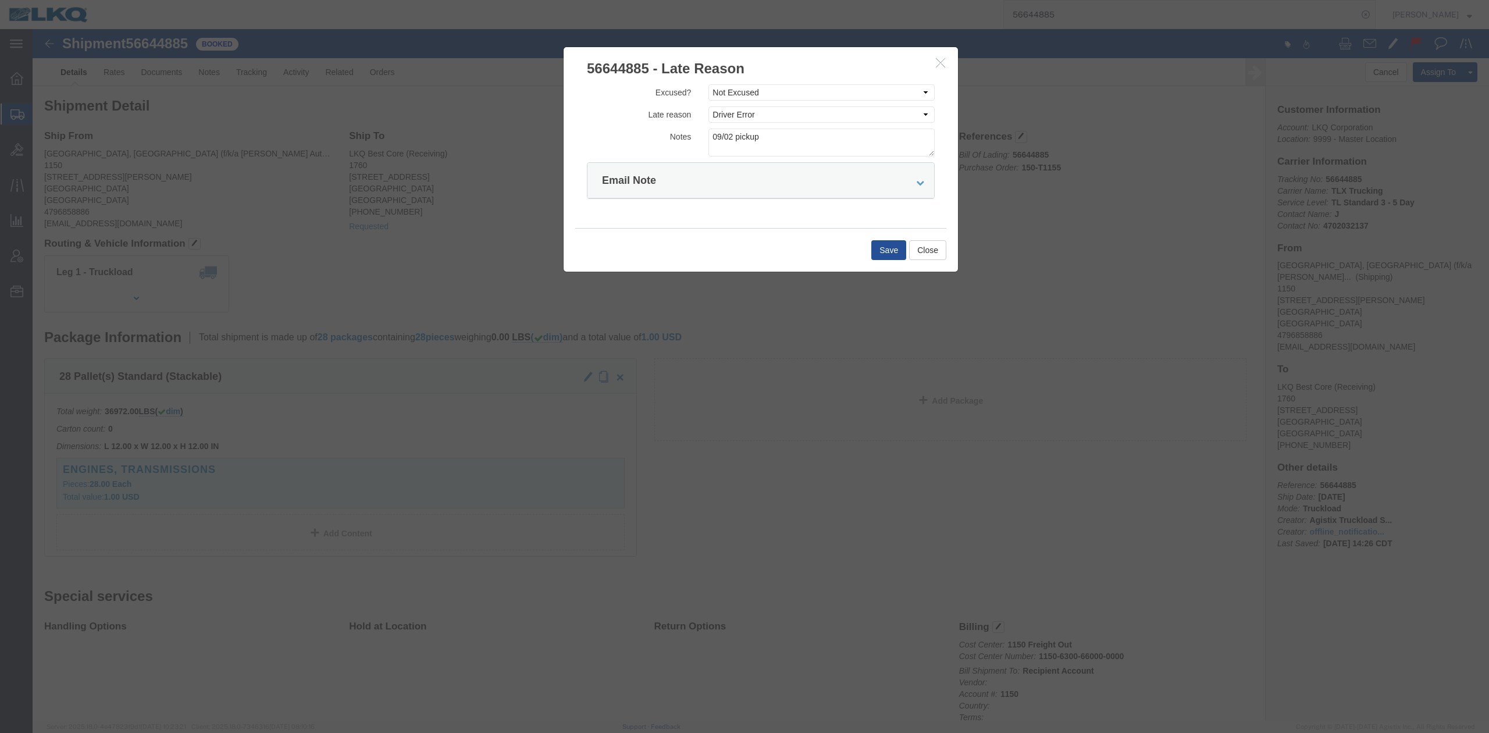
click button "button"
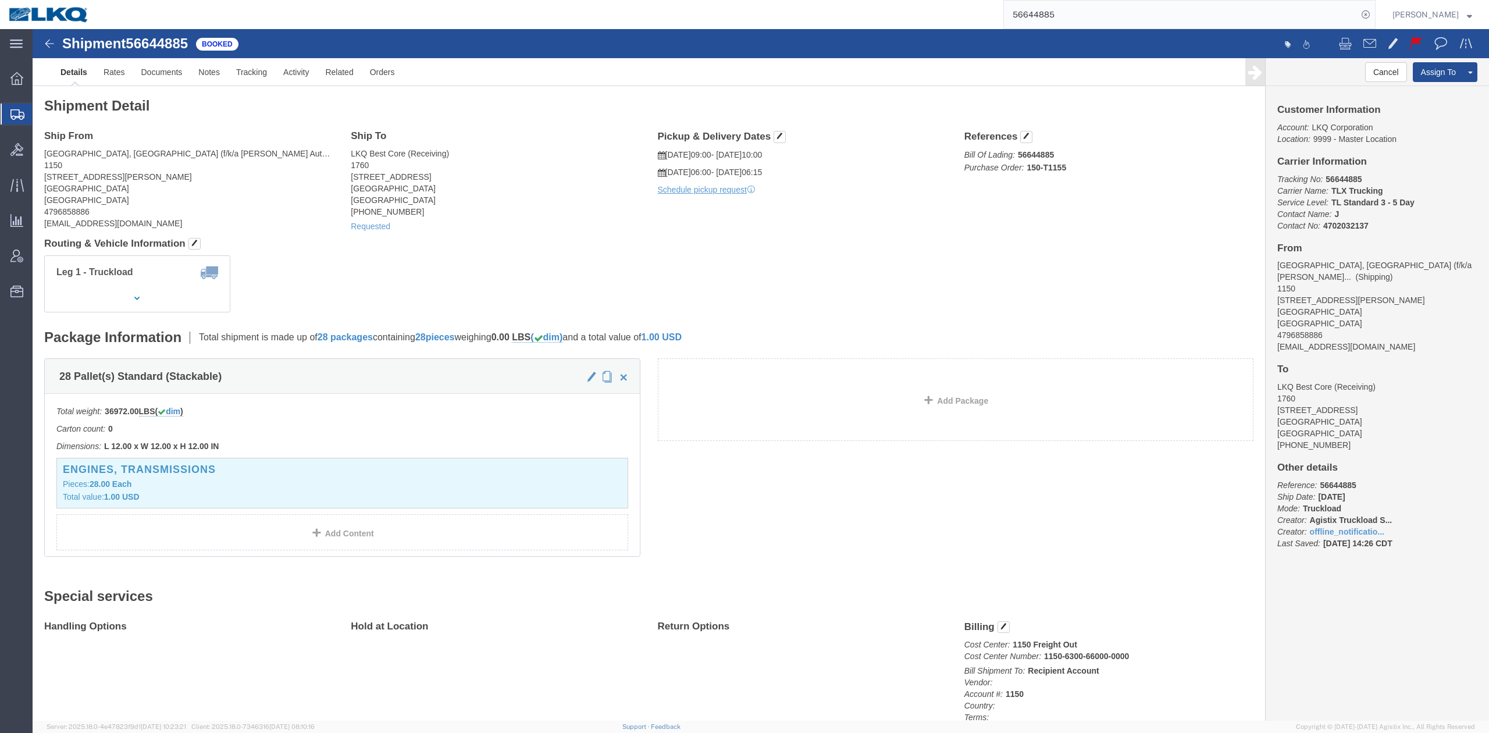
click at [1102, 28] on form "56644885" at bounding box center [1189, 14] width 372 height 29
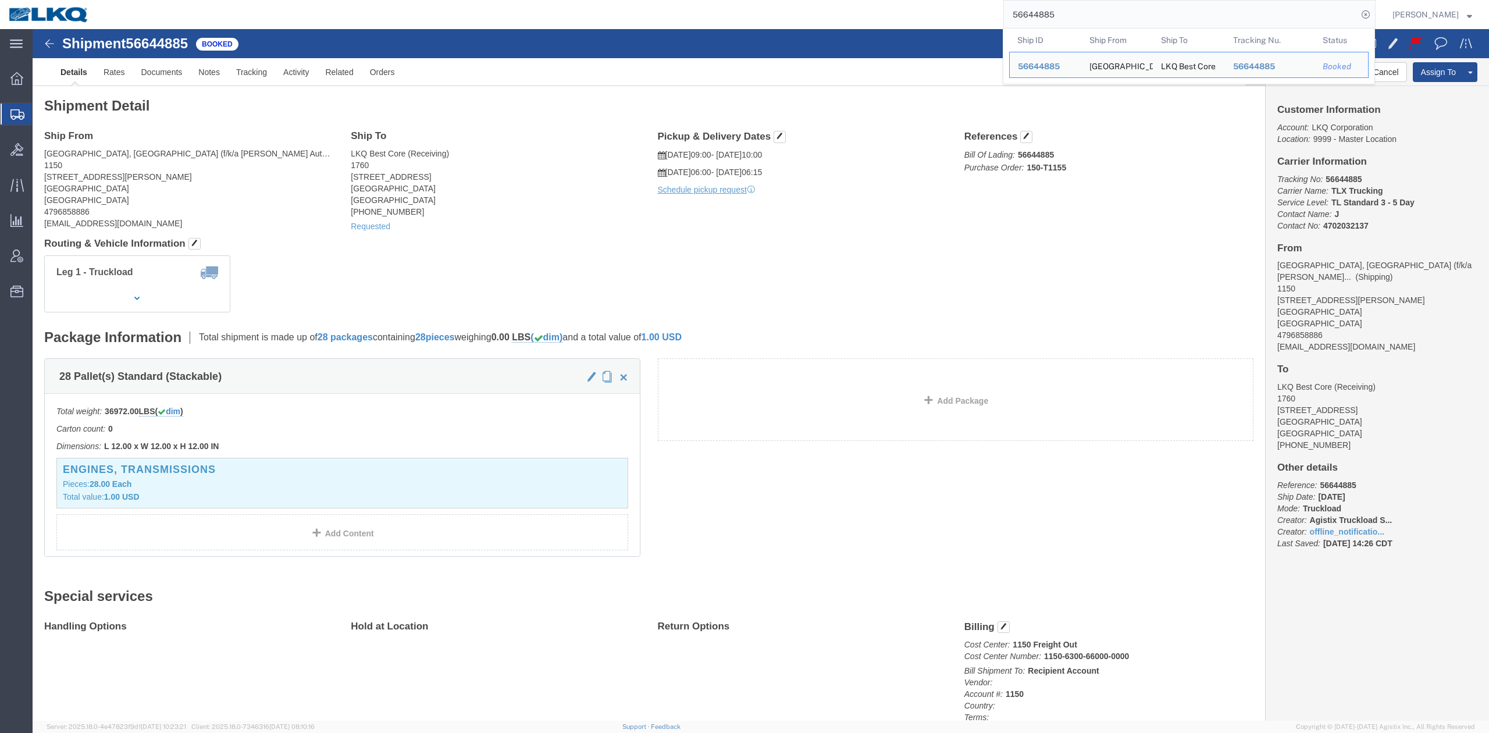
drag, startPoint x: 1102, startPoint y: 28, endPoint x: 1212, endPoint y: 14, distance: 111.4
click at [1102, 28] on typeahead-container "Ship ID Ship From Ship To Tracking Nu. Status Ship ID 56644885 Ship From Fayett…" at bounding box center [1189, 56] width 372 height 56
click at [1161, 19] on input "56644885" at bounding box center [1181, 15] width 354 height 28
paste input "315651"
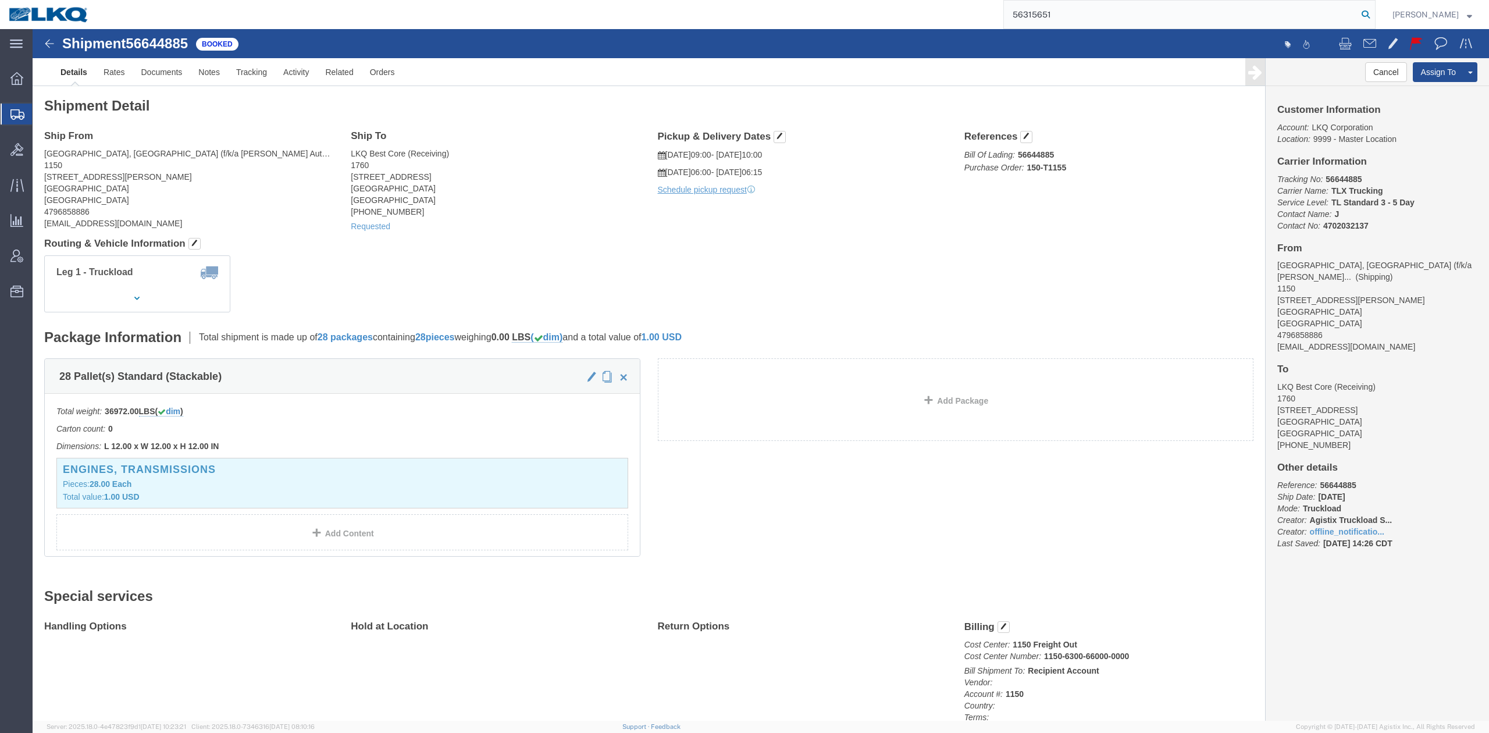
click at [1374, 17] on icon at bounding box center [1365, 14] width 16 height 16
type input "56315651"
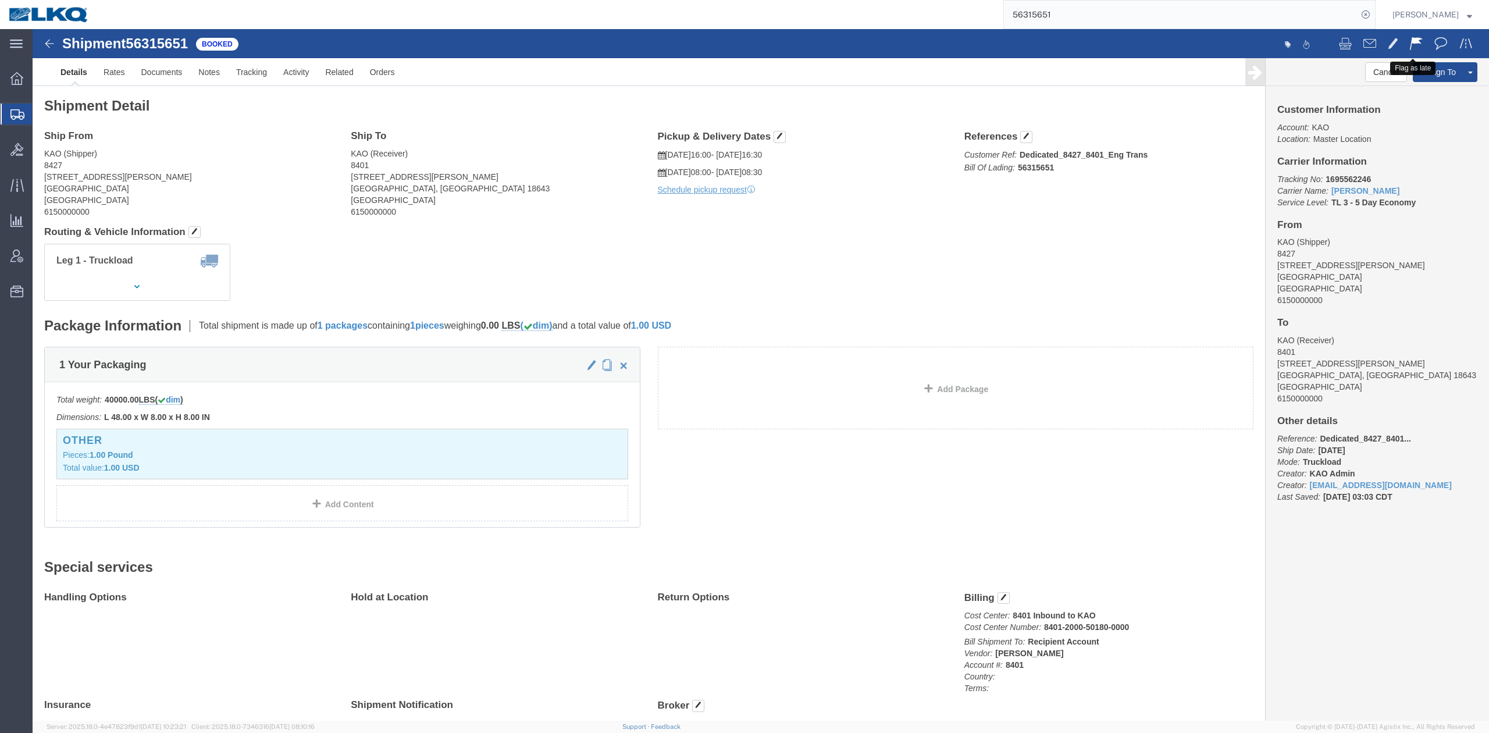
click span
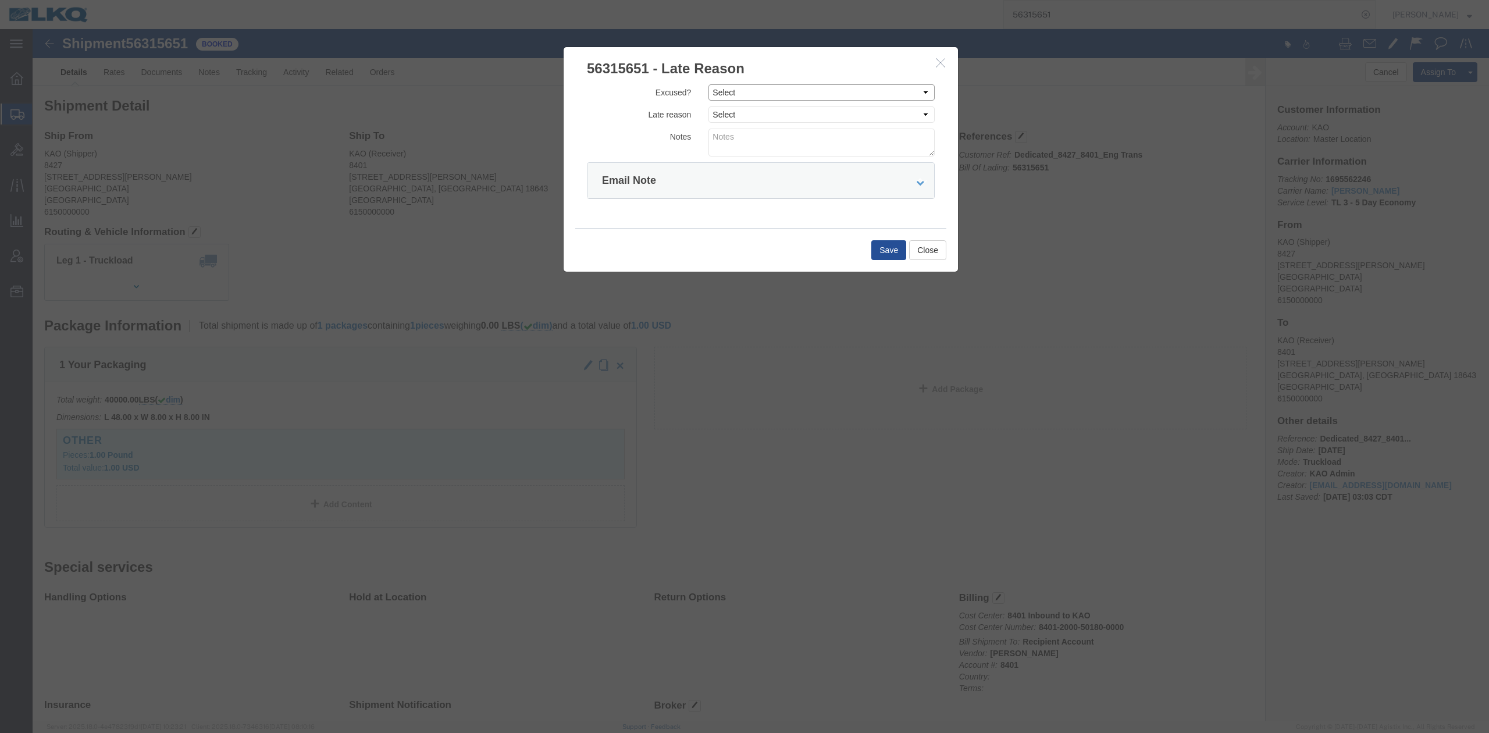
drag, startPoint x: 689, startPoint y: 59, endPoint x: 694, endPoint y: 72, distance: 13.5
click select "Select Excused Not Excused"
select select "NOT_EXCUSED"
click select "Select Excused Not Excused"
click select "Select Bad Carrier Data Carrier Admin Error Delay Accident Driver Error Lack of…"
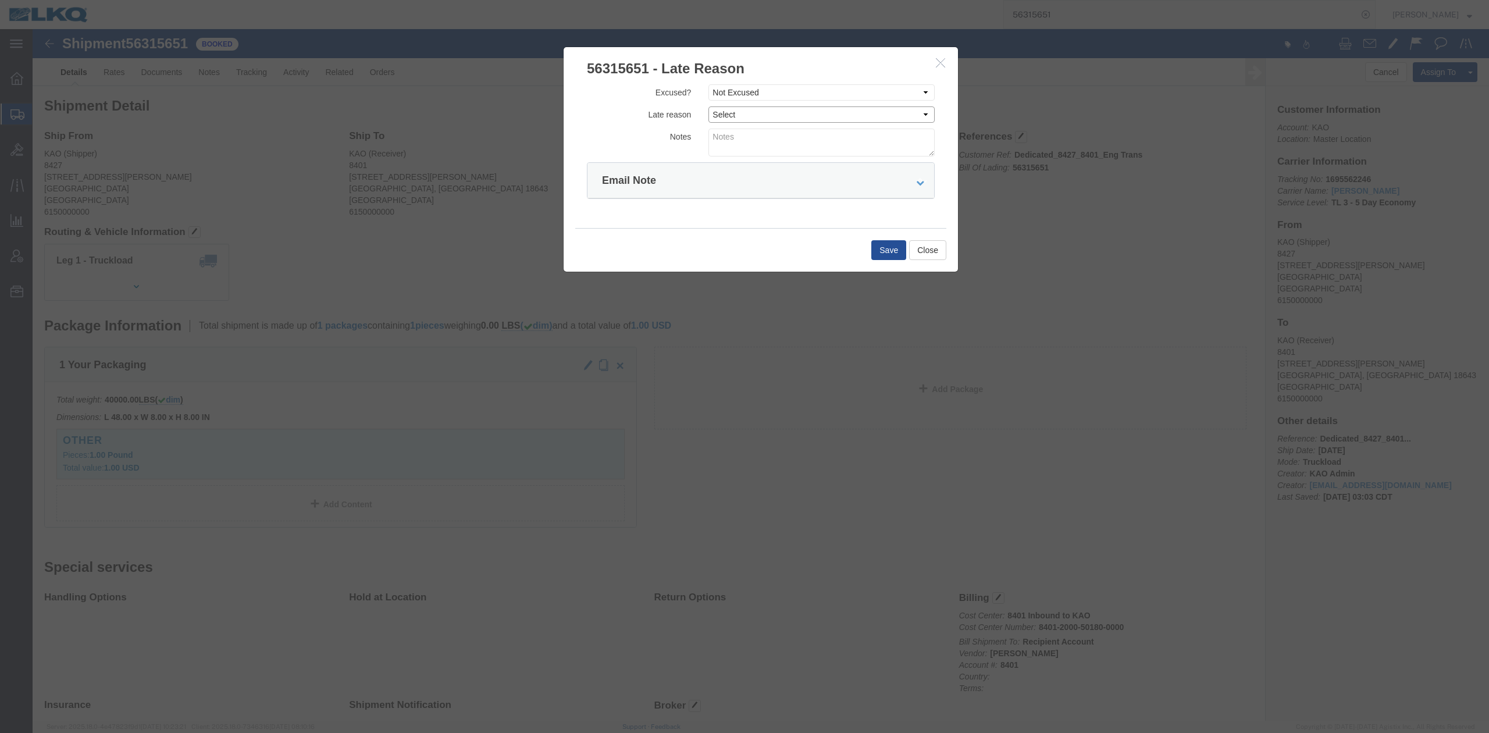
select select "DRIVER_ERROR"
click select "Select Bad Carrier Data Carrier Admin Error Delay Accident Driver Error Lack of…"
click textarea
type textarea "Pickup 9/2"
click button "Save"
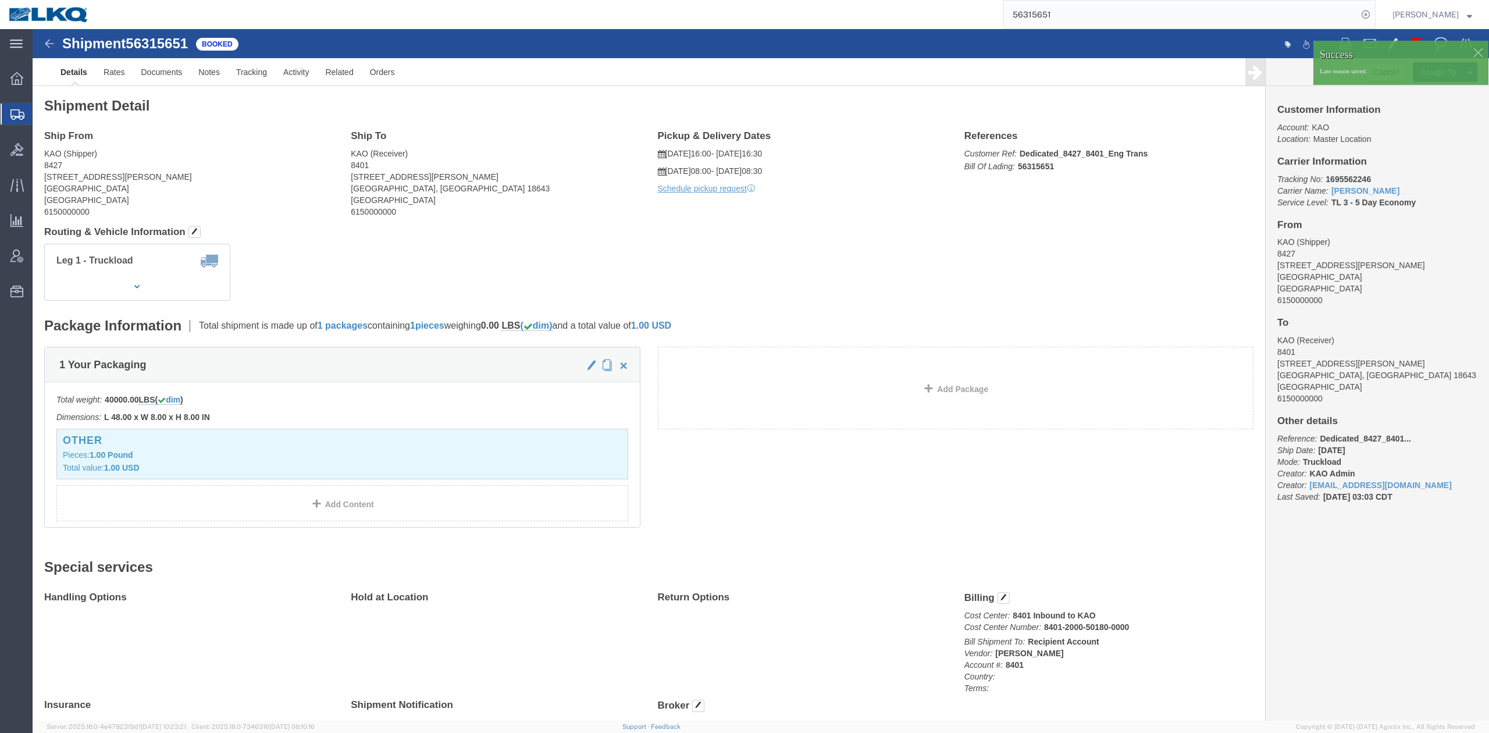
click div
click button "Cancel"
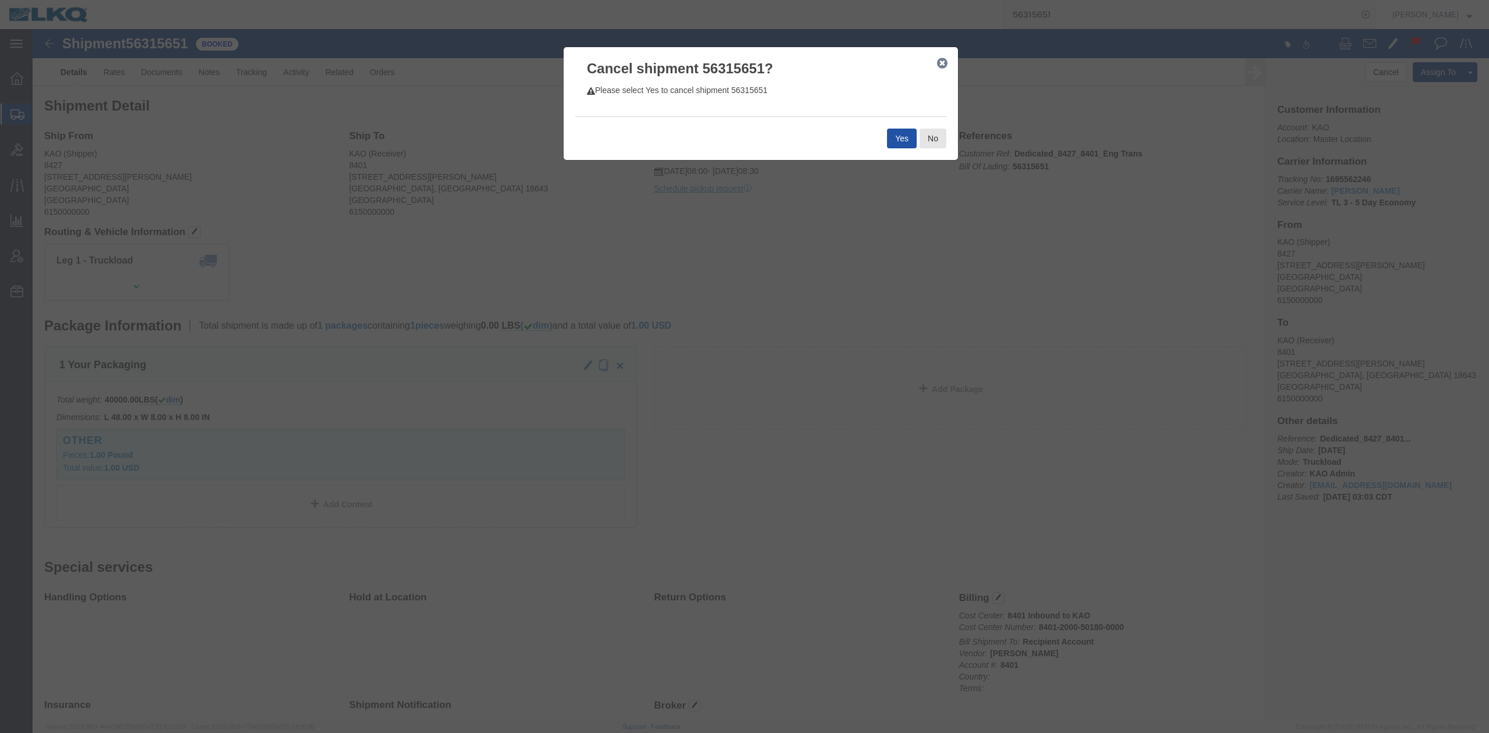
click button "Yes"
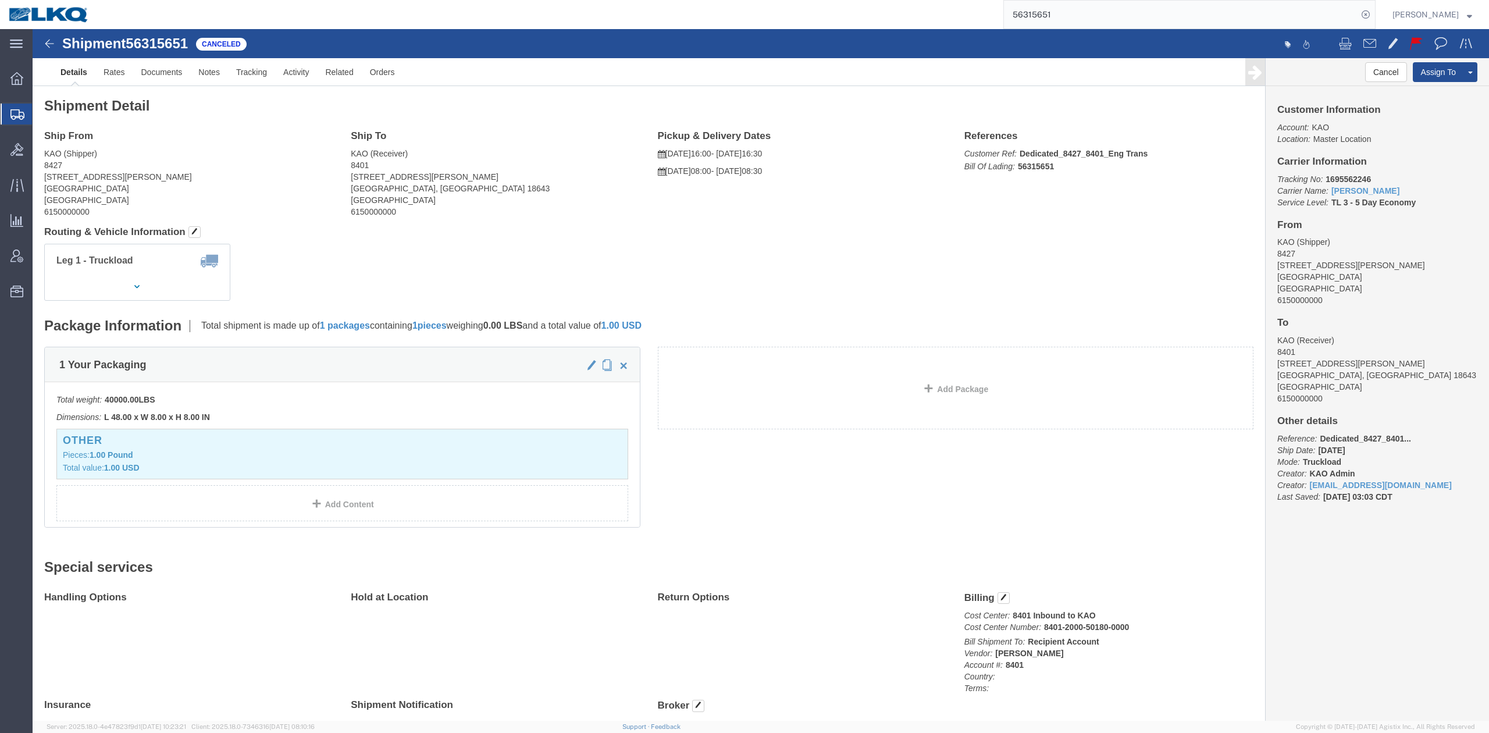
click at [1052, 14] on input "56315651" at bounding box center [1181, 15] width 354 height 28
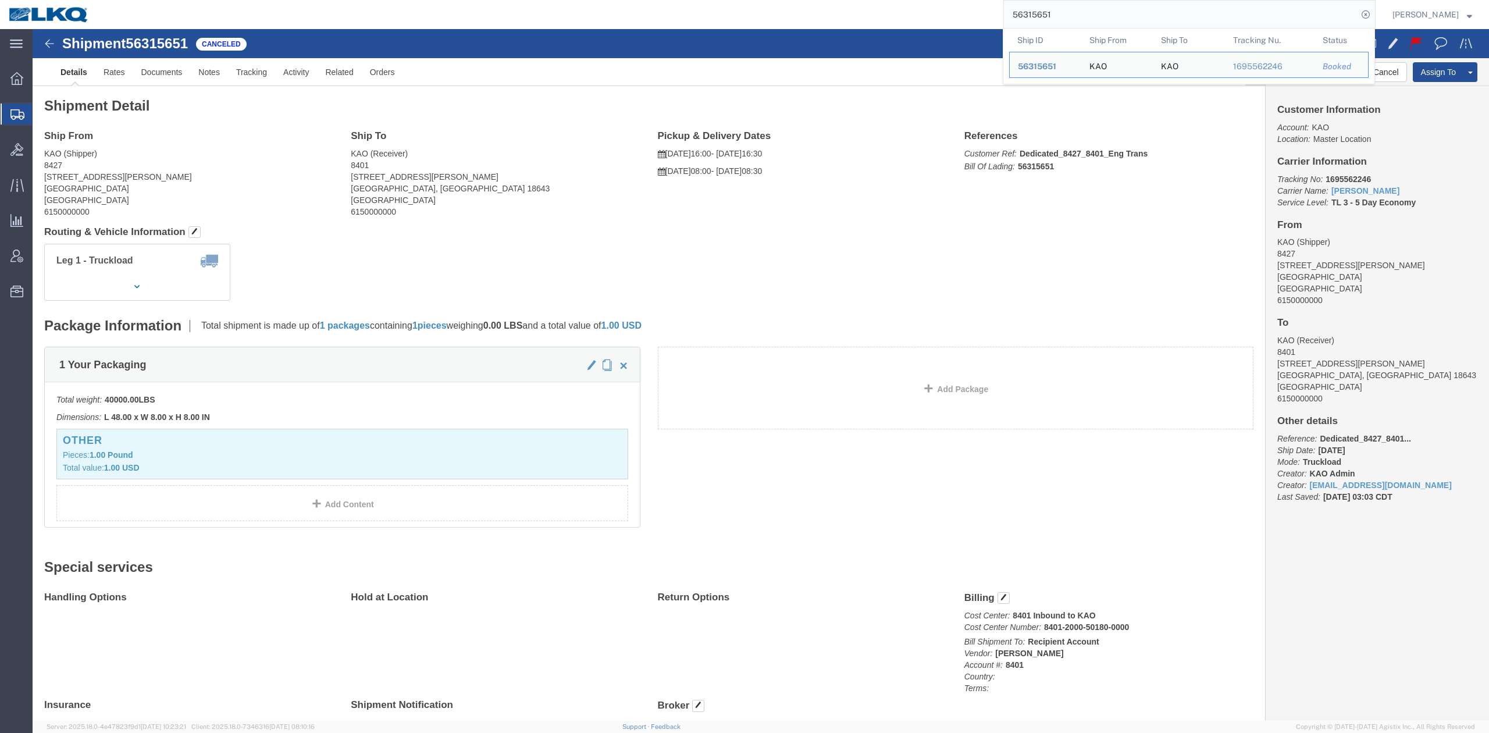
paste input "683825"
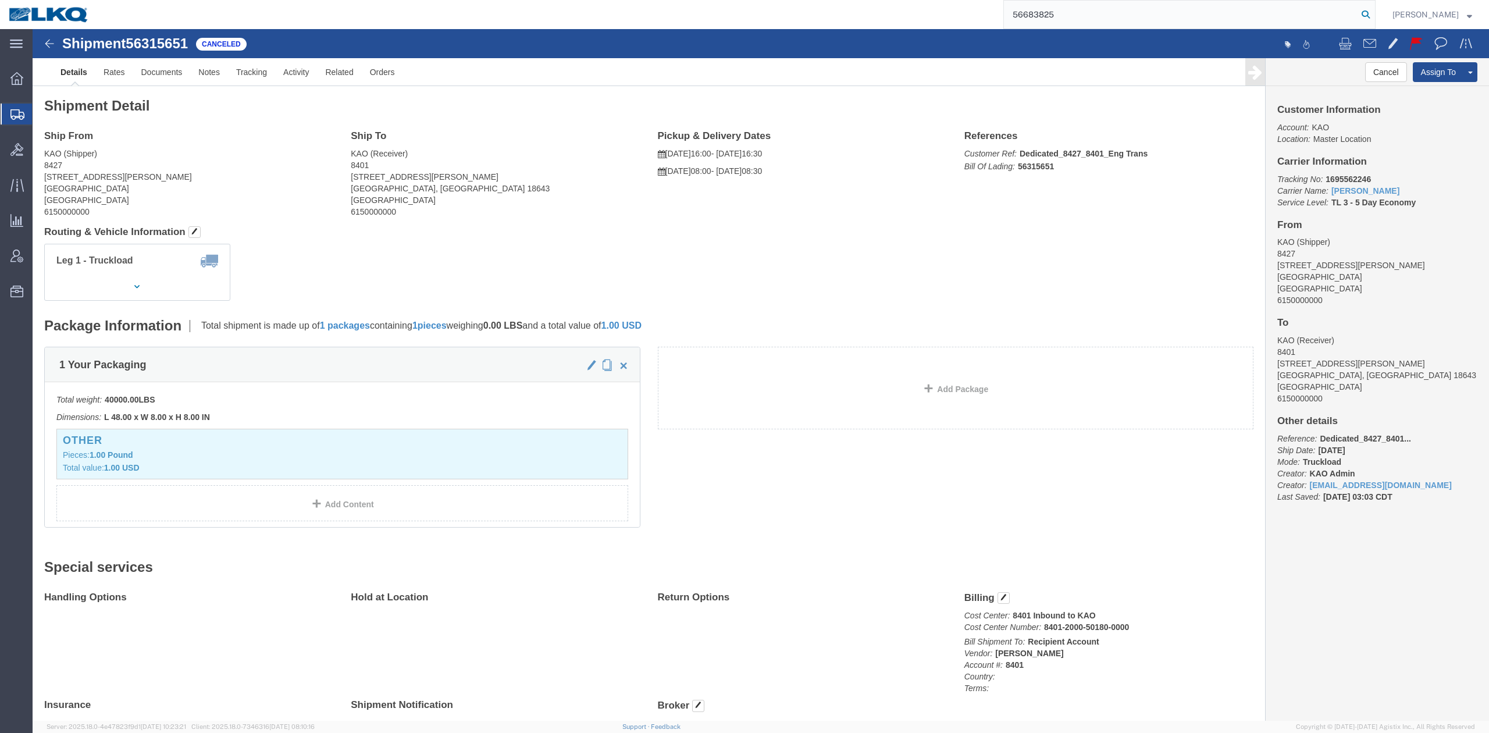
type input "56683825"
click at [1374, 15] on icon at bounding box center [1365, 14] width 16 height 16
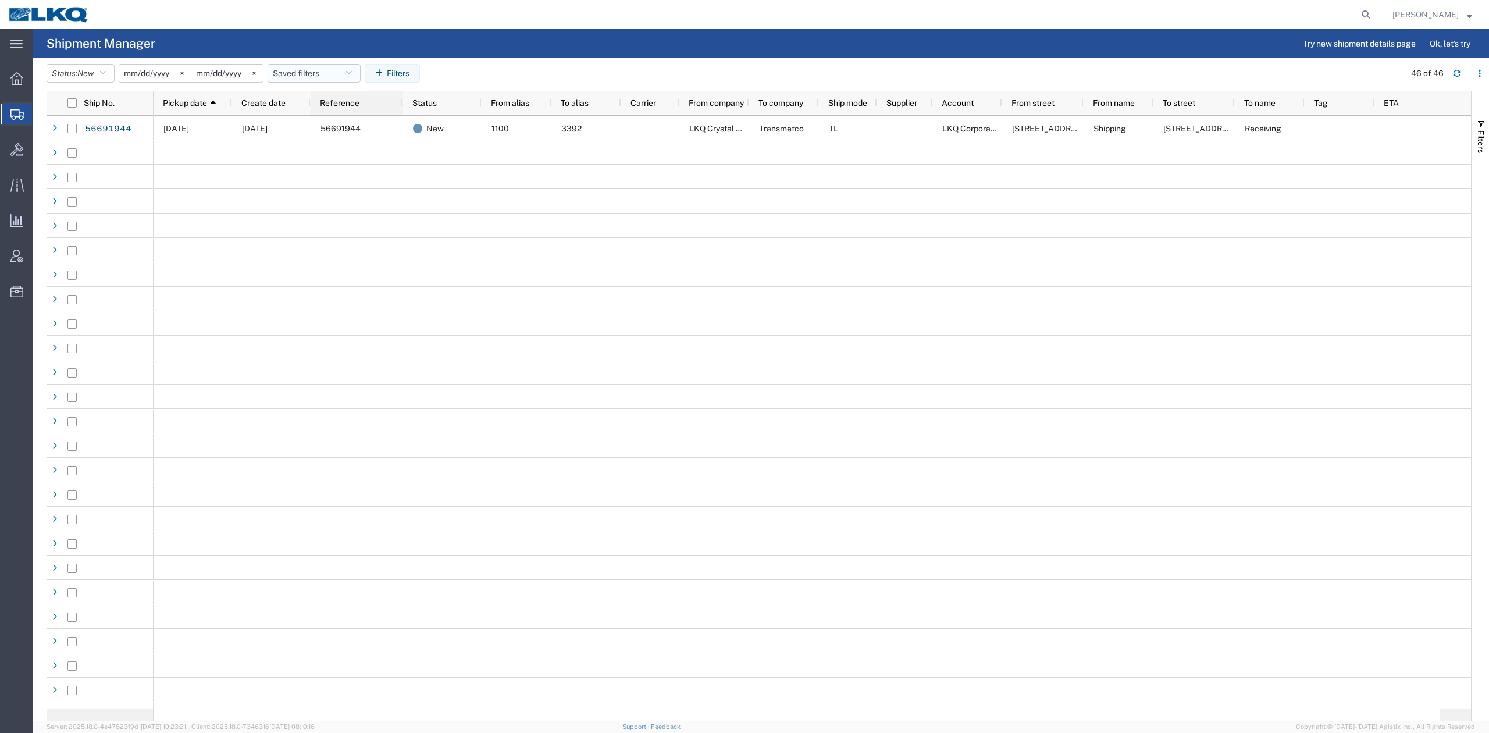
click at [322, 72] on button "Saved filters" at bounding box center [314, 73] width 93 height 19
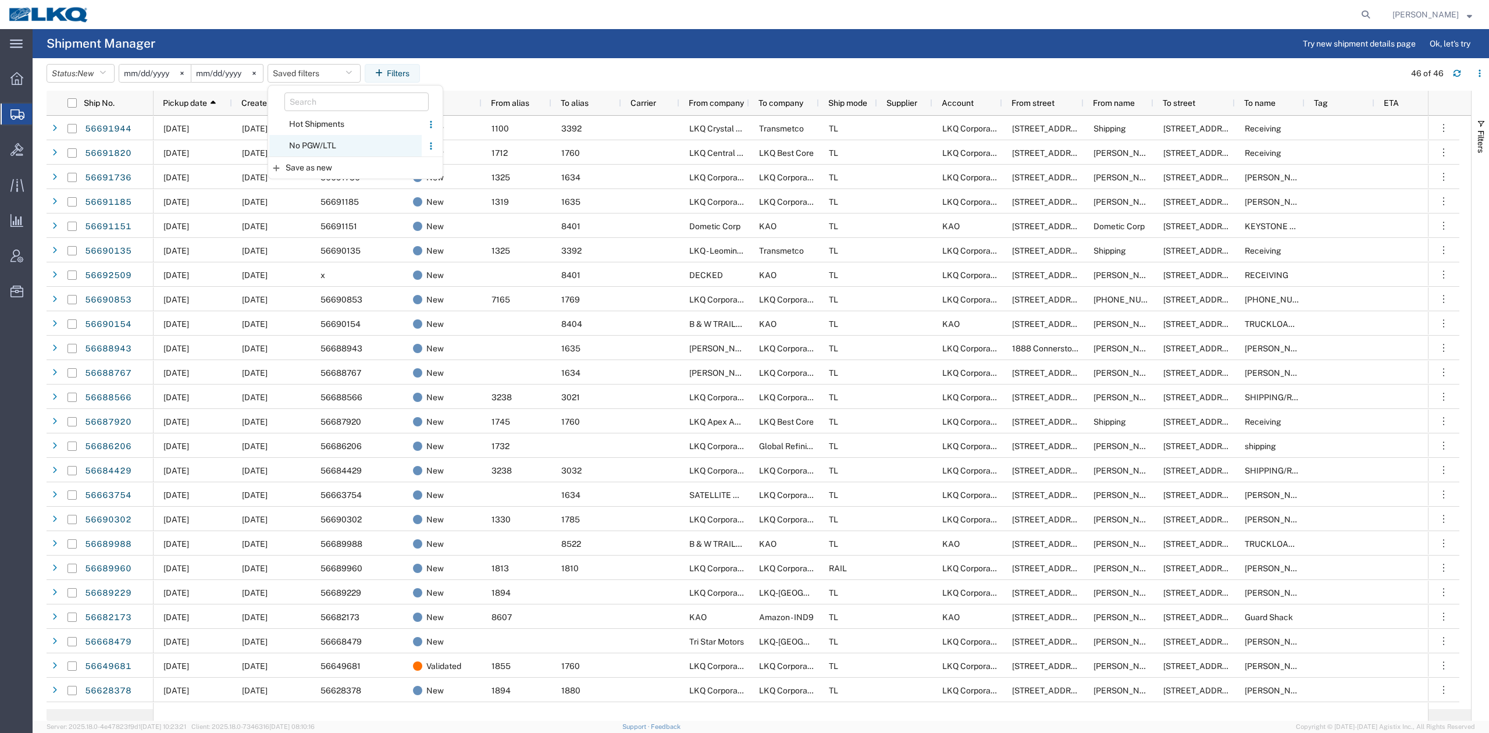
click at [334, 149] on span "No PGW/LTL" at bounding box center [345, 146] width 152 height 22
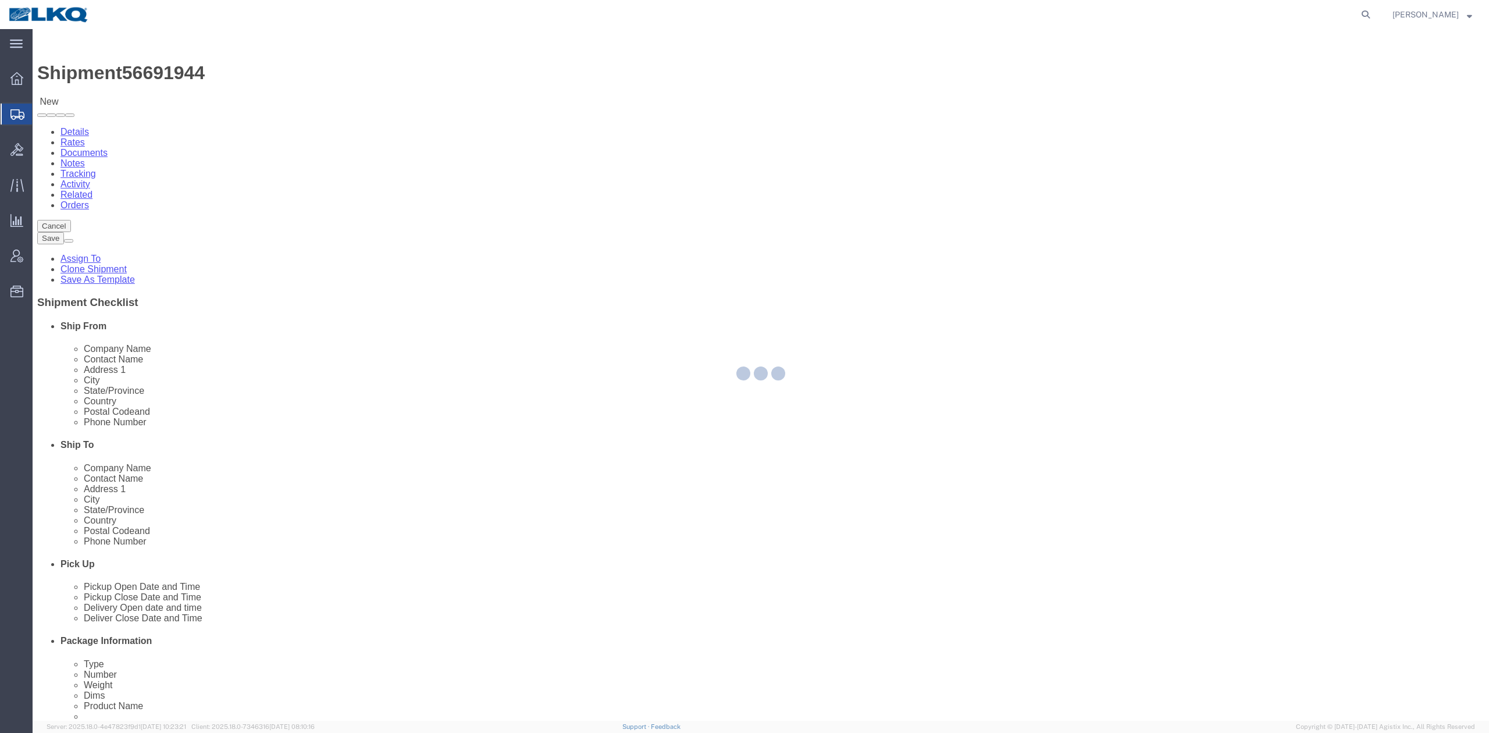
select select "27344"
select select "28018"
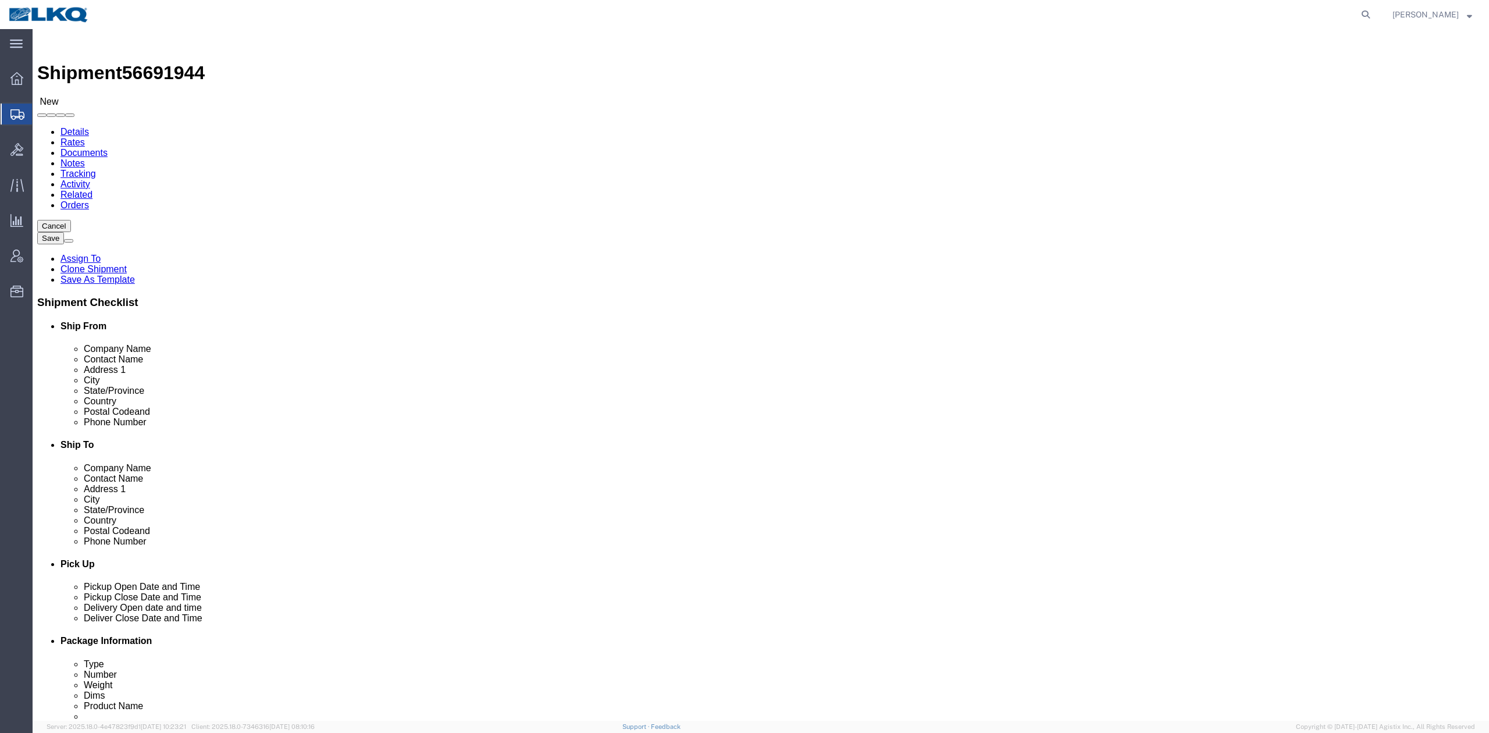
drag, startPoint x: 299, startPoint y: 76, endPoint x: 266, endPoint y: 47, distance: 43.7
click link "Activity"
select select "27506"
select select "28018"
click link "Activity"
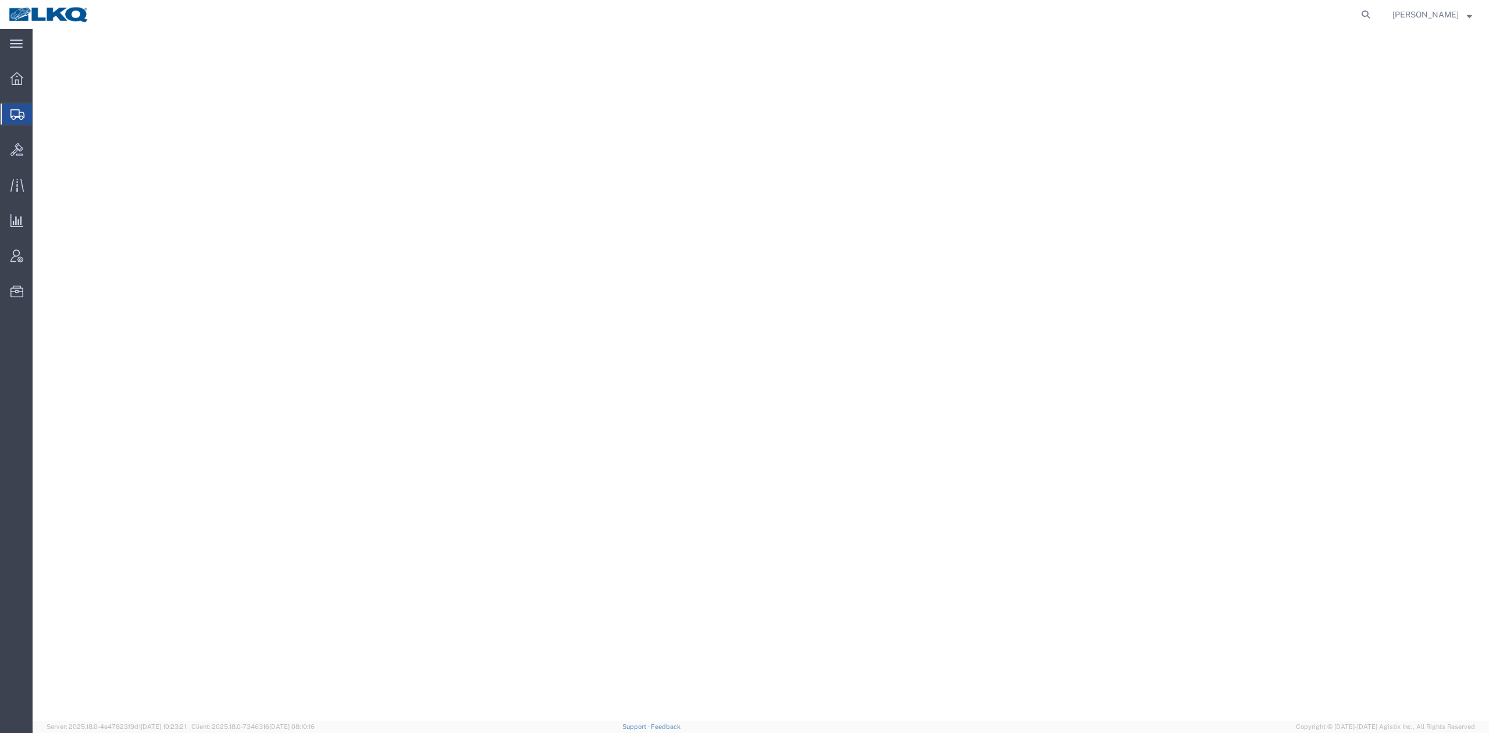
select select "27506"
select select "28712"
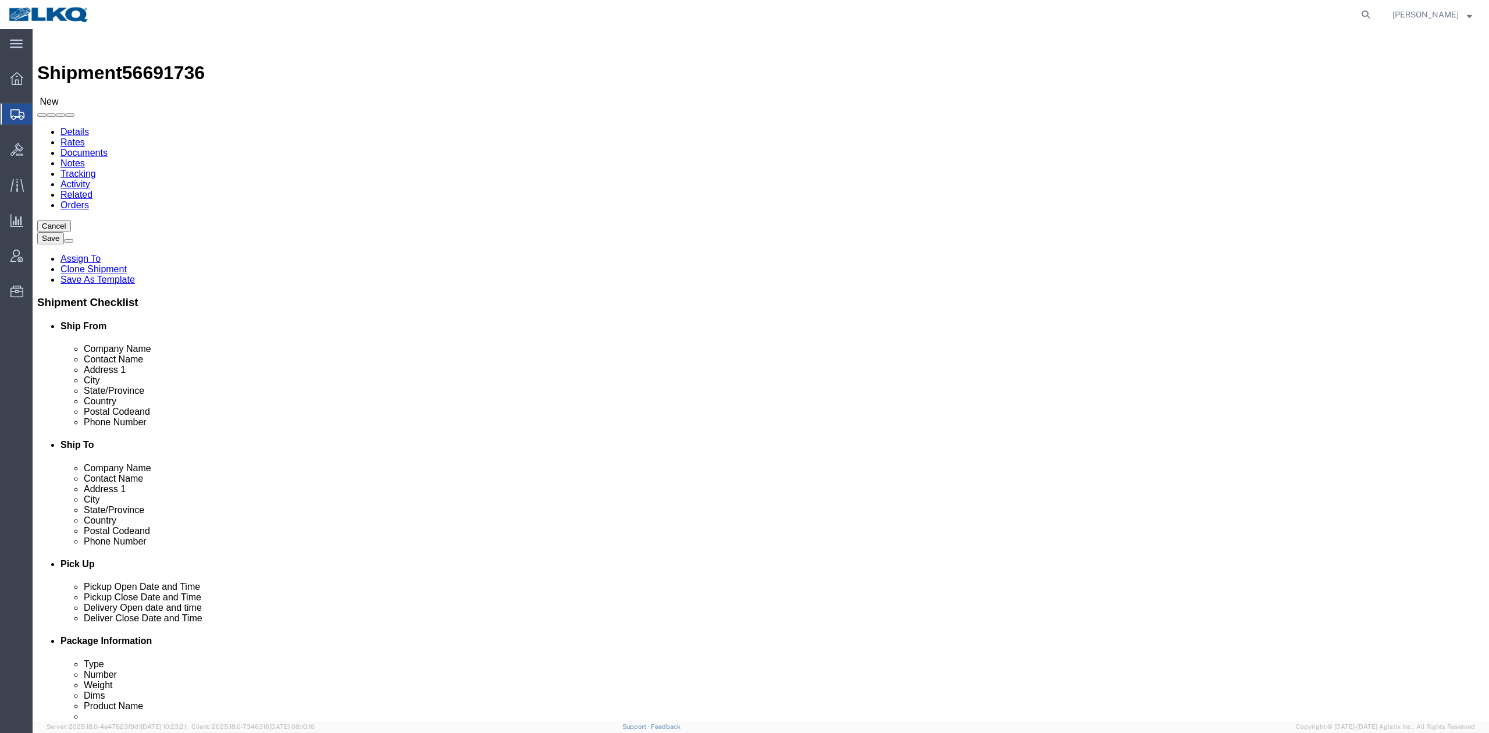
click link "Activity"
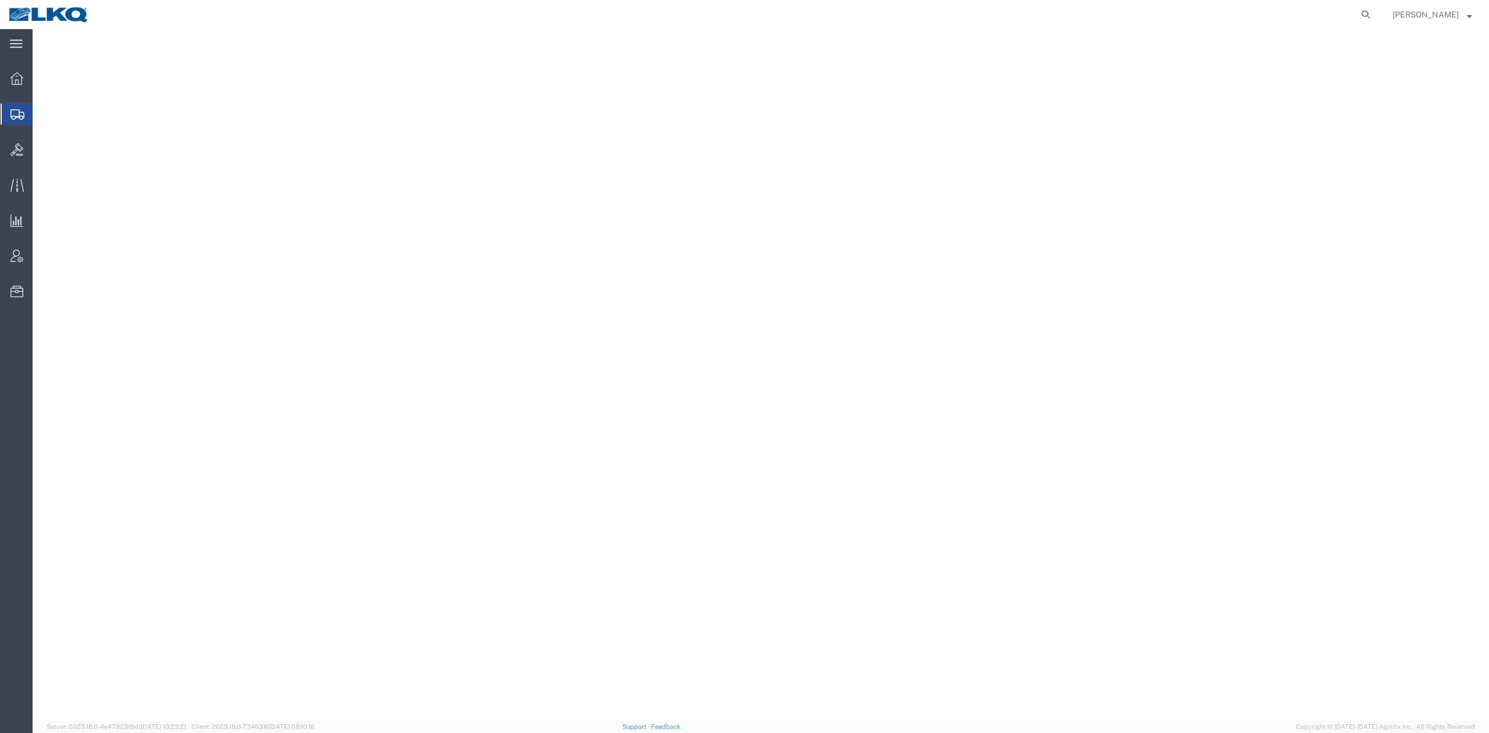
select select "27506"
select select "28018"
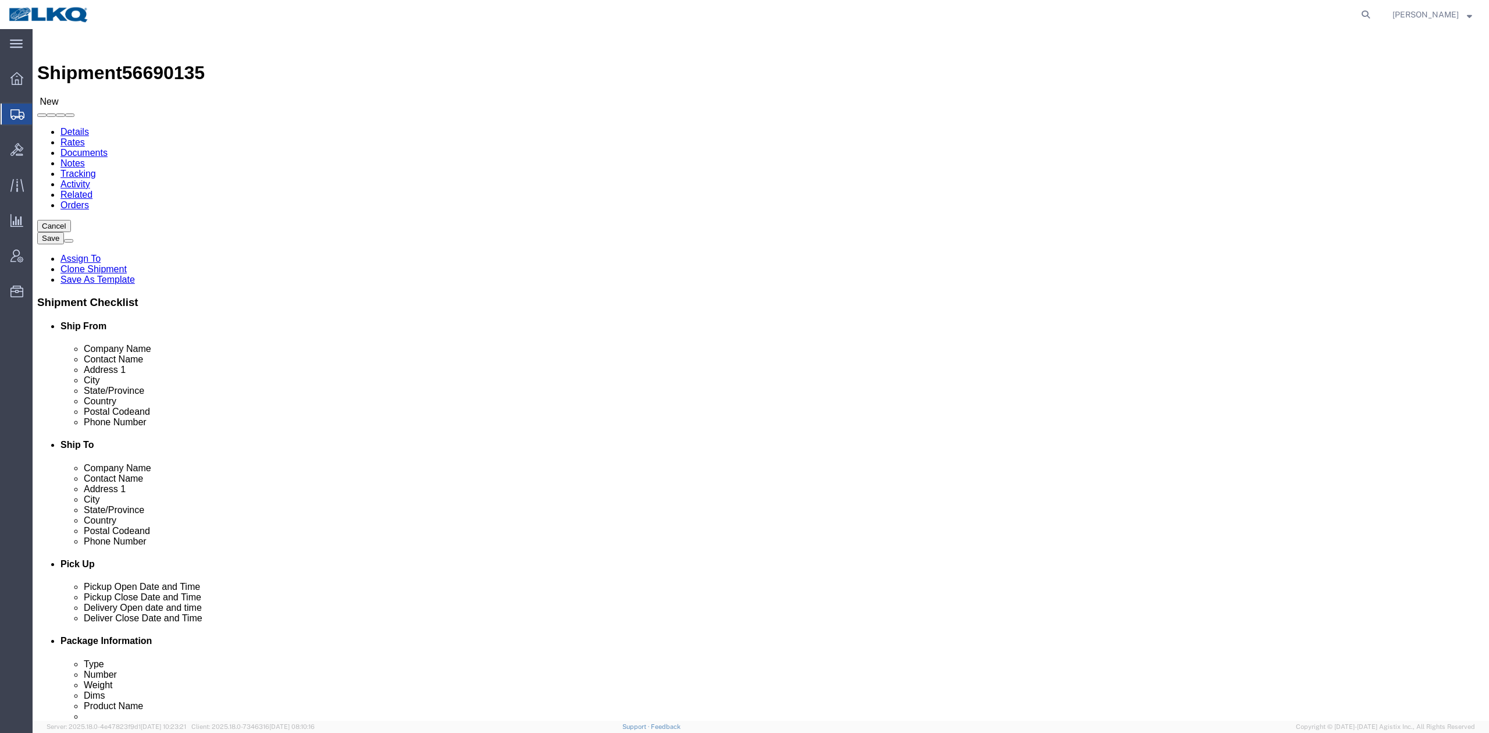
click link "Activity"
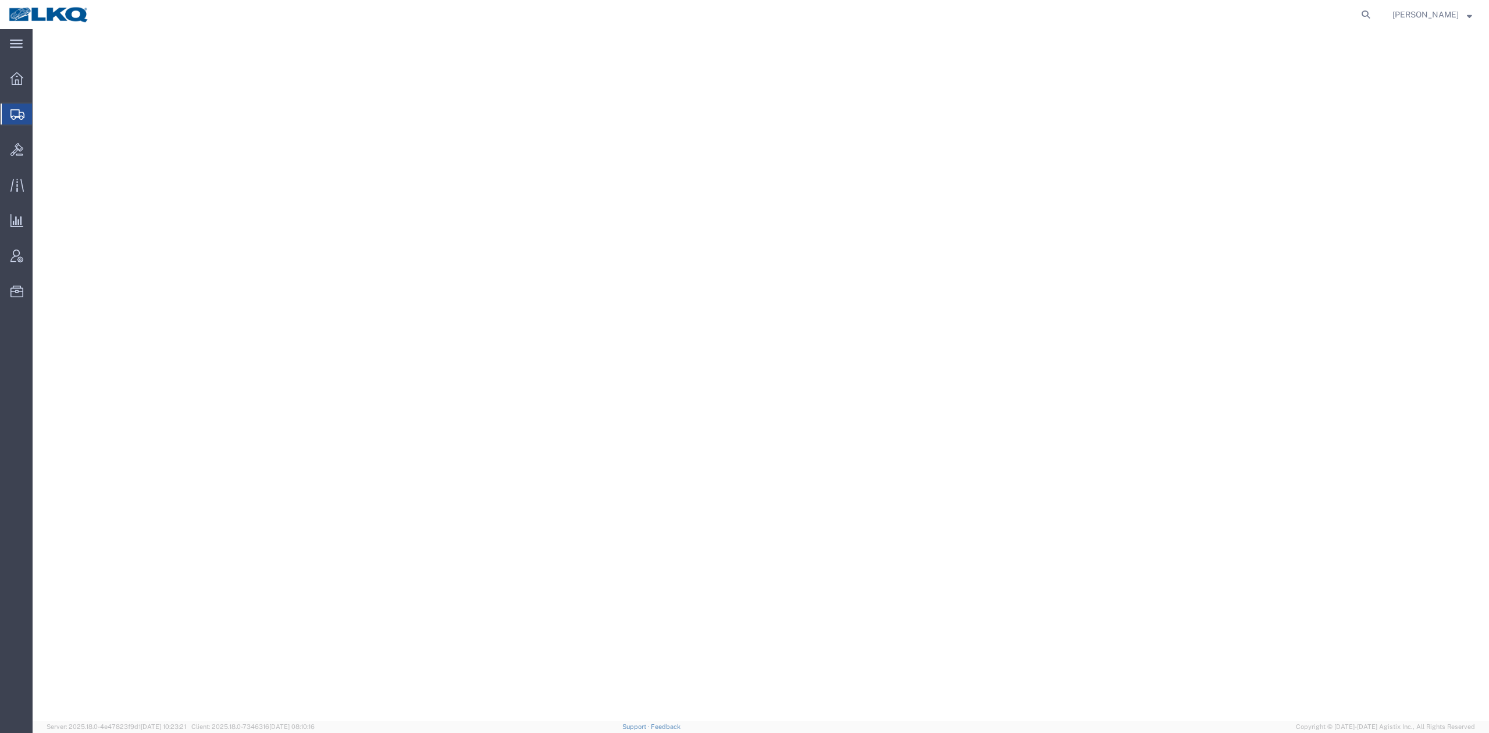
select select "27500"
select select "27578"
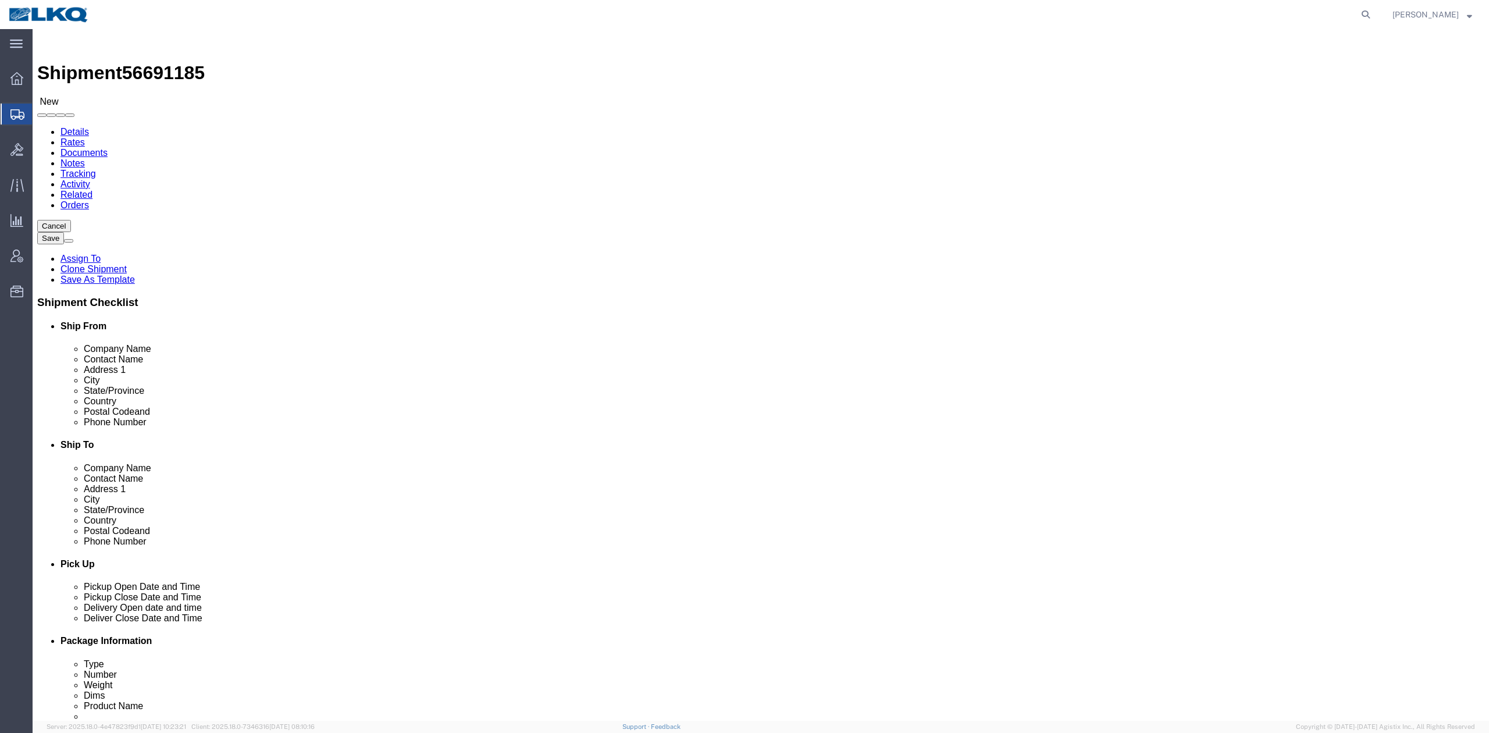
click link "Activity"
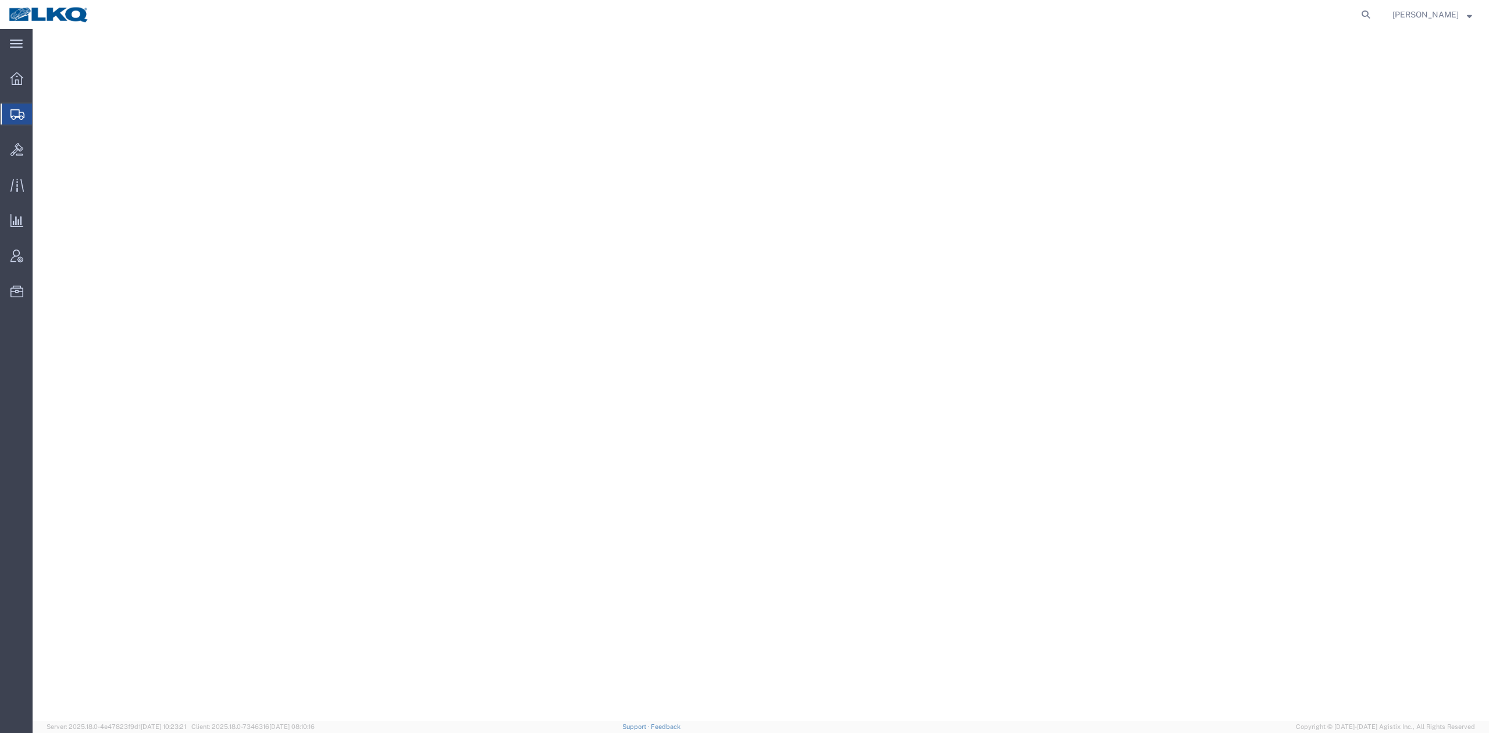
select select
select select "30522"
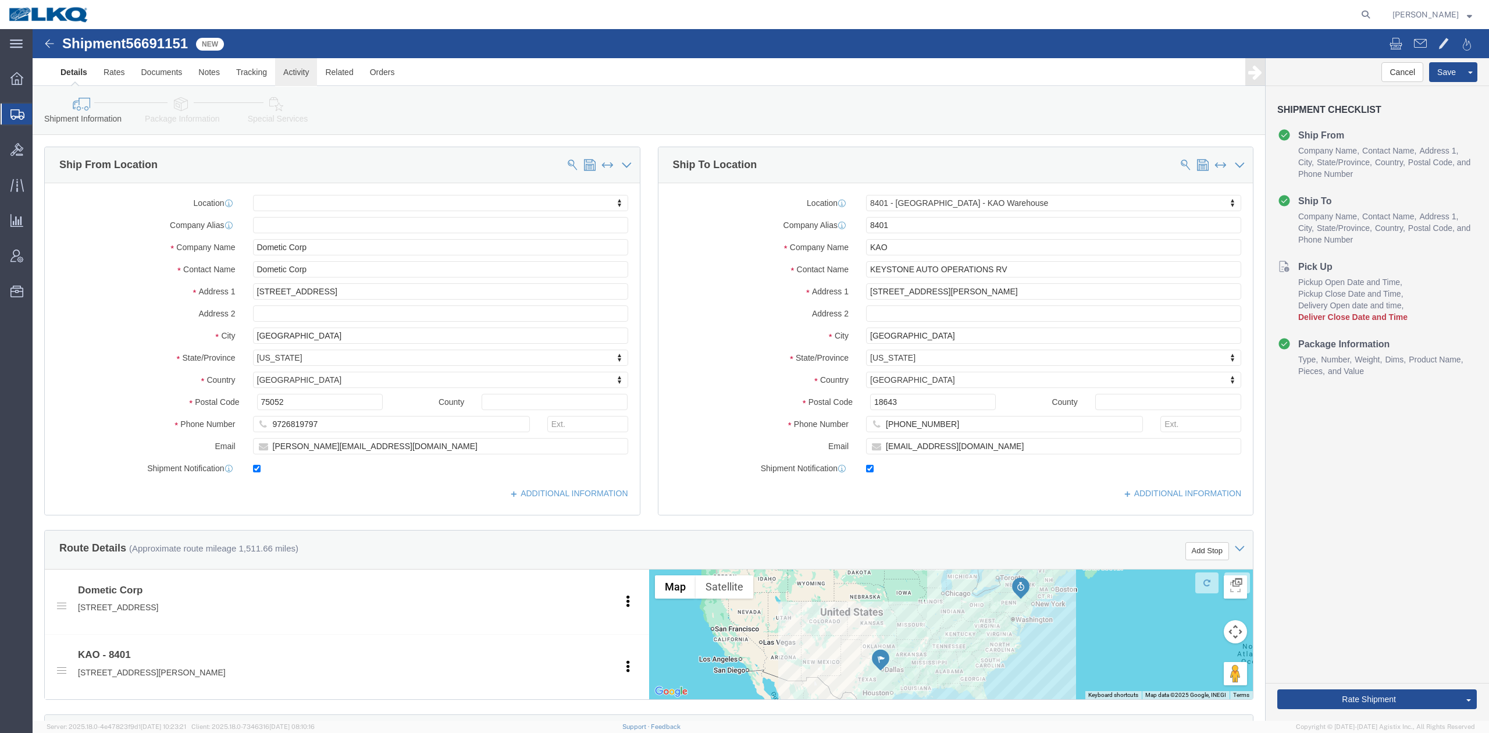
click link "Activity"
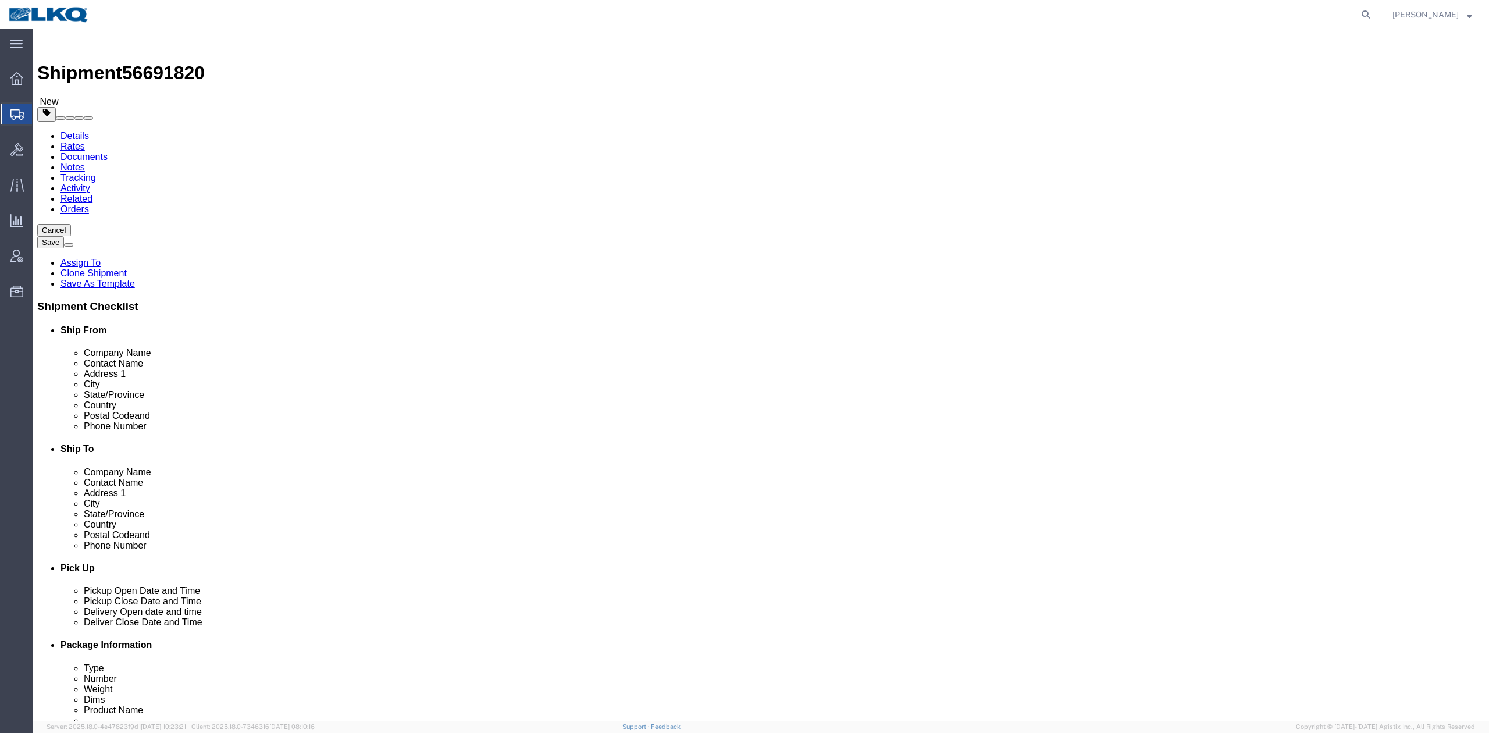
drag, startPoint x: 288, startPoint y: 78, endPoint x: 256, endPoint y: 49, distance: 43.7
click link "Activity"
